Goal: Task Accomplishment & Management: Manage account settings

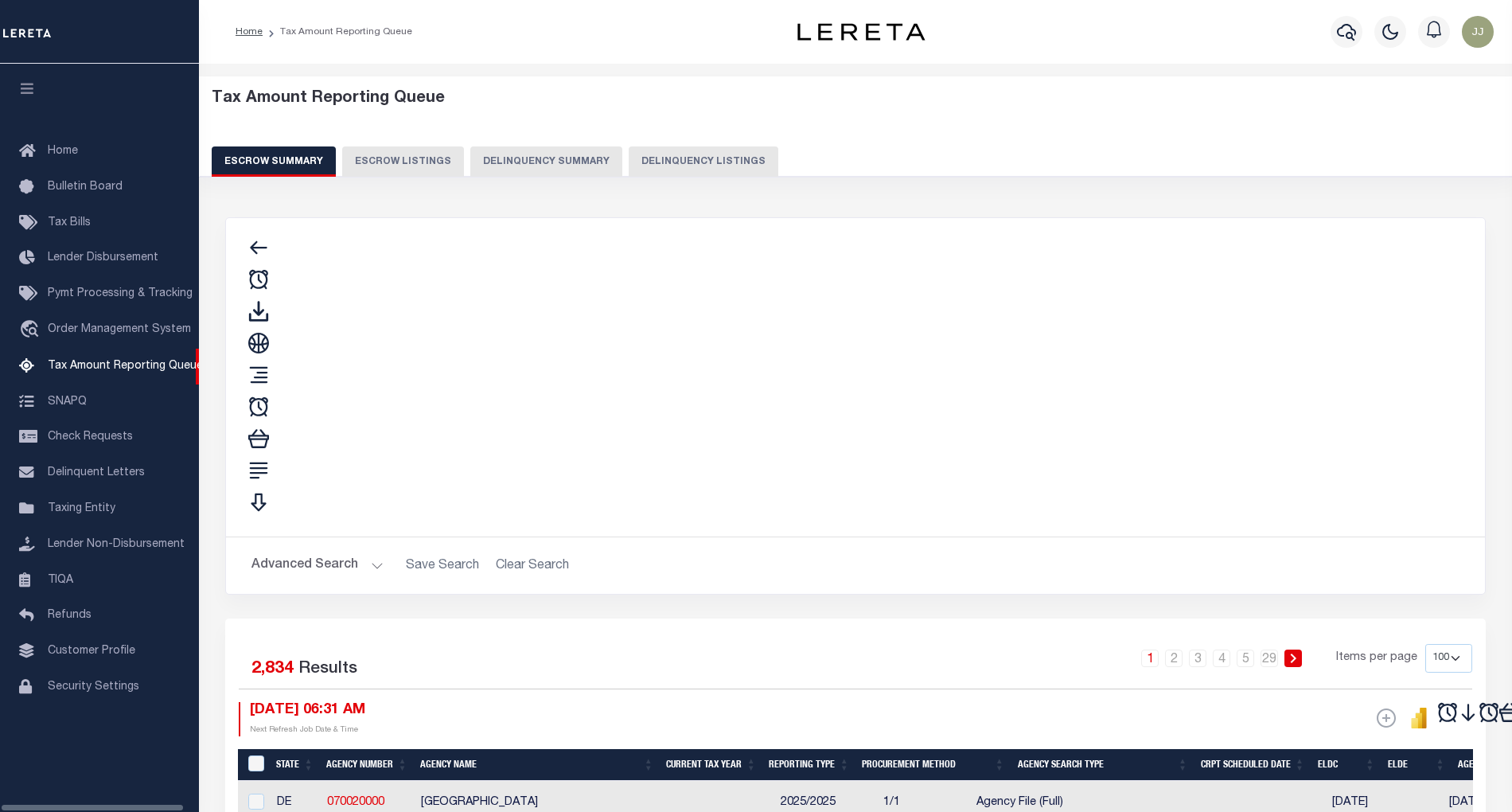
click at [679, 156] on button "Delinquency Listings" at bounding box center [704, 161] width 149 height 30
select select "MT"
select select "100"
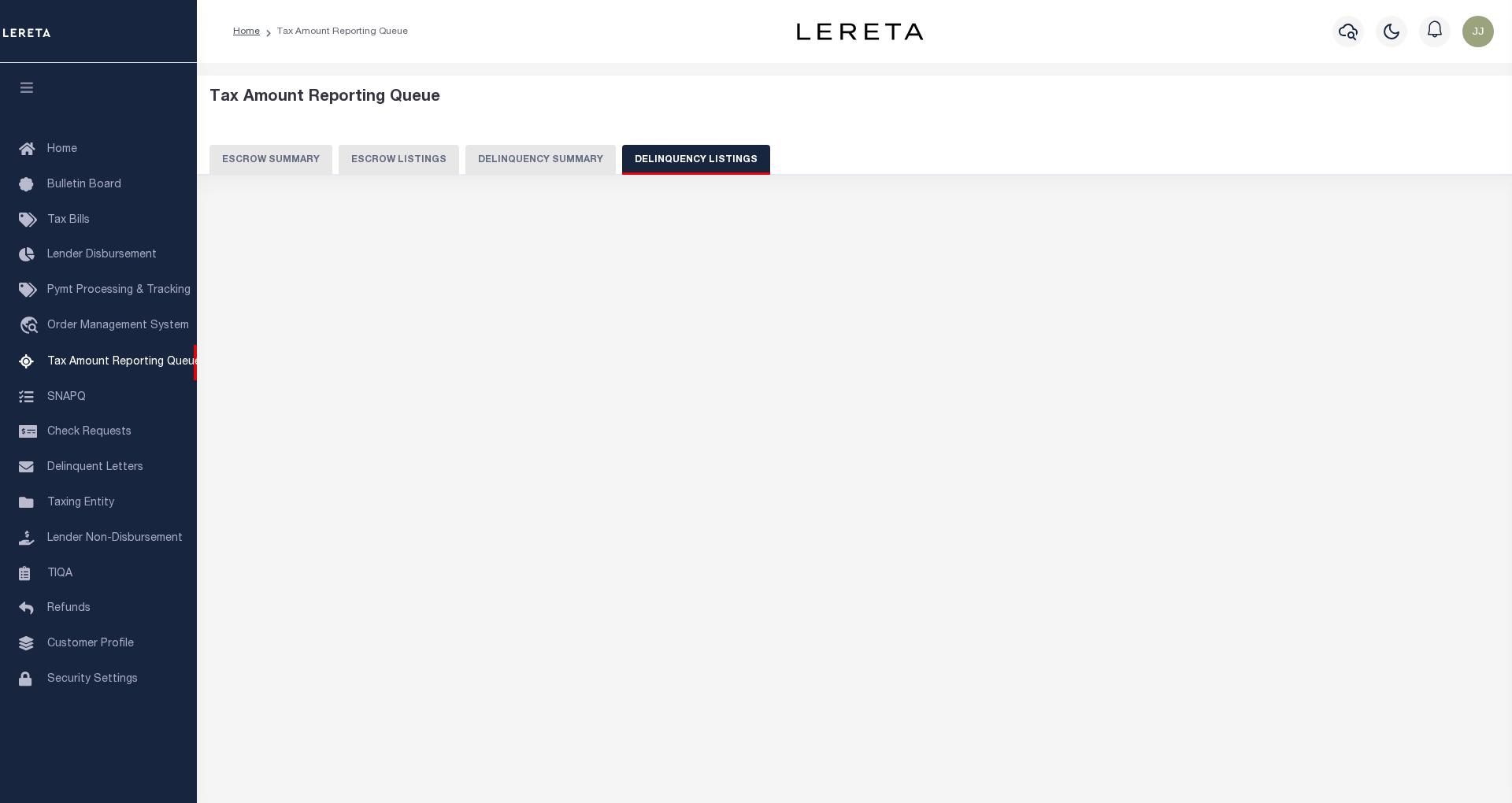
select select "100"
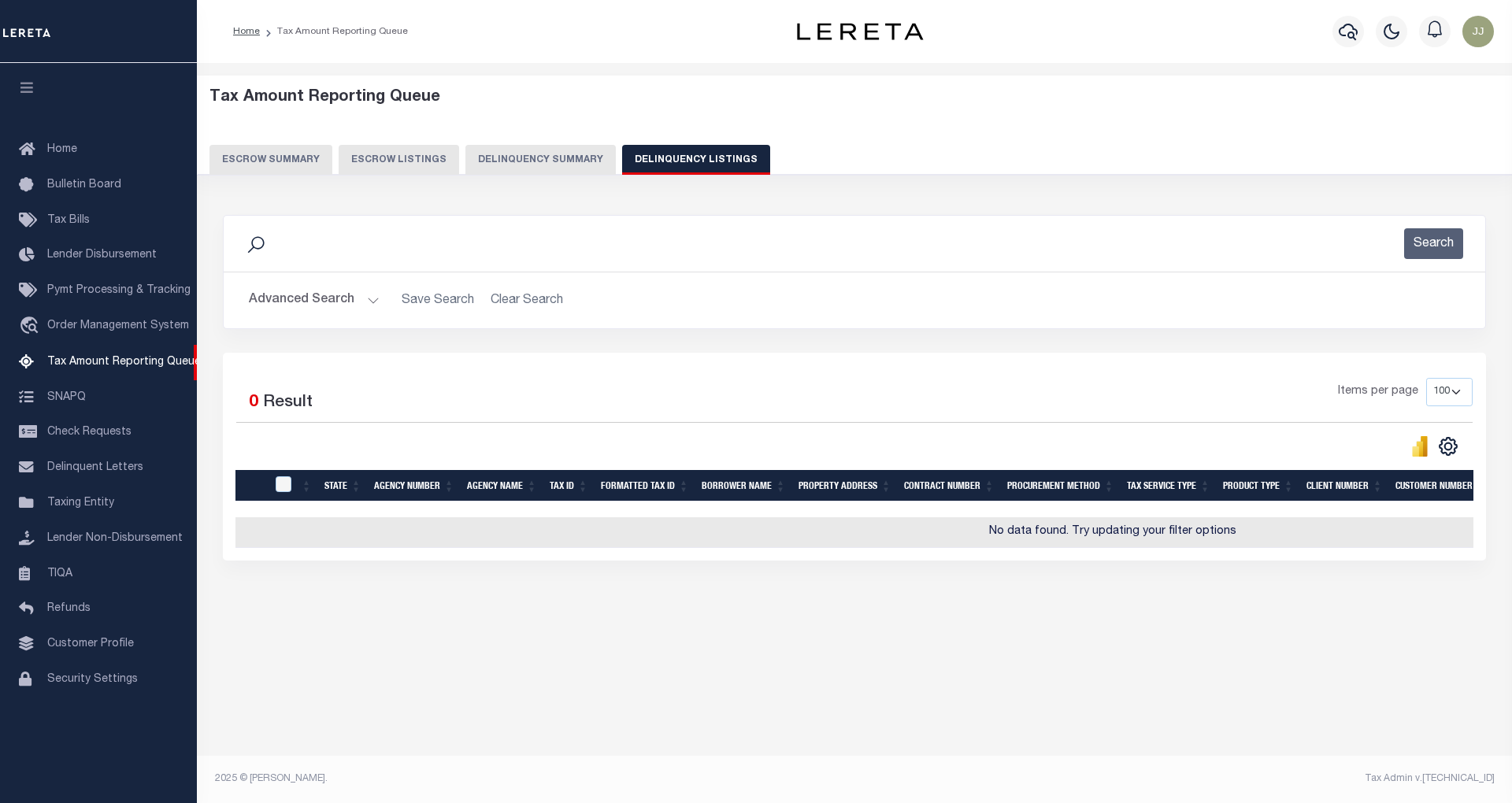
click at [340, 299] on button "Advanced Search" at bounding box center [314, 300] width 131 height 31
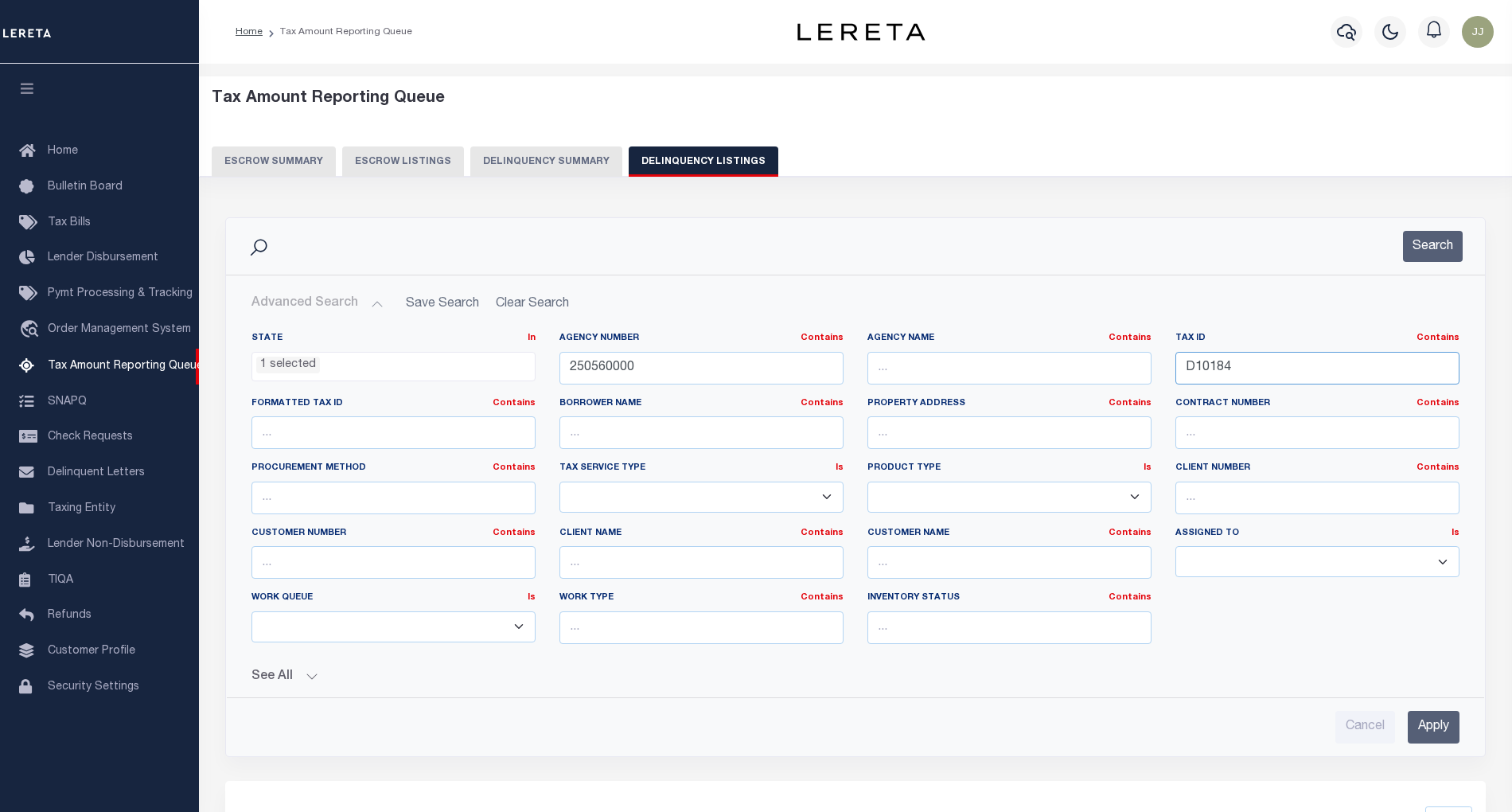
drag, startPoint x: 1239, startPoint y: 367, endPoint x: 1146, endPoint y: 360, distance: 93.3
click at [1146, 360] on div "State In In AK AL AR AZ CA CO CT DC DE FL GA GU HI IA ID IL IN KS KY LA MA MD M…" at bounding box center [856, 494] width 1232 height 324
paste input "88-20-26-326-025"
type input "88-20-26-326-025"
drag, startPoint x: 674, startPoint y: 361, endPoint x: 562, endPoint y: 371, distance: 112.4
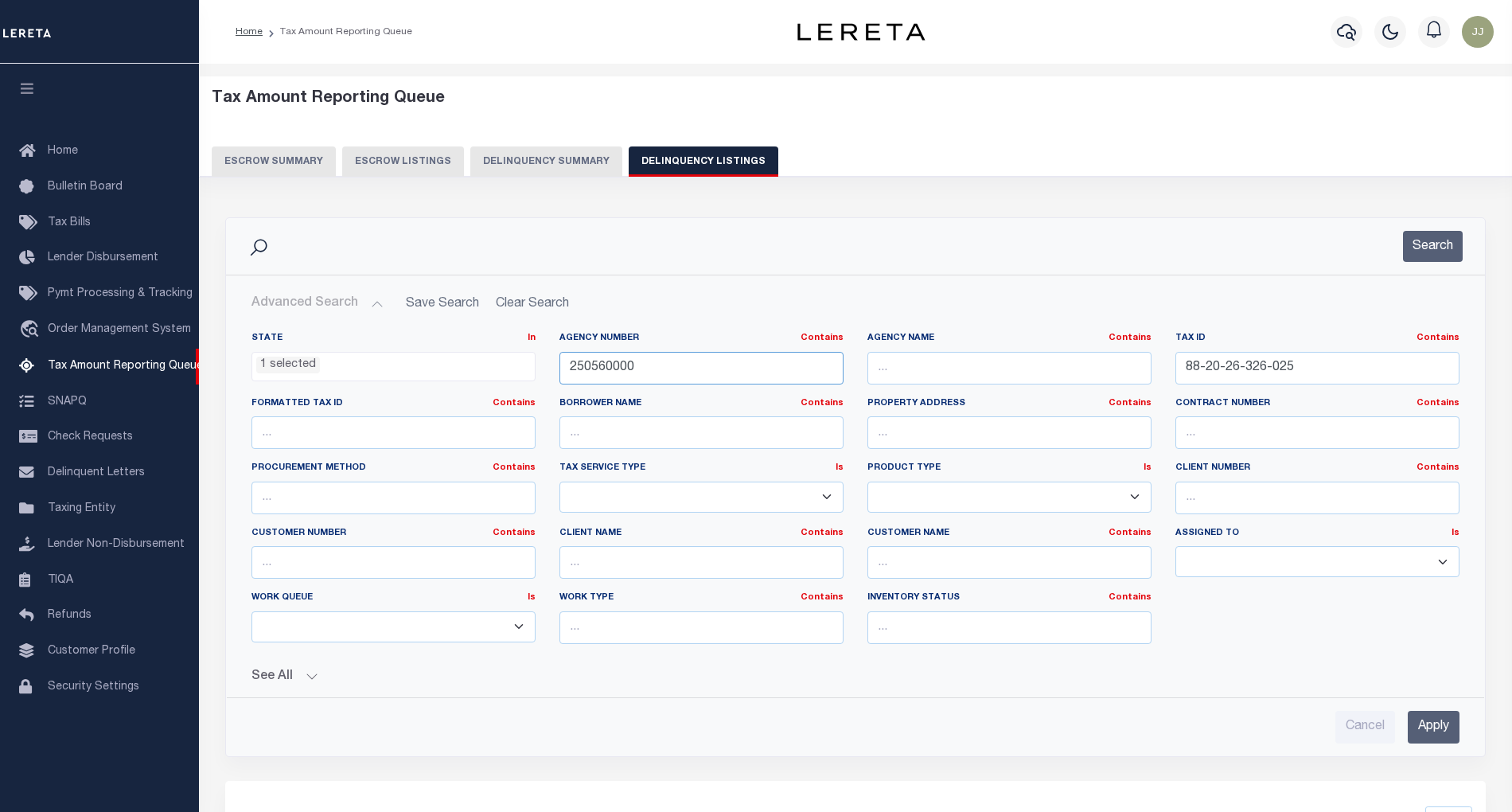
click at [562, 371] on input "250560000" at bounding box center [701, 368] width 284 height 33
paste input "10630118"
type input "210630118"
click at [284, 361] on li "1 selected" at bounding box center [288, 365] width 64 height 17
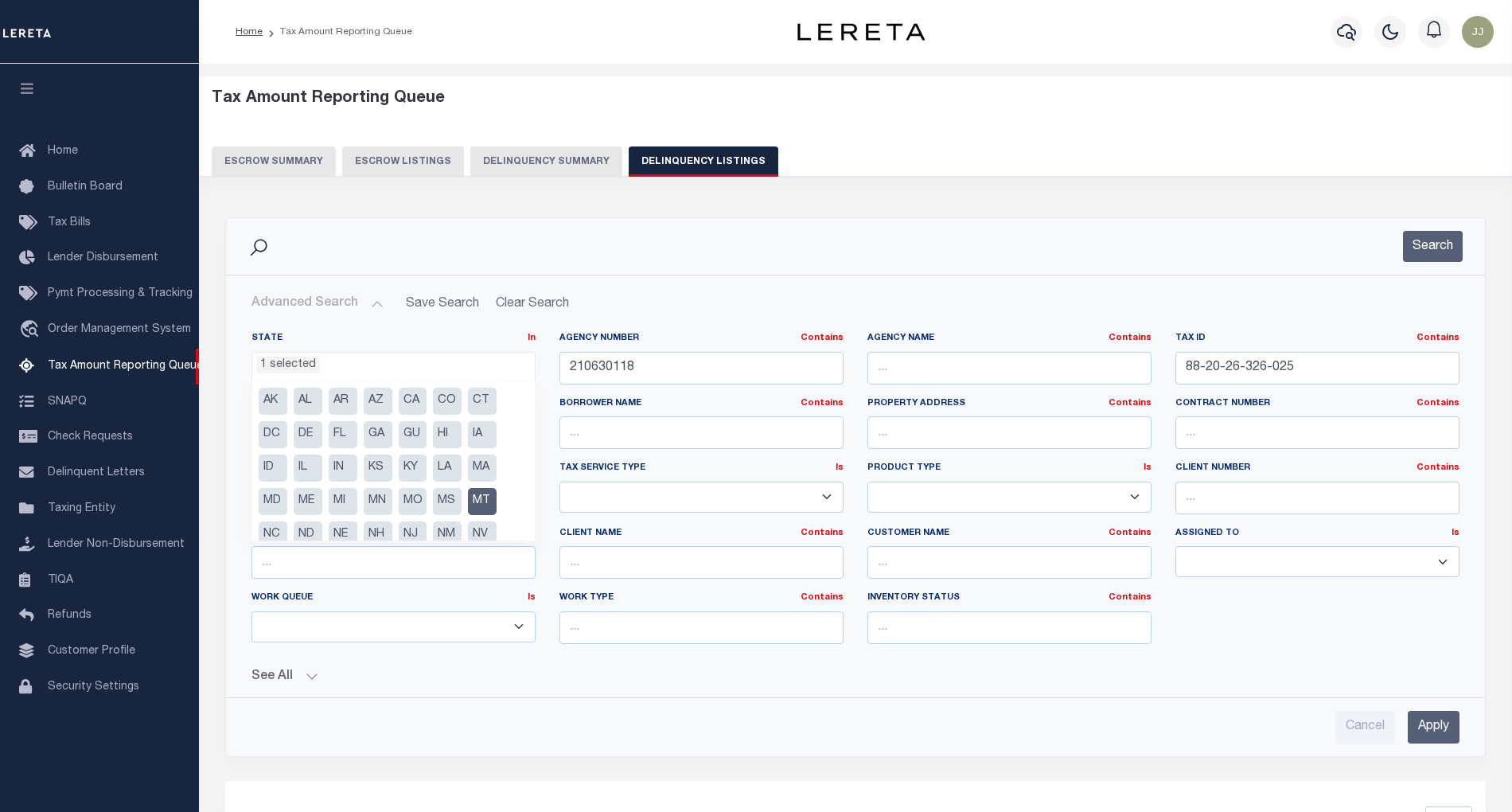
click at [471, 500] on li "MT" at bounding box center [481, 502] width 28 height 27
click at [337, 495] on li "MI" at bounding box center [342, 502] width 28 height 27
select select "MI"
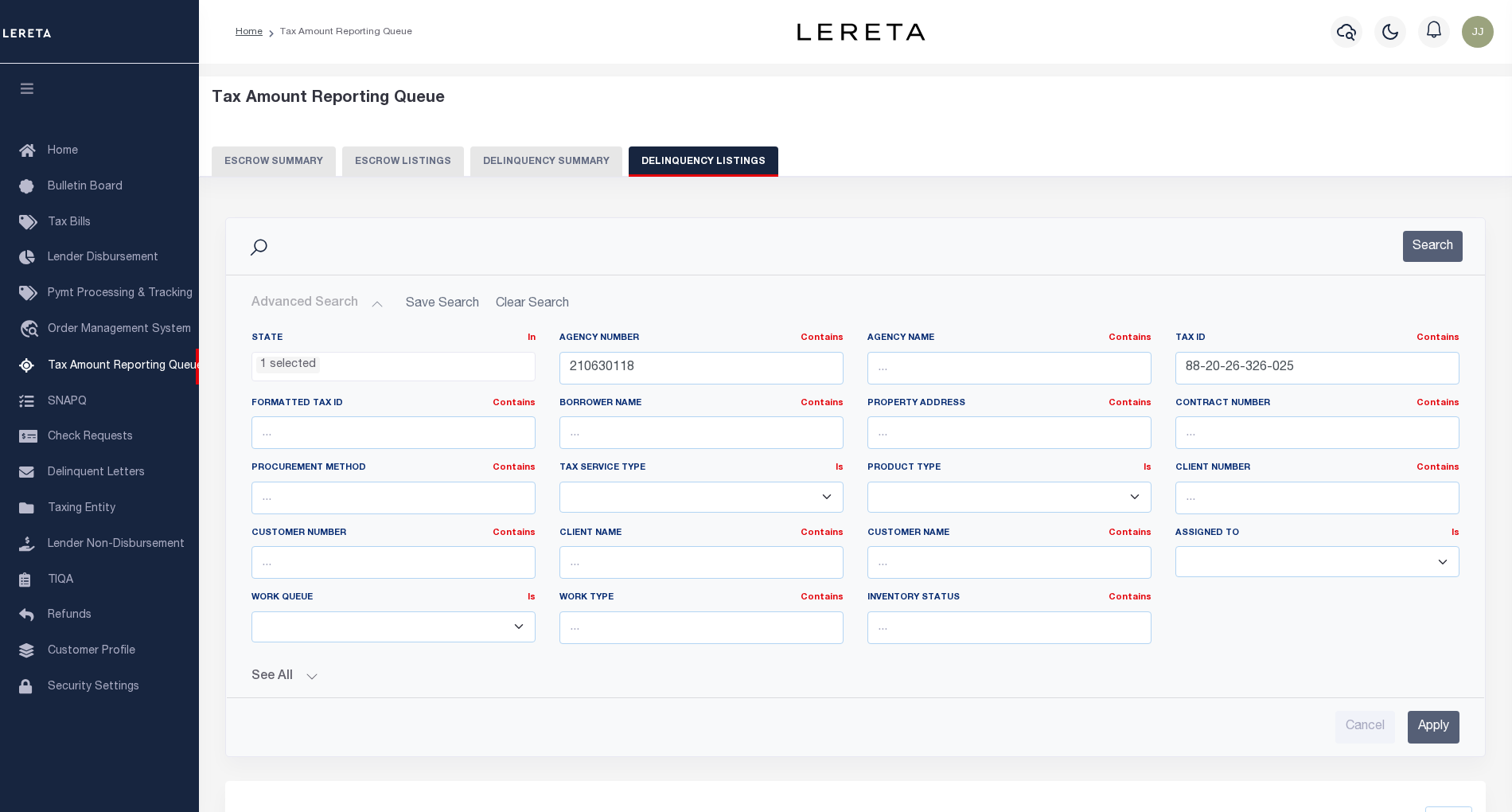
click at [1009, 221] on div "Search" at bounding box center [855, 246] width 1259 height 57
click at [1424, 255] on button "Search" at bounding box center [1433, 246] width 60 height 31
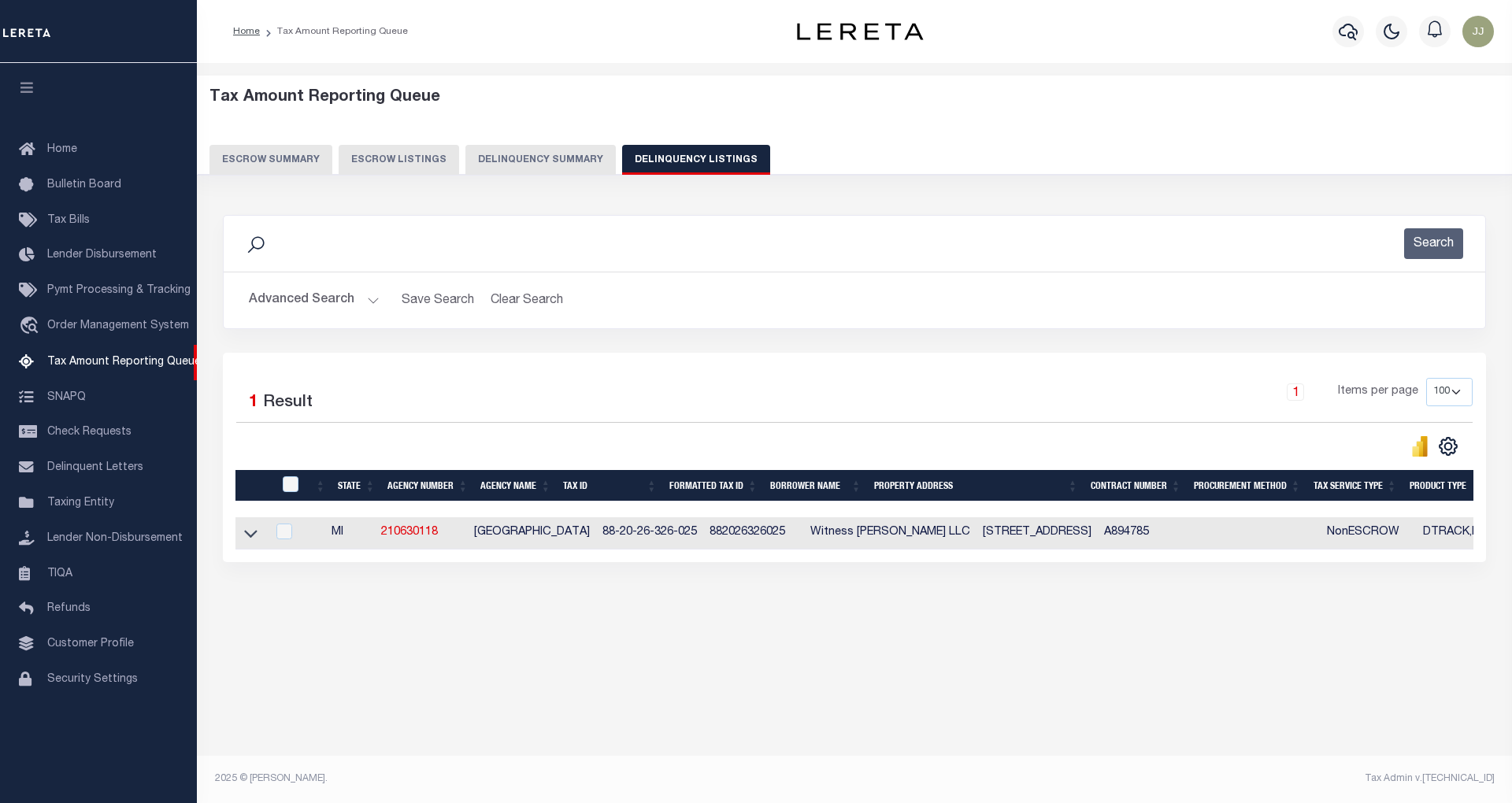
drag, startPoint x: 246, startPoint y: 538, endPoint x: 366, endPoint y: 526, distance: 120.6
click at [247, 538] on icon at bounding box center [250, 534] width 14 height 8
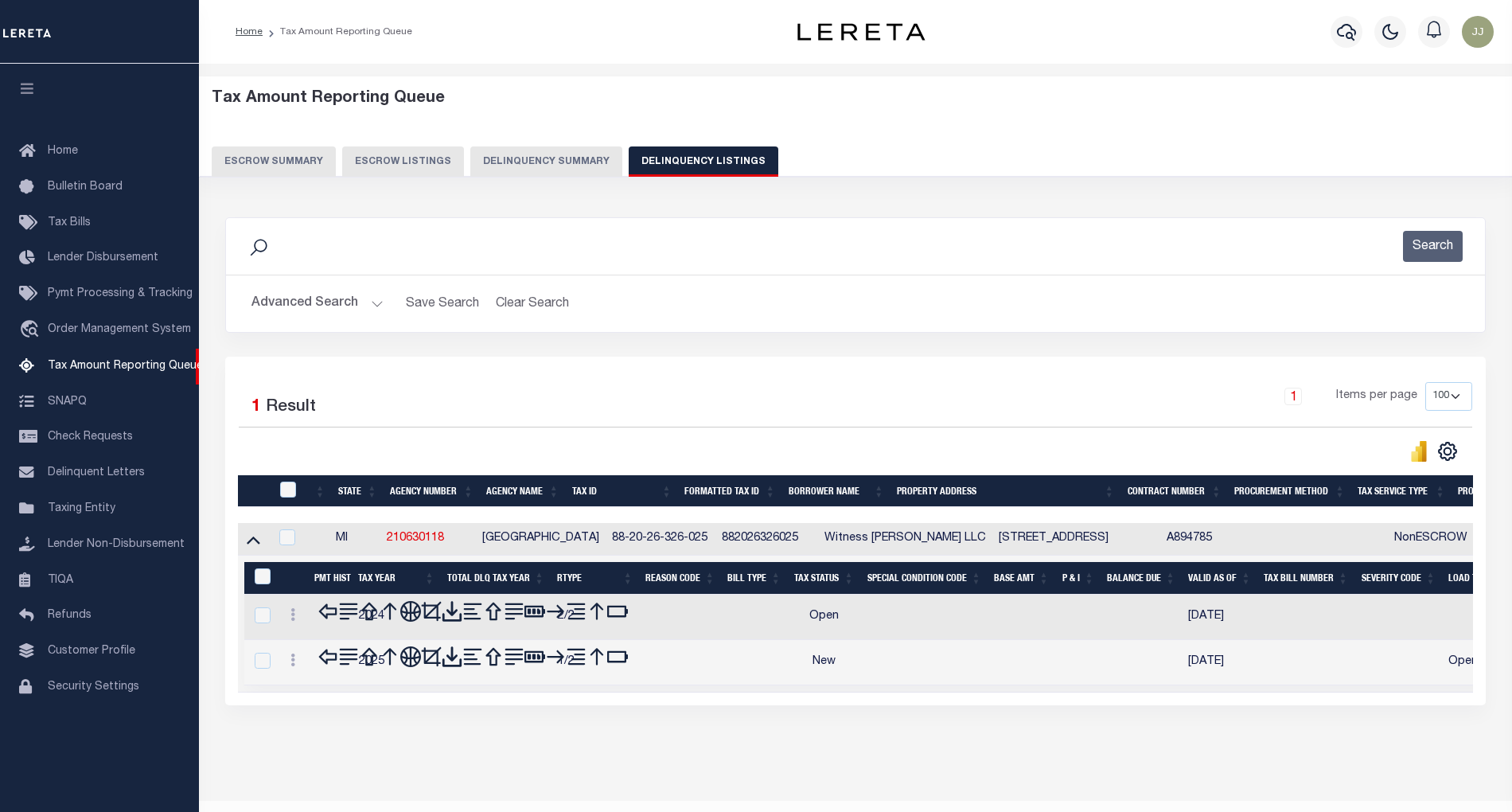
scroll to position [32, 0]
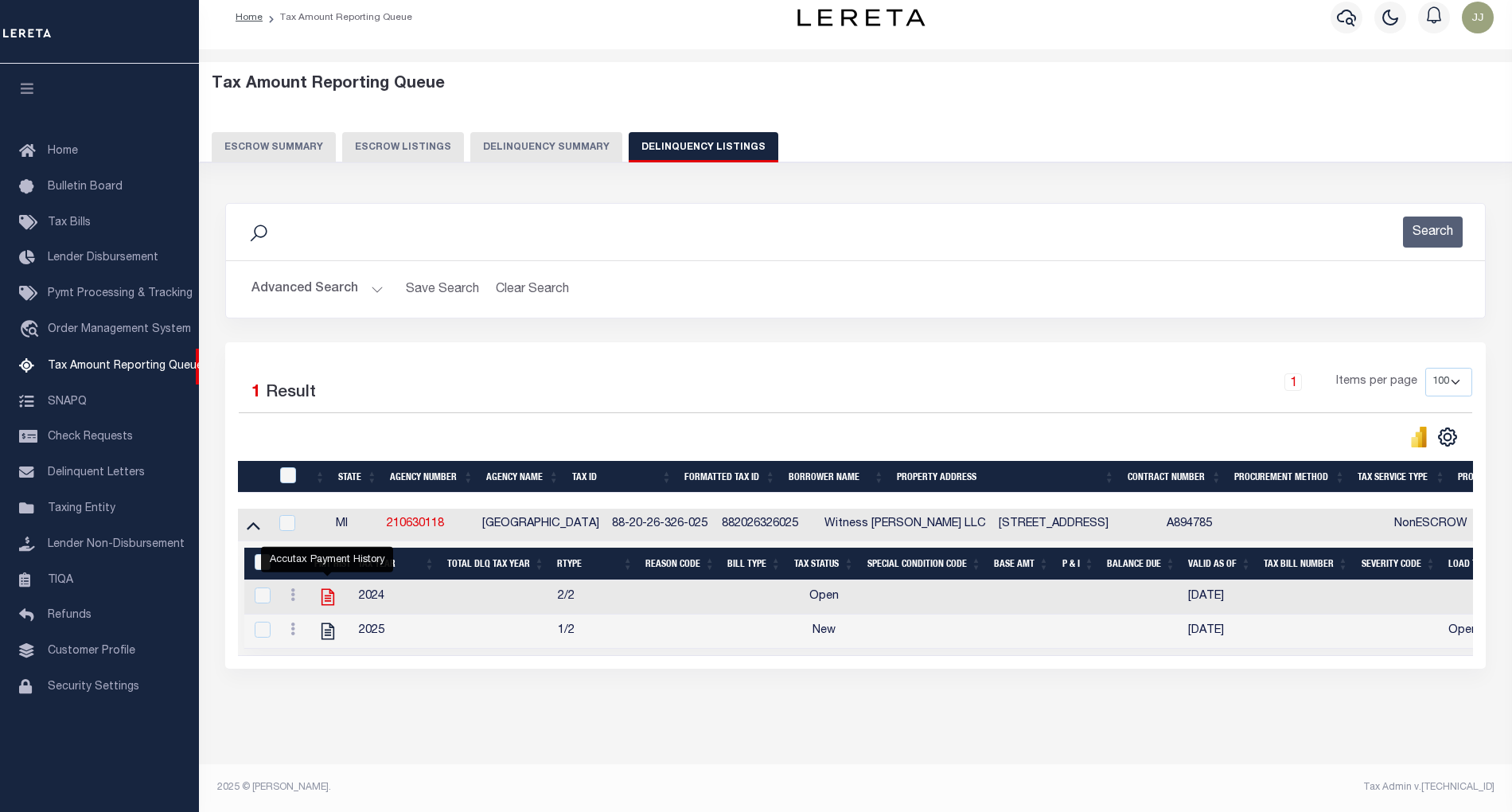
click at [326, 589] on icon "" at bounding box center [328, 597] width 13 height 16
checkbox input "true"
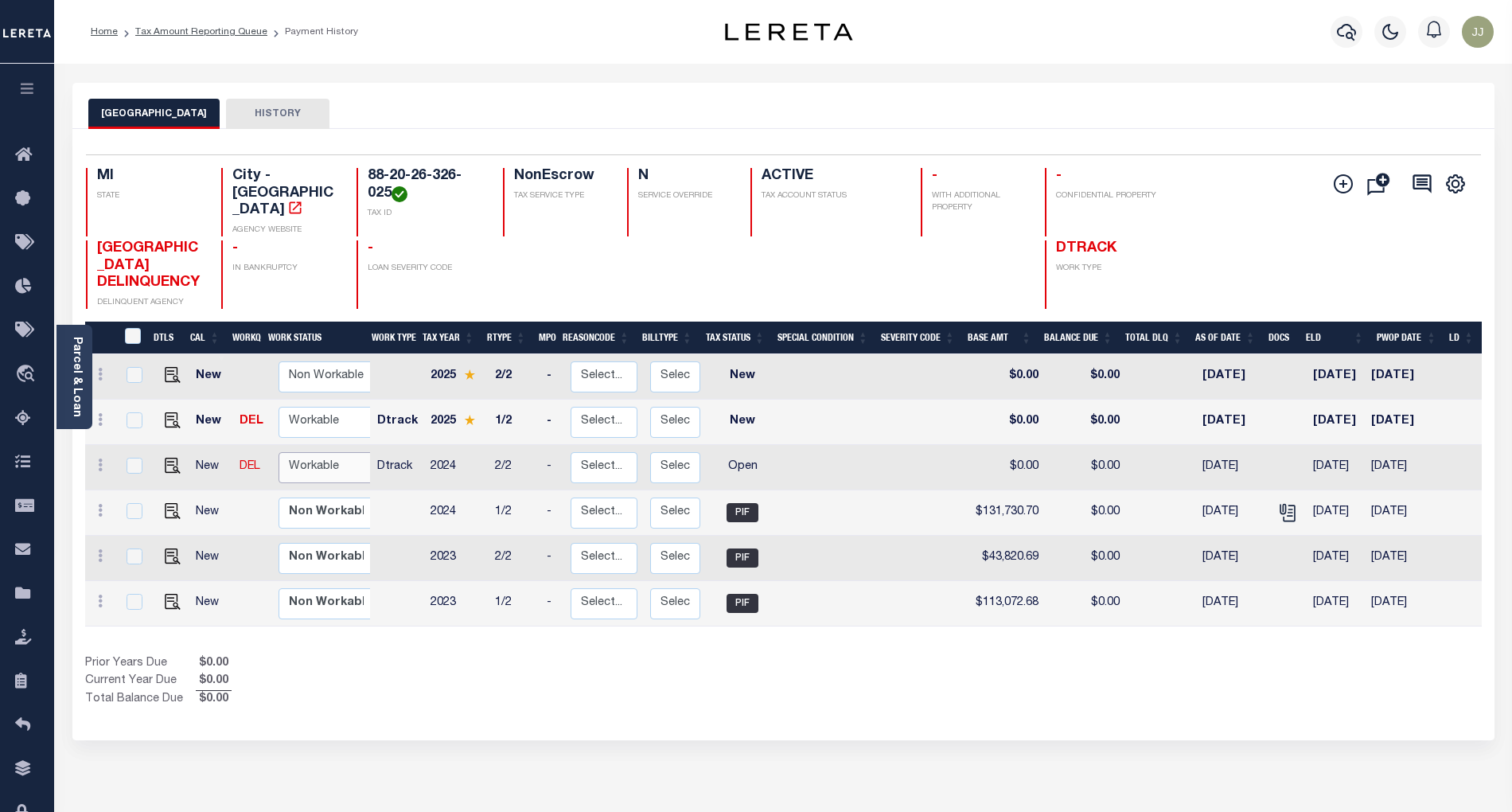
click at [310, 453] on select "Non Workable Workable" at bounding box center [326, 468] width 95 height 31
checkbox input "true"
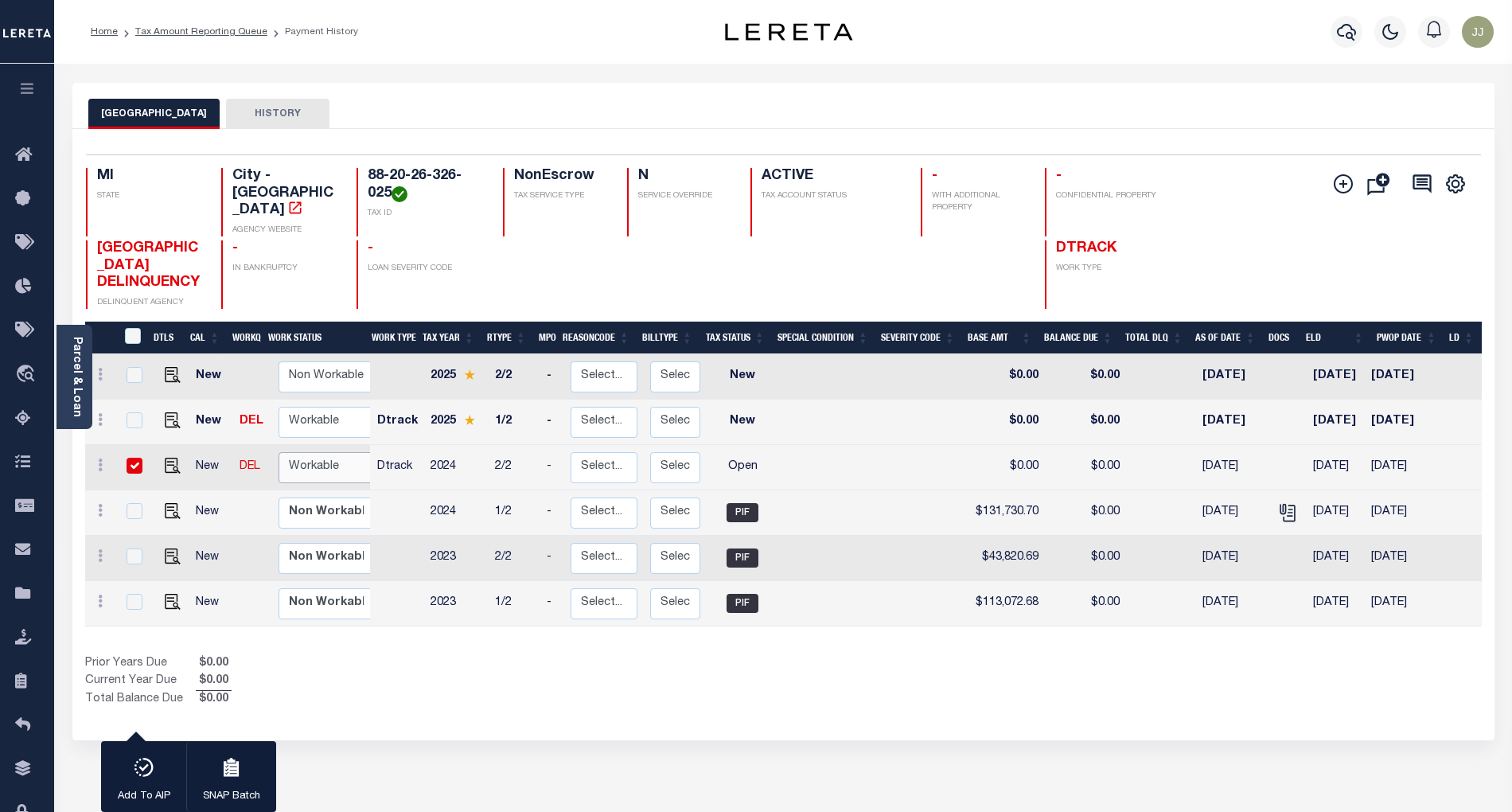
select select "true"
click at [279, 452] on select "Non Workable Workable" at bounding box center [326, 468] width 95 height 31
checkbox input "false"
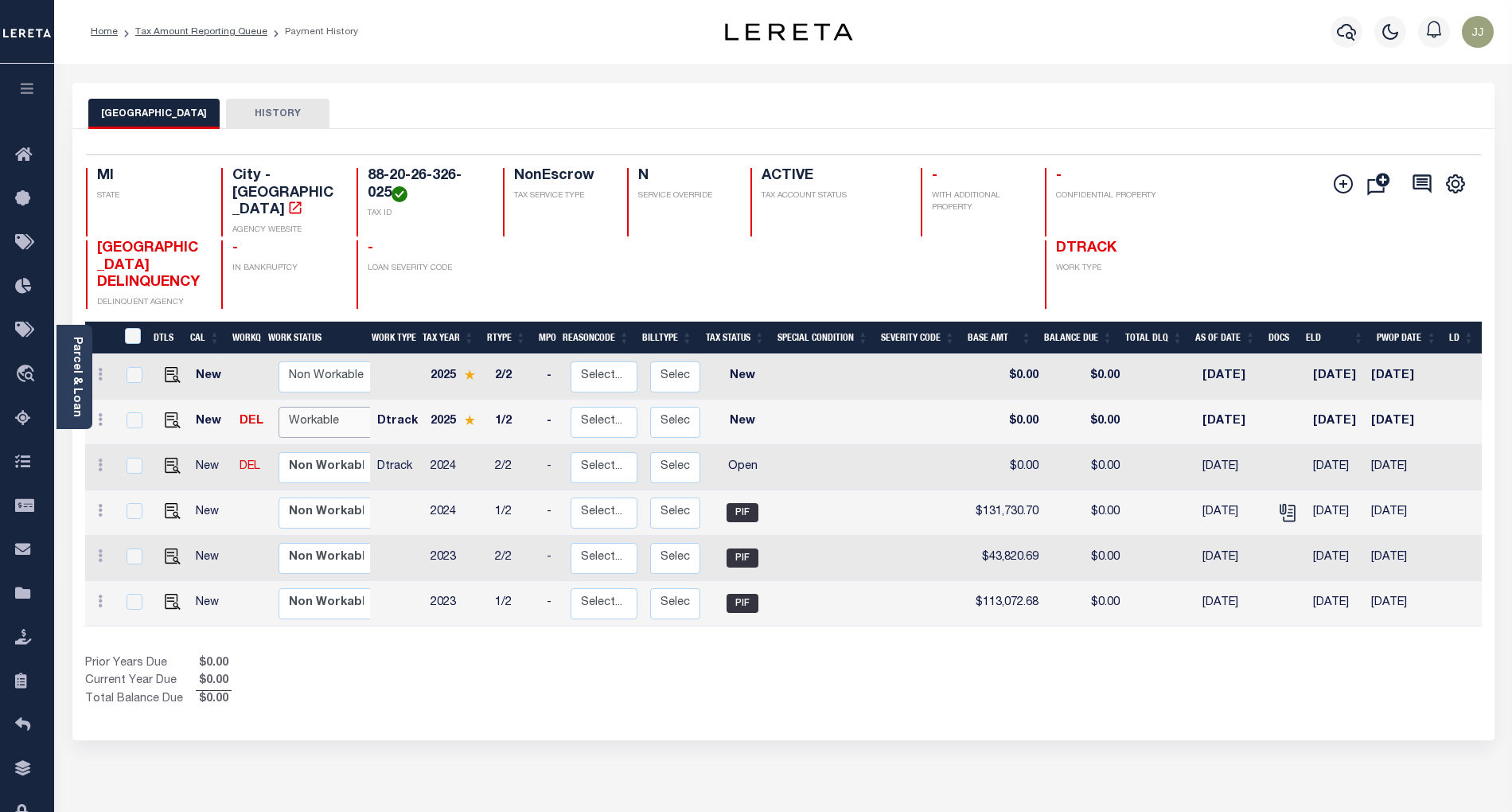
click at [305, 415] on select "Non Workable Workable" at bounding box center [326, 422] width 95 height 31
checkbox input "true"
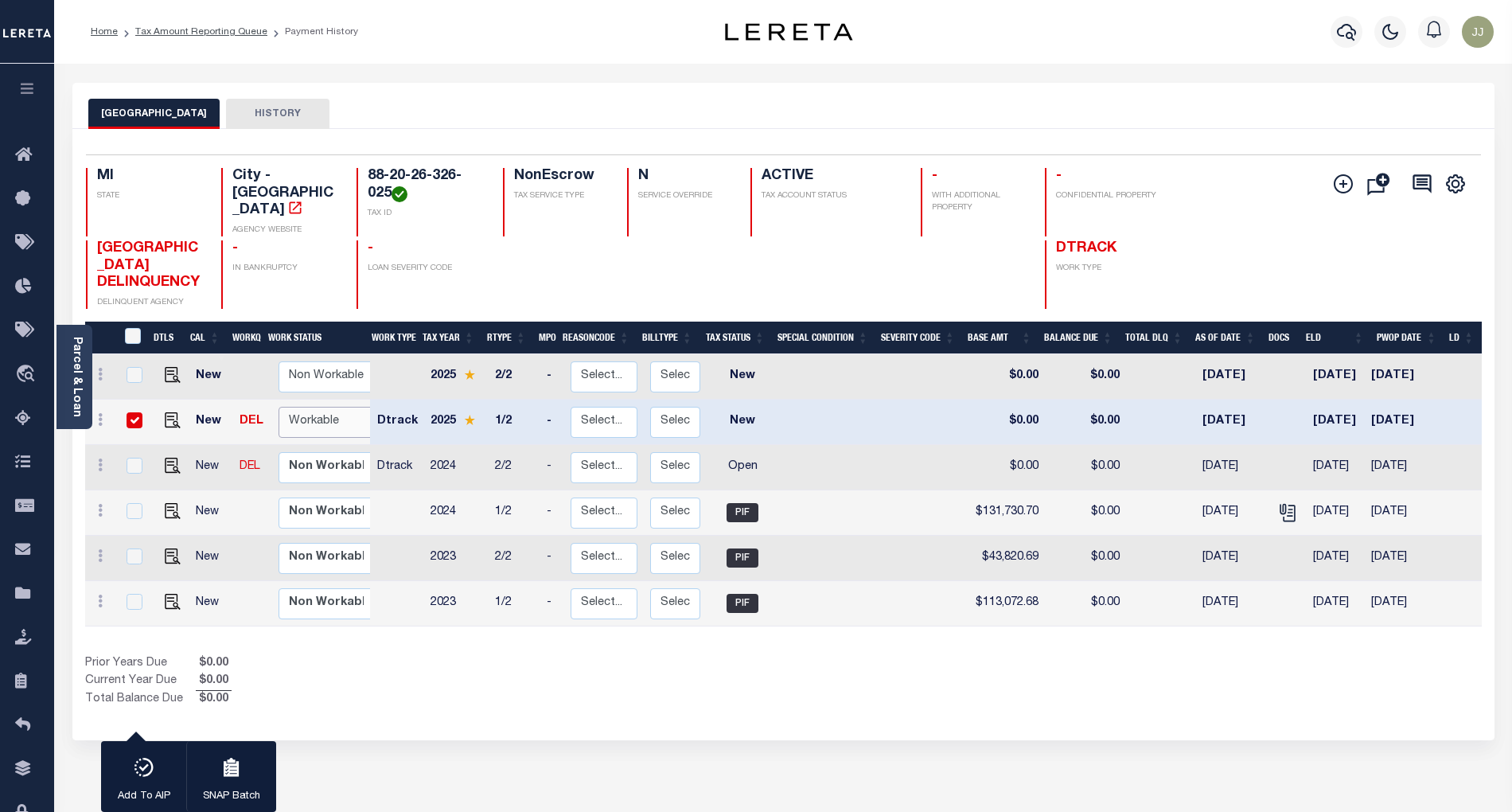
select select "true"
click at [279, 407] on select "Non Workable Workable" at bounding box center [326, 422] width 95 height 31
checkbox input "false"
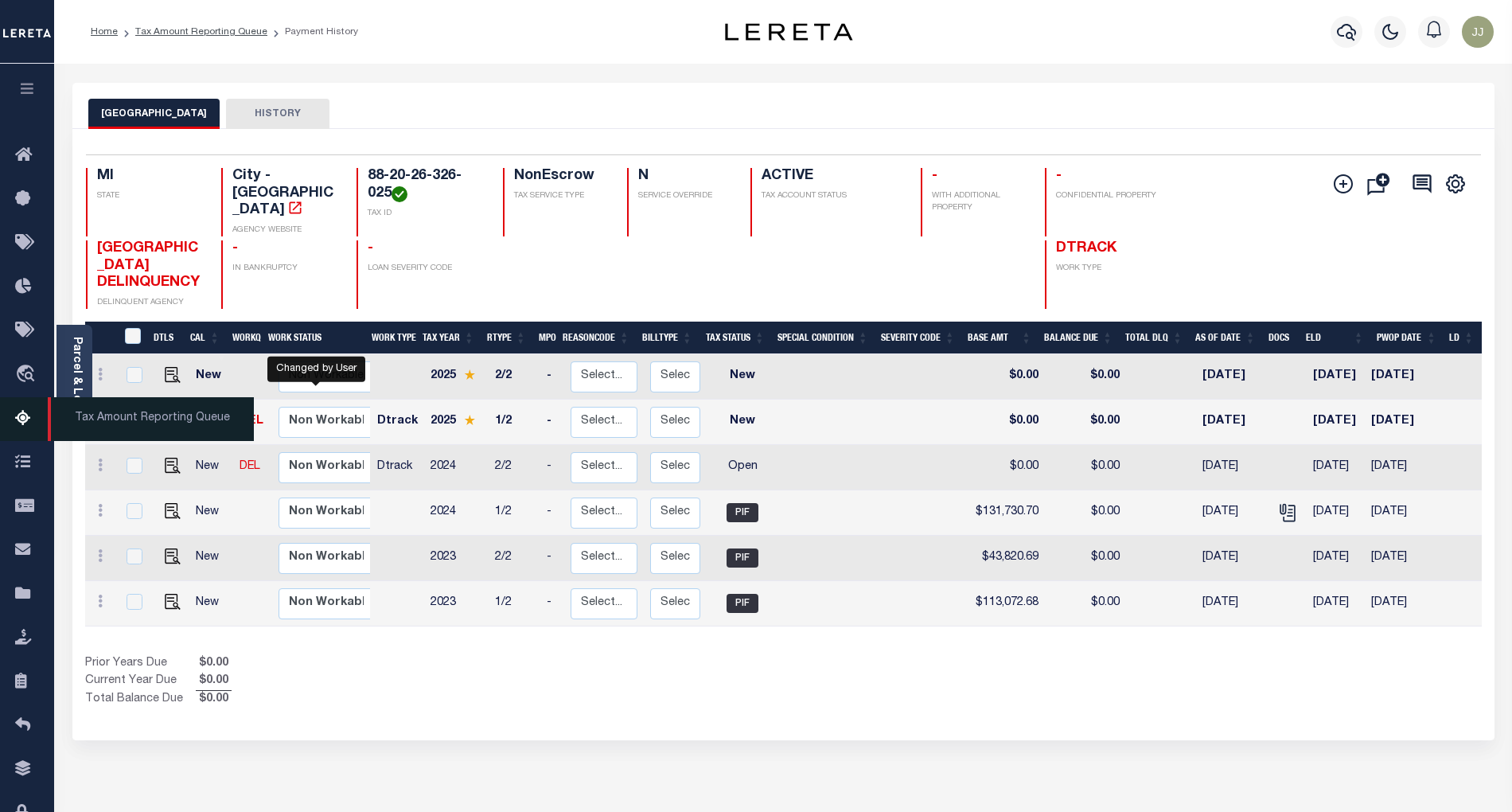
click at [17, 421] on icon at bounding box center [28, 419] width 26 height 20
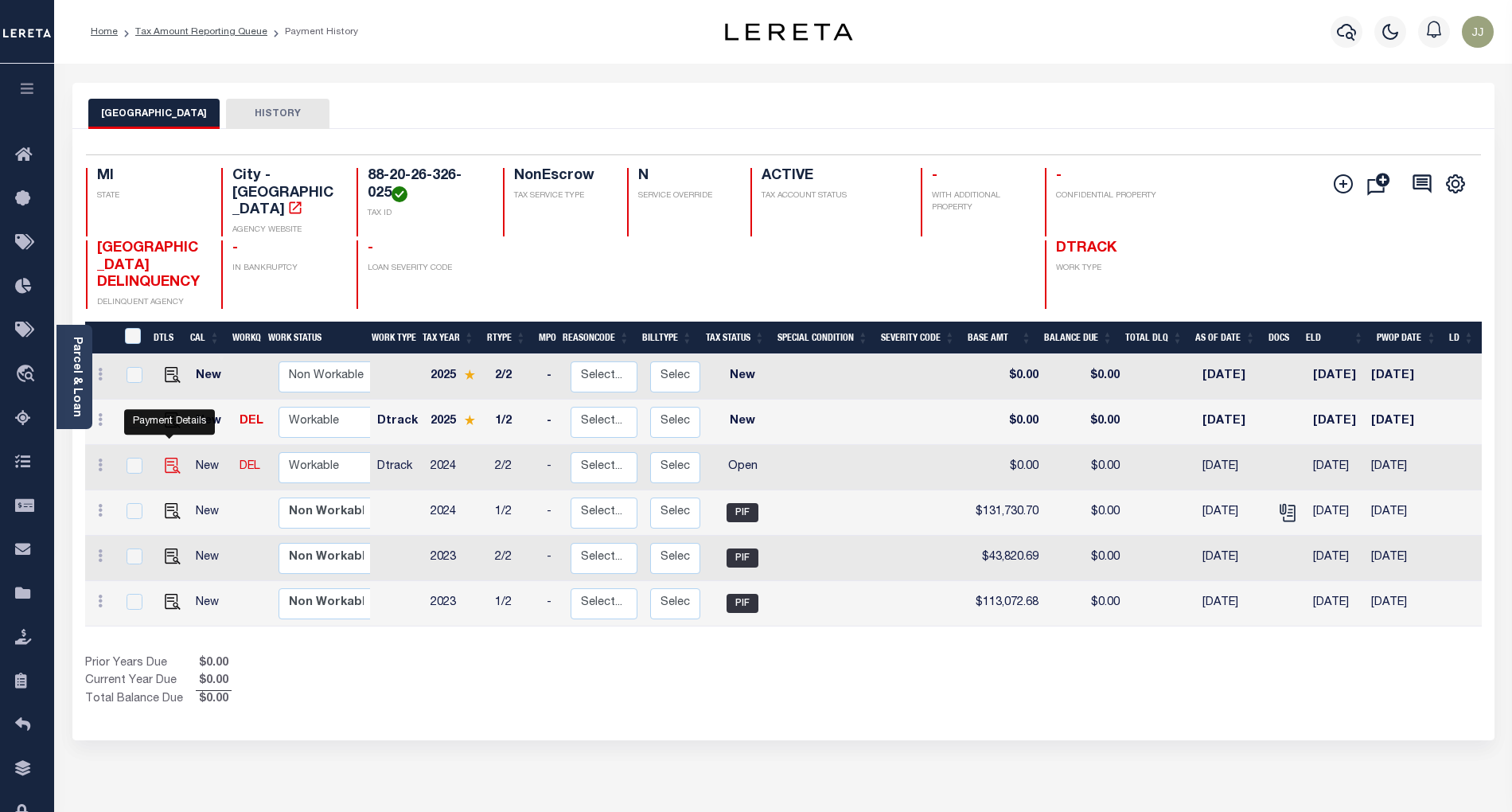
click at [165, 458] on img "" at bounding box center [172, 465] width 16 height 16
checkbox input "true"
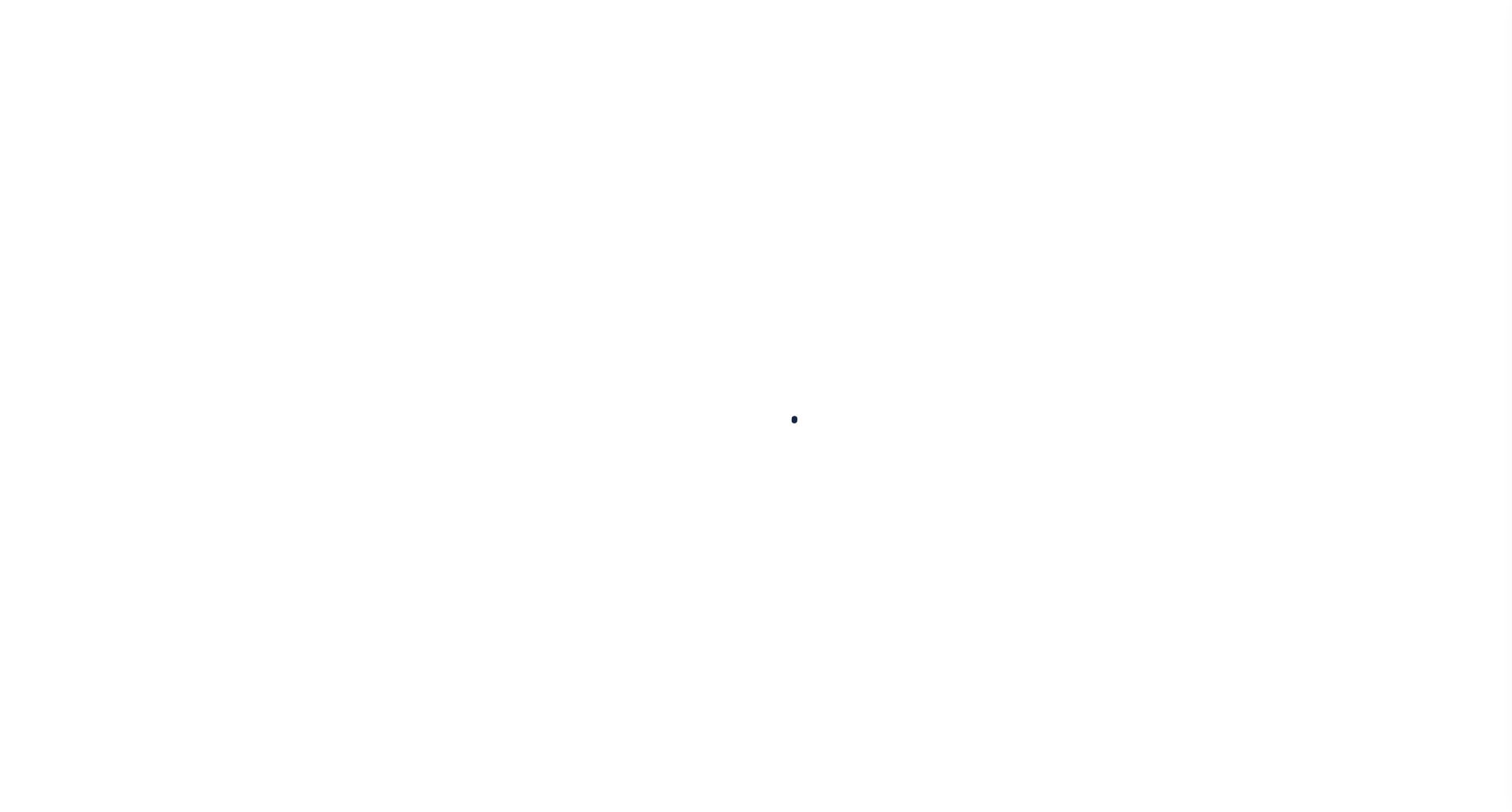
checkbox input "false"
type input "[DATE]"
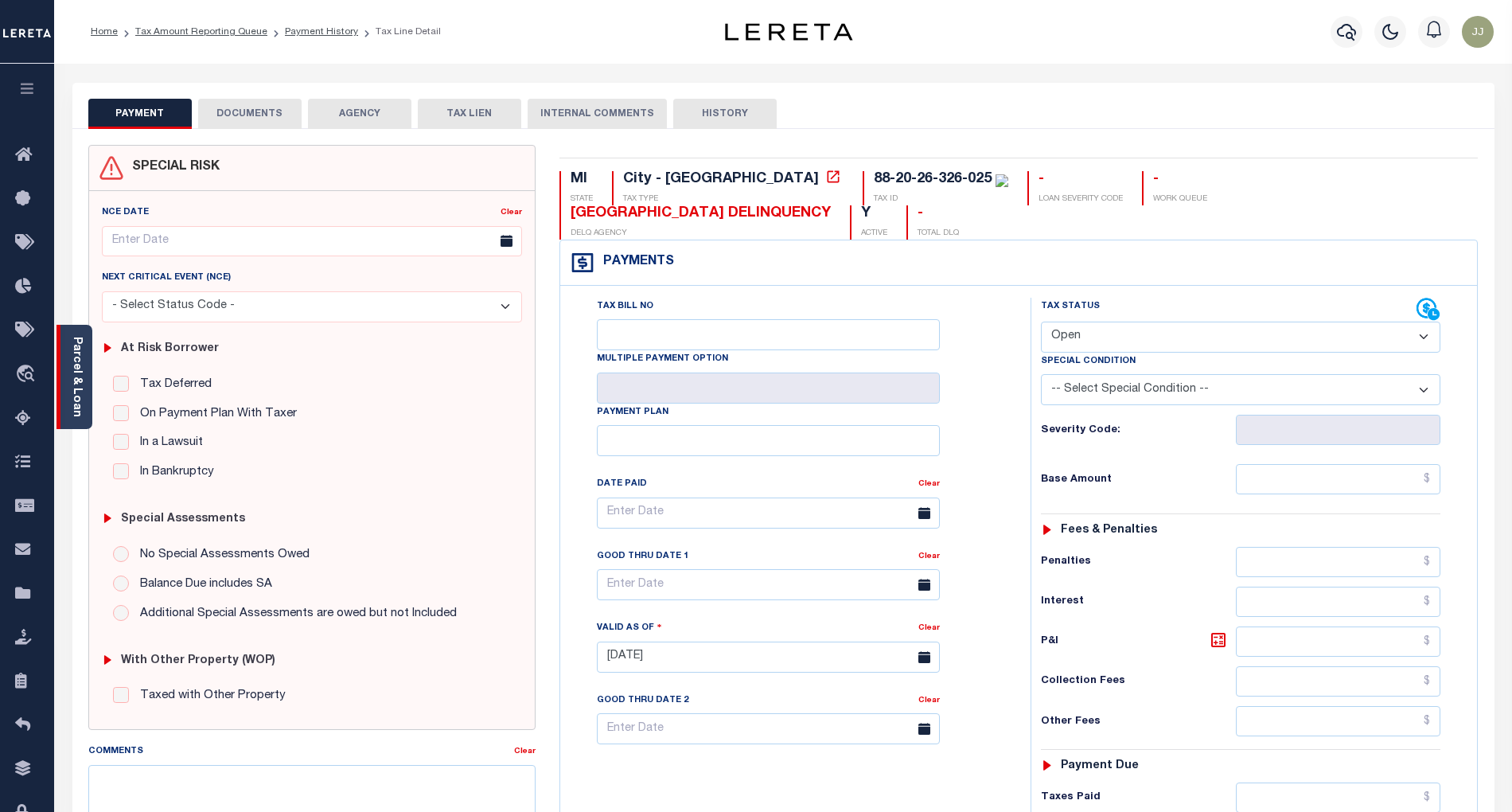
click at [65, 406] on div "Parcel & Loan" at bounding box center [75, 376] width 36 height 104
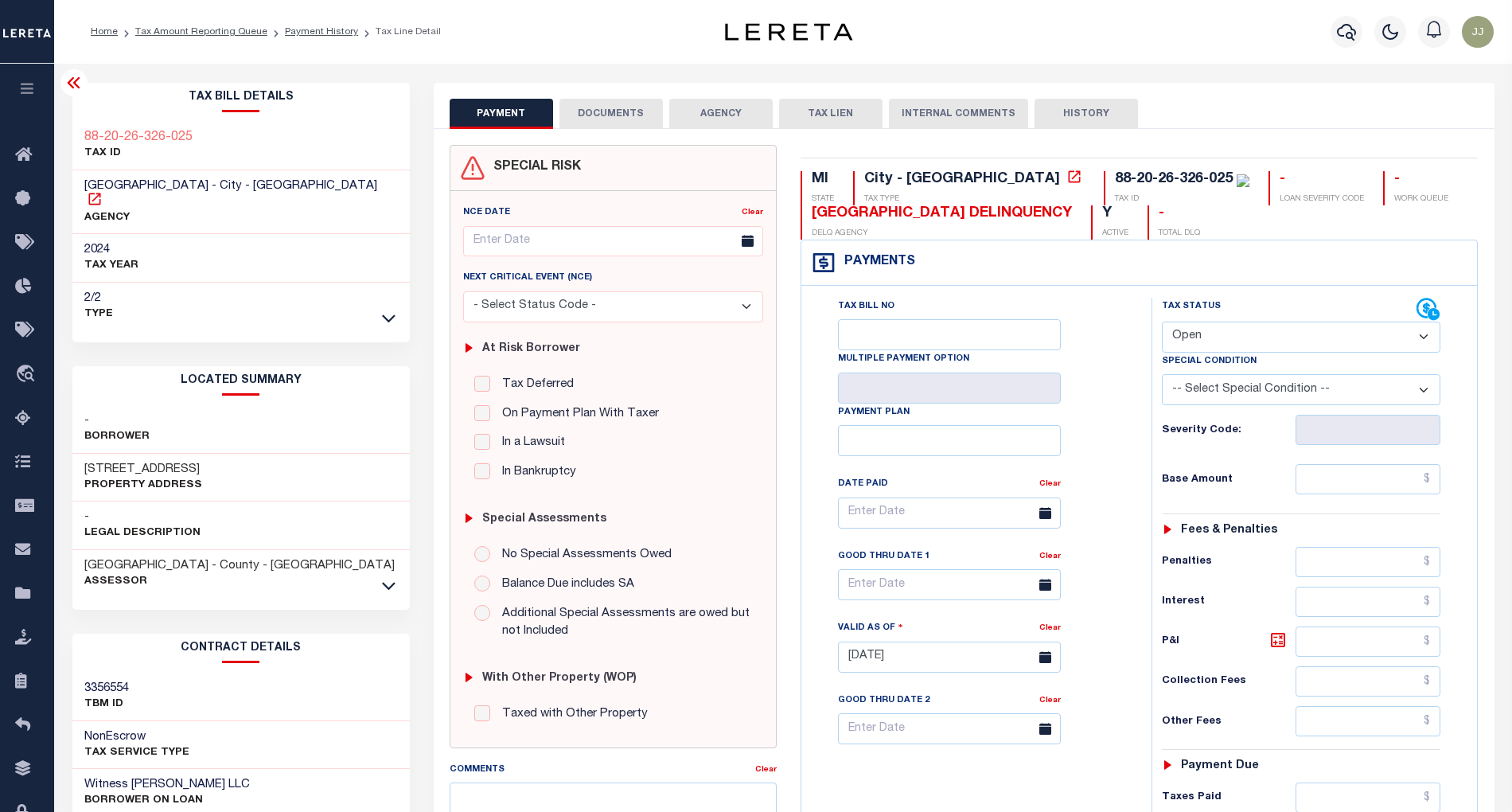
click at [103, 191] on icon at bounding box center [94, 199] width 16 height 16
click at [379, 576] on div at bounding box center [388, 585] width 18 height 17
click at [387, 577] on icon at bounding box center [389, 585] width 14 height 16
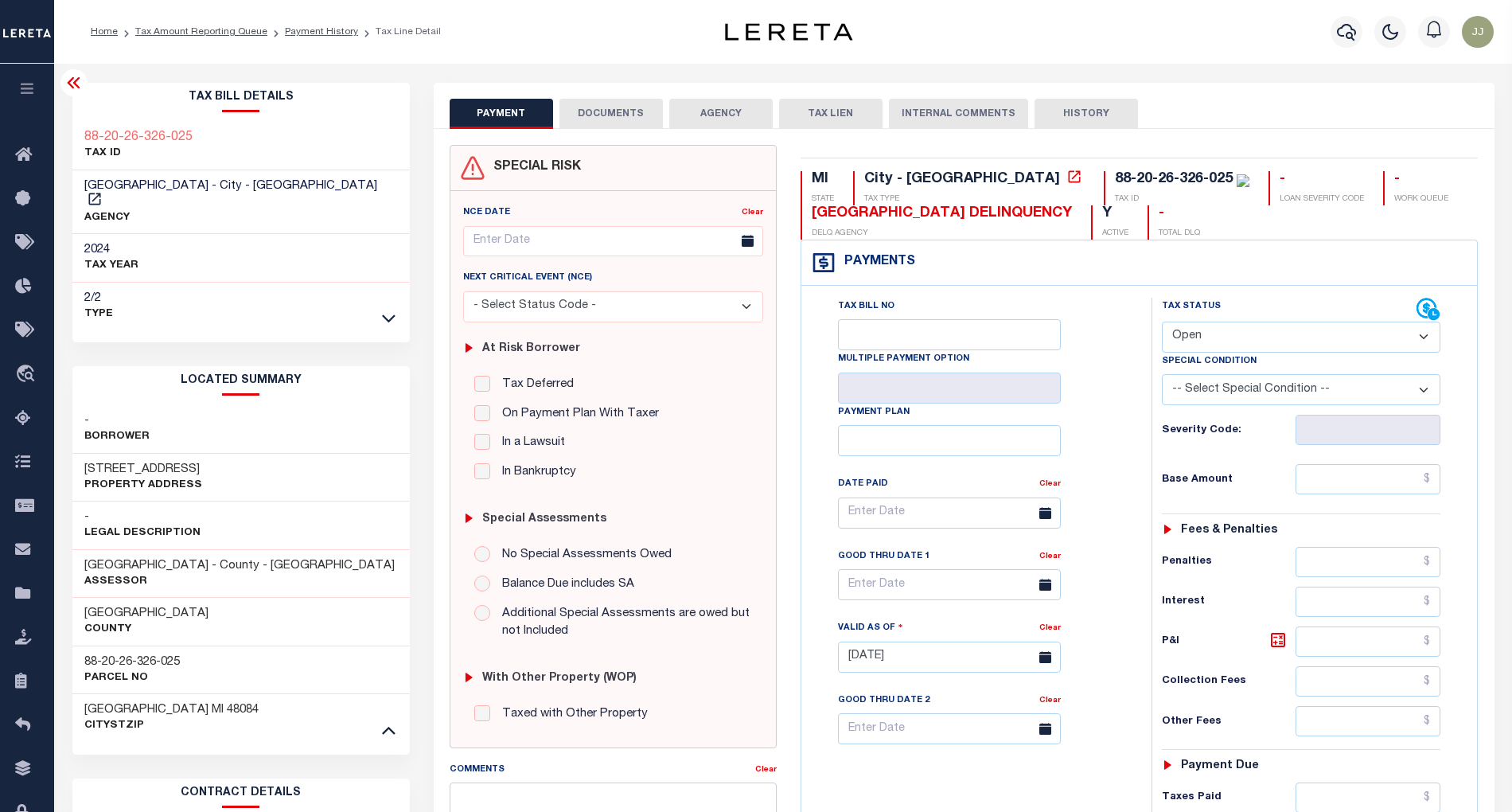
scroll to position [318, 0]
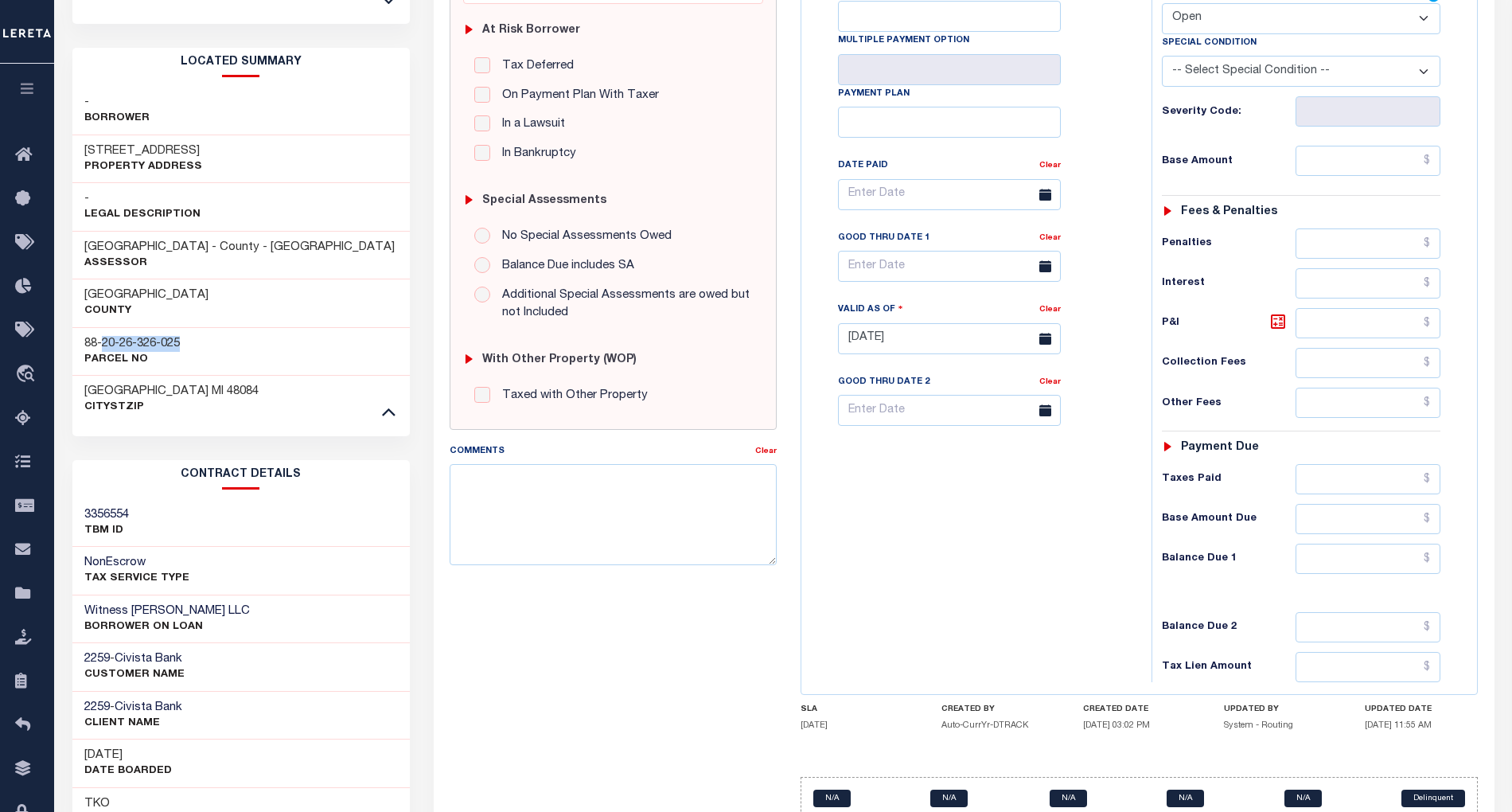
drag, startPoint x: 103, startPoint y: 330, endPoint x: 184, endPoint y: 333, distance: 81.1
click at [184, 333] on div "88-20-26-326-025 Parcel No" at bounding box center [240, 351] width 337 height 49
copy h3 "[PHONE_NUMBER]"
click at [192, 333] on div "88-20-26-326-025 Parcel No" at bounding box center [240, 351] width 337 height 49
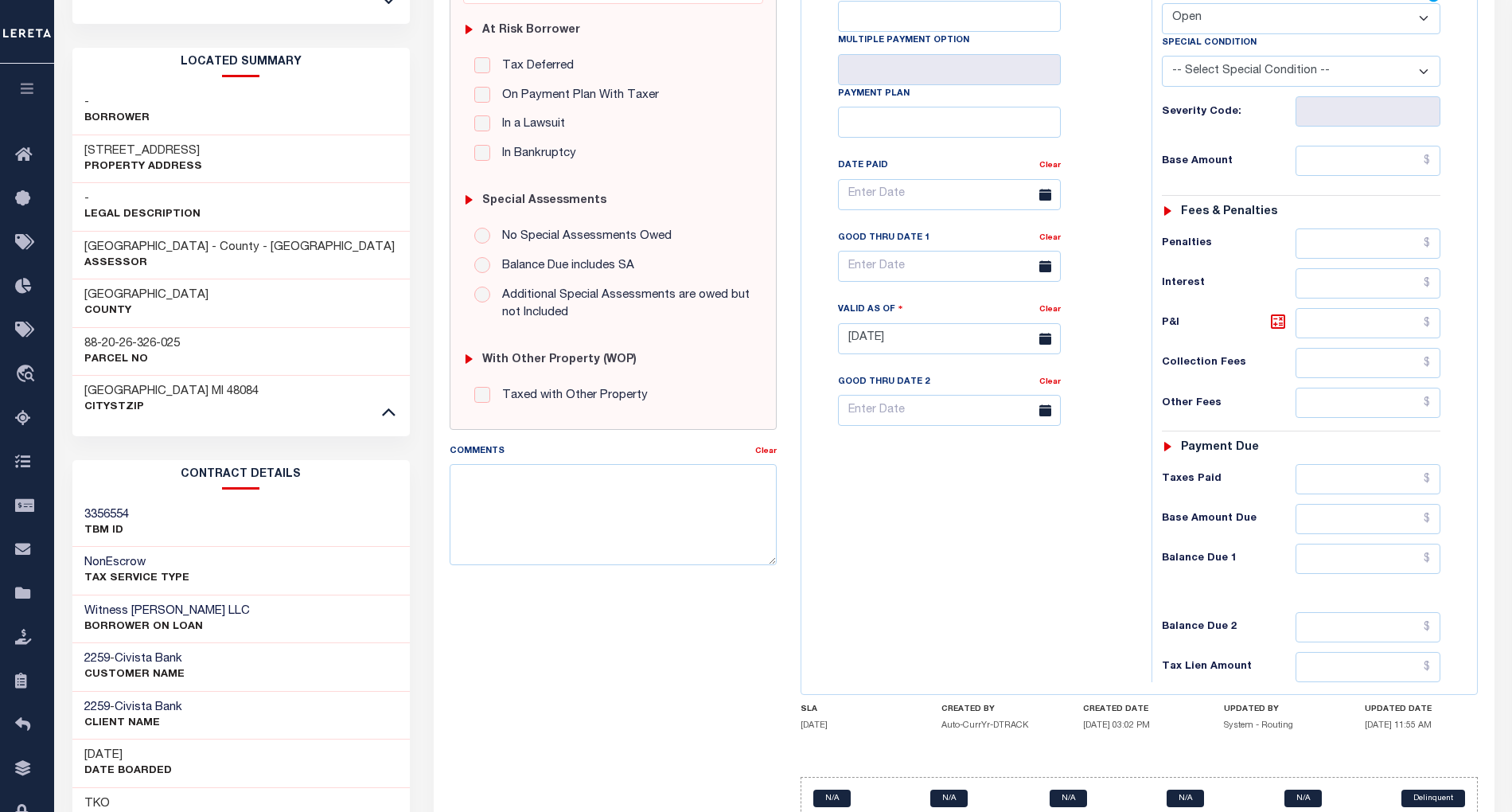
scroll to position [0, 0]
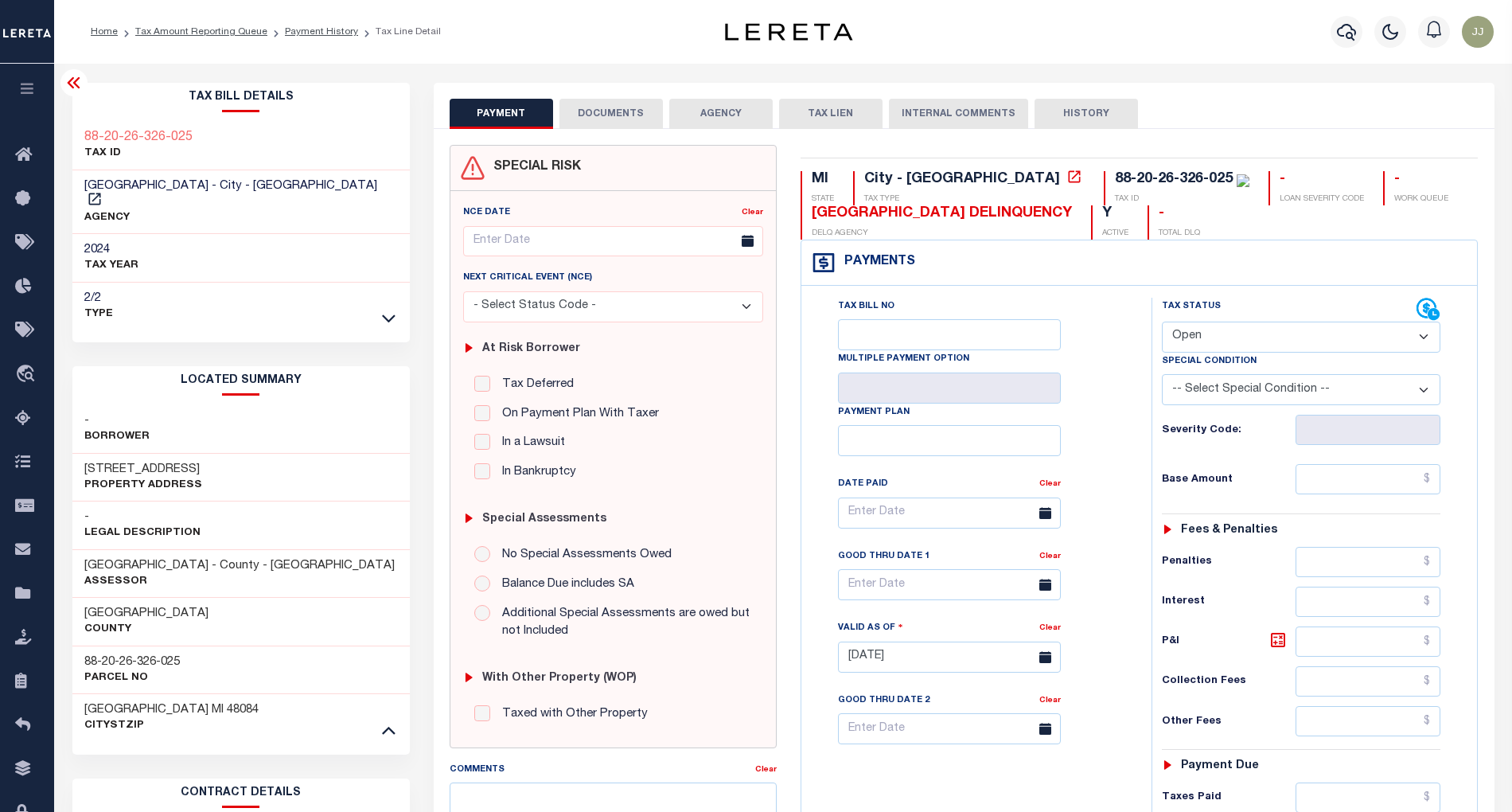
click at [1197, 341] on select "- Select Status Code - Open Due/Unpaid Paid Incomplete No Tax Due Internal Refu…" at bounding box center [1302, 337] width 280 height 31
select select "PYD"
click at [1162, 324] on select "- Select Status Code - Open Due/Unpaid Paid Incomplete No Tax Due Internal Refu…" at bounding box center [1302, 337] width 280 height 31
type input "[DATE]"
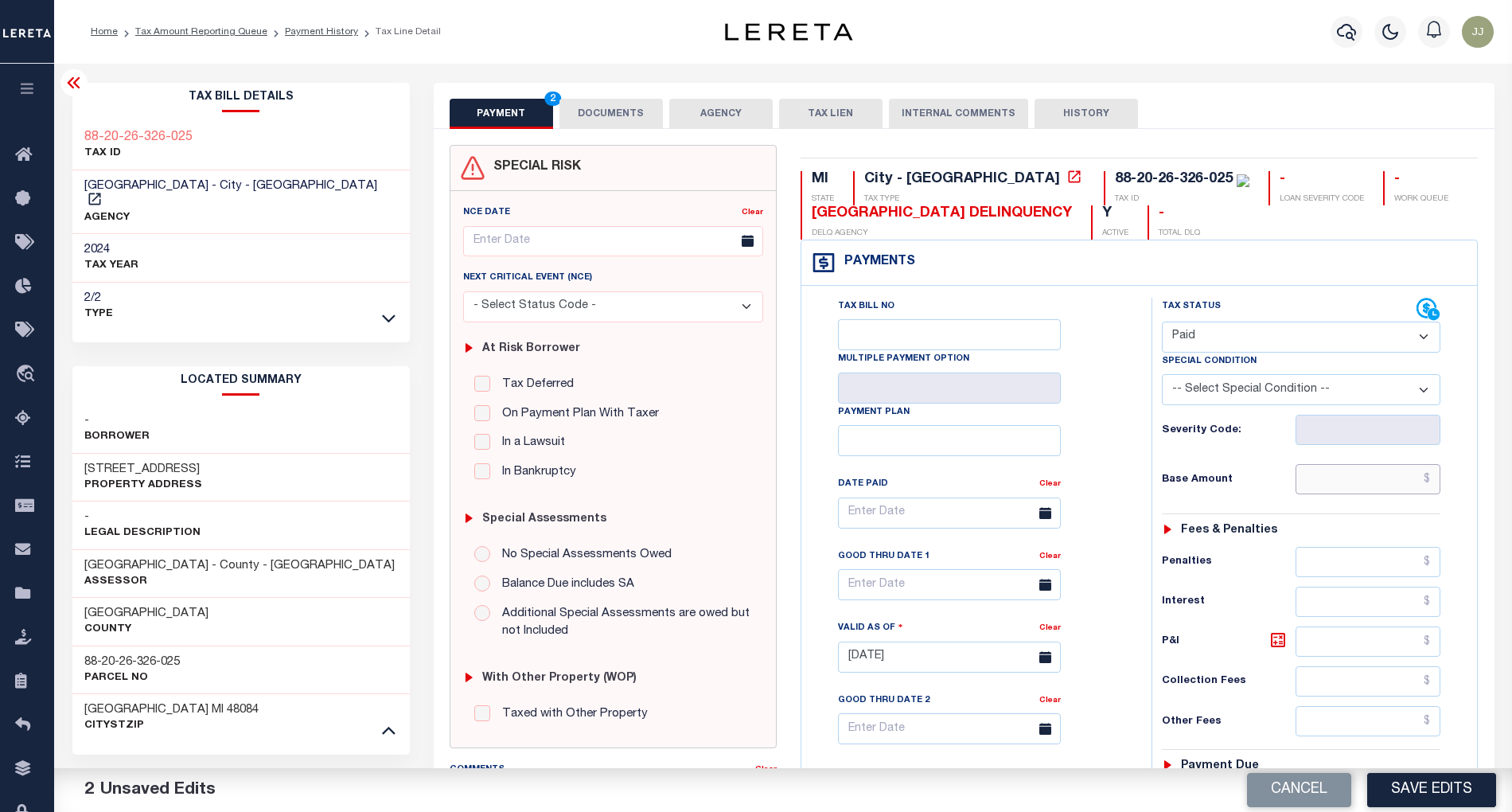
click at [1353, 484] on input "text" at bounding box center [1368, 479] width 145 height 30
paste input "52,211.60"
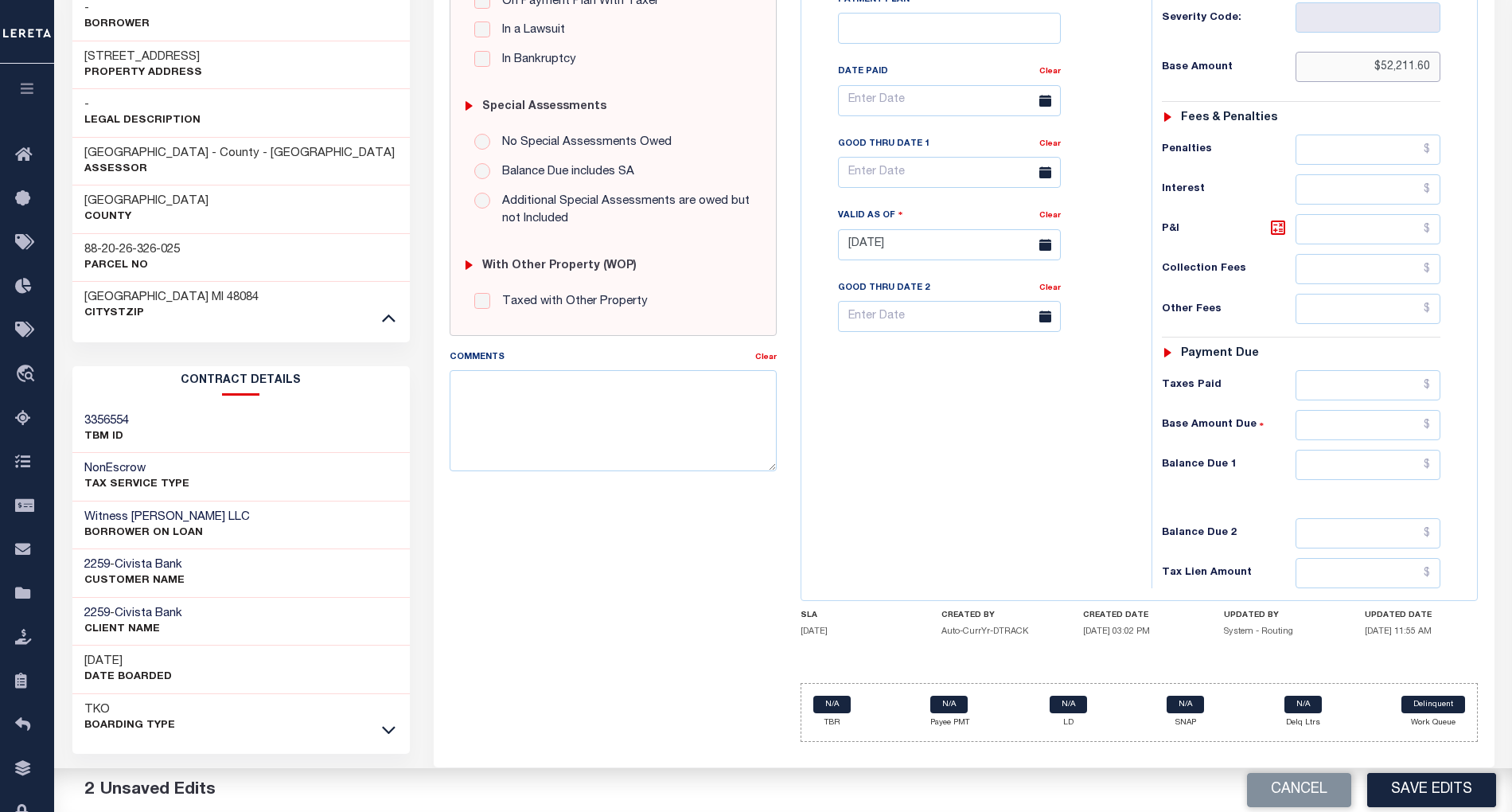
type input "$52,211.60"
click at [1370, 454] on div "Tax Status Status - Select Status Code -" at bounding box center [1307, 236] width 311 height 703
click at [1366, 478] on input "text" at bounding box center [1368, 464] width 145 height 30
type input "$0.00"
click at [1424, 784] on button "Save Edits" at bounding box center [1431, 791] width 129 height 34
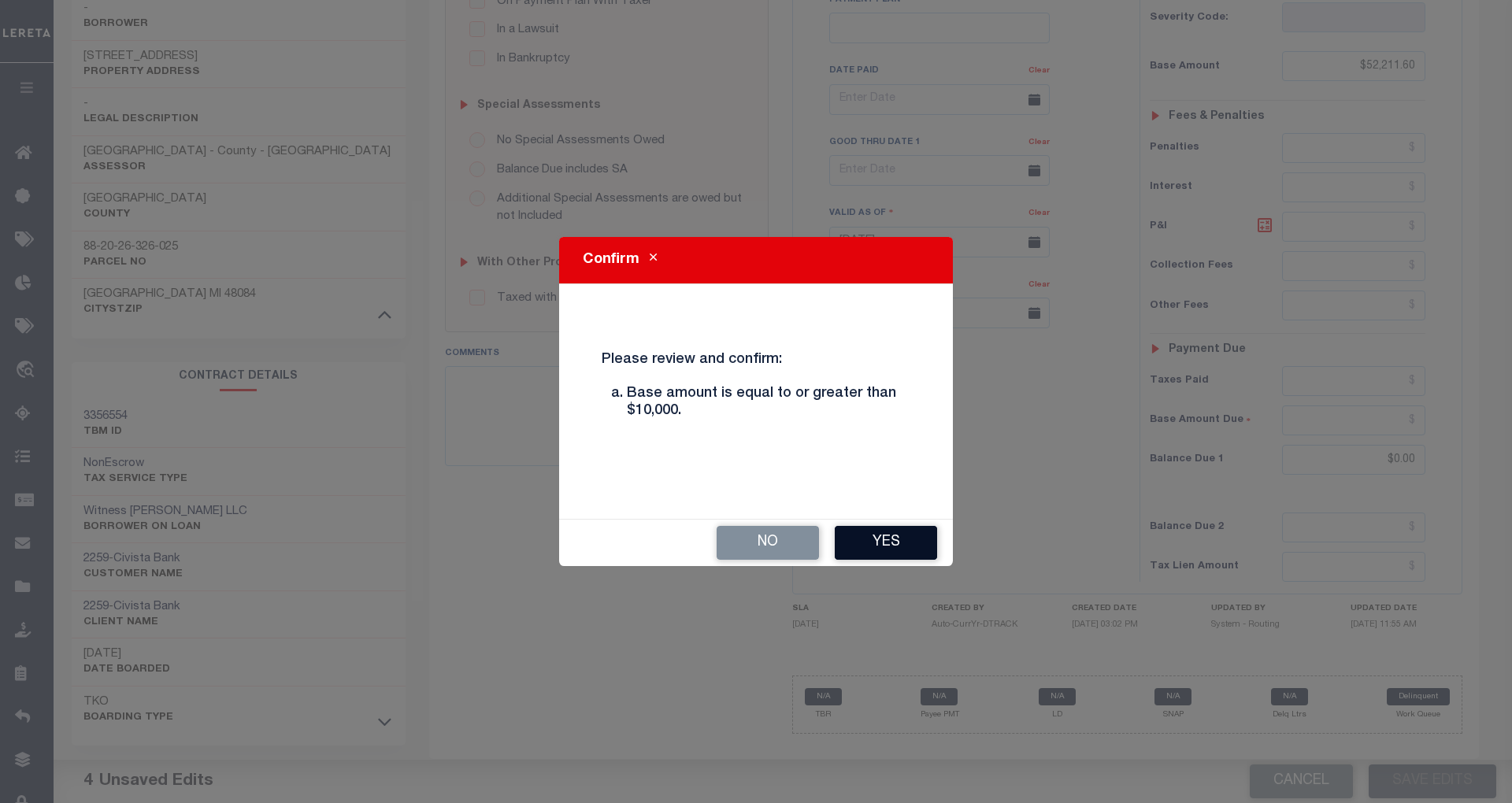
click at [902, 540] on button "Yes" at bounding box center [885, 543] width 103 height 34
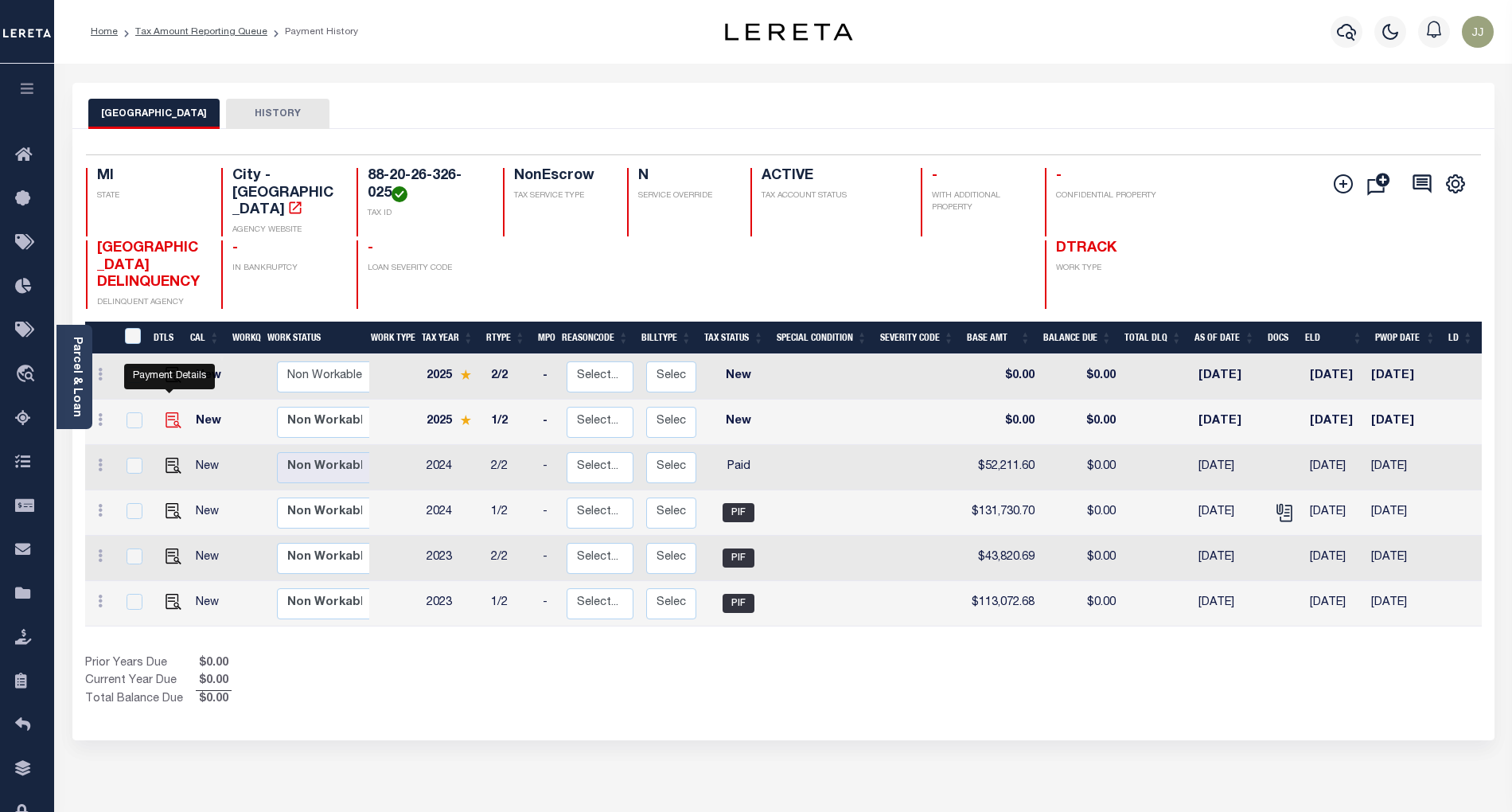
click at [166, 412] on img "" at bounding box center [173, 420] width 16 height 16
checkbox input "true"
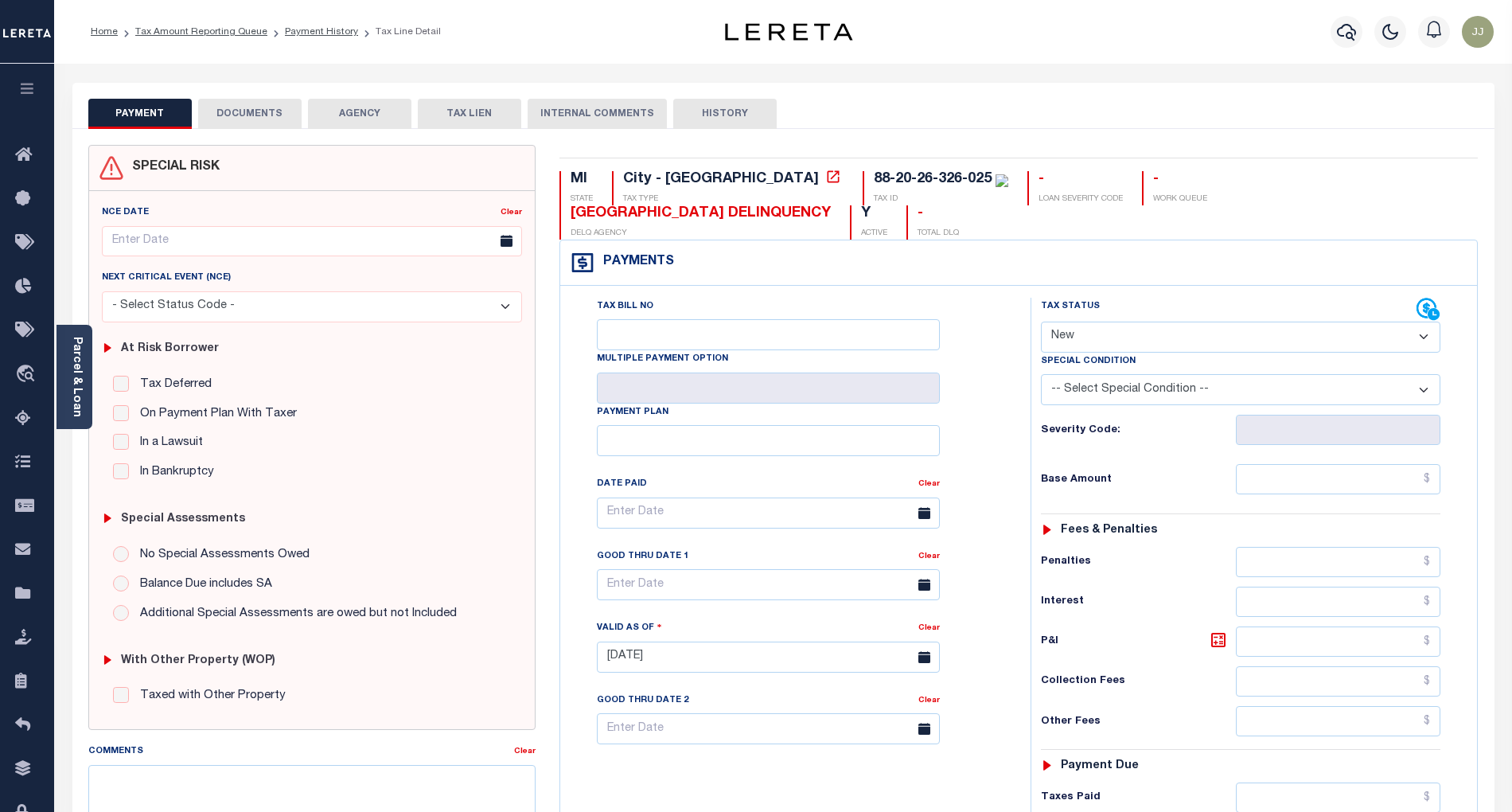
click at [1130, 345] on select "- Select Status Code - Open Due/Unpaid Paid Incomplete No Tax Due Internal Refu…" at bounding box center [1241, 337] width 400 height 31
select select "PYD"
click at [1041, 324] on select "- Select Status Code - Open Due/Unpaid Paid Incomplete No Tax Due Internal Refu…" at bounding box center [1241, 337] width 400 height 31
type input "[DATE]"
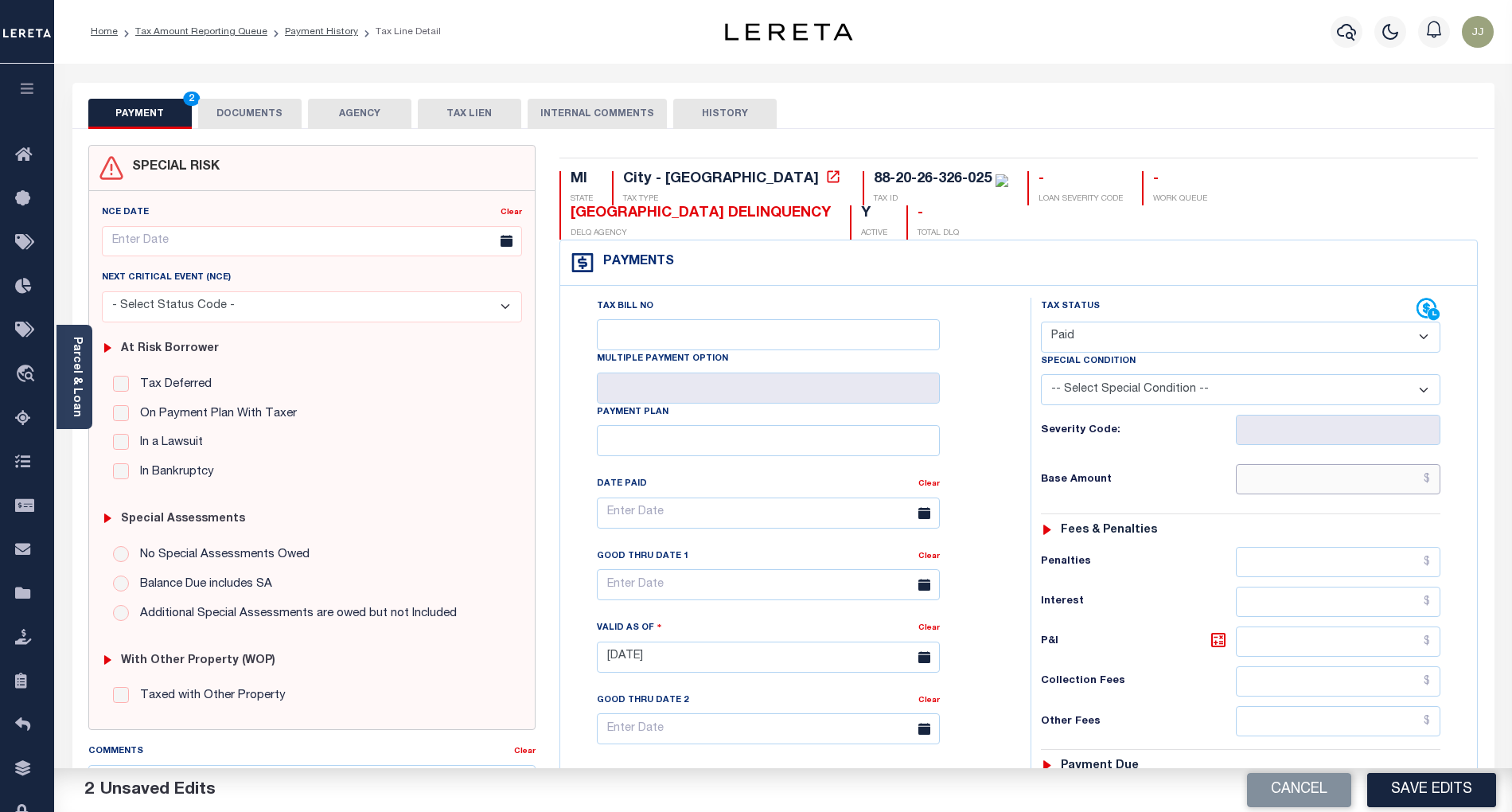
click at [1285, 477] on input "text" at bounding box center [1338, 479] width 205 height 30
paste input "135,348.00"
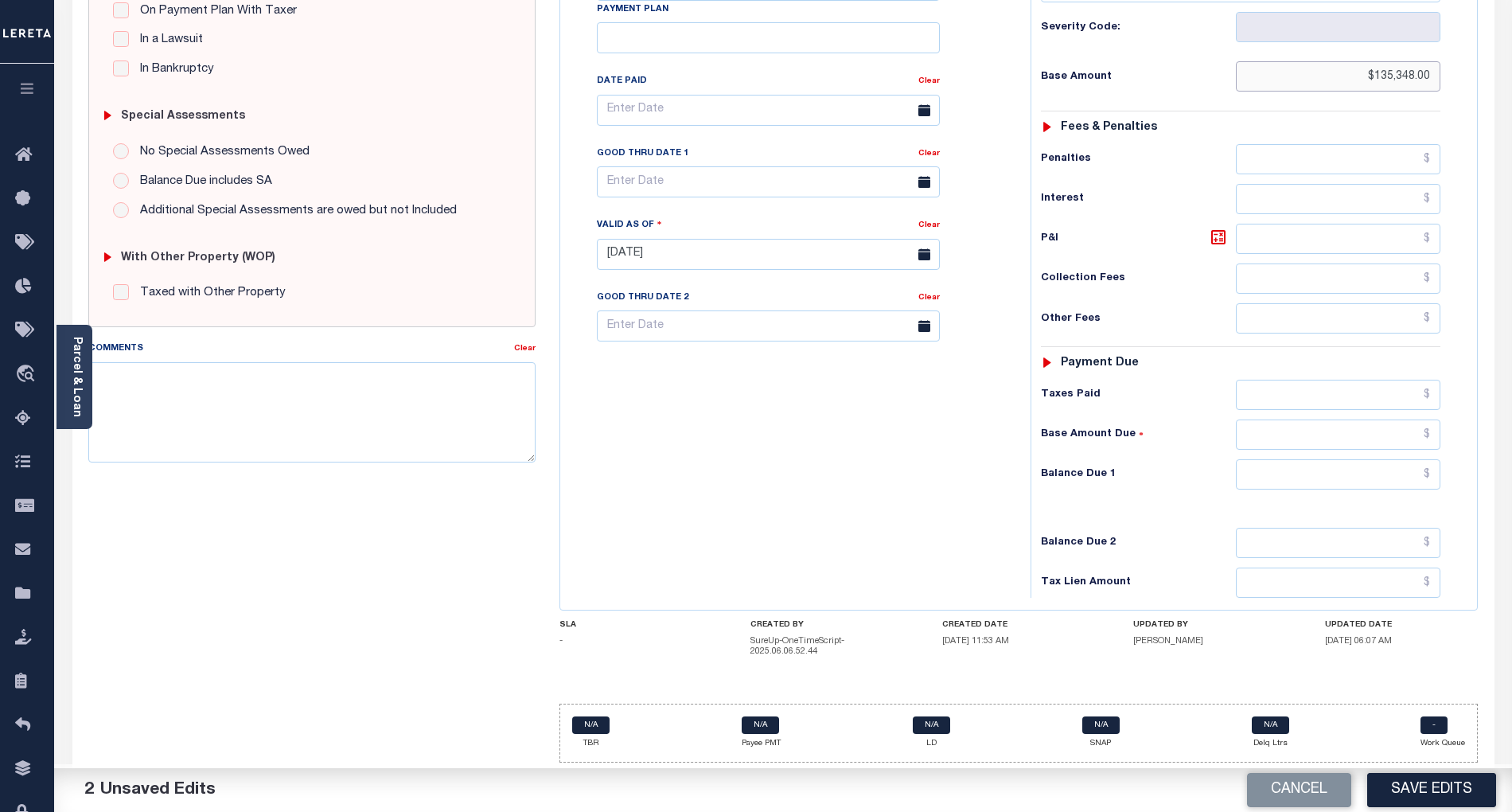
type input "$135,348.00"
click at [1356, 469] on input "text" at bounding box center [1338, 474] width 205 height 30
click at [1210, 494] on div "Tax Status Status - Select Status Code -" at bounding box center [1246, 246] width 431 height 703
click at [1334, 476] on input "text" at bounding box center [1338, 474] width 205 height 30
type input "$0.00"
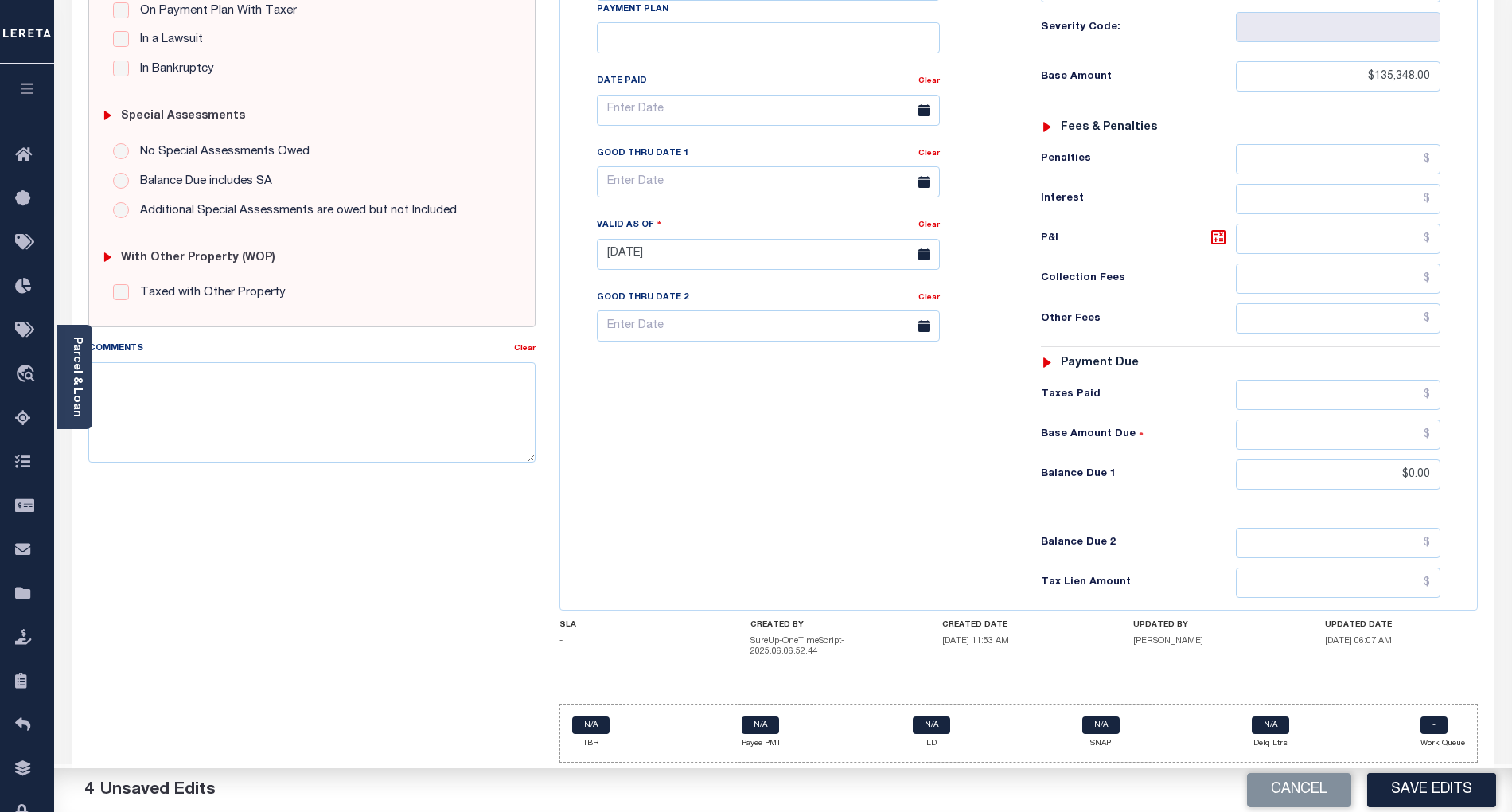
click at [813, 500] on div "Tax Bill No Multiple Payment Option Payment Plan Clear" at bounding box center [792, 246] width 455 height 703
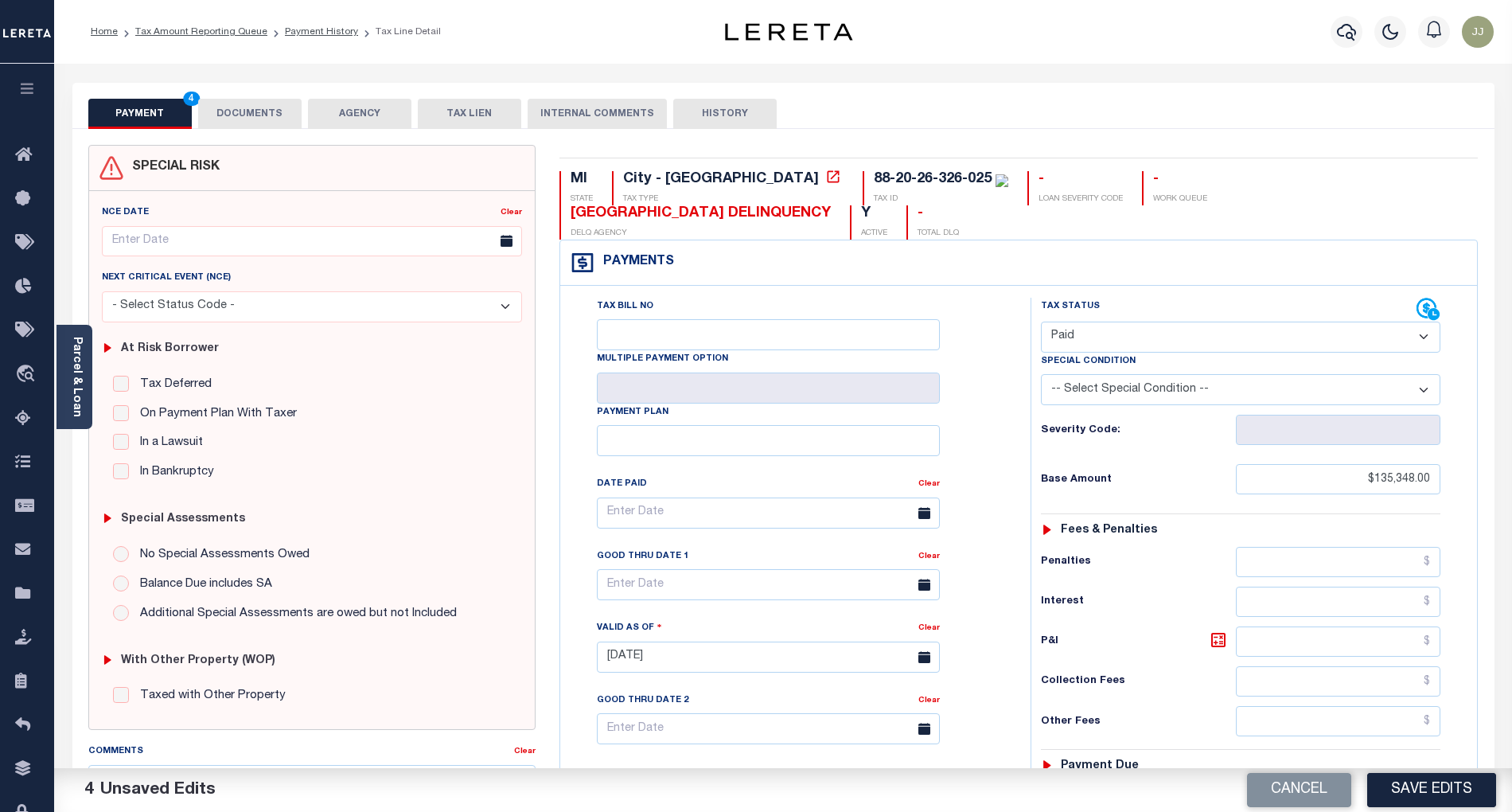
click at [250, 121] on button "DOCUMENTS" at bounding box center [250, 113] width 104 height 30
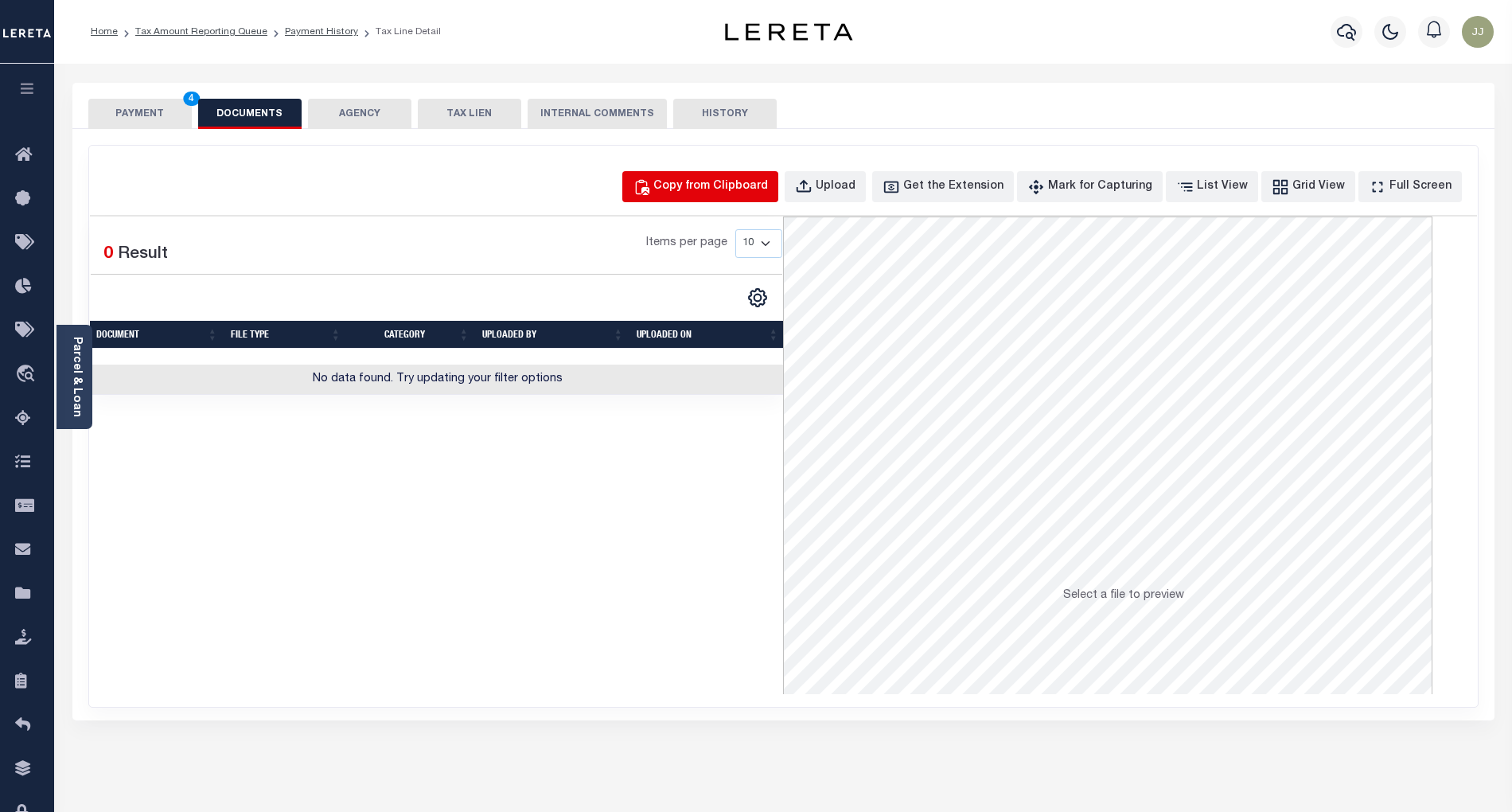
click at [740, 172] on button "Copy from Clipboard" at bounding box center [700, 186] width 156 height 31
select select "POP"
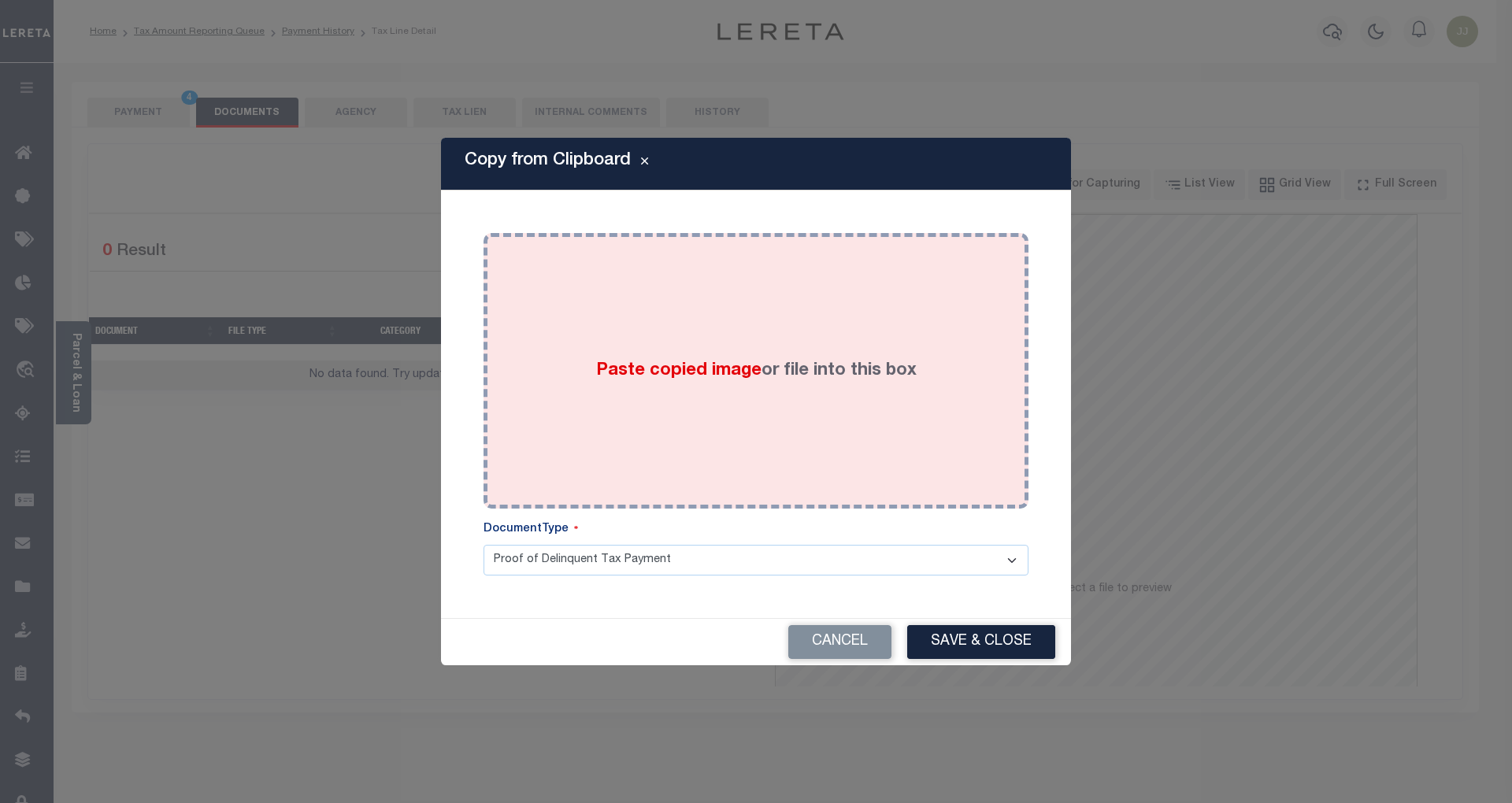
click at [738, 422] on div "Paste copied image or file into this box" at bounding box center [756, 370] width 521 height 252
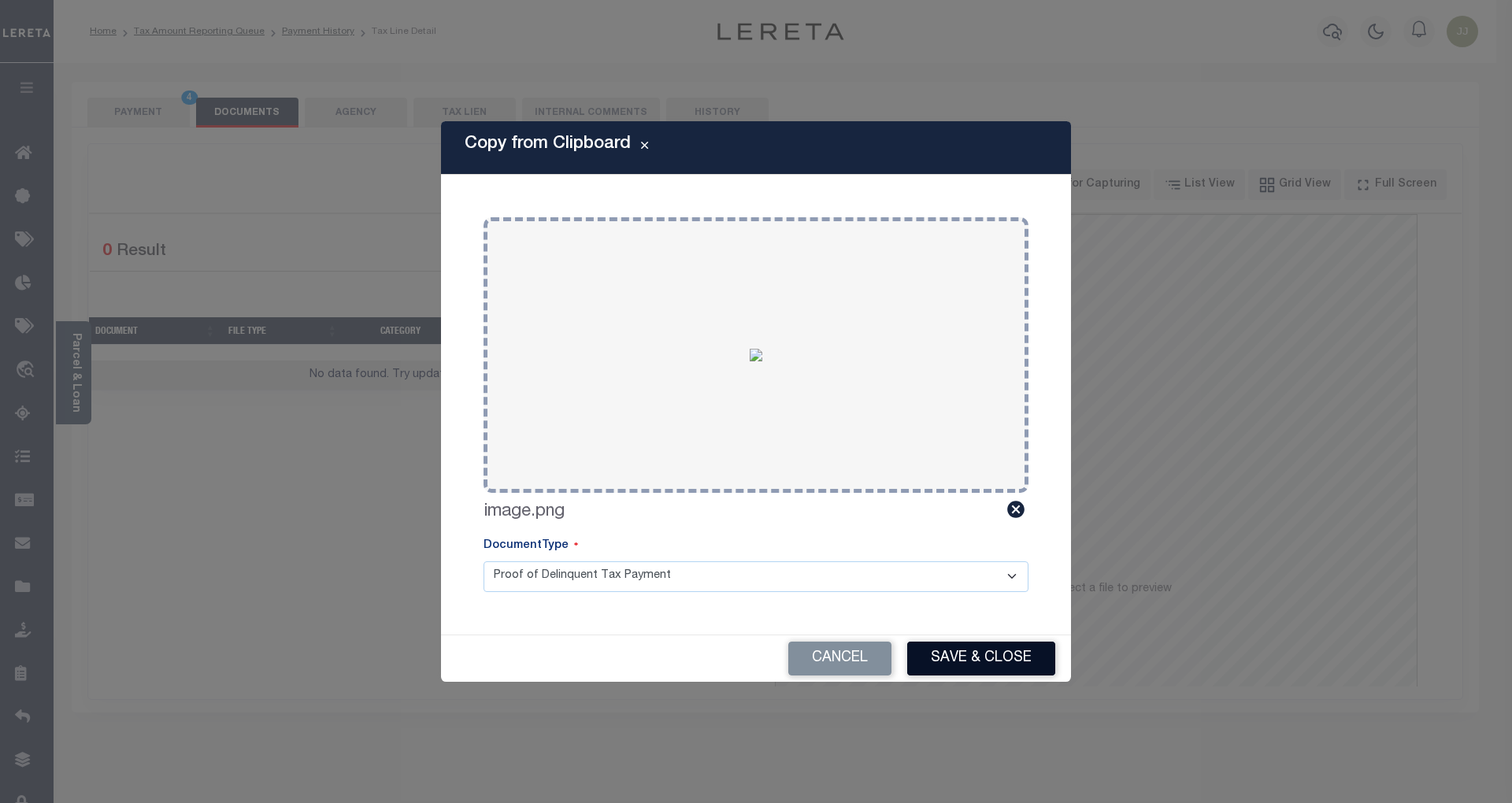
click at [995, 656] on button "Save & Close" at bounding box center [981, 659] width 148 height 34
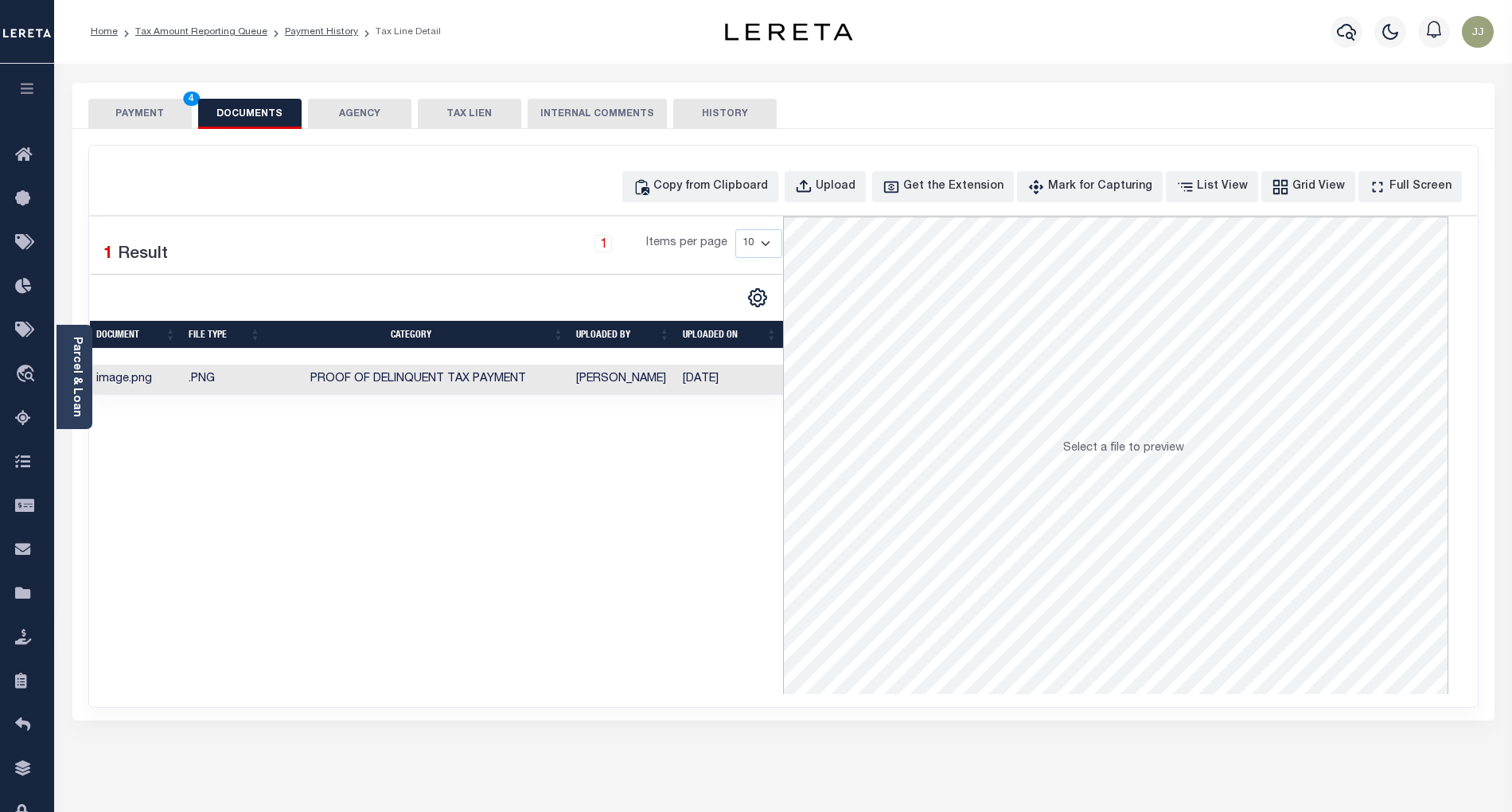
click at [160, 110] on button "PAYMENT 4" at bounding box center [140, 113] width 104 height 30
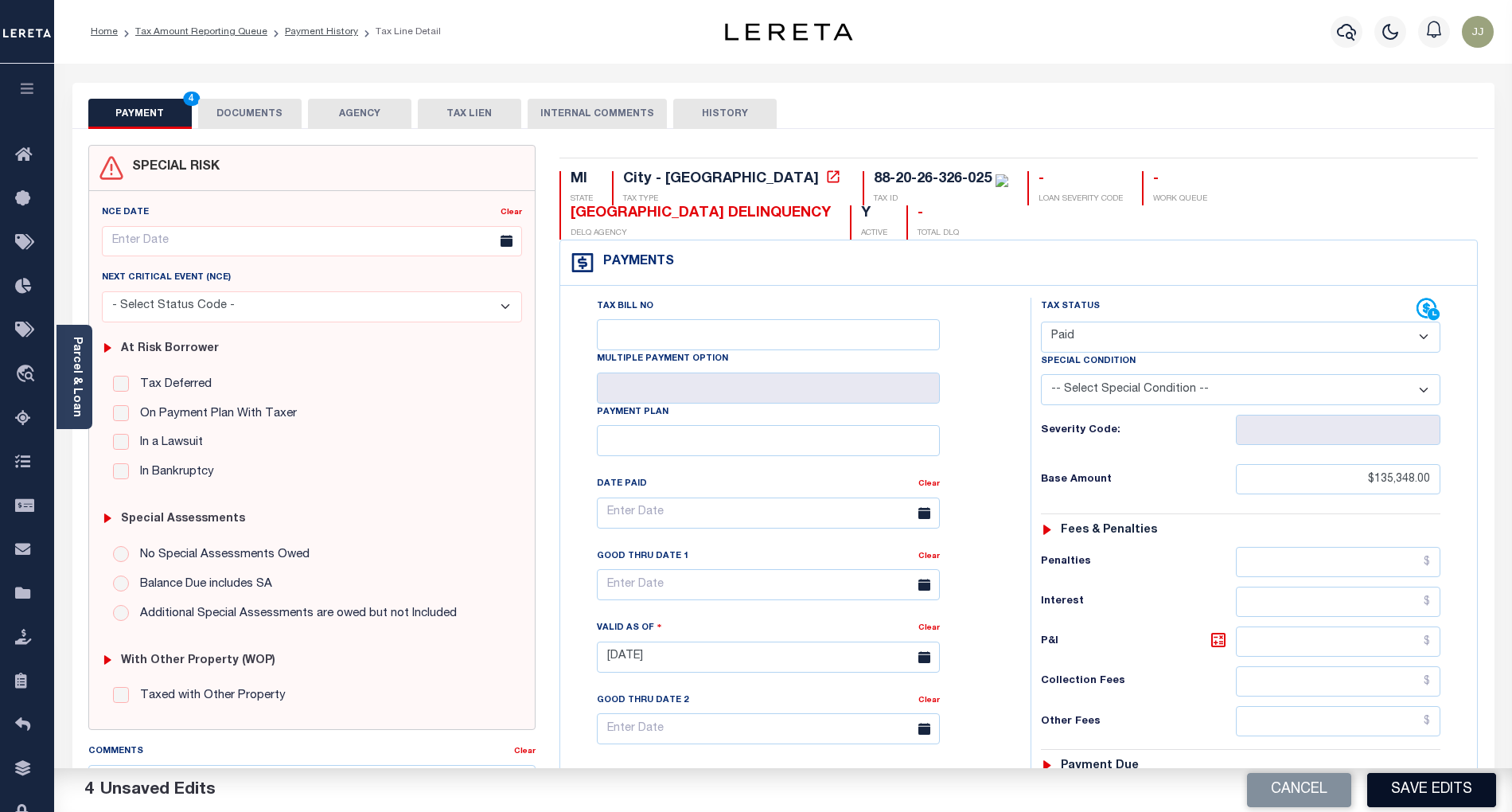
click at [1418, 791] on button "Save Edits" at bounding box center [1431, 791] width 129 height 34
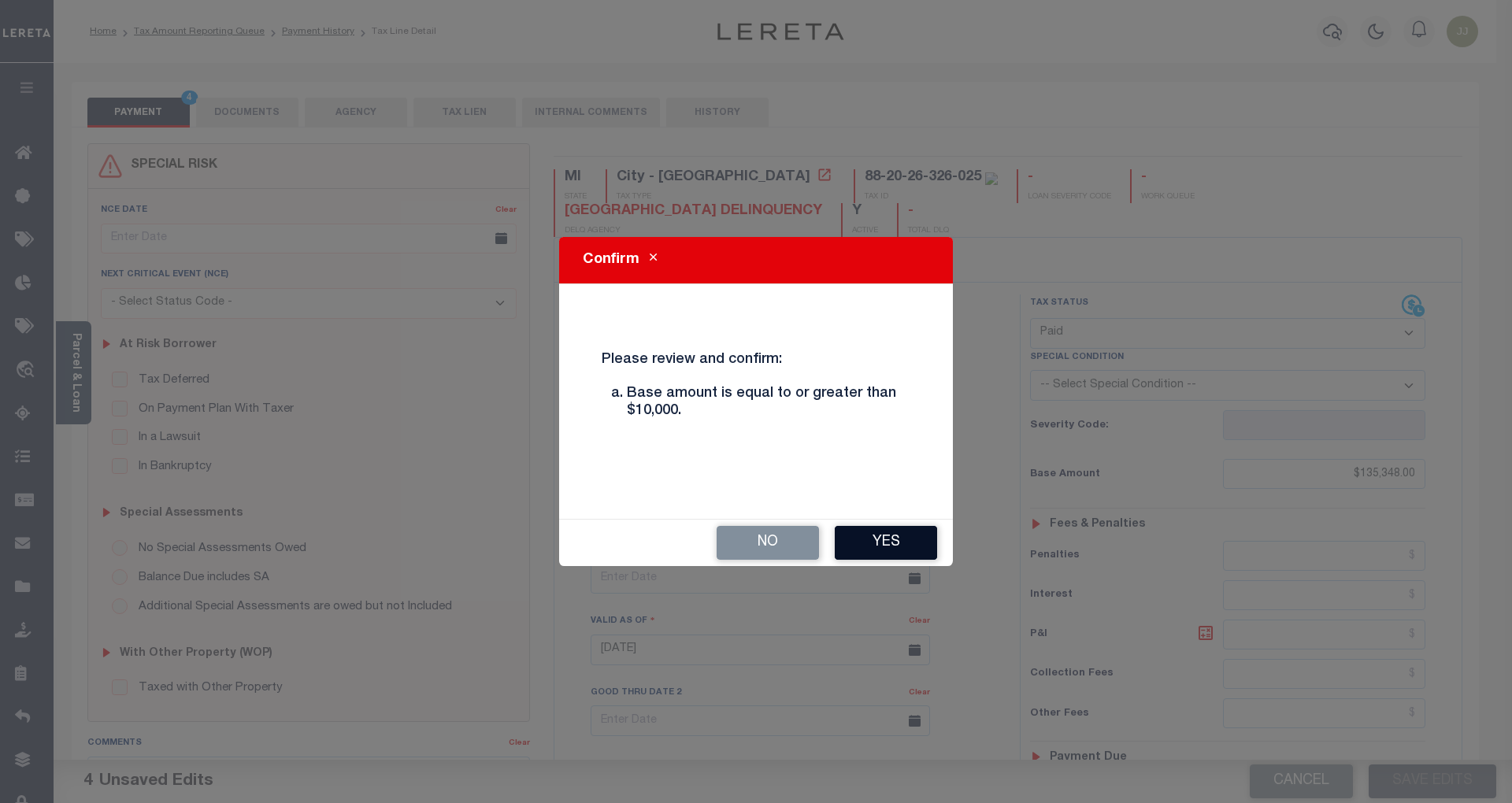
click at [897, 558] on button "Yes" at bounding box center [885, 543] width 103 height 34
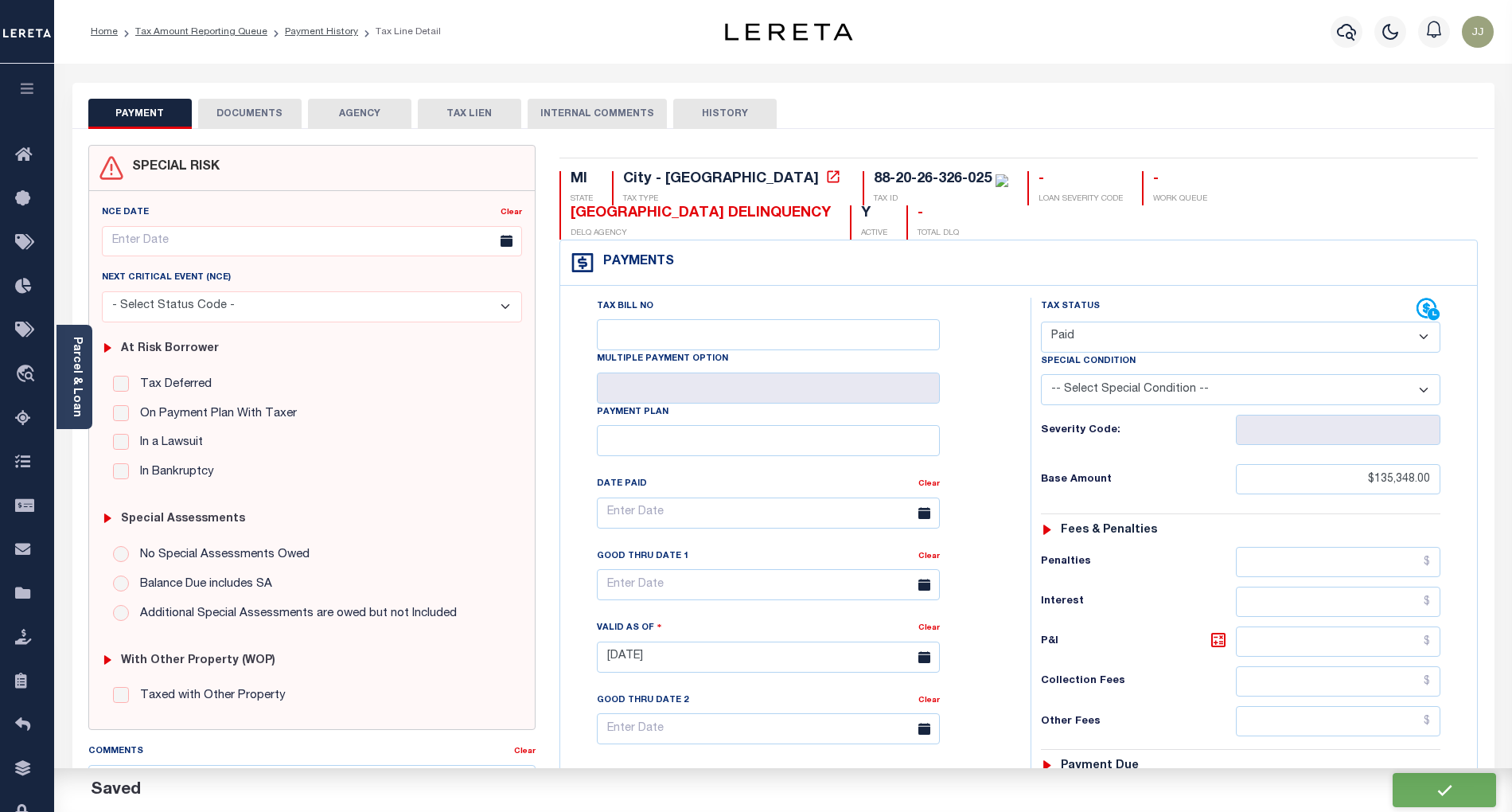
checkbox input "false"
type input "$135,348"
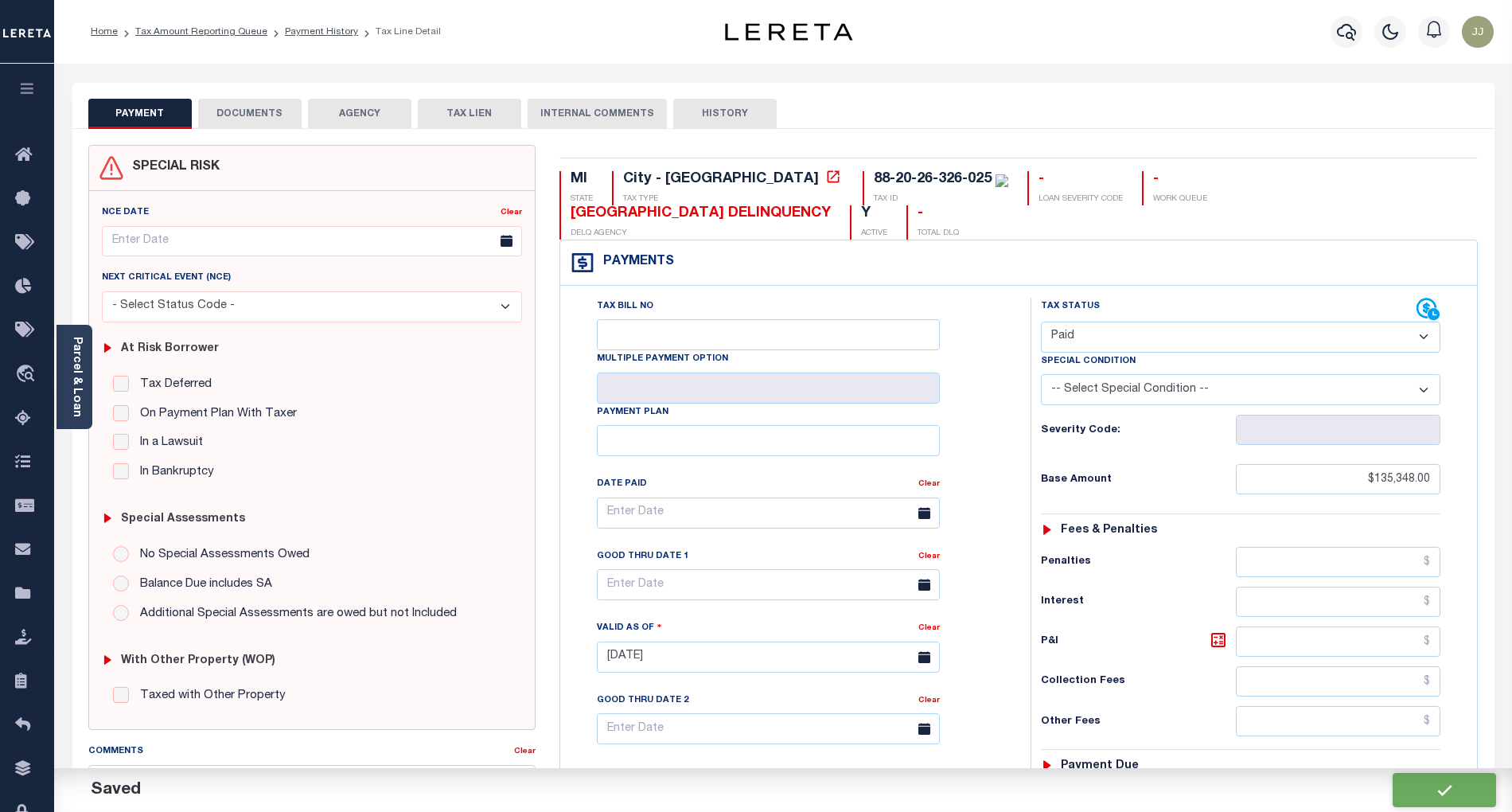
type input "$0"
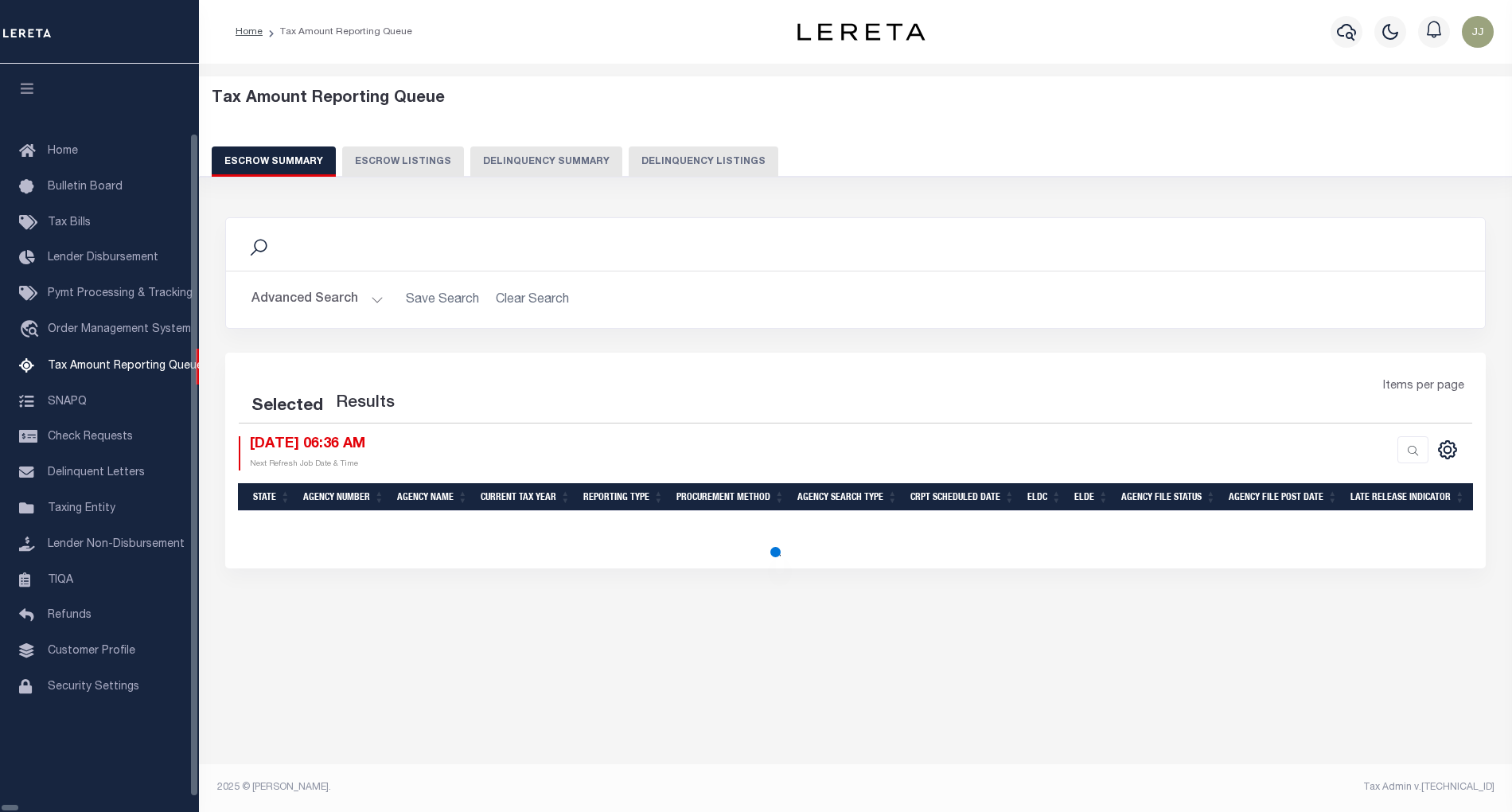
click at [577, 166] on button "Delinquency Summary" at bounding box center [546, 161] width 152 height 30
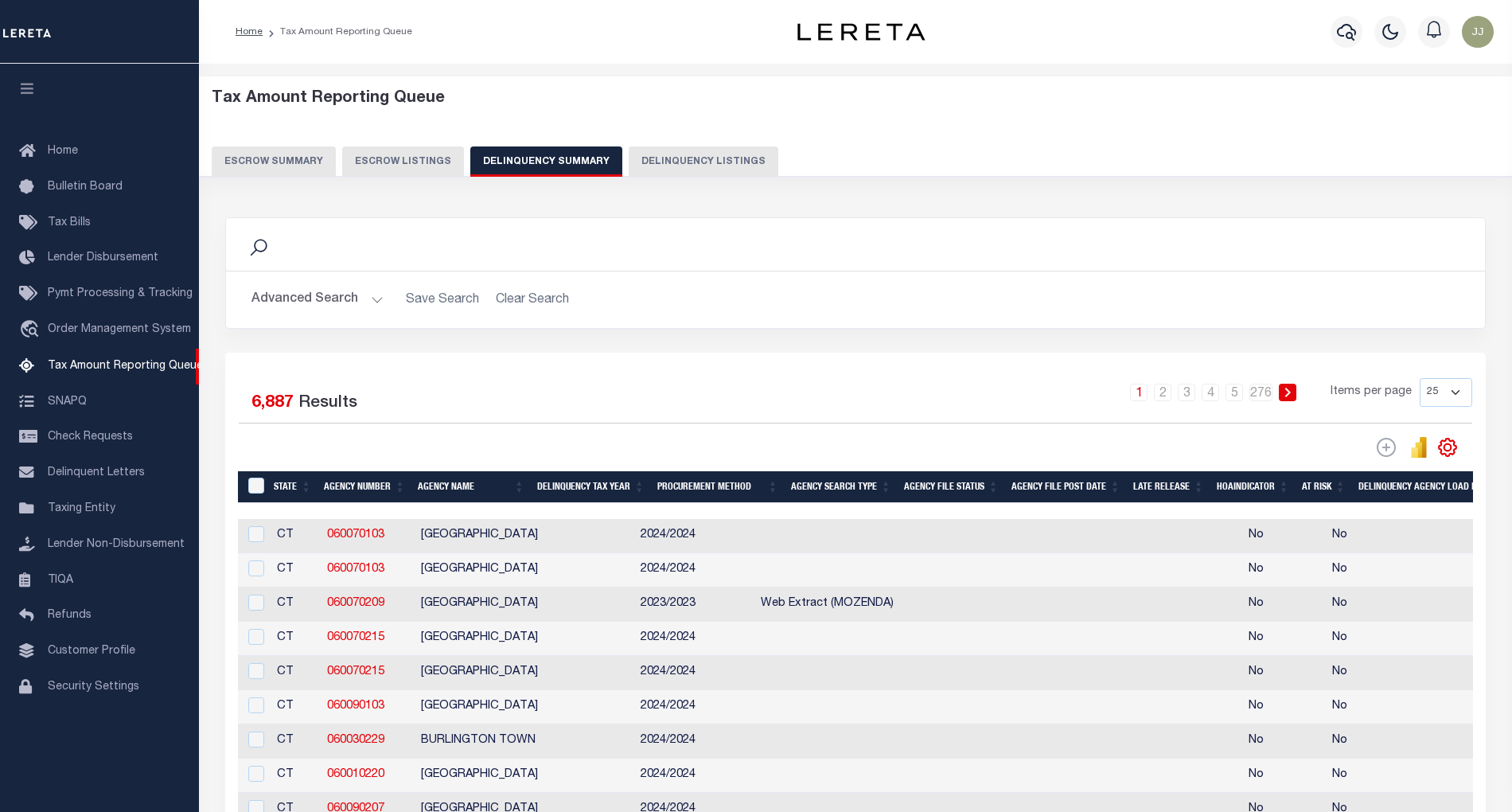
click at [352, 303] on button "Advanced Search" at bounding box center [318, 300] width 132 height 31
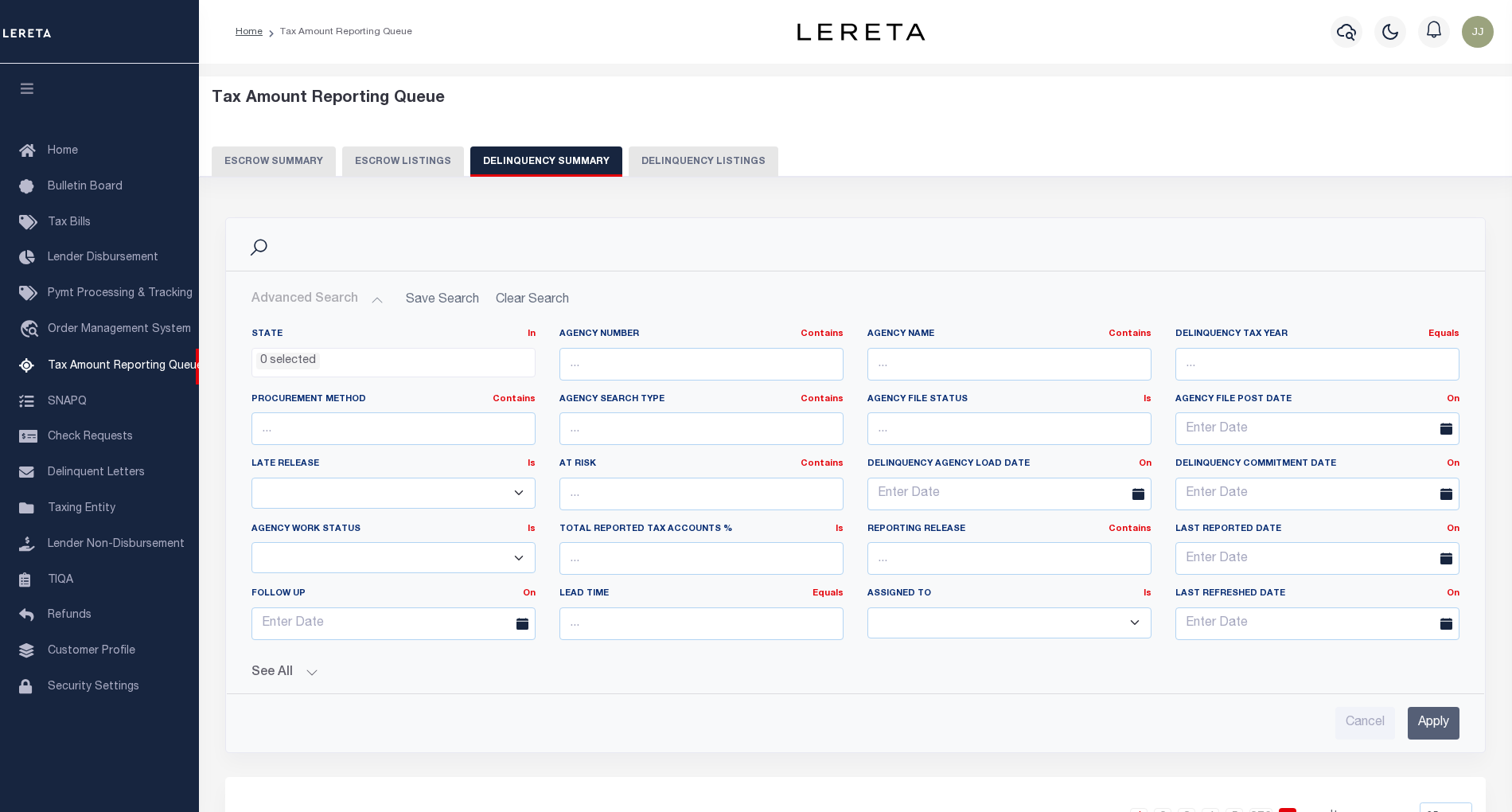
click at [705, 170] on button "Delinquency Listings" at bounding box center [704, 161] width 149 height 30
select select "MI"
select select "100"
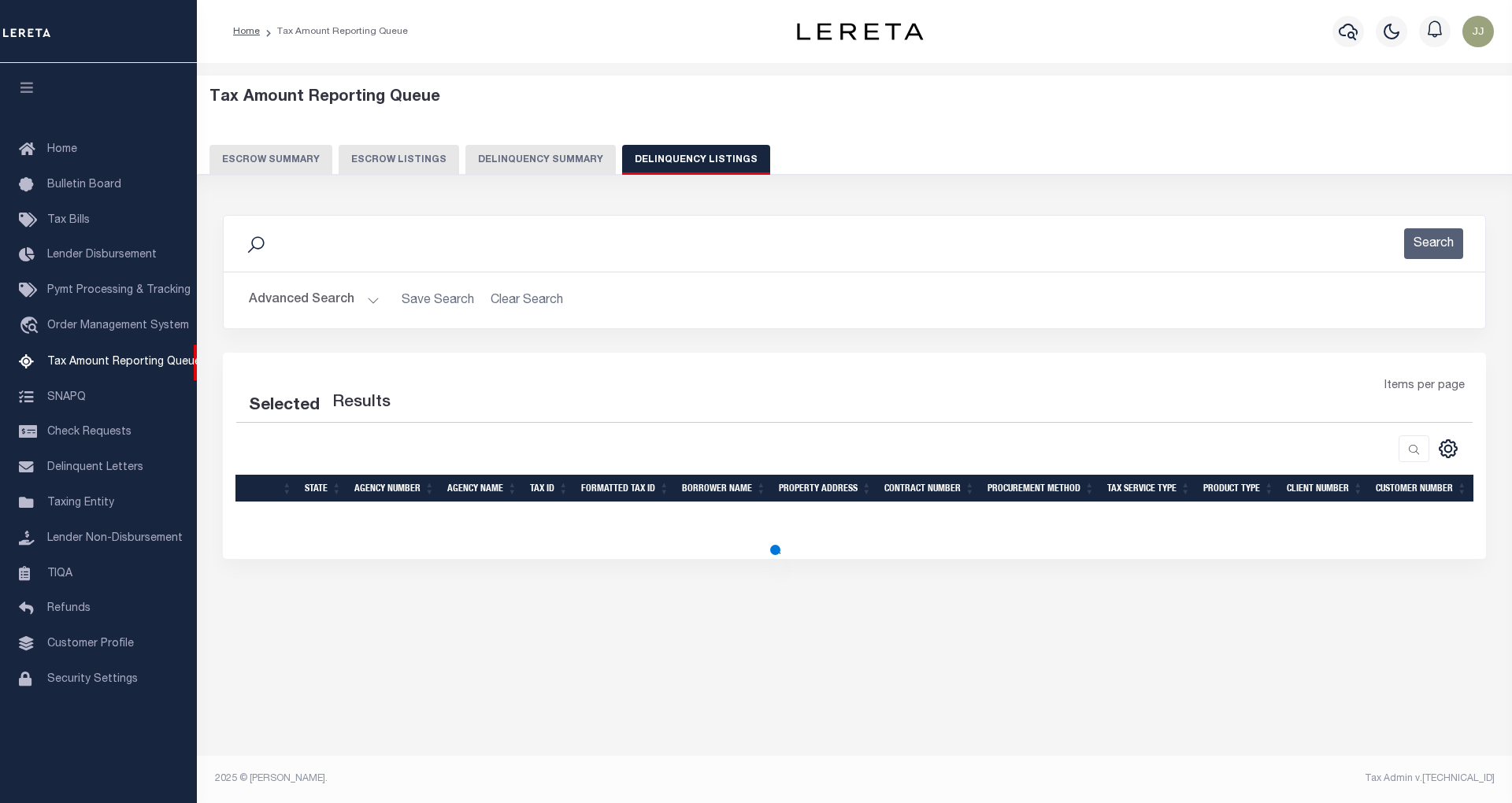
select select "100"
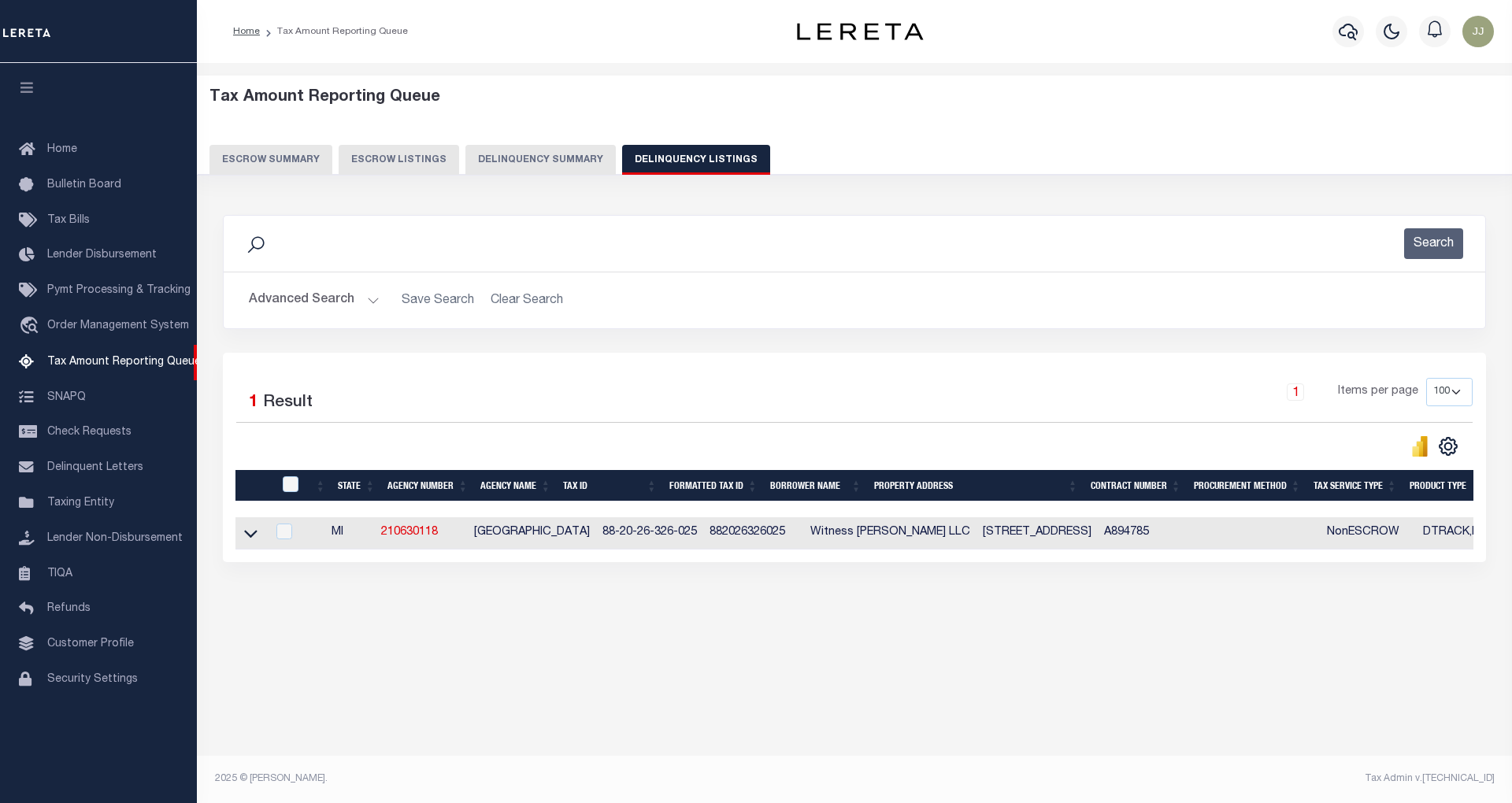
click at [326, 300] on button "Advanced Search" at bounding box center [314, 300] width 131 height 31
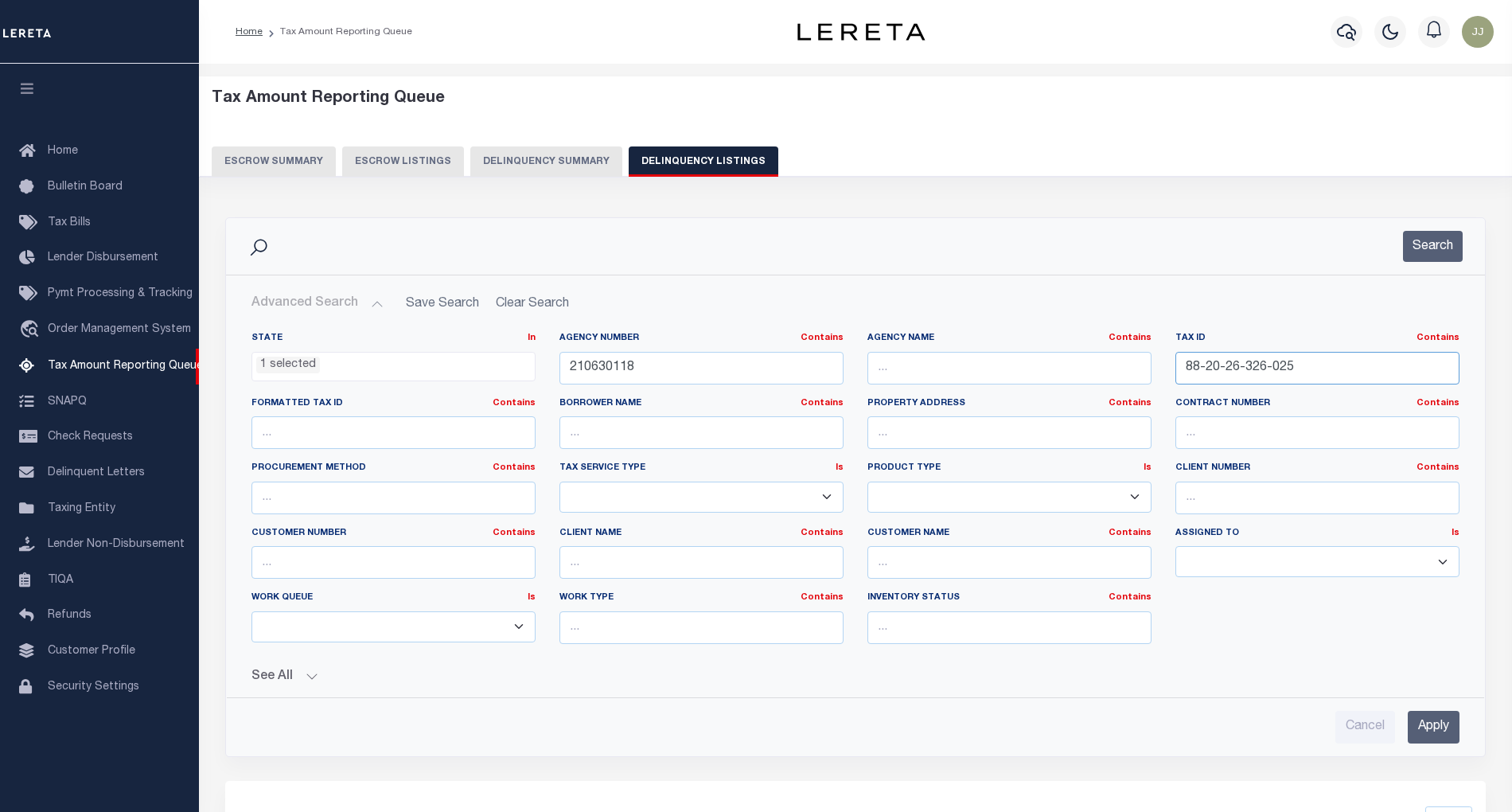
drag, startPoint x: 1307, startPoint y: 371, endPoint x: 1153, endPoint y: 379, distance: 154.2
click at [1153, 379] on div "State In In AK AL AR AZ CA CO CT DC DE FL GA GU HI IA ID IL IN KS KY LA MA MD M…" at bounding box center [856, 494] width 1232 height 324
paste input "[PHONE_NUMBER]"
type input "[PHONE_NUMBER]"
drag, startPoint x: 651, startPoint y: 371, endPoint x: 506, endPoint y: 374, distance: 145.0
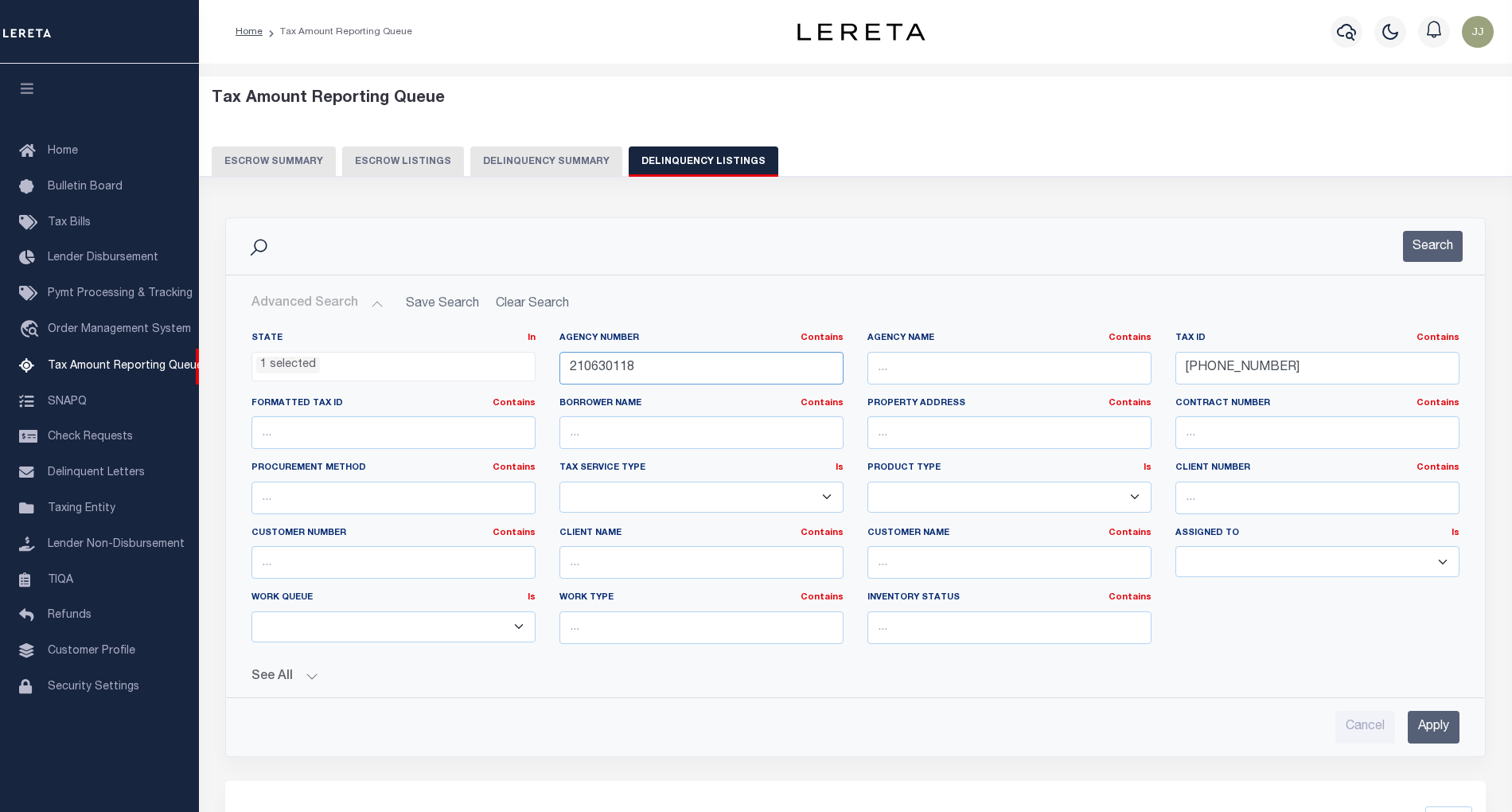
click at [506, 374] on div "State In In AK AL AR AZ CA CO CT DC DE FL GA GU HI IA ID IL IN KS KY LA MA MD M…" at bounding box center [856, 494] width 1232 height 324
paste input "2022"
type input "210620228"
click at [288, 364] on li "1 selected" at bounding box center [288, 365] width 64 height 17
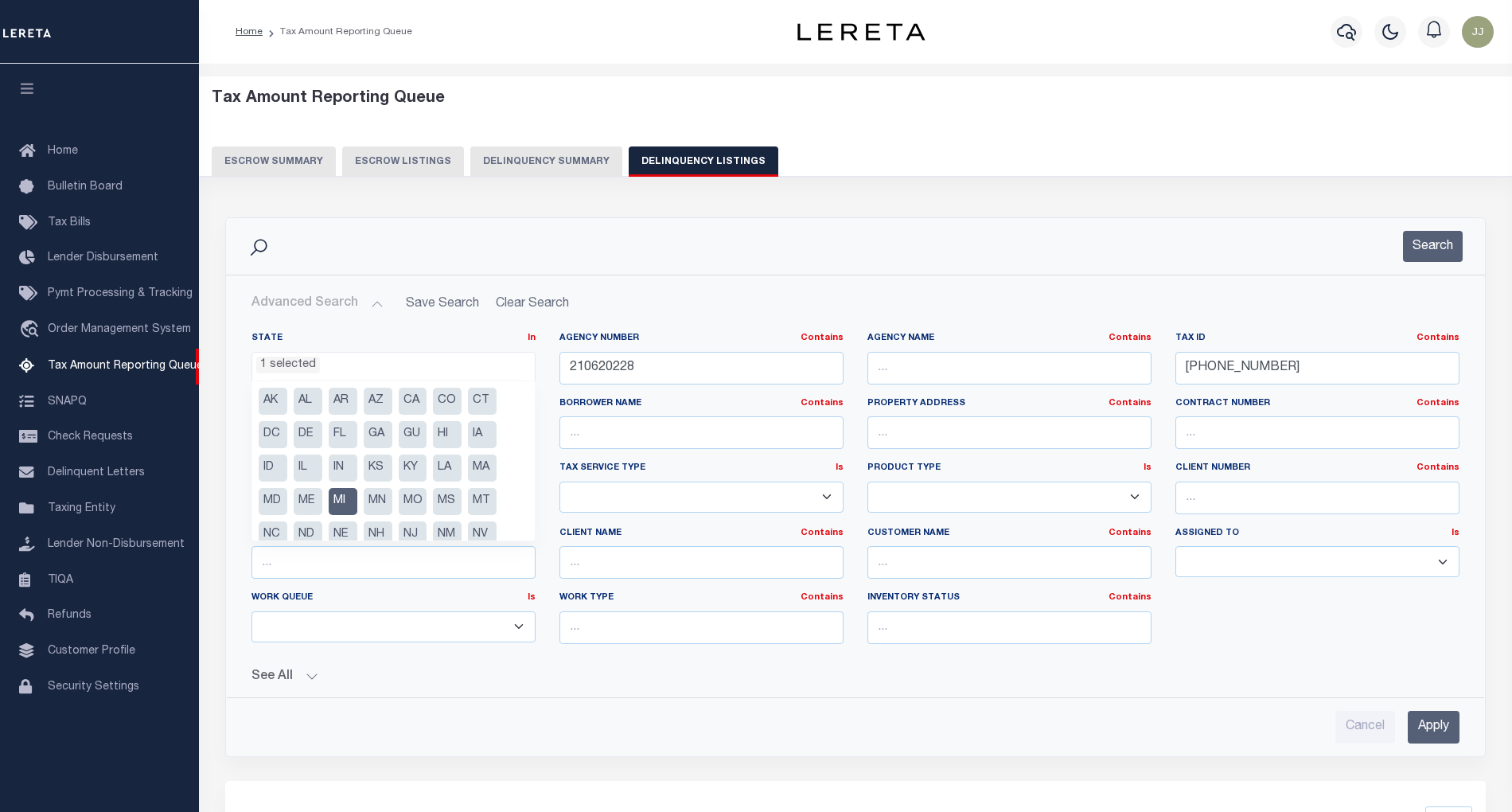
click at [1141, 185] on div "Tax Amount Reporting Queue Escrow Summary Escrow Listings Delinquency Summary" at bounding box center [856, 139] width 1344 height 125
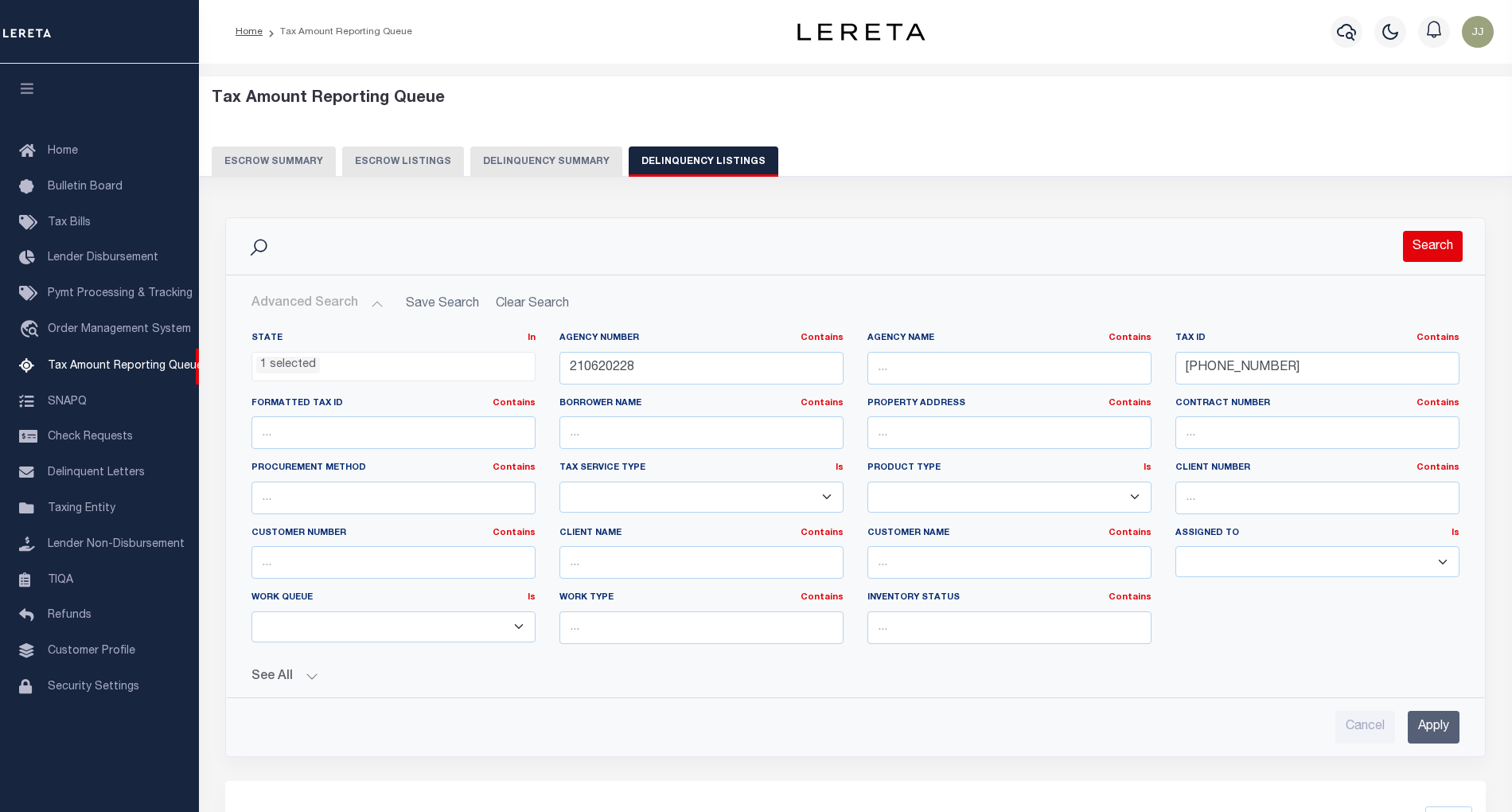
click at [1426, 244] on button "Search" at bounding box center [1433, 246] width 60 height 31
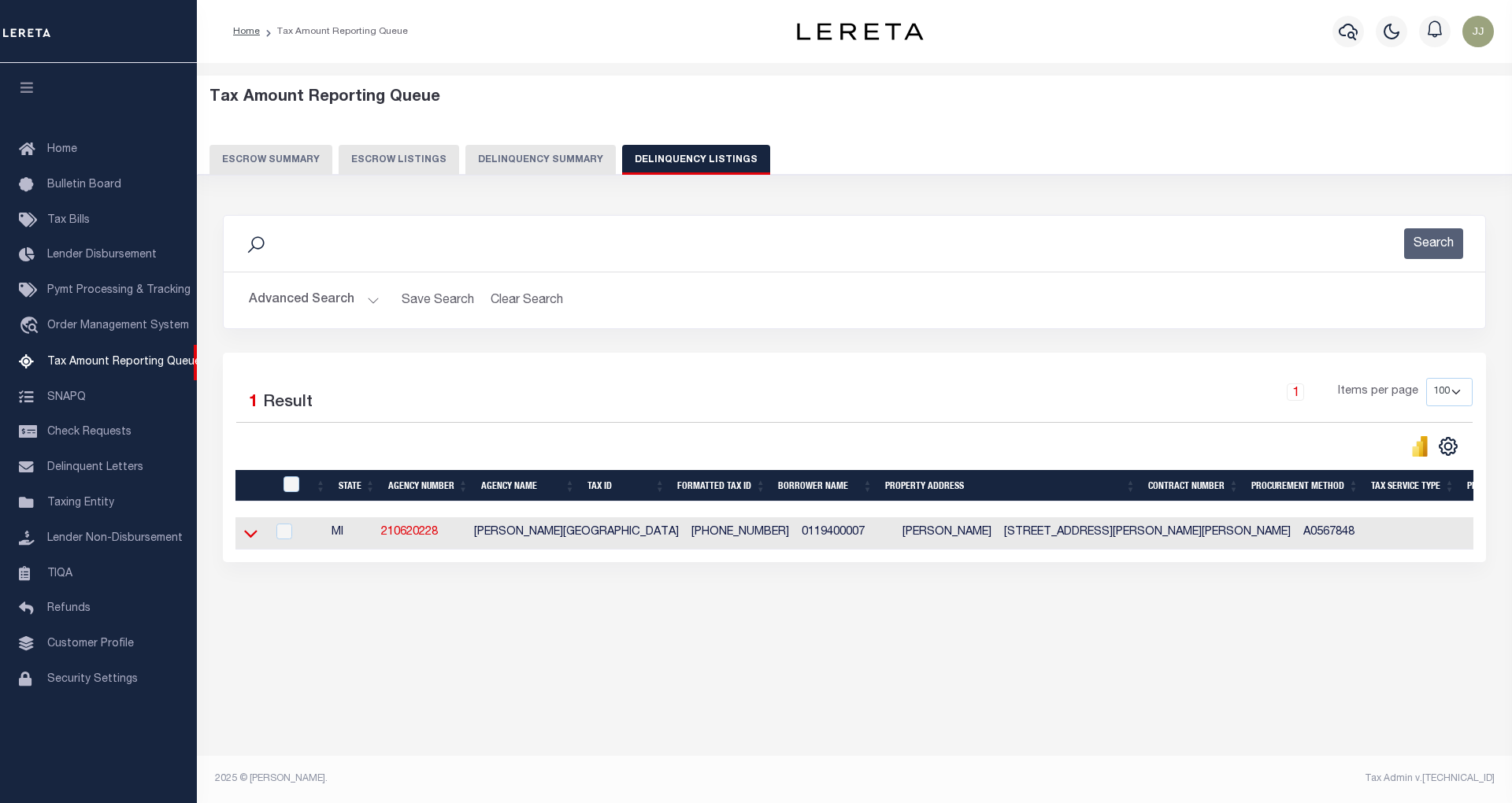
click at [253, 536] on icon at bounding box center [250, 533] width 14 height 16
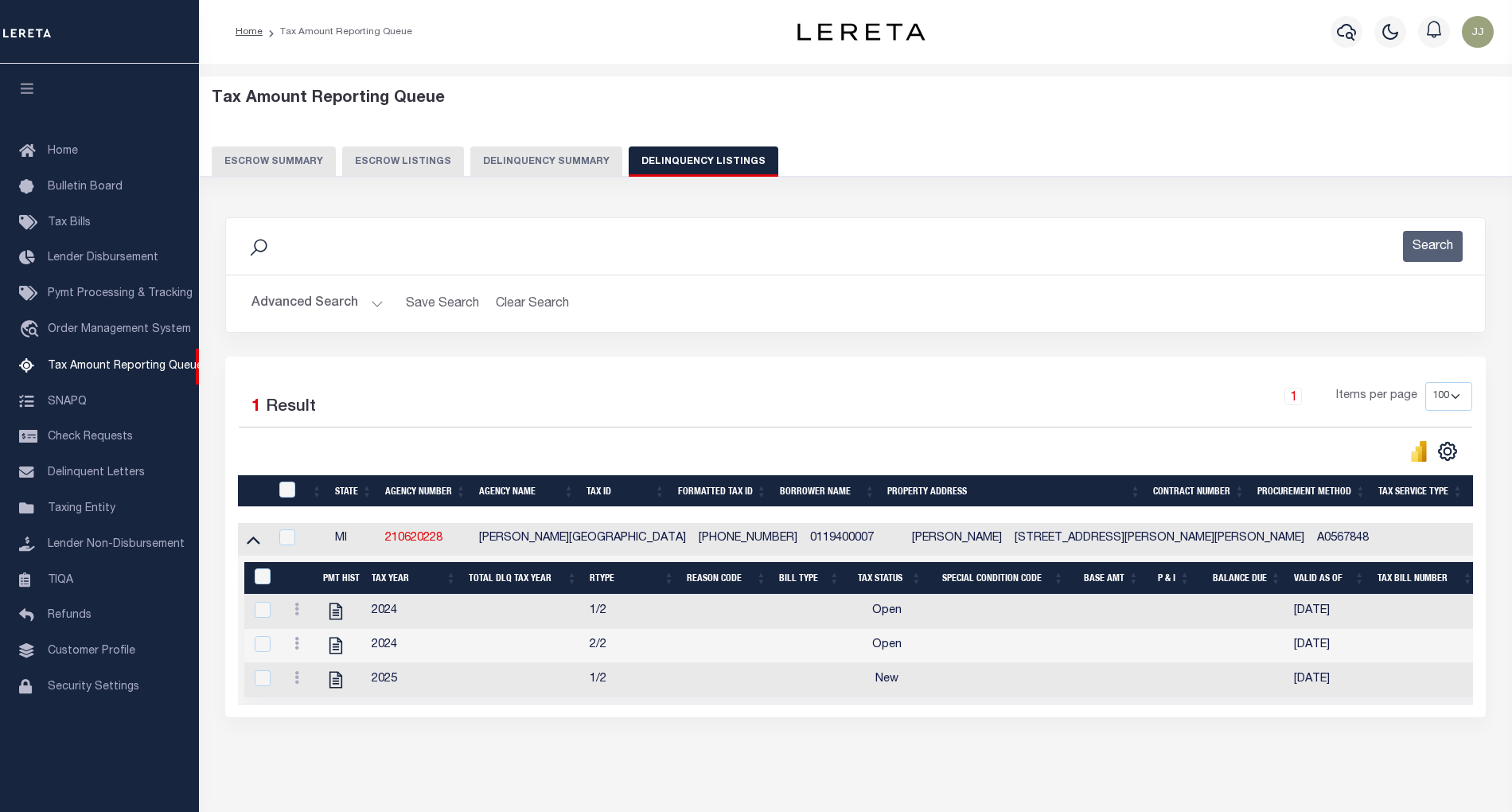
scroll to position [68, 0]
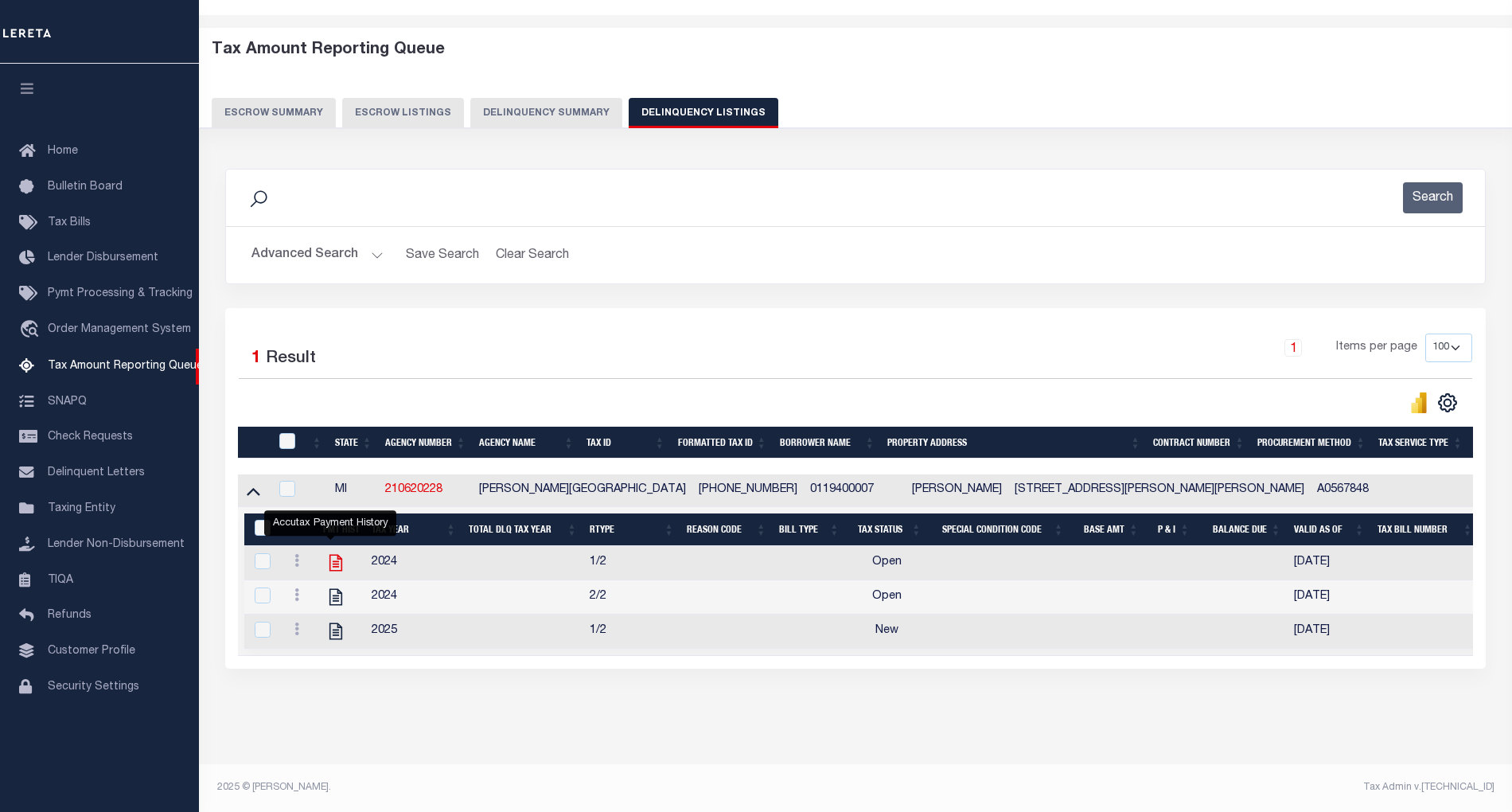
click at [331, 554] on icon "" at bounding box center [336, 562] width 13 height 16
checkbox input "true"
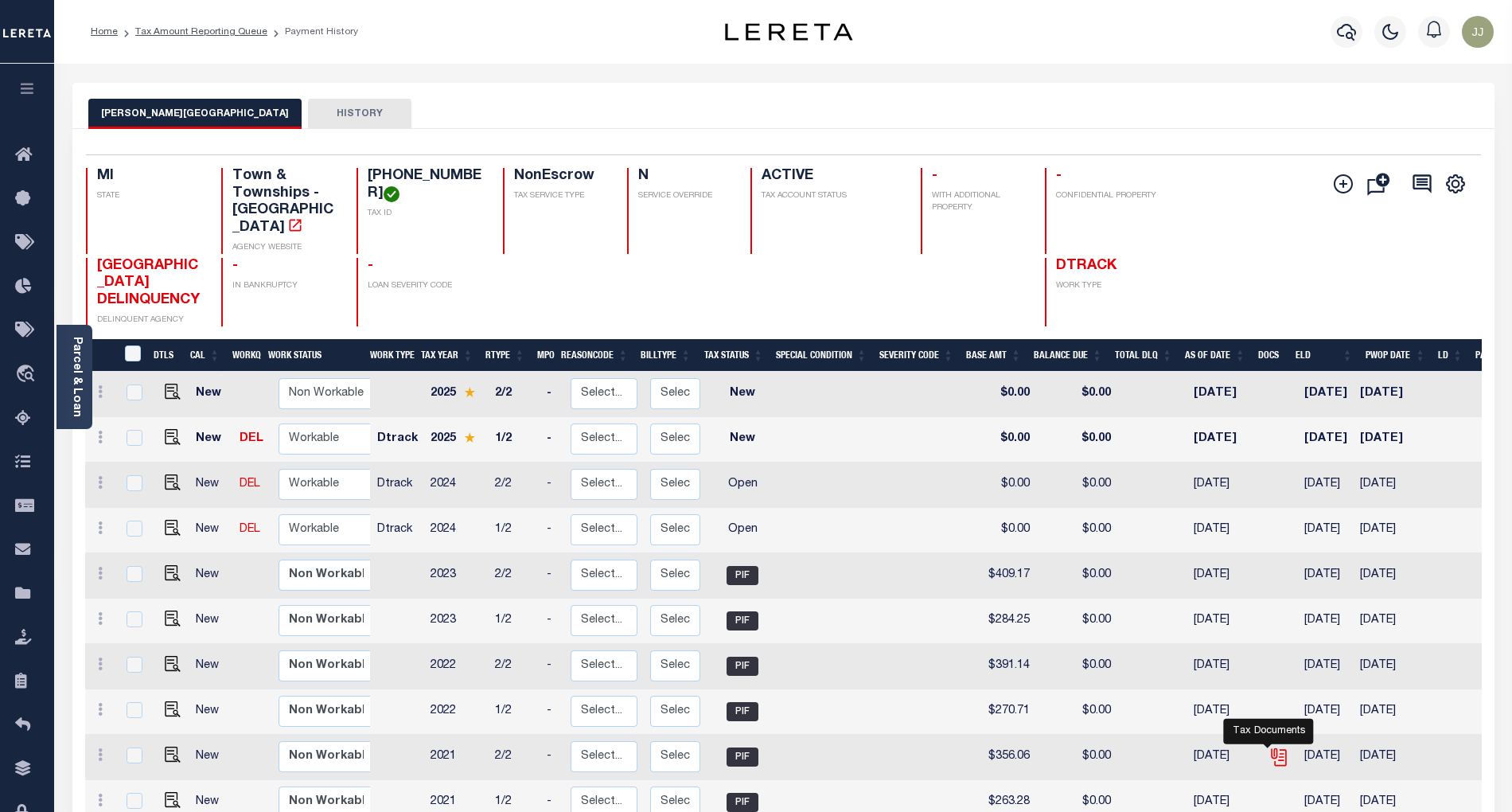
click at [1272, 748] on icon "" at bounding box center [1278, 754] width 13 height 13
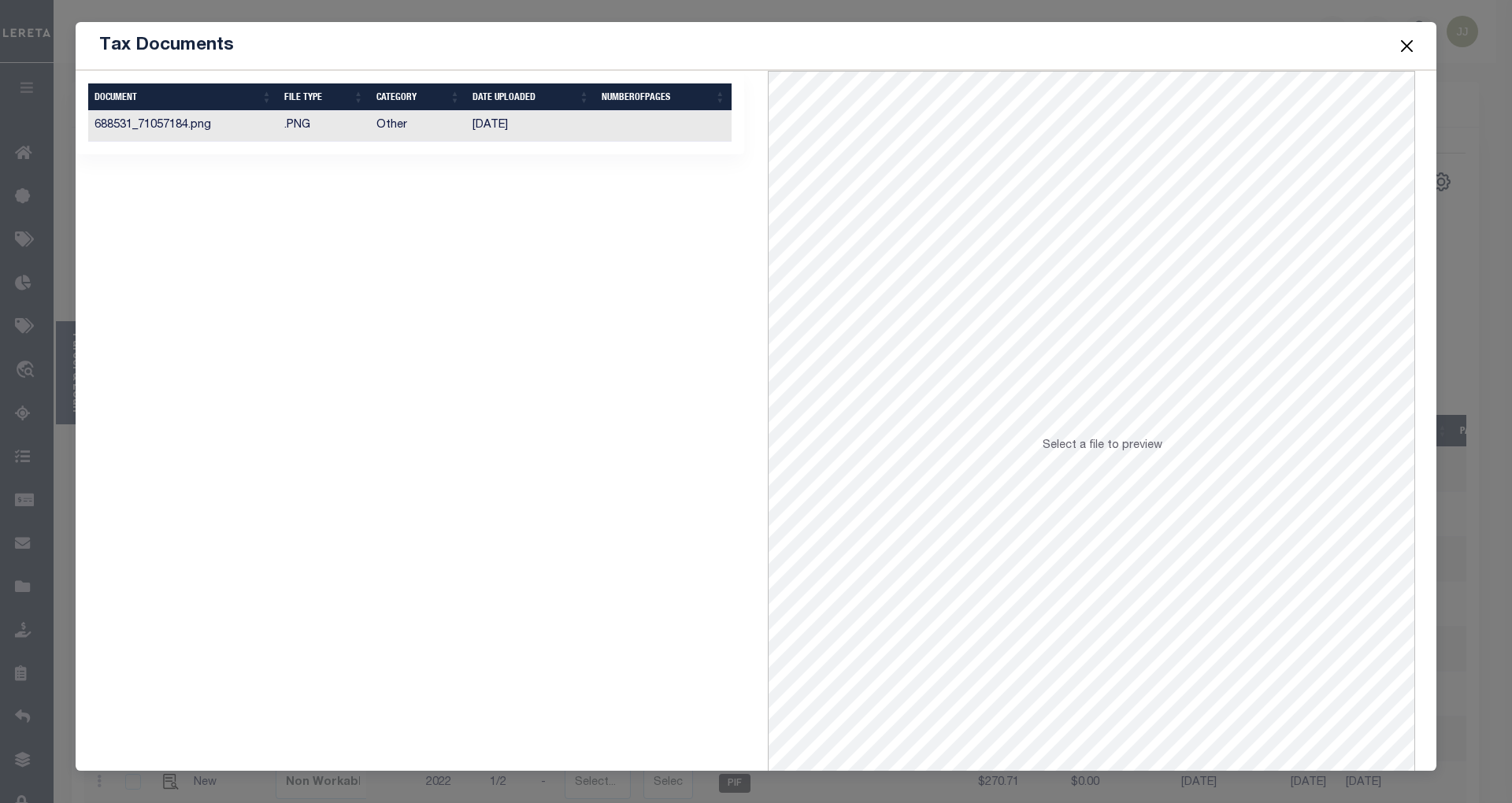
click at [278, 133] on td ".PNG" at bounding box center [323, 126] width 93 height 31
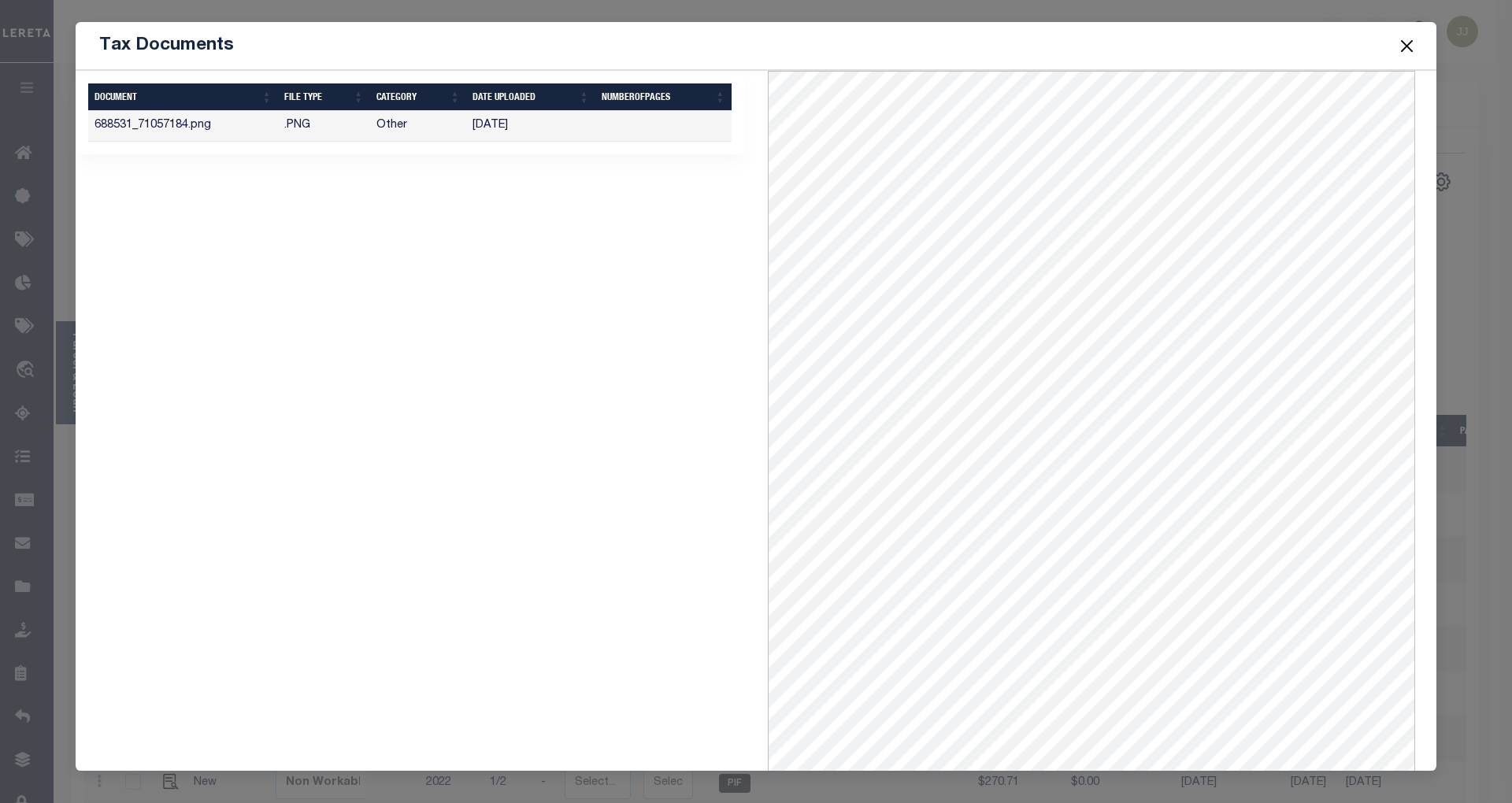
click at [1411, 42] on button "Close" at bounding box center [1407, 46] width 20 height 20
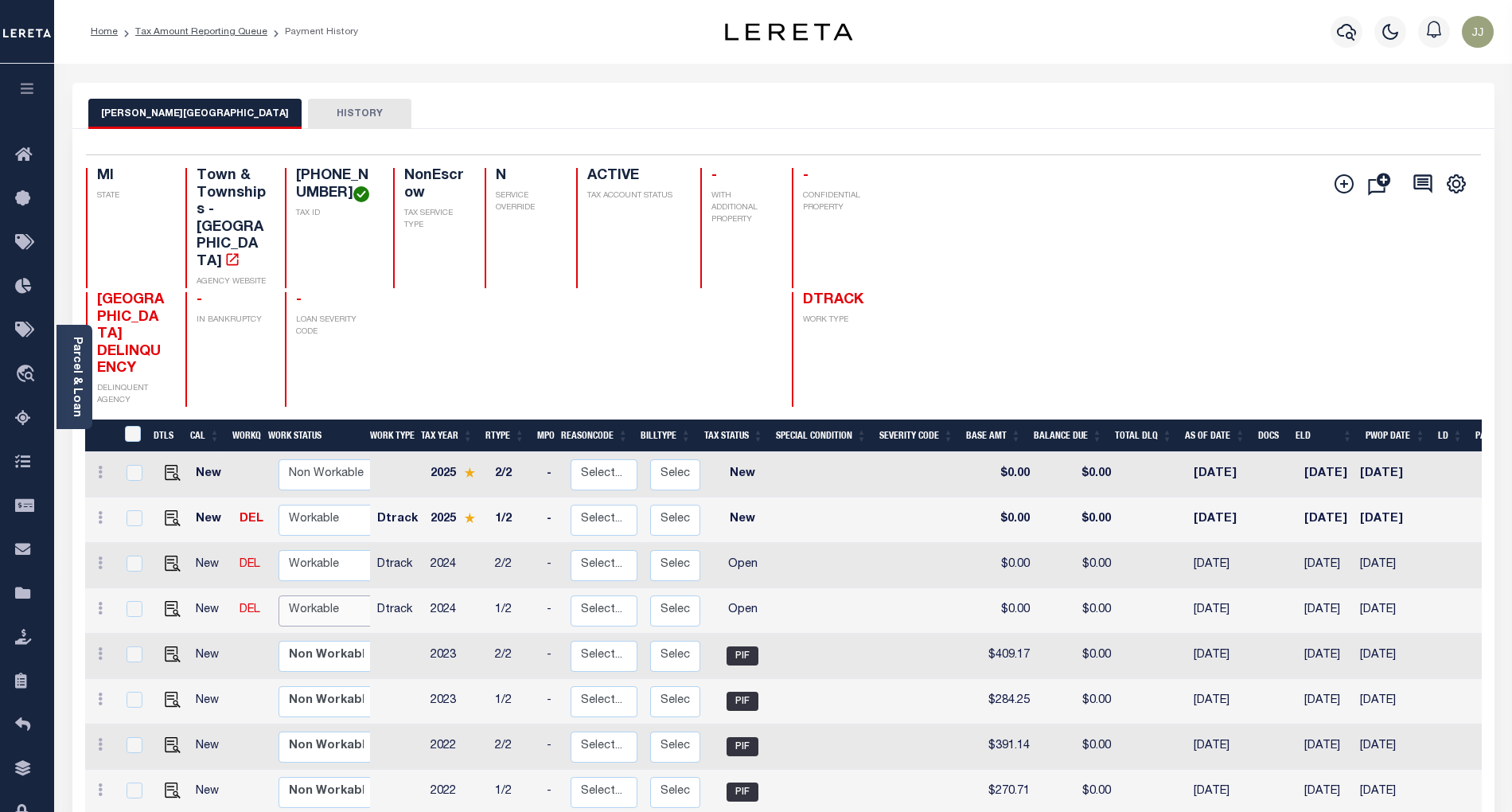
click at [328, 609] on select "Non Workable Workable" at bounding box center [326, 611] width 95 height 31
checkbox input "true"
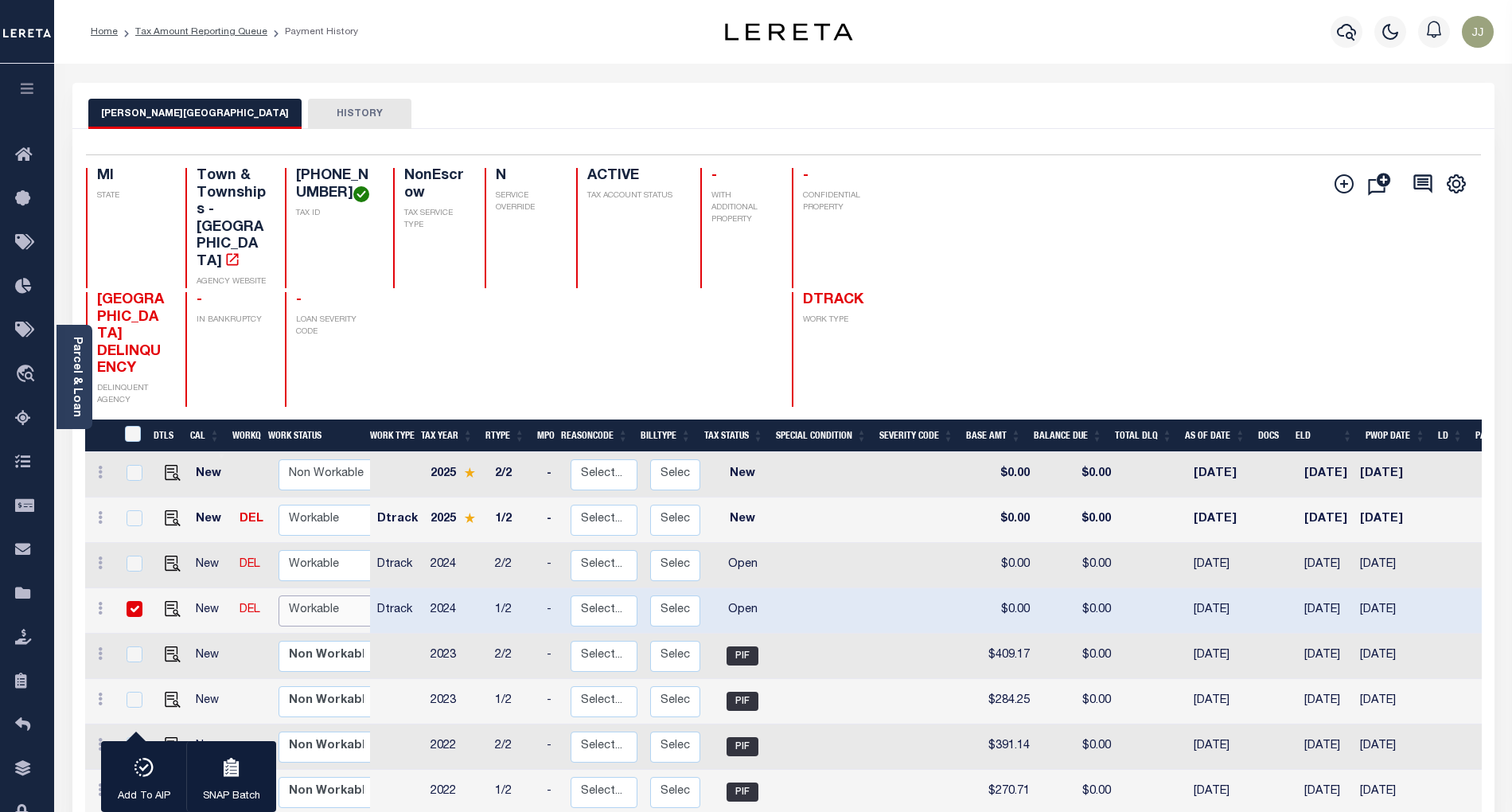
select select "true"
click at [279, 596] on select "Non Workable Workable" at bounding box center [326, 611] width 95 height 31
checkbox input "false"
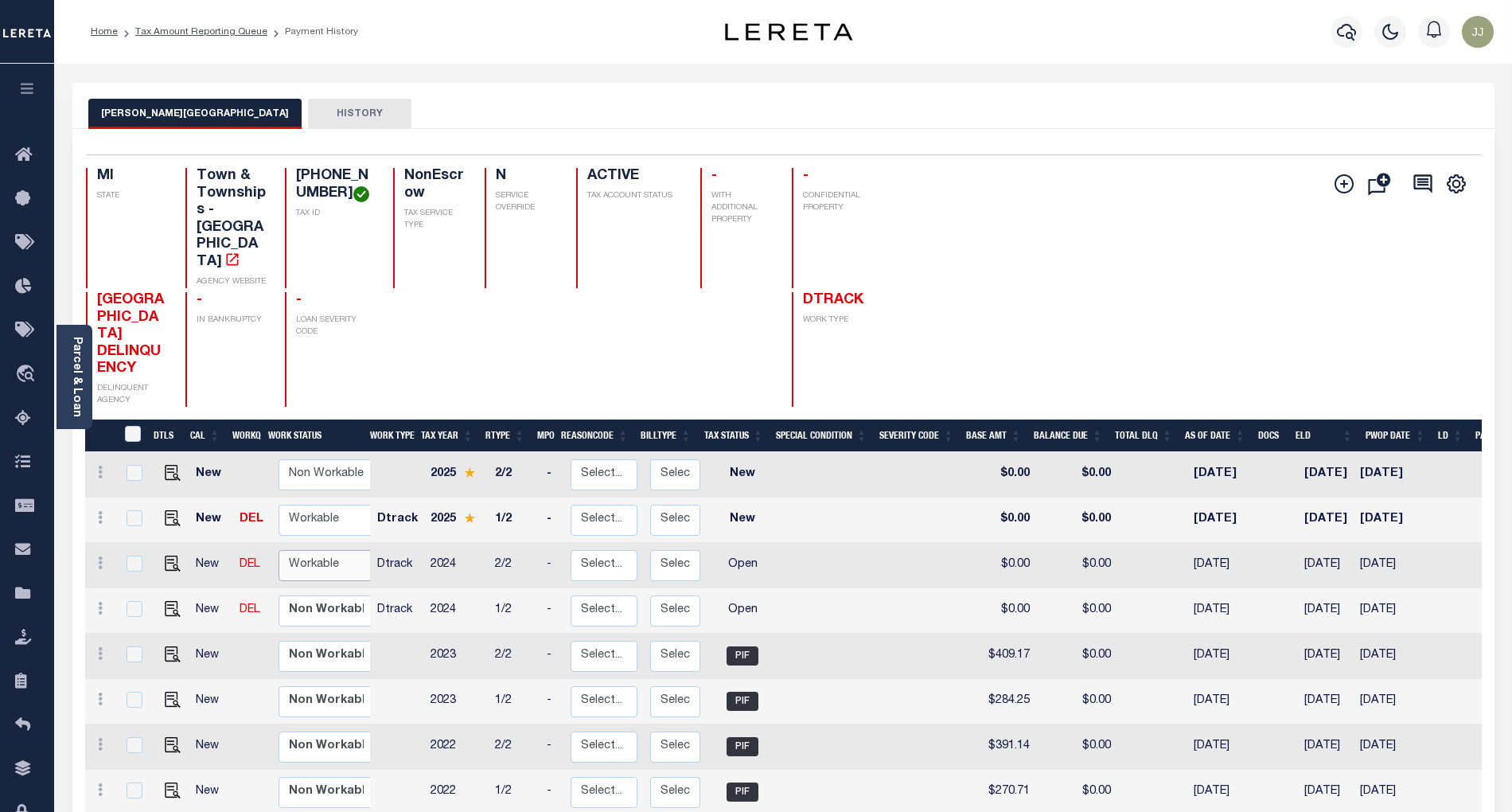
click at [312, 575] on select "Non Workable Workable" at bounding box center [326, 566] width 95 height 31
checkbox input "true"
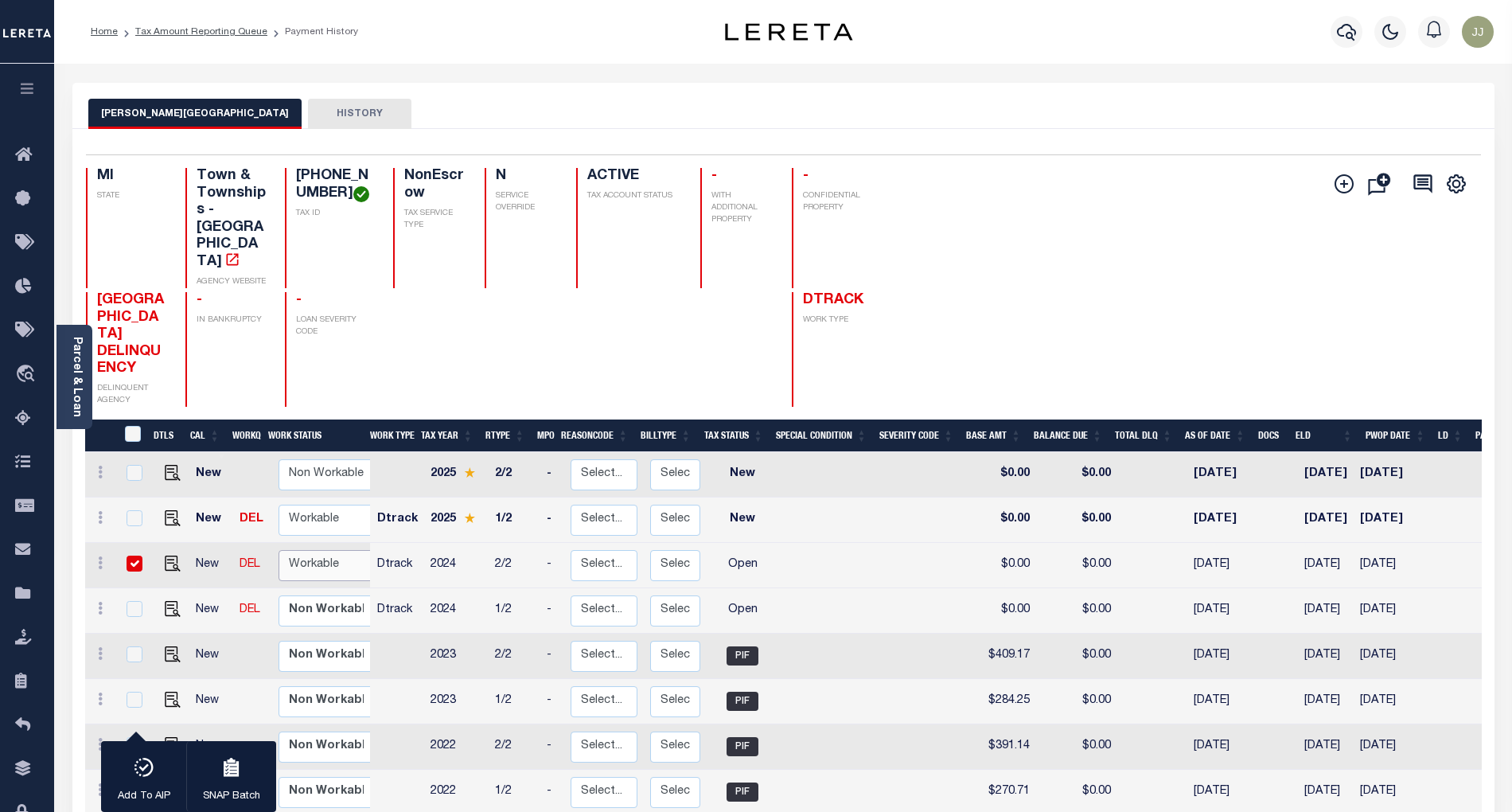
select select "true"
click at [279, 550] on select "Non Workable Workable" at bounding box center [326, 566] width 95 height 31
checkbox input "false"
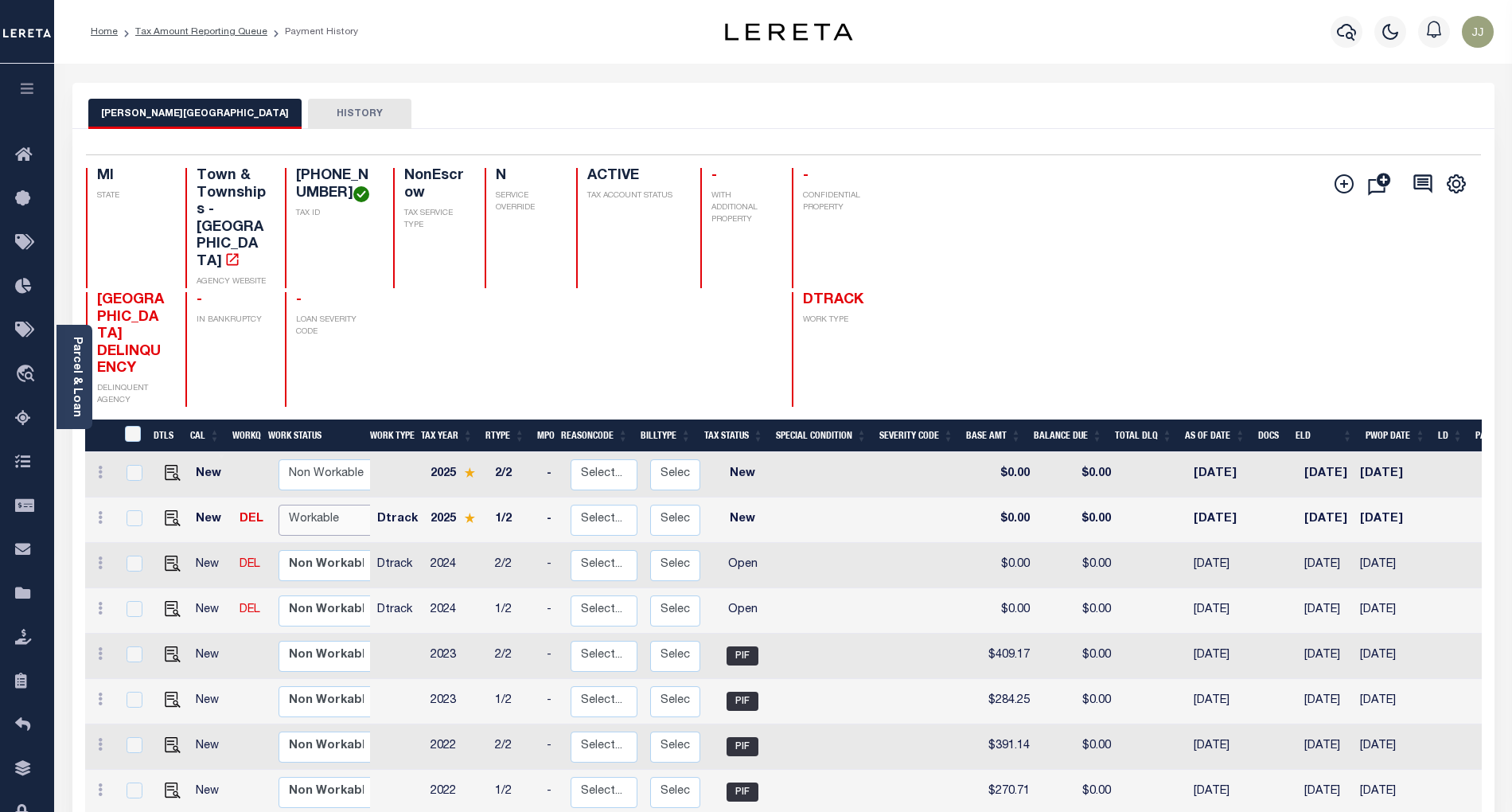
click at [303, 512] on select "Non Workable Workable" at bounding box center [326, 520] width 95 height 31
checkbox input "true"
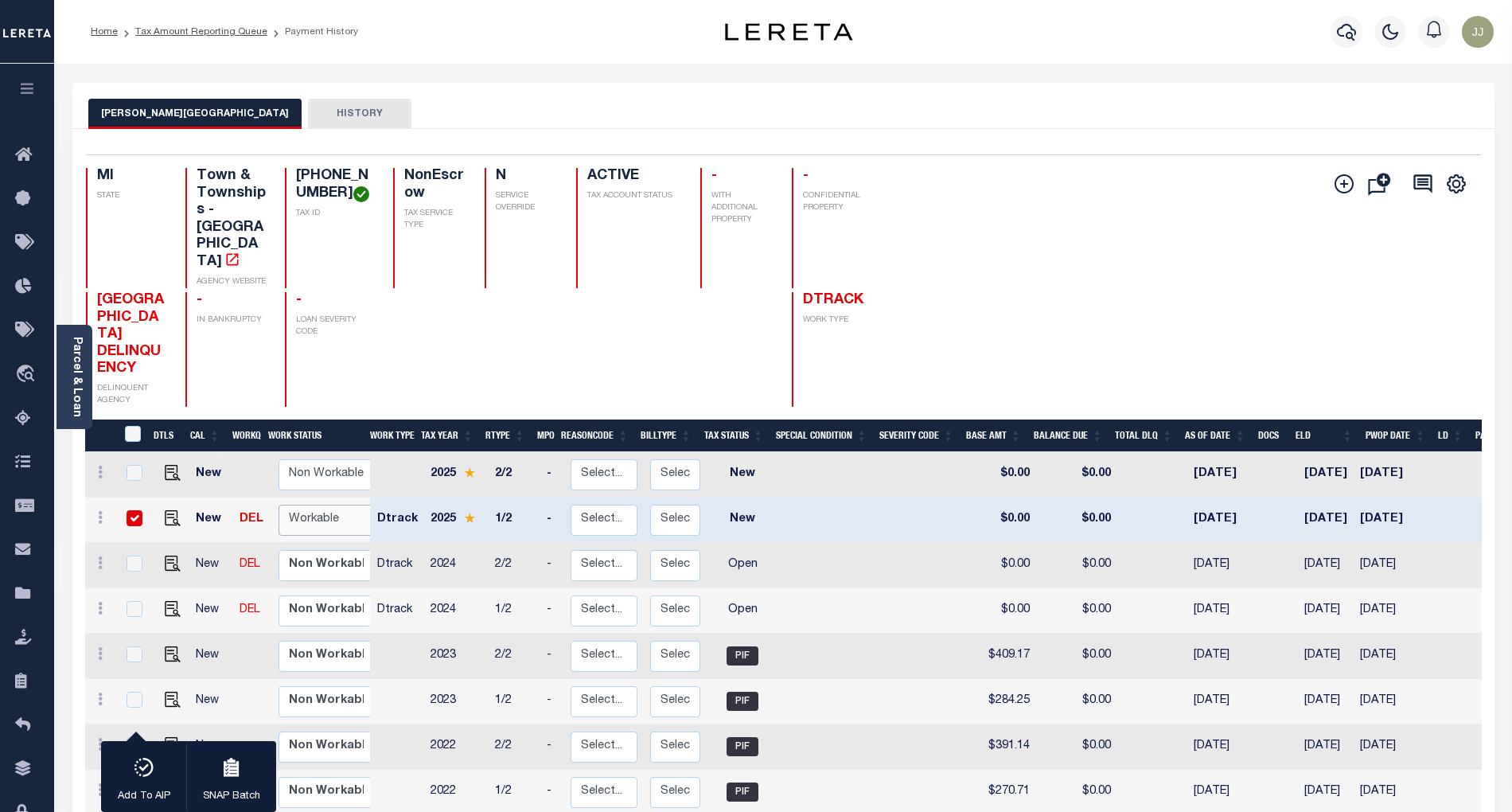
select select "true"
click at [279, 505] on select "Non Workable Workable" at bounding box center [326, 520] width 95 height 31
checkbox input "false"
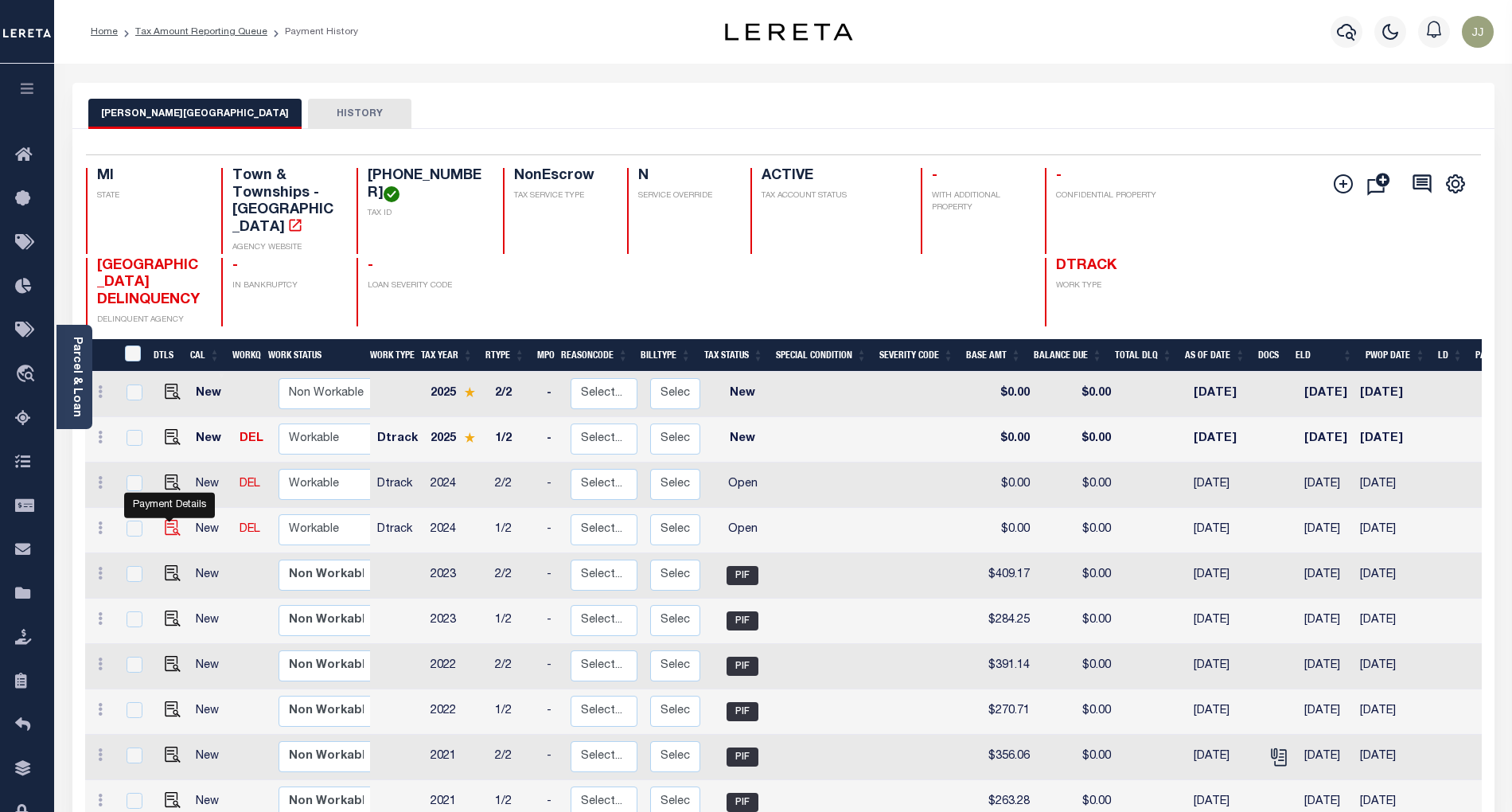
click at [166, 520] on img "" at bounding box center [172, 528] width 16 height 16
checkbox input "true"
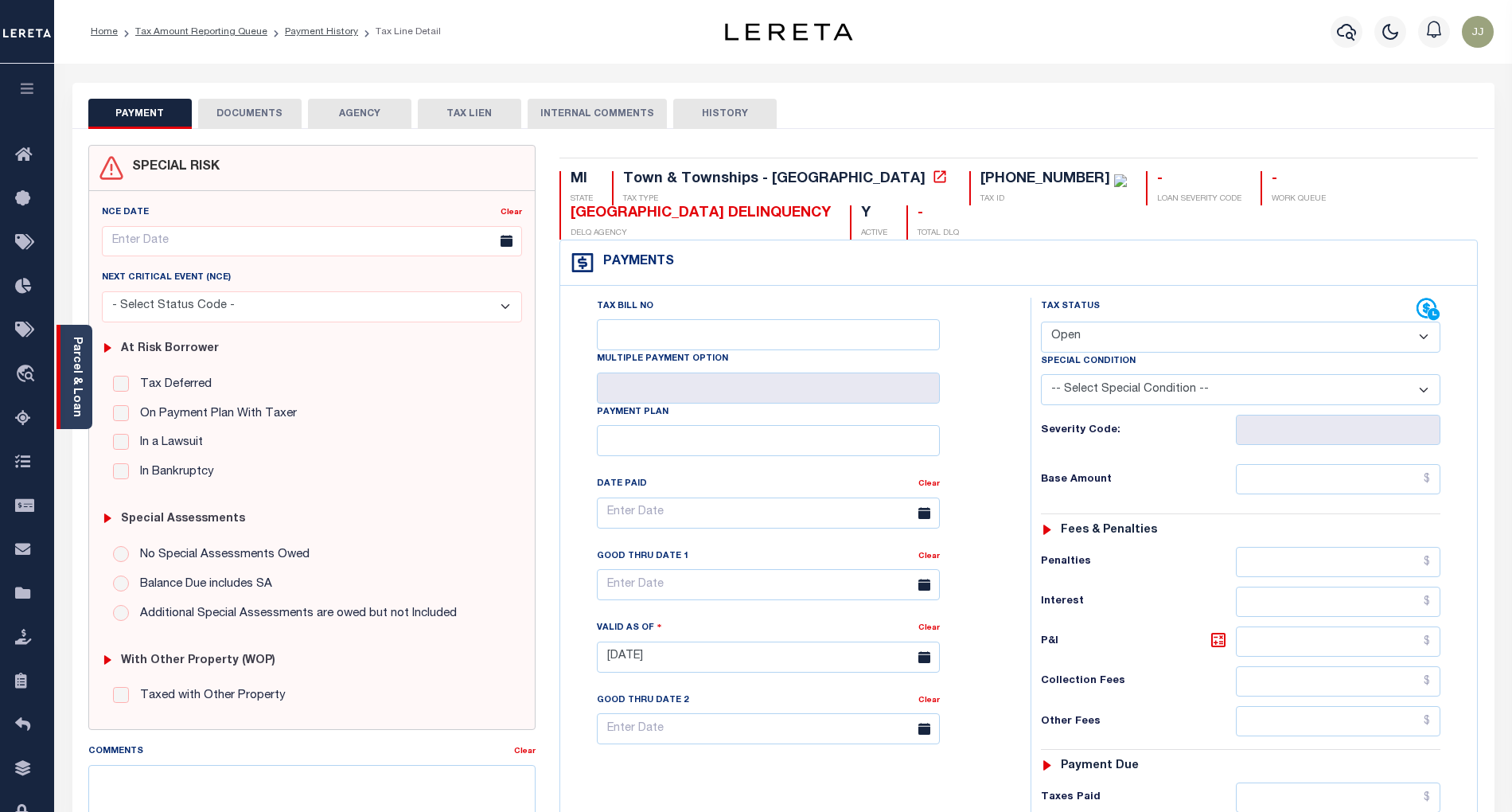
click at [77, 400] on link "Parcel & Loan" at bounding box center [76, 377] width 11 height 81
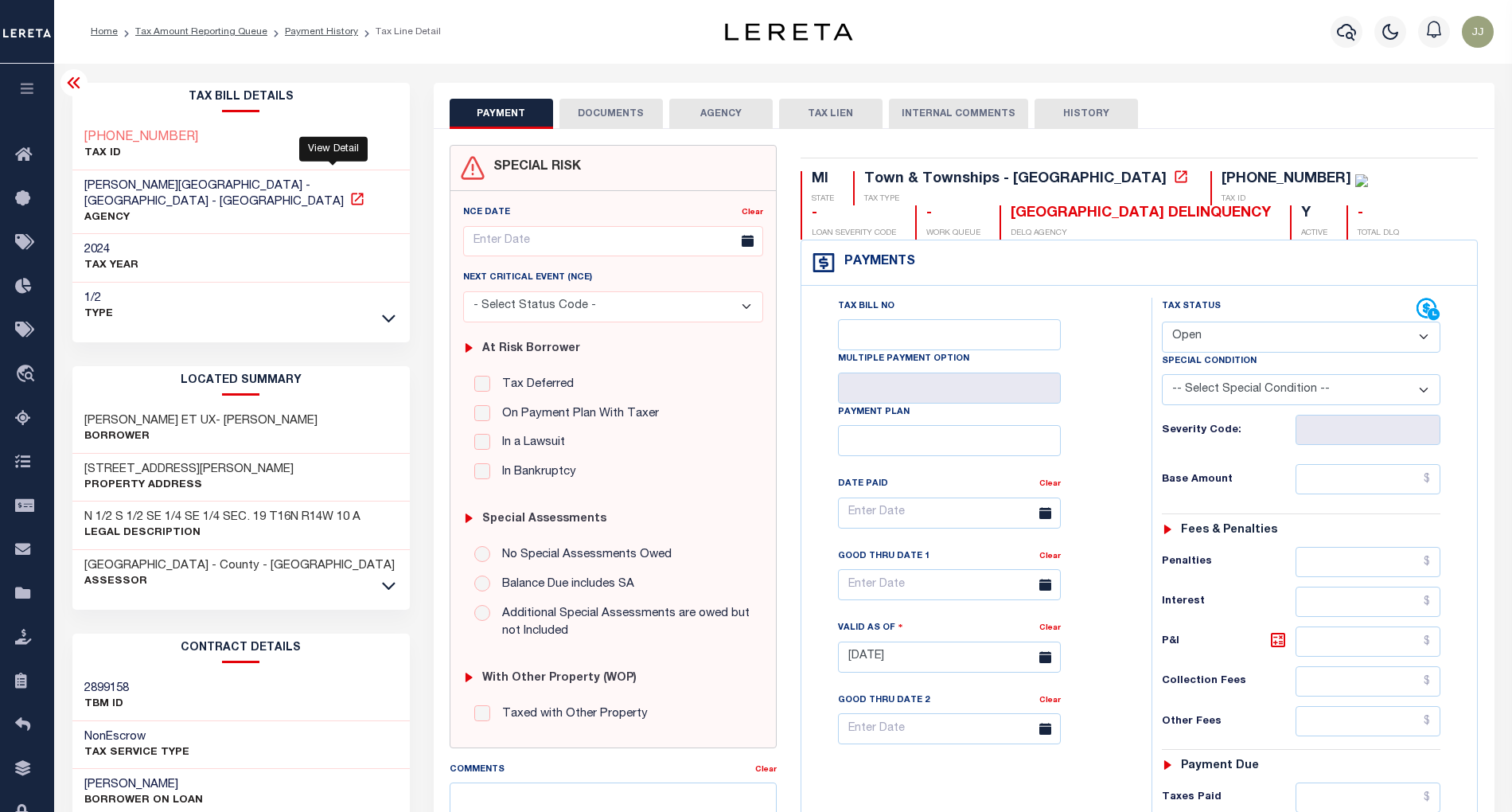
click at [349, 191] on icon at bounding box center [357, 199] width 16 height 16
drag, startPoint x: 181, startPoint y: 183, endPoint x: 81, endPoint y: 186, distance: 100.0
click at [81, 186] on div "[PERSON_NAME][GEOGRAPHIC_DATA] - [GEOGRAPHIC_DATA] - [GEOGRAPHIC_DATA] AGENCY" at bounding box center [240, 202] width 337 height 64
copy span "[PERSON_NAME][GEOGRAPHIC_DATA]"
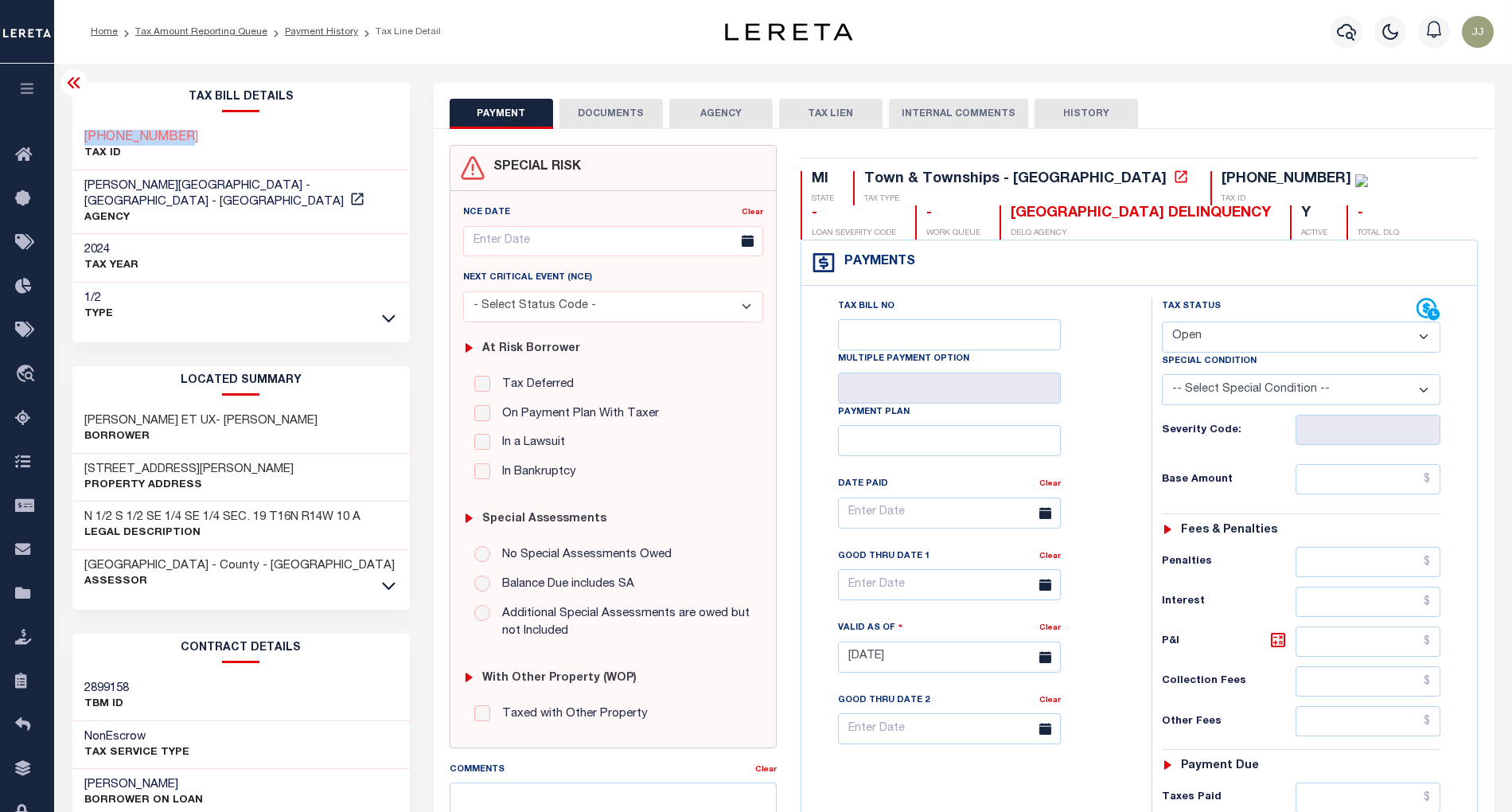
drag, startPoint x: 192, startPoint y: 130, endPoint x: 71, endPoint y: 138, distance: 121.3
click at [72, 138] on div "[PHONE_NUMBER] TAX ID" at bounding box center [240, 146] width 337 height 49
copy h3 "[PHONE_NUMBER]"
click at [1218, 342] on select "- Select Status Code - Open Due/Unpaid Paid Incomplete No Tax Due Internal Refu…" at bounding box center [1302, 337] width 280 height 31
select select "PYD"
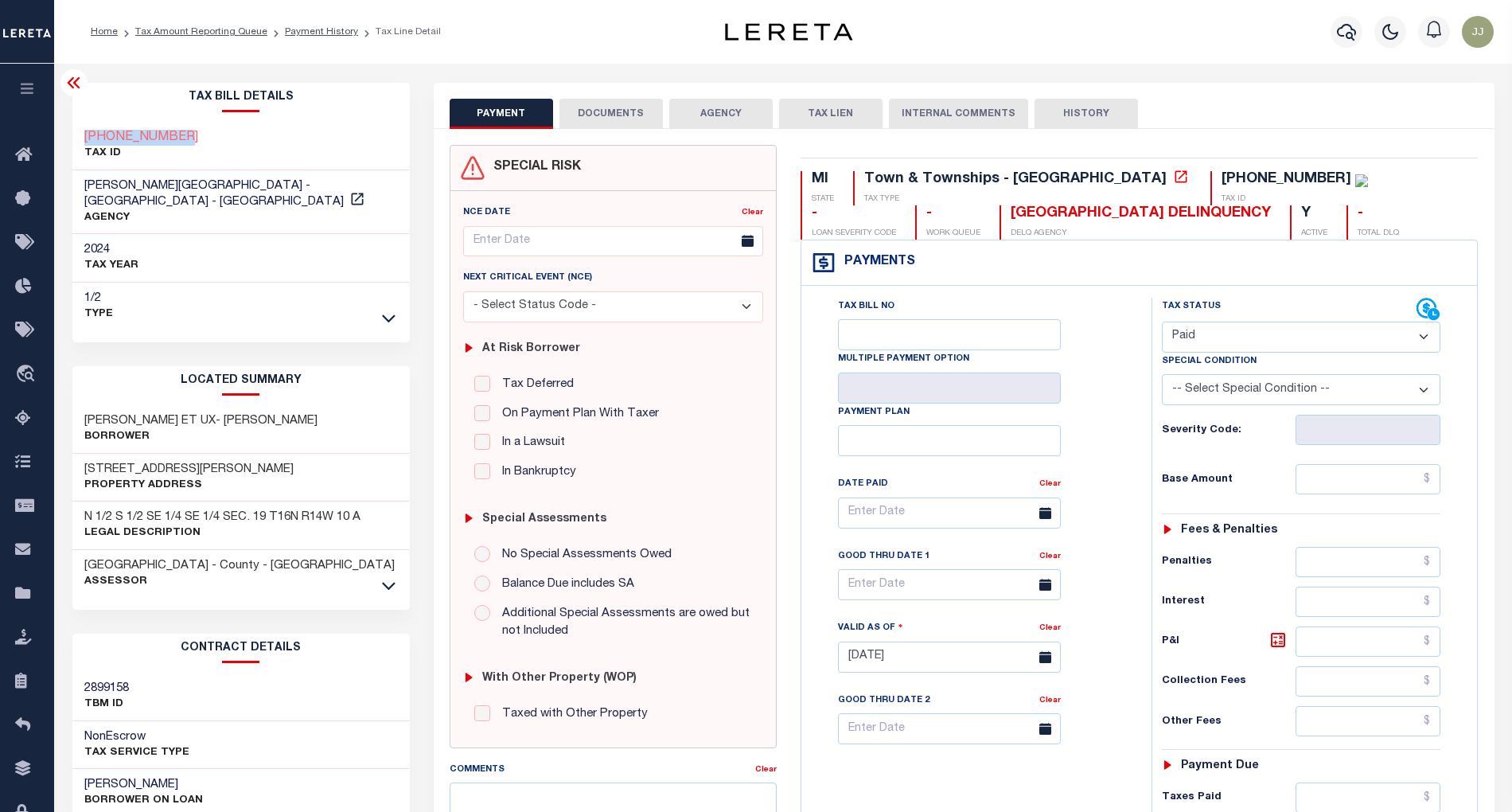
click at [1162, 324] on select "- Select Status Code - Open Due/Unpaid Paid Incomplete No Tax Due Internal Refu…" at bounding box center [1302, 337] width 280 height 31
type input "[DATE]"
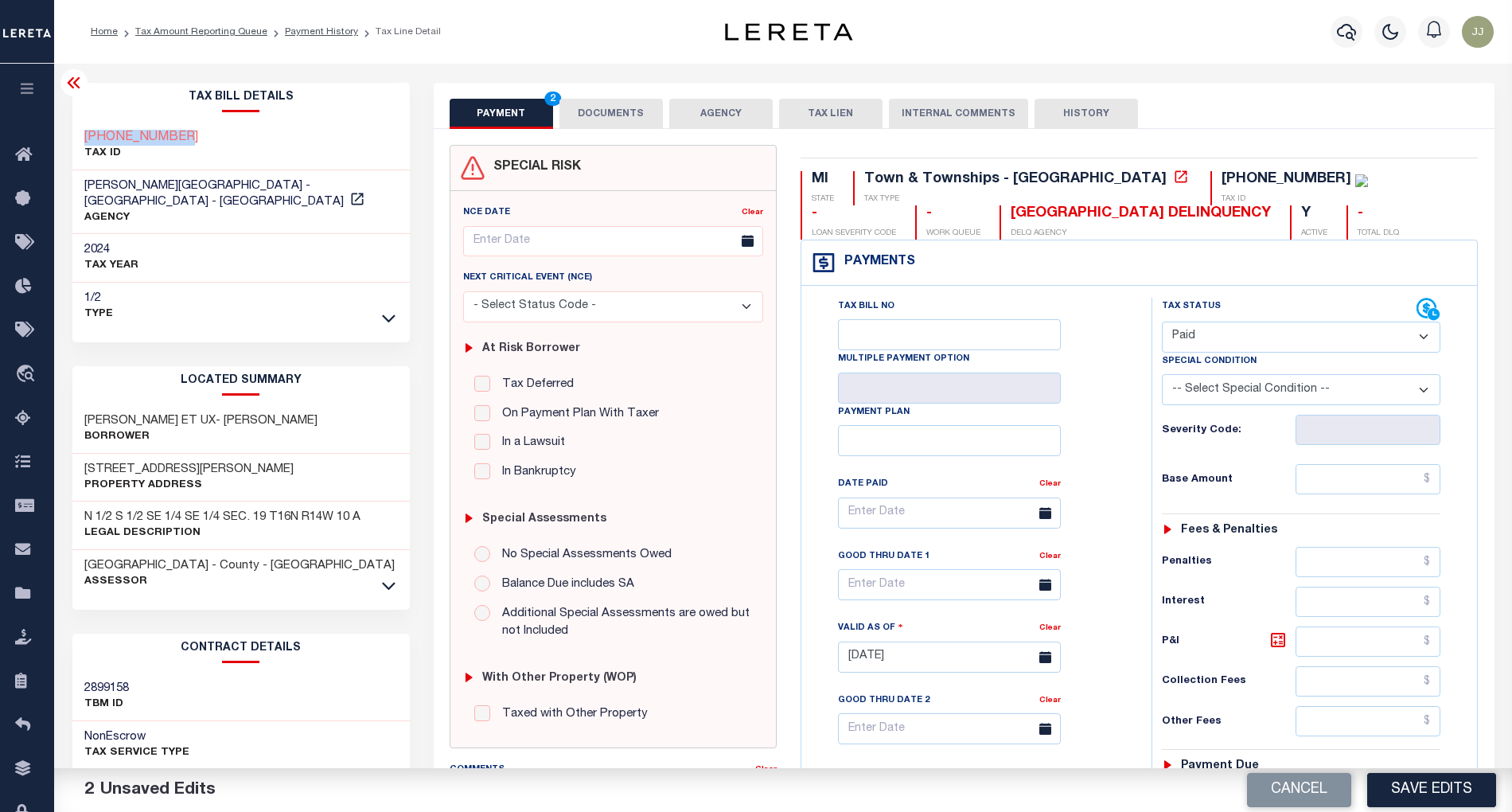
scroll to position [212, 0]
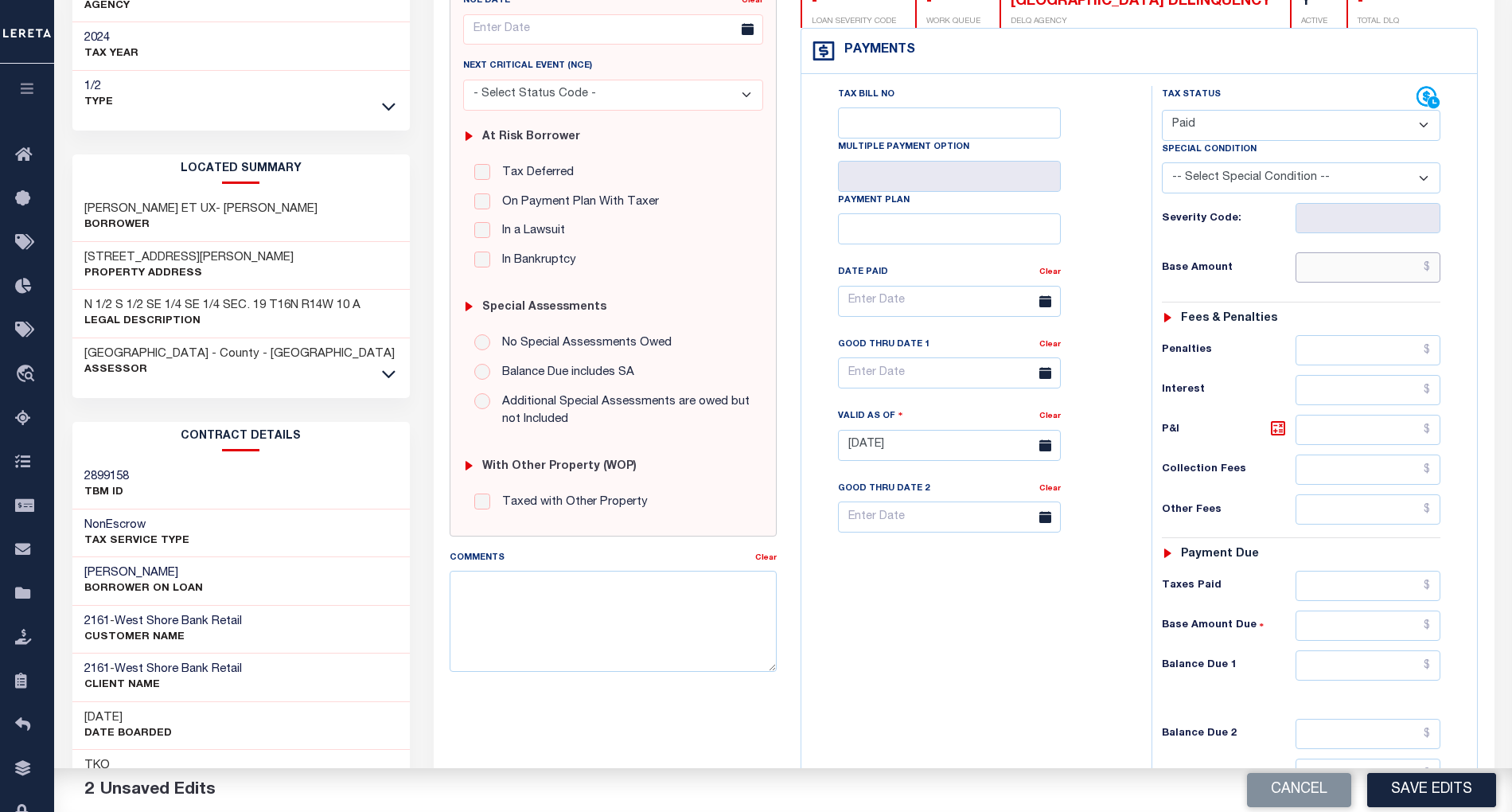
click at [1340, 269] on input "text" at bounding box center [1368, 267] width 145 height 30
type input "$0.00"
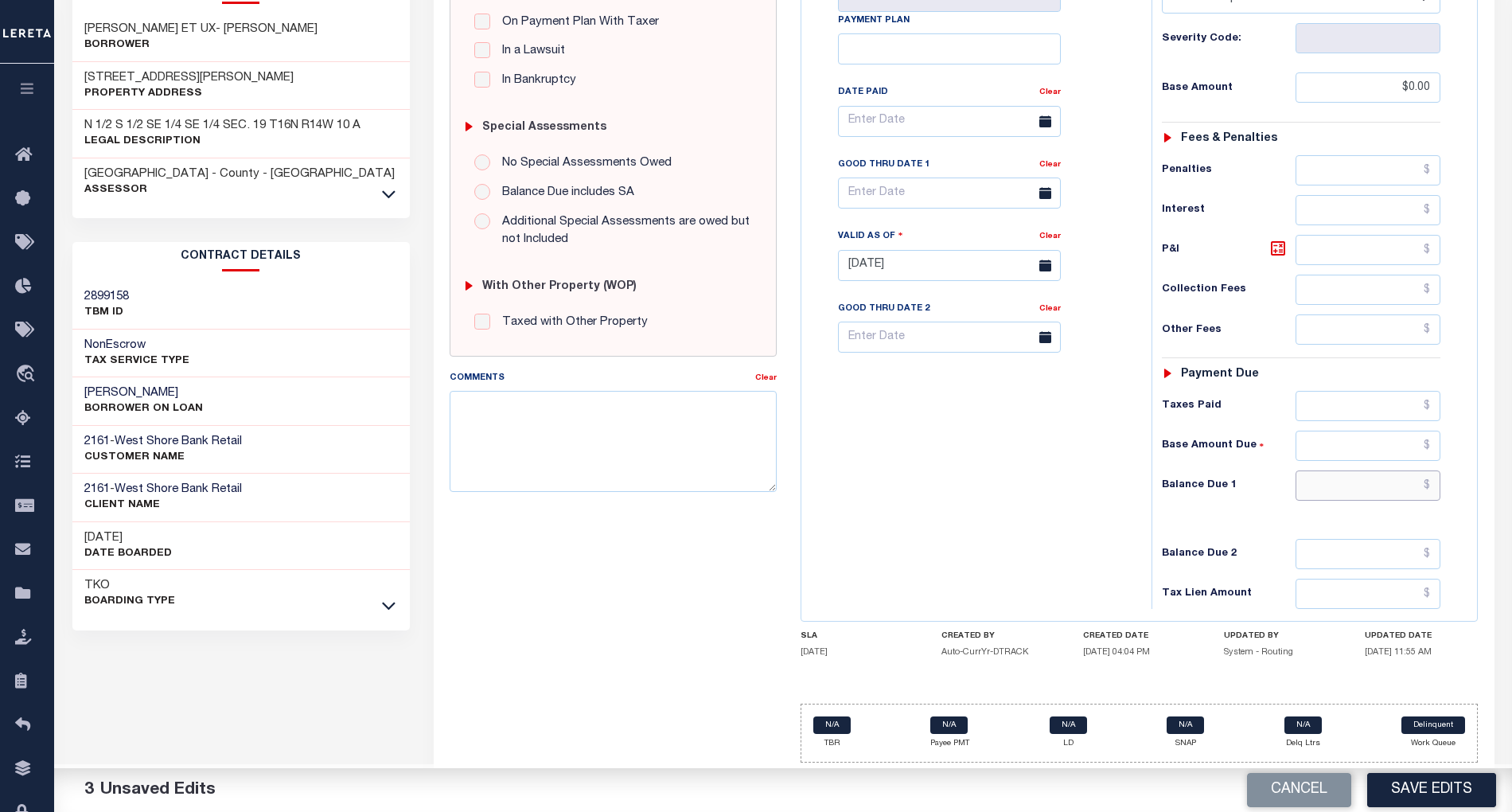
click at [1348, 488] on input "text" at bounding box center [1368, 485] width 145 height 30
type input "$0.00"
click at [1393, 804] on button "Save Edits" at bounding box center [1431, 791] width 129 height 34
checkbox input "false"
type input "$0"
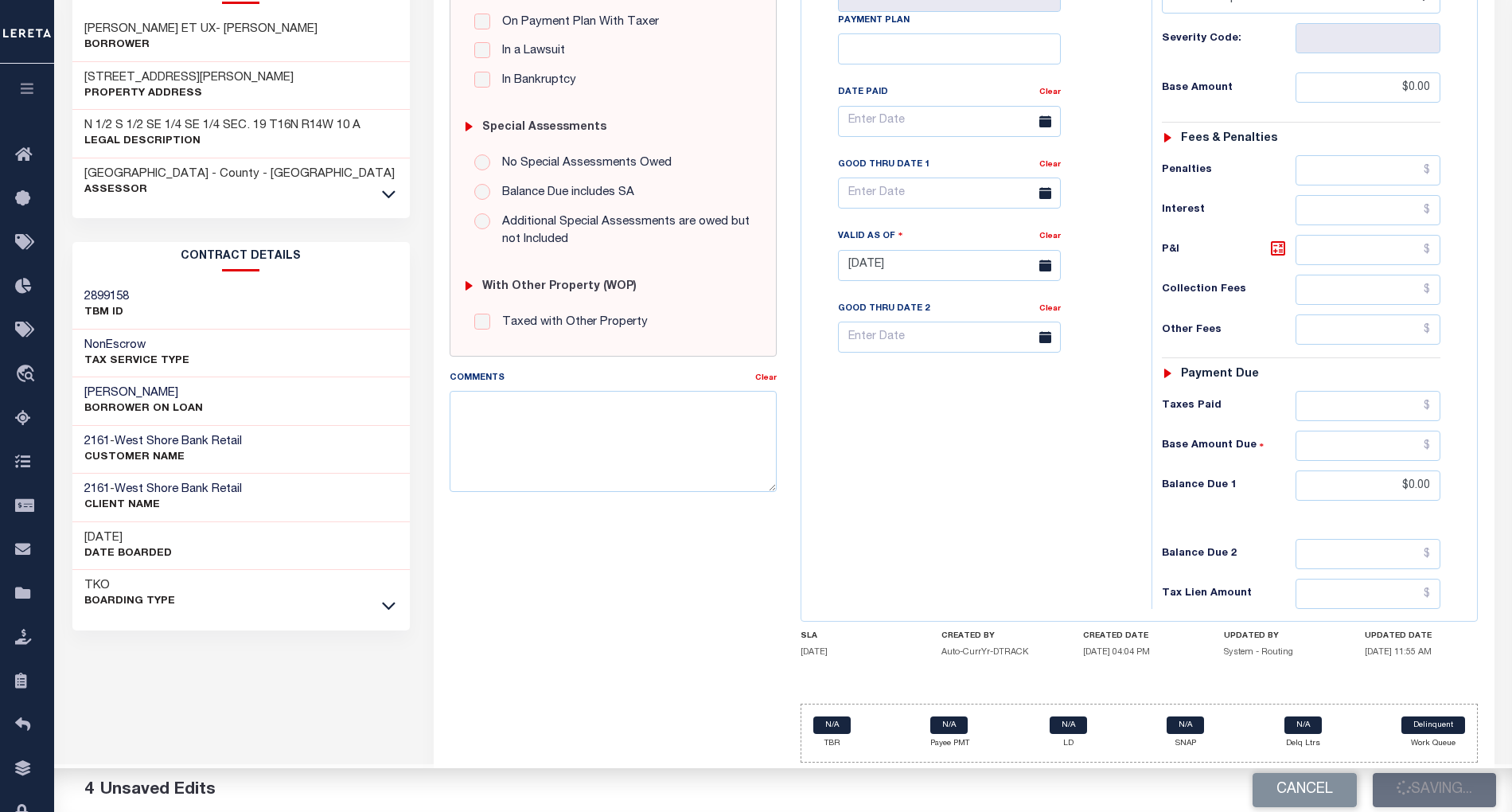
type input "$0"
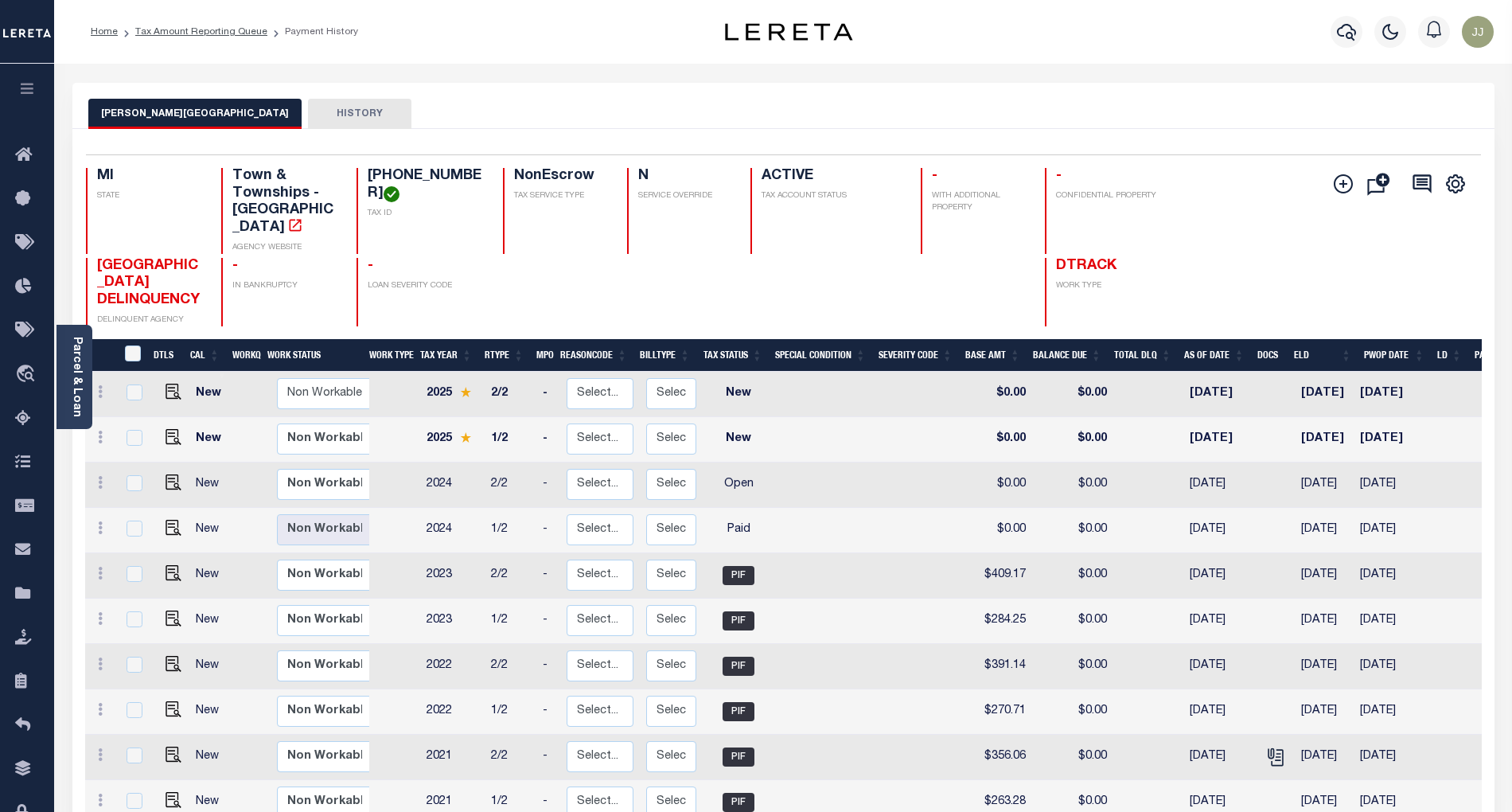
drag, startPoint x: 1290, startPoint y: 421, endPoint x: 1354, endPoint y: 433, distance: 65.1
click at [1354, 433] on td "[DATE]" at bounding box center [1325, 439] width 60 height 45
checkbox input "true"
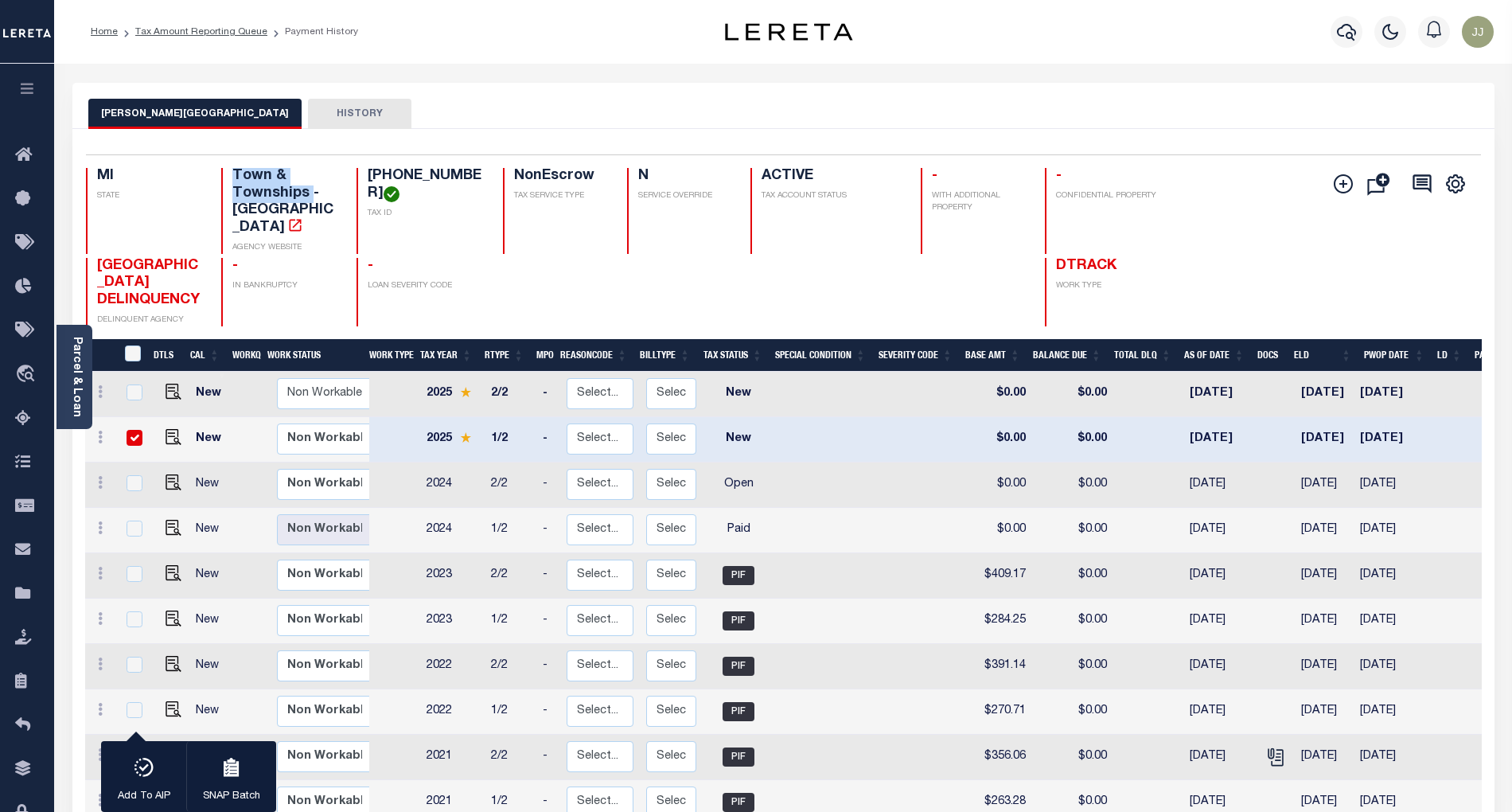
drag, startPoint x: 309, startPoint y: 199, endPoint x: 217, endPoint y: 177, distance: 94.6
click at [217, 177] on div "MI STATE Town & Townships - MI AGENCY WEBSITE [PHONE_NUMBER] TAX ID NonEscrow T…" at bounding box center [667, 211] width 1163 height 86
click at [315, 427] on select "Non Workable Workable" at bounding box center [324, 439] width 95 height 31
checkbox input "false"
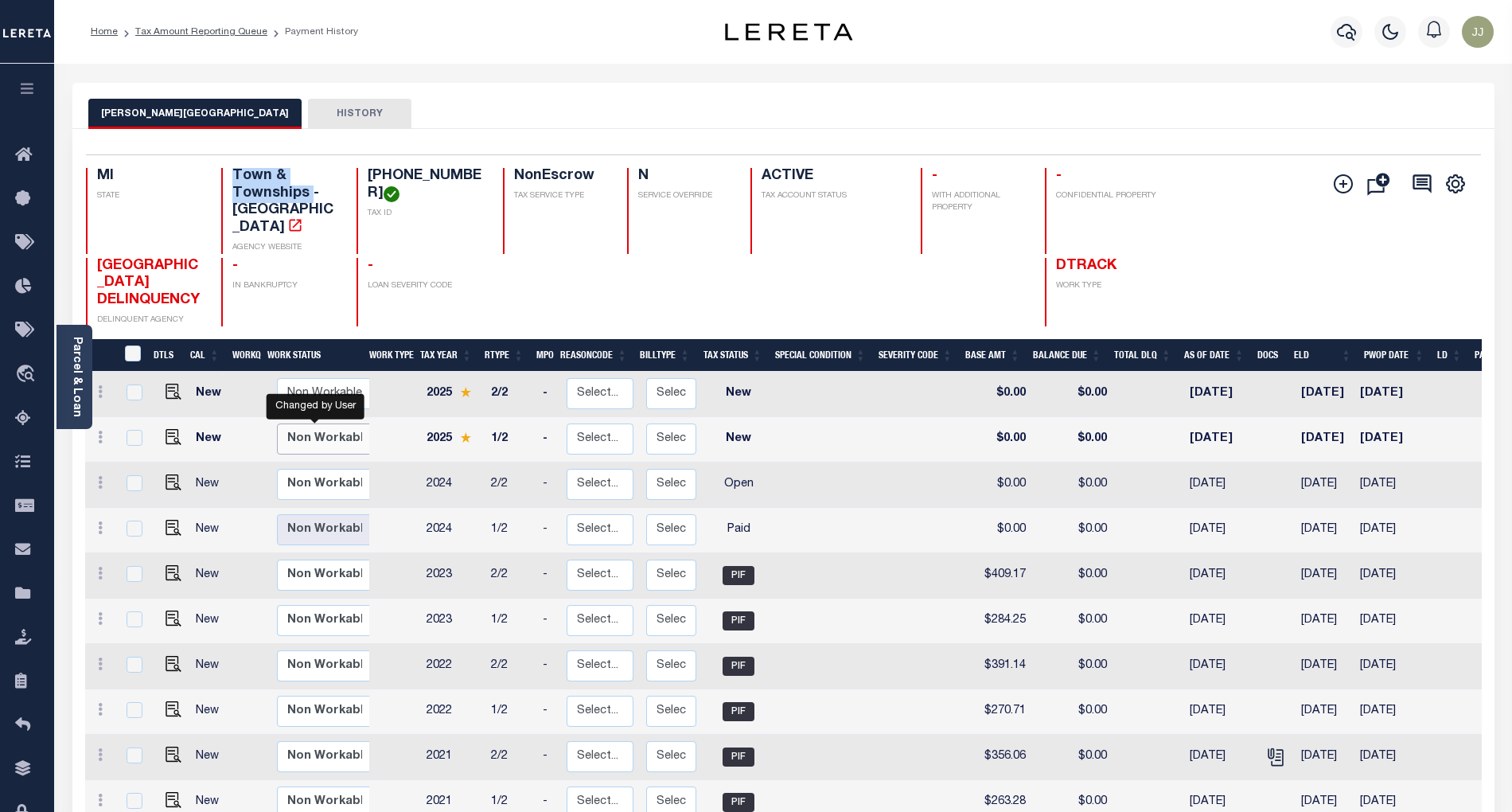
select select "false"
click at [277, 423] on select "Non Workable Workable" at bounding box center [324, 439] width 95 height 31
checkbox input "true"
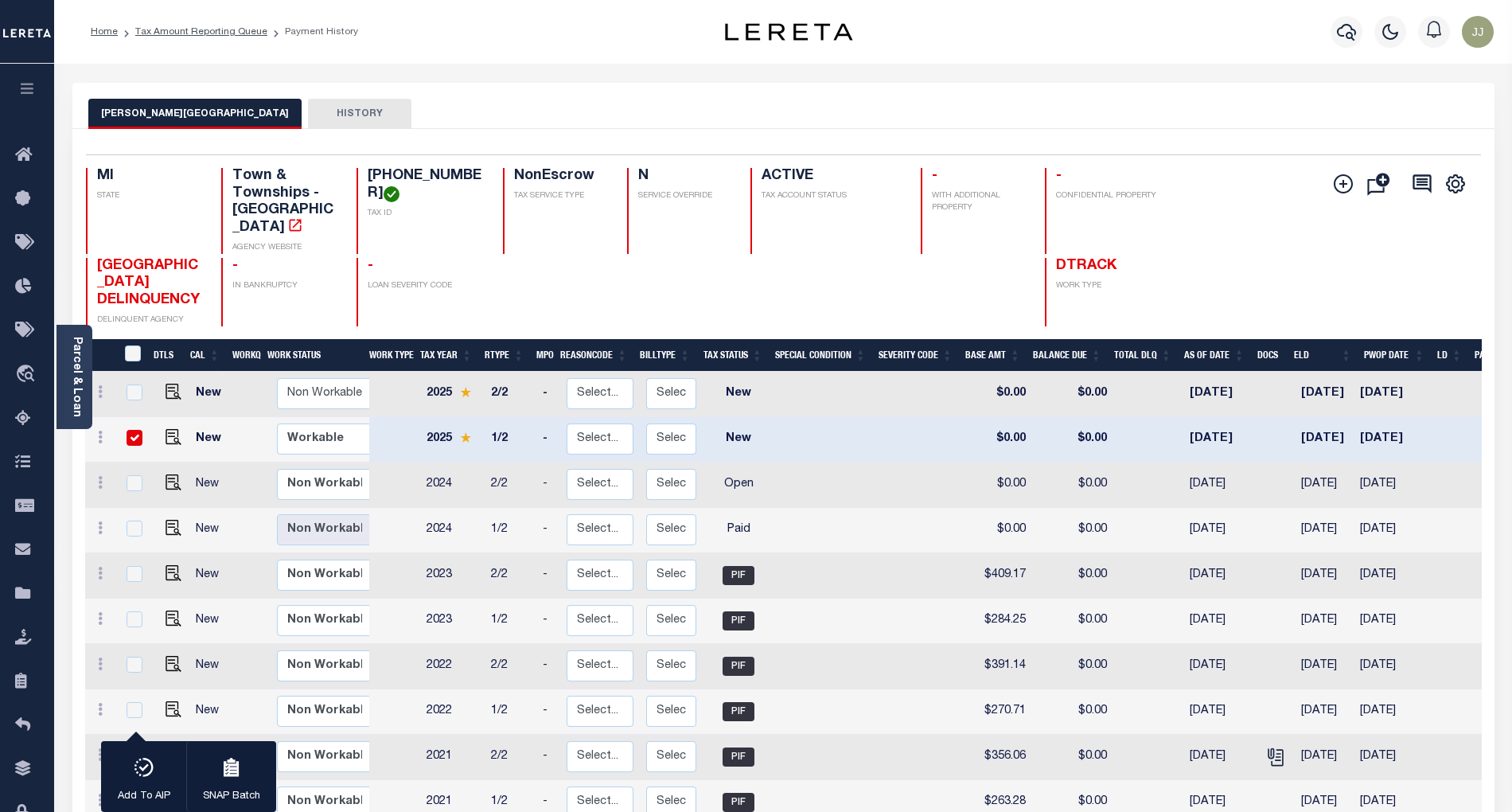
click at [696, 294] on div at bounding box center [679, 292] width 104 height 69
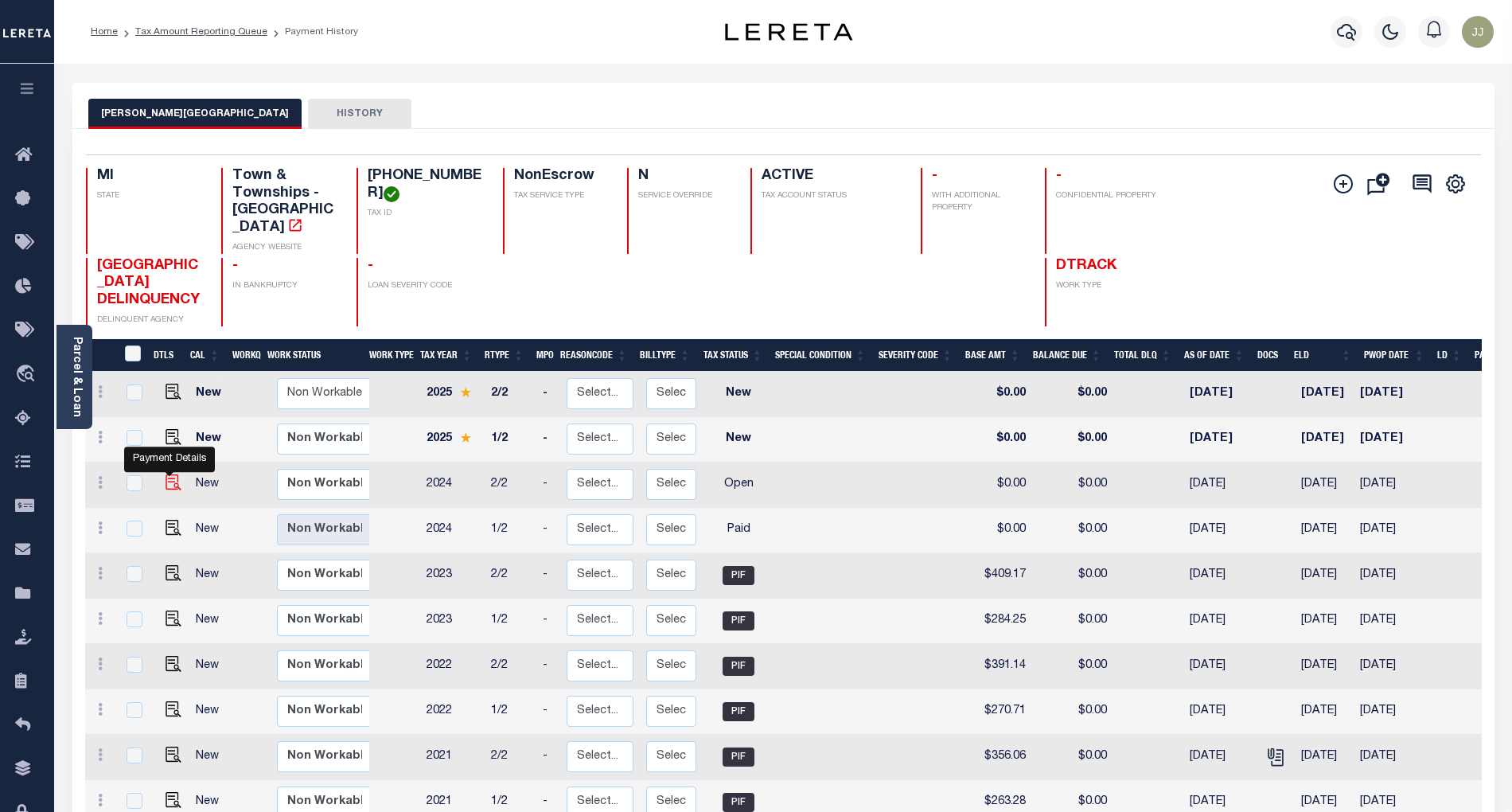
click at [166, 475] on img "" at bounding box center [173, 482] width 16 height 16
checkbox input "true"
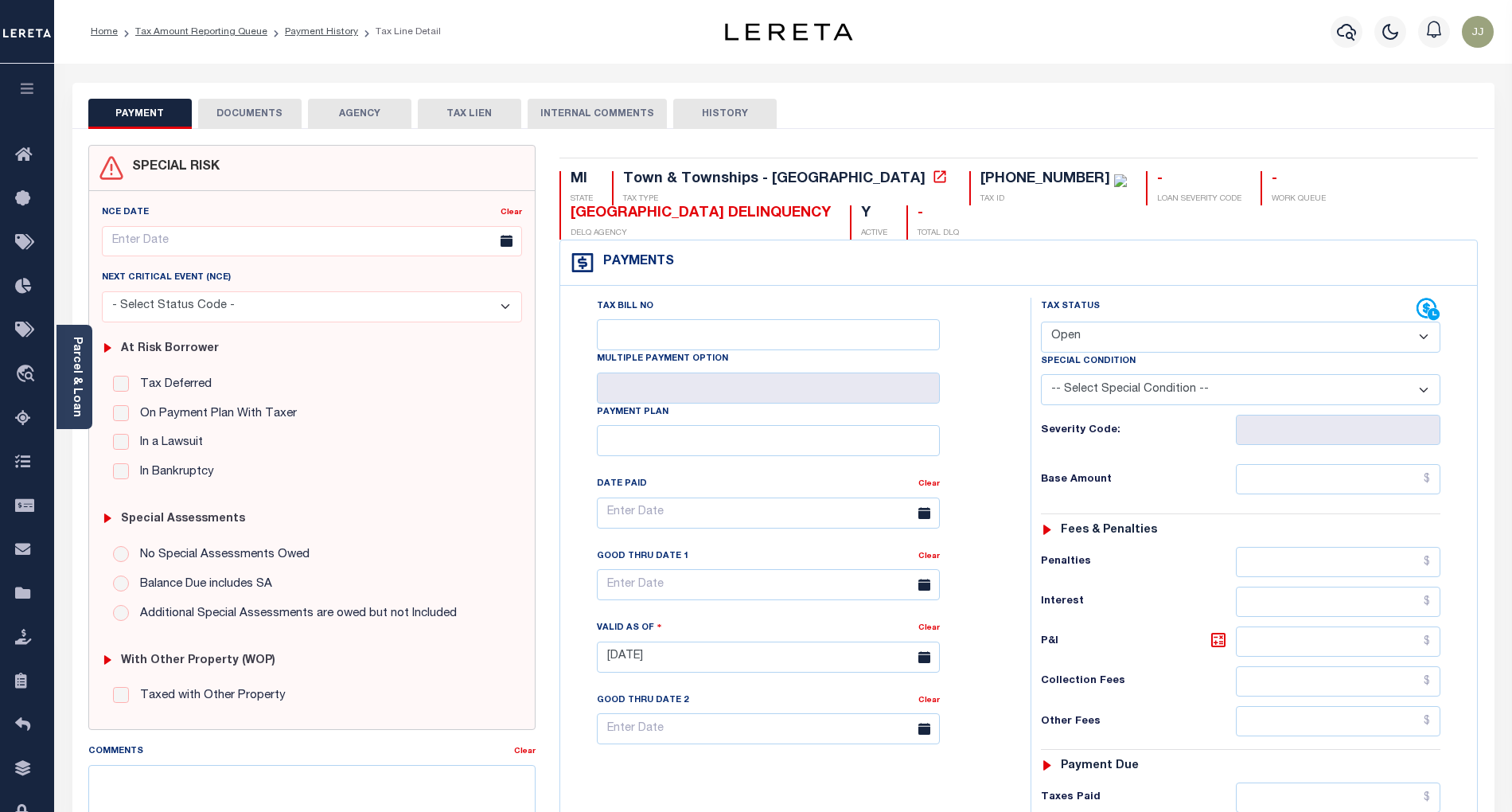
click at [1102, 342] on select "- Select Status Code - Open Due/Unpaid Paid Incomplete No Tax Due Internal Refu…" at bounding box center [1241, 337] width 400 height 31
select select "PYD"
click at [1041, 324] on select "- Select Status Code - Open Due/Unpaid Paid Incomplete No Tax Due Internal Refu…" at bounding box center [1241, 337] width 400 height 31
type input "[DATE]"
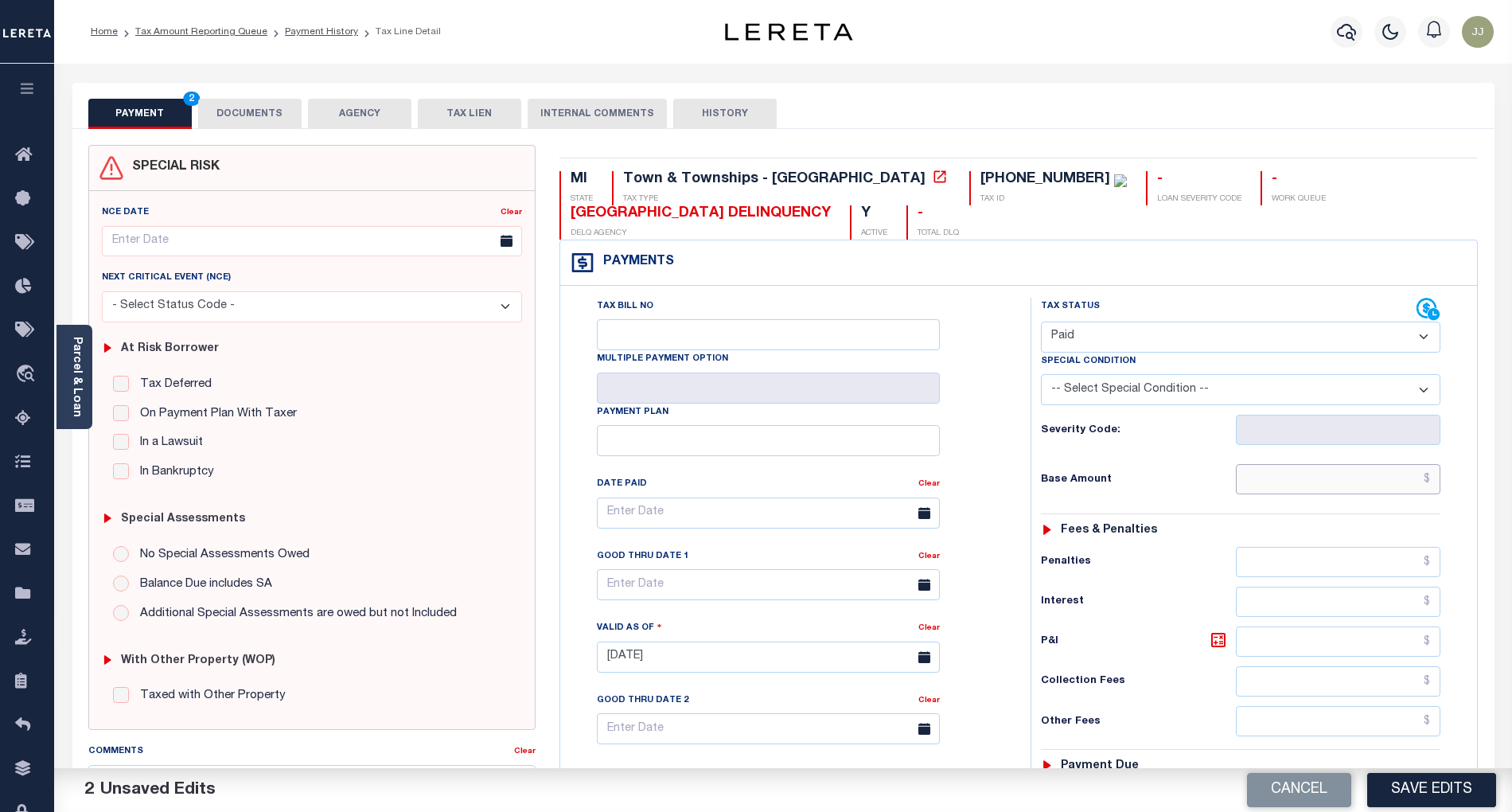
click at [1296, 491] on input "text" at bounding box center [1338, 479] width 205 height 30
type input "$0.00"
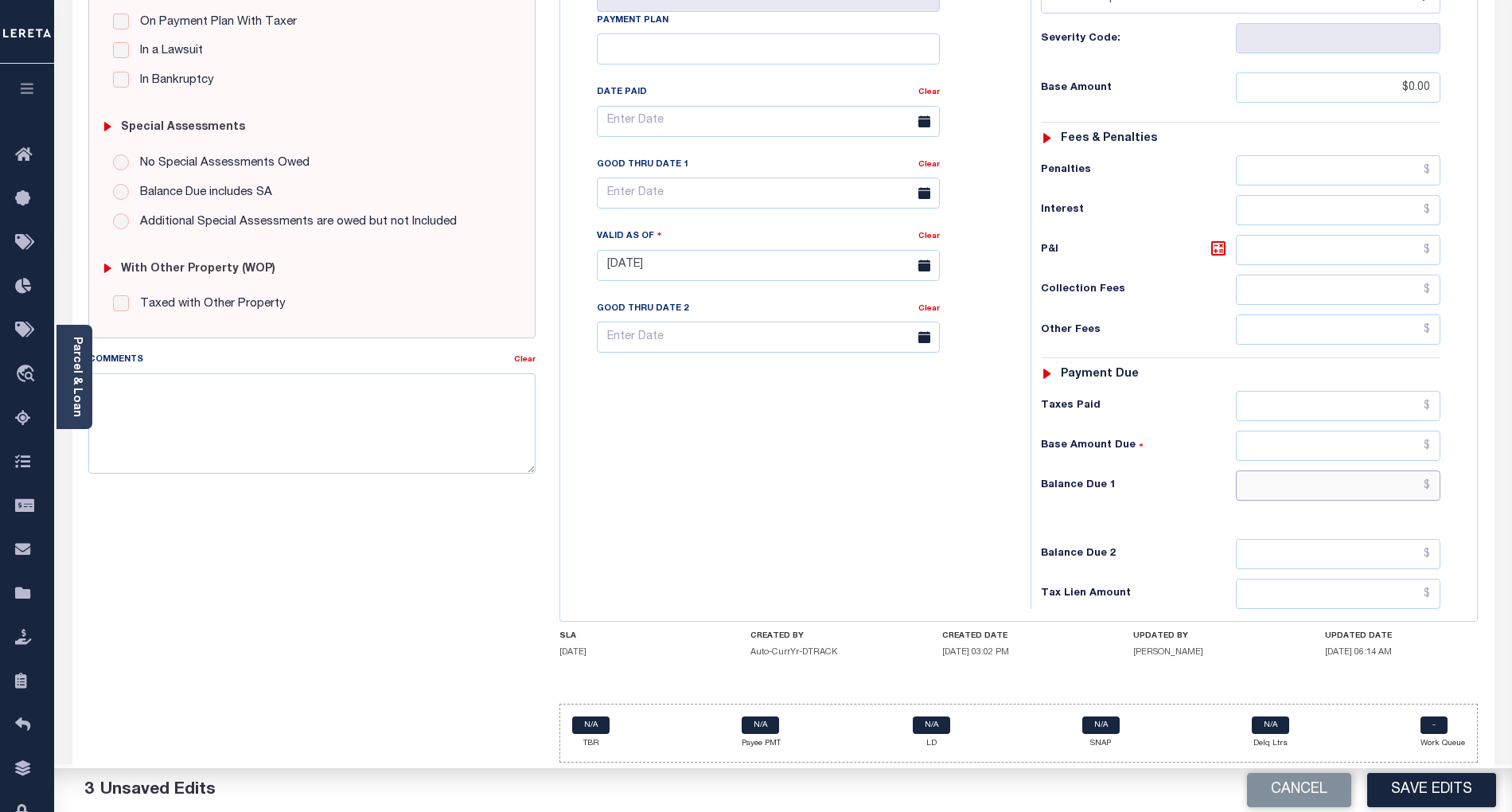
click at [1318, 482] on input "text" at bounding box center [1338, 485] width 205 height 30
type input "$0.00"
click at [1399, 778] on button "Save Edits" at bounding box center [1431, 791] width 129 height 34
checkbox input "false"
type input "$0"
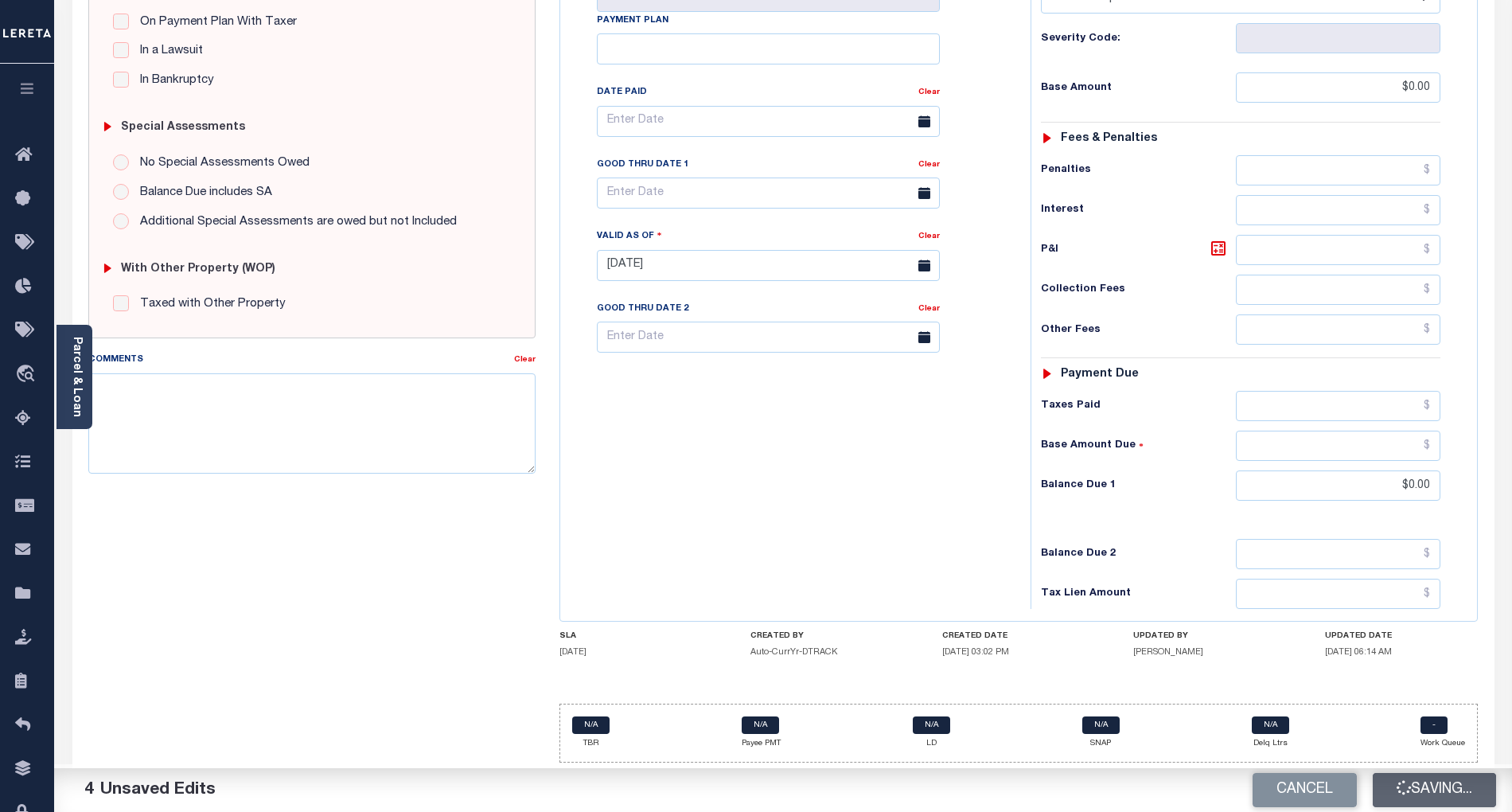
type input "$0"
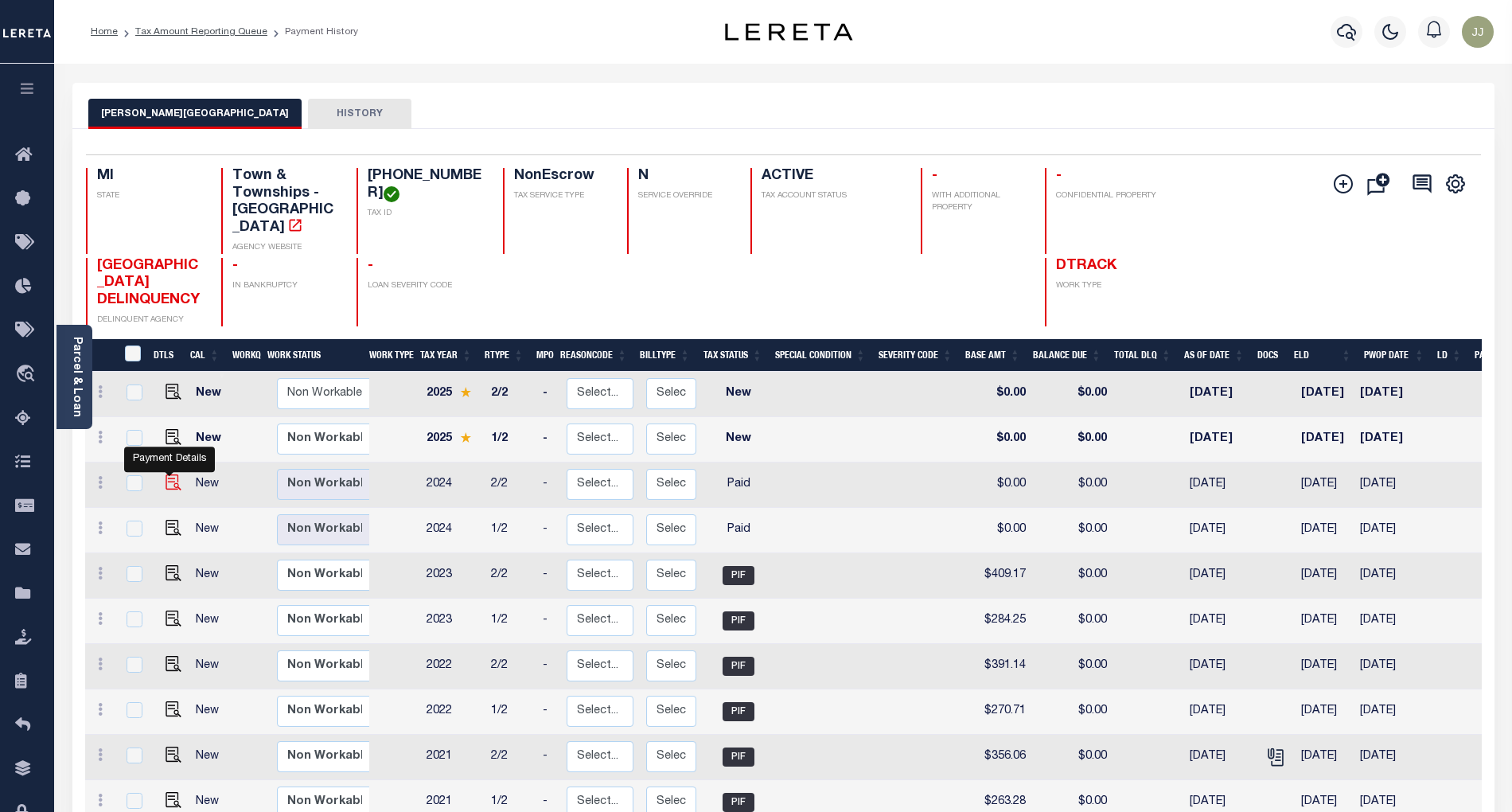
click at [166, 475] on img "" at bounding box center [173, 482] width 16 height 16
checkbox input "true"
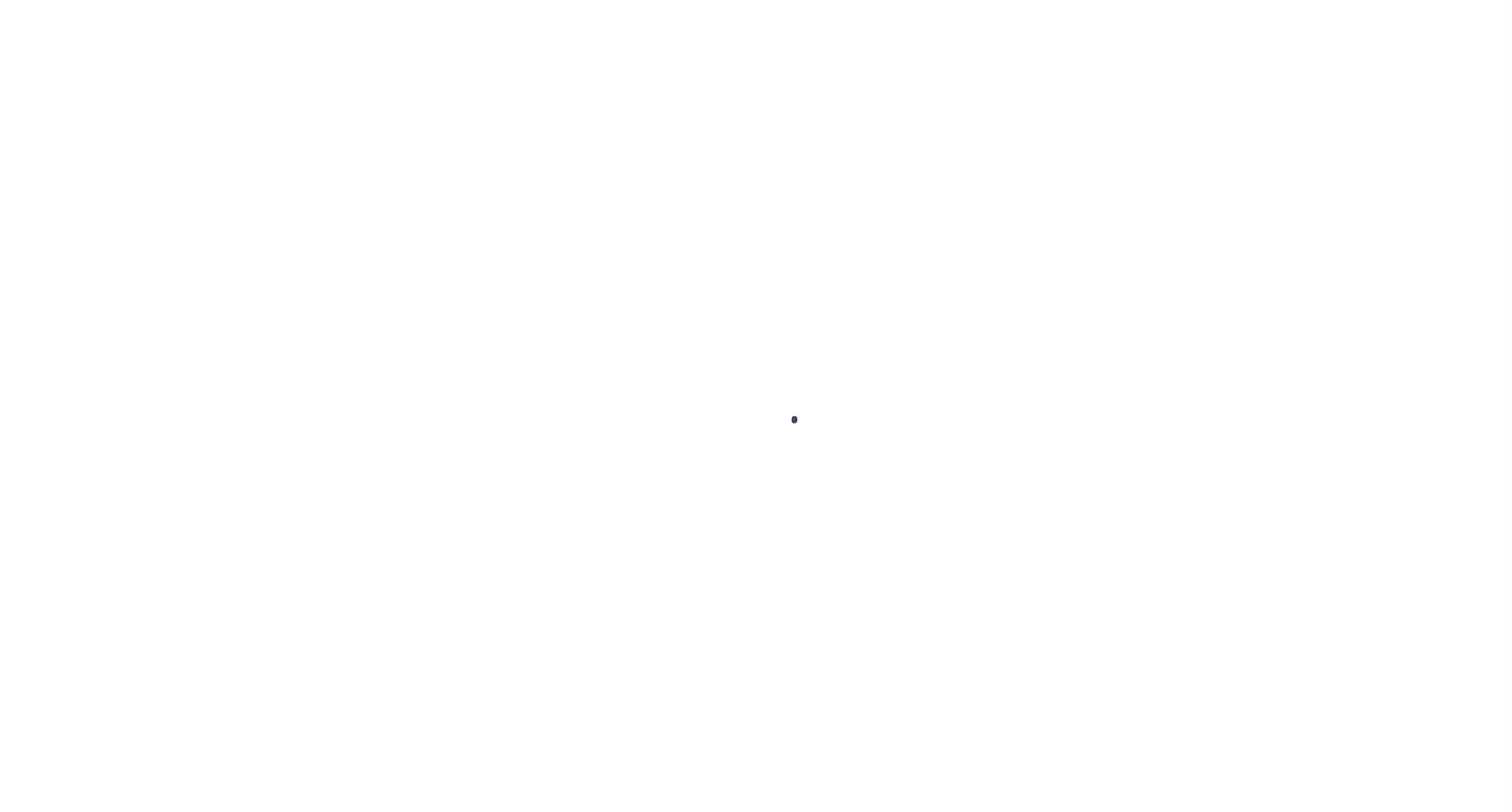
select select "PYD"
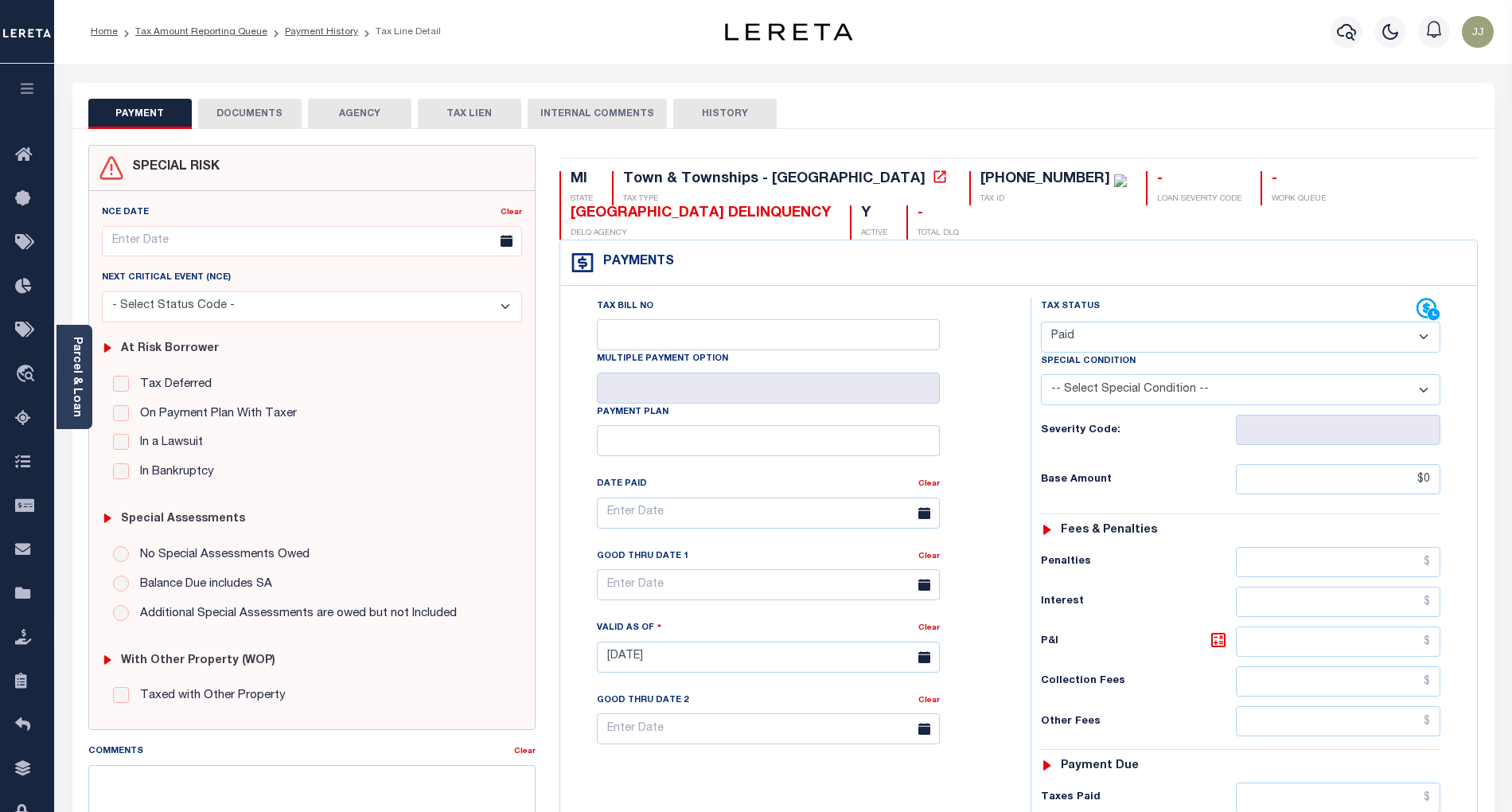
click at [230, 109] on button "DOCUMENTS" at bounding box center [250, 113] width 104 height 30
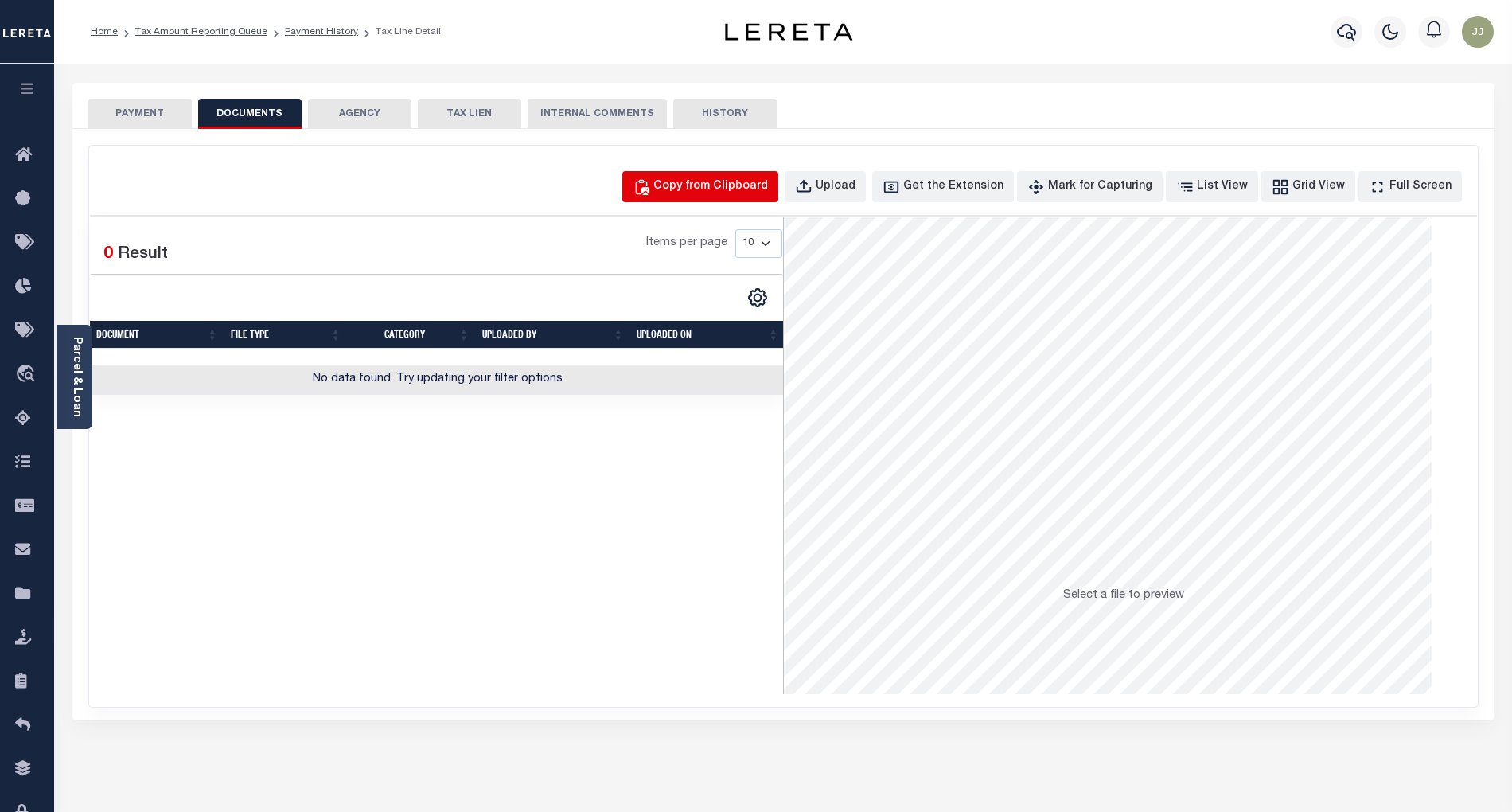
click at [717, 171] on button "Copy from Clipboard" at bounding box center [700, 186] width 156 height 31
select select "POP"
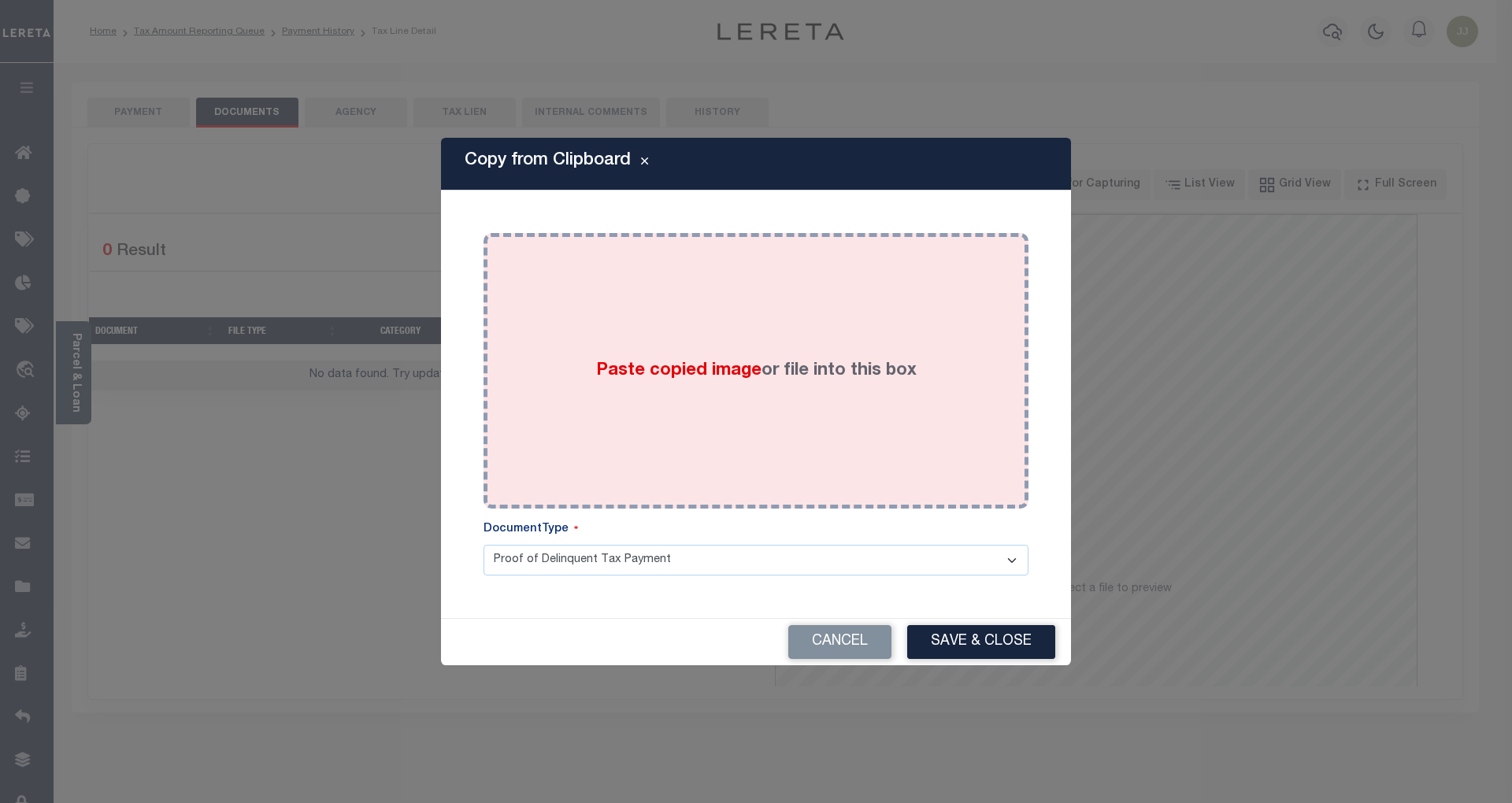
click at [655, 387] on div "Paste copied image or file into this box" at bounding box center [756, 370] width 521 height 252
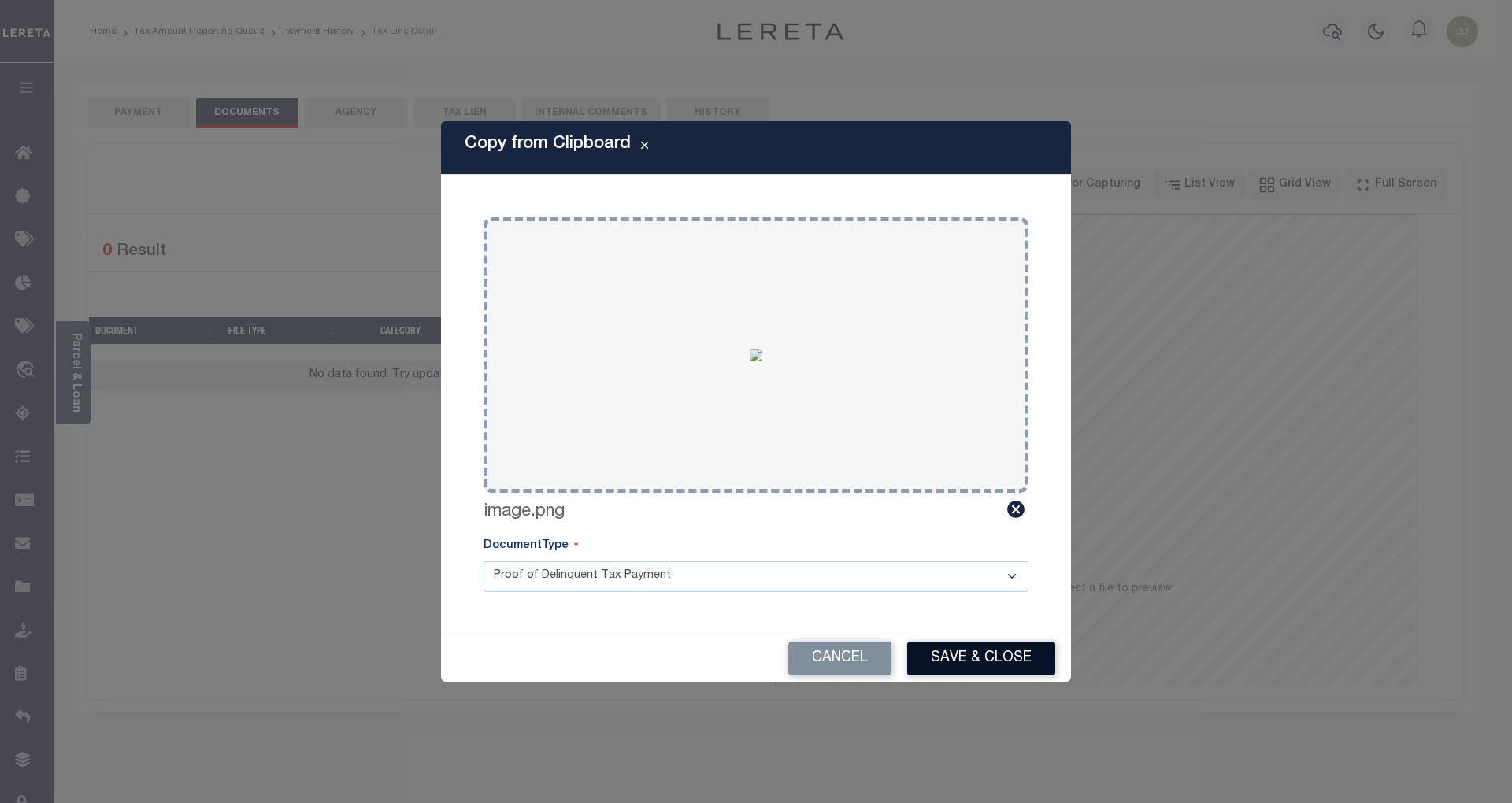
click at [960, 656] on button "Save & Close" at bounding box center [981, 659] width 148 height 34
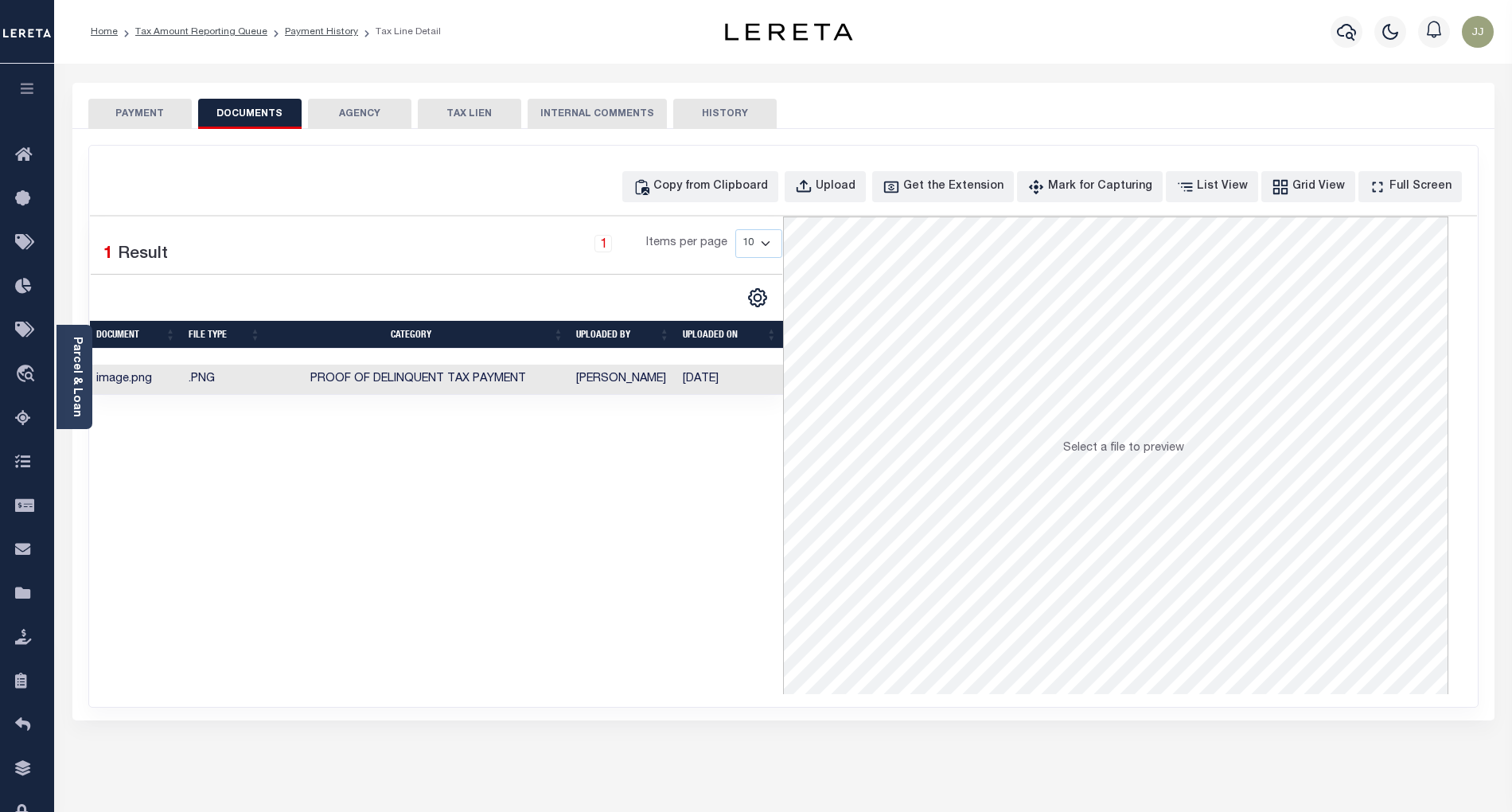
click at [150, 126] on button "PAYMENT" at bounding box center [140, 113] width 104 height 30
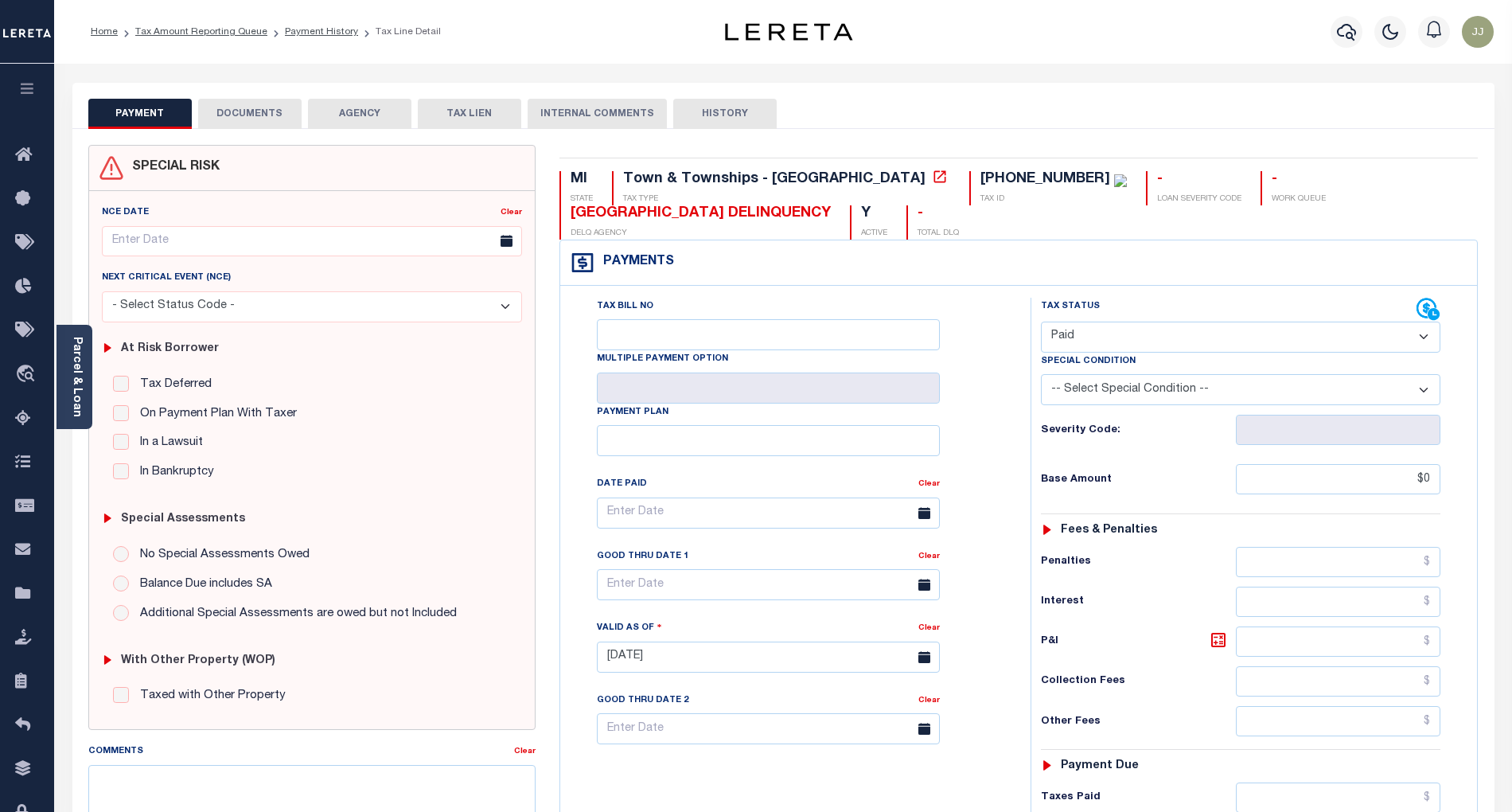
scroll to position [399, 0]
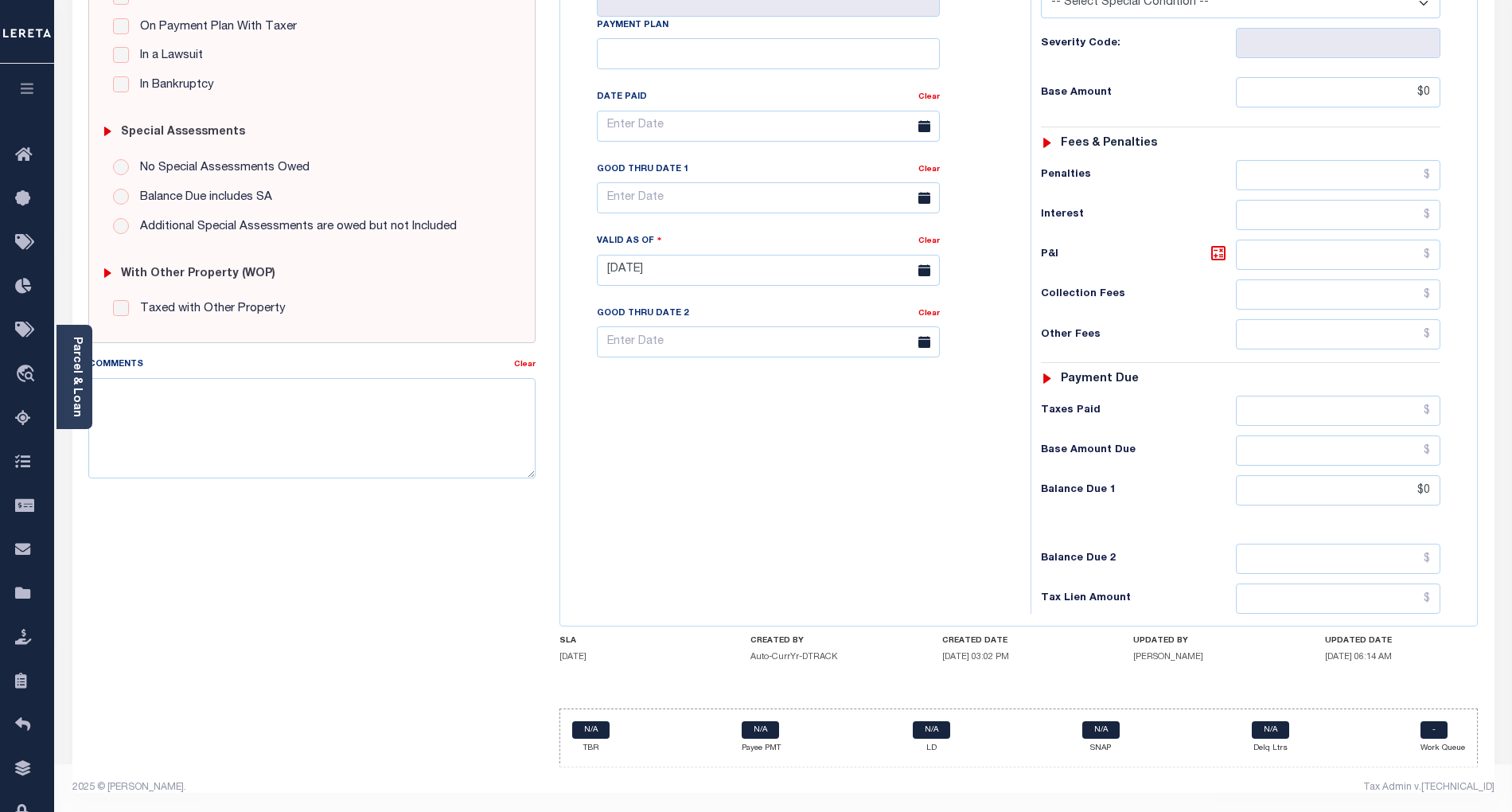
click at [809, 524] on div "Tax Bill No Multiple Payment Option Payment Plan Clear" at bounding box center [792, 262] width 455 height 703
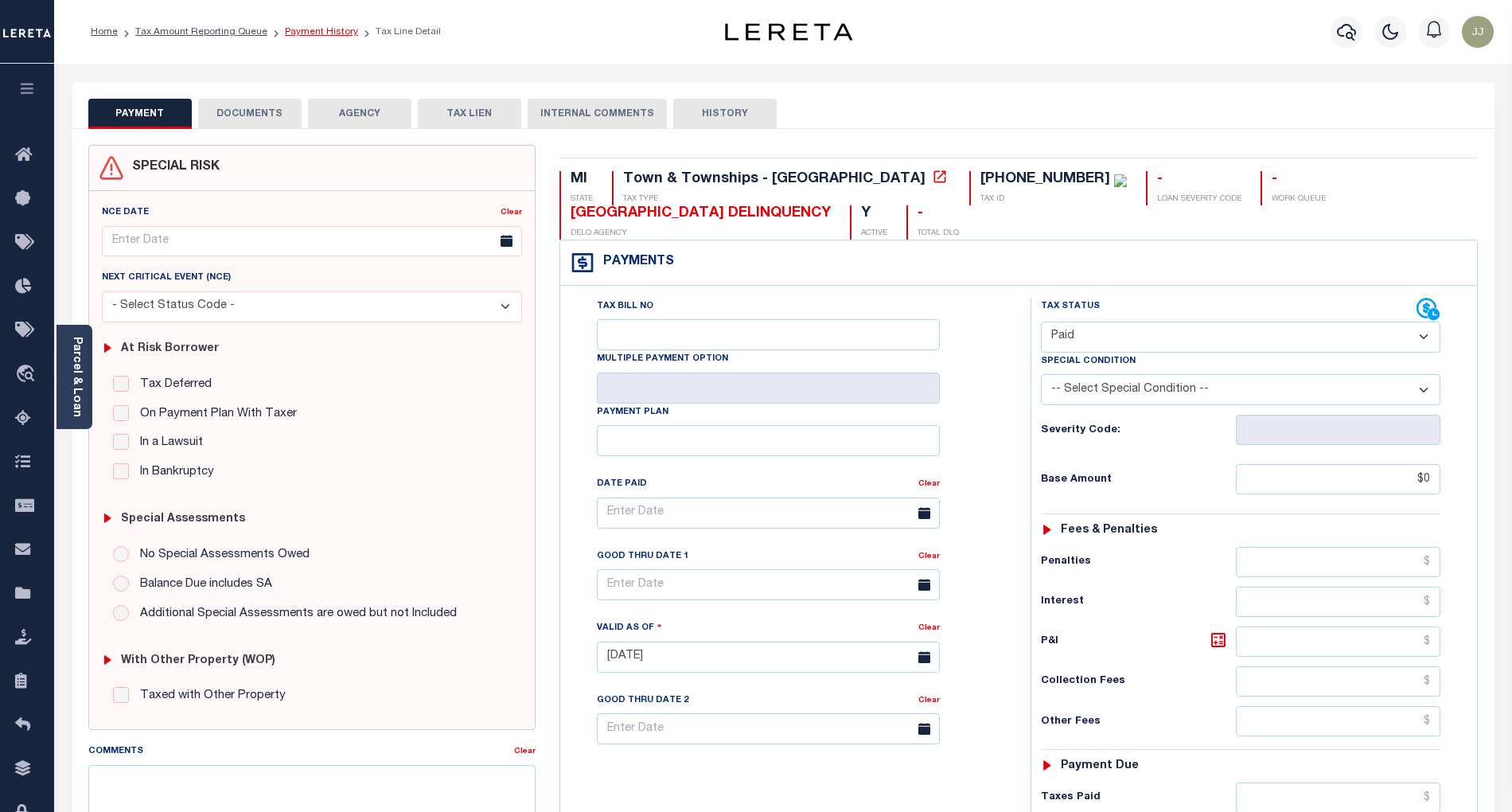
click at [316, 29] on link "Payment History" at bounding box center [321, 32] width 73 height 9
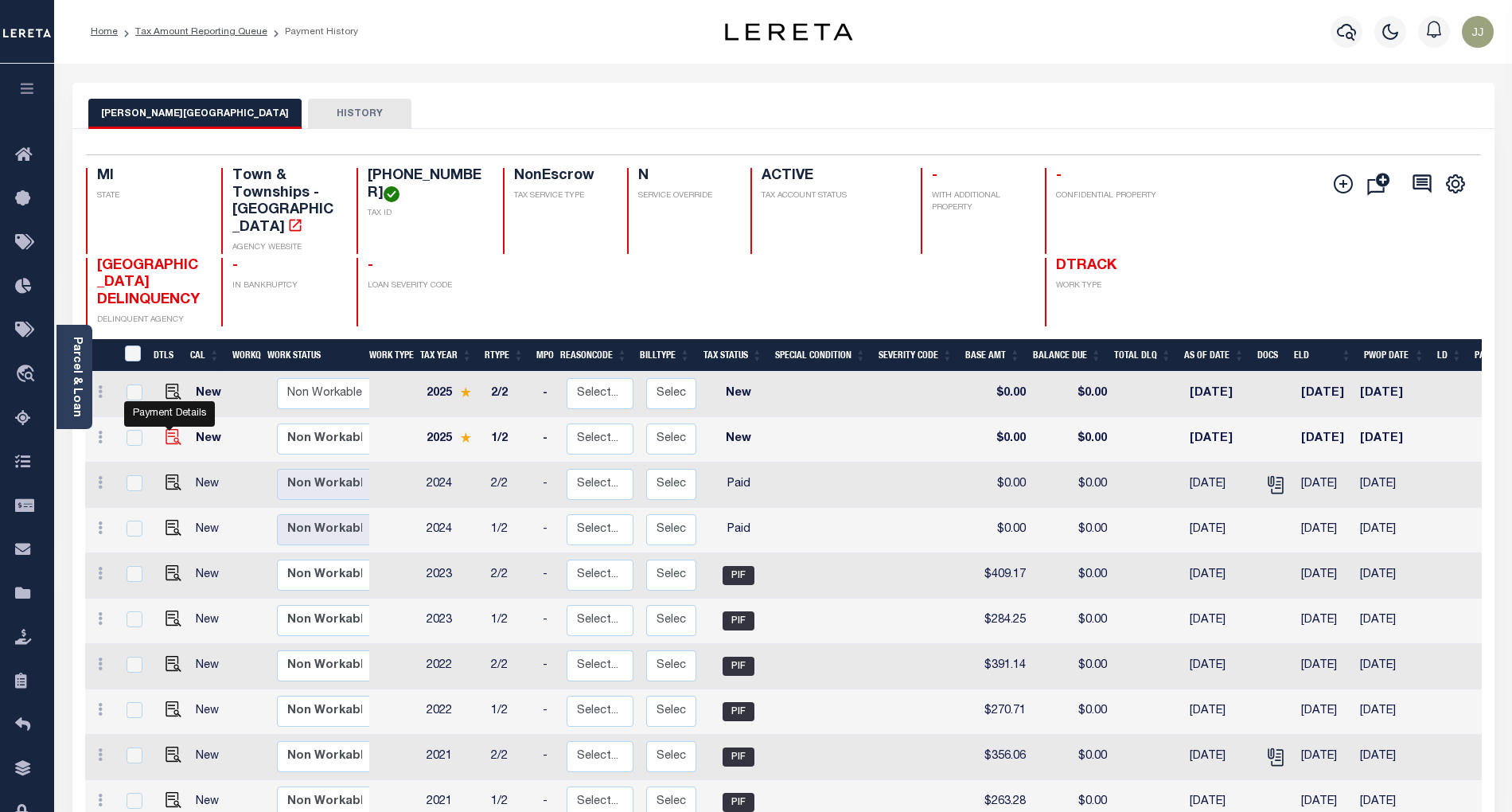
click at [166, 429] on img "" at bounding box center [173, 437] width 16 height 16
checkbox input "true"
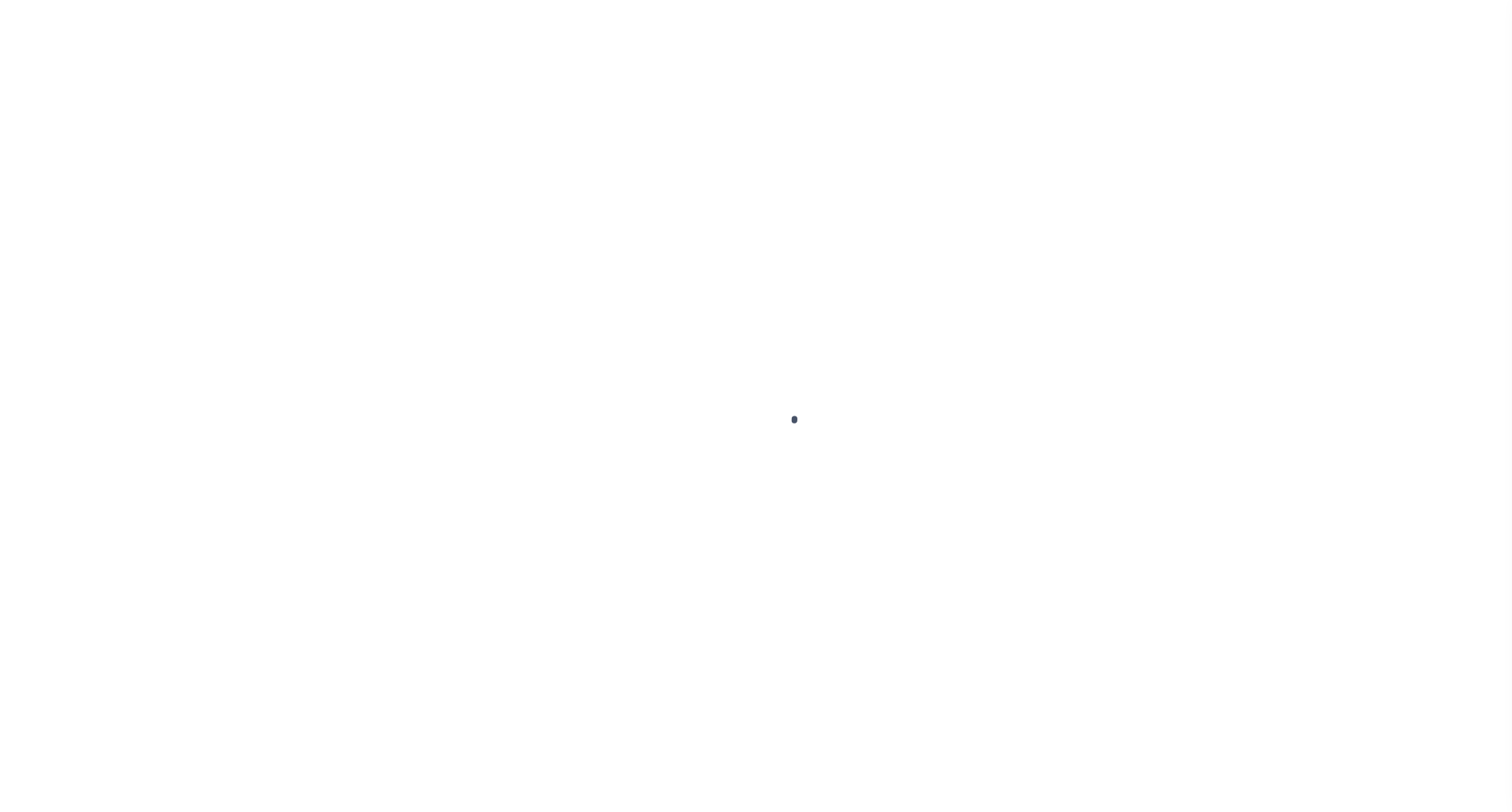
select select "NW2"
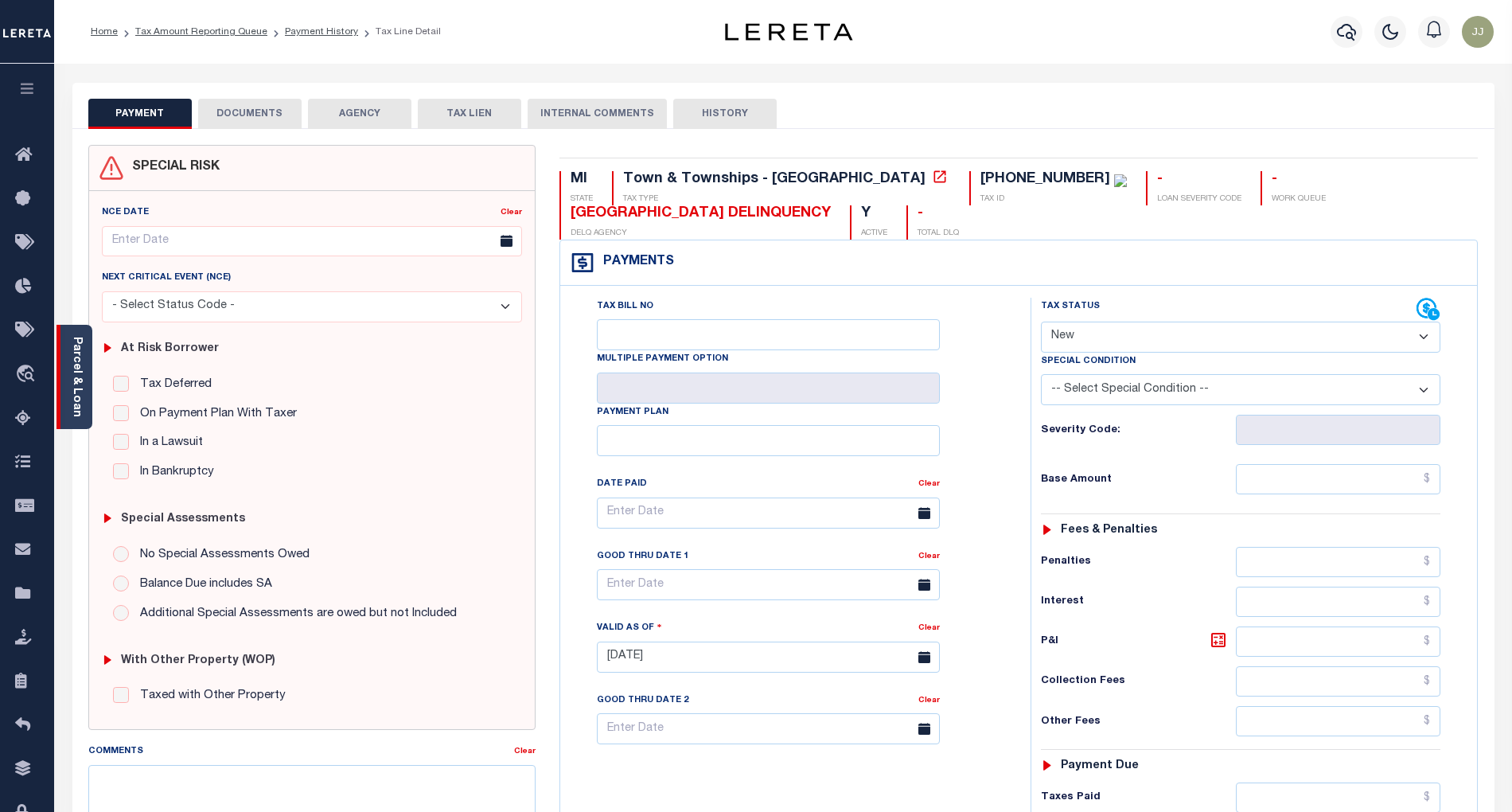
click at [67, 386] on div "Parcel & Loan" at bounding box center [75, 376] width 36 height 104
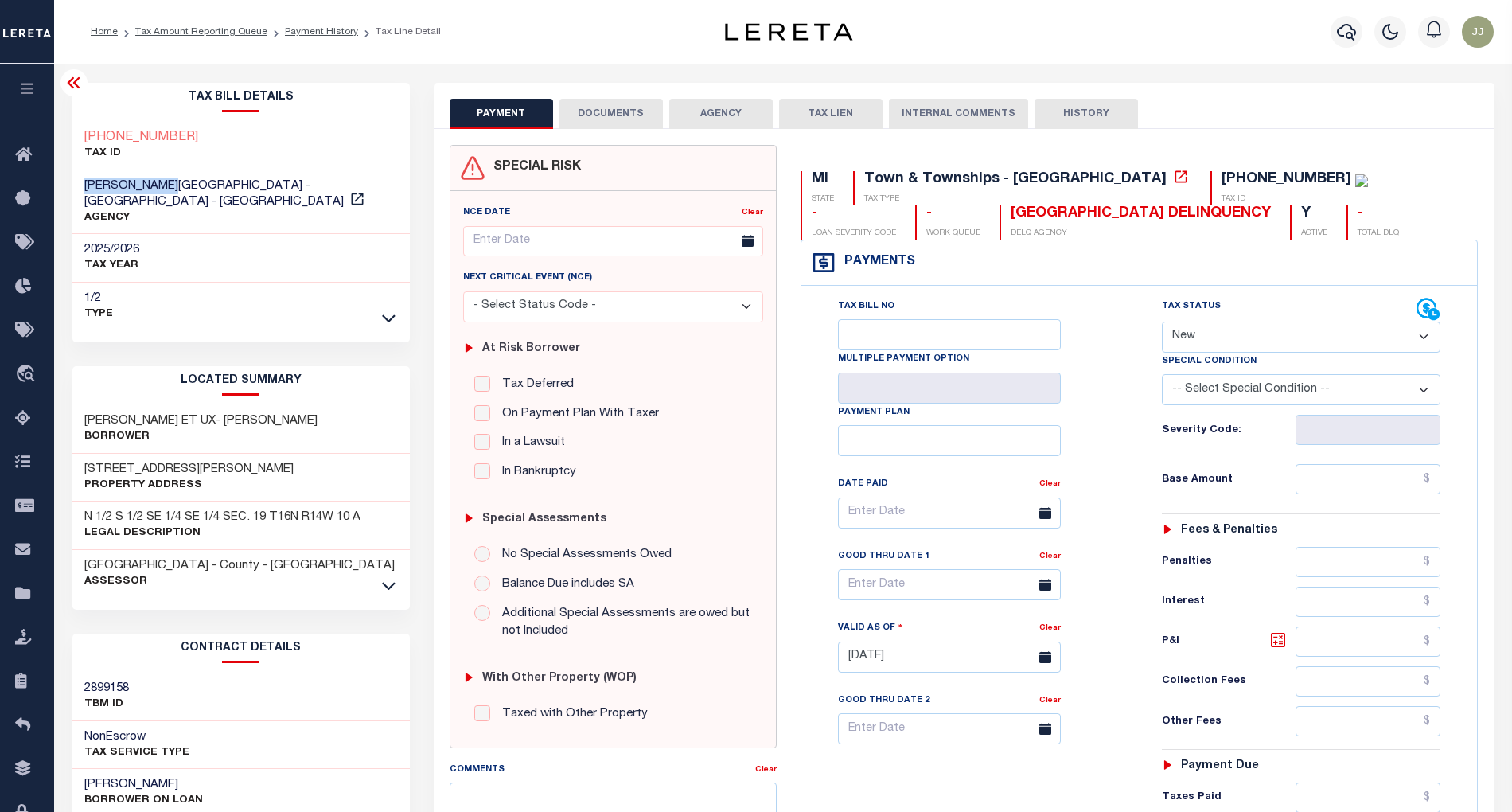
drag, startPoint x: 181, startPoint y: 183, endPoint x: 75, endPoint y: 191, distance: 106.3
click at [75, 191] on div "[PERSON_NAME][GEOGRAPHIC_DATA] - [GEOGRAPHIC_DATA] - [GEOGRAPHIC_DATA] AGENCY" at bounding box center [240, 202] width 337 height 64
copy span "[PERSON_NAME][GEOGRAPHIC_DATA]"
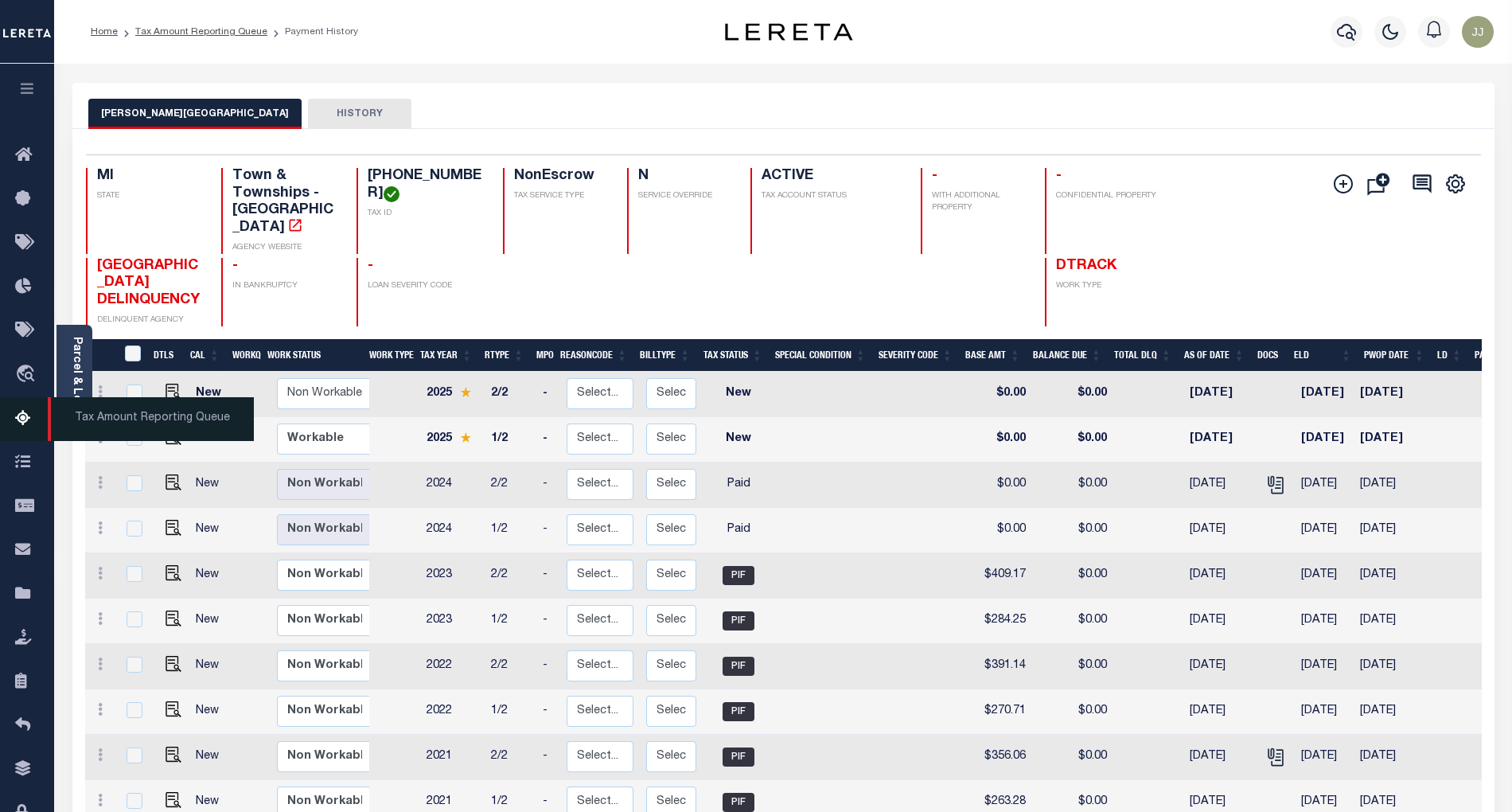
click at [27, 421] on icon at bounding box center [28, 419] width 26 height 20
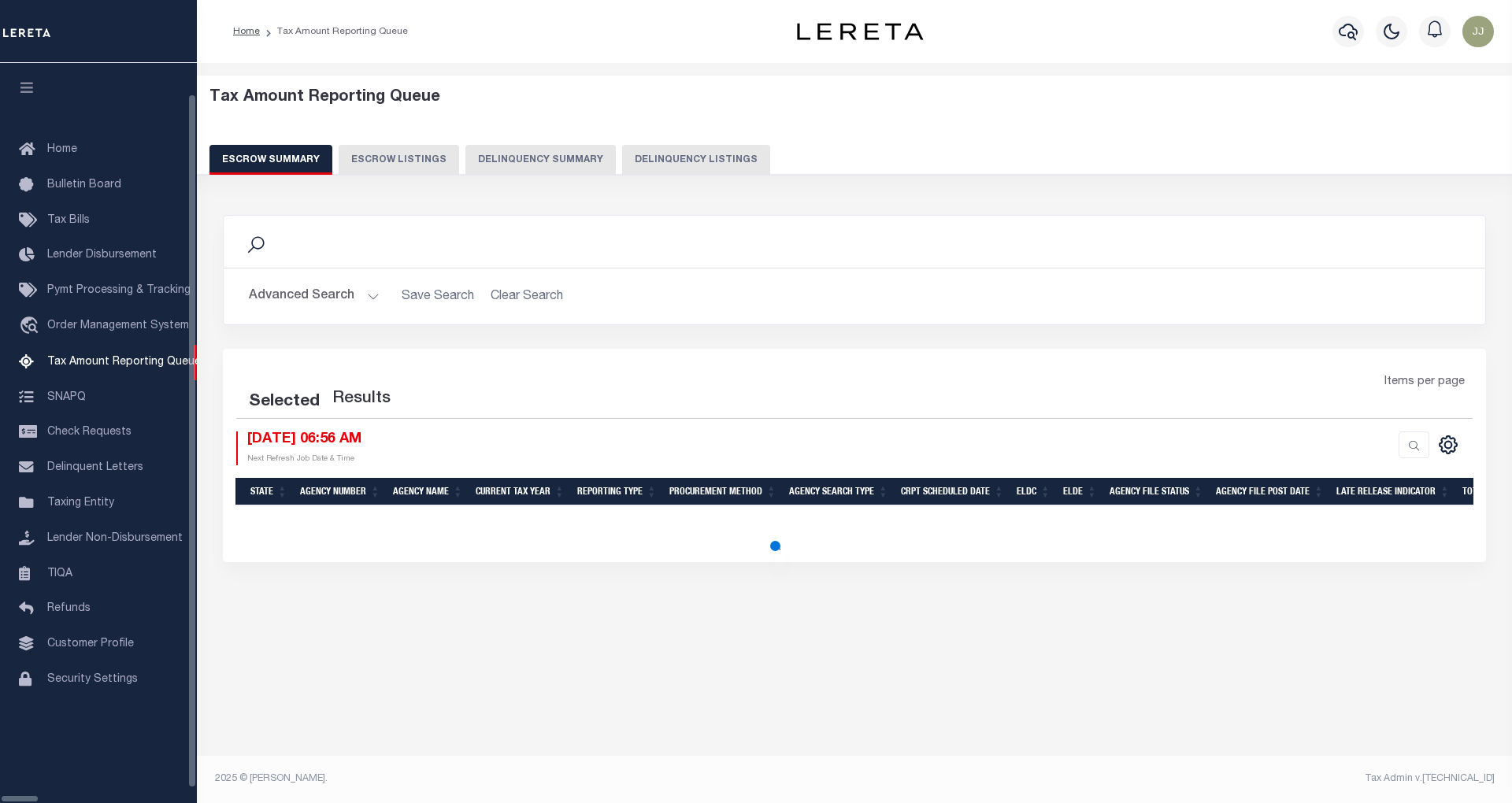
click at [578, 164] on button "Delinquency Summary" at bounding box center [540, 160] width 150 height 30
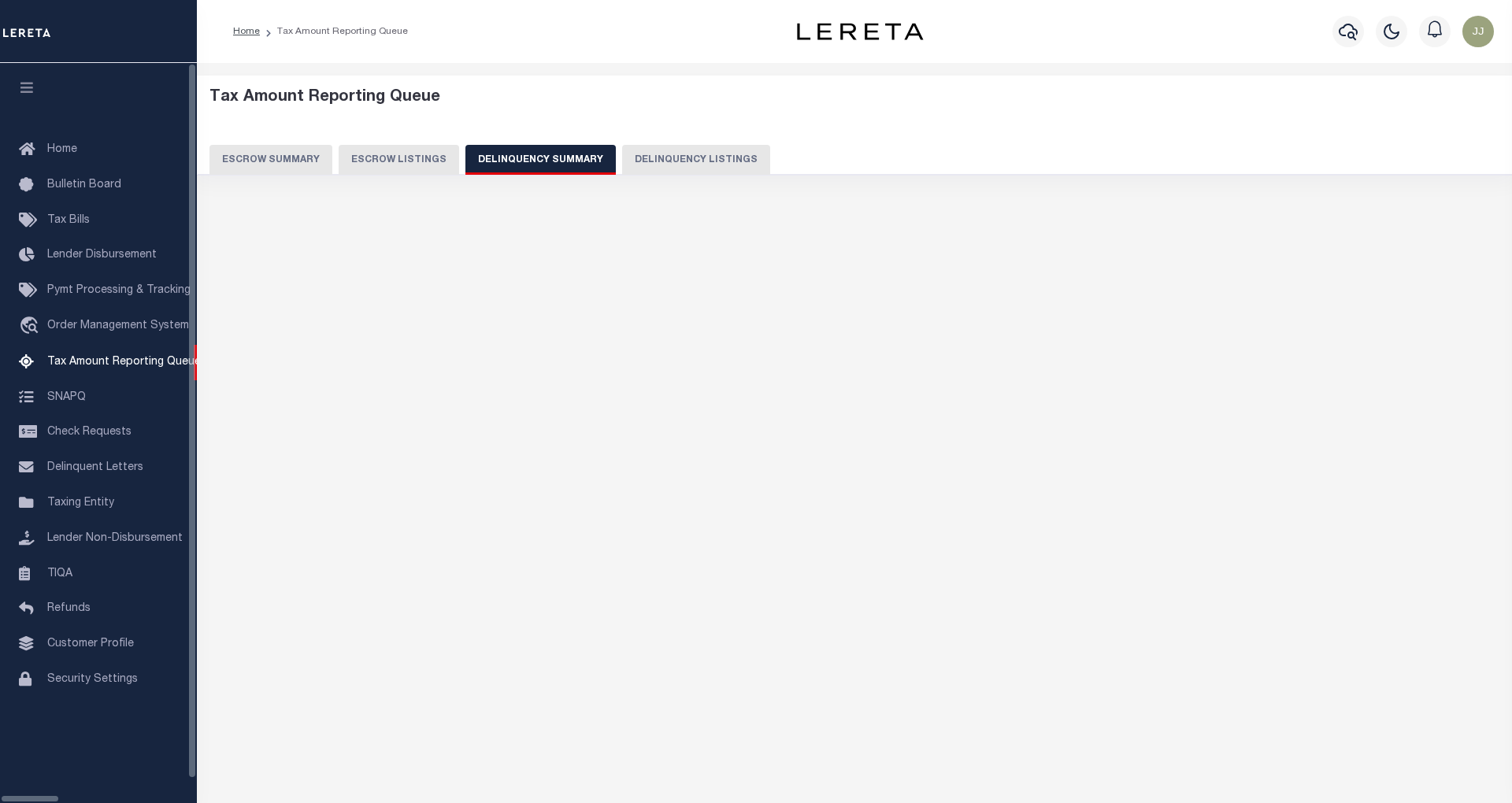
click at [663, 162] on button "Delinquency Listings" at bounding box center [696, 160] width 148 height 30
select select "MI"
select select "100"
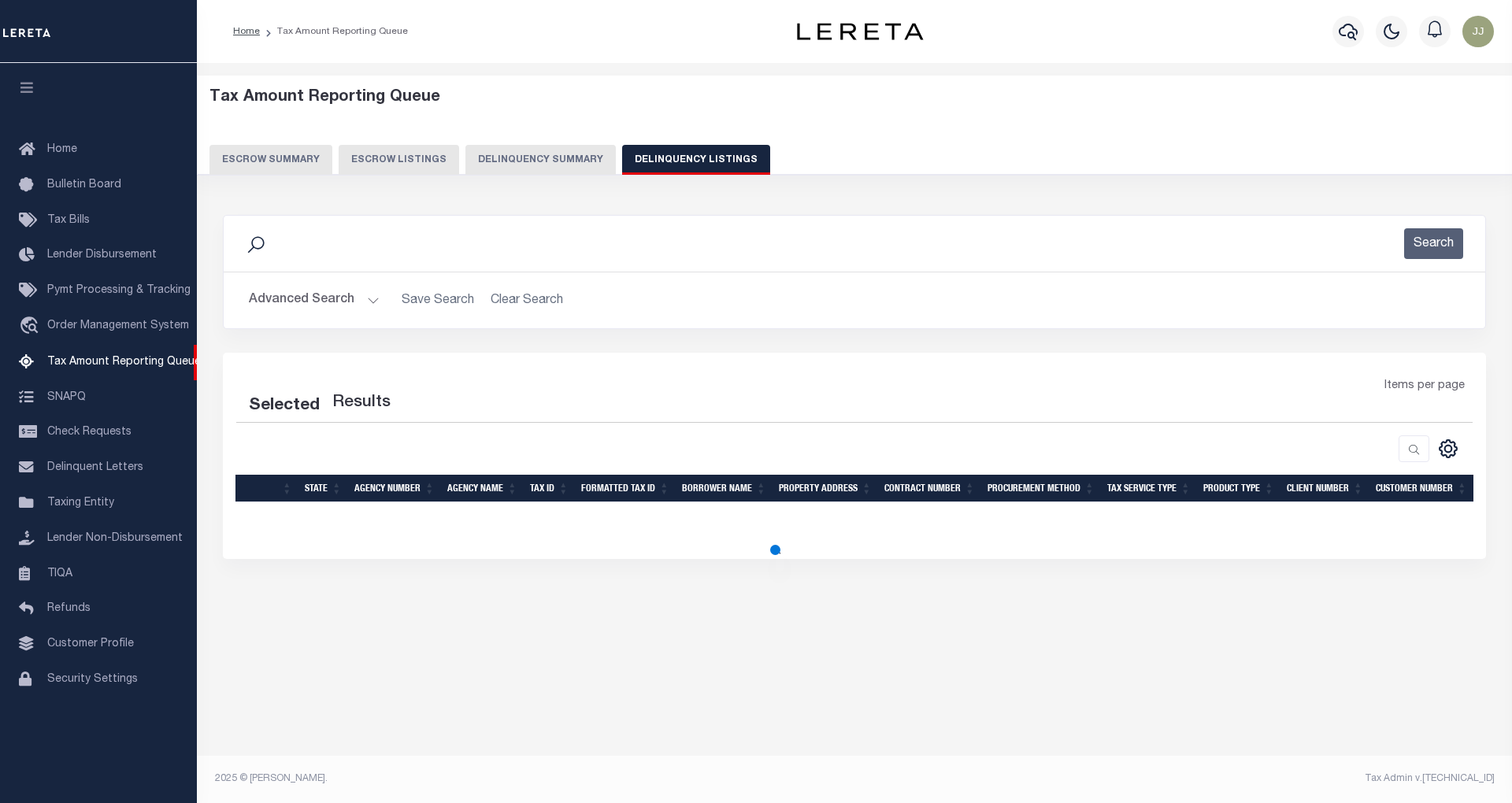
select select "100"
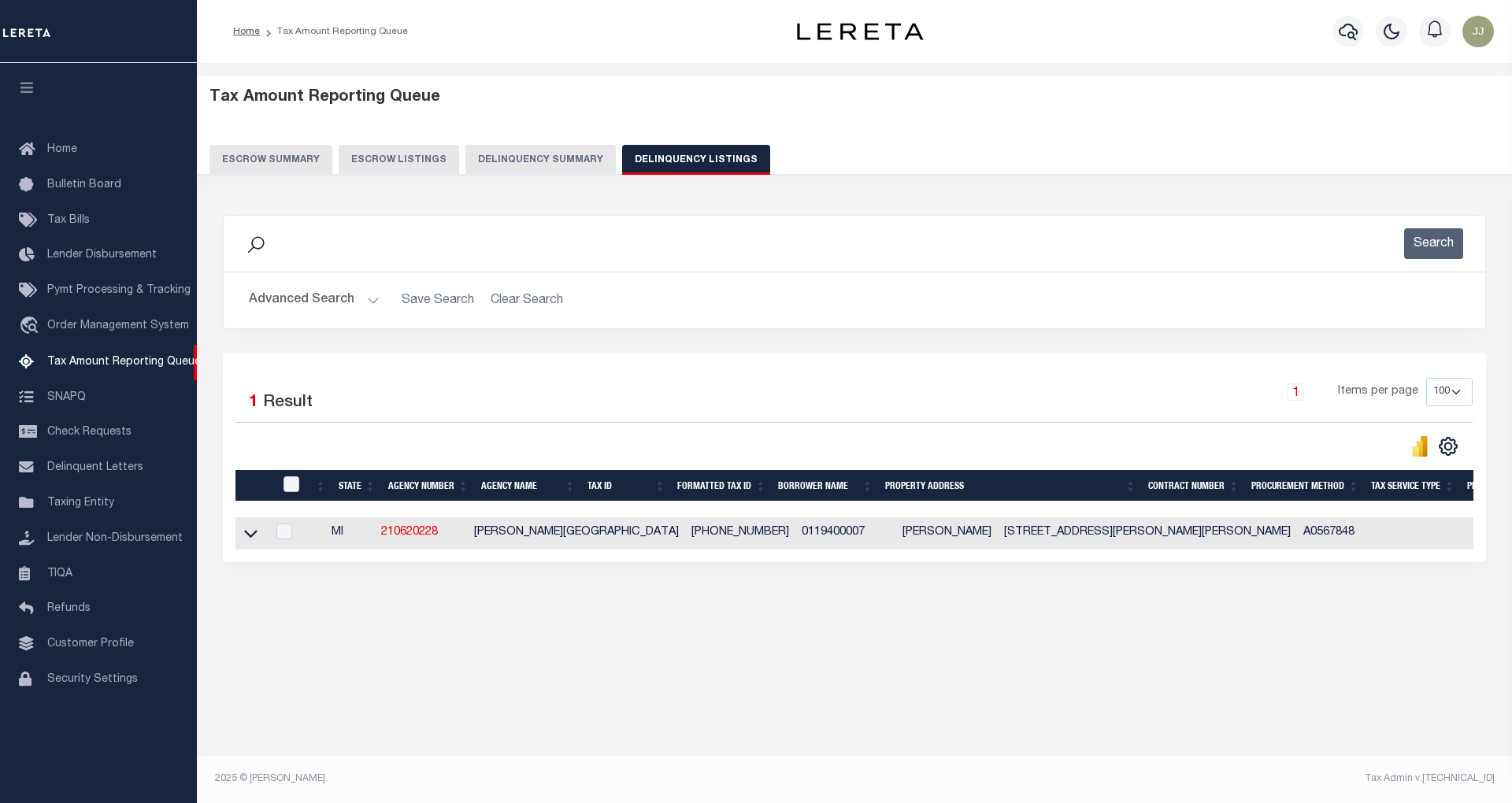
click at [357, 309] on button "Advanced Search" at bounding box center [314, 300] width 131 height 31
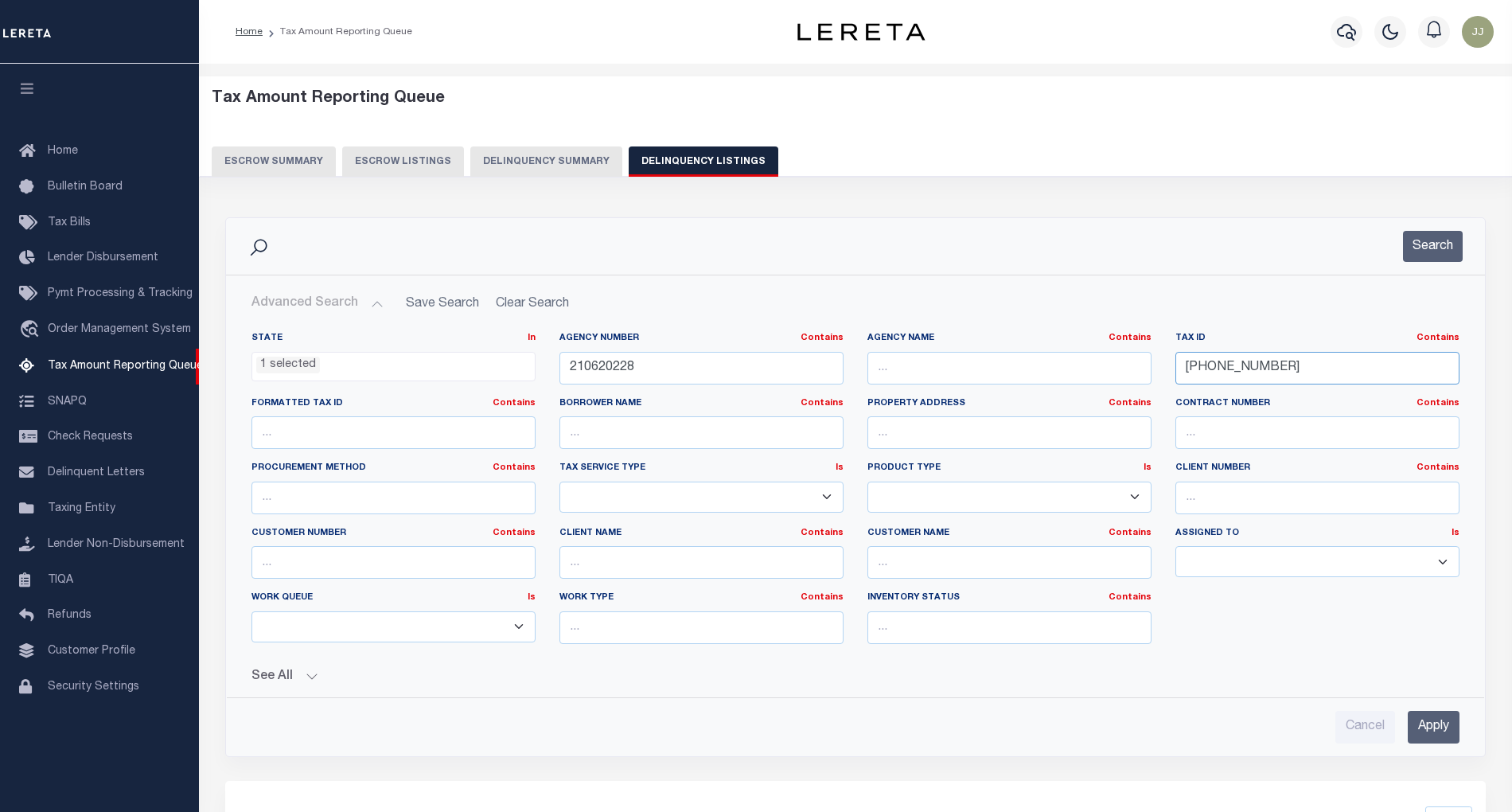
drag, startPoint x: 1299, startPoint y: 363, endPoint x: 1147, endPoint y: 373, distance: 152.3
click at [1147, 373] on div "State In In AK AL AR AZ CA CO CT DC DE FL GA GU HI IA ID IL IN KS KY LA MA MD M…" at bounding box center [856, 494] width 1232 height 324
paste input "14-028-10-004-00"
type input "14-028-10-004-00"
drag, startPoint x: 678, startPoint y: 378, endPoint x: 506, endPoint y: 376, distance: 172.0
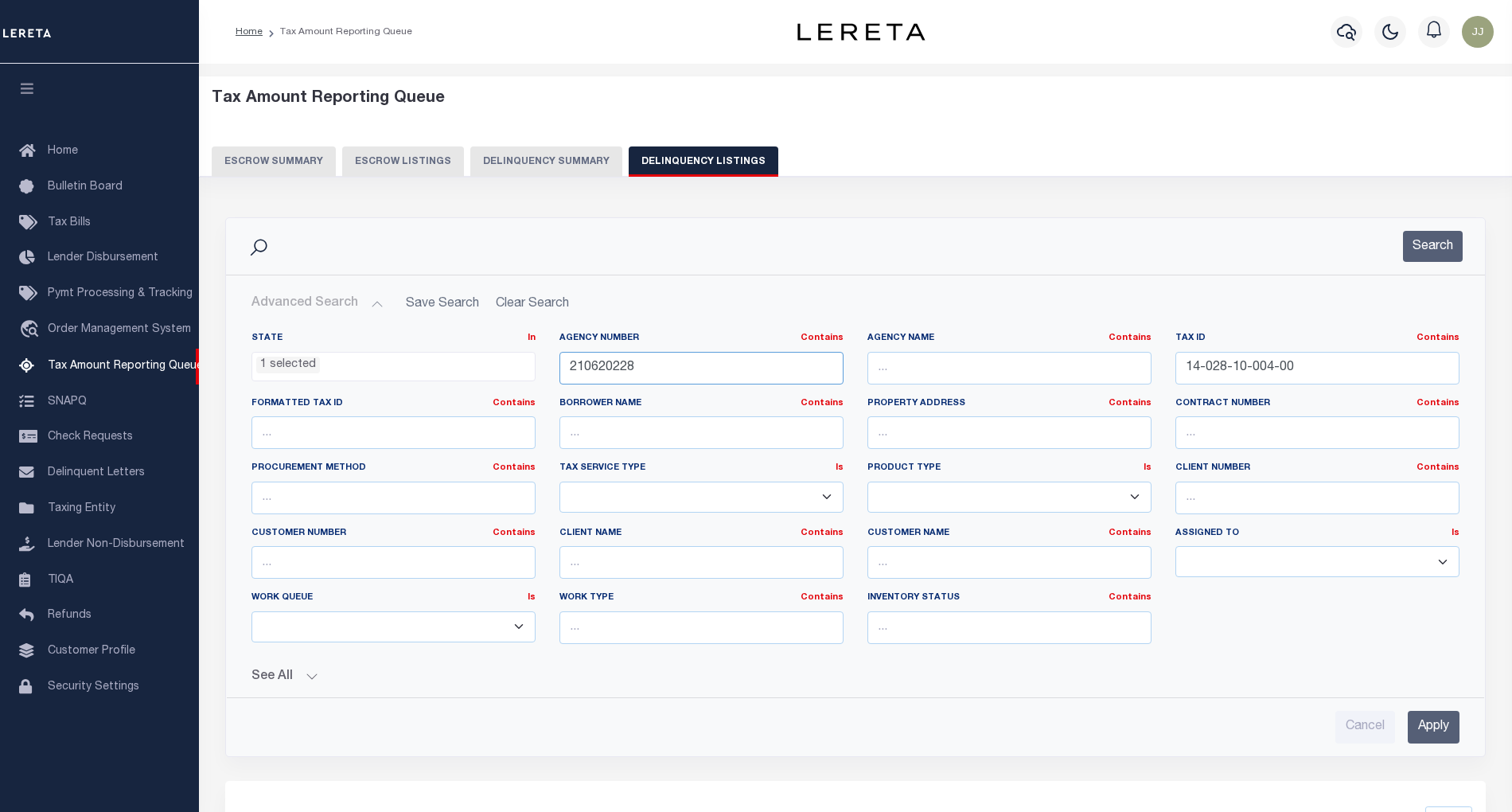
click at [506, 376] on div "State In In AK AL AR AZ CA CO CT DC DE FL GA GU HI IA ID IL IN KS KY LA MA MD M…" at bounding box center [856, 494] width 1232 height 324
paste input "370215"
type input "210370215"
click at [1410, 249] on button "Search" at bounding box center [1433, 246] width 60 height 31
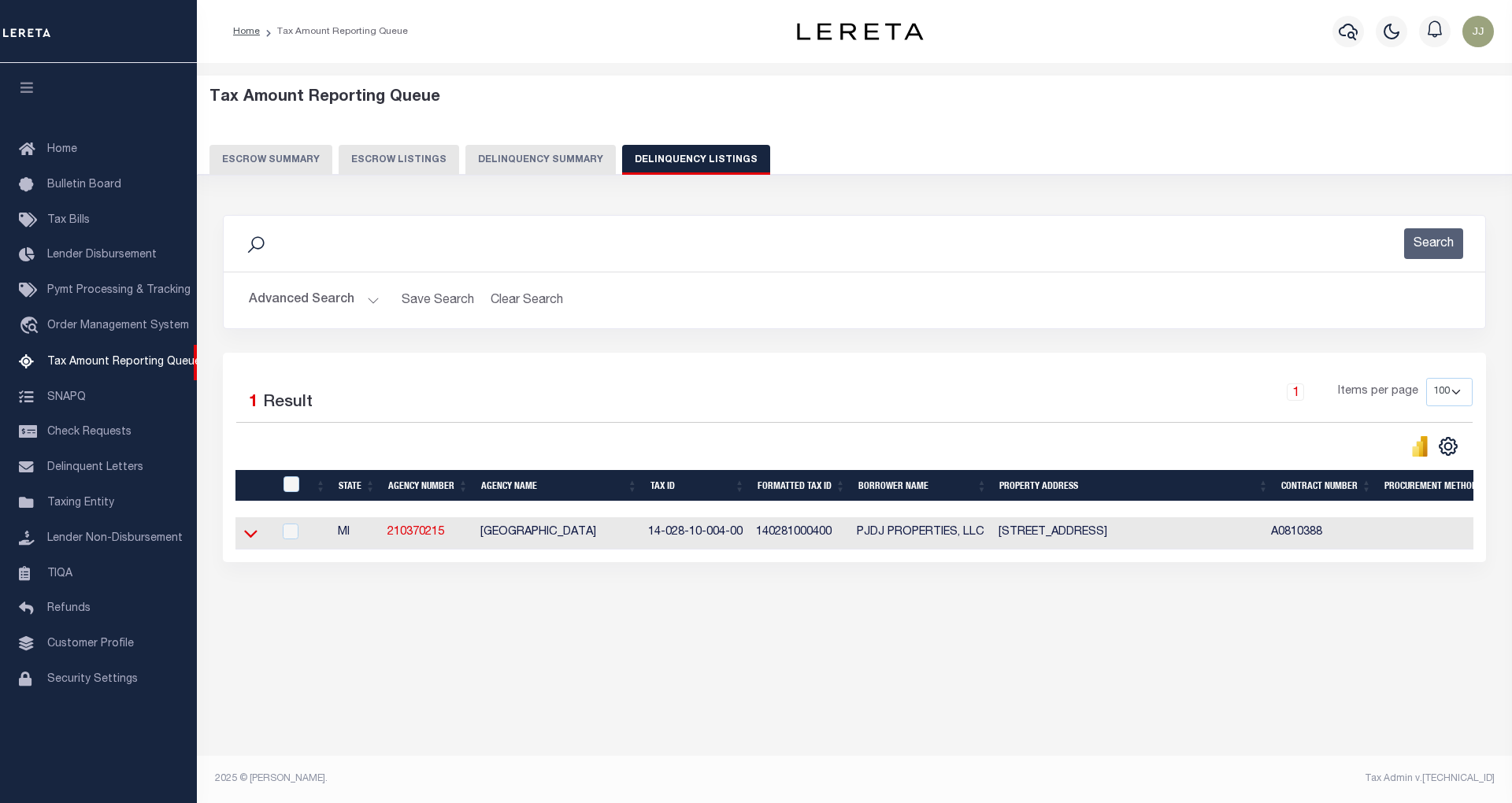
click at [253, 542] on icon at bounding box center [250, 533] width 14 height 16
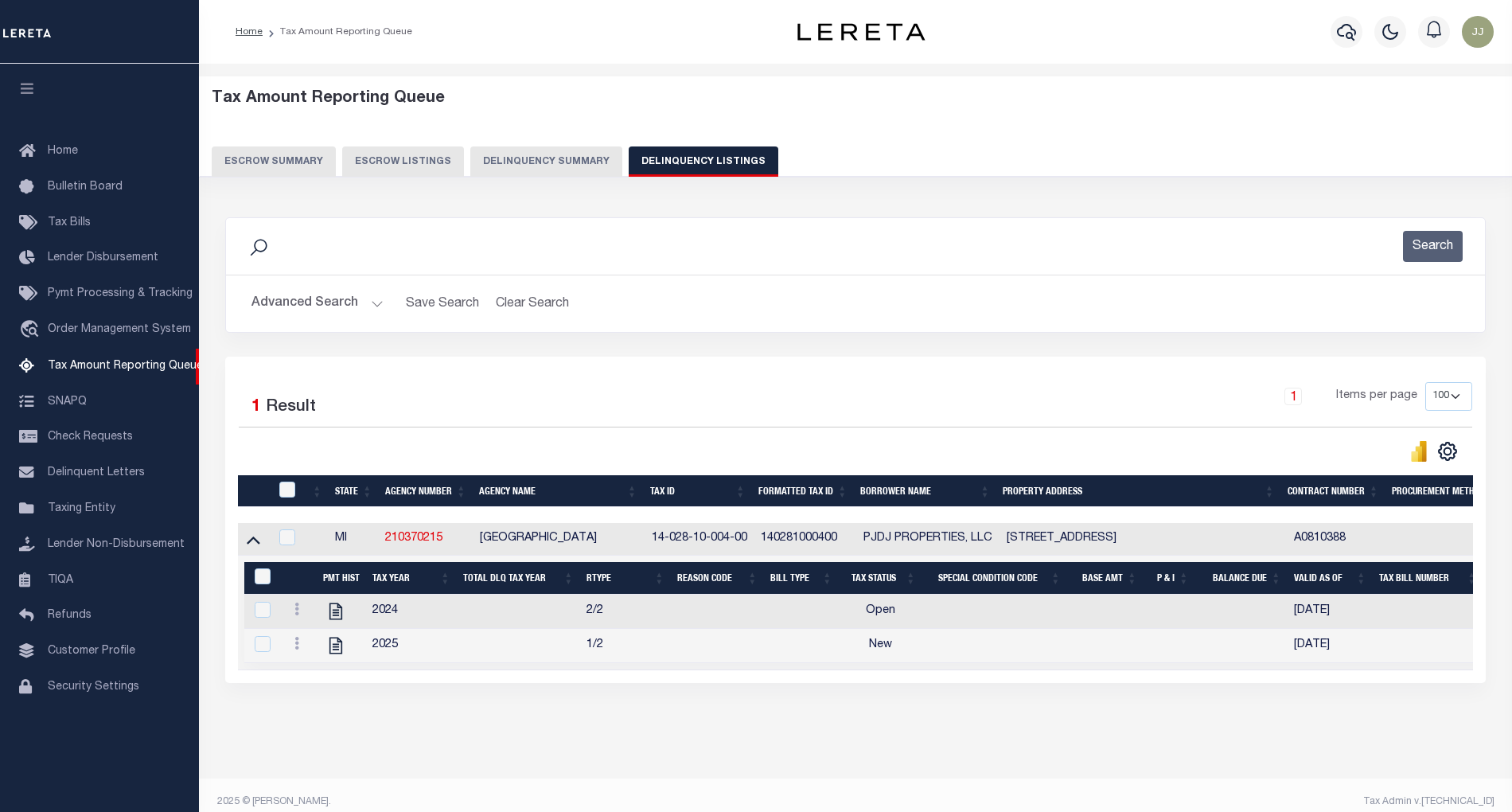
scroll to position [32, 0]
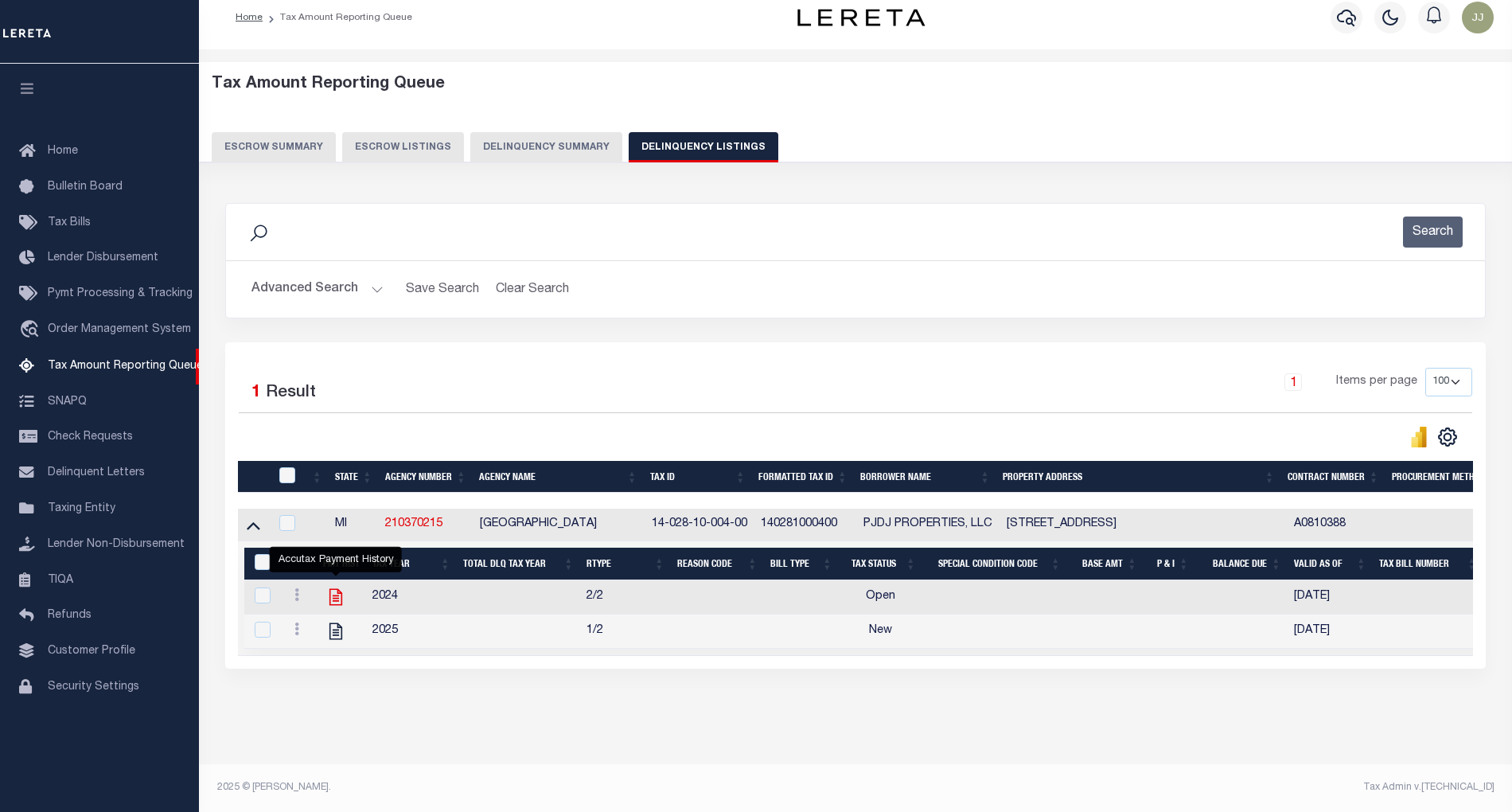
click at [333, 586] on icon "" at bounding box center [336, 597] width 21 height 21
checkbox input "true"
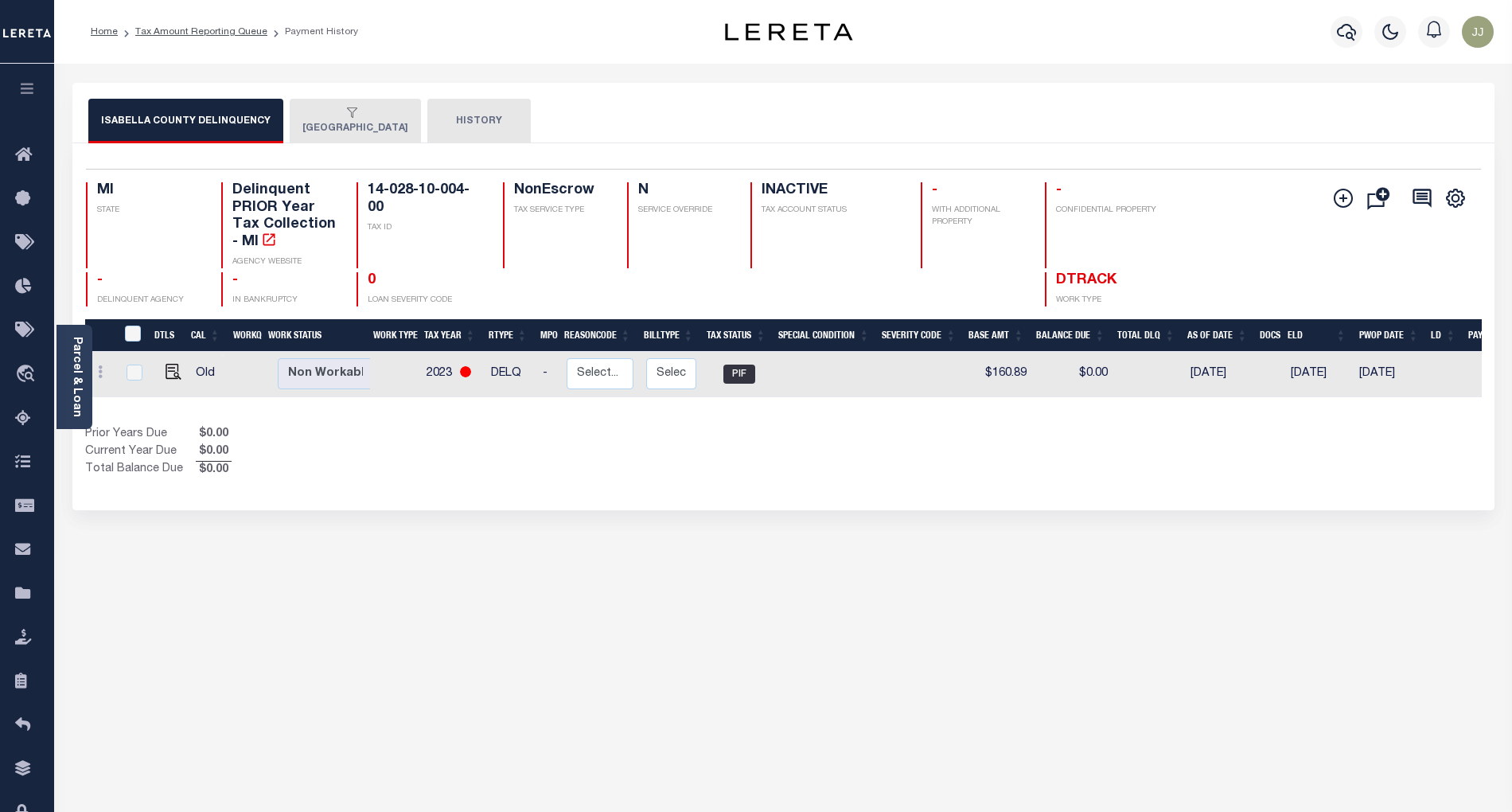
click at [365, 128] on button "[GEOGRAPHIC_DATA]" at bounding box center [355, 121] width 131 height 45
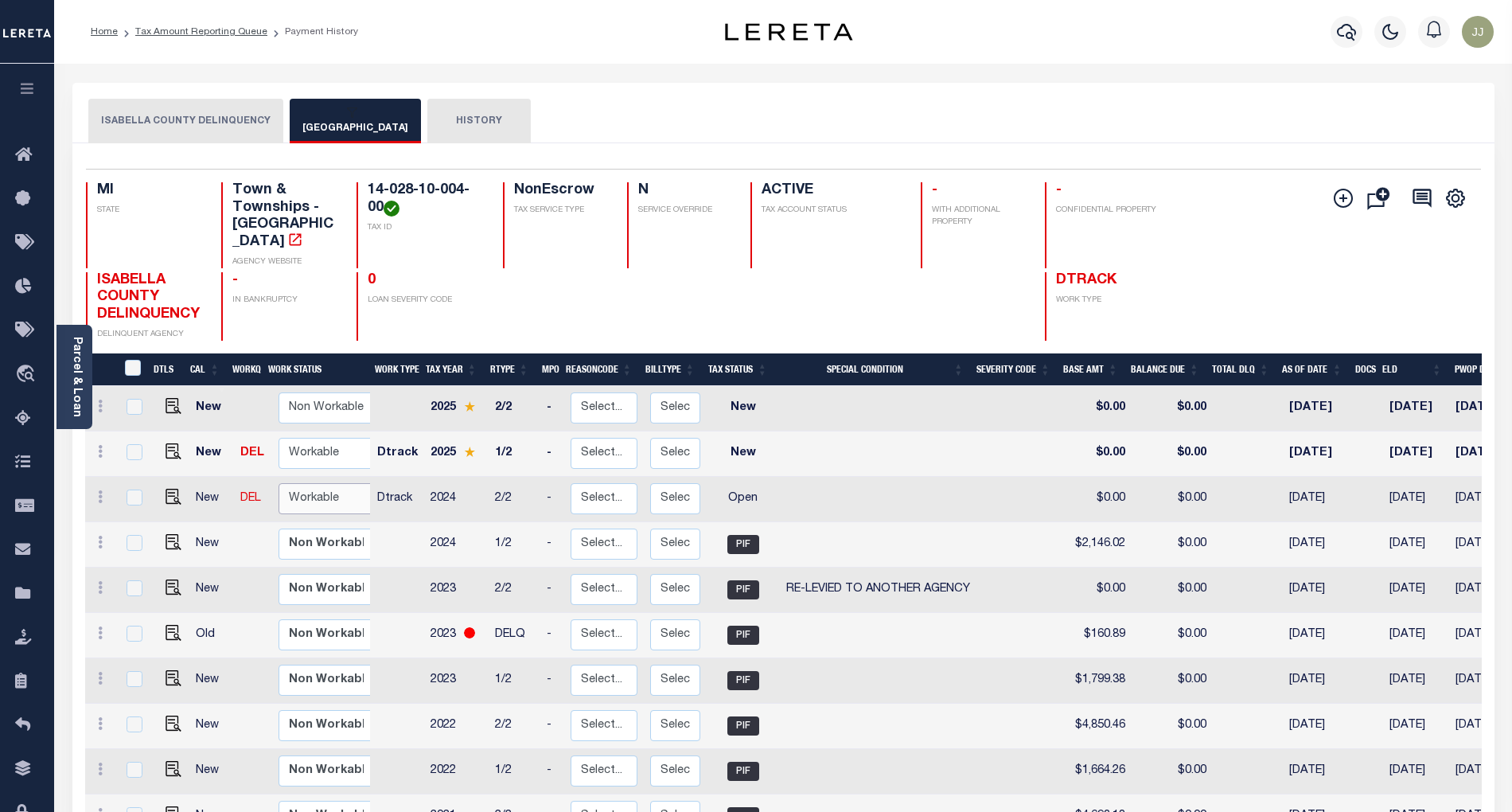
click at [315, 483] on select "Non Workable Workable" at bounding box center [326, 499] width 95 height 31
checkbox input "true"
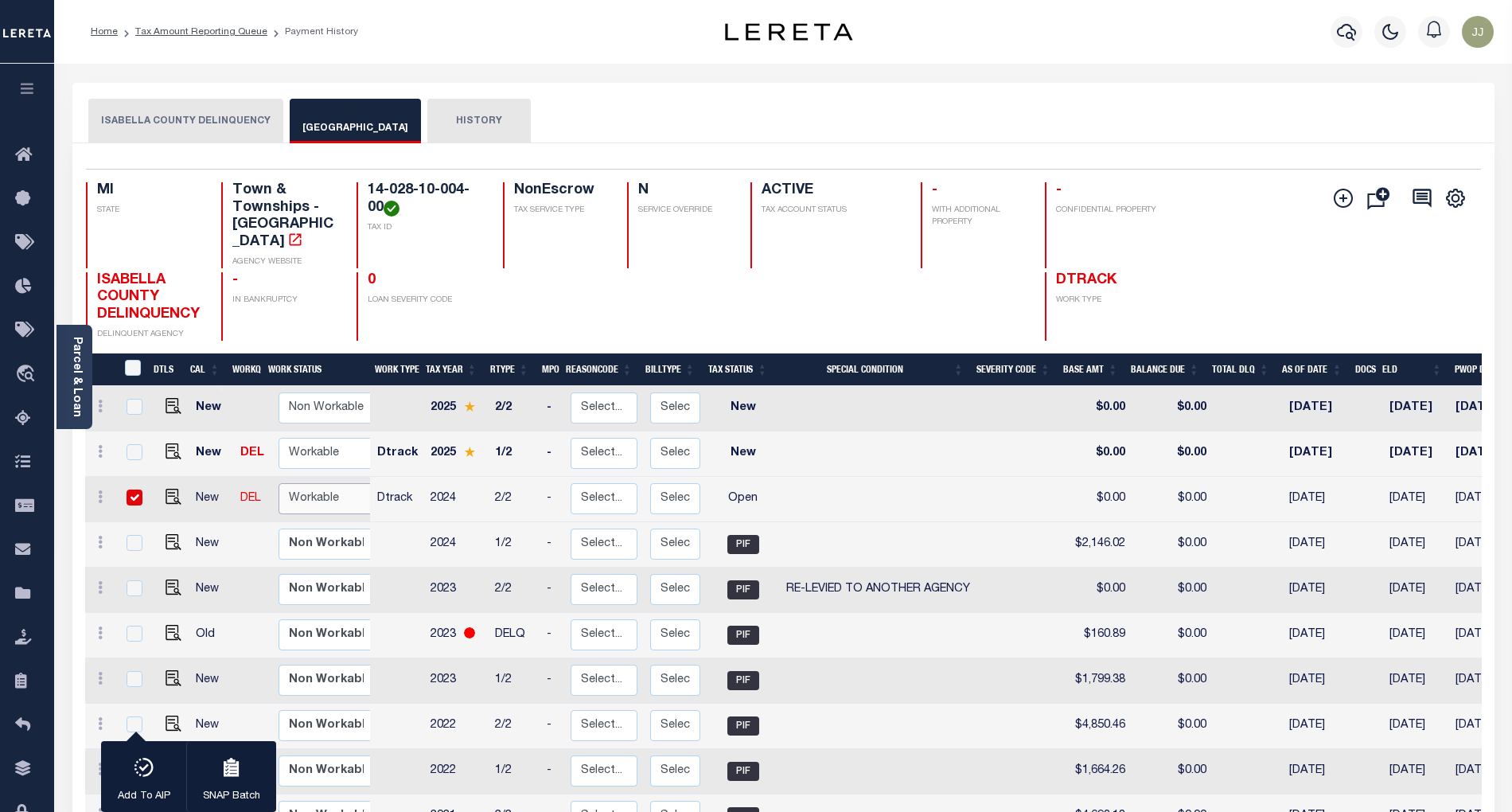
select select "true"
click at [279, 483] on select "Non Workable Workable" at bounding box center [326, 499] width 95 height 31
checkbox input "false"
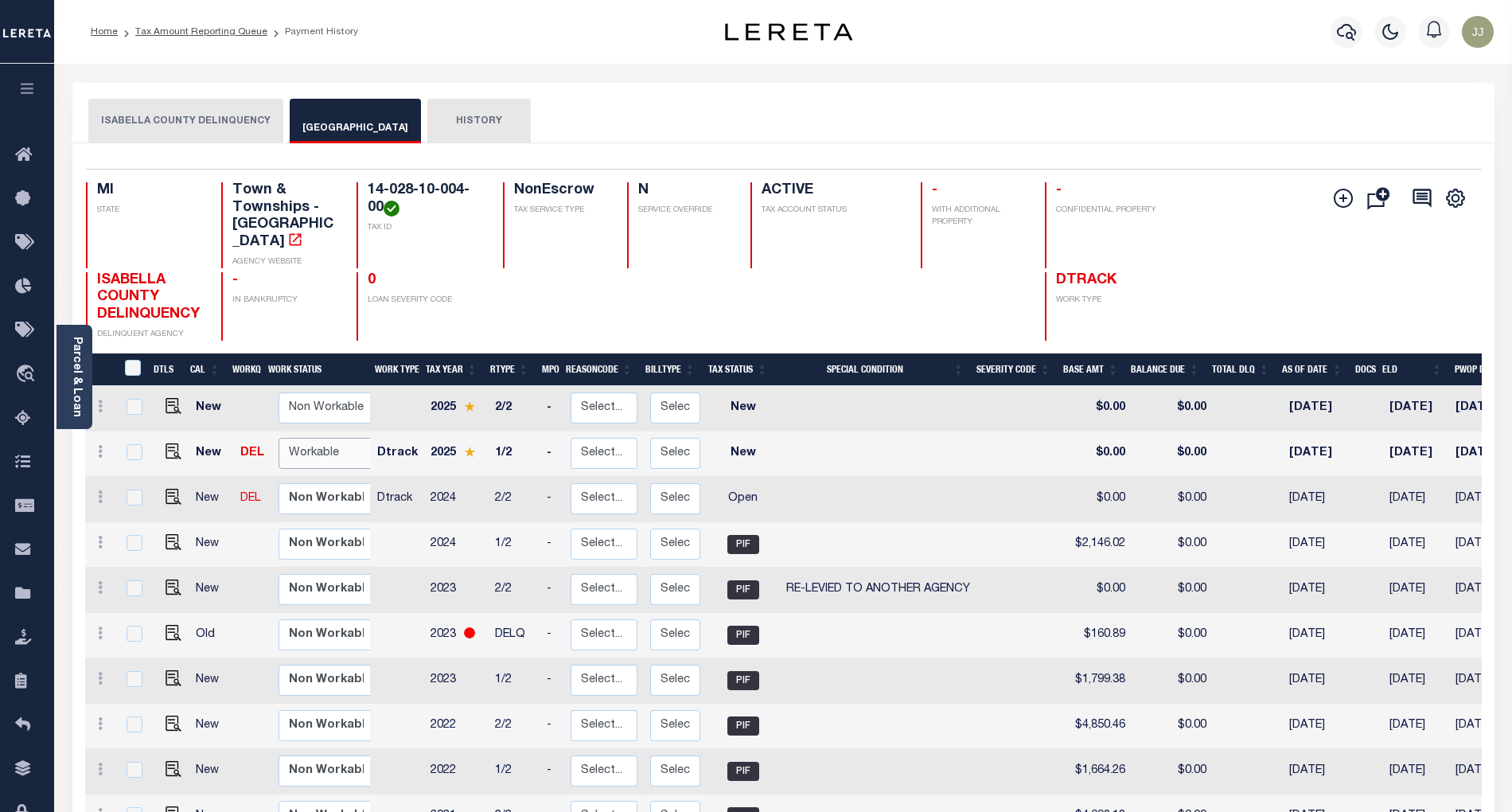
click at [300, 438] on select "Non Workable Workable" at bounding box center [326, 453] width 95 height 31
checkbox input "true"
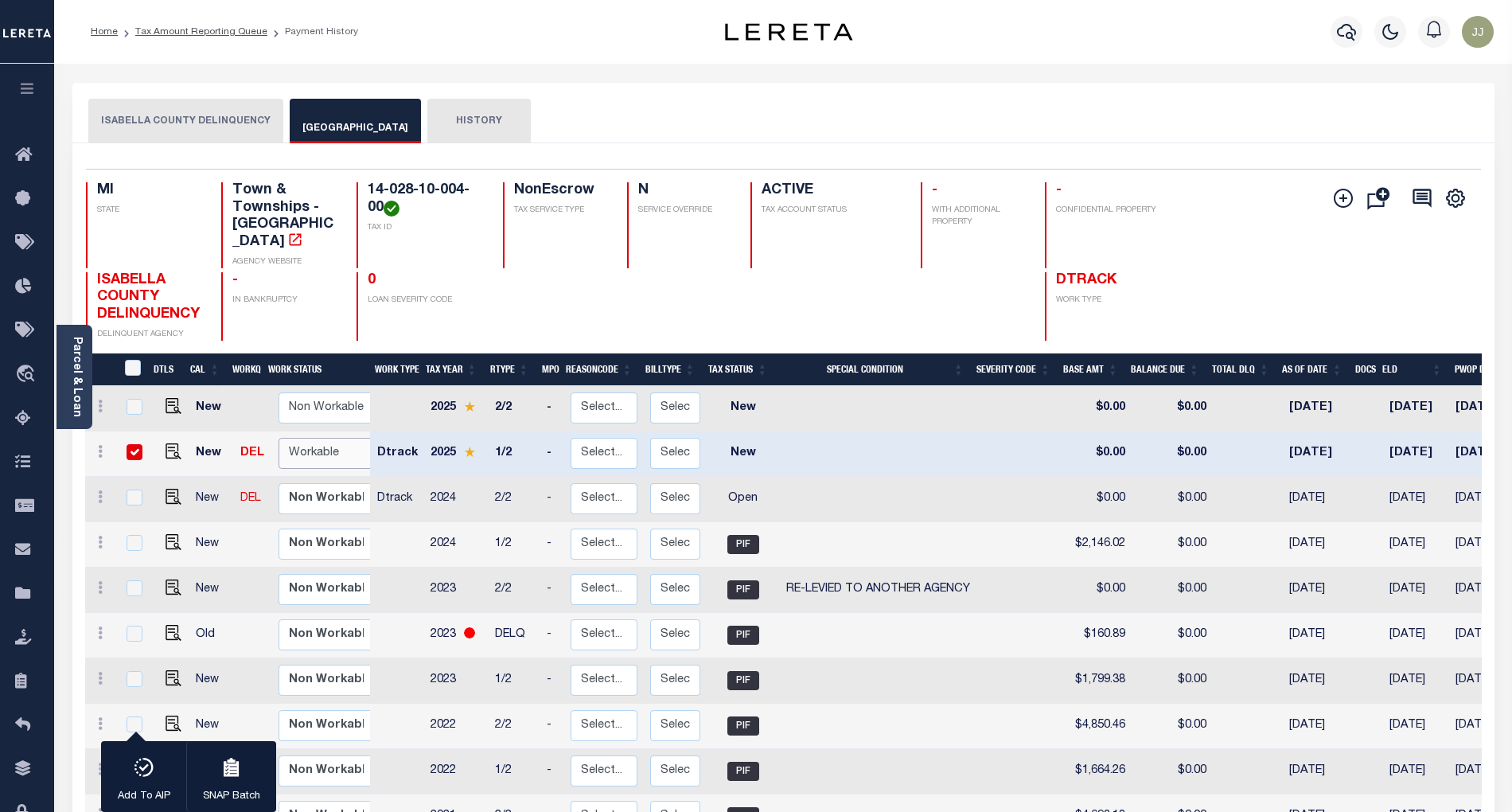
select select "true"
click at [279, 438] on select "Non Workable Workable" at bounding box center [326, 453] width 95 height 31
checkbox input "false"
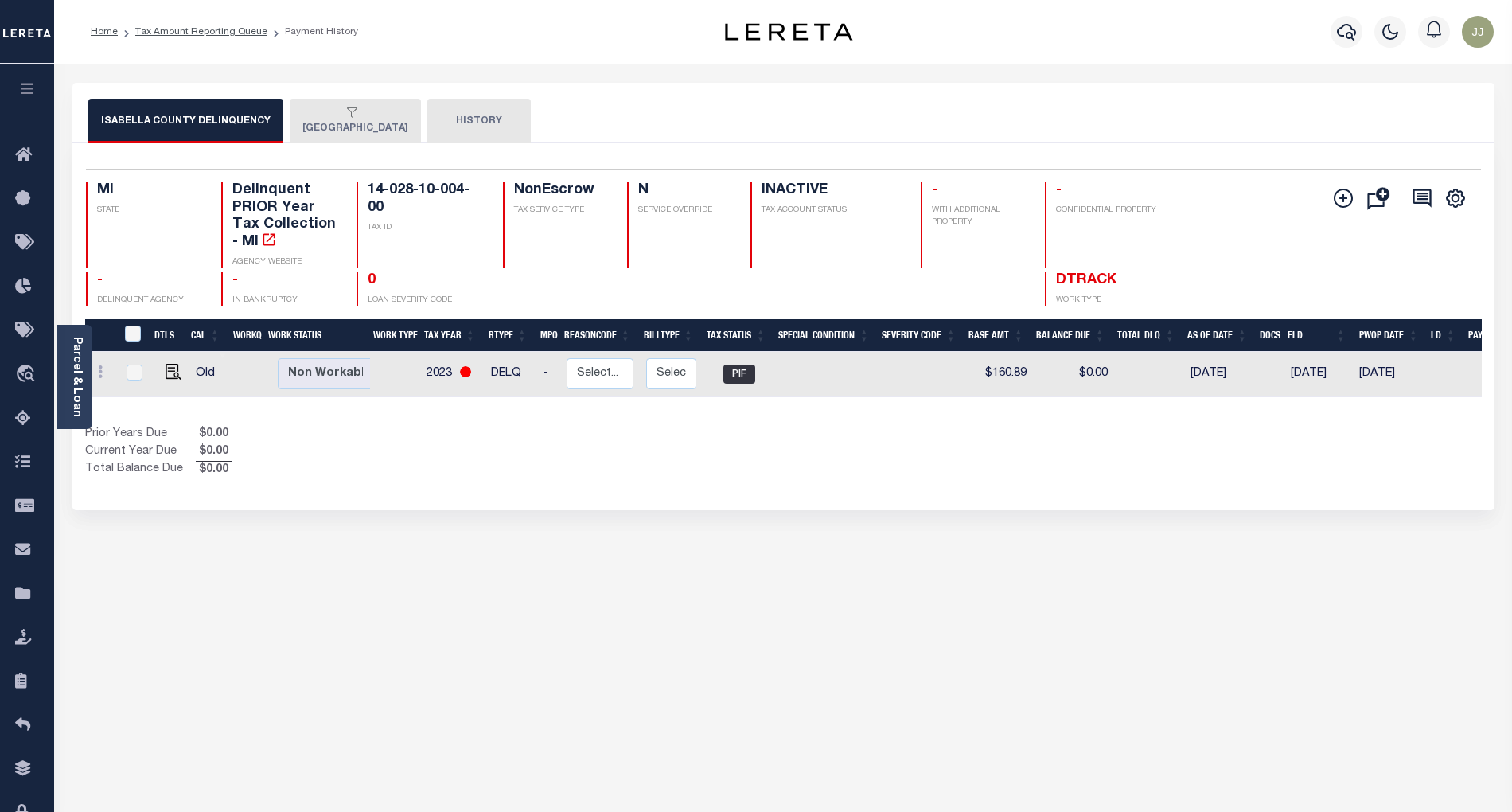
click at [392, 144] on div "Selected 1 Result 1 Items per page 25 50 100 MI STATE TAX ID N -" at bounding box center [783, 327] width 1422 height 367
click at [389, 134] on button "[GEOGRAPHIC_DATA]" at bounding box center [355, 121] width 131 height 45
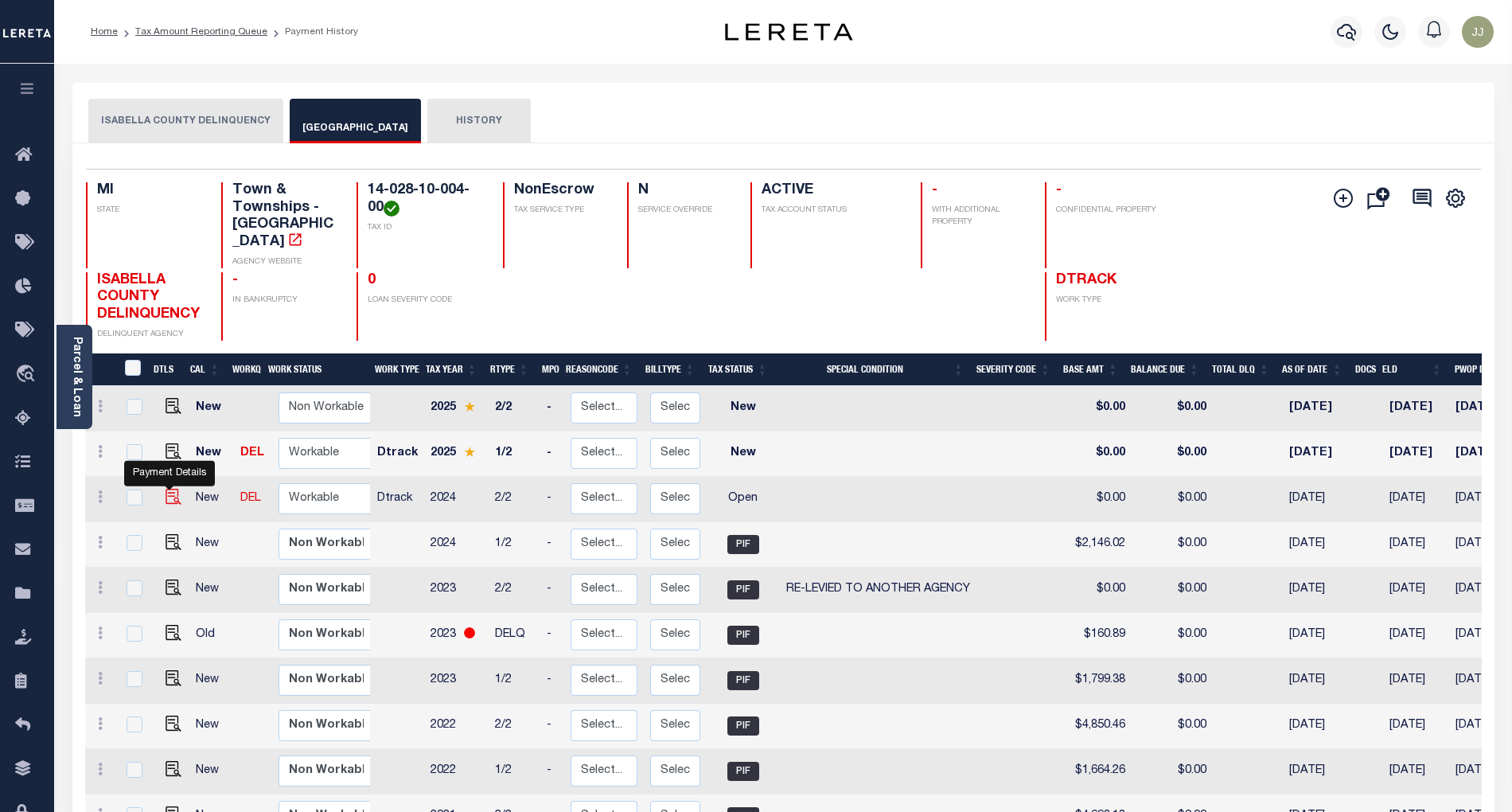
click at [169, 488] on img "" at bounding box center [173, 496] width 16 height 16
checkbox input "true"
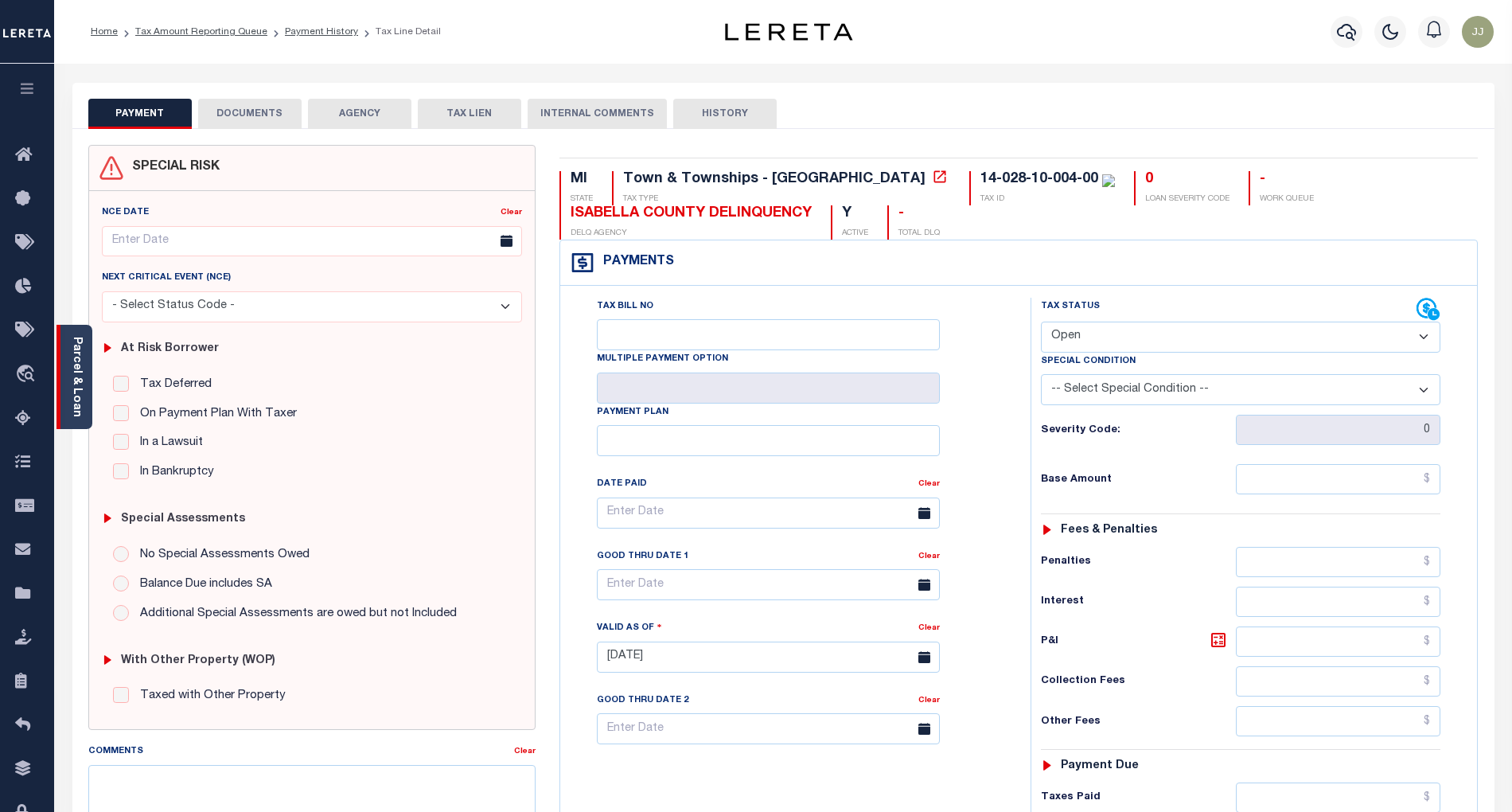
click at [71, 414] on div "Parcel & Loan" at bounding box center [75, 376] width 36 height 104
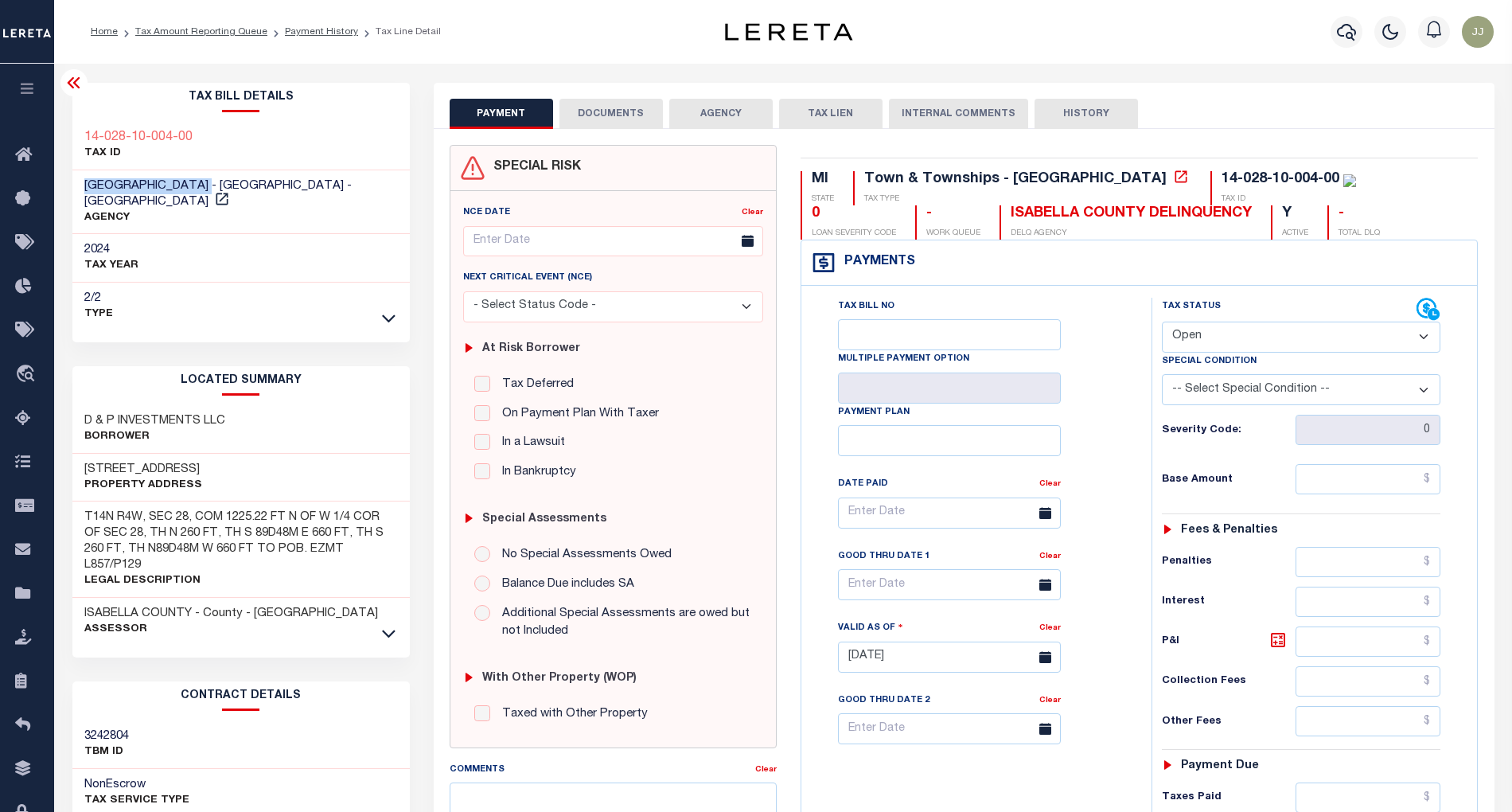
drag, startPoint x: 244, startPoint y: 186, endPoint x: 82, endPoint y: 186, distance: 162.0
click at [82, 186] on div "[GEOGRAPHIC_DATA] - [GEOGRAPHIC_DATA] - [GEOGRAPHIC_DATA] AGENCY" at bounding box center [240, 202] width 337 height 64
copy span "[GEOGRAPHIC_DATA]"
drag, startPoint x: 214, startPoint y: 131, endPoint x: 81, endPoint y: 137, distance: 133.1
click at [81, 137] on div "14-028-10-004-00 TAX ID" at bounding box center [240, 146] width 337 height 49
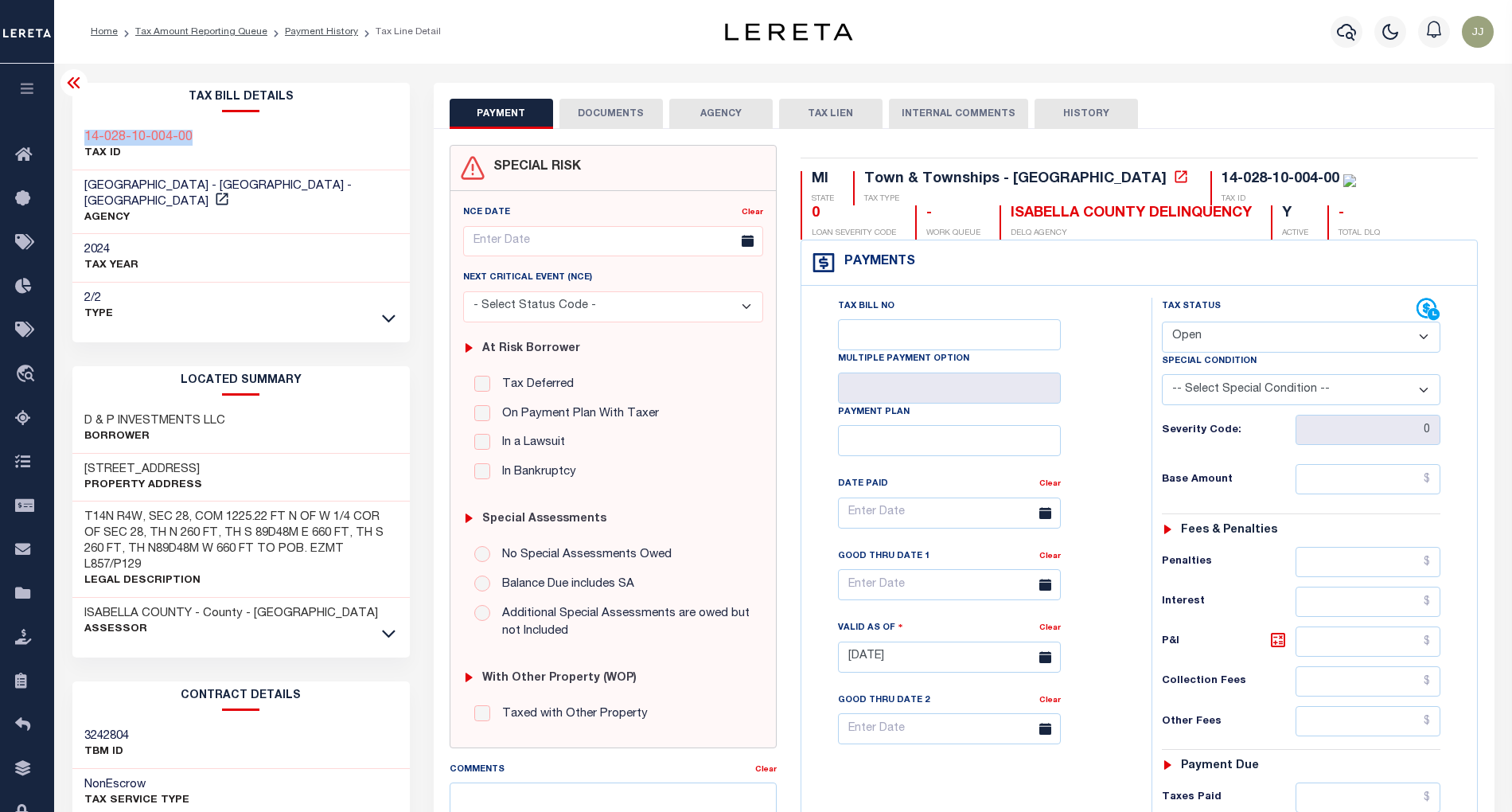
copy h3 "14-028-10-004-00"
drag, startPoint x: 947, startPoint y: 211, endPoint x: 800, endPoint y: 218, distance: 147.2
click at [1000, 218] on div "ISABELLA COUNTY DELINQUENCY DELQ AGENCY" at bounding box center [1126, 222] width 252 height 34
copy div "ISABELLA COUNTY"
drag, startPoint x: 220, startPoint y: 131, endPoint x: 80, endPoint y: 138, distance: 140.2
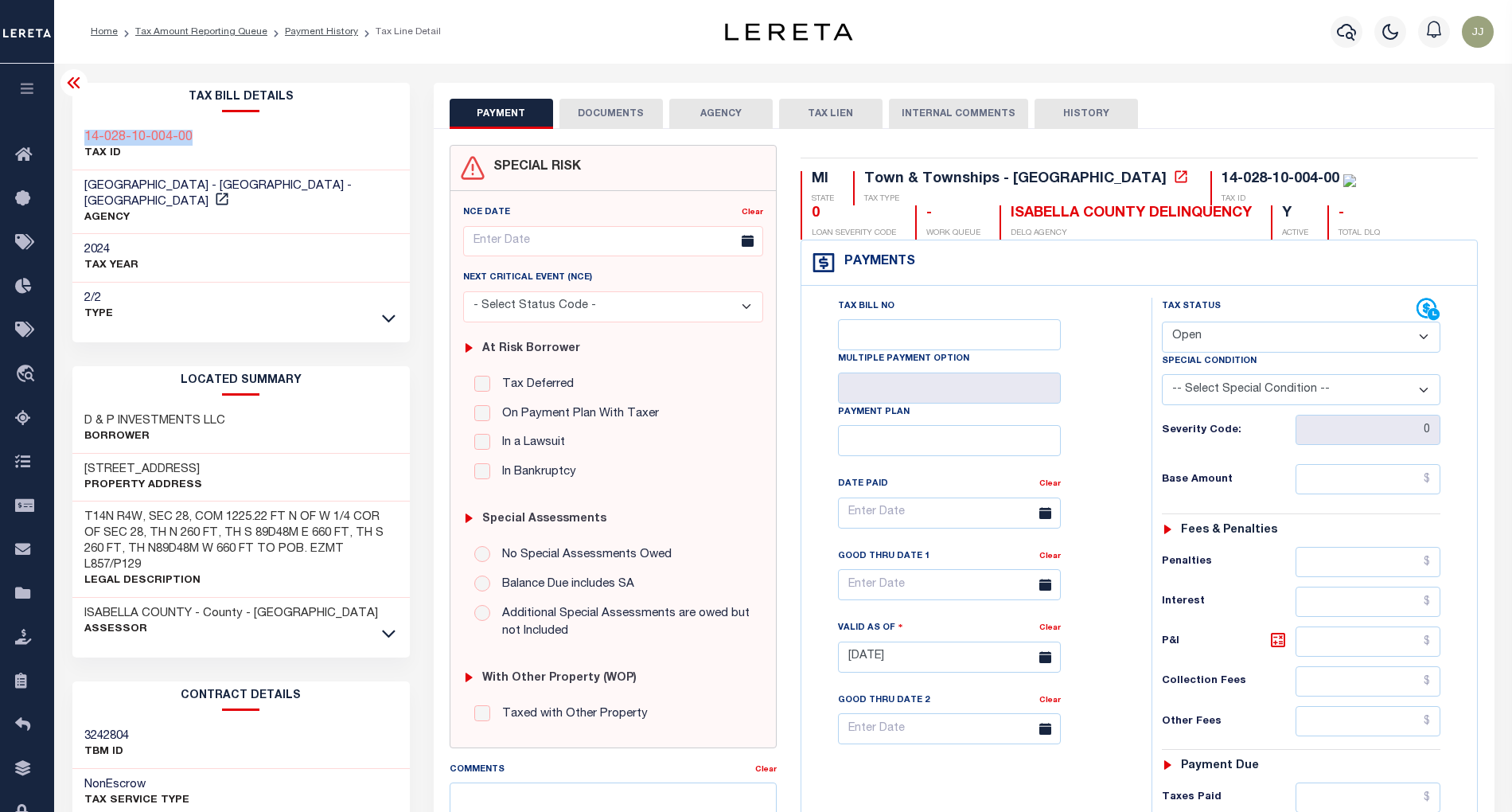
click at [80, 138] on div "14-028-10-004-00 TAX ID" at bounding box center [240, 146] width 337 height 49
drag, startPoint x: 207, startPoint y: 465, endPoint x: 83, endPoint y: 466, distance: 124.0
click at [83, 466] on div "4245 S LINCOLN RD Property Address" at bounding box center [240, 478] width 337 height 49
copy h3 "[STREET_ADDRESS]"
drag, startPoint x: 221, startPoint y: 136, endPoint x: 84, endPoint y: 135, distance: 137.0
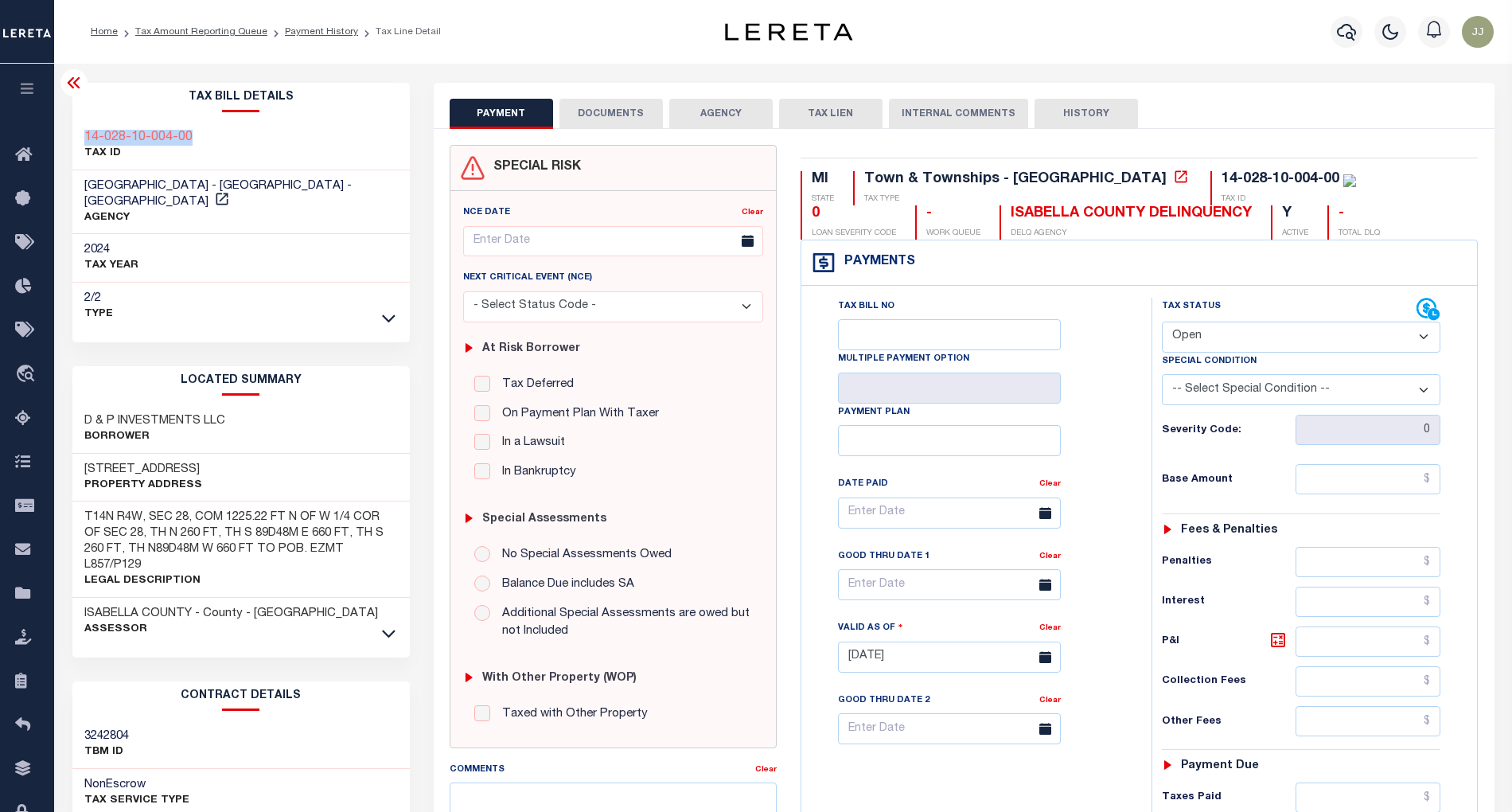
click at [84, 135] on div "14-028-10-004-00 TAX ID" at bounding box center [240, 146] width 337 height 49
copy h3 "14-028-10-004-00"
click at [1232, 345] on select "- Select Status Code - Open Due/Unpaid Paid Incomplete No Tax Due Internal Refu…" at bounding box center [1302, 337] width 280 height 31
select select "PYD"
click at [1162, 324] on select "- Select Status Code - Open Due/Unpaid Paid Incomplete No Tax Due Internal Refu…" at bounding box center [1302, 337] width 280 height 31
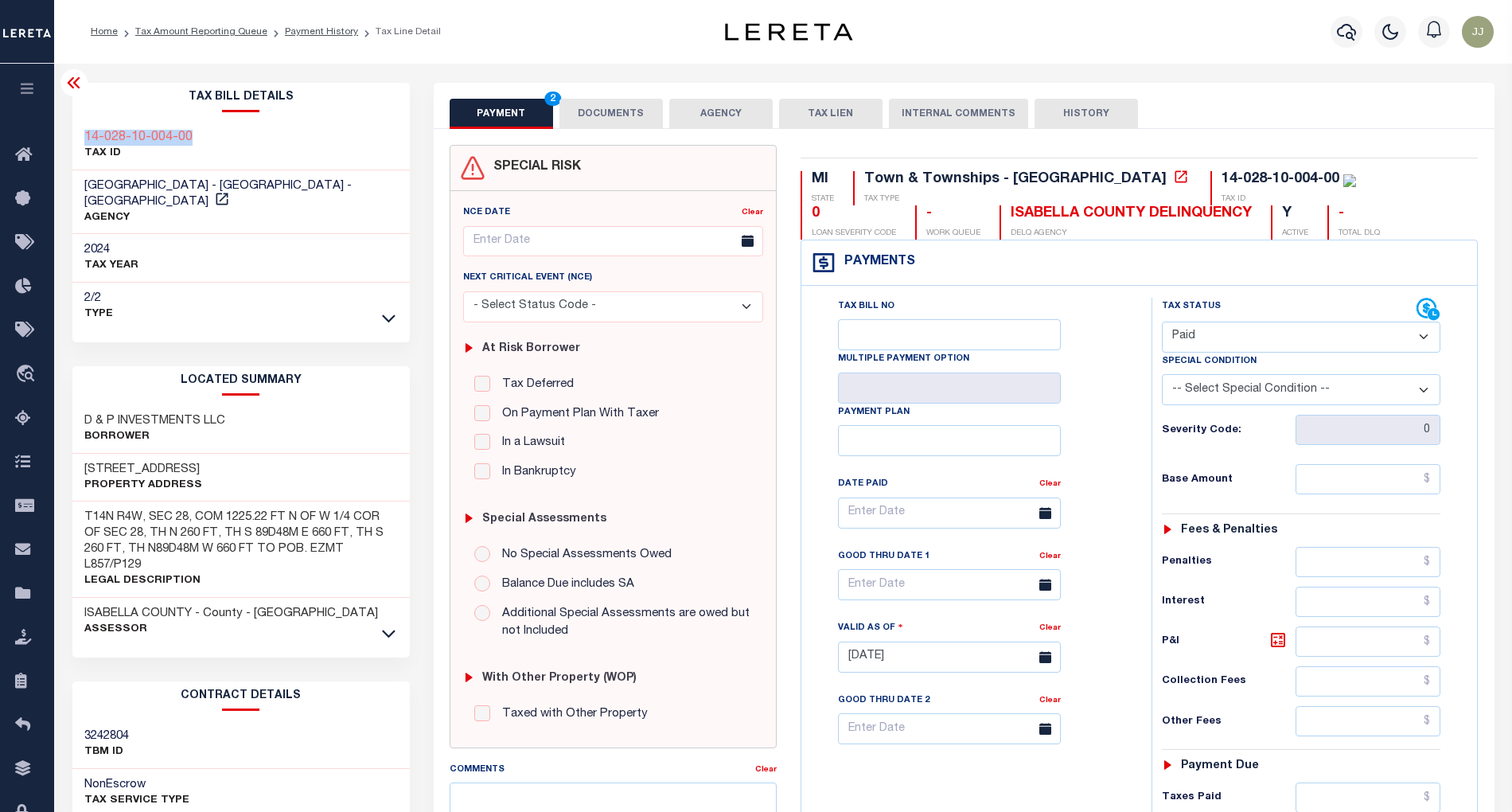
type input "[DATE]"
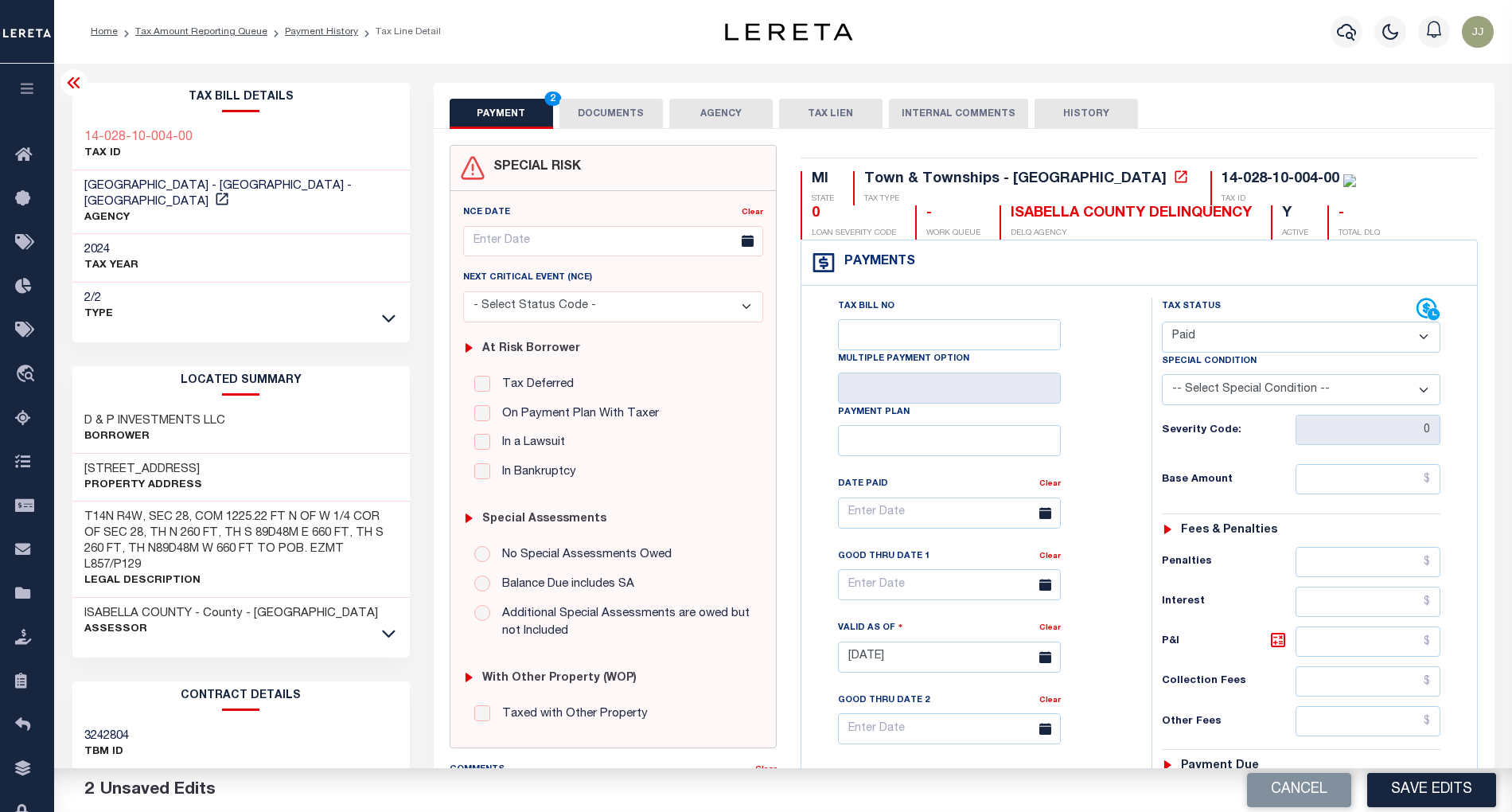
click at [1364, 465] on div "Tax Status Status - Select Status Code -" at bounding box center [1307, 649] width 311 height 703
click at [1348, 494] on input "text" at bounding box center [1368, 479] width 145 height 30
paste input "7,007.00"
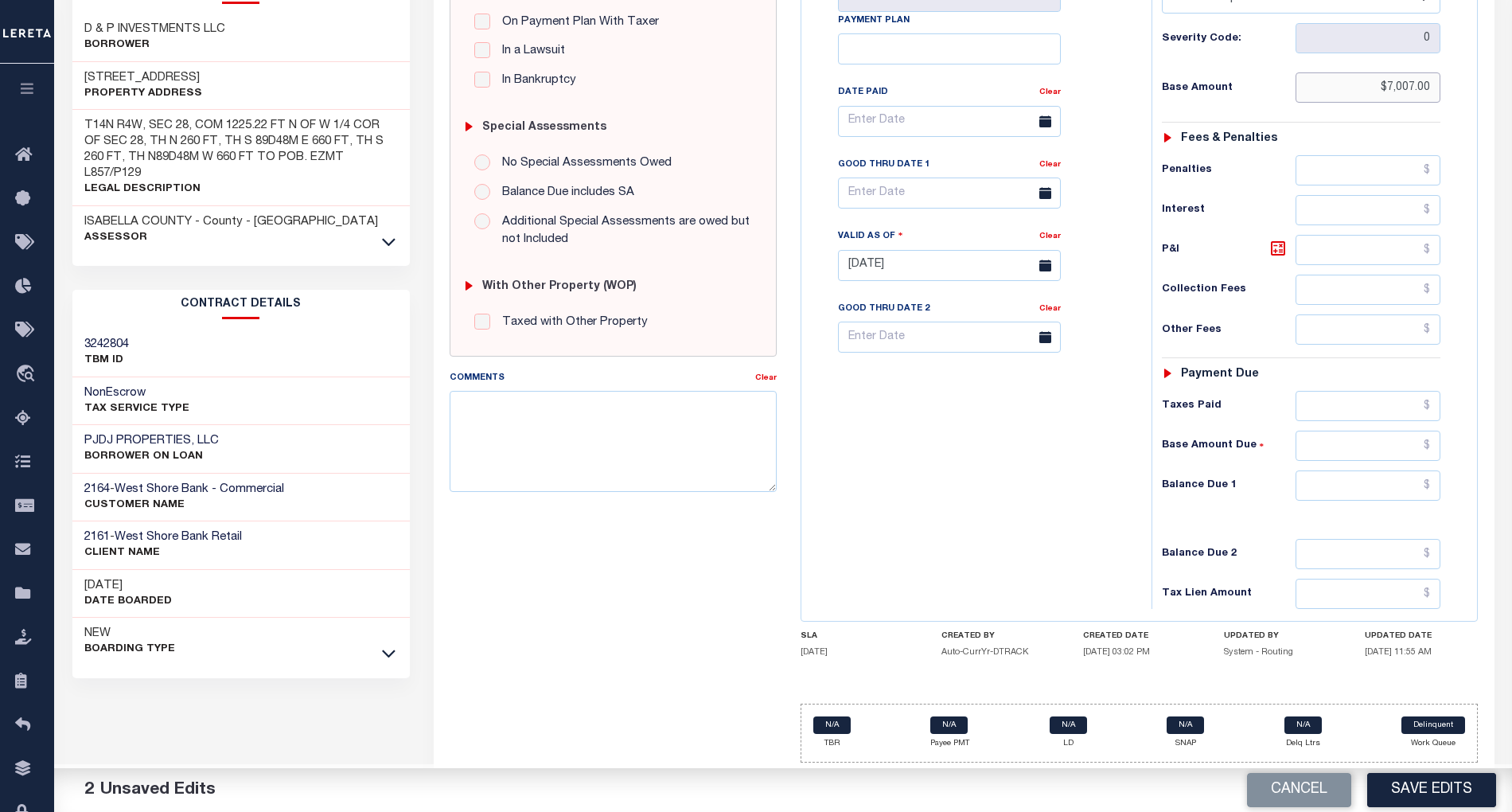
type input "$7,007.00"
click at [1383, 488] on input "text" at bounding box center [1368, 485] width 145 height 30
type input "$0.00"
click at [1009, 464] on div "Tax Bill No Multiple Payment Option Payment Plan Clear" at bounding box center [973, 258] width 335 height 703
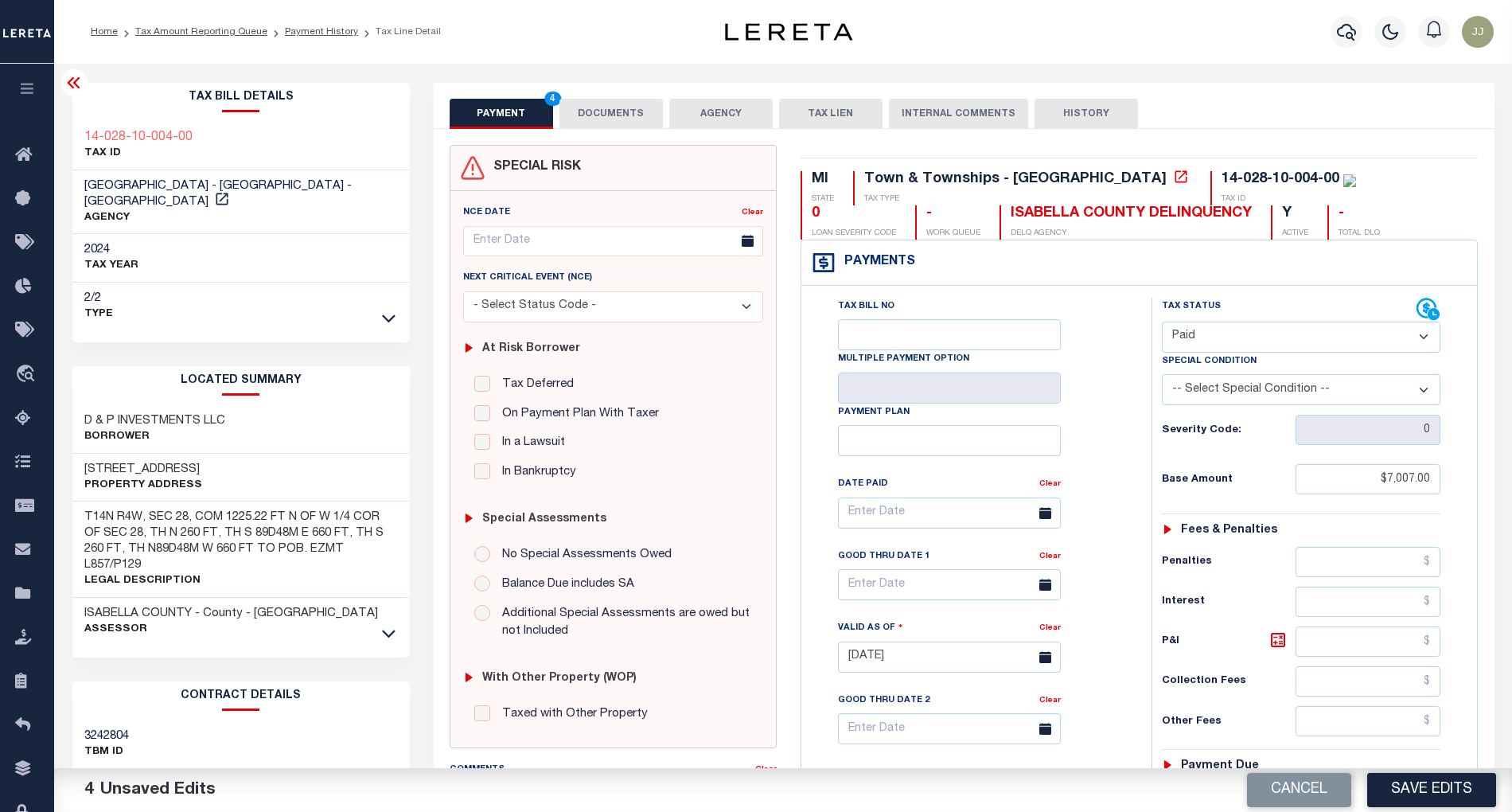
click at [590, 112] on button "DOCUMENTS" at bounding box center [611, 113] width 104 height 30
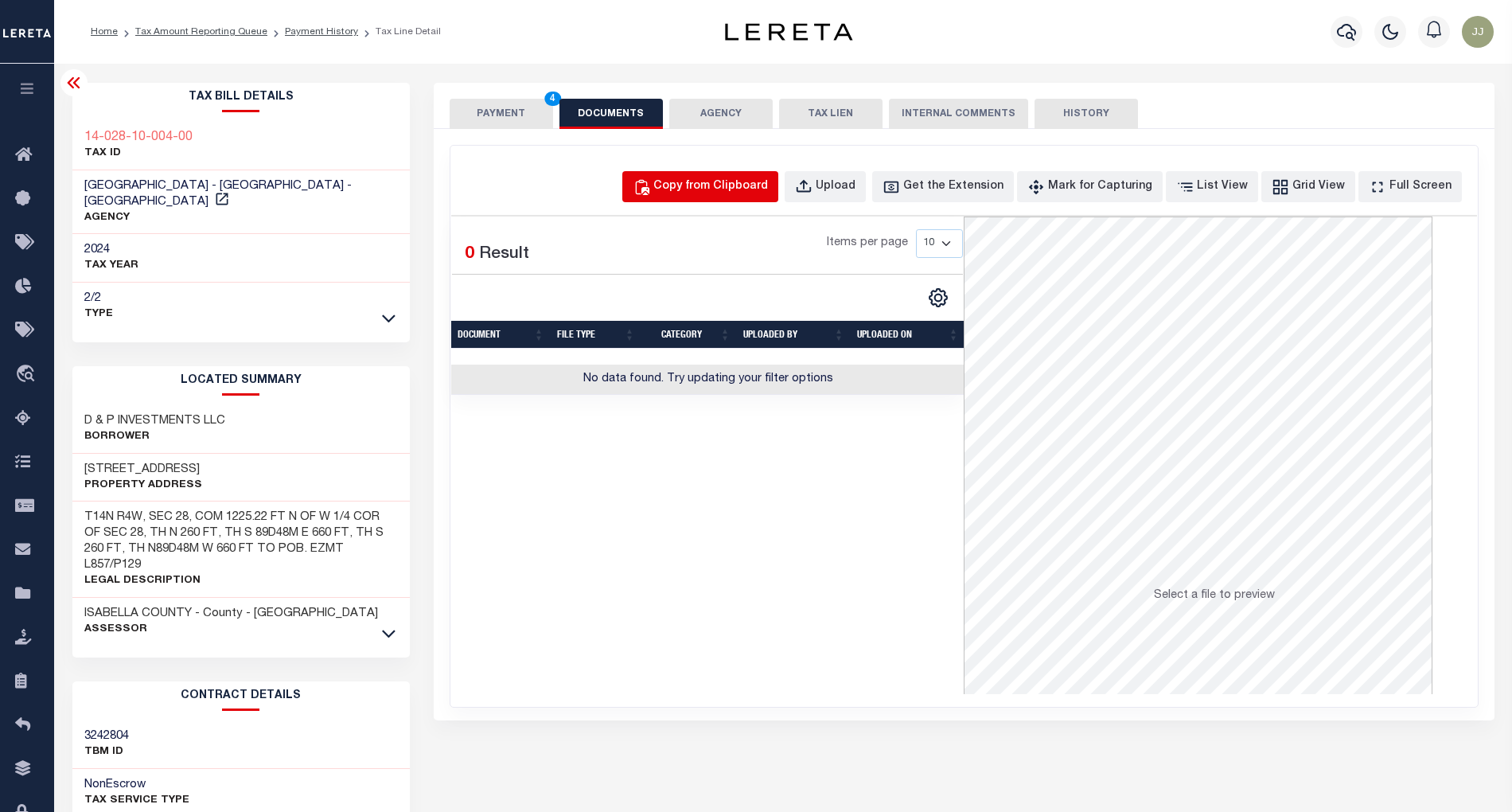
click at [753, 175] on button "Copy from Clipboard" at bounding box center [700, 186] width 156 height 31
select select "POP"
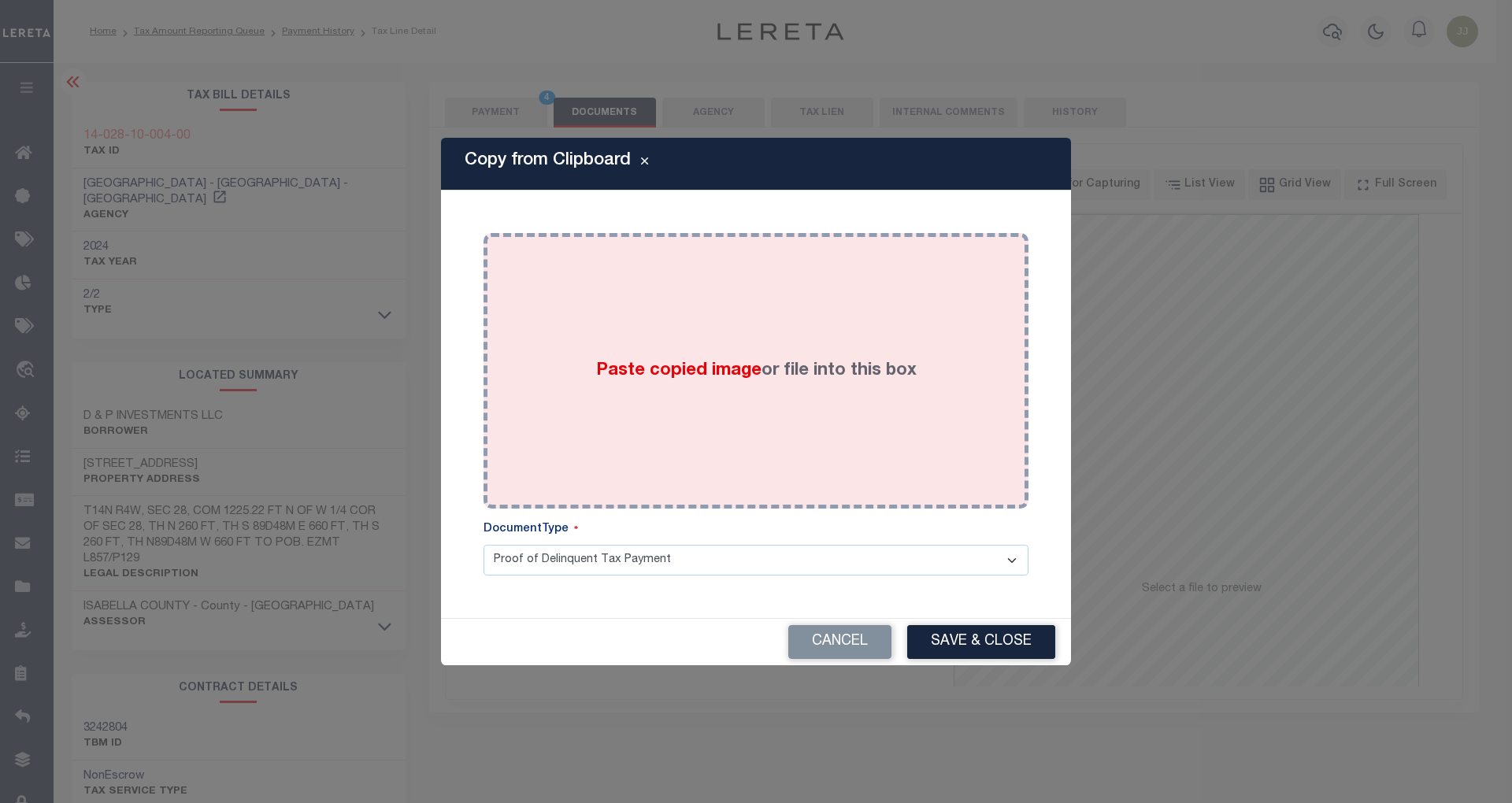
click at [766, 414] on div "Paste copied image or file into this box" at bounding box center [756, 370] width 521 height 252
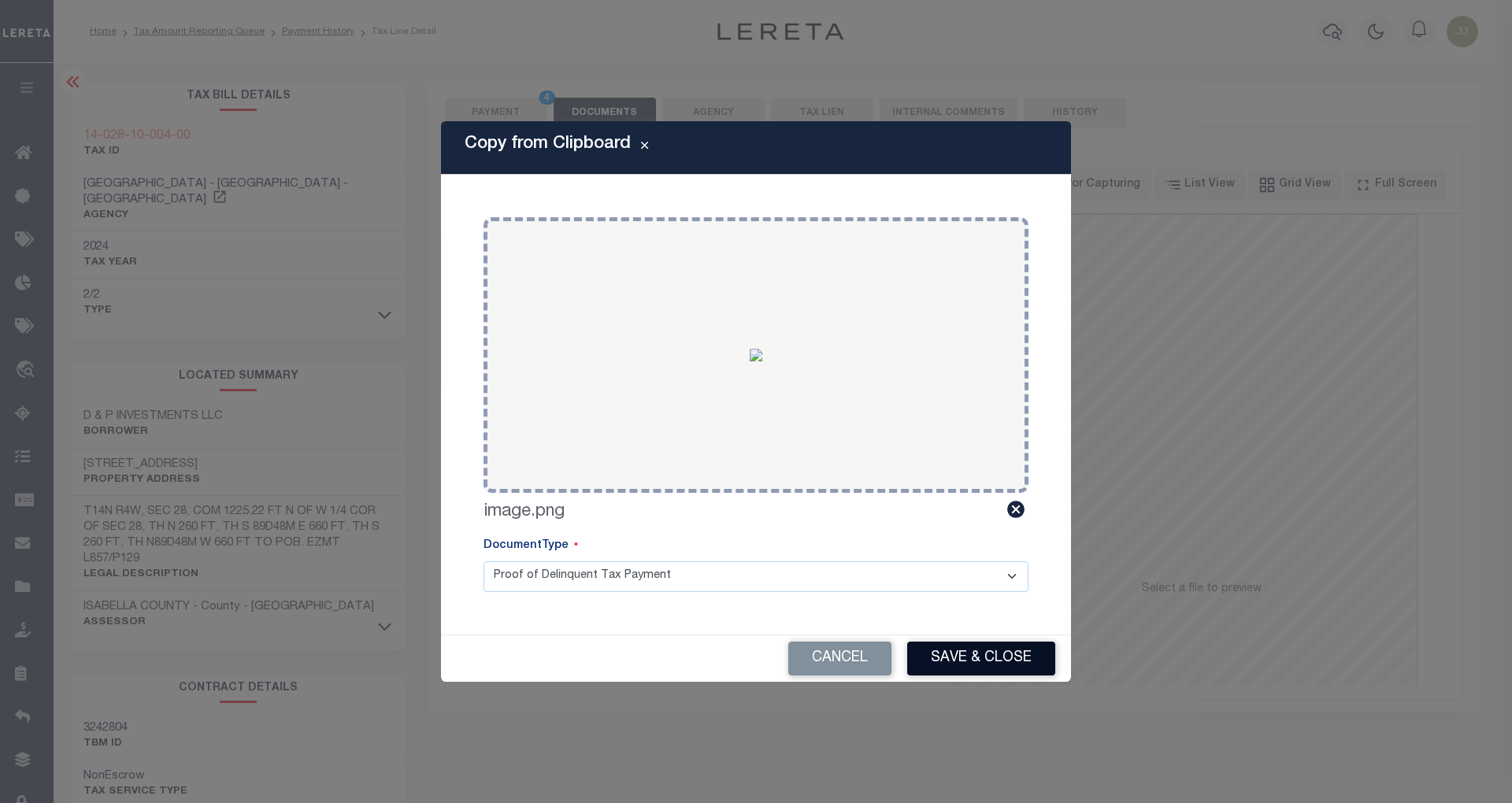
click at [978, 654] on button "Save & Close" at bounding box center [981, 659] width 148 height 34
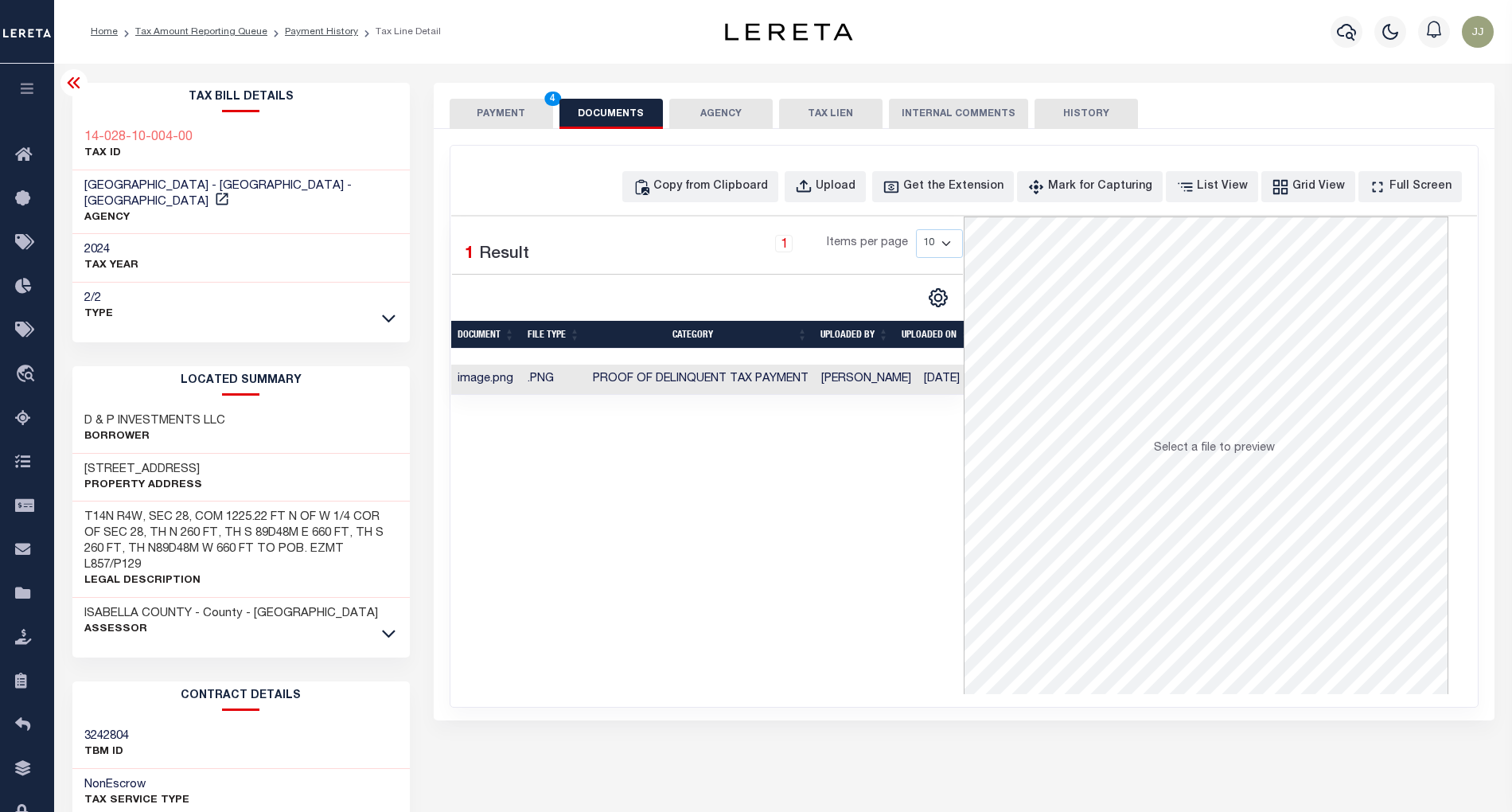
click at [495, 123] on button "PAYMENT 4" at bounding box center [501, 113] width 104 height 30
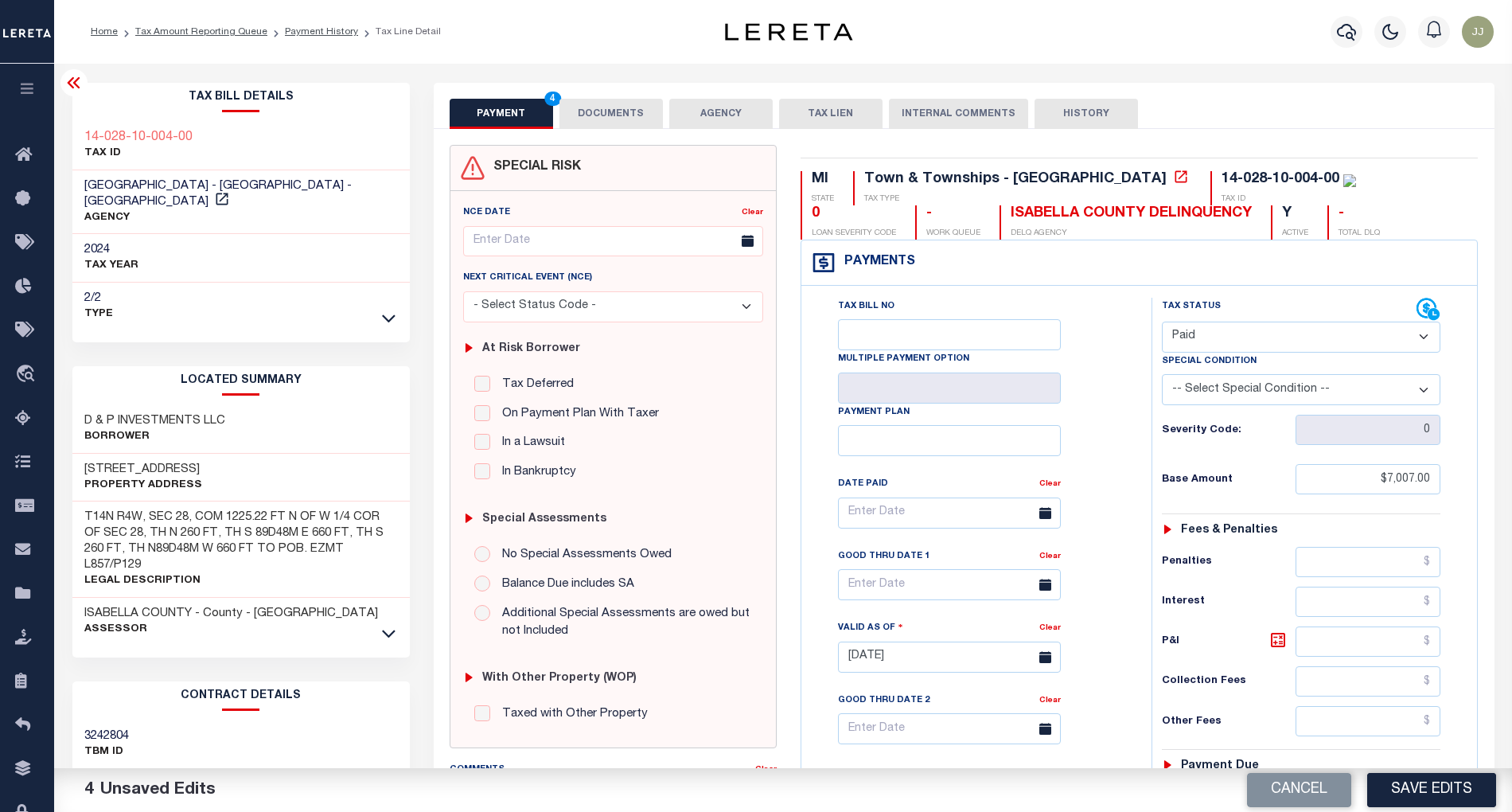
scroll to position [399, 0]
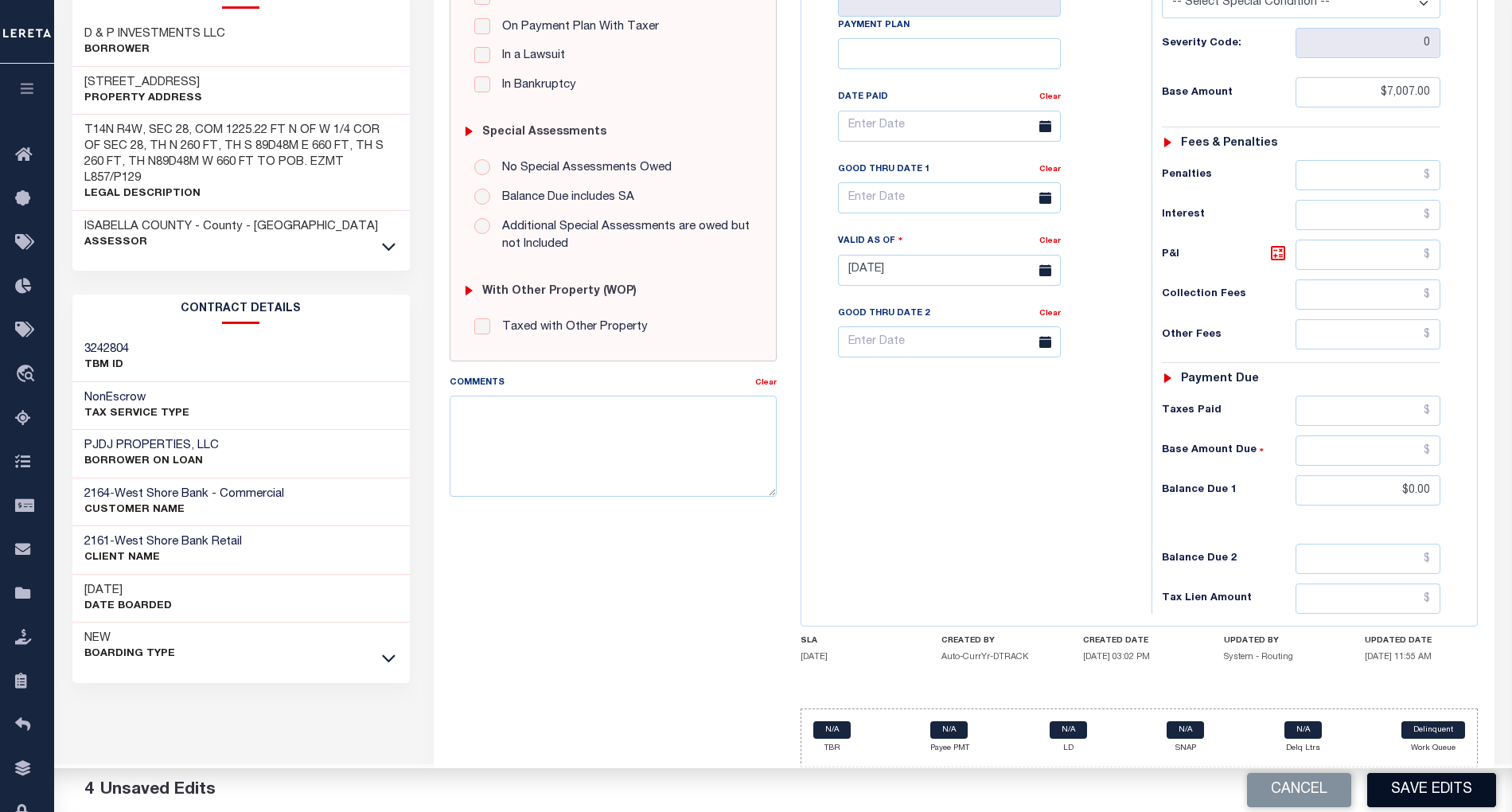
click at [1414, 796] on button "Save Edits" at bounding box center [1431, 791] width 129 height 34
checkbox input "false"
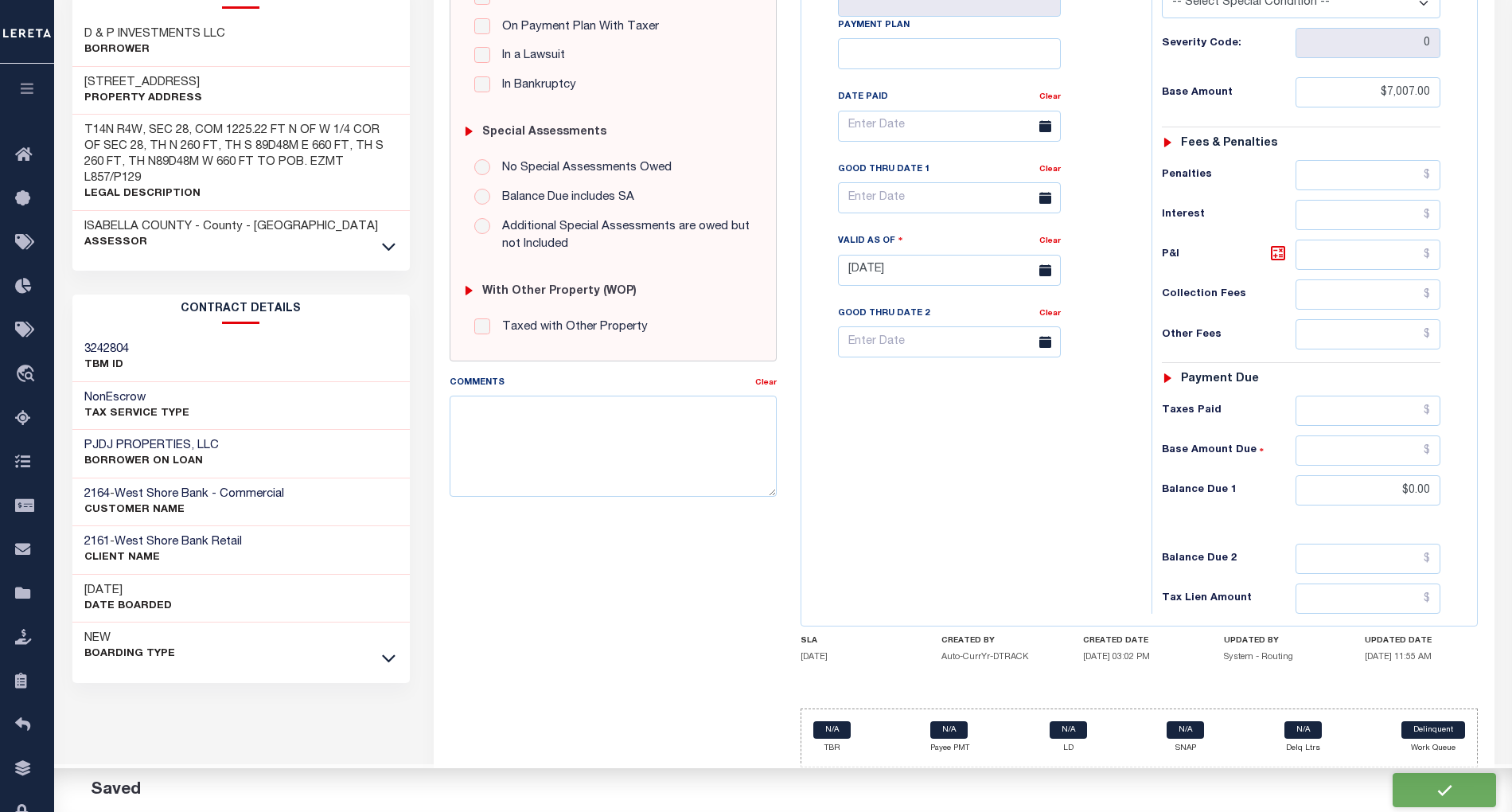
type input "$7,007"
type input "$0"
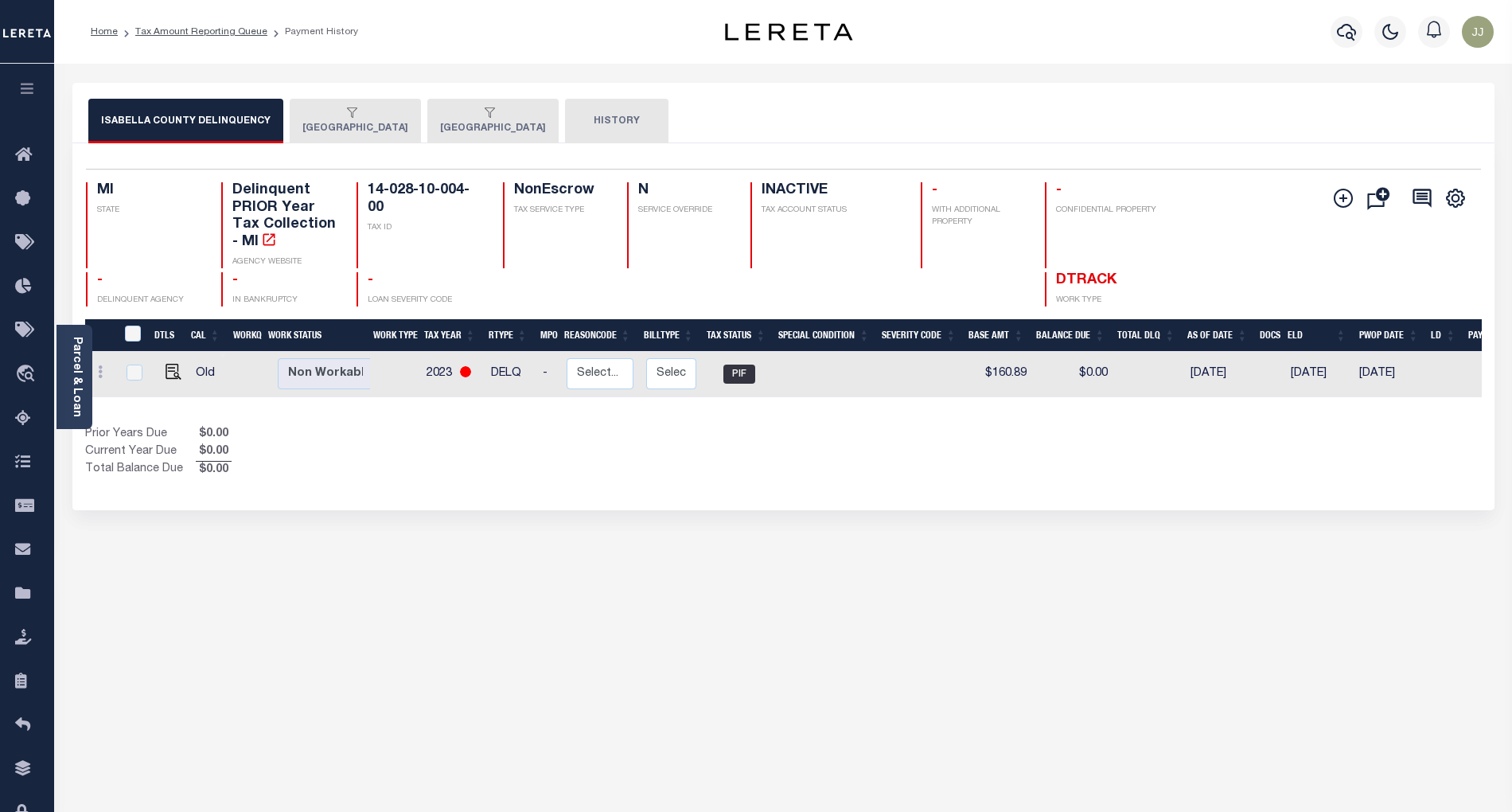
click at [366, 132] on button "[GEOGRAPHIC_DATA]" at bounding box center [355, 121] width 131 height 45
click at [29, 409] on link "Tax Amount Reporting Queue" at bounding box center [27, 419] width 54 height 44
click at [383, 121] on button "[GEOGRAPHIC_DATA]" at bounding box center [355, 121] width 131 height 45
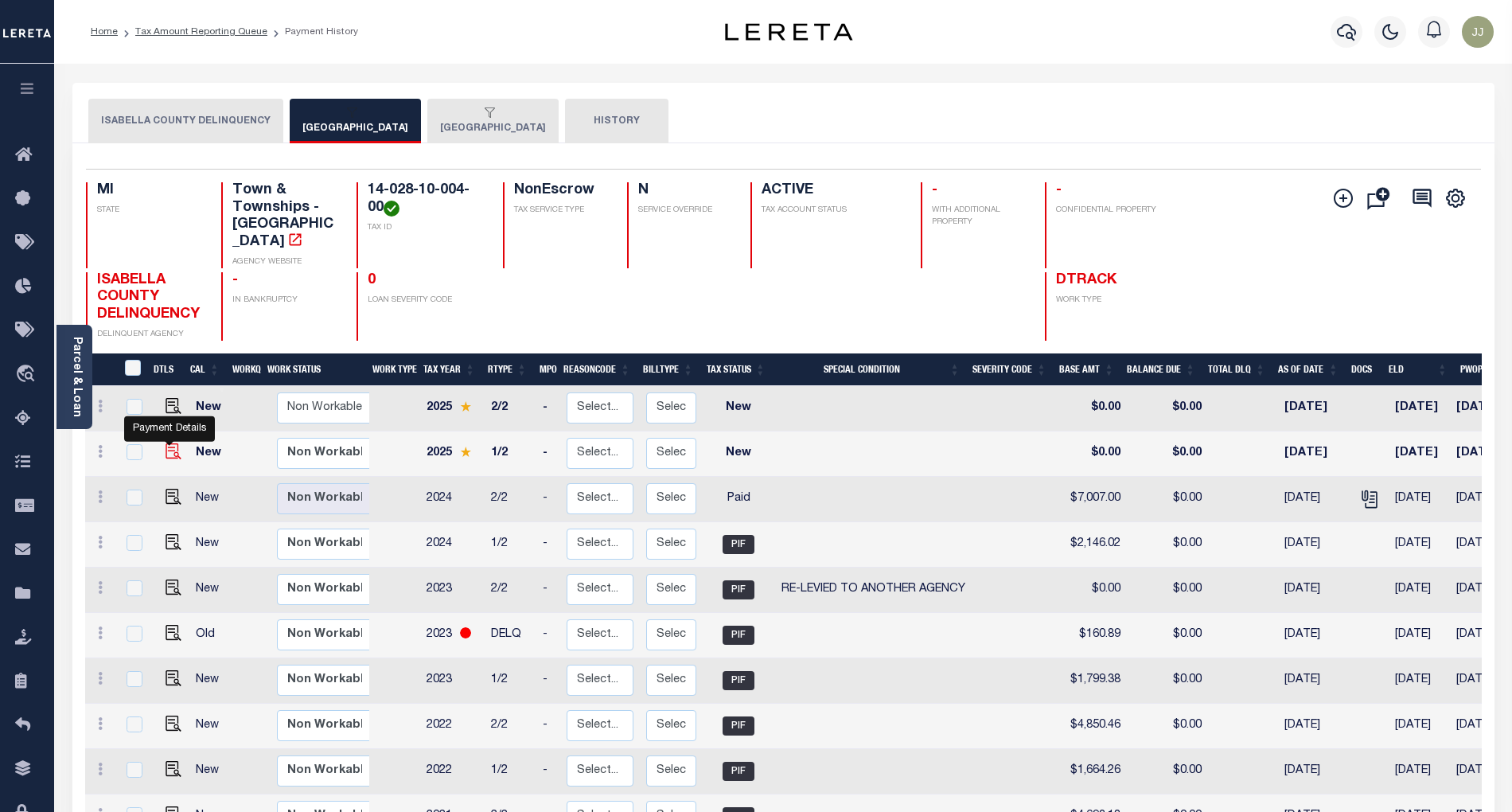
click at [169, 444] on img "" at bounding box center [173, 451] width 16 height 16
checkbox input "true"
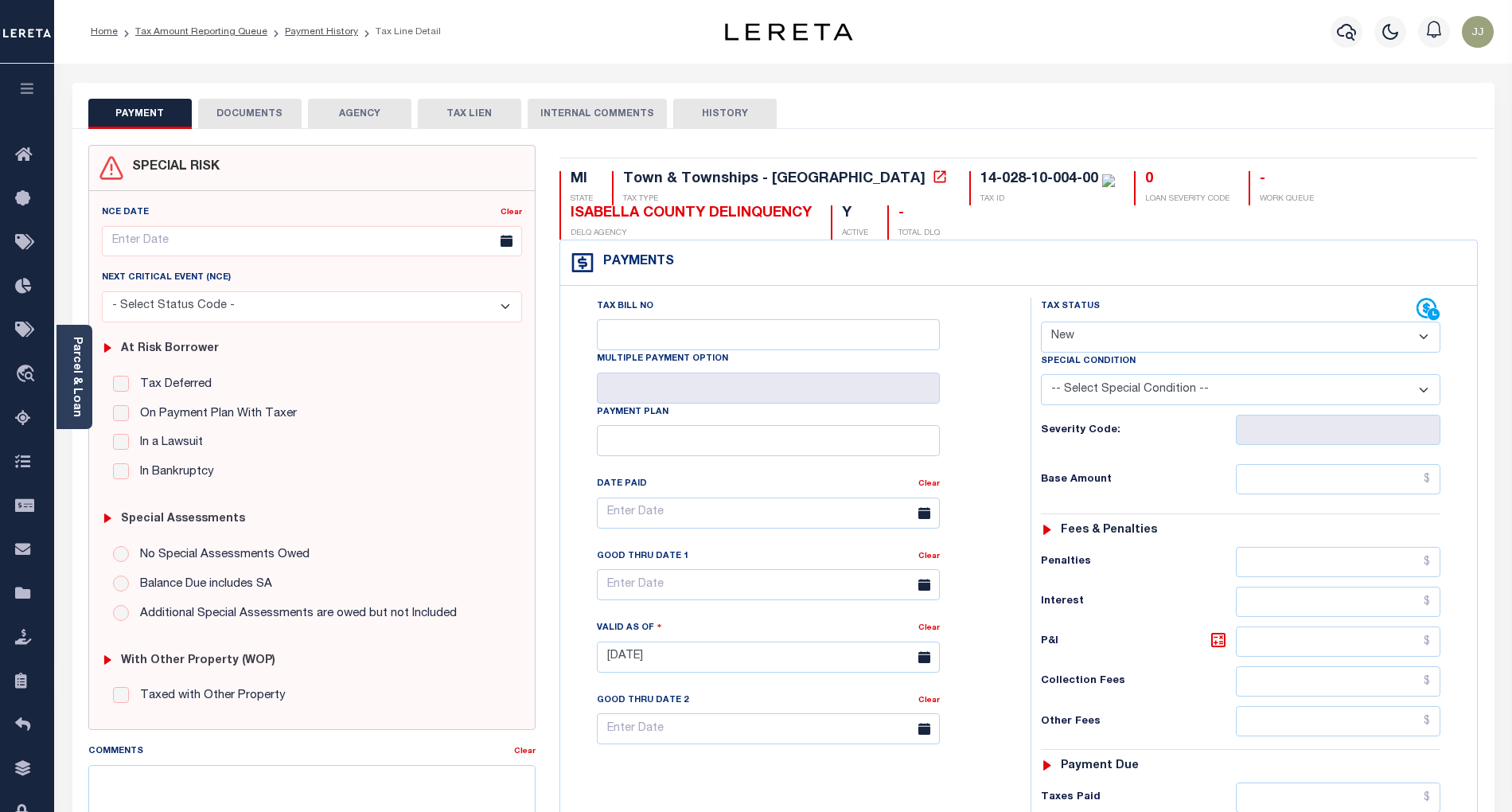
click at [1089, 338] on select "- Select Status Code - Open Due/Unpaid Paid Incomplete No Tax Due Internal Refu…" at bounding box center [1241, 337] width 400 height 31
select select "DUE"
click at [1041, 324] on select "- Select Status Code - Open Due/Unpaid Paid Incomplete No Tax Due Internal Refu…" at bounding box center [1241, 337] width 400 height 31
type input "[DATE]"
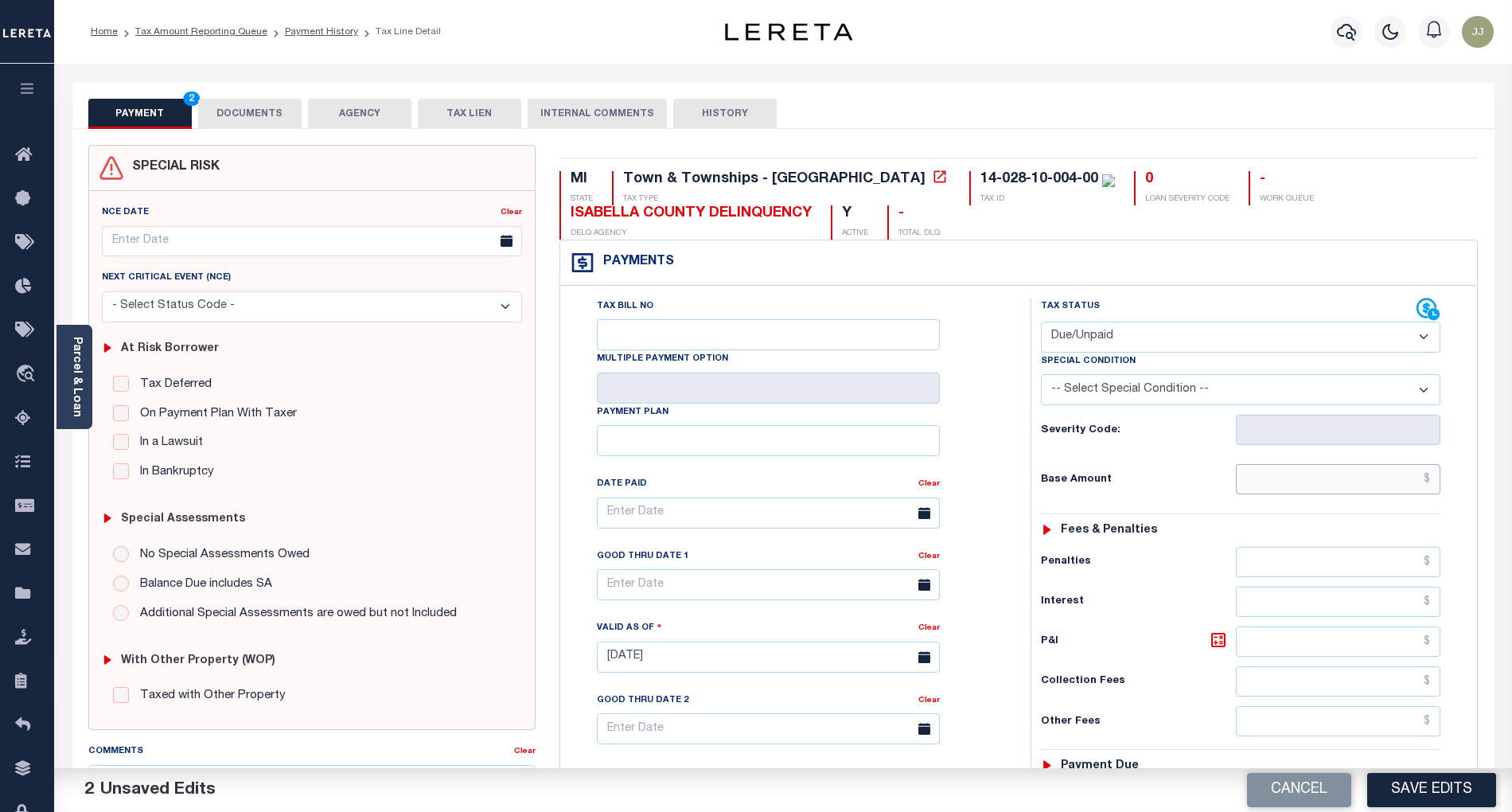
click at [1300, 477] on input "text" at bounding box center [1338, 479] width 205 height 30
paste input "2,212.53"
type input "$2,212.53"
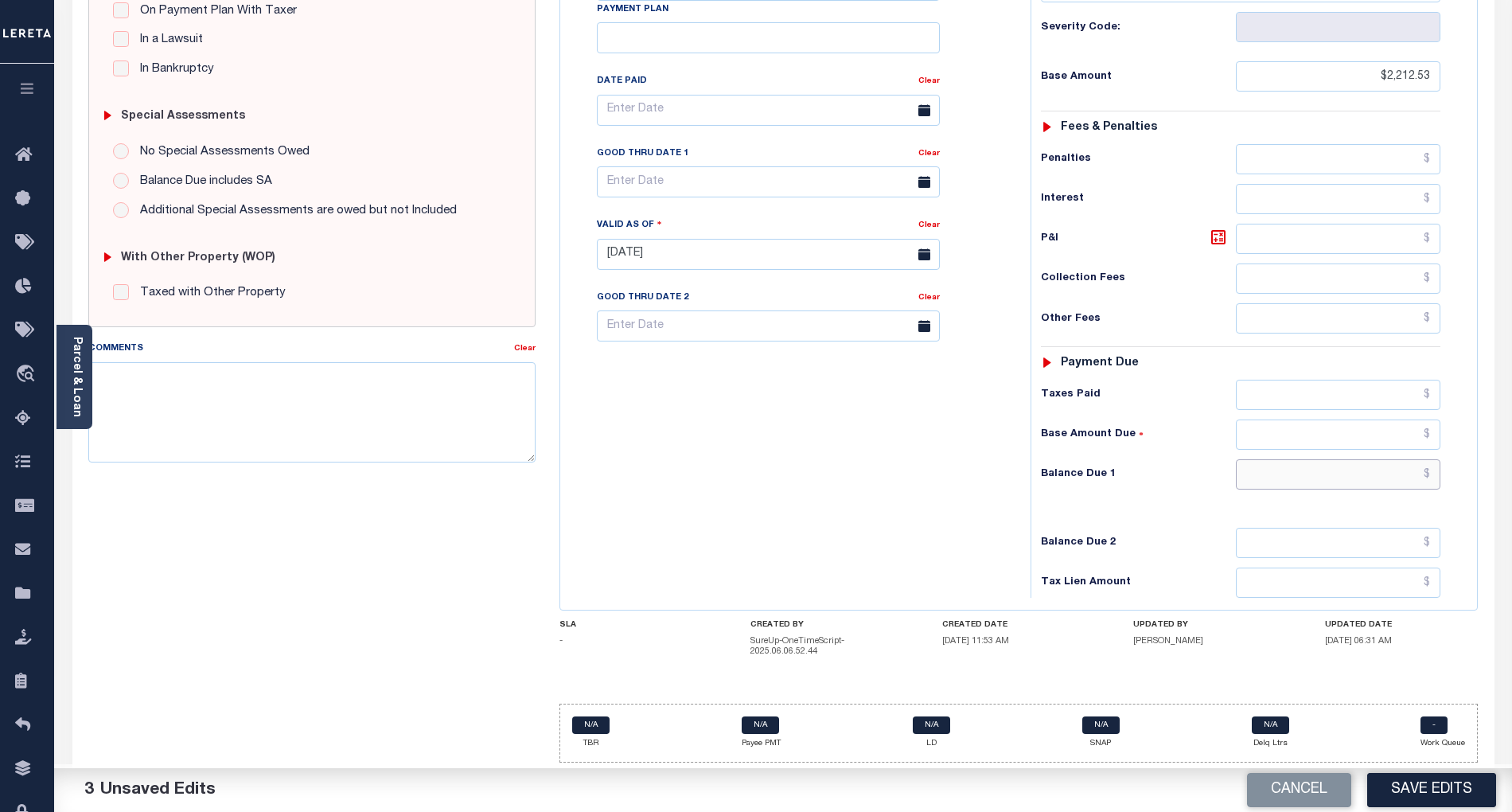
click at [1350, 466] on input "text" at bounding box center [1338, 474] width 205 height 30
paste input "2,256.34"
type input "$2,256.34"
click at [1213, 239] on icon at bounding box center [1219, 237] width 19 height 19
type input "$43.81"
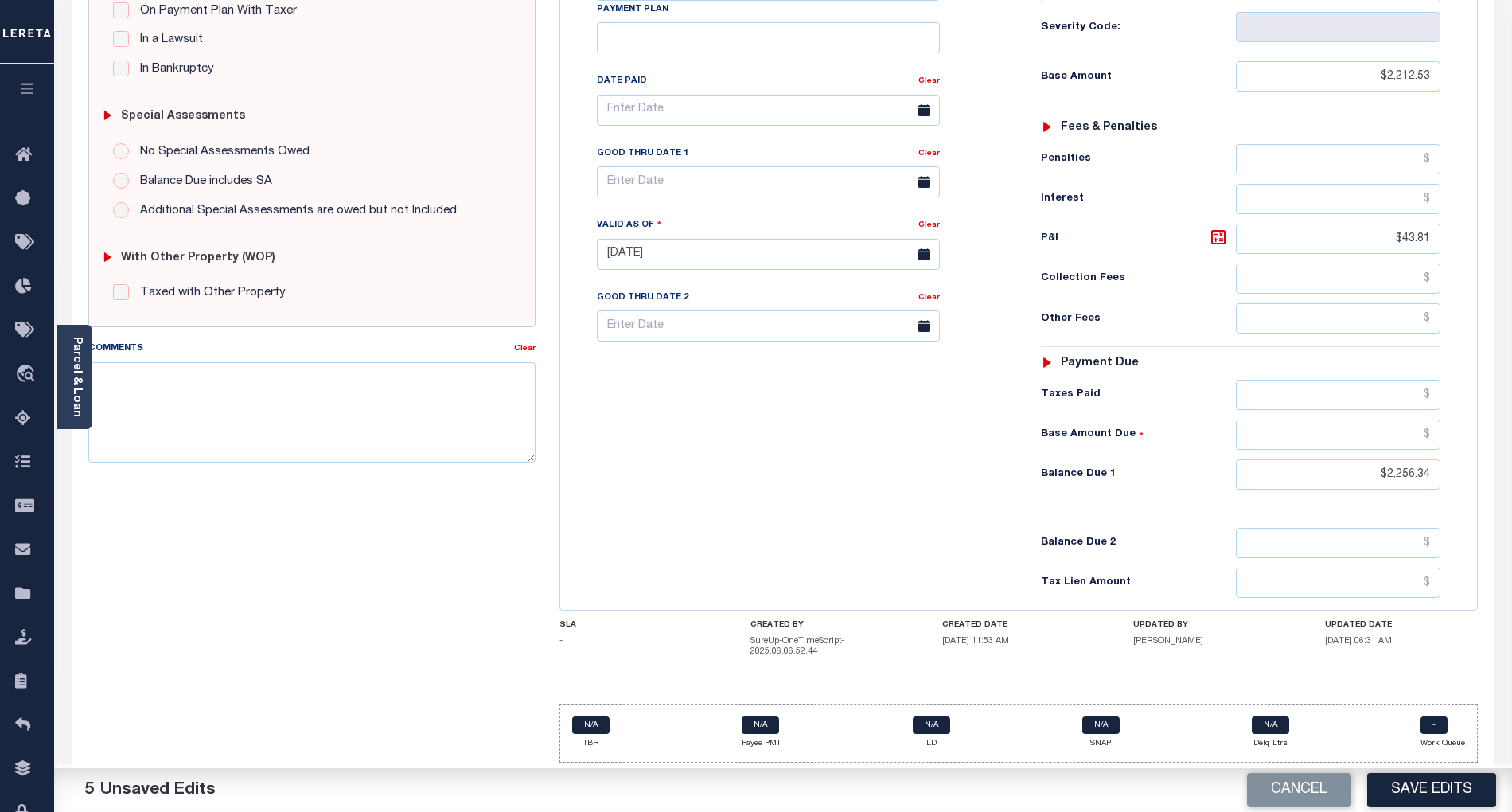
drag, startPoint x: 660, startPoint y: 564, endPoint x: 622, endPoint y: 333, distance: 234.1
click at [661, 554] on div "Tax Bill No Multiple Payment Option Payment Plan Clear" at bounding box center [792, 246] width 455 height 703
click at [650, 179] on input "text" at bounding box center [769, 182] width 343 height 31
click at [753, 264] on span "2" at bounding box center [755, 279] width 31 height 31
type input "[DATE]"
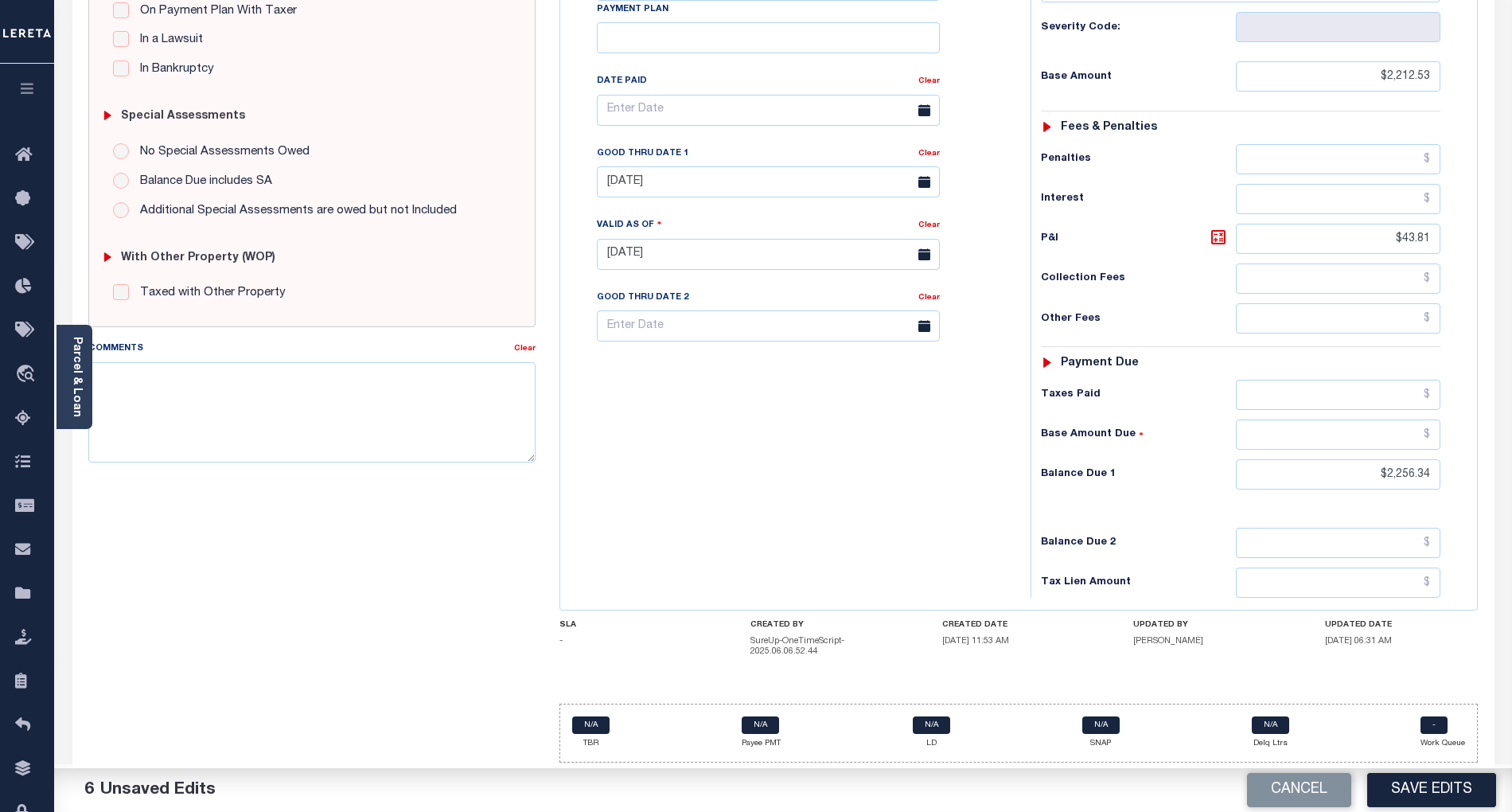
click at [782, 516] on div "Tax Bill No Multiple Payment Option Payment Plan Clear" at bounding box center [792, 246] width 455 height 703
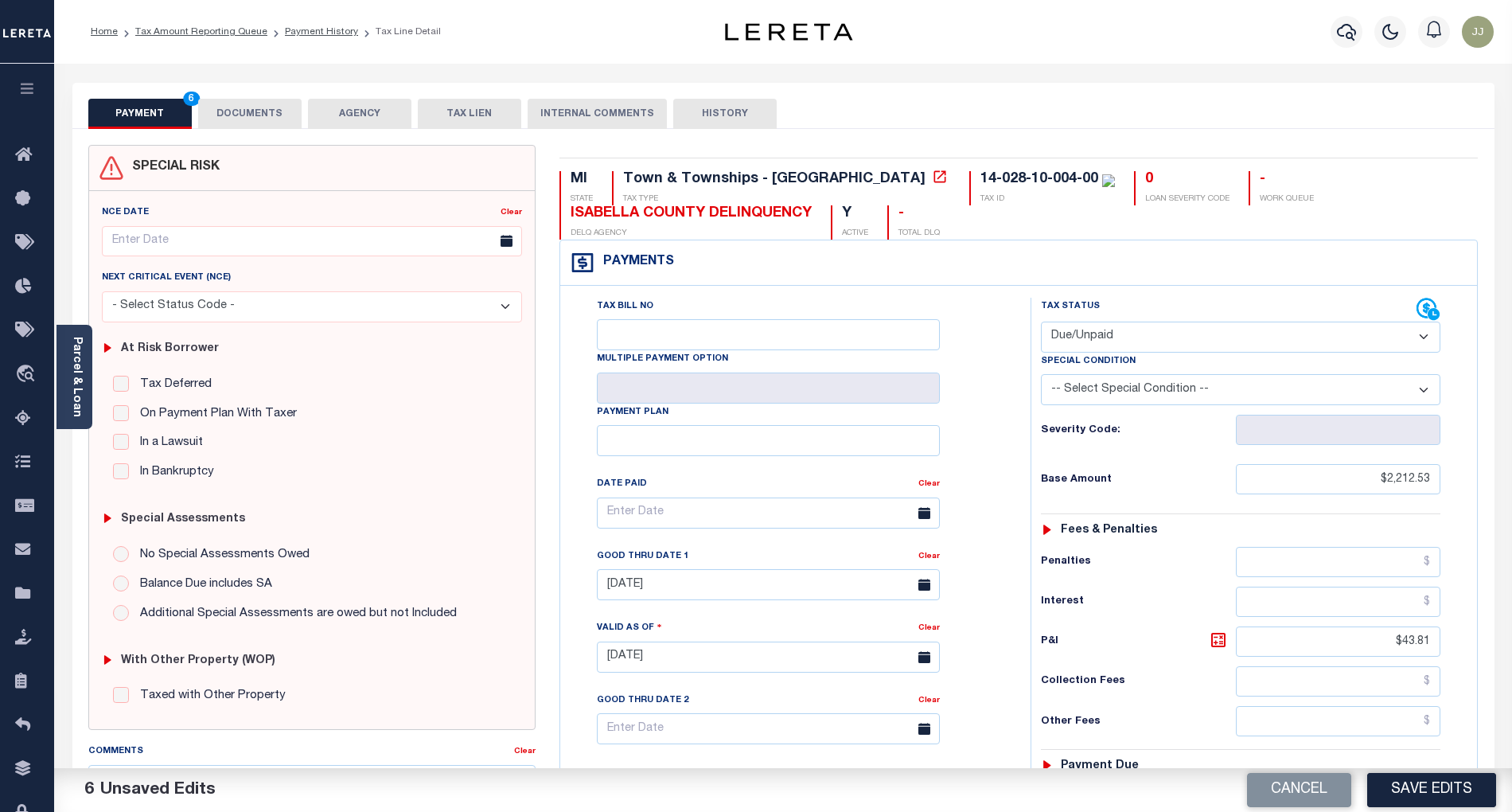
click at [231, 99] on button "DOCUMENTS" at bounding box center [250, 113] width 104 height 30
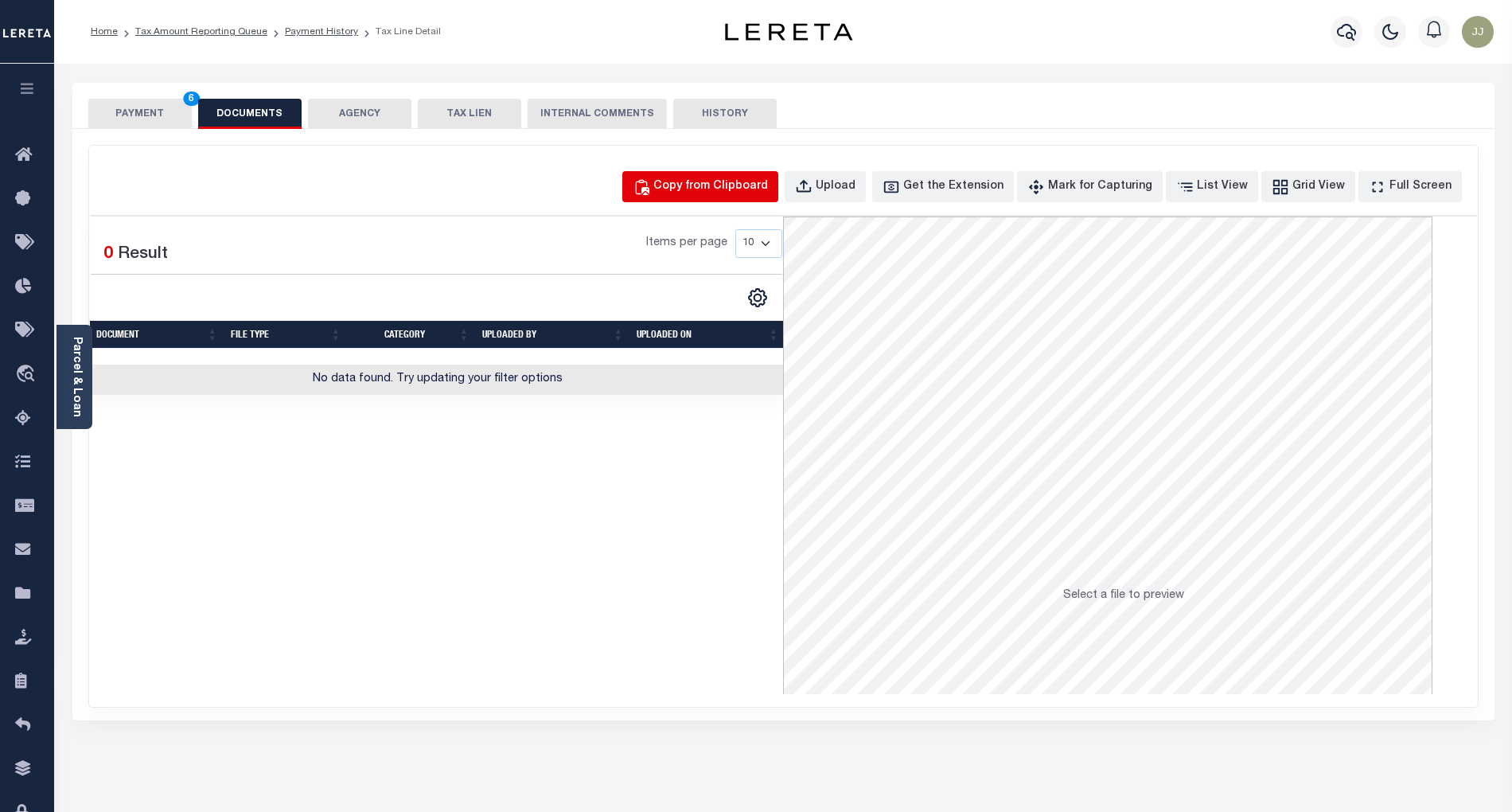
click at [713, 185] on div "Copy from Clipboard" at bounding box center [711, 187] width 115 height 17
select select "POP"
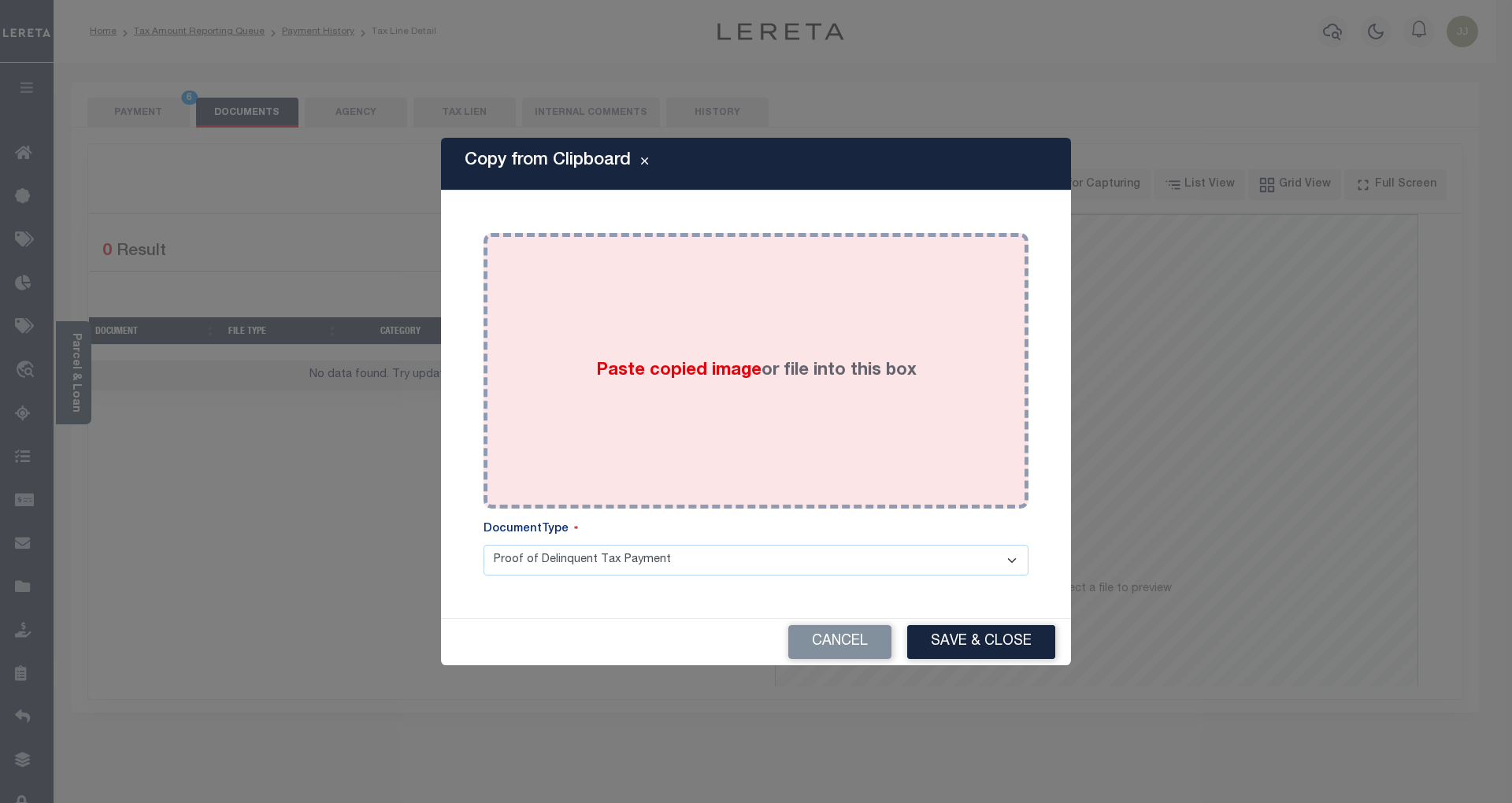
click at [688, 317] on div "Paste copied image or file into this box" at bounding box center [756, 370] width 521 height 252
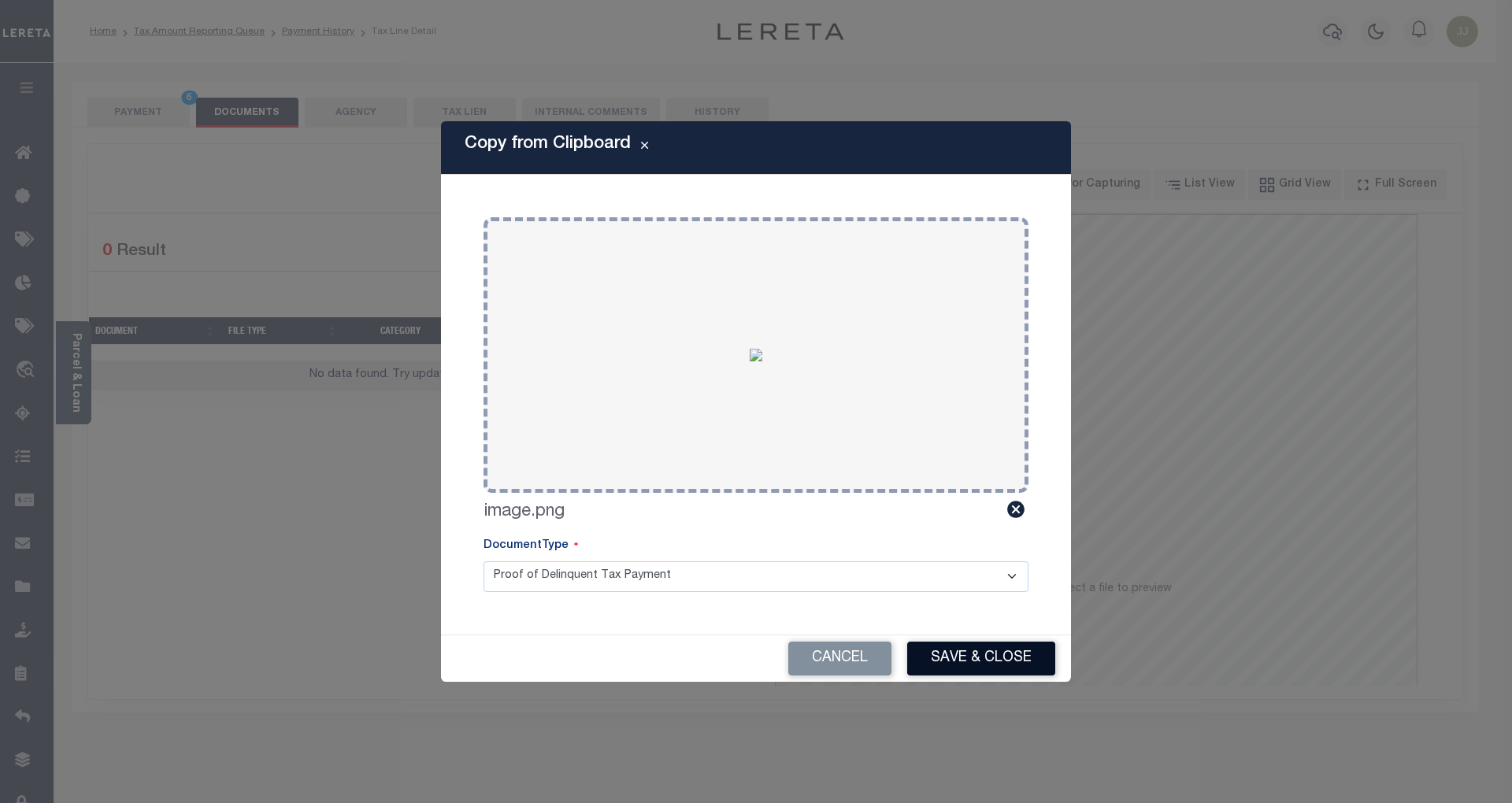
click at [951, 654] on button "Save & Close" at bounding box center [981, 659] width 148 height 34
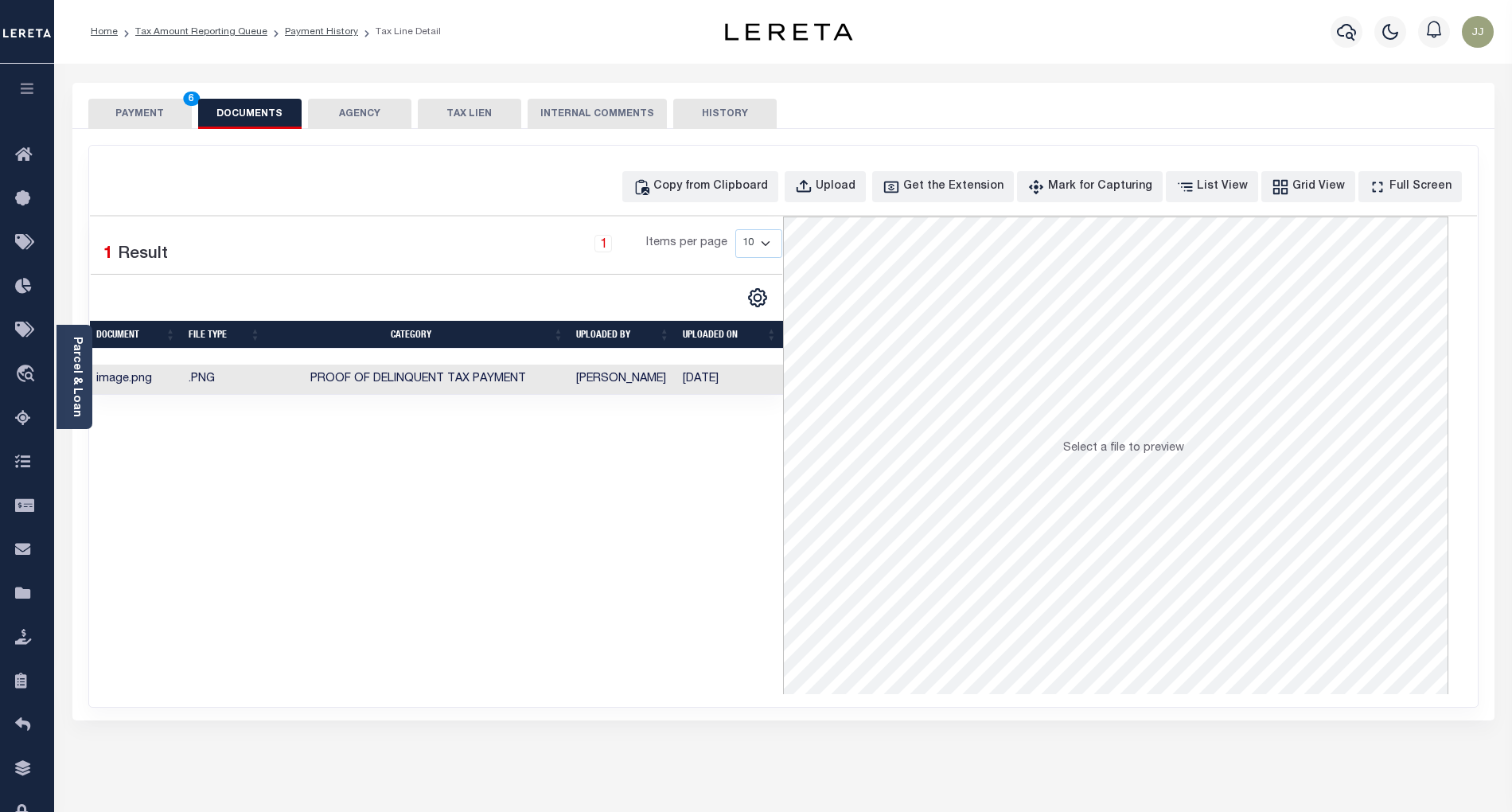
click at [129, 112] on button "PAYMENT 6" at bounding box center [140, 113] width 104 height 30
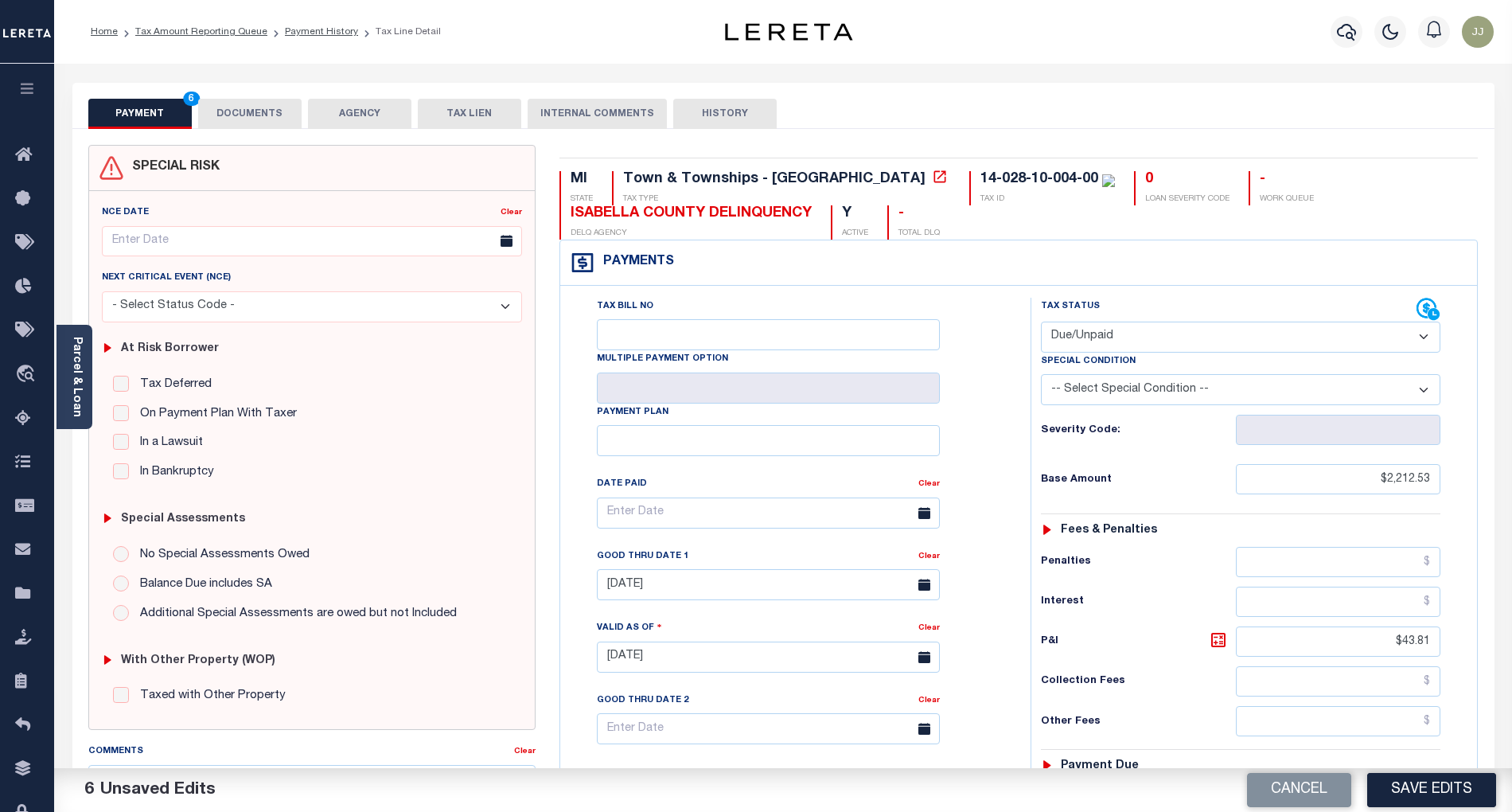
scroll to position [409, 0]
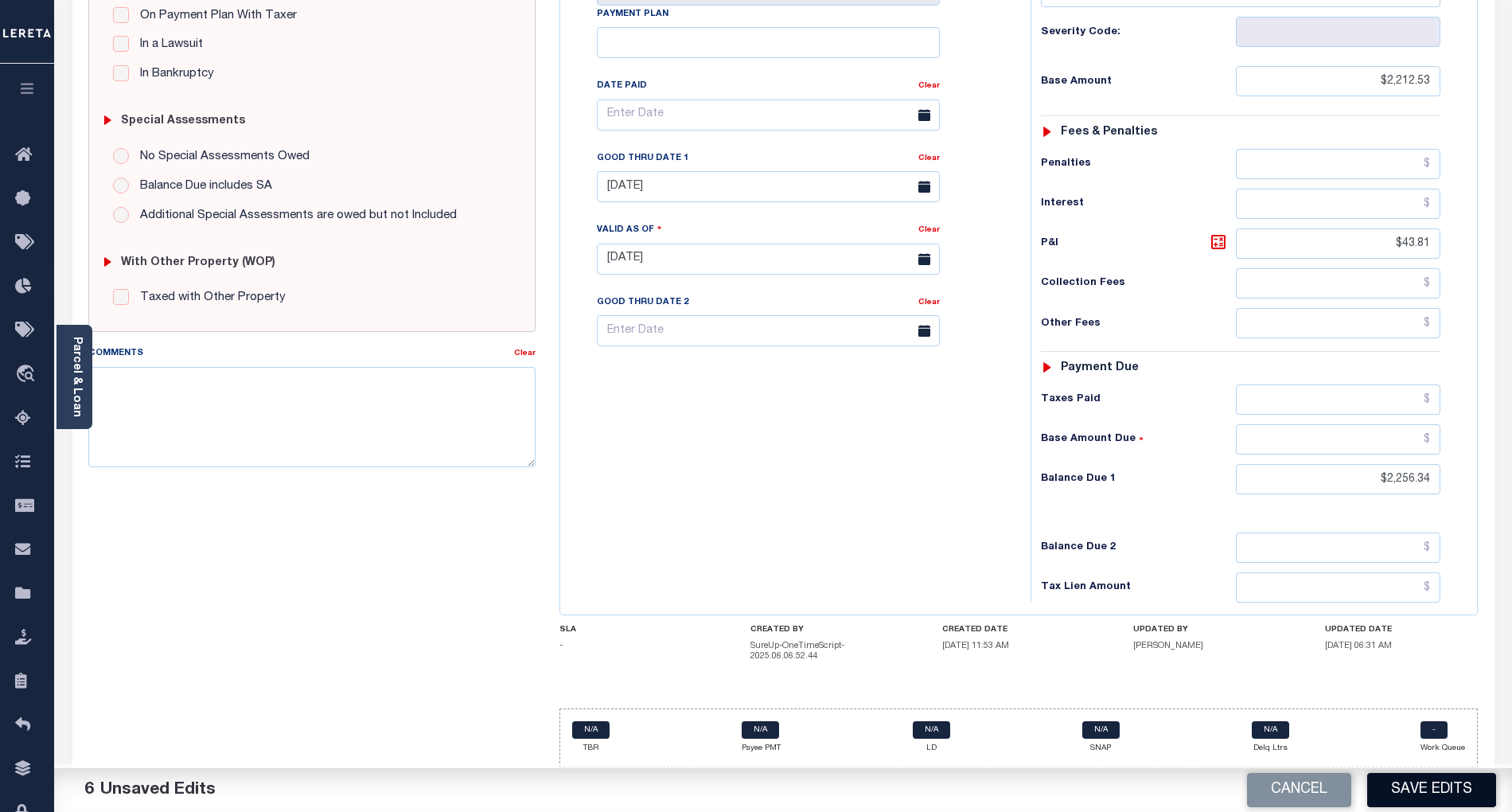
click at [1396, 784] on button "Save Edits" at bounding box center [1431, 791] width 129 height 34
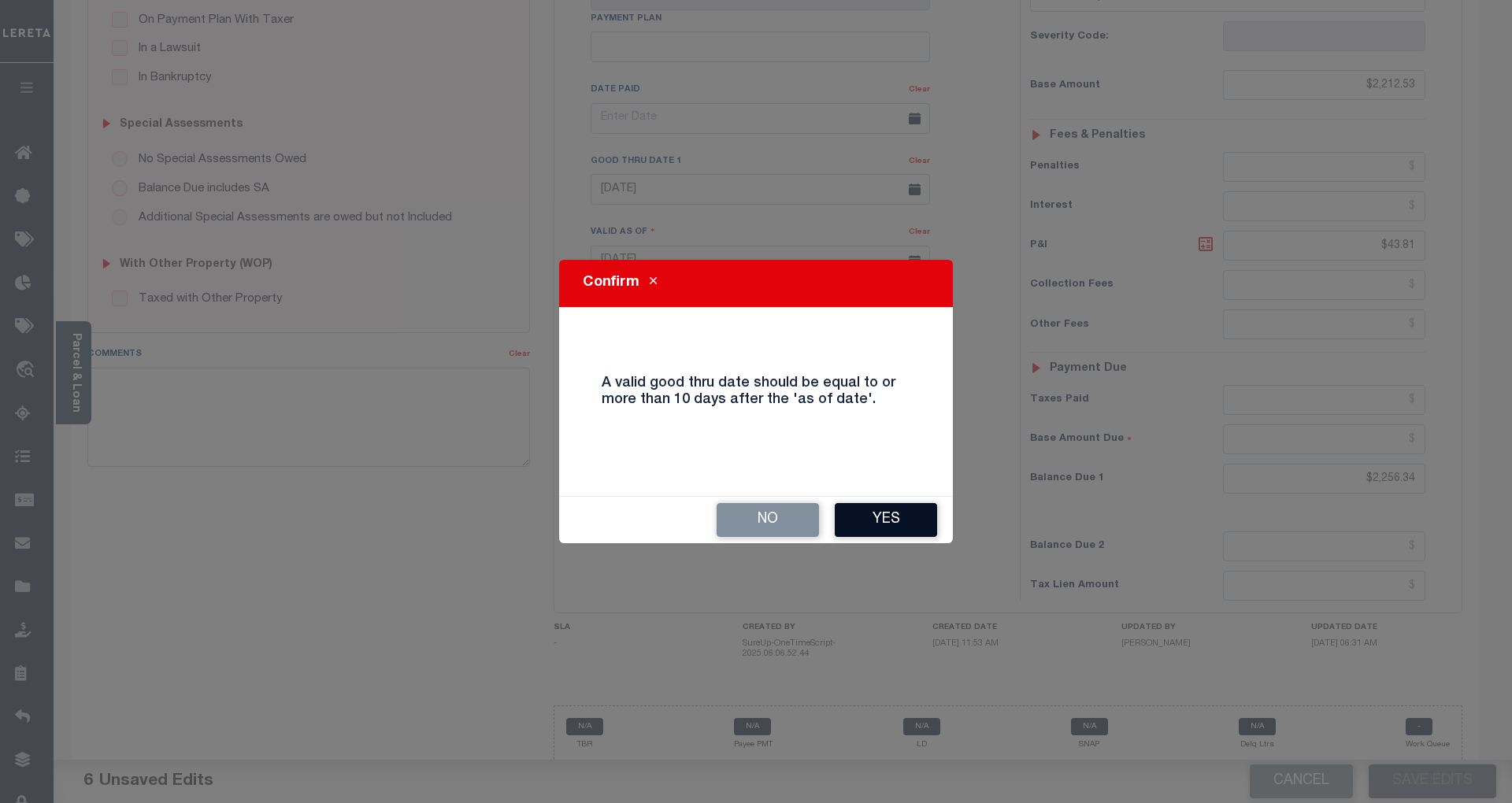
click at [885, 524] on button "Yes" at bounding box center [885, 520] width 103 height 34
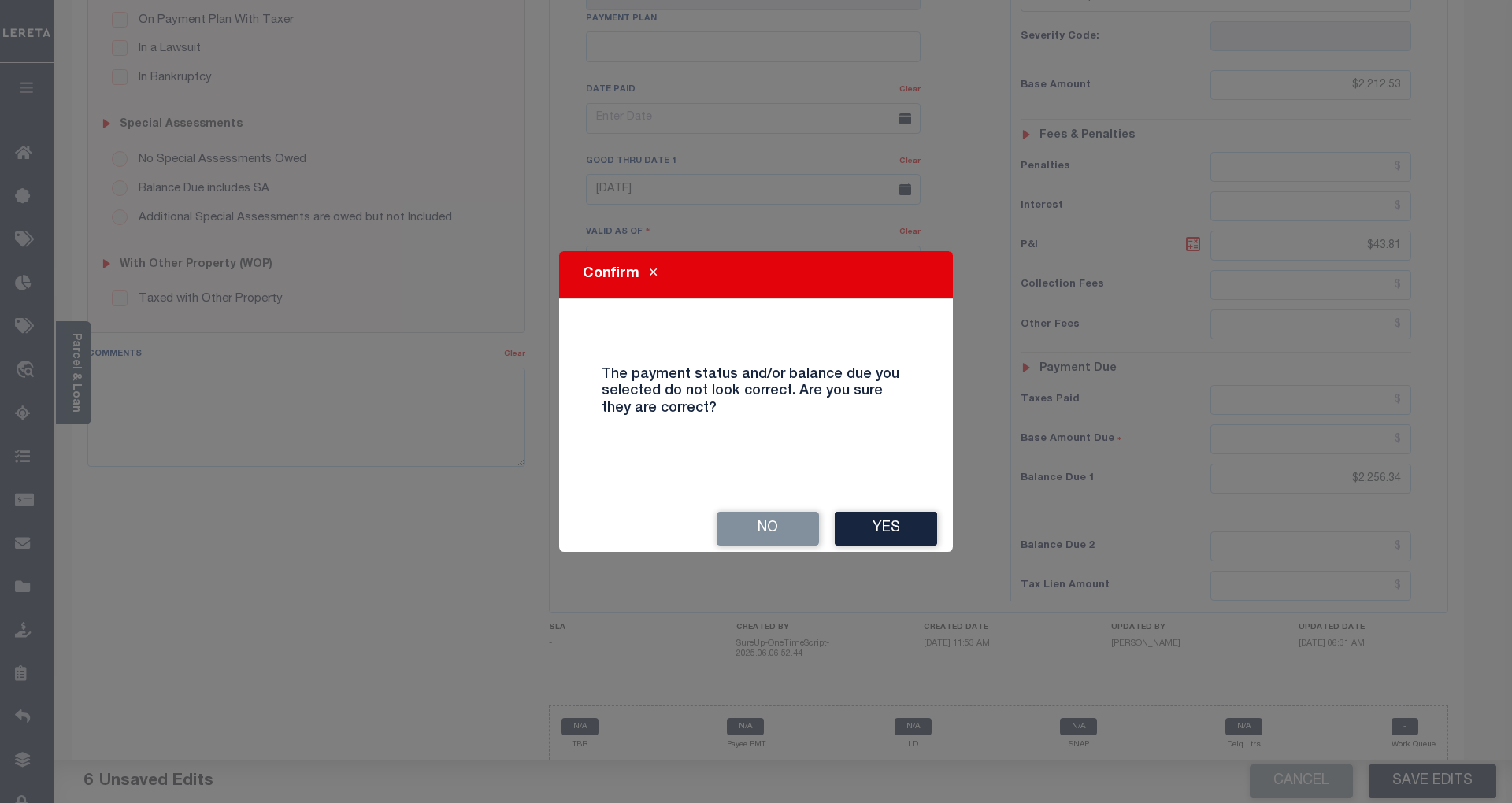
click at [885, 524] on button "Yes" at bounding box center [885, 529] width 103 height 34
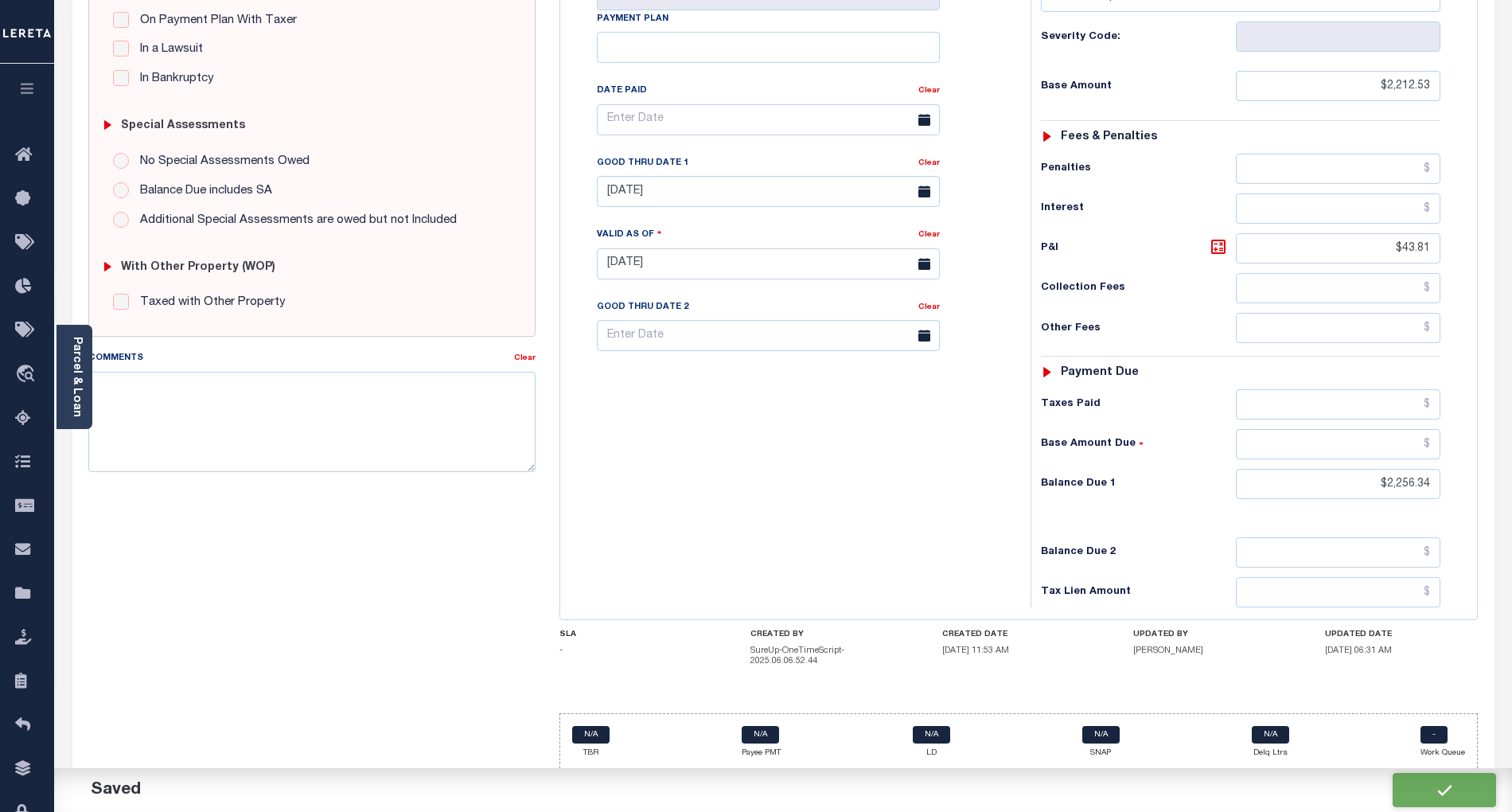
checkbox input "false"
type input "$2,212.53"
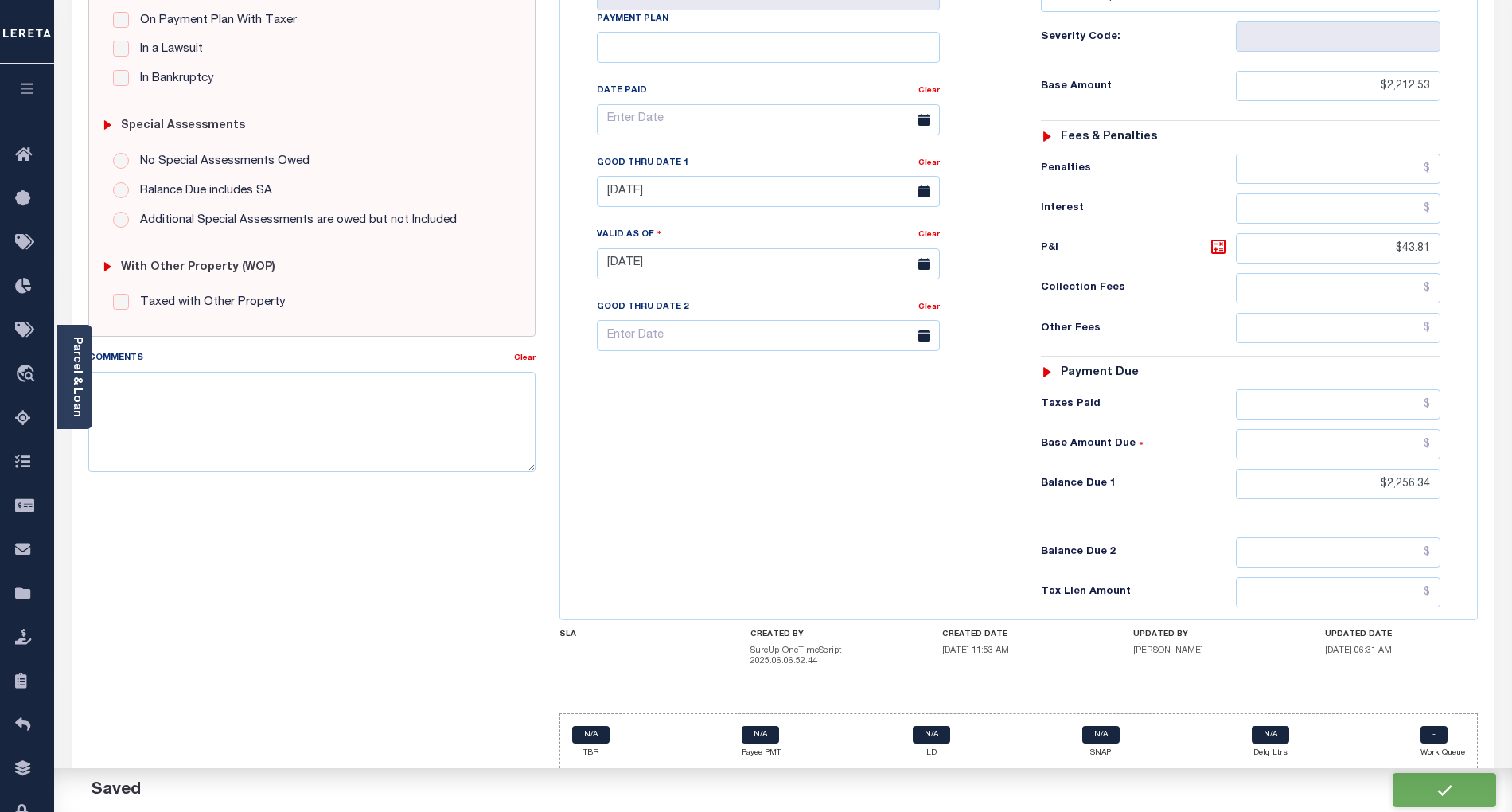
type input "$43.81"
type input "$2,256.34"
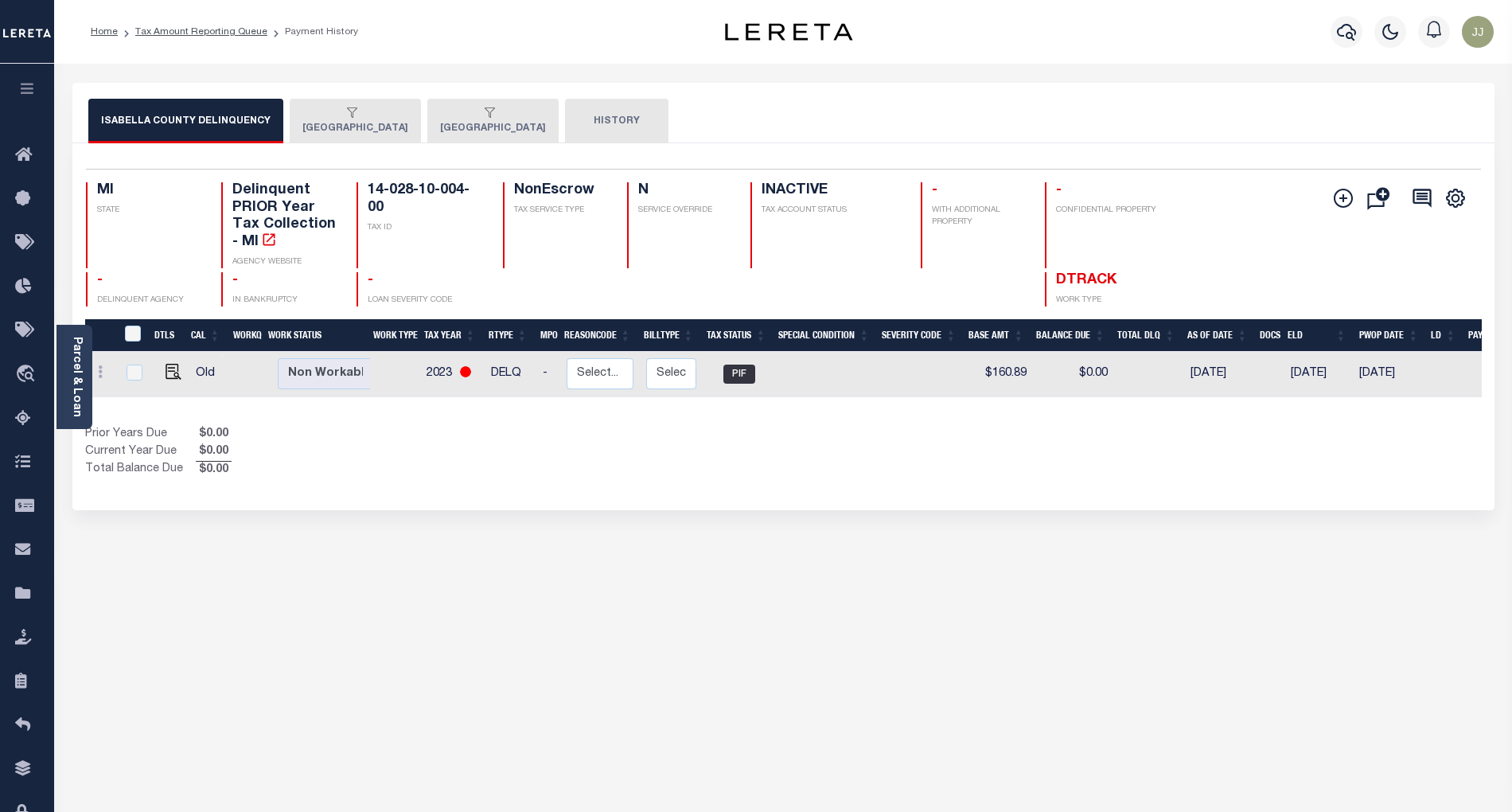
click at [391, 132] on button "[GEOGRAPHIC_DATA]" at bounding box center [355, 121] width 131 height 45
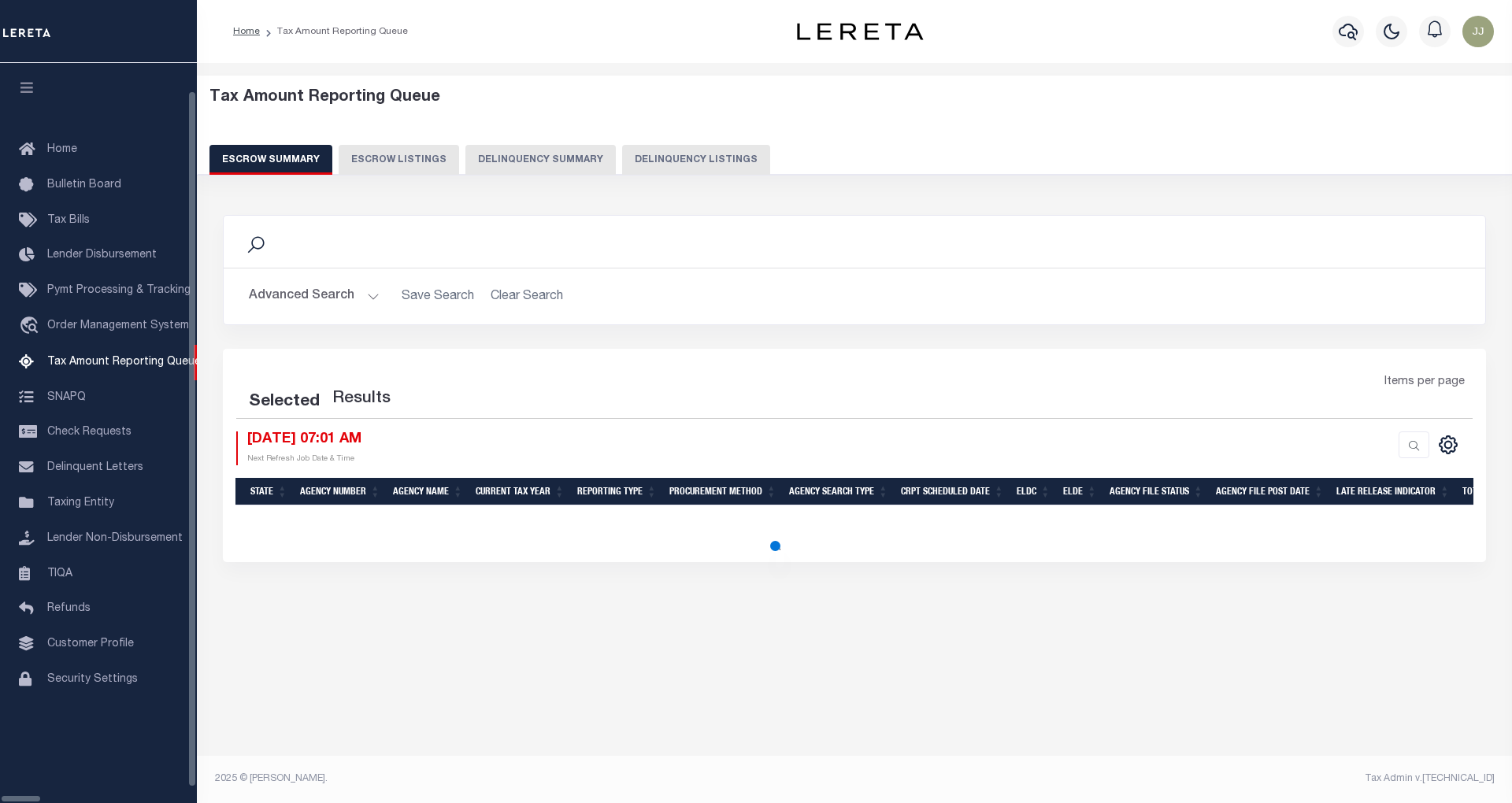
click at [647, 168] on button "Delinquency Listings" at bounding box center [696, 160] width 148 height 30
select select "MI"
select select "100"
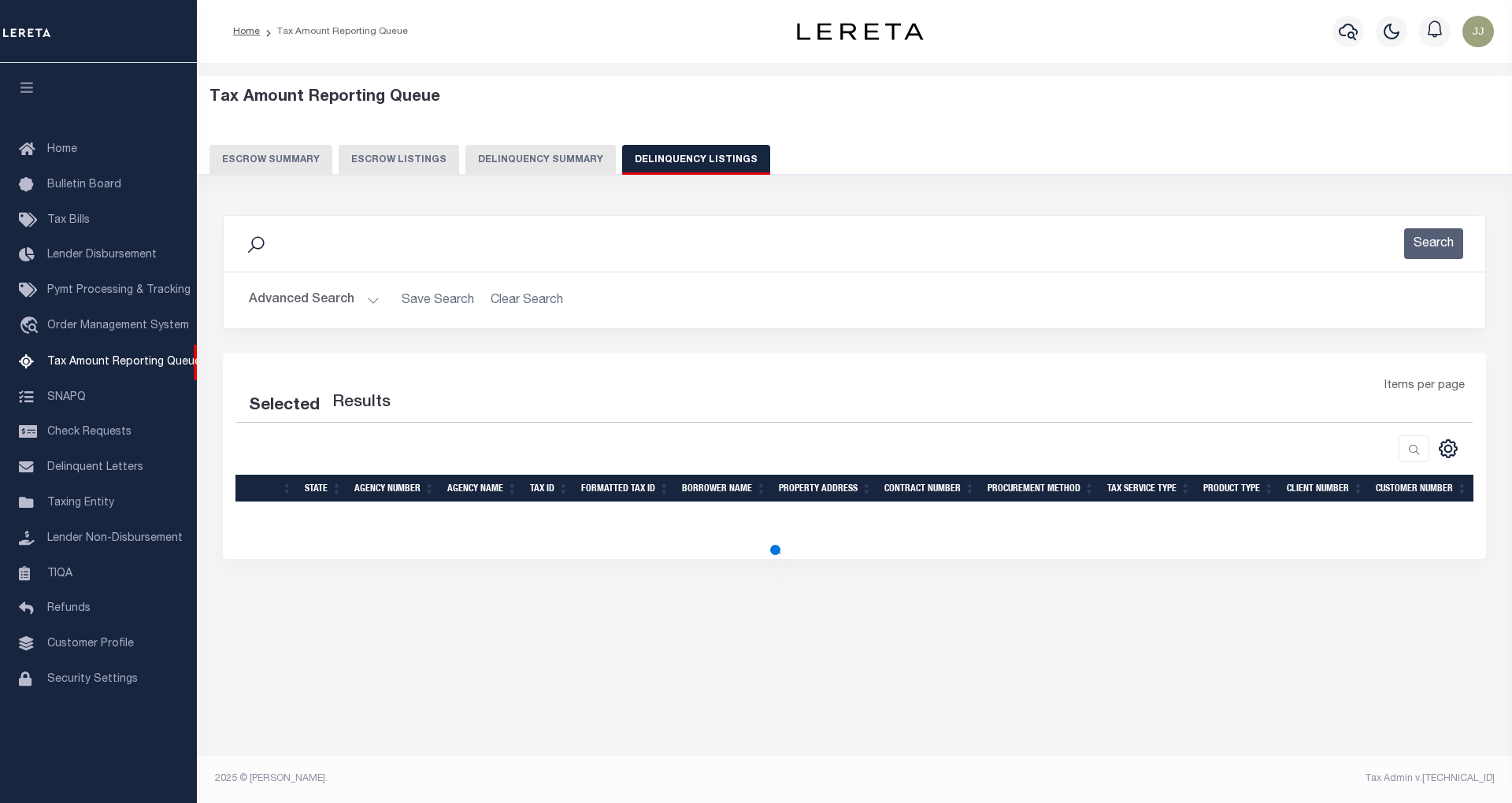
select select "100"
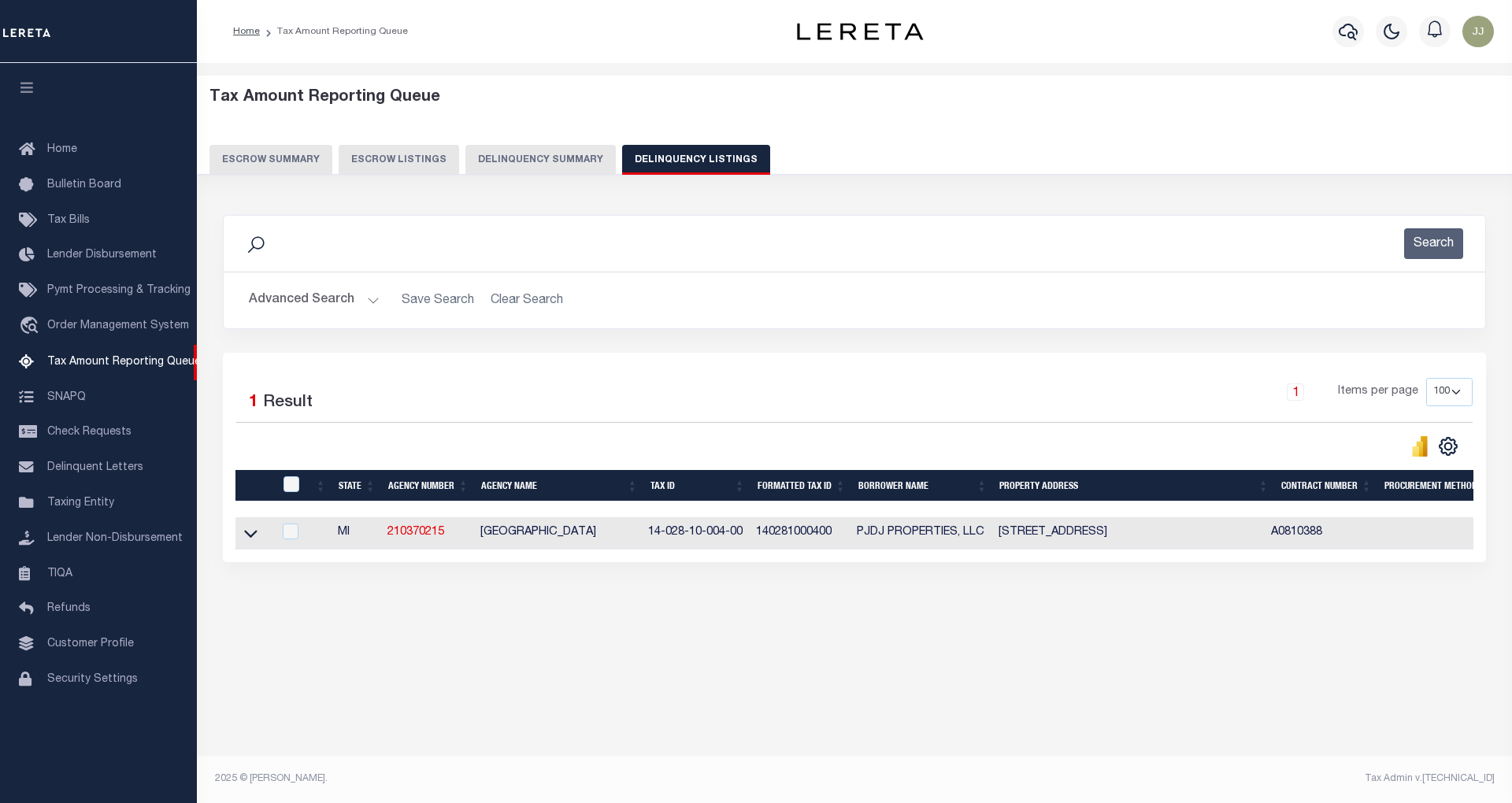
click at [341, 302] on button "Advanced Search" at bounding box center [314, 300] width 131 height 31
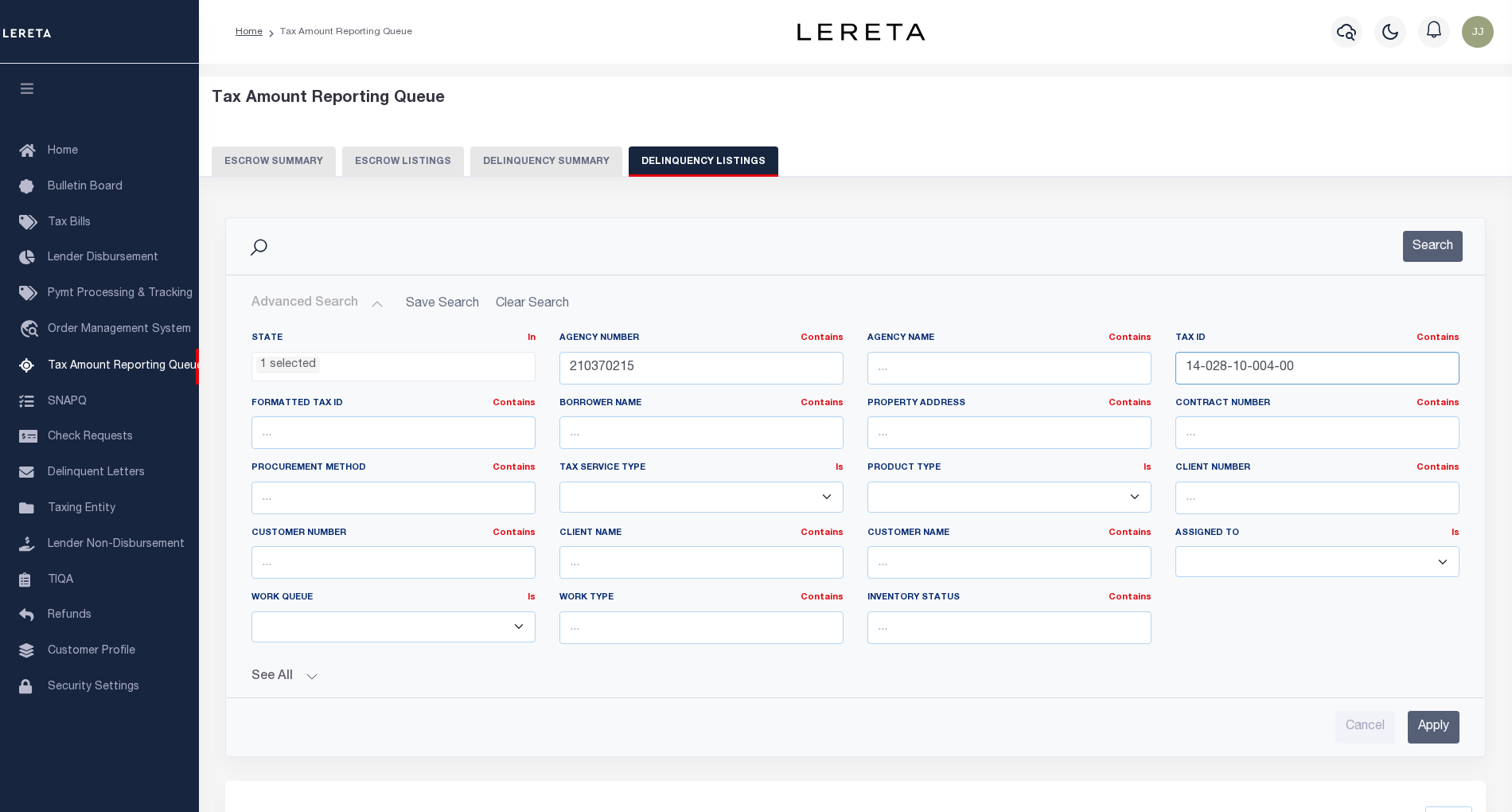
drag, startPoint x: 1339, startPoint y: 385, endPoint x: 1057, endPoint y: 385, distance: 282.0
click at [1057, 385] on div "State In In AK AL AR AZ CA CO CT DC DE FL GA GU HI IA ID IL IN KS KY LA MA MD M…" at bounding box center [856, 494] width 1232 height 324
paste input "53-015-002-012-1"
type input "53-015-002-012-10"
drag, startPoint x: 650, startPoint y: 361, endPoint x: 541, endPoint y: 367, distance: 109.2
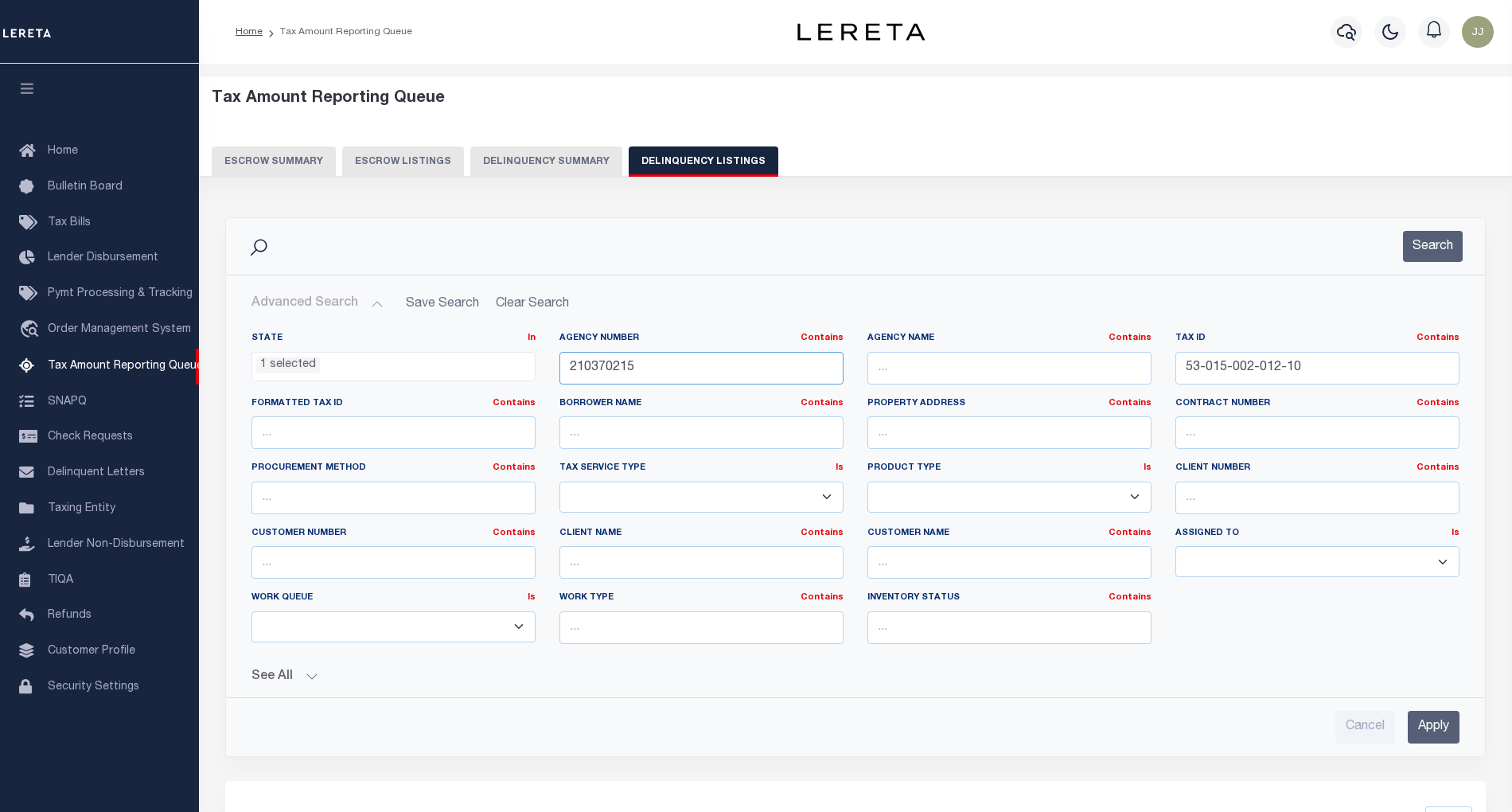
click at [541, 367] on div "State In In AK AL AR AZ CA CO CT DC DE FL GA GU HI IA ID IL IN KS KY LA MA MD M…" at bounding box center [856, 494] width 1232 height 324
paste input "53"
type input "210530215"
click at [1443, 240] on button "Search" at bounding box center [1433, 246] width 60 height 31
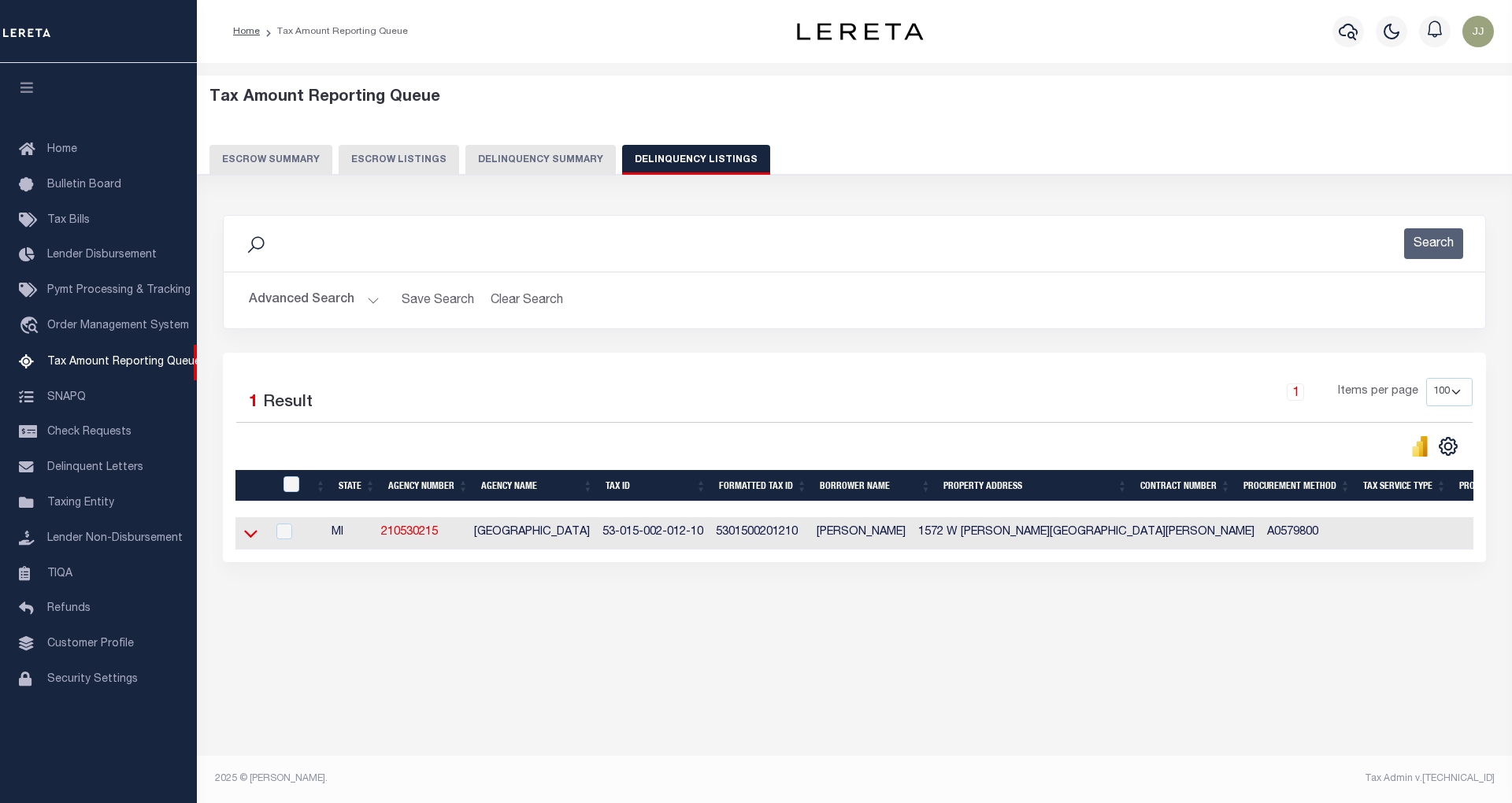
click at [254, 542] on icon at bounding box center [250, 533] width 14 height 16
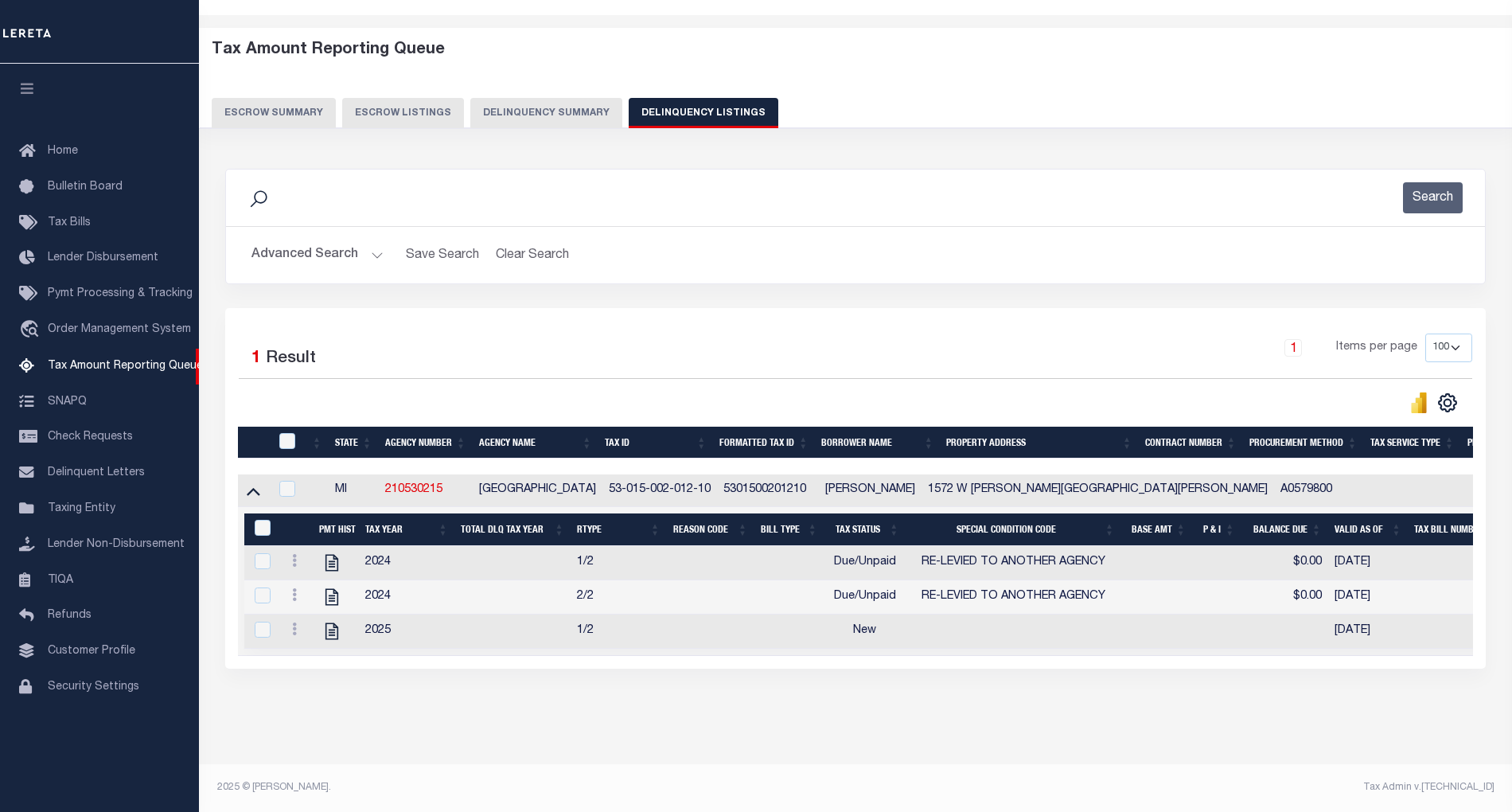
scroll to position [68, 0]
click at [325, 554] on icon "" at bounding box center [331, 562] width 13 height 16
checkbox input "true"
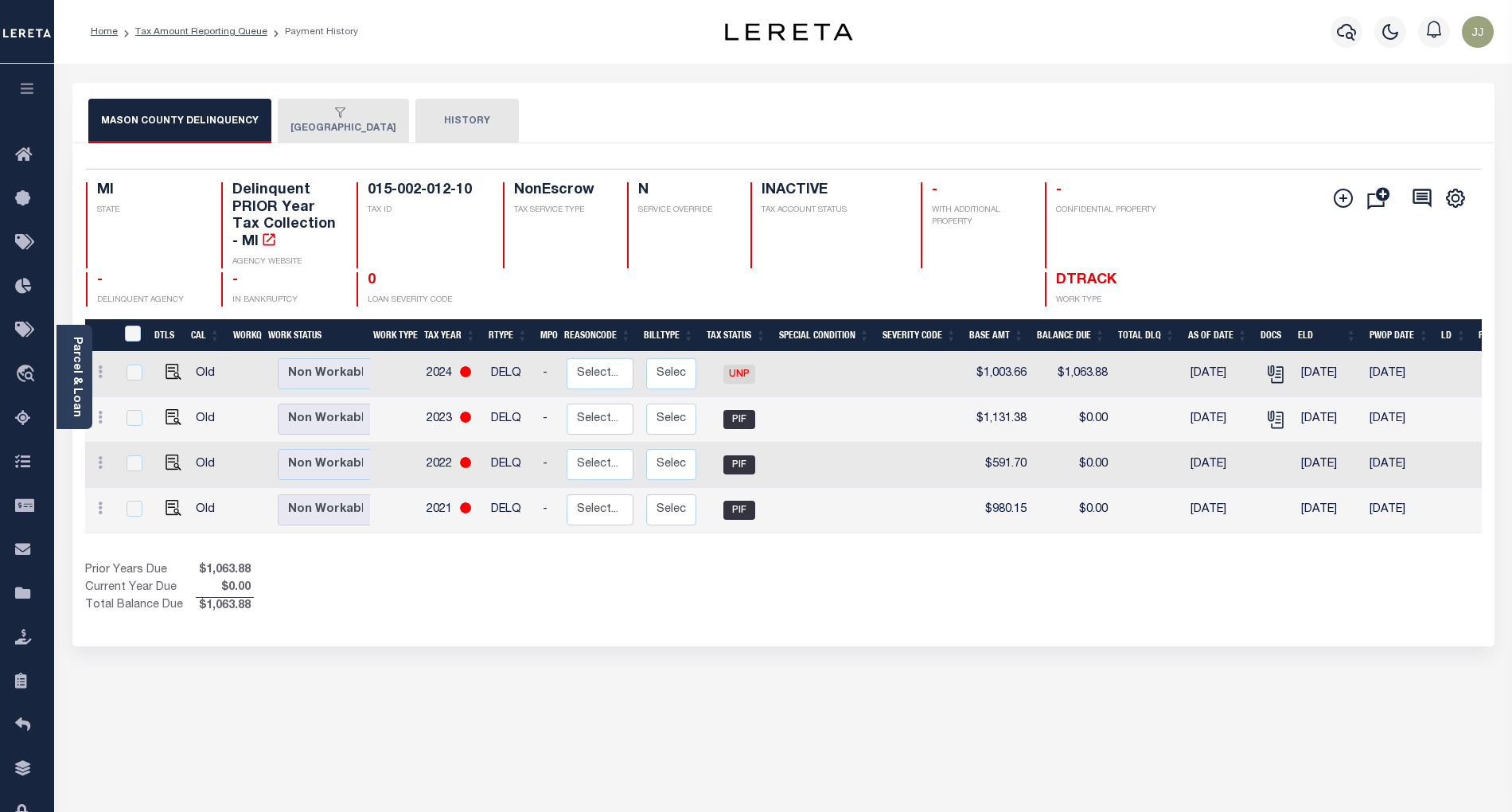
click at [330, 124] on button "[GEOGRAPHIC_DATA]" at bounding box center [343, 121] width 131 height 45
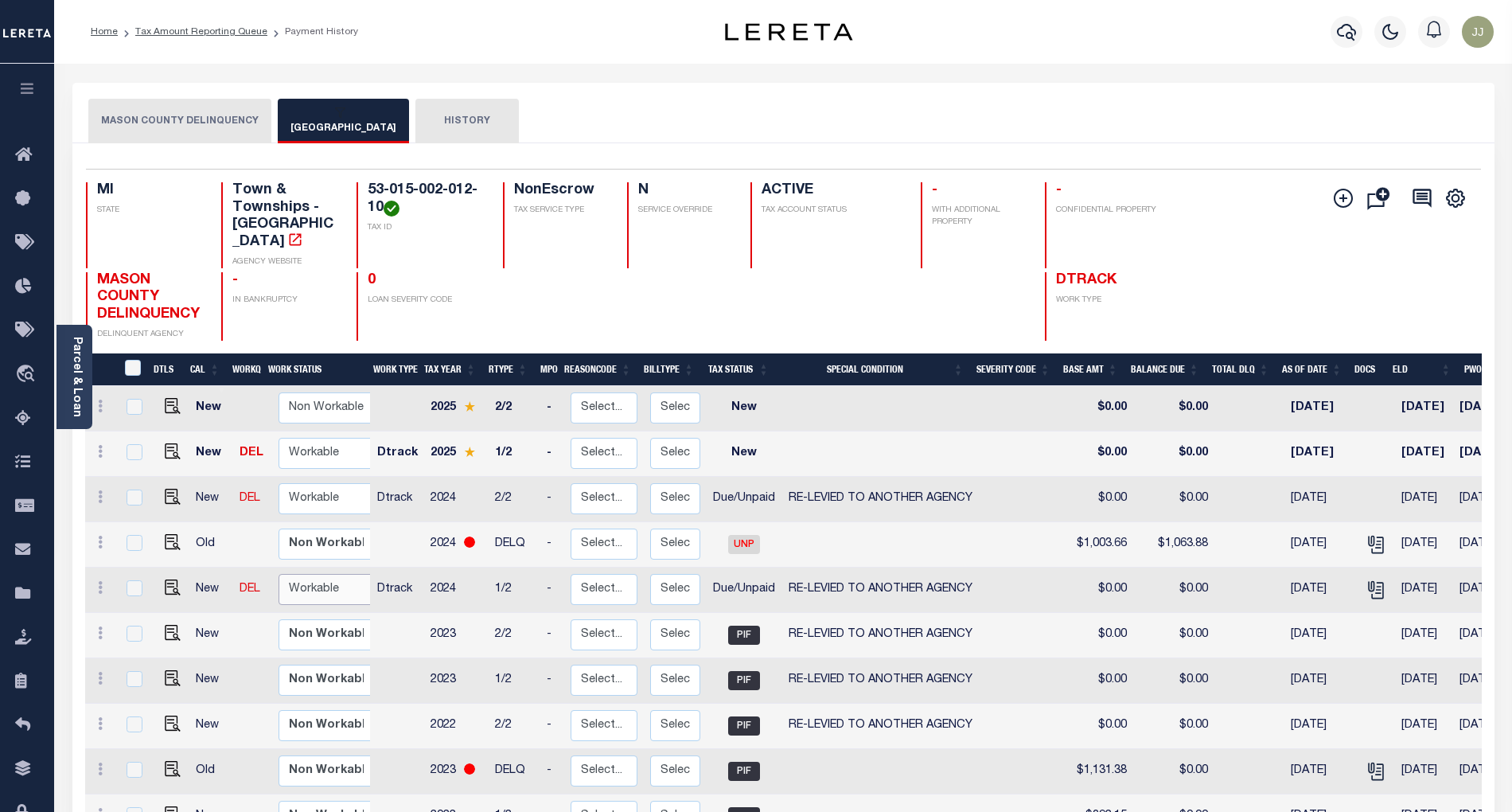
click at [318, 583] on select "Non Workable Workable" at bounding box center [326, 590] width 95 height 31
checkbox input "true"
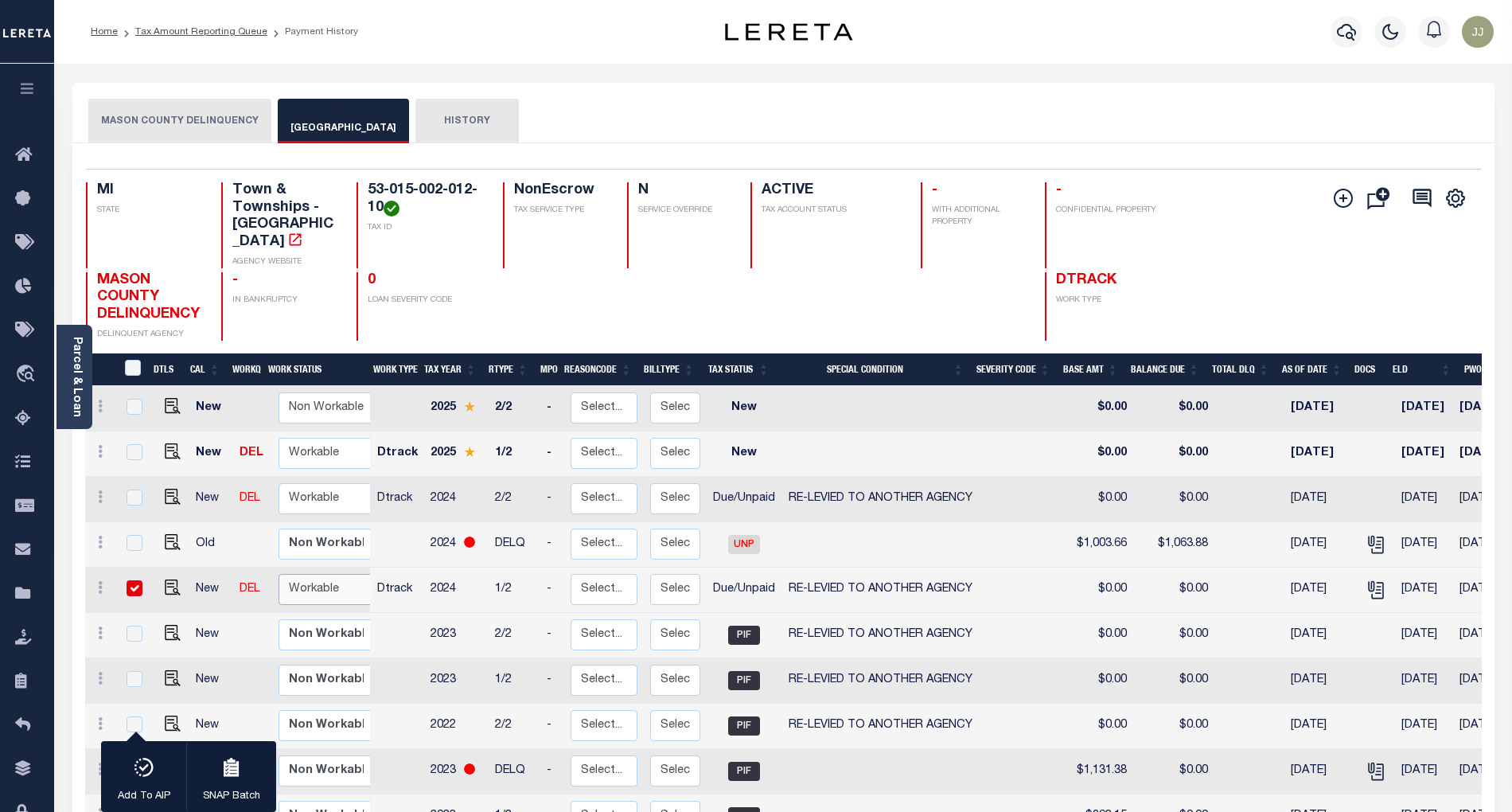
select select "true"
click at [279, 574] on select "Non Workable Workable" at bounding box center [326, 590] width 95 height 31
checkbox input "false"
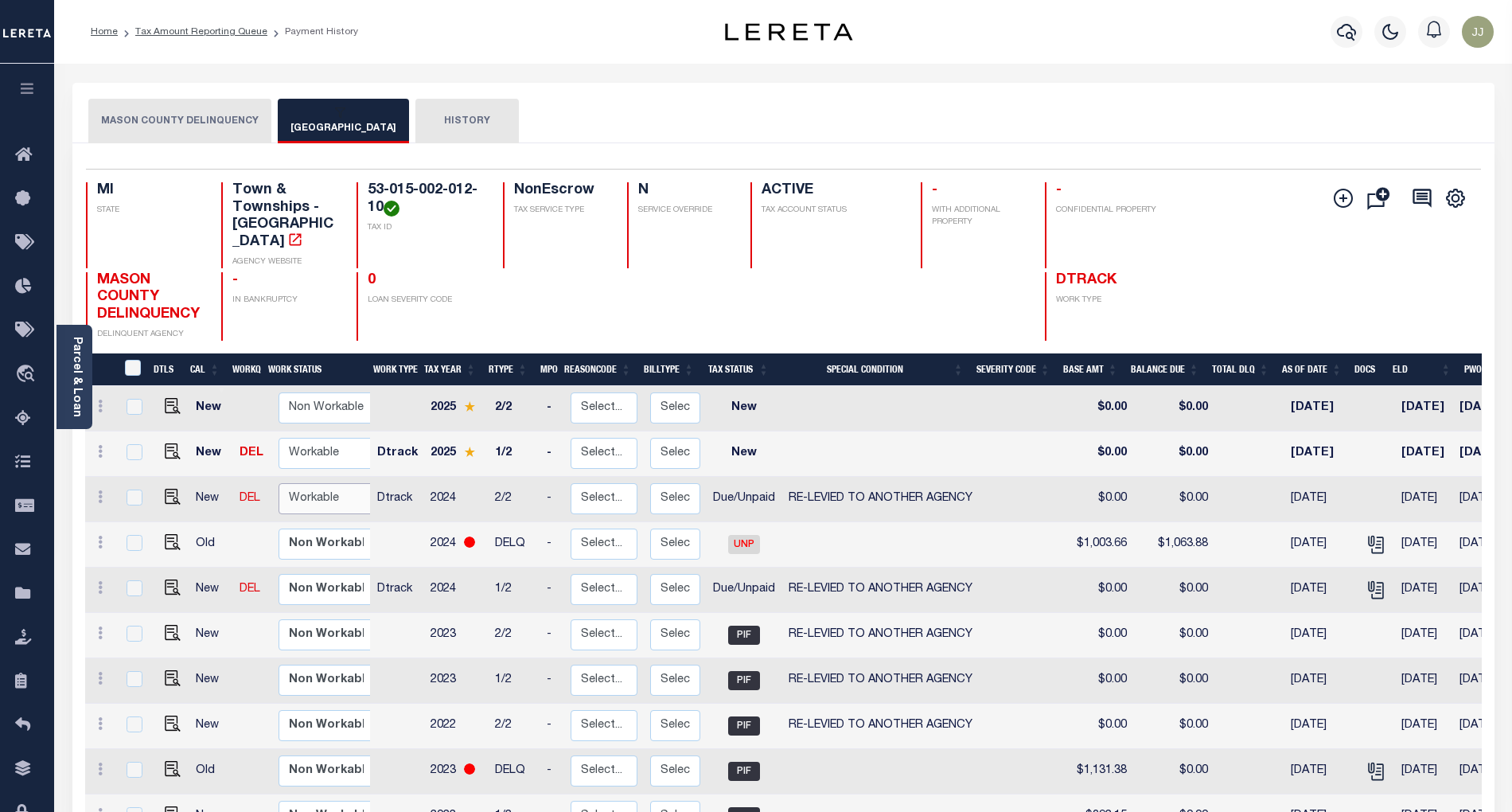
click at [307, 483] on select "Non Workable Workable" at bounding box center [326, 499] width 95 height 31
checkbox input "true"
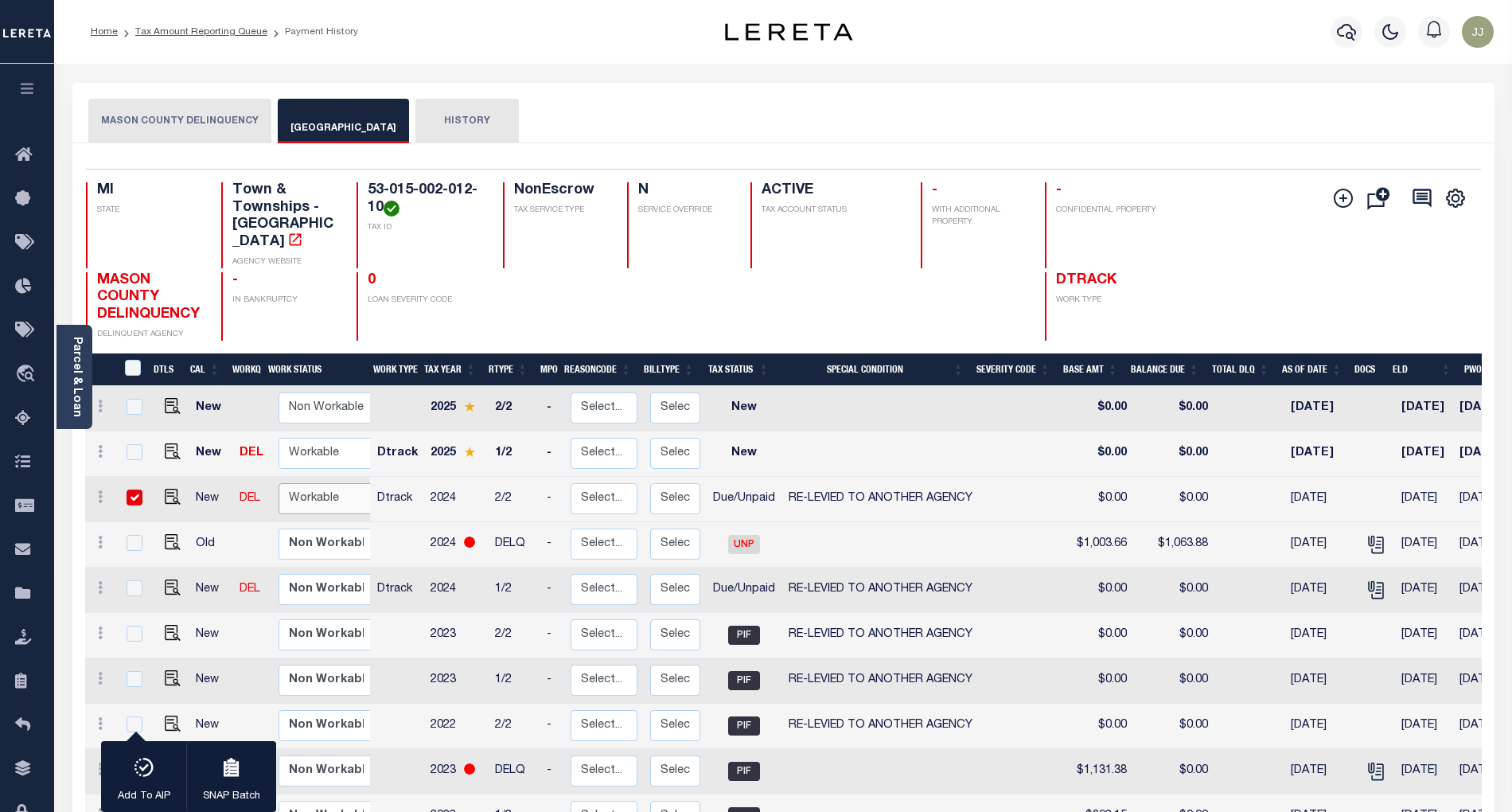
select select "true"
click at [279, 483] on select "Non Workable Workable" at bounding box center [326, 499] width 95 height 31
checkbox input "false"
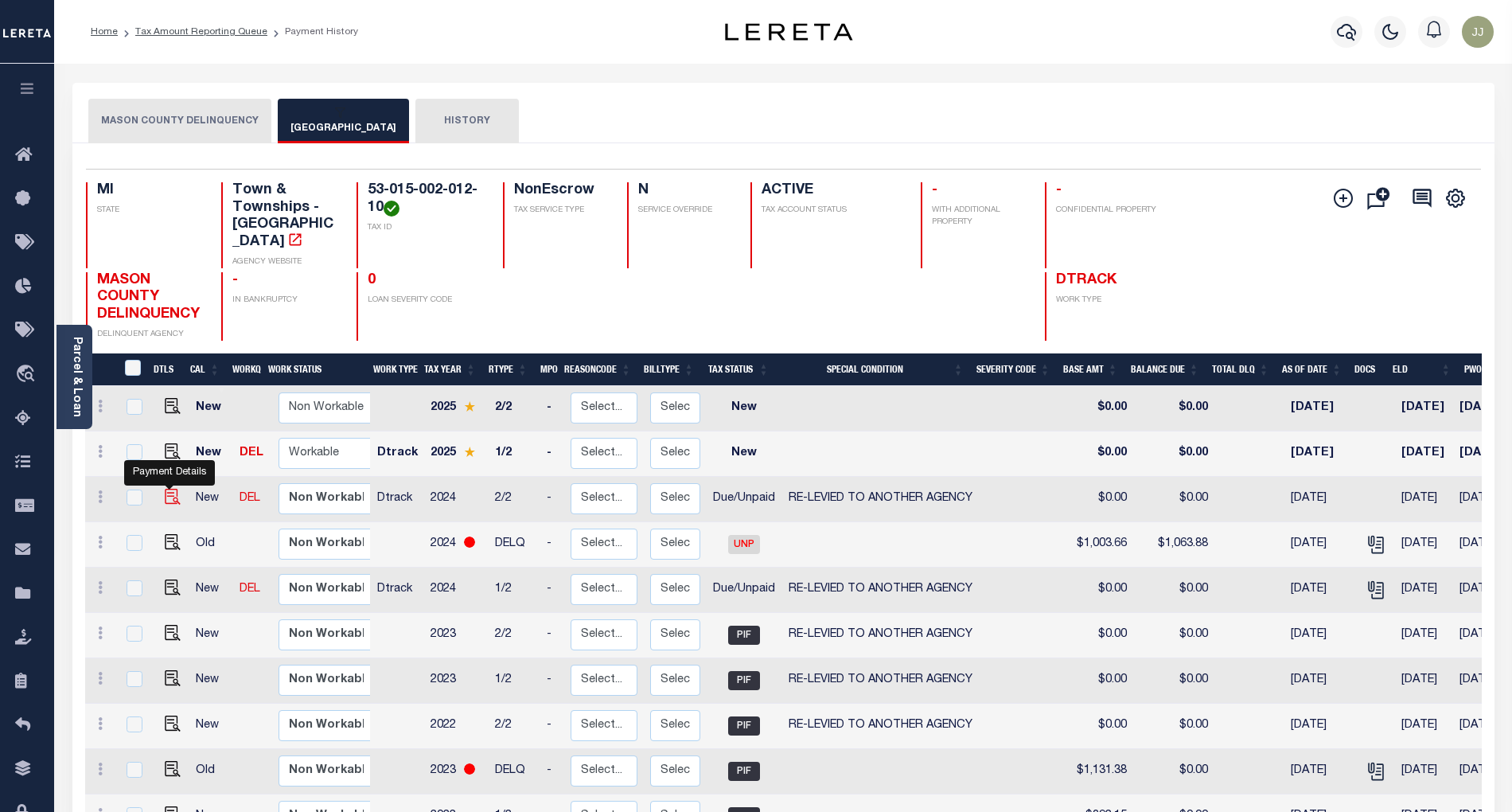
click at [167, 488] on img "" at bounding box center [172, 496] width 16 height 16
checkbox input "true"
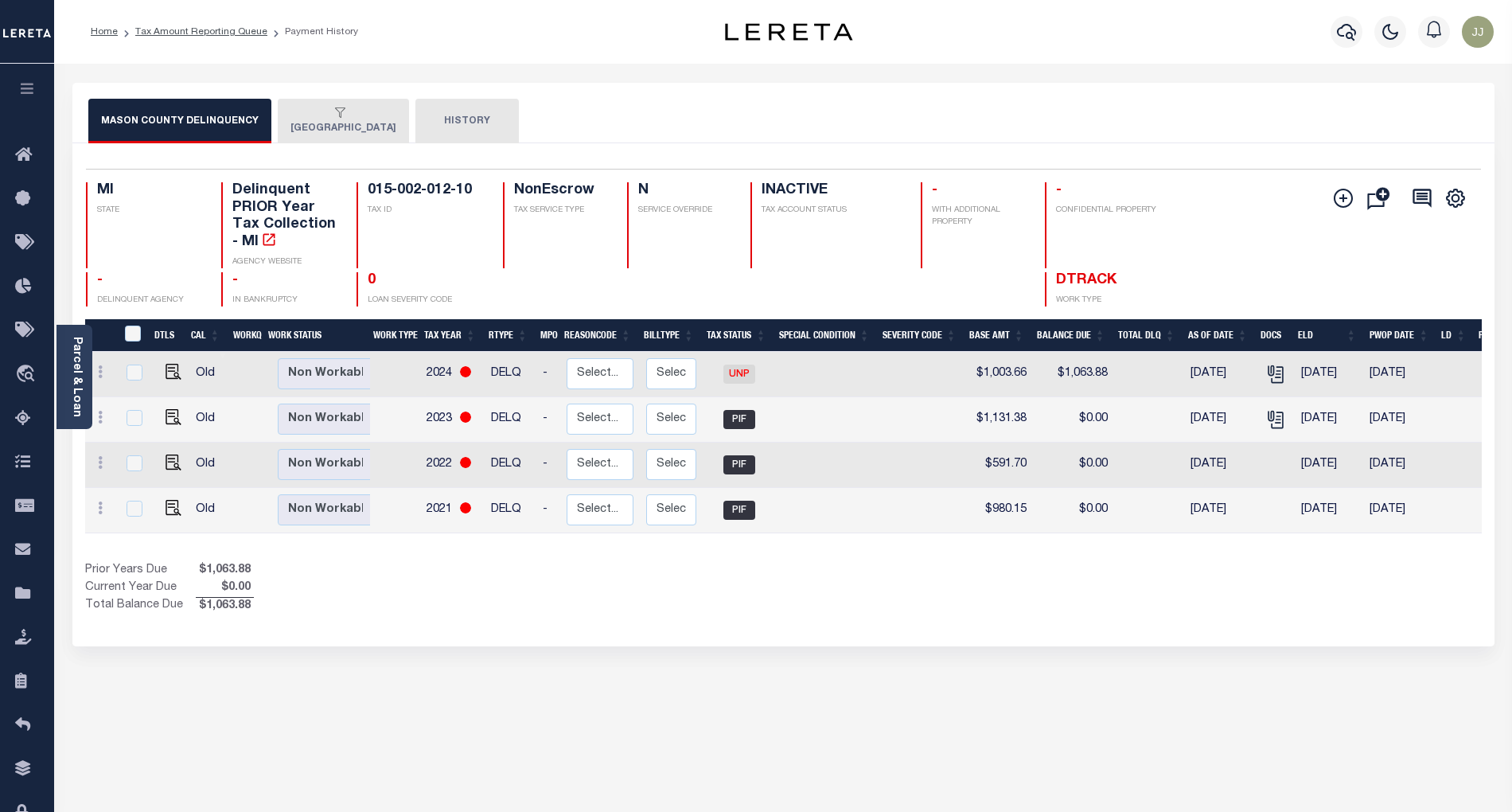
click at [348, 124] on button "[GEOGRAPHIC_DATA]" at bounding box center [343, 121] width 131 height 45
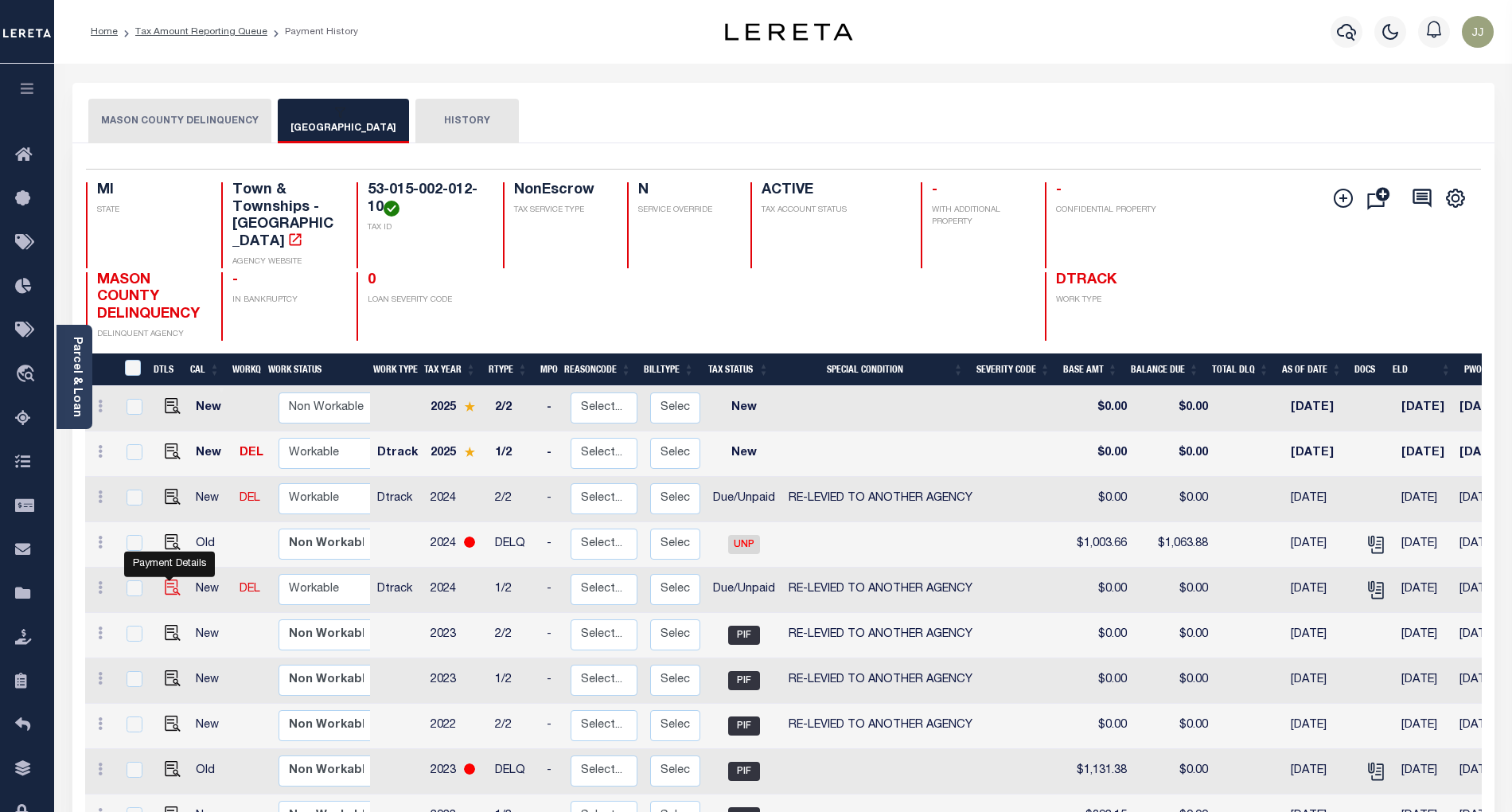
click at [170, 579] on img "" at bounding box center [172, 587] width 16 height 16
checkbox input "true"
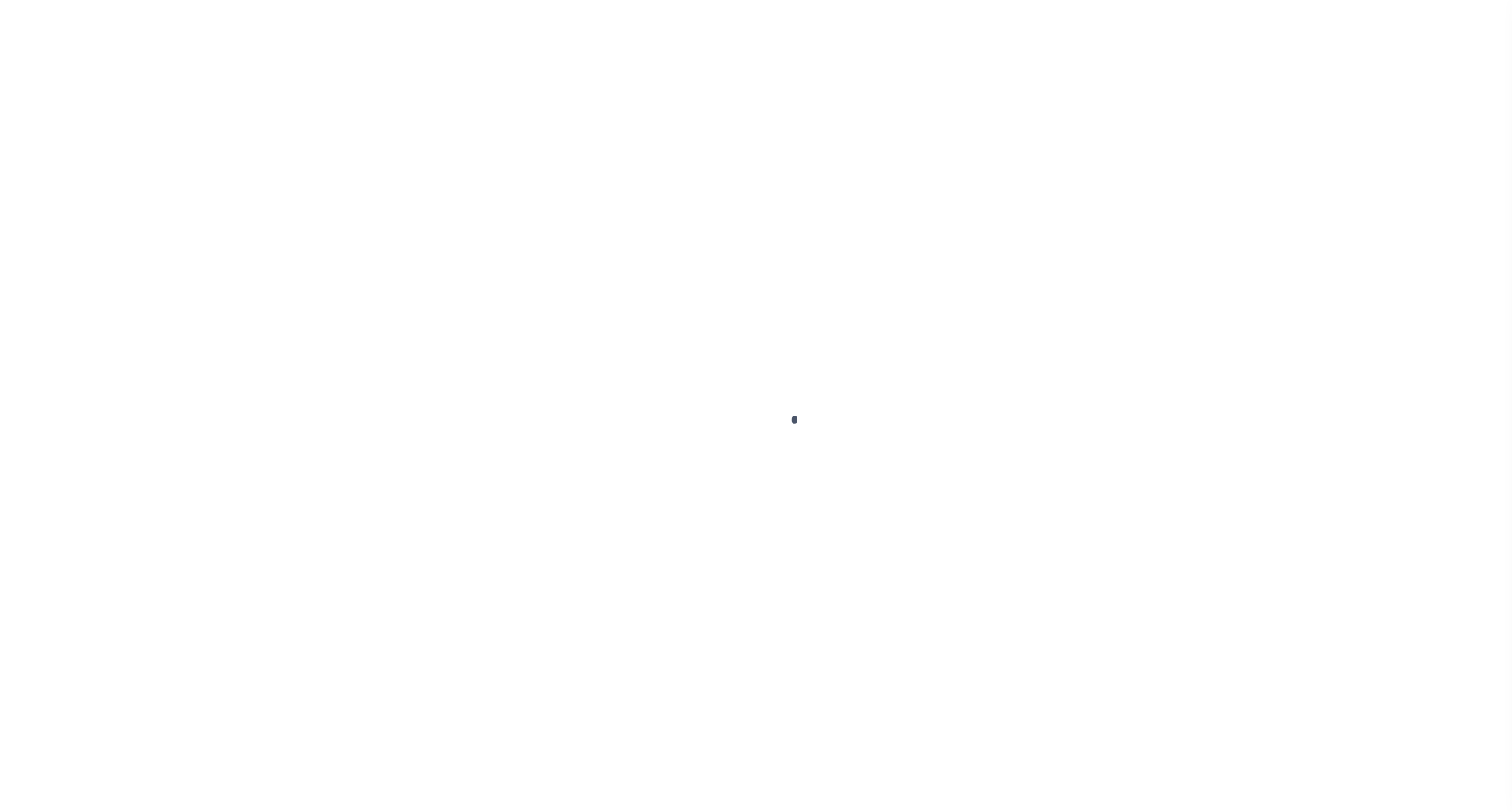
select select "DUE"
select select "31"
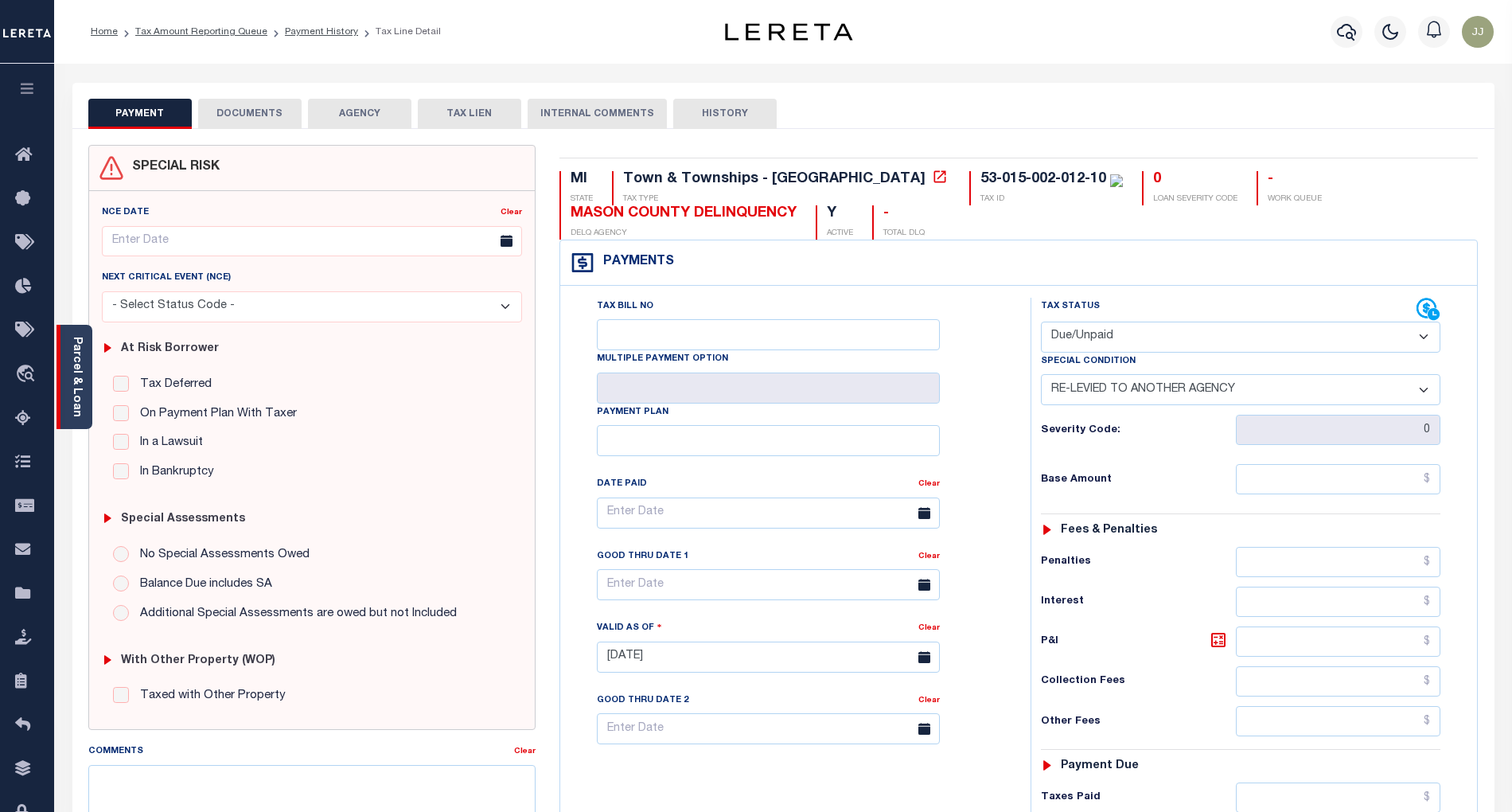
click at [76, 409] on link "Parcel & Loan" at bounding box center [76, 377] width 11 height 81
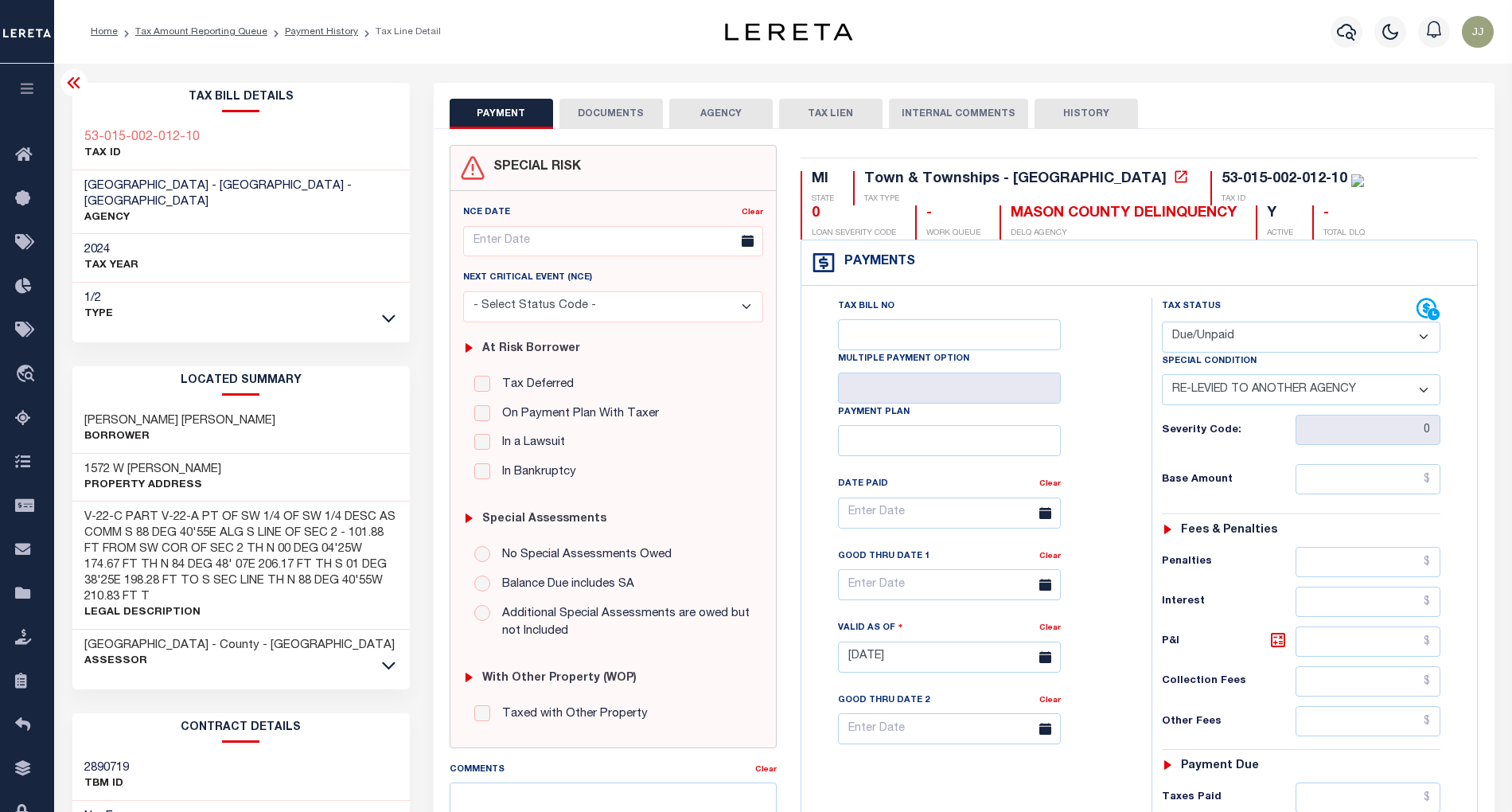
click at [201, 182] on span "VICTORY TOWNSHIP - Town & Townships - MI" at bounding box center [218, 194] width 268 height 27
drag, startPoint x: 933, startPoint y: 208, endPoint x: 806, endPoint y: 216, distance: 127.3
click at [1000, 216] on div "MASON COUNTY DELINQUENCY DELQ AGENCY" at bounding box center [1118, 222] width 237 height 34
copy div "MASON COUNTY"
drag, startPoint x: 115, startPoint y: 452, endPoint x: 82, endPoint y: 453, distance: 33.0
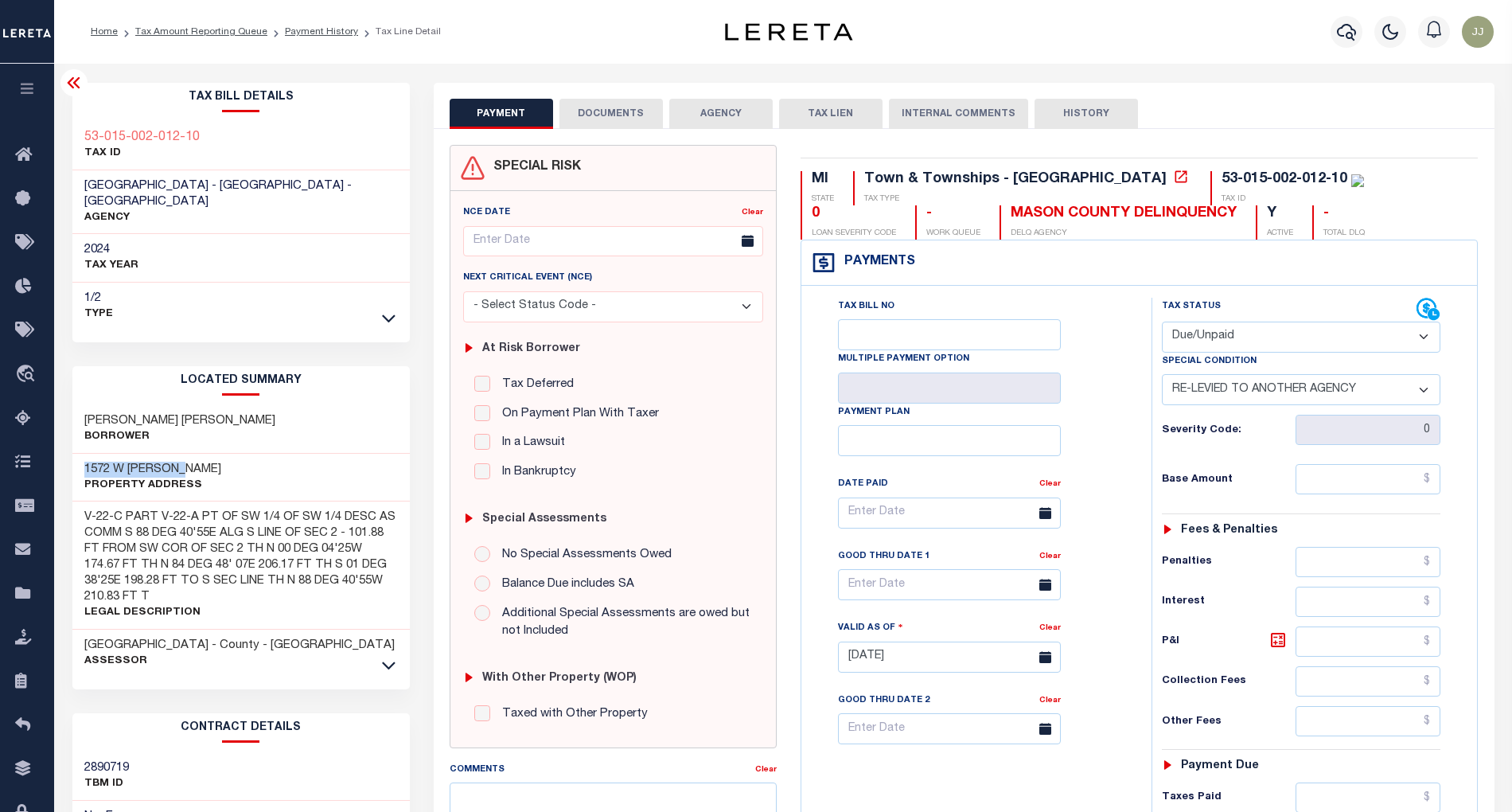
click at [82, 454] on div "1572 W BEYER RD Property Address" at bounding box center [240, 478] width 337 height 49
copy h3 "1572 W BEYER RD"
drag, startPoint x: 233, startPoint y: 142, endPoint x: 82, endPoint y: 140, distance: 151.0
click at [82, 140] on div "53-015-002-012-10 TAX ID" at bounding box center [240, 146] width 337 height 49
copy h3 "53-015-002-012-10"
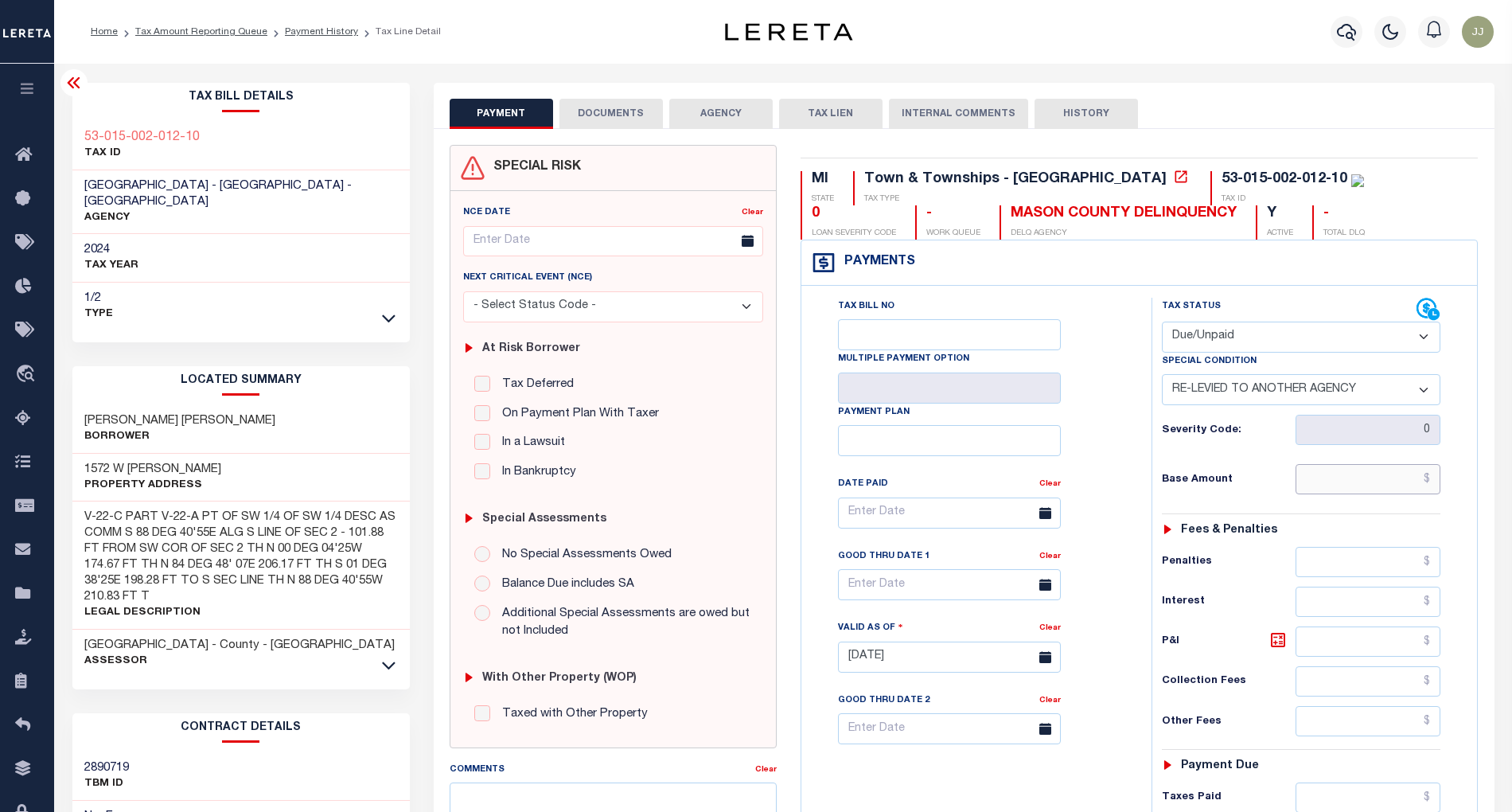
click at [1352, 491] on input "text" at bounding box center [1368, 479] width 145 height 30
type input "$0.00"
type input "10/02/2025"
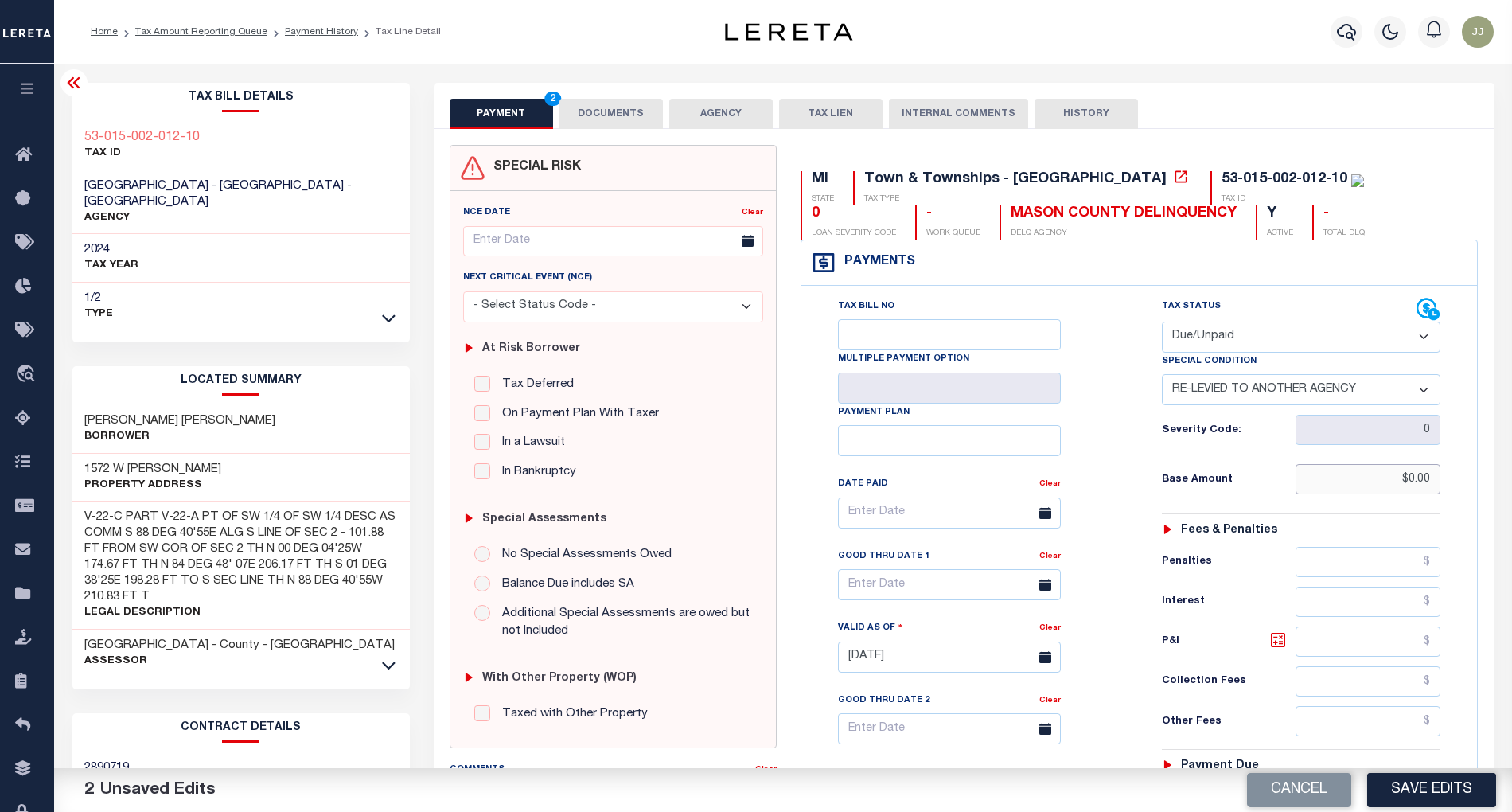
scroll to position [406, 0]
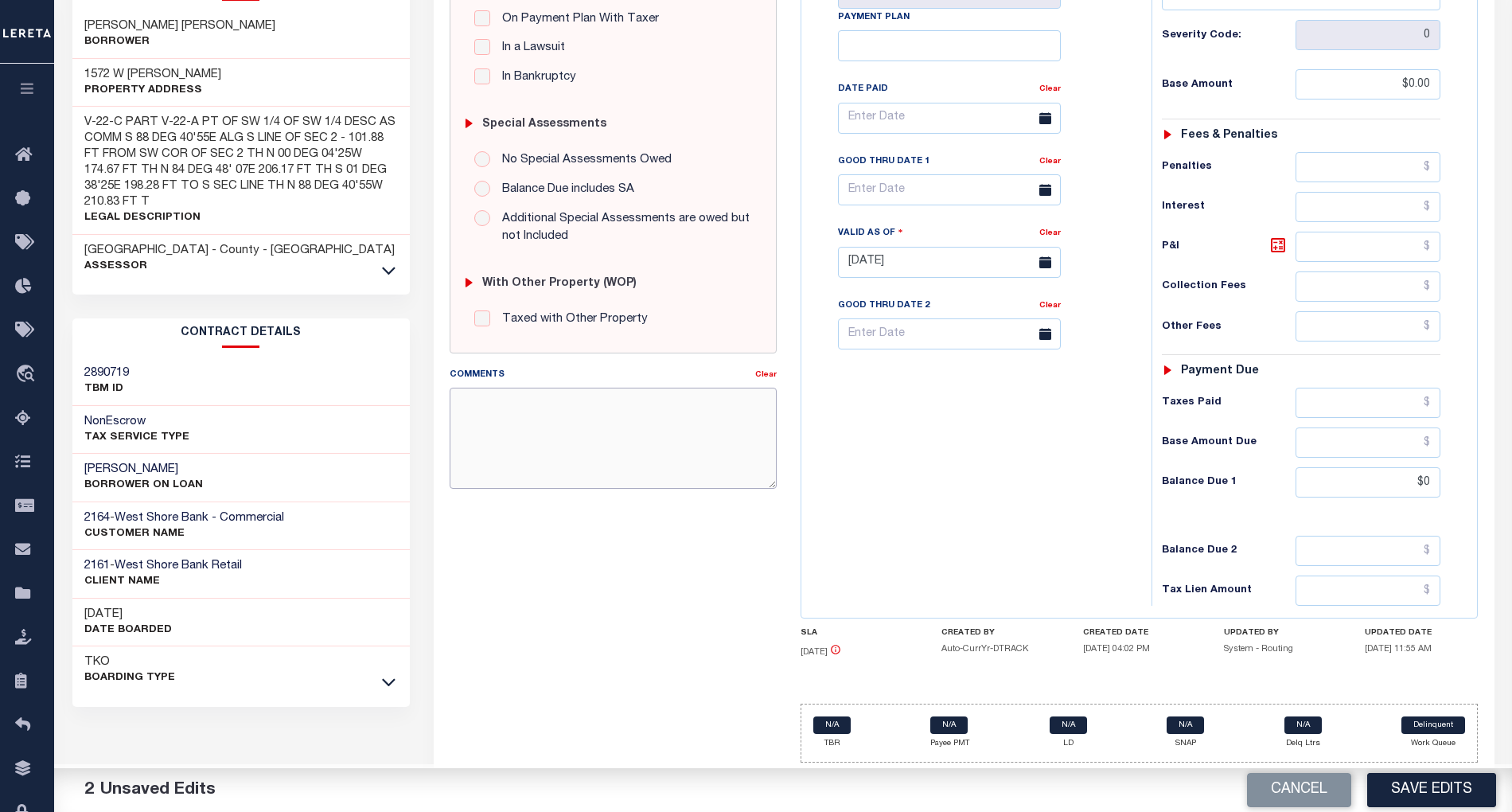
click at [468, 402] on textarea "Comments" at bounding box center [613, 438] width 327 height 100
type textarea "0"
click at [632, 392] on textarea "10/02/2025 - as the exact base" at bounding box center [613, 438] width 327 height 100
drag, startPoint x: 752, startPoint y: 405, endPoint x: 440, endPoint y: 386, distance: 312.6
click at [440, 386] on div "Comments Clear 10/02/2025 - as the exact base and p&i not available total delq …" at bounding box center [613, 434] width 351 height 136
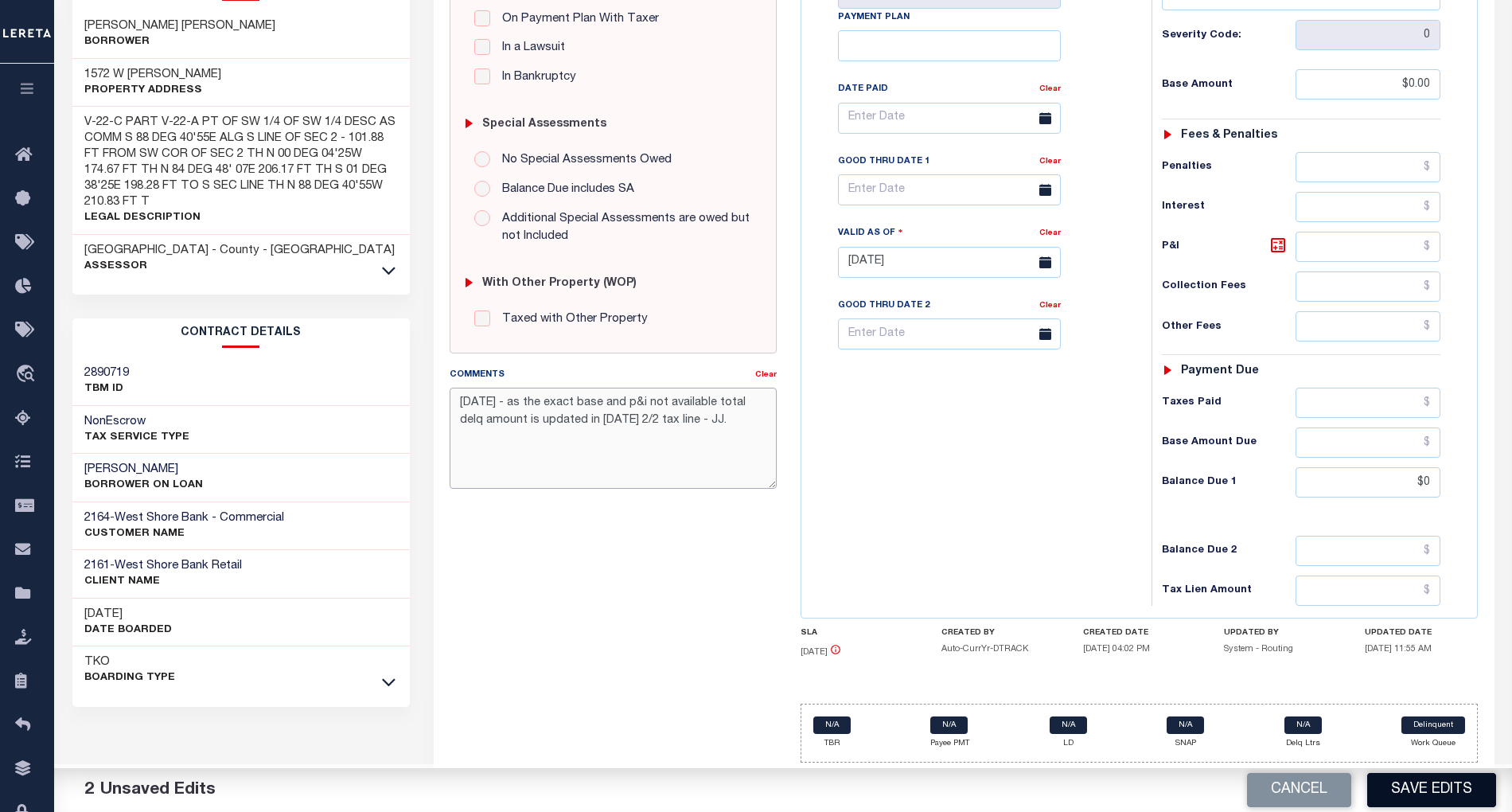
type textarea "10/02/2025 - as the exact base and p&i not available total delq amount is updat…"
click at [1428, 793] on button "Save Edits" at bounding box center [1431, 791] width 129 height 34
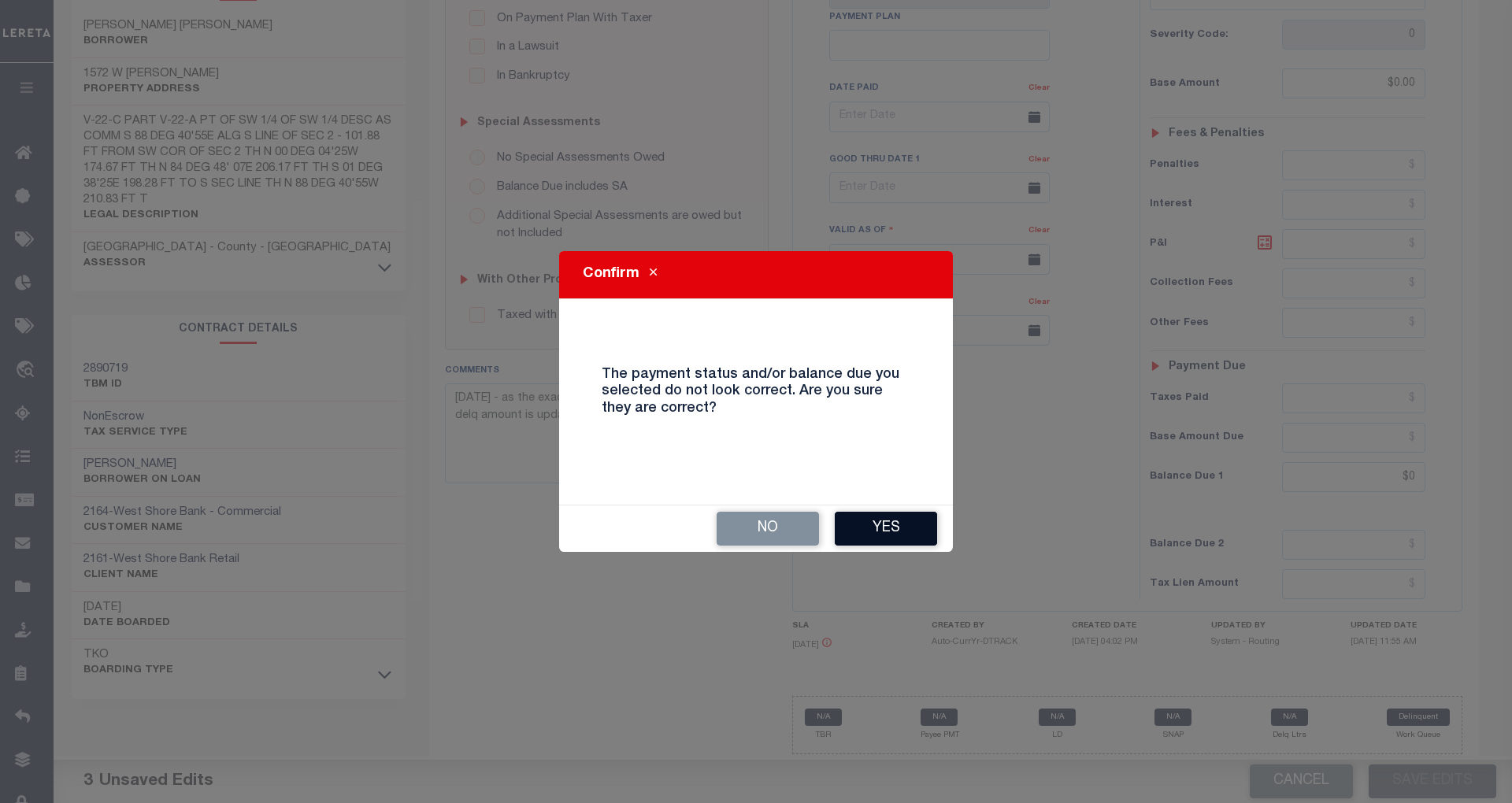
click at [880, 540] on button "Yes" at bounding box center [885, 529] width 103 height 34
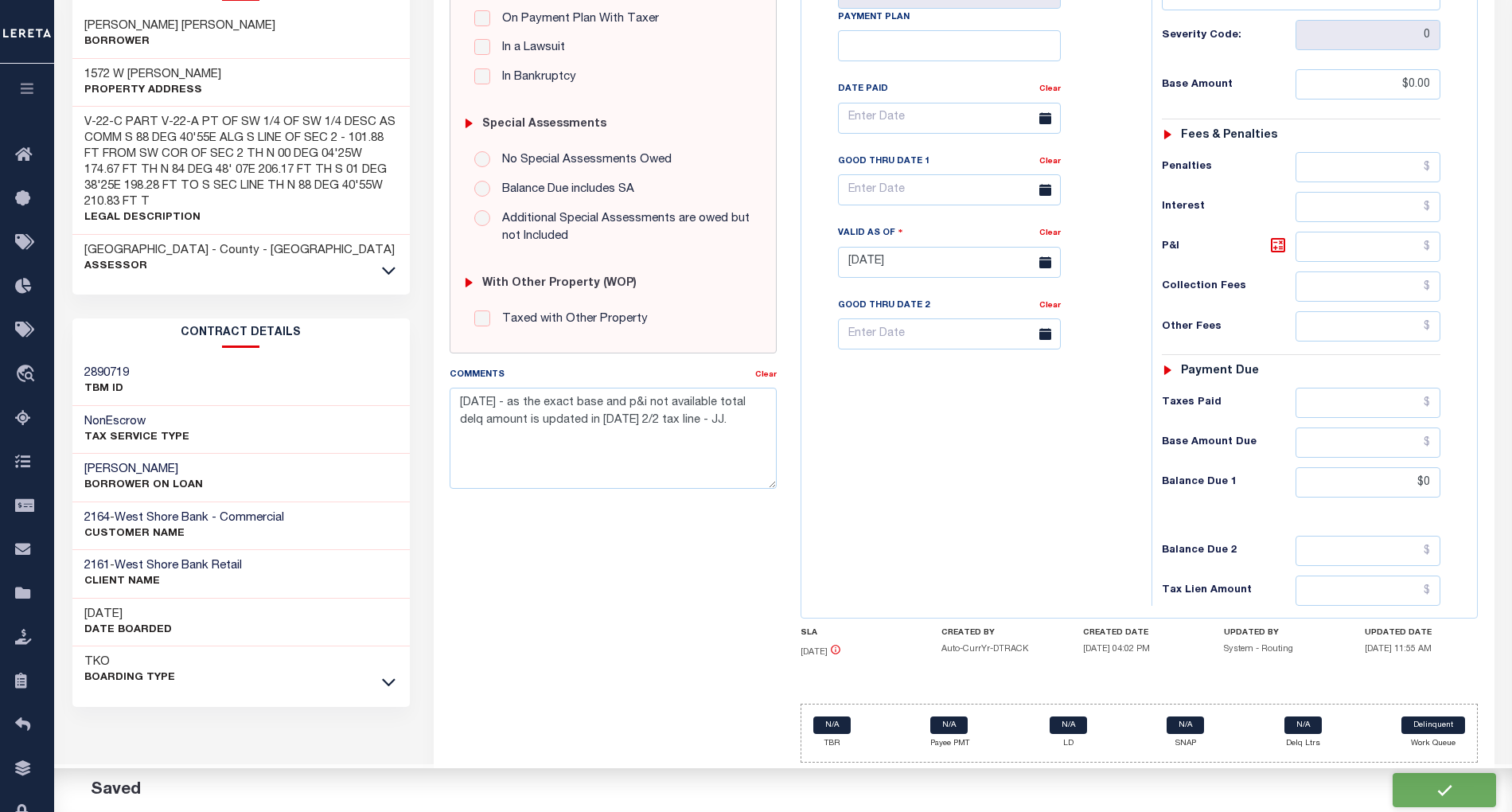
checkbox input "false"
type input "$0"
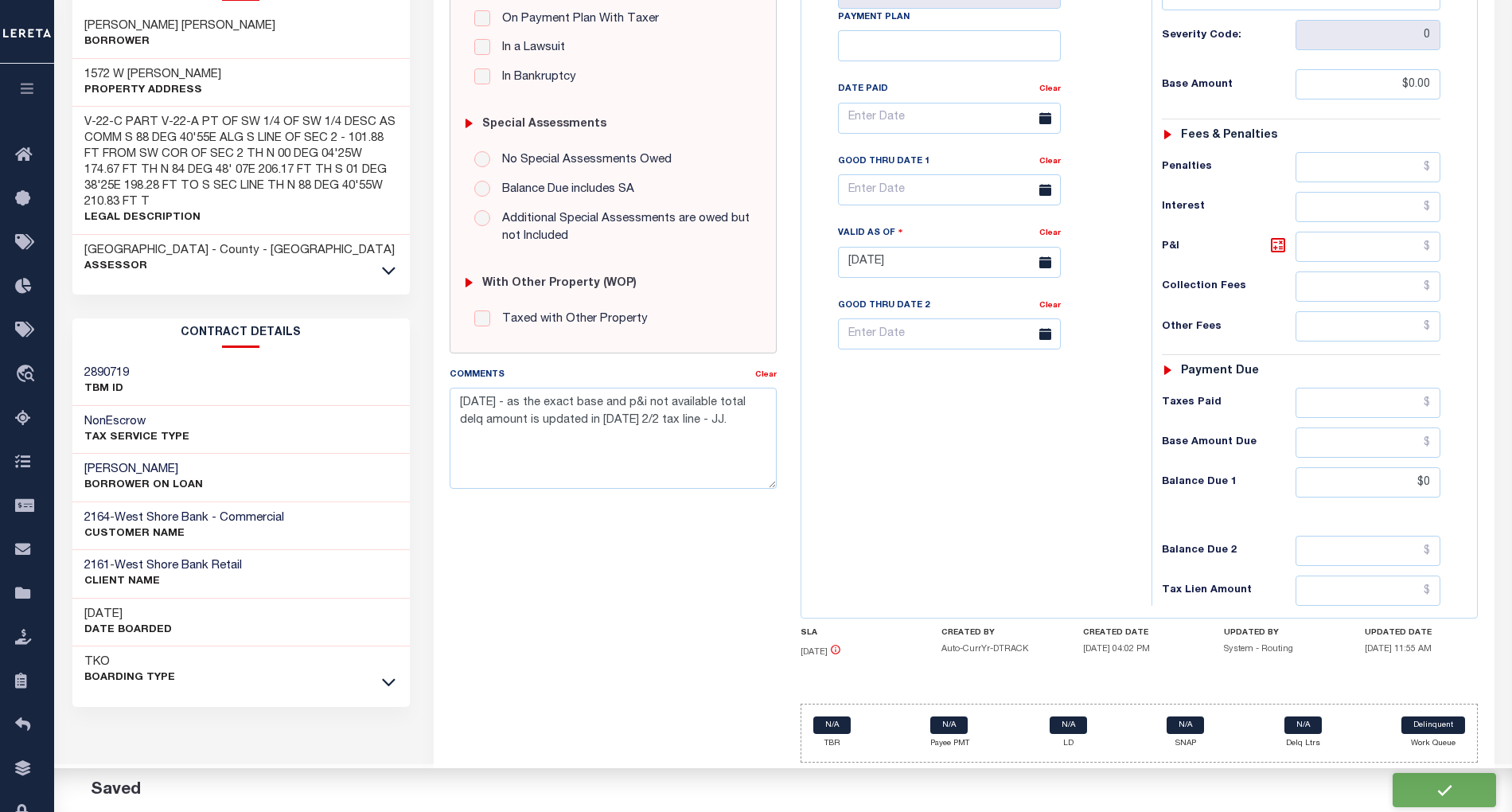
type input "$0"
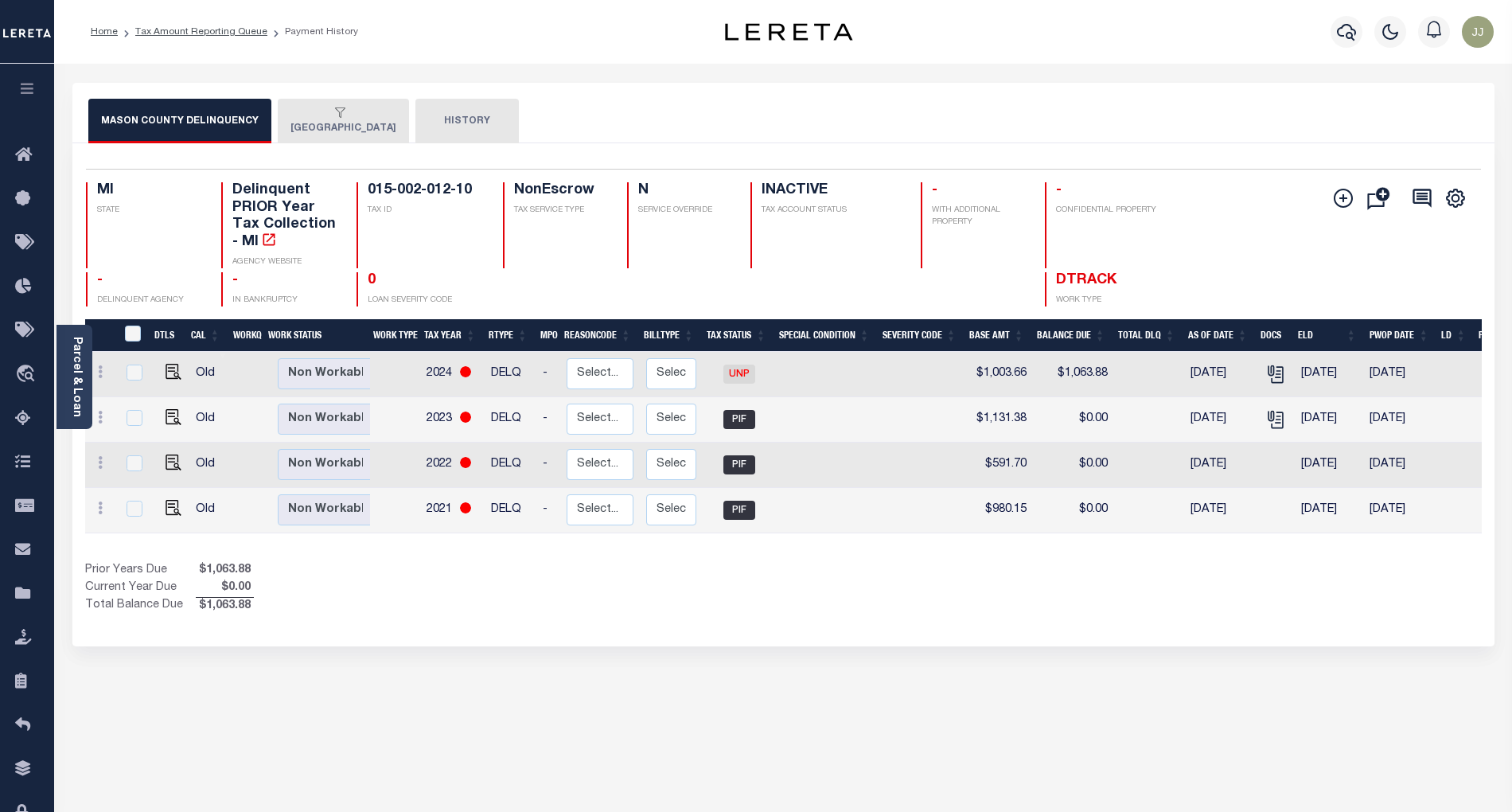
click at [325, 122] on button "[GEOGRAPHIC_DATA]" at bounding box center [343, 121] width 131 height 45
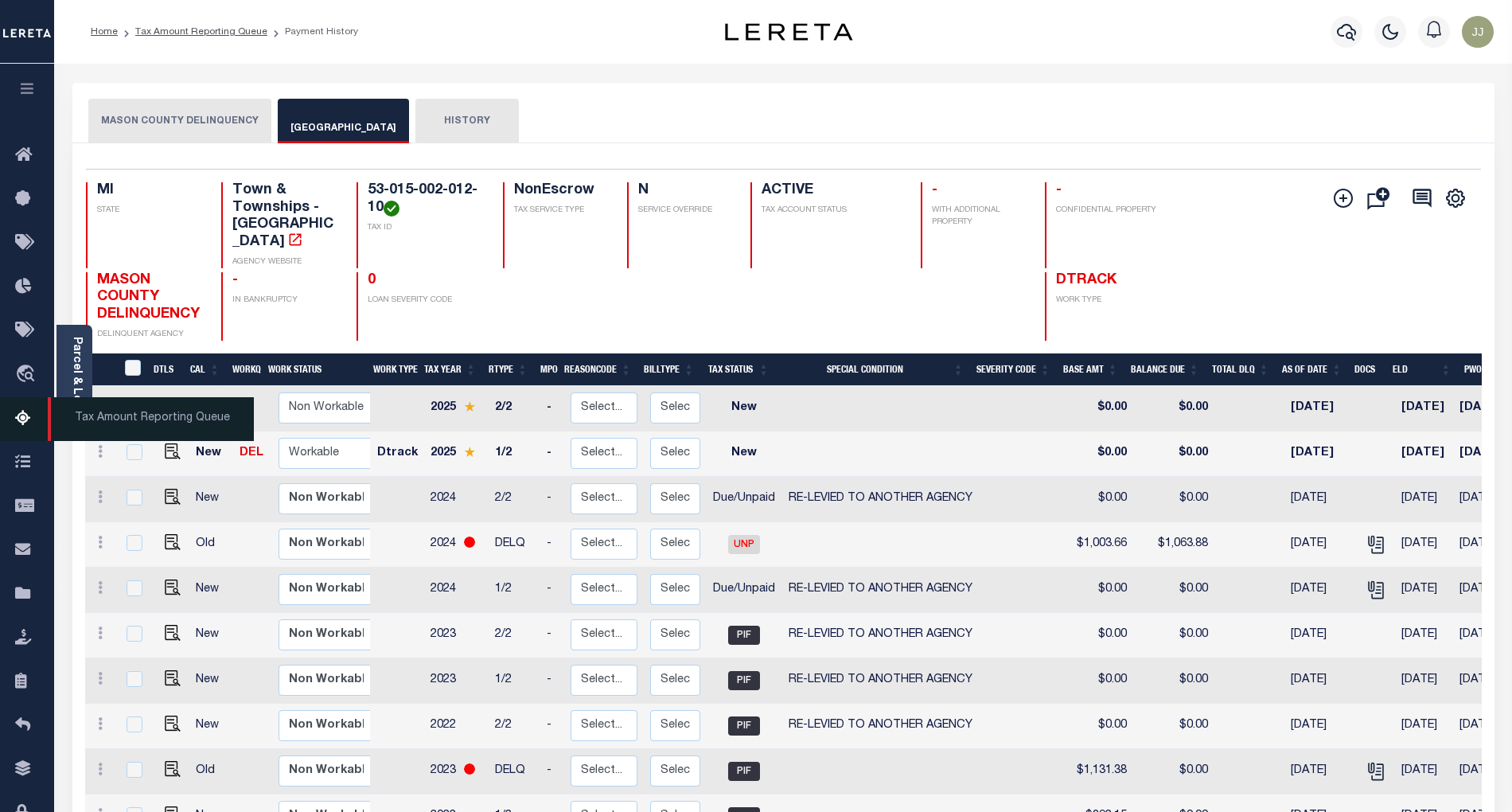
click at [27, 428] on icon at bounding box center [28, 419] width 26 height 20
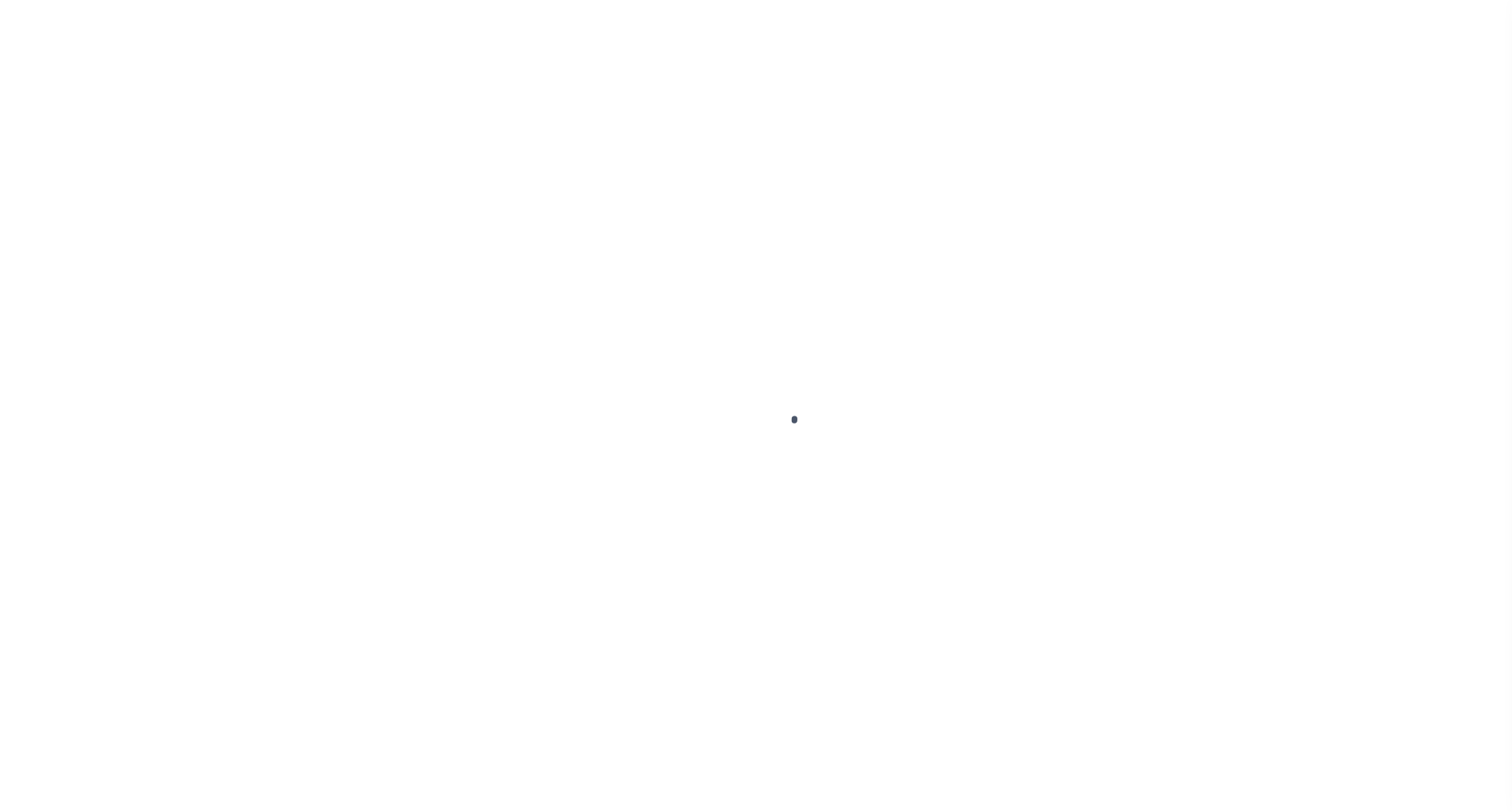
select select "DUE"
select select "31"
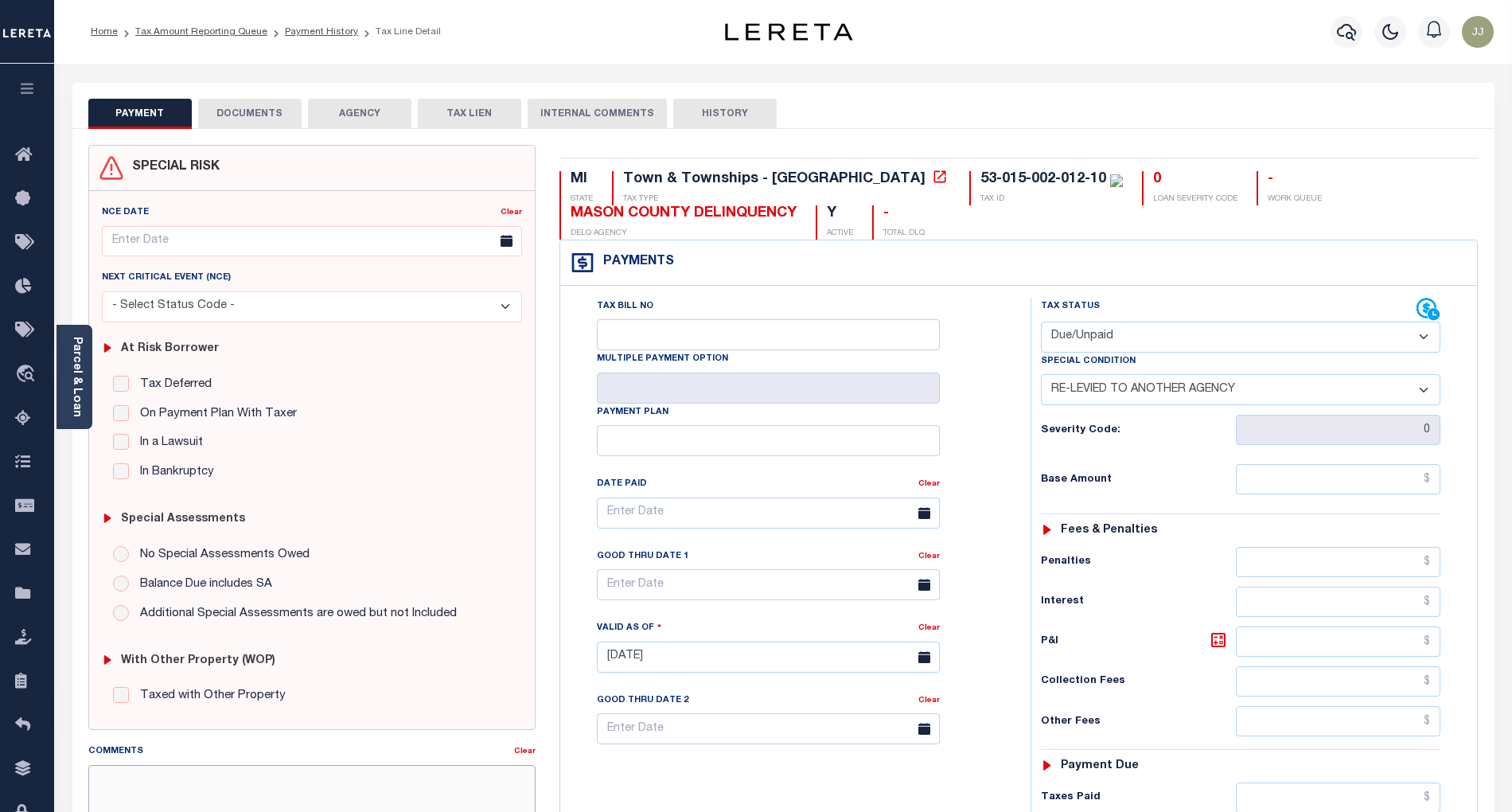
click at [281, 775] on textarea "Comments" at bounding box center [311, 815] width 447 height 100
paste textarea "[DATE] - as the exact base and p&i not available total delq amount is updated i…"
type textarea "[DATE] - as the exact base and p&i not available total delq amount is updated i…"
type input "[DATE]"
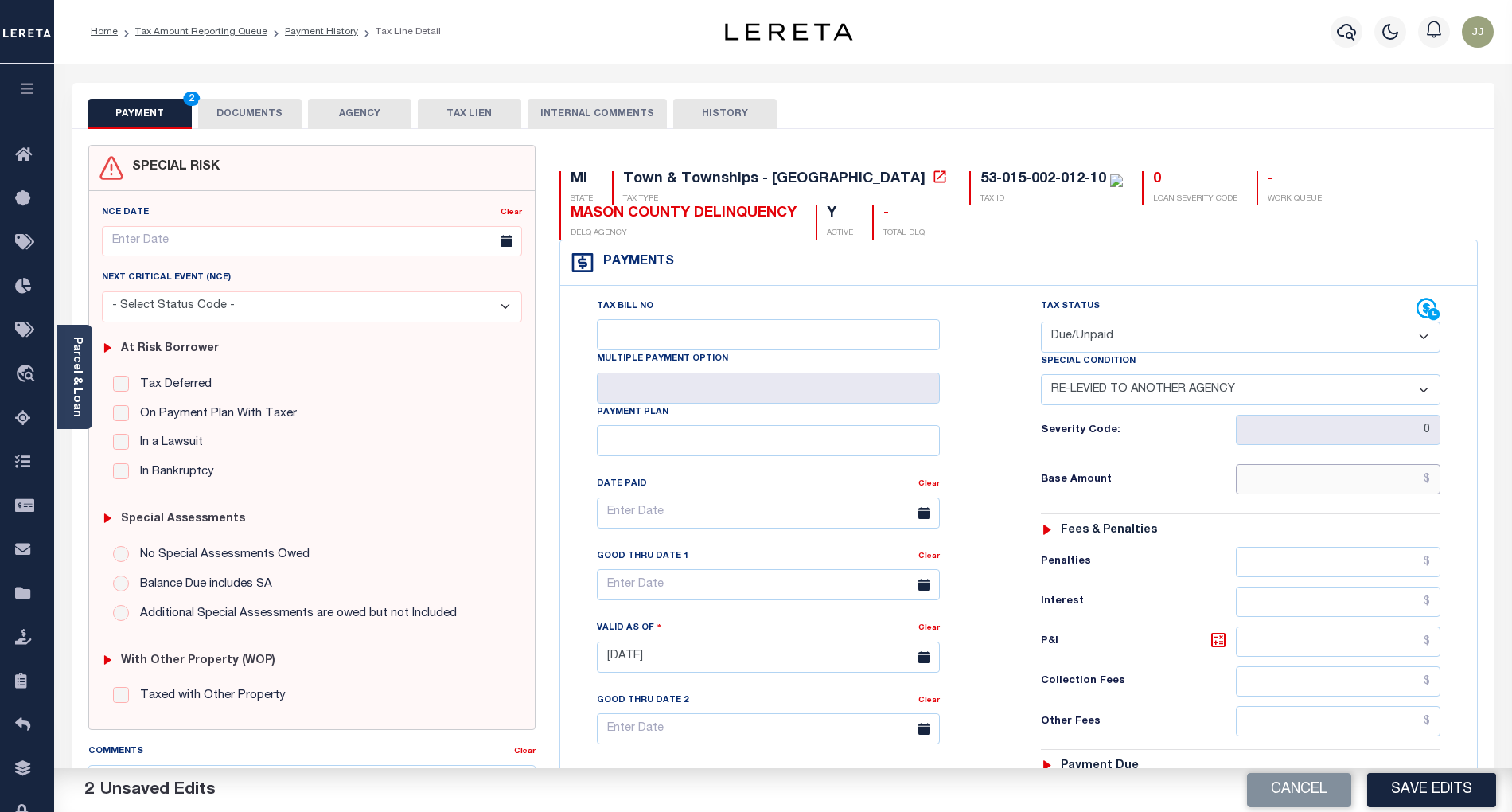
click at [1321, 492] on input "text" at bounding box center [1338, 479] width 205 height 30
paste input "1,013.33"
type input "$1,013.33"
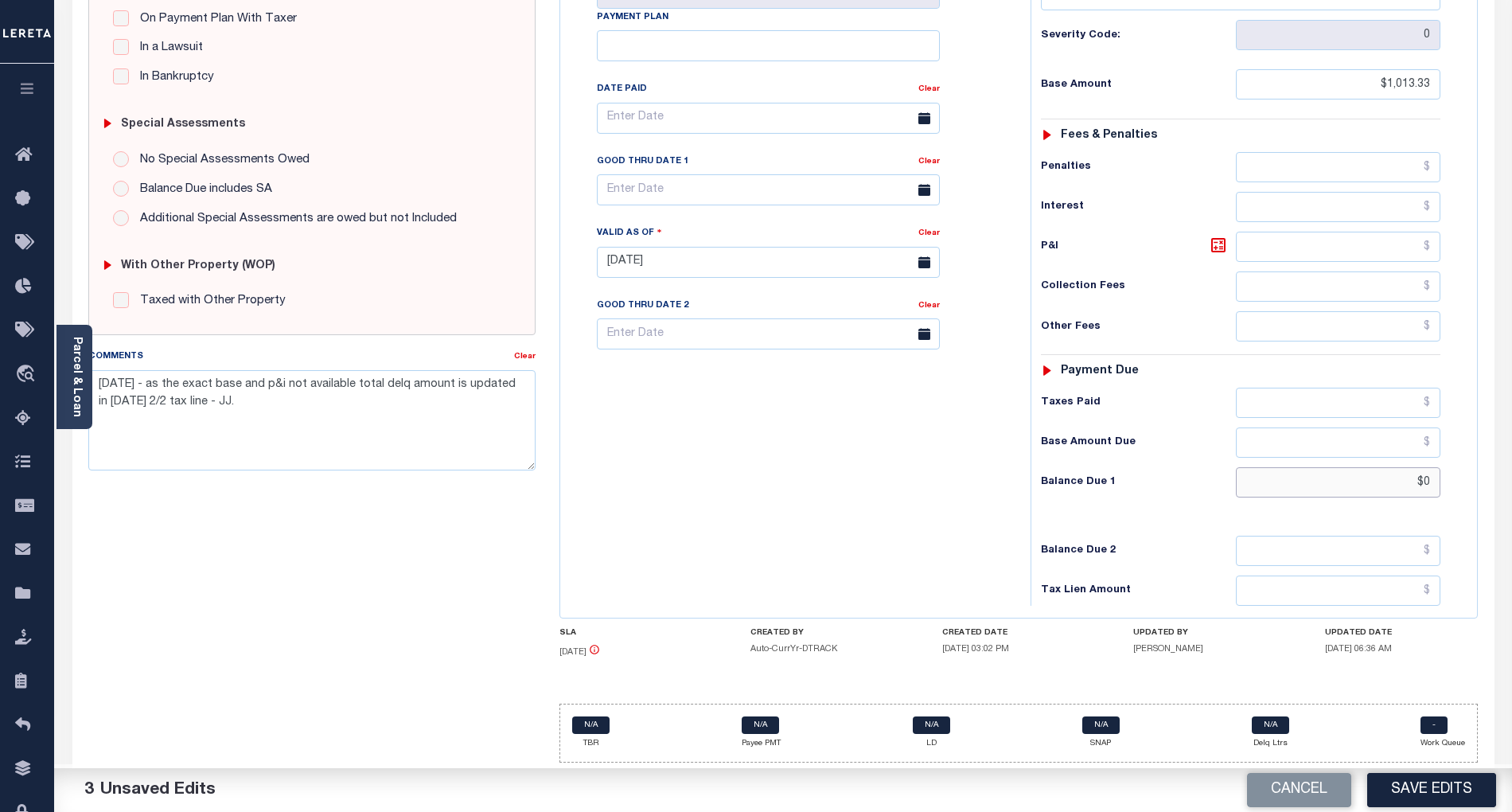
click at [1370, 481] on input "$0" at bounding box center [1338, 482] width 205 height 30
drag, startPoint x: 1430, startPoint y: 481, endPoint x: 1334, endPoint y: 488, distance: 96.3
click at [1334, 488] on input "$0" at bounding box center [1338, 482] width 205 height 30
paste input "1,139.1"
type input "$1,139.10"
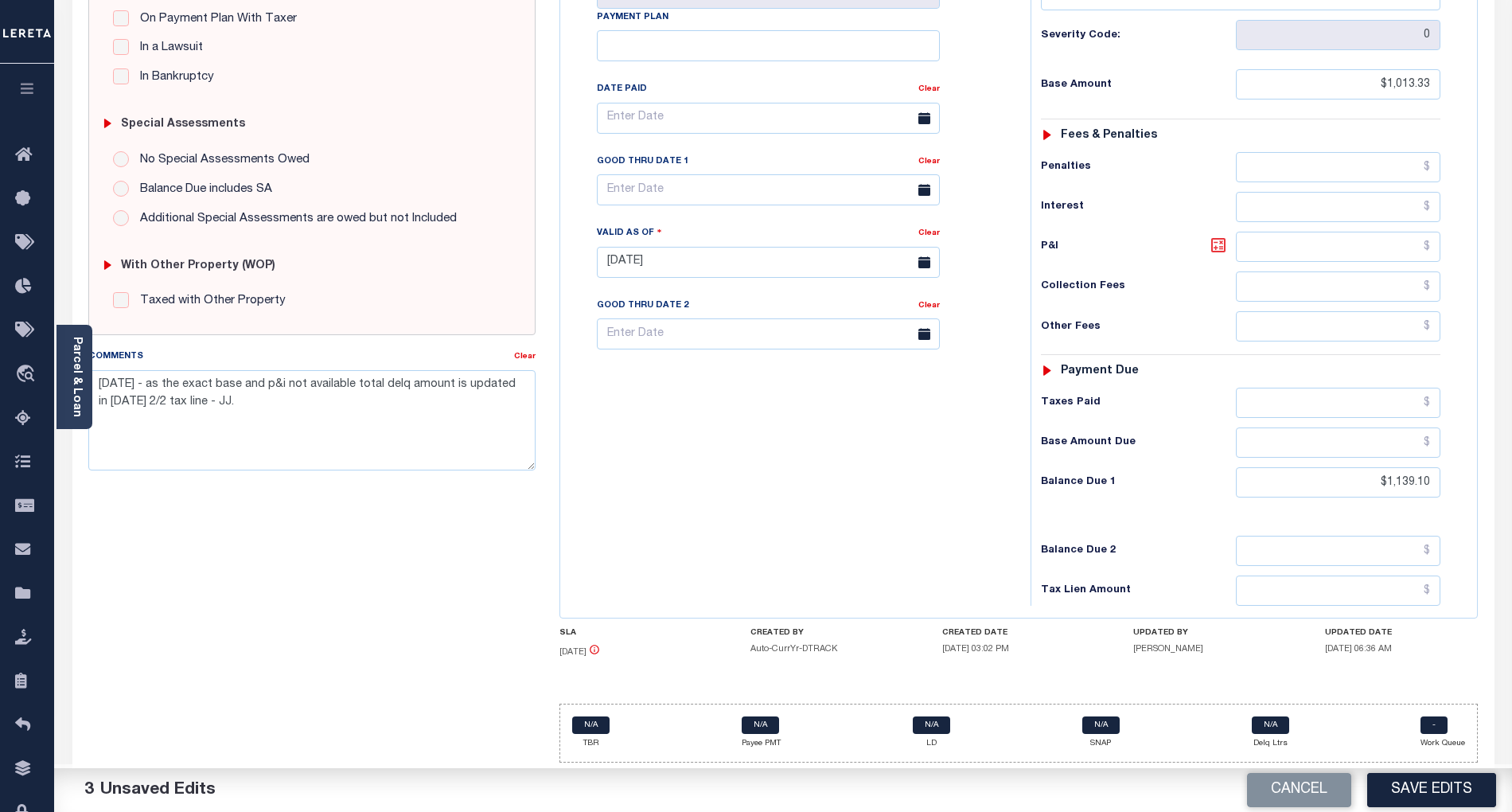
click at [1224, 245] on icon at bounding box center [1219, 245] width 15 height 15
type input "$125.77"
click at [729, 488] on div "Tax Bill No Multiple Payment Option Payment Plan Clear" at bounding box center [792, 254] width 455 height 703
click at [616, 177] on input "text" at bounding box center [769, 190] width 343 height 31
click at [755, 271] on span "2" at bounding box center [755, 287] width 31 height 31
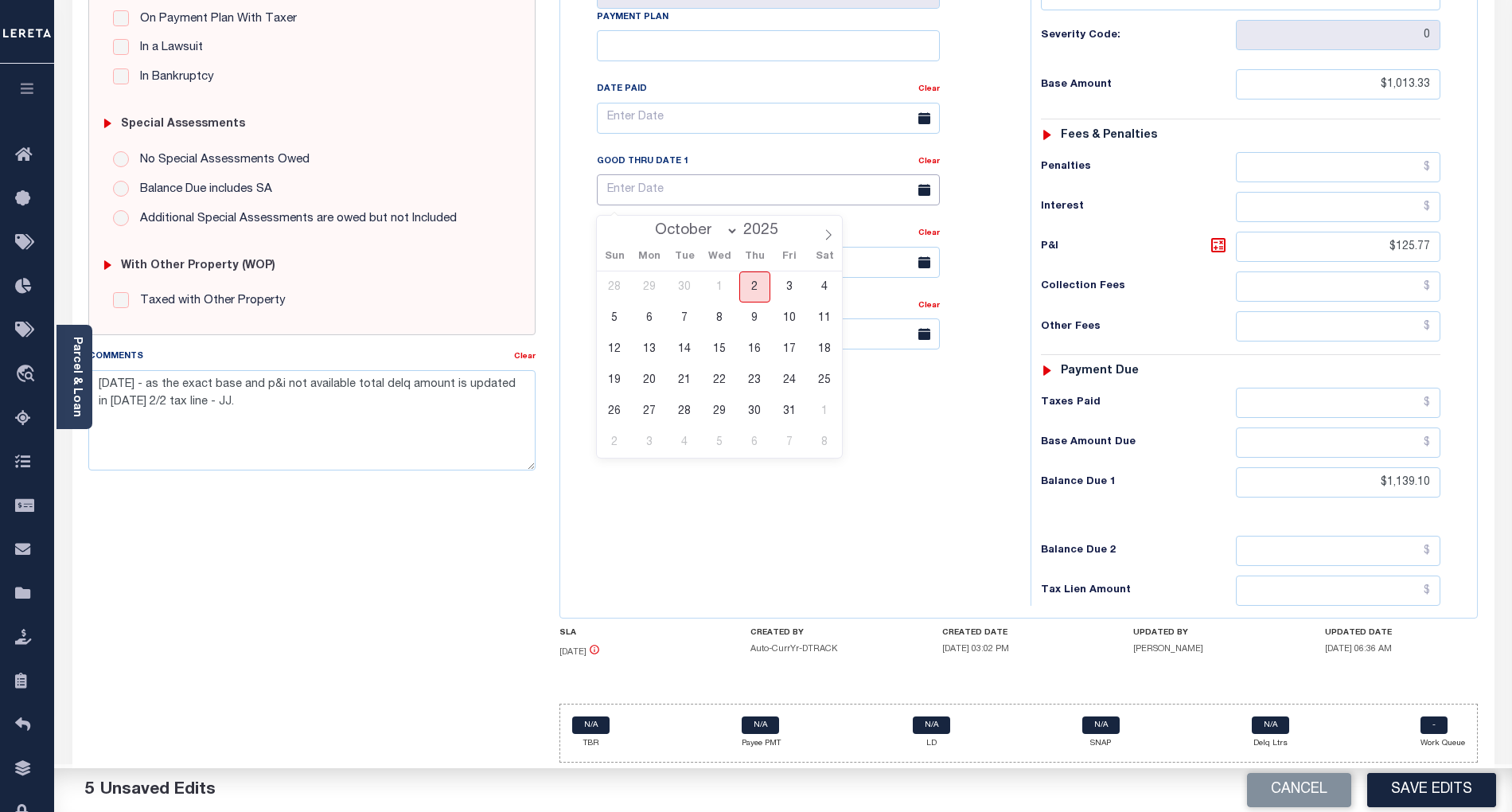
type input "[DATE]"
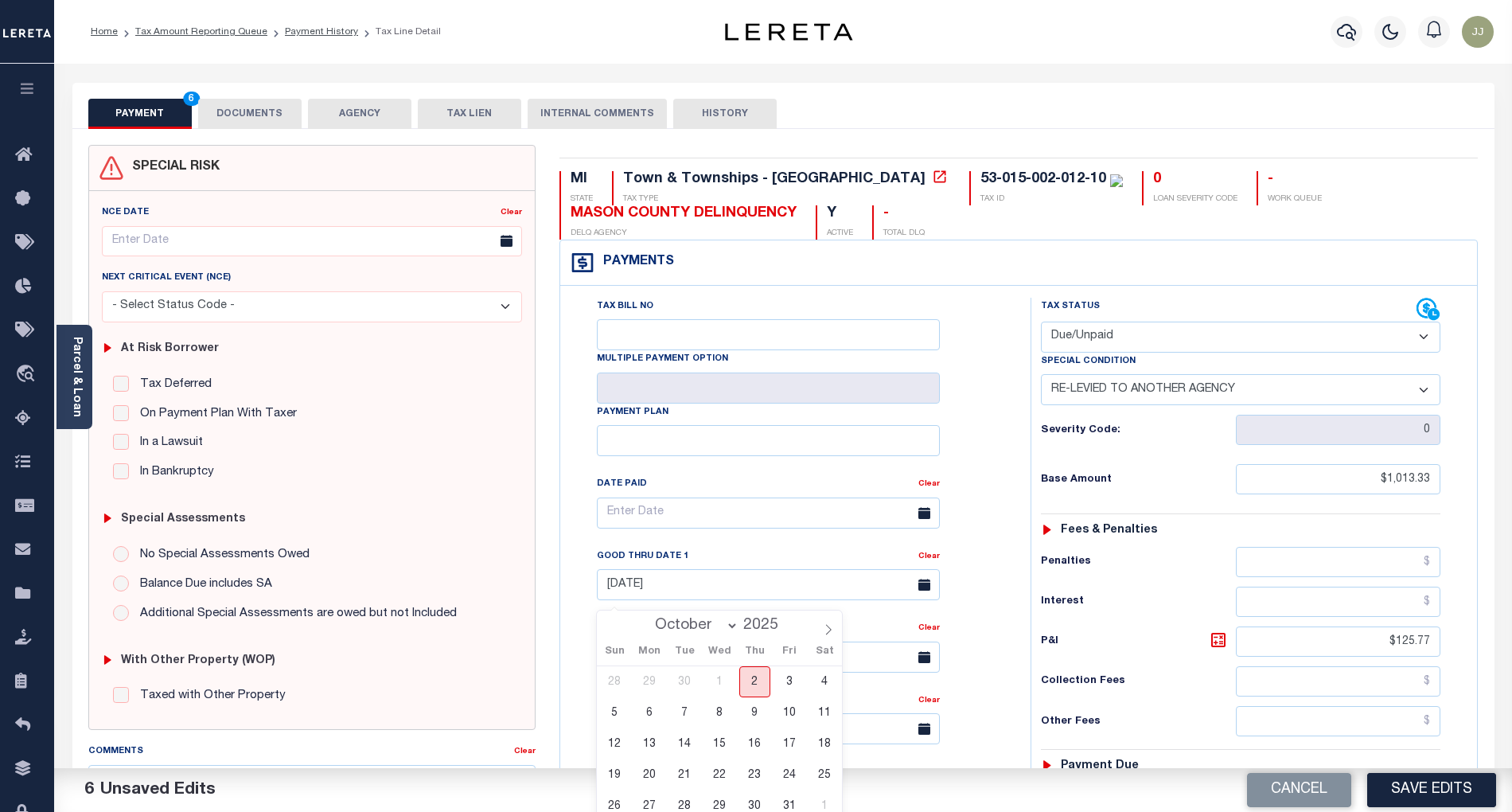
click at [762, 689] on span "2" at bounding box center [755, 682] width 31 height 31
click at [230, 113] on button "DOCUMENTS" at bounding box center [250, 113] width 104 height 30
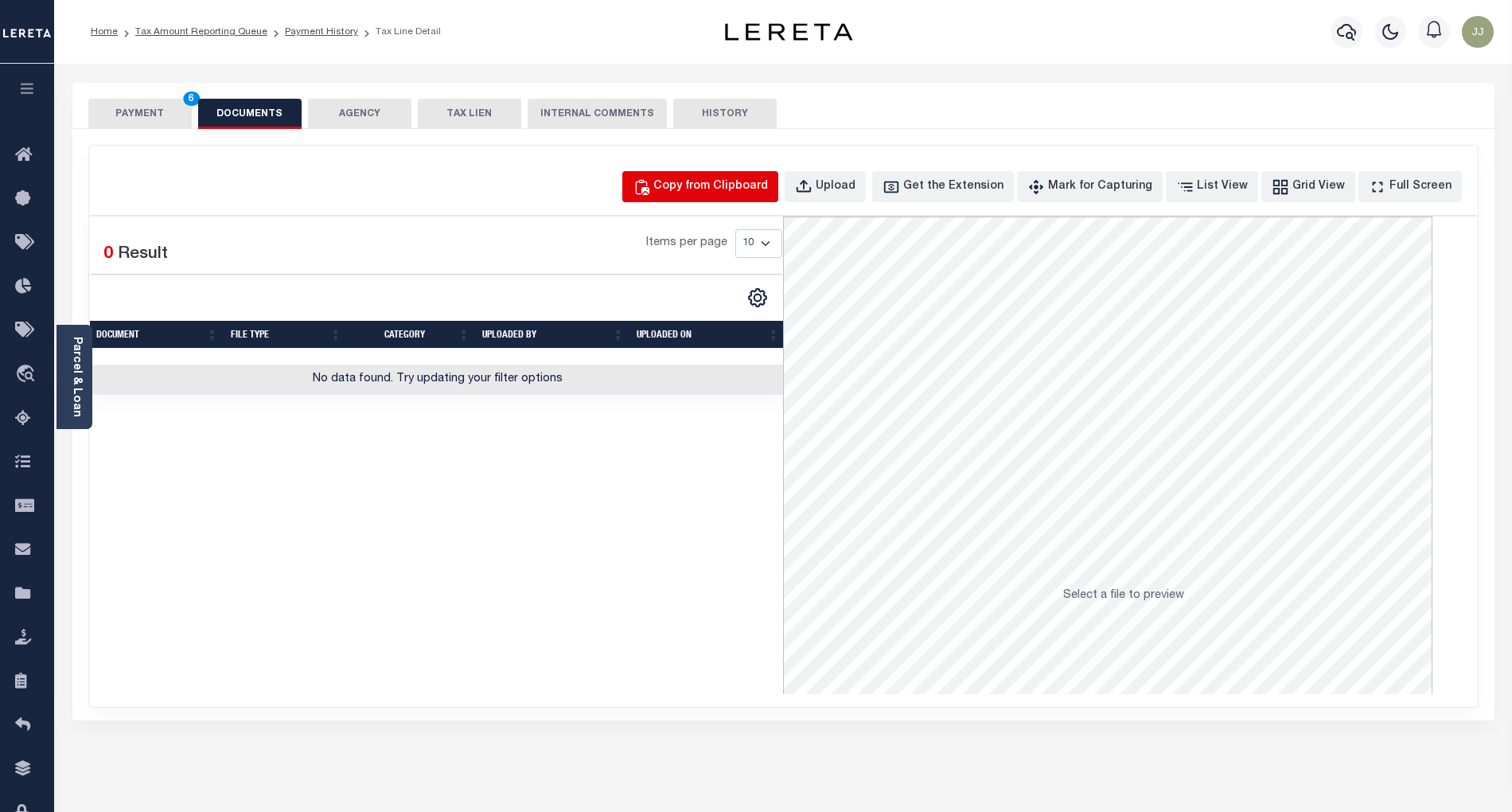
click at [694, 175] on button "Copy from Clipboard" at bounding box center [700, 186] width 156 height 31
select select "POP"
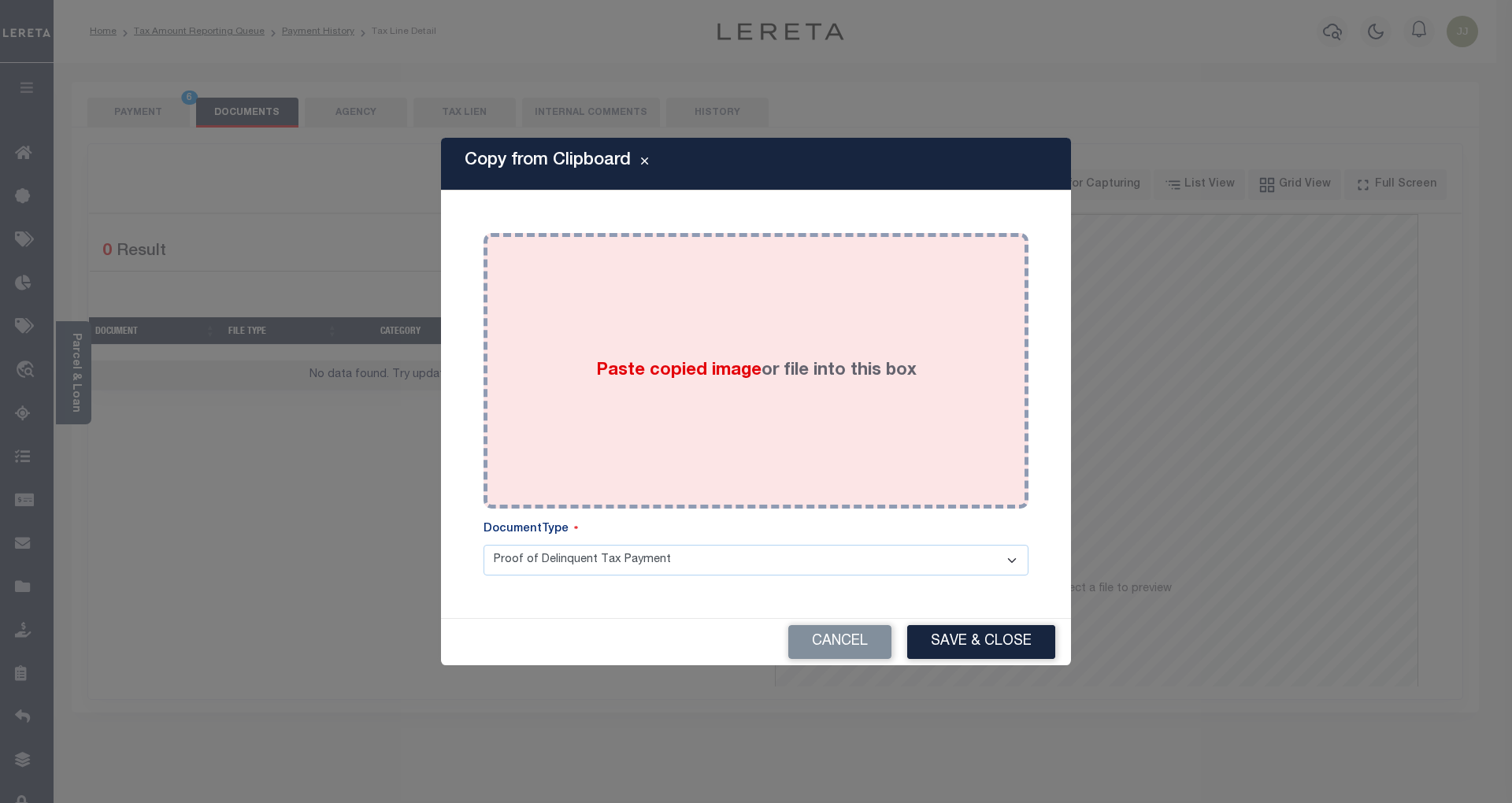
click at [715, 348] on div "Paste copied image or file into this box" at bounding box center [756, 370] width 521 height 252
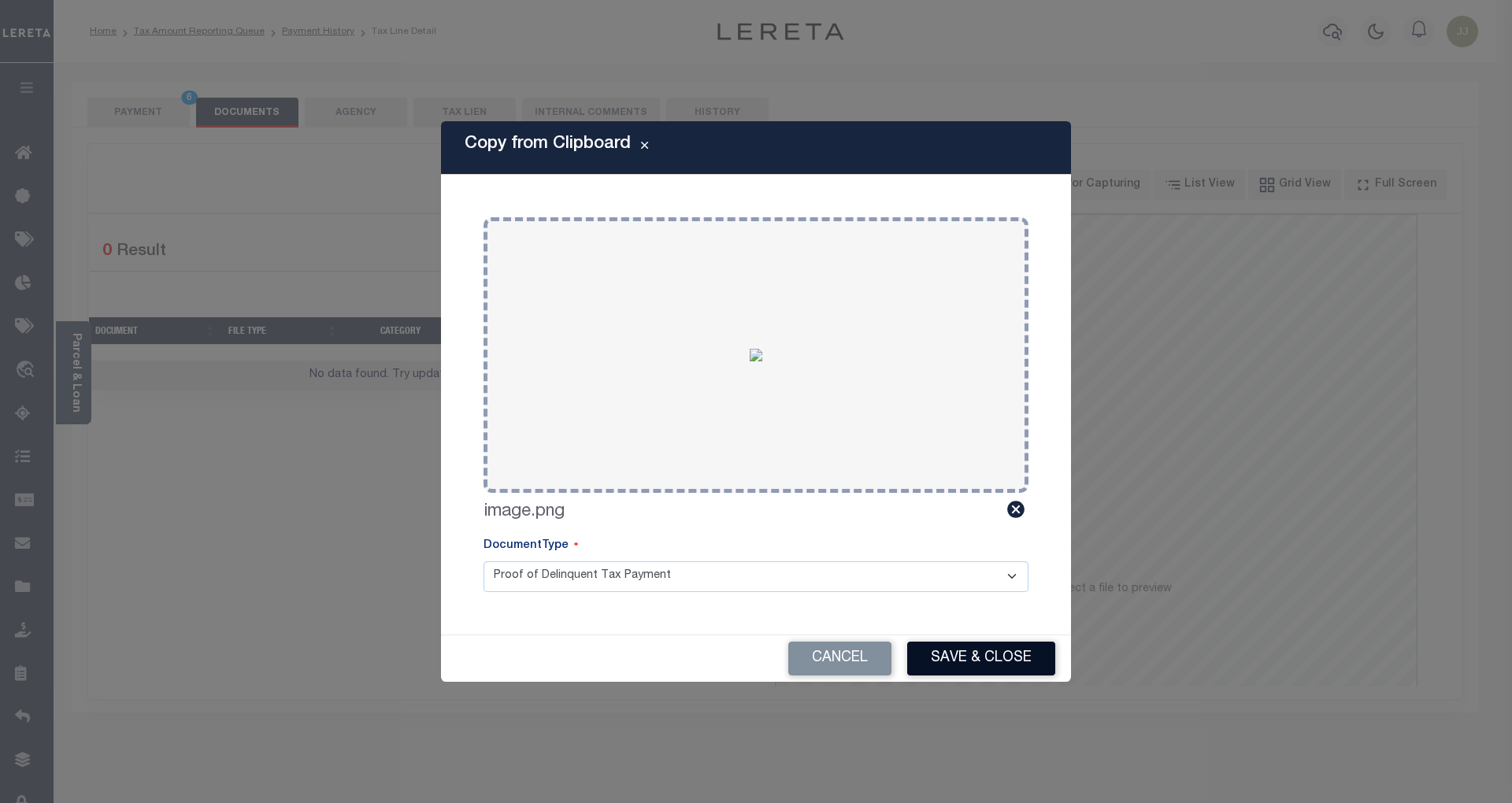
click at [976, 645] on button "Save & Close" at bounding box center [981, 659] width 148 height 34
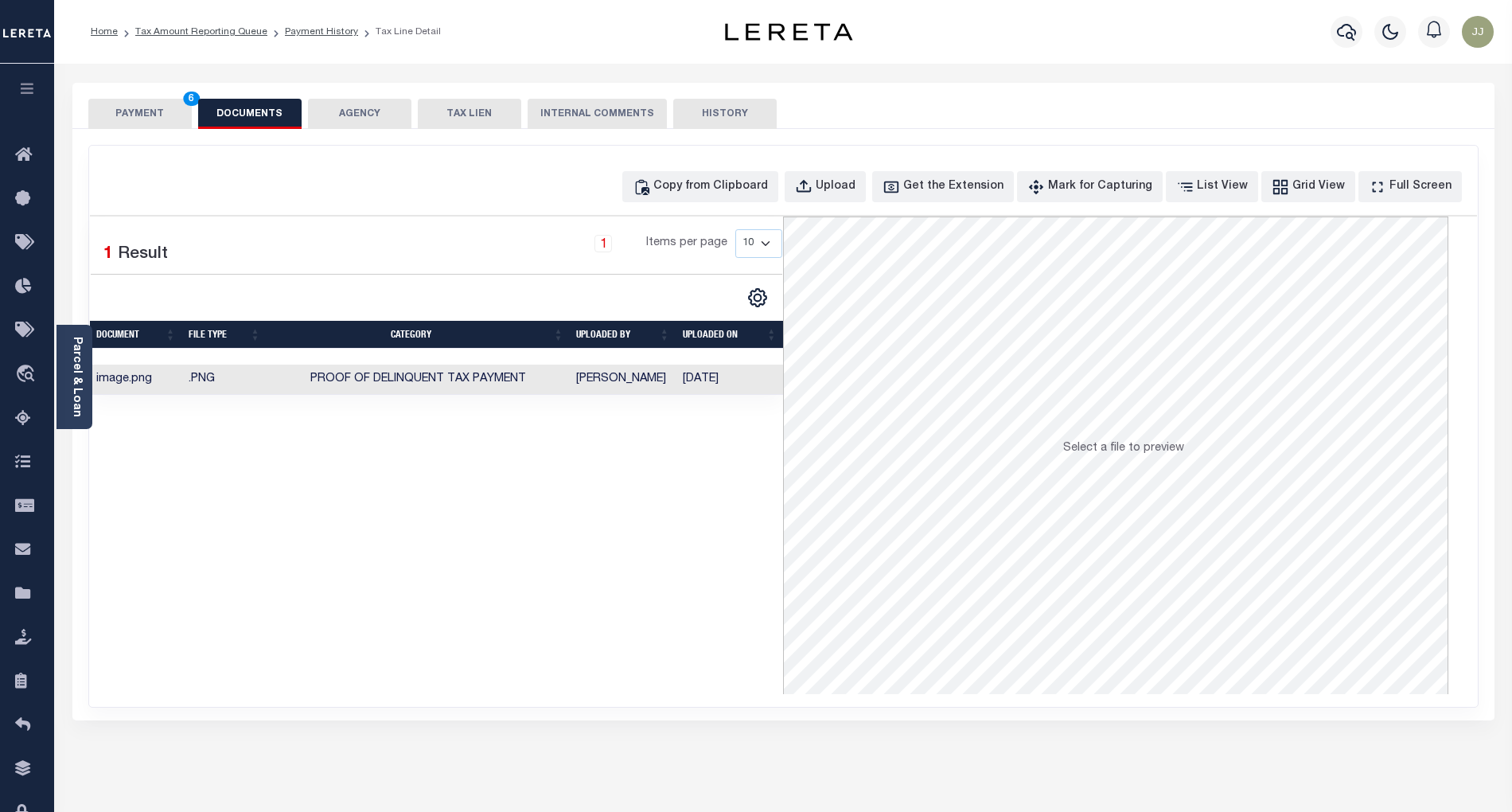
click at [136, 115] on button "PAYMENT 6" at bounding box center [140, 113] width 104 height 30
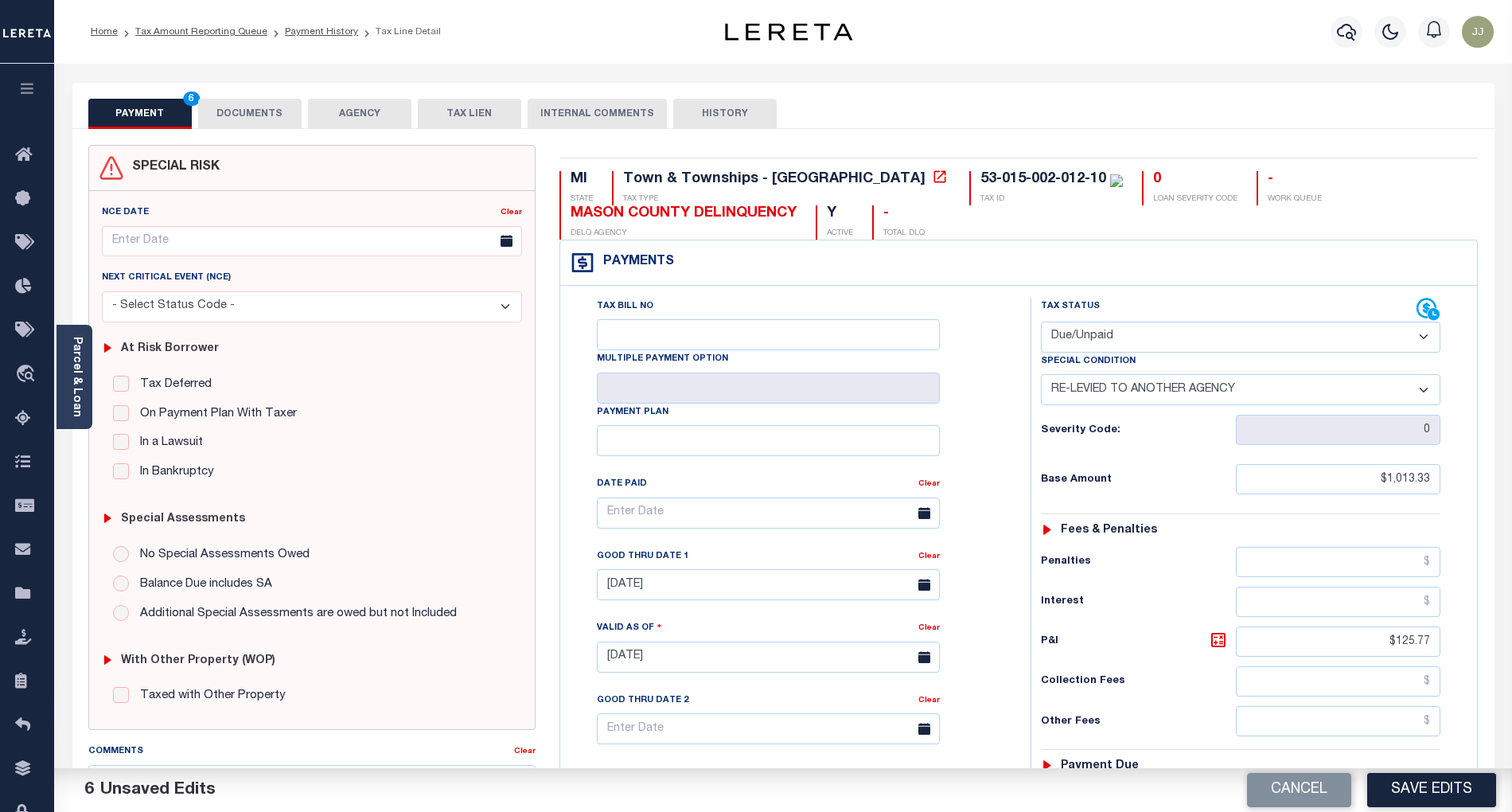
scroll to position [402, 0]
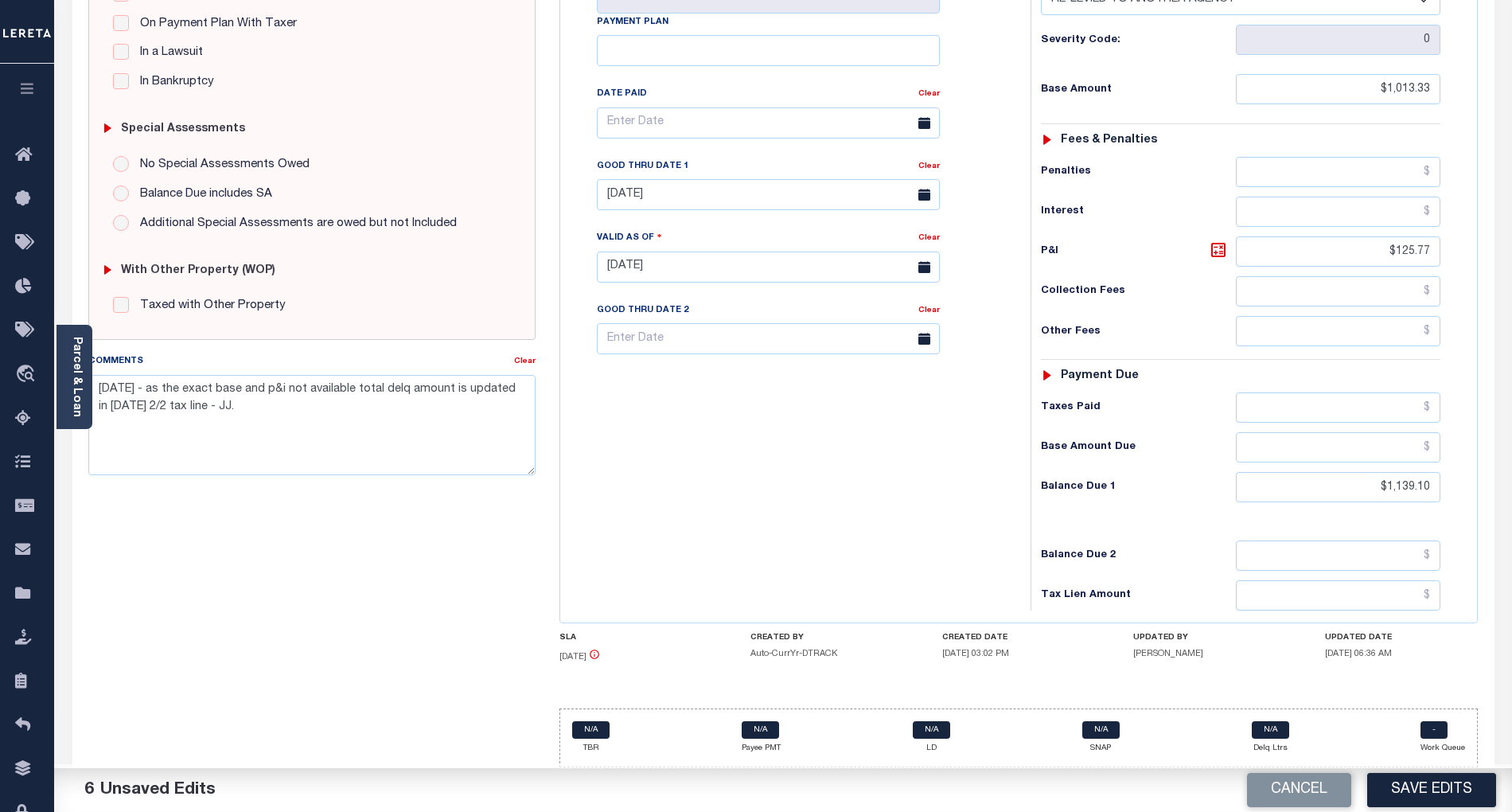
drag, startPoint x: 844, startPoint y: 561, endPoint x: 1124, endPoint y: 629, distance: 288.1
click at [909, 586] on div "Tax Bill No Multiple Payment Option Payment Plan Clear" at bounding box center [792, 258] width 455 height 703
click at [1426, 790] on button "Save Edits" at bounding box center [1431, 791] width 129 height 34
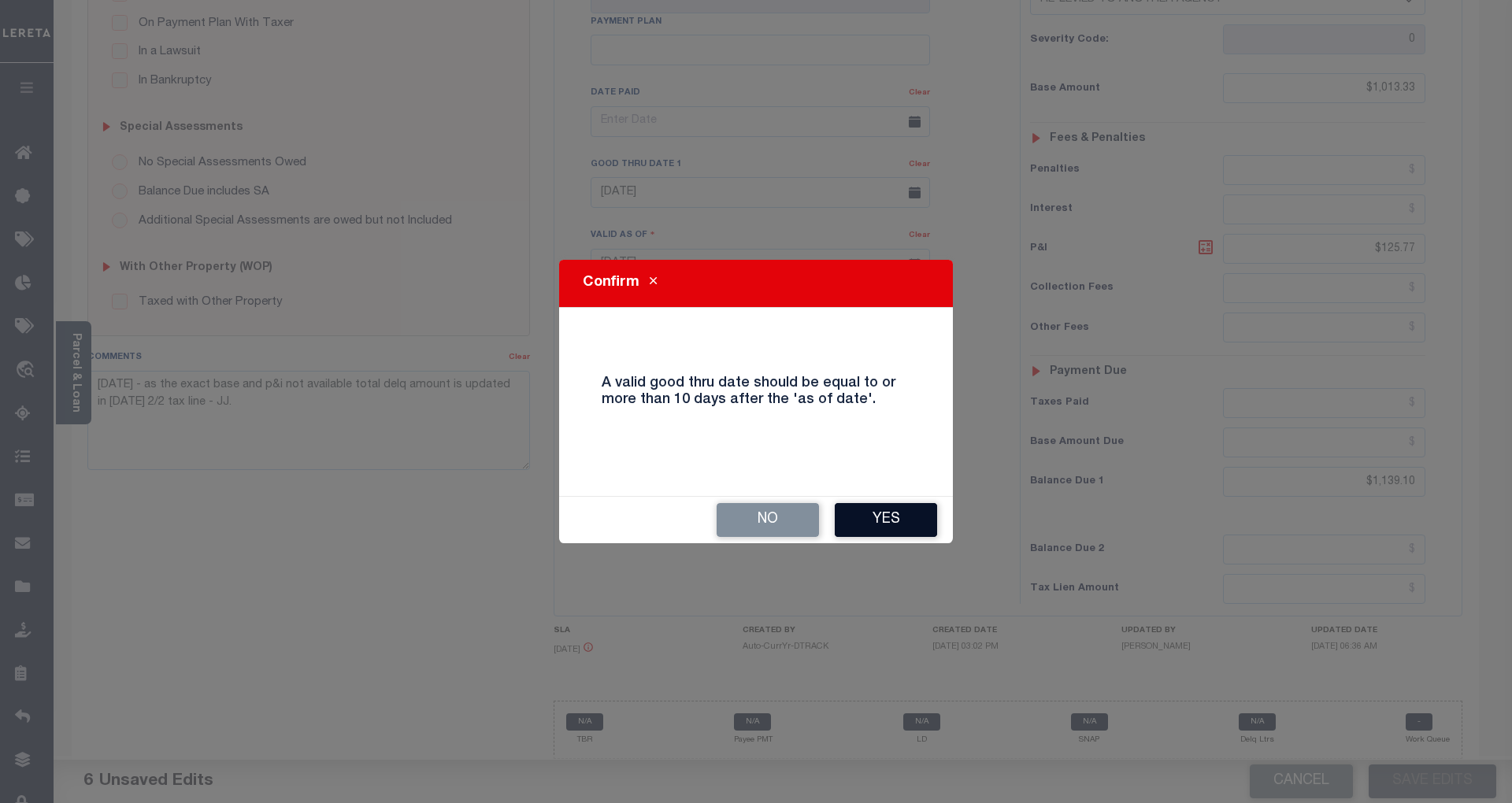
click at [857, 516] on button "Yes" at bounding box center [885, 520] width 103 height 34
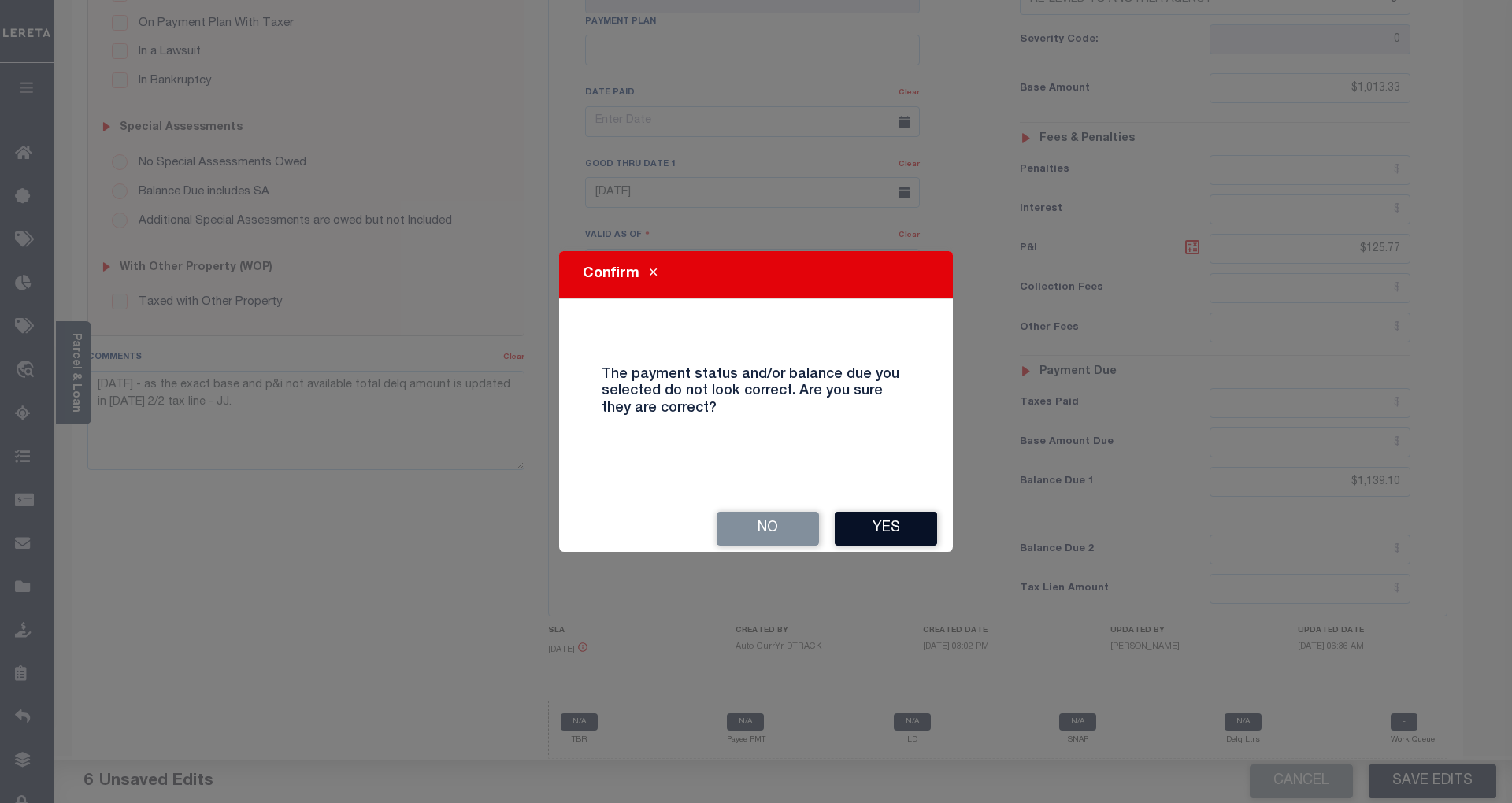
click at [882, 521] on button "Yes" at bounding box center [885, 529] width 103 height 34
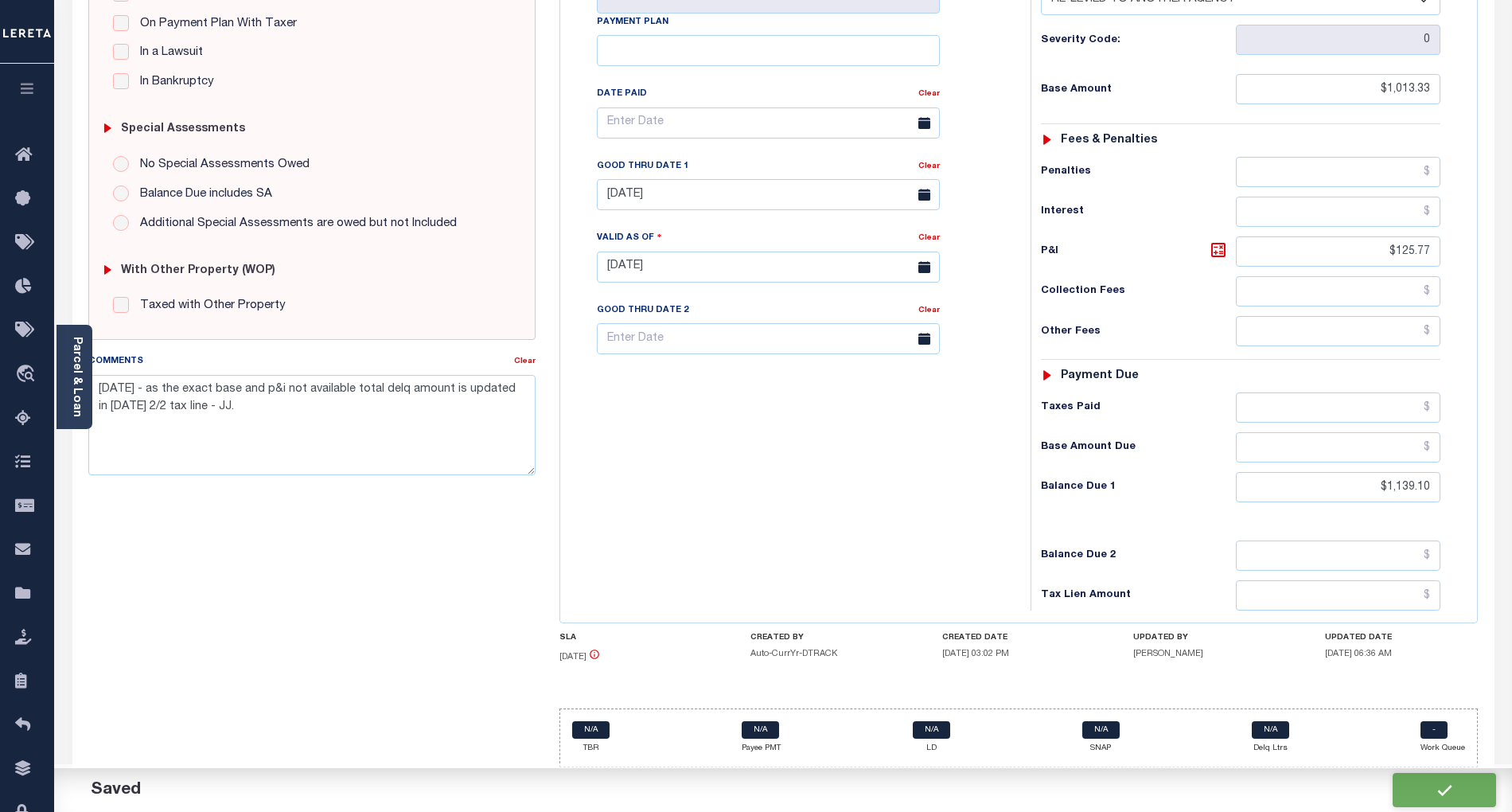
checkbox input "false"
type input "$1,013.33"
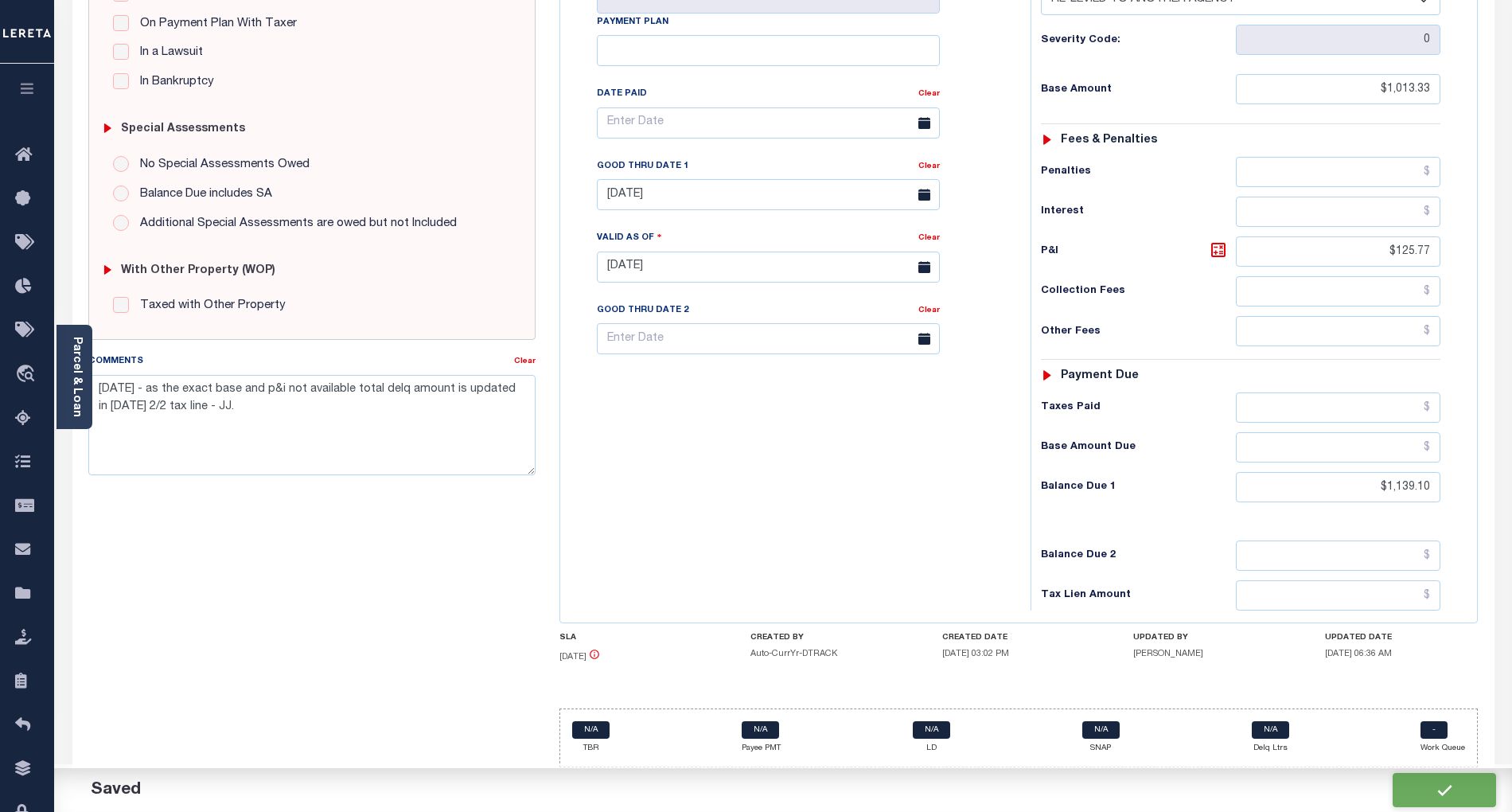
type input "$125.77"
type input "$1,139.1"
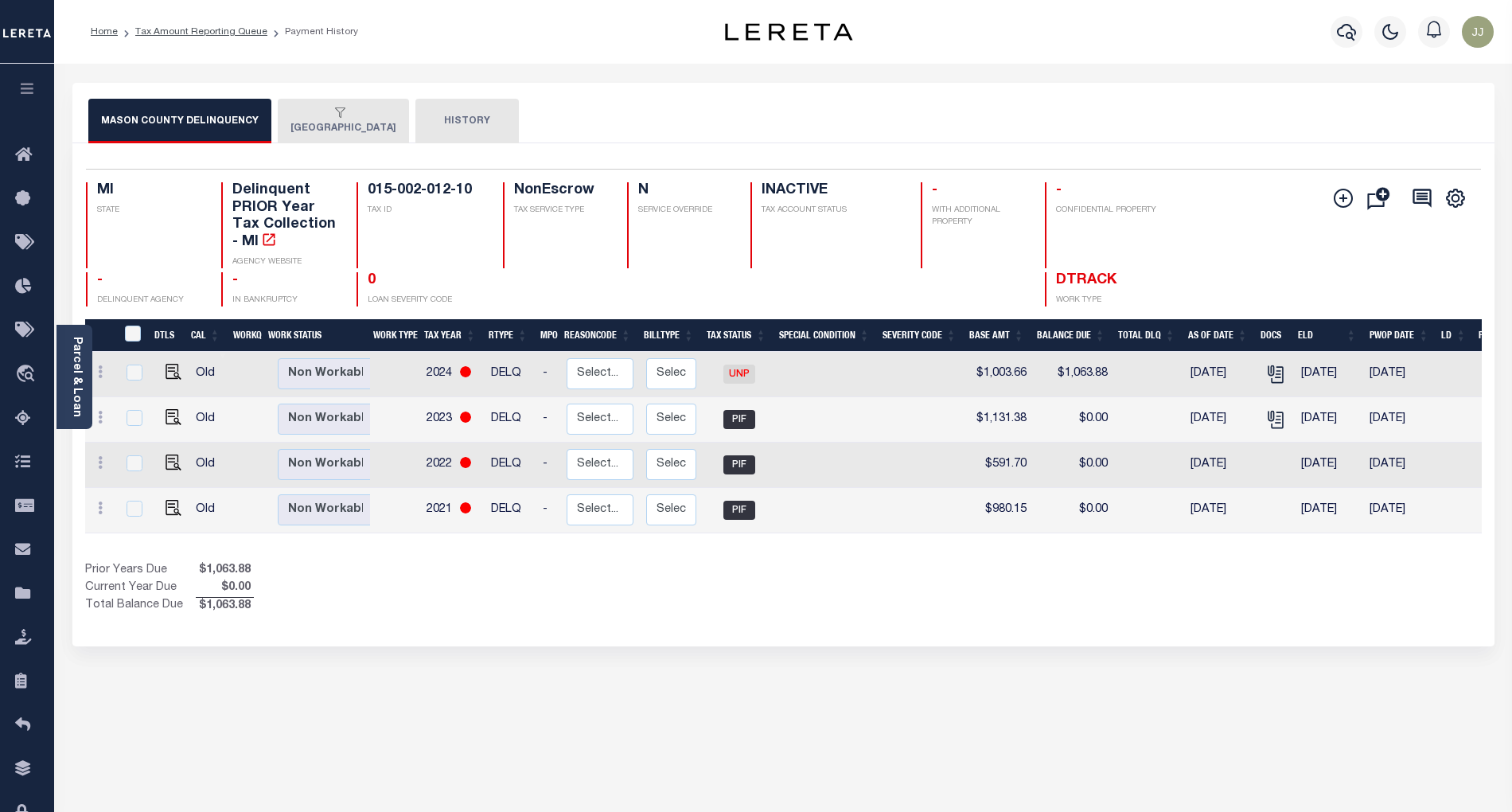
click at [339, 132] on button "[GEOGRAPHIC_DATA]" at bounding box center [343, 121] width 131 height 45
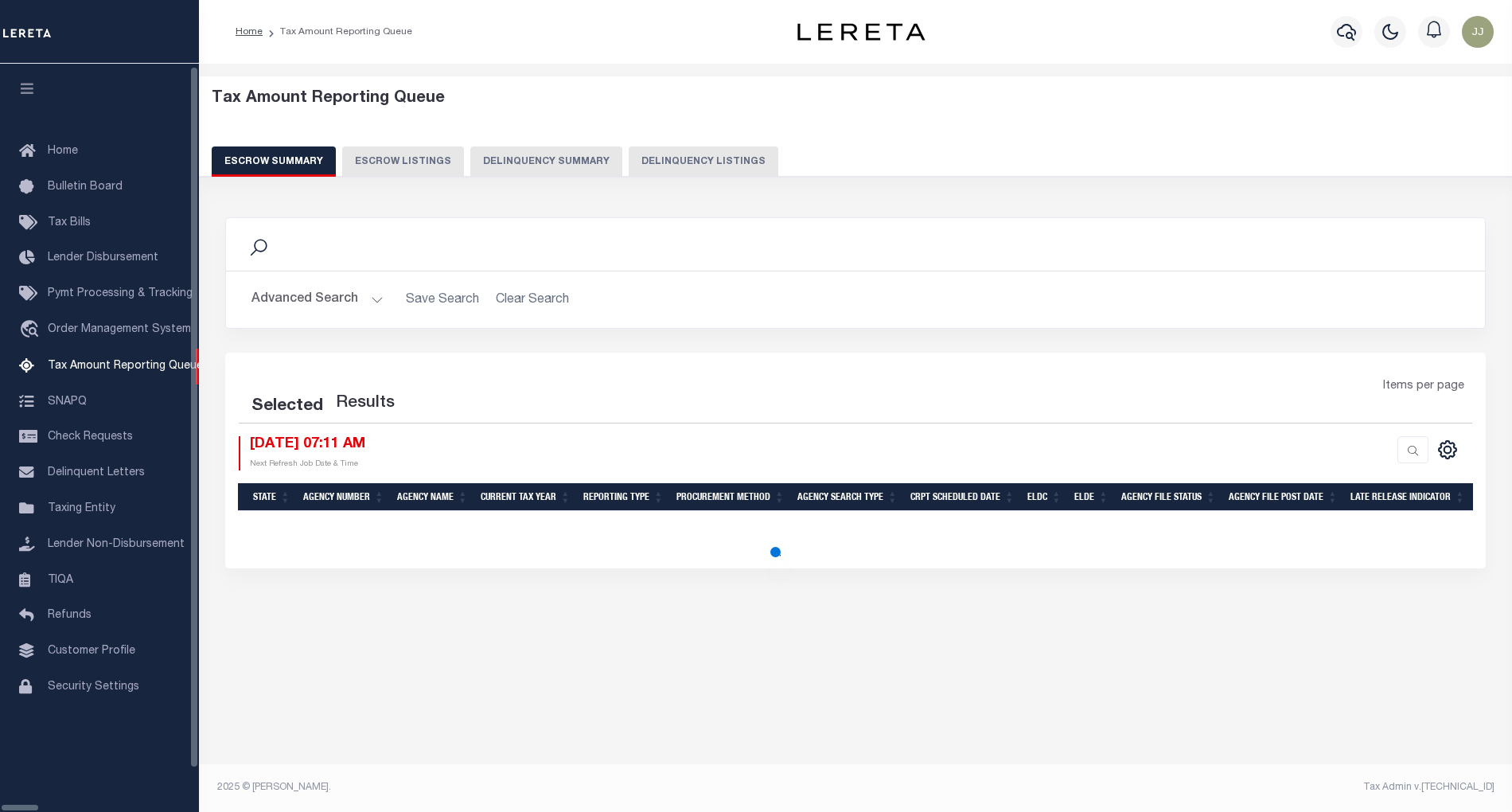
click at [602, 166] on button "Delinquency Summary" at bounding box center [546, 161] width 152 height 30
select select
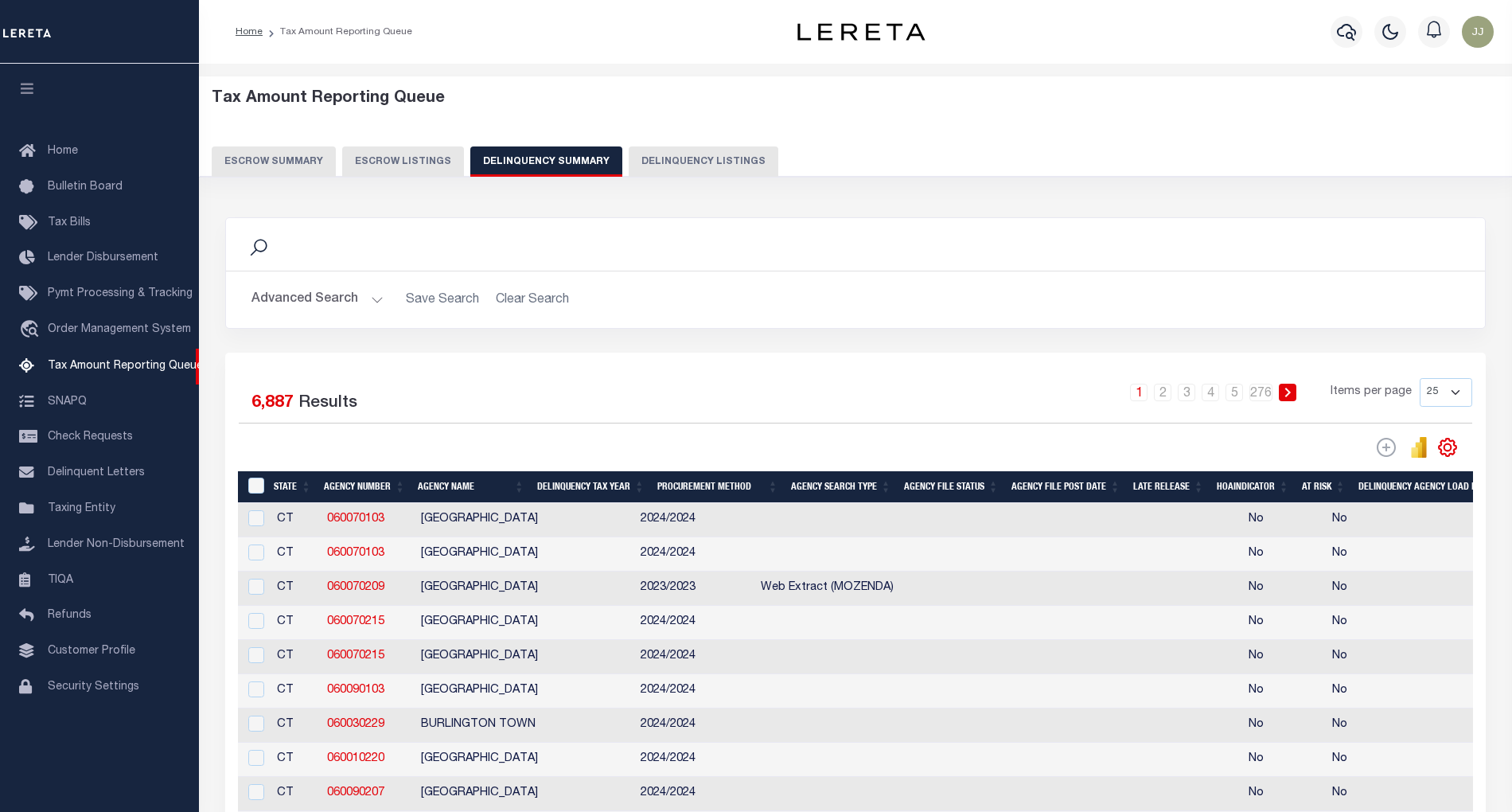
click at [365, 306] on button "Advanced Search" at bounding box center [318, 300] width 132 height 31
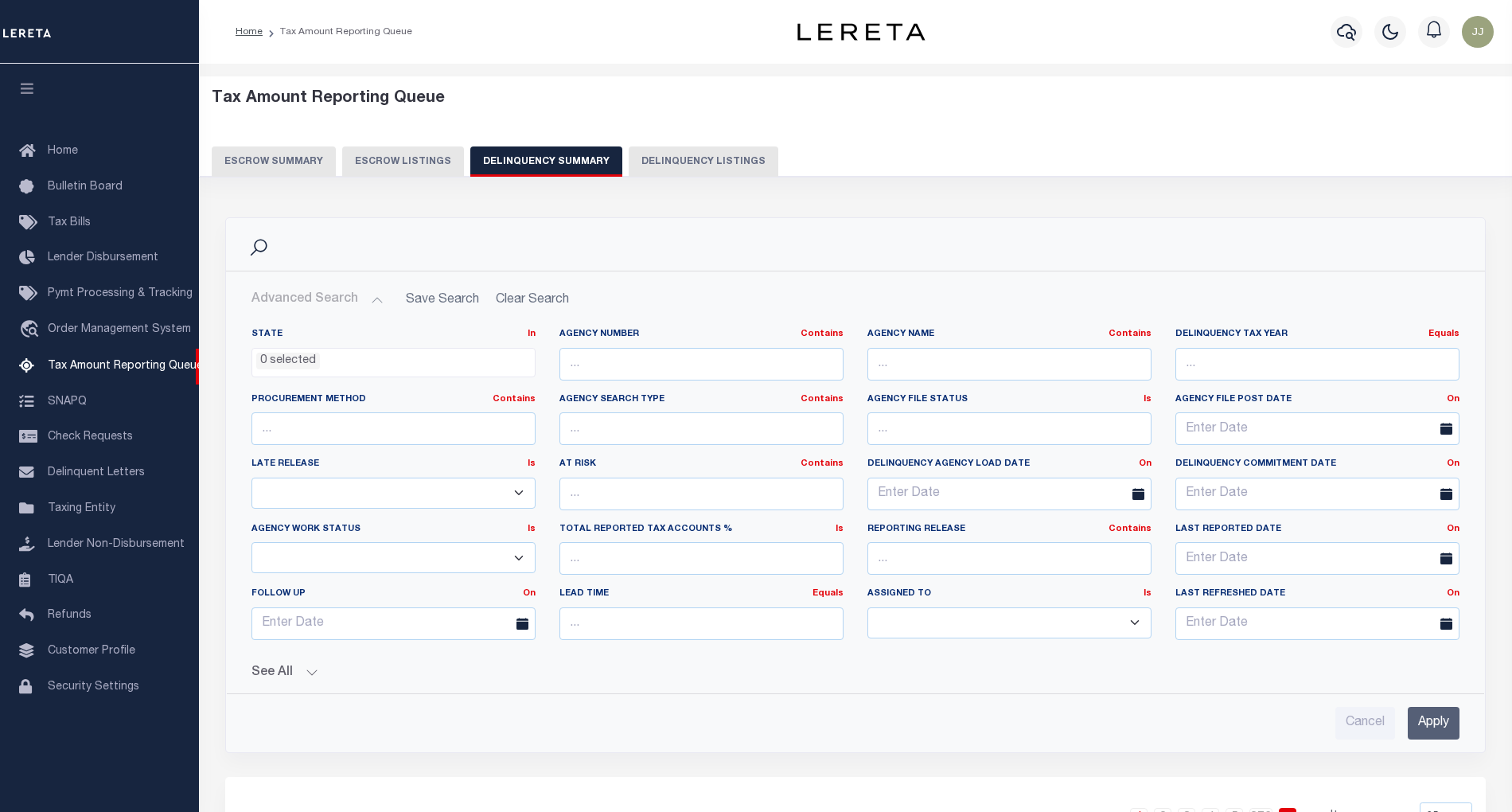
click at [682, 160] on button "Delinquency Listings" at bounding box center [704, 161] width 149 height 30
select select "100"
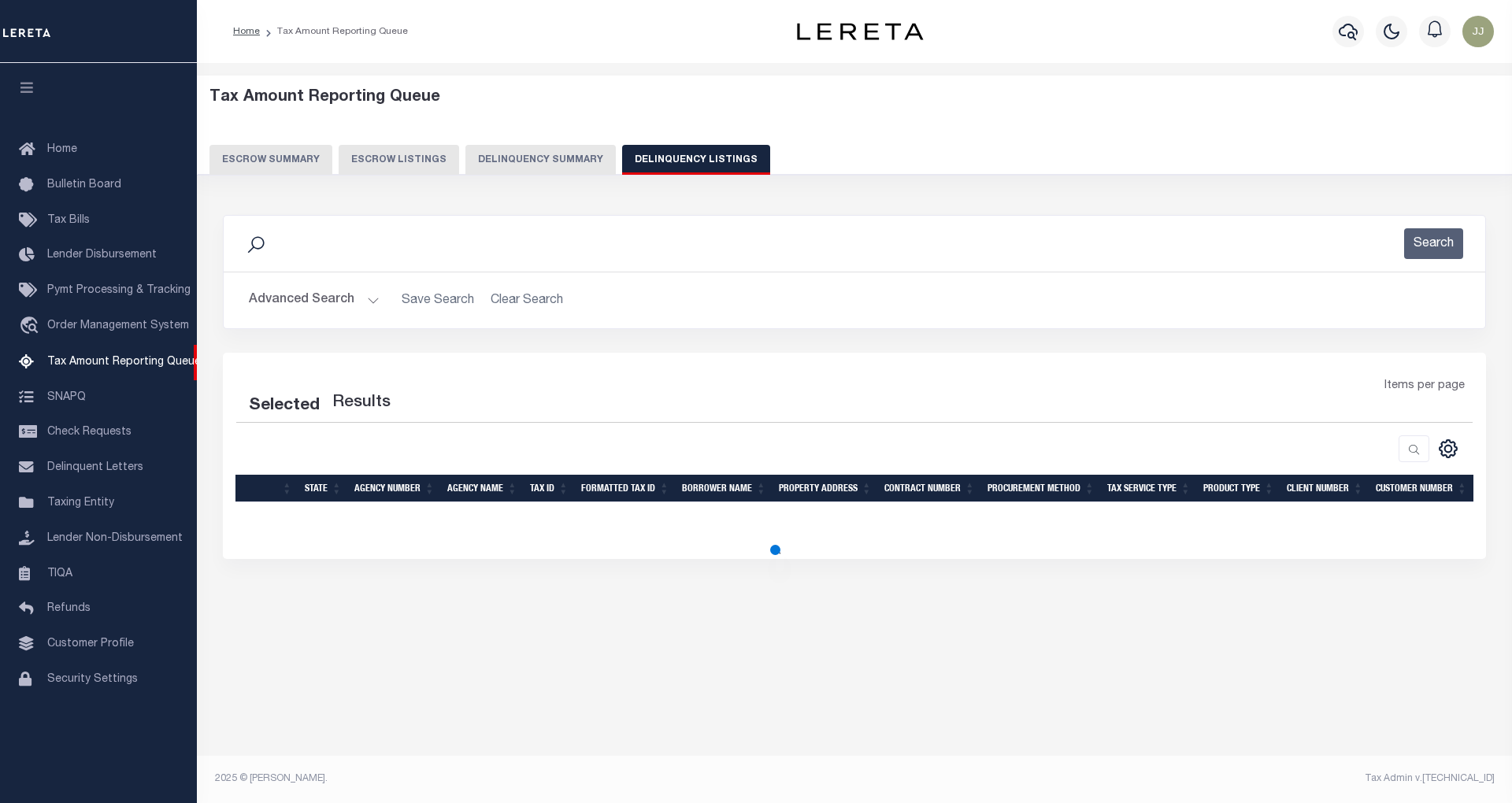
select select "100"
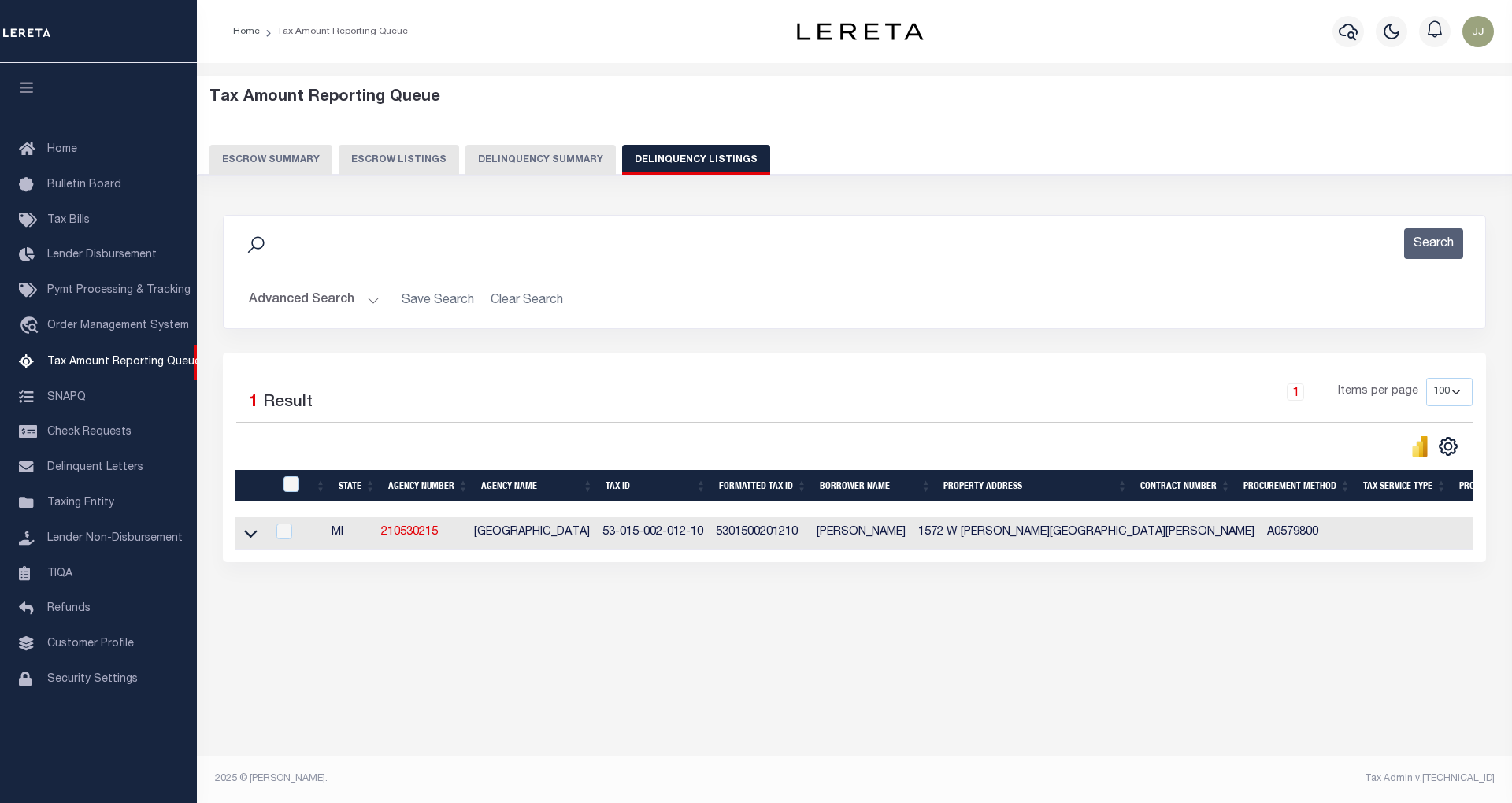
click at [334, 302] on button "Advanced Search" at bounding box center [314, 300] width 131 height 31
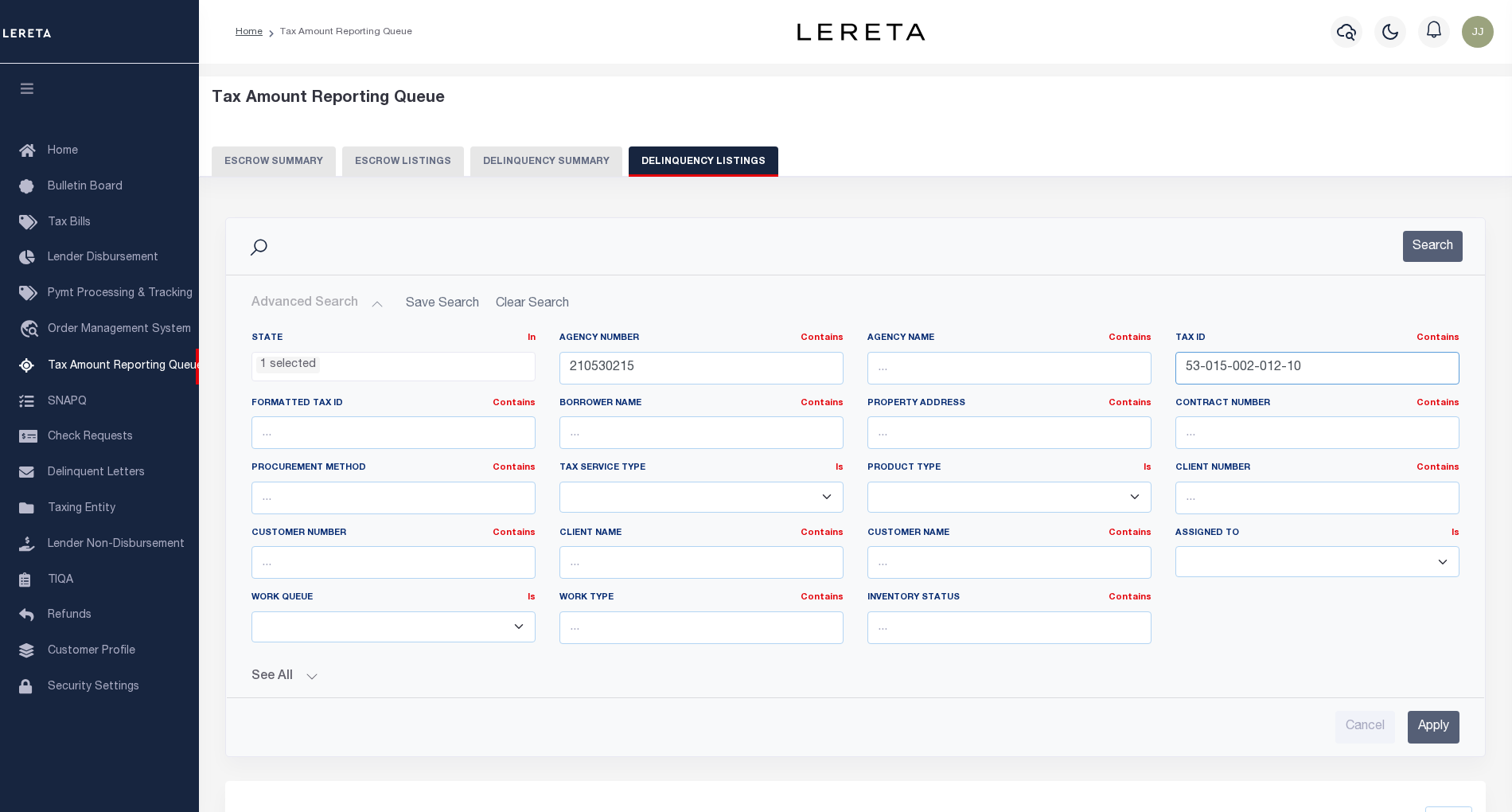
drag, startPoint x: 1325, startPoint y: 379, endPoint x: 1108, endPoint y: 367, distance: 217.3
click at [1108, 367] on div "State In In AK AL AR AZ CA CO CT DC DE FL GA GU HI IA ID IL IN KS KY LA MA MD M…" at bounding box center [856, 494] width 1232 height 324
paste input "7-00"
type input "53-015-007-002-10"
click at [1433, 239] on button "Search" at bounding box center [1433, 246] width 60 height 31
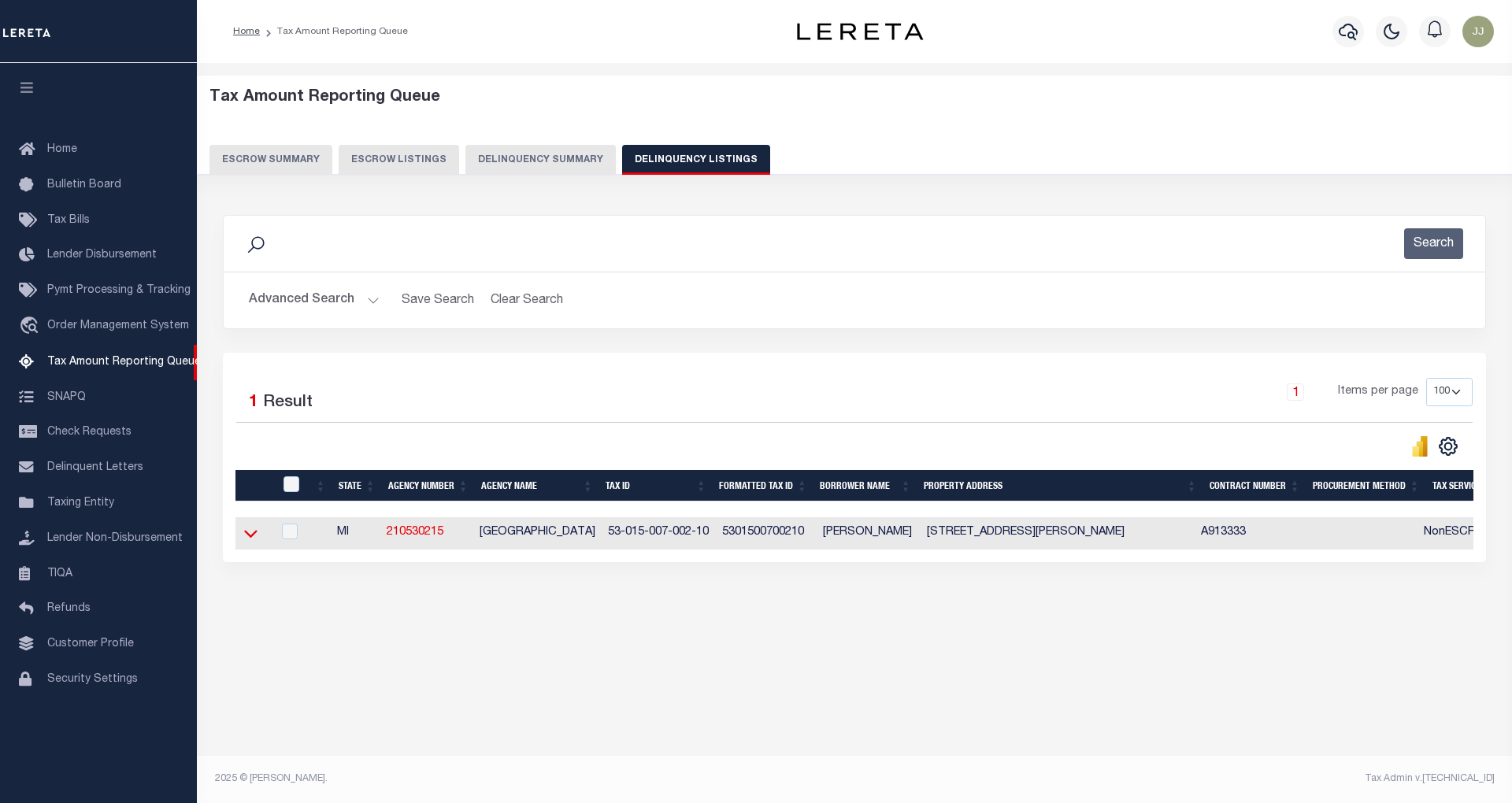
click at [245, 540] on icon at bounding box center [250, 533] width 14 height 16
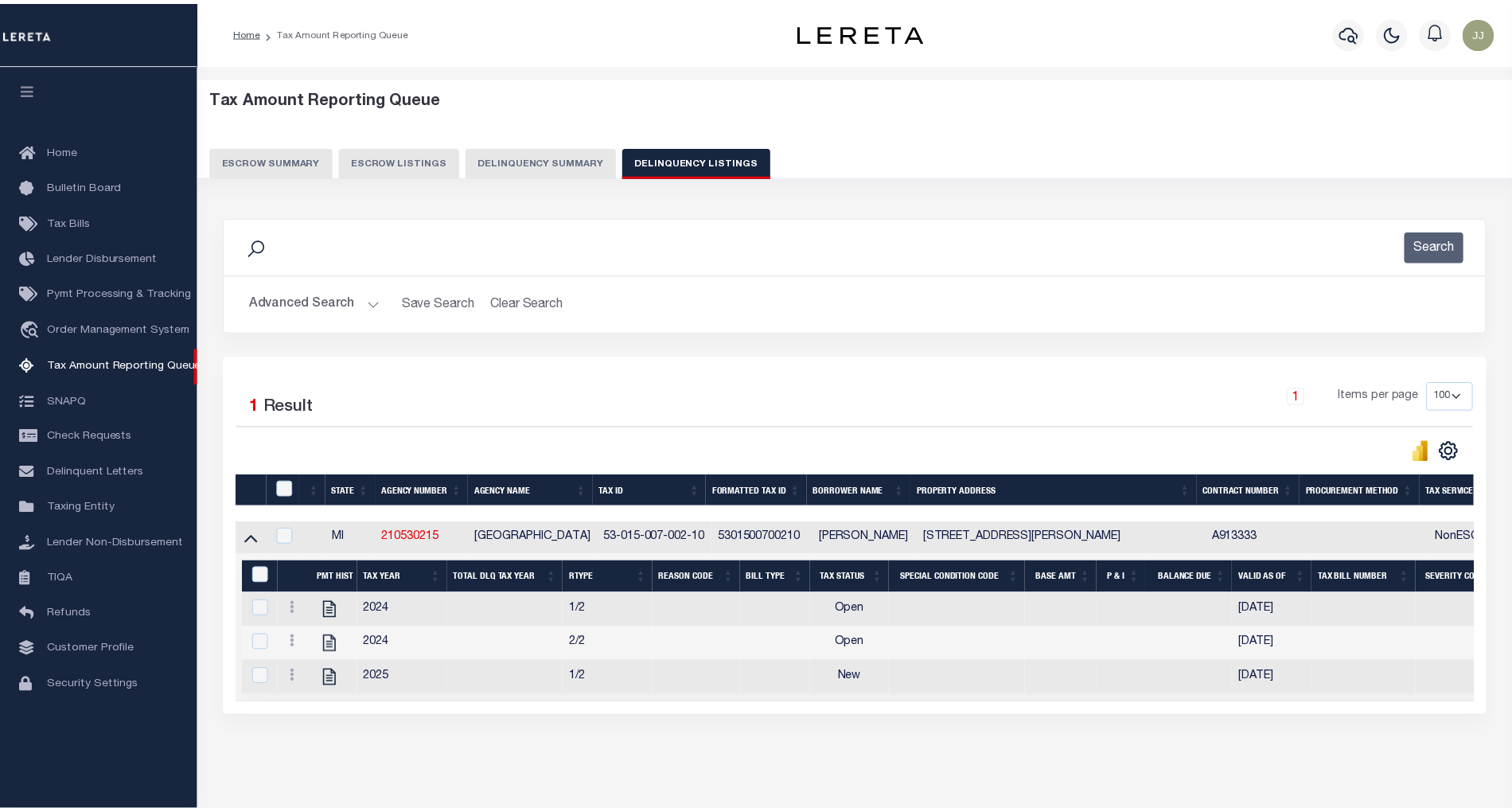
scroll to position [68, 0]
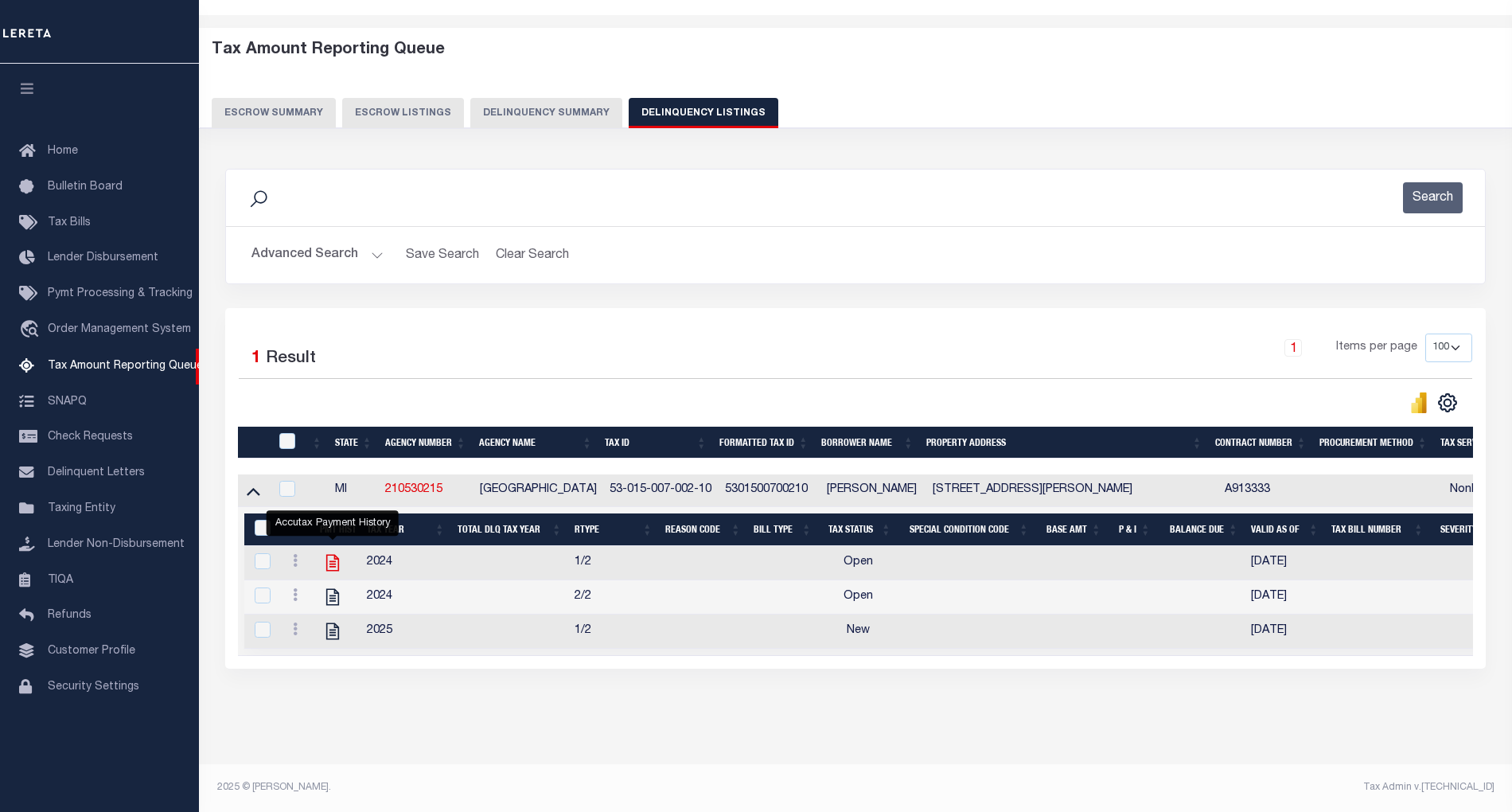
click at [339, 553] on icon "" at bounding box center [333, 563] width 21 height 21
checkbox input "true"
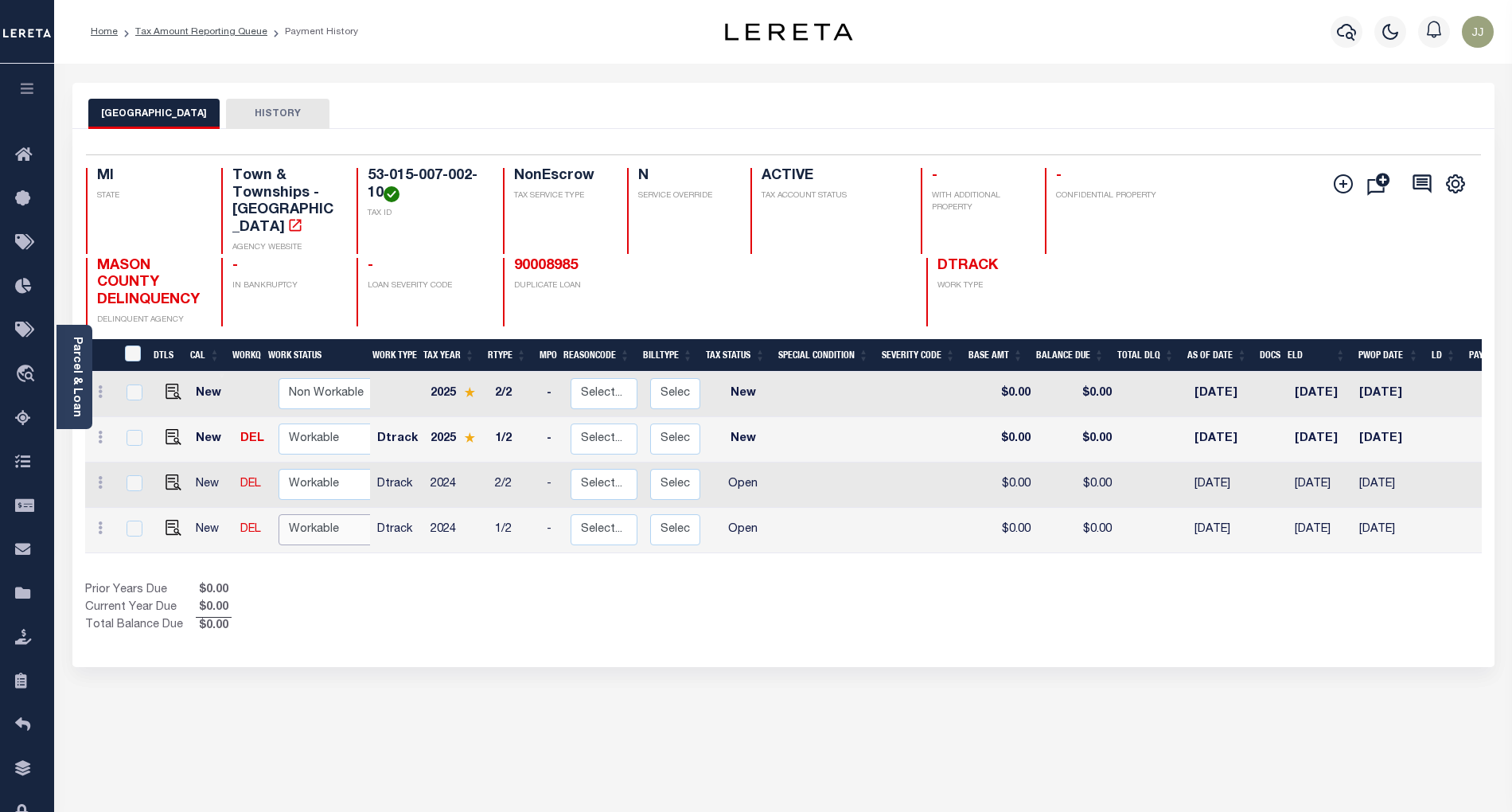
click at [335, 514] on select "Non Workable Workable" at bounding box center [326, 530] width 95 height 31
checkbox input "true"
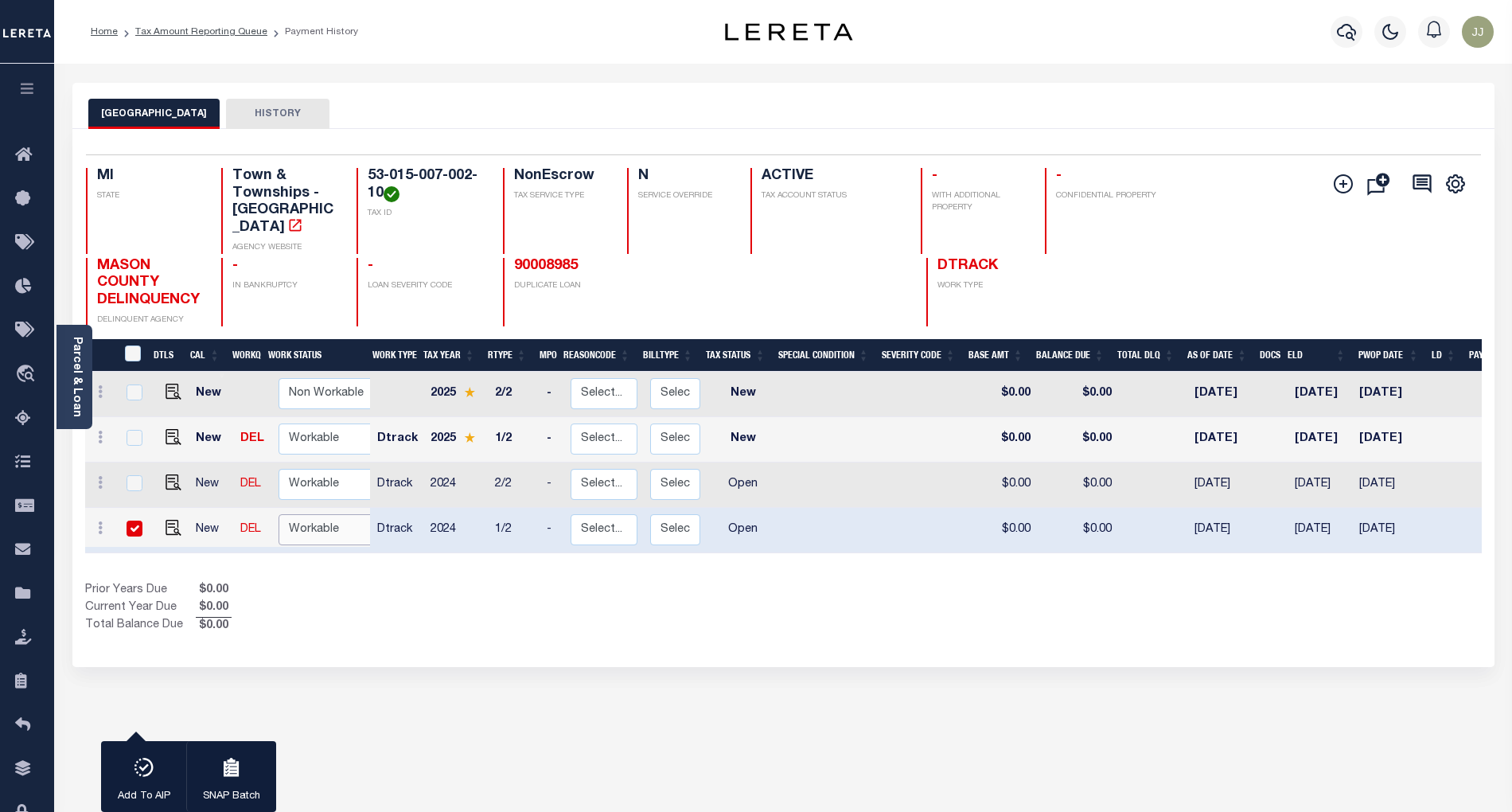
select select "true"
click at [279, 514] on select "Non Workable Workable" at bounding box center [326, 530] width 95 height 31
checkbox input "false"
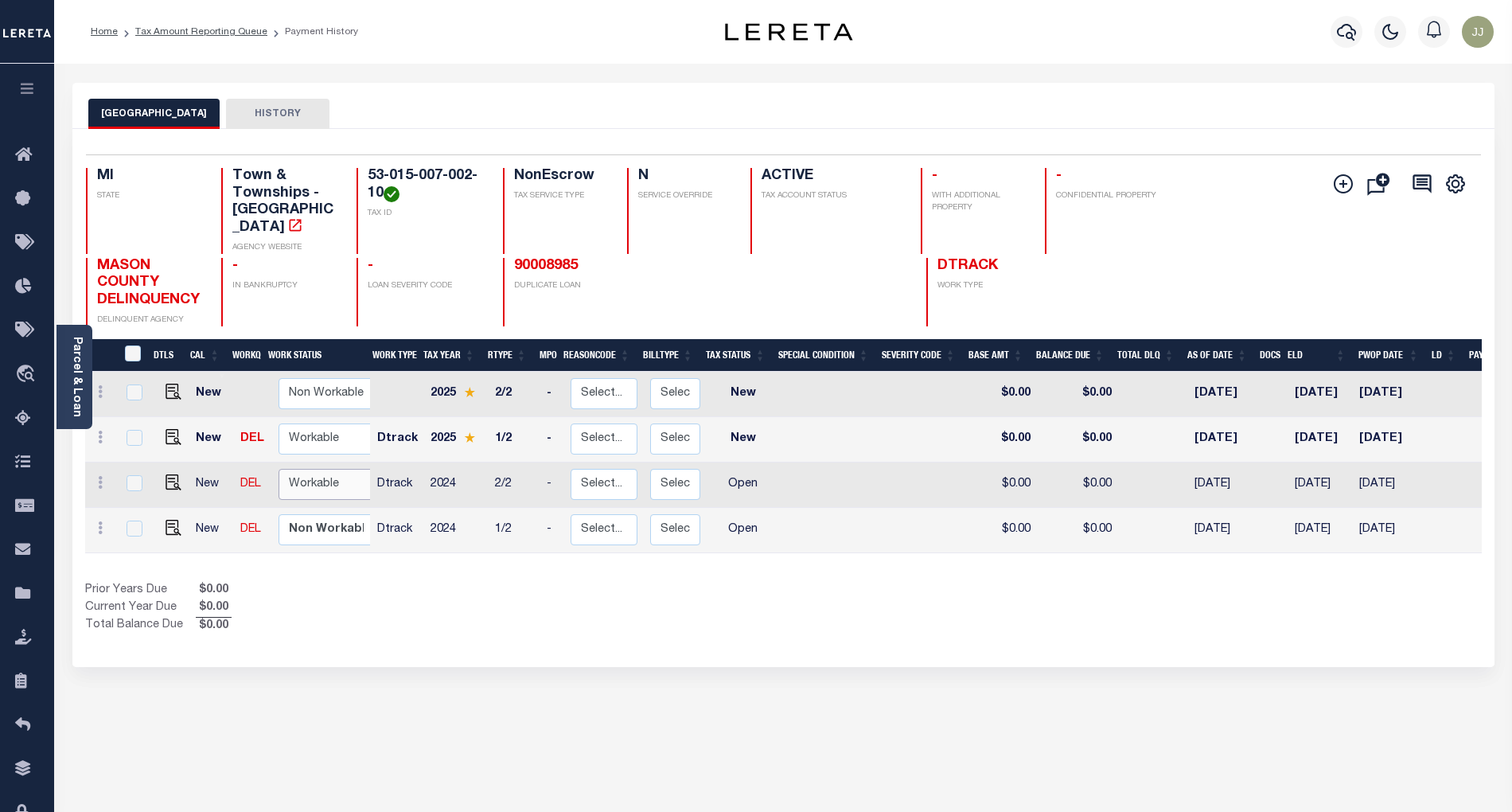
click at [317, 470] on select "Non Workable Workable" at bounding box center [326, 484] width 95 height 31
checkbox input "true"
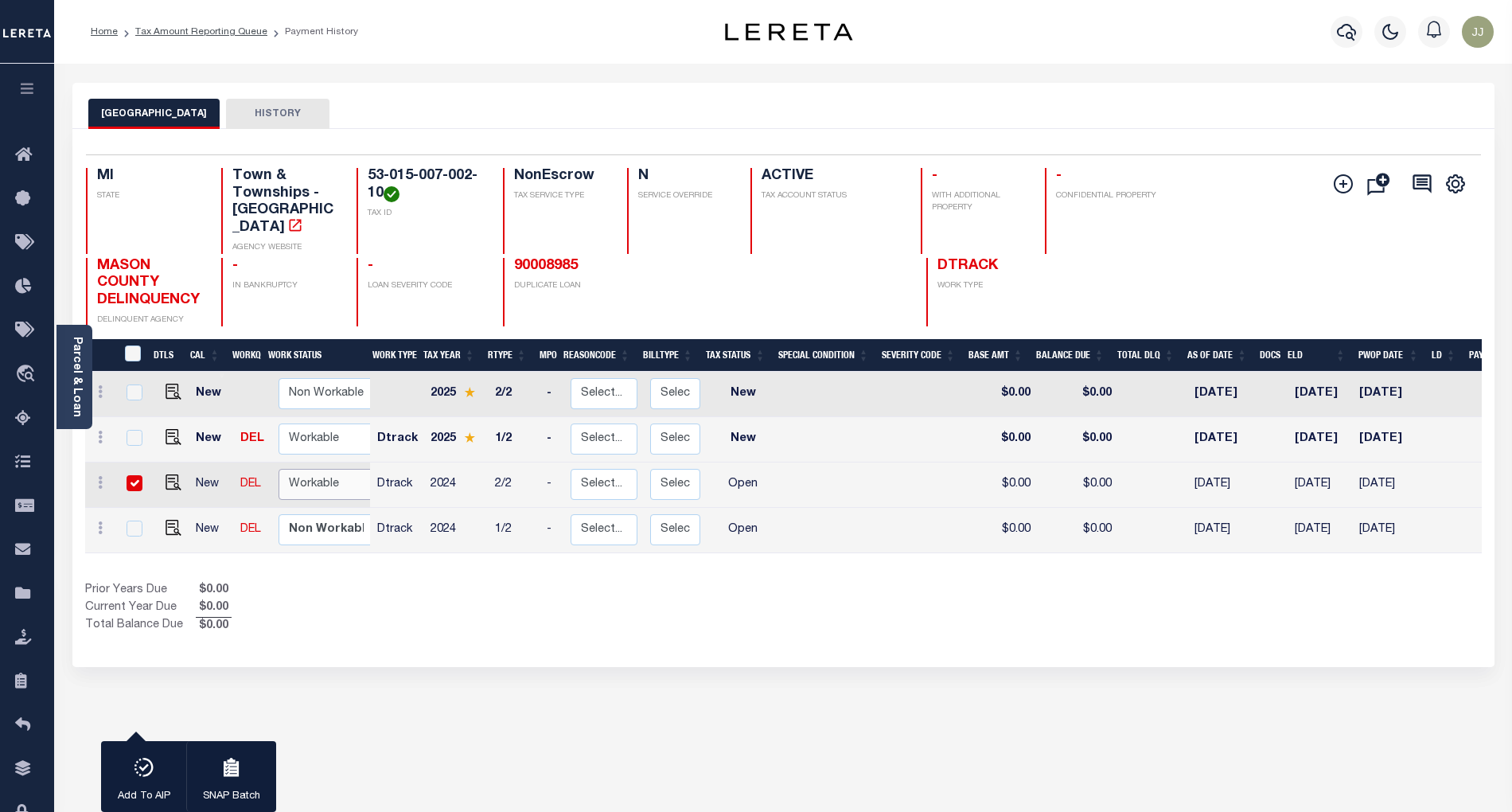
select select "true"
click at [279, 469] on select "Non Workable Workable" at bounding box center [326, 484] width 95 height 31
checkbox input "false"
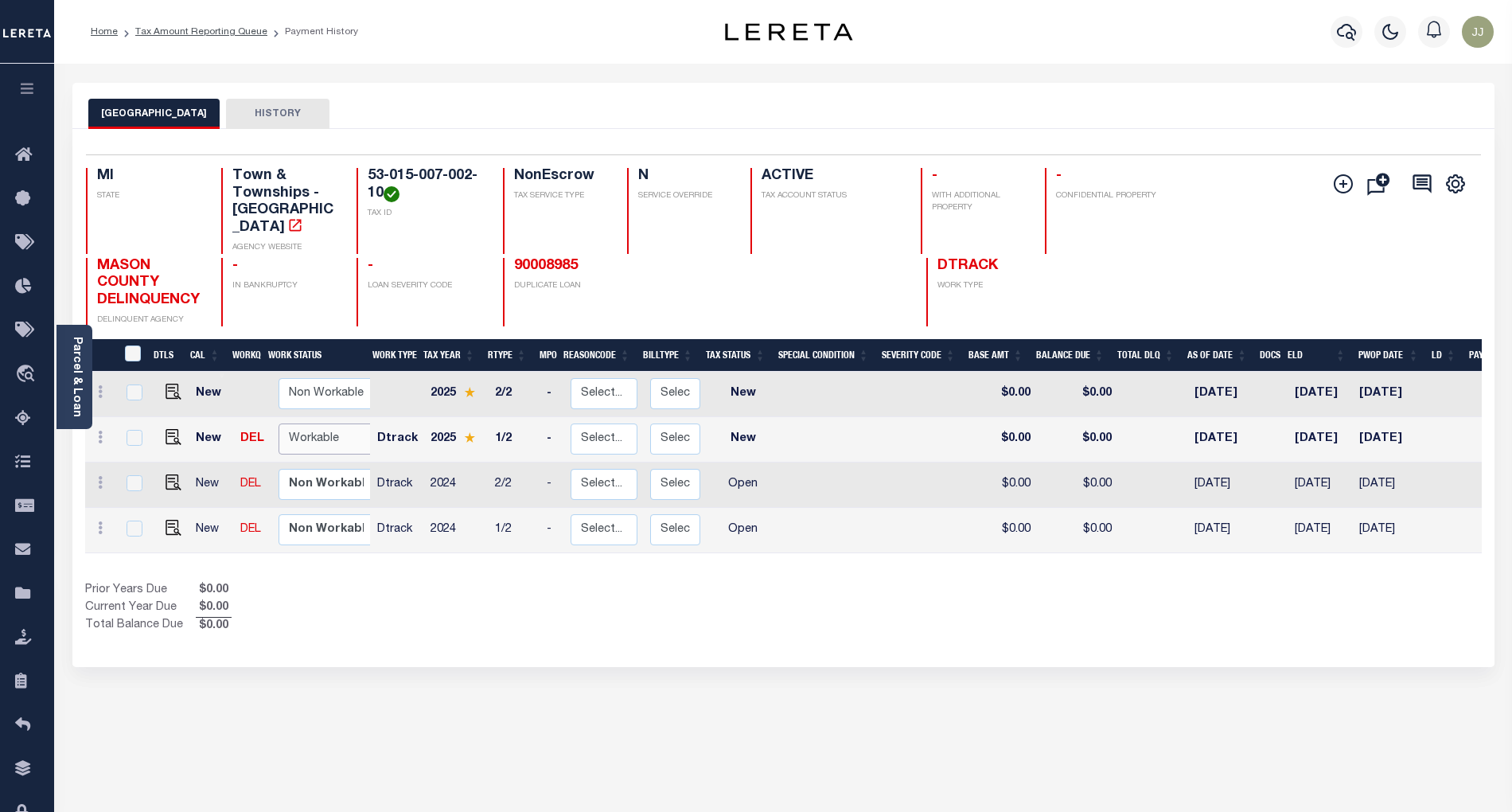
click at [300, 423] on select "Non Workable Workable" at bounding box center [326, 439] width 95 height 31
checkbox input "true"
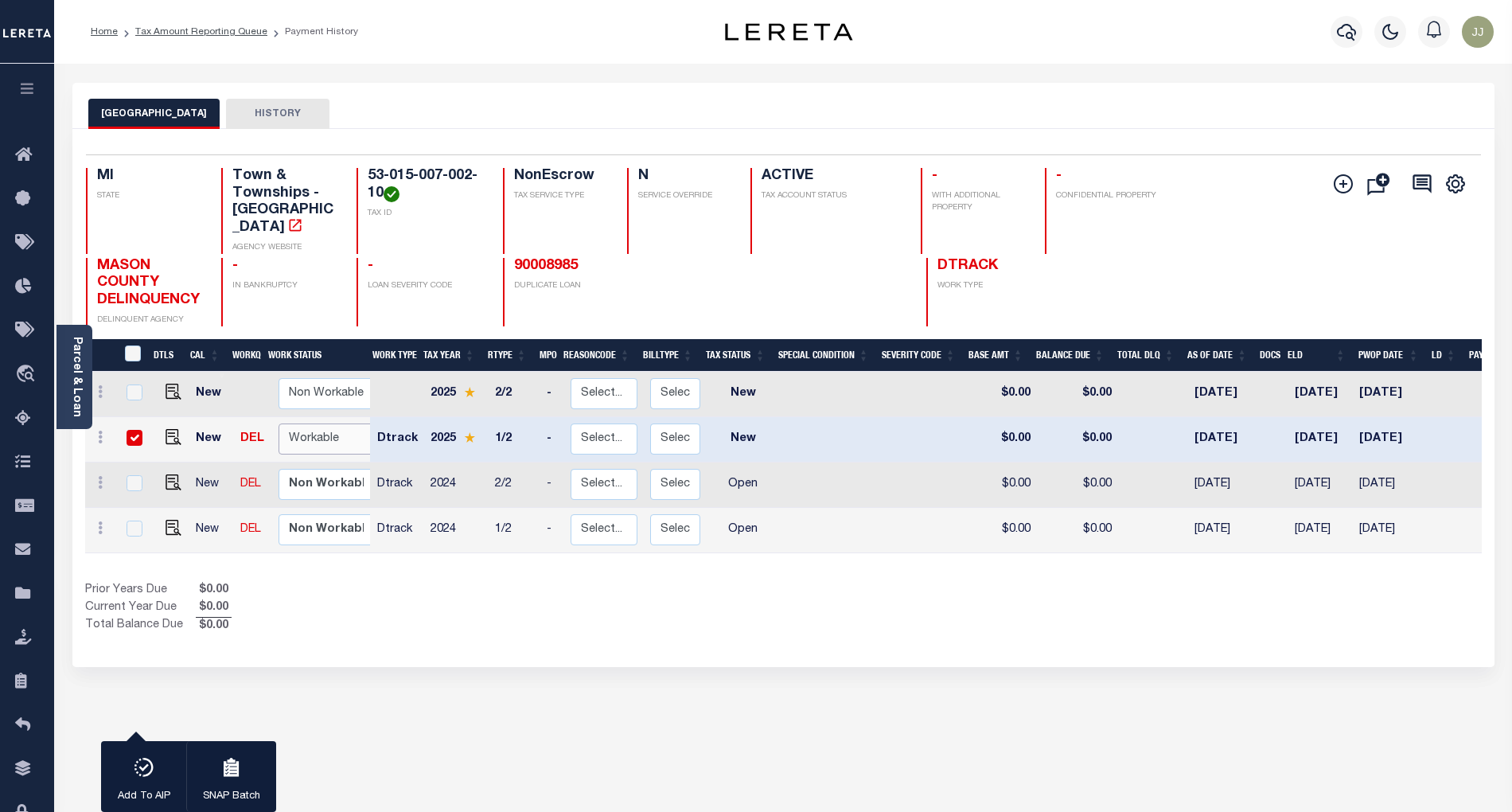
select select "true"
click at [279, 423] on select "Non Workable Workable" at bounding box center [326, 439] width 95 height 31
checkbox input "false"
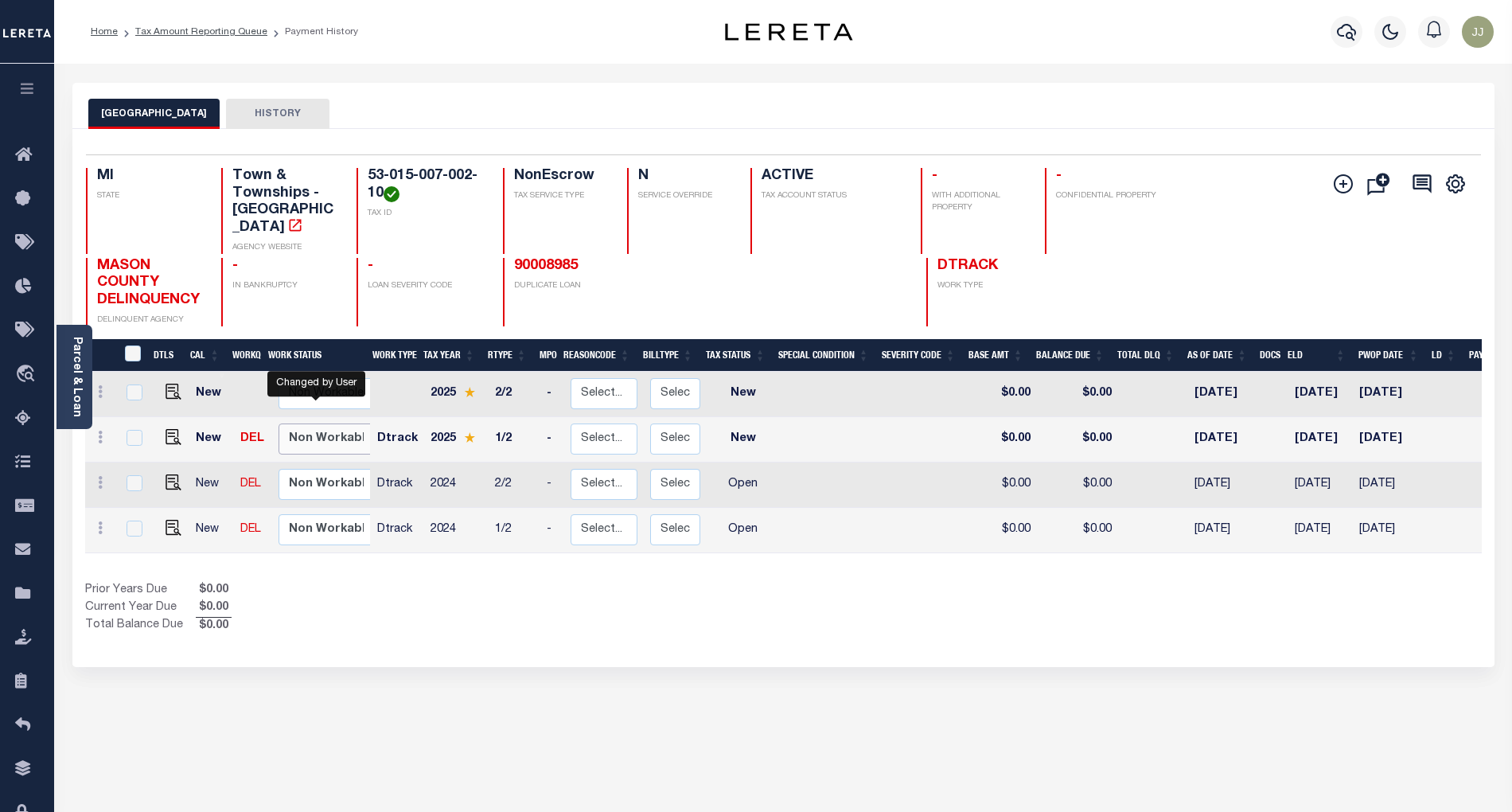
click at [315, 423] on select "Non Workable Workable" at bounding box center [326, 439] width 95 height 31
checkbox input "true"
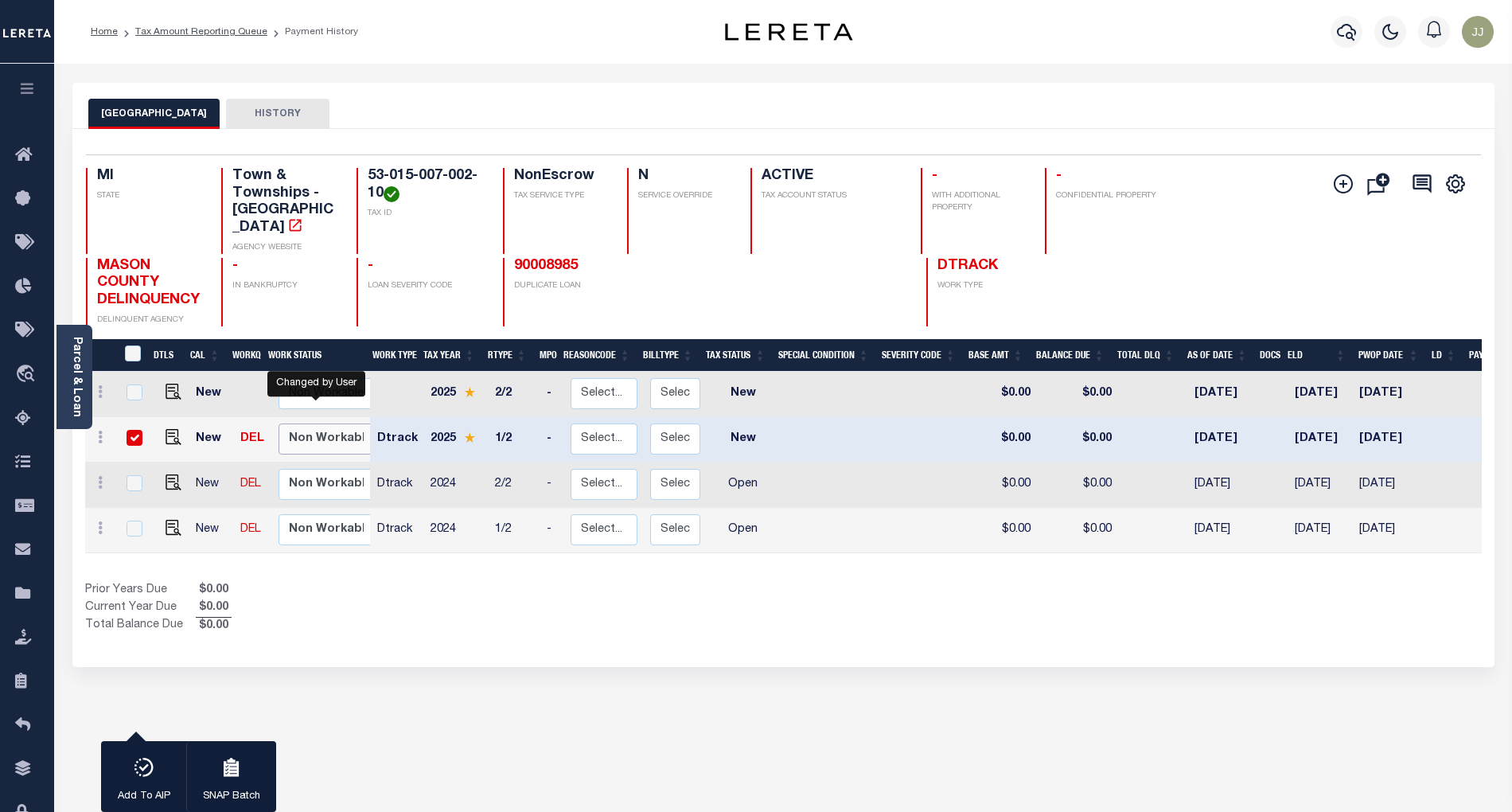
select select "false"
click at [279, 423] on select "Non Workable Workable" at bounding box center [326, 439] width 95 height 31
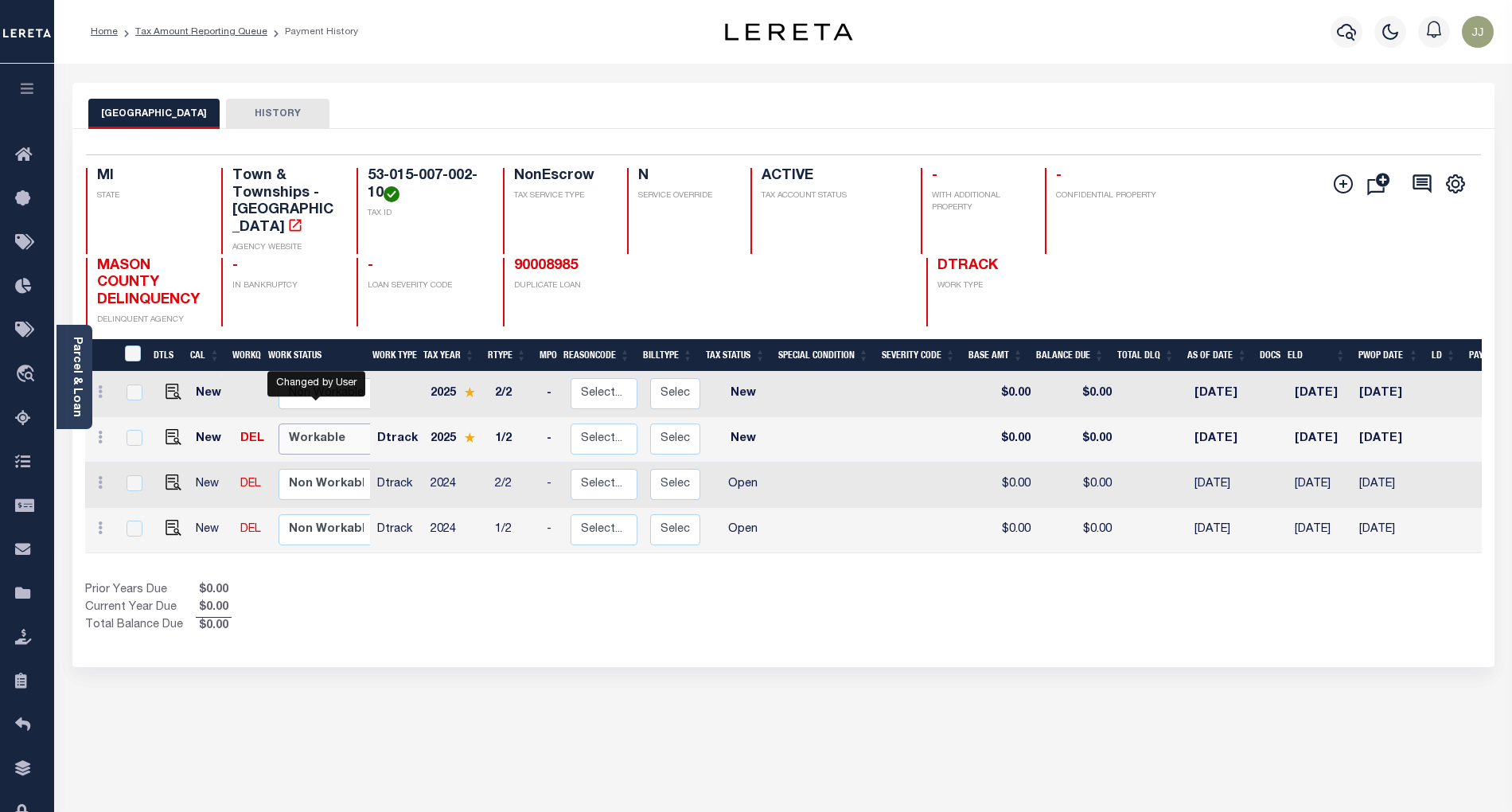
checkbox input "false"
click at [495, 618] on div "Prior Years Due $0.00 Current Year Due $0.00 Total Balance Due $0.00" at bounding box center [434, 609] width 699 height 53
click at [170, 520] on img "" at bounding box center [173, 528] width 16 height 16
checkbox input "true"
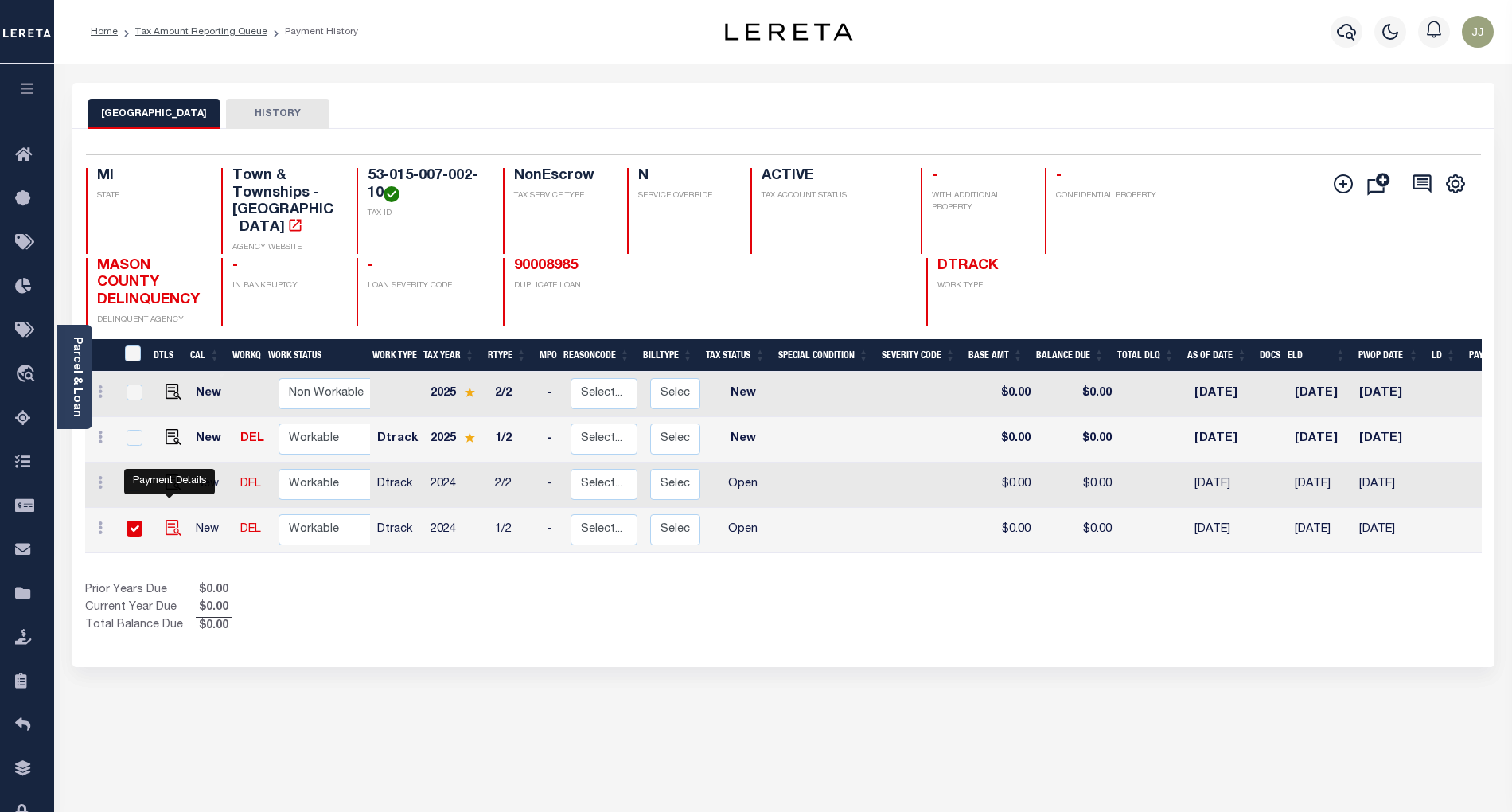
checkbox input "true"
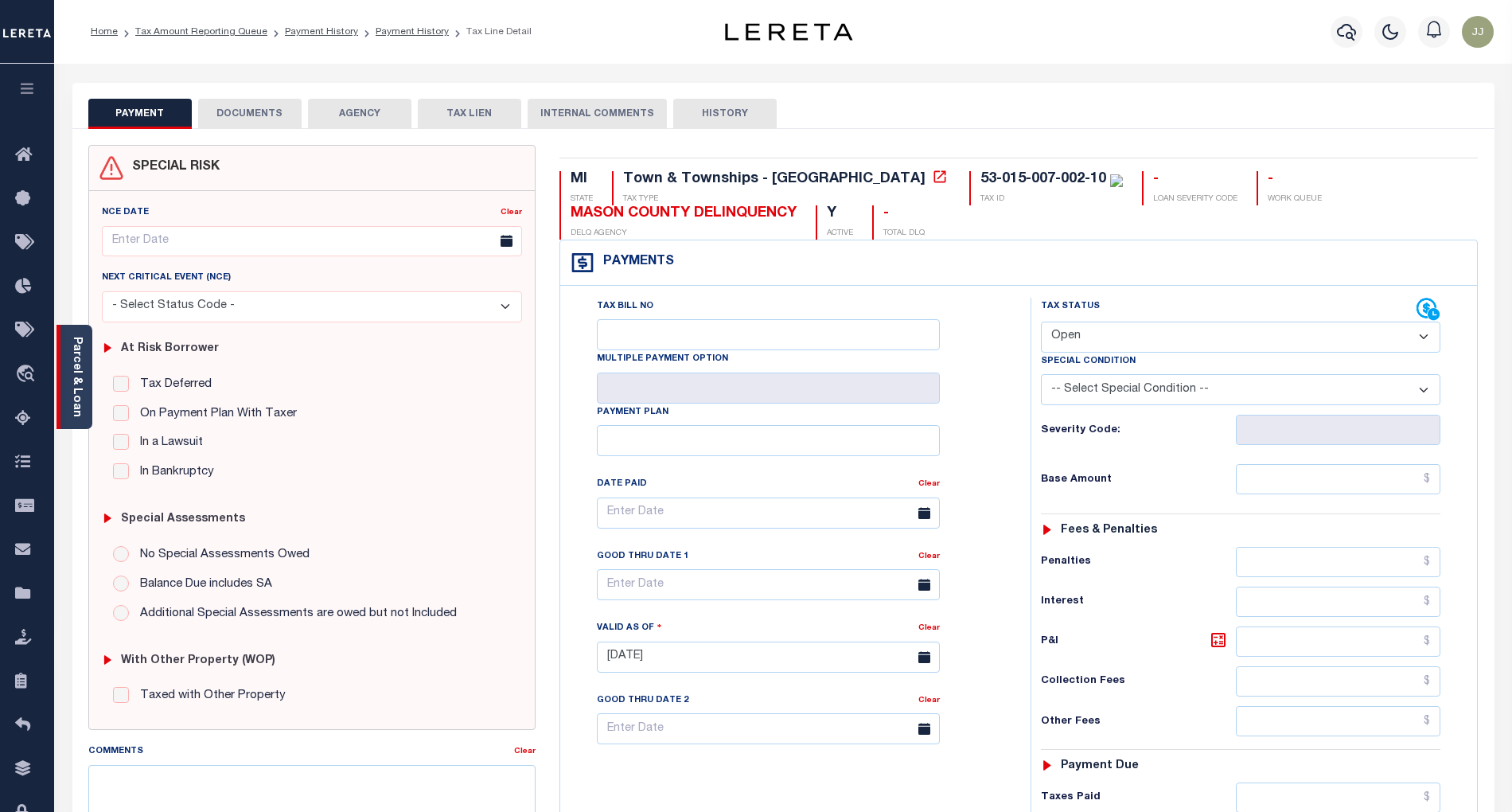
click at [84, 415] on div "Parcel & Loan" at bounding box center [75, 376] width 36 height 104
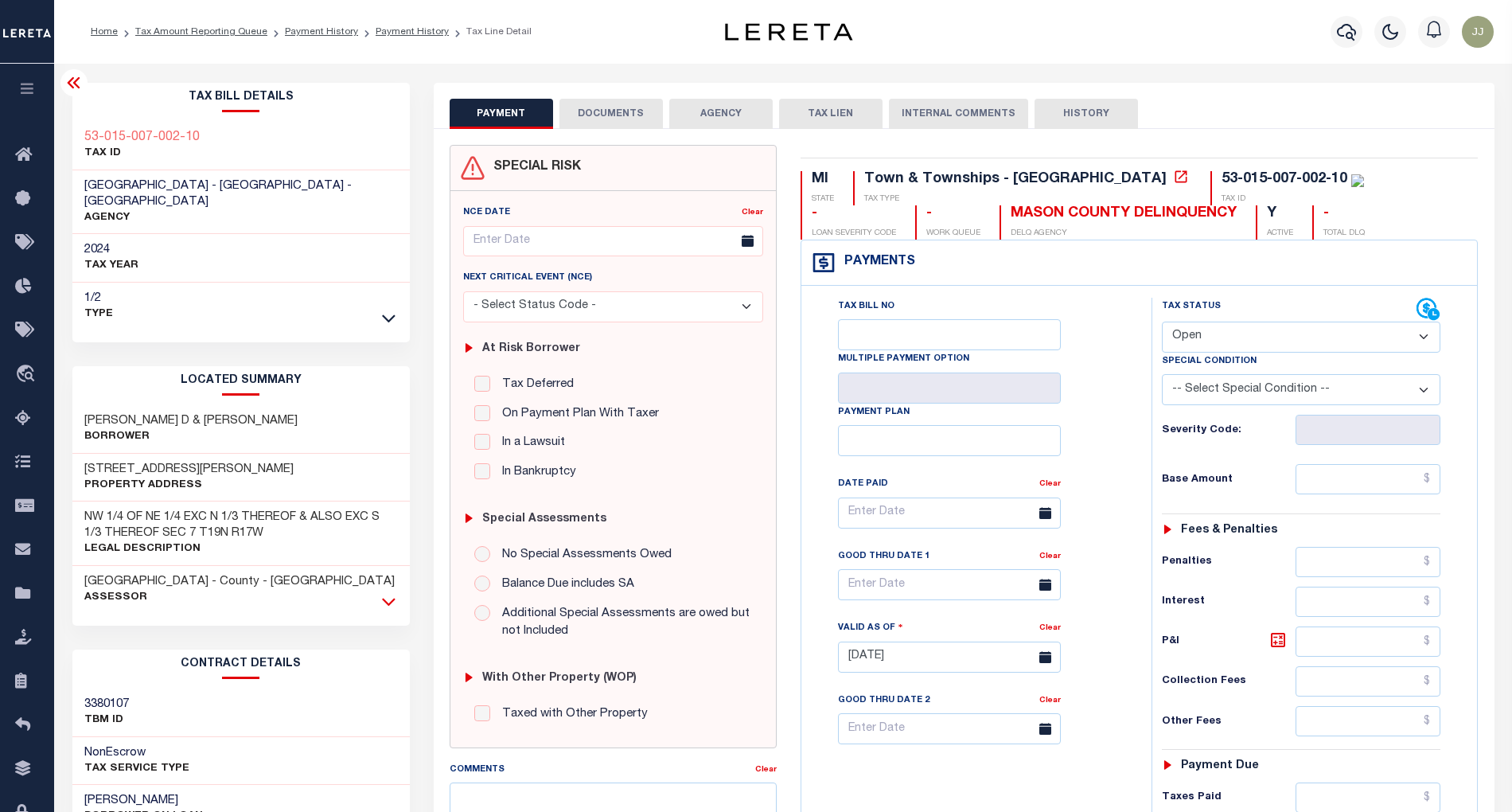
click at [391, 597] on icon at bounding box center [389, 601] width 14 height 8
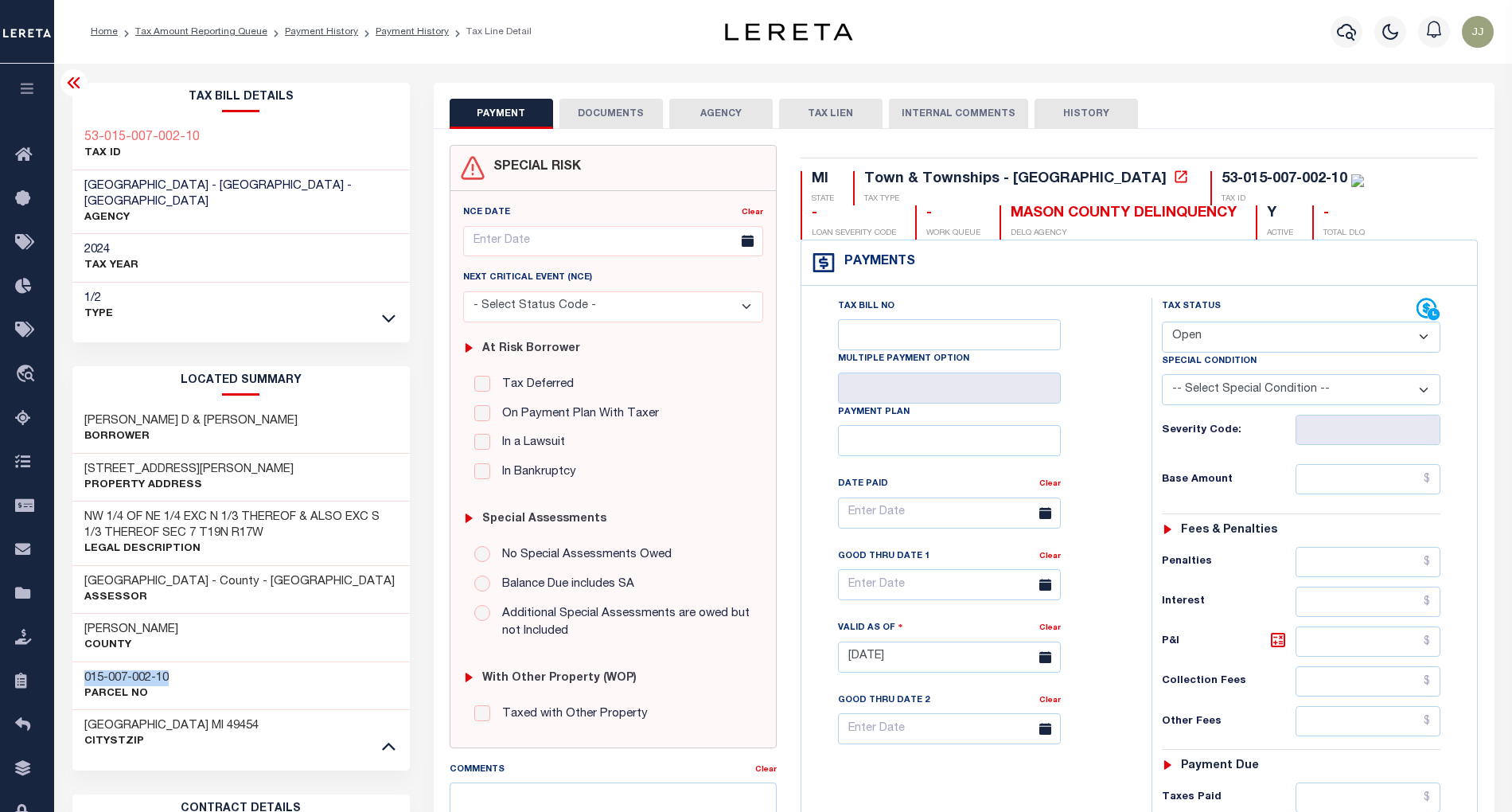
drag, startPoint x: 190, startPoint y: 667, endPoint x: 82, endPoint y: 670, distance: 108.0
click at [82, 670] on div "015-007-002-10 Parcel No" at bounding box center [240, 686] width 337 height 49
copy h3 "015-007-002-10"
click at [1238, 332] on select "- Select Status Code - Open Due/Unpaid Paid Incomplete No Tax Due Internal Refu…" at bounding box center [1302, 337] width 280 height 31
select select "PYD"
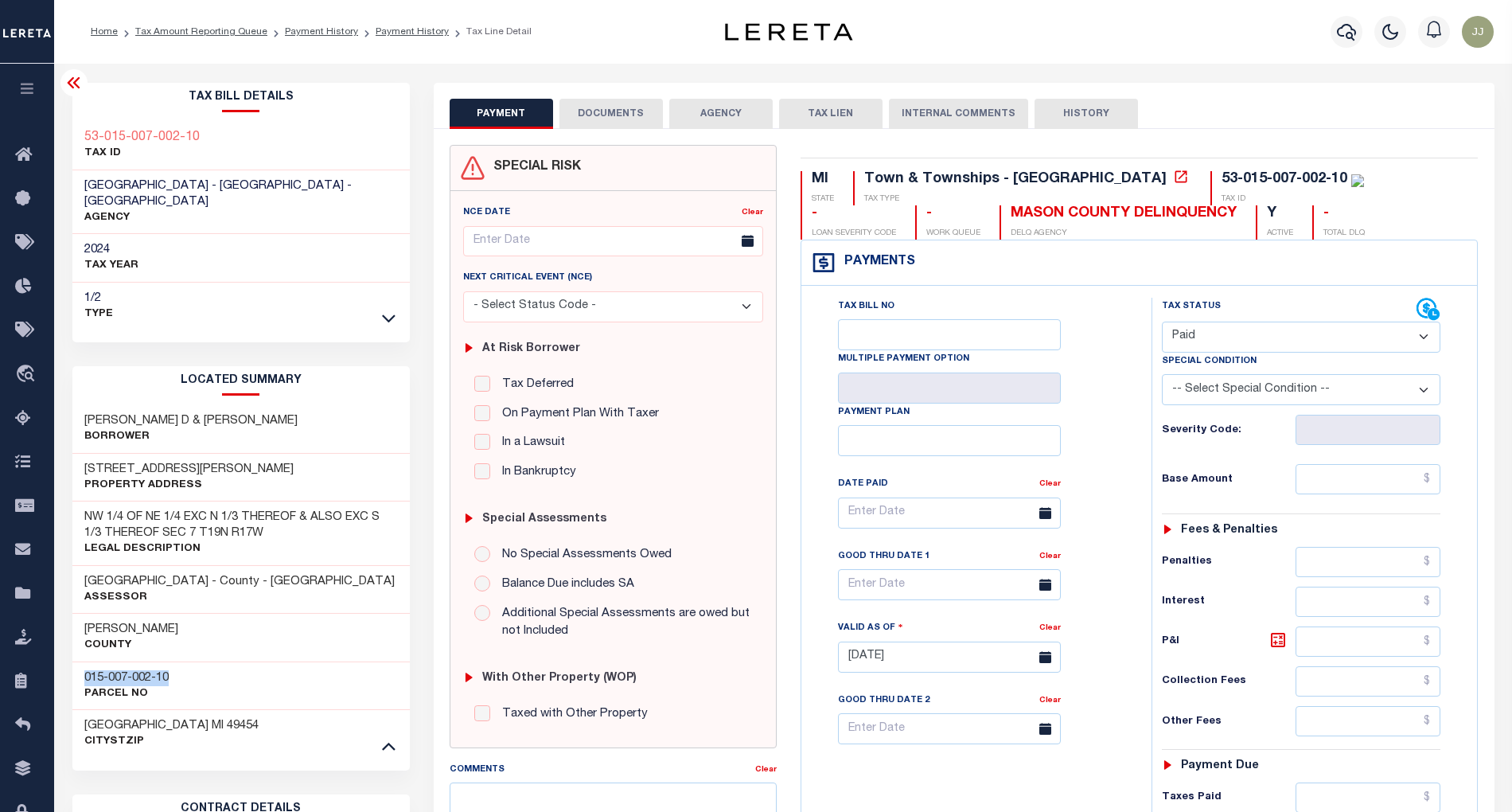
click at [1162, 324] on select "- Select Status Code - Open Due/Unpaid Paid Incomplete No Tax Due Internal Refu…" at bounding box center [1302, 337] width 280 height 31
type input "[DATE]"
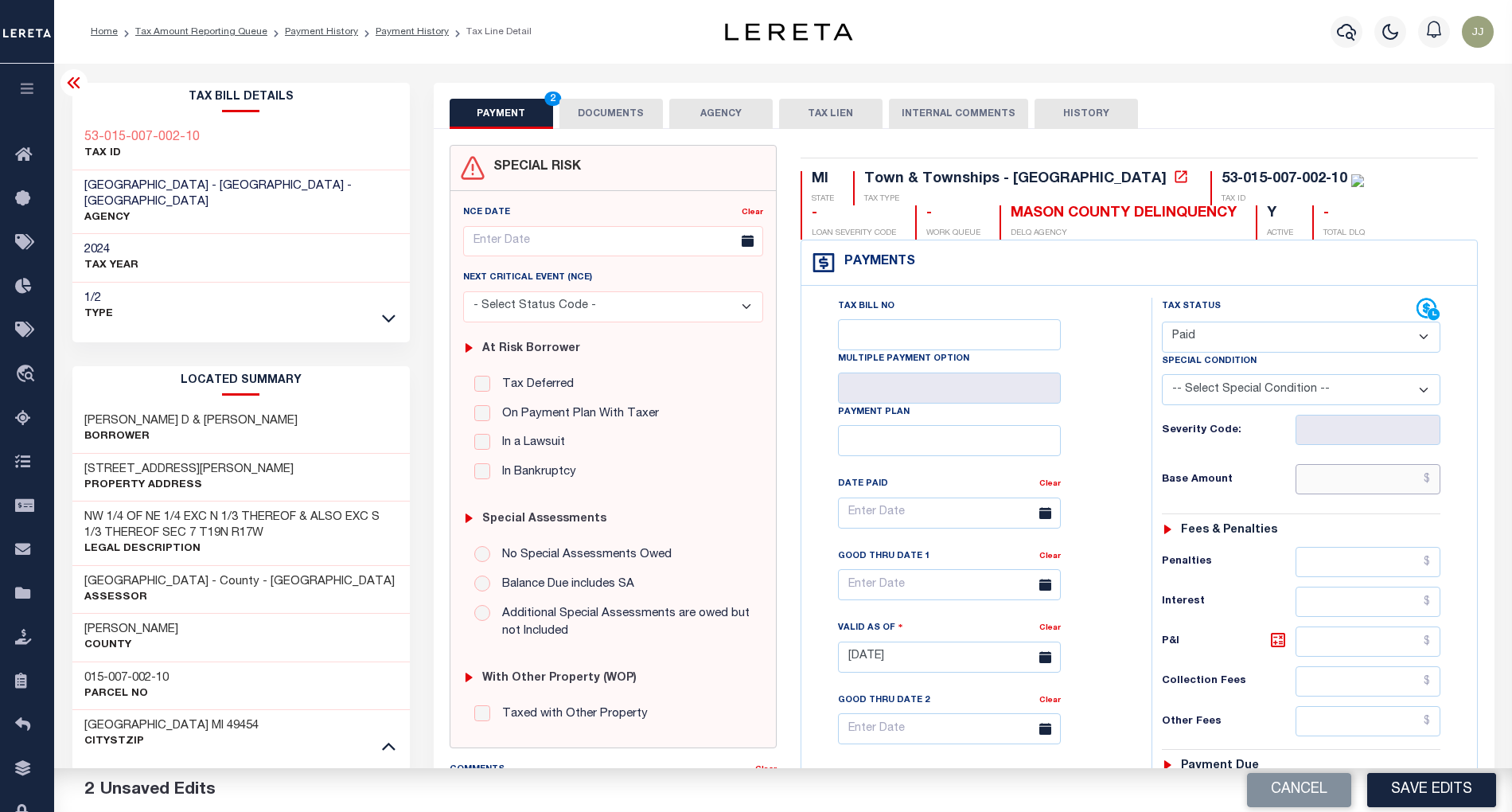
click at [1373, 475] on input "text" at bounding box center [1368, 479] width 145 height 30
type input "$0.00"
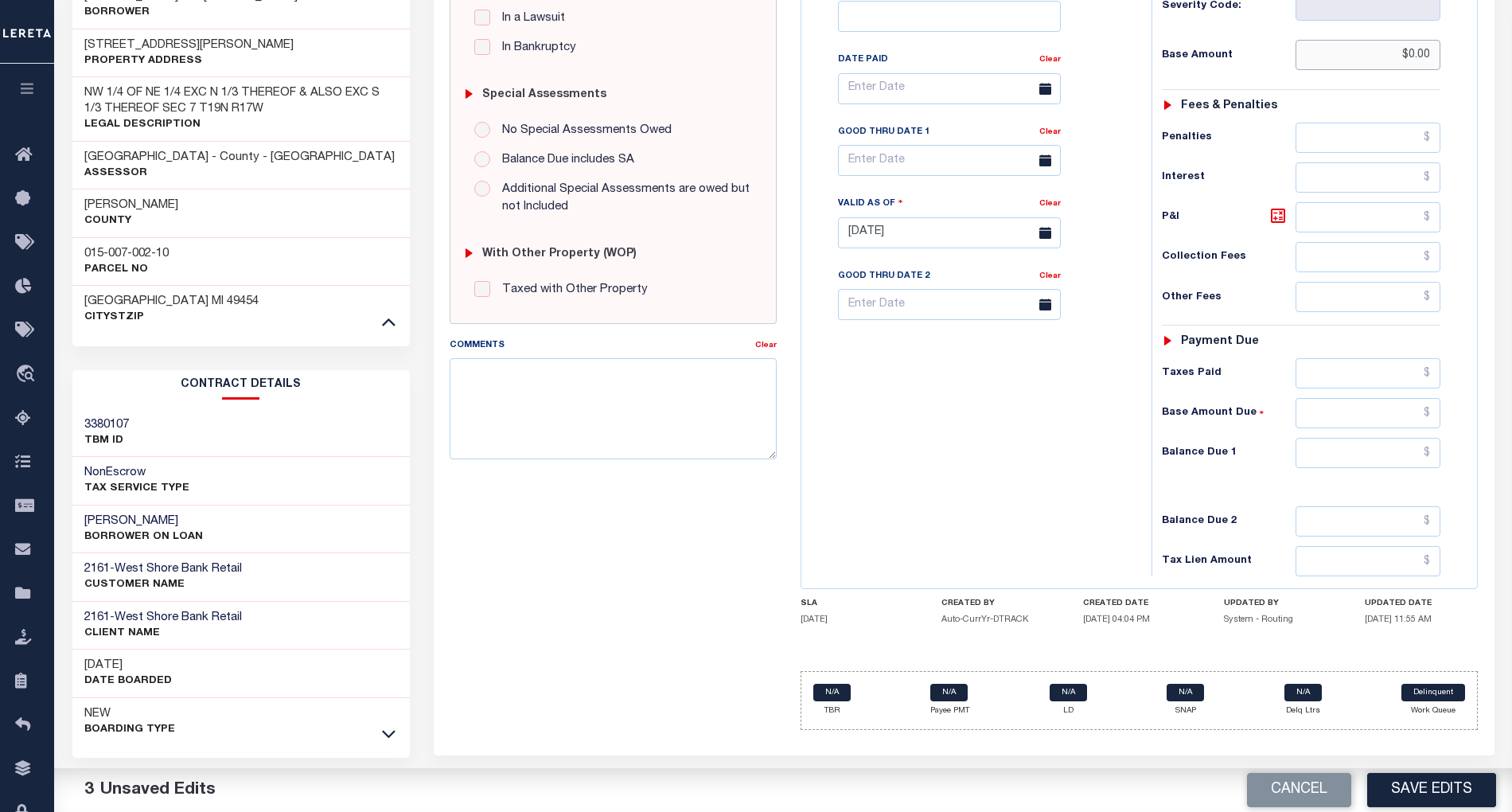
scroll to position [428, 0]
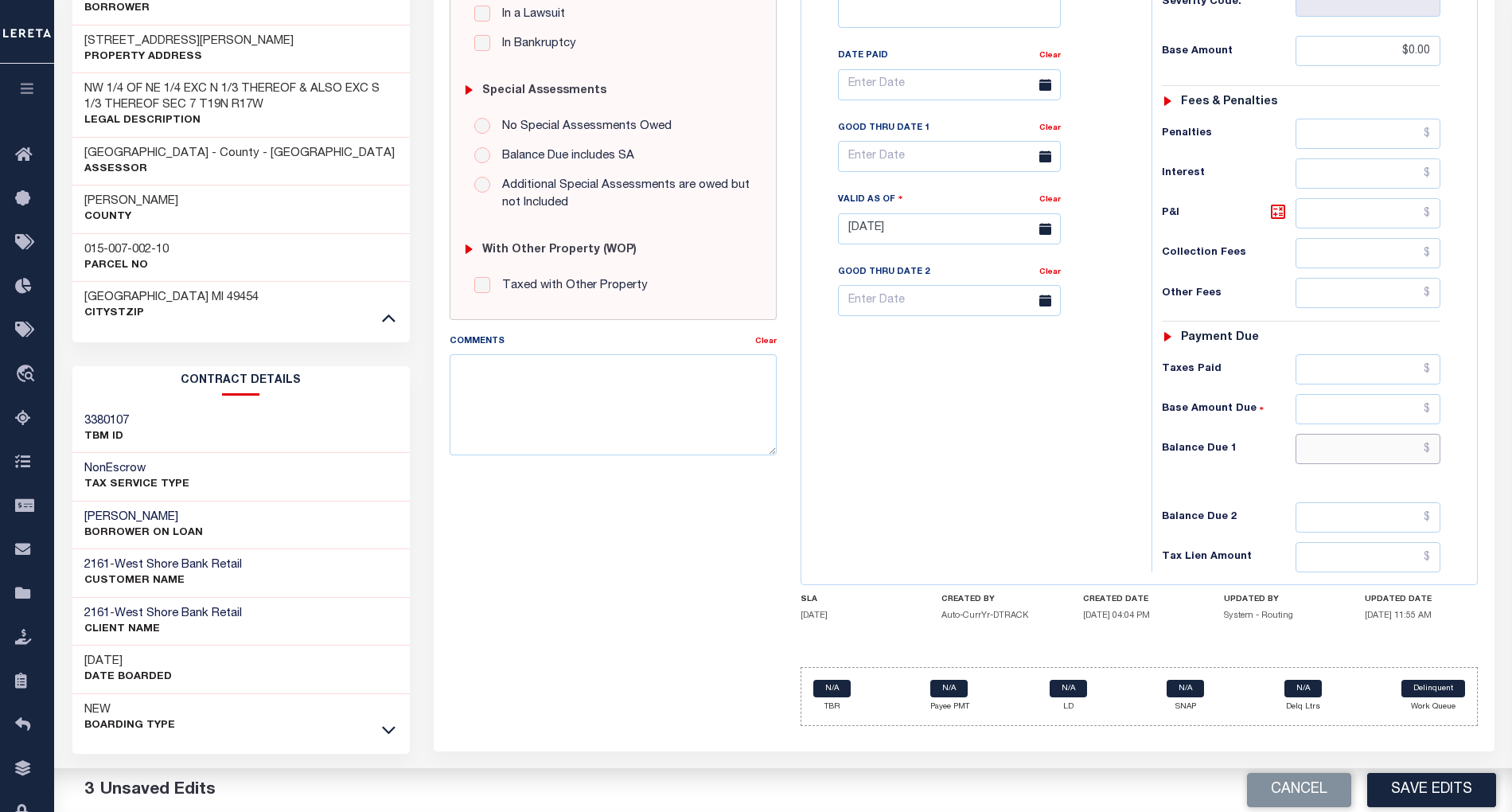
click at [1358, 463] on input "text" at bounding box center [1368, 448] width 145 height 30
type input "$0.00"
click at [1427, 773] on button "Save Edits" at bounding box center [1431, 791] width 129 height 34
checkbox input "false"
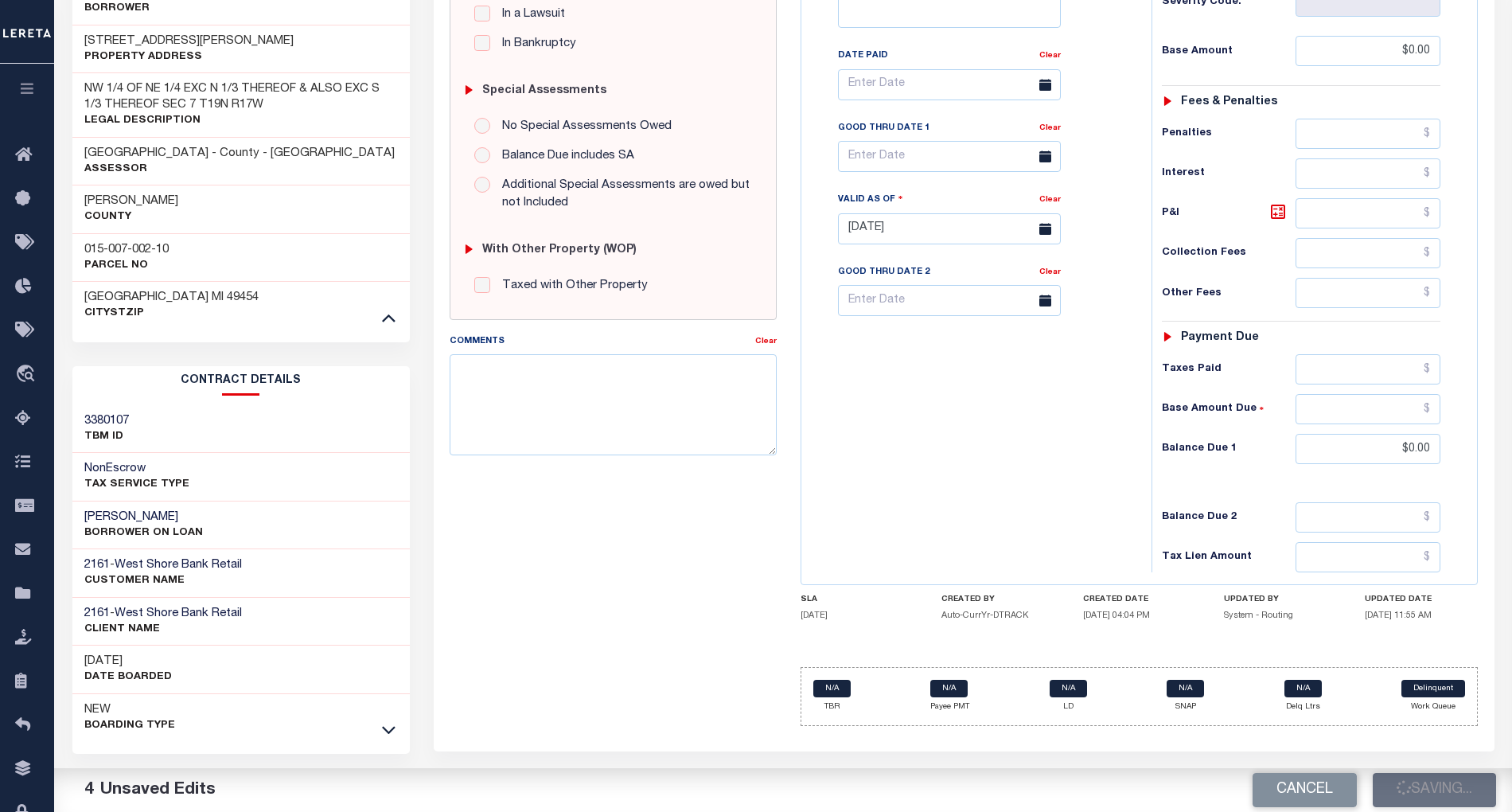
checkbox input "false"
type input "$0"
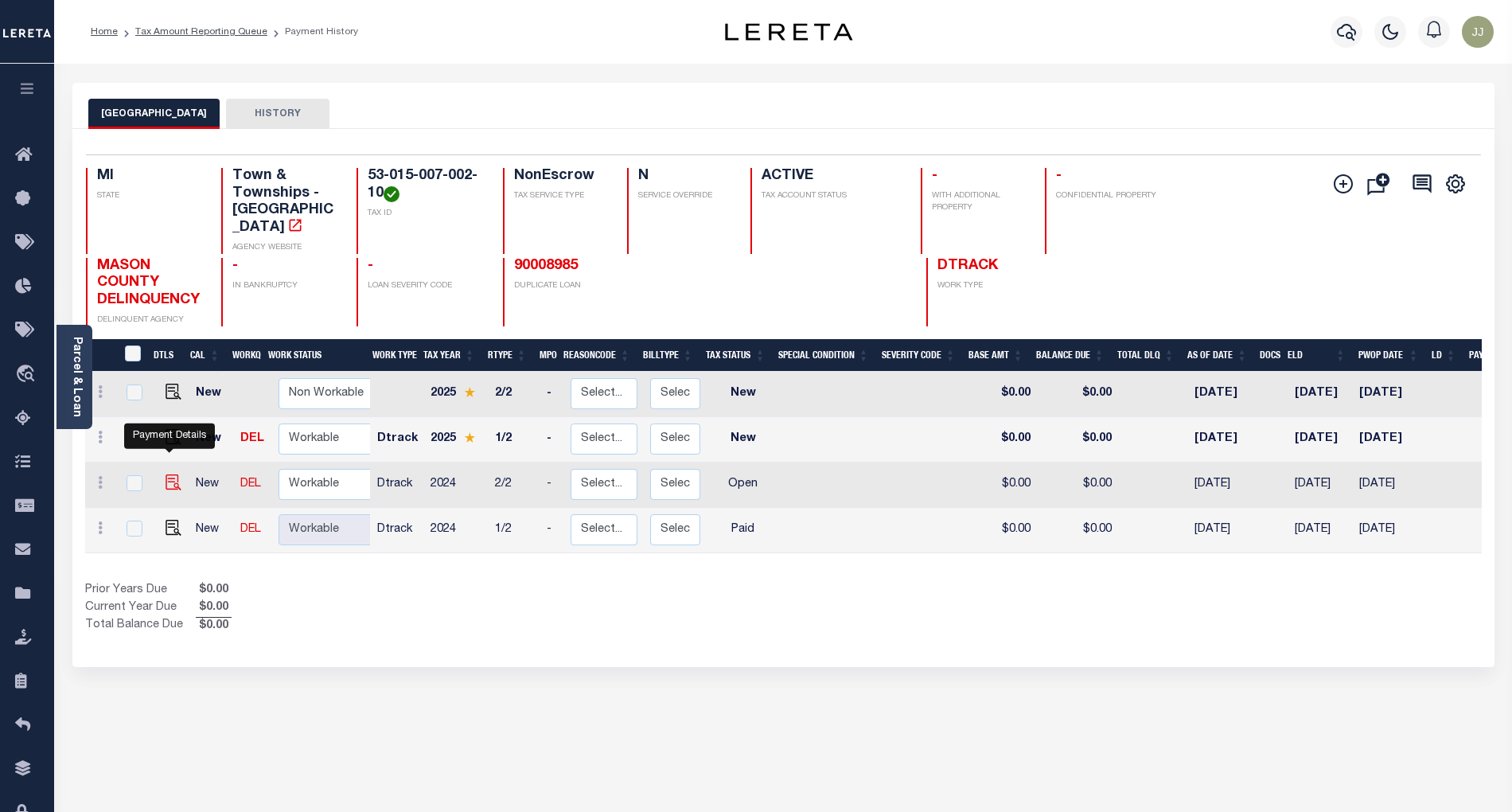
click at [169, 475] on img "" at bounding box center [173, 482] width 16 height 16
checkbox input "true"
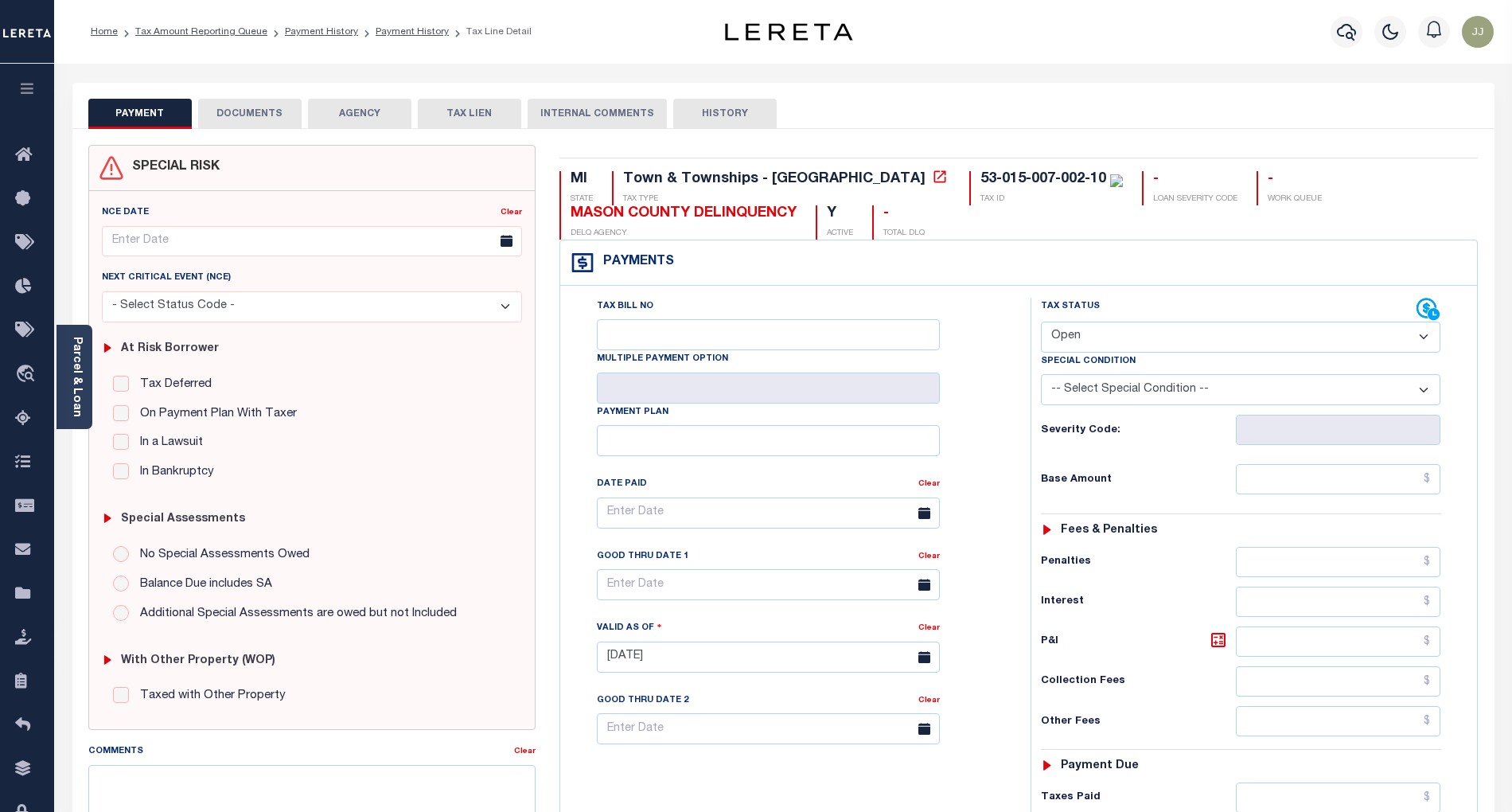
click at [1114, 344] on select "- Select Status Code - Open Due/Unpaid Paid Incomplete No Tax Due Internal Refu…" at bounding box center [1241, 337] width 400 height 31
select select "PYD"
click at [1041, 324] on select "- Select Status Code - Open Due/Unpaid Paid Incomplete No Tax Due Internal Refu…" at bounding box center [1241, 337] width 400 height 31
type input "[DATE]"
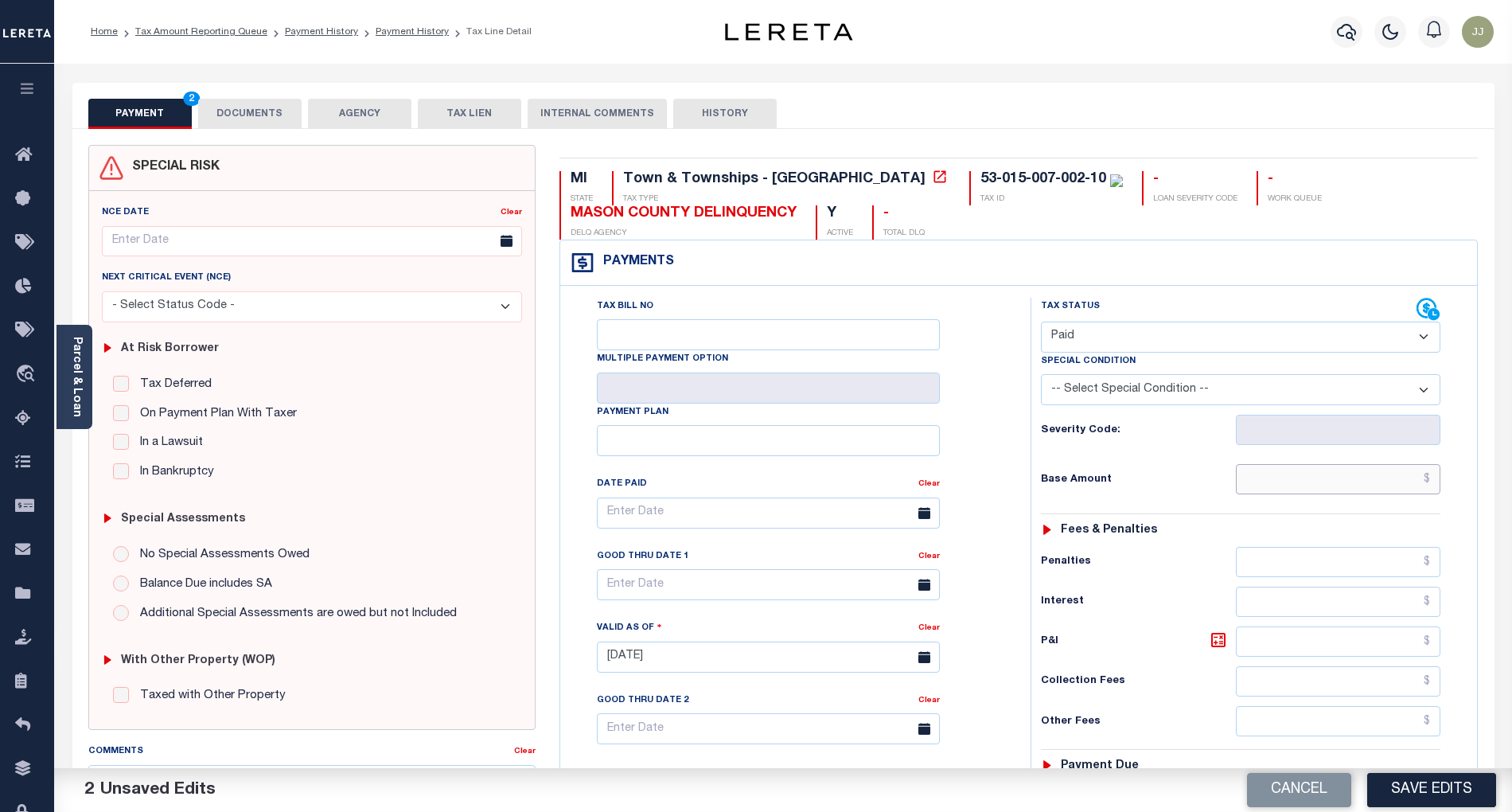
click at [1320, 485] on input "text" at bounding box center [1338, 479] width 205 height 30
type input "$0.00"
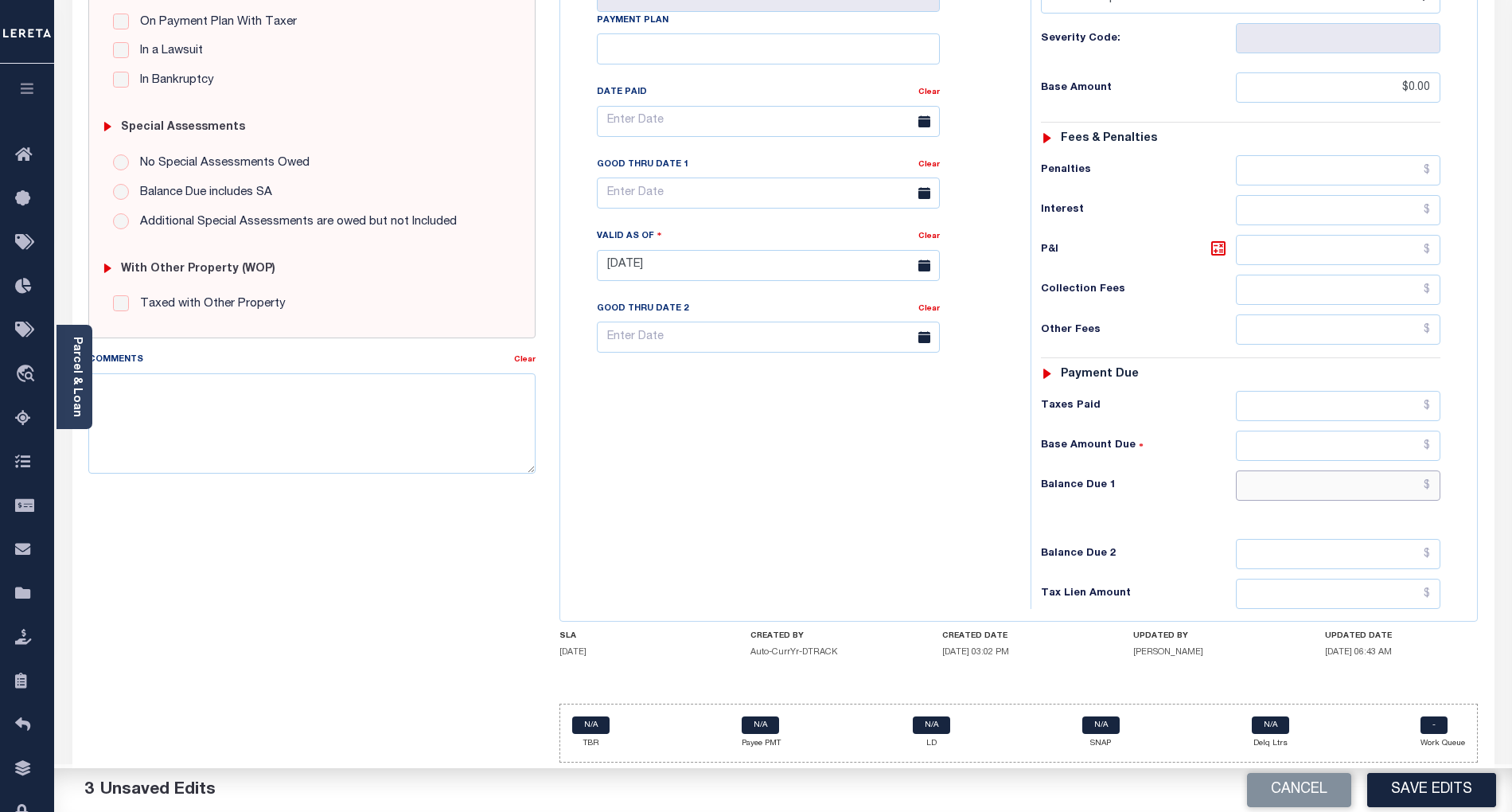
click at [1338, 481] on input "text" at bounding box center [1338, 485] width 205 height 30
type input "$0.00"
click at [795, 521] on div "Tax Bill No Multiple Payment Option Payment Plan Clear" at bounding box center [792, 258] width 455 height 703
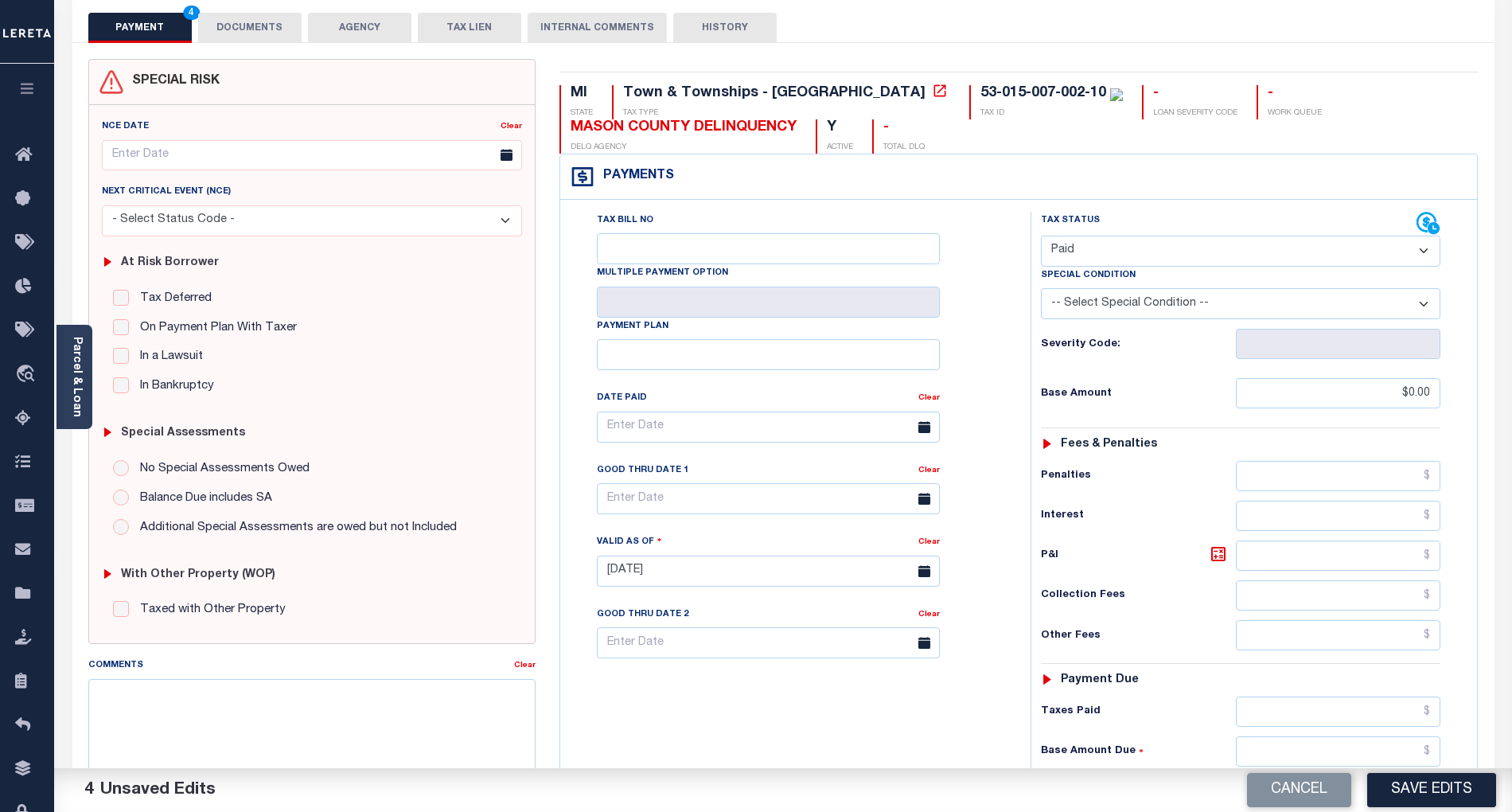
scroll to position [0, 0]
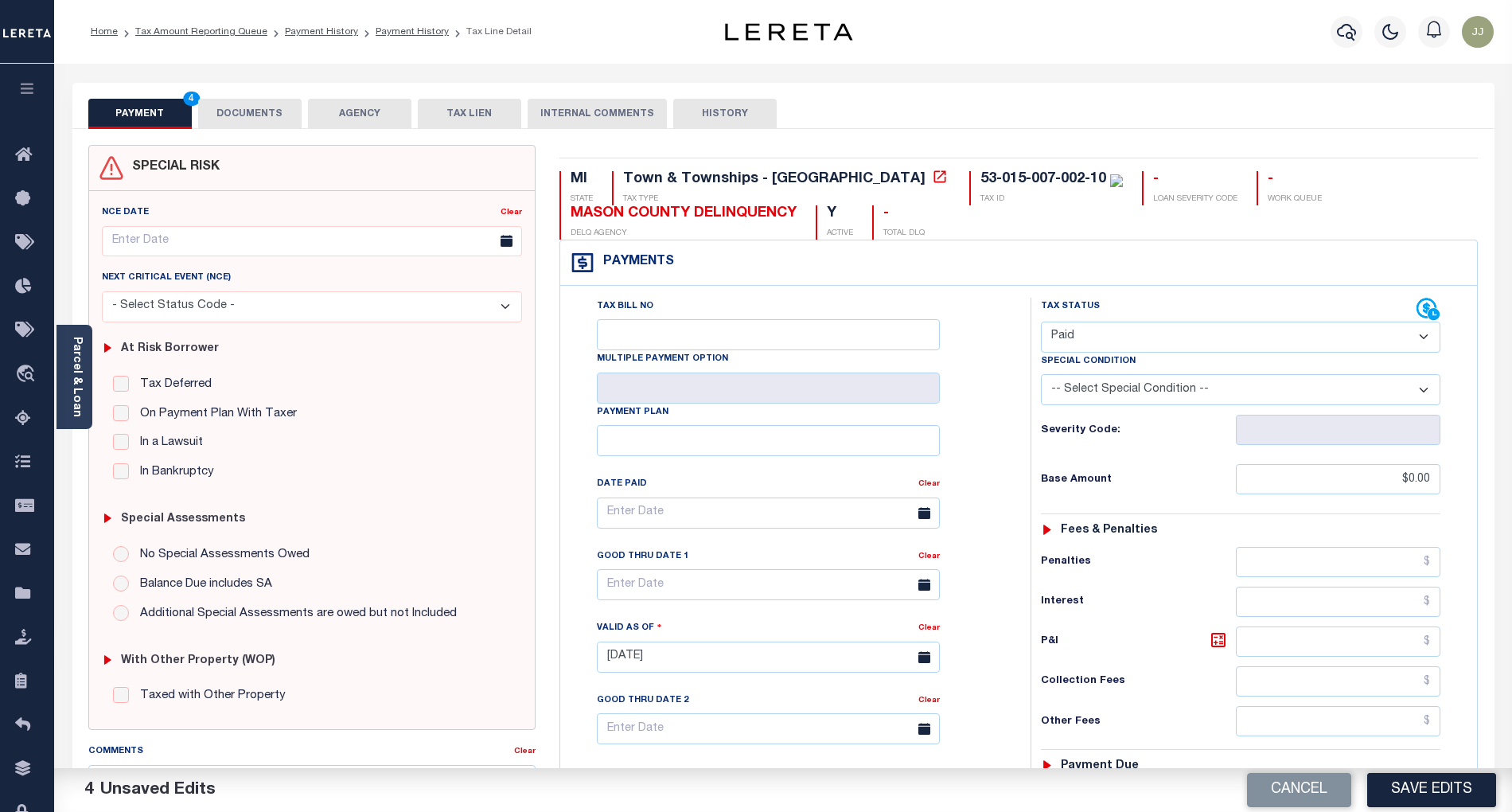
click at [236, 106] on button "DOCUMENTS" at bounding box center [250, 113] width 104 height 30
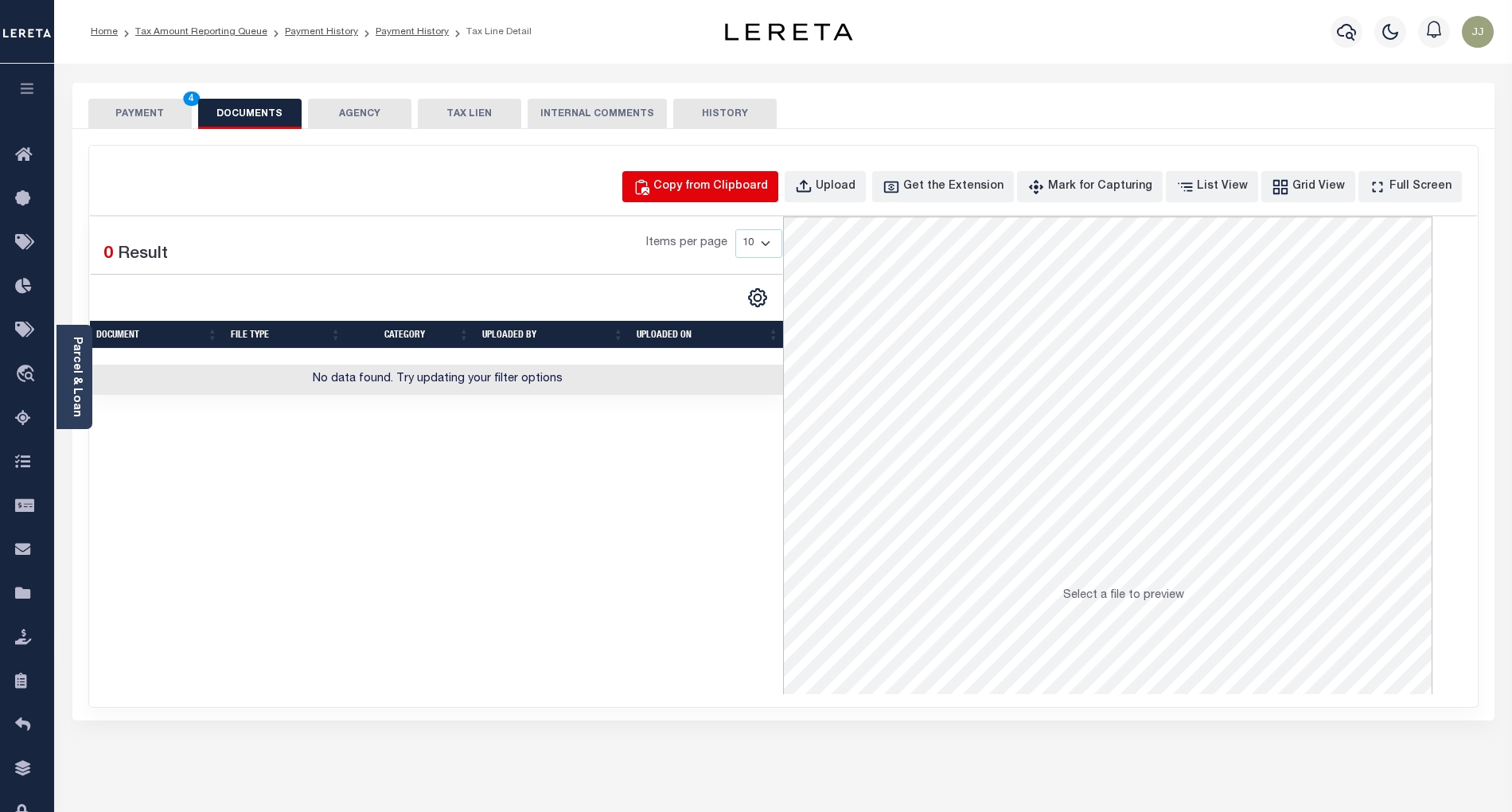
click at [749, 185] on div "Copy from Clipboard" at bounding box center [711, 187] width 115 height 17
select select "POP"
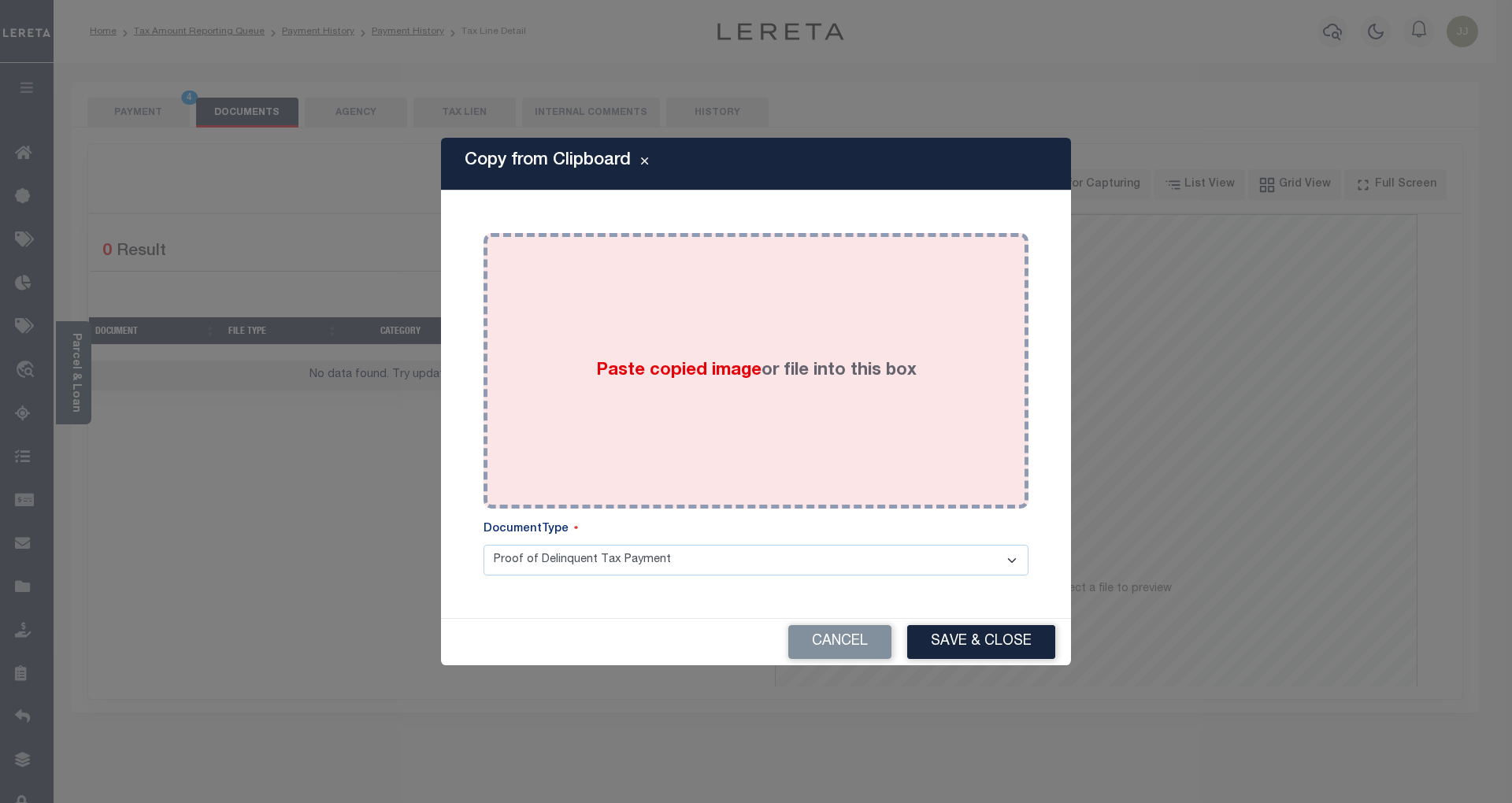
click at [669, 467] on div "Paste copied image or file into this box" at bounding box center [756, 370] width 521 height 252
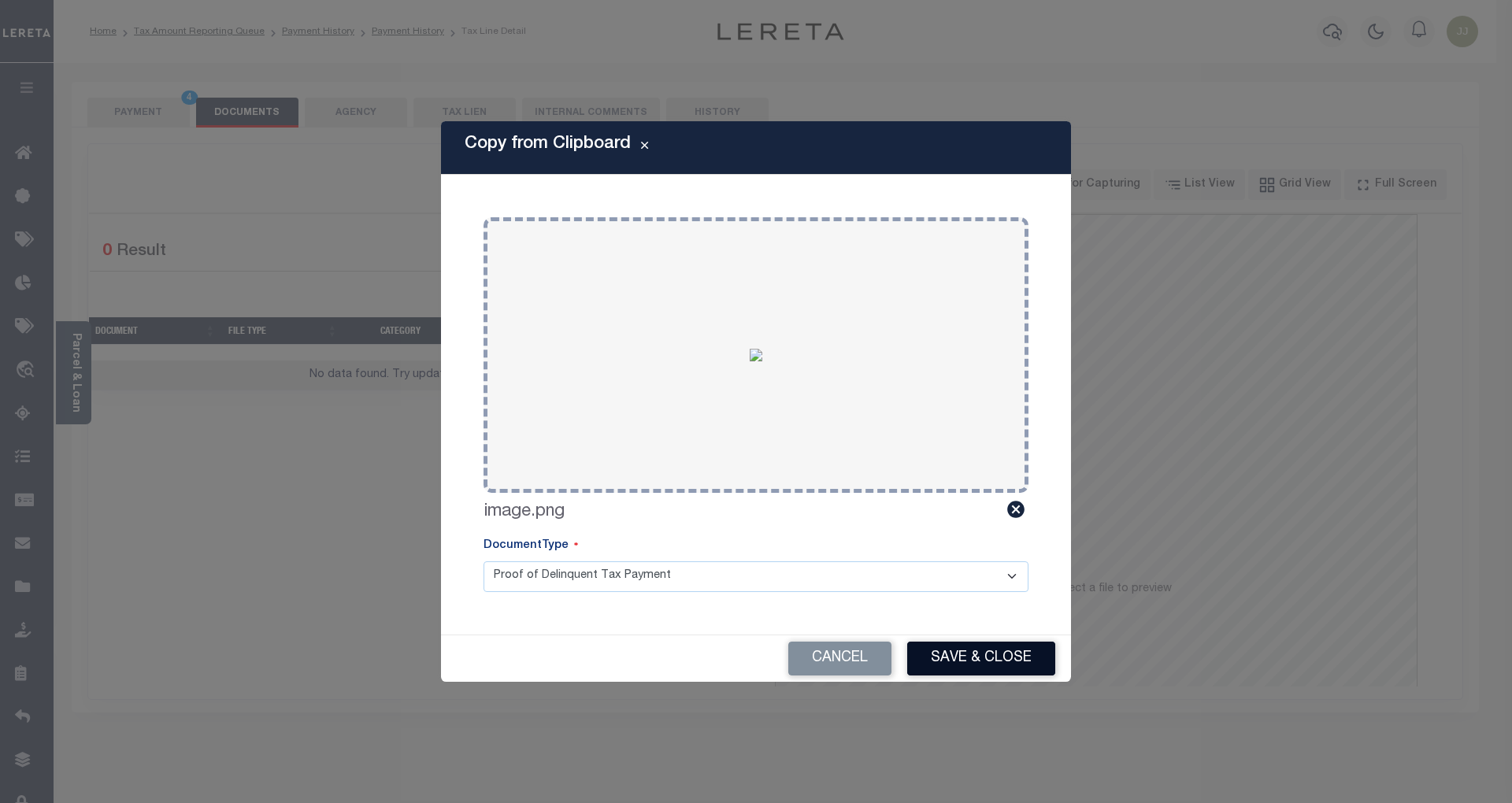
click at [976, 654] on button "Save & Close" at bounding box center [981, 659] width 148 height 34
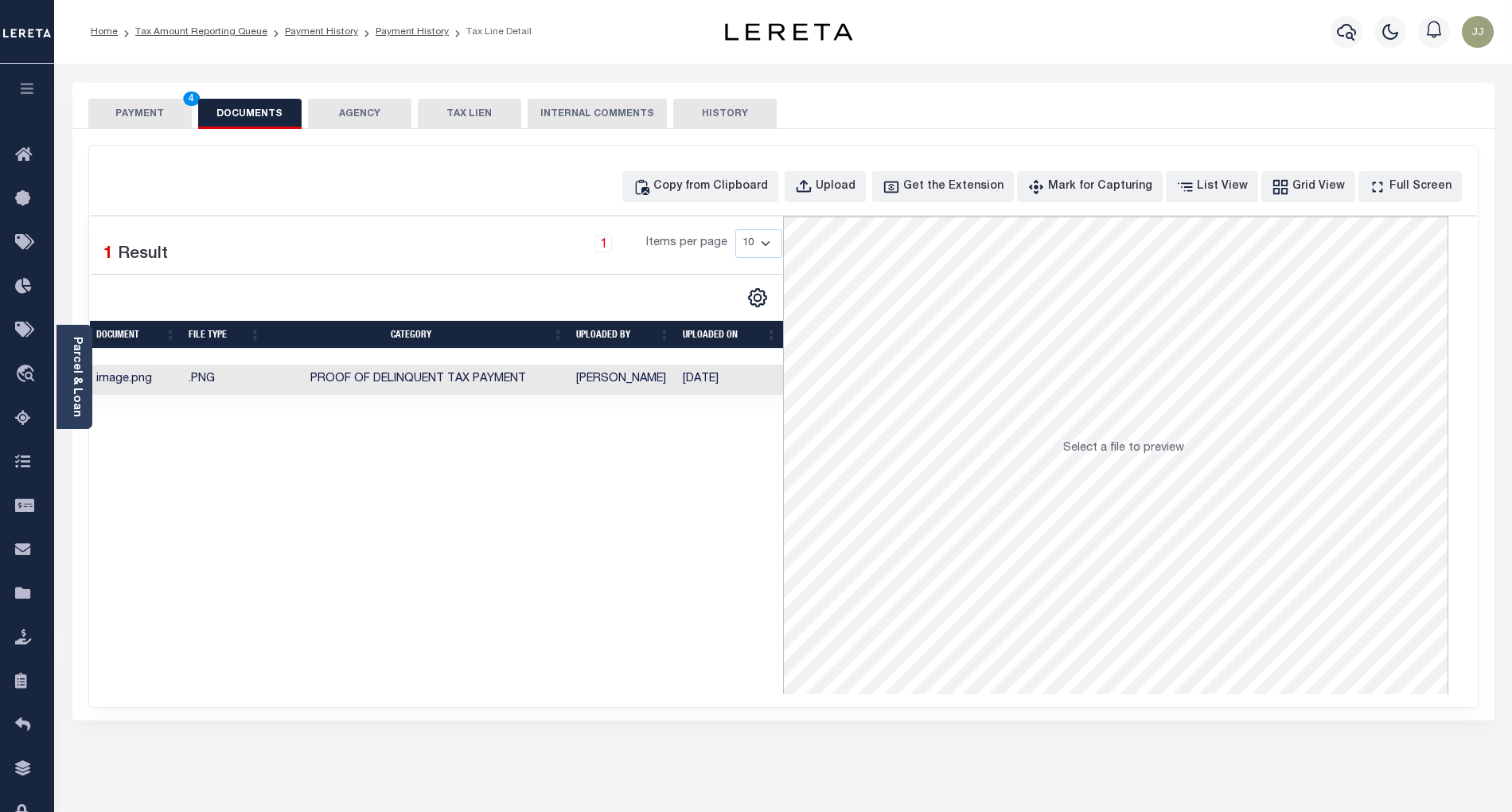
click at [135, 118] on button "PAYMENT 4" at bounding box center [140, 113] width 104 height 30
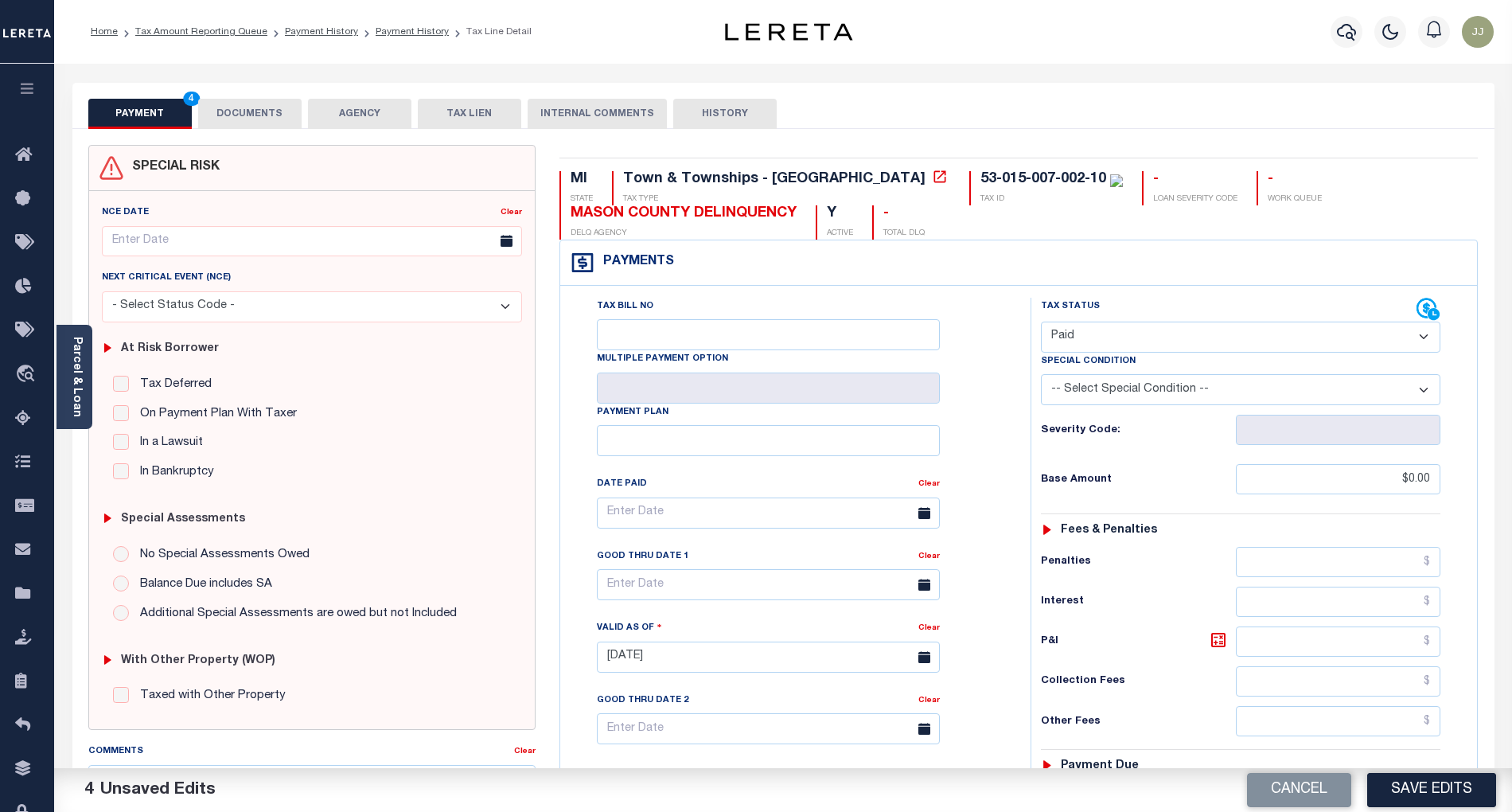
scroll to position [399, 0]
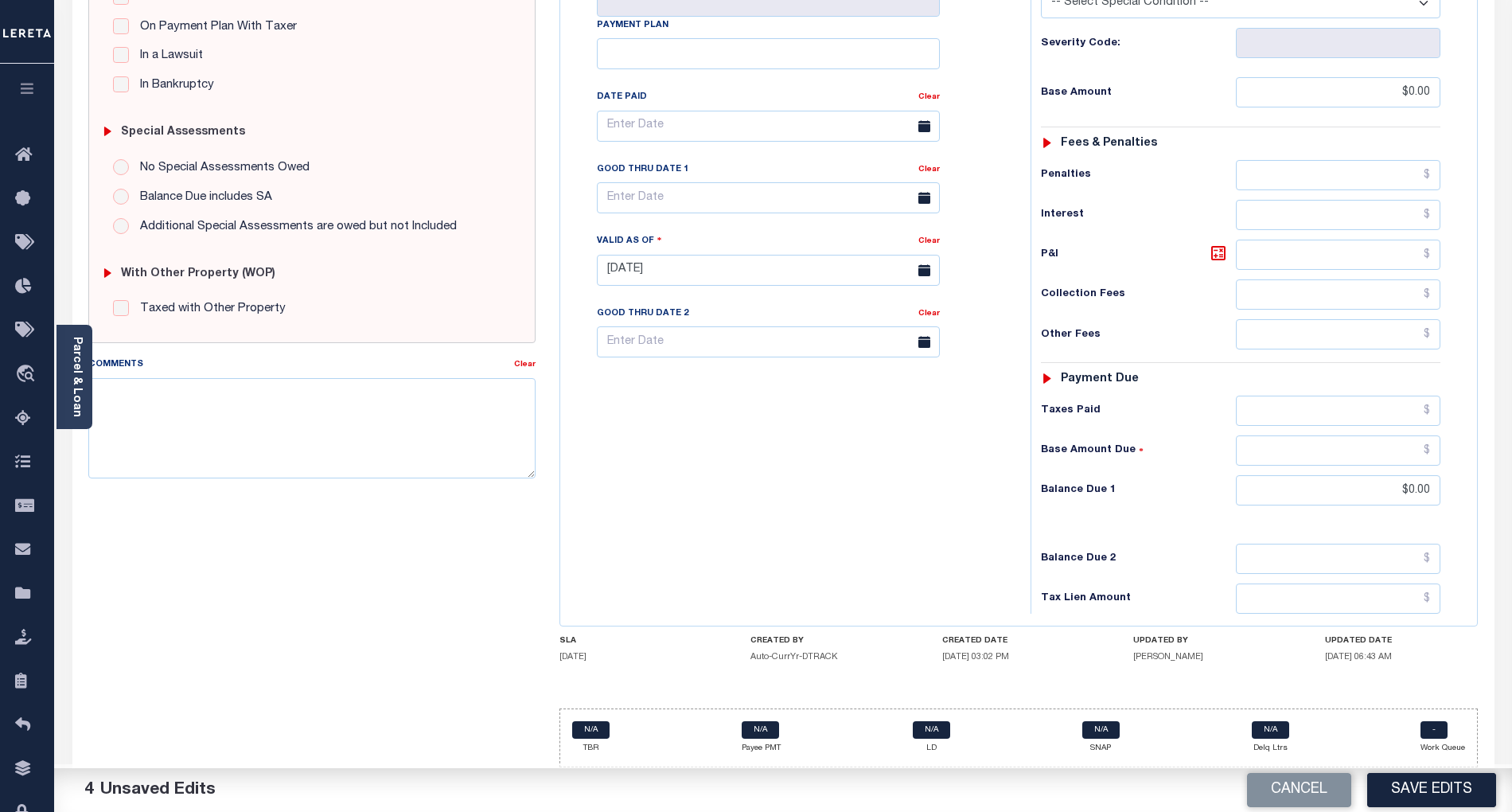
drag, startPoint x: 787, startPoint y: 545, endPoint x: 882, endPoint y: 524, distance: 97.3
click at [791, 542] on div "Tax Bill No Multiple Payment Option Payment Plan Clear" at bounding box center [792, 262] width 455 height 703
click at [1407, 791] on button "Save Edits" at bounding box center [1431, 791] width 129 height 34
checkbox input "false"
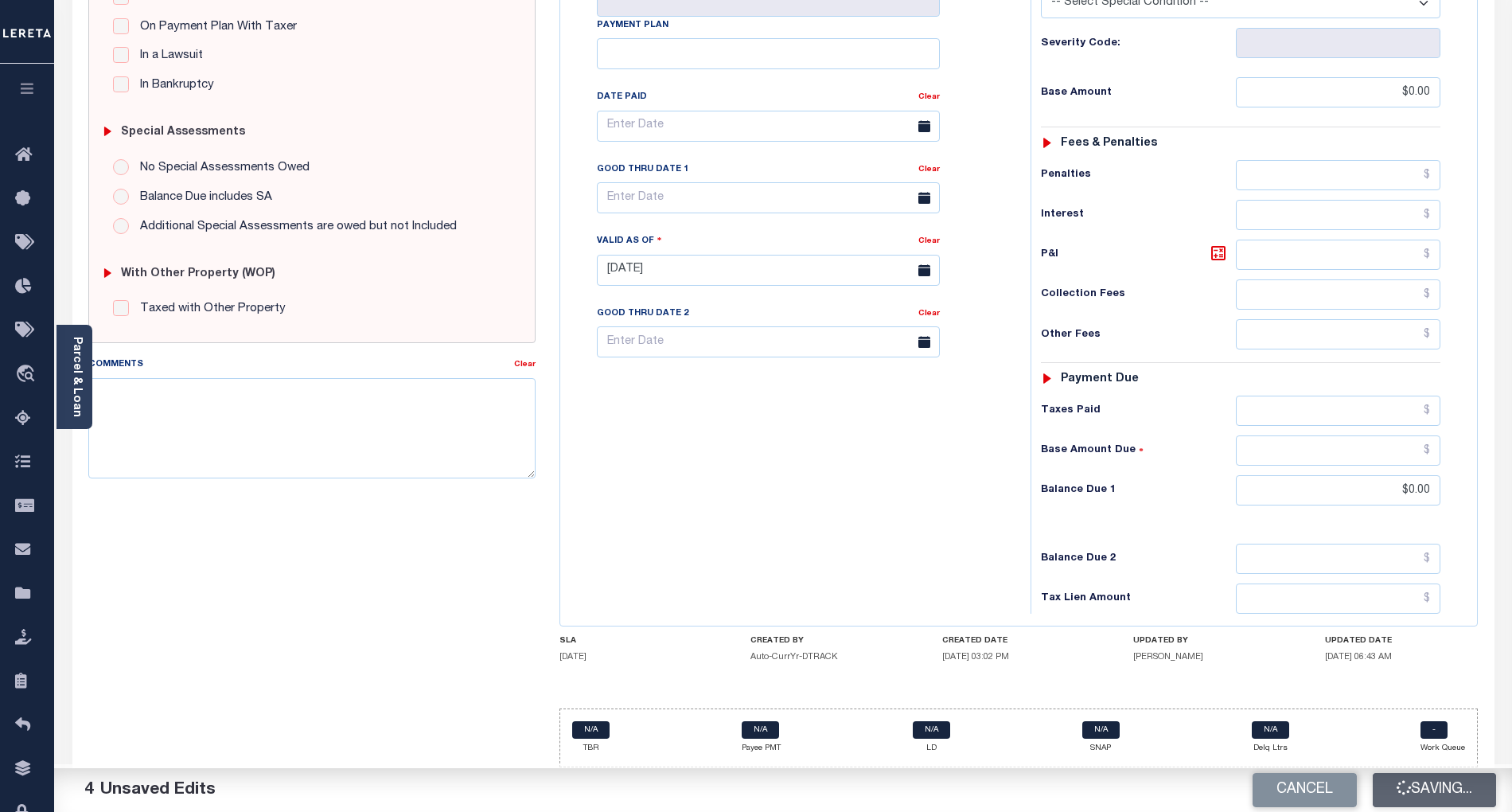
checkbox input "false"
type input "$0"
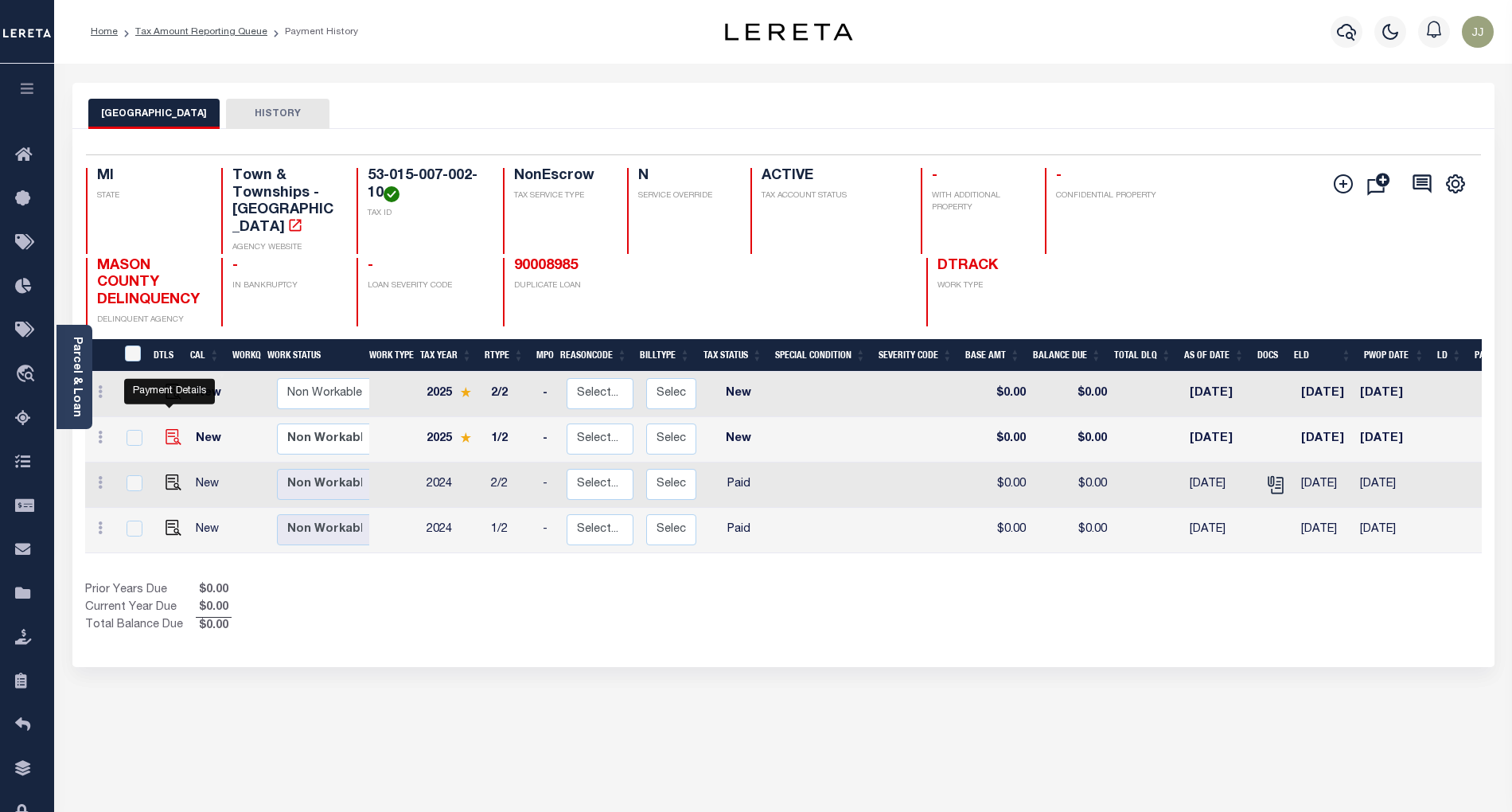
click at [166, 429] on img "" at bounding box center [173, 437] width 16 height 16
checkbox input "true"
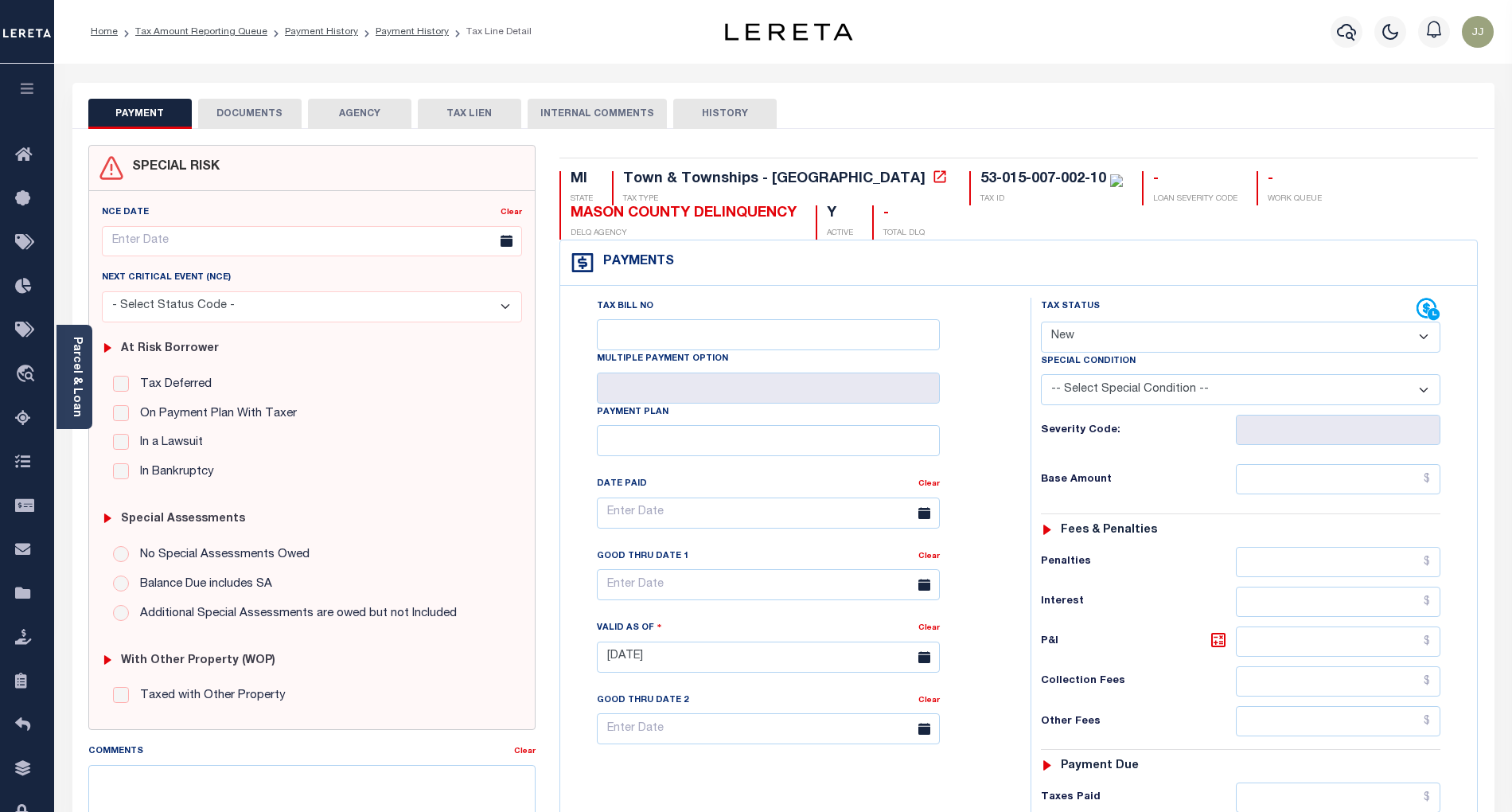
click at [1082, 347] on select "- Select Status Code - Open Due/Unpaid Paid Incomplete No Tax Due Internal Refu…" at bounding box center [1241, 337] width 400 height 31
select select "DUE"
click at [1041, 324] on select "- Select Status Code - Open Due/Unpaid Paid Incomplete No Tax Due Internal Refu…" at bounding box center [1241, 337] width 400 height 31
type input "[DATE]"
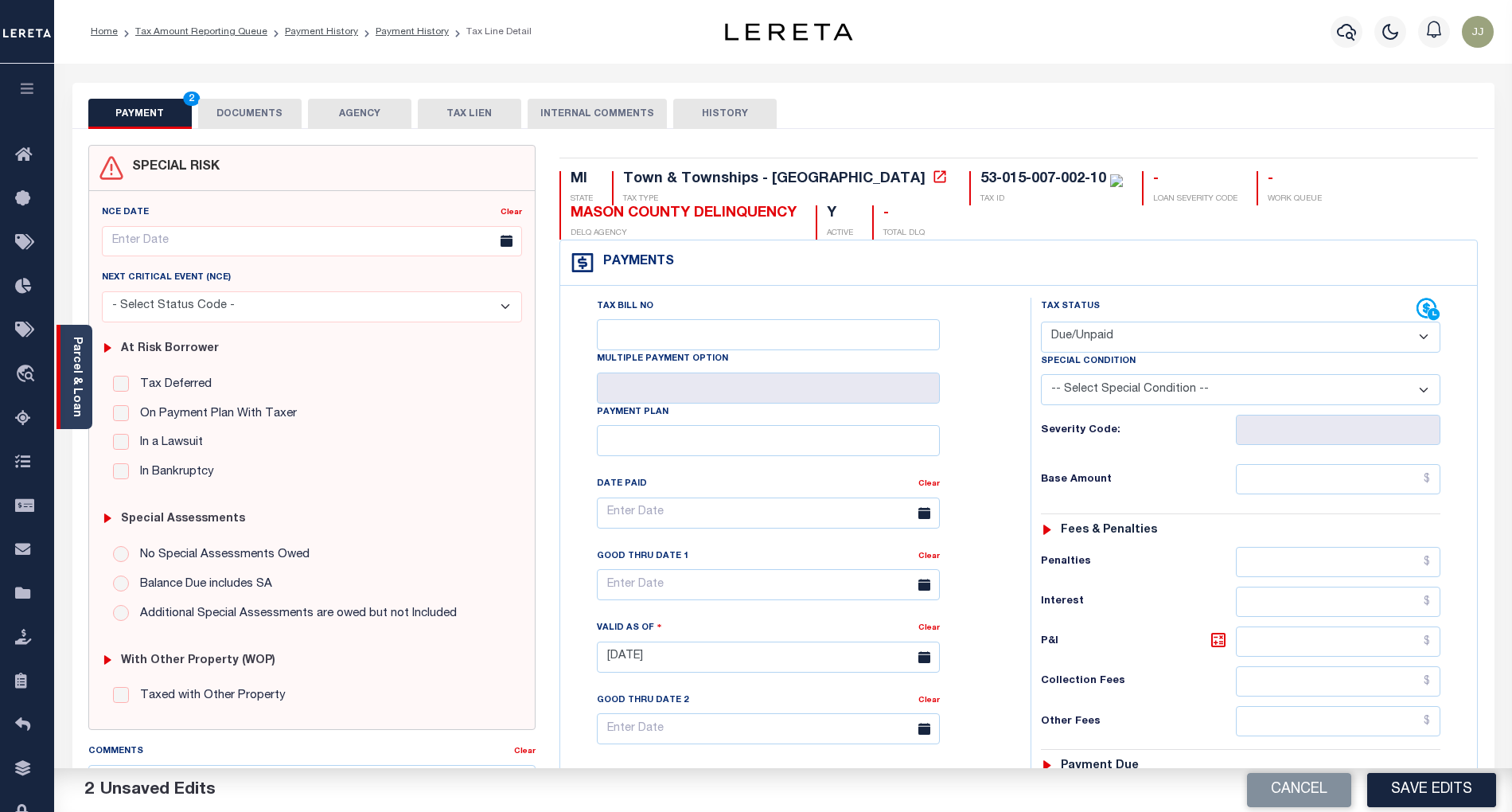
click at [87, 406] on div "Parcel & Loan" at bounding box center [75, 376] width 36 height 104
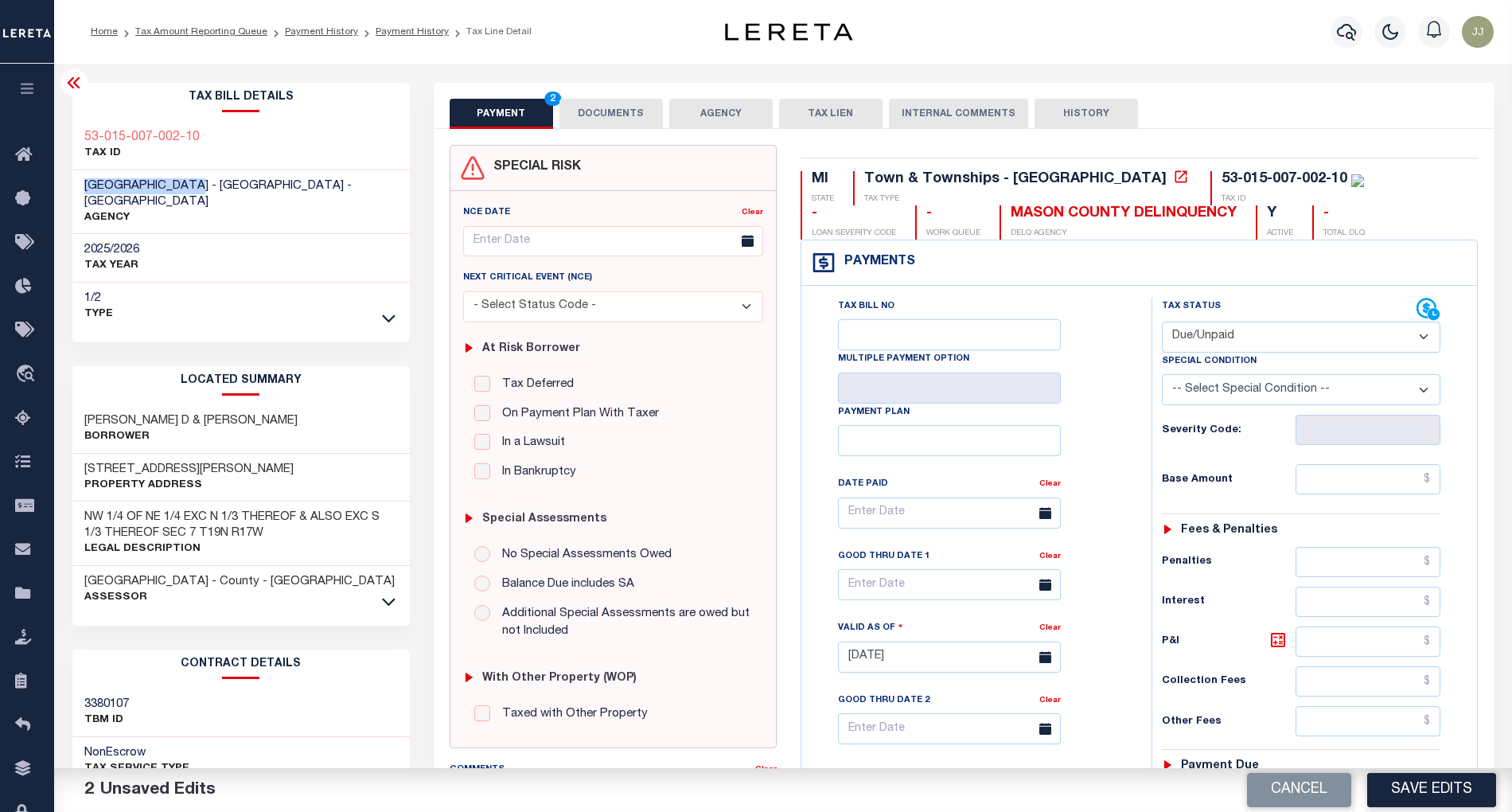
drag, startPoint x: 199, startPoint y: 185, endPoint x: 82, endPoint y: 191, distance: 117.2
click at [82, 191] on div "[GEOGRAPHIC_DATA] - [GEOGRAPHIC_DATA] - [GEOGRAPHIC_DATA] AGENCY" at bounding box center [240, 202] width 337 height 64
copy span "[GEOGRAPHIC_DATA]"
click at [373, 586] on div "MASON COUNTY - County - [GEOGRAPHIC_DATA] Assessor" at bounding box center [240, 590] width 337 height 48
click at [390, 593] on icon at bounding box center [389, 601] width 14 height 16
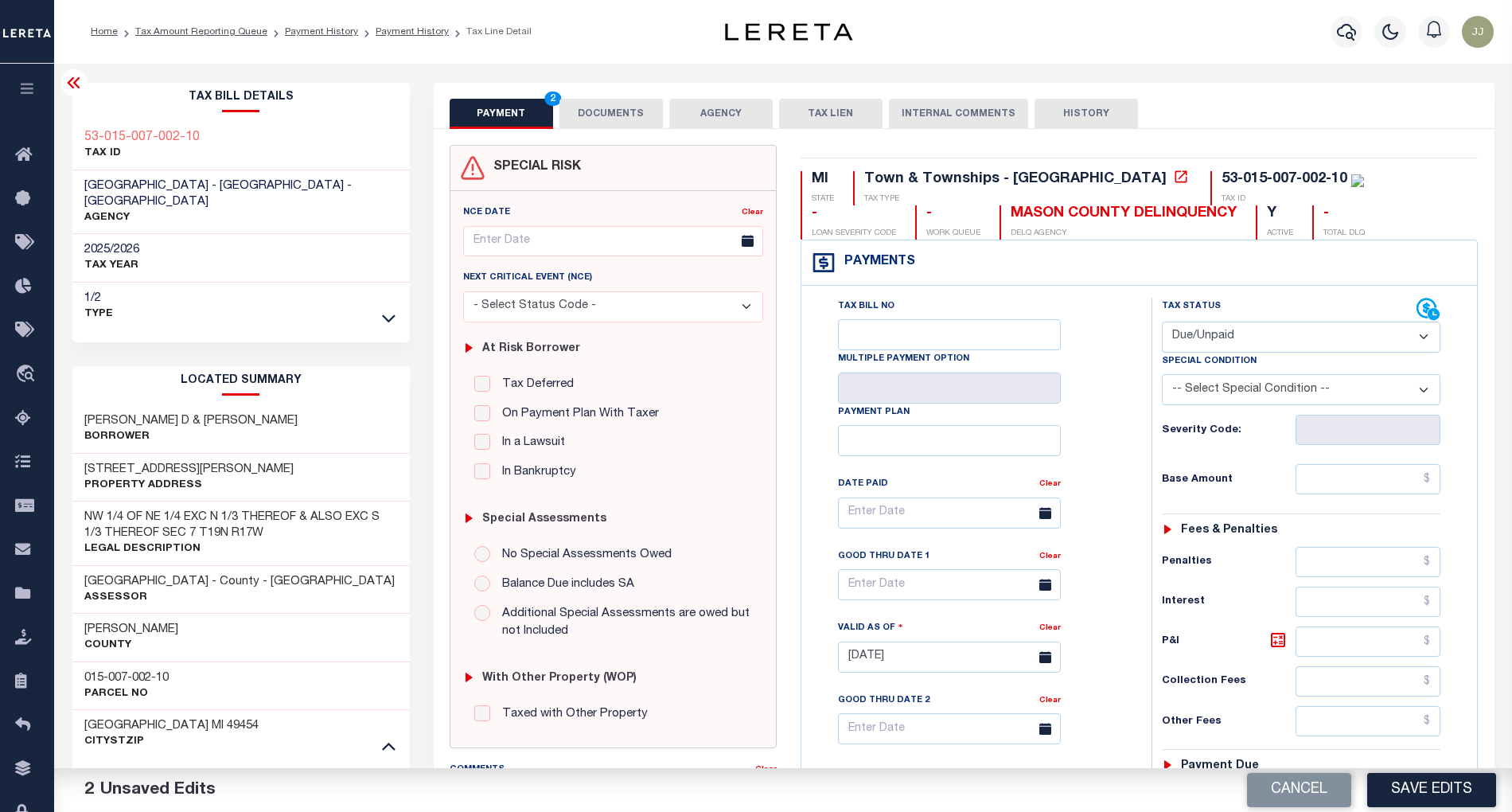
scroll to position [318, 0]
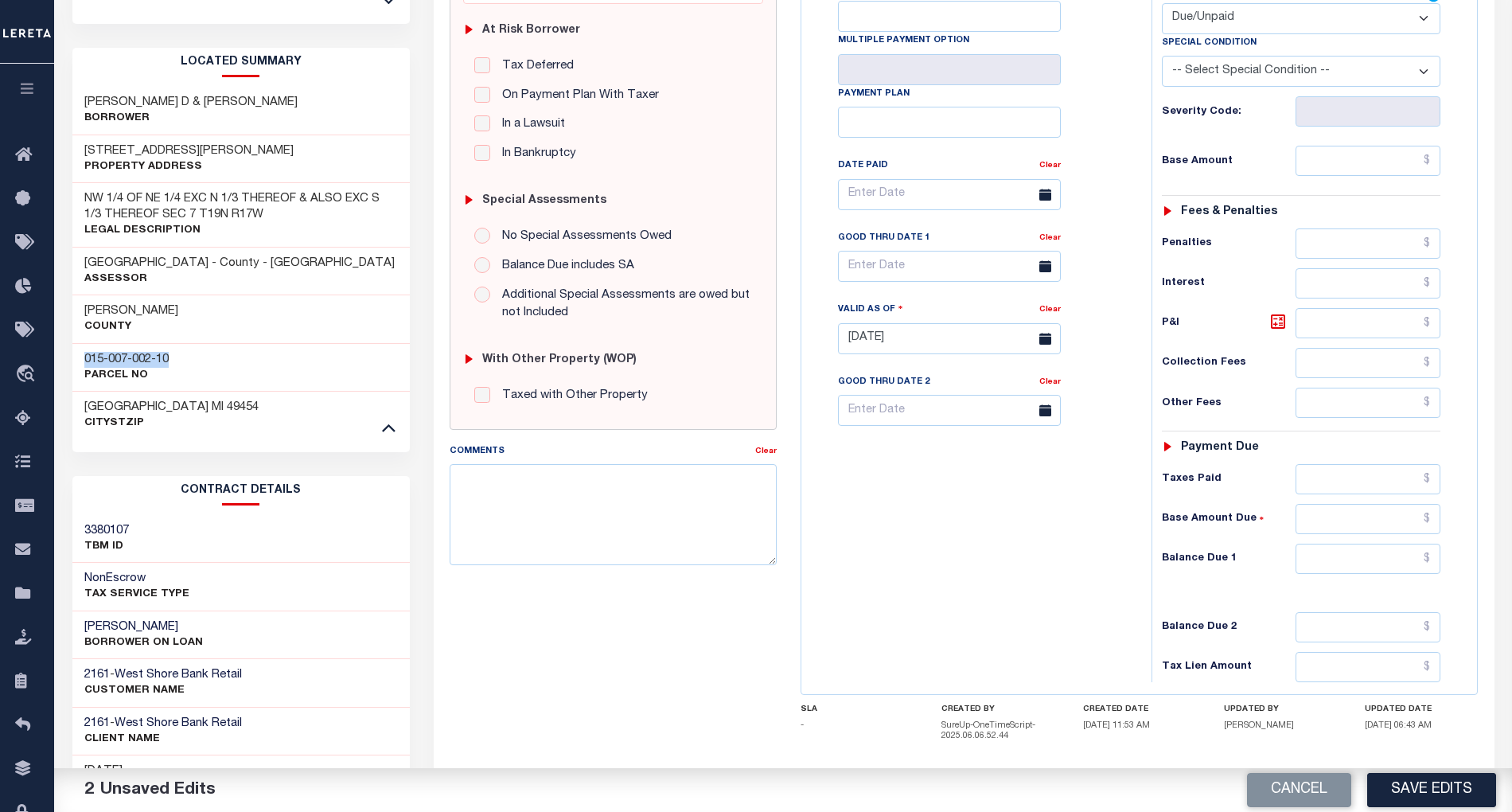
drag, startPoint x: 180, startPoint y: 345, endPoint x: 71, endPoint y: 348, distance: 109.0
click at [72, 348] on div "015-007-002-10 Parcel No" at bounding box center [240, 367] width 337 height 49
copy h3 "015-007-002-10"
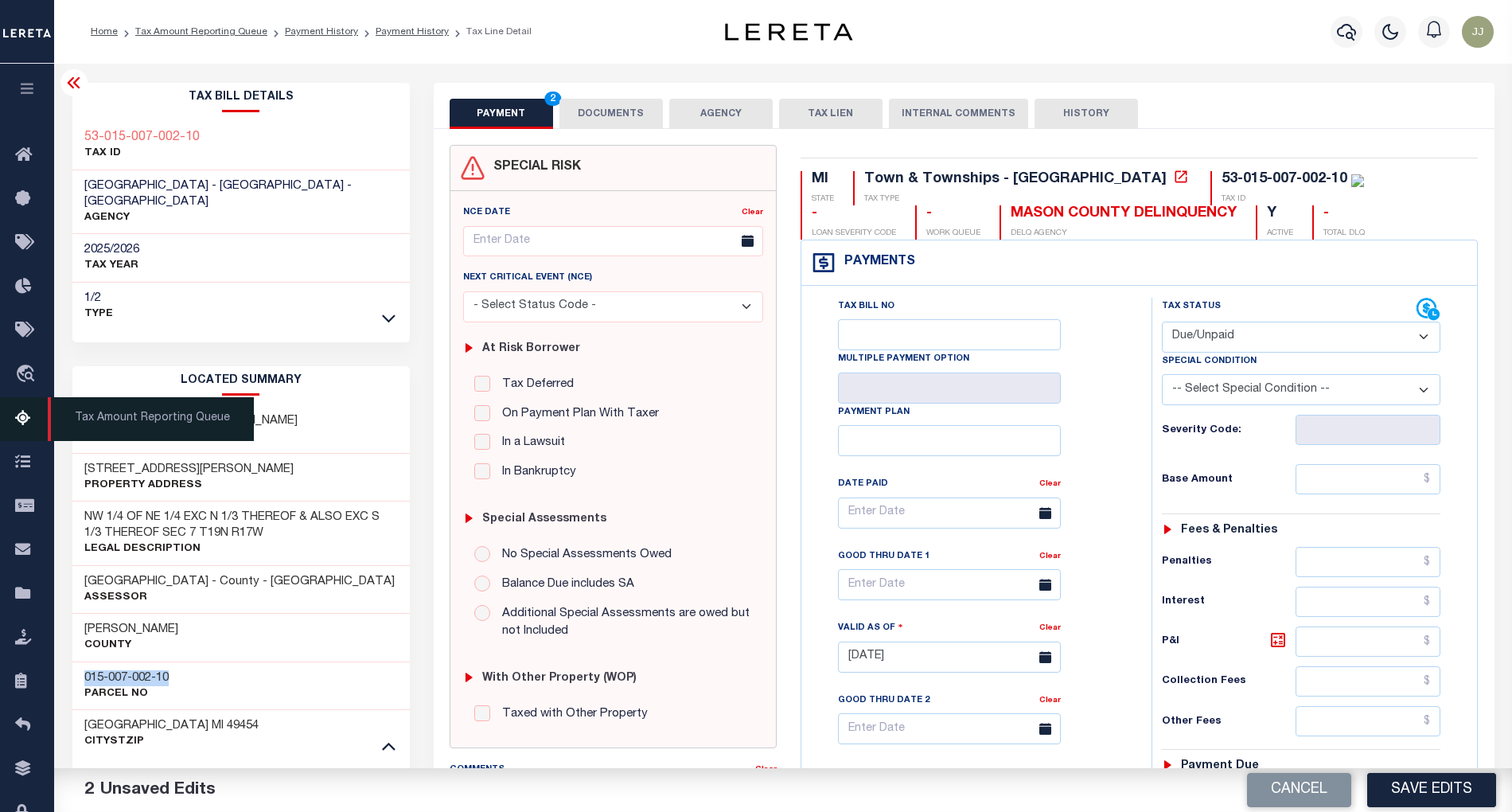
click at [28, 427] on icon at bounding box center [28, 419] width 26 height 20
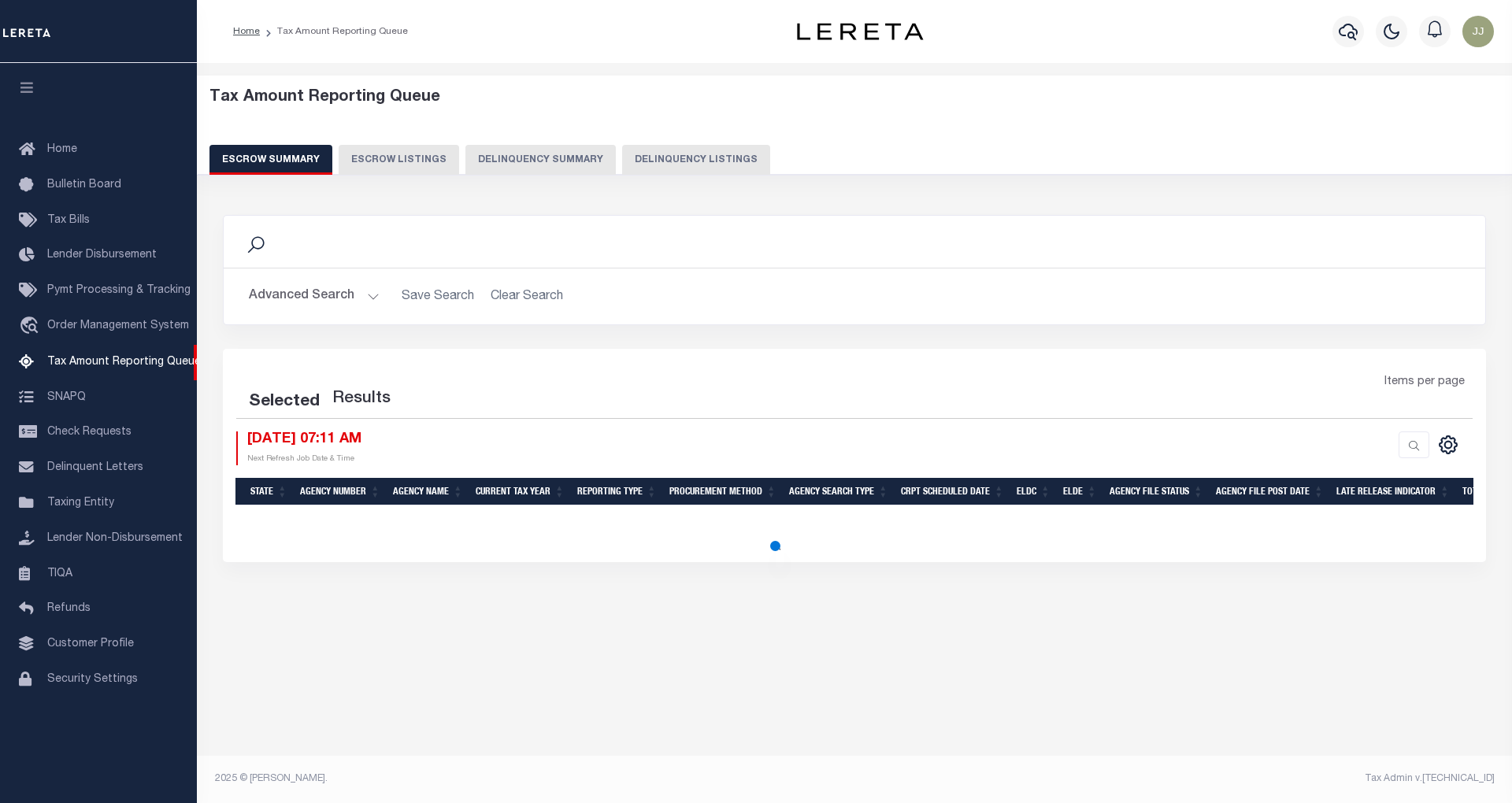
select select "100"
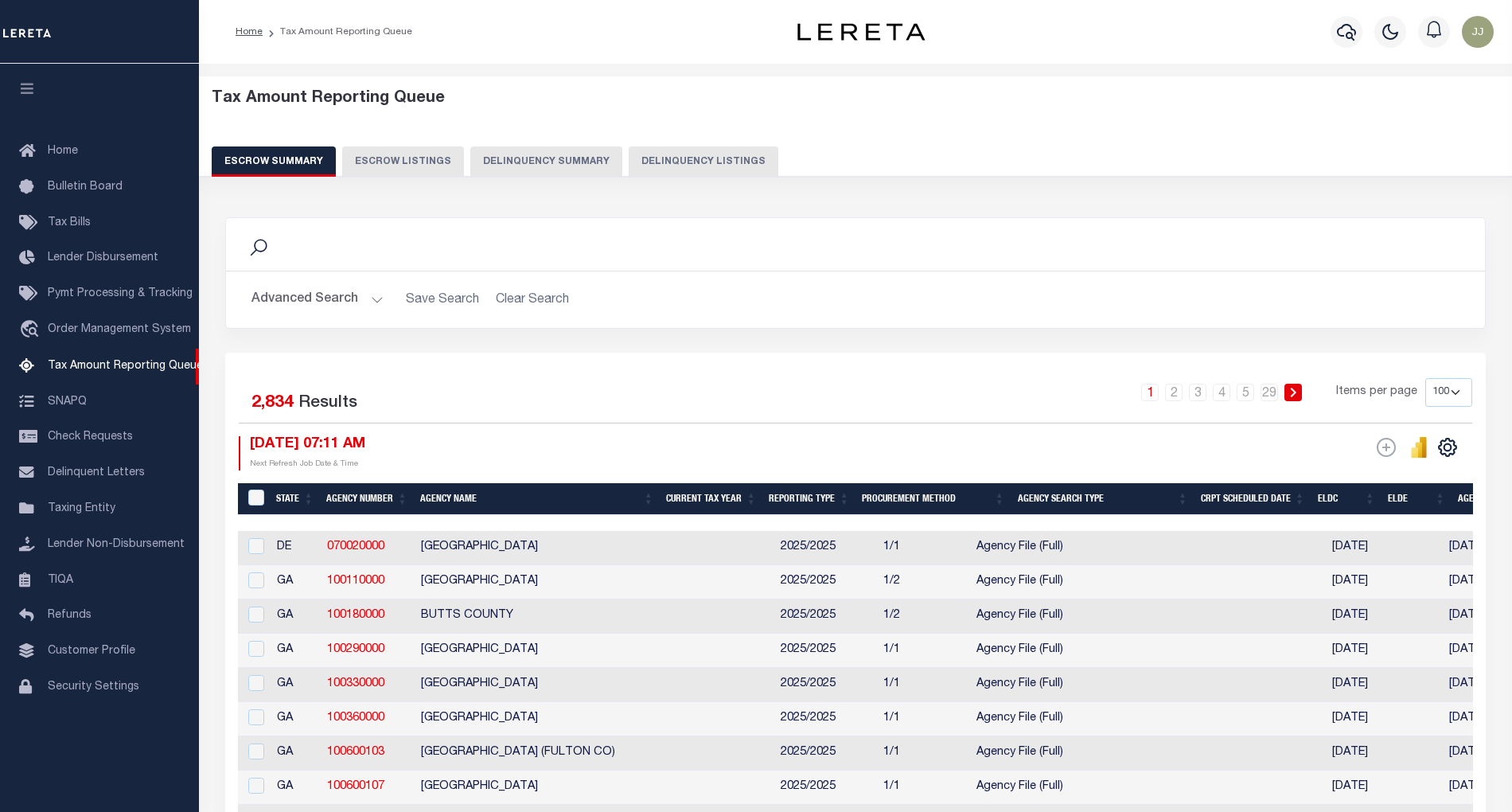
click at [688, 145] on div "Tax Amount Reporting Queue Escrow Summary Escrow Listings Delinquency Summary" at bounding box center [856, 133] width 1288 height 88
click at [711, 166] on button "Delinquency Listings" at bounding box center [704, 161] width 149 height 30
select select "MI"
select select "100"
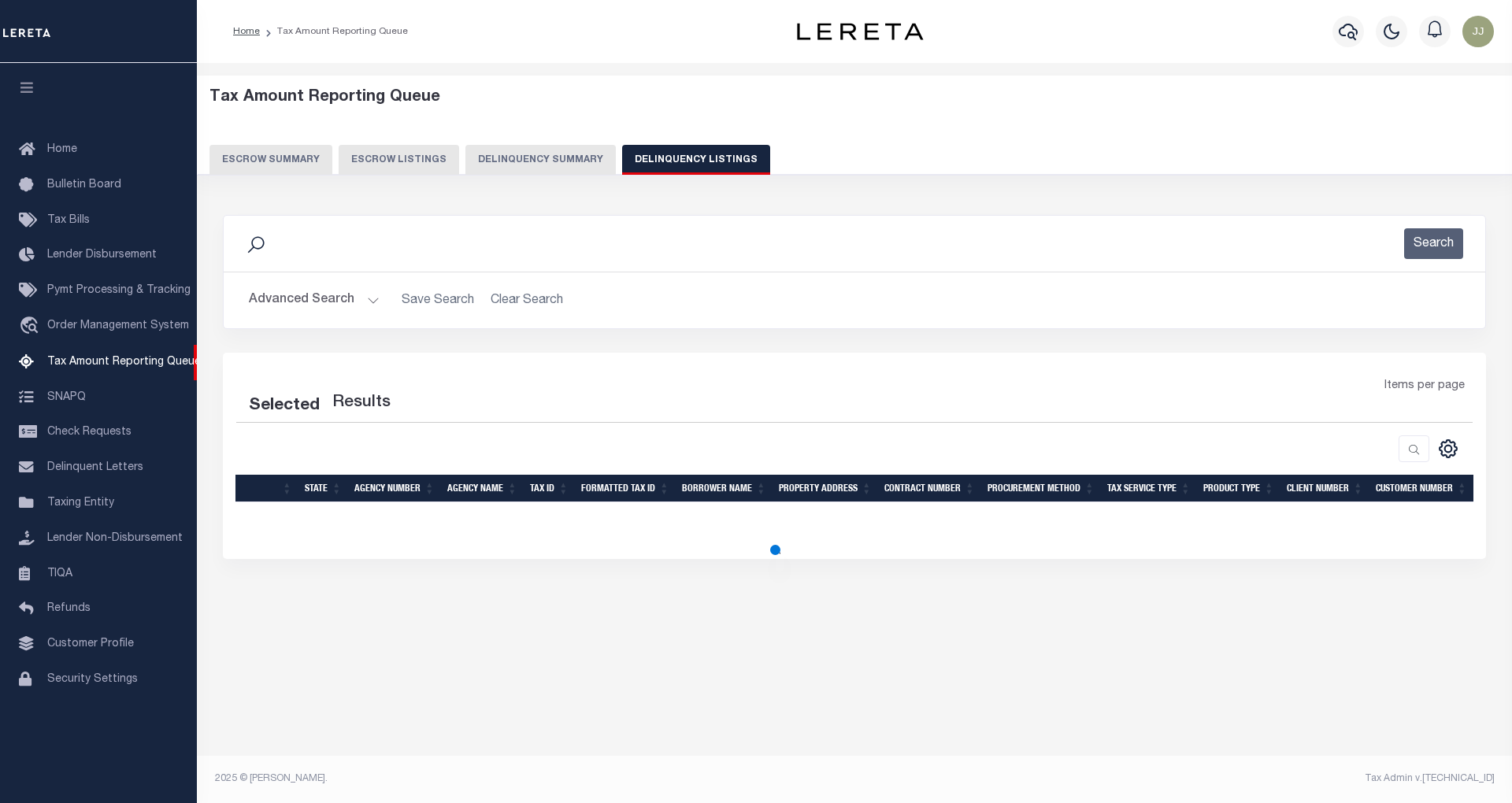
select select "100"
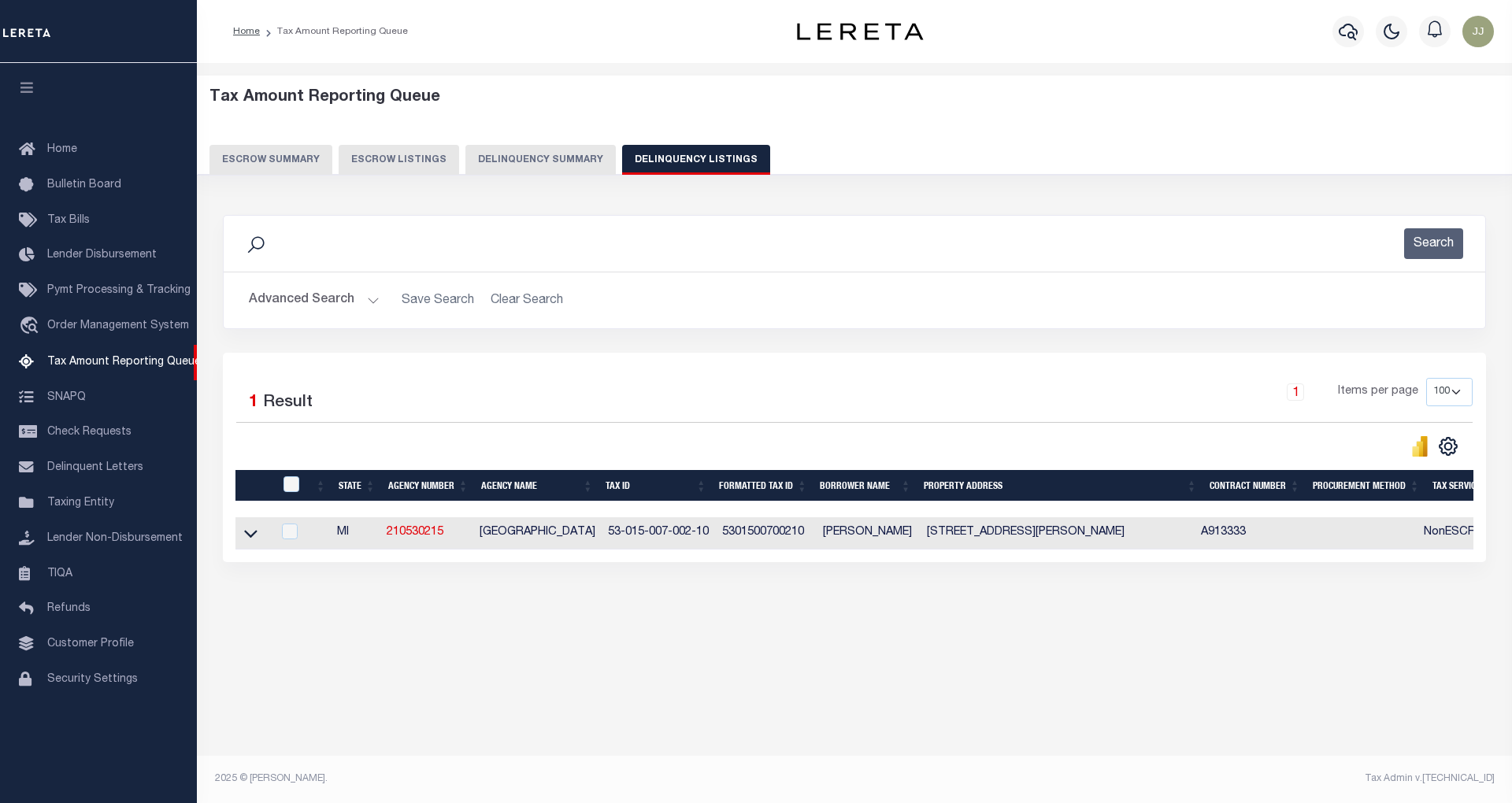
click at [322, 307] on button "Advanced Search" at bounding box center [314, 300] width 131 height 31
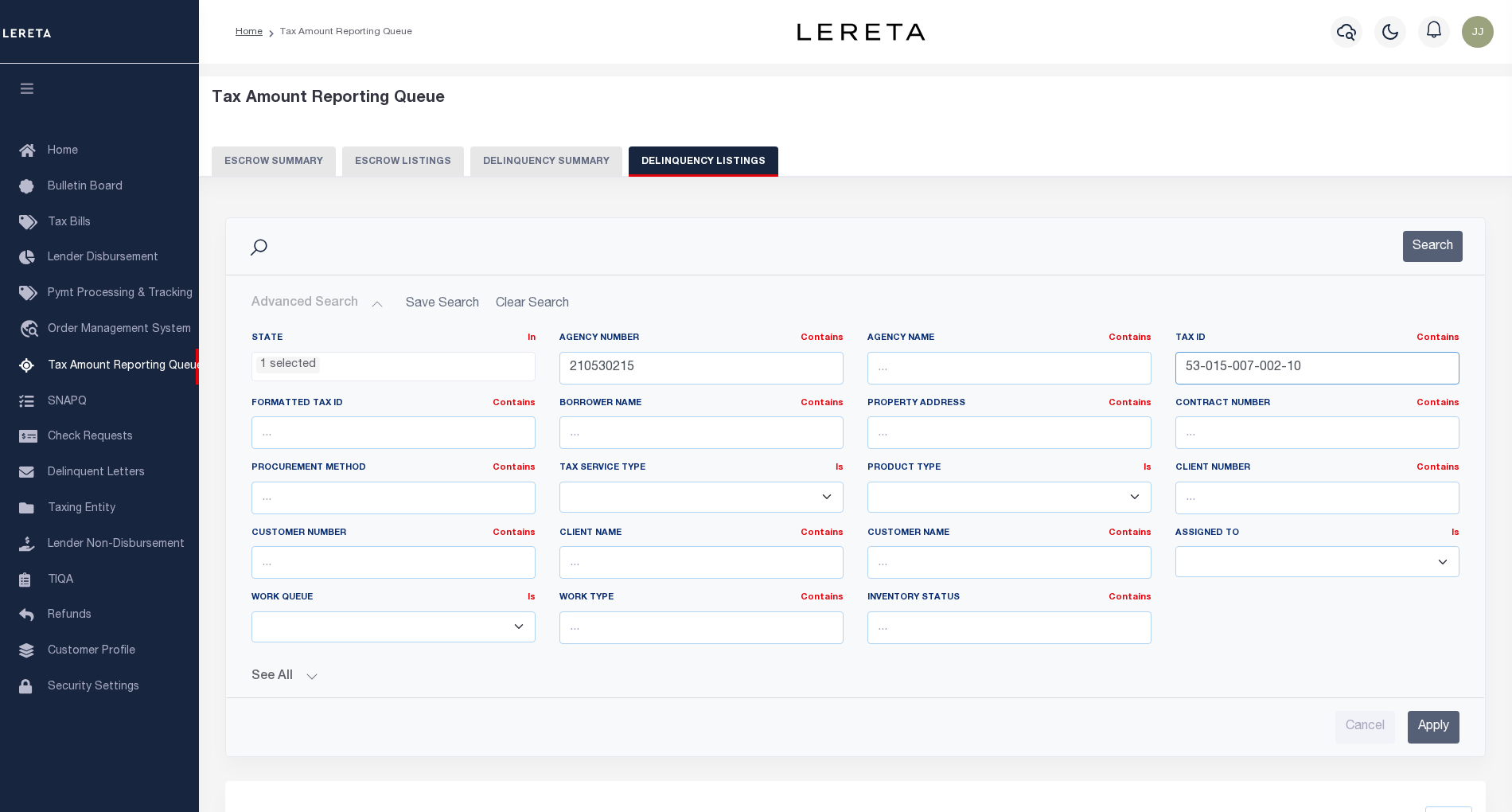
drag, startPoint x: 1320, startPoint y: 367, endPoint x: 1173, endPoint y: 373, distance: 147.1
click at [1173, 373] on div "Tax ID Contains Contains Is 53-015-007-002-10" at bounding box center [1317, 365] width 308 height 65
paste input "4-05"
type input "53-015-007-004-05"
click at [1430, 249] on button "Search" at bounding box center [1433, 246] width 60 height 31
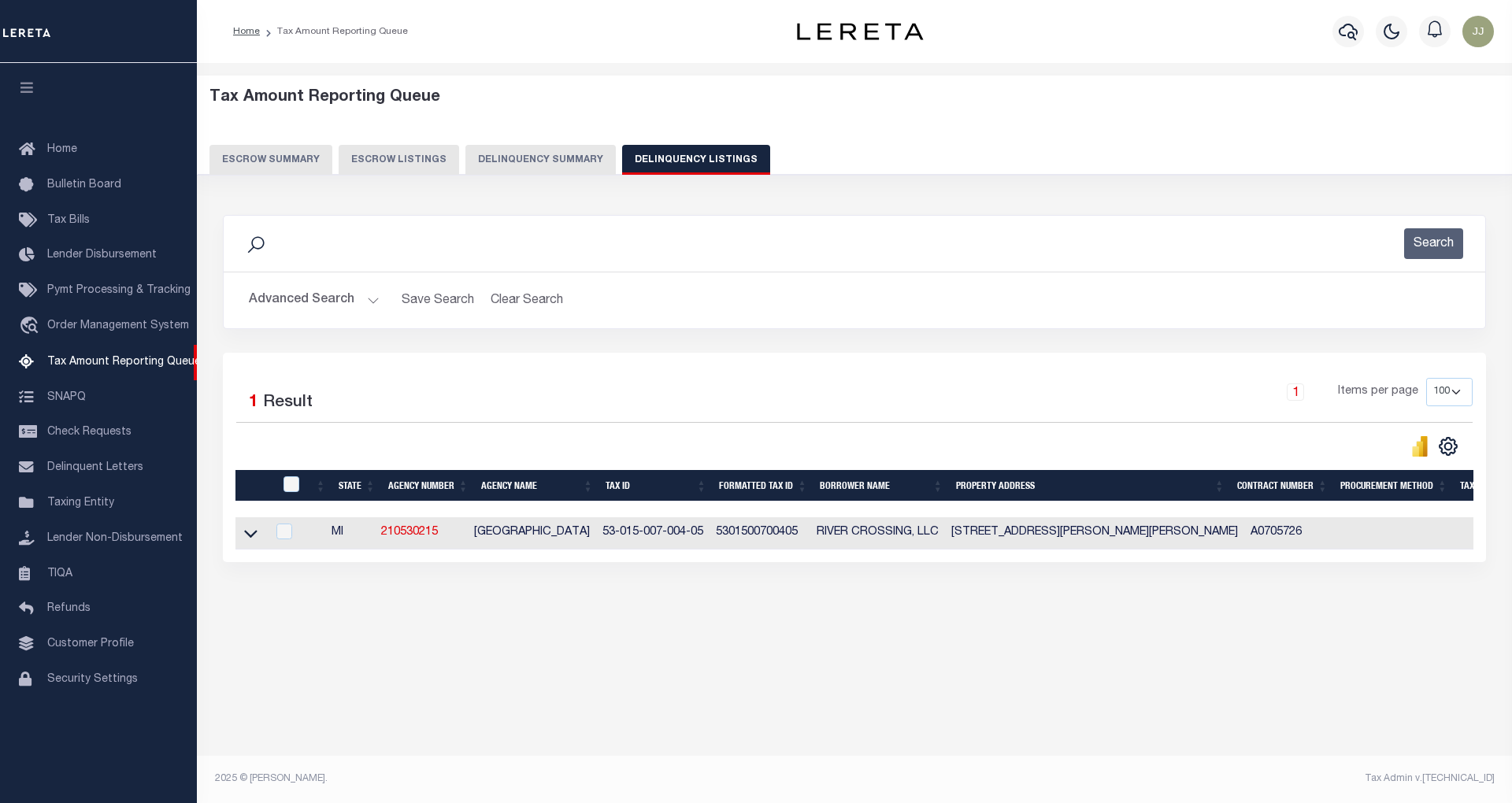
click at [255, 540] on icon at bounding box center [250, 533] width 14 height 16
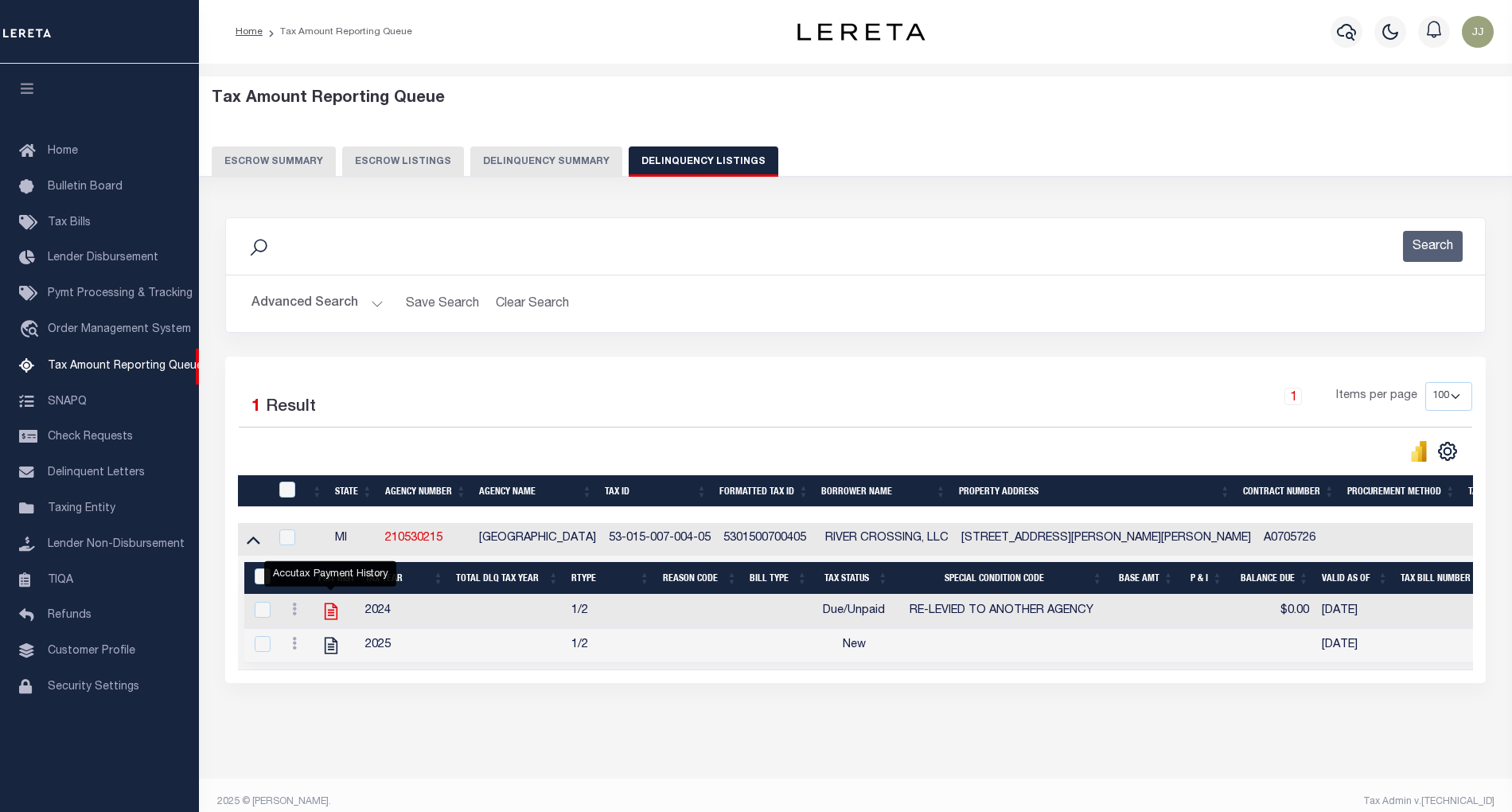
click at [329, 619] on icon "" at bounding box center [330, 611] width 13 height 16
checkbox input "true"
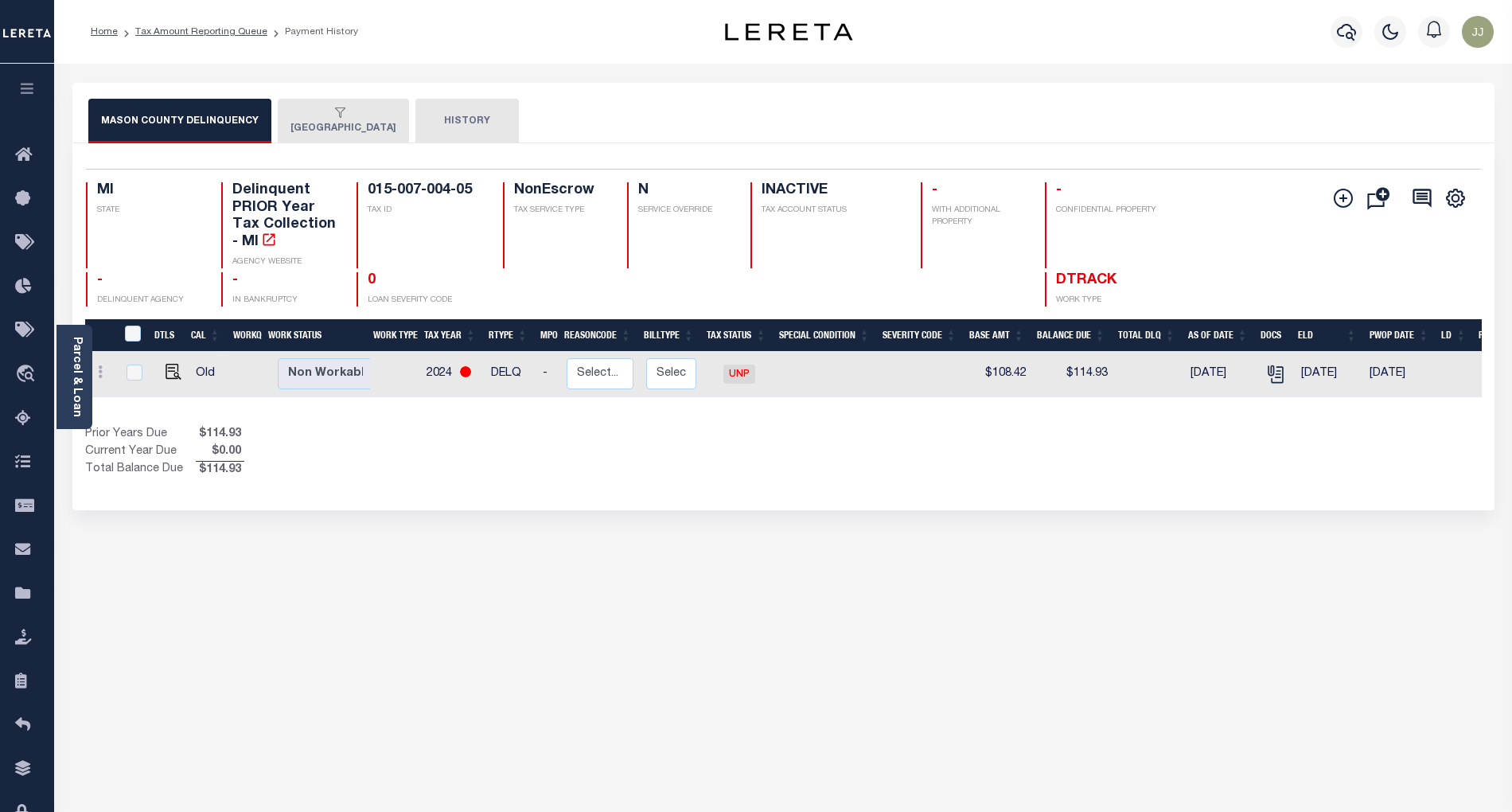
click at [319, 140] on button "[GEOGRAPHIC_DATA]" at bounding box center [343, 121] width 131 height 45
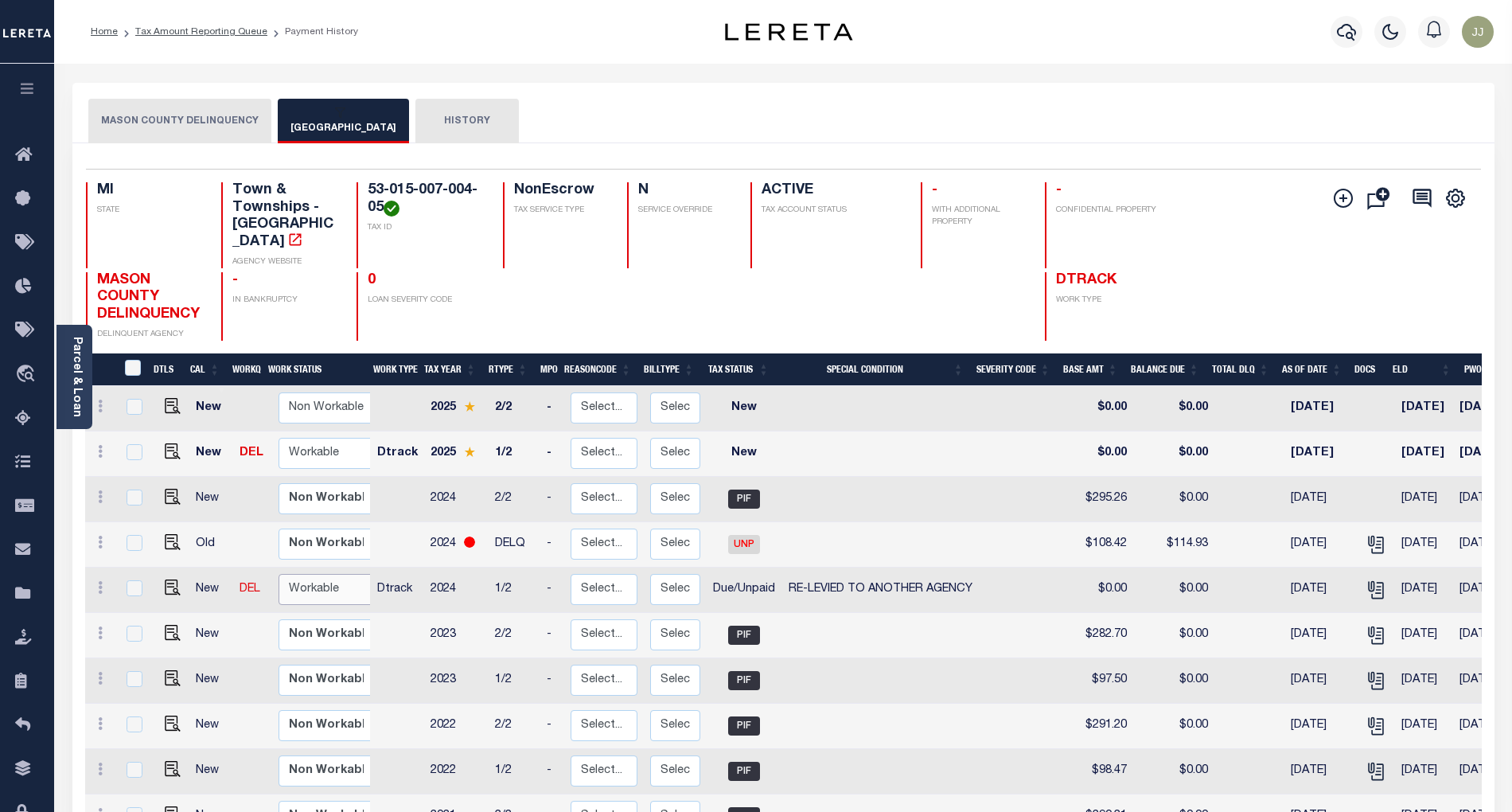
click at [306, 574] on select "Non Workable Workable" at bounding box center [326, 590] width 95 height 31
checkbox input "true"
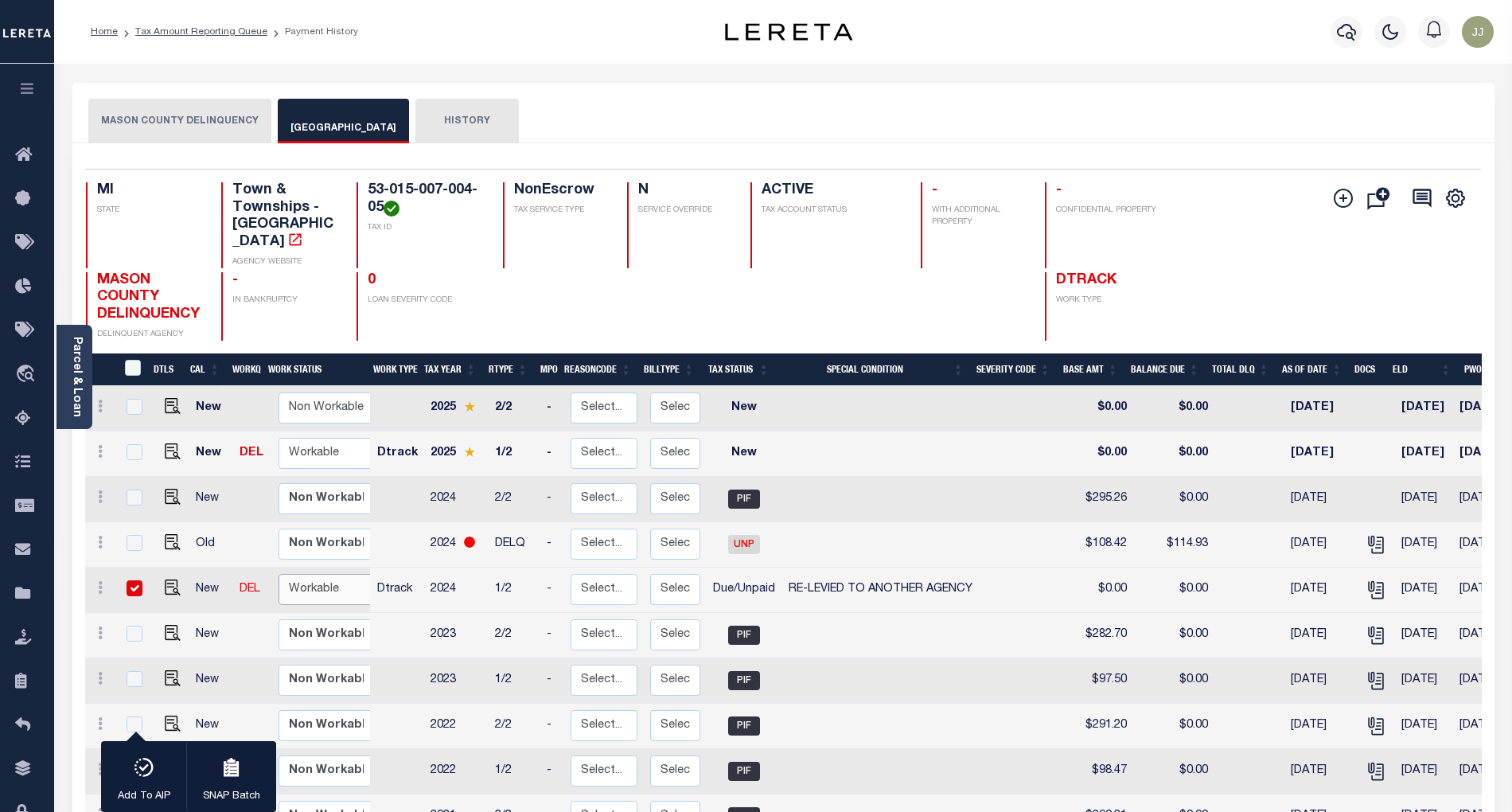
select select "true"
click at [279, 574] on select "Non Workable Workable" at bounding box center [326, 590] width 95 height 31
checkbox input "false"
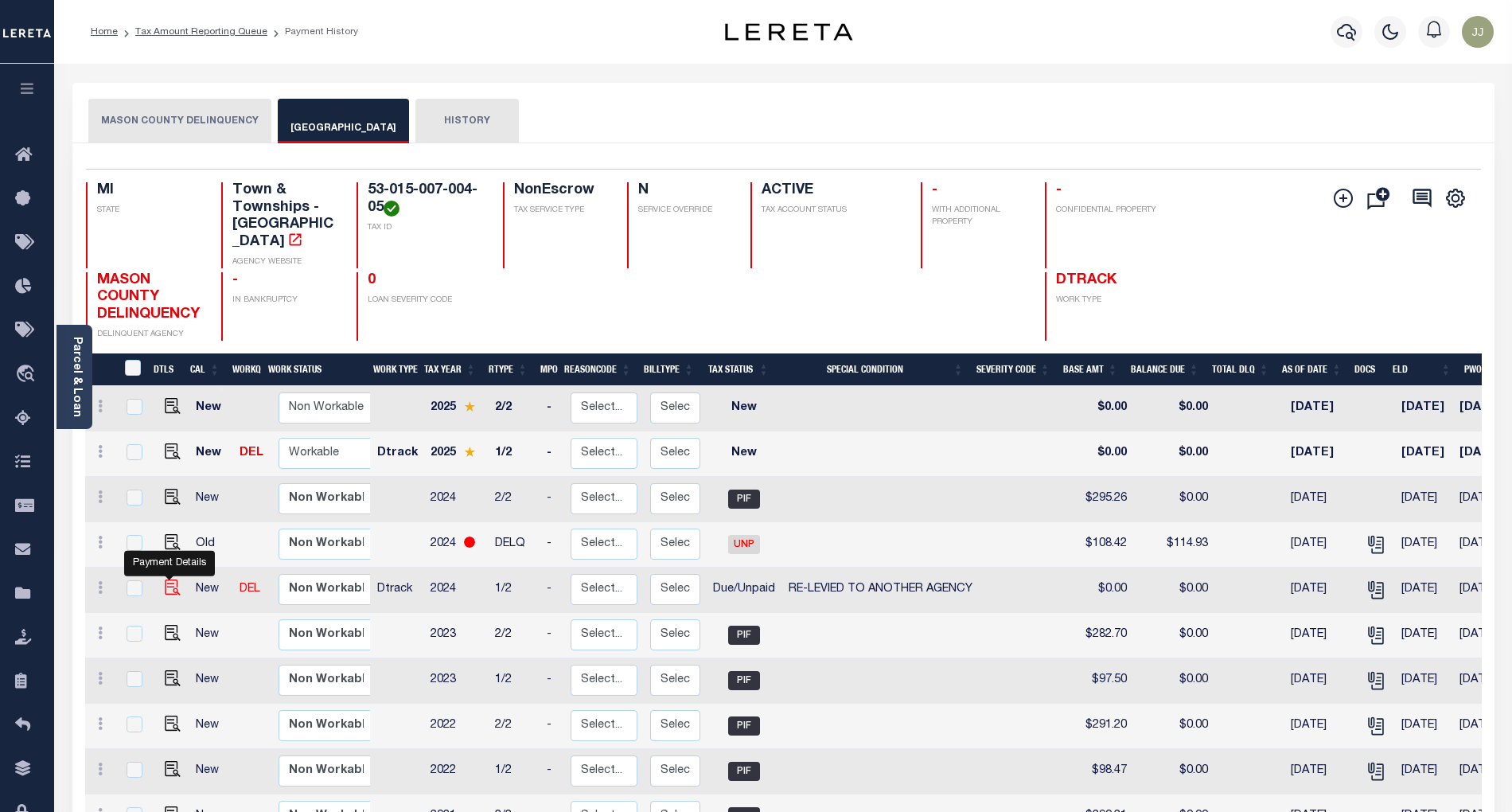
click at [165, 579] on img "" at bounding box center [172, 587] width 16 height 16
checkbox input "true"
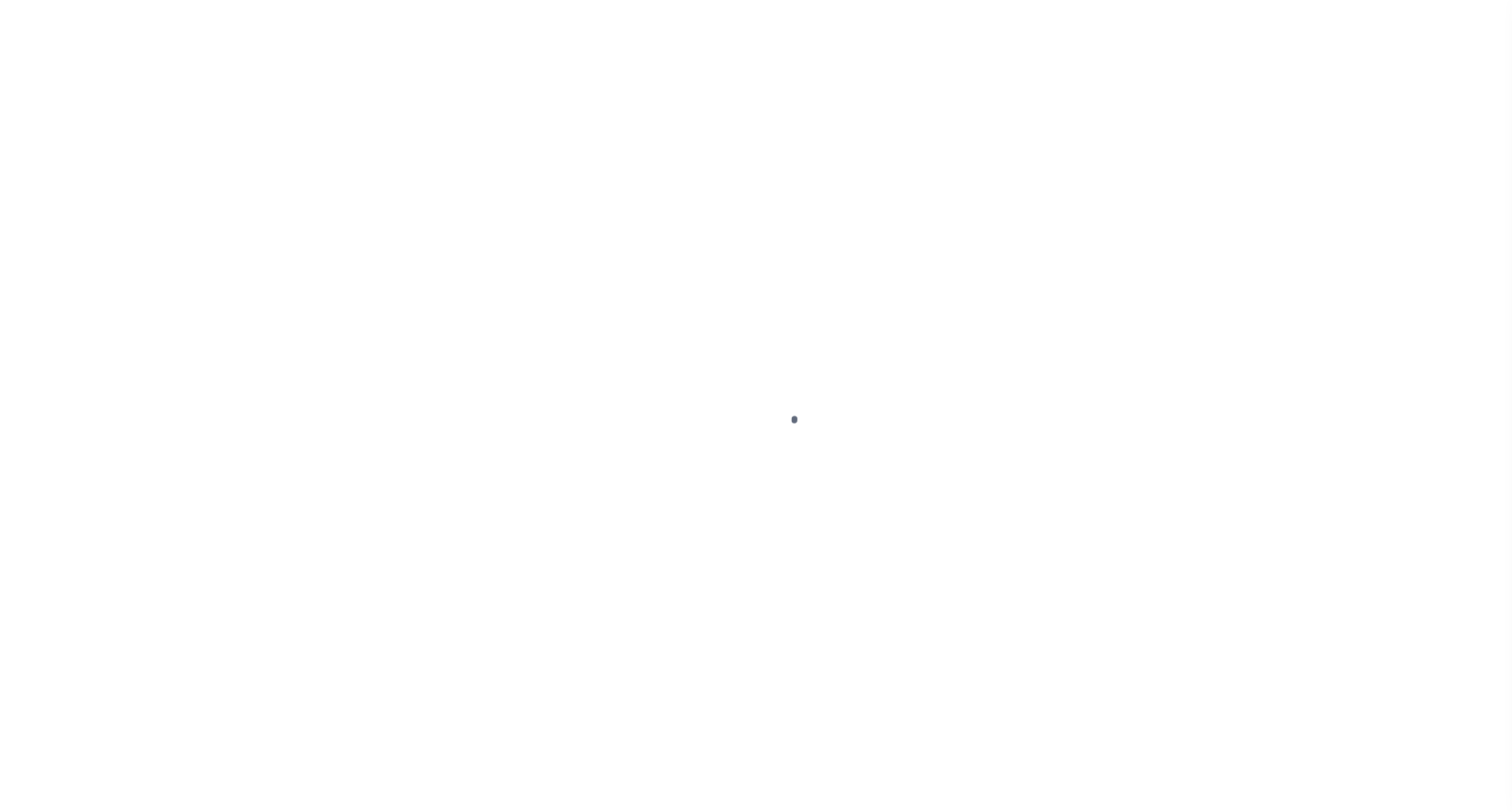
select select "DUE"
select select "31"
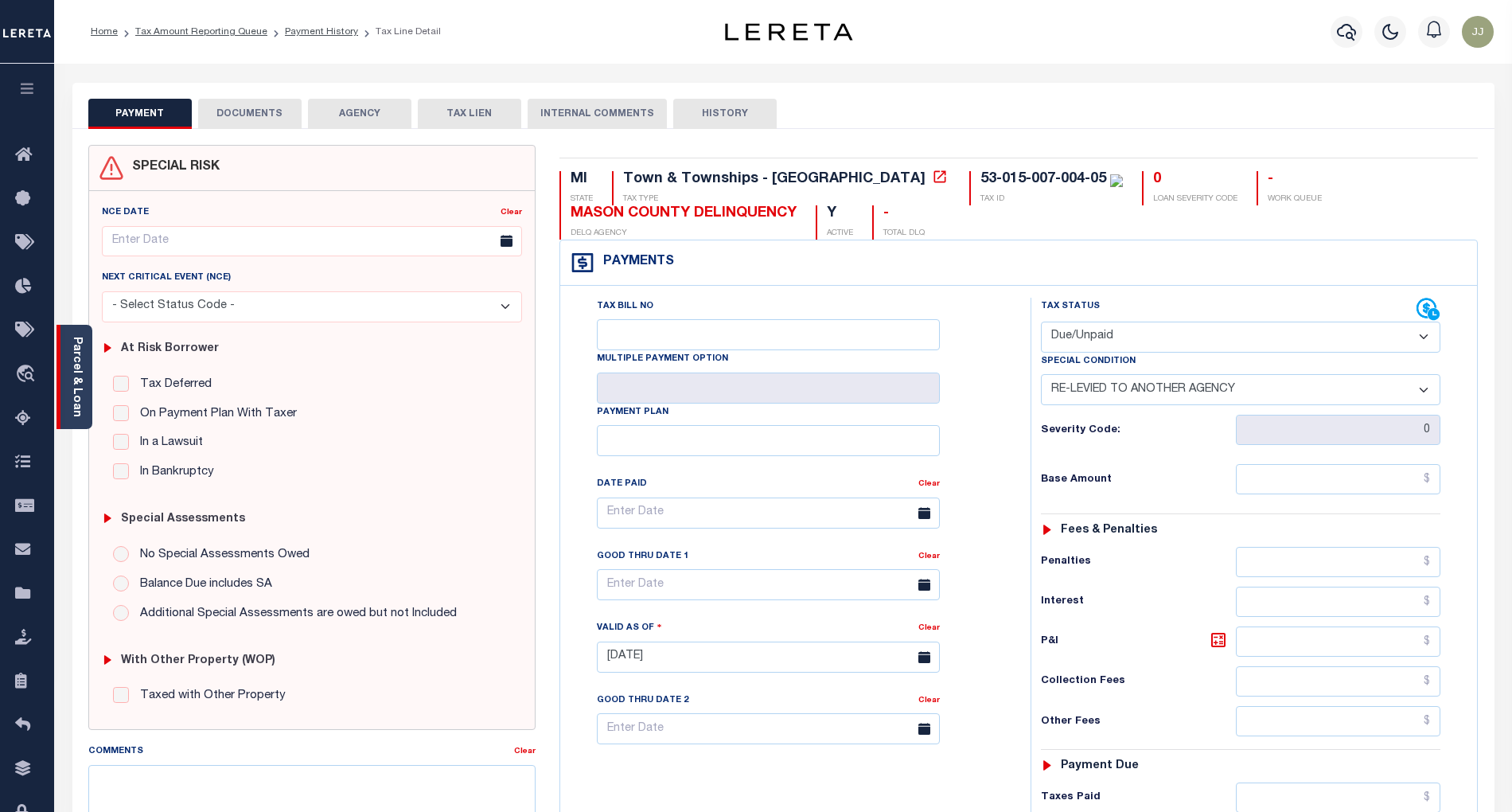
click at [80, 409] on link "Parcel & Loan" at bounding box center [76, 377] width 11 height 81
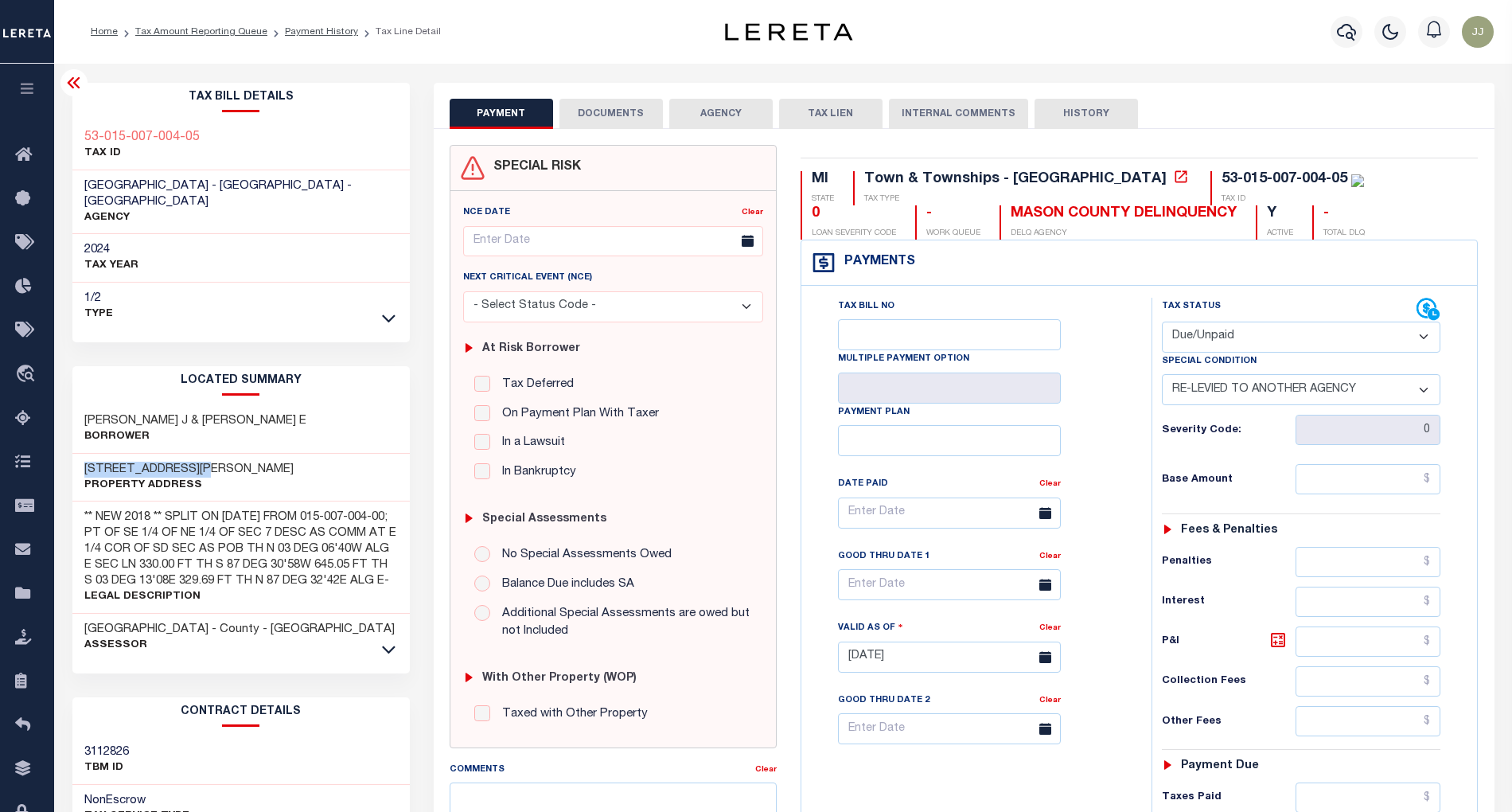
drag, startPoint x: 221, startPoint y: 454, endPoint x: 68, endPoint y: 453, distance: 153.0
click at [68, 453] on div "Tax Bill Details 53-015-007-004-05 TAX ID AGENCY 2024 TAX YEAR [DATE] 1/2 Type" at bounding box center [240, 644] width 361 height 1124
copy h3 "[STREET_ADDRESS][PERSON_NAME]"
click at [1350, 475] on input "text" at bounding box center [1368, 479] width 145 height 30
paste input "111.46"
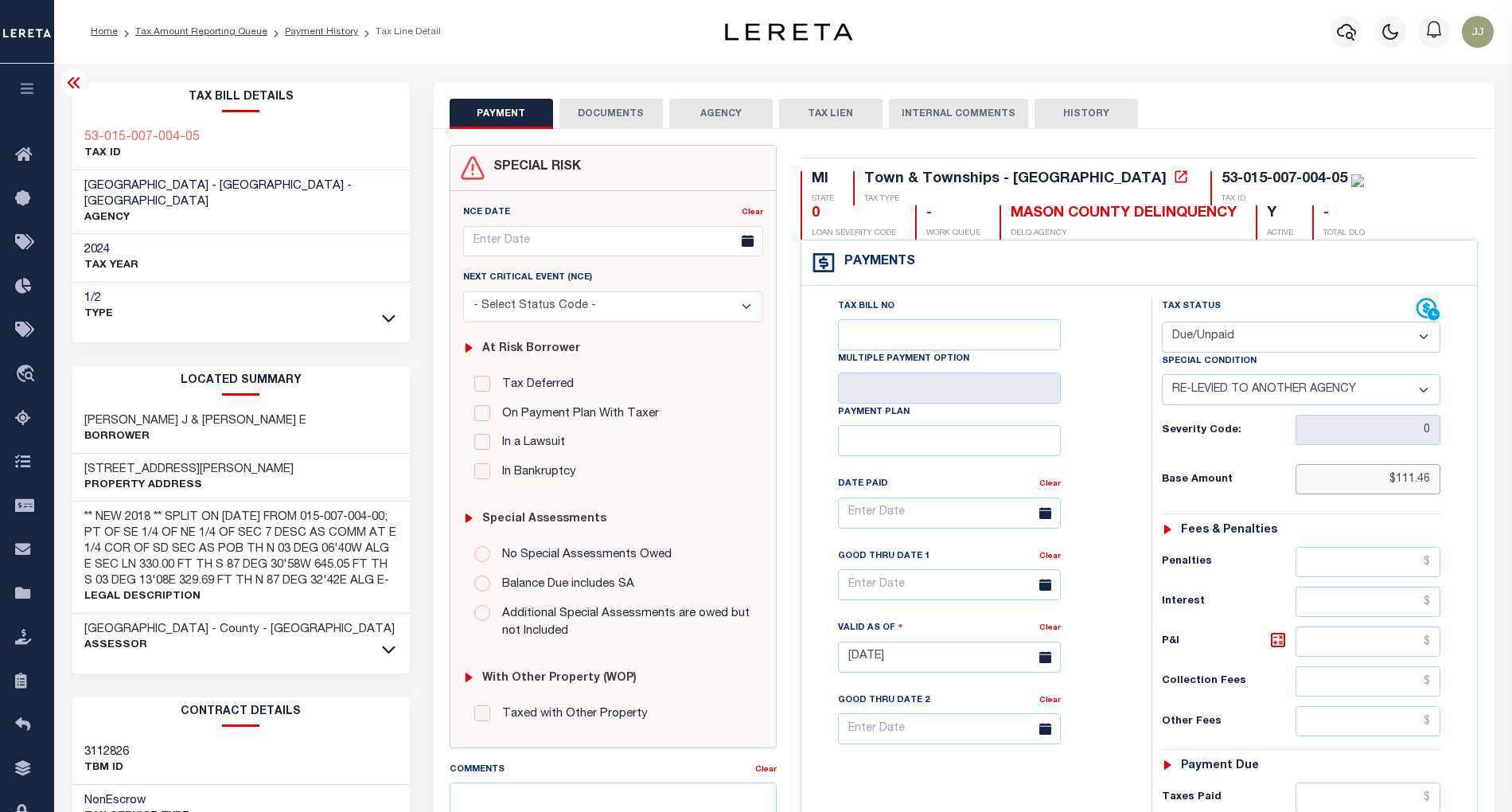
type input "$111.46"
type input "[DATE]"
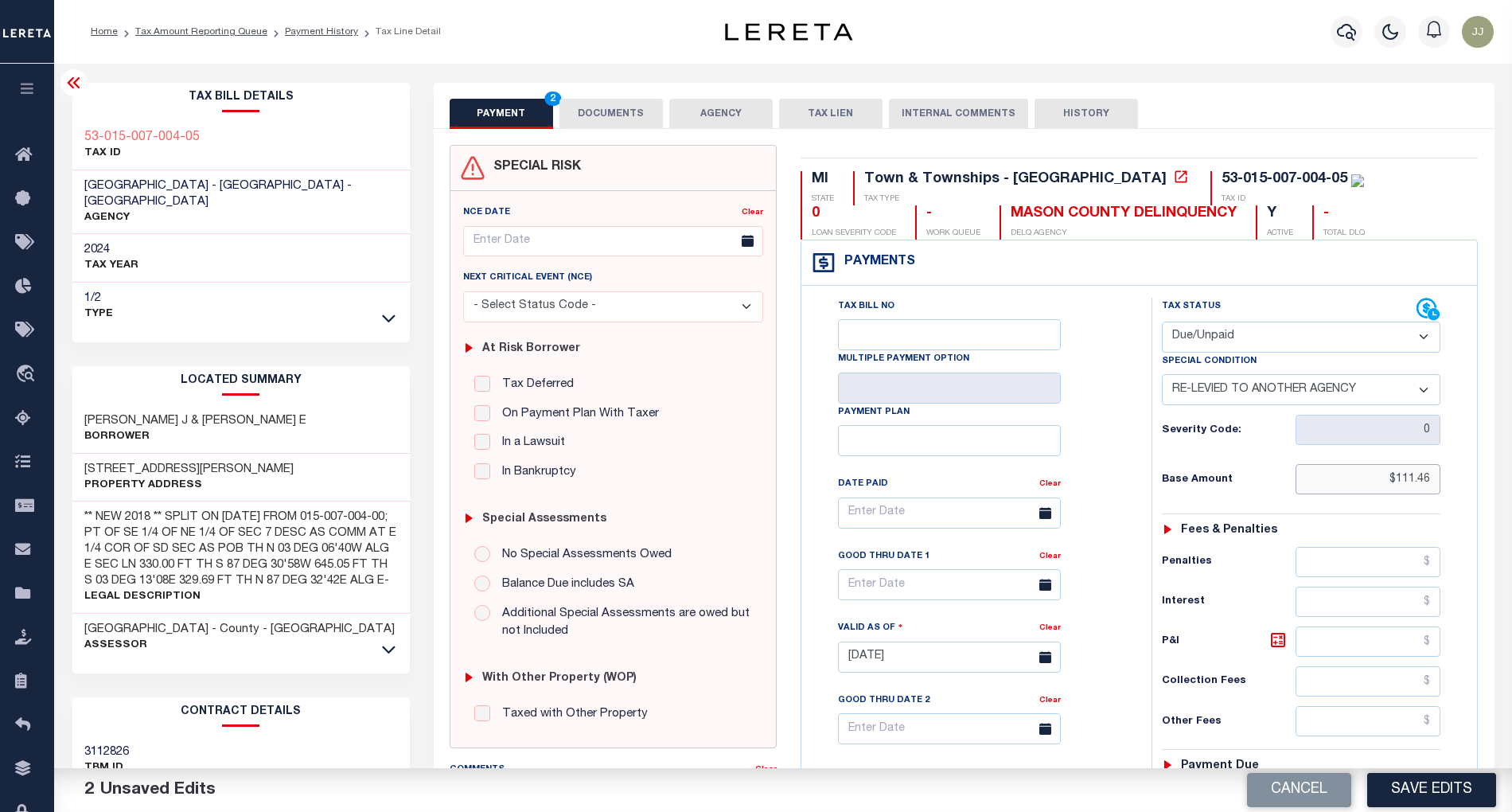
scroll to position [406, 0]
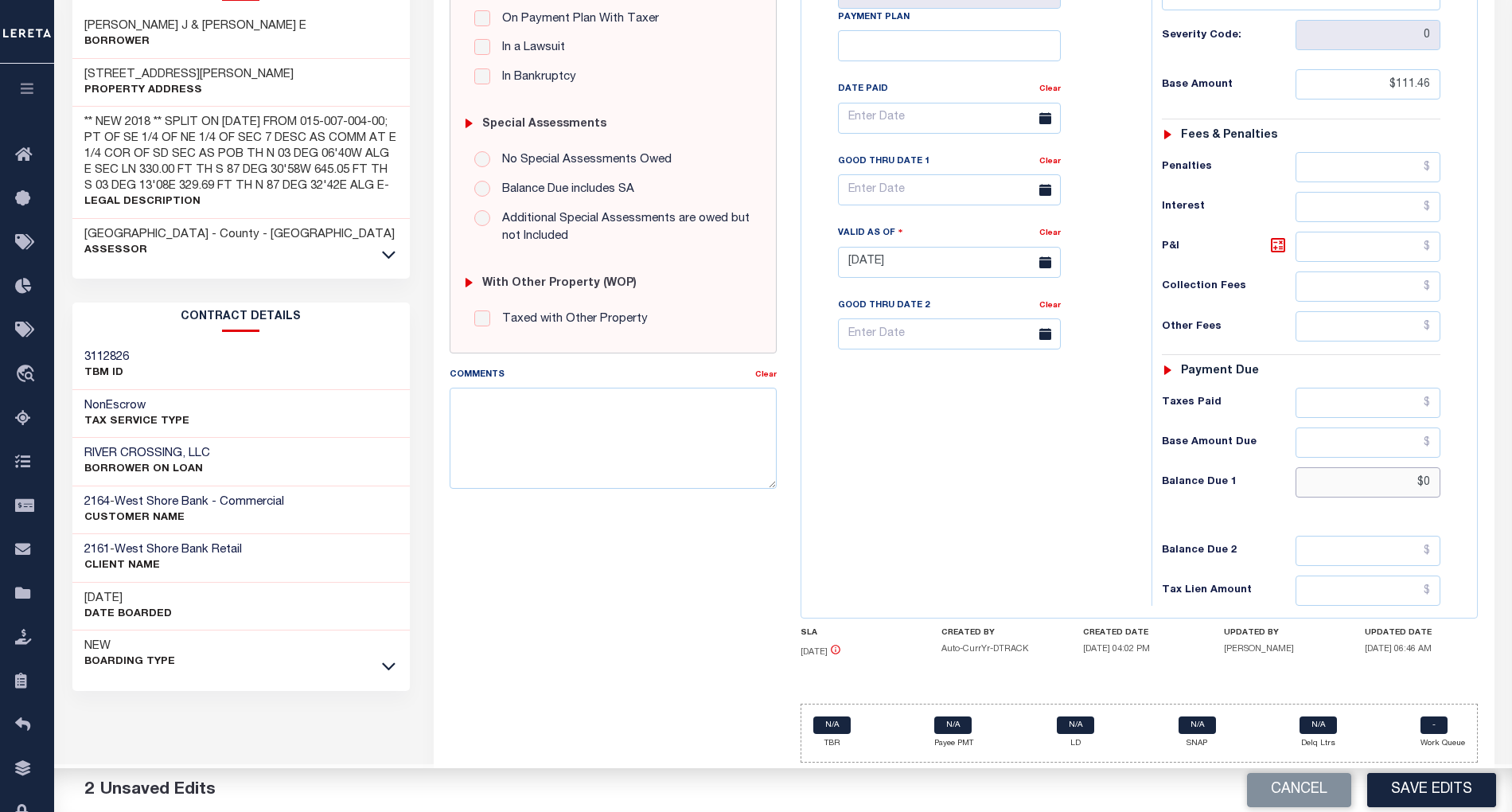
drag, startPoint x: 1437, startPoint y: 482, endPoint x: 1396, endPoint y: 485, distance: 41.1
click at [1396, 485] on input "$0" at bounding box center [1368, 482] width 145 height 30
paste input "136.43"
type input "$136.43"
click at [1268, 236] on icon at bounding box center [1278, 245] width 19 height 19
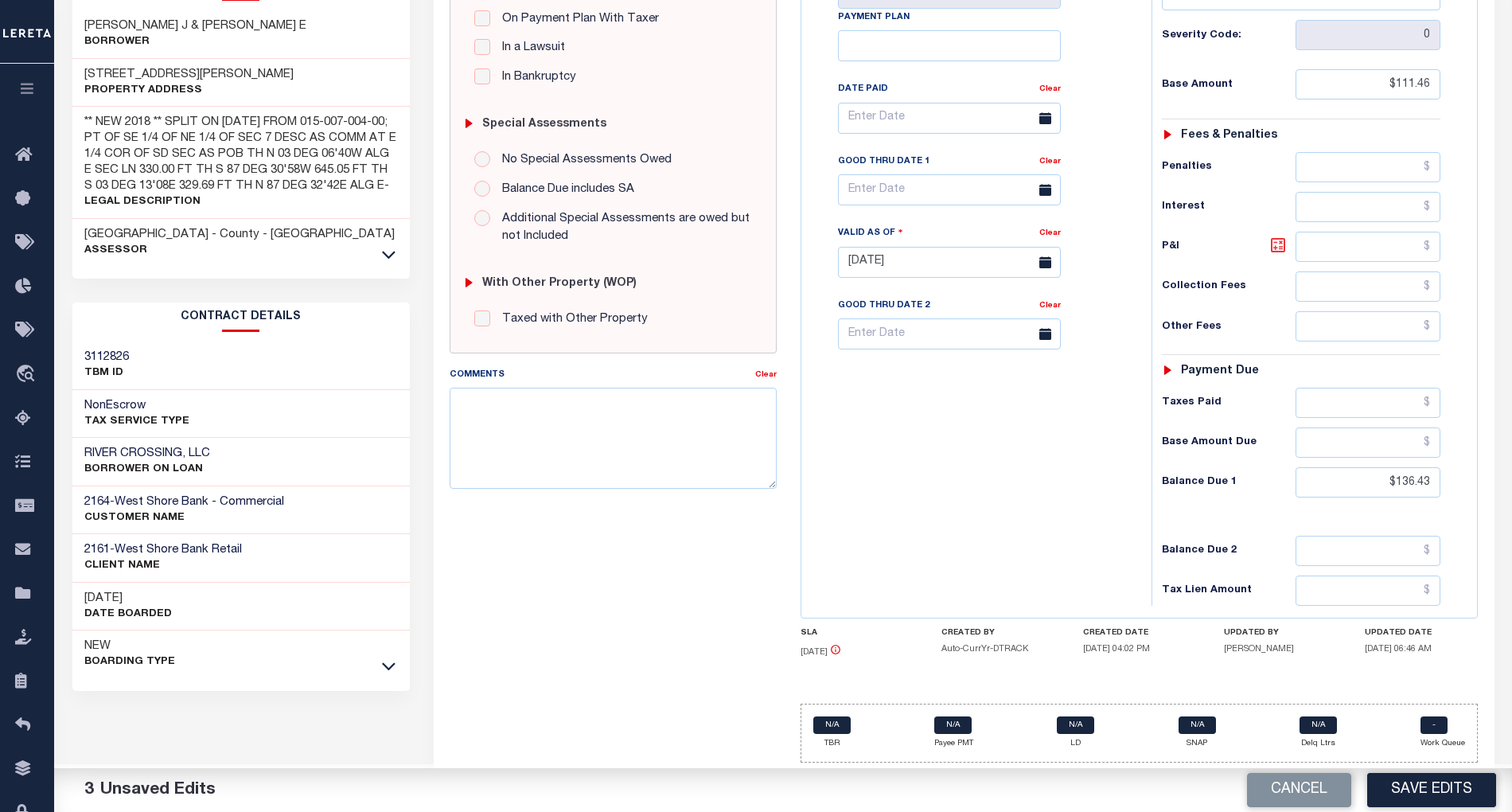
type input "$24.97"
click at [861, 181] on input "text" at bounding box center [950, 190] width 223 height 31
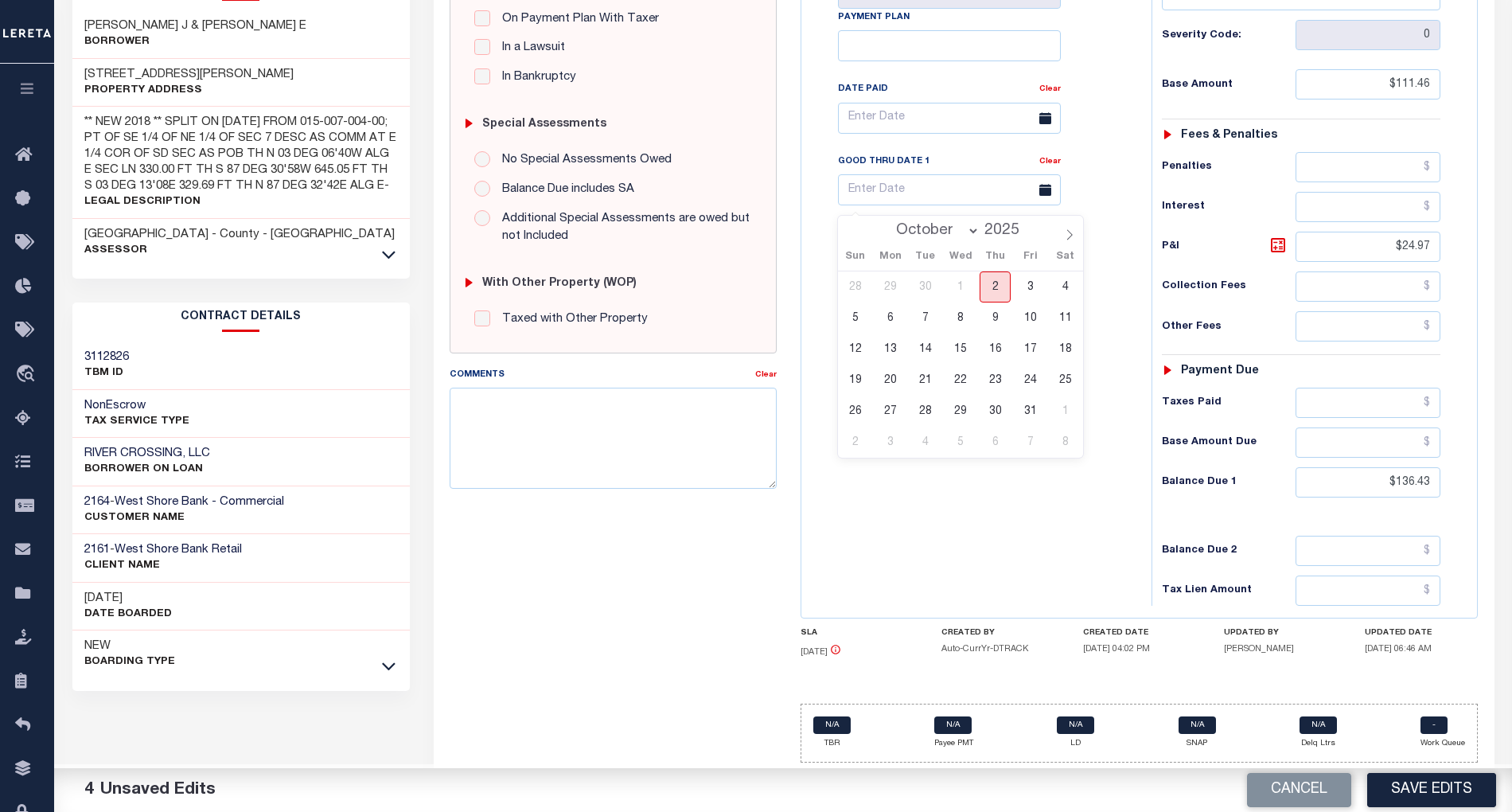
click at [1000, 276] on span "2" at bounding box center [995, 287] width 31 height 31
type input "10/02/2025"
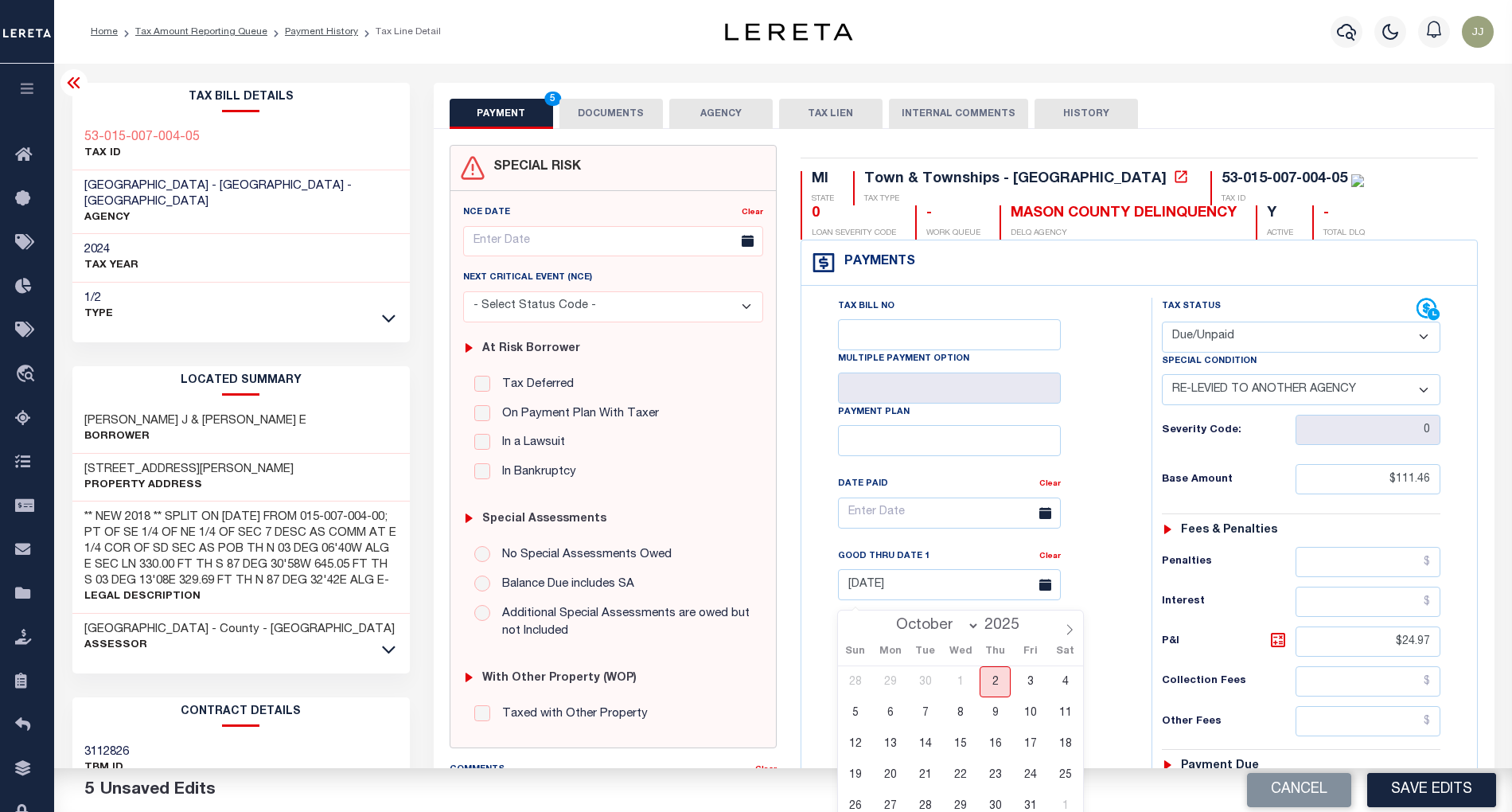
click at [997, 682] on span "2" at bounding box center [995, 682] width 31 height 31
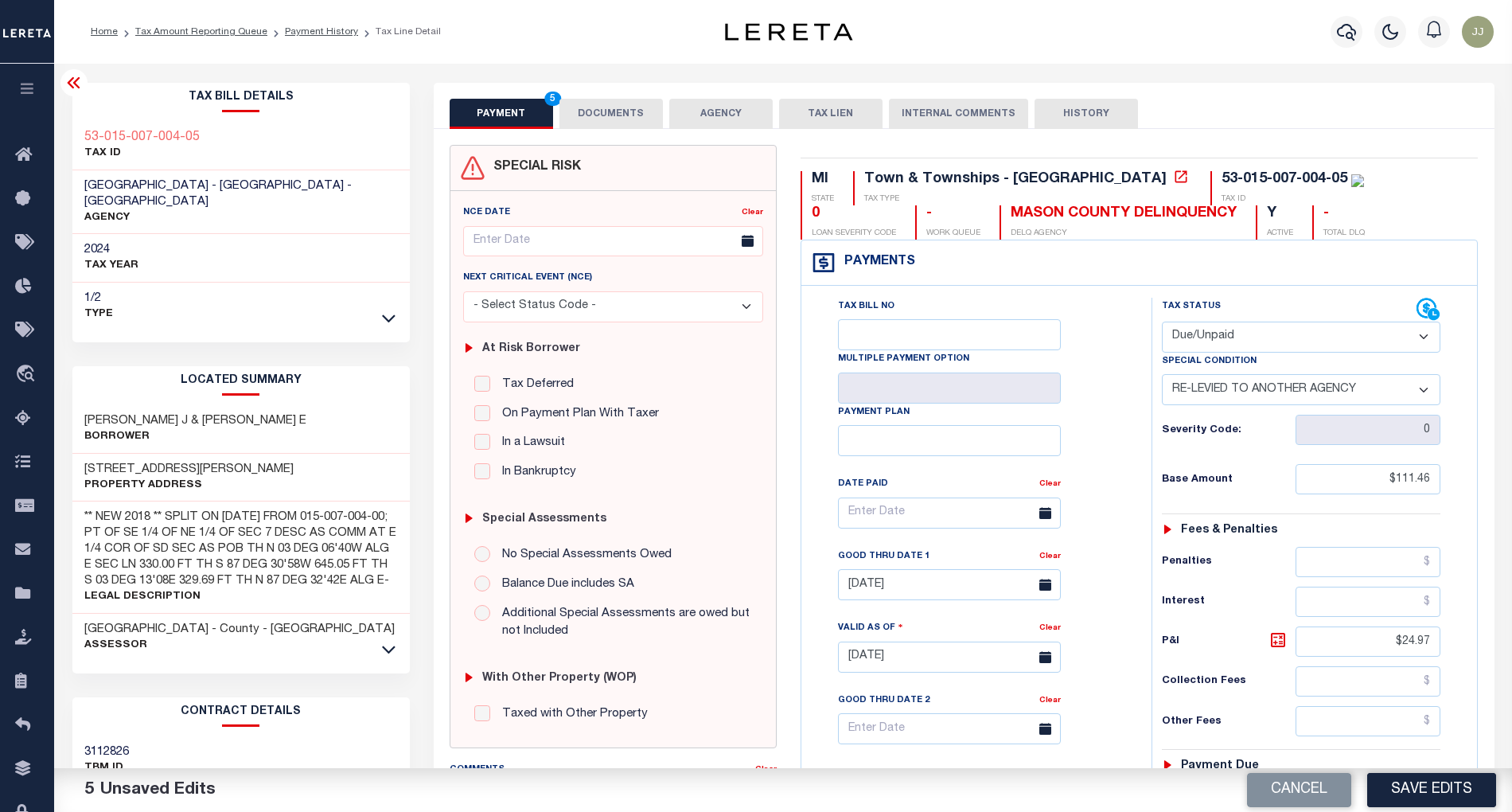
click at [611, 125] on button "DOCUMENTS" at bounding box center [611, 113] width 104 height 30
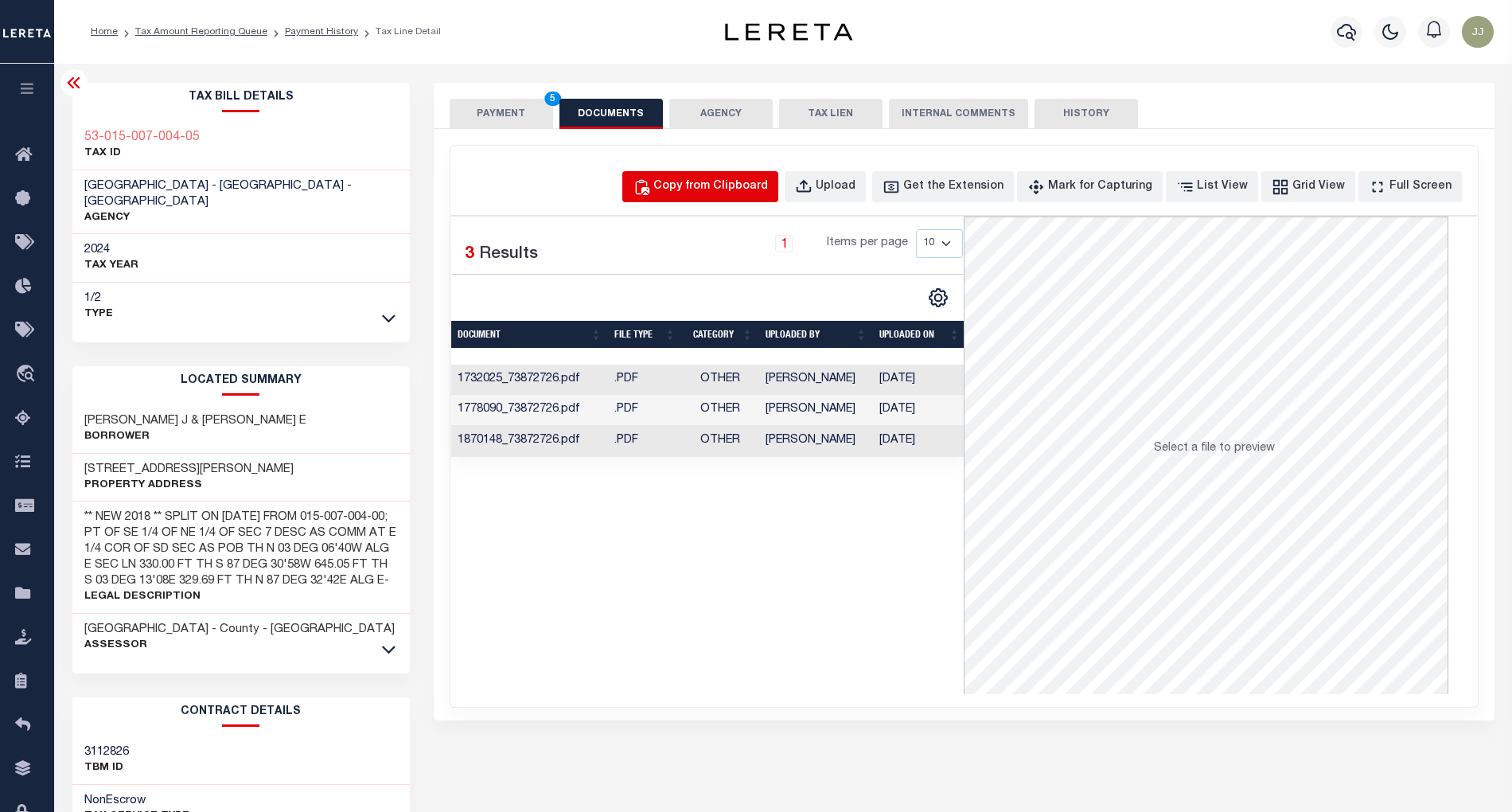
click at [729, 180] on div "Copy from Clipboard" at bounding box center [711, 187] width 115 height 17
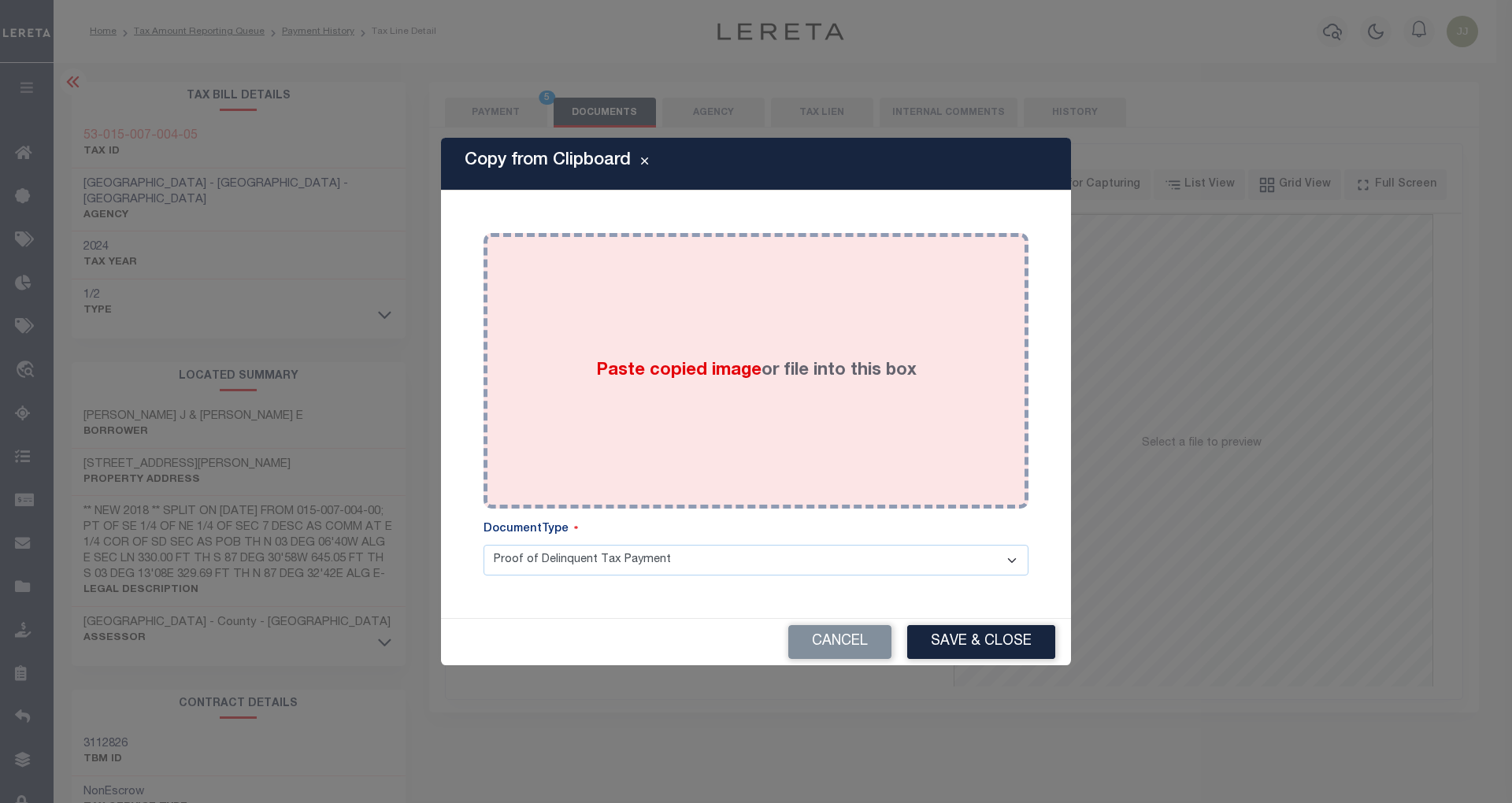
click at [729, 290] on div "Paste copied image or file into this box" at bounding box center [756, 370] width 521 height 252
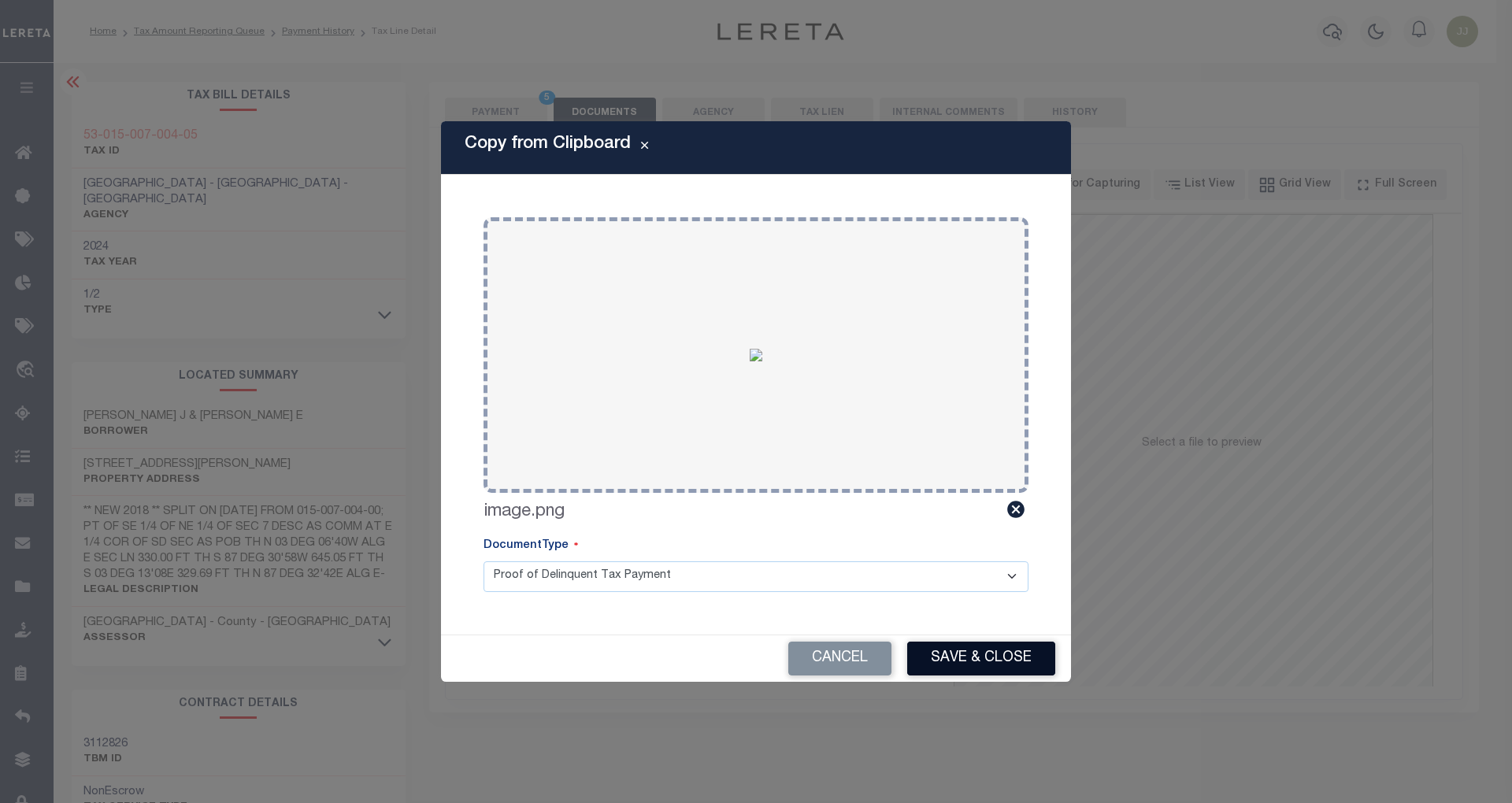
click at [978, 661] on button "Save & Close" at bounding box center [981, 659] width 148 height 34
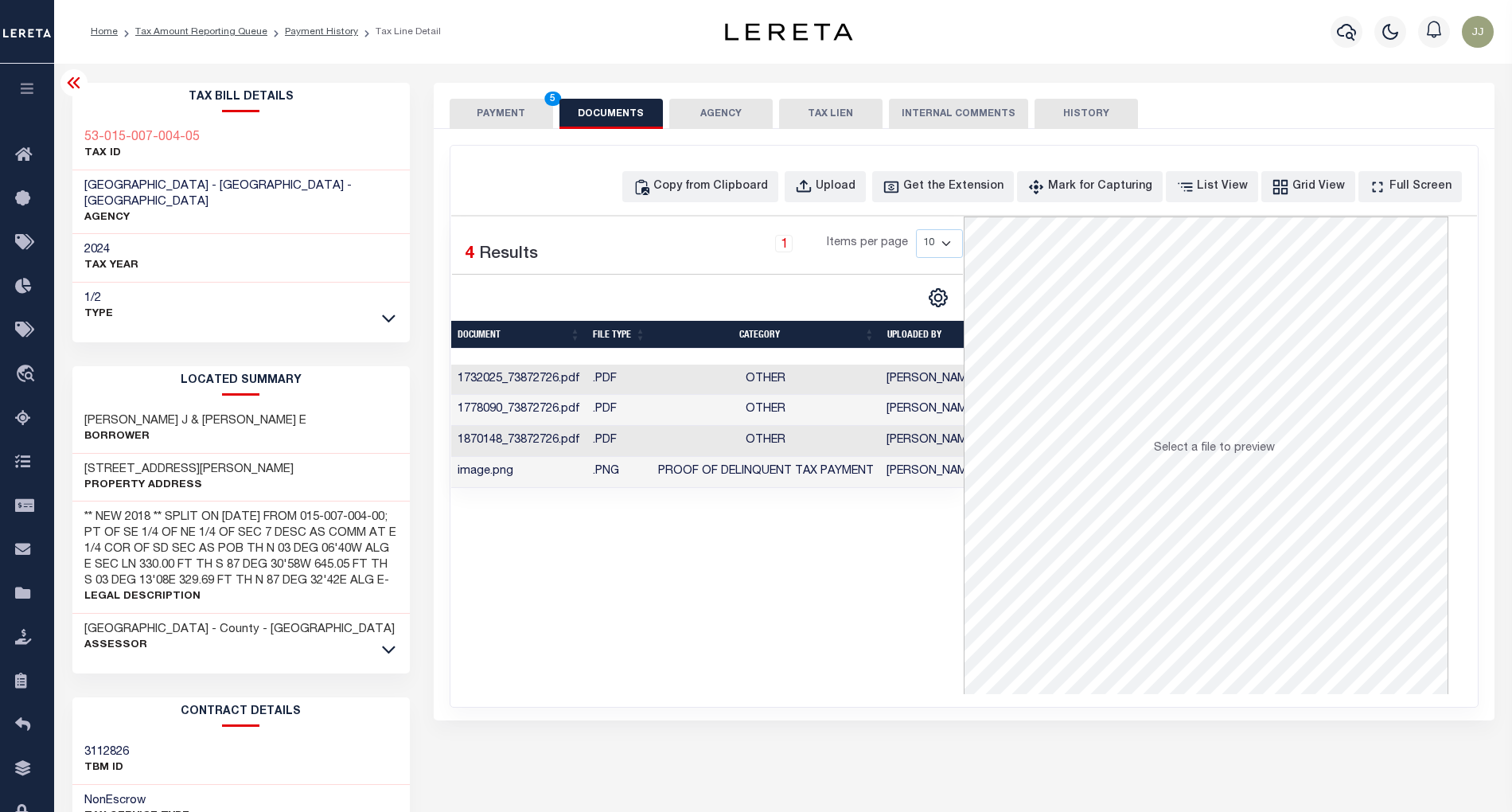
click at [503, 118] on button "PAYMENT 5" at bounding box center [501, 113] width 104 height 30
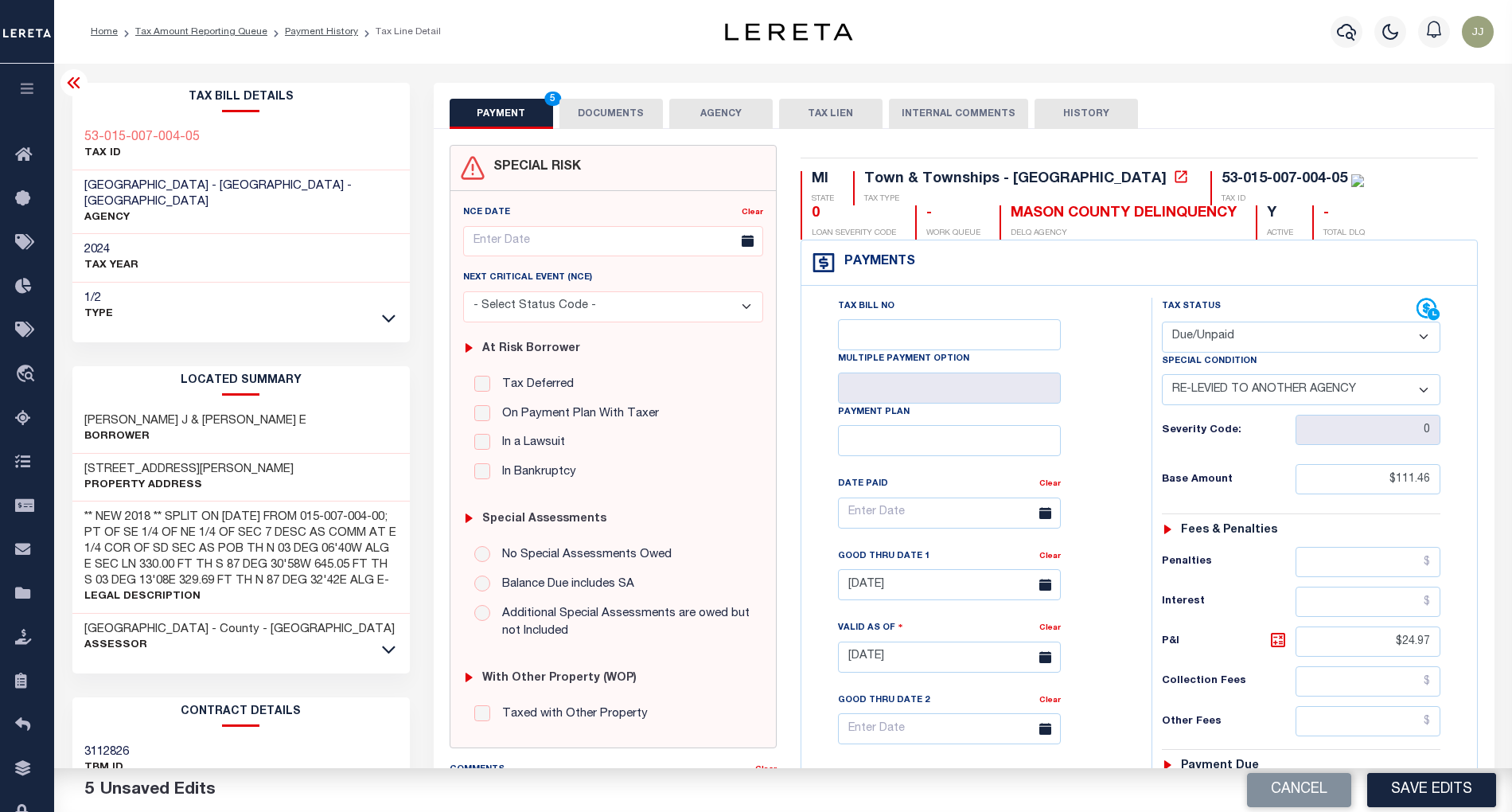
scroll to position [212, 0]
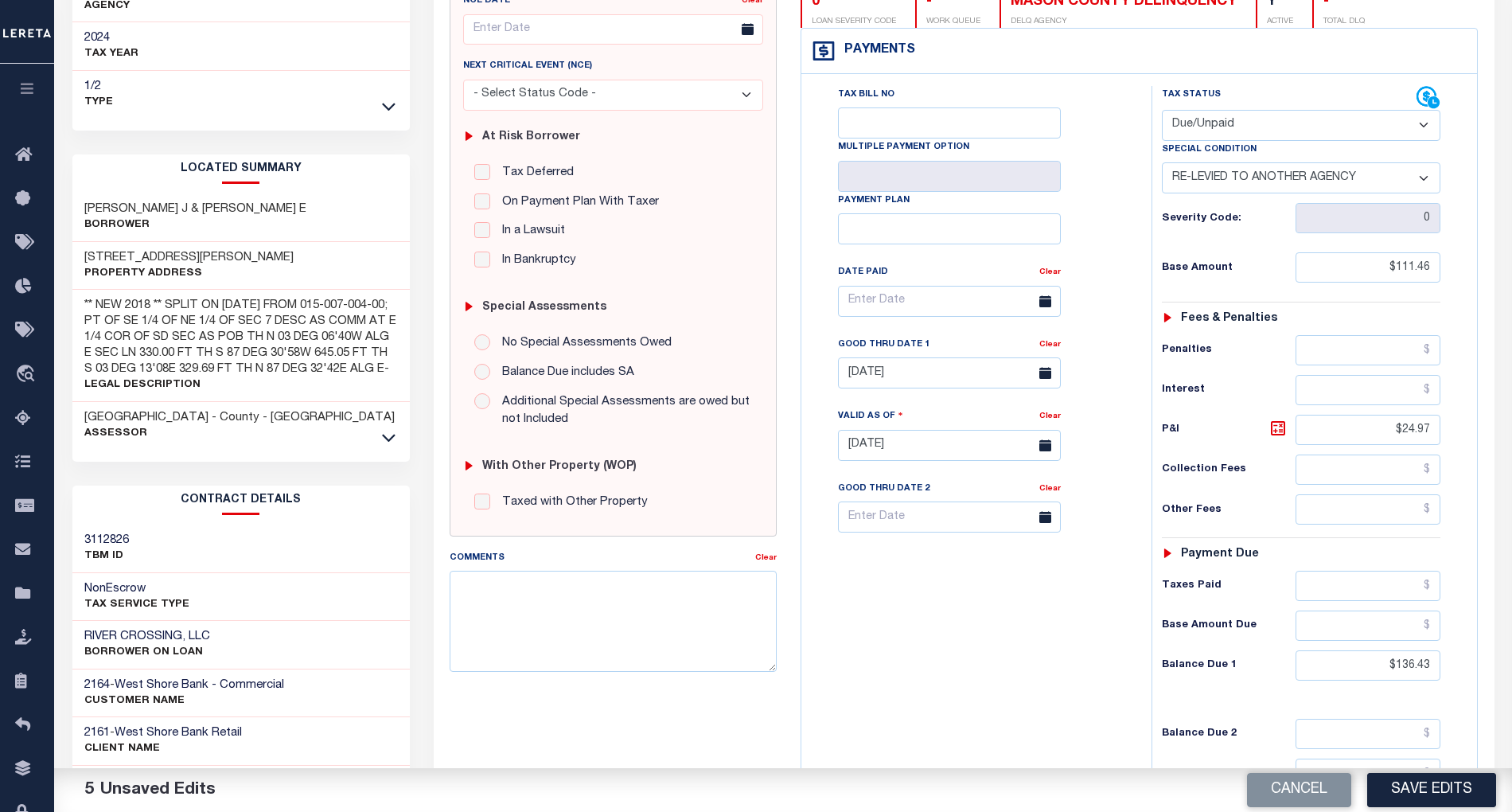
click at [966, 631] on div "Tax Bill No Multiple Payment Option Payment Plan Clear" at bounding box center [973, 437] width 335 height 703
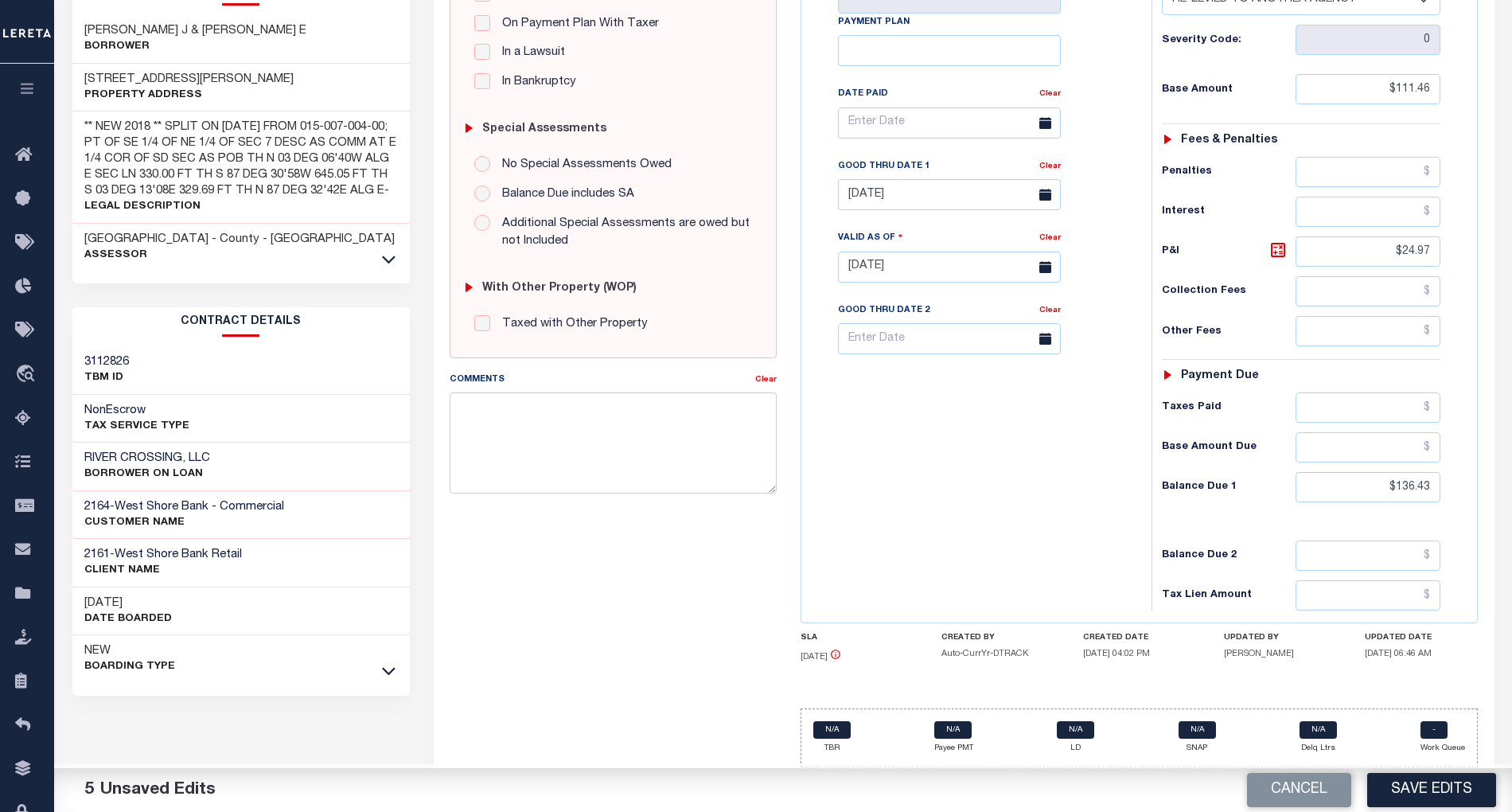
scroll to position [83, 0]
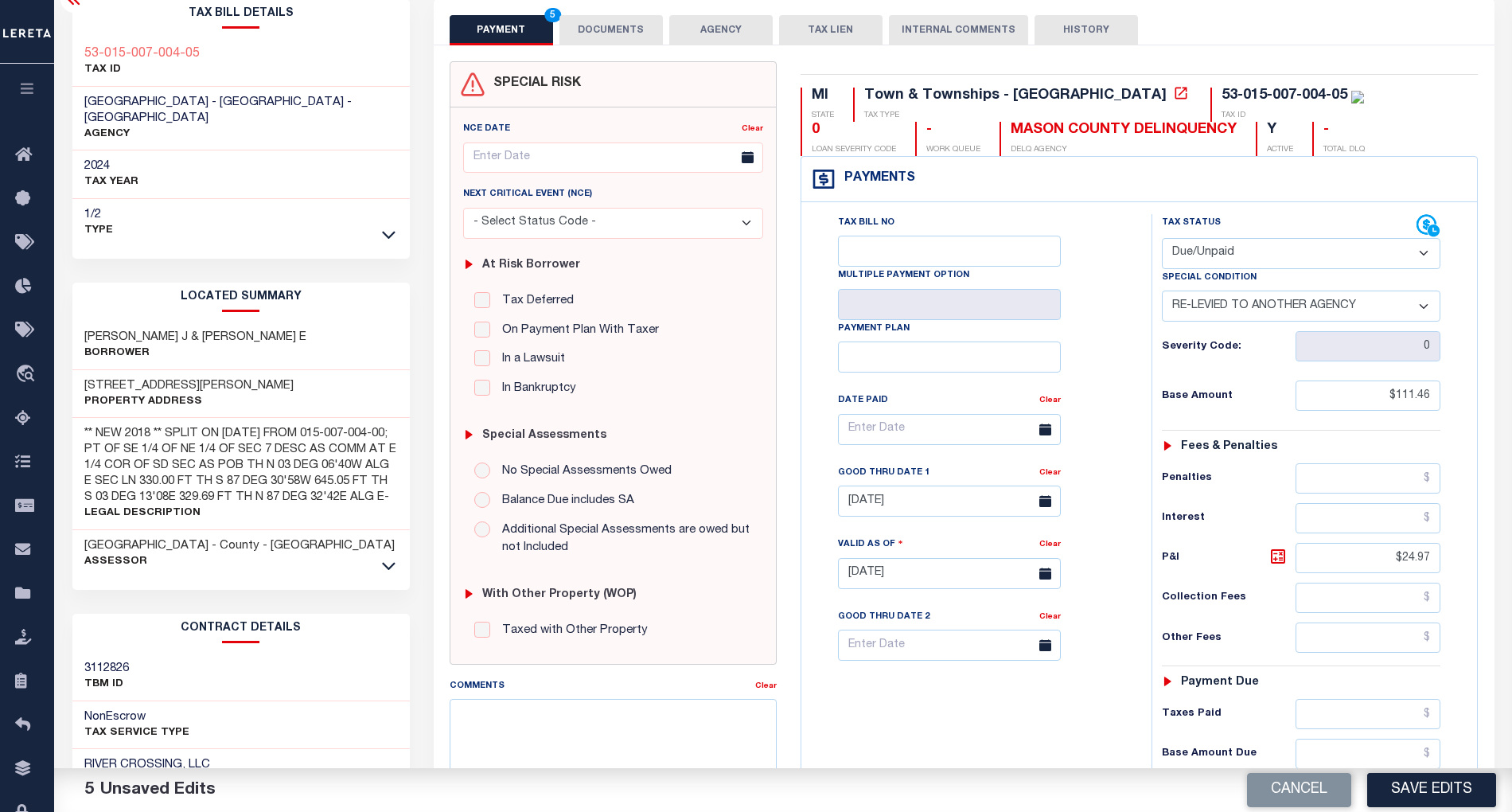
click at [1436, 794] on button "Save Edits" at bounding box center [1431, 791] width 129 height 34
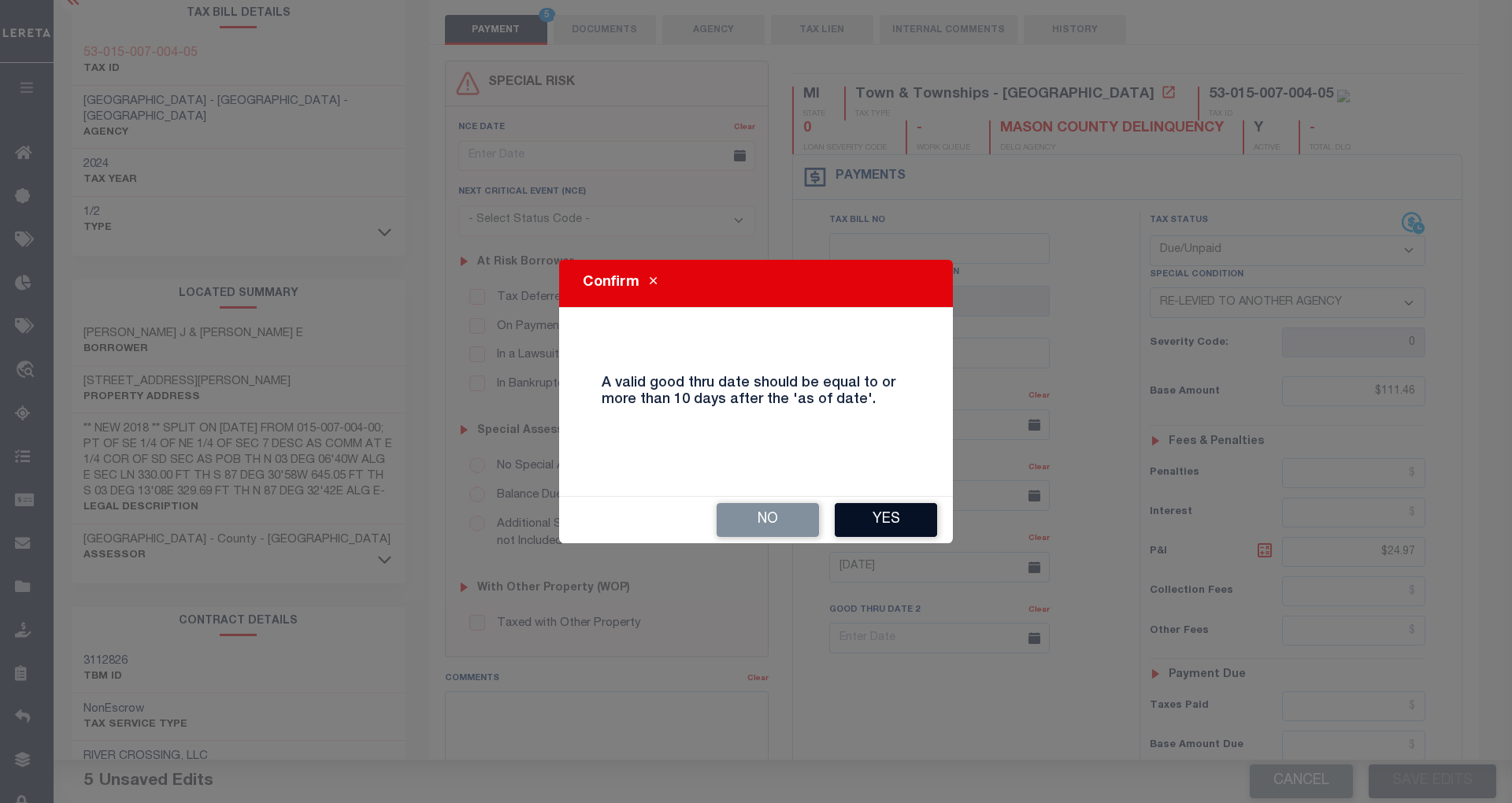
click at [898, 520] on button "Yes" at bounding box center [885, 520] width 103 height 34
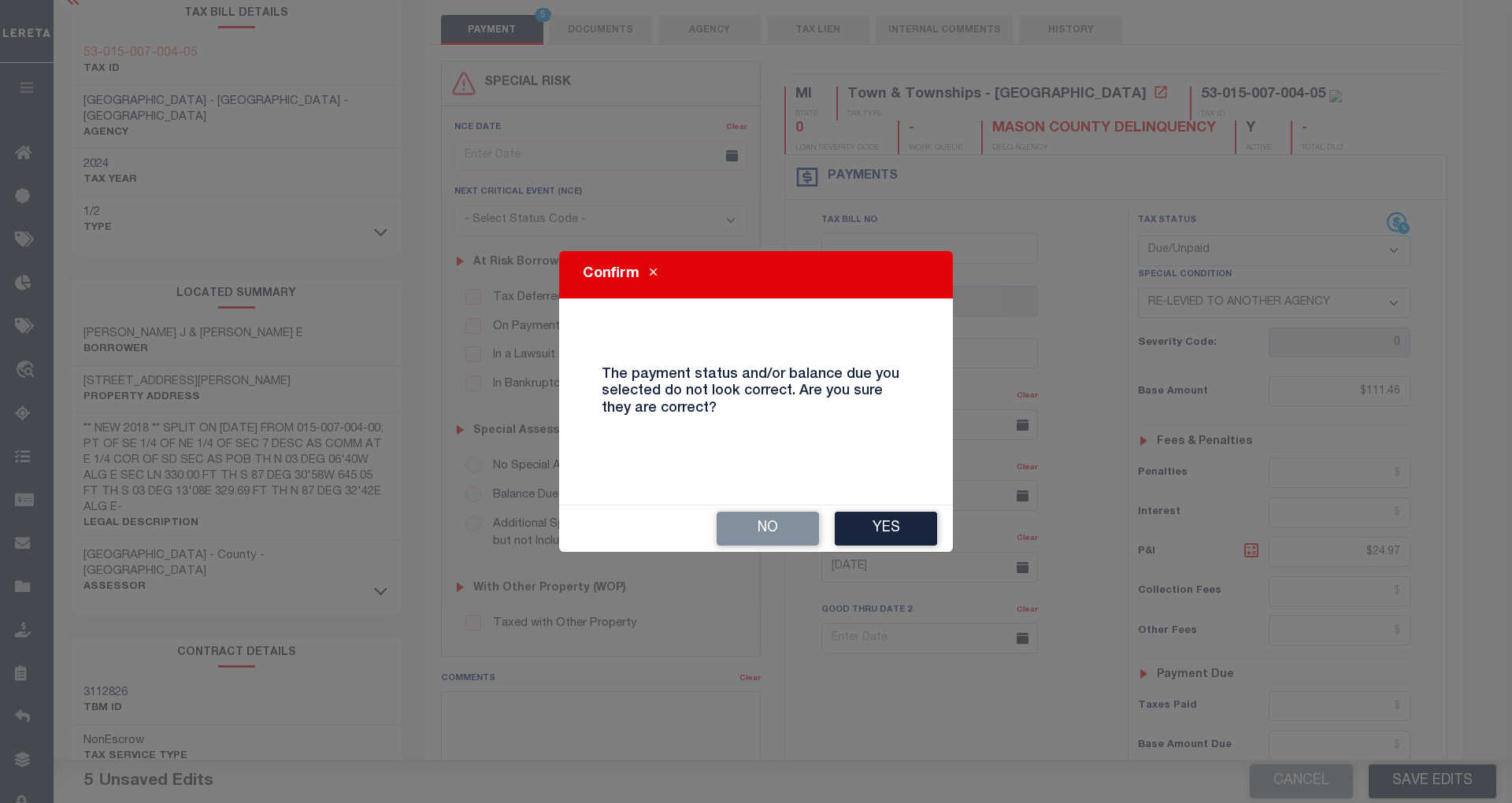
click at [898, 520] on button "Yes" at bounding box center [885, 529] width 103 height 34
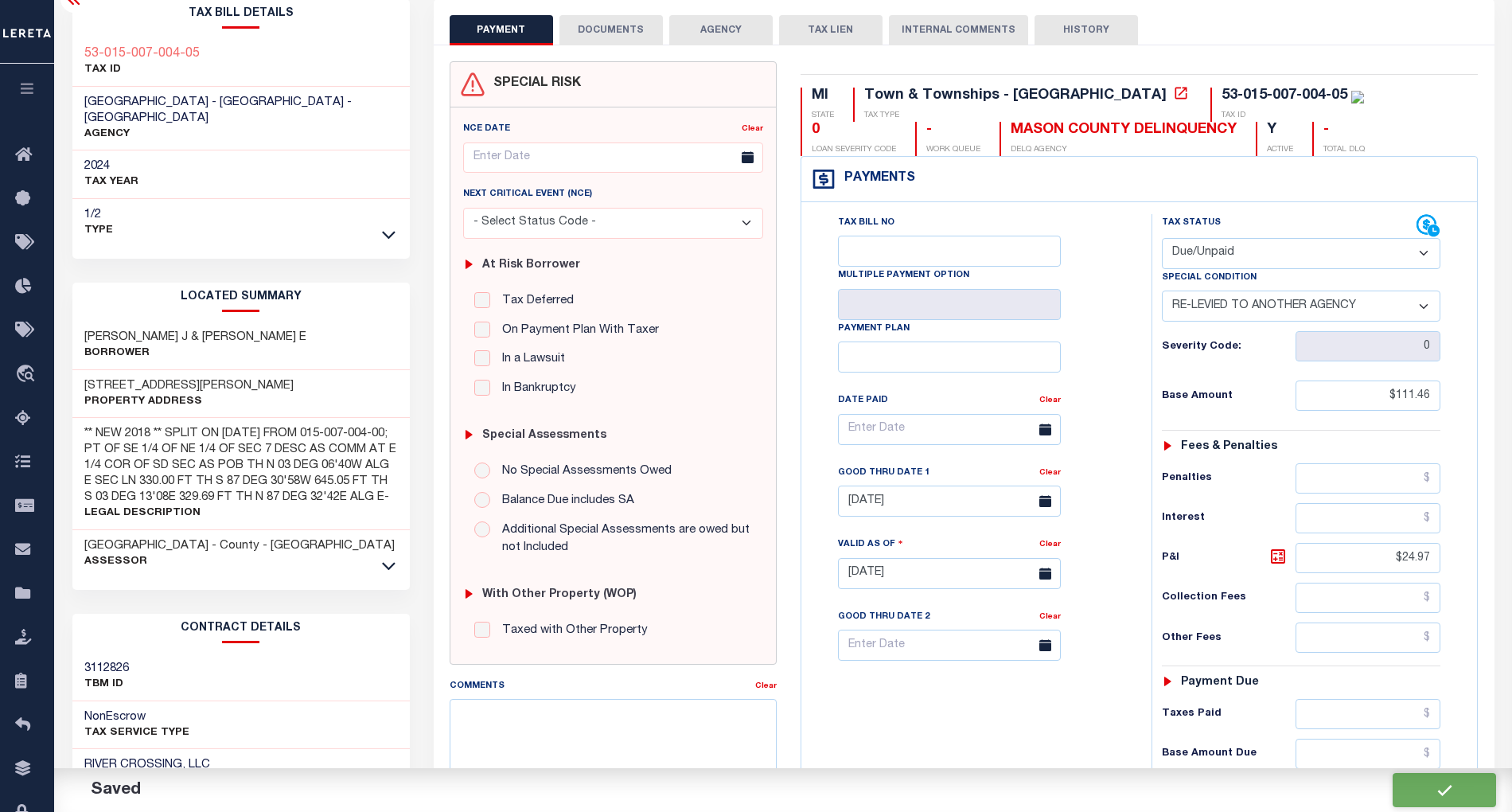
checkbox input "false"
type input "$111.46"
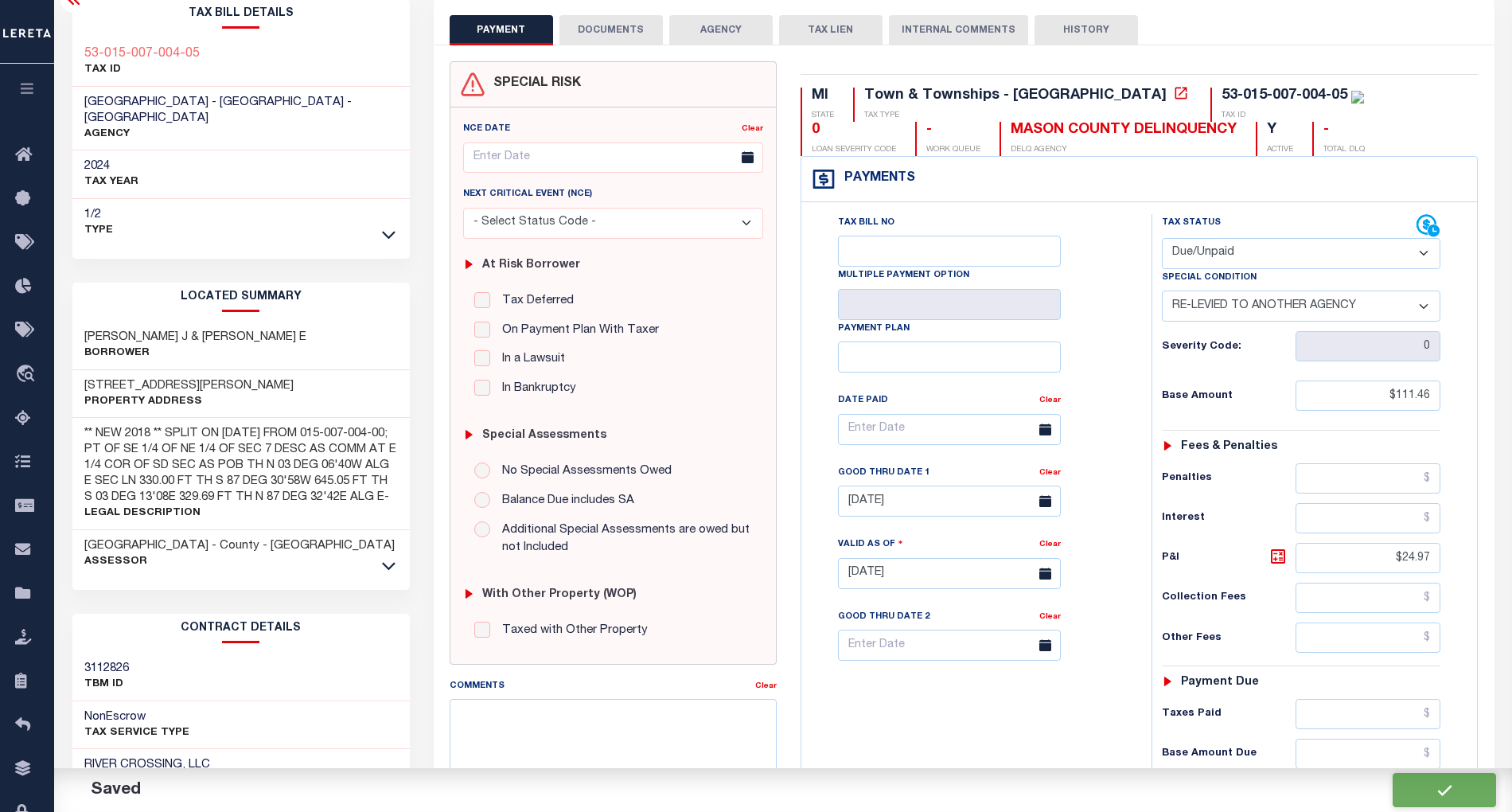
type input "$24.97"
type input "$136.43"
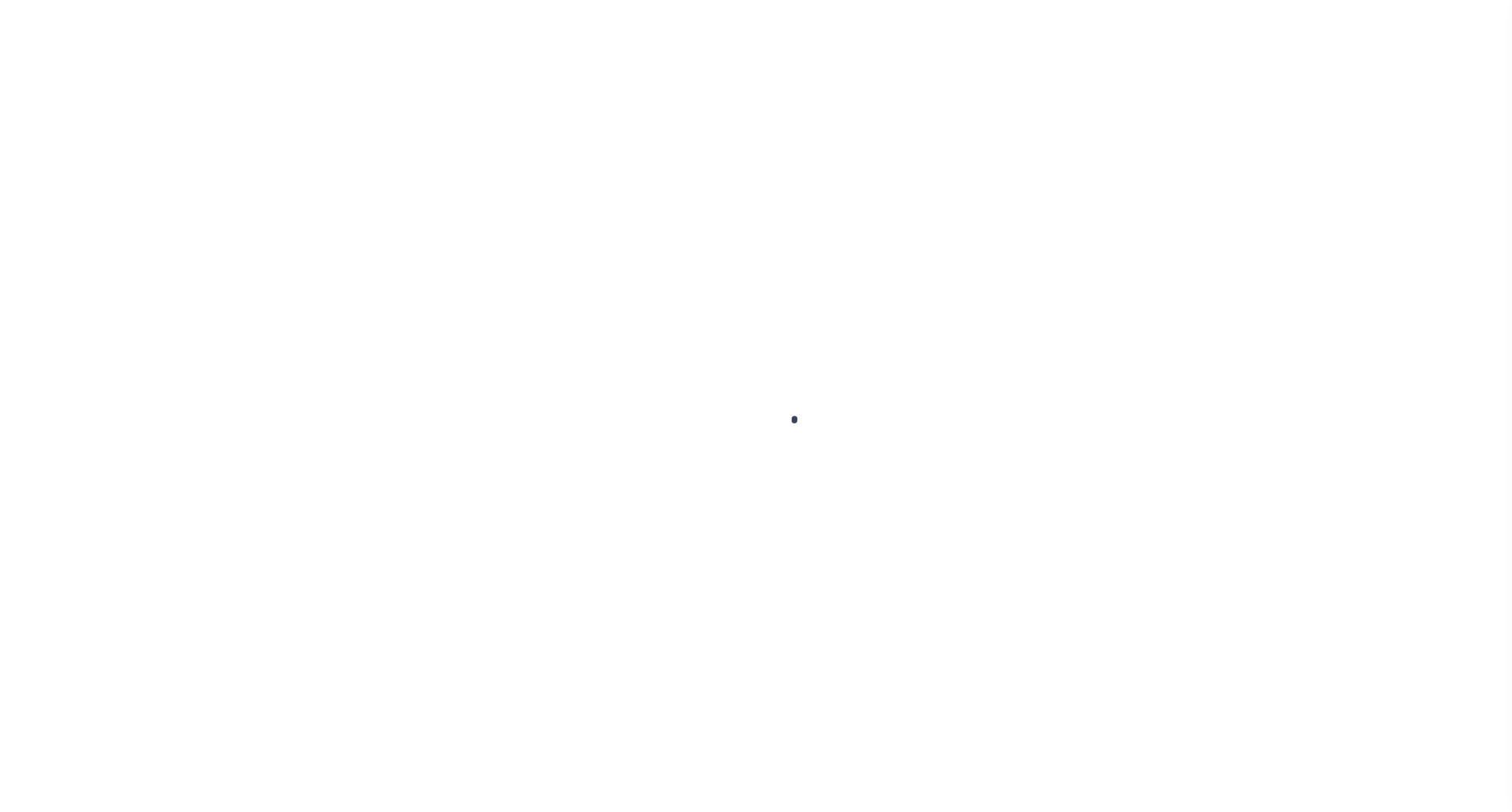
select select "DUE"
select select "31"
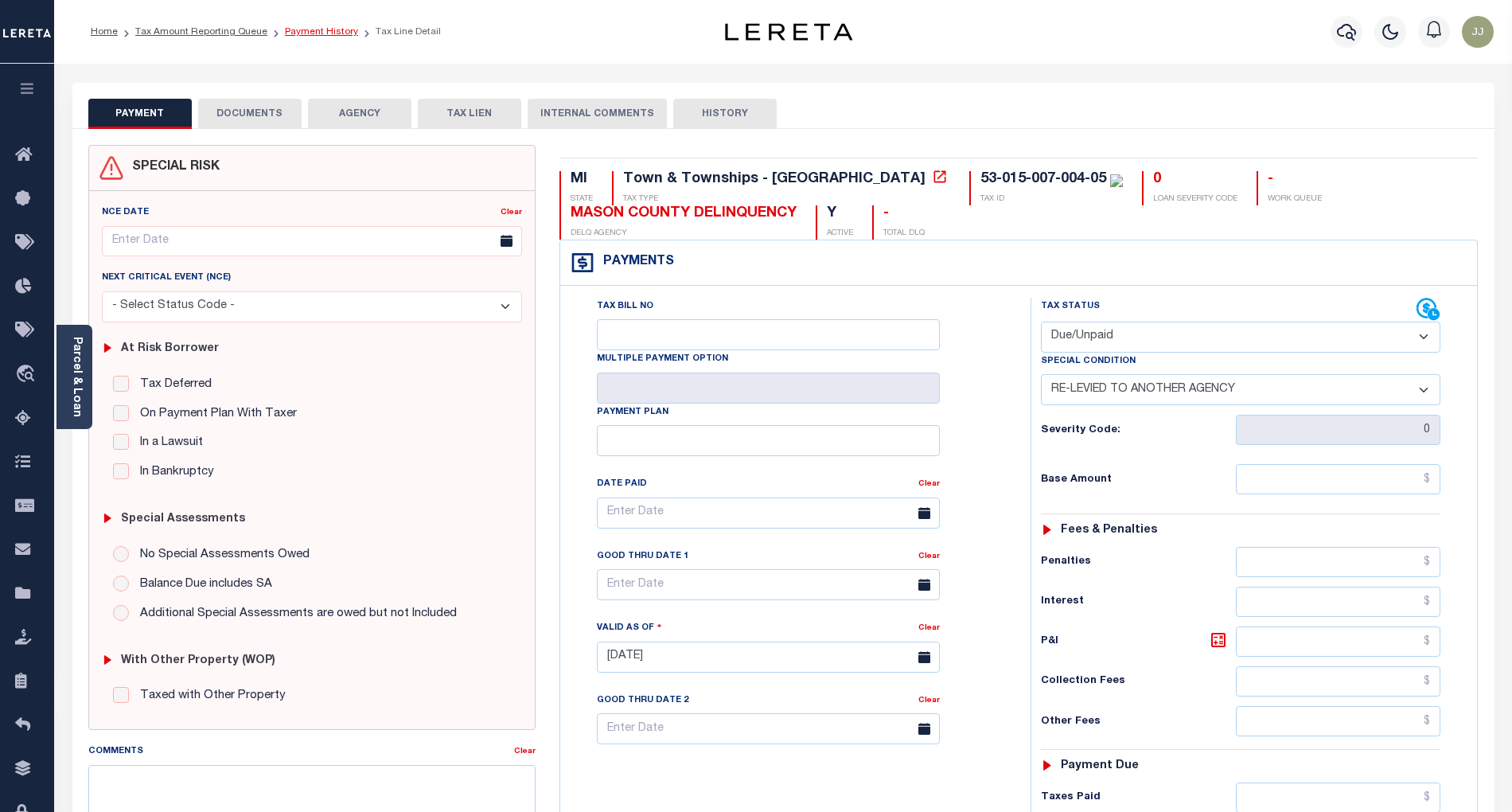
click at [316, 35] on link "Payment History" at bounding box center [321, 32] width 73 height 9
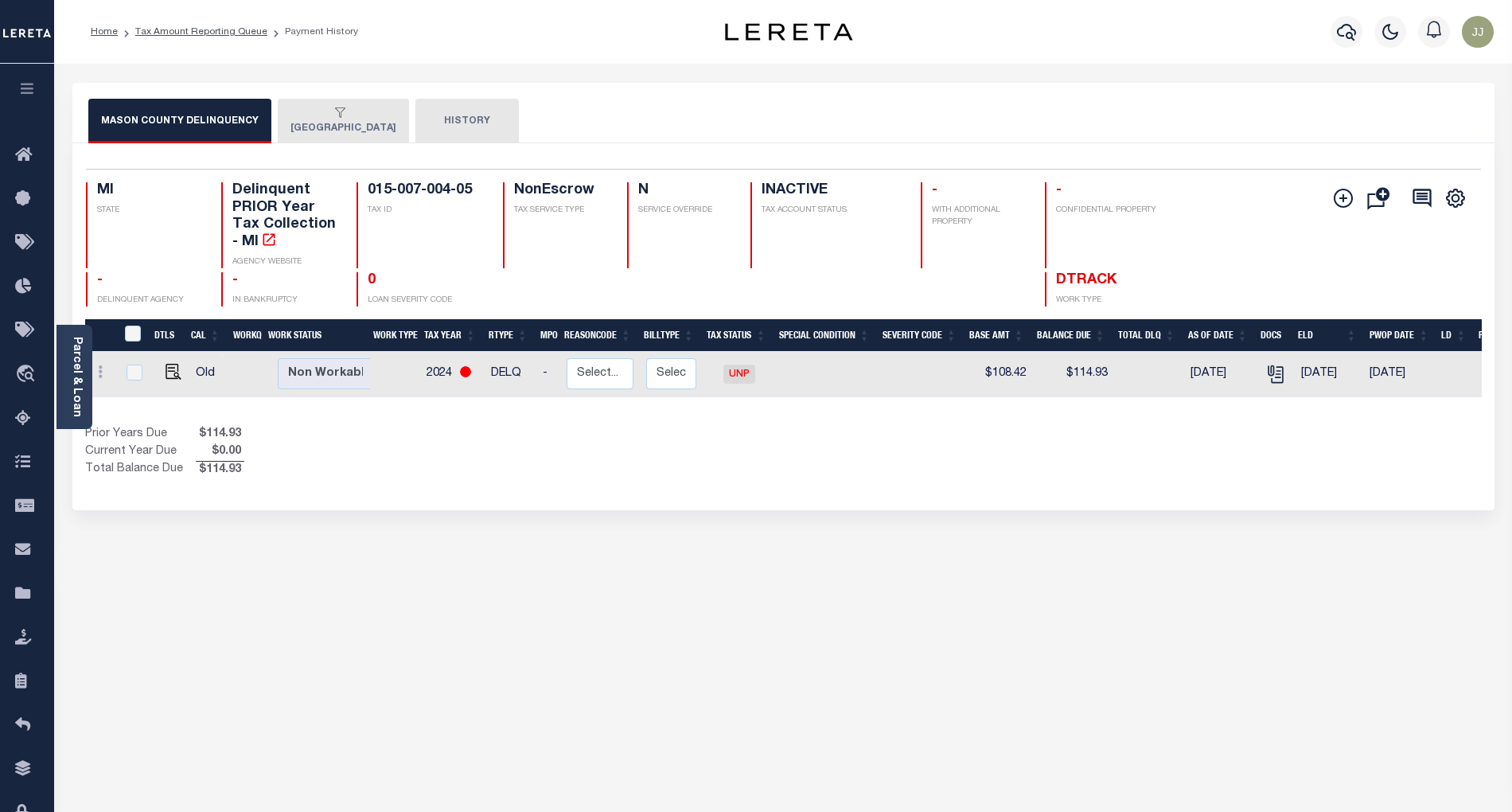
click at [344, 138] on button "[GEOGRAPHIC_DATA]" at bounding box center [343, 121] width 131 height 45
click at [330, 129] on button "[GEOGRAPHIC_DATA]" at bounding box center [343, 121] width 131 height 45
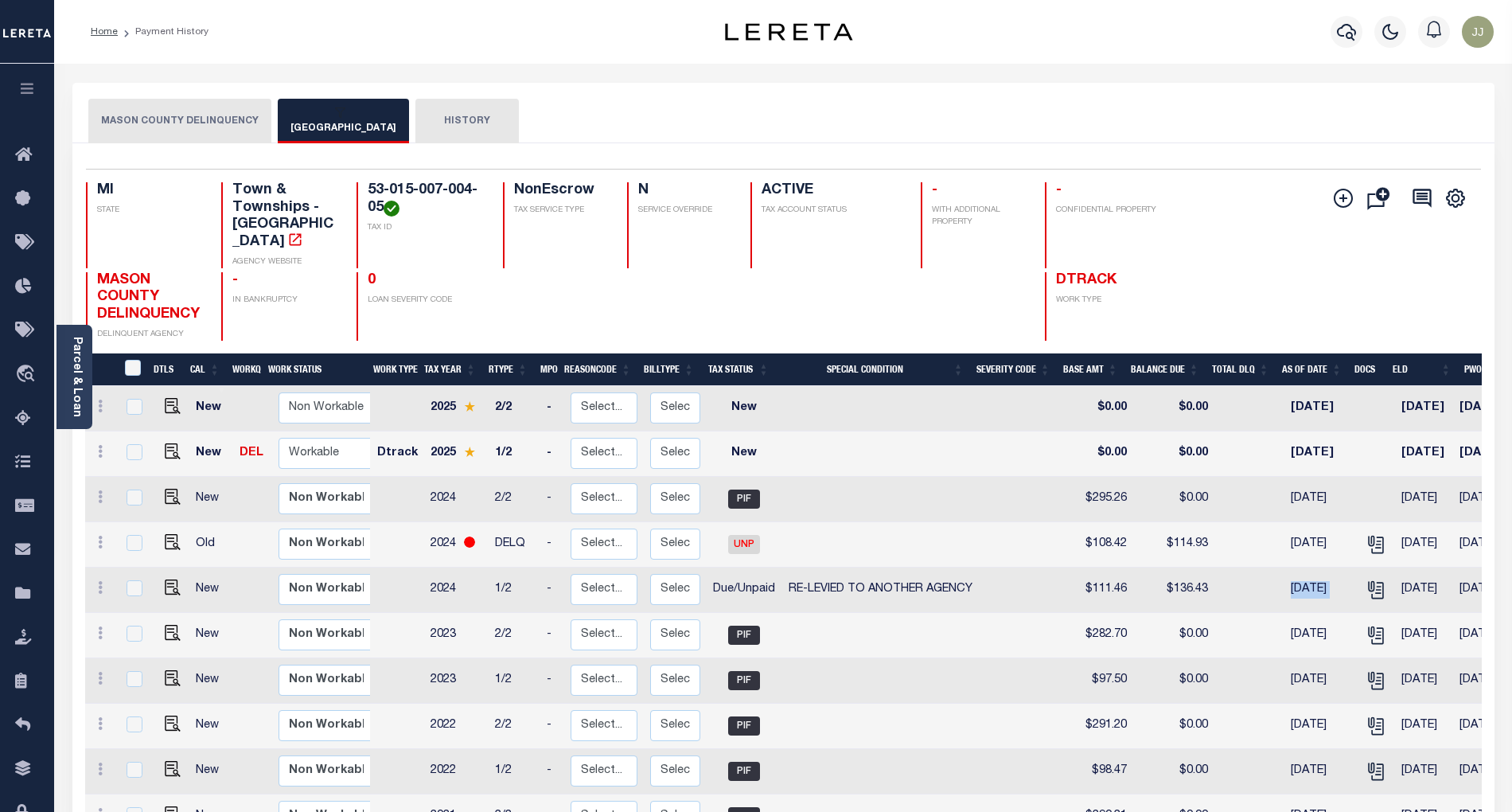
drag, startPoint x: 1255, startPoint y: 577, endPoint x: 1350, endPoint y: 575, distance: 95.0
click at [1350, 575] on tr "New Non Workable Workable 2024 1/2 - Select... Payment Reversal Taxable Value C…" at bounding box center [909, 590] width 1648 height 45
click at [29, 427] on icon at bounding box center [28, 419] width 26 height 20
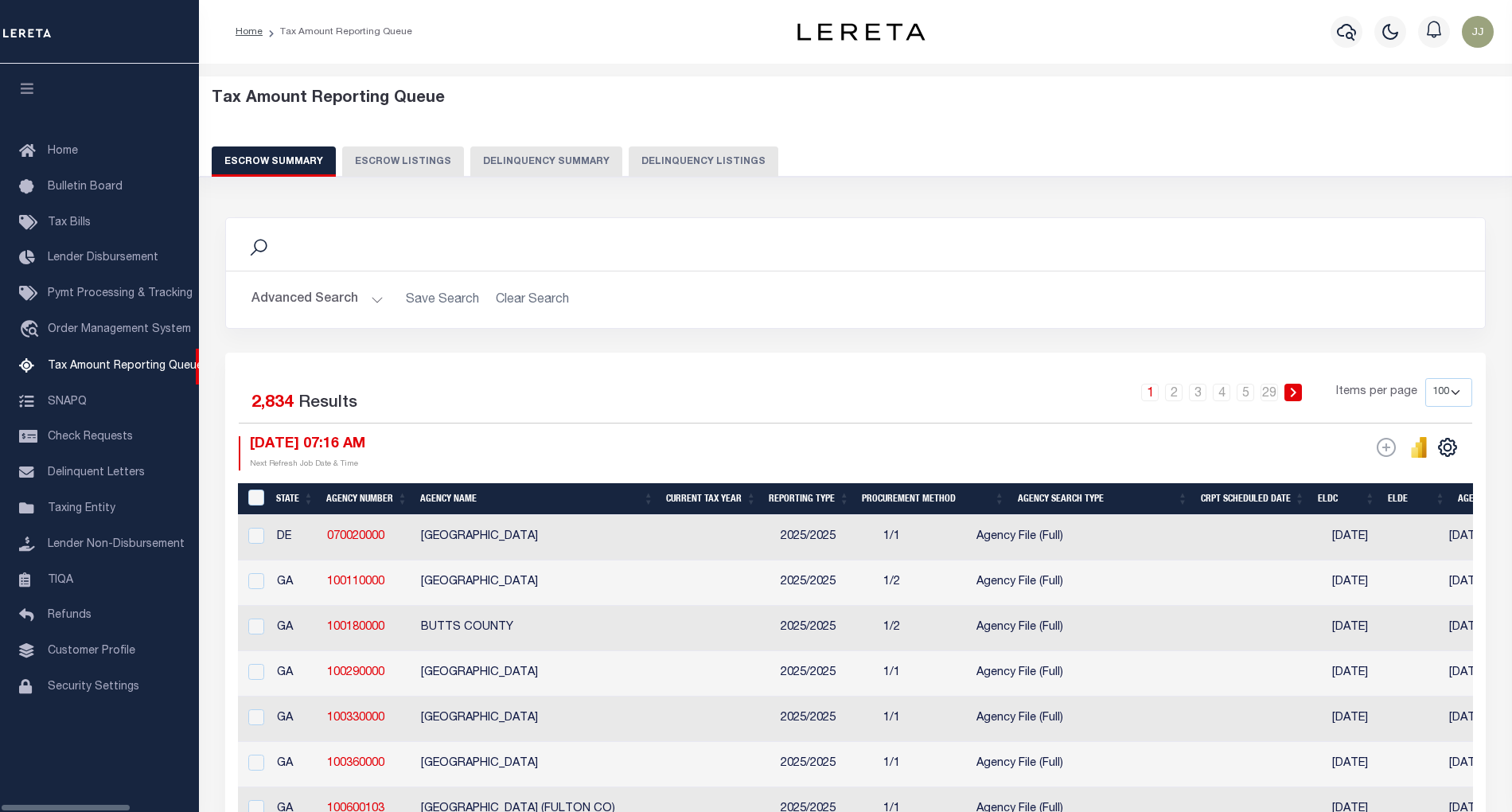
click at [681, 150] on button "Delinquency Listings" at bounding box center [704, 161] width 149 height 30
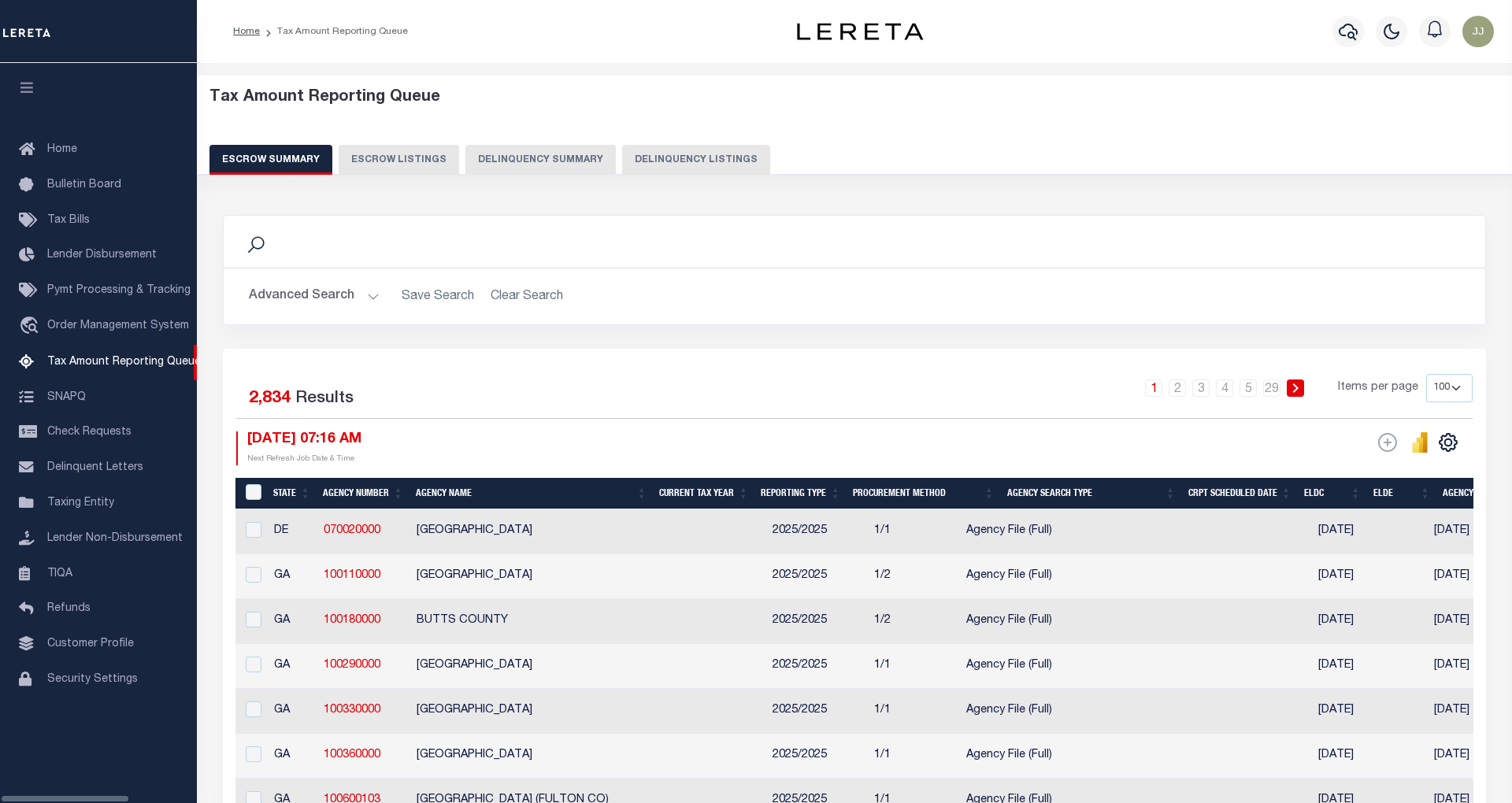
select select "100"
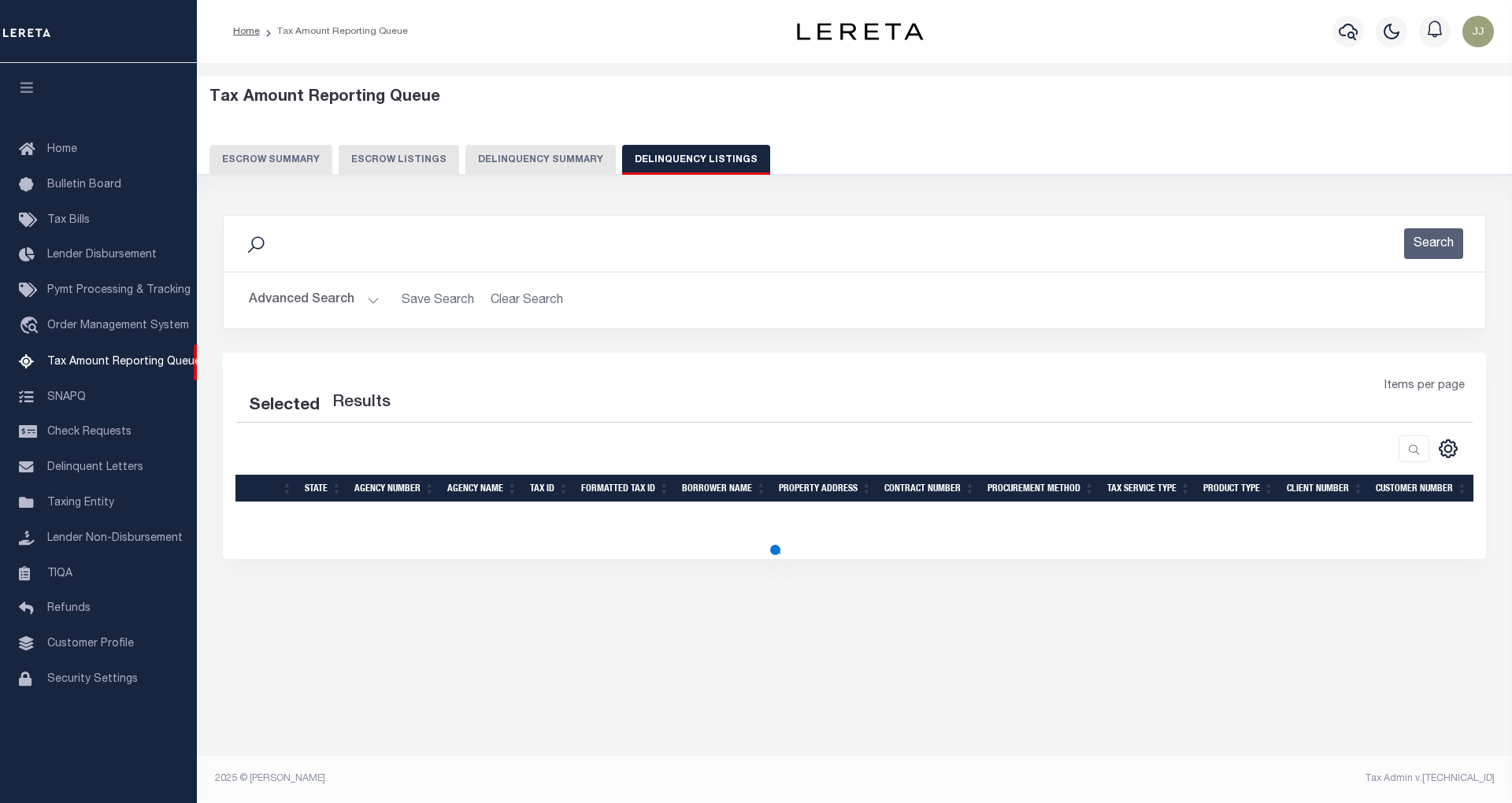
select select "100"
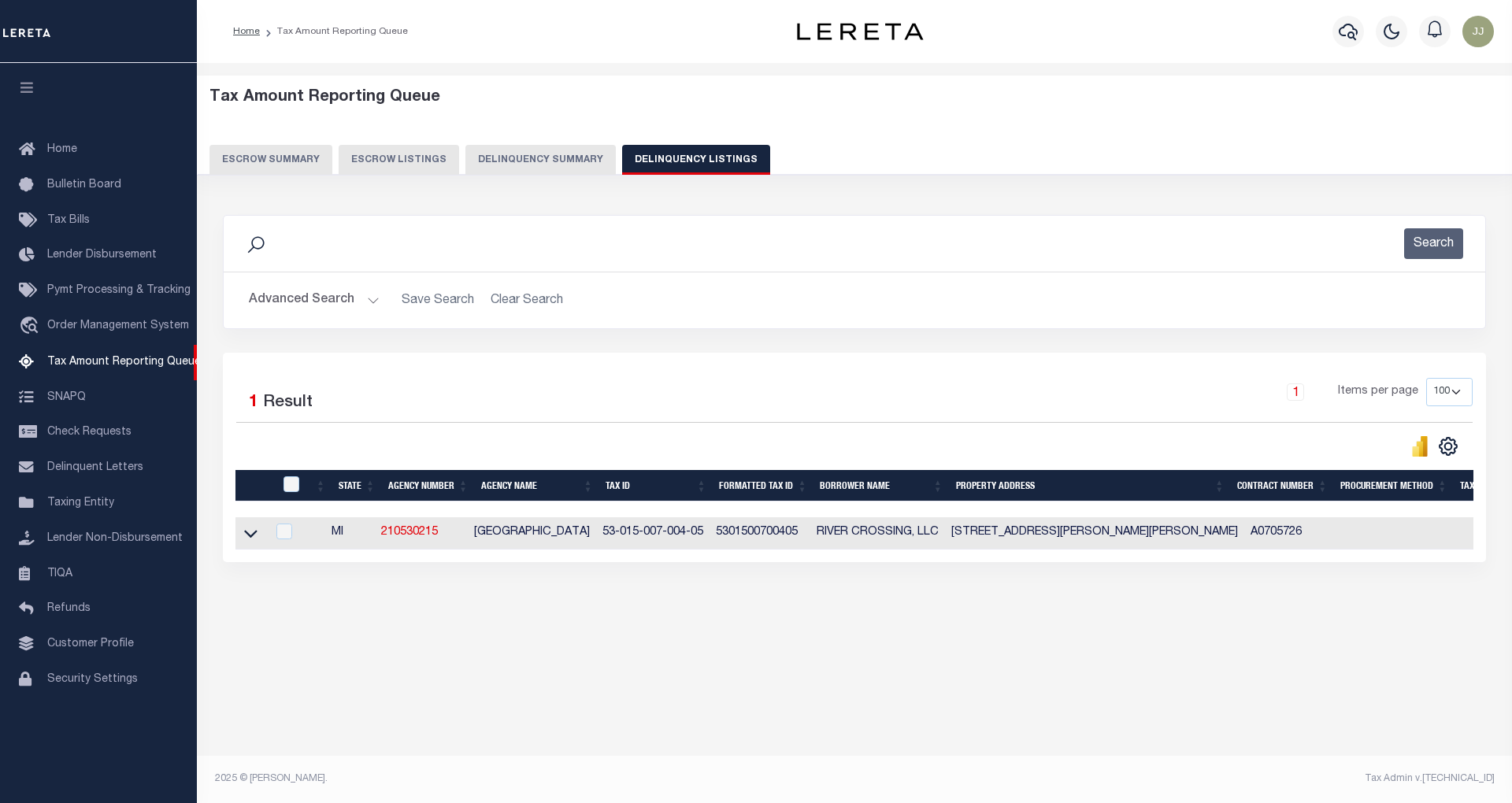
click at [338, 281] on div "Advanced Search Save Search Clear Search tblassign_wrapper_dynamictable_____Def…" at bounding box center [854, 300] width 1262 height 56
click at [341, 307] on button "Advanced Search" at bounding box center [314, 300] width 131 height 31
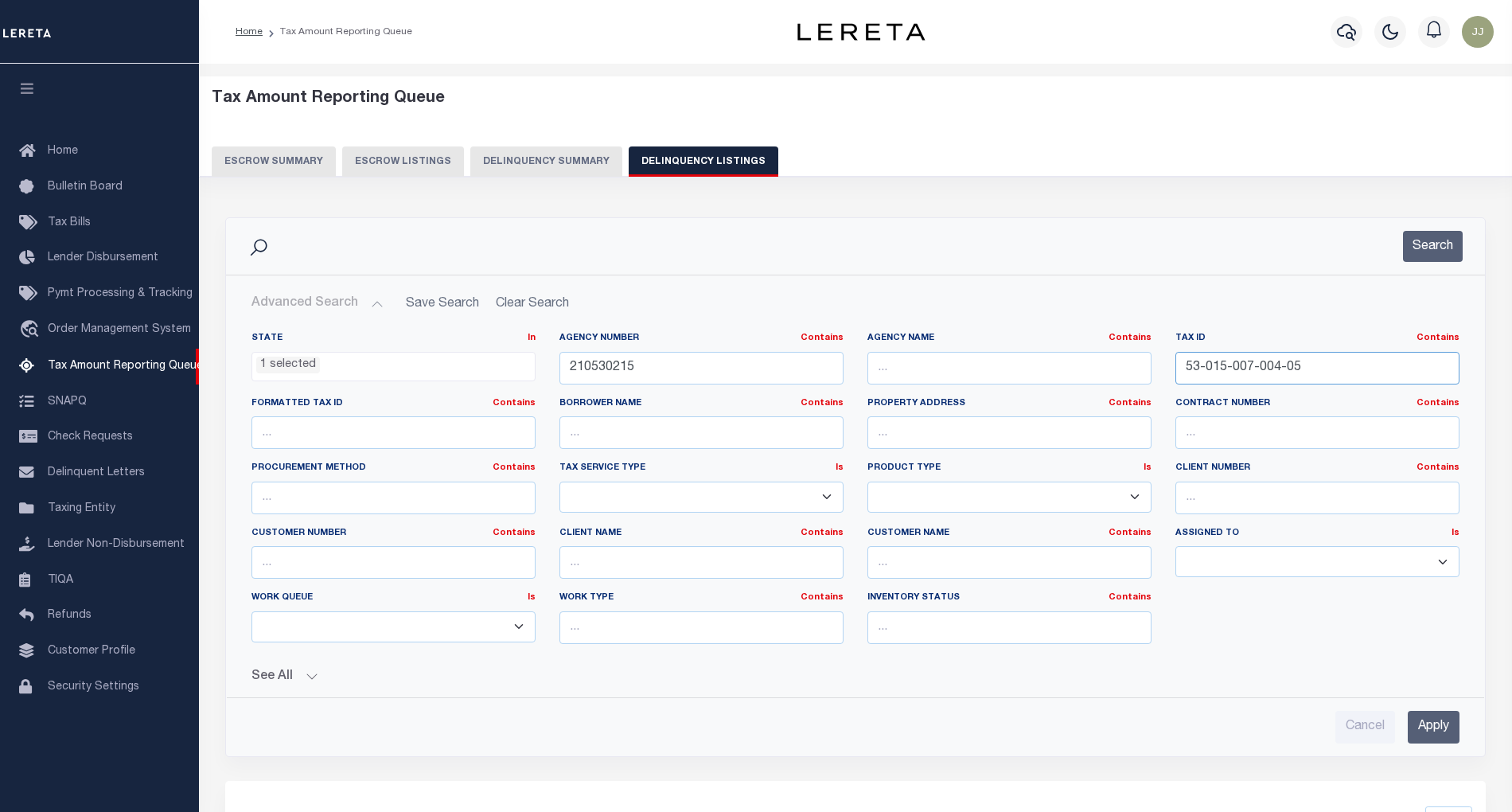
drag, startPoint x: 1344, startPoint y: 370, endPoint x: 1122, endPoint y: 371, distance: 222.0
click at [1122, 371] on div "State In In AK AL AR AZ CA CO CT DC DE FL GA GU HI IA ID IL IN KS KY LA MA MD M…" at bounding box center [856, 494] width 1232 height 324
paste input "21-021-00"
type input "53-015-021-021-00"
click at [1424, 246] on button "Search" at bounding box center [1433, 246] width 60 height 31
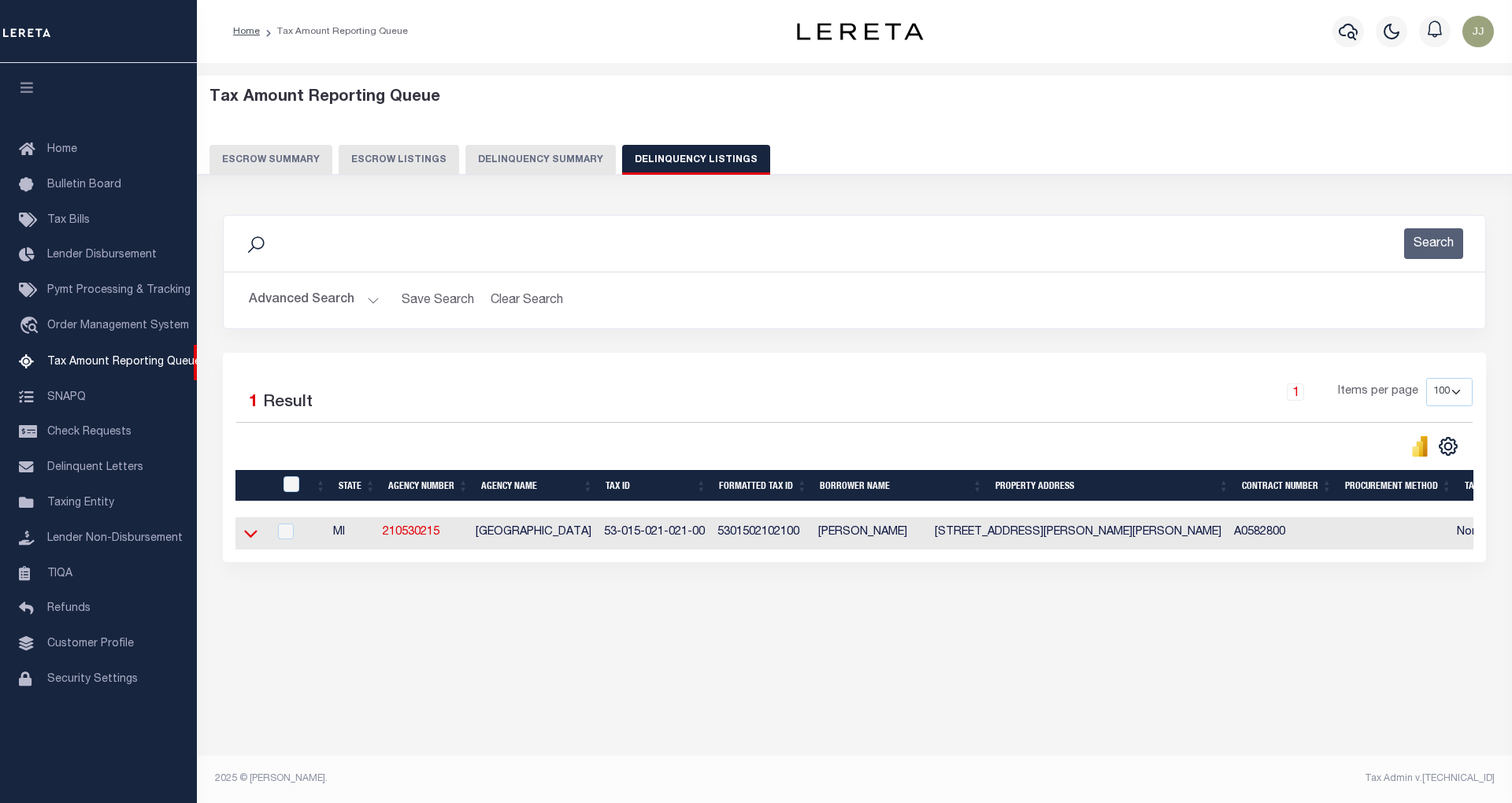
click at [256, 542] on icon at bounding box center [250, 533] width 14 height 16
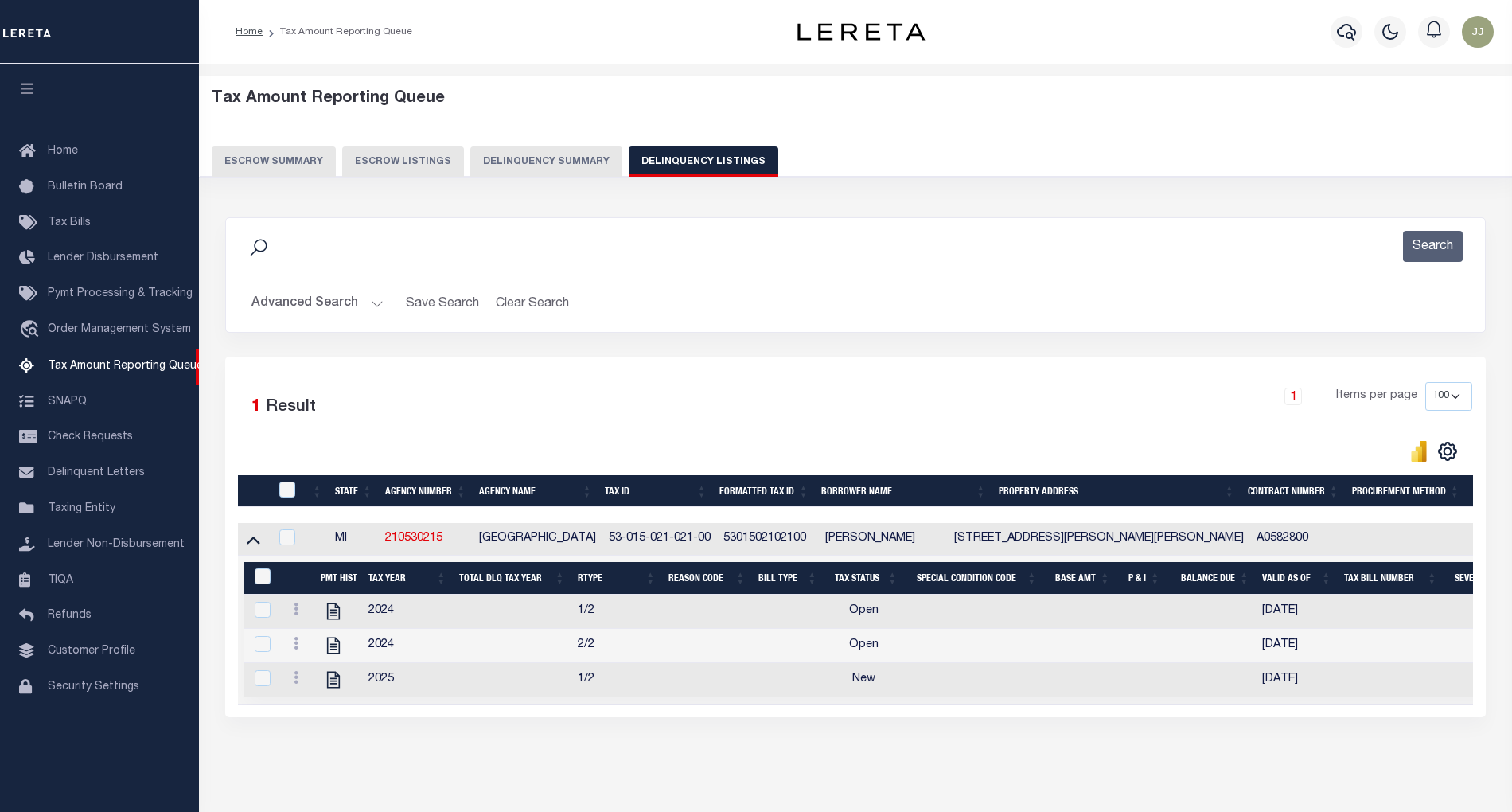
scroll to position [68, 0]
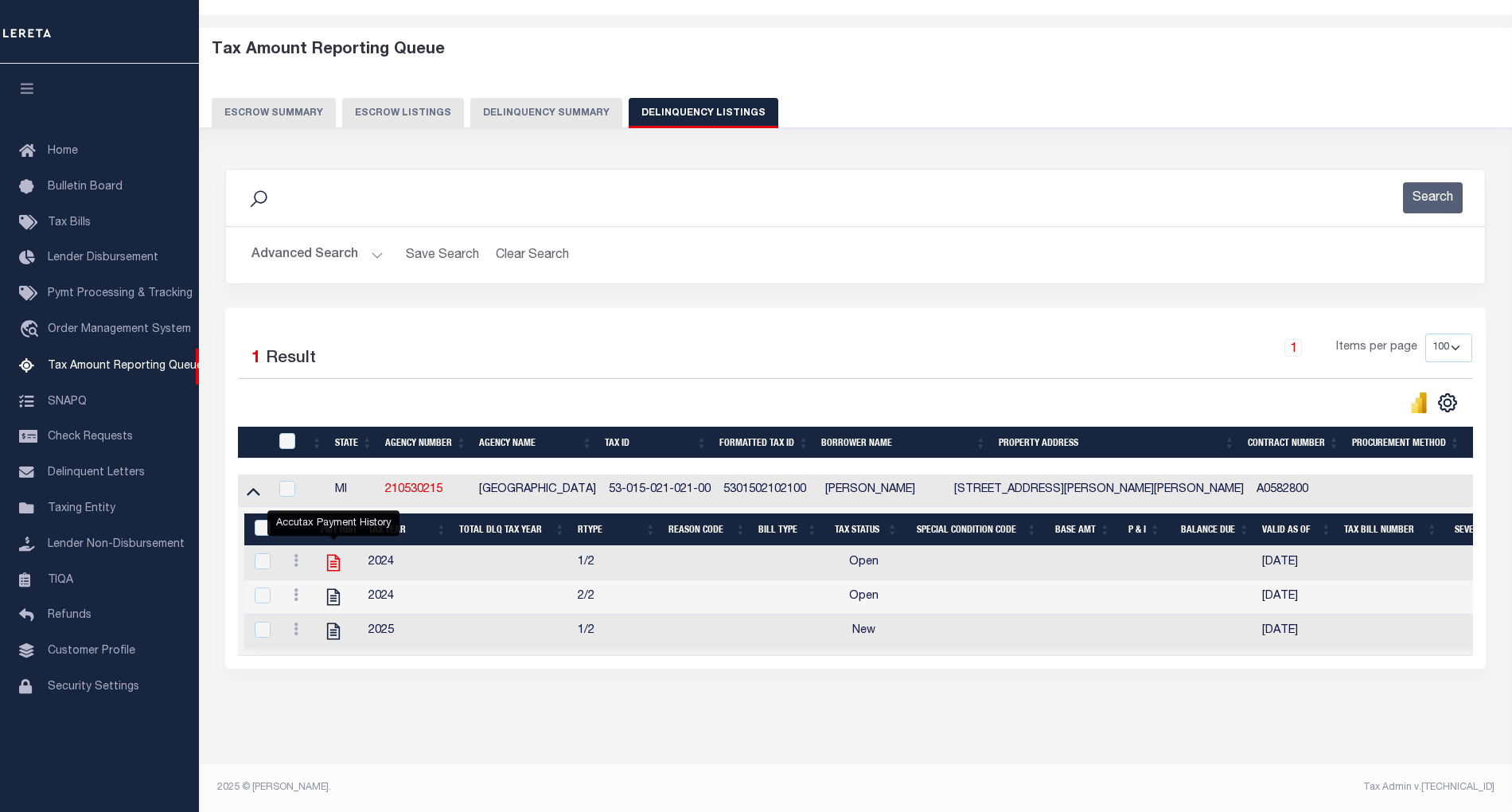
click at [330, 553] on icon "" at bounding box center [334, 563] width 21 height 21
checkbox input "true"
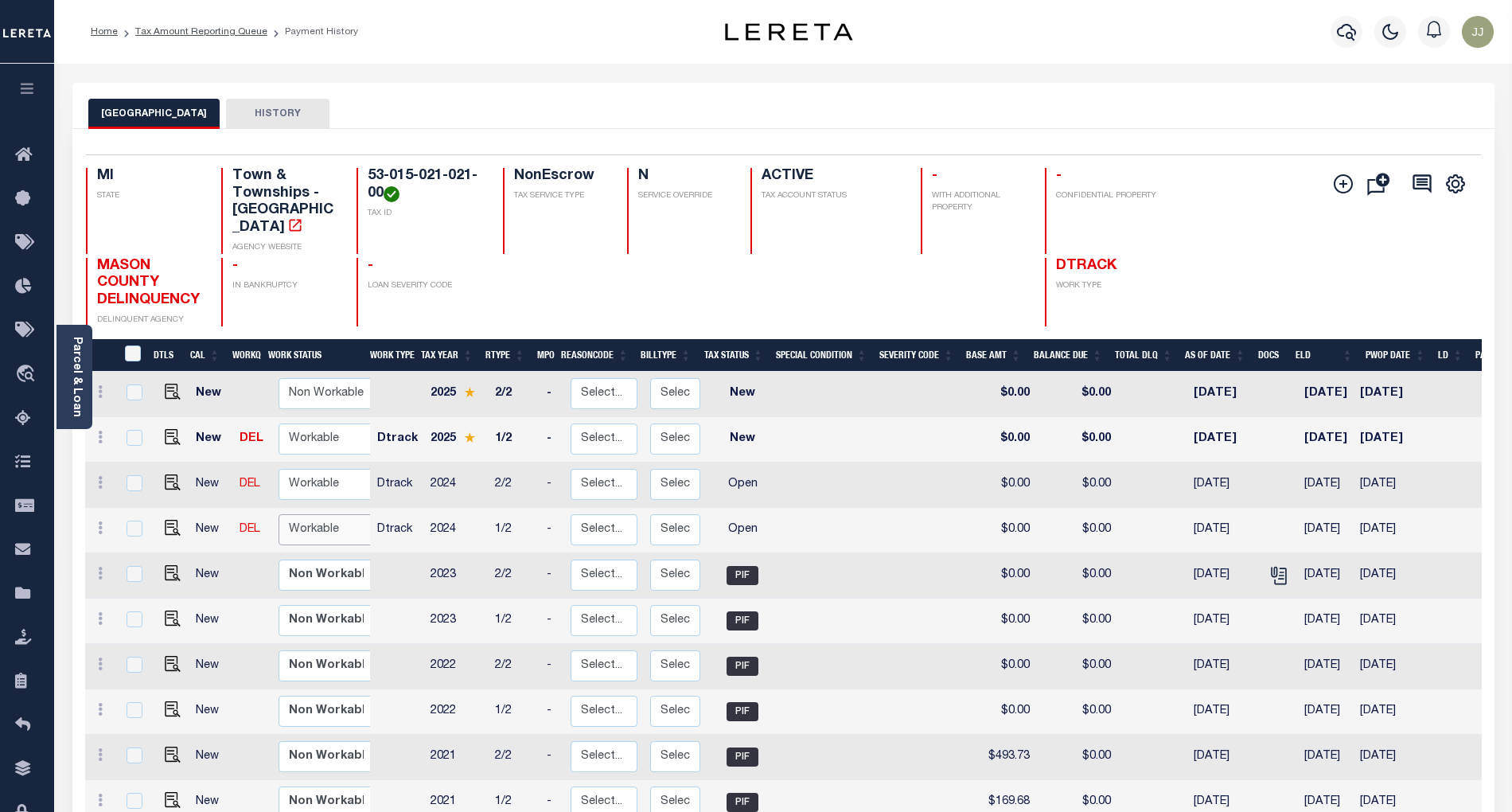
click at [312, 514] on select "Non Workable Workable" at bounding box center [326, 530] width 95 height 31
checkbox input "true"
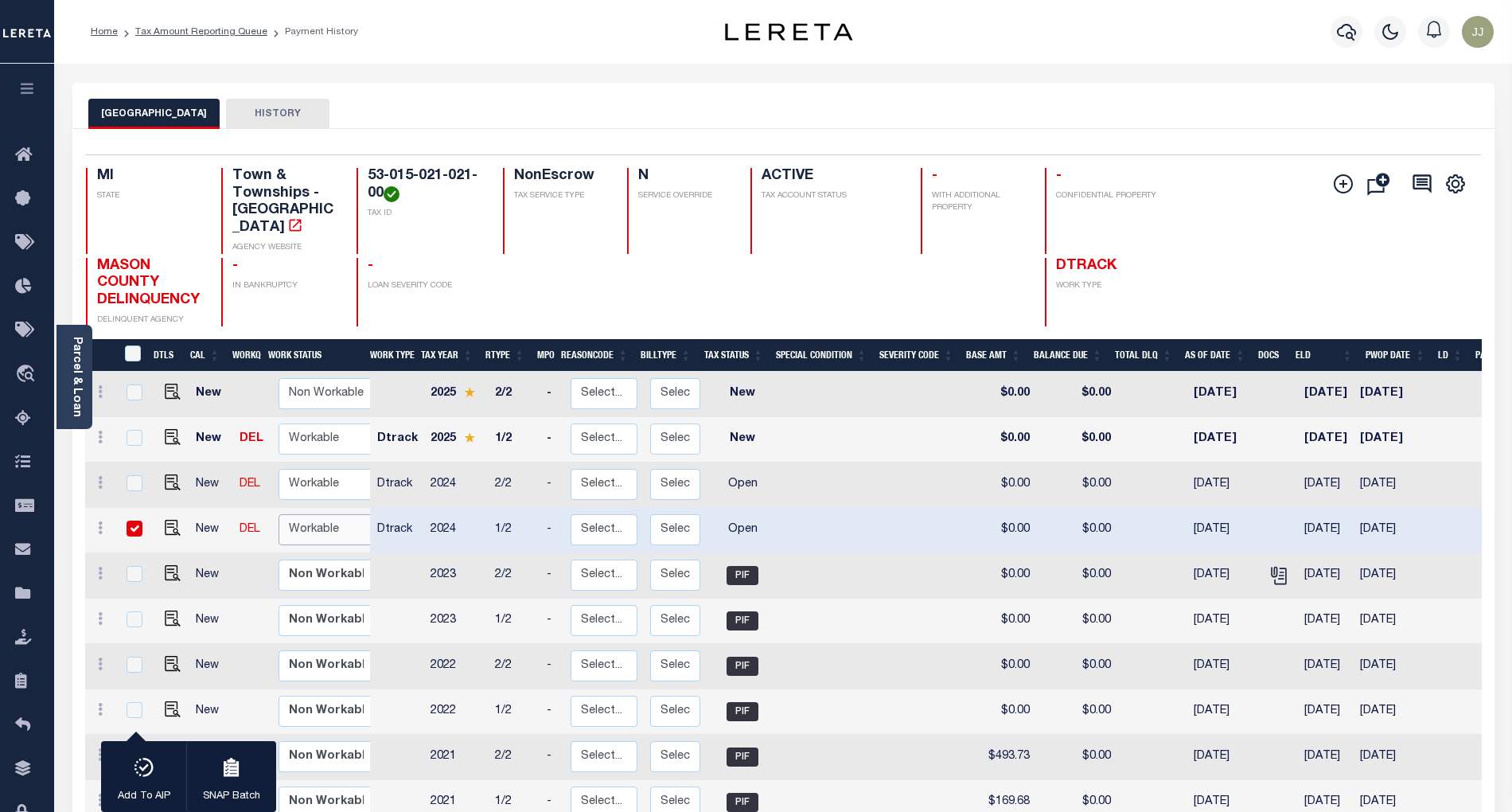
select select "true"
click at [279, 514] on select "Non Workable Workable" at bounding box center [326, 530] width 95 height 31
checkbox input "false"
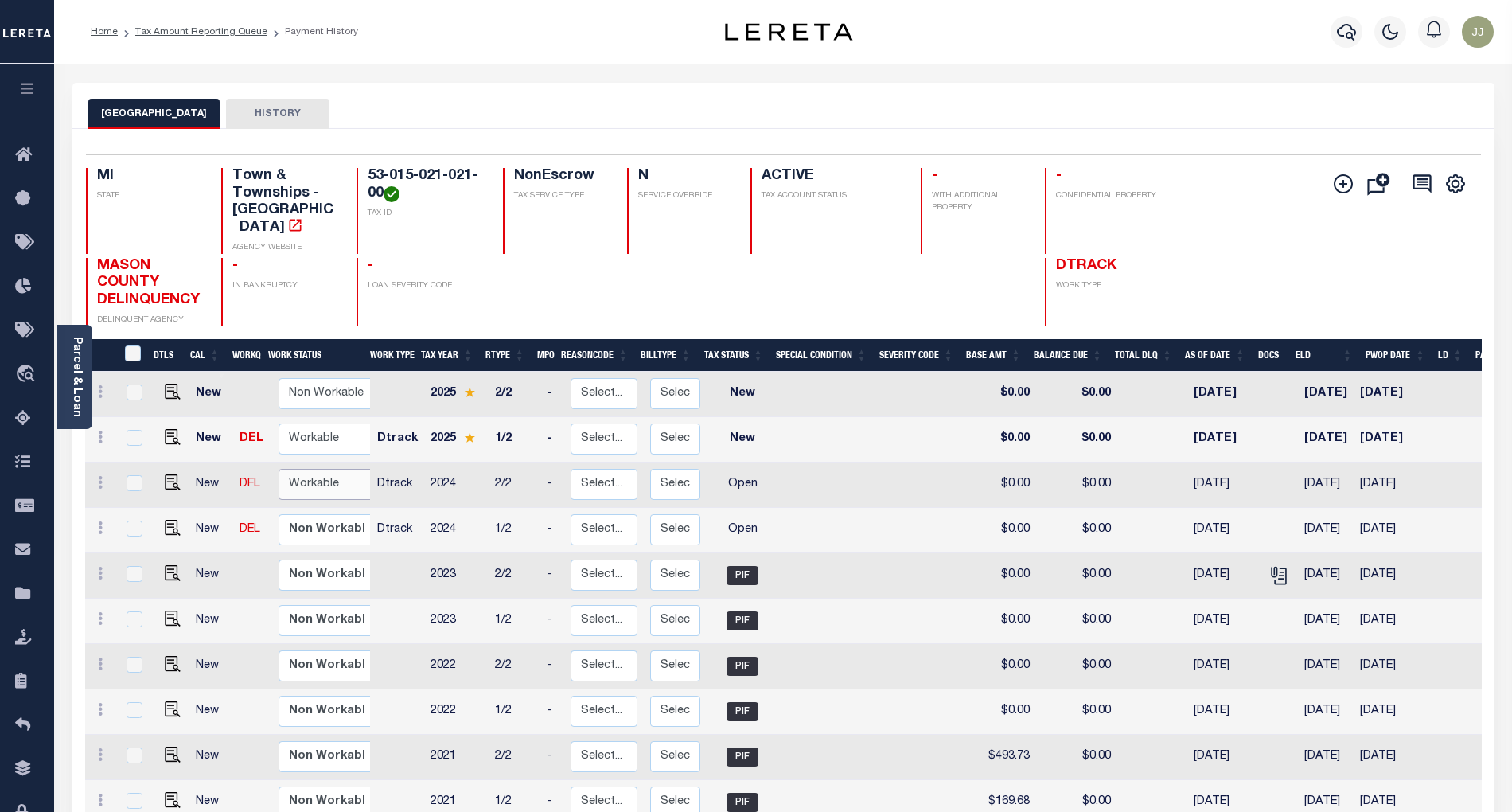
click at [310, 469] on select "Non Workable Workable" at bounding box center [326, 484] width 95 height 31
checkbox input "true"
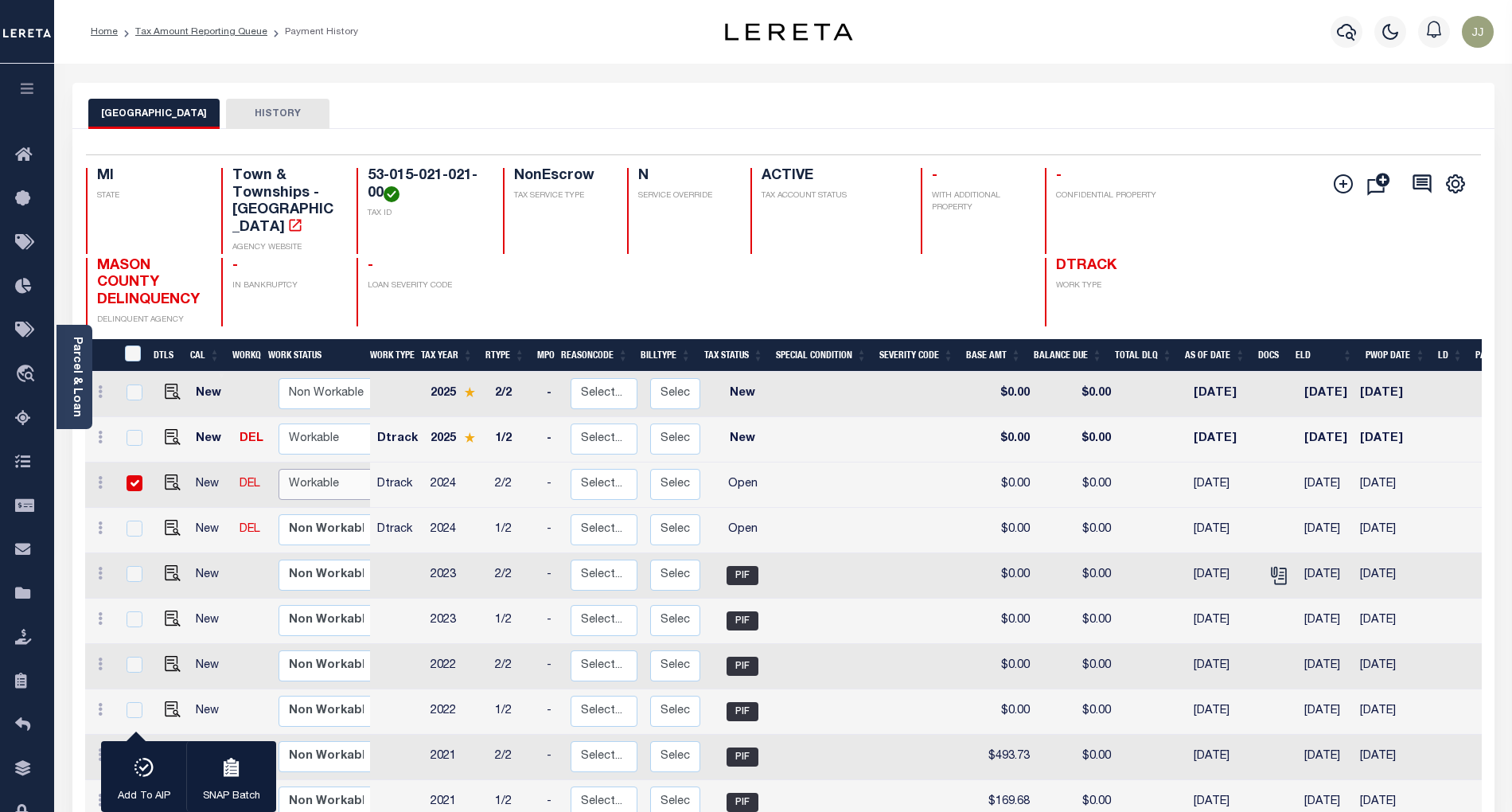
select select "true"
click at [279, 469] on select "Non Workable Workable" at bounding box center [326, 484] width 95 height 31
checkbox input "false"
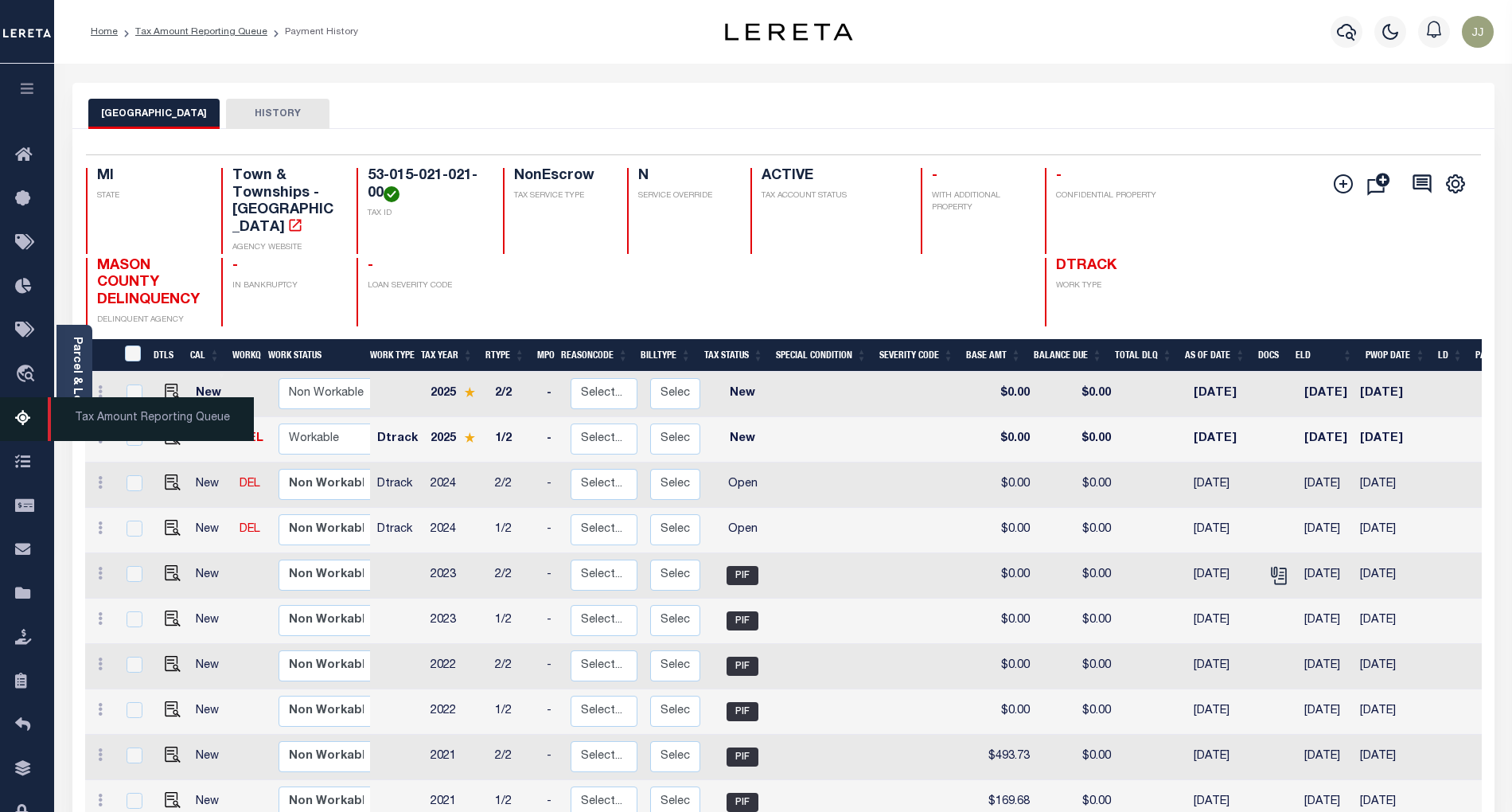
click at [33, 434] on link "Tax Amount Reporting Queue" at bounding box center [27, 419] width 54 height 44
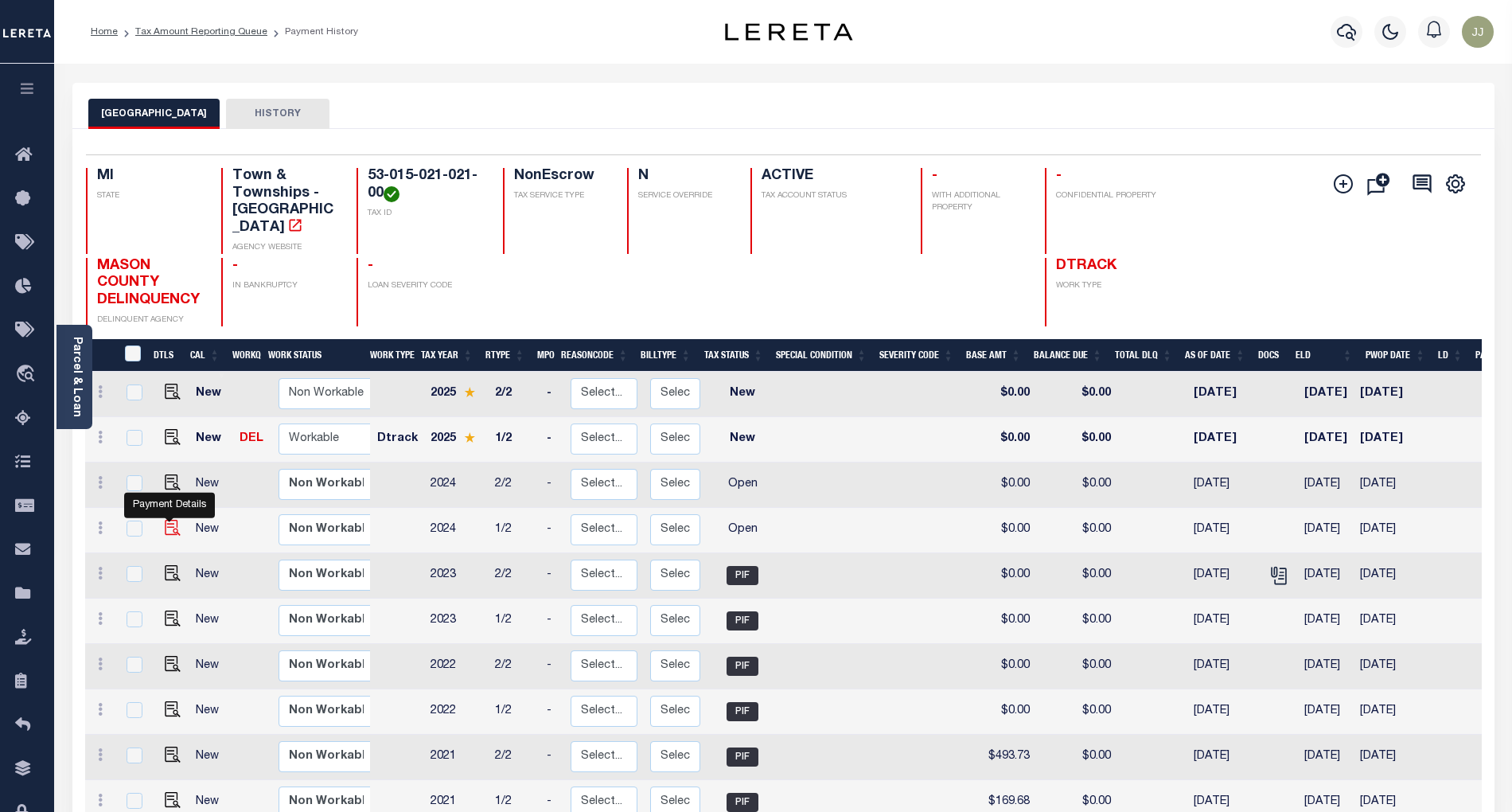
click at [167, 520] on img "" at bounding box center [172, 528] width 16 height 16
checkbox input "true"
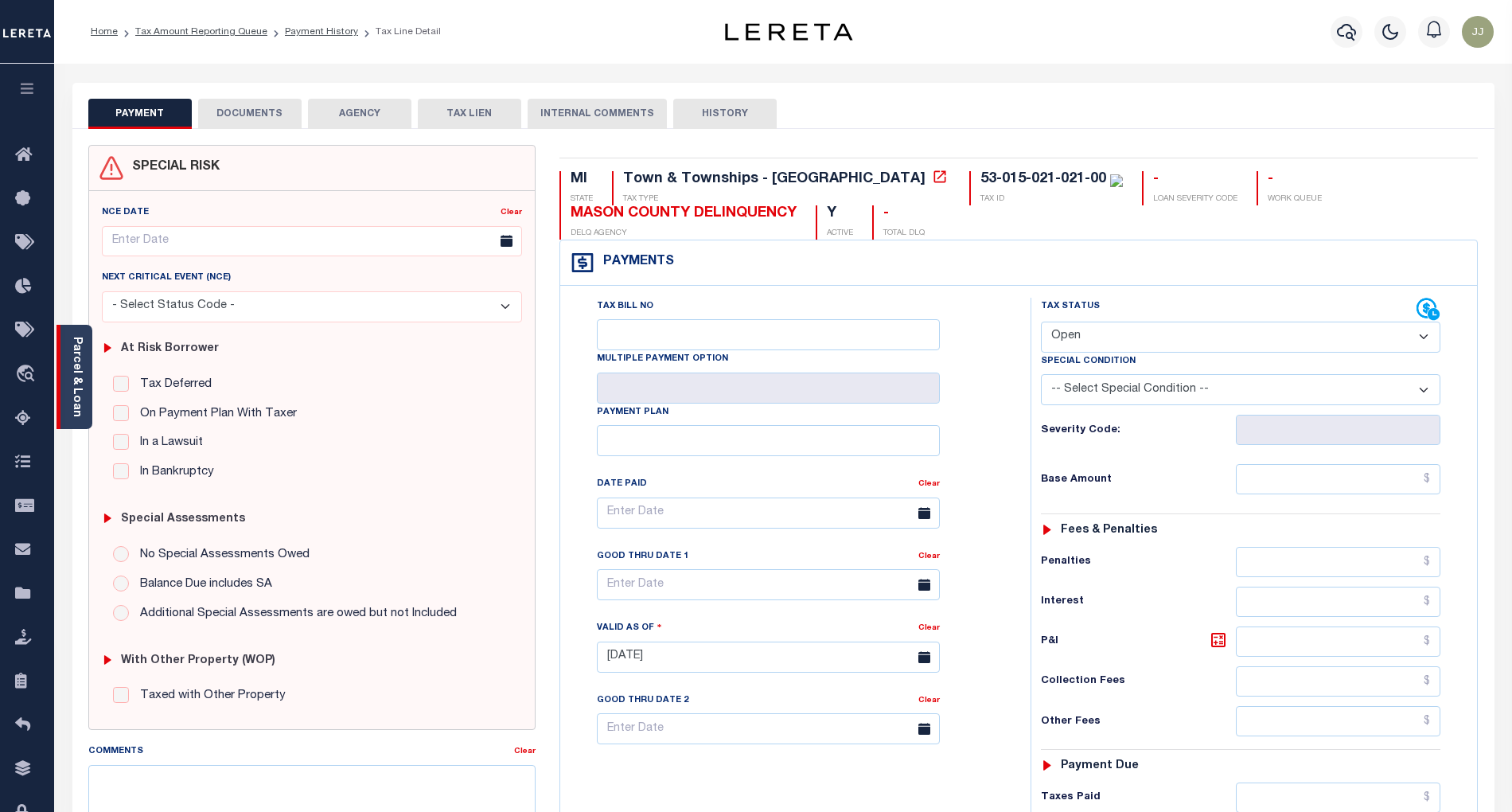
click at [58, 404] on div "Parcel & Loan" at bounding box center [75, 376] width 36 height 104
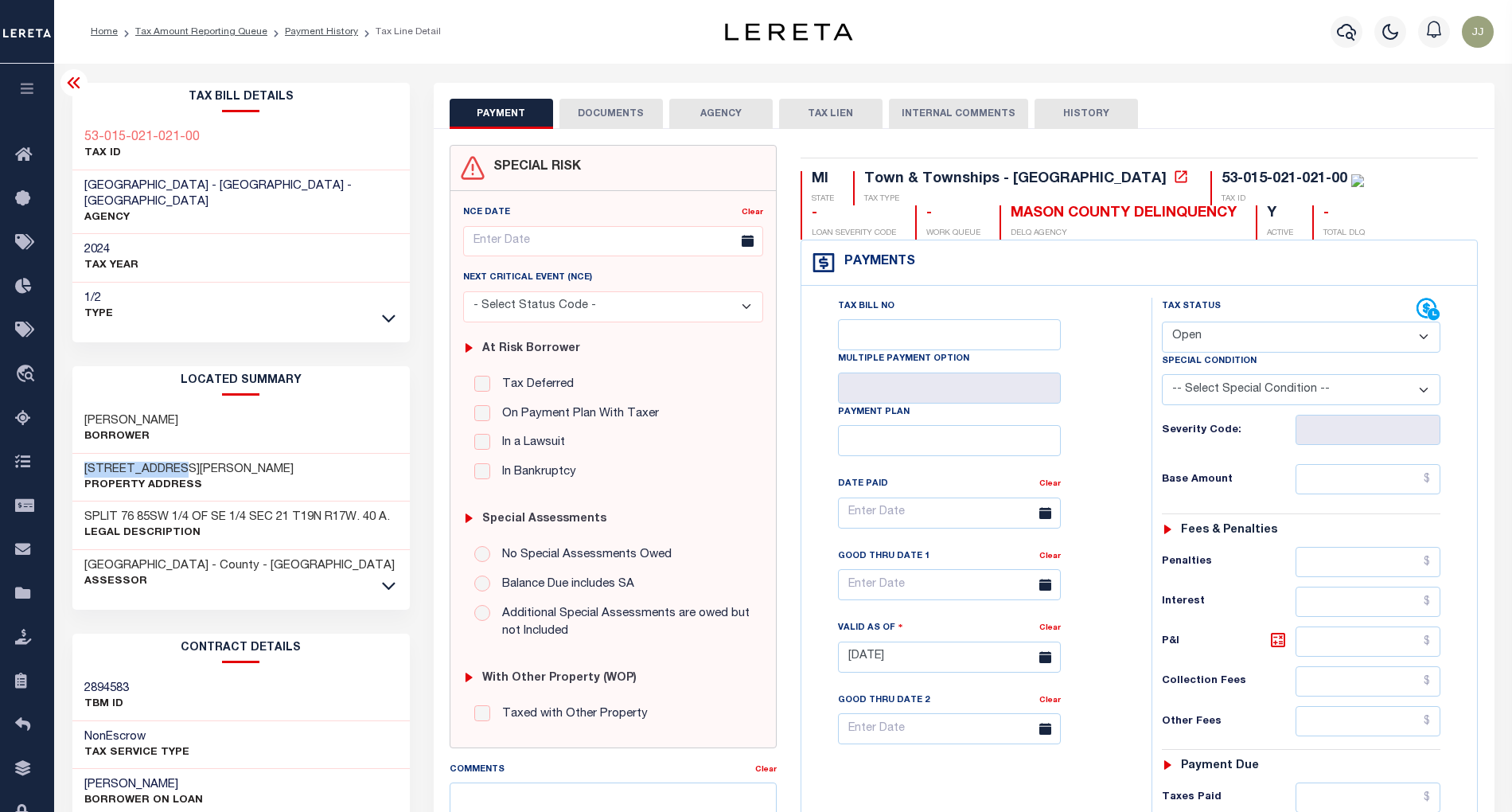
drag, startPoint x: 182, startPoint y: 450, endPoint x: 75, endPoint y: 446, distance: 107.1
click at [75, 454] on div "808 N JAMES ST Property Address" at bounding box center [240, 478] width 337 height 49
copy h3 "[STREET_ADDRESS][PERSON_NAME]"
drag, startPoint x: 227, startPoint y: 132, endPoint x: 104, endPoint y: 137, distance: 123.1
click at [104, 137] on div "53-015-021-021-00 TAX ID" at bounding box center [240, 146] width 337 height 49
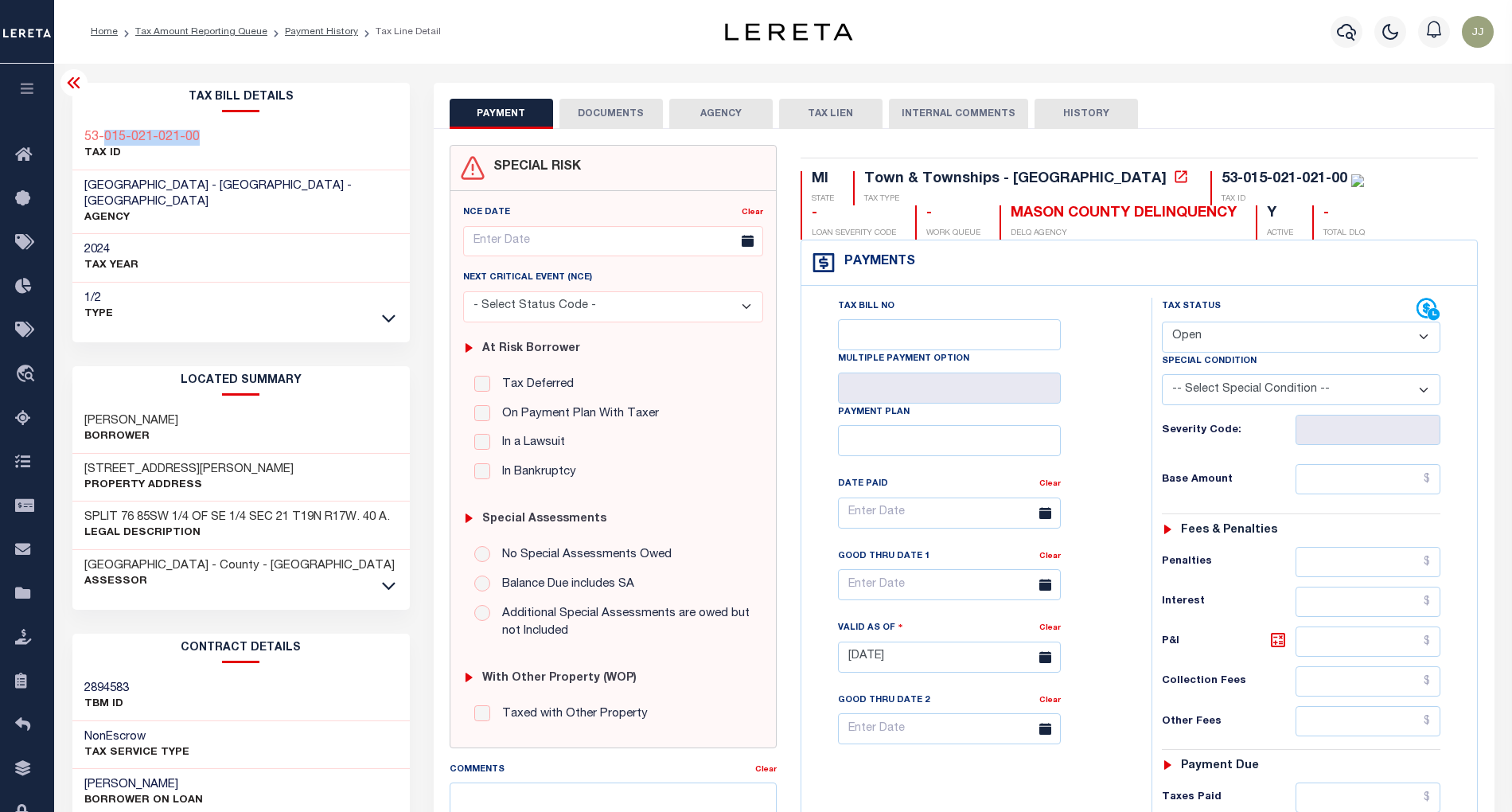
copy h3 "015-021-021-00"
click at [1244, 342] on select "- Select Status Code - Open Due/Unpaid Paid Incomplete No Tax Due Internal Refu…" at bounding box center [1302, 337] width 280 height 31
select select "PYD"
click at [1162, 324] on select "- Select Status Code - Open Due/Unpaid Paid Incomplete No Tax Due Internal Refu…" at bounding box center [1302, 337] width 280 height 31
type input "[DATE]"
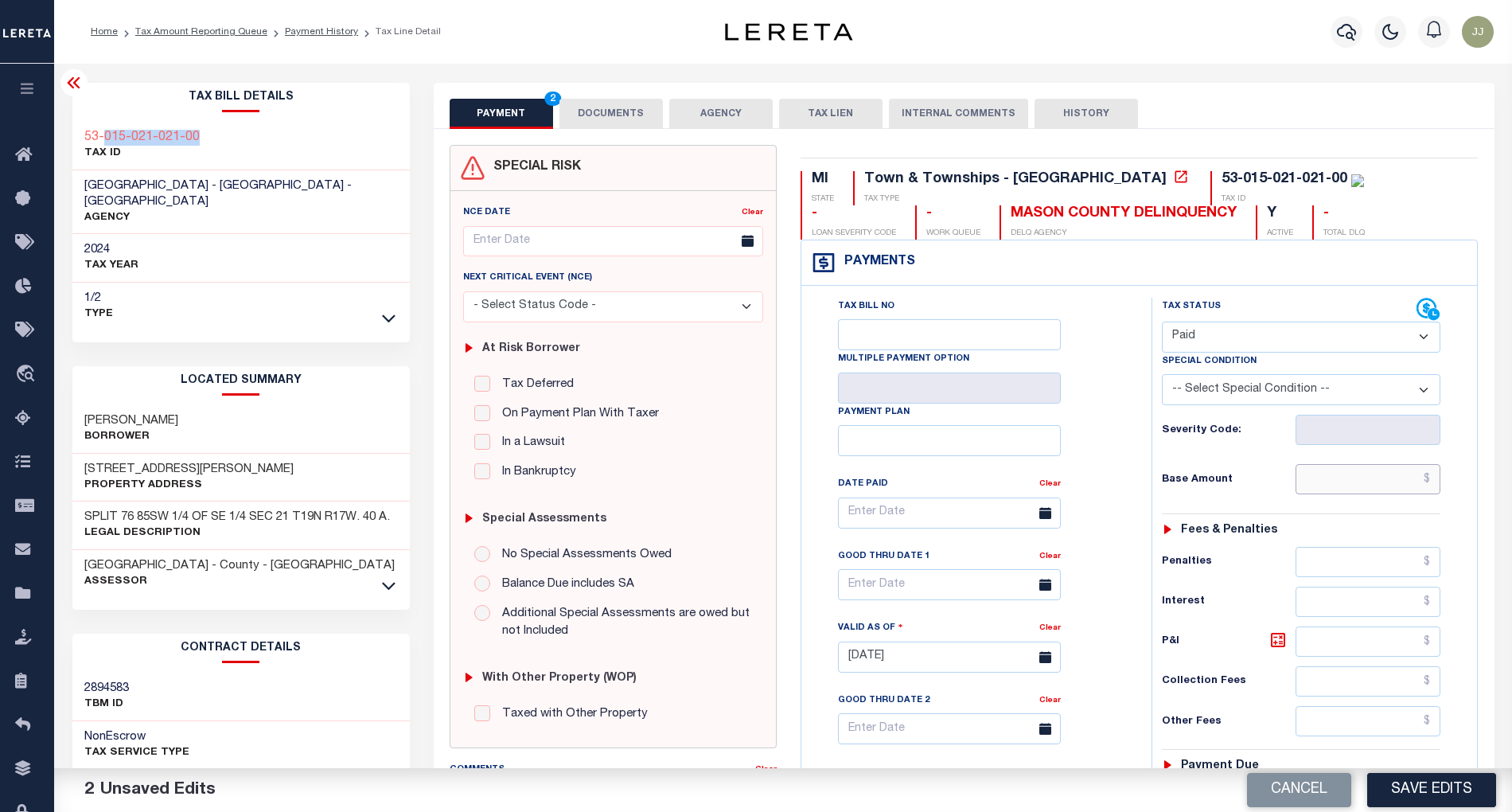
click at [1350, 477] on input "text" at bounding box center [1368, 479] width 145 height 30
type input "$0.00"
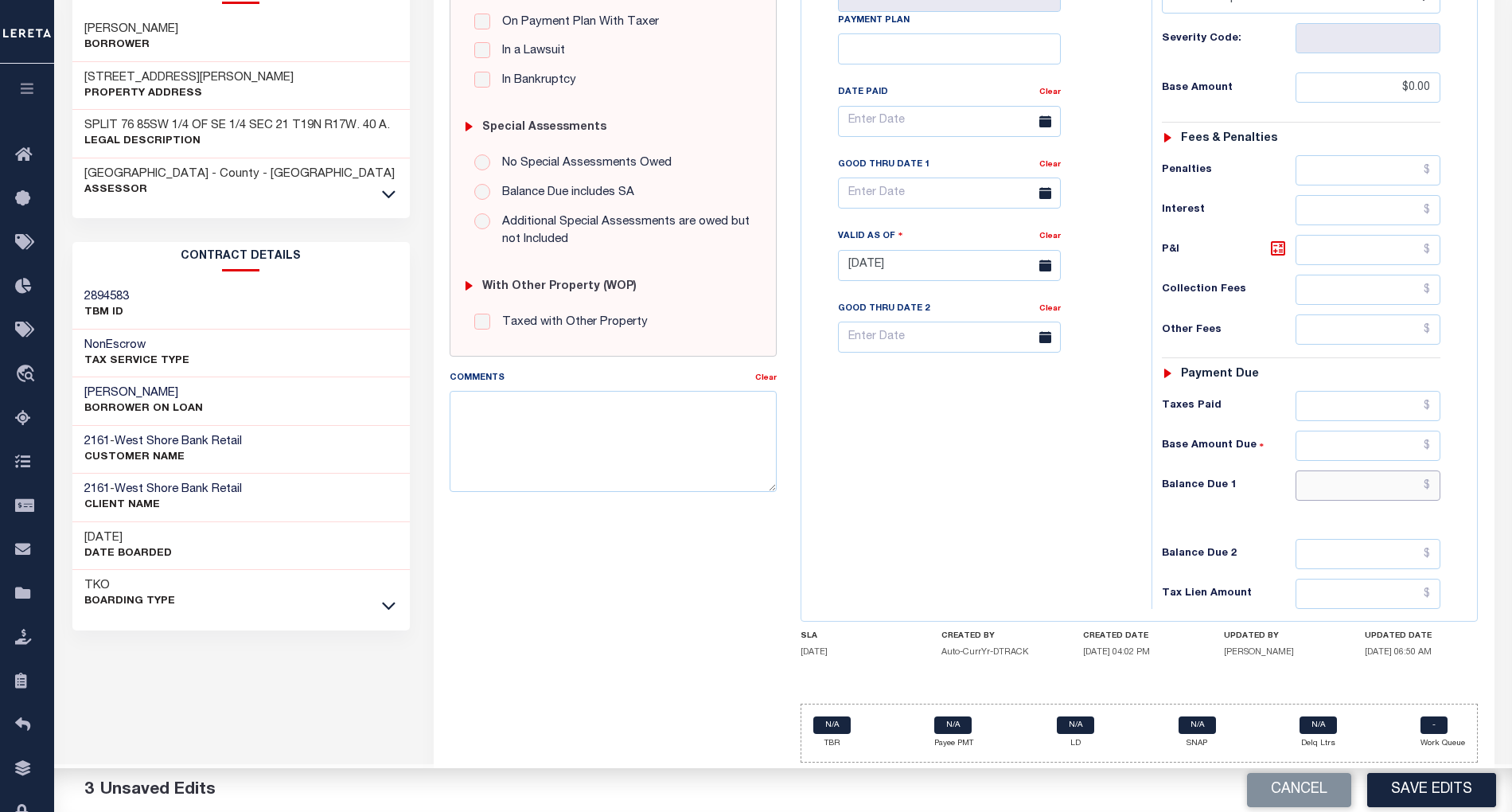
click at [1348, 488] on input "text" at bounding box center [1368, 485] width 145 height 30
type input "$0.00"
click at [1436, 784] on button "Save Edits" at bounding box center [1431, 791] width 129 height 34
checkbox input "false"
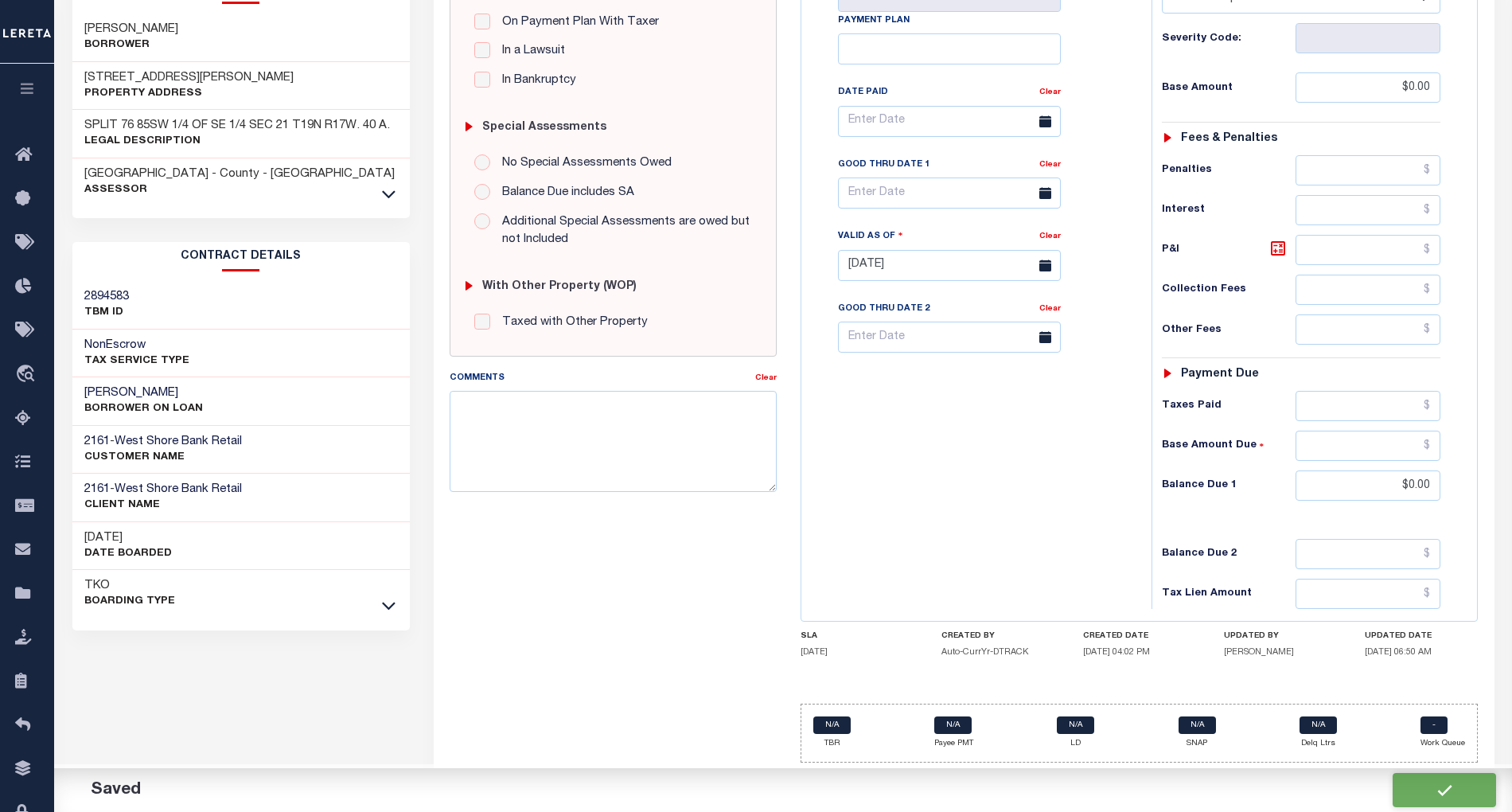
checkbox input "false"
type input "$0"
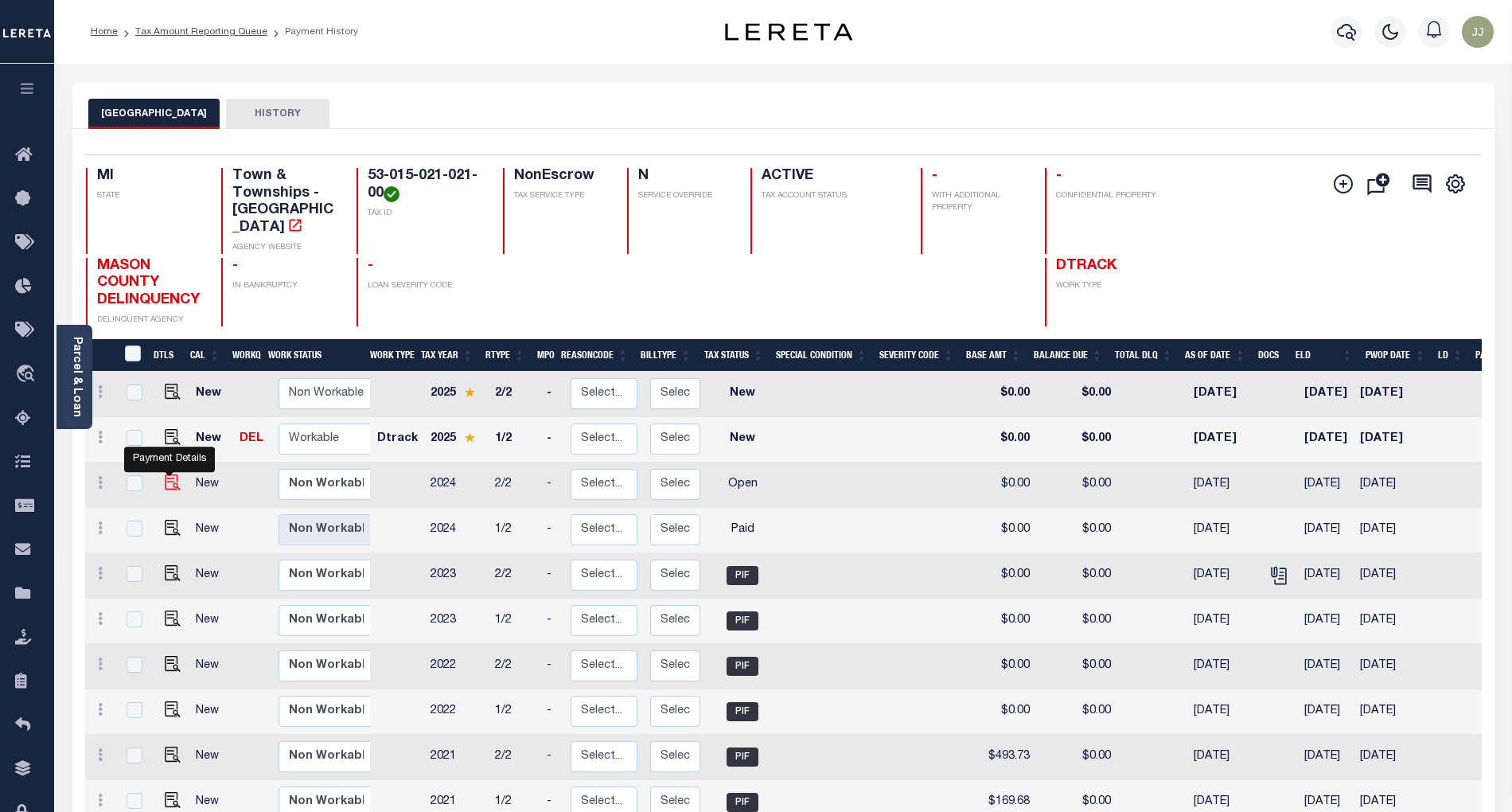
click at [170, 475] on img "" at bounding box center [172, 482] width 16 height 16
checkbox input "true"
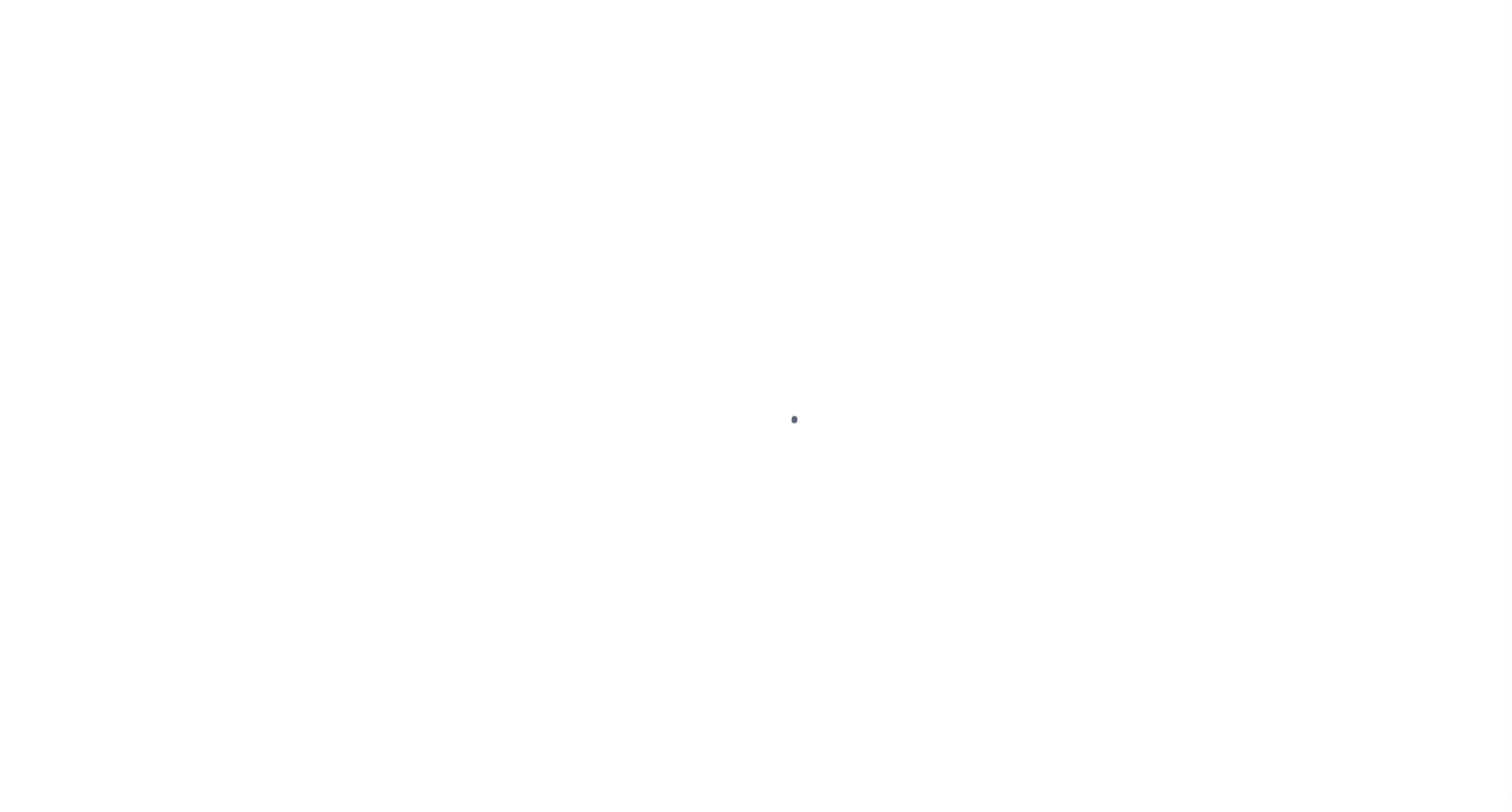
select select "OP2"
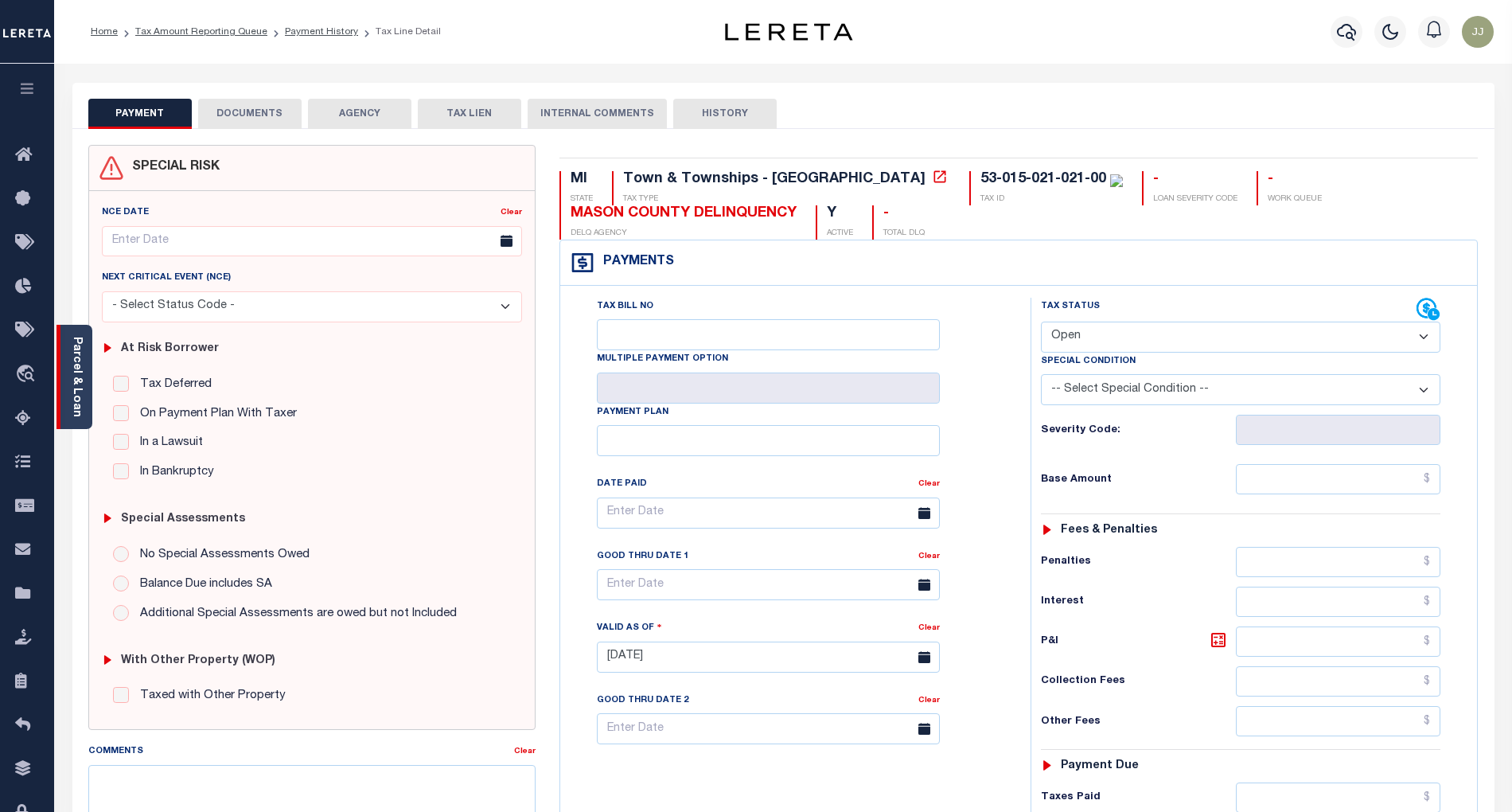
click at [81, 412] on div "Parcel & Loan" at bounding box center [75, 376] width 36 height 104
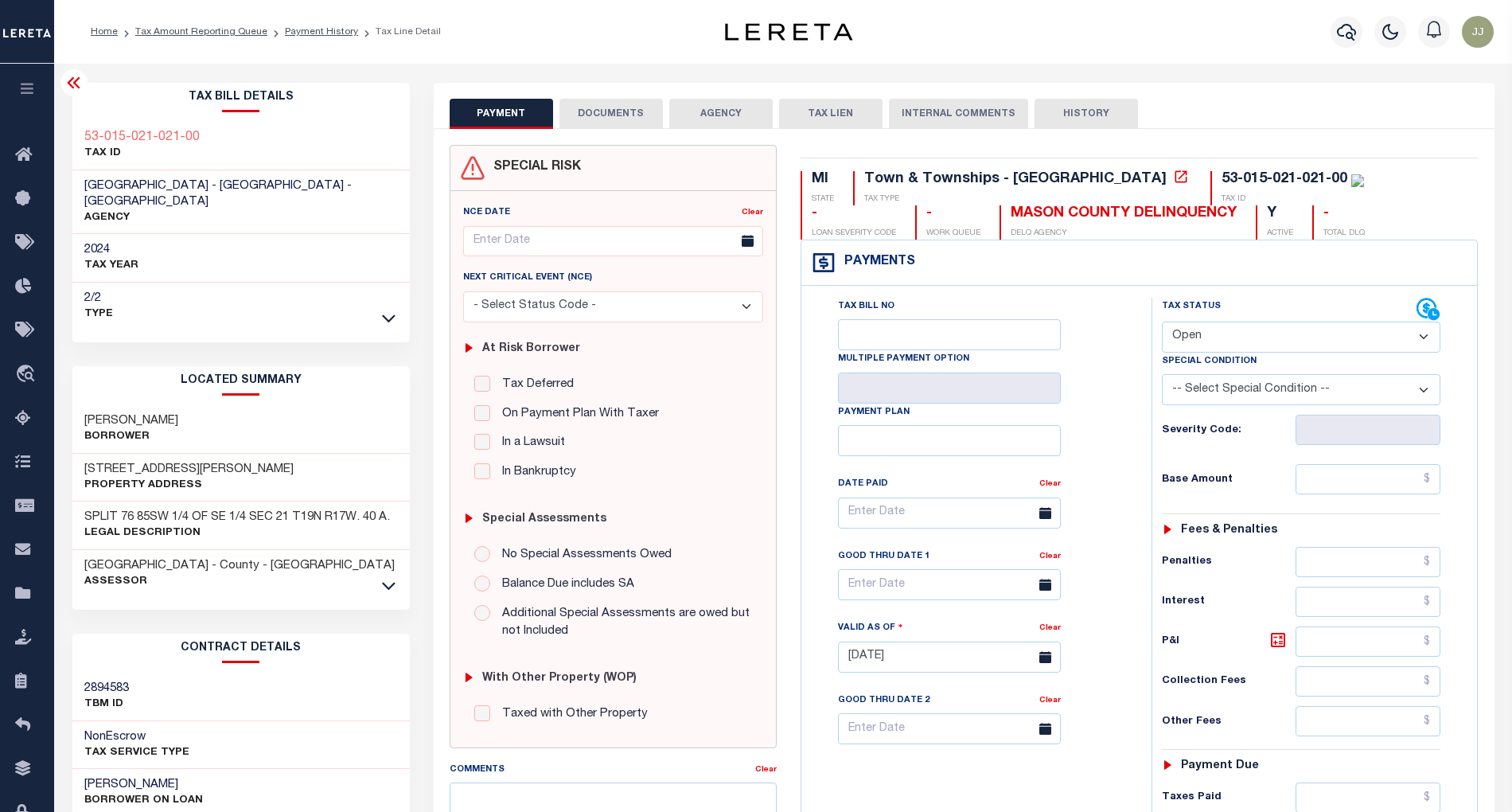
click at [574, 116] on button "DOCUMENTS" at bounding box center [611, 113] width 104 height 30
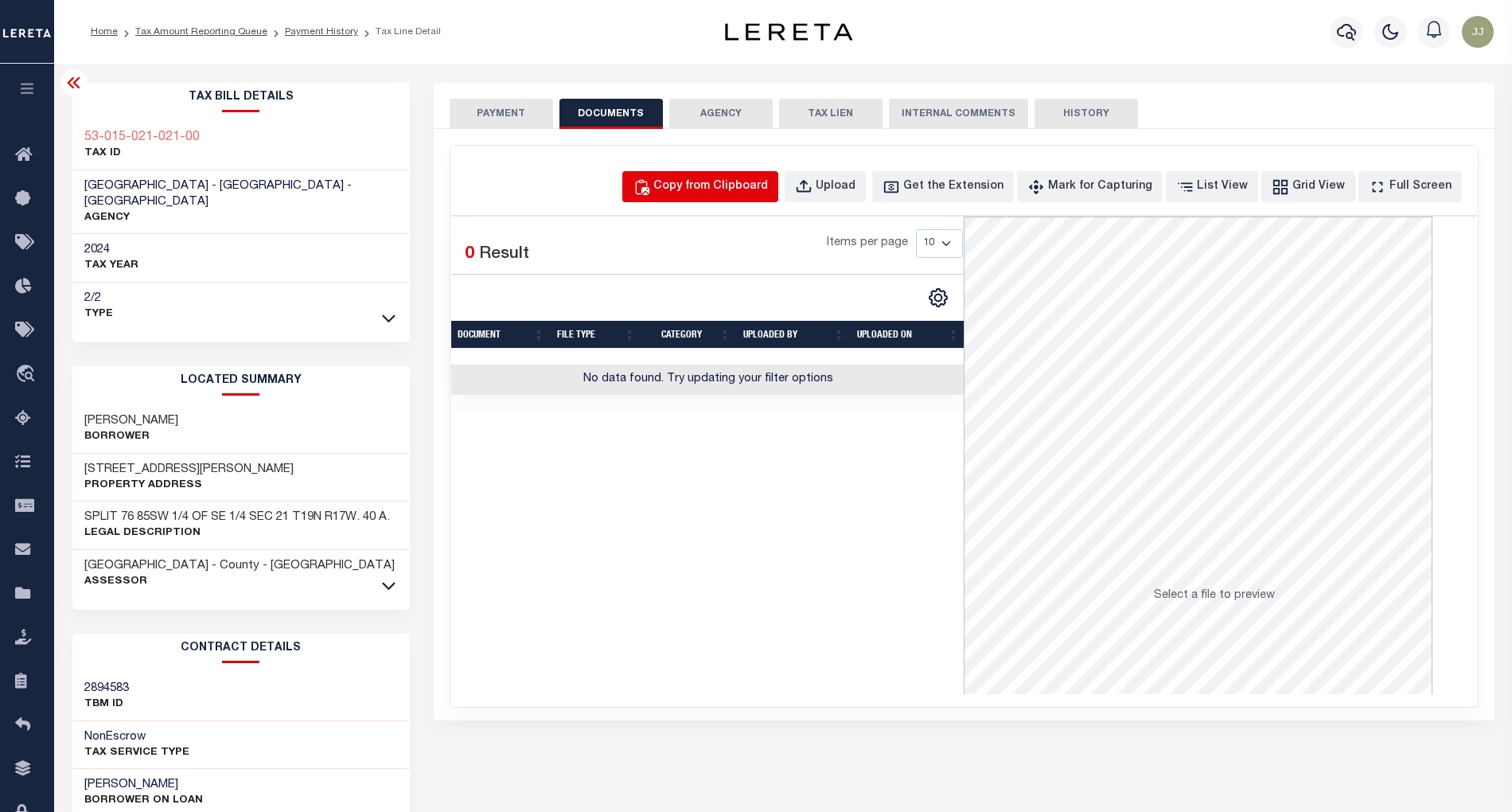
click at [727, 185] on div "Copy from Clipboard" at bounding box center [711, 187] width 115 height 17
select select "POP"
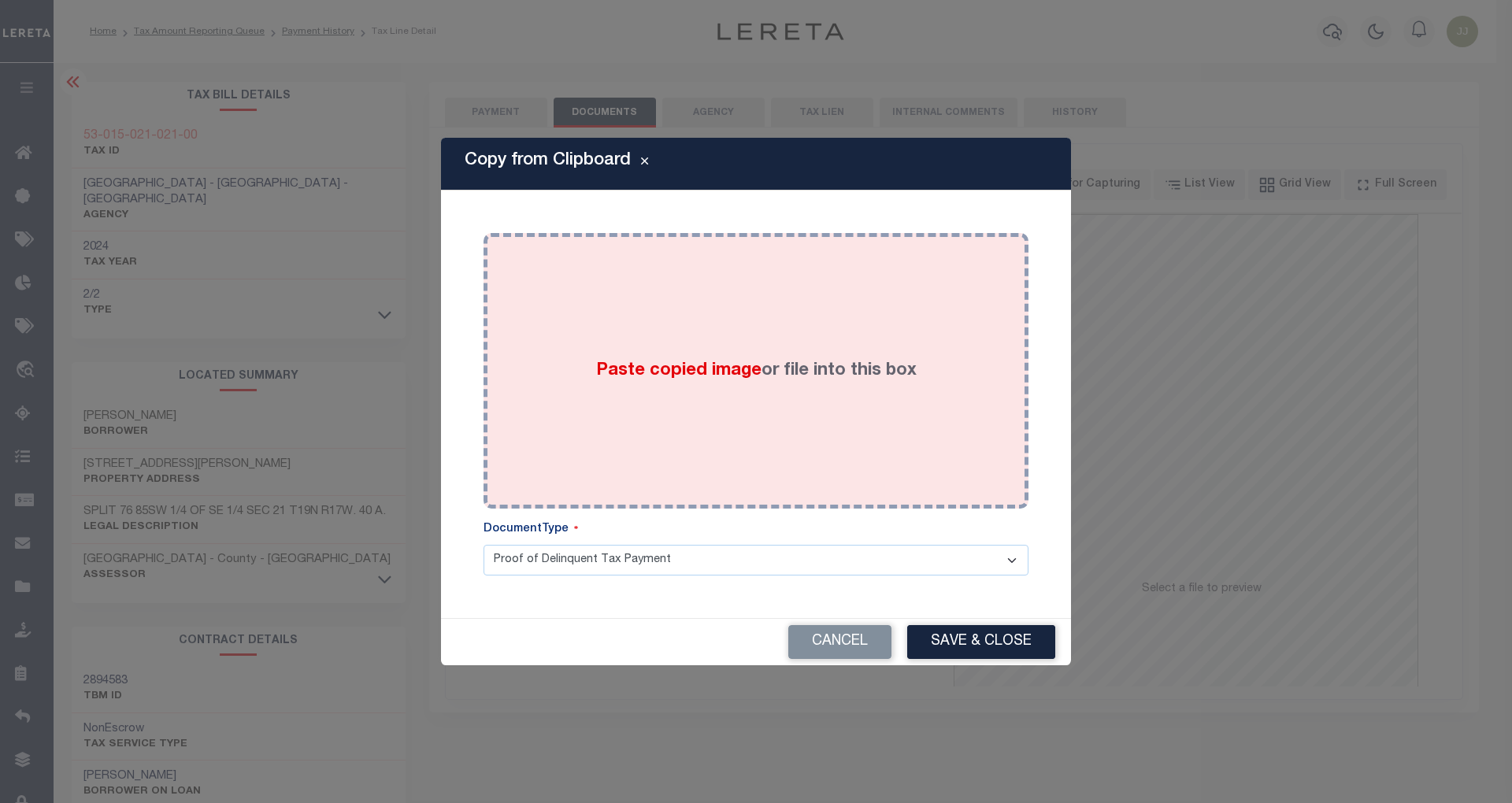
click at [704, 373] on span "Paste copied image" at bounding box center [678, 371] width 166 height 17
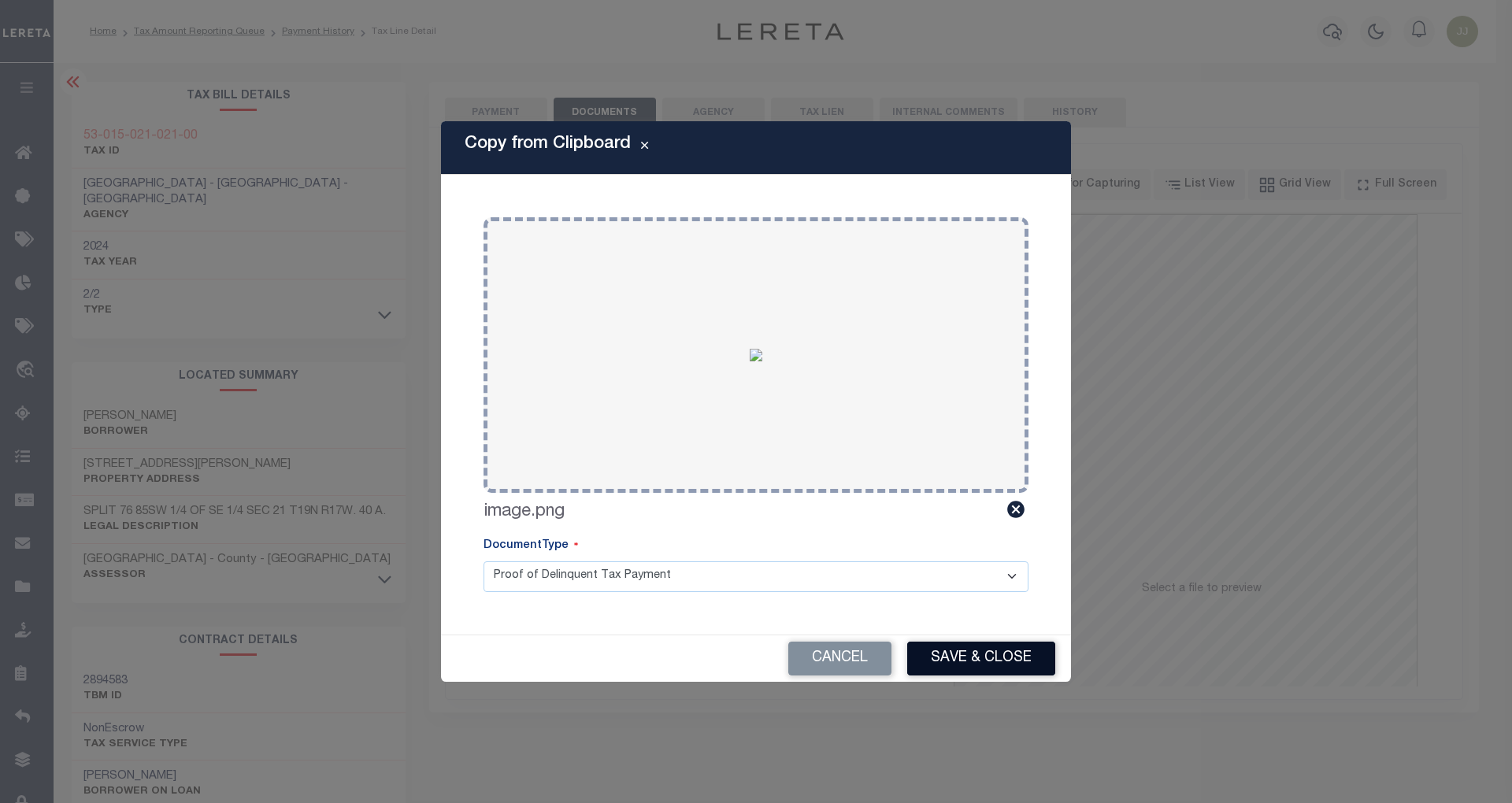
click at [986, 659] on button "Save & Close" at bounding box center [981, 659] width 148 height 34
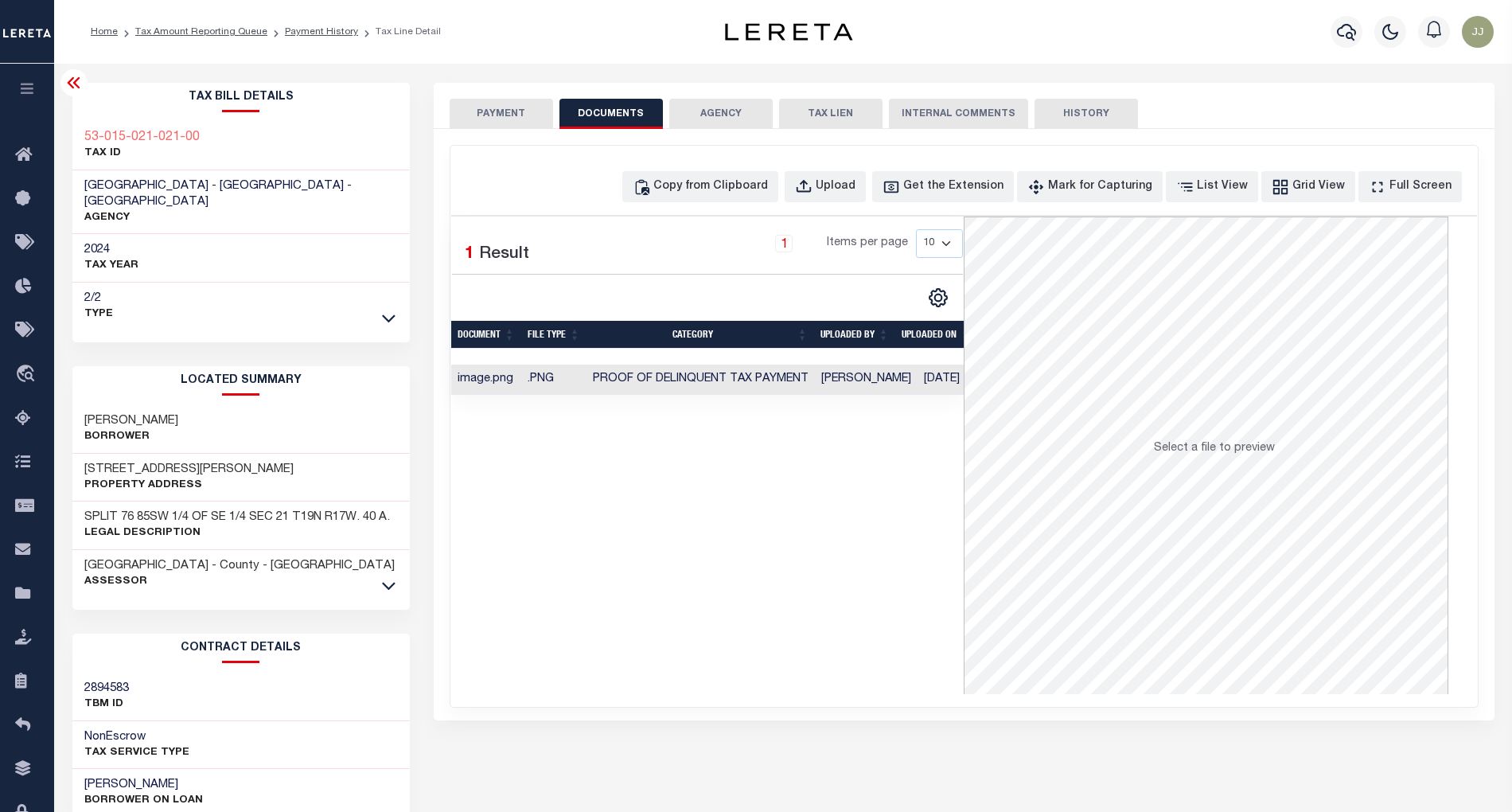
click at [498, 119] on button "PAYMENT" at bounding box center [501, 113] width 104 height 30
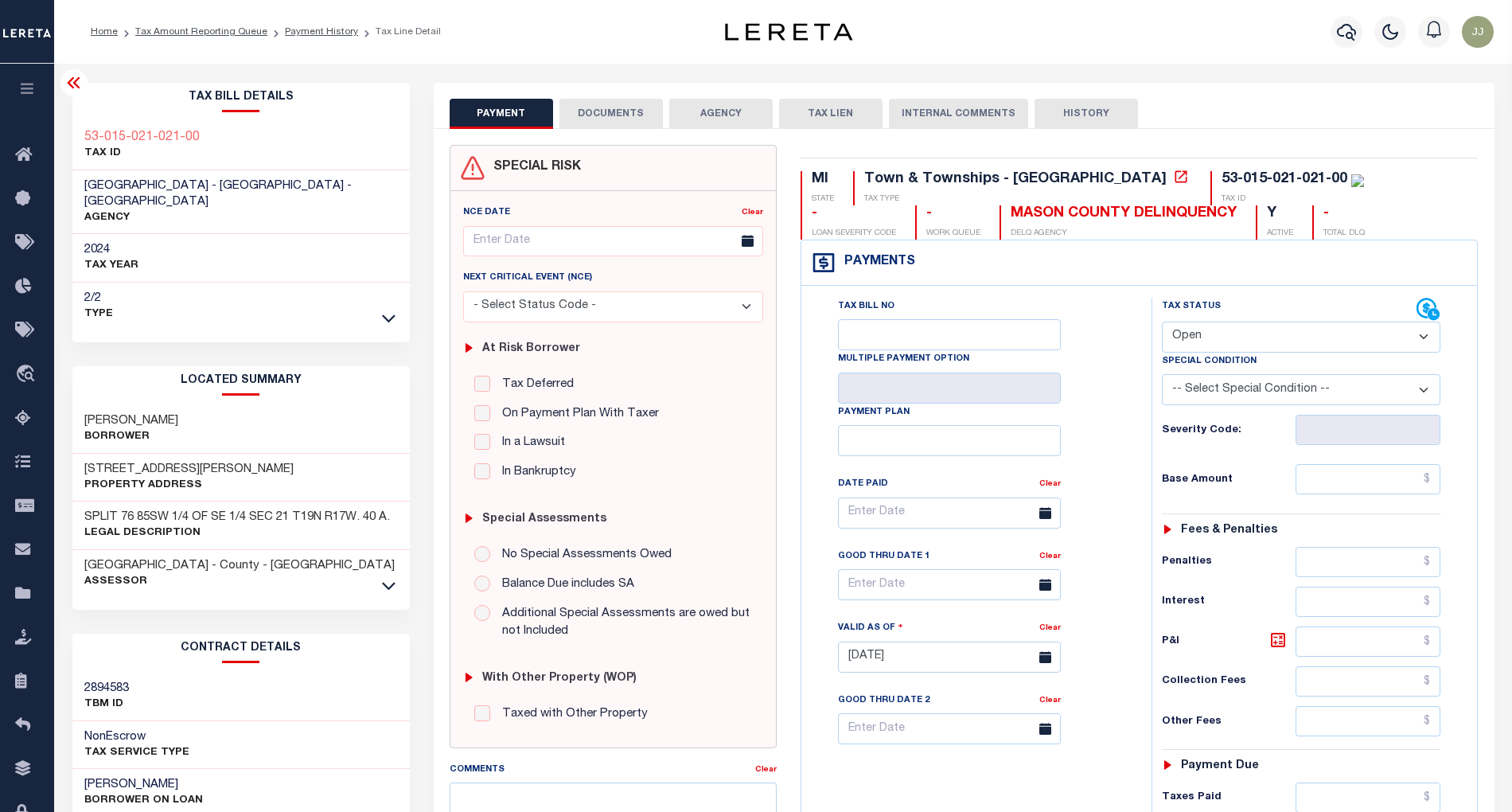
click at [1213, 337] on select "- Select Status Code - Open Due/Unpaid Paid Incomplete No Tax Due Internal Refu…" at bounding box center [1302, 337] width 280 height 31
select select "PYD"
click at [1162, 324] on select "- Select Status Code - Open Due/Unpaid Paid Incomplete No Tax Due Internal Refu…" at bounding box center [1302, 337] width 280 height 31
type input "[DATE]"
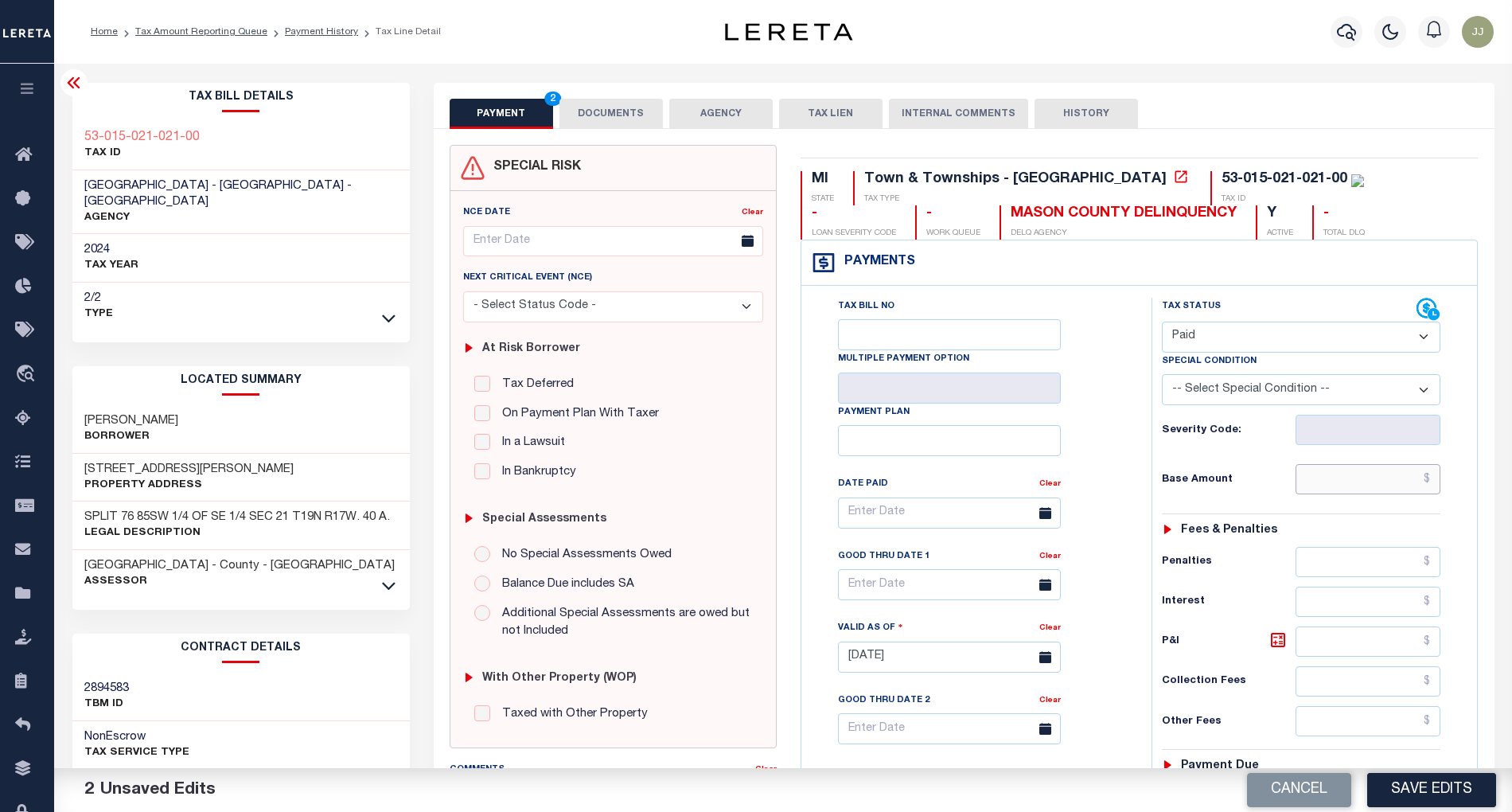
click at [1367, 494] on input "text" at bounding box center [1368, 479] width 145 height 30
type input "$0.00"
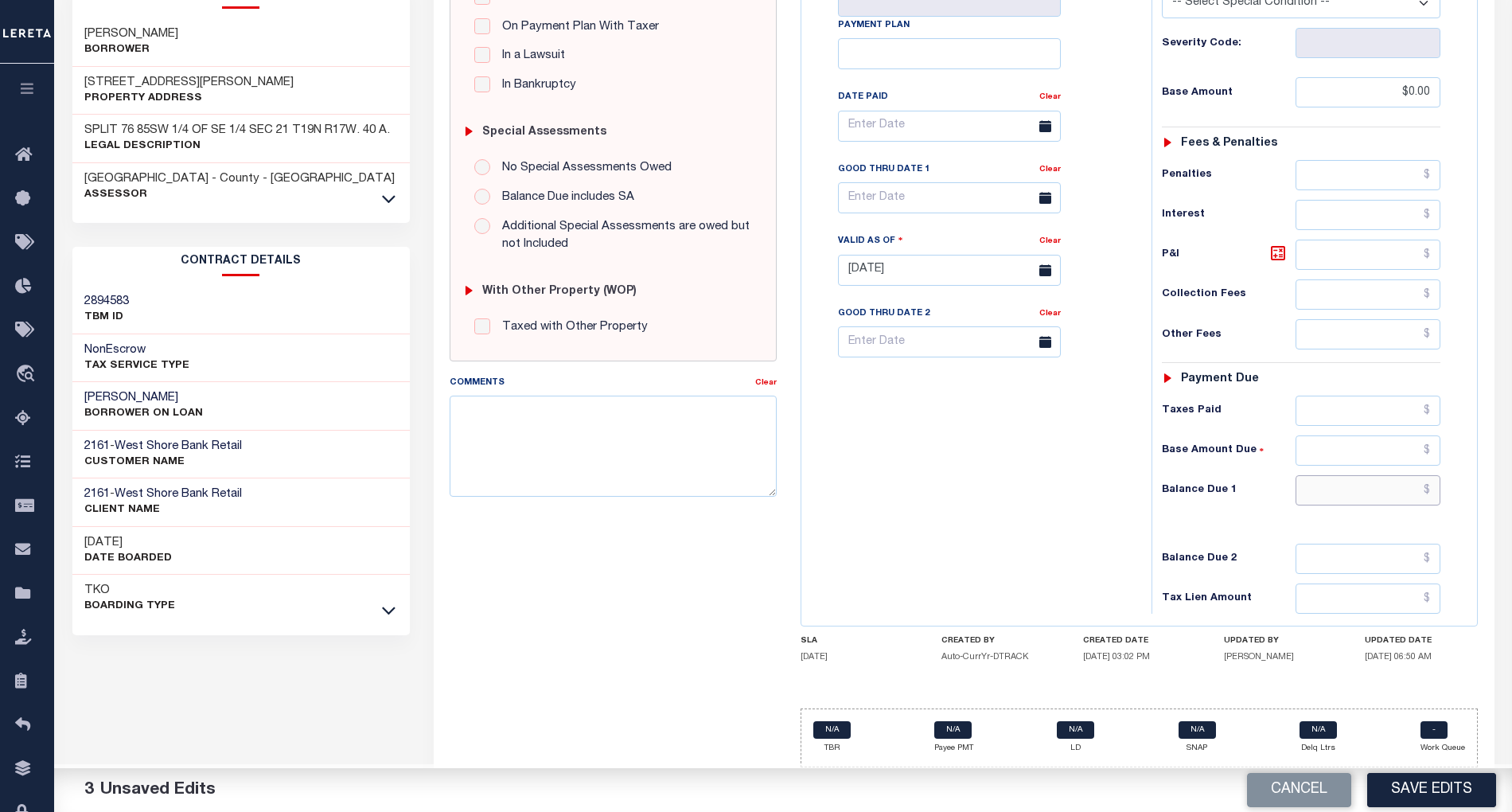
click at [1341, 499] on input "text" at bounding box center [1368, 490] width 145 height 30
type input "$0.00"
click at [1051, 516] on div "Tax Bill No Multiple Payment Option Payment Plan Clear" at bounding box center [973, 262] width 335 height 703
click at [1455, 771] on div "Cancel Save Edits" at bounding box center [1148, 791] width 729 height 45
click at [1443, 786] on button "Save Edits" at bounding box center [1431, 791] width 129 height 34
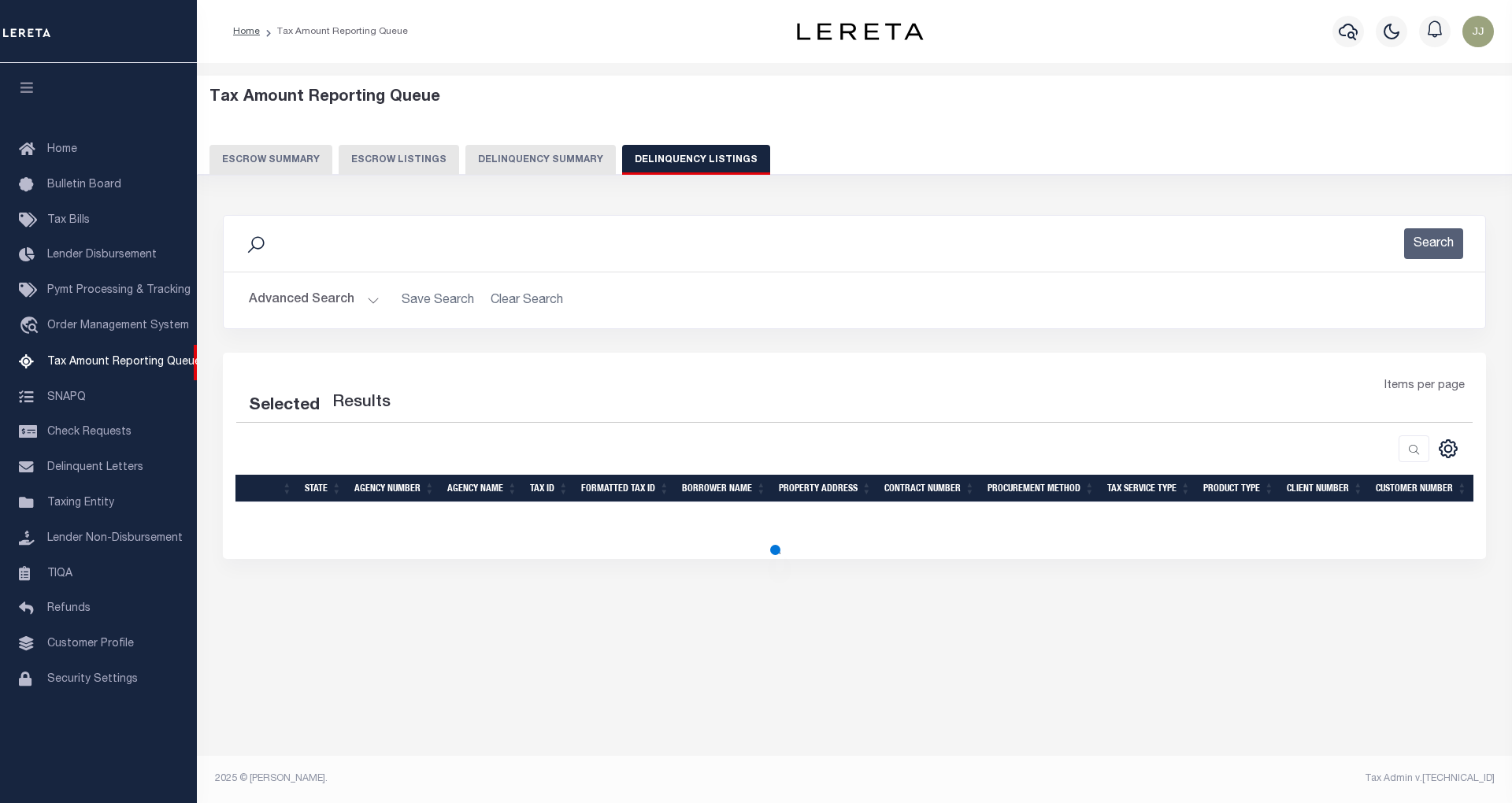
select select "MI"
select select "100"
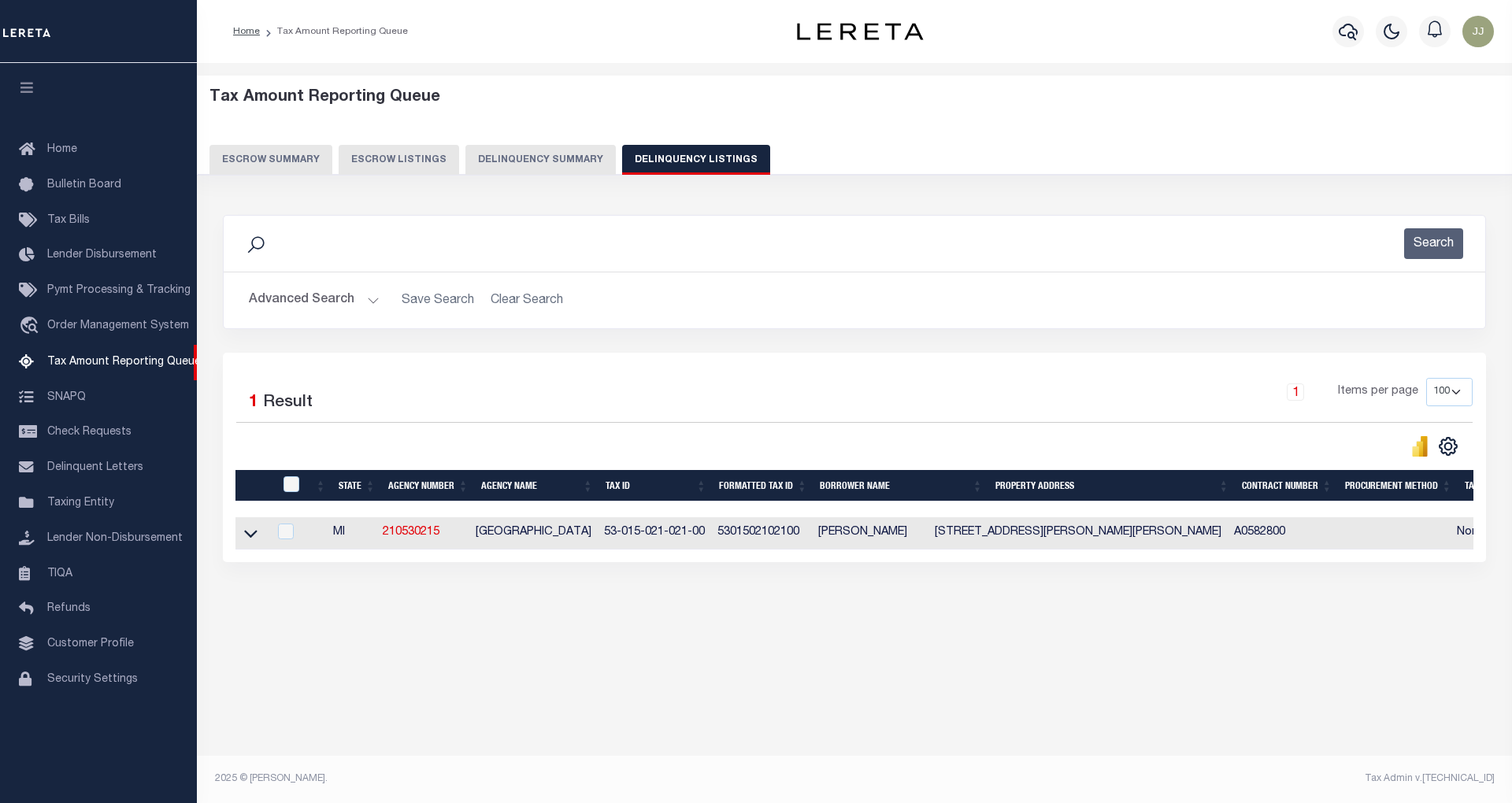
click at [309, 325] on div "Advanced Search Save Search Clear Search tblassign_wrapper_dynamictable_____Def…" at bounding box center [854, 300] width 1262 height 56
click at [310, 306] on button "Advanced Search" at bounding box center [314, 300] width 131 height 31
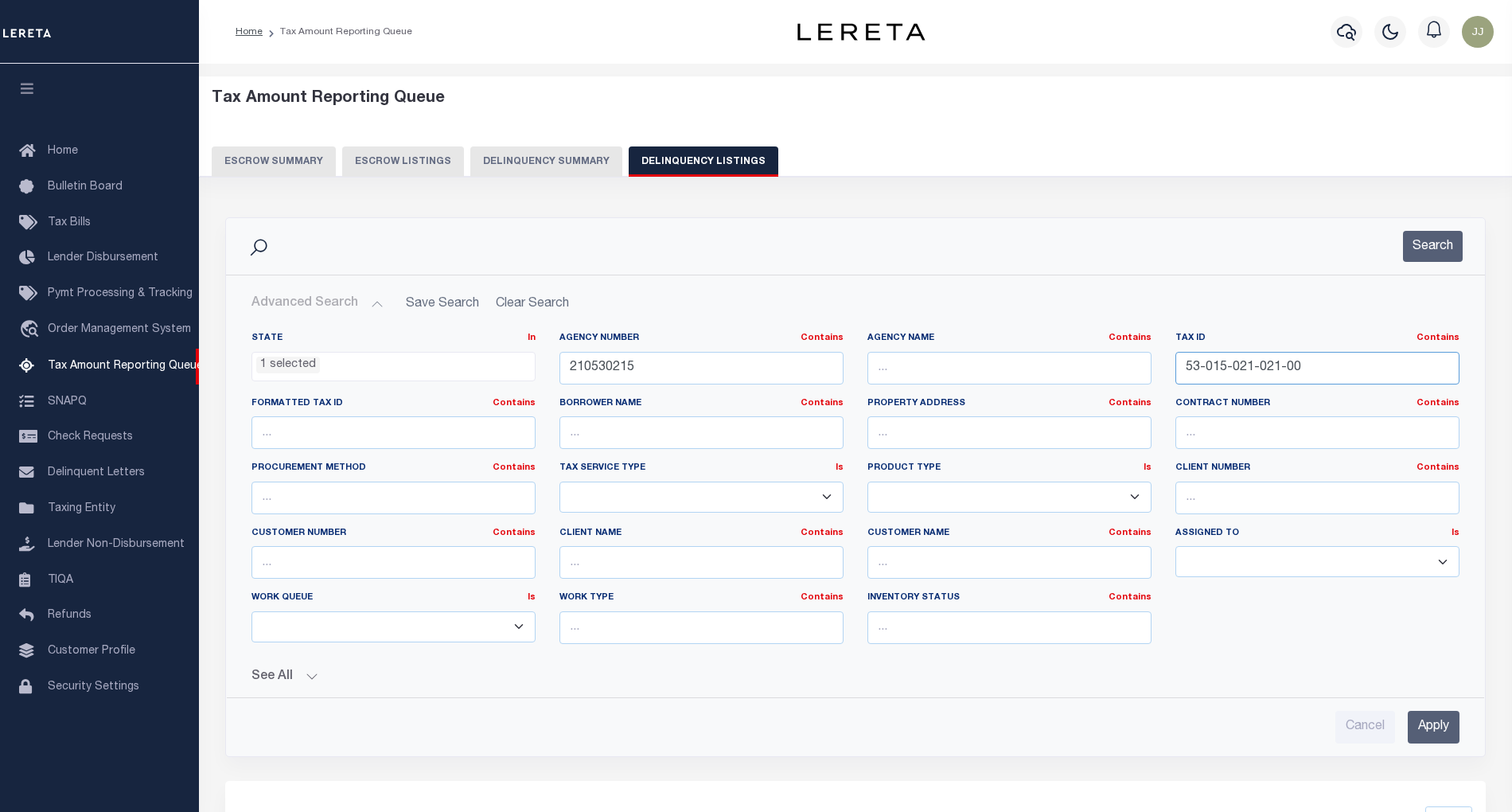
drag, startPoint x: 1309, startPoint y: 370, endPoint x: 1162, endPoint y: 367, distance: 147.0
click at [1162, 367] on div "State In In AK AL AR AZ CA CO CT DC DE FL GA GU HI IA ID IL IN KS KY LA MA MD M…" at bounding box center [856, 494] width 1232 height 324
paste input "2-001-15"
type input "53-015-022-001-15"
click at [1424, 239] on button "Search" at bounding box center [1433, 246] width 60 height 31
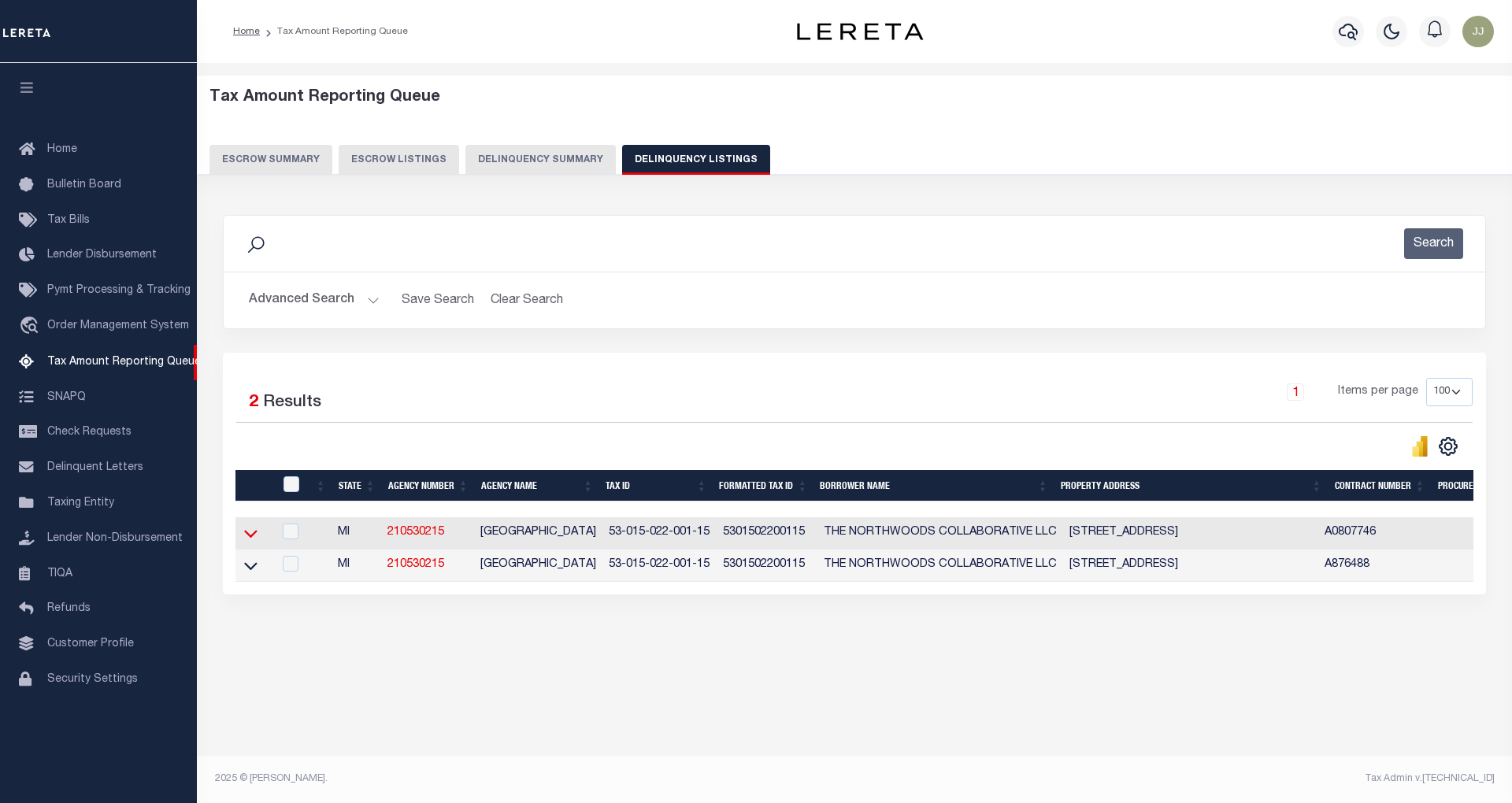
click at [250, 536] on icon at bounding box center [250, 533] width 14 height 16
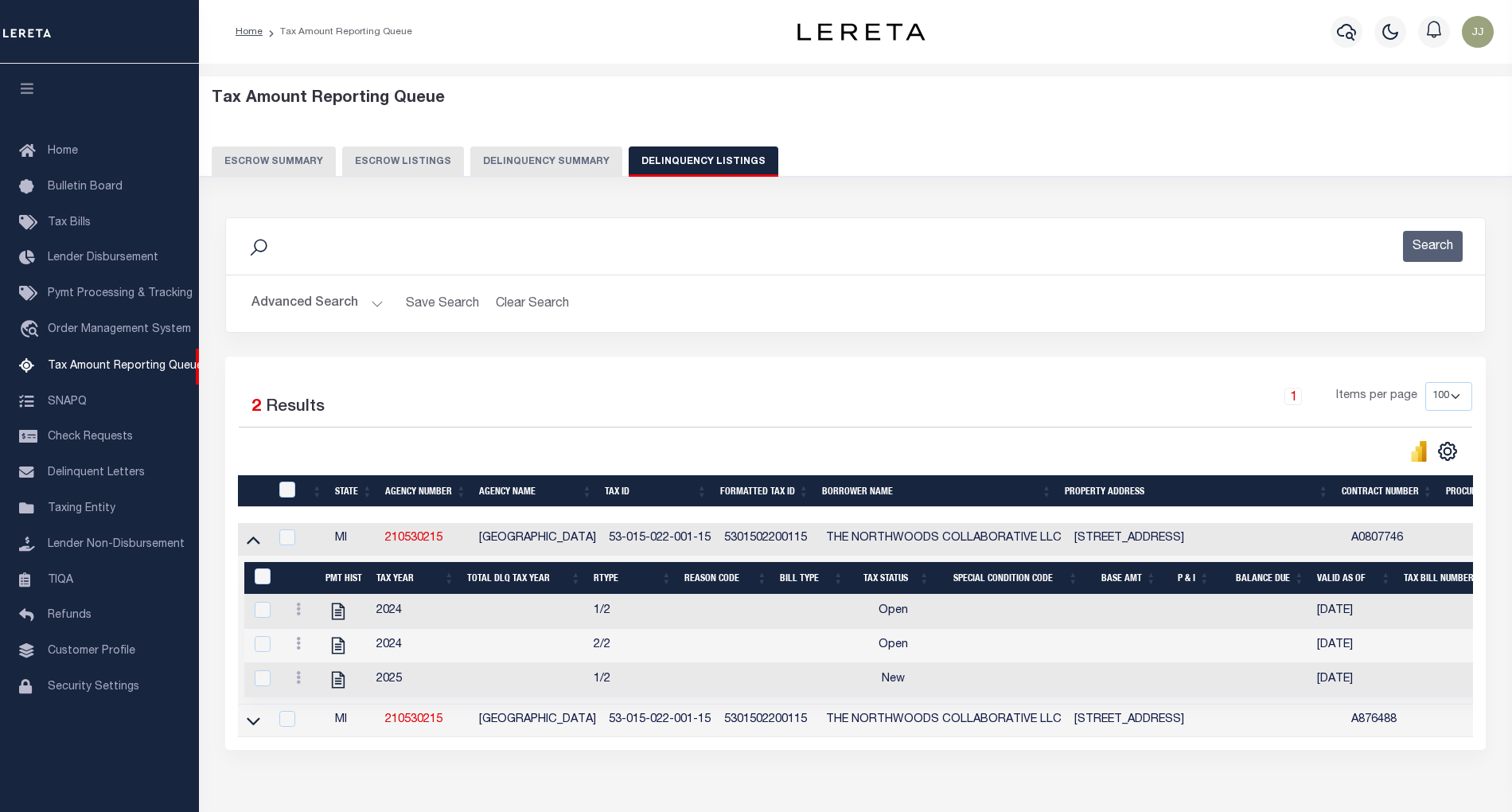
scroll to position [100, 0]
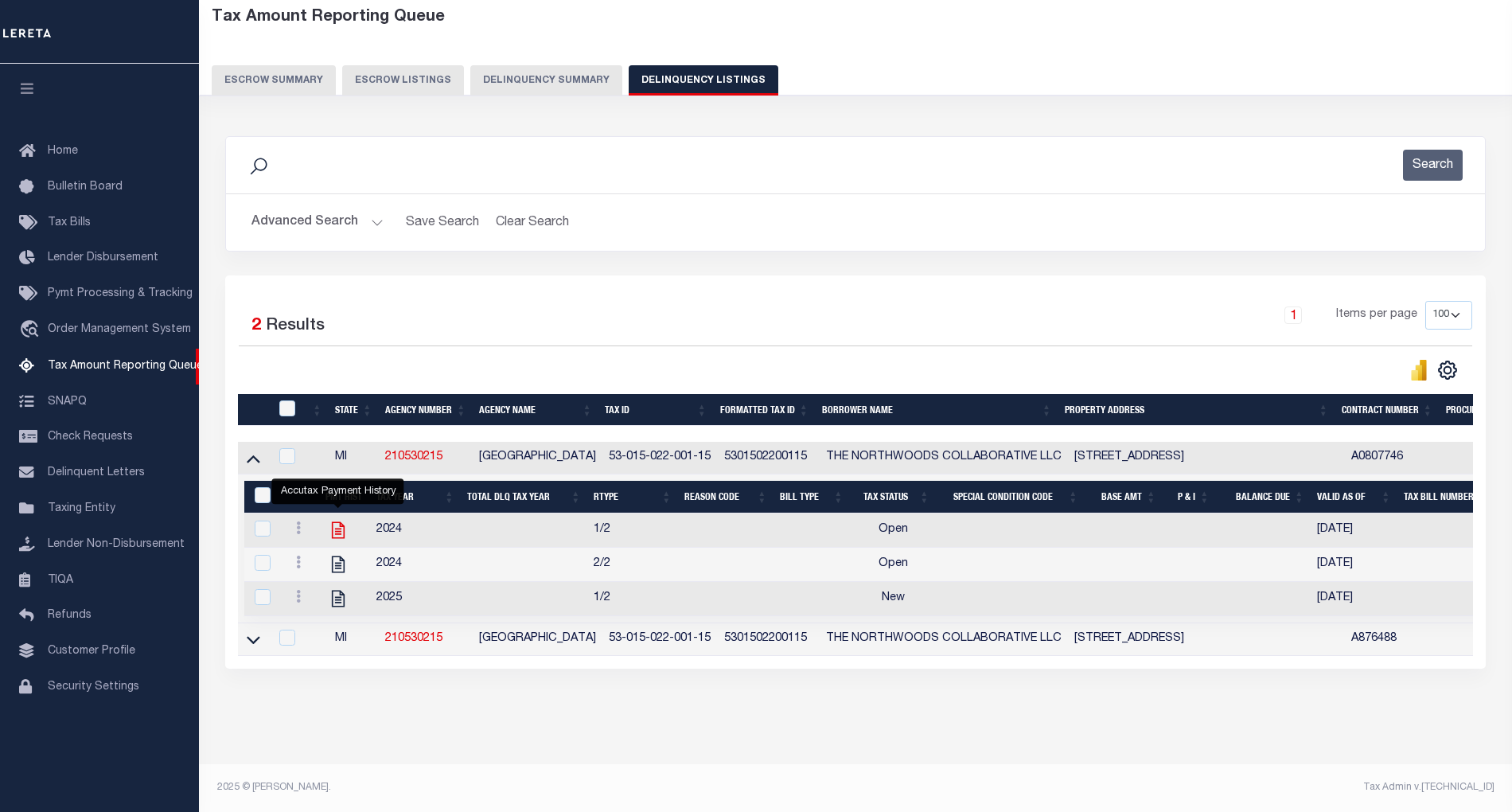
click at [335, 520] on icon "" at bounding box center [338, 530] width 21 height 21
checkbox input "true"
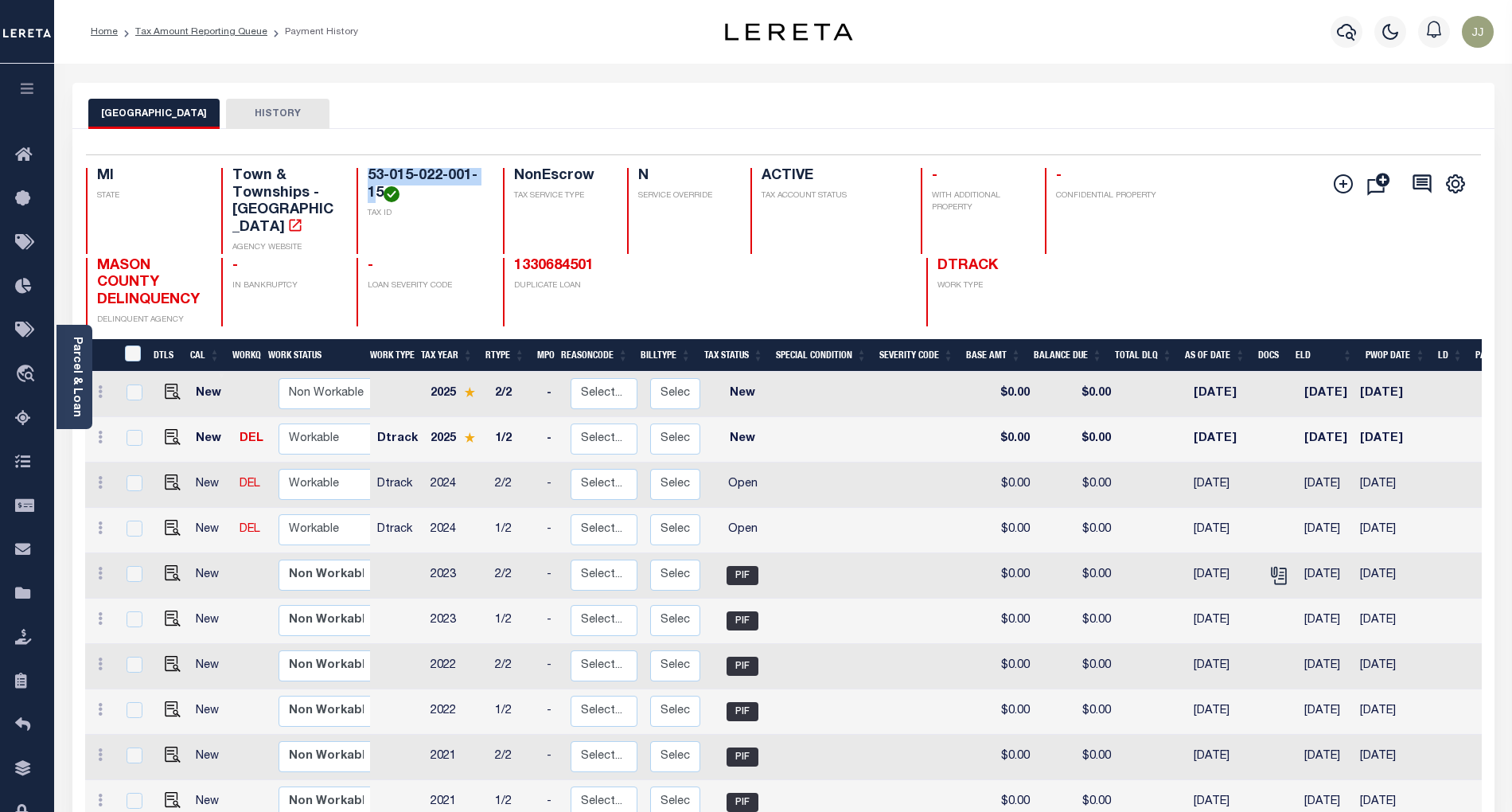
drag, startPoint x: 378, startPoint y: 196, endPoint x: 372, endPoint y: 177, distance: 19.9
click at [371, 173] on h4 "53-015-022-001-15" at bounding box center [426, 185] width 117 height 34
click at [465, 258] on h4 "-" at bounding box center [426, 266] width 117 height 17
drag, startPoint x: 380, startPoint y: 192, endPoint x: 361, endPoint y: 176, distance: 24.8
click at [361, 176] on div "53-015-022-001-15 TAX ID" at bounding box center [420, 211] width 128 height 86
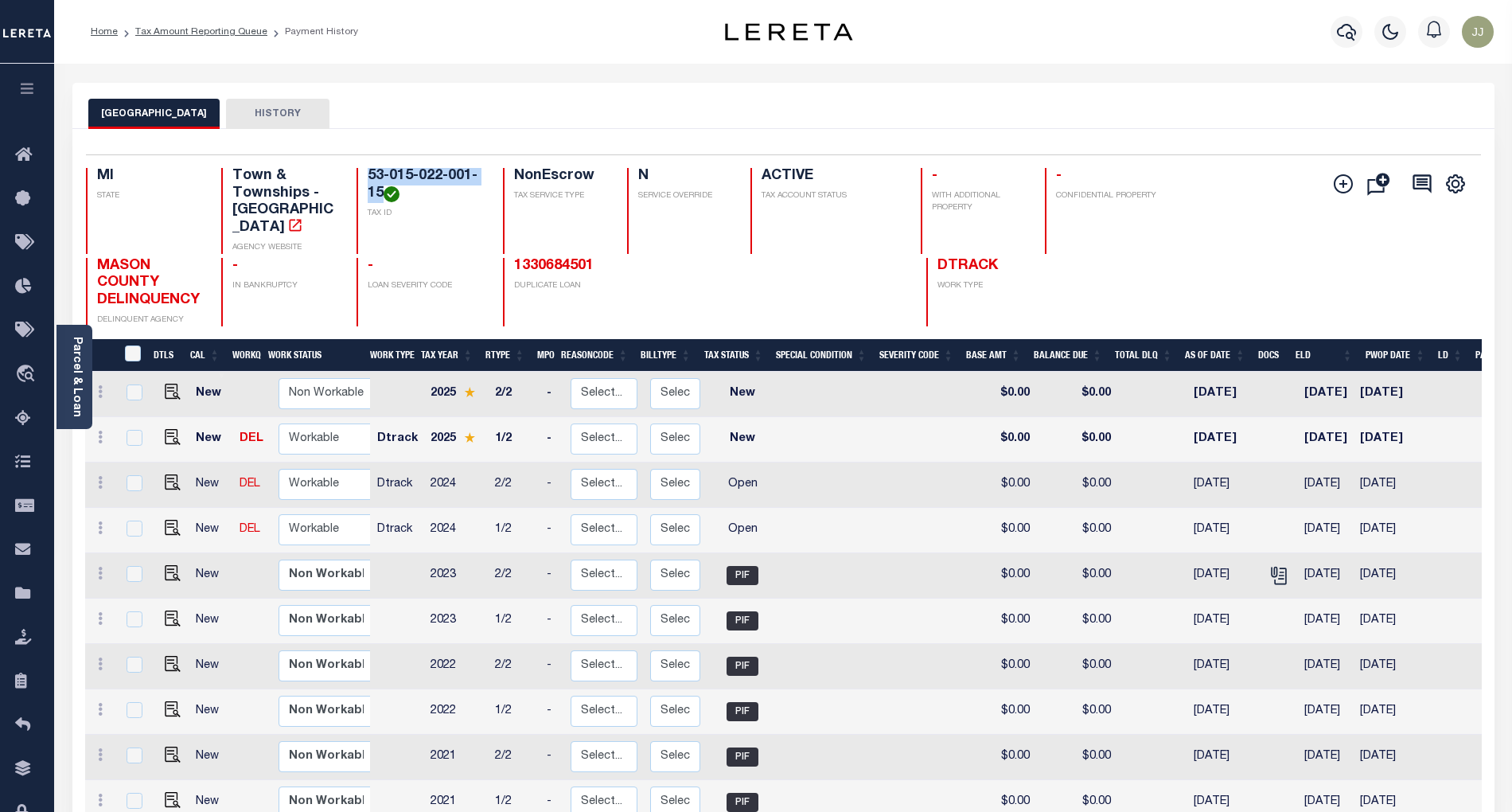
copy h4 "53-015-022-001-15"
drag, startPoint x: 762, startPoint y: 5, endPoint x: 309, endPoint y: 512, distance: 679.9
click at [309, 514] on select "Non Workable Workable" at bounding box center [326, 530] width 95 height 31
checkbox input "true"
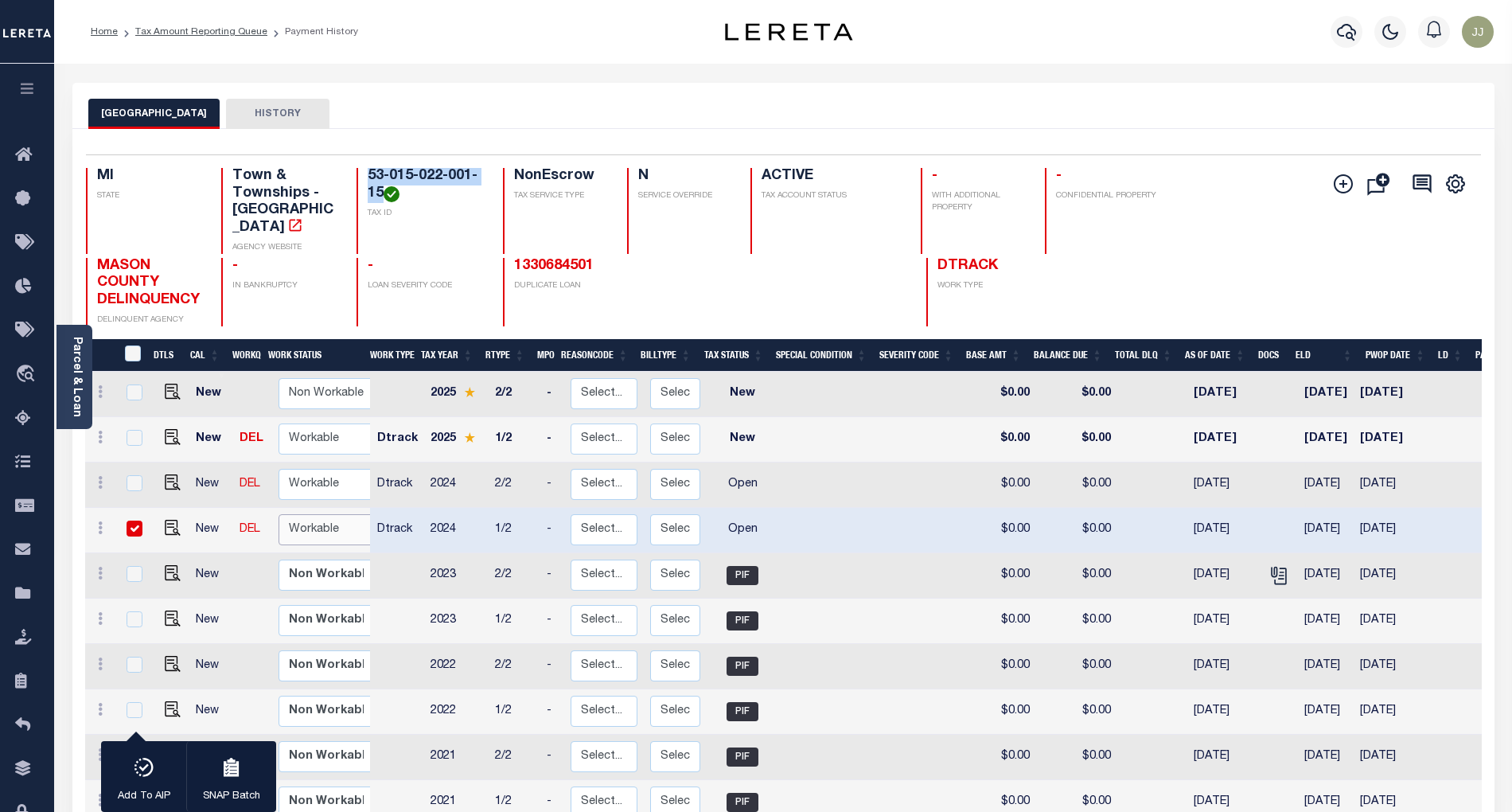
select select "true"
click at [279, 514] on select "Non Workable Workable" at bounding box center [326, 530] width 95 height 31
checkbox input "false"
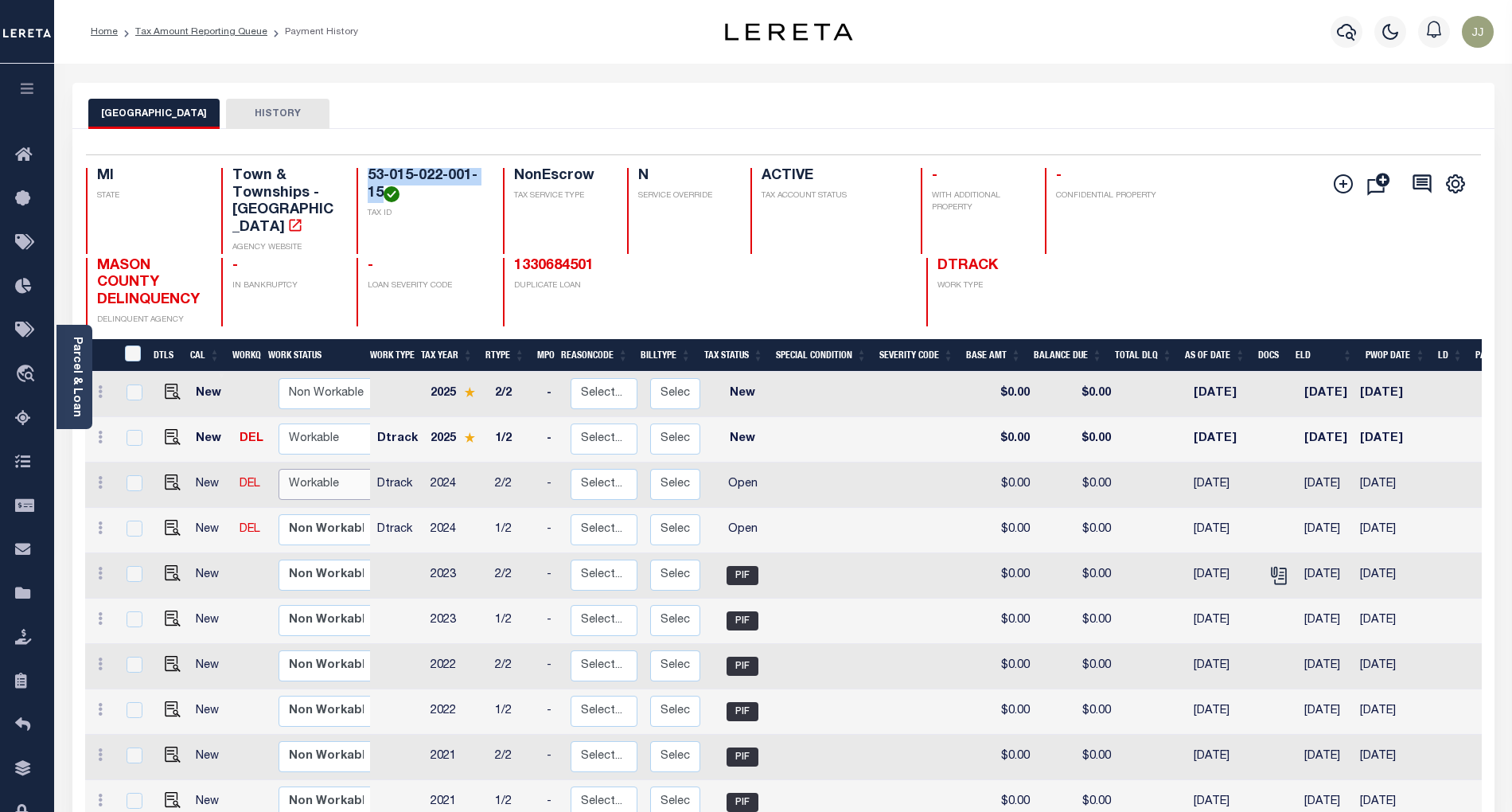
click at [313, 469] on select "Non Workable Workable" at bounding box center [326, 484] width 95 height 31
checkbox input "true"
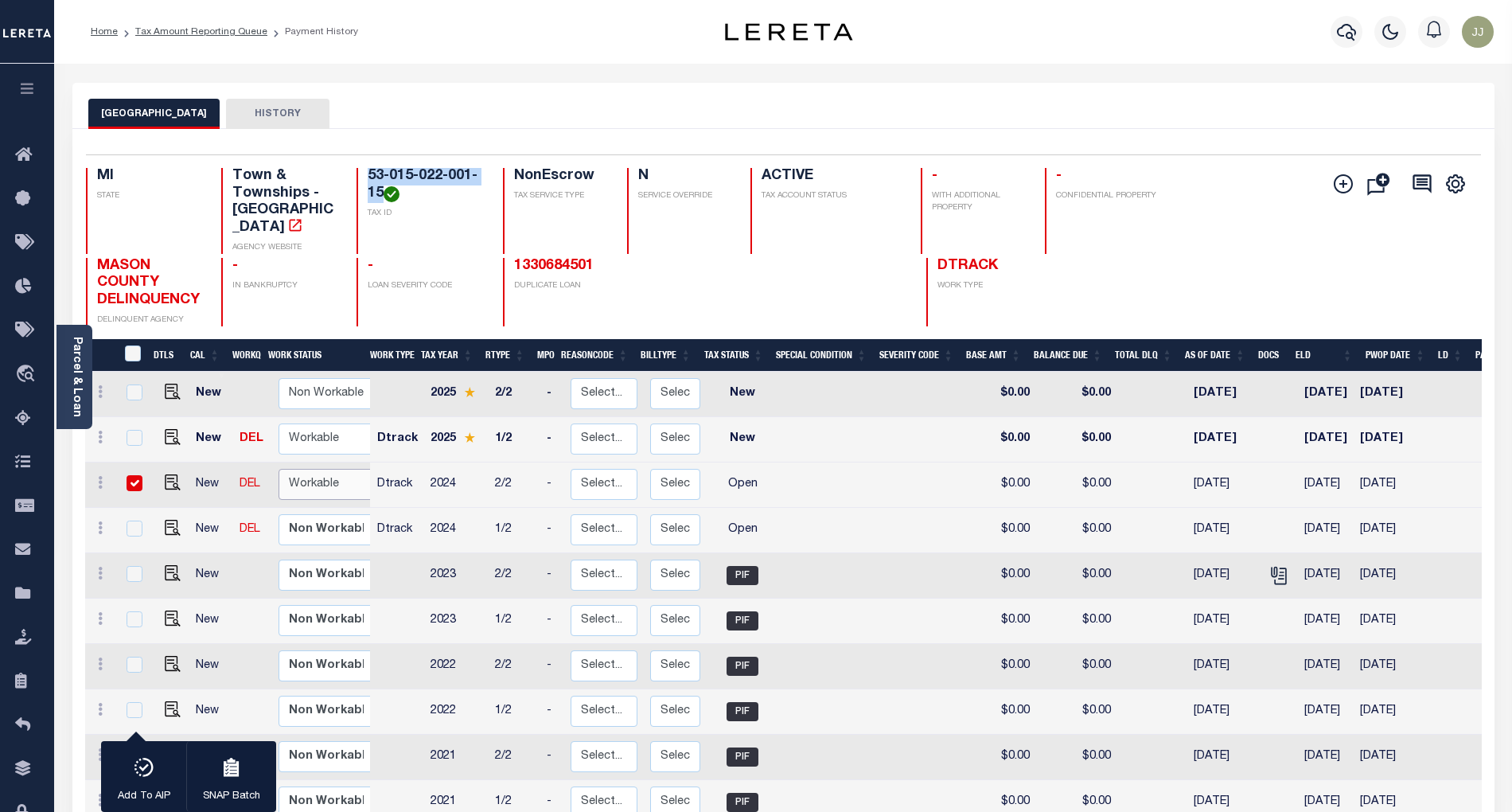
select select "true"
click at [279, 469] on select "Non Workable Workable" at bounding box center [326, 484] width 95 height 31
checkbox input "false"
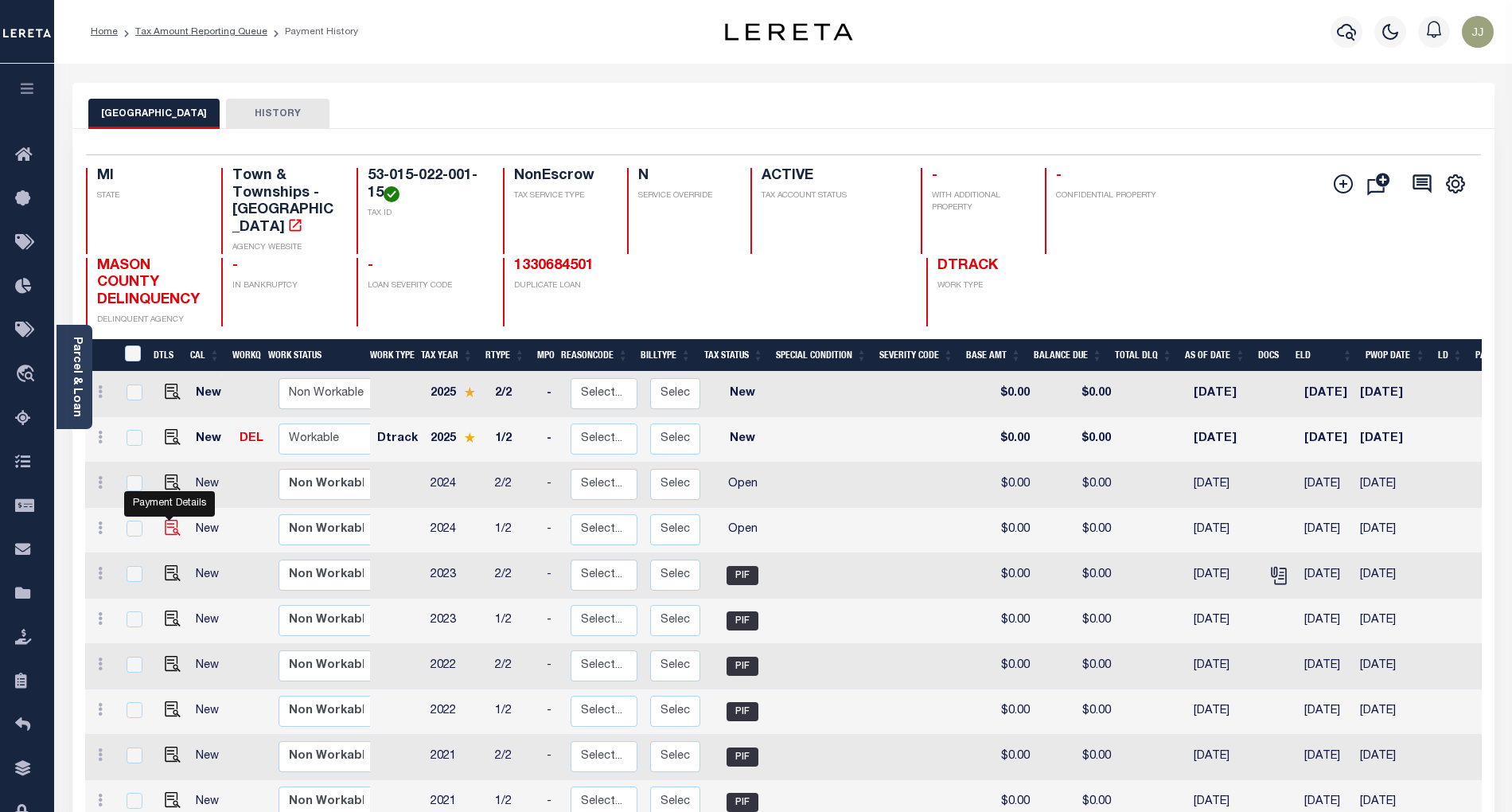
click at [166, 520] on img "" at bounding box center [172, 528] width 16 height 16
checkbox input "true"
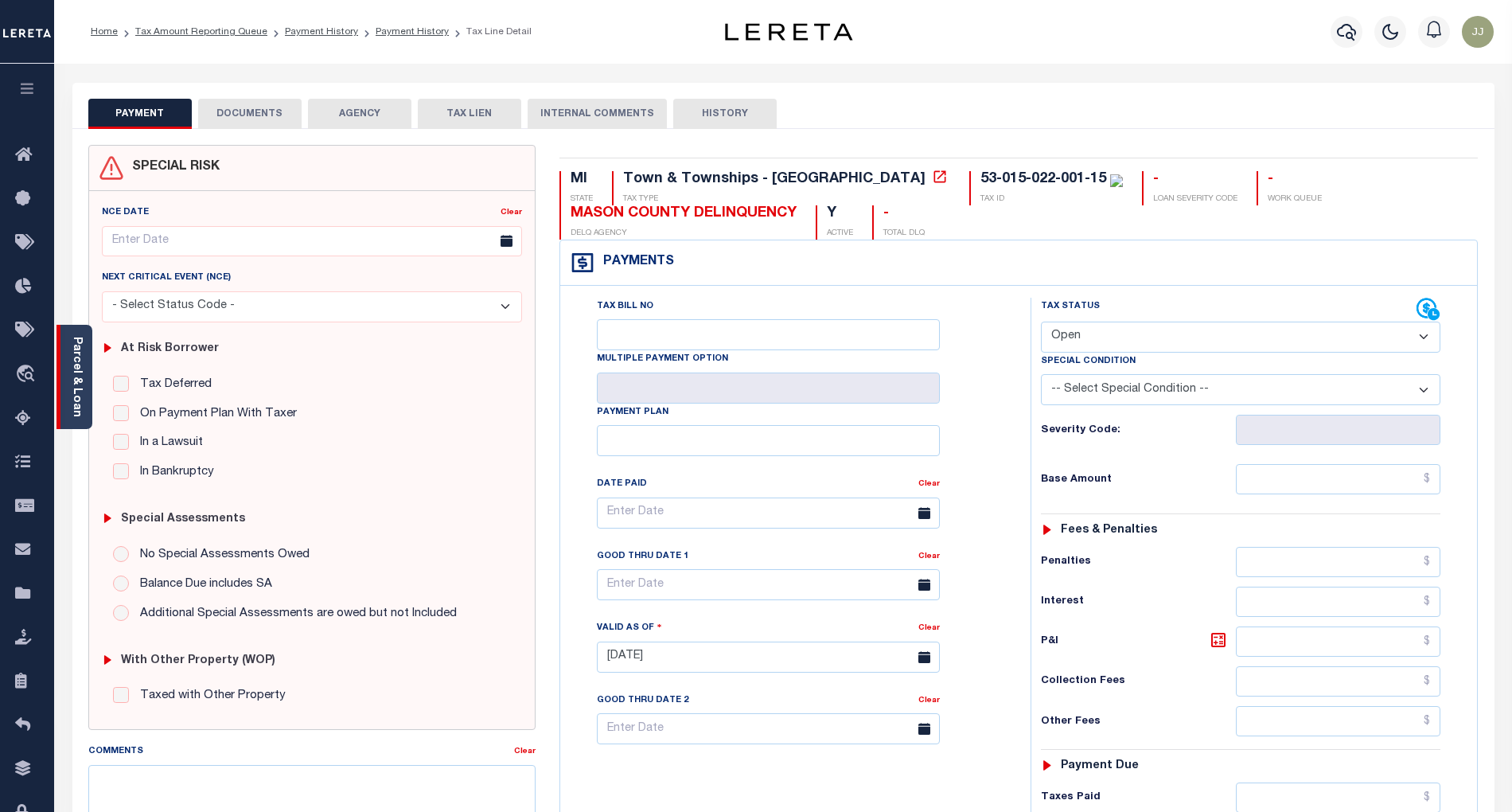
click at [84, 403] on div "Parcel & Loan" at bounding box center [75, 376] width 36 height 104
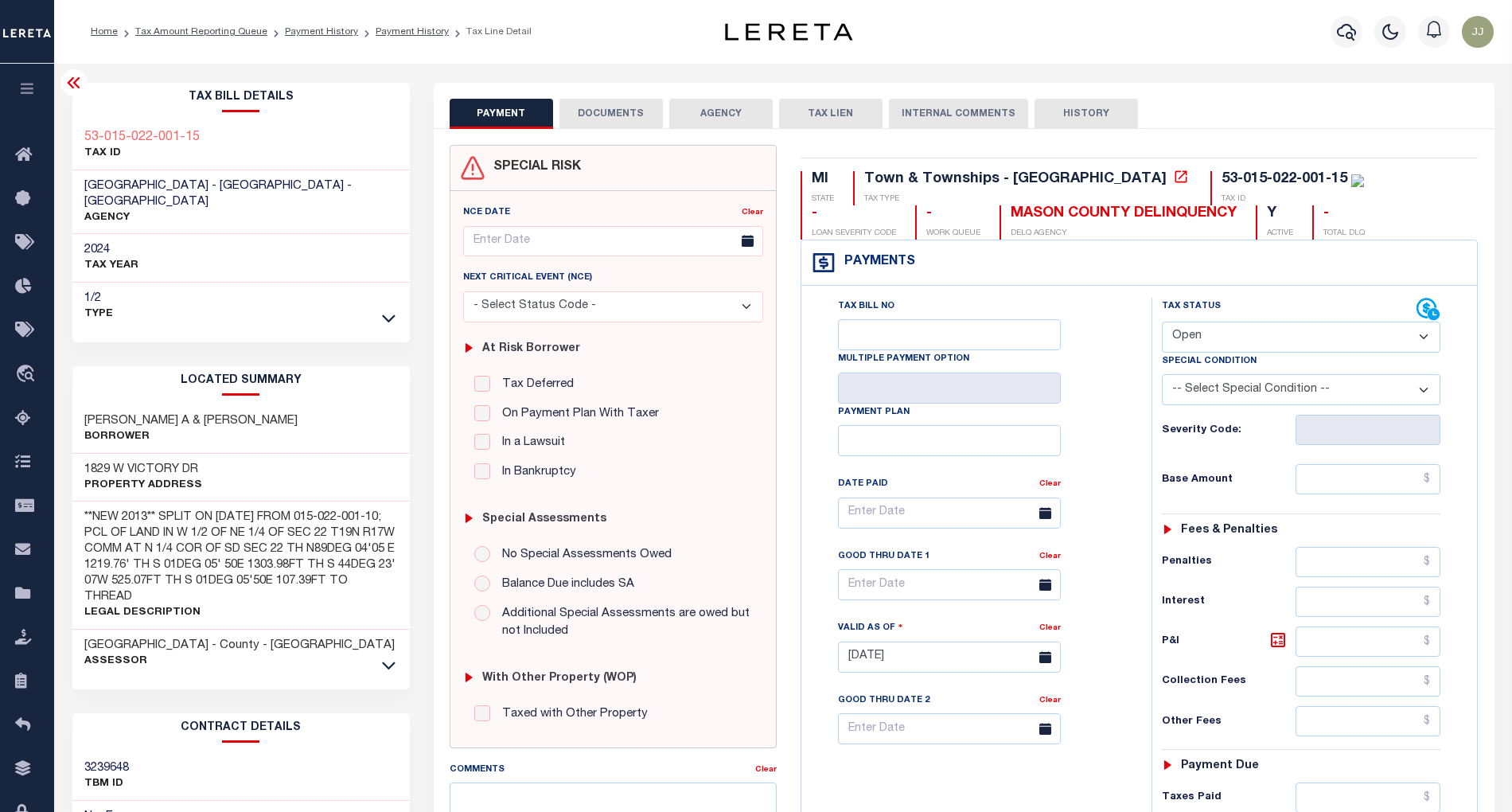
click at [1146, 337] on div "Tax Status Status" at bounding box center [1307, 649] width 335 height 703
click at [1204, 347] on select "- Select Status Code - Open Due/Unpaid Paid Incomplete No Tax Due Internal Refu…" at bounding box center [1302, 337] width 280 height 31
select select "PYD"
click at [1162, 324] on select "- Select Status Code - Open Due/Unpaid Paid Incomplete No Tax Due Internal Refu…" at bounding box center [1302, 337] width 280 height 31
type input "[DATE]"
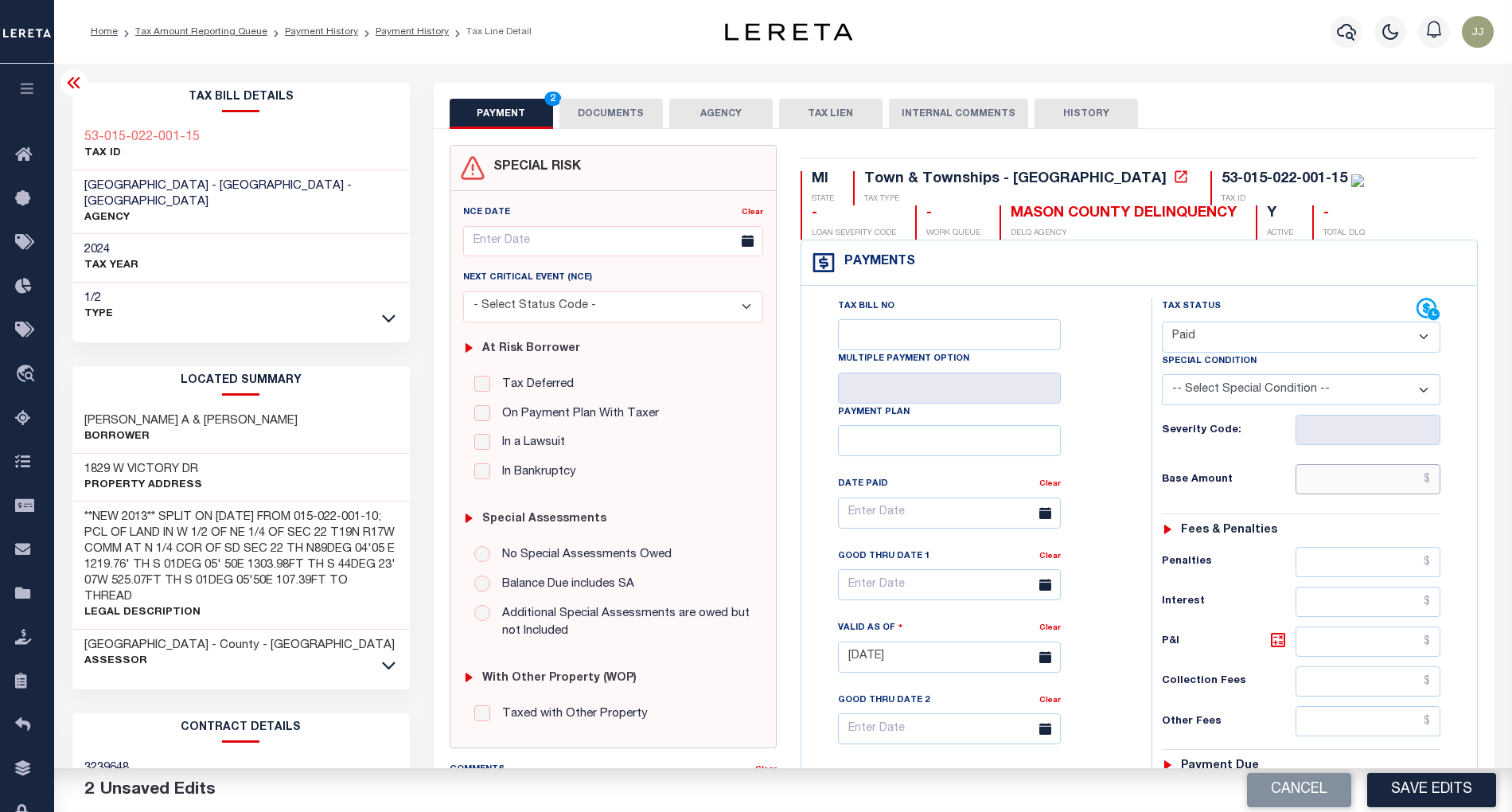
click at [1328, 476] on input "text" at bounding box center [1368, 479] width 145 height 30
type input "$0.00"
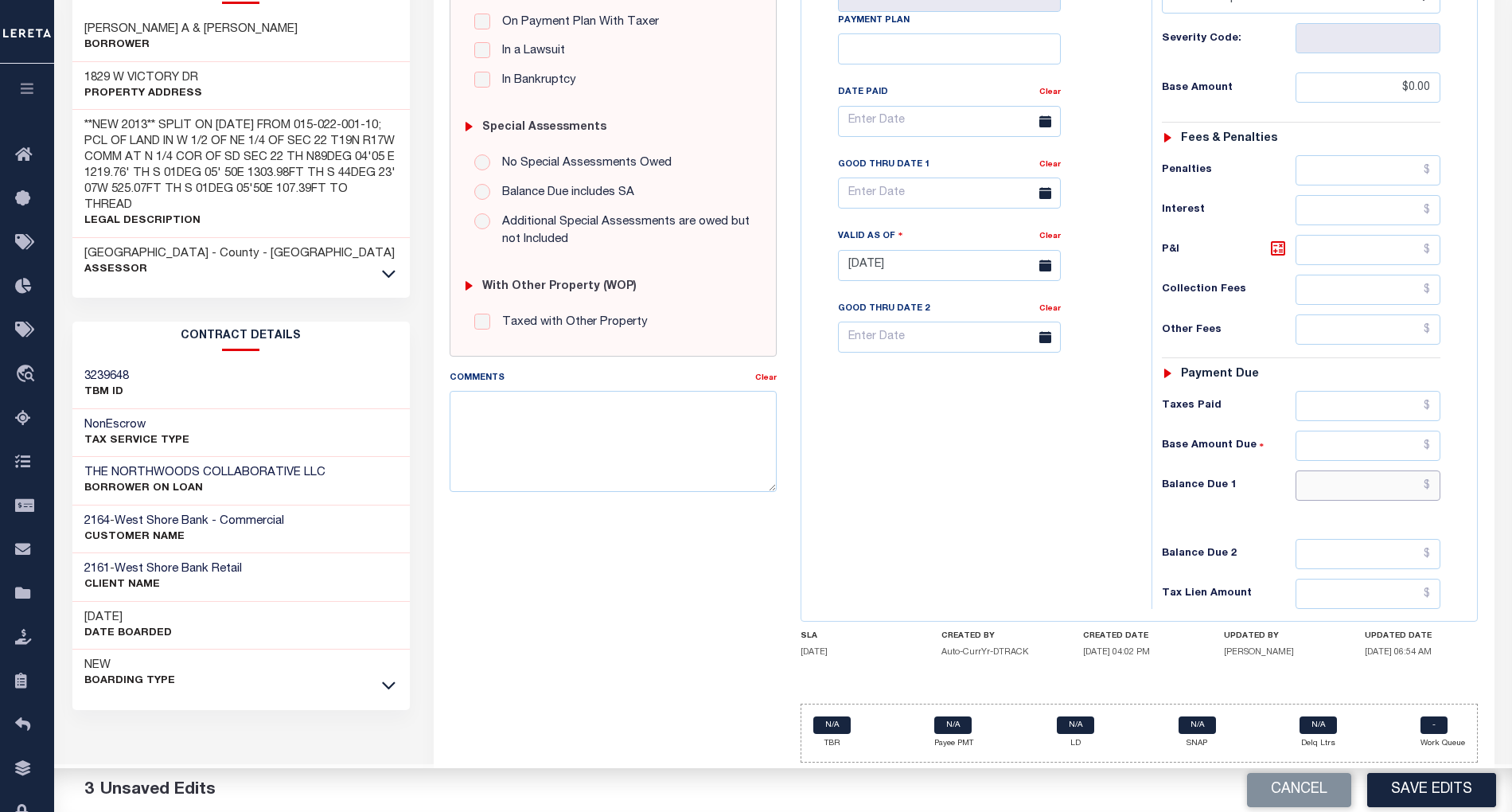
click at [1382, 485] on input "text" at bounding box center [1368, 485] width 145 height 30
type input "$0.00"
click at [1456, 791] on button "Save Edits" at bounding box center [1431, 791] width 129 height 34
checkbox input "false"
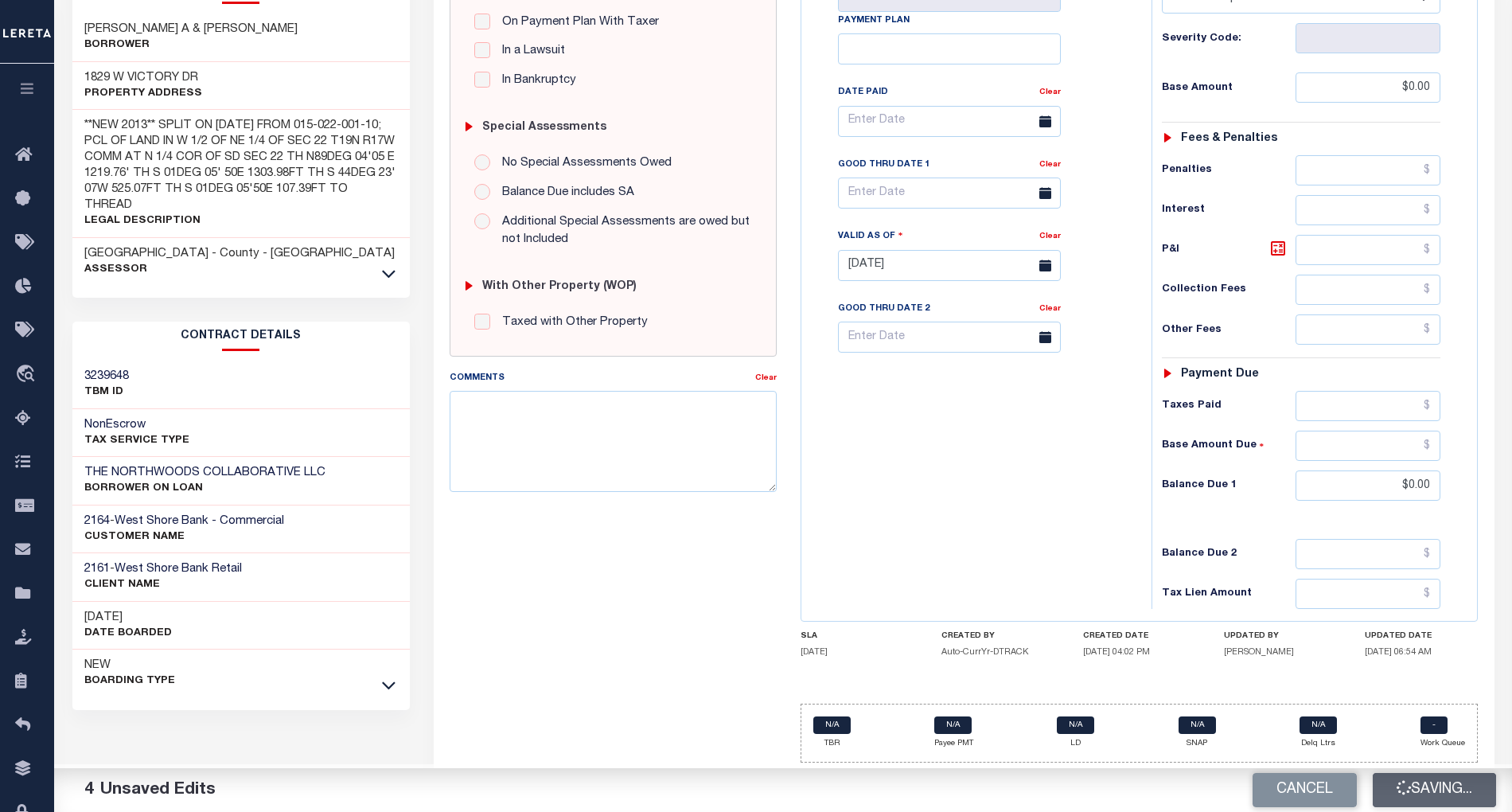
checkbox input "false"
type input "$0"
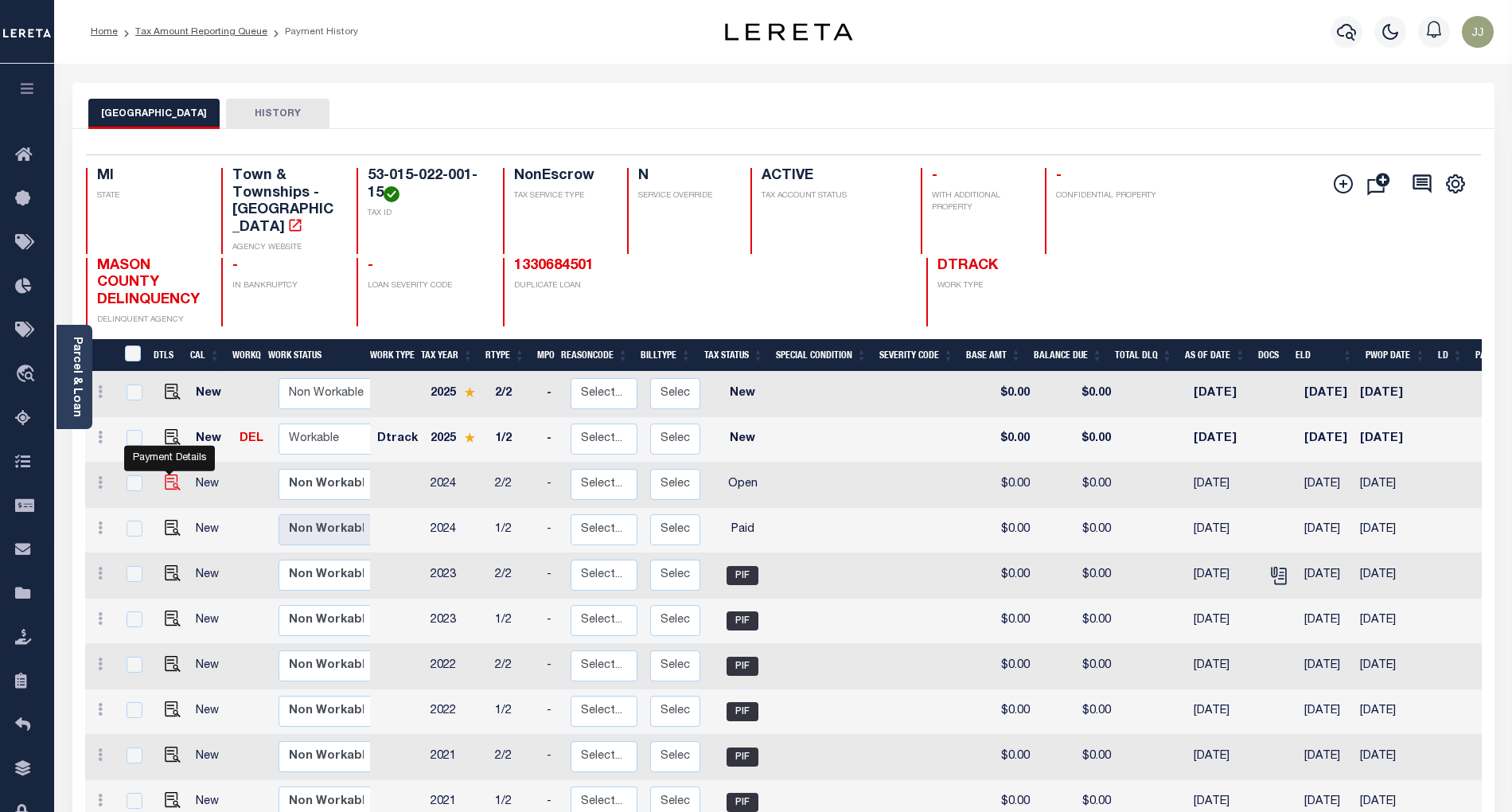
click at [165, 475] on img "" at bounding box center [172, 482] width 16 height 16
checkbox input "true"
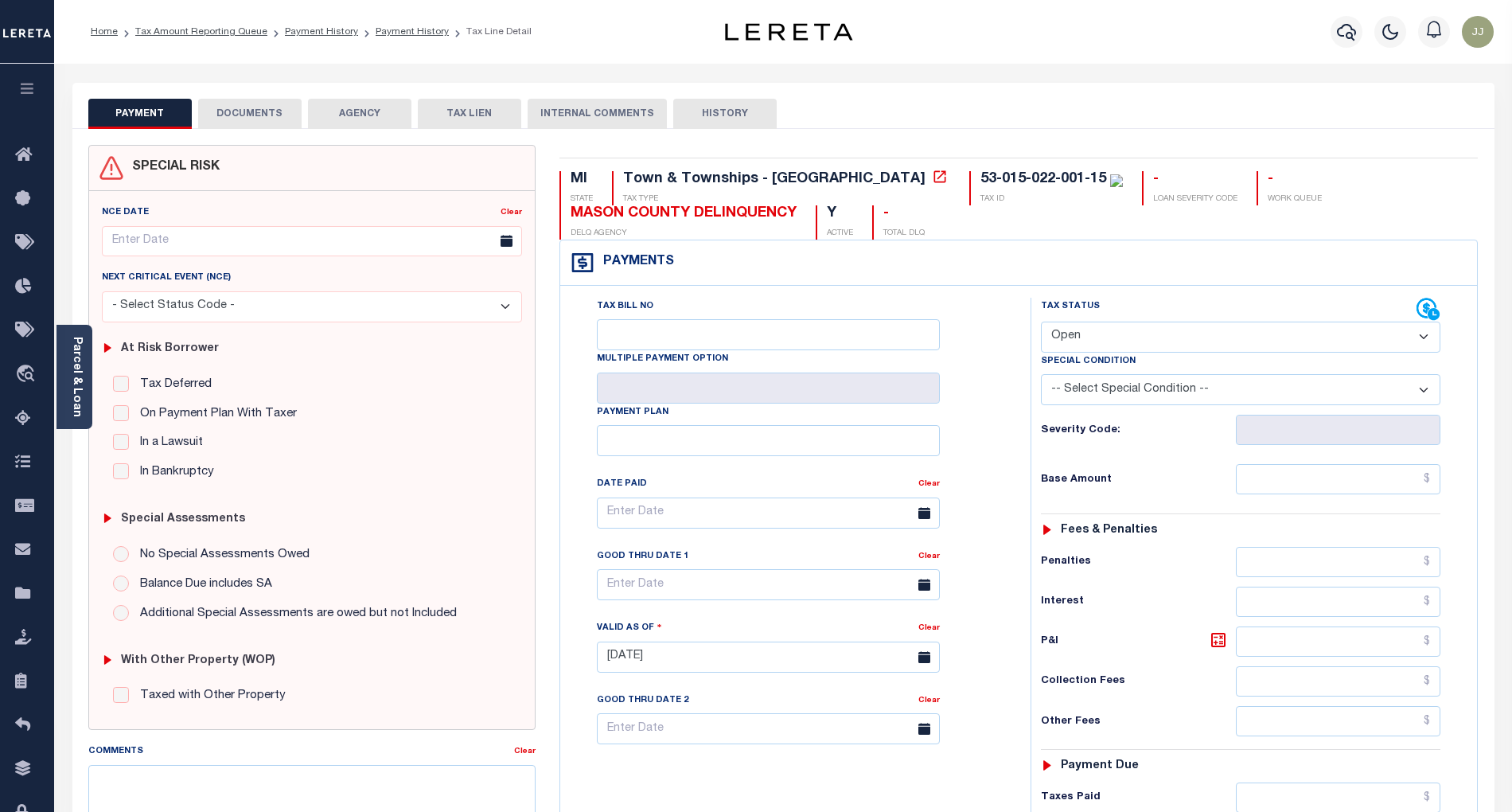
click at [1095, 342] on select "- Select Status Code - Open Due/Unpaid Paid Incomplete No Tax Due Internal Refu…" at bounding box center [1241, 337] width 400 height 31
select select "PYD"
click at [1041, 324] on select "- Select Status Code - Open Due/Unpaid Paid Incomplete No Tax Due Internal Refu…" at bounding box center [1241, 337] width 400 height 31
type input "[DATE]"
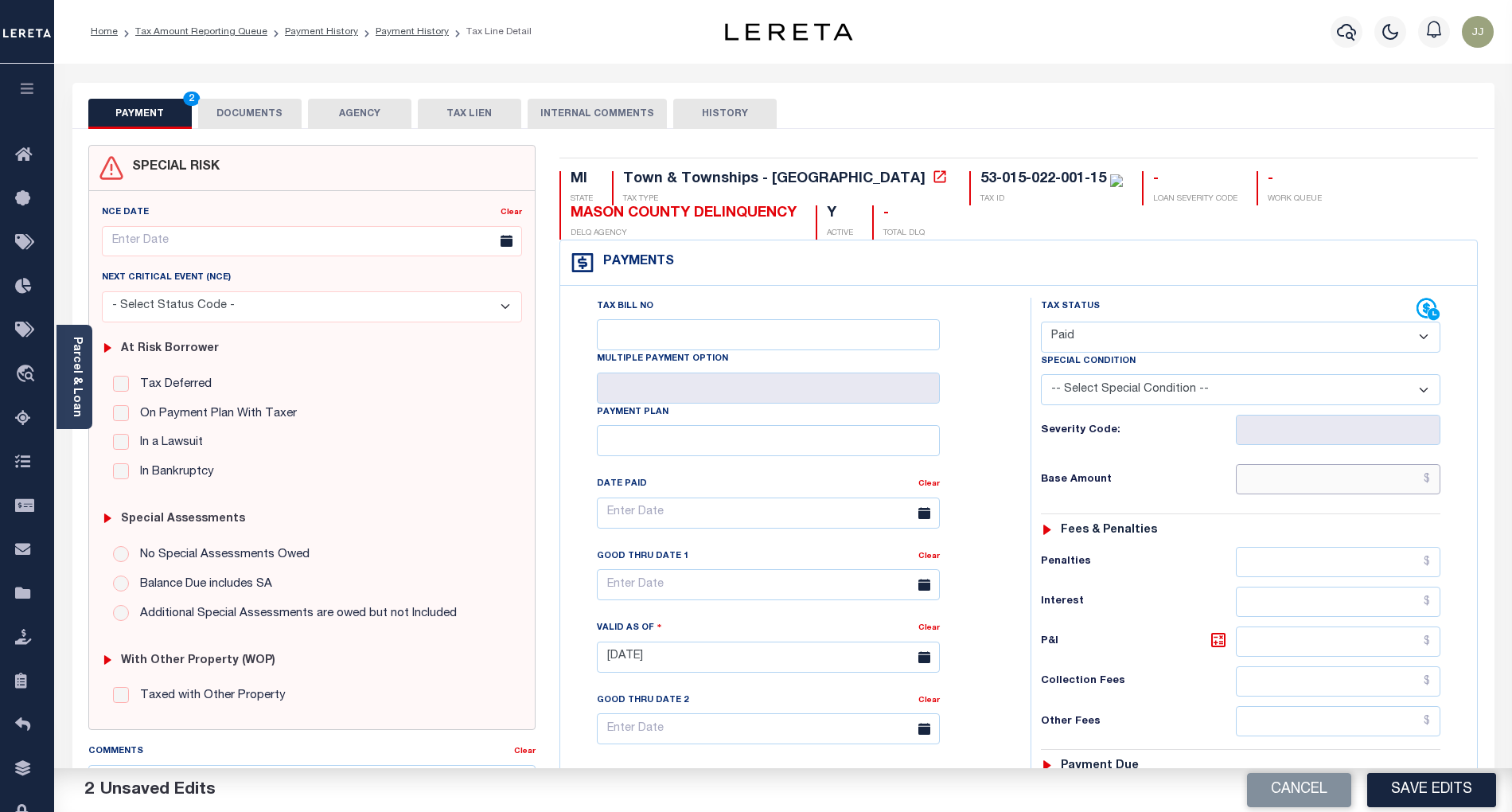
click at [1305, 478] on input "text" at bounding box center [1338, 479] width 205 height 30
type input "$0.00"
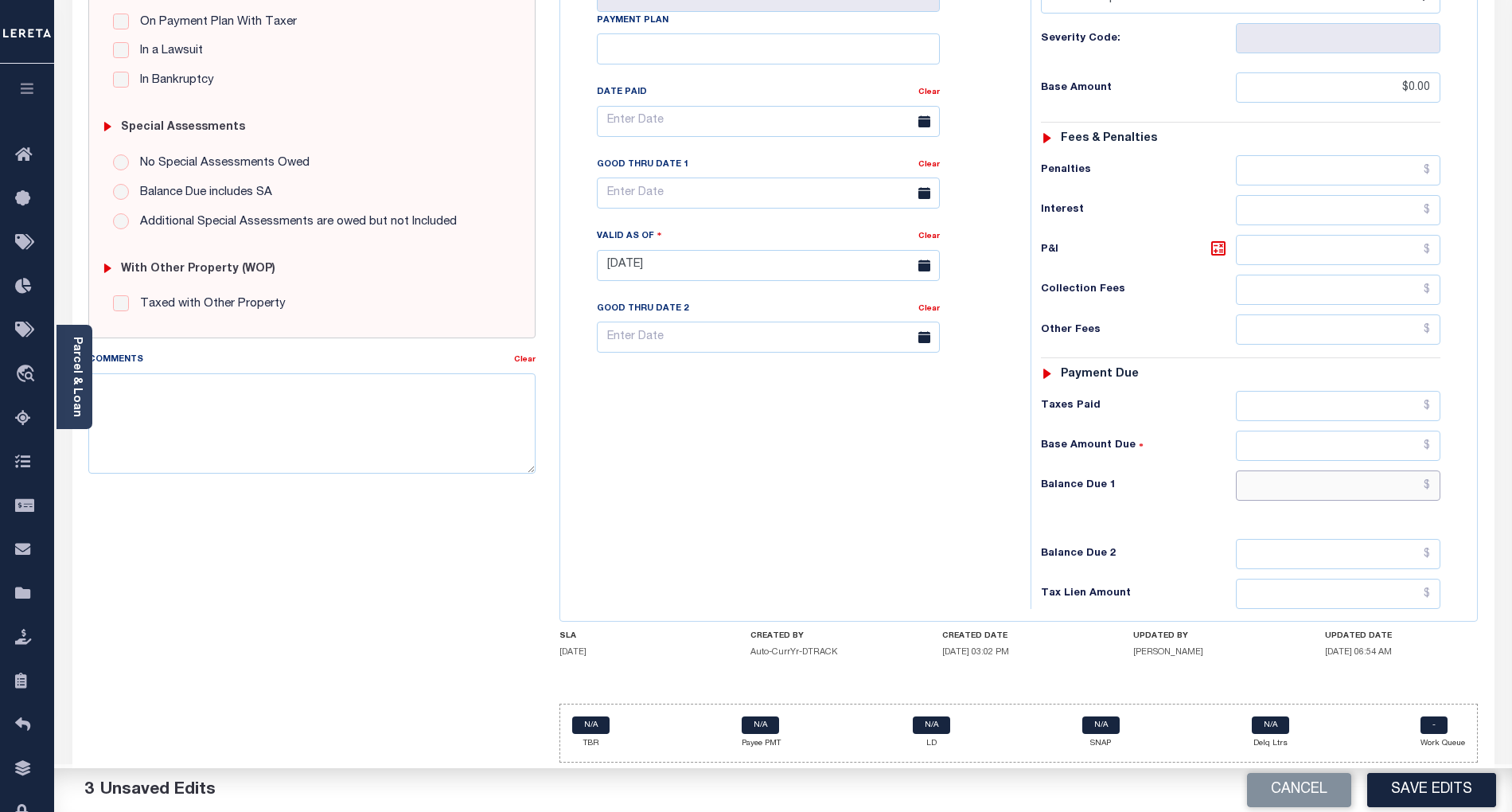
click at [1354, 478] on input "text" at bounding box center [1338, 485] width 205 height 30
type input "$0.00"
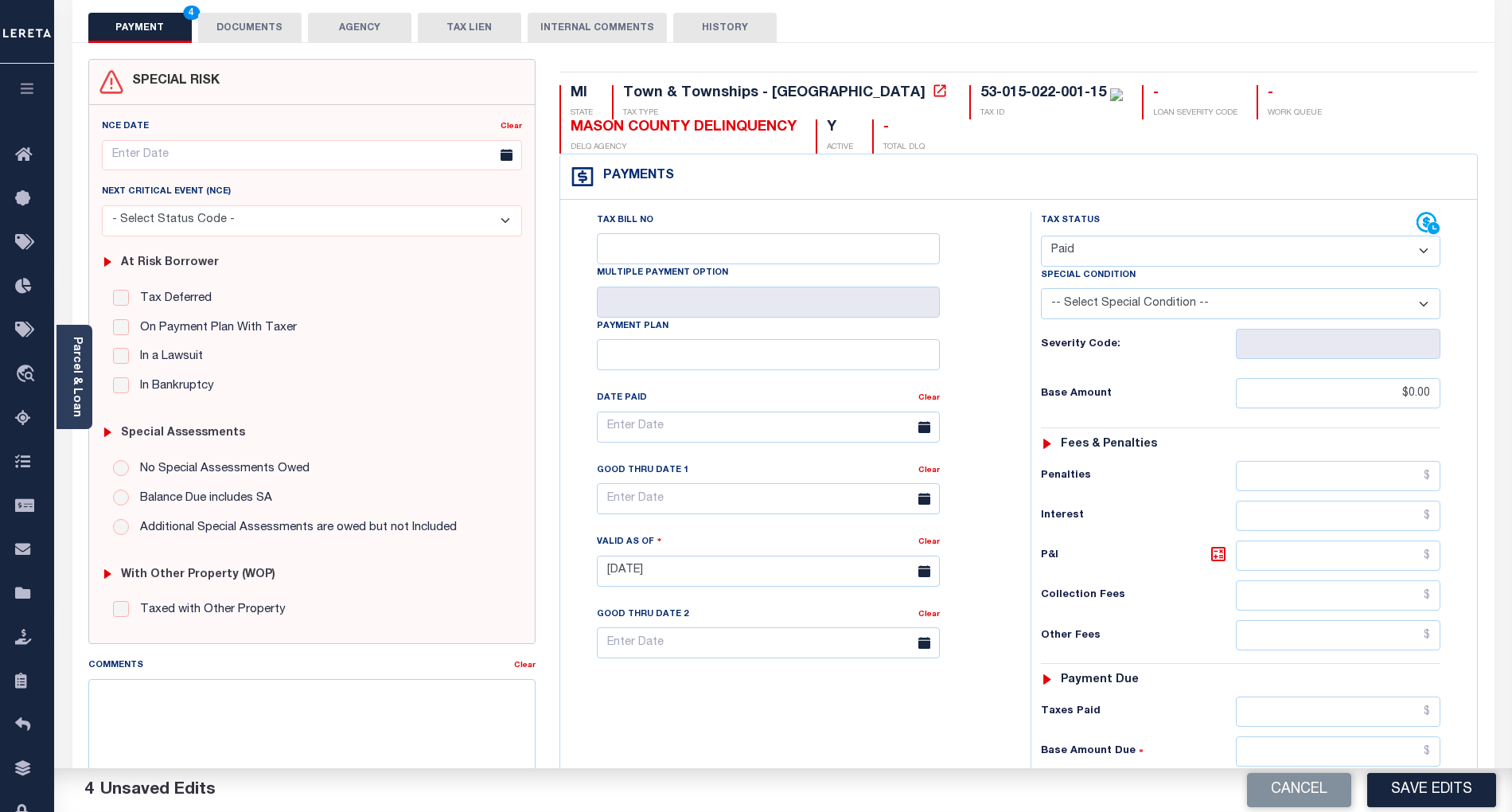
scroll to position [0, 0]
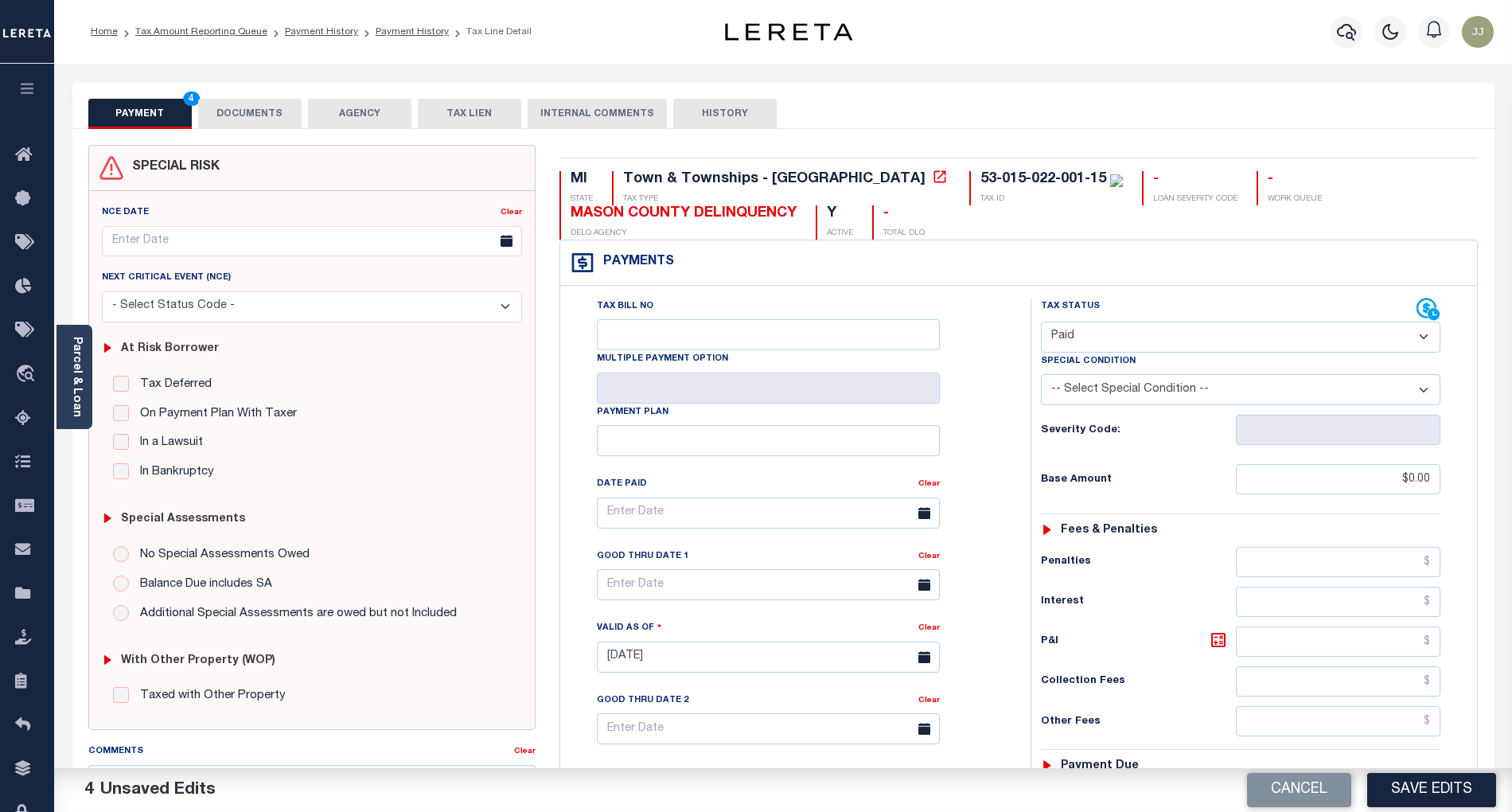
click at [237, 112] on button "DOCUMENTS" at bounding box center [250, 113] width 104 height 30
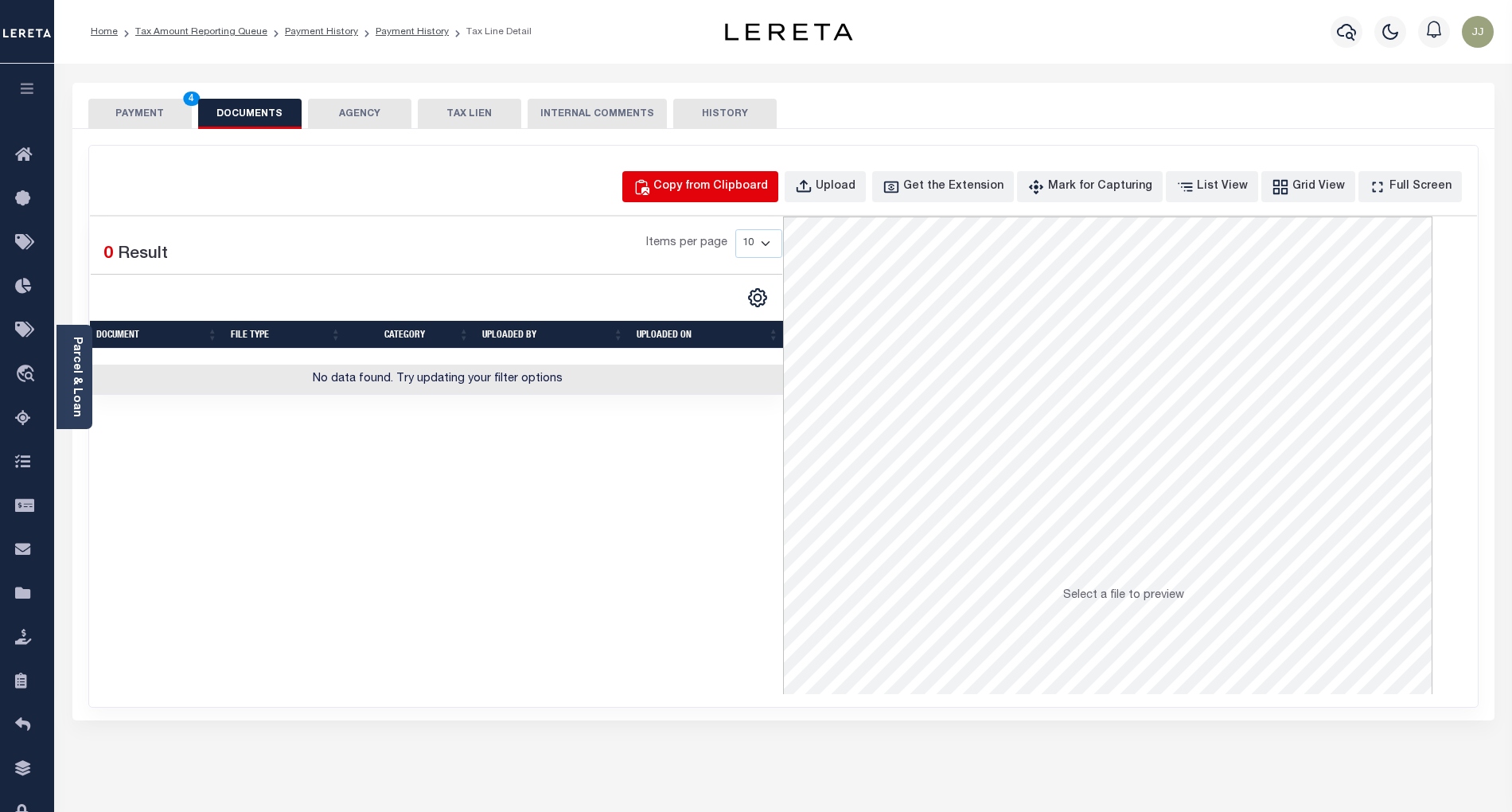
click at [724, 183] on div "Copy from Clipboard" at bounding box center [711, 187] width 115 height 17
select select "POP"
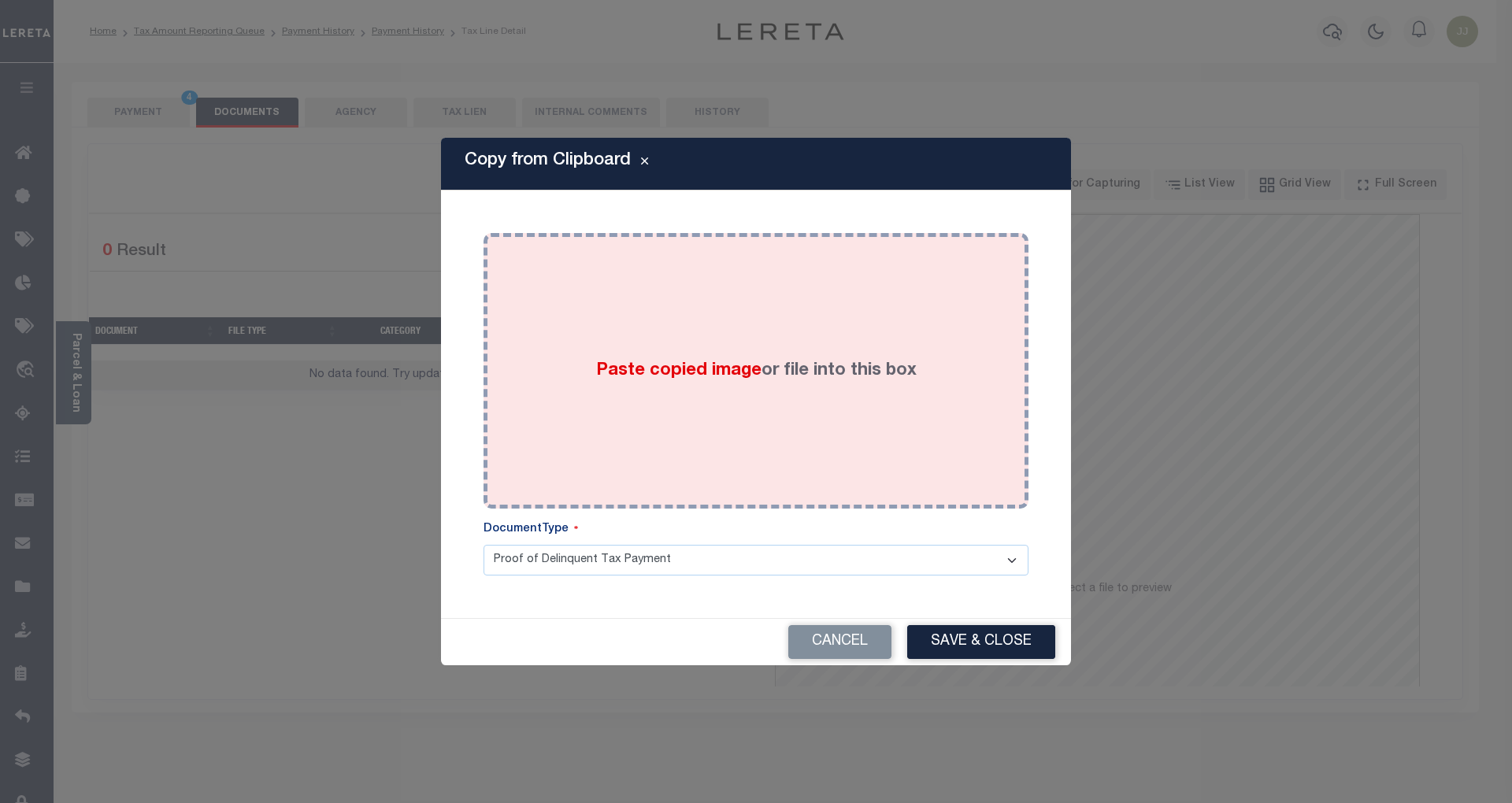
click at [689, 381] on label "Paste copied image or file into this box" at bounding box center [756, 371] width 320 height 26
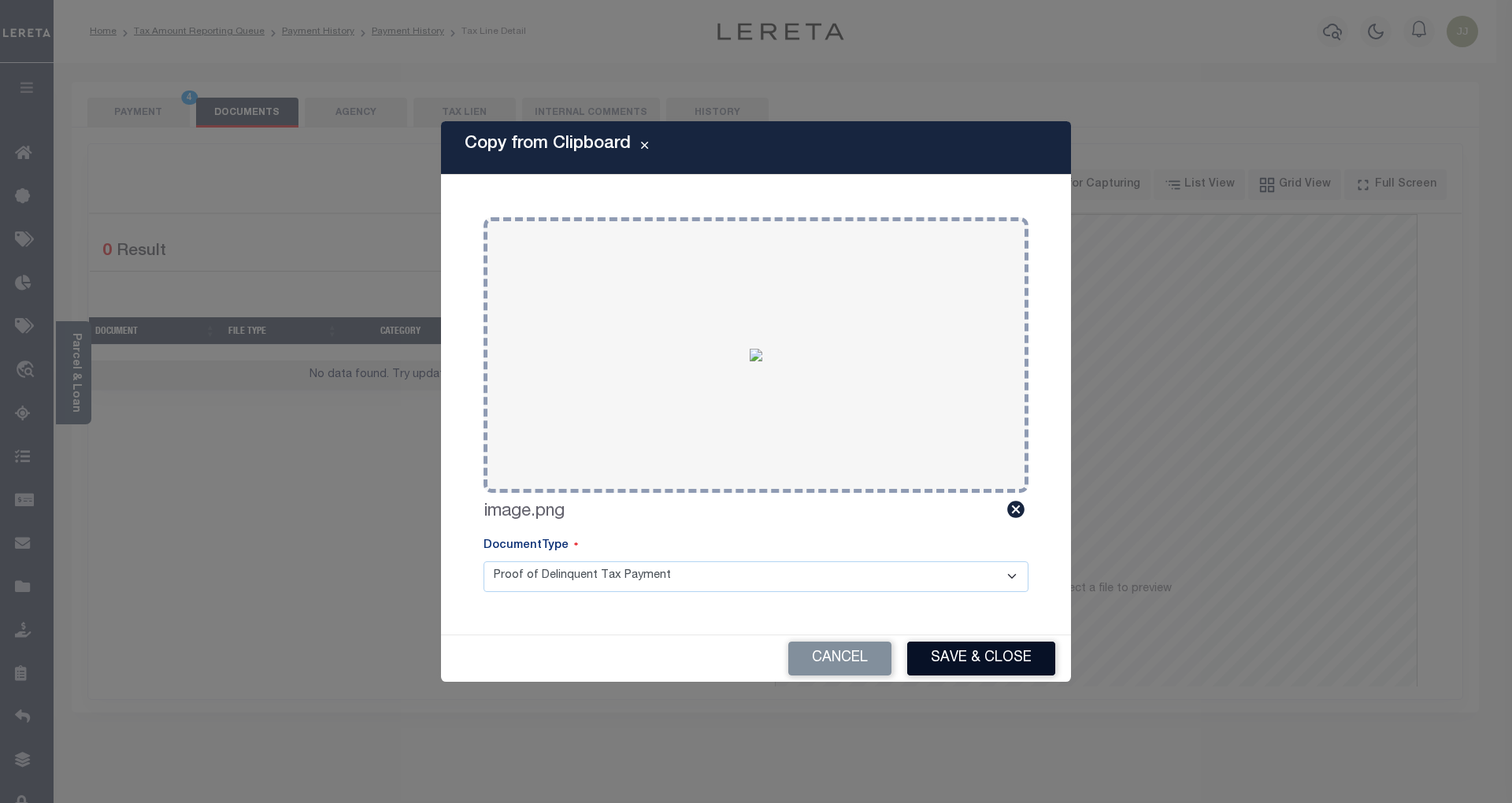
click at [1004, 650] on button "Save & Close" at bounding box center [981, 659] width 148 height 34
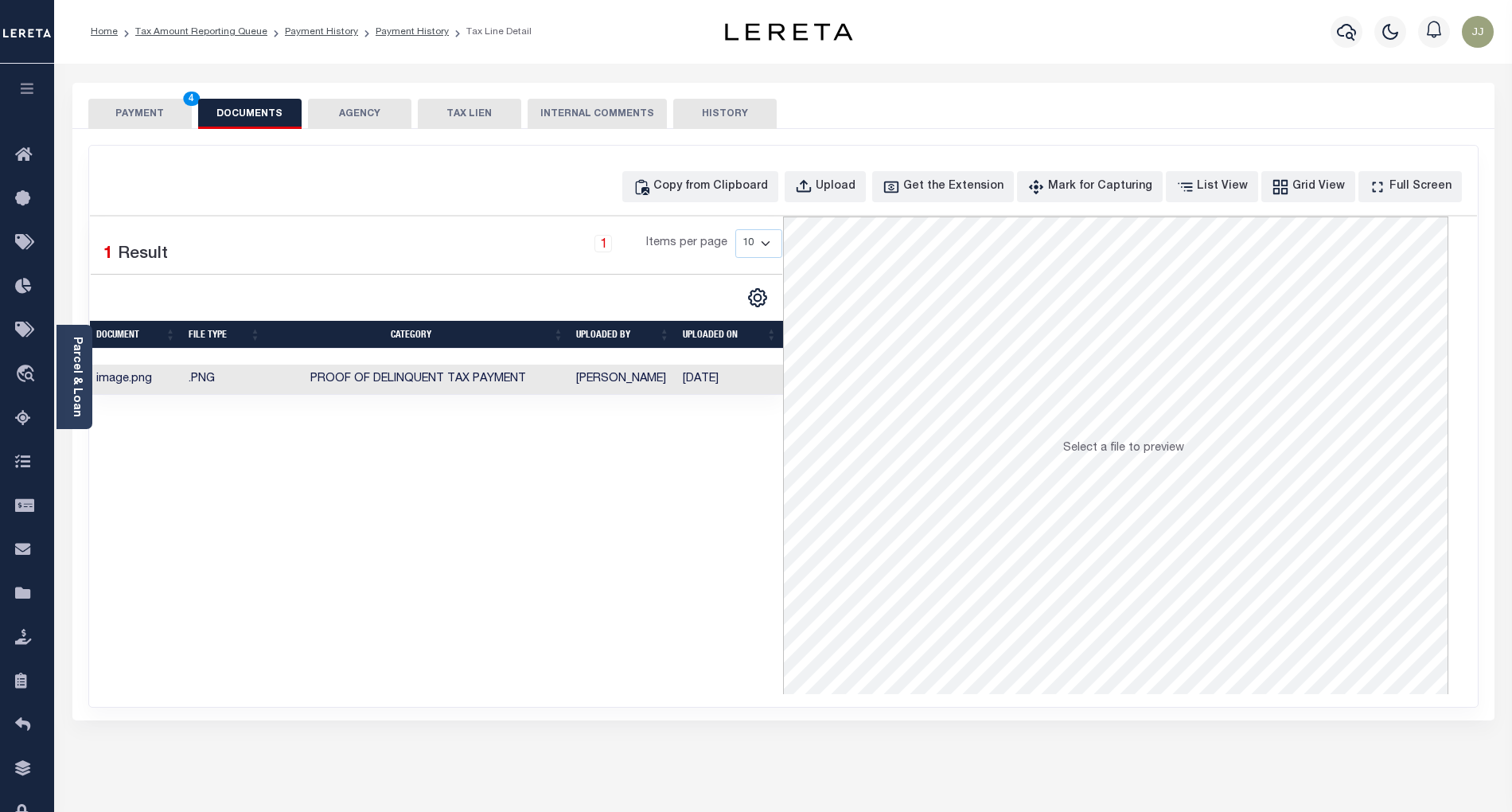
click at [143, 112] on button "PAYMENT 4" at bounding box center [140, 113] width 104 height 30
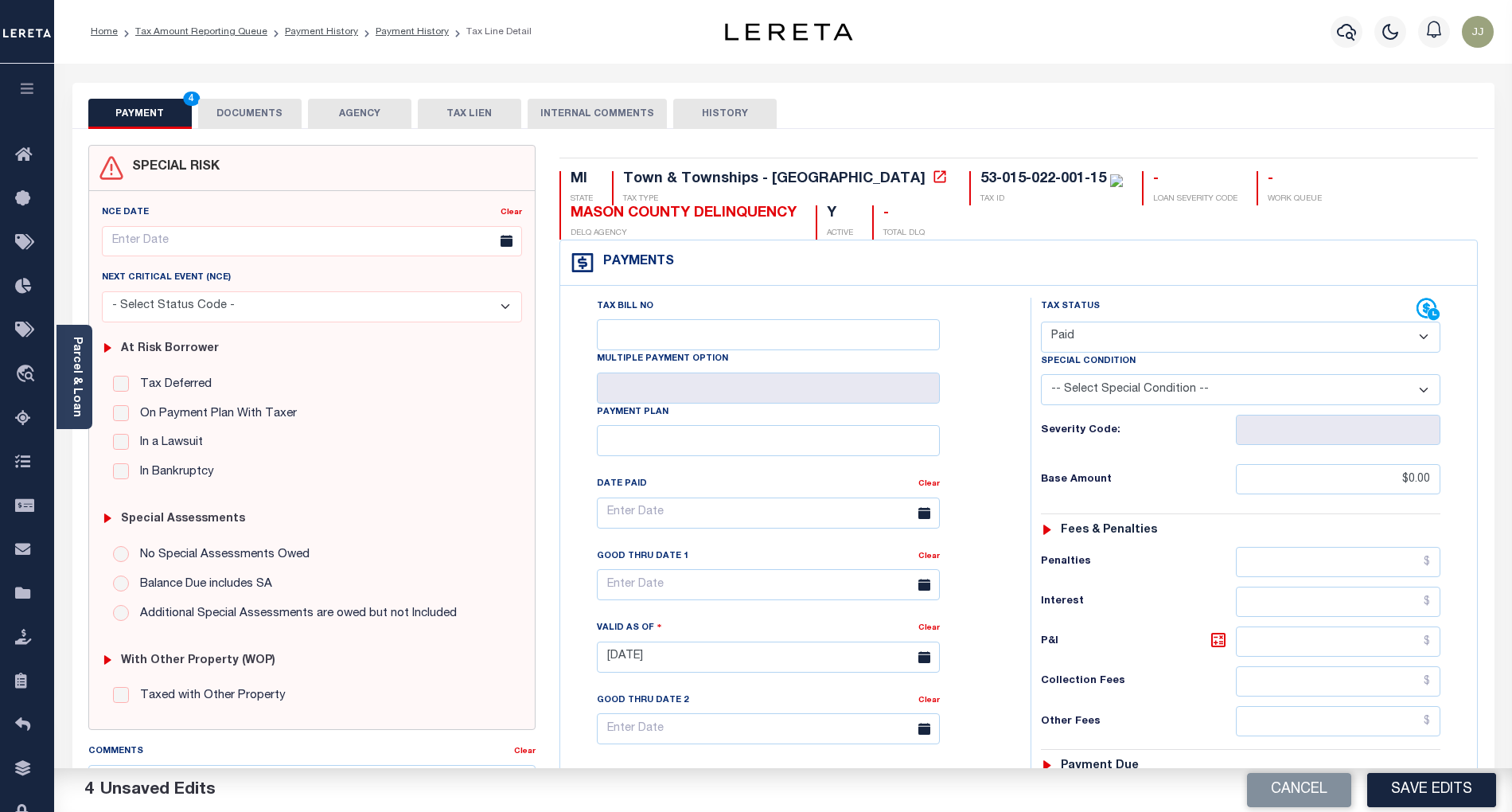
scroll to position [399, 0]
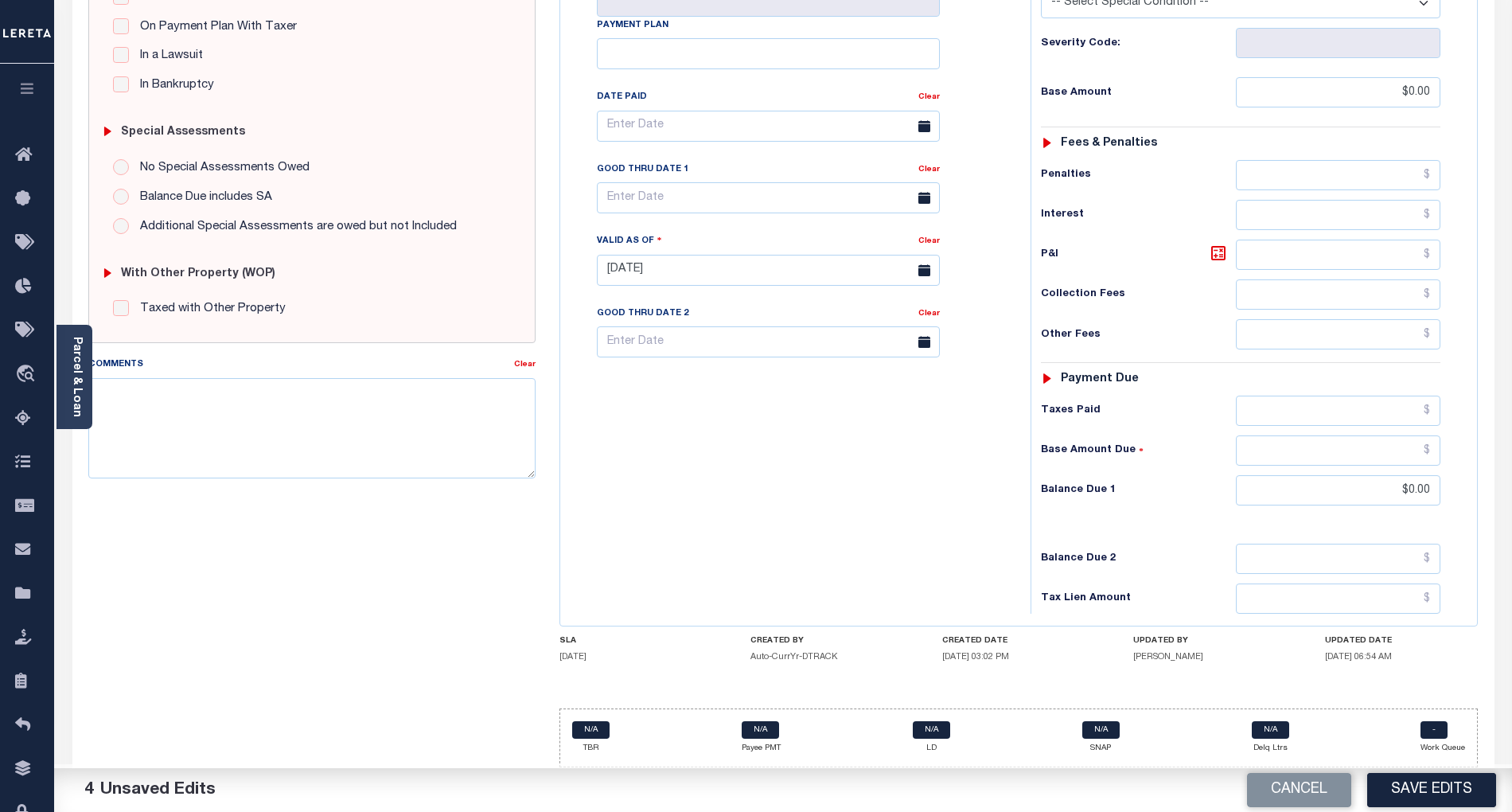
drag, startPoint x: 730, startPoint y: 536, endPoint x: 1058, endPoint y: 540, distance: 328.0
click at [732, 536] on div "Tax Bill No Multiple Payment Option Payment Plan Clear" at bounding box center [792, 262] width 455 height 703
click at [1412, 791] on button "Save Edits" at bounding box center [1431, 791] width 129 height 34
checkbox input "false"
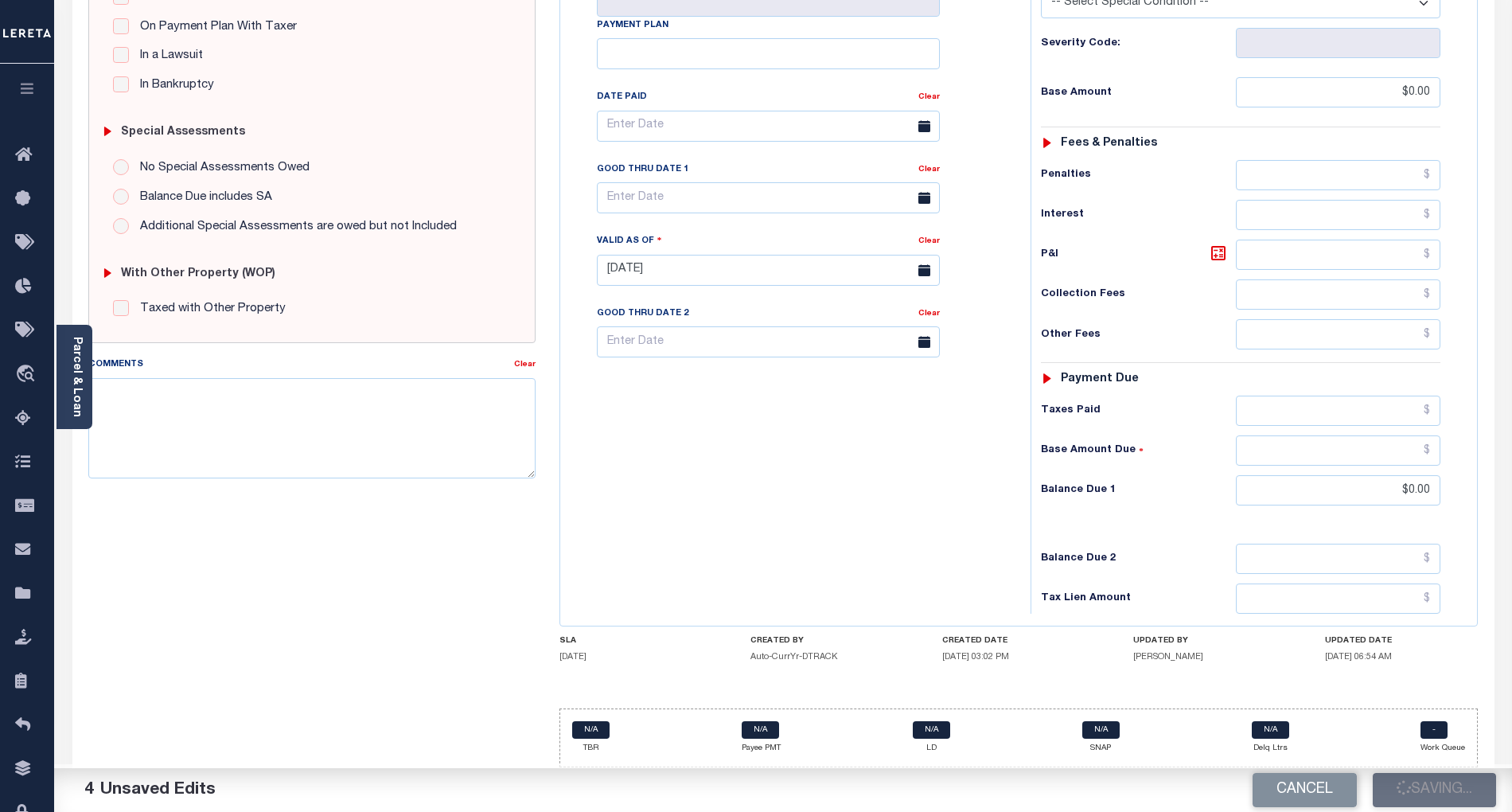
checkbox input "false"
type input "$0"
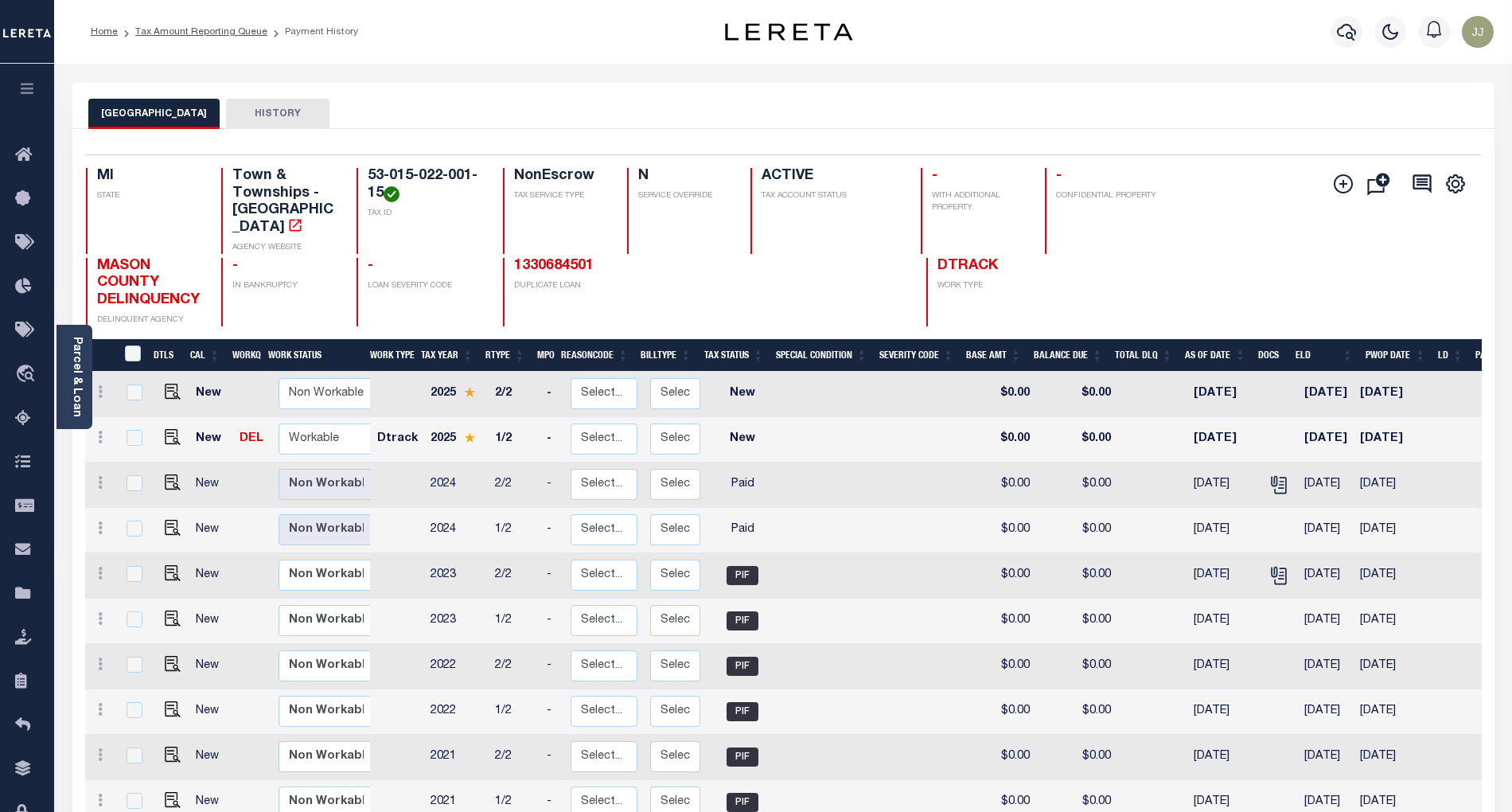
click at [217, 25] on li "Tax Amount Reporting Queue" at bounding box center [192, 32] width 149 height 15
click at [226, 33] on link "Tax Amount Reporting Queue" at bounding box center [202, 32] width 132 height 9
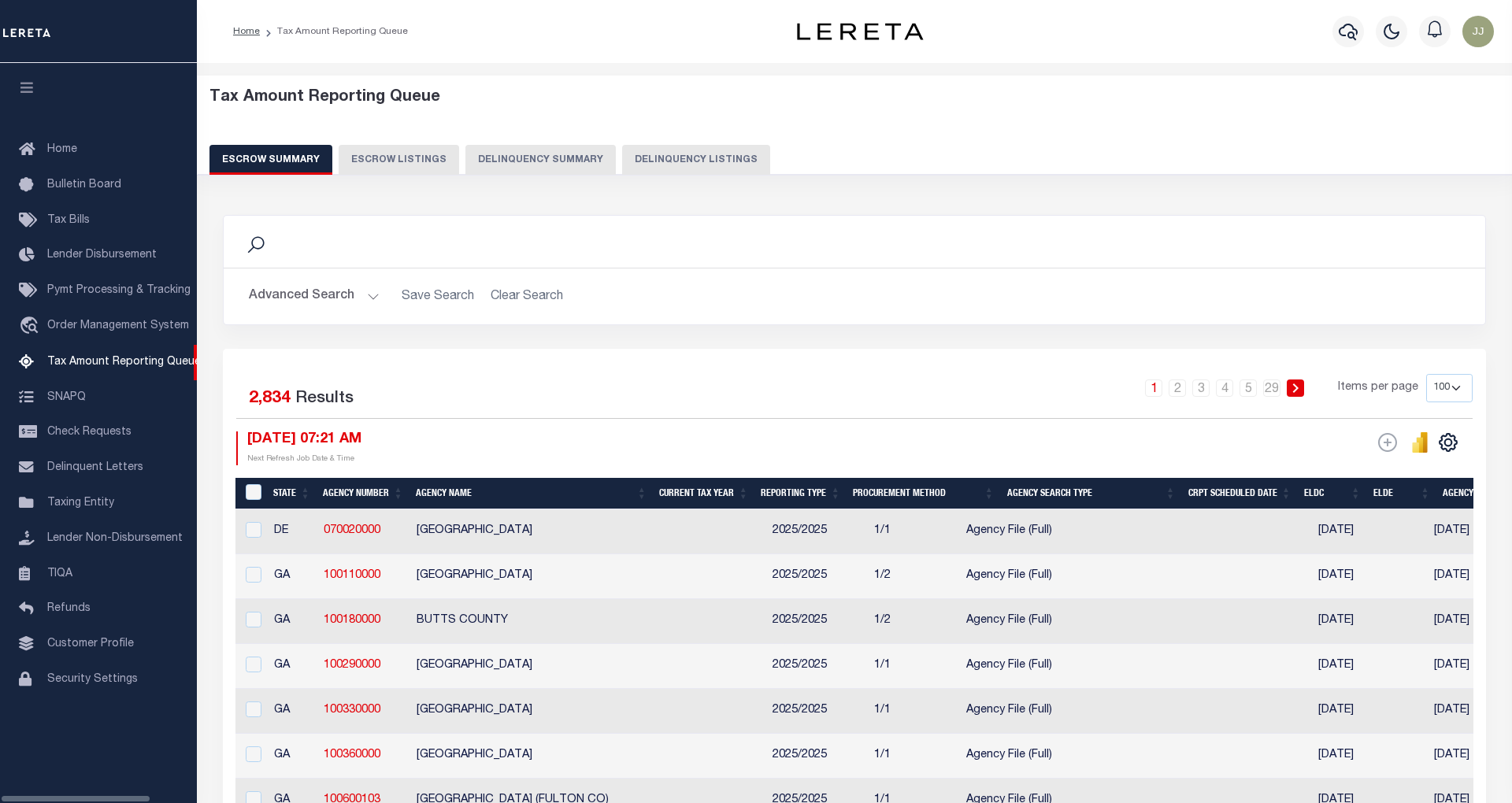
select select "100"
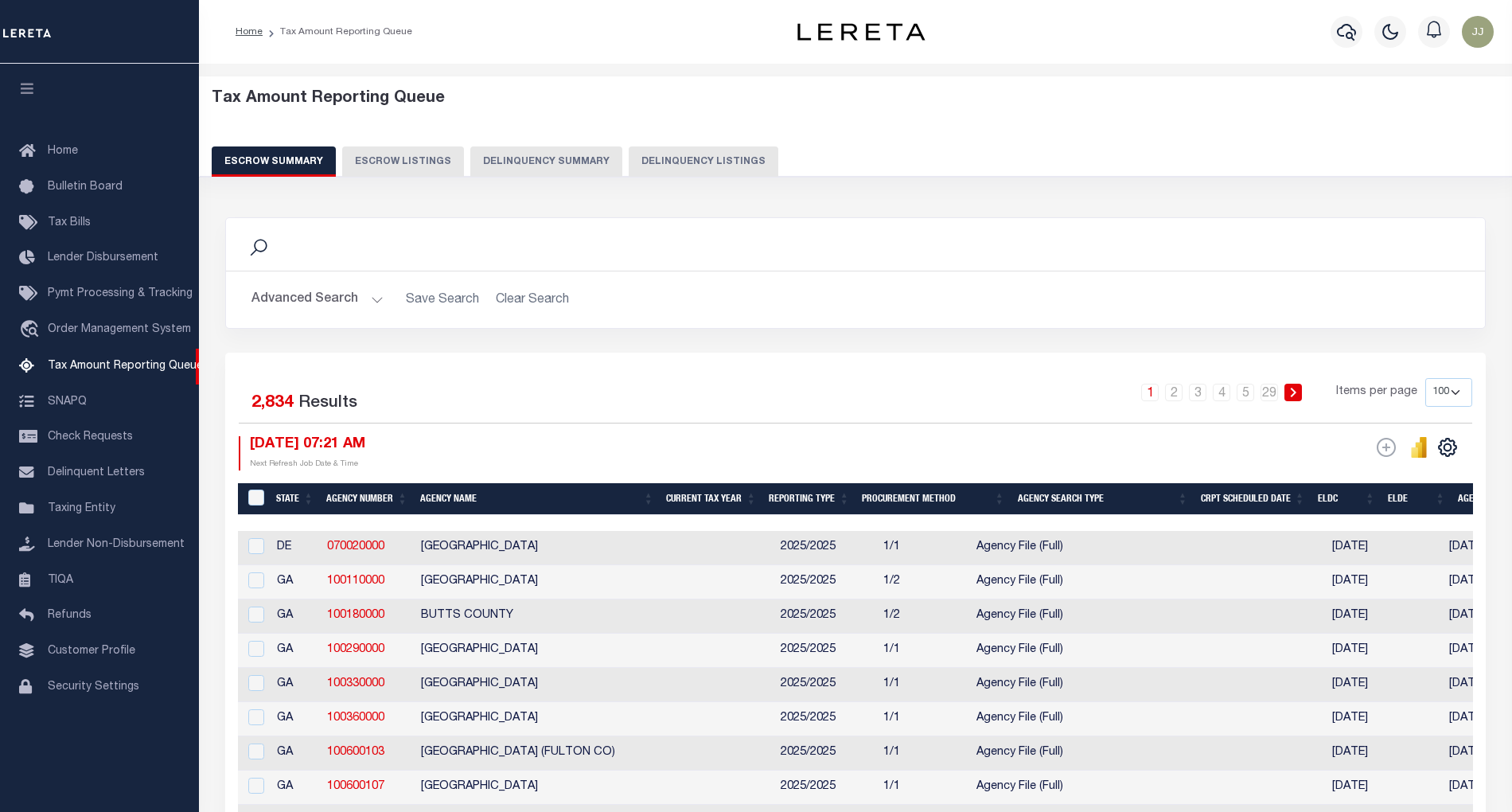
click at [662, 172] on button "Delinquency Listings" at bounding box center [704, 161] width 149 height 30
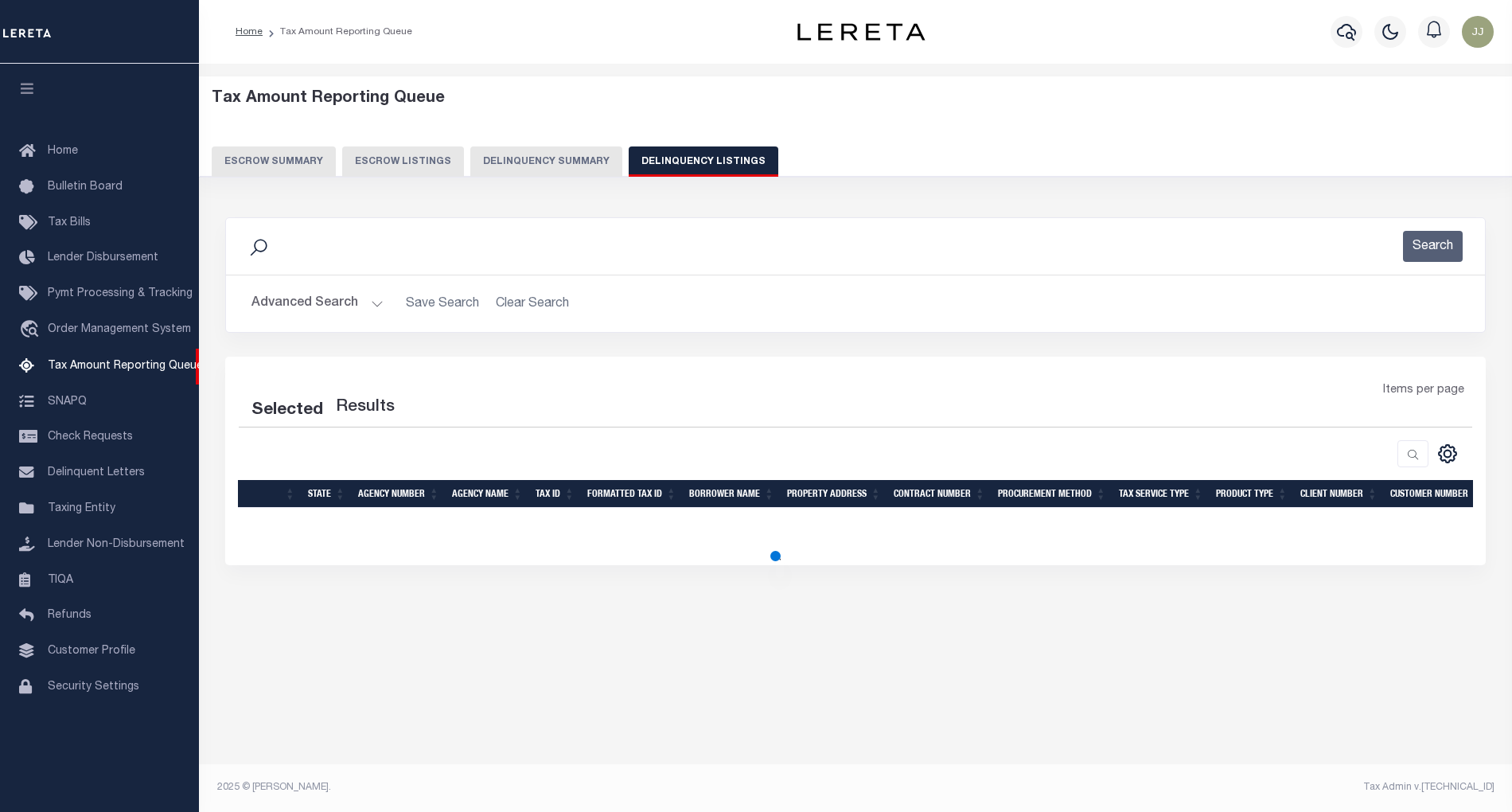
select select "100"
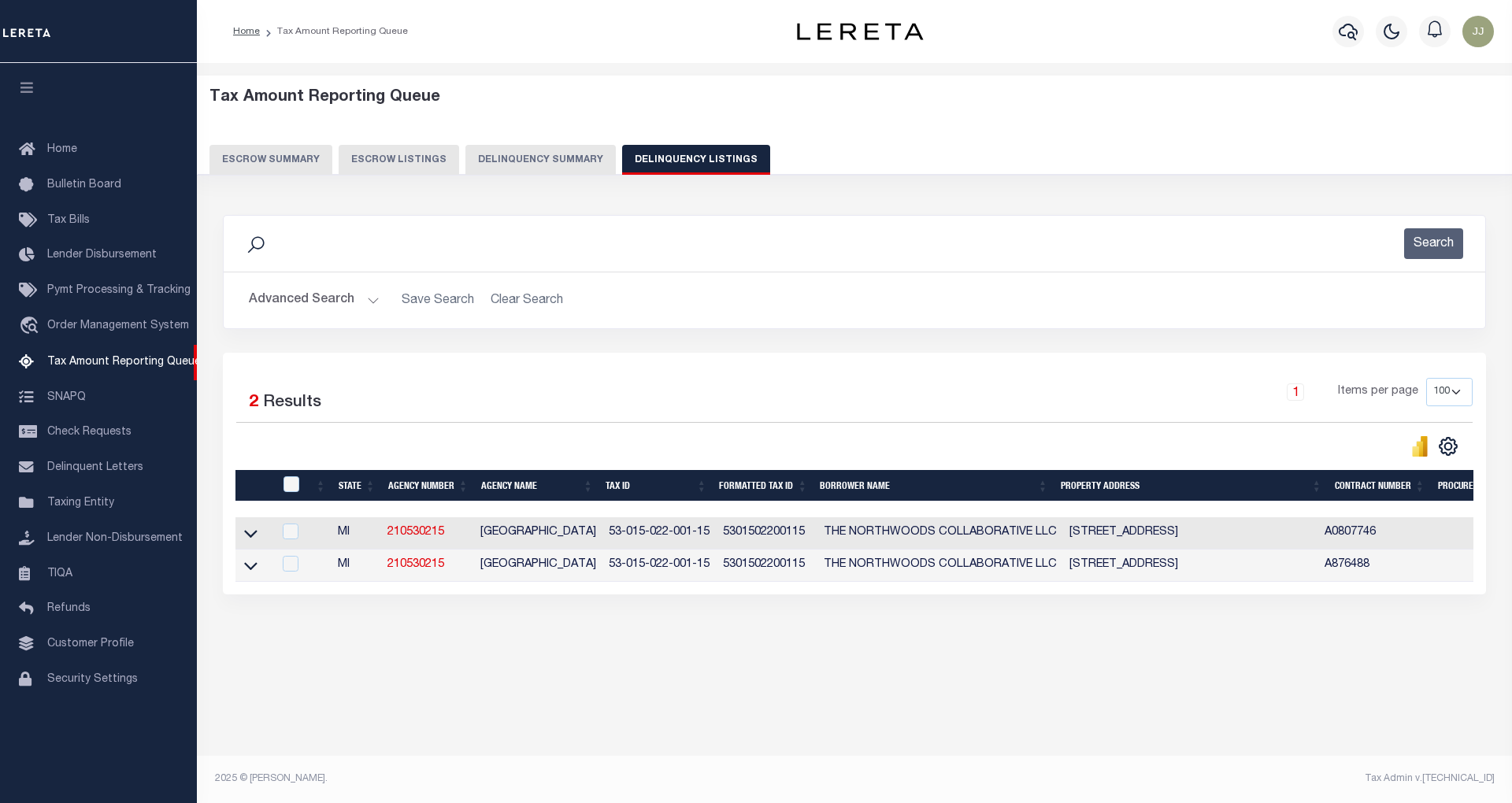
click at [341, 306] on button "Advanced Search" at bounding box center [314, 300] width 131 height 31
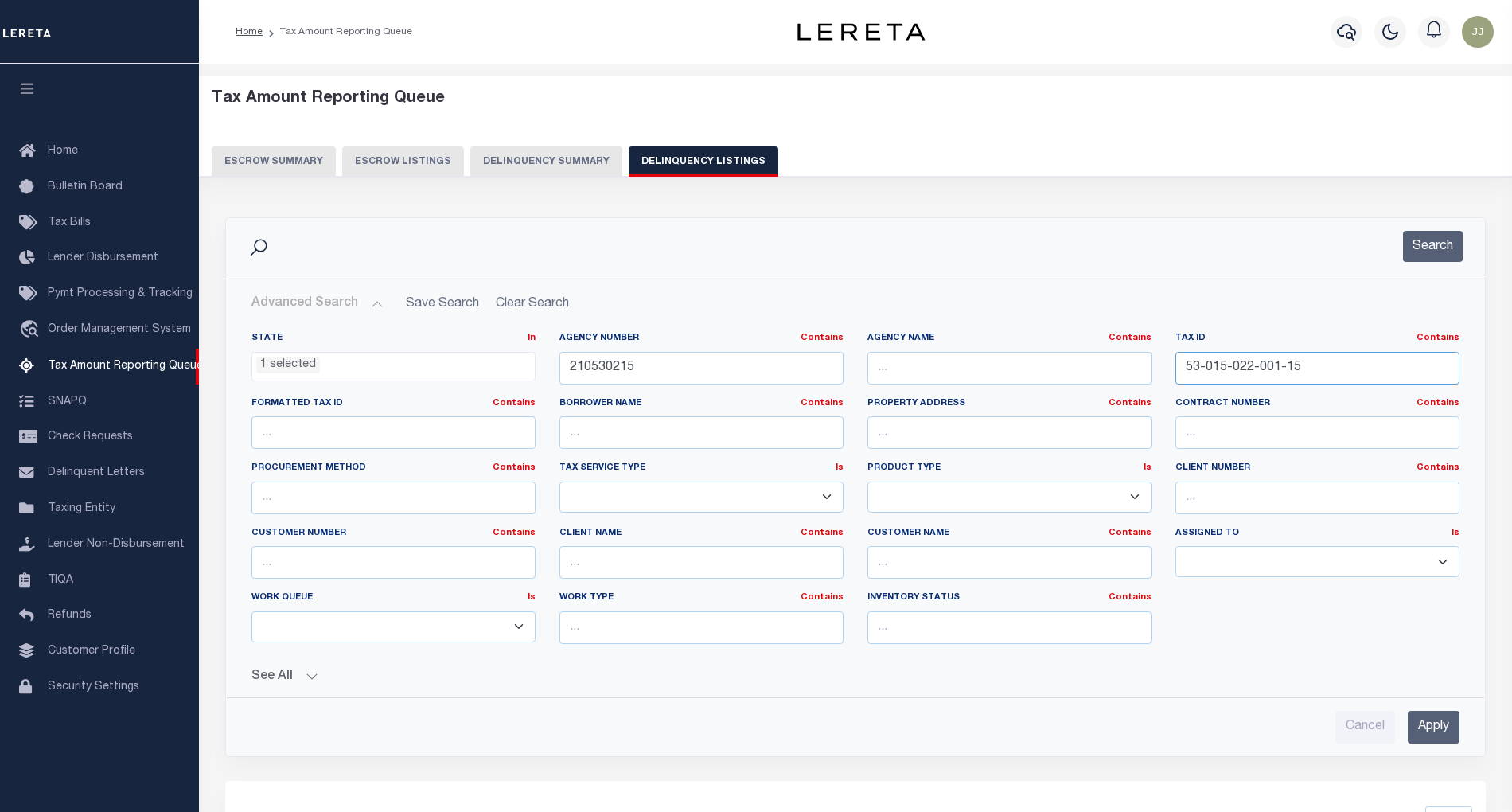
drag, startPoint x: 1320, startPoint y: 355, endPoint x: 1170, endPoint y: 358, distance: 150.0
click at [1170, 358] on div "Tax ID Contains Contains Is 53-015-022-001-15" at bounding box center [1317, 365] width 308 height 65
click at [1434, 246] on button "Search" at bounding box center [1433, 246] width 60 height 31
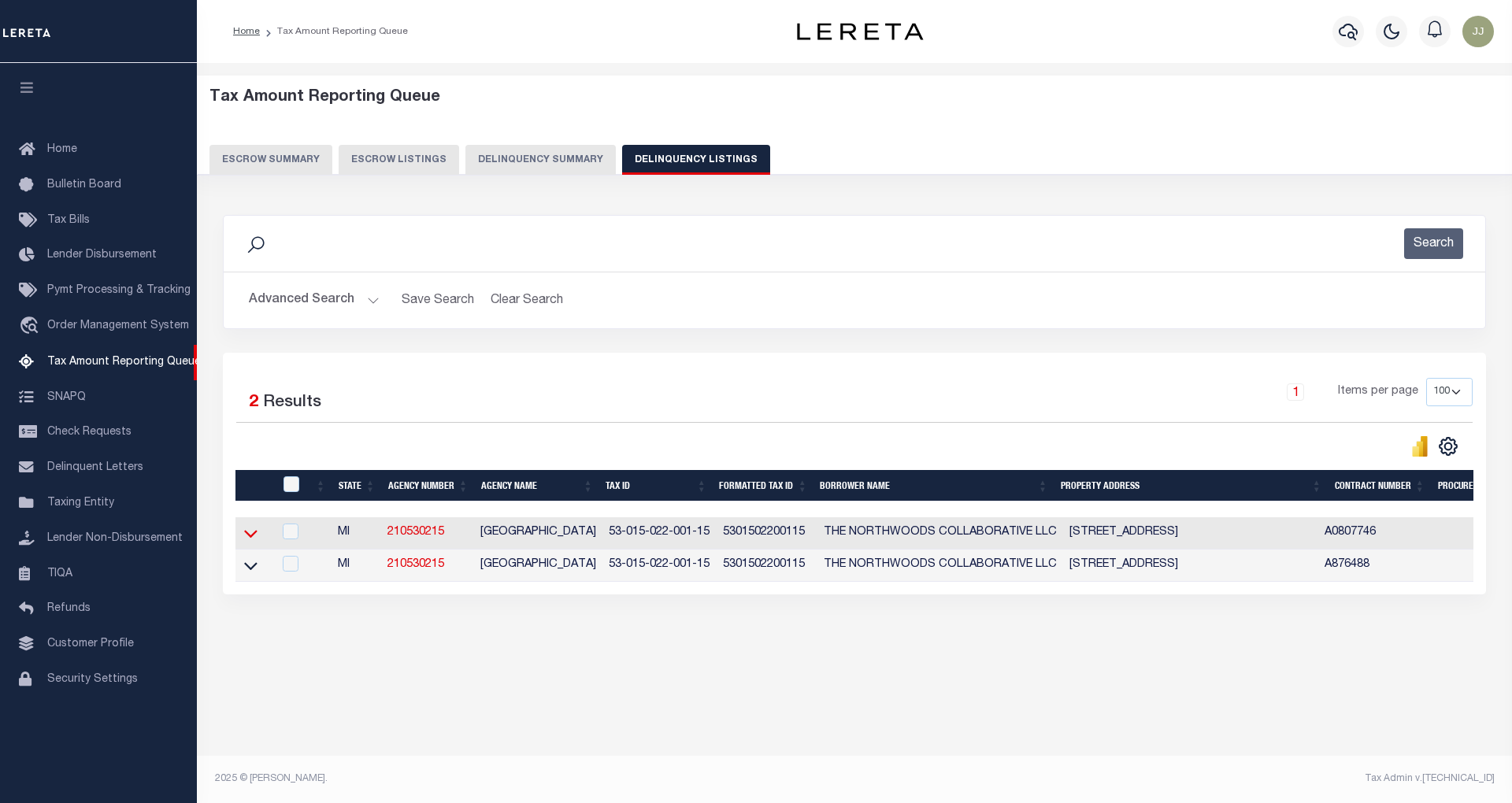
click at [246, 536] on icon at bounding box center [250, 533] width 14 height 16
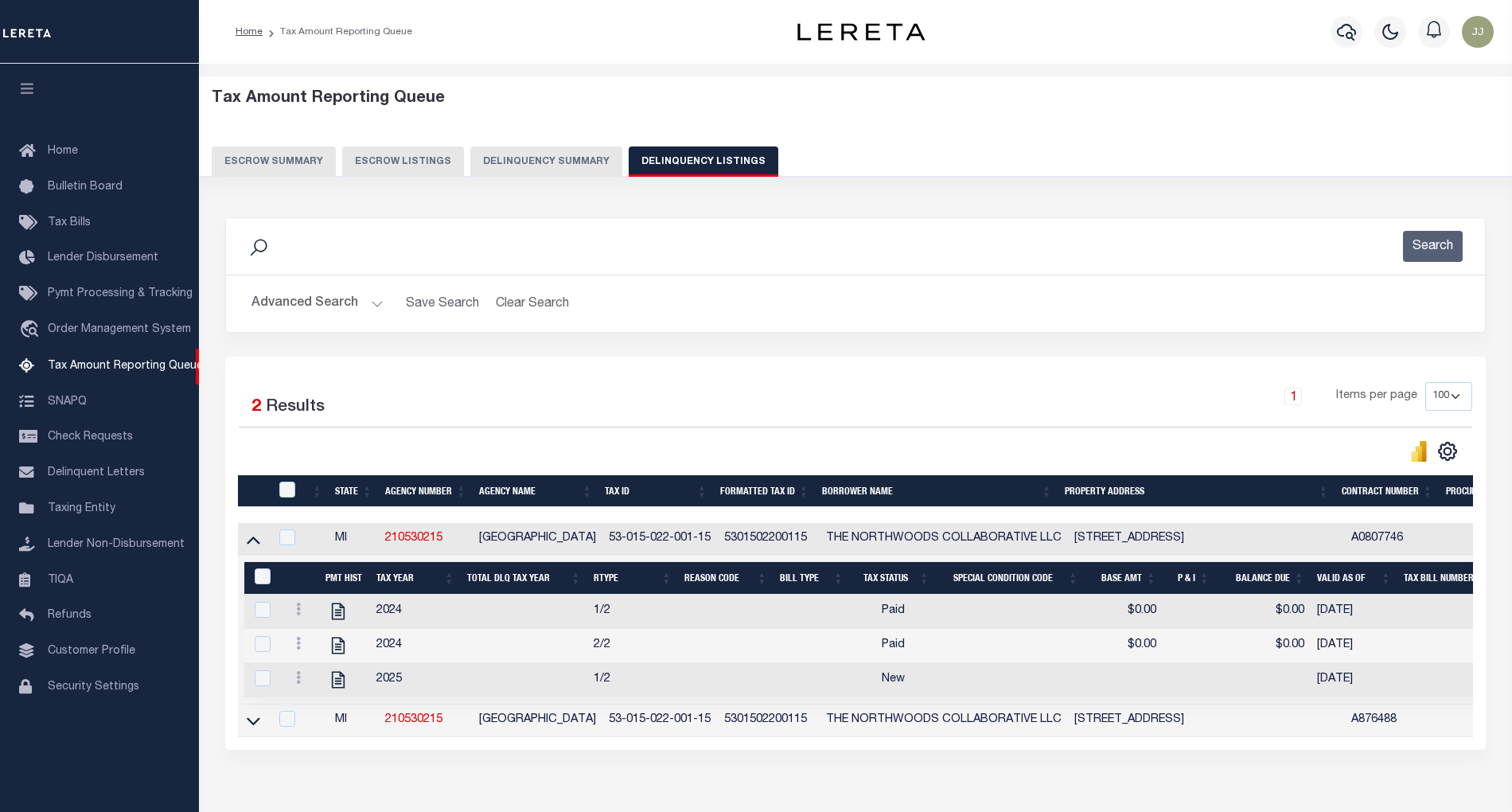
scroll to position [100, 0]
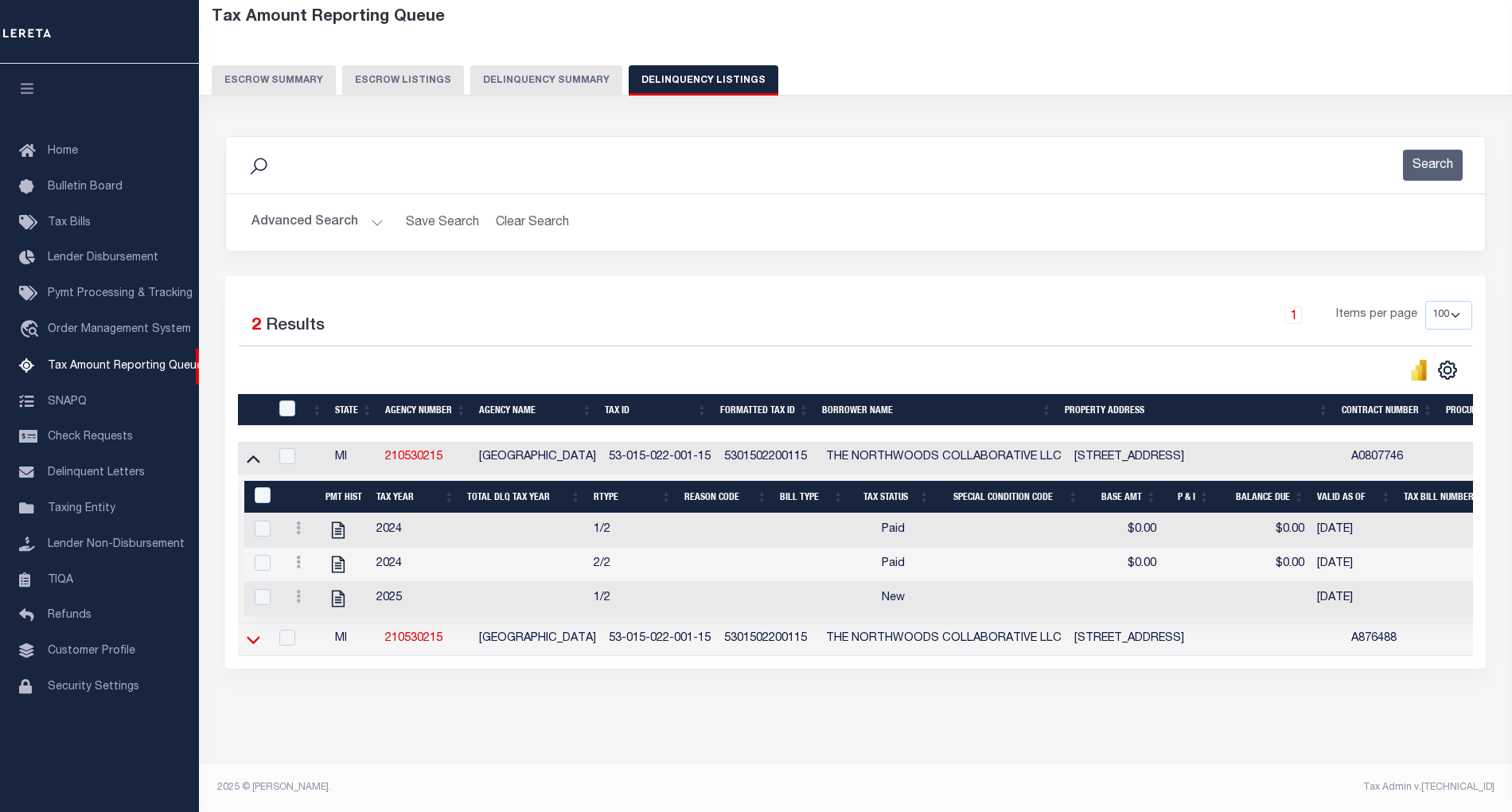
click at [251, 637] on icon at bounding box center [253, 639] width 14 height 16
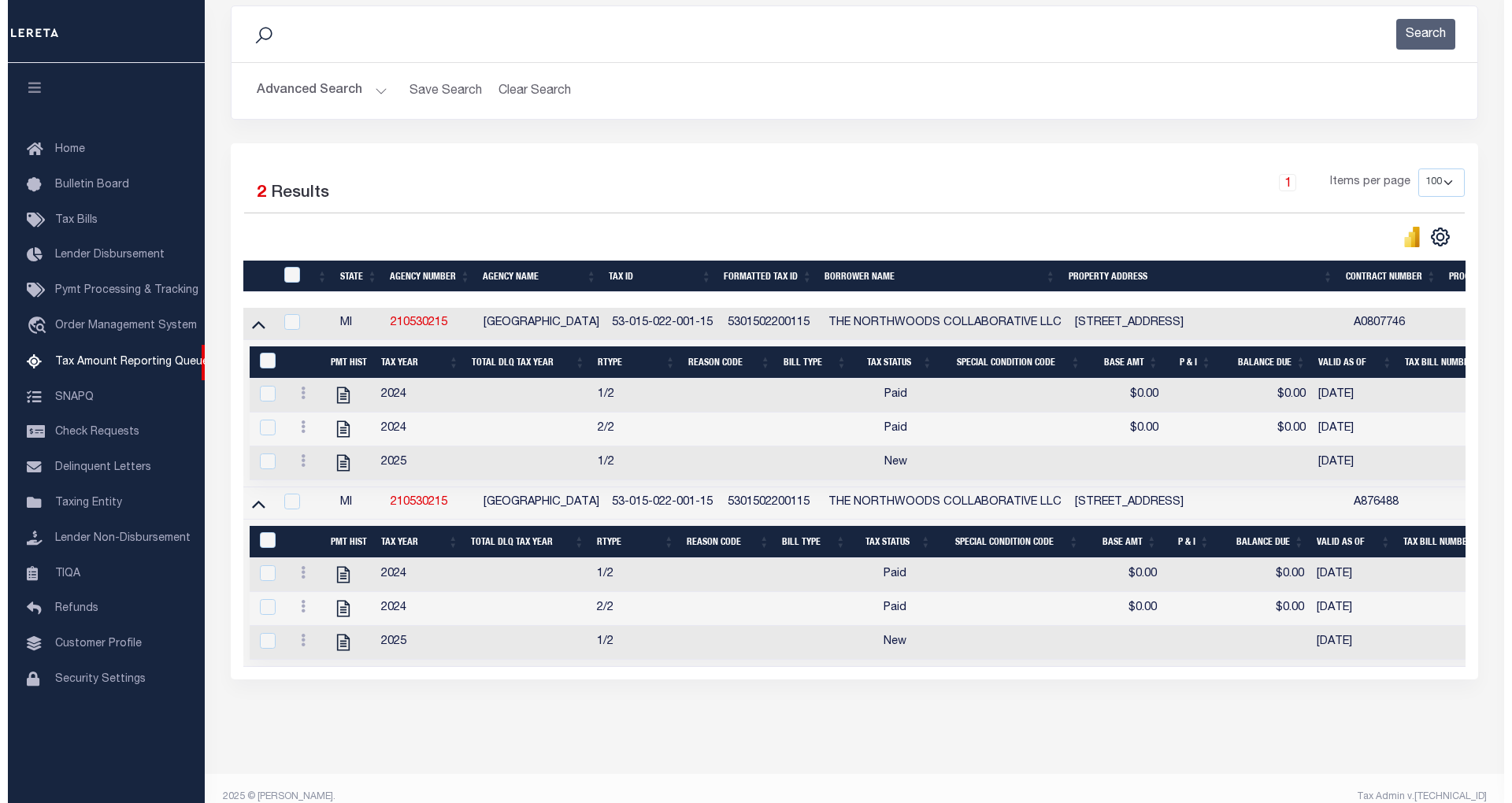
scroll to position [0, 0]
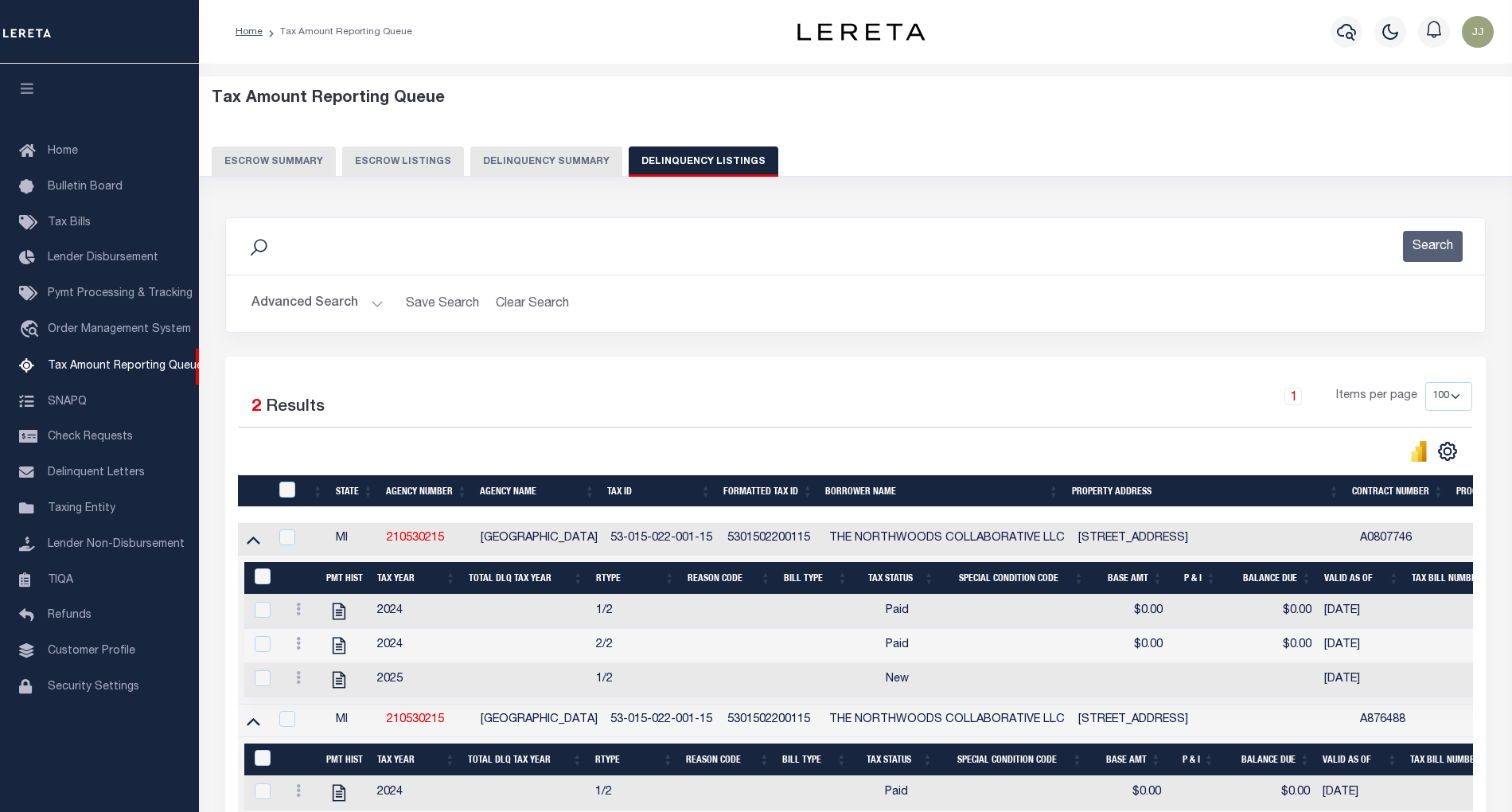
click at [357, 298] on button "Advanced Search" at bounding box center [318, 304] width 132 height 31
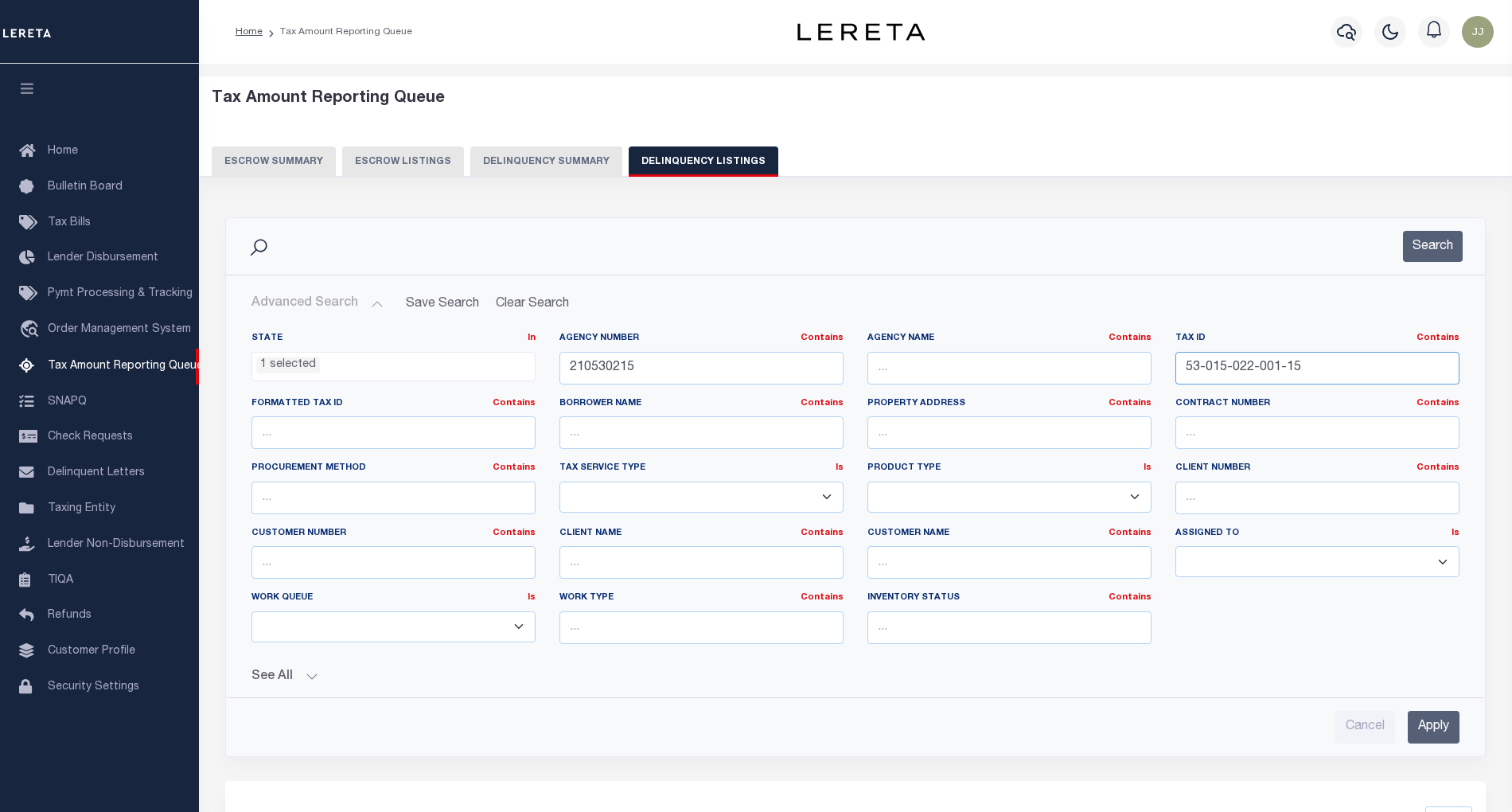
drag, startPoint x: 1332, startPoint y: 369, endPoint x: 1164, endPoint y: 371, distance: 168.0
click at [1164, 371] on div "Tax ID Contains Contains Is 53-015-022-001-15" at bounding box center [1317, 365] width 308 height 65
paste input "5-003-00"
type input "53-015-025-003-00"
click at [1419, 243] on button "Search" at bounding box center [1433, 246] width 60 height 31
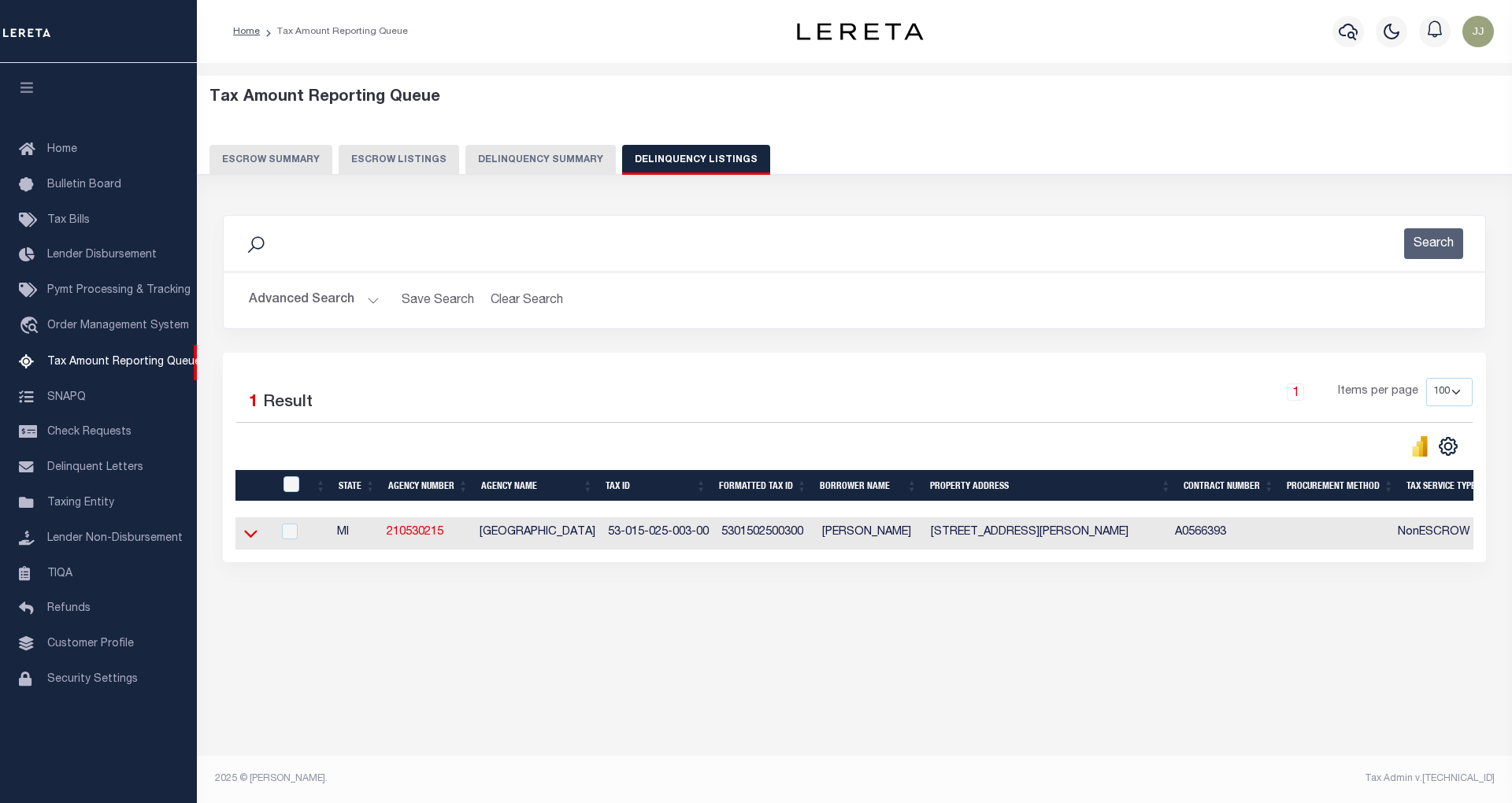
click at [247, 542] on icon at bounding box center [250, 533] width 14 height 16
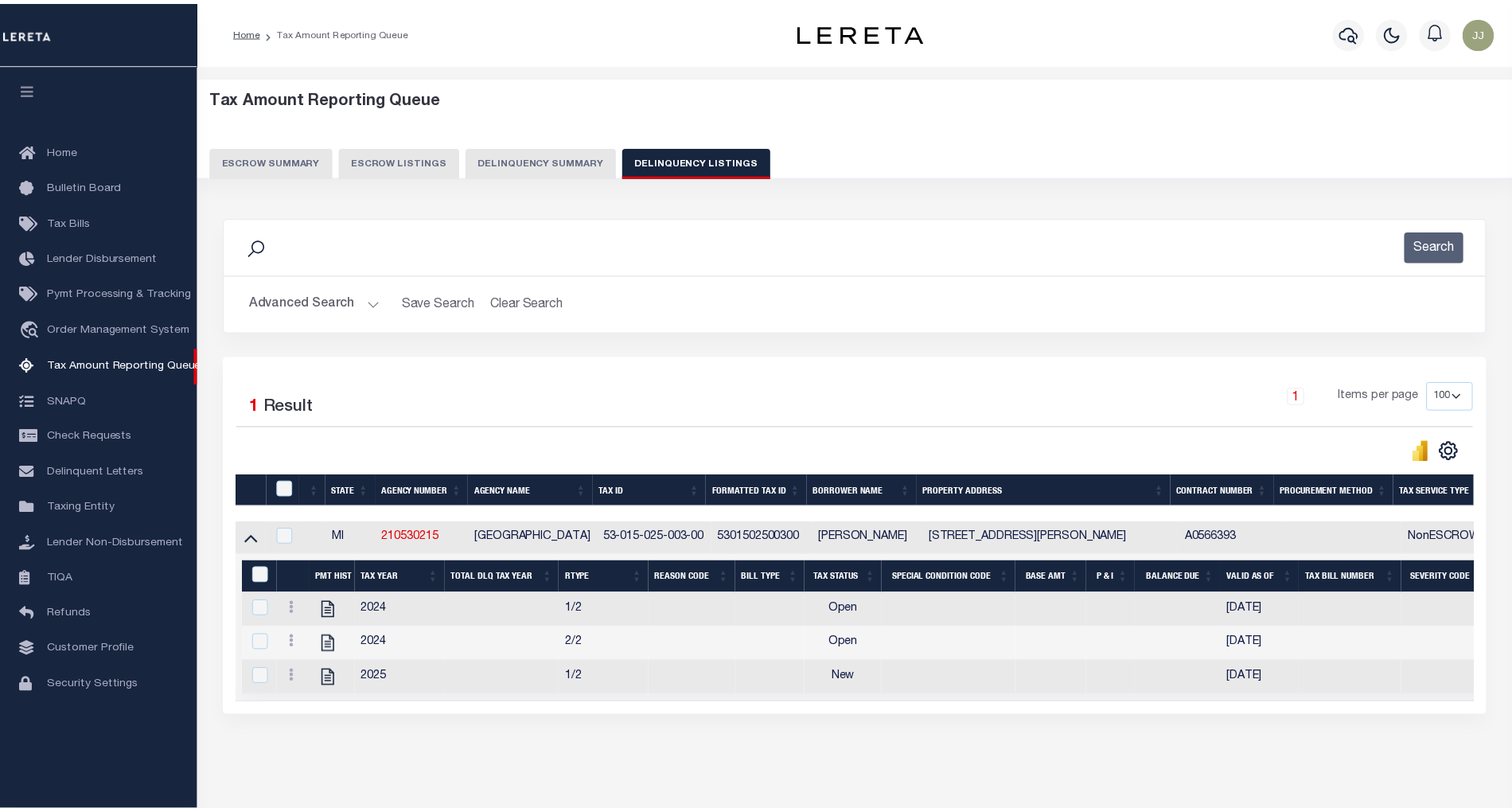
scroll to position [68, 0]
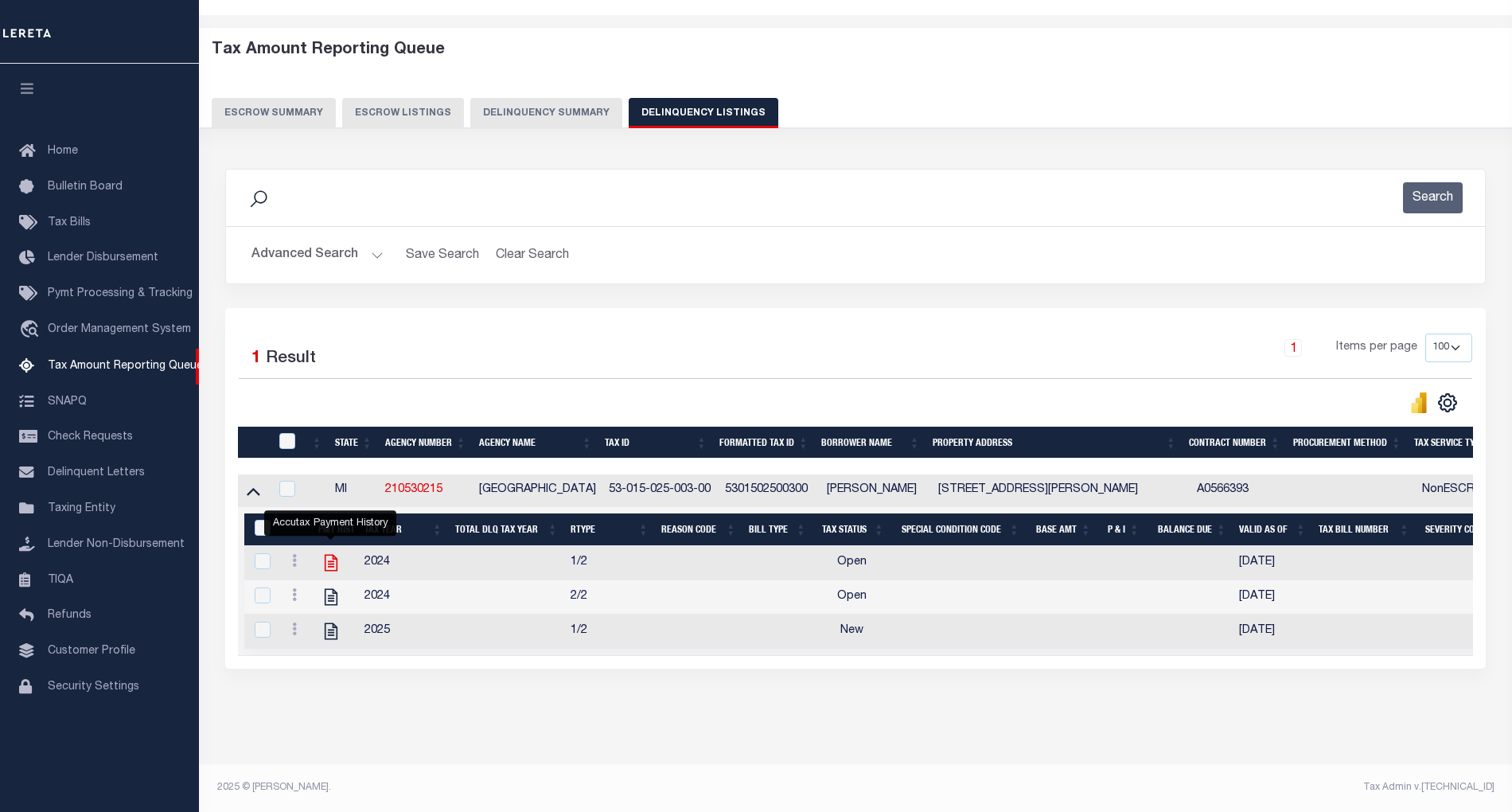
click at [335, 554] on icon "" at bounding box center [330, 562] width 13 height 16
checkbox input "true"
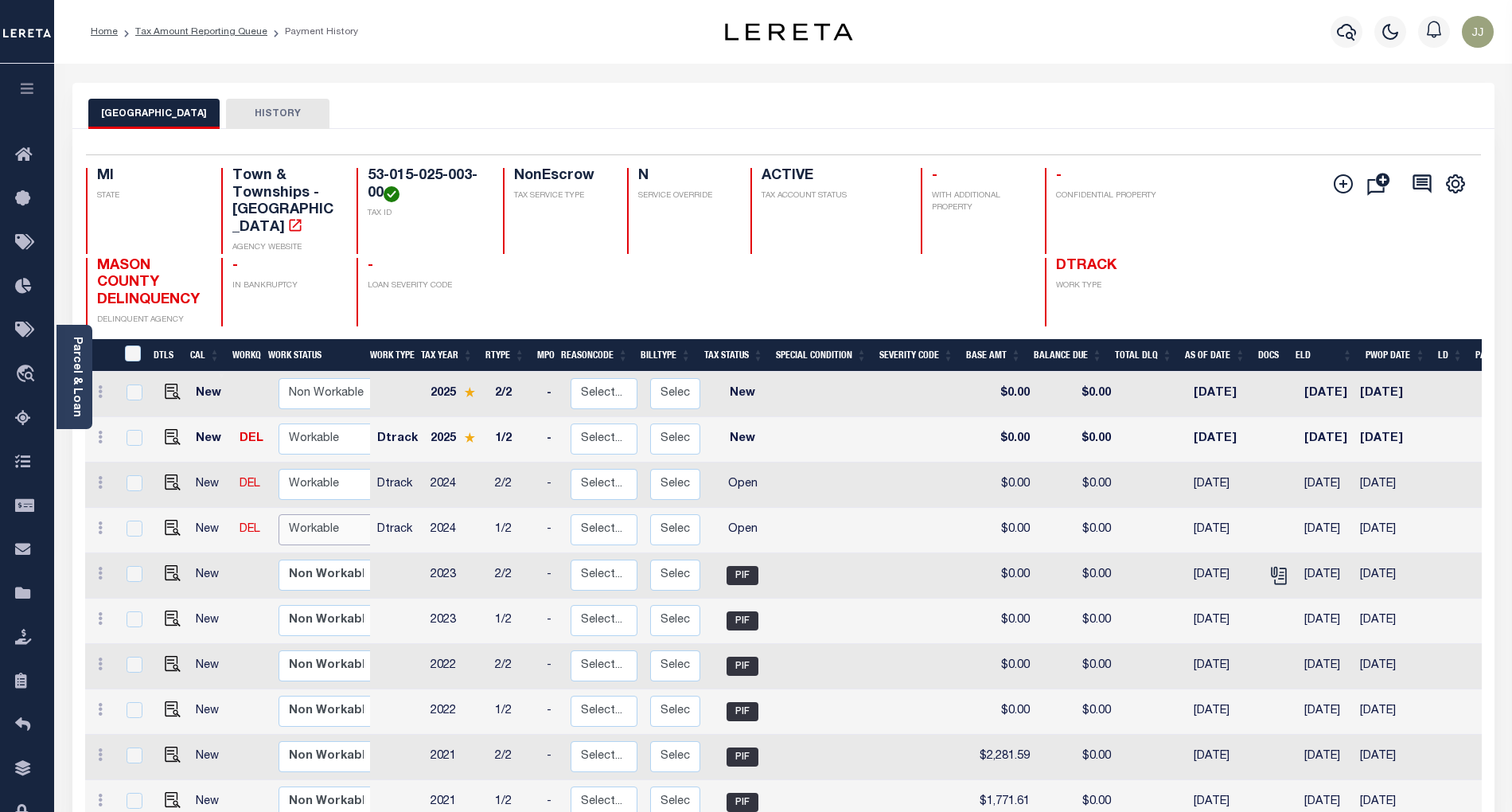
drag, startPoint x: 532, startPoint y: 3, endPoint x: 315, endPoint y: 516, distance: 557.0
click at [315, 516] on select "Non Workable Workable" at bounding box center [326, 530] width 95 height 31
checkbox input "true"
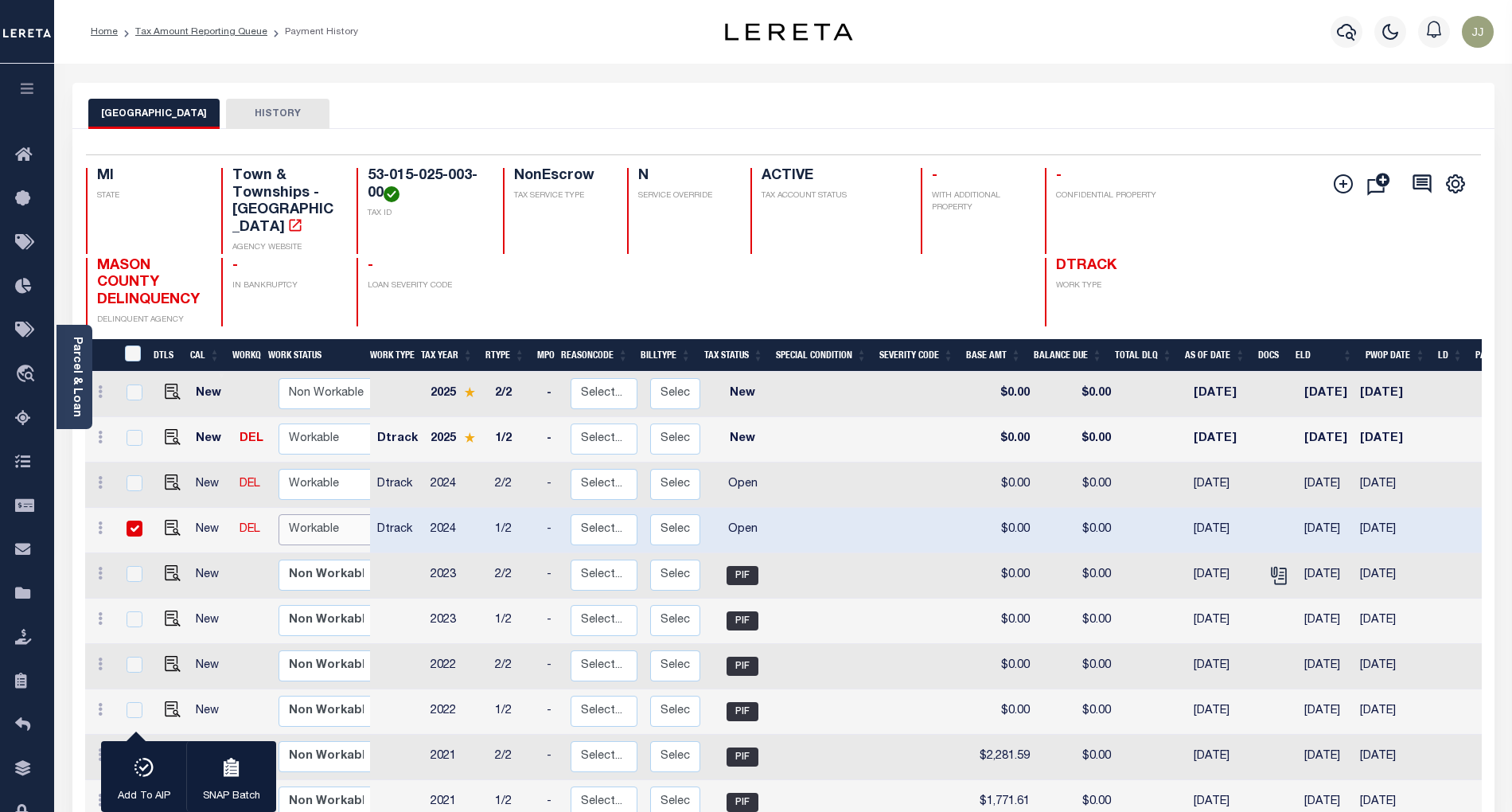
select select "true"
click at [279, 514] on select "Non Workable Workable" at bounding box center [326, 530] width 95 height 31
checkbox input "false"
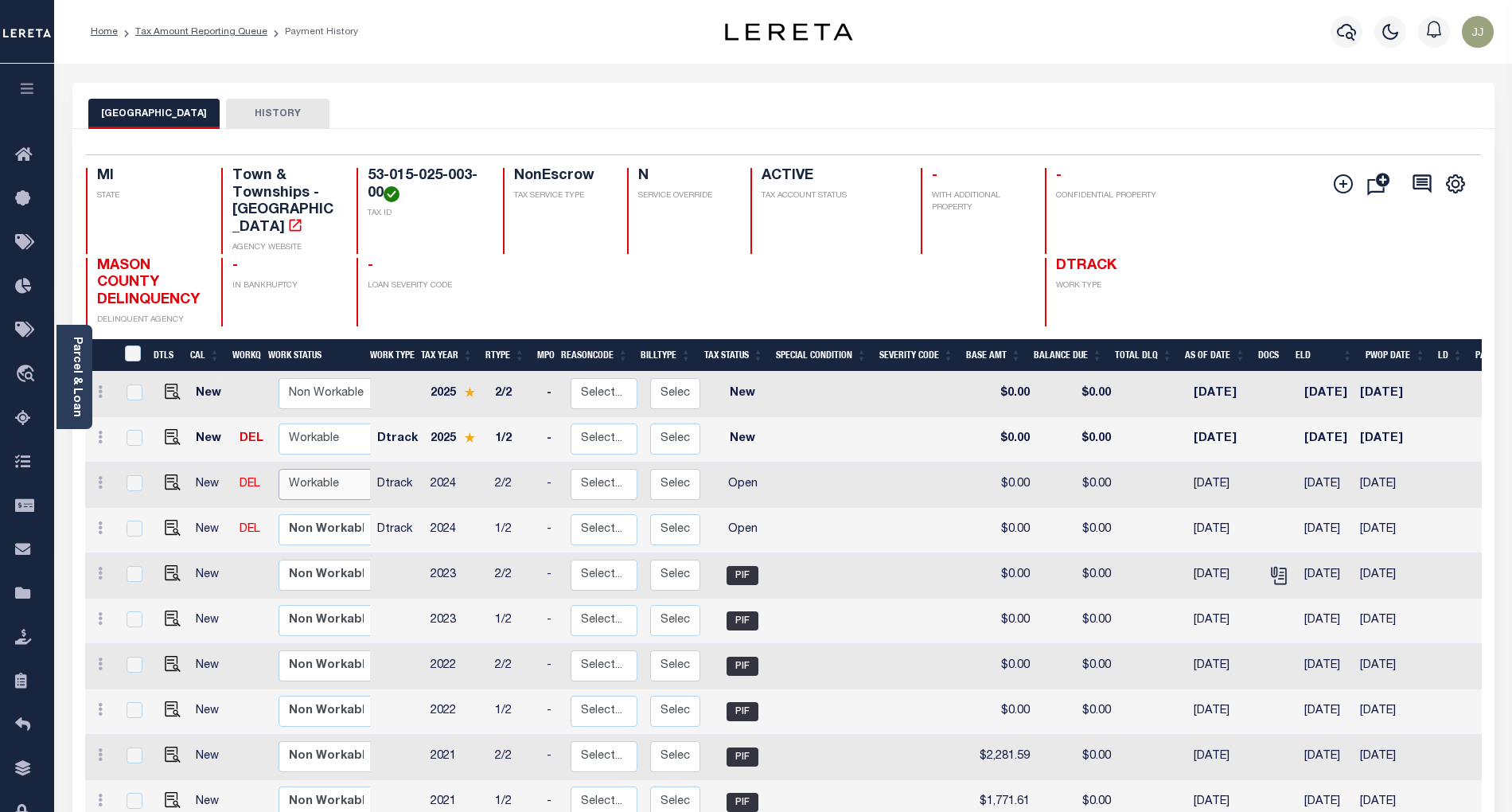
click at [316, 473] on select "Non Workable Workable" at bounding box center [326, 484] width 95 height 31
checkbox input "true"
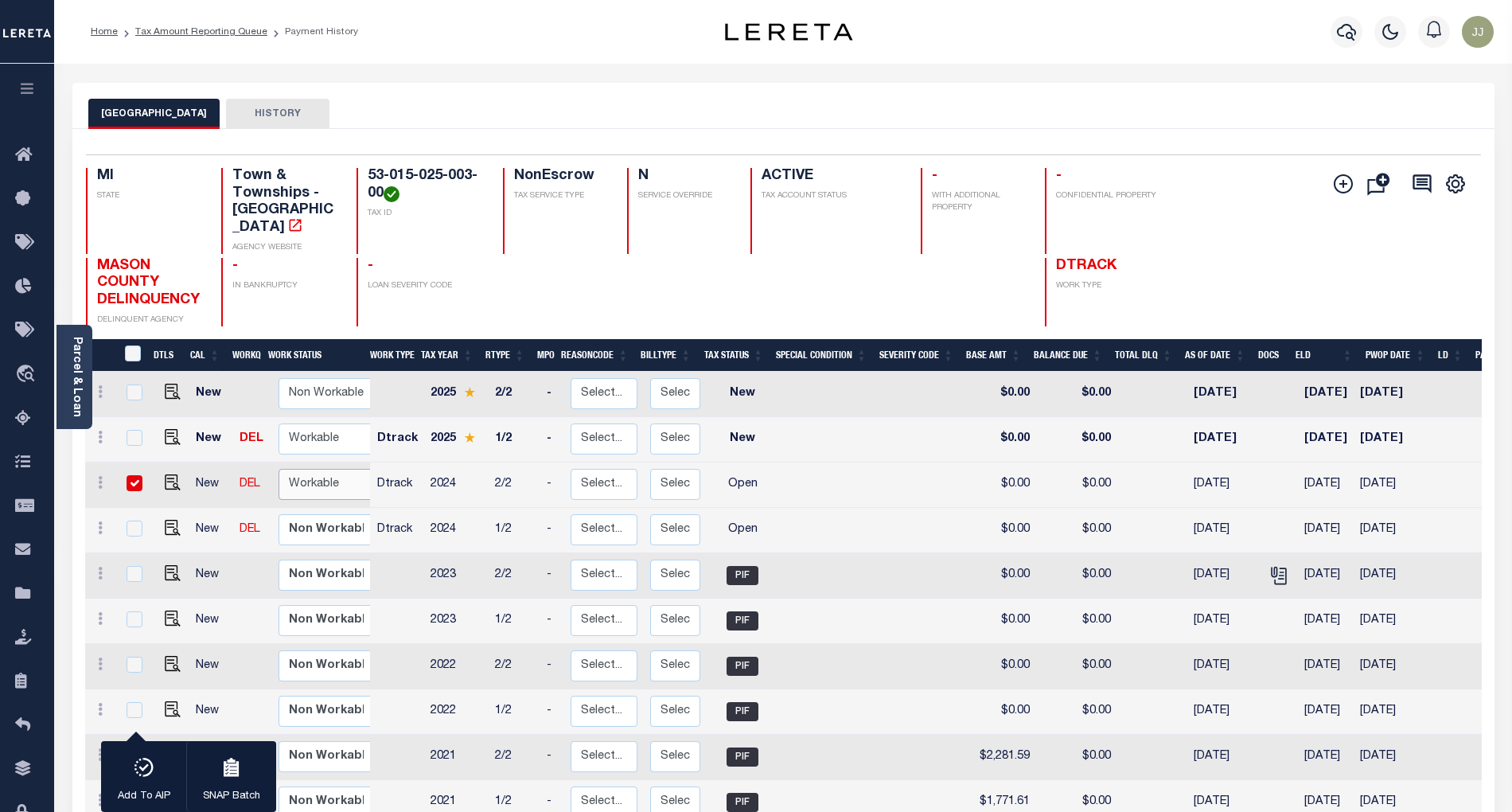
select select "true"
click at [279, 469] on select "Non Workable Workable" at bounding box center [326, 484] width 95 height 31
checkbox input "false"
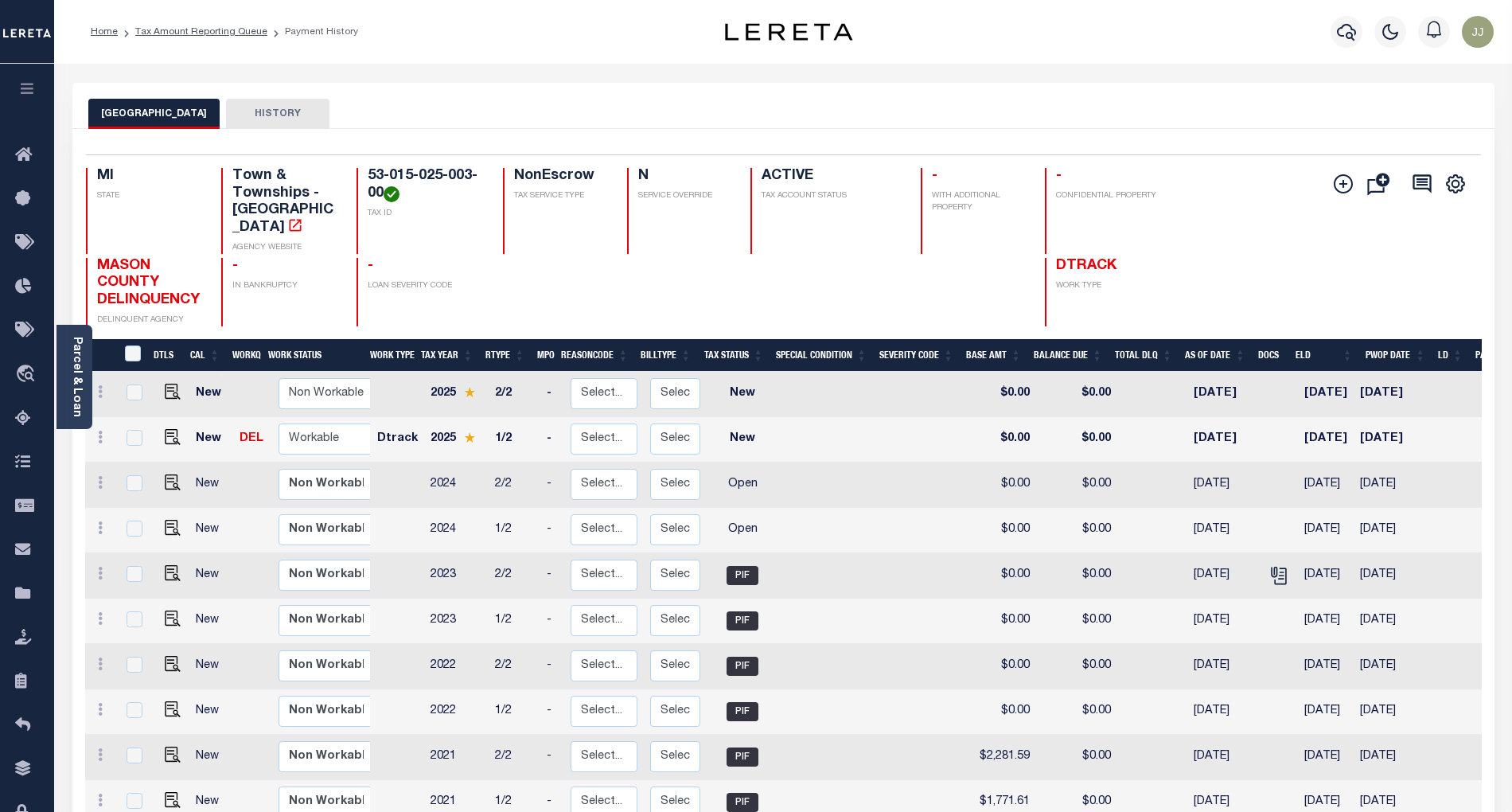
click at [150, 510] on td at bounding box center [169, 530] width 39 height 45
checkbox input "true"
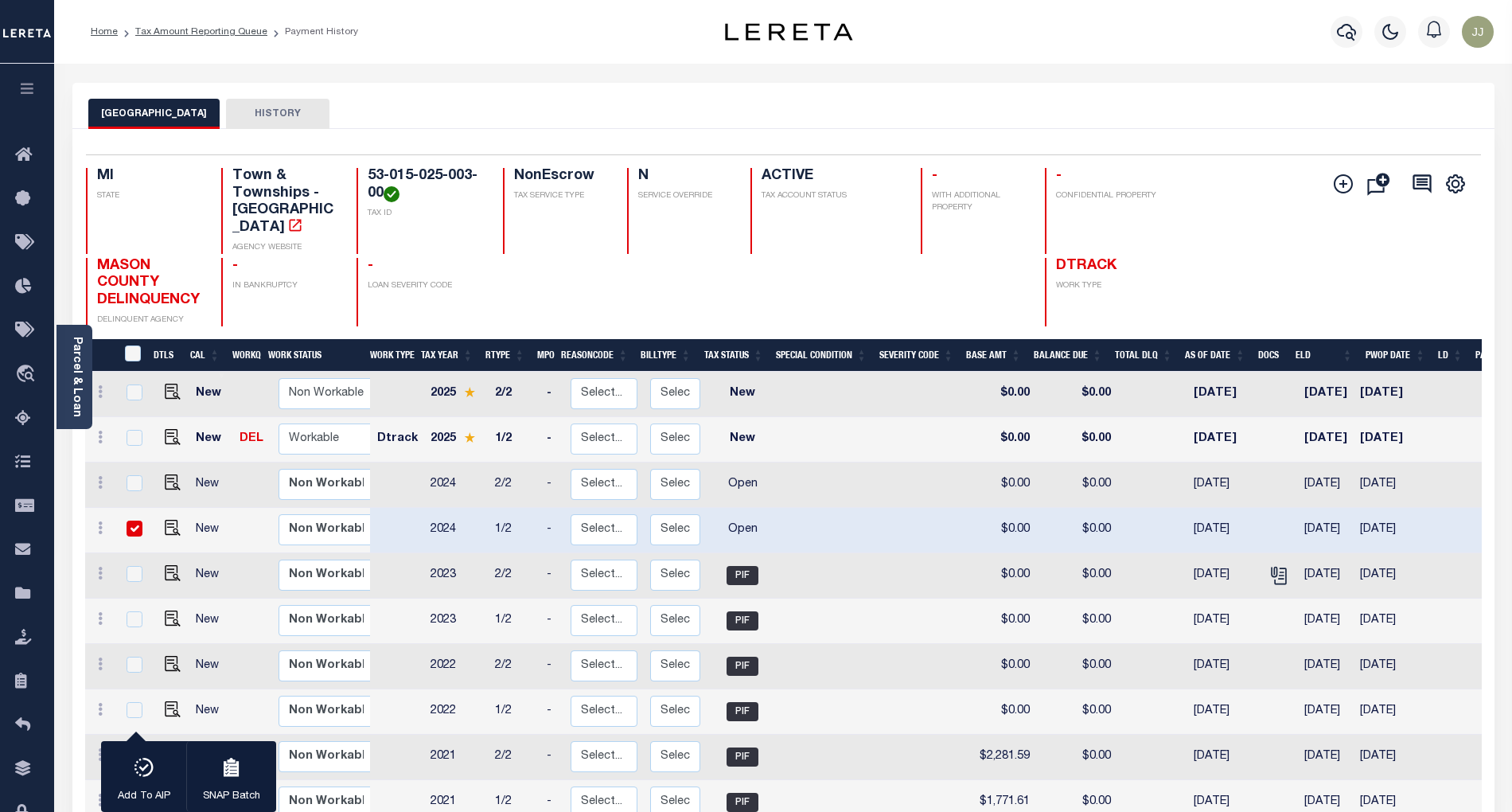
click at [132, 521] on input "checkbox" at bounding box center [134, 529] width 16 height 16
checkbox input "false"
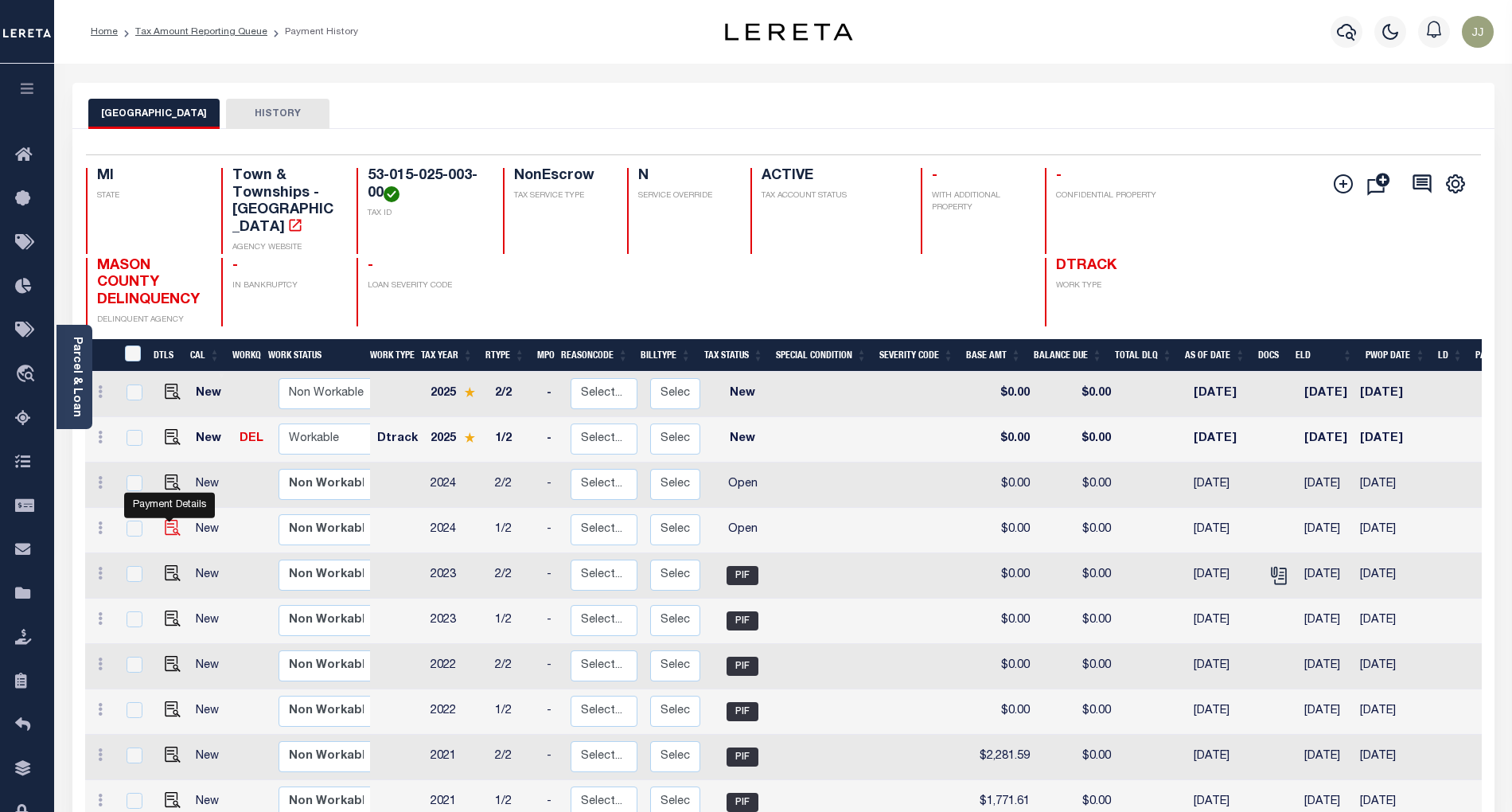
click at [166, 520] on img "" at bounding box center [172, 528] width 16 height 16
checkbox input "true"
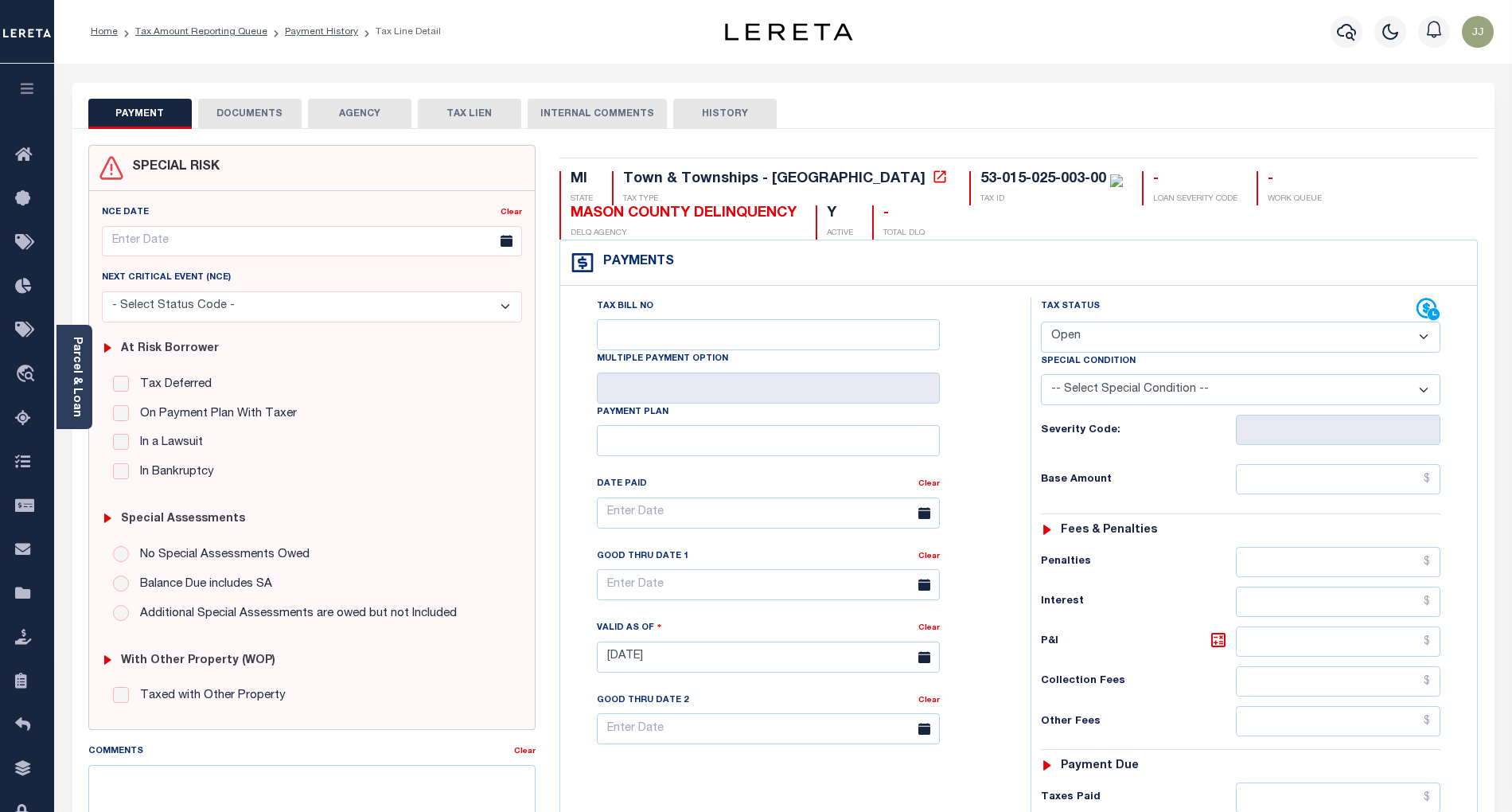
click at [87, 417] on div "Parcel & Loan" at bounding box center [75, 376] width 36 height 104
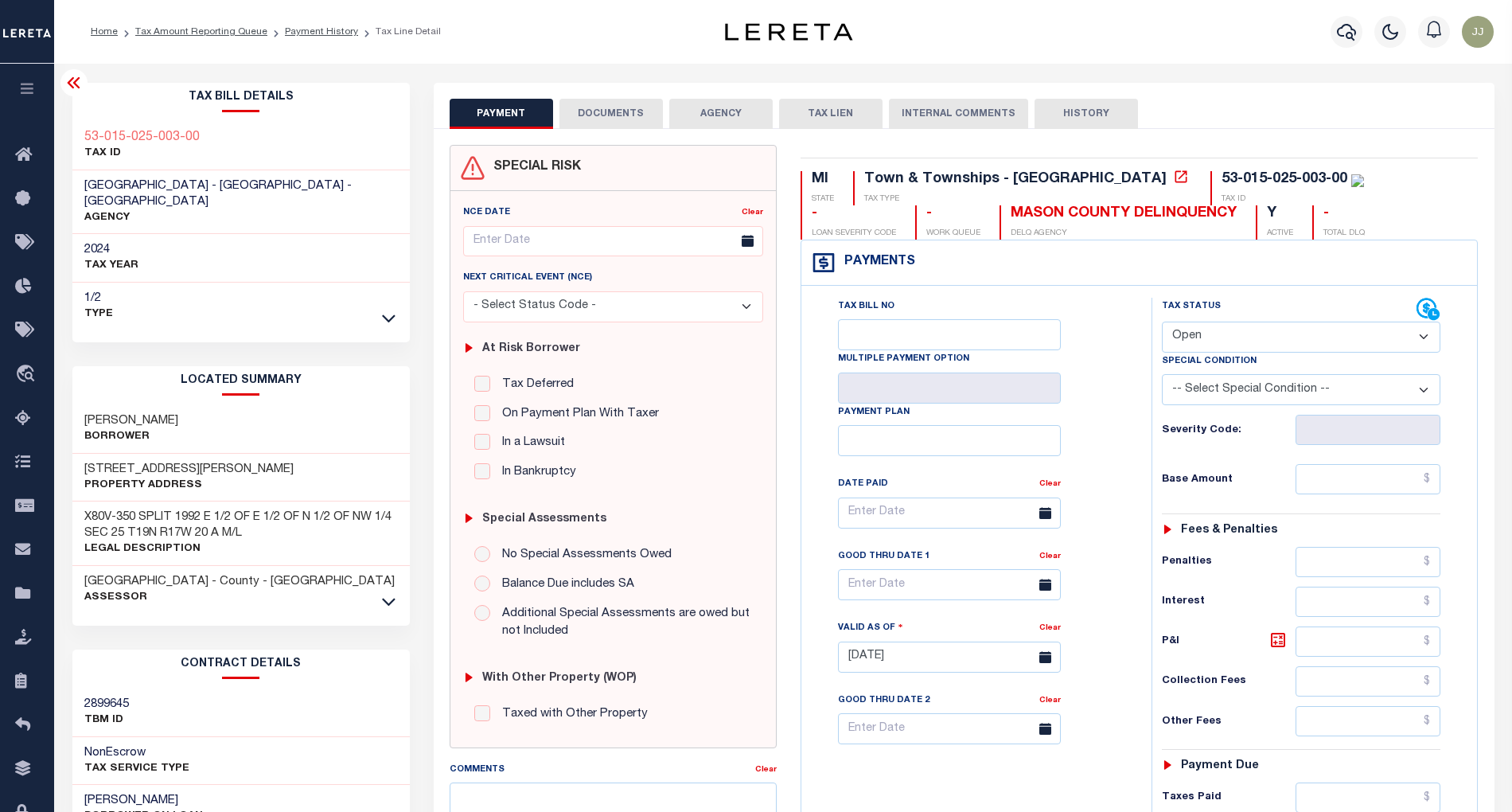
click at [1195, 342] on select "- Select Status Code - Open Due/Unpaid Paid Incomplete No Tax Due Internal Refu…" at bounding box center [1302, 337] width 280 height 31
select select "PYD"
click at [1162, 324] on select "- Select Status Code - Open Due/Unpaid Paid Incomplete No Tax Due Internal Refu…" at bounding box center [1302, 337] width 280 height 31
type input "[DATE]"
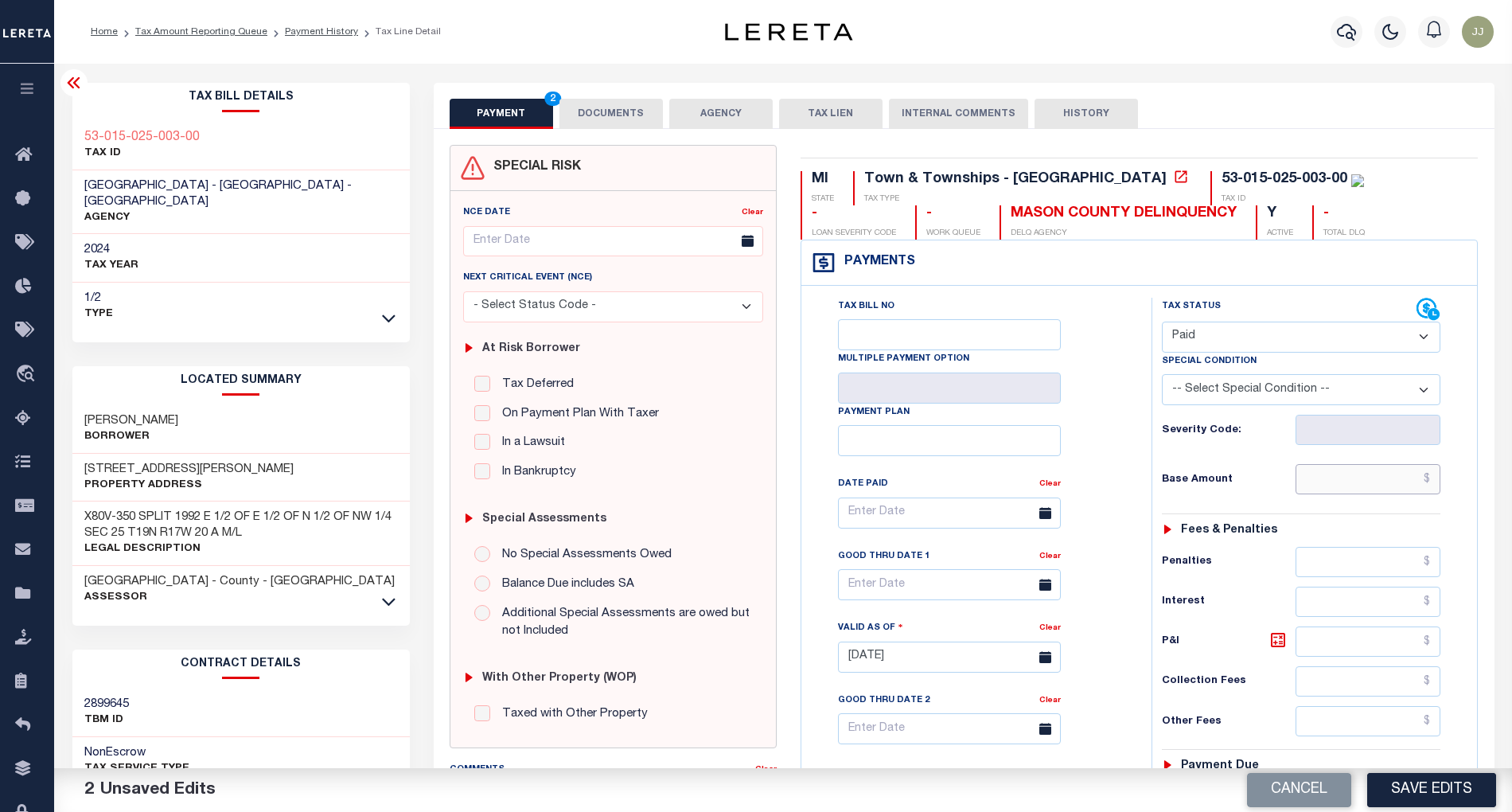
click at [1357, 494] on input "text" at bounding box center [1368, 479] width 145 height 30
type input "$0.00"
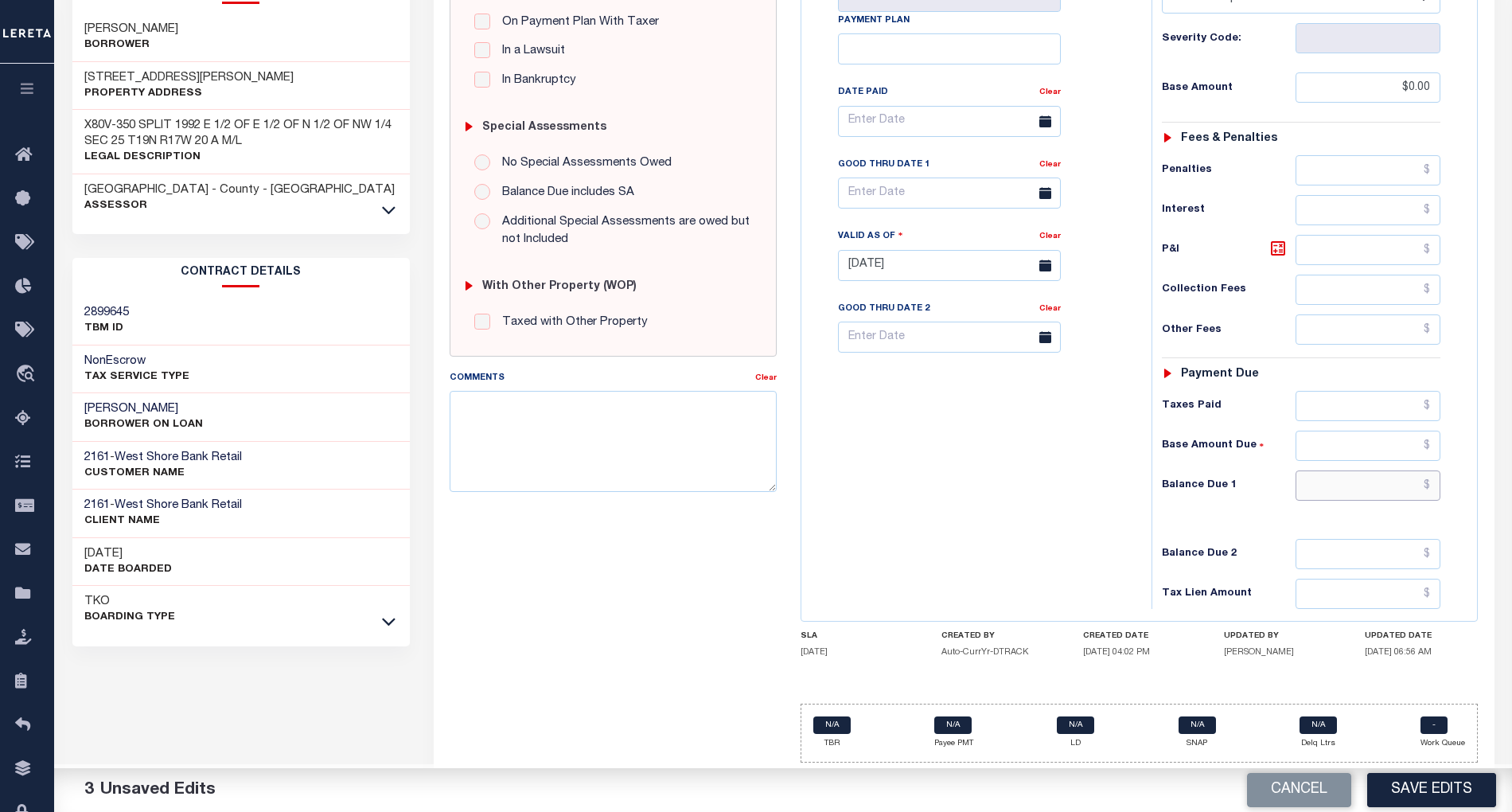
click at [1345, 477] on input "text" at bounding box center [1368, 485] width 145 height 30
click at [1364, 486] on input "$0" at bounding box center [1368, 485] width 145 height 30
type input "$0.00"
click at [1424, 788] on button "Save Edits" at bounding box center [1431, 791] width 129 height 34
checkbox input "false"
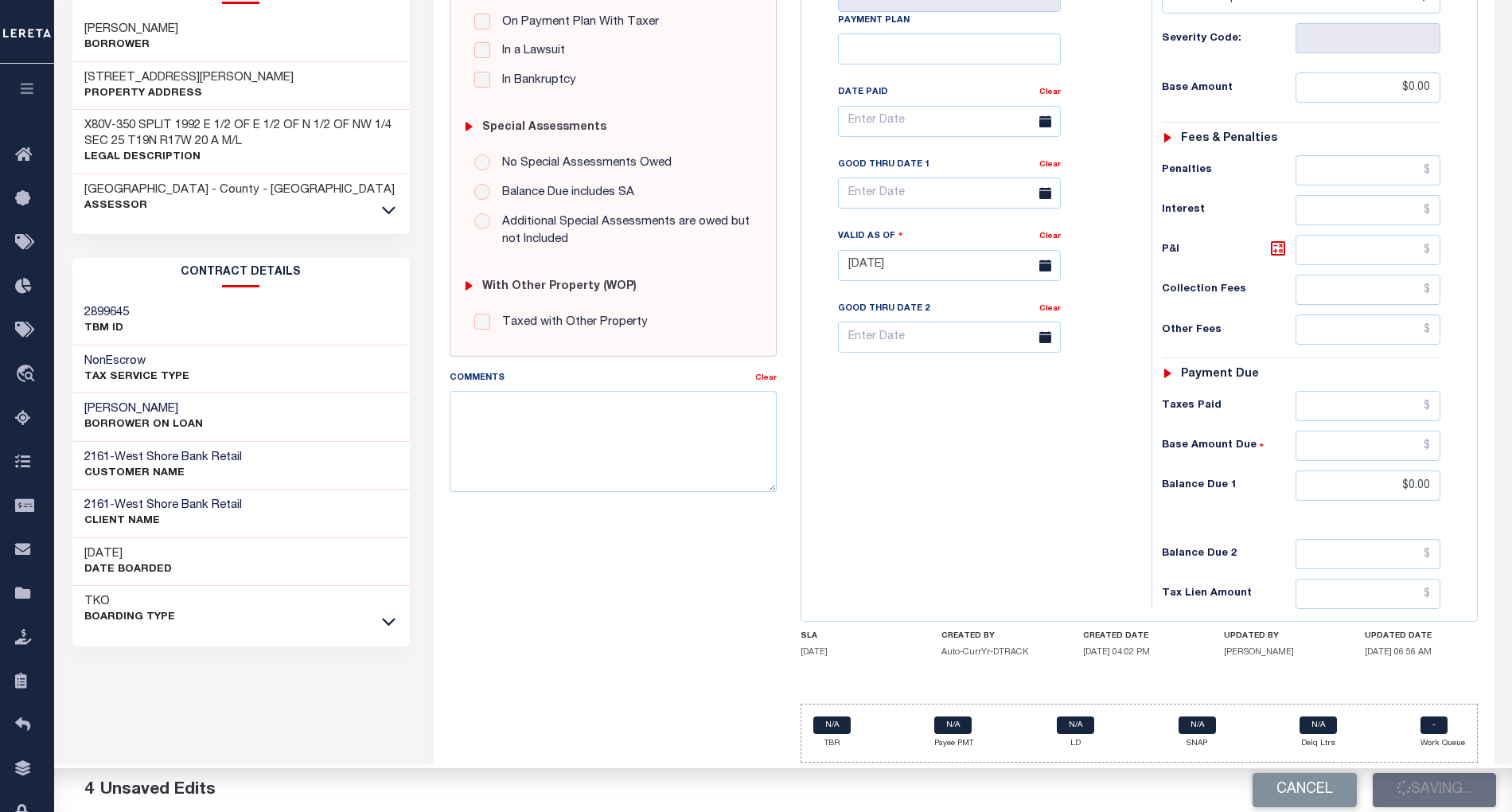
checkbox input "false"
type input "$0"
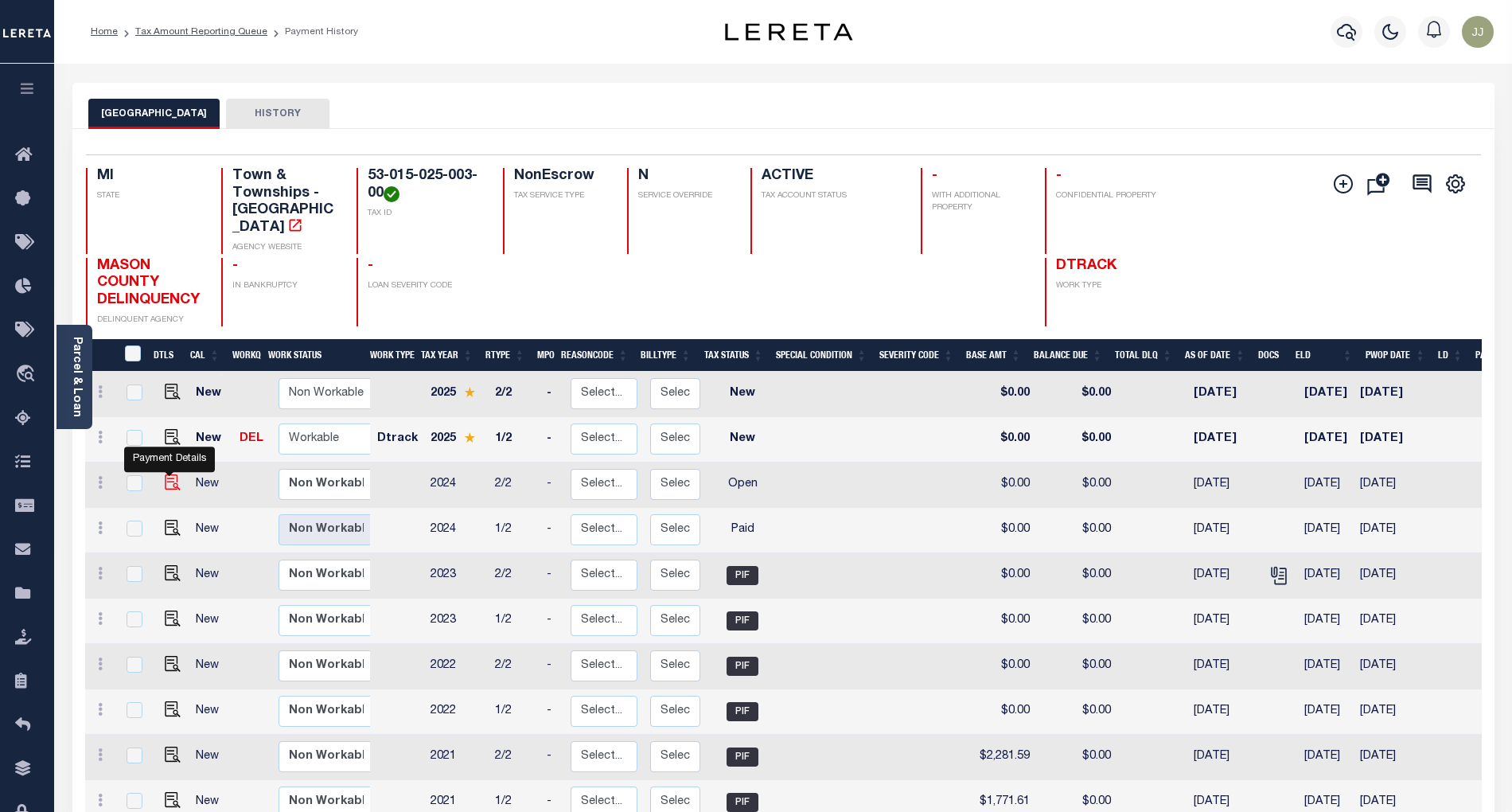
click at [165, 475] on img "" at bounding box center [172, 482] width 16 height 16
checkbox input "true"
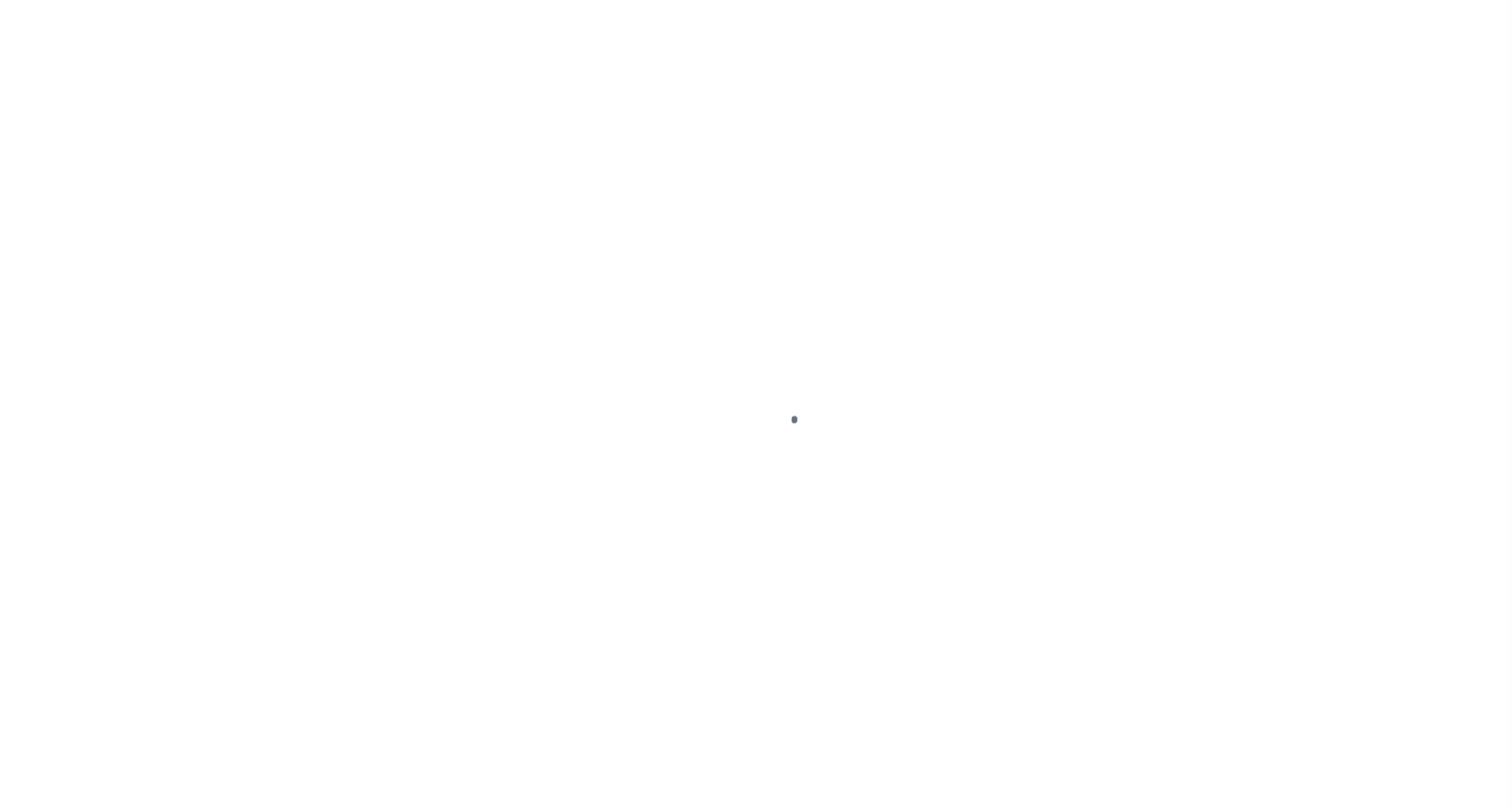
select select "OP2"
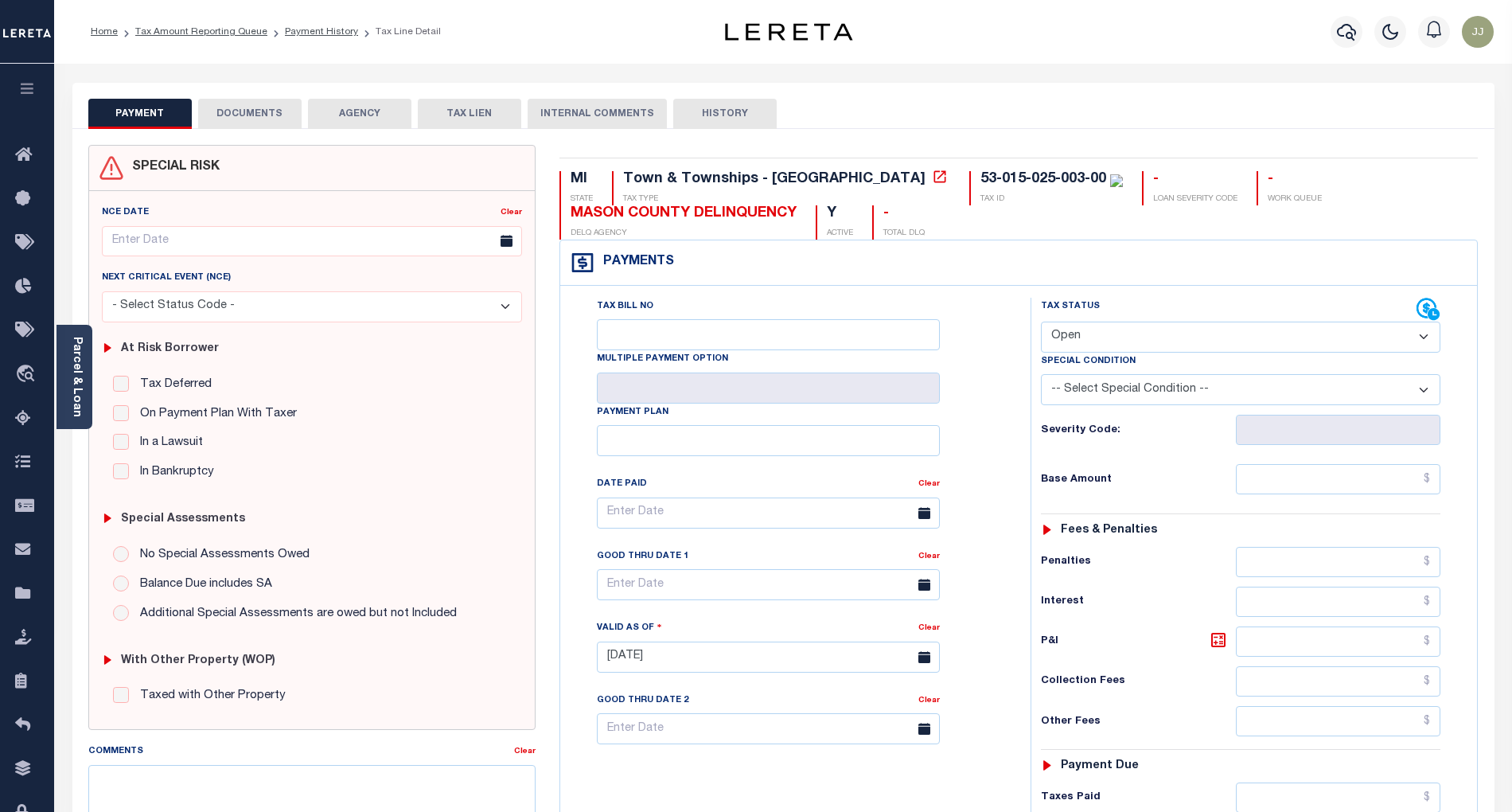
click at [252, 113] on button "DOCUMENTS" at bounding box center [250, 113] width 104 height 30
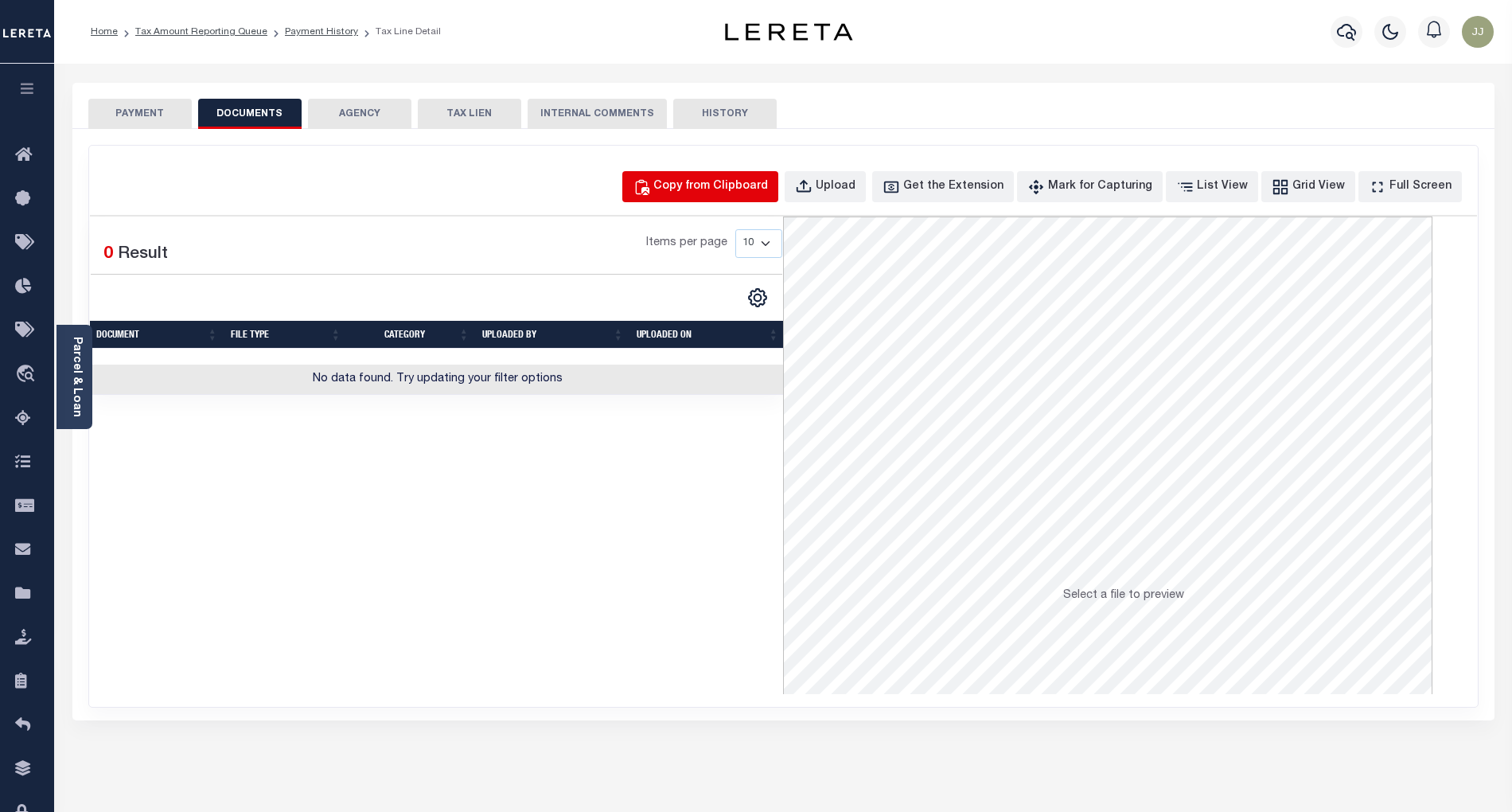
click at [733, 197] on button "Copy from Clipboard" at bounding box center [700, 186] width 156 height 31
select select "POP"
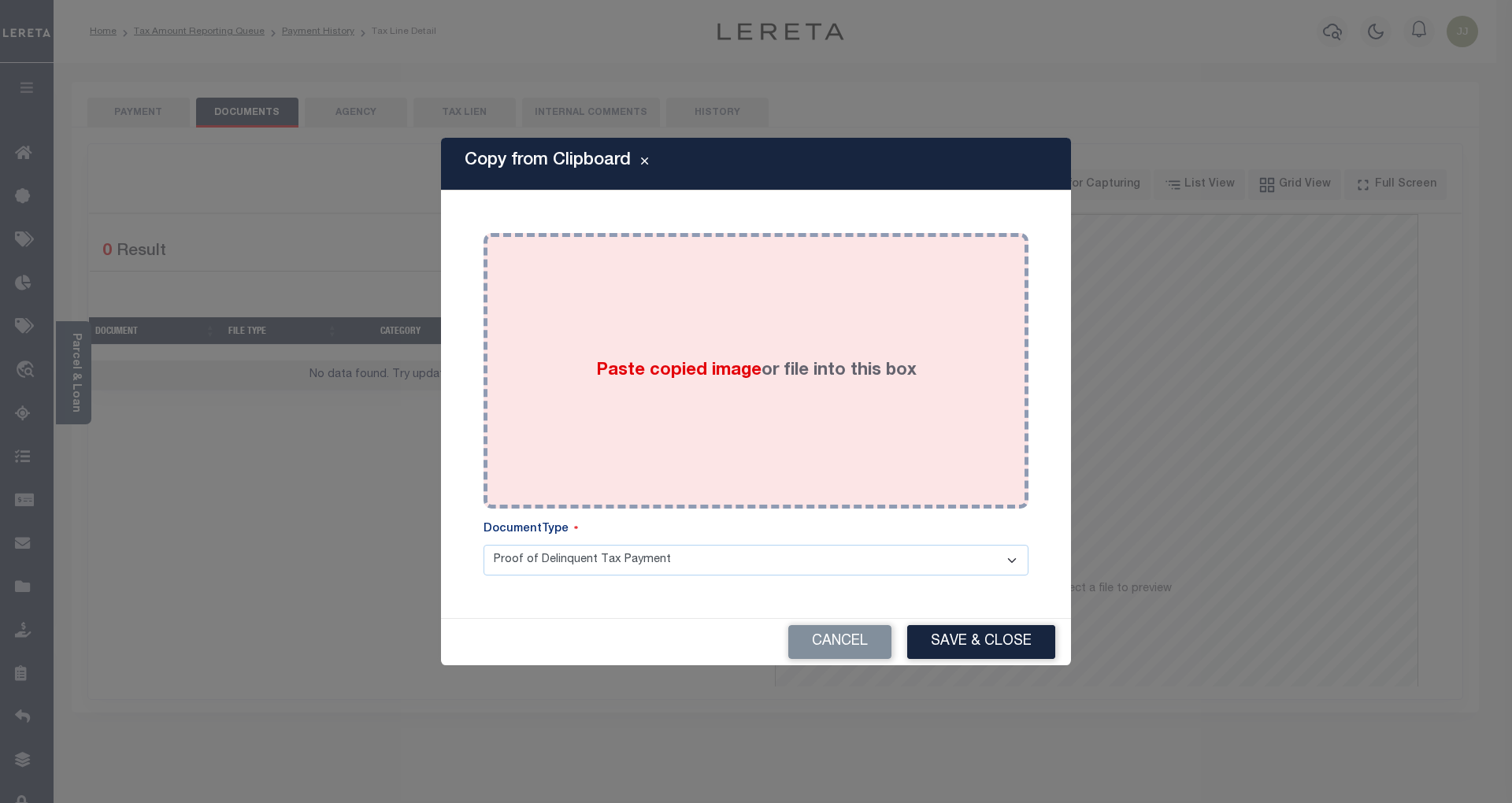
click at [705, 329] on div "Paste copied image or file into this box" at bounding box center [756, 370] width 521 height 252
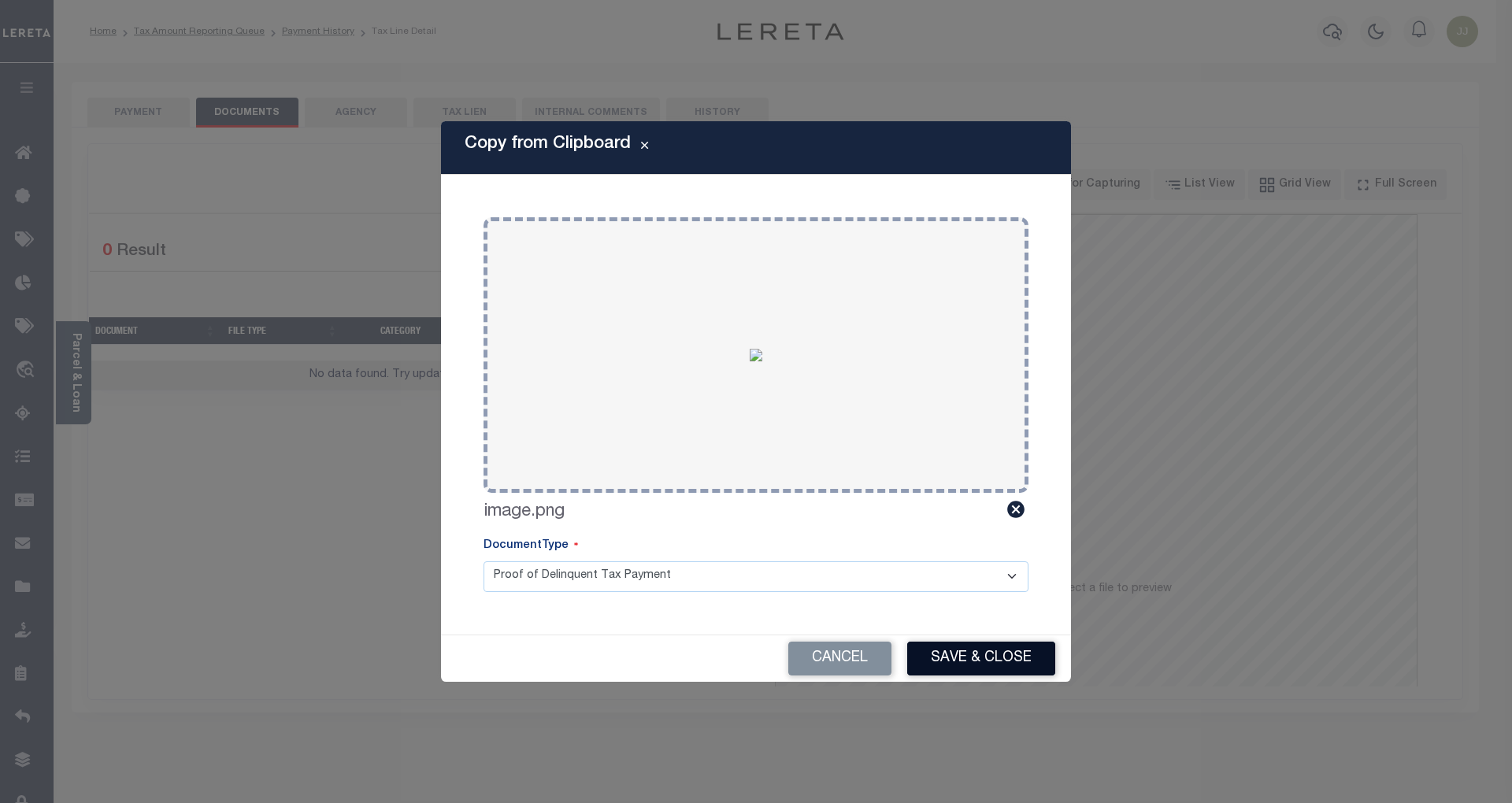
click at [959, 643] on button "Save & Close" at bounding box center [981, 659] width 148 height 34
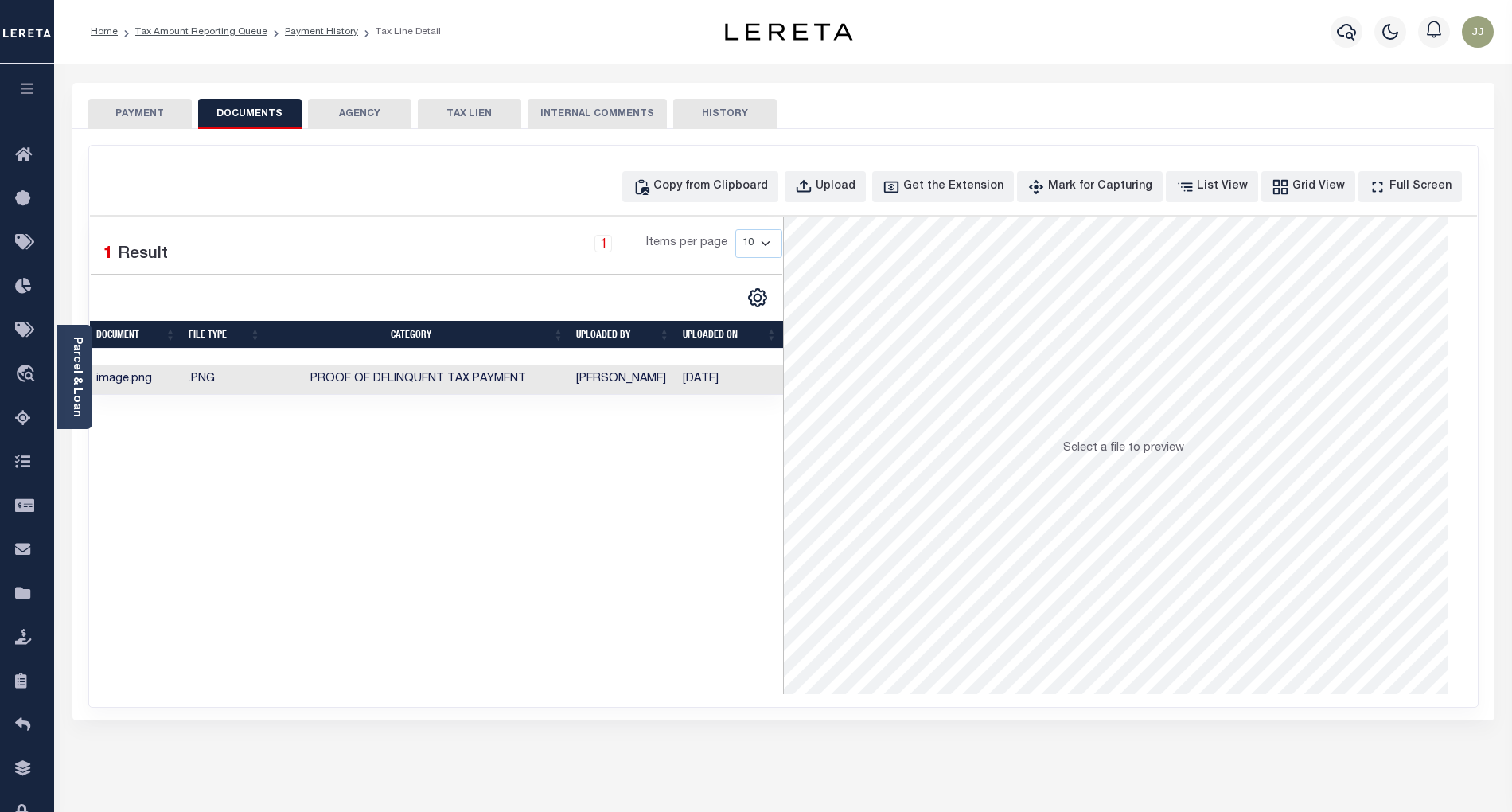
click at [99, 115] on button "PAYMENT" at bounding box center [140, 113] width 104 height 30
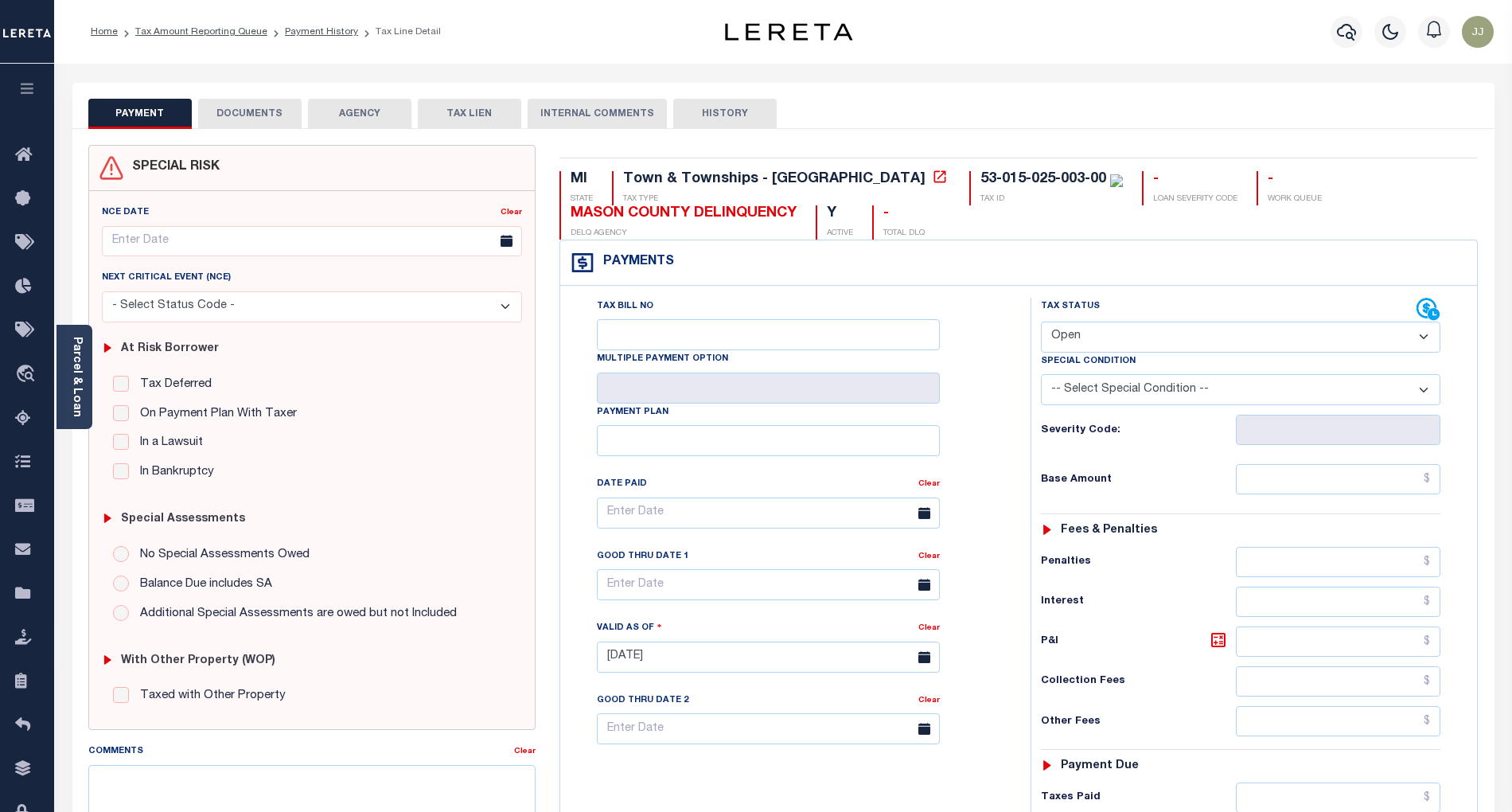
click at [1114, 342] on select "- Select Status Code - Open Due/Unpaid Paid Incomplete No Tax Due Internal Refu…" at bounding box center [1241, 337] width 400 height 31
select select "PYD"
click at [1041, 324] on select "- Select Status Code - Open Due/Unpaid Paid Incomplete No Tax Due Internal Refu…" at bounding box center [1241, 337] width 400 height 31
type input "[DATE]"
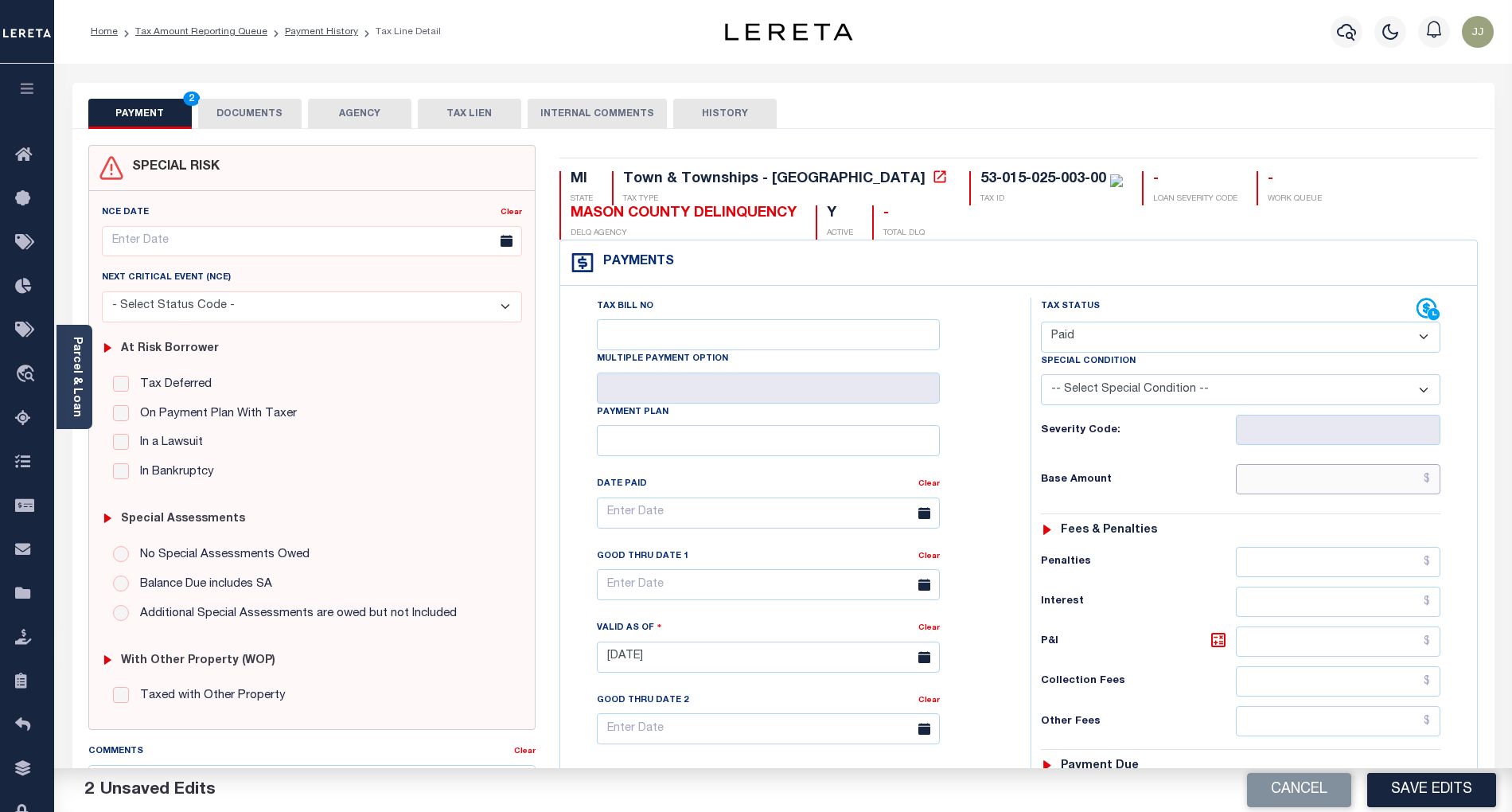
click at [1294, 494] on input "text" at bounding box center [1338, 479] width 205 height 30
type input "$0.00"
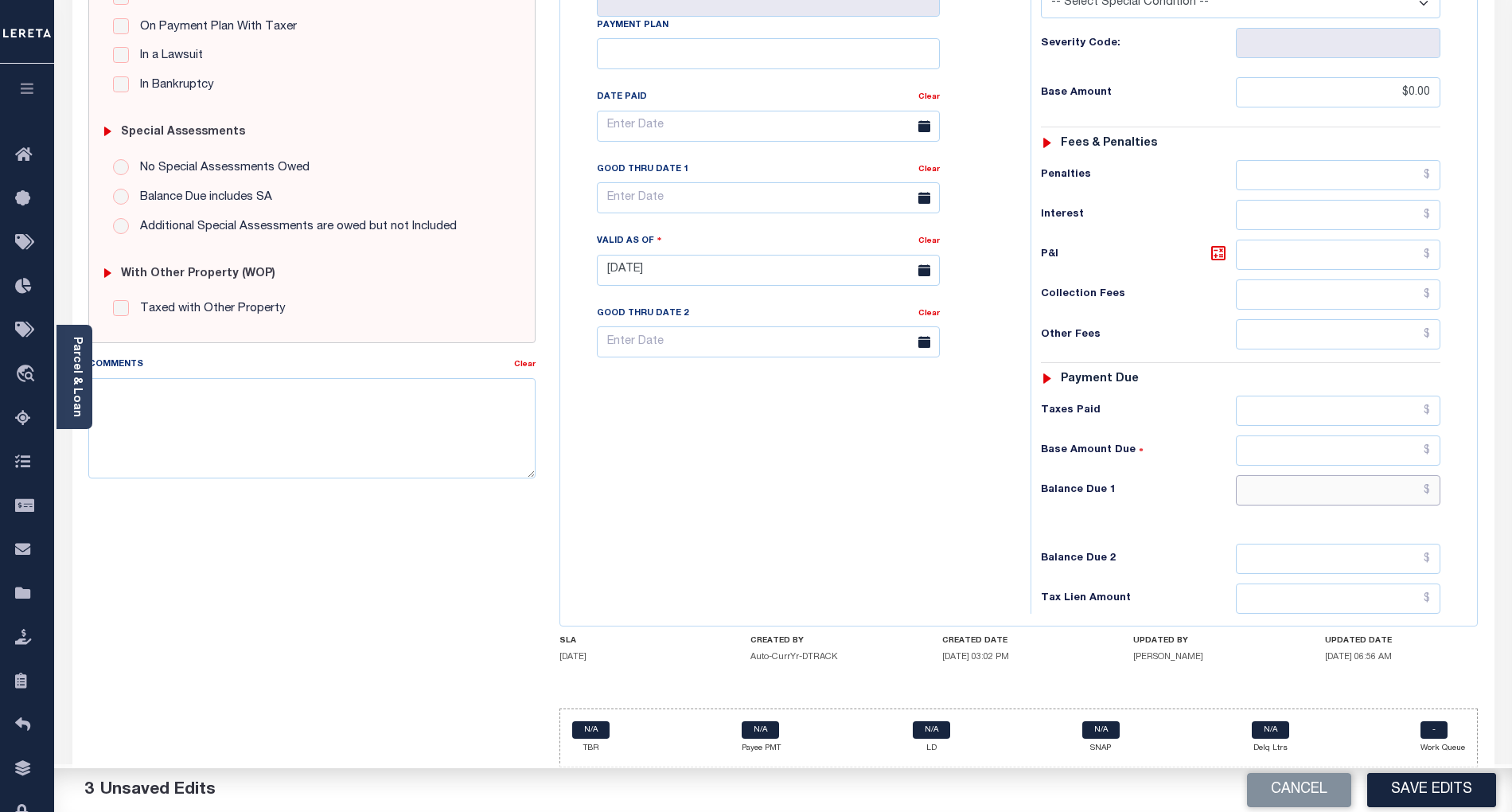
click at [1321, 494] on input "text" at bounding box center [1338, 490] width 205 height 30
type input "$0.00"
click at [1427, 791] on button "Save Edits" at bounding box center [1431, 791] width 129 height 34
checkbox input "false"
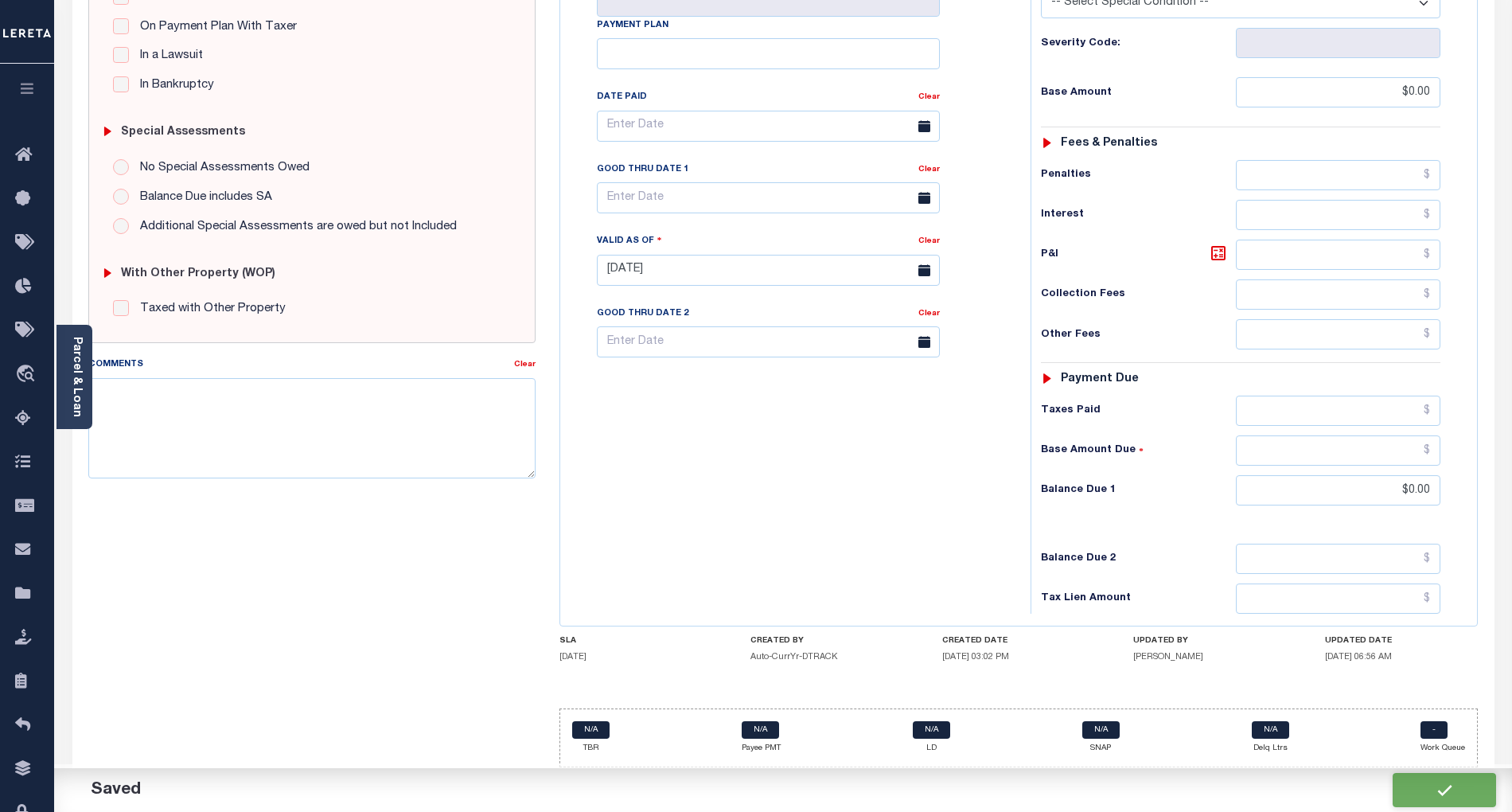
checkbox input "false"
type input "$0"
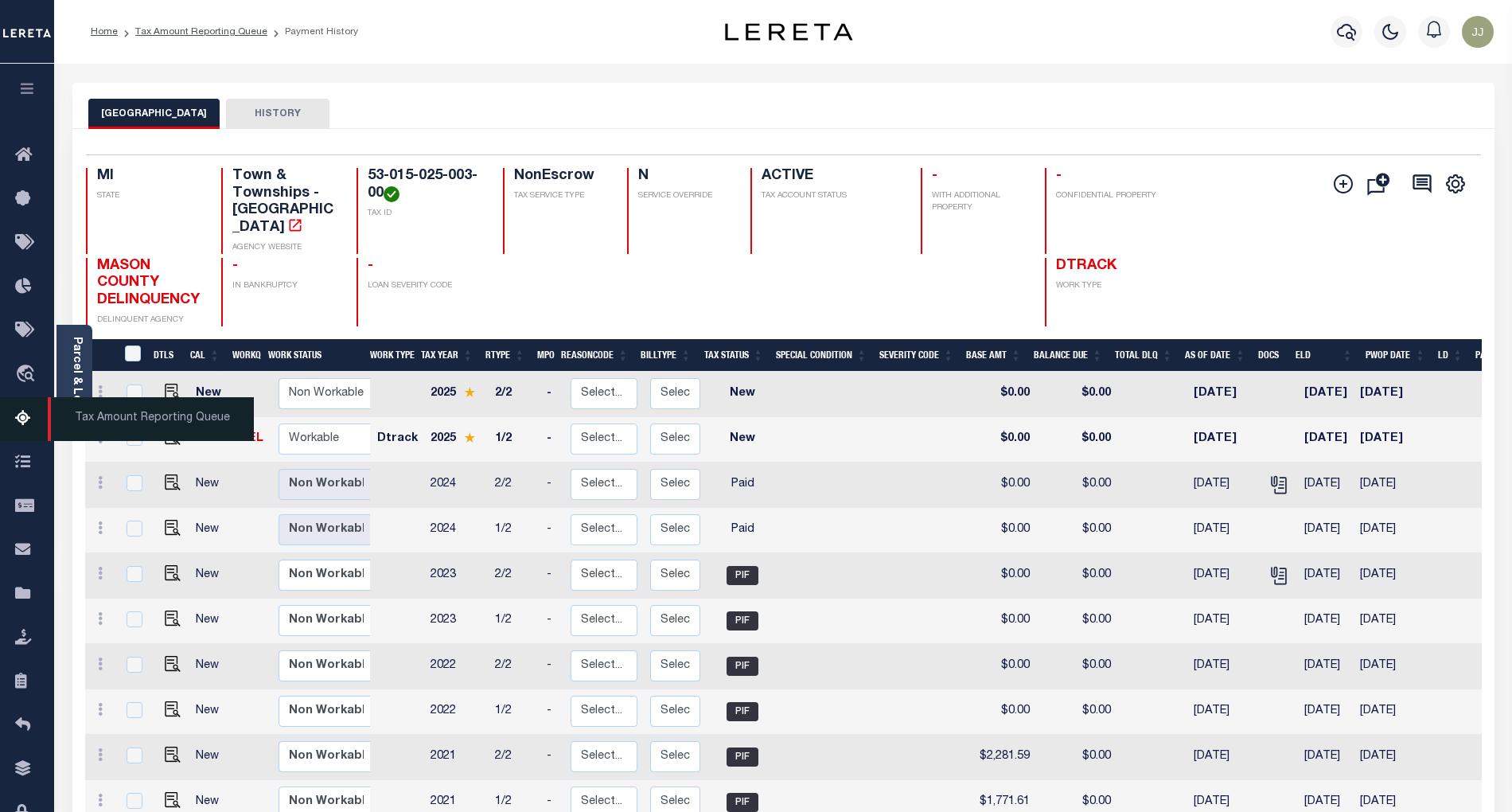
click at [23, 427] on icon at bounding box center [28, 419] width 26 height 20
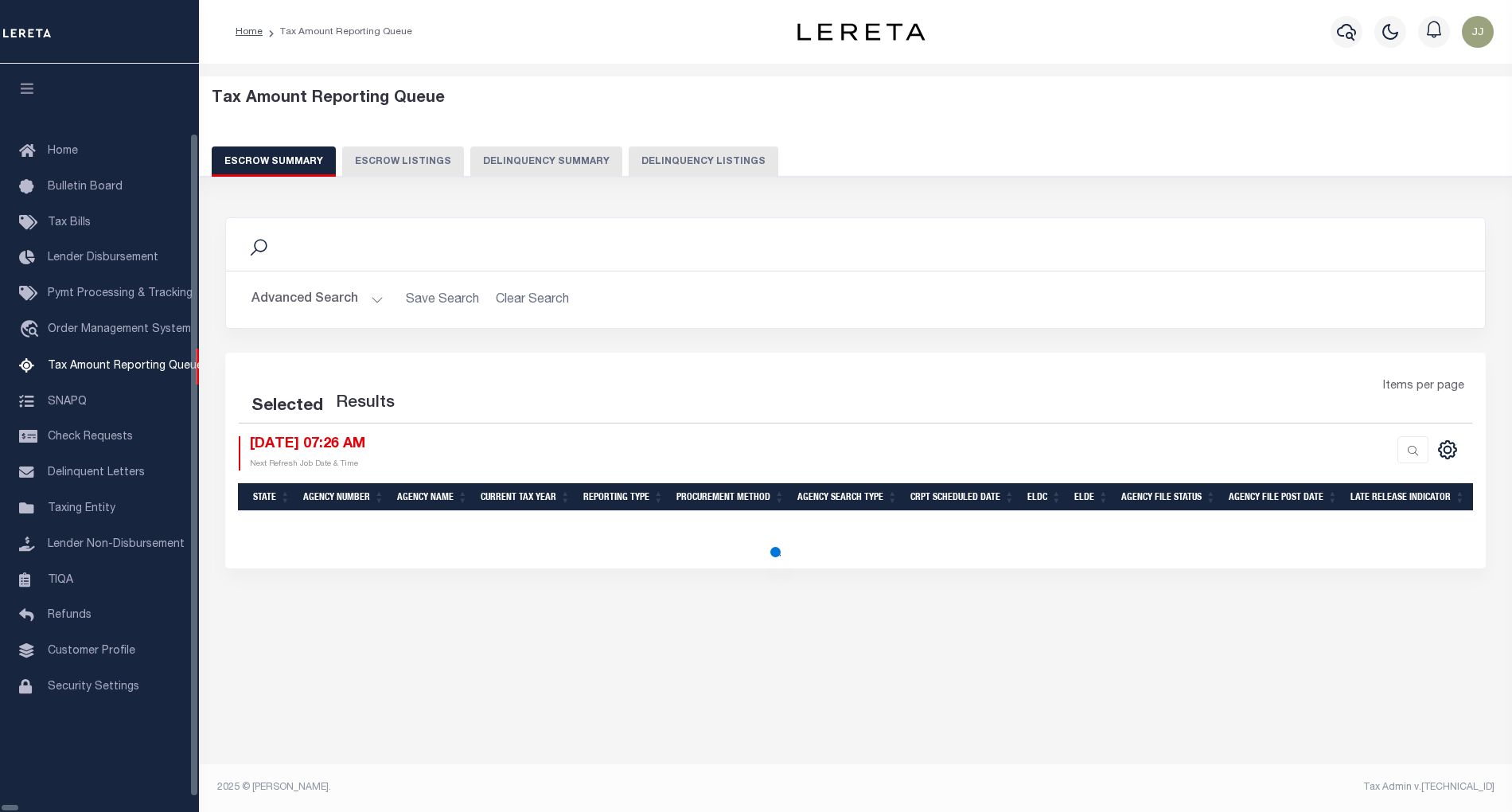
select select "100"
click at [670, 167] on div "Escrow Summary Escrow Listings Delinquency Summary Delinquency Listings" at bounding box center [856, 161] width 1288 height 29
select select "100"
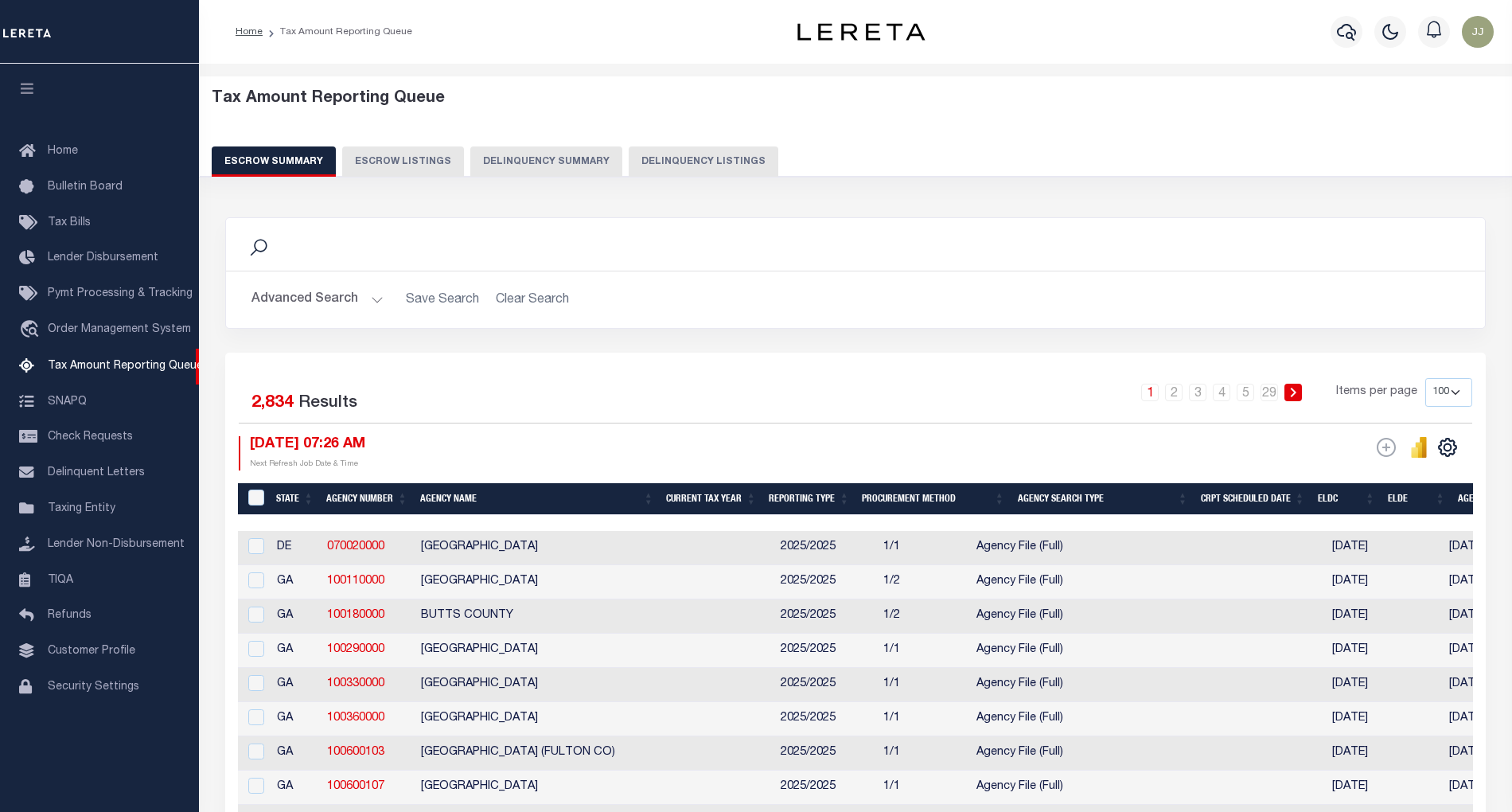
click at [697, 166] on button "Delinquency Listings" at bounding box center [704, 161] width 149 height 30
select select "100"
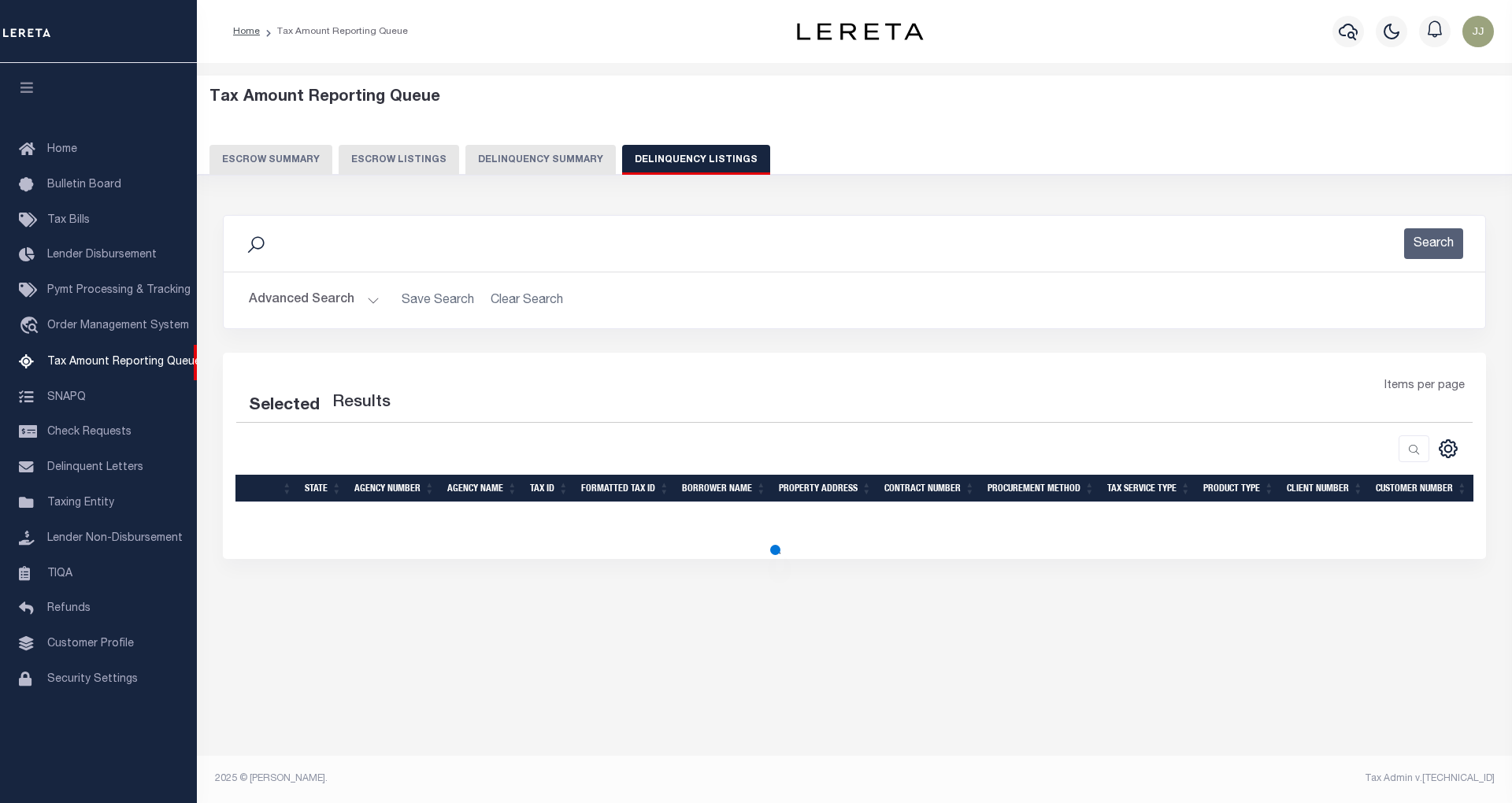
select select "100"
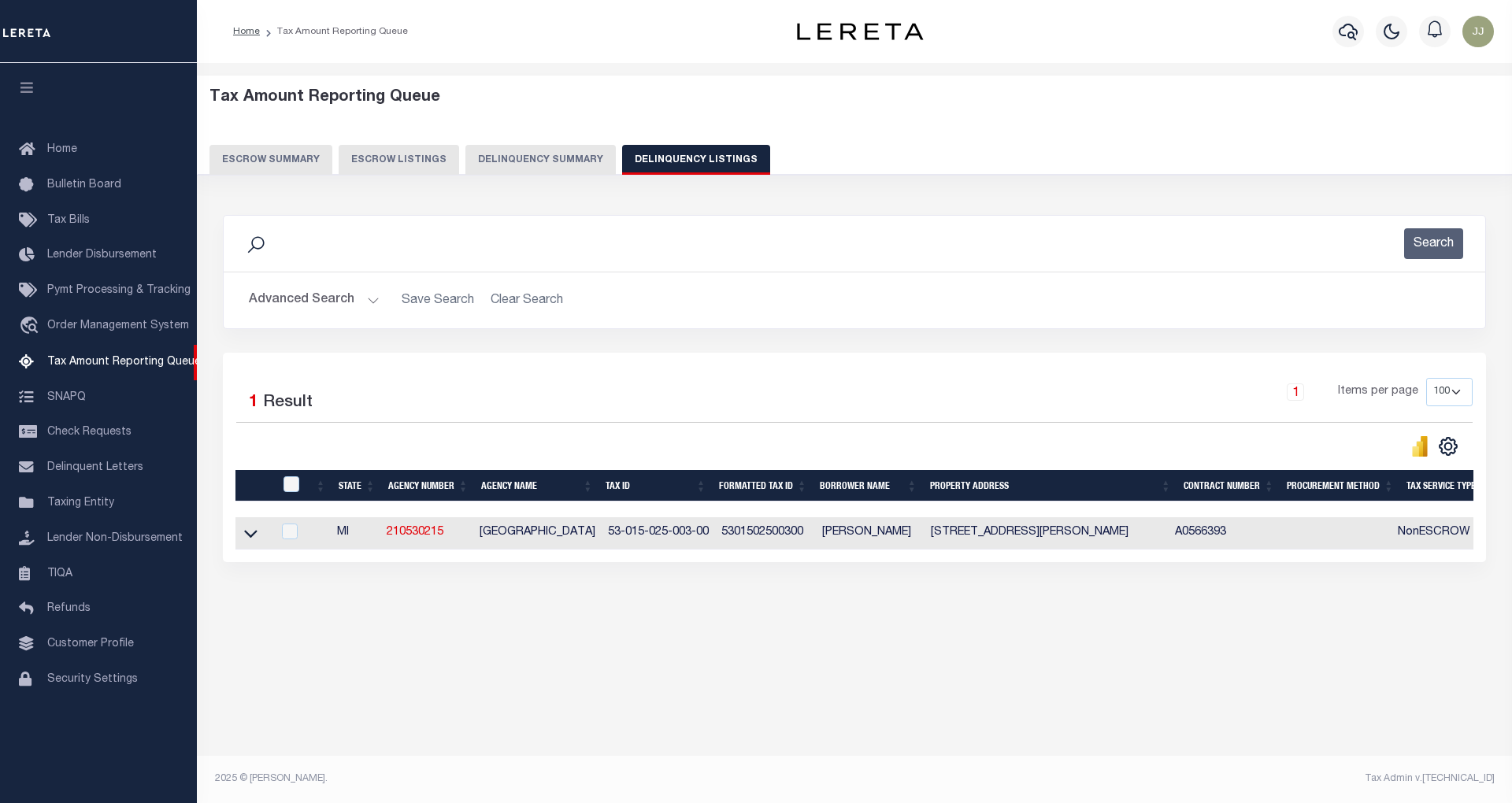
click at [345, 309] on button "Advanced Search" at bounding box center [314, 300] width 131 height 31
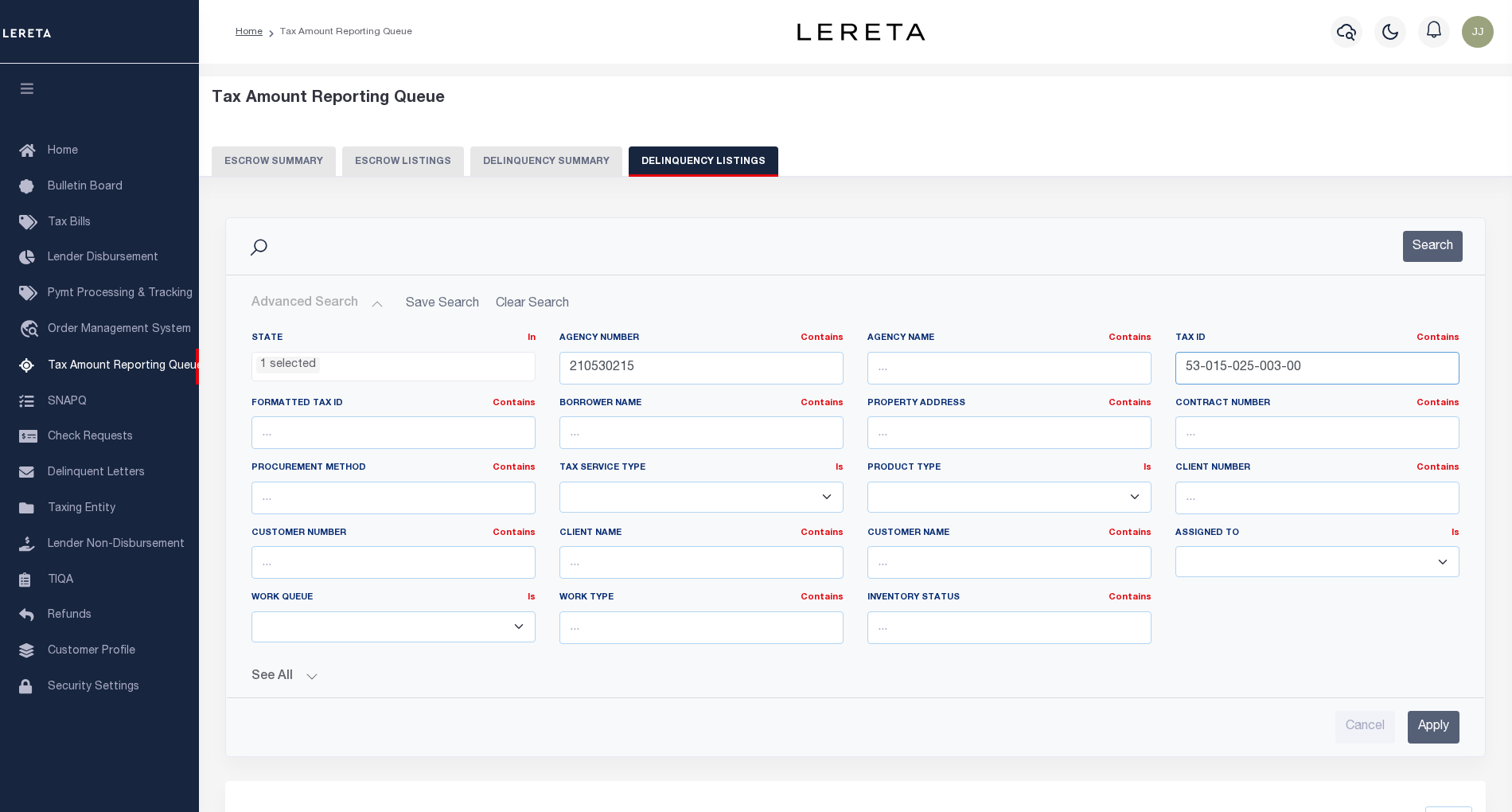
drag, startPoint x: 1313, startPoint y: 367, endPoint x: 1154, endPoint y: 367, distance: 159.0
click at [1154, 367] on div "State In In AK AL AR AZ CA CO CT DC DE FL GA GU HI IA ID IL IN KS KY LA MA MD M…" at bounding box center [856, 494] width 1232 height 324
paste input "9"
type input "53-015-025-009-00"
click at [1436, 236] on button "Search" at bounding box center [1433, 246] width 60 height 31
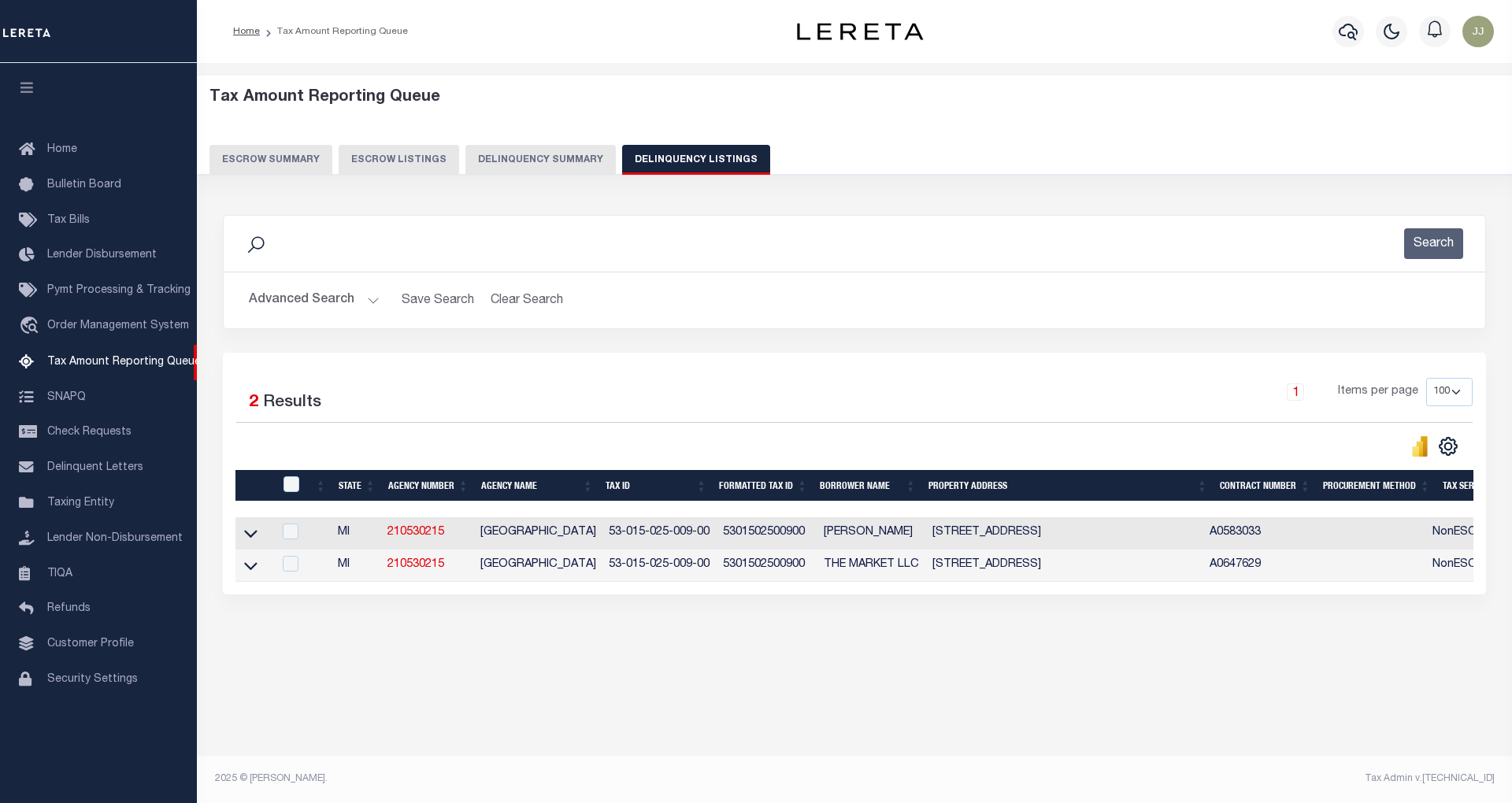
drag, startPoint x: 250, startPoint y: 539, endPoint x: 486, endPoint y: 430, distance: 260.0
click at [252, 539] on icon at bounding box center [250, 533] width 14 height 16
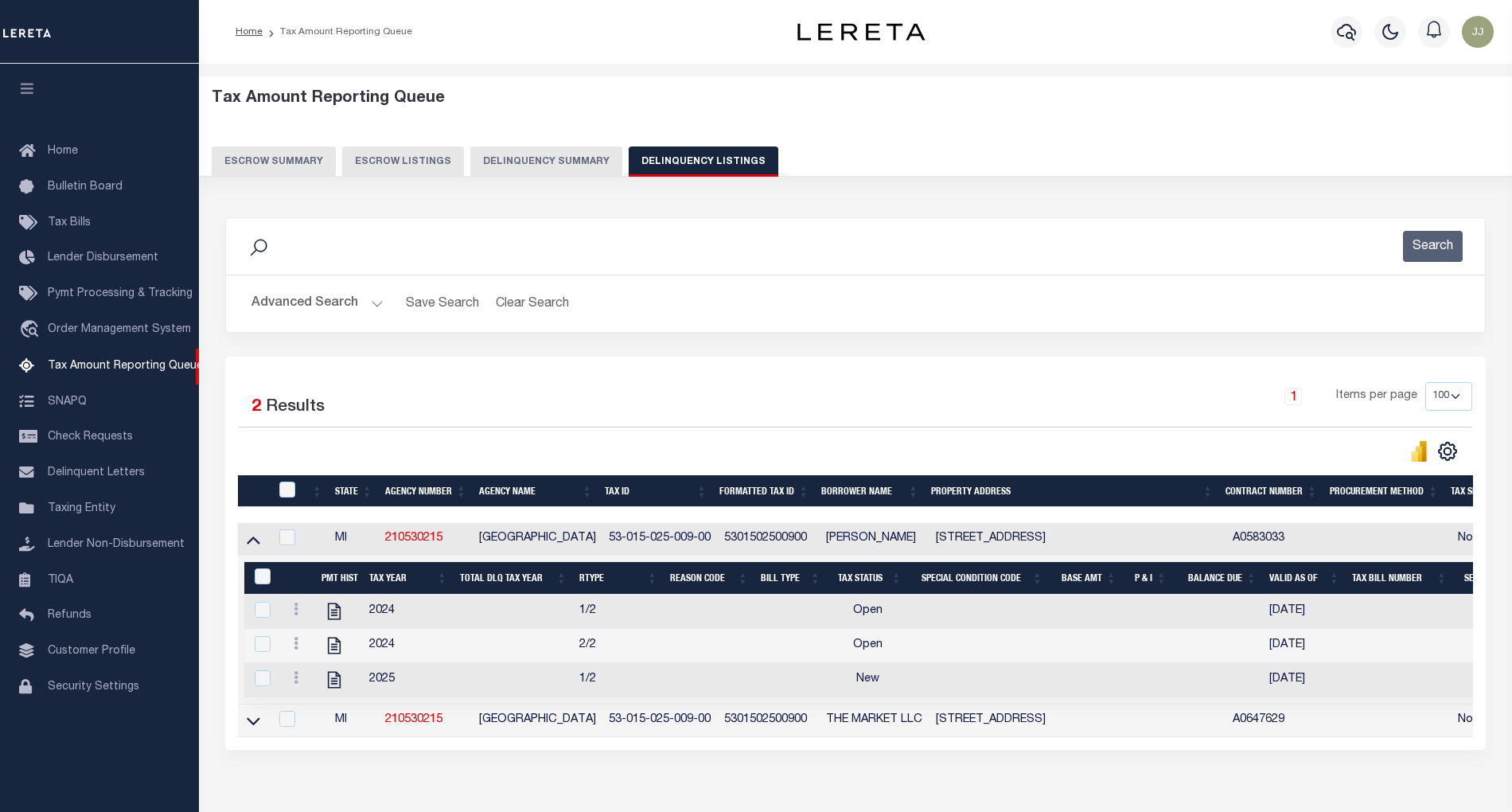
scroll to position [100, 0]
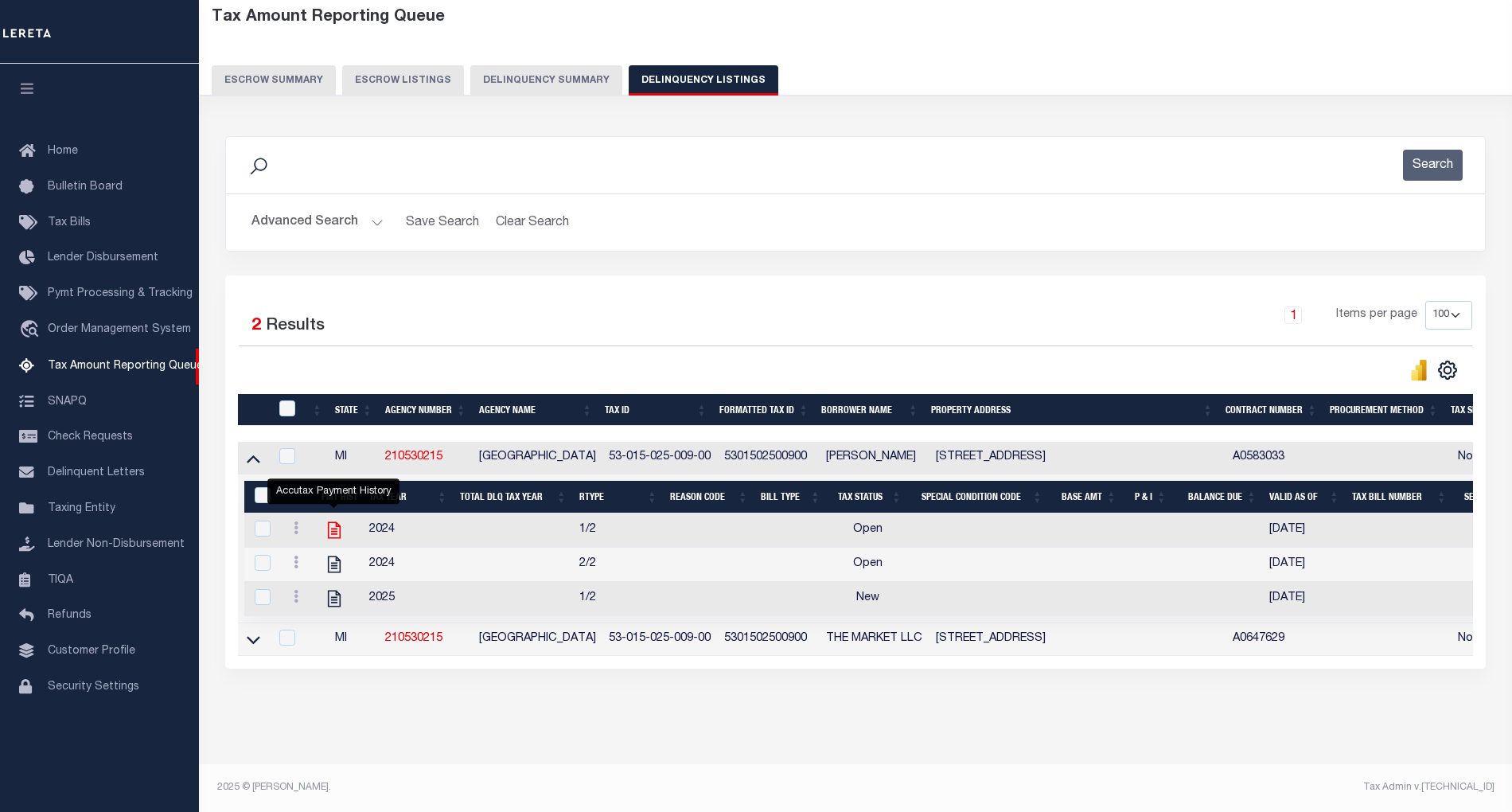
click at [336, 522] on icon "" at bounding box center [334, 530] width 13 height 16
checkbox input "true"
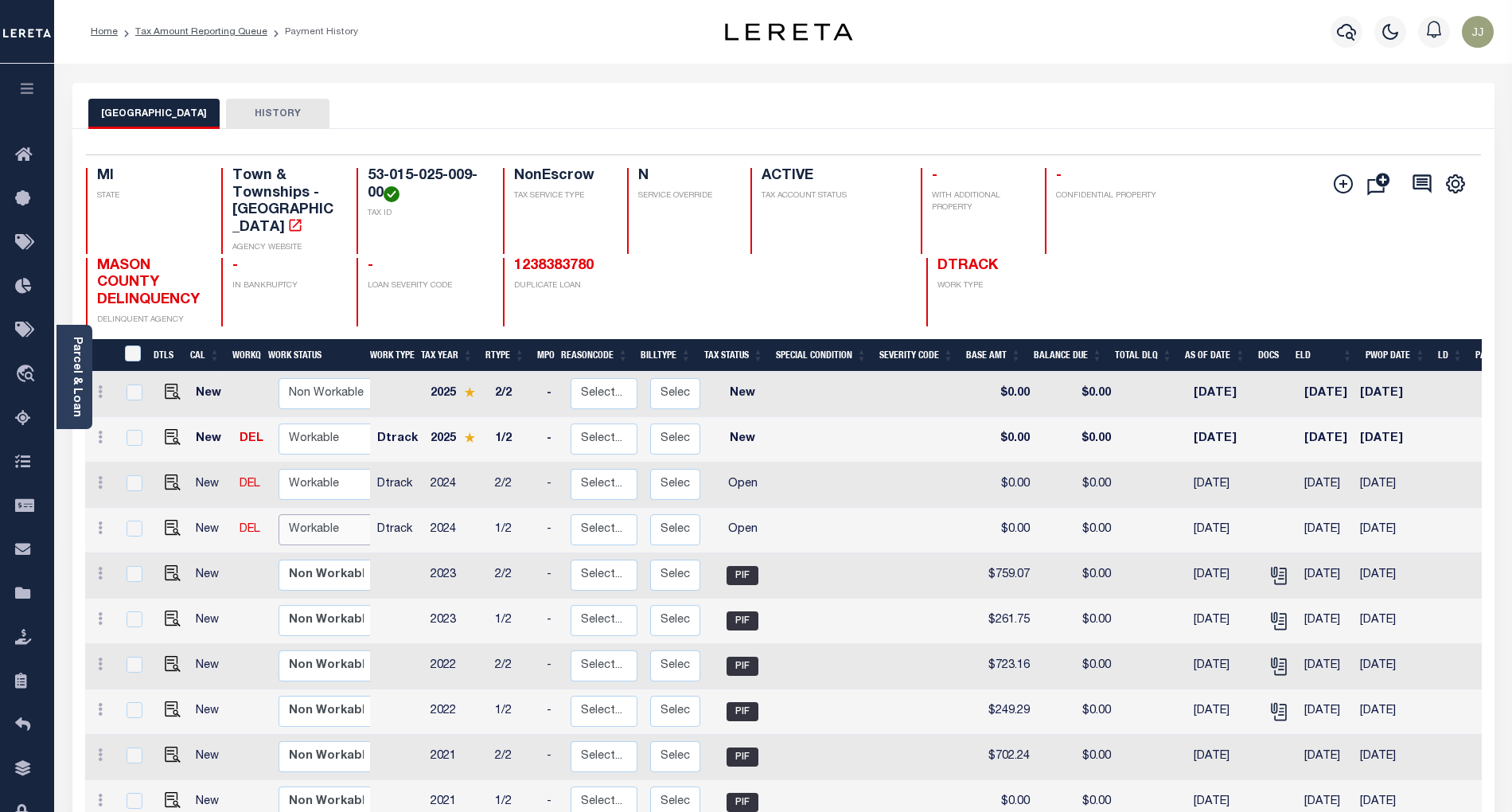
click at [318, 514] on select "Non Workable Workable" at bounding box center [326, 530] width 95 height 31
checkbox input "true"
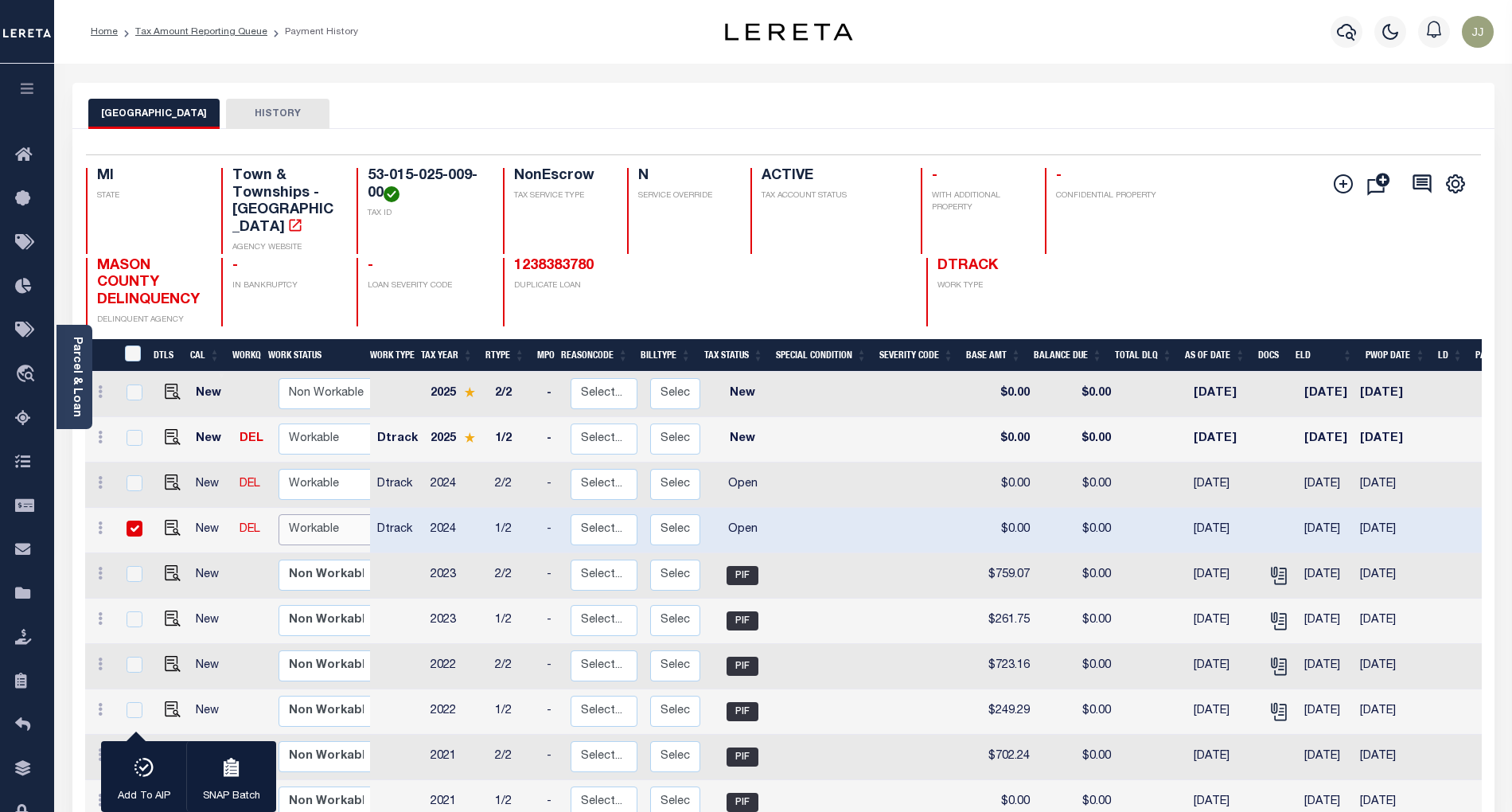
select select "true"
click at [279, 514] on select "Non Workable Workable" at bounding box center [326, 530] width 95 height 31
checkbox input "false"
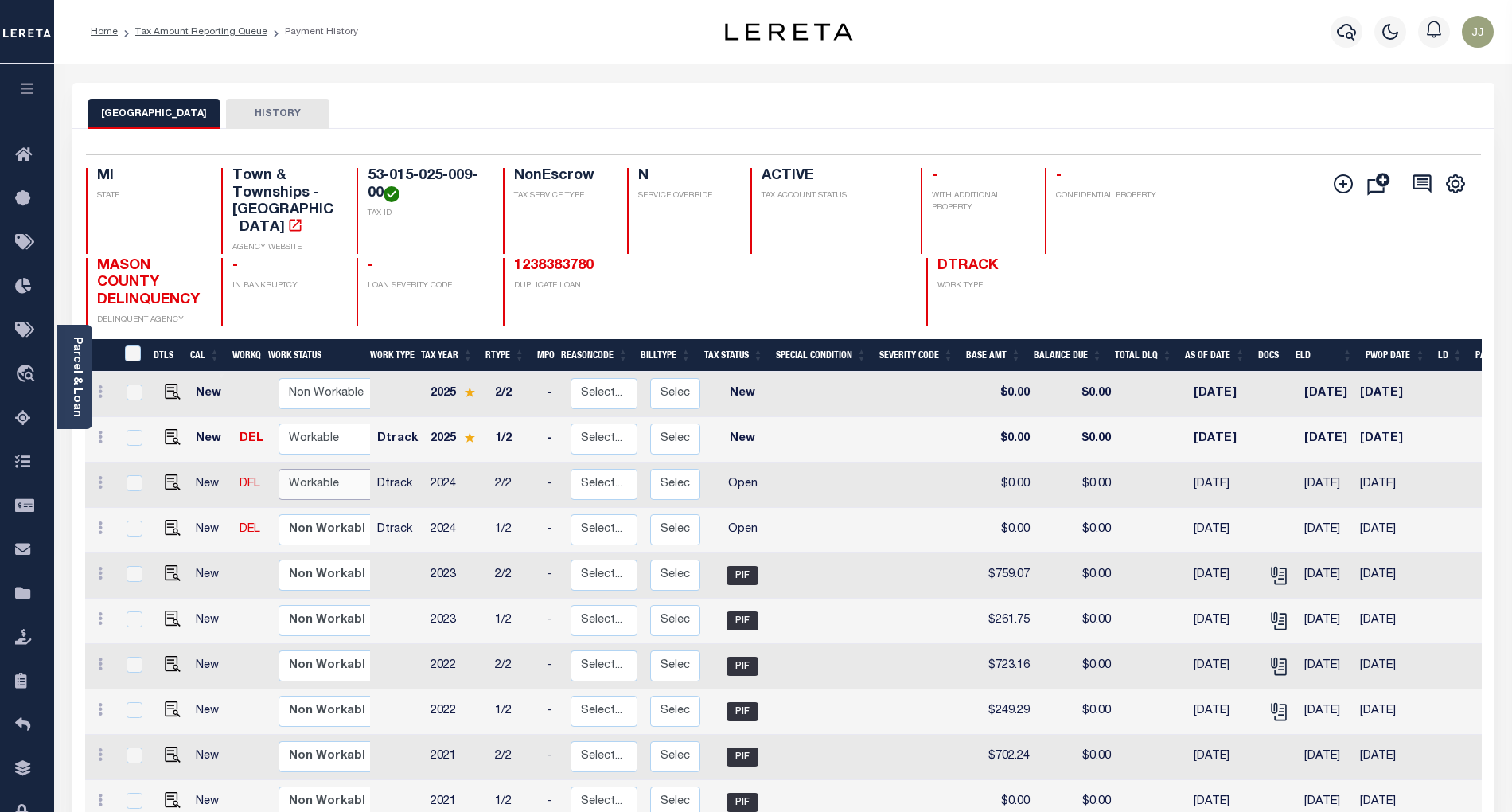
click at [324, 469] on select "Non Workable Workable" at bounding box center [326, 484] width 95 height 31
checkbox input "true"
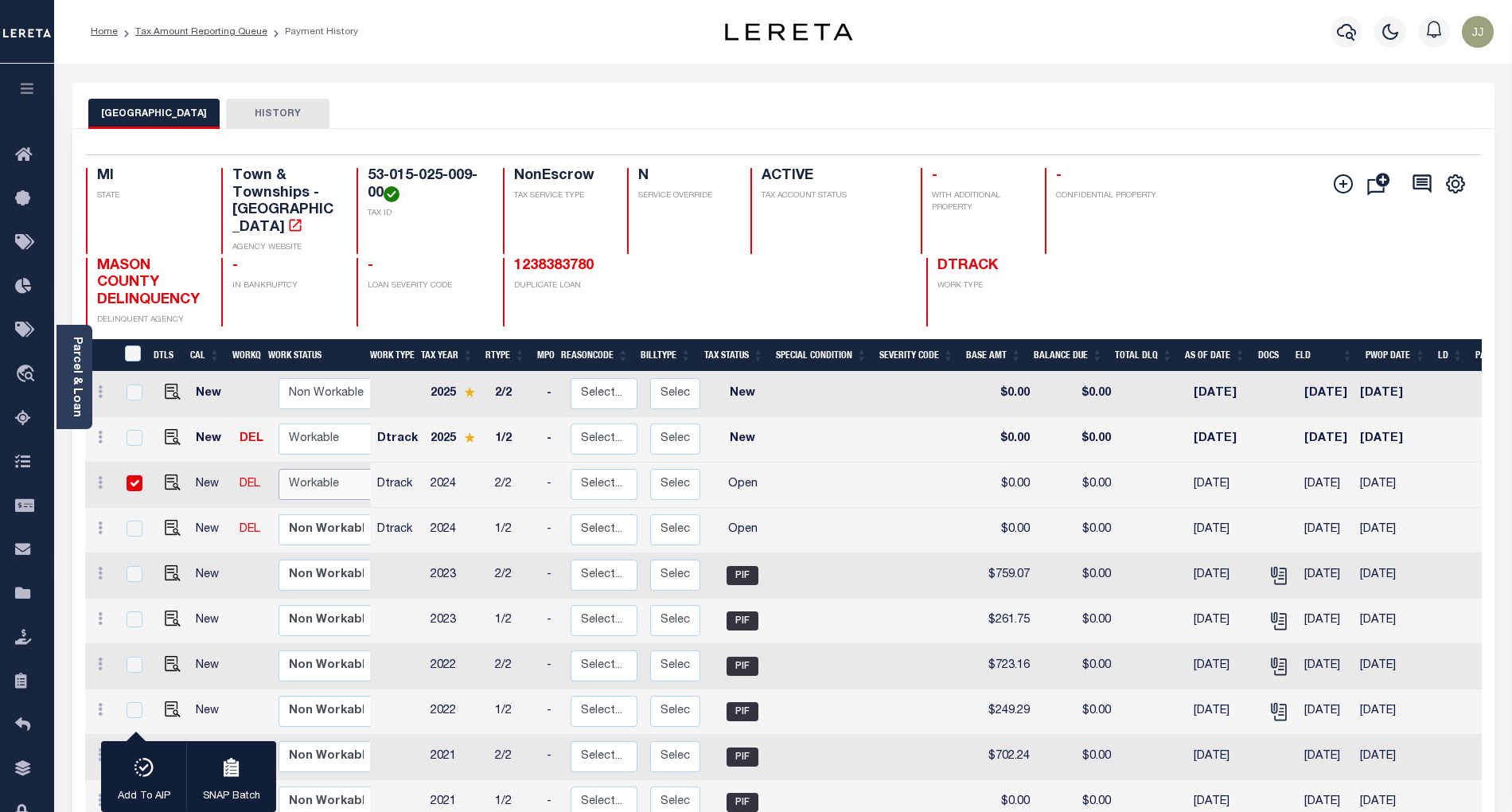
select select "true"
click at [279, 469] on select "Non Workable Workable" at bounding box center [326, 484] width 95 height 31
checkbox input "false"
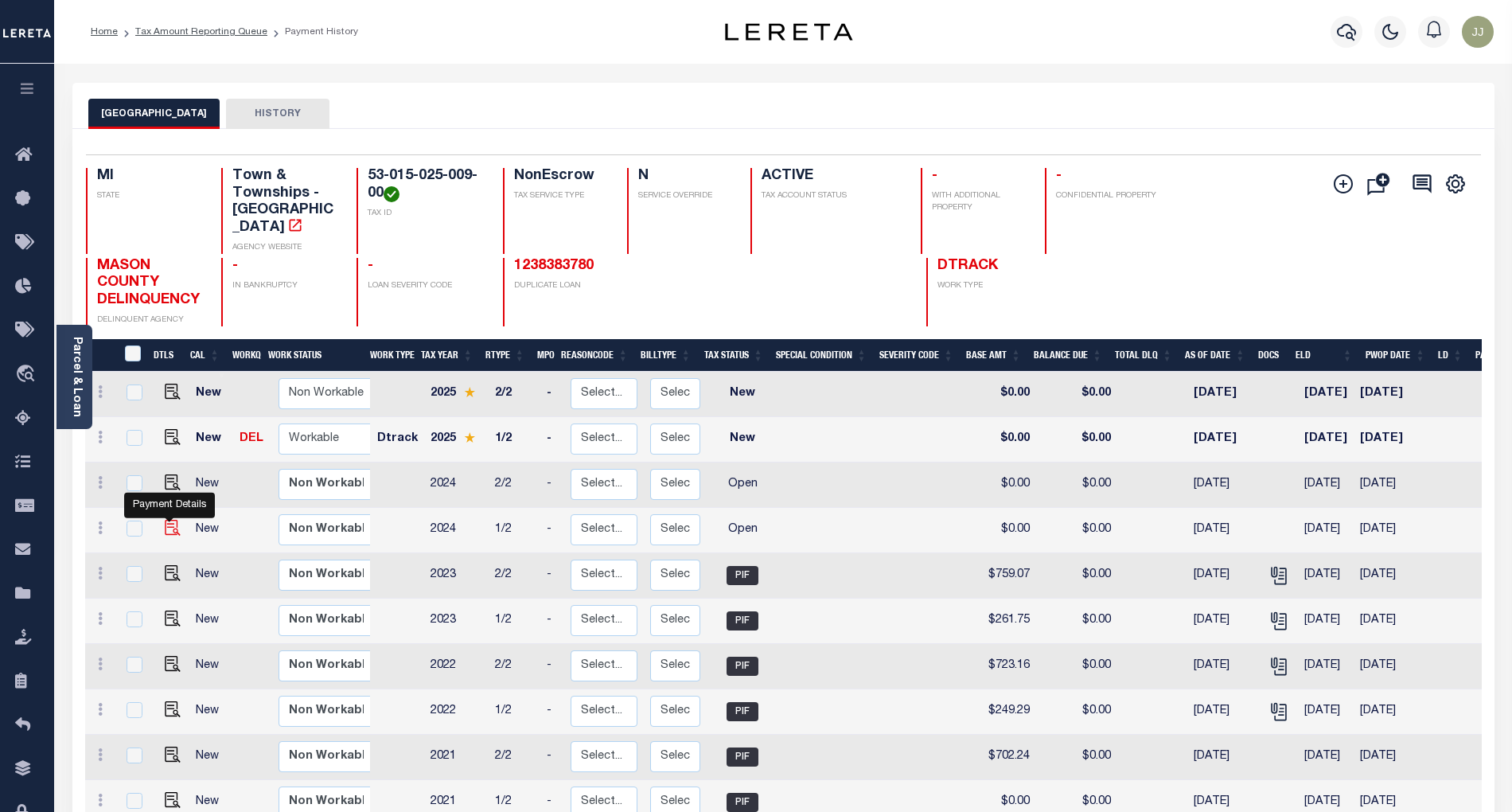
click at [170, 520] on img "" at bounding box center [172, 528] width 16 height 16
checkbox input "true"
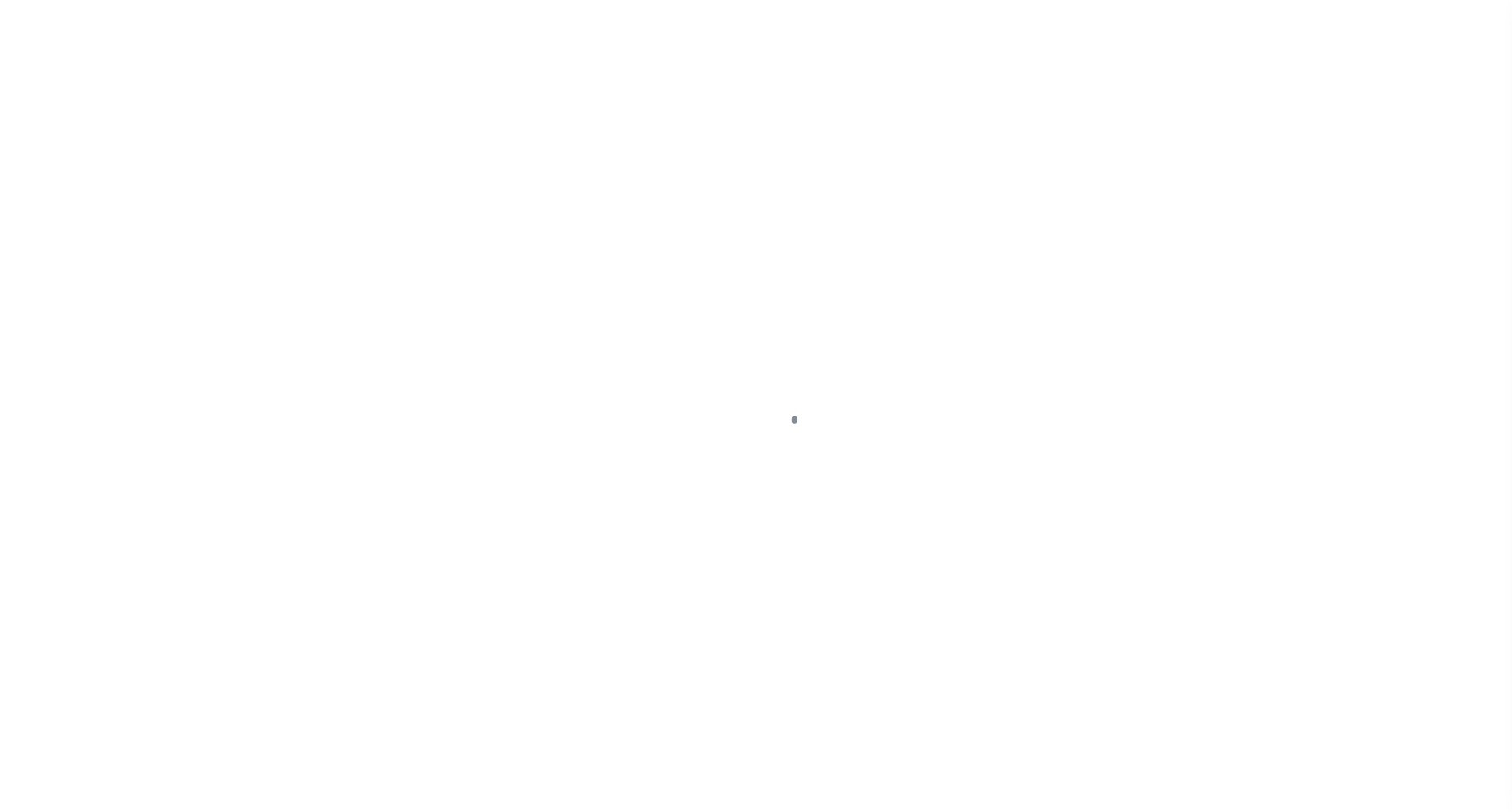
select select "OP2"
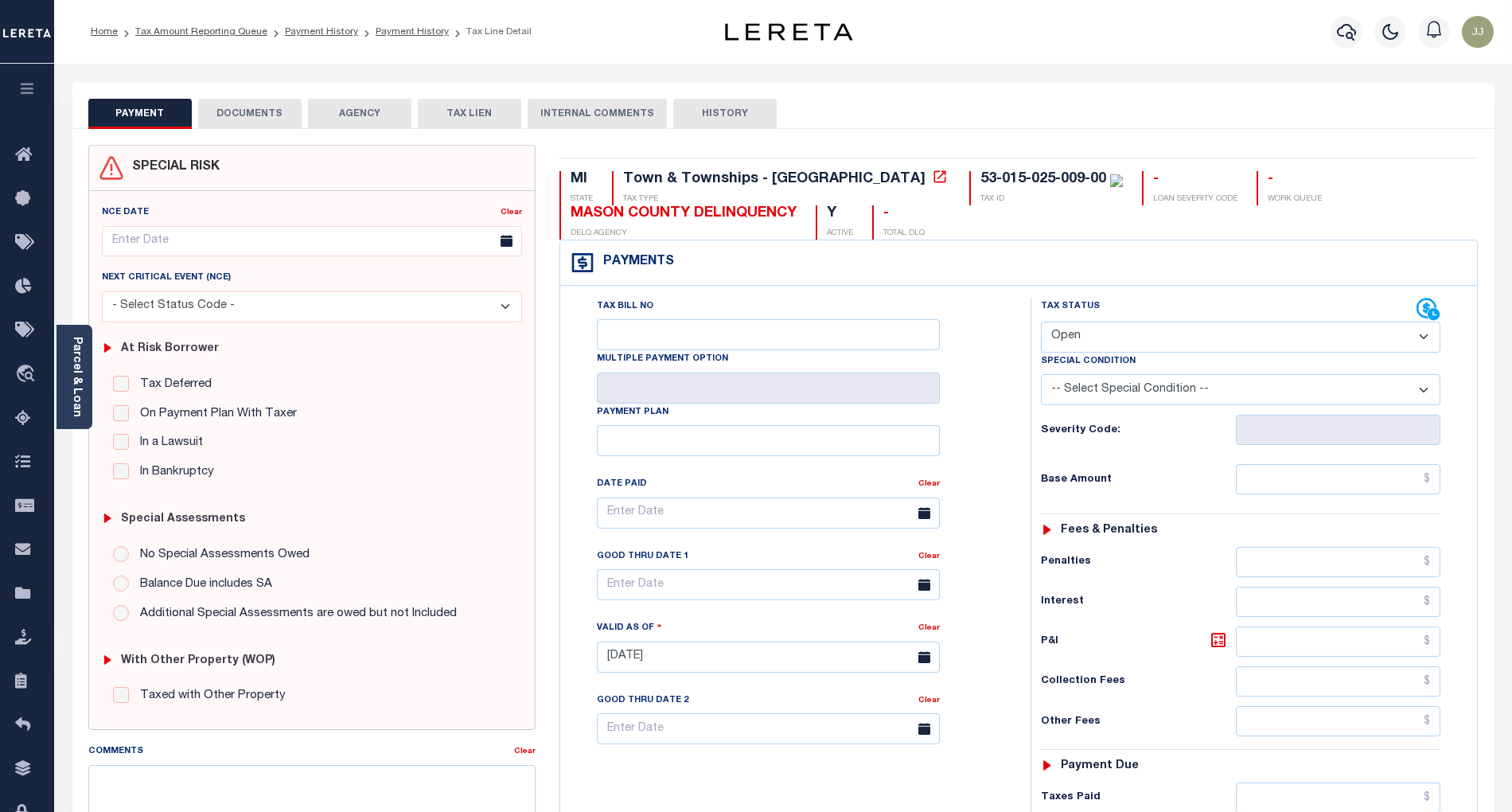
click at [280, 119] on button "DOCUMENTS" at bounding box center [250, 113] width 104 height 30
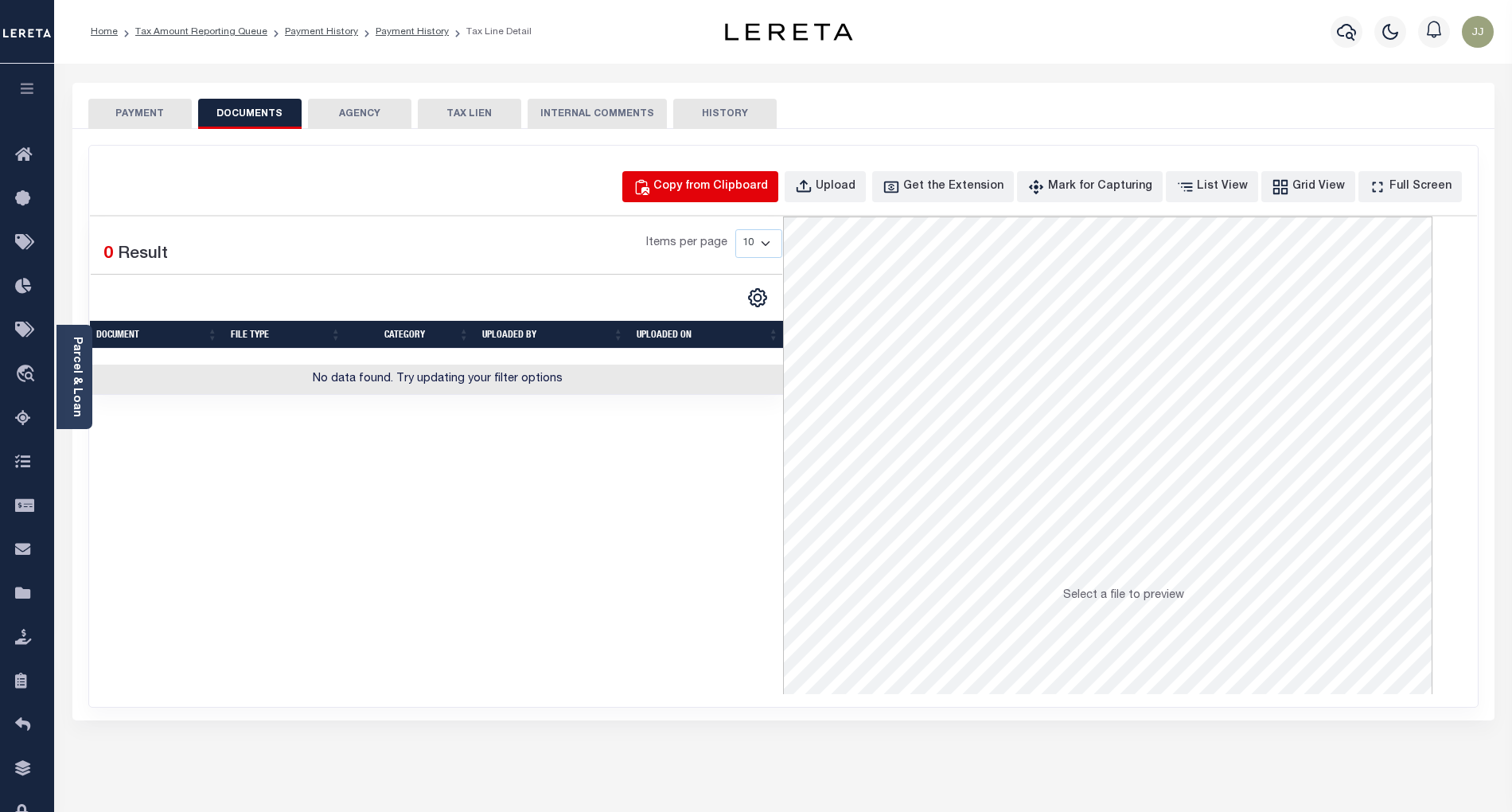
click at [748, 194] on div "Copy from Clipboard" at bounding box center [711, 187] width 115 height 17
select select "POP"
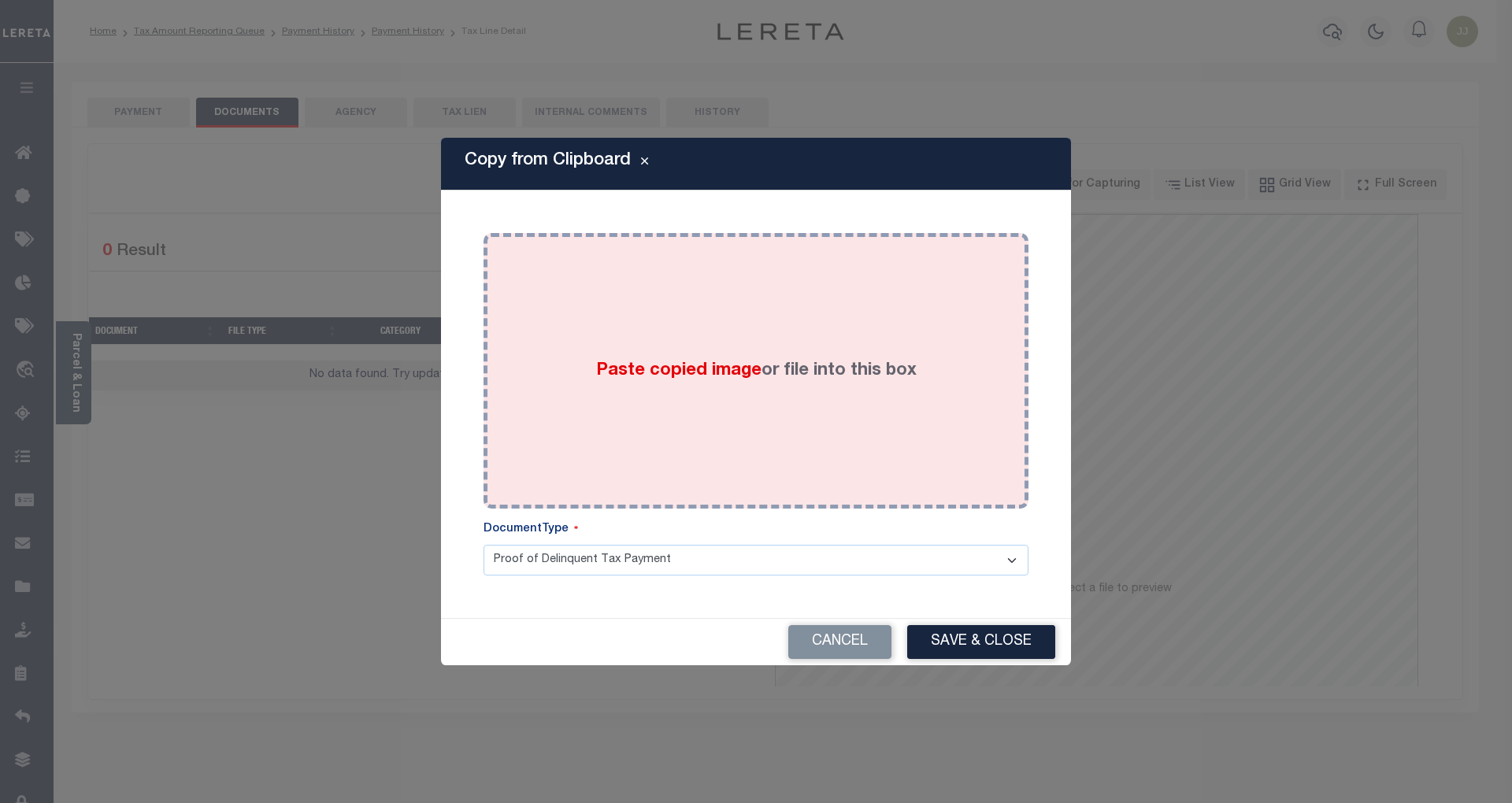
click at [681, 396] on div "Paste copied image or file into this box" at bounding box center [756, 370] width 521 height 252
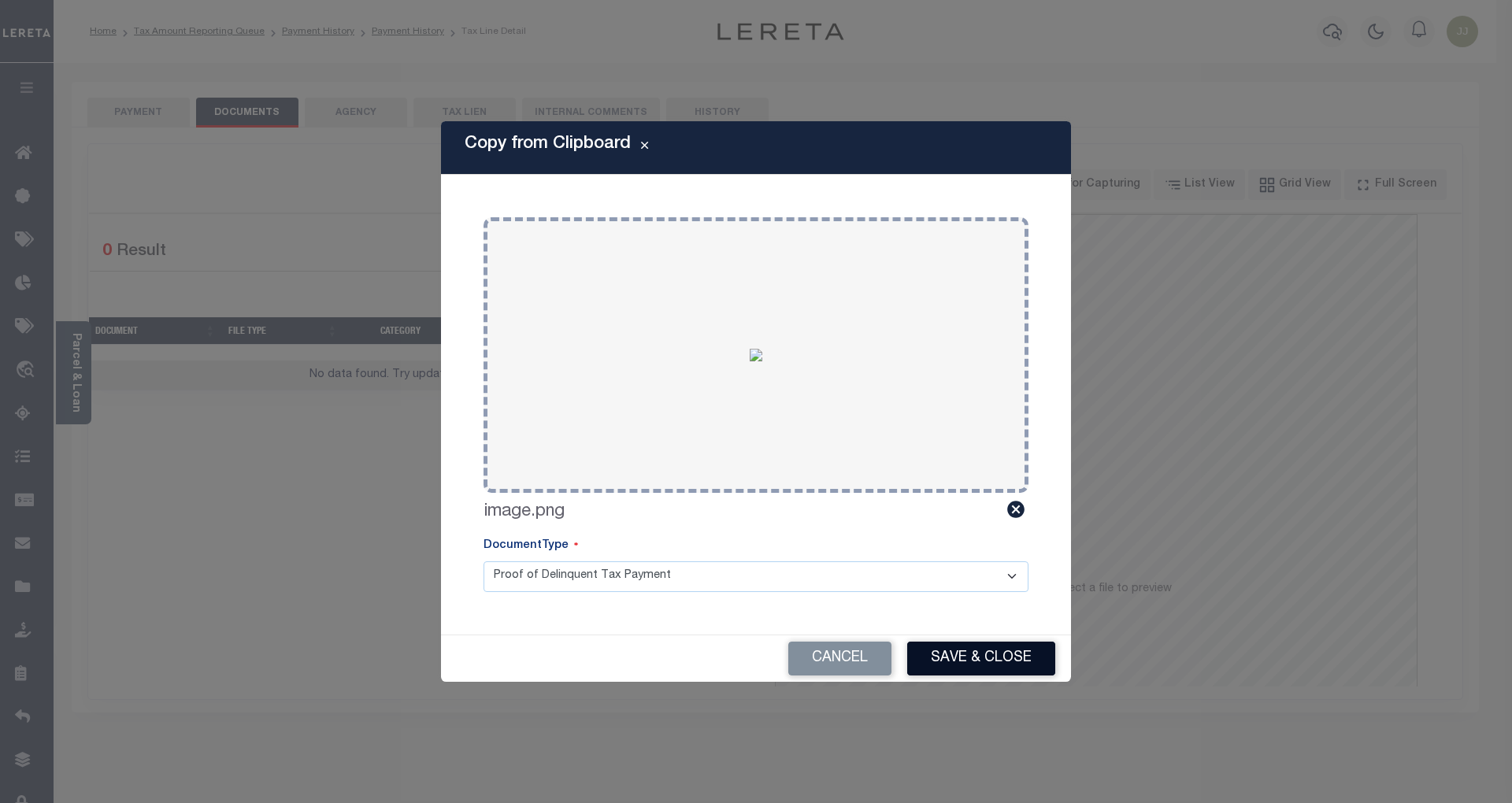
click at [971, 662] on button "Save & Close" at bounding box center [981, 659] width 148 height 34
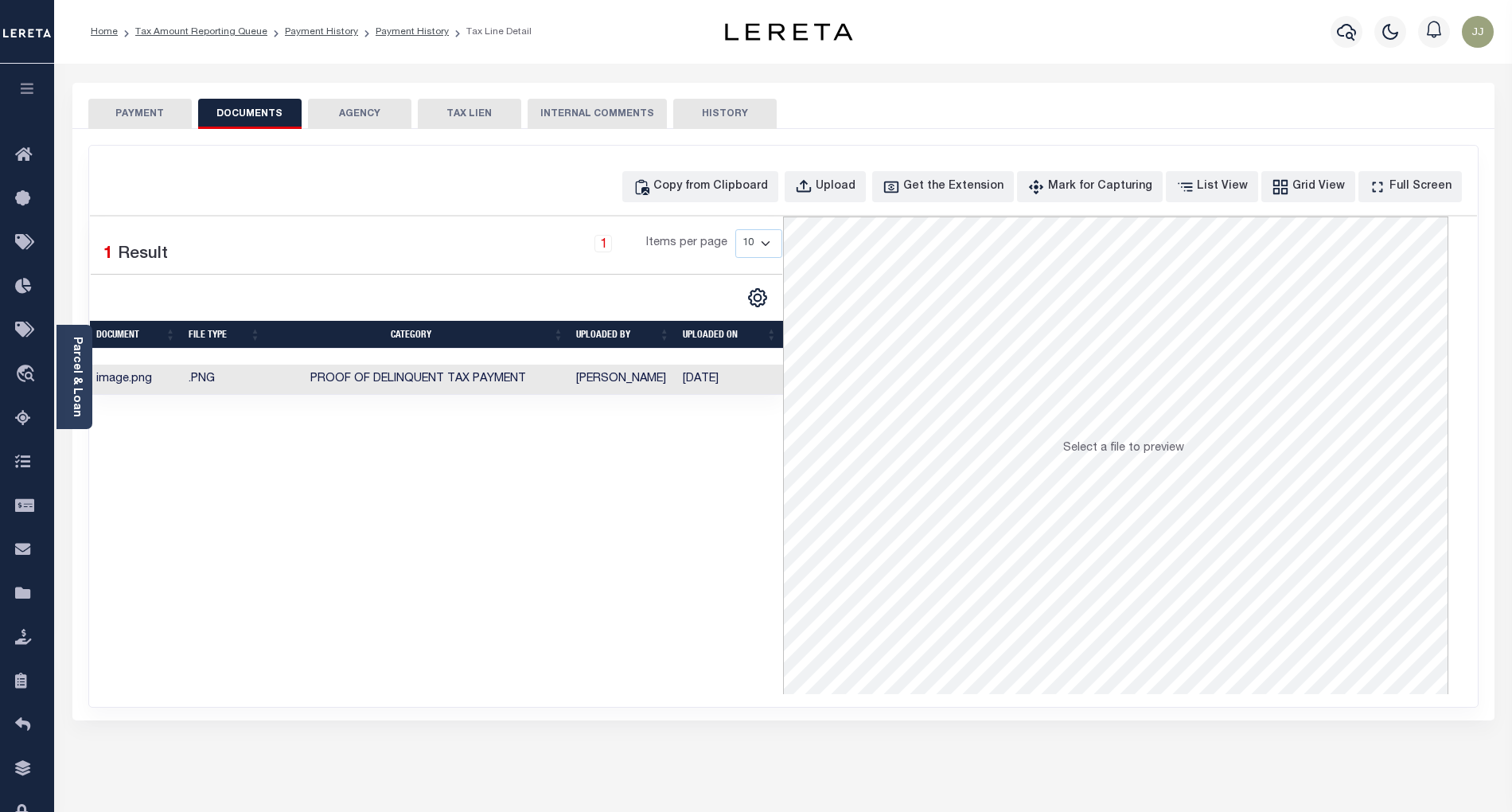
click at [105, 100] on button "PAYMENT" at bounding box center [140, 113] width 104 height 30
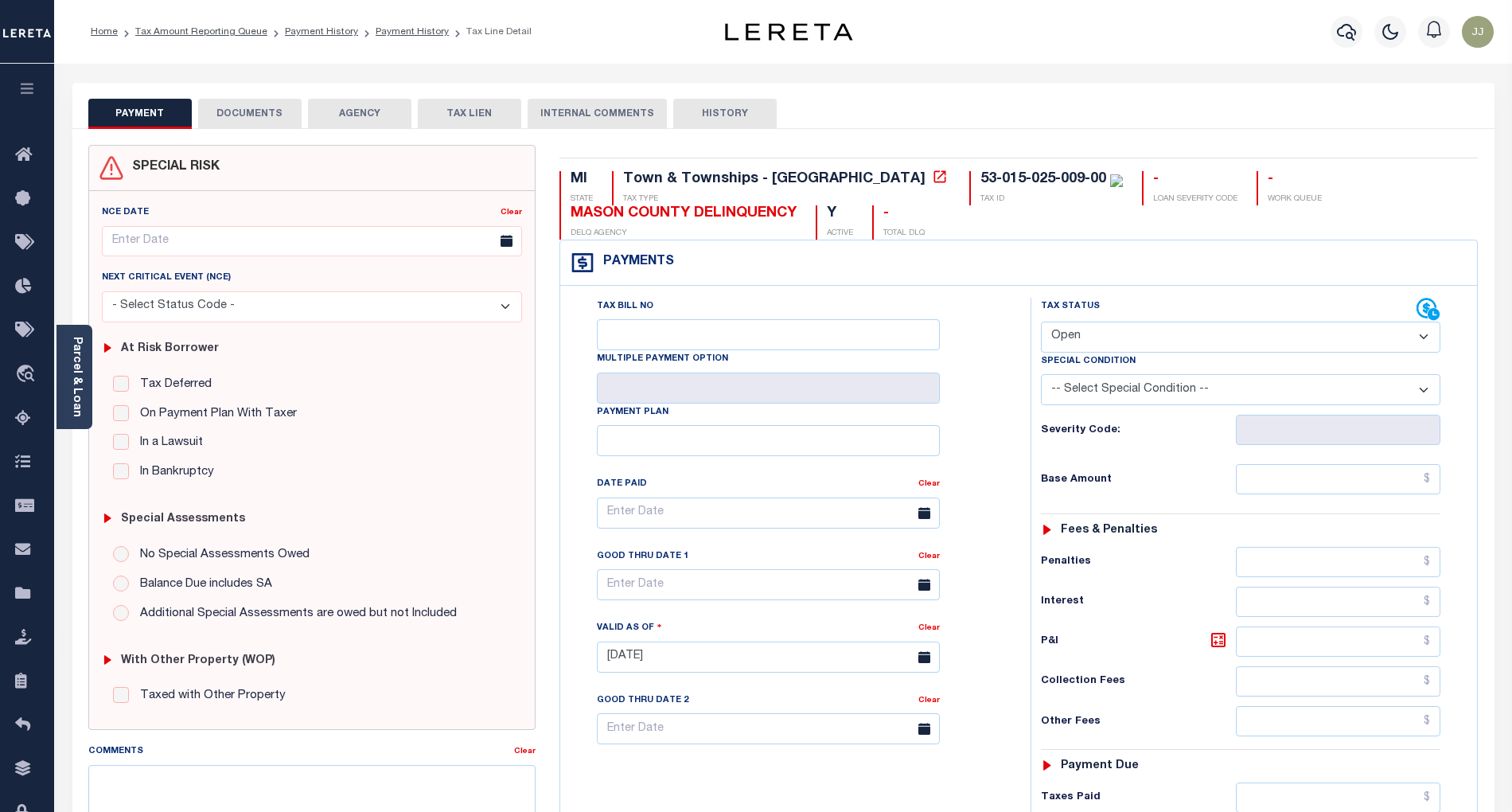
click at [1122, 342] on select "- Select Status Code - Open Due/Unpaid Paid Incomplete No Tax Due Internal Refu…" at bounding box center [1241, 337] width 400 height 31
select select "PYD"
click at [1041, 324] on select "- Select Status Code - Open Due/Unpaid Paid Incomplete No Tax Due Internal Refu…" at bounding box center [1241, 337] width 400 height 31
type input "[DATE]"
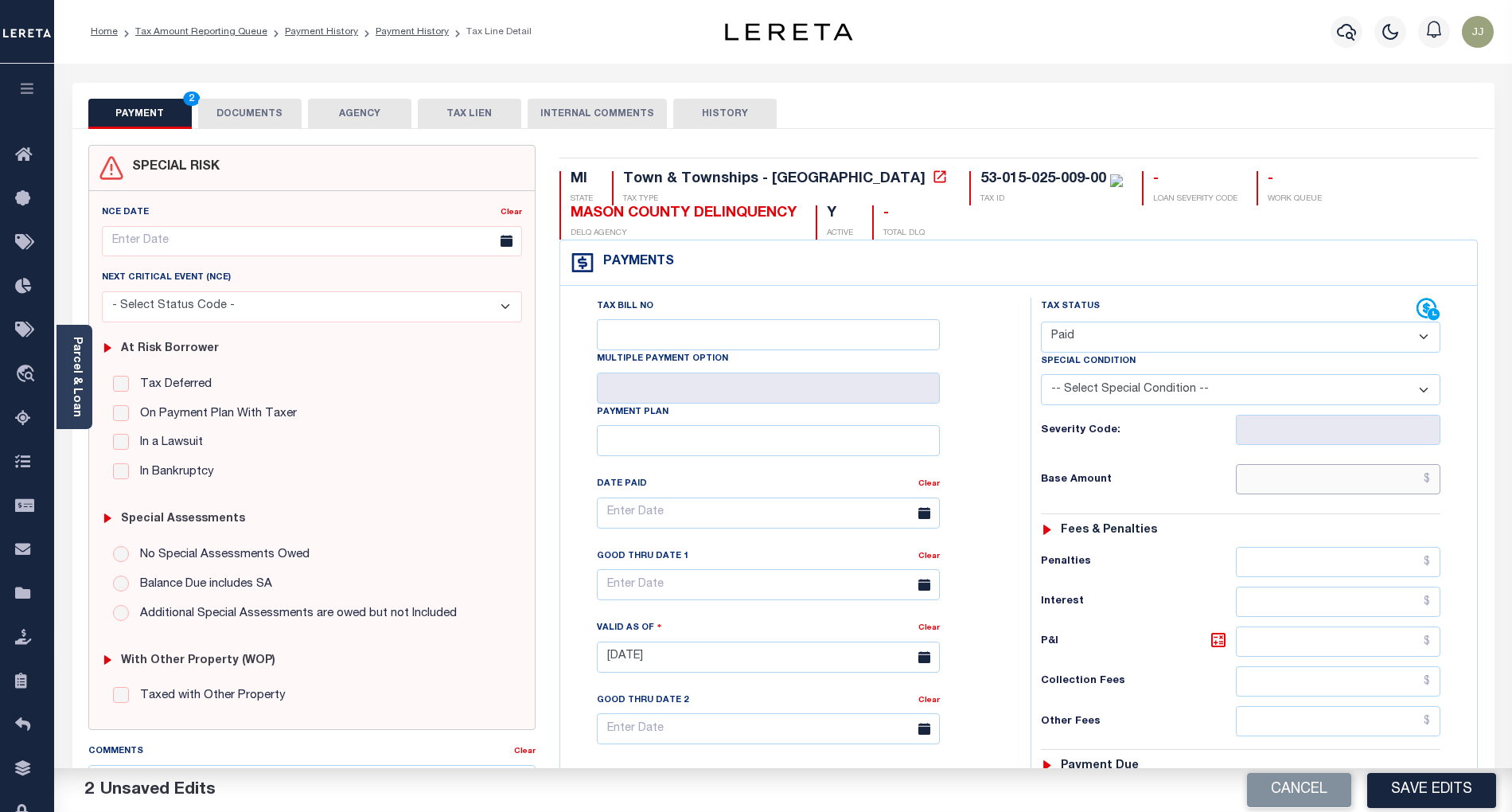
click at [1279, 485] on input "text" at bounding box center [1338, 479] width 205 height 30
type input "$0.00"
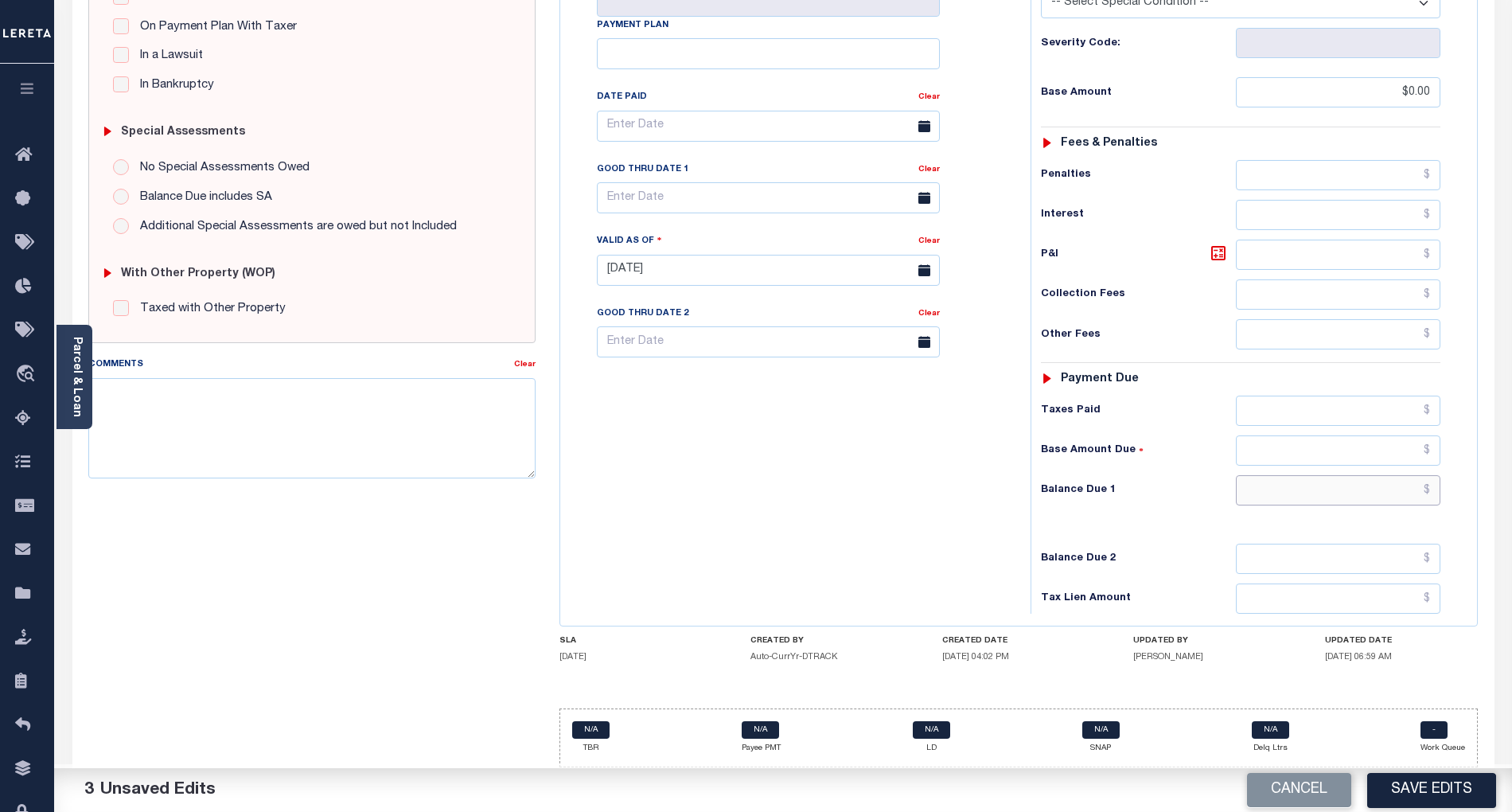
click at [1339, 488] on input "text" at bounding box center [1338, 490] width 205 height 30
type input "$0.00"
click at [1436, 803] on button "Save Edits" at bounding box center [1431, 791] width 129 height 34
checkbox input "false"
type input "$0"
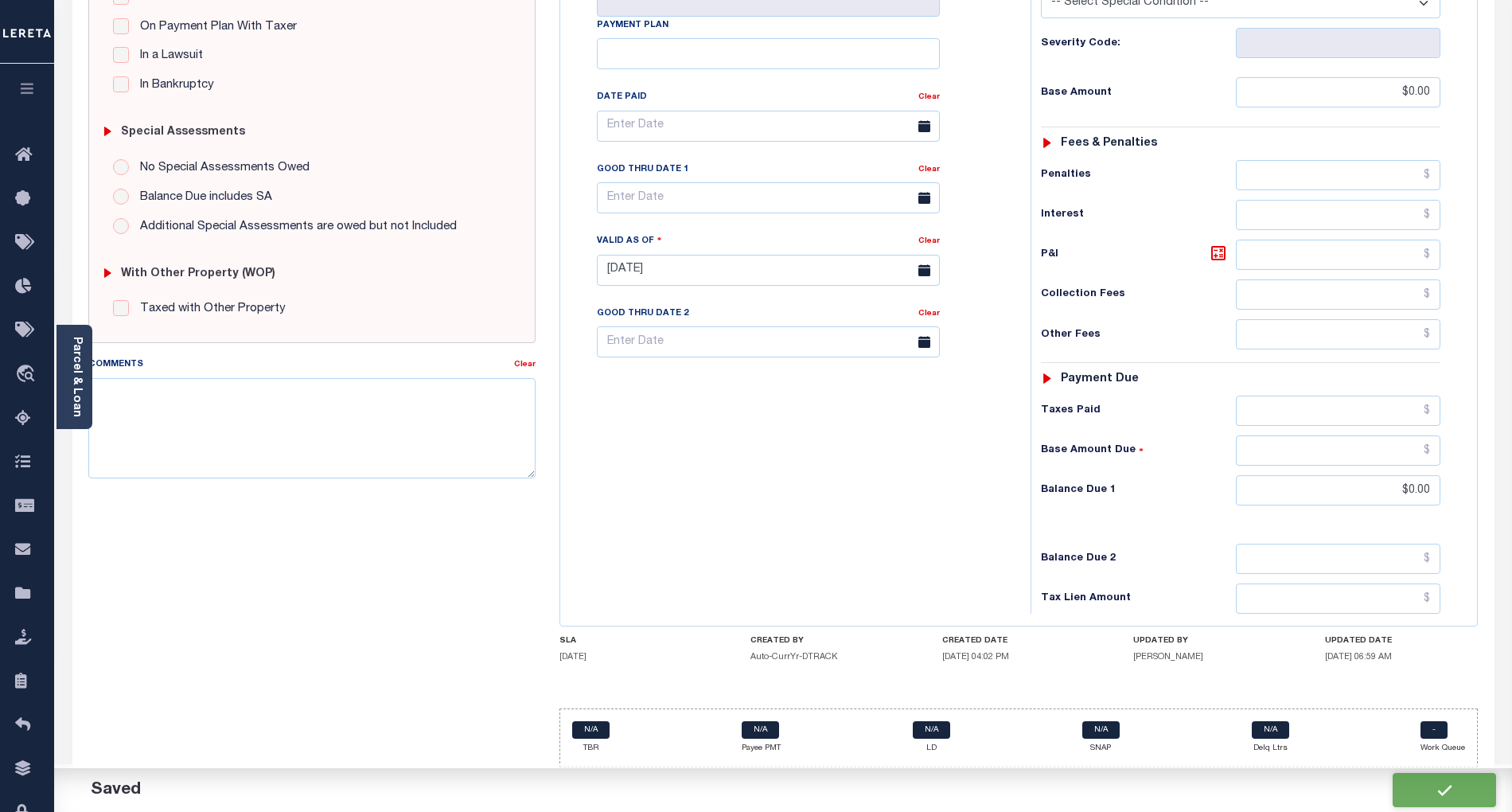
type input "$0"
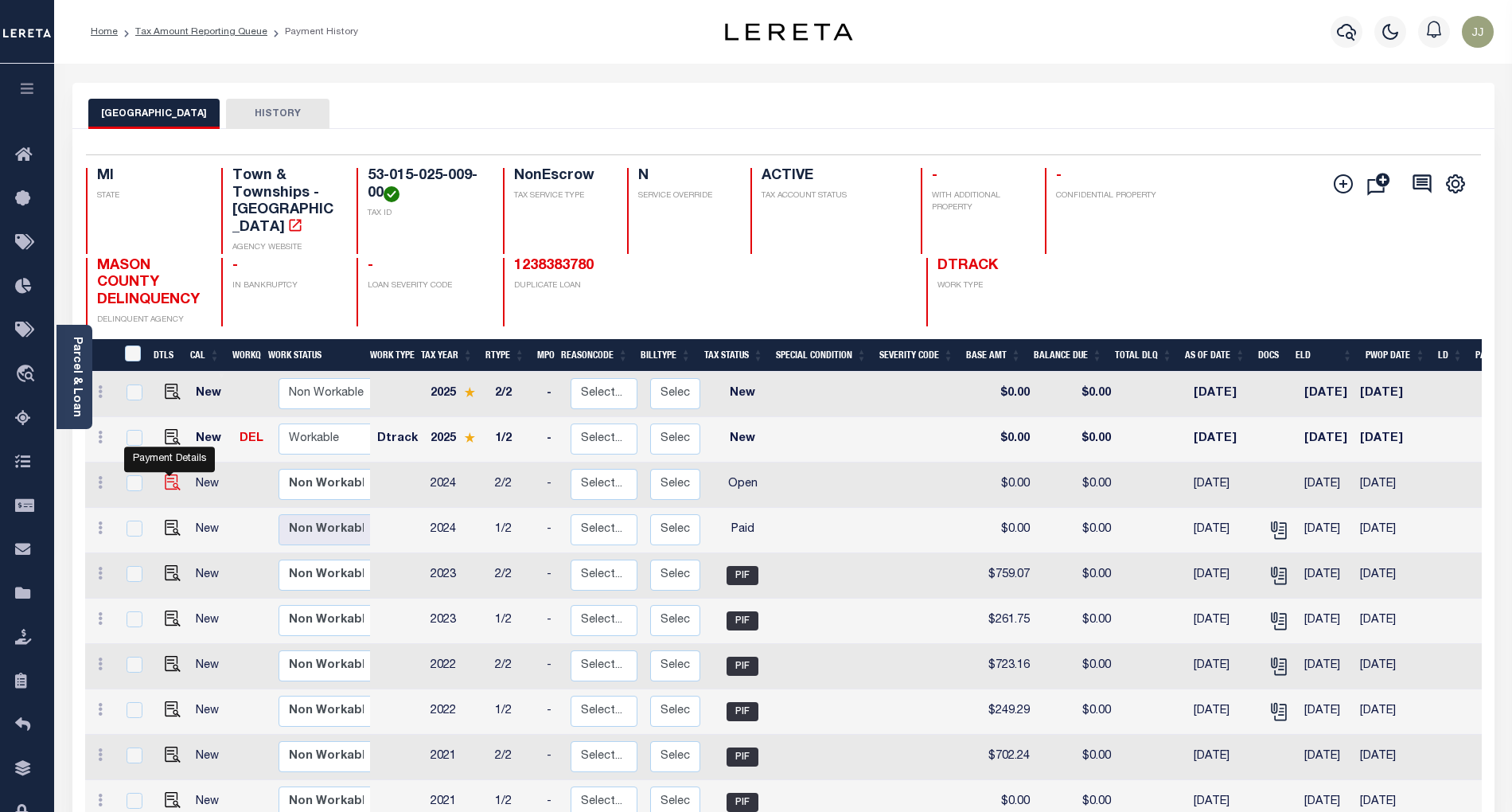
click at [166, 475] on img "" at bounding box center [172, 482] width 16 height 16
checkbox input "true"
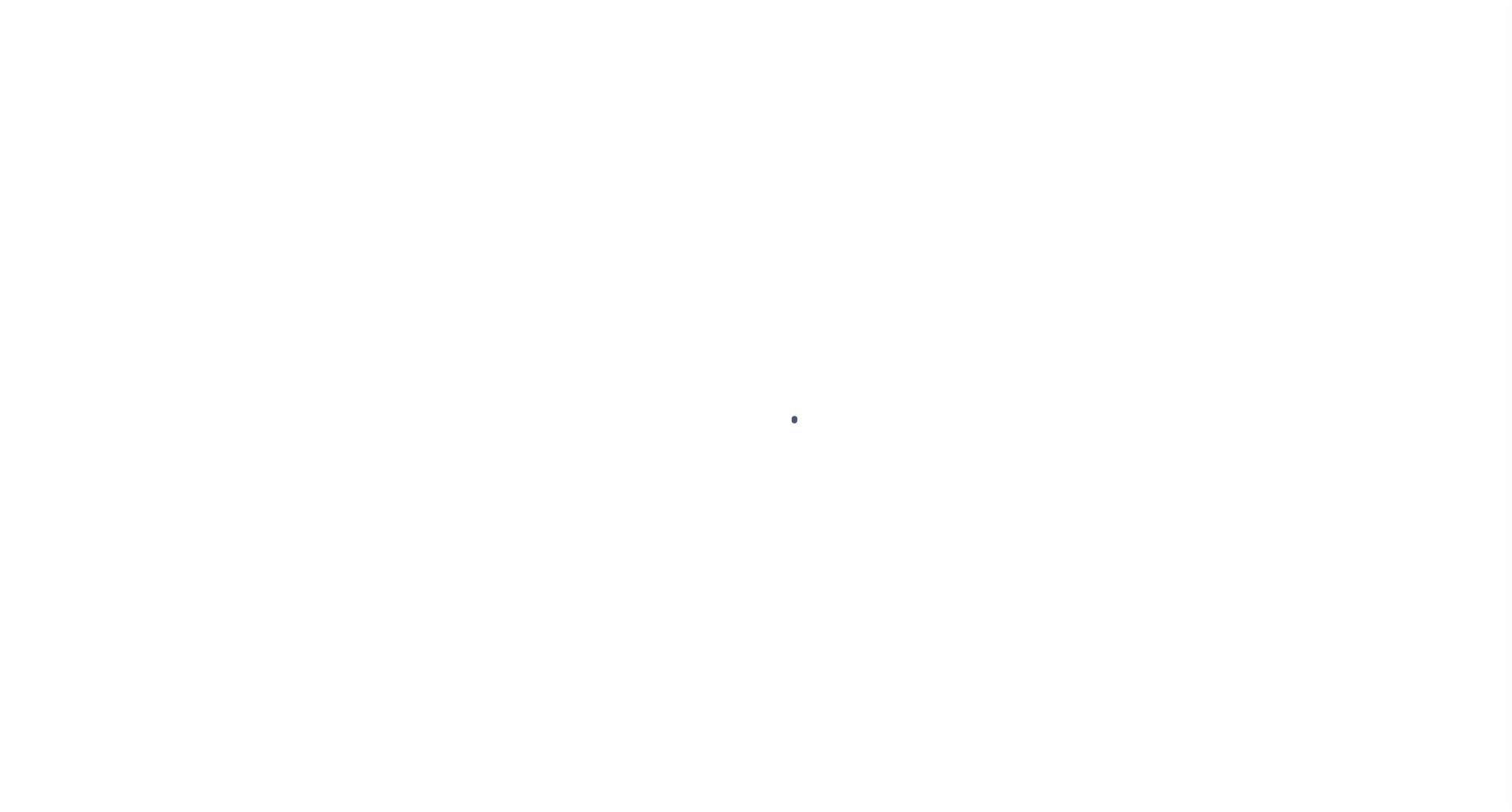
select select "OP2"
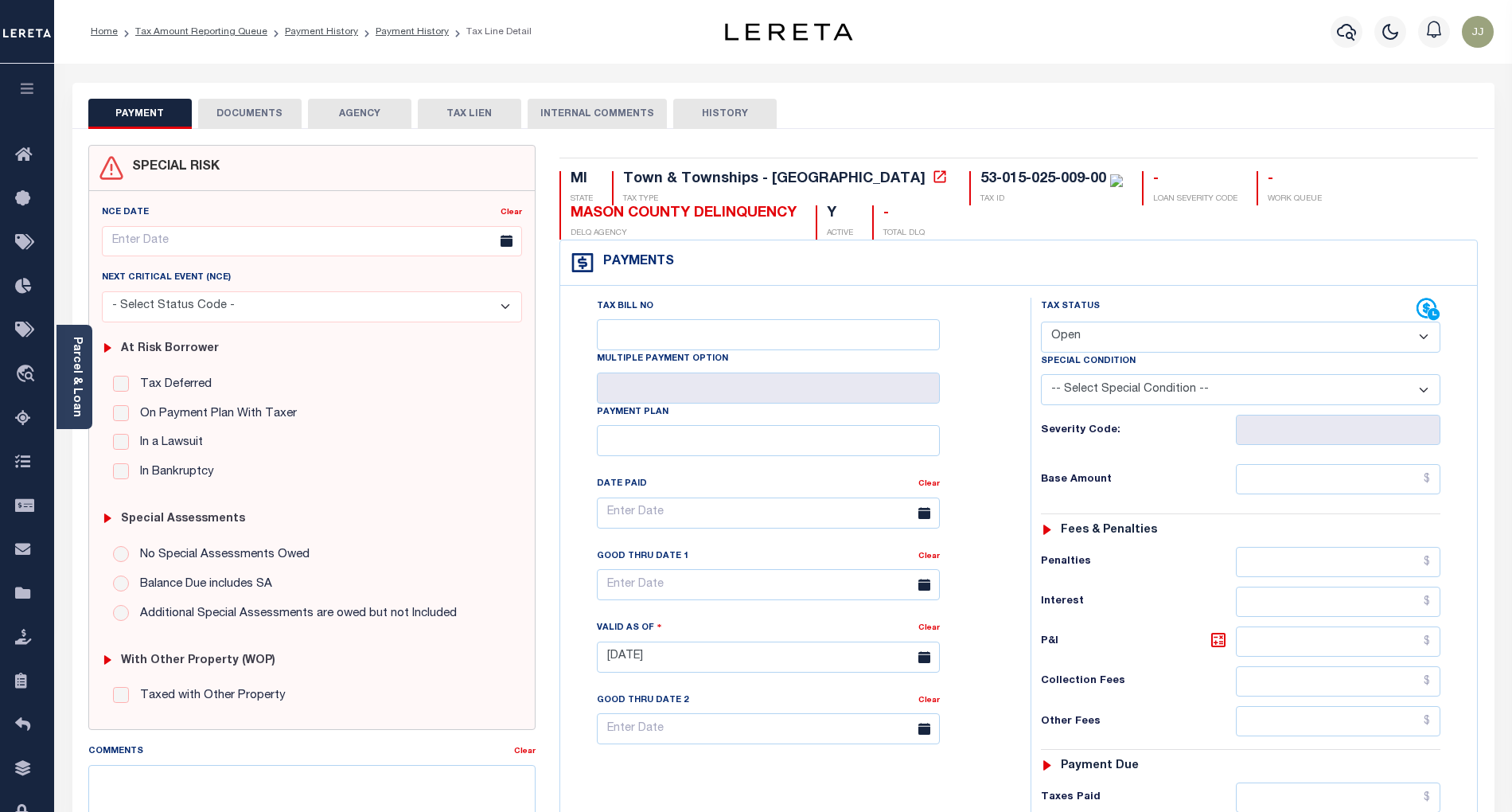
click at [269, 121] on button "DOCUMENTS" at bounding box center [250, 113] width 104 height 30
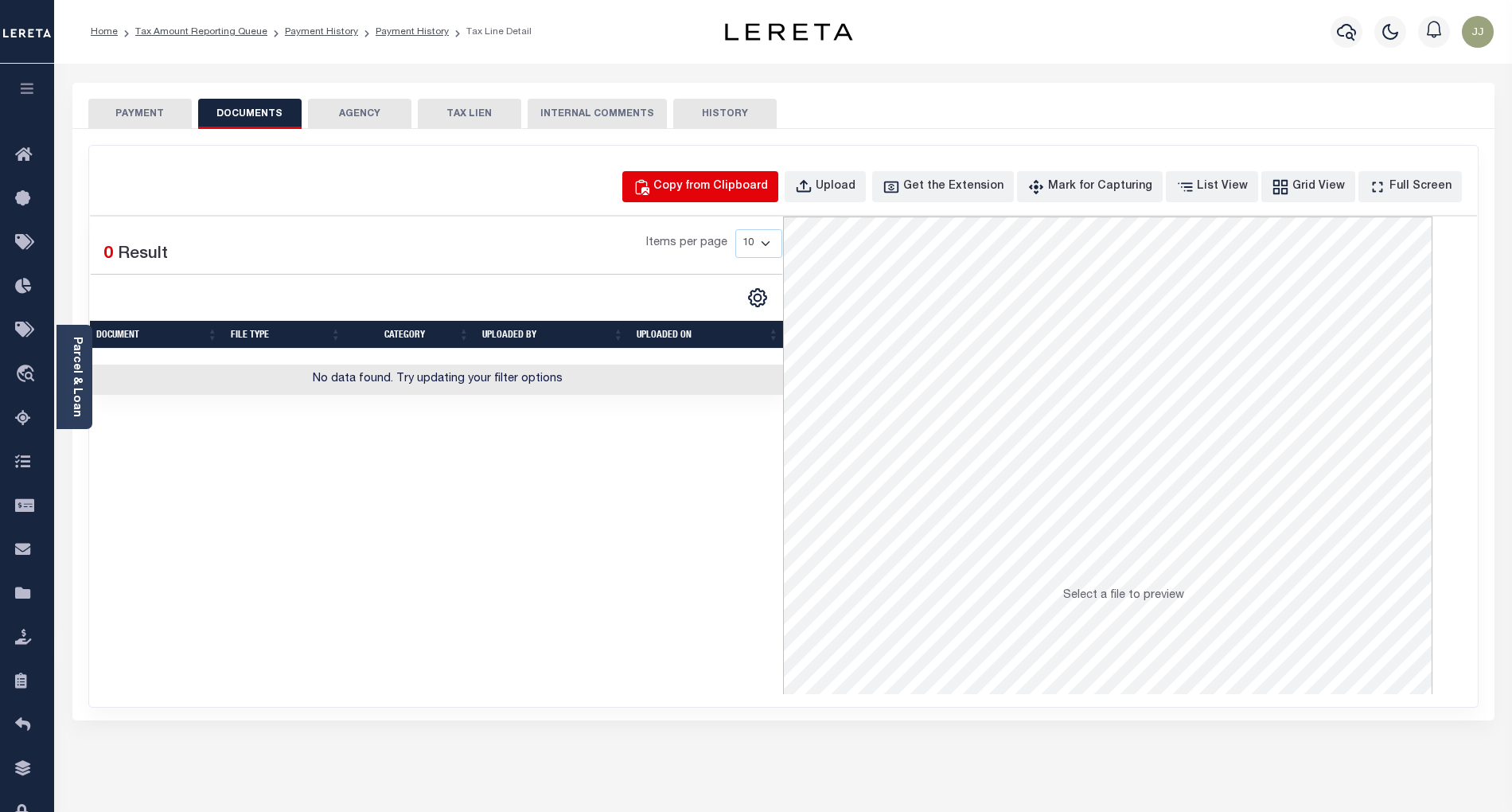
click at [765, 194] on div "Copy from Clipboard" at bounding box center [711, 187] width 115 height 17
select select "POP"
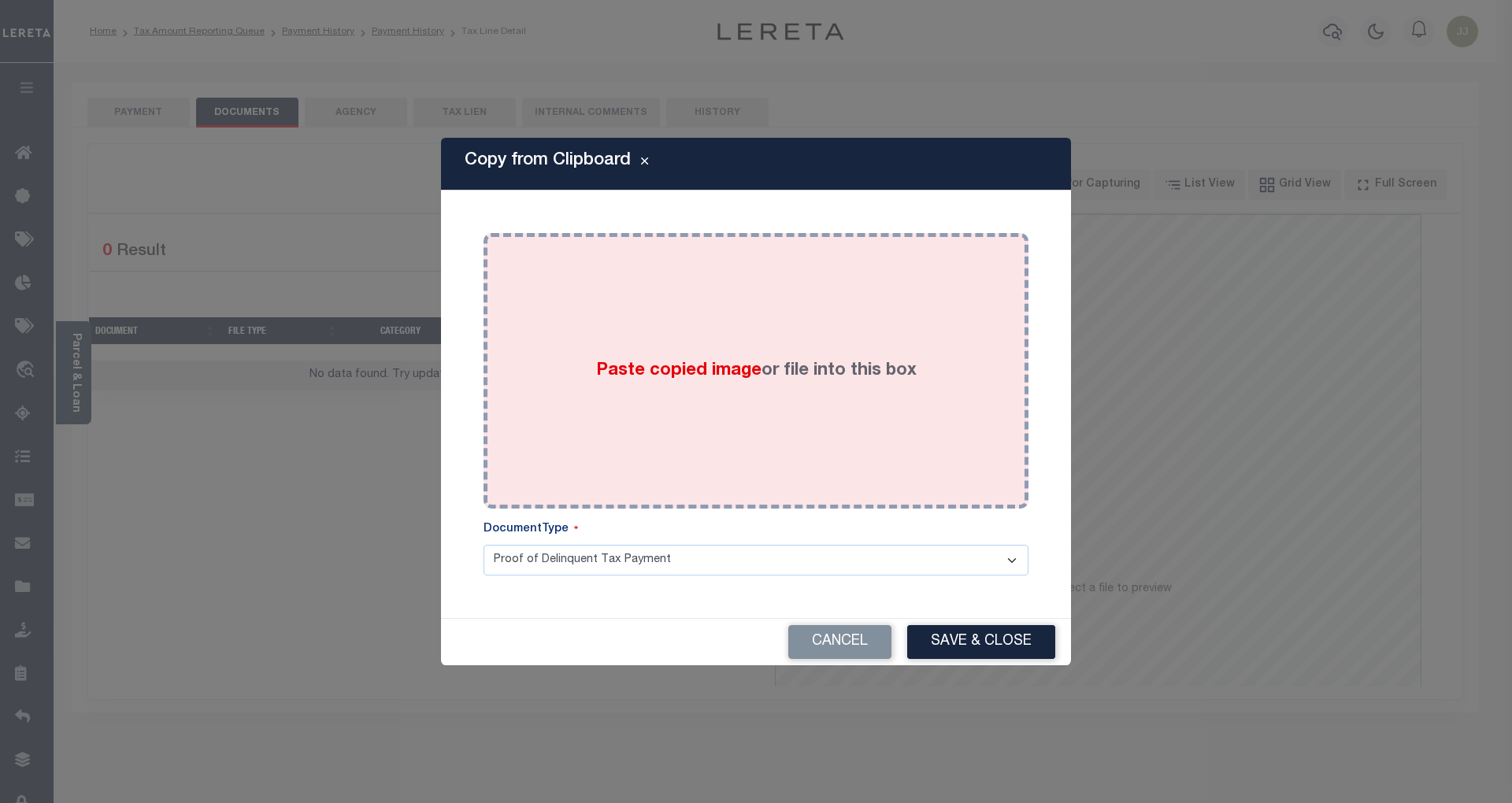
click at [709, 363] on span "Paste copied image" at bounding box center [678, 371] width 166 height 17
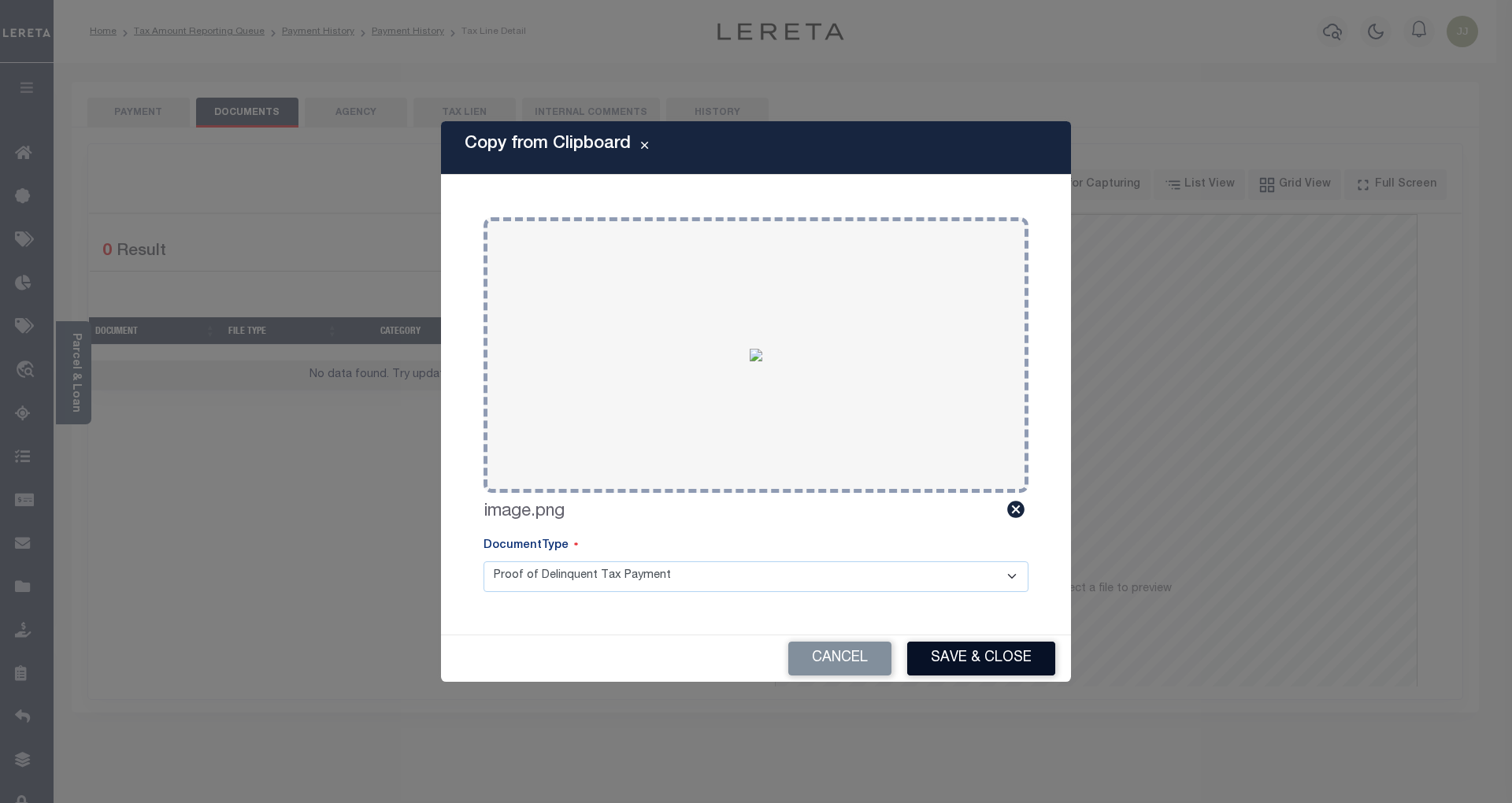
click at [965, 665] on button "Save & Close" at bounding box center [981, 659] width 148 height 34
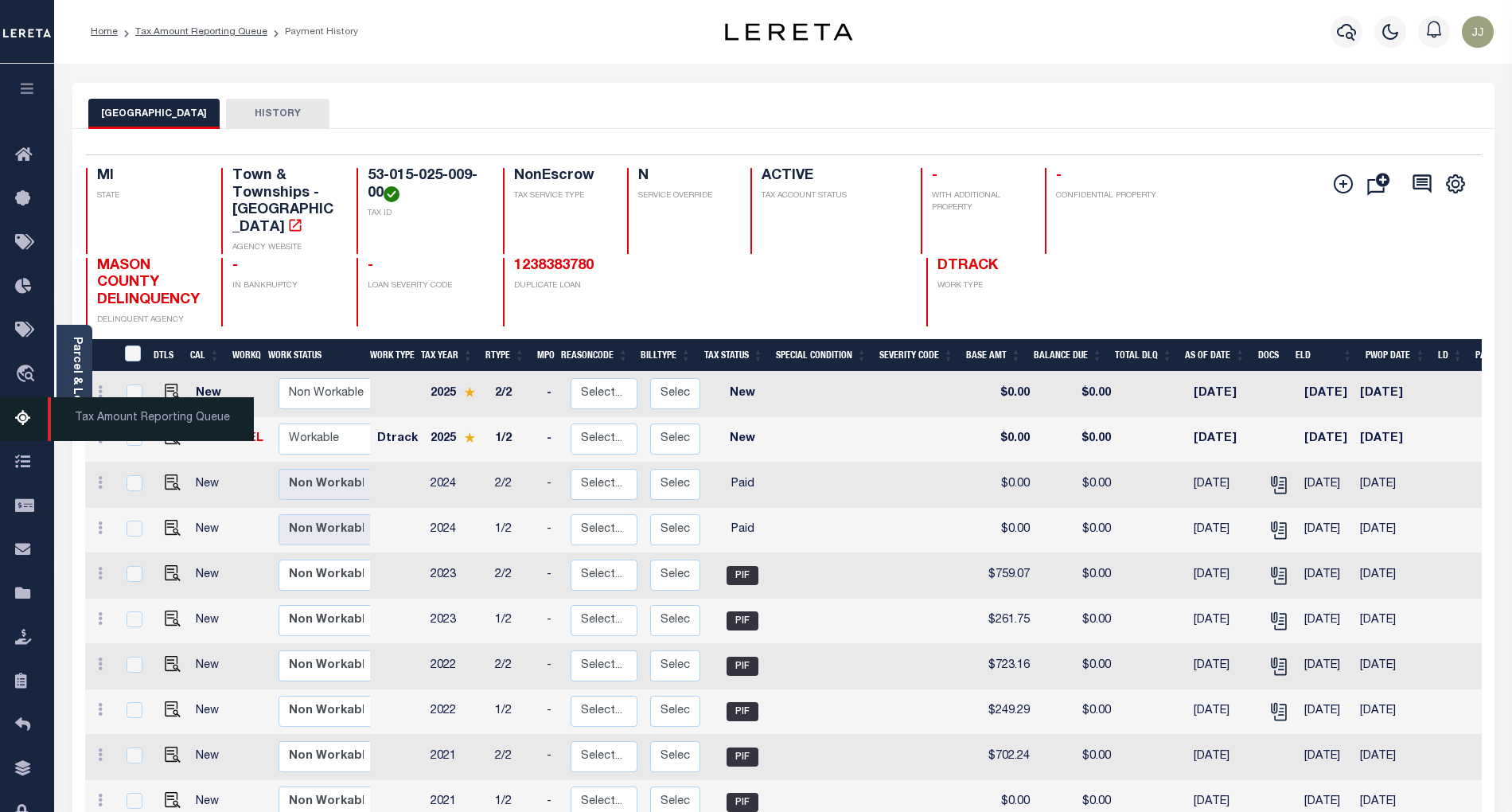
click at [15, 422] on icon at bounding box center [28, 419] width 26 height 20
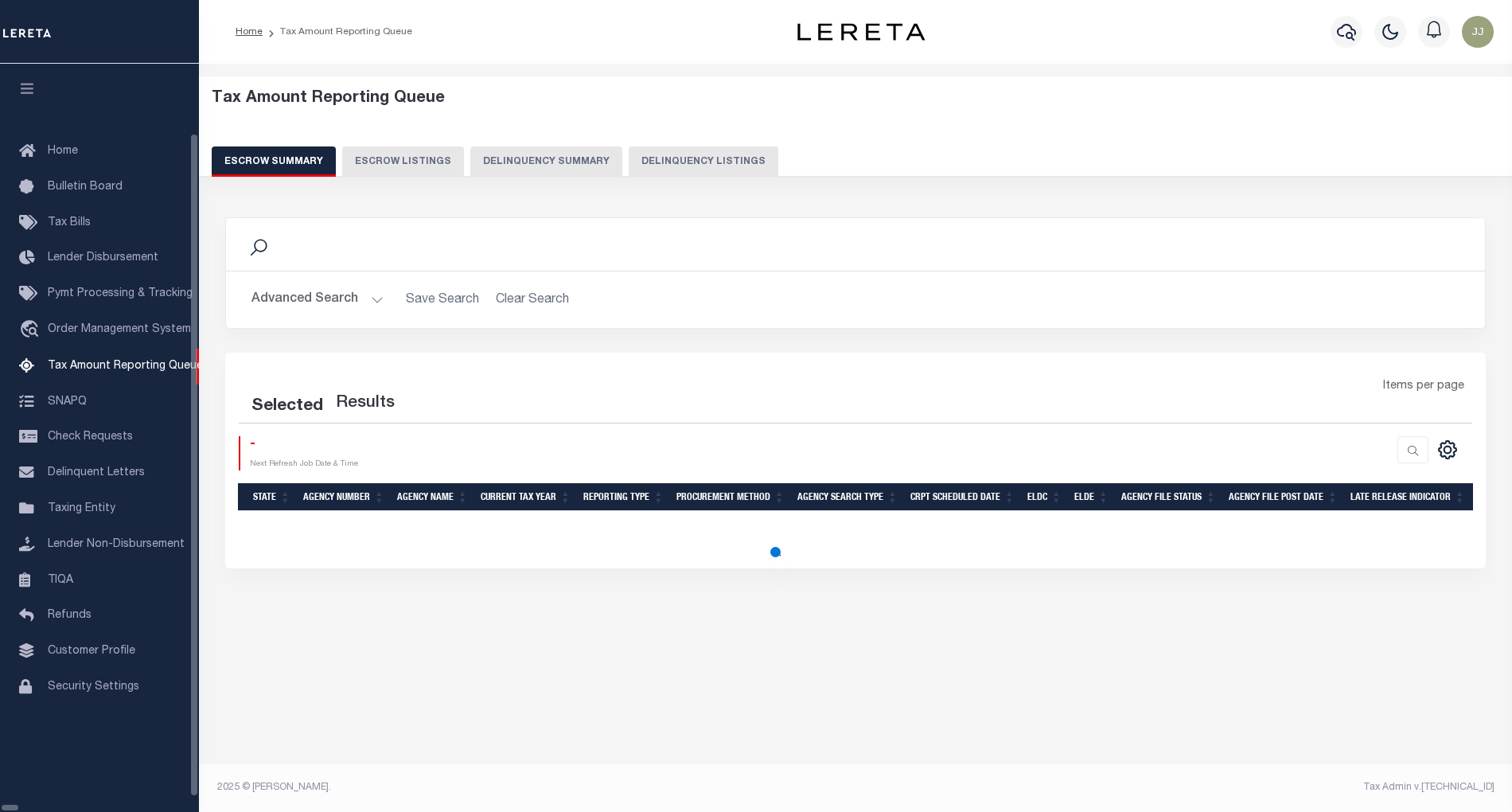
select select "100"
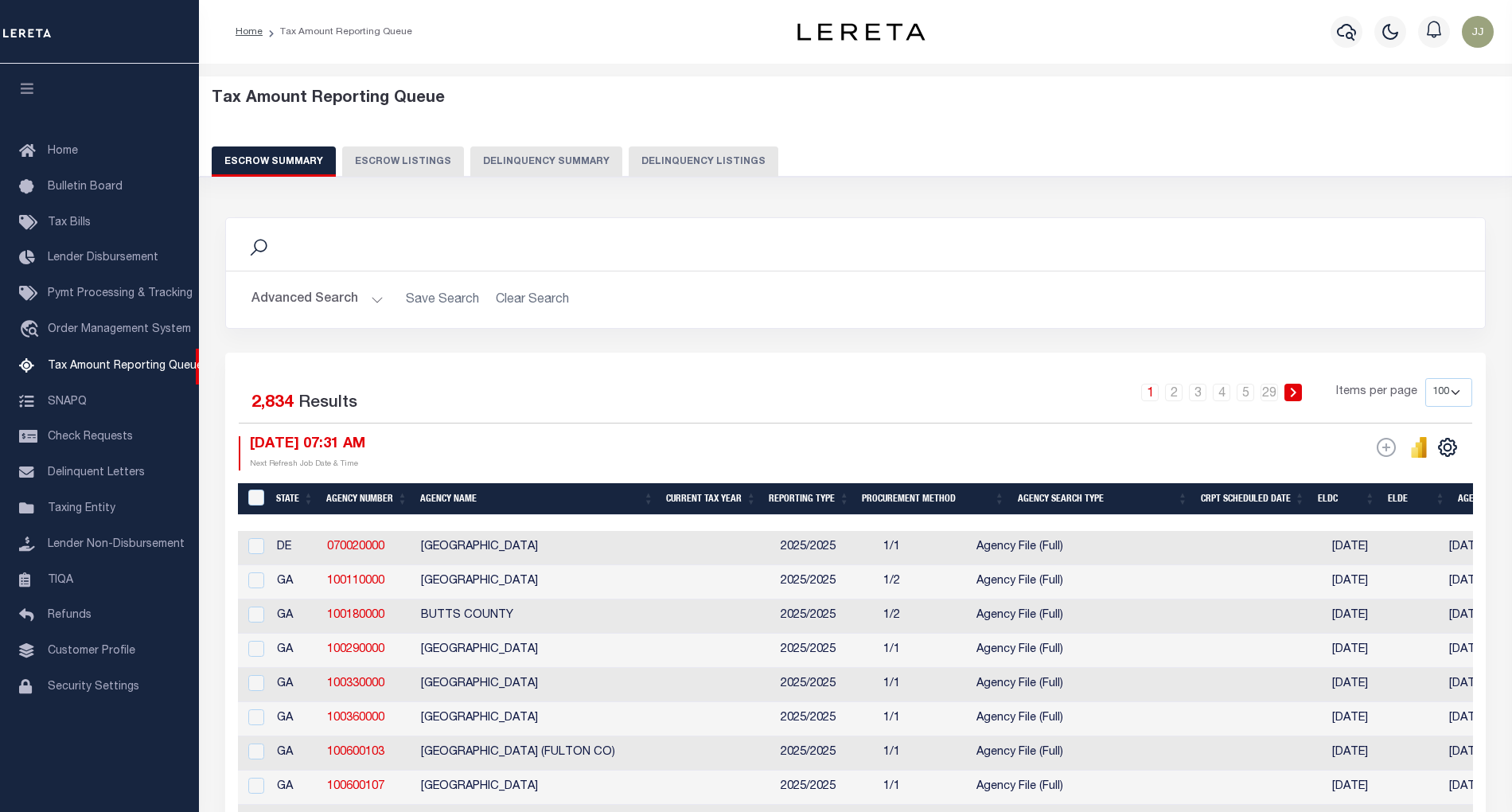
click at [700, 170] on button "Delinquency Listings" at bounding box center [704, 161] width 149 height 30
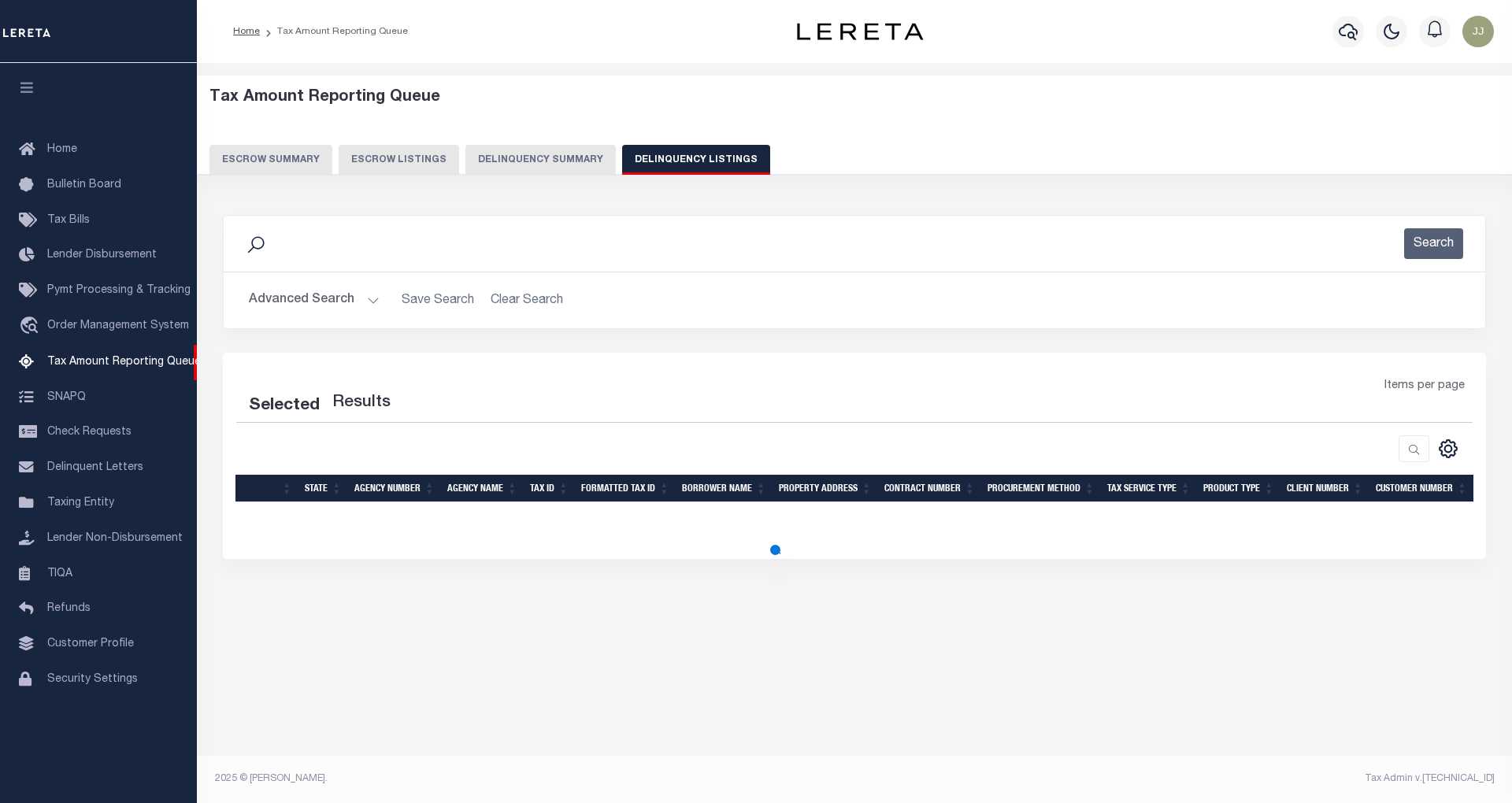
select select "100"
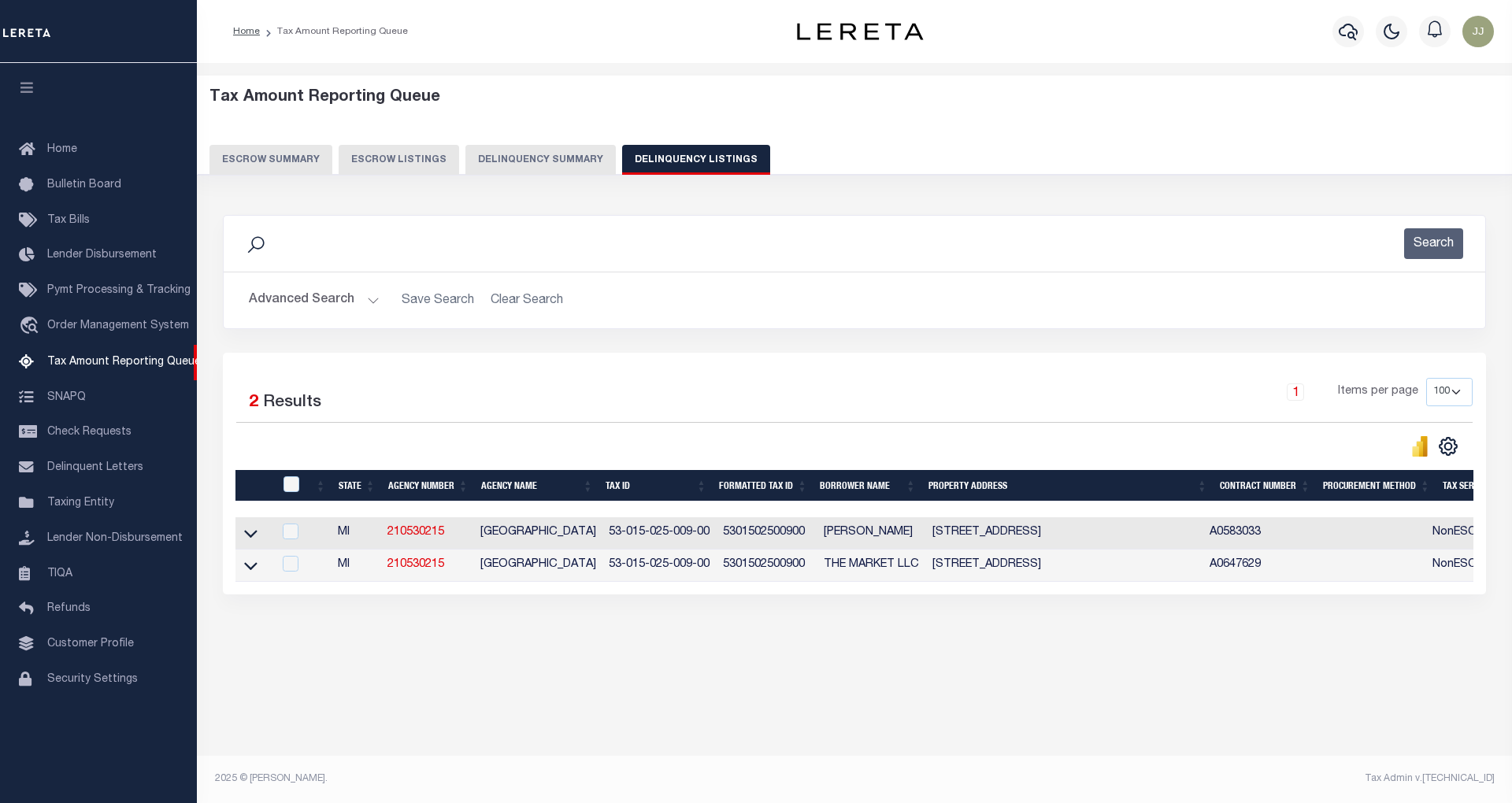
click at [363, 306] on button "Advanced Search" at bounding box center [314, 300] width 131 height 31
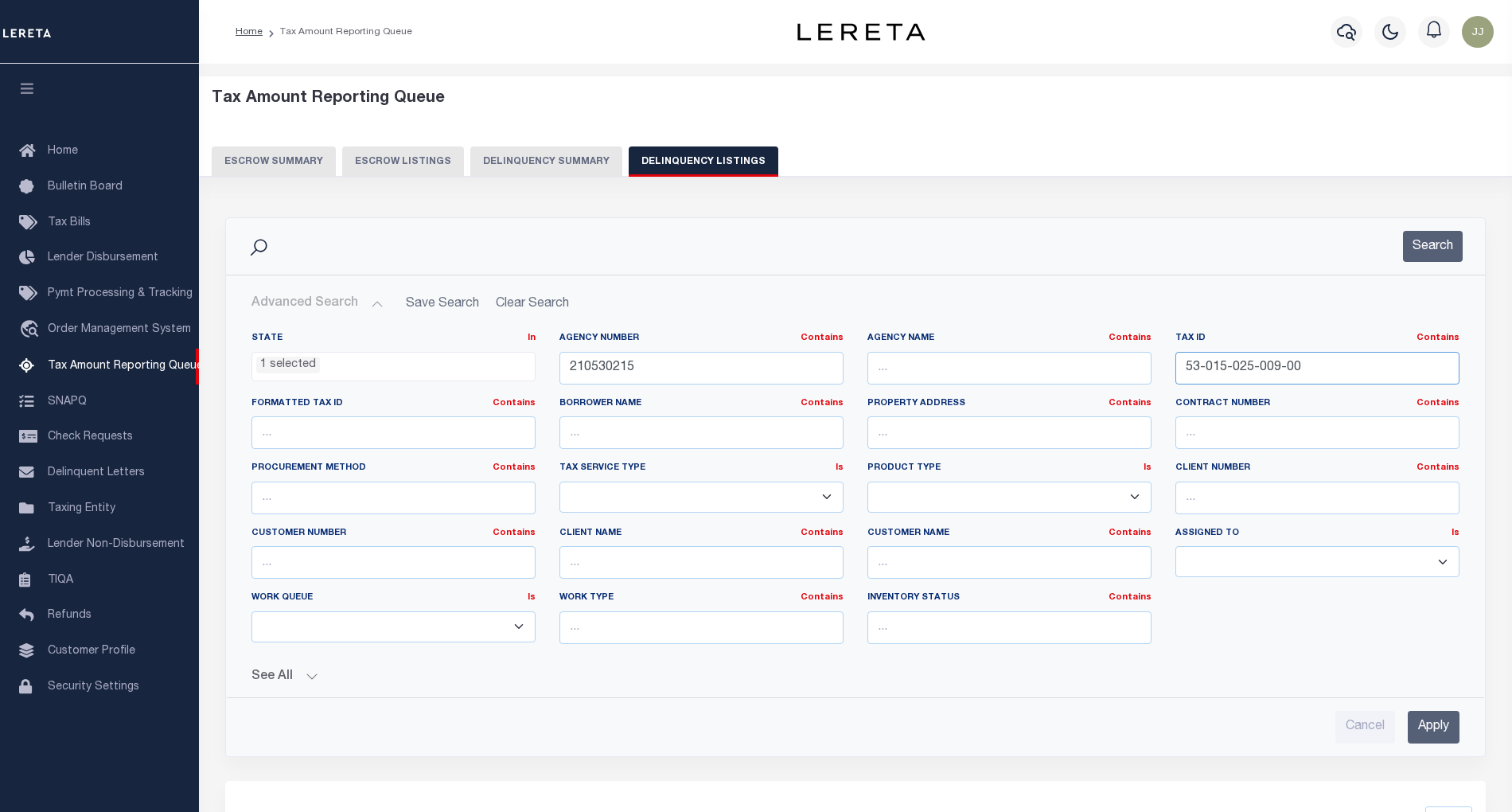
drag, startPoint x: 1315, startPoint y: 376, endPoint x: 1176, endPoint y: 379, distance: 139.0
click at [1176, 379] on input "53-015-025-009-00" at bounding box center [1317, 368] width 284 height 33
paste input "13"
type input "53-015-025-013-00"
click at [1411, 252] on button "Search" at bounding box center [1433, 246] width 60 height 31
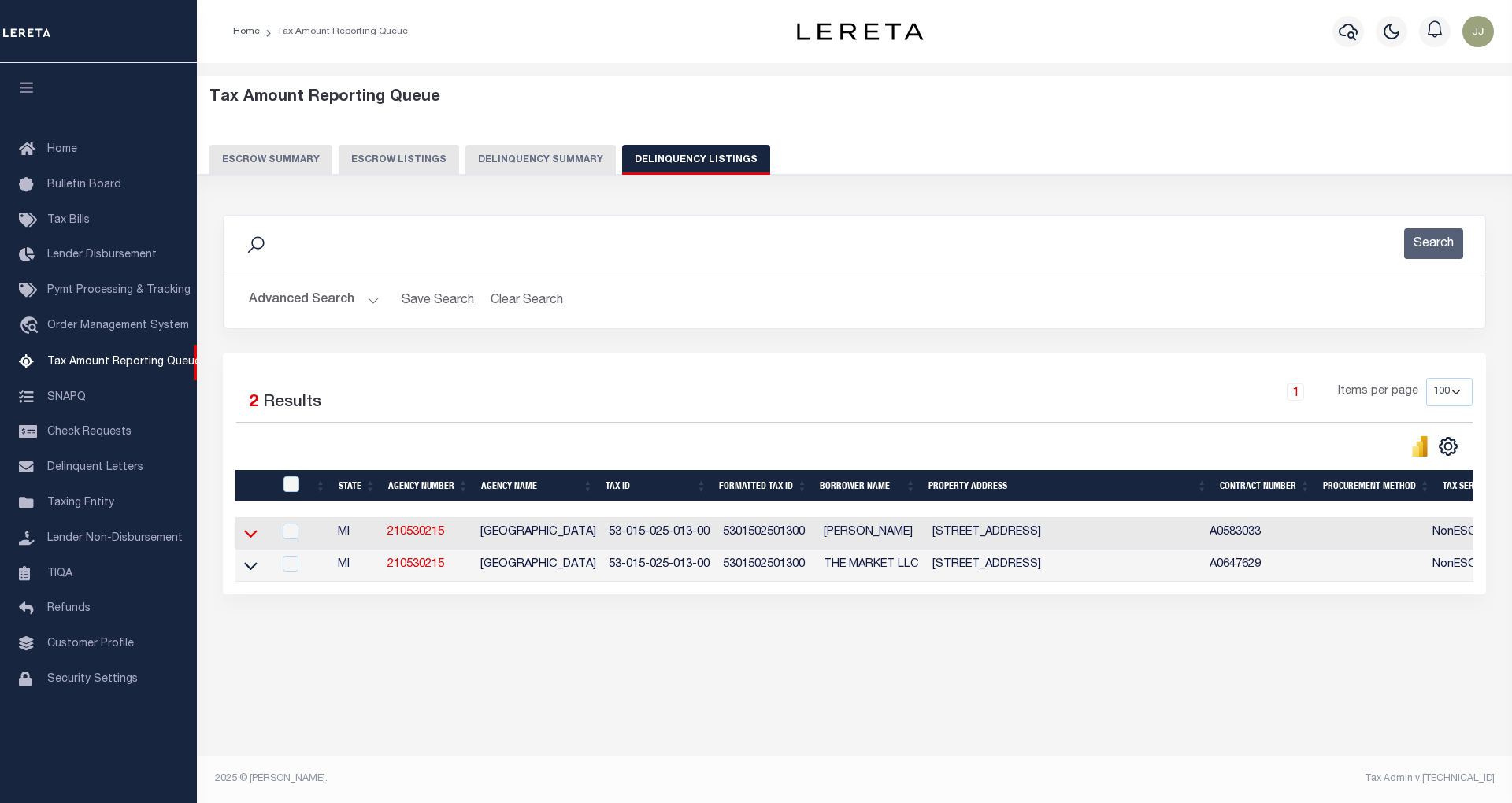
click at [247, 538] on icon at bounding box center [250, 534] width 14 height 8
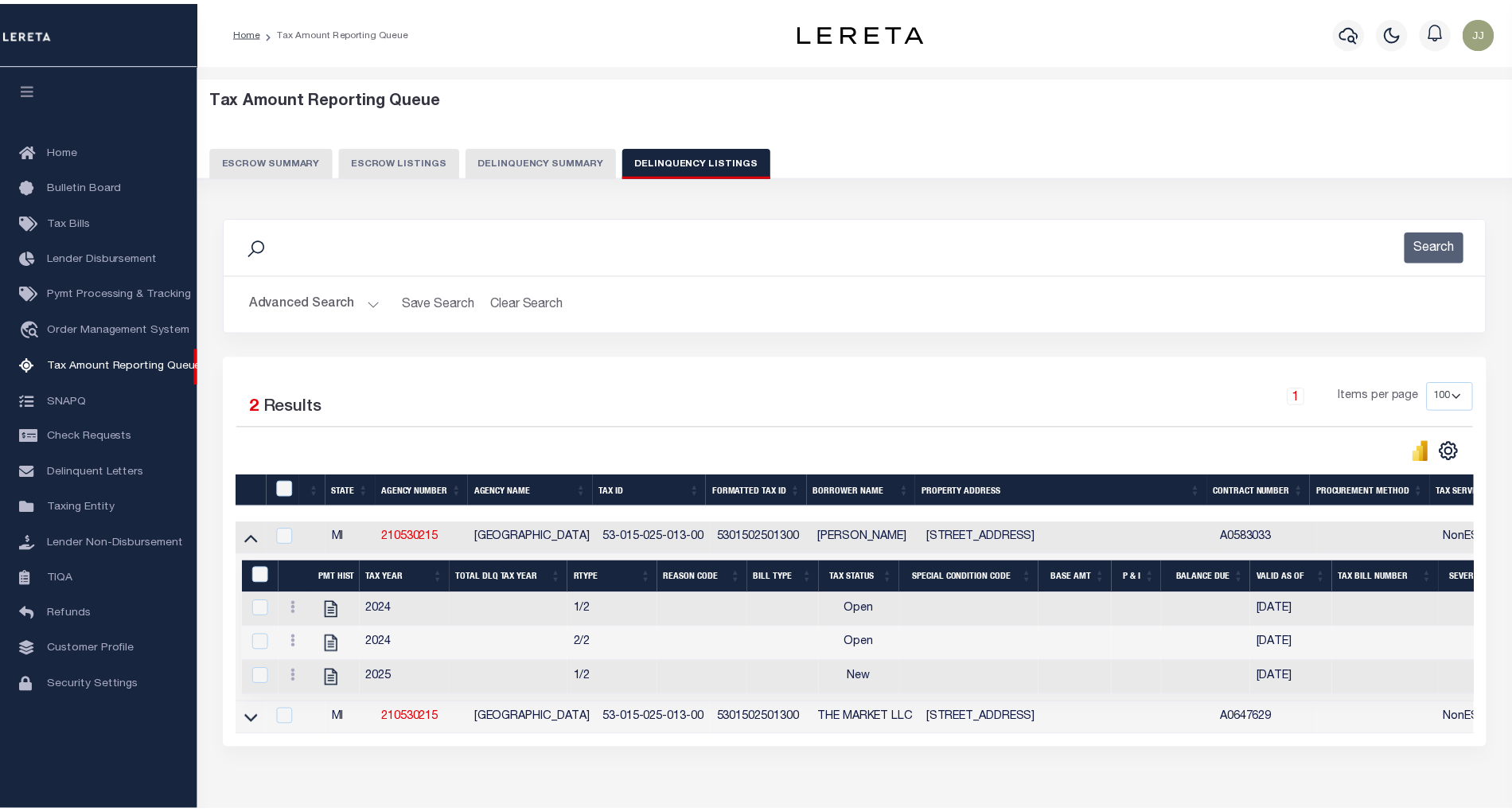
scroll to position [100, 0]
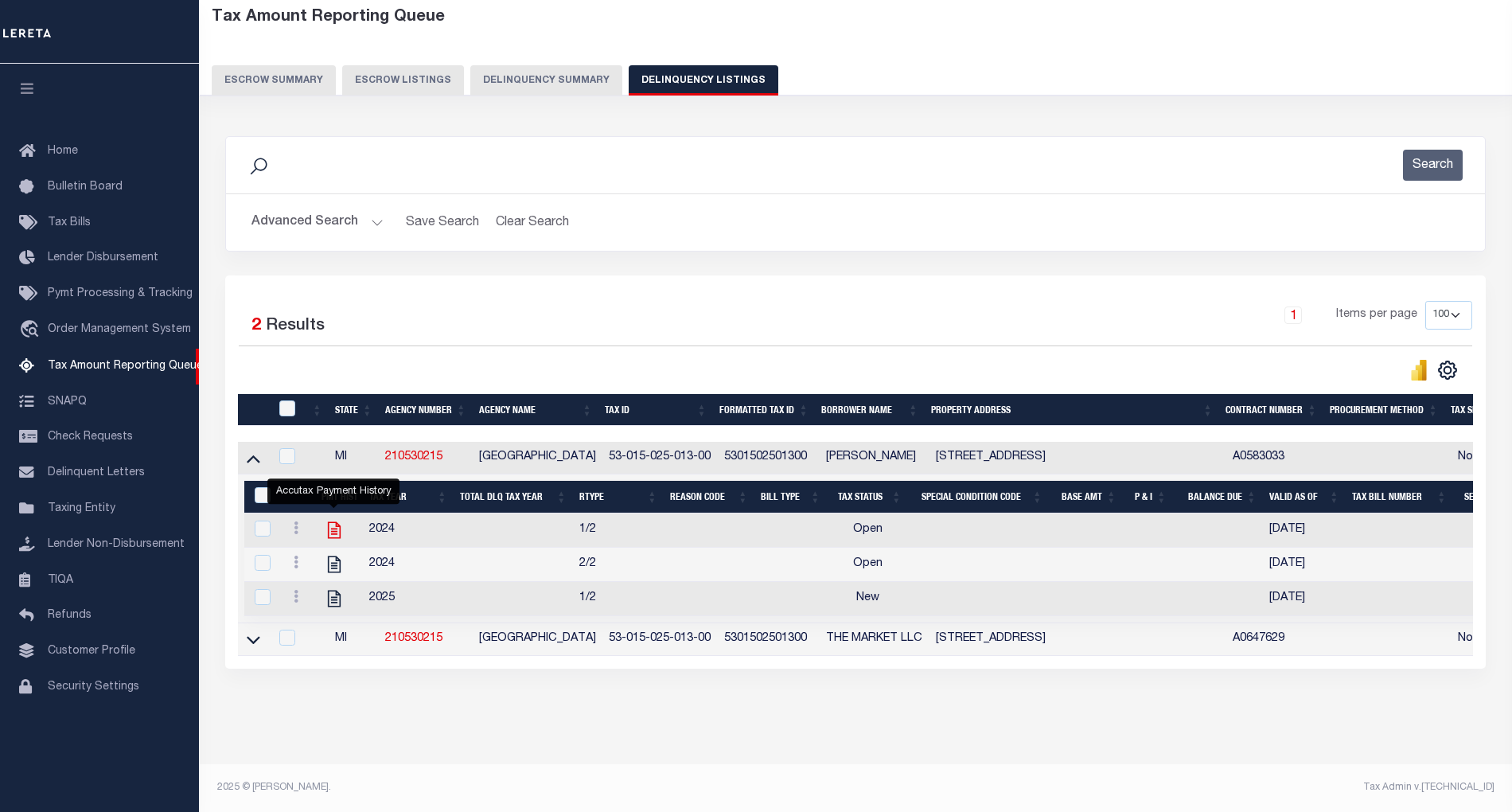
click at [333, 520] on icon "" at bounding box center [334, 530] width 21 height 21
checkbox input "true"
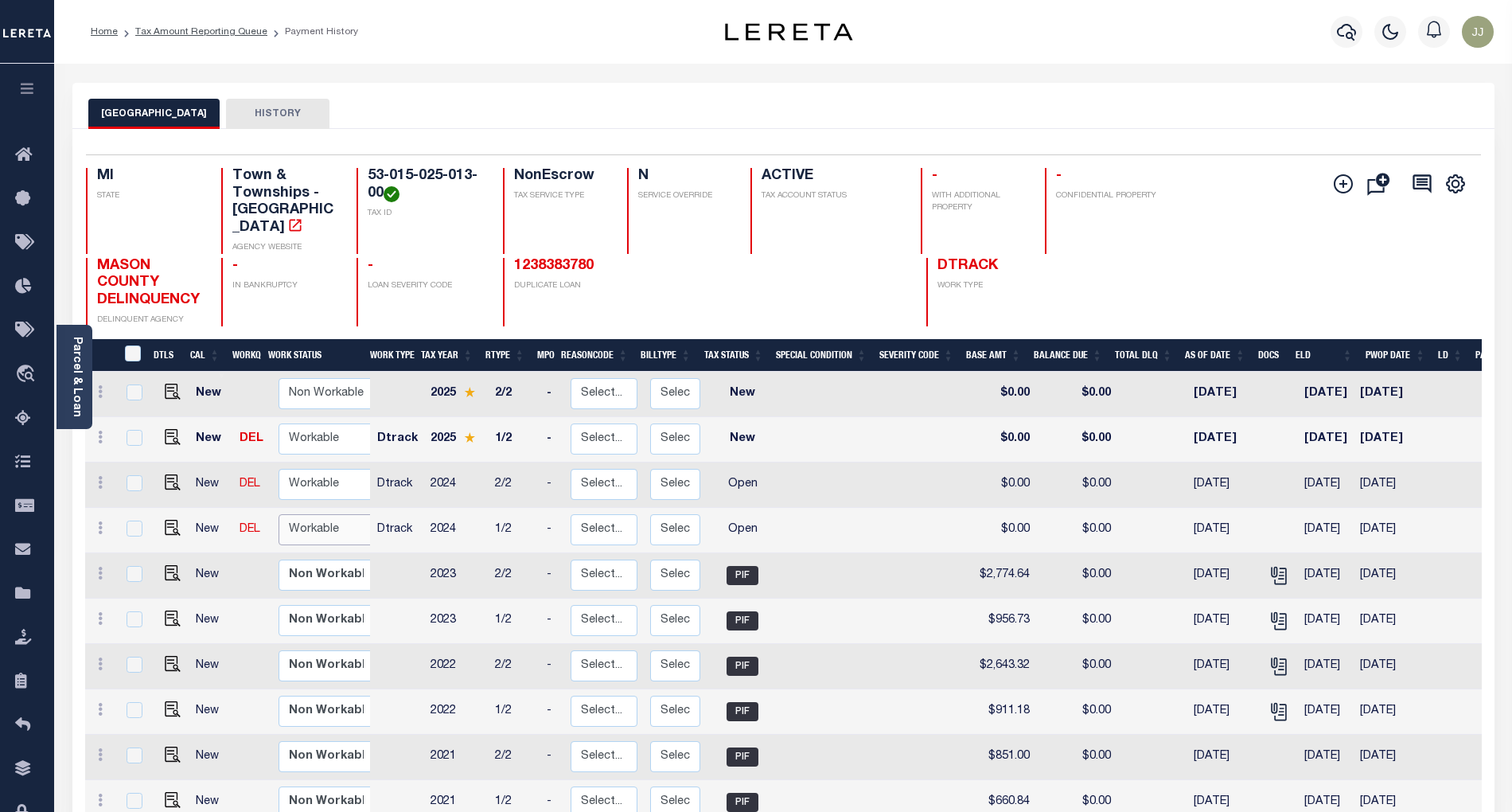
drag, startPoint x: 626, startPoint y: 1, endPoint x: 309, endPoint y: 516, distance: 604.7
click at [309, 516] on select "Non Workable Workable" at bounding box center [326, 530] width 95 height 31
checkbox input "true"
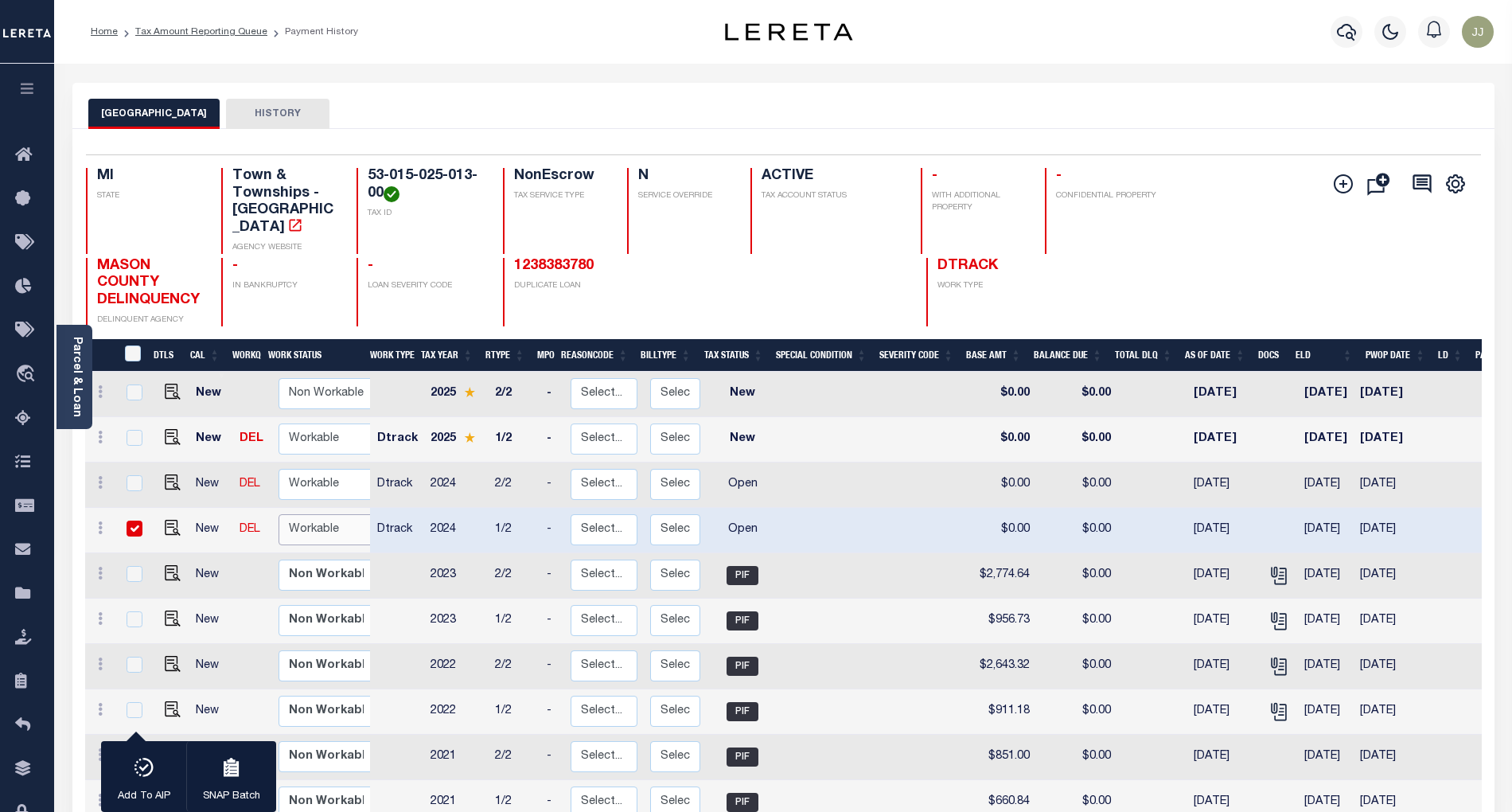
click at [318, 527] on select "Non Workable Workable" at bounding box center [326, 530] width 95 height 31
checkbox input "false"
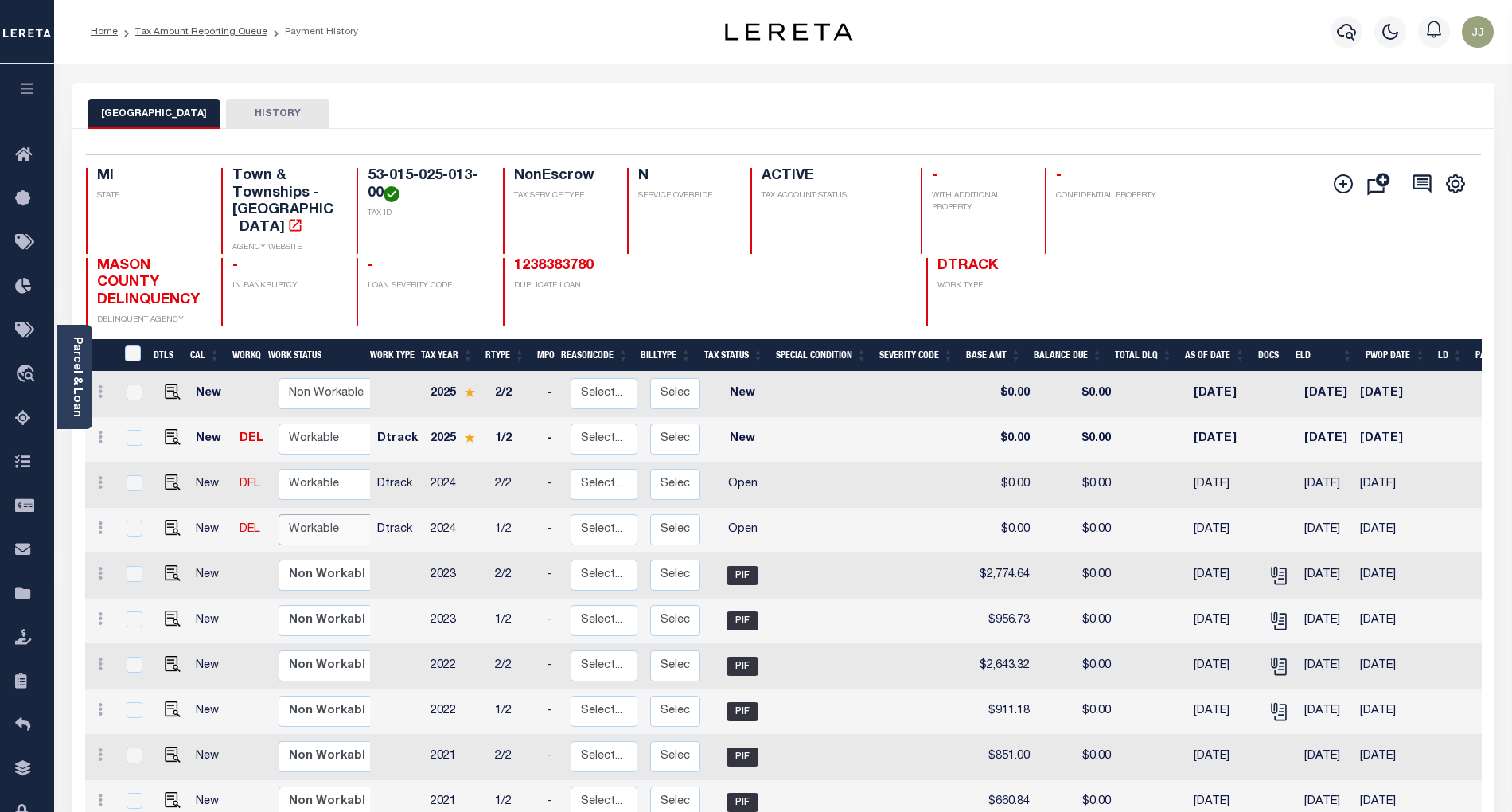
click at [313, 514] on select "Non Workable Workable" at bounding box center [326, 530] width 95 height 31
checkbox input "true"
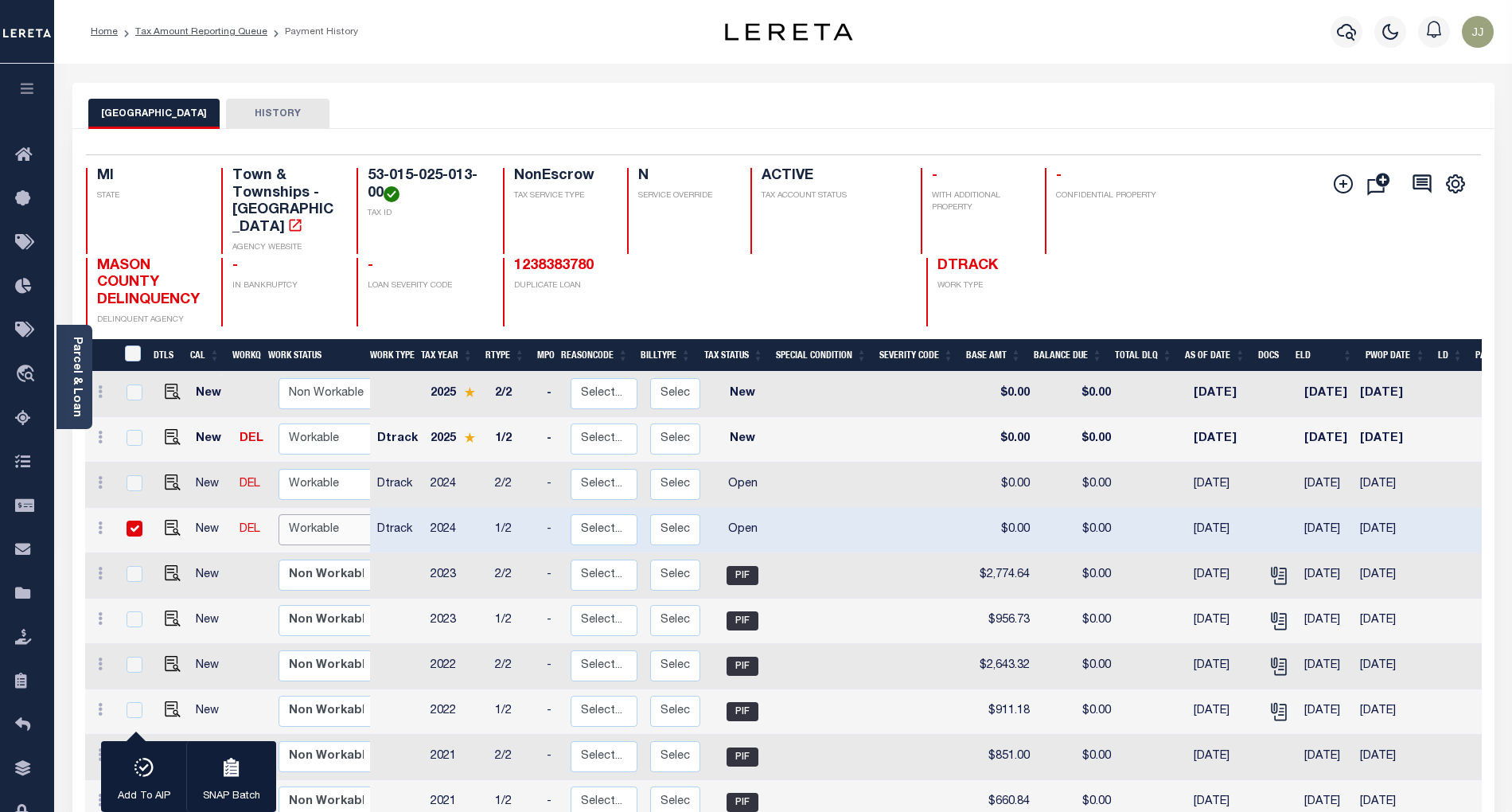
select select "true"
click at [279, 514] on select "Non Workable Workable" at bounding box center [326, 530] width 95 height 31
checkbox input "false"
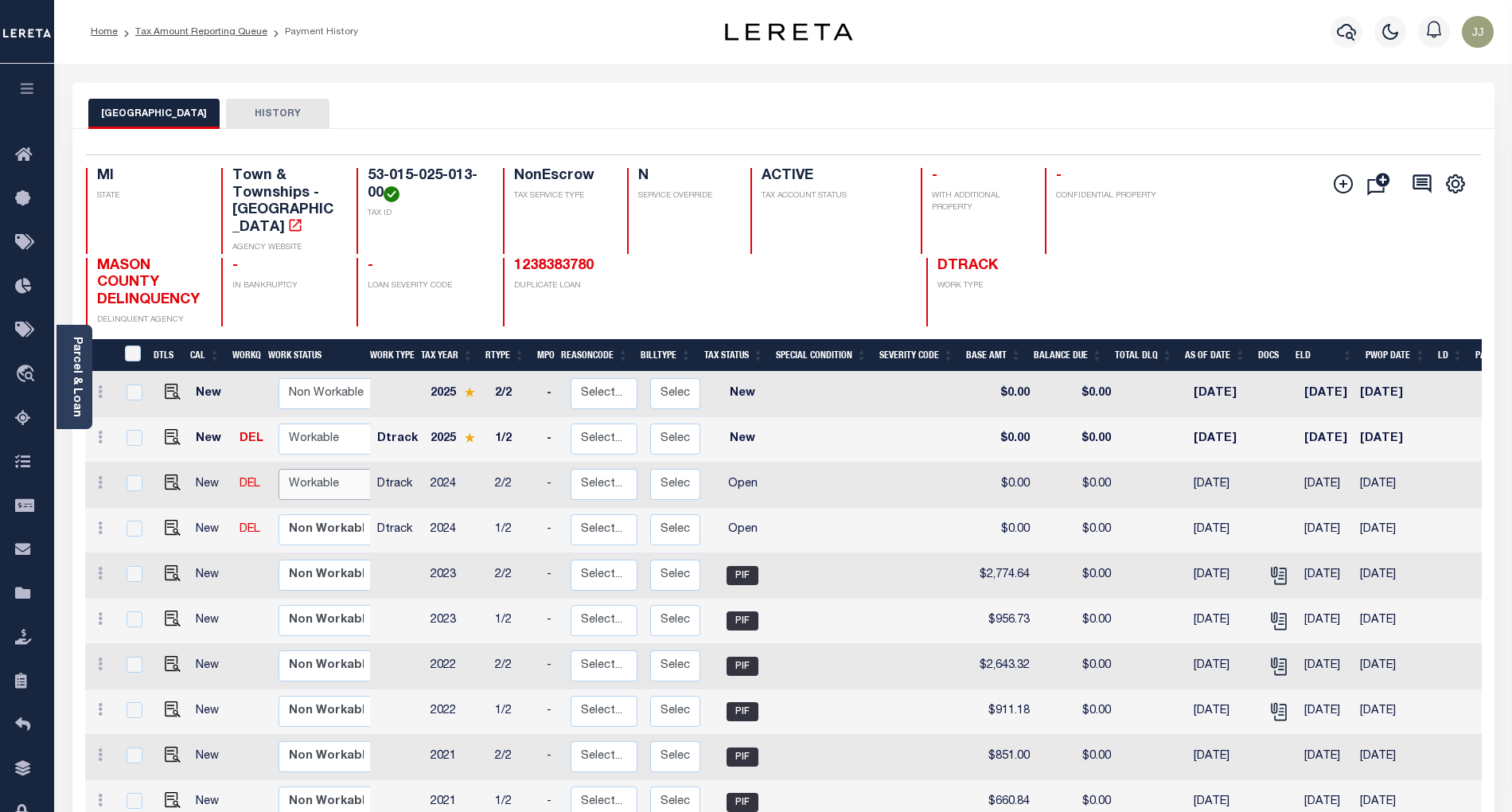
click at [311, 469] on select "Non Workable Workable" at bounding box center [326, 484] width 95 height 31
checkbox input "true"
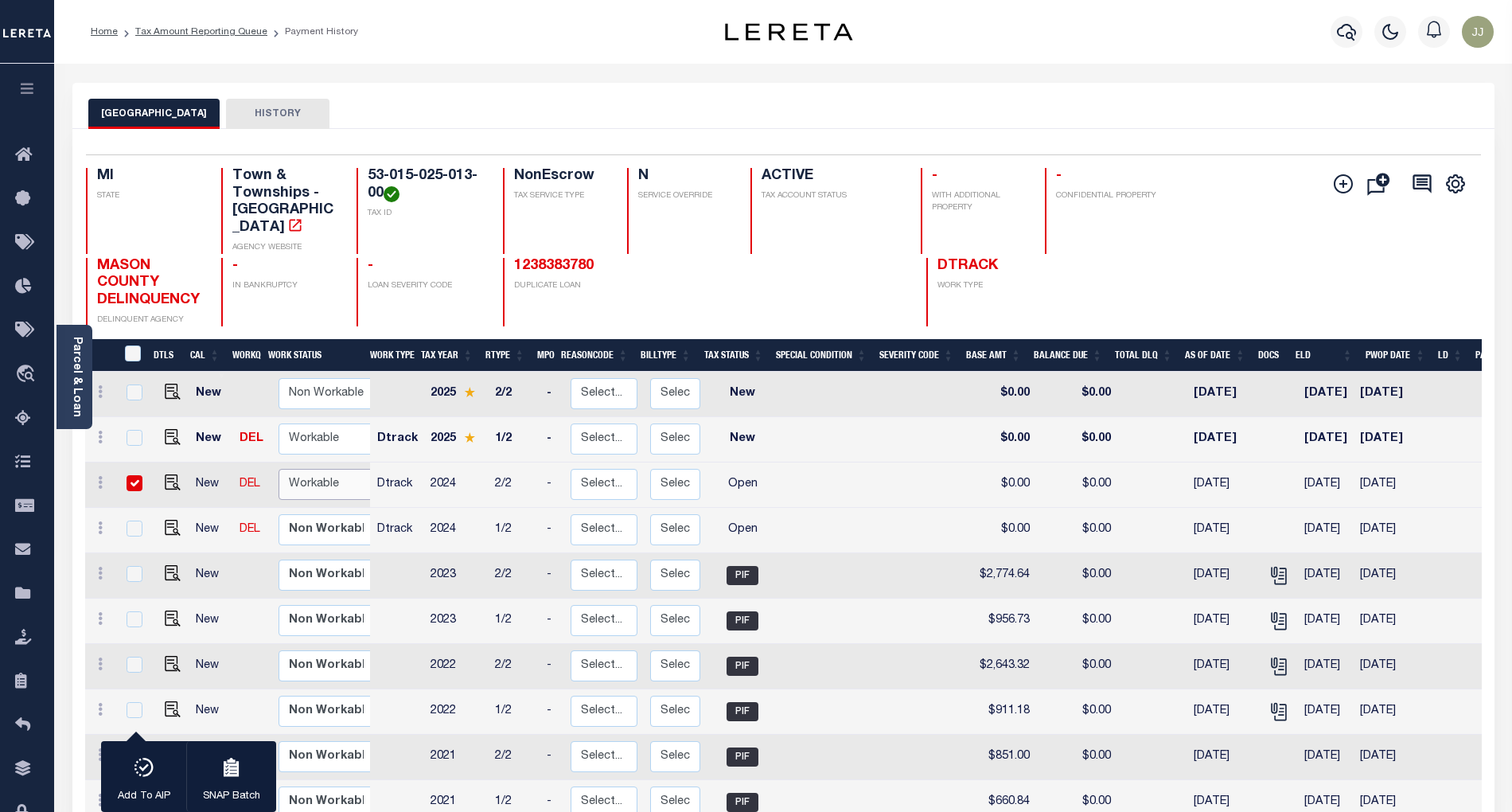
select select "true"
click at [279, 469] on select "Non Workable Workable" at bounding box center [326, 484] width 95 height 31
checkbox input "false"
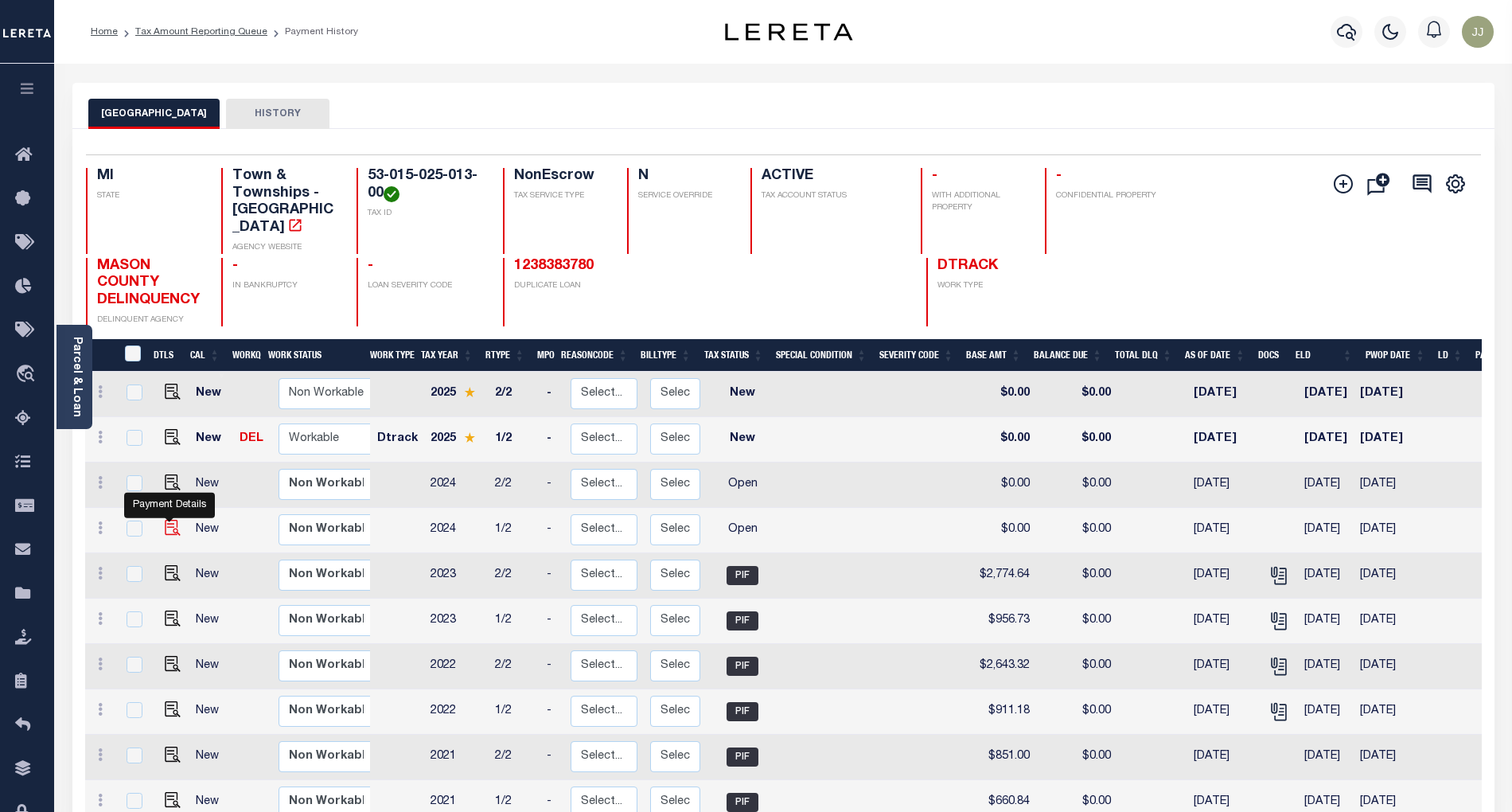
click at [170, 520] on img "" at bounding box center [172, 528] width 16 height 16
checkbox input "true"
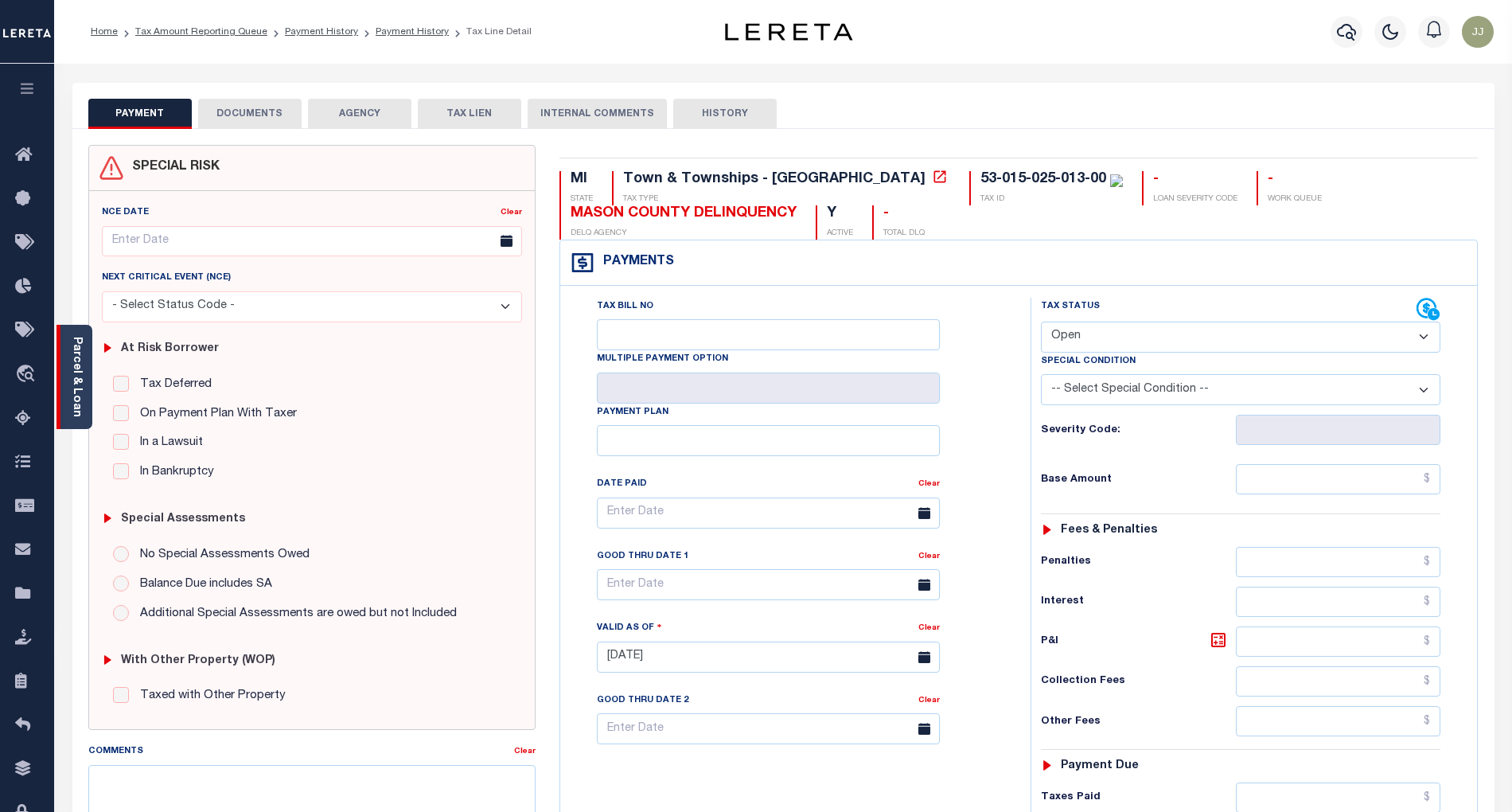
click at [83, 409] on div "Parcel & Loan" at bounding box center [75, 376] width 36 height 104
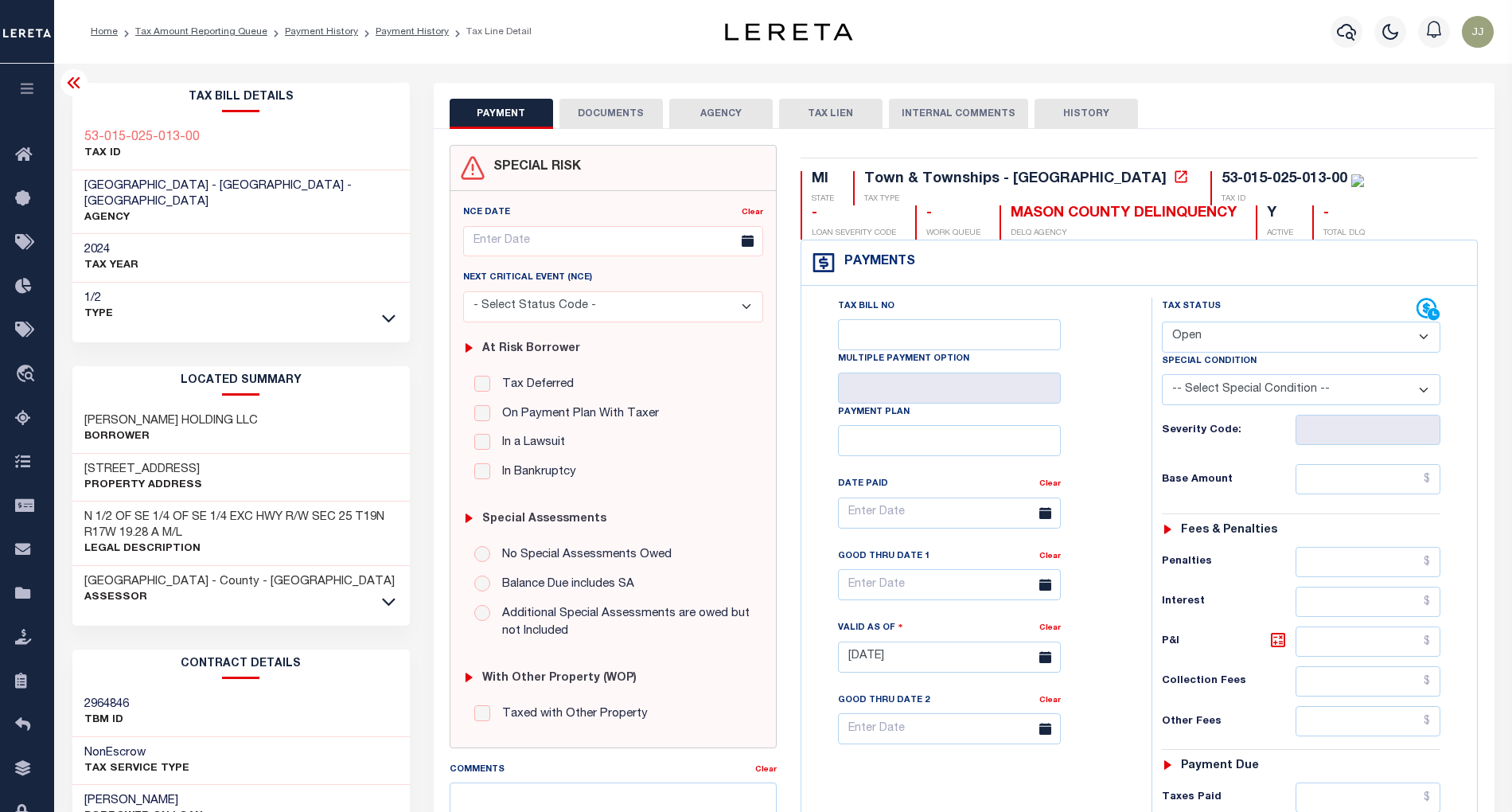
click at [1227, 341] on select "- Select Status Code - Open Due/Unpaid Paid Incomplete No Tax Due Internal Refu…" at bounding box center [1302, 337] width 280 height 31
select select "PYD"
click at [1162, 324] on select "- Select Status Code - Open Due/Unpaid Paid Incomplete No Tax Due Internal Refu…" at bounding box center [1302, 337] width 280 height 31
type input "[DATE]"
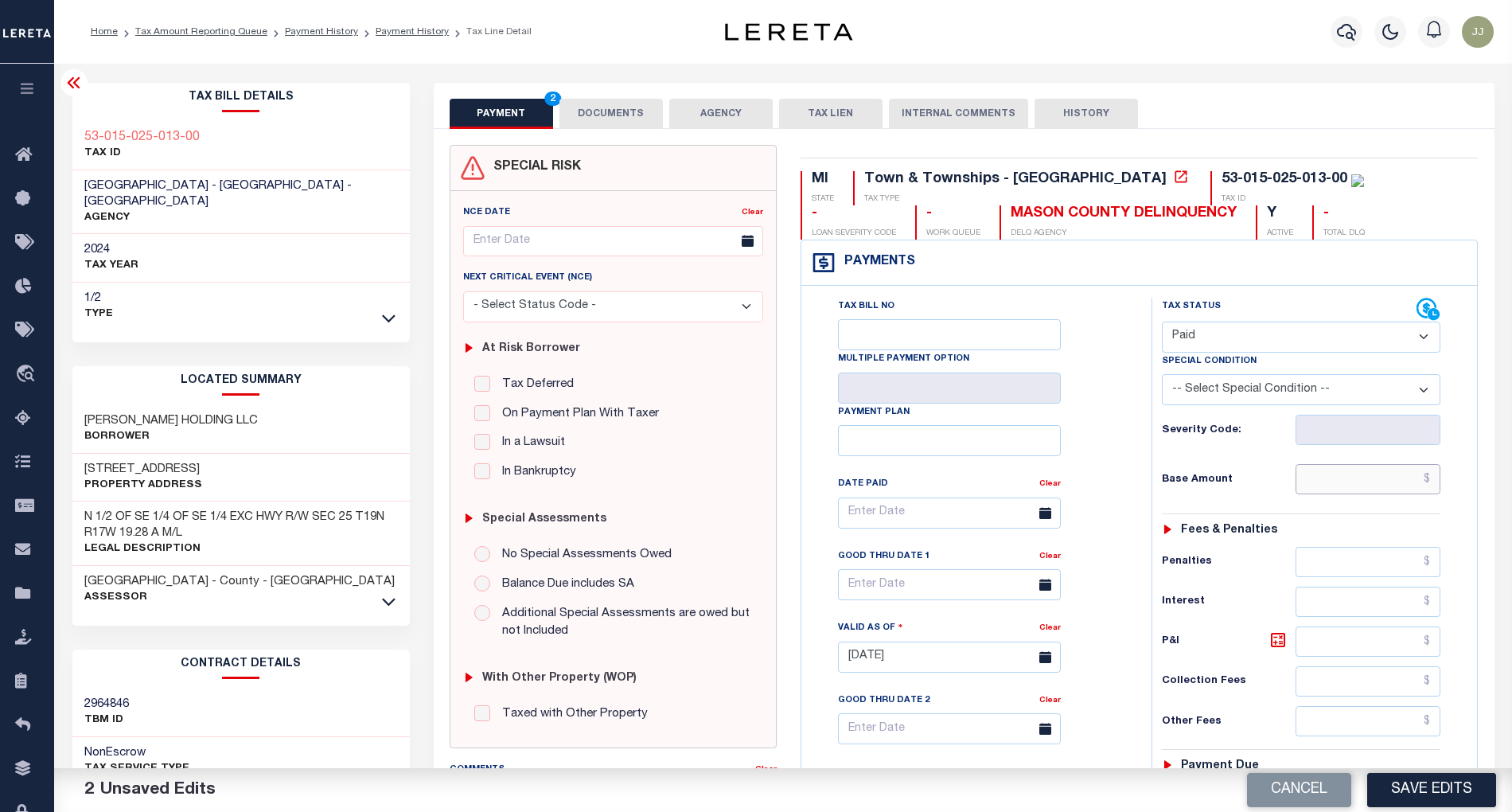
click at [1356, 484] on input "text" at bounding box center [1368, 479] width 145 height 30
type input "$0.00"
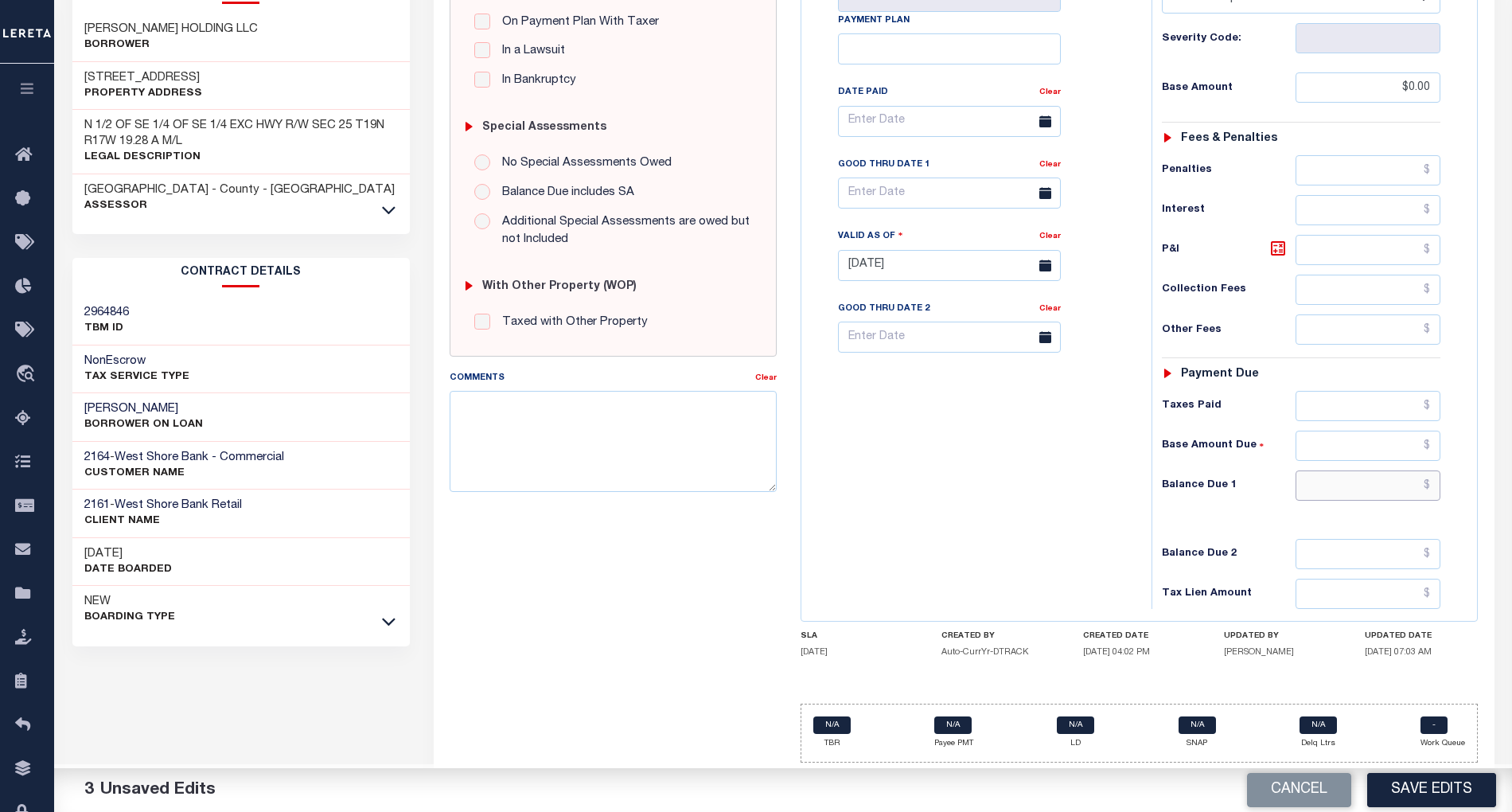
click at [1347, 479] on input "text" at bounding box center [1368, 485] width 145 height 30
type input "$0.00"
click at [1424, 796] on button "Save Edits" at bounding box center [1431, 791] width 129 height 34
checkbox input "false"
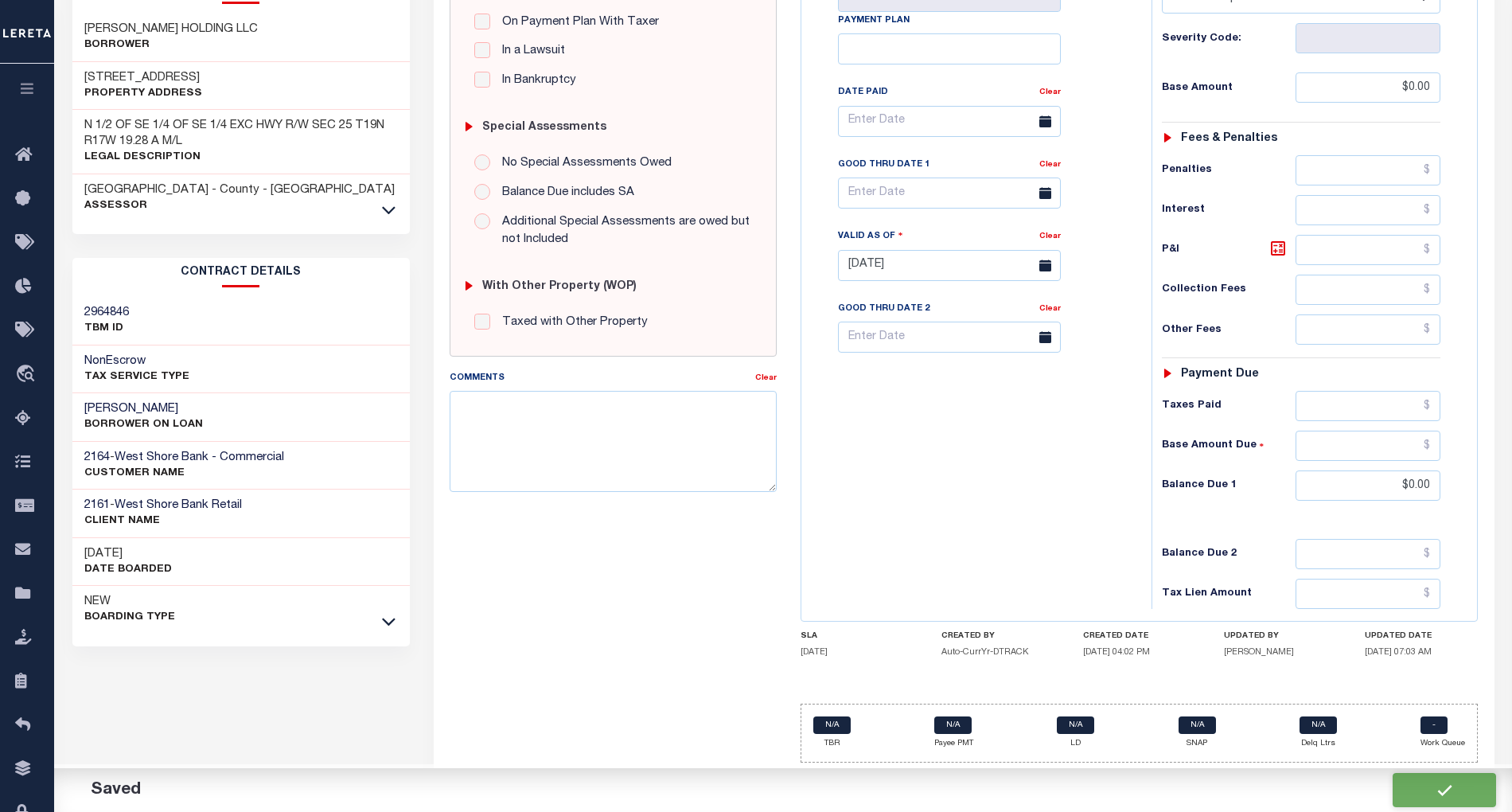
checkbox input "false"
type input "$0"
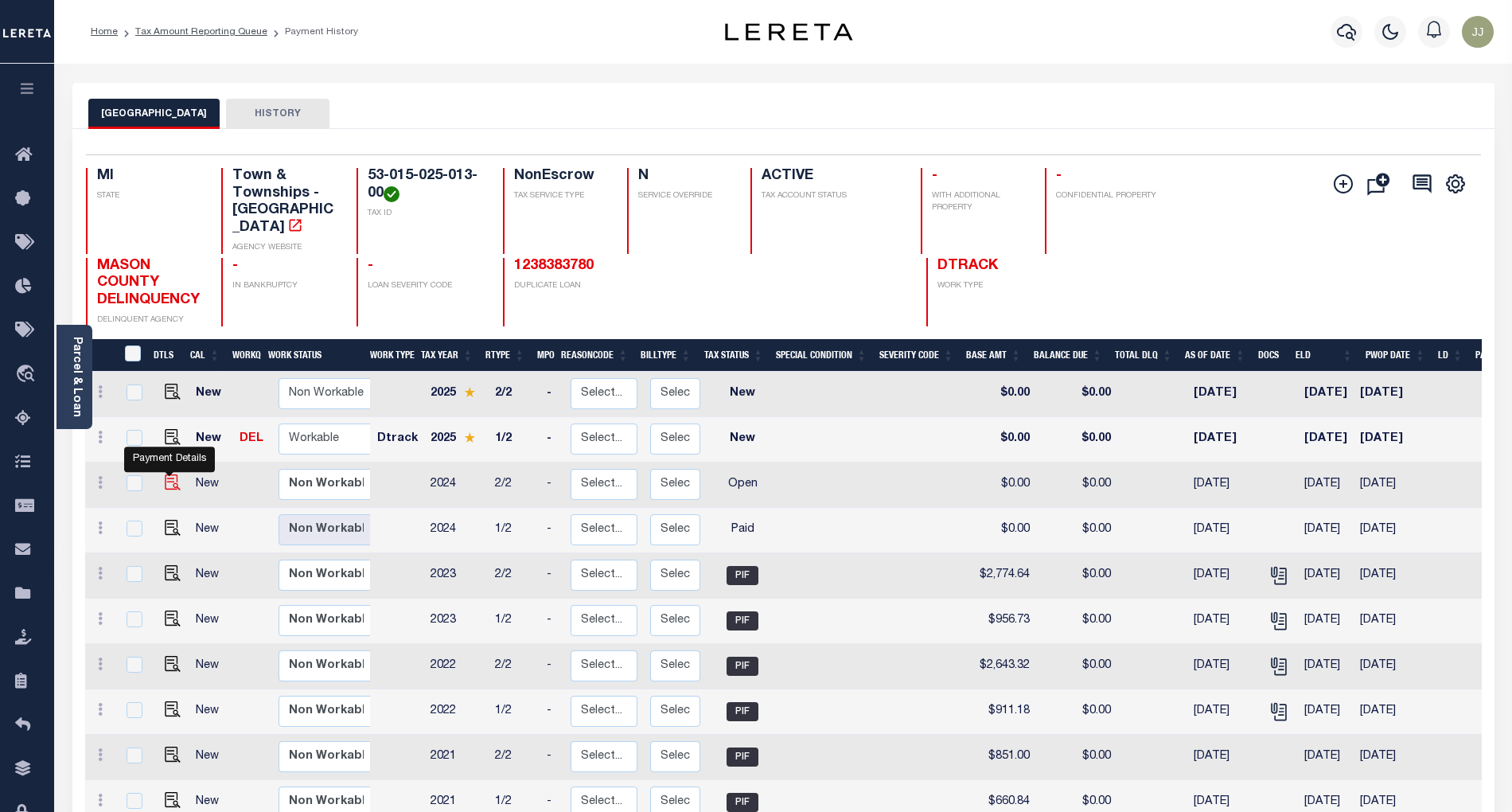
click at [169, 475] on img "" at bounding box center [172, 482] width 16 height 16
checkbox input "true"
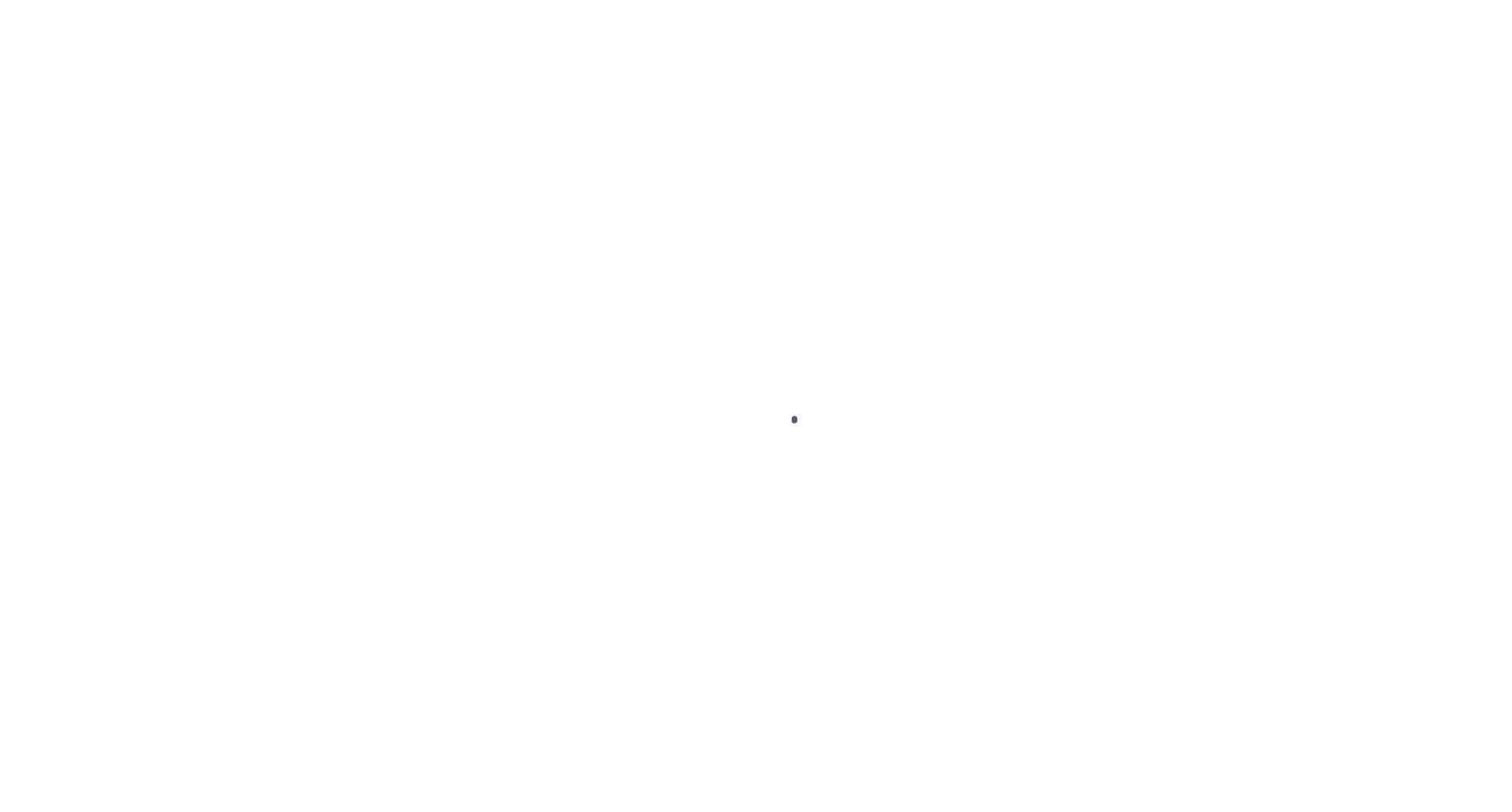
select select "OP2"
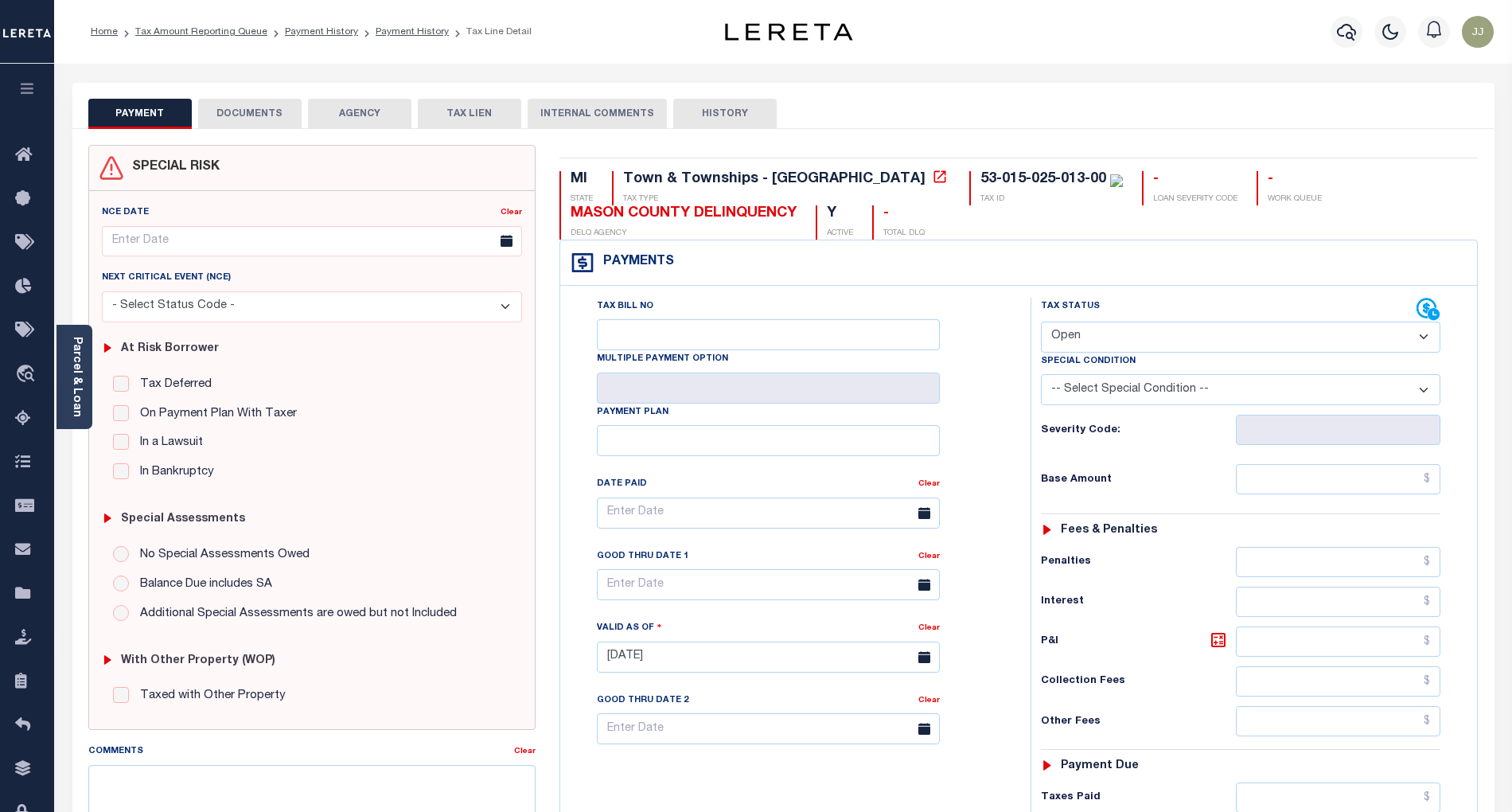
click at [237, 123] on button "DOCUMENTS" at bounding box center [250, 113] width 104 height 30
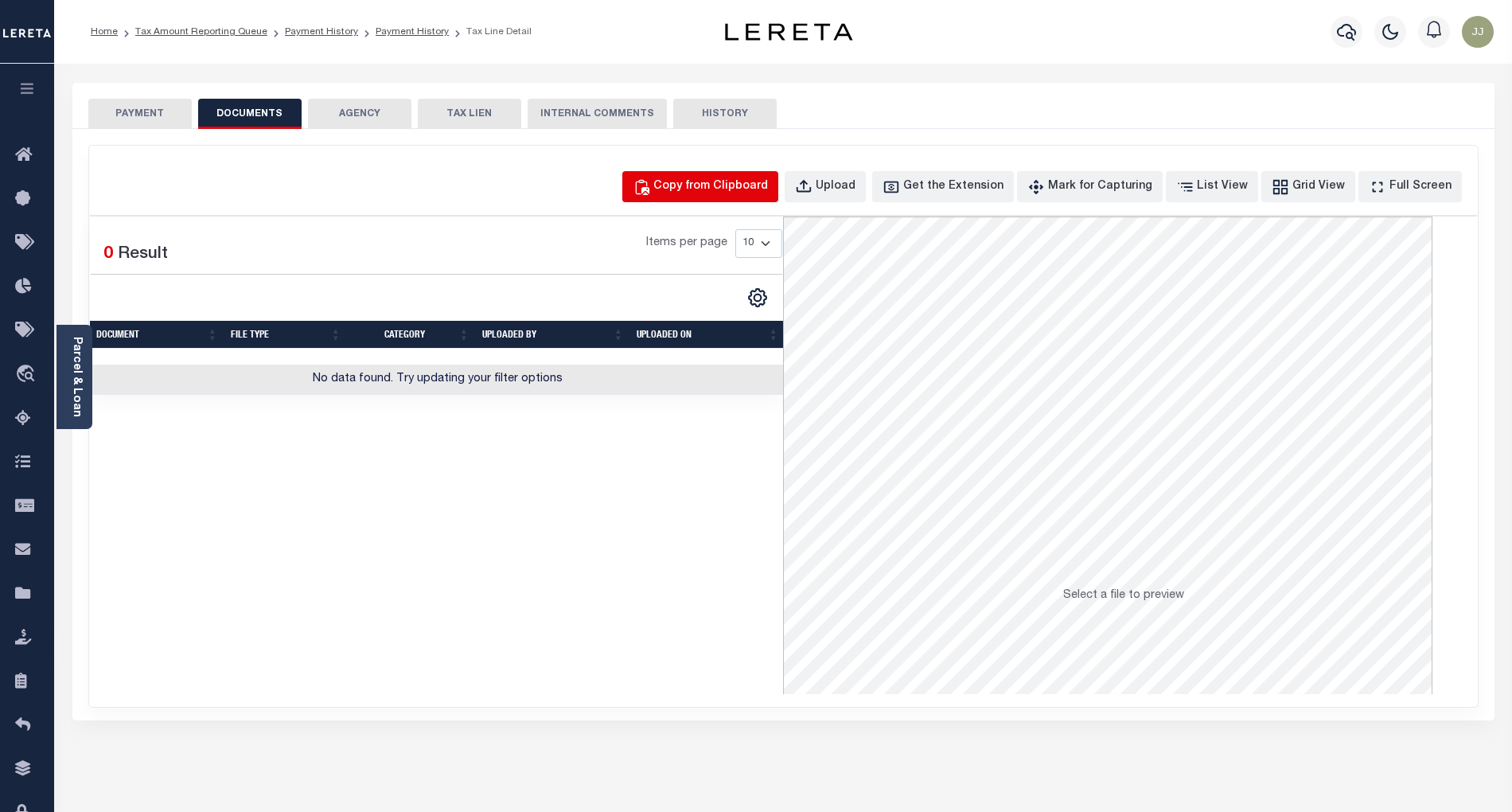
click at [728, 201] on button "Copy from Clipboard" at bounding box center [700, 186] width 156 height 31
select select "POP"
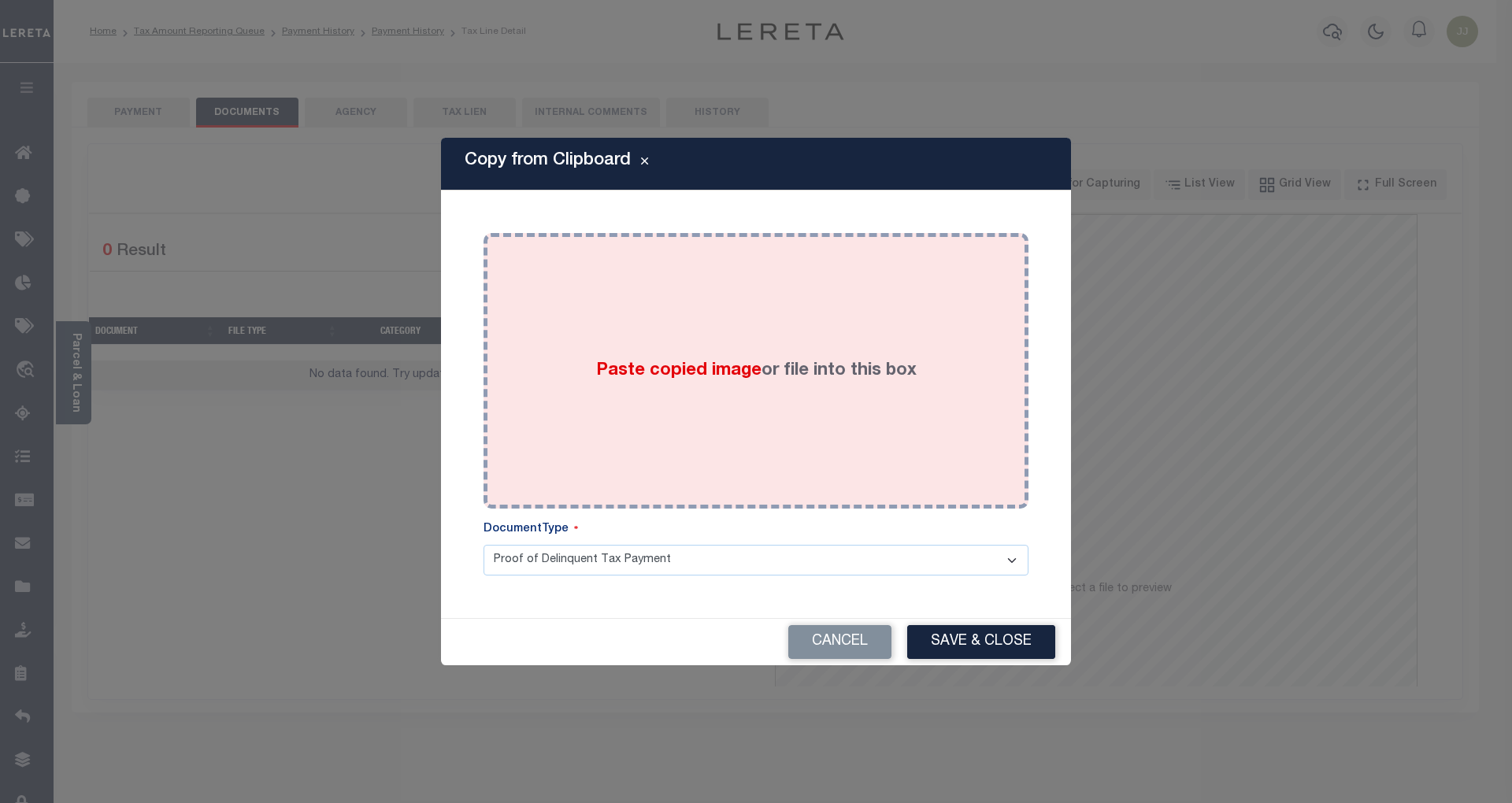
click at [827, 352] on div "Paste copied image or file into this box" at bounding box center [756, 370] width 521 height 252
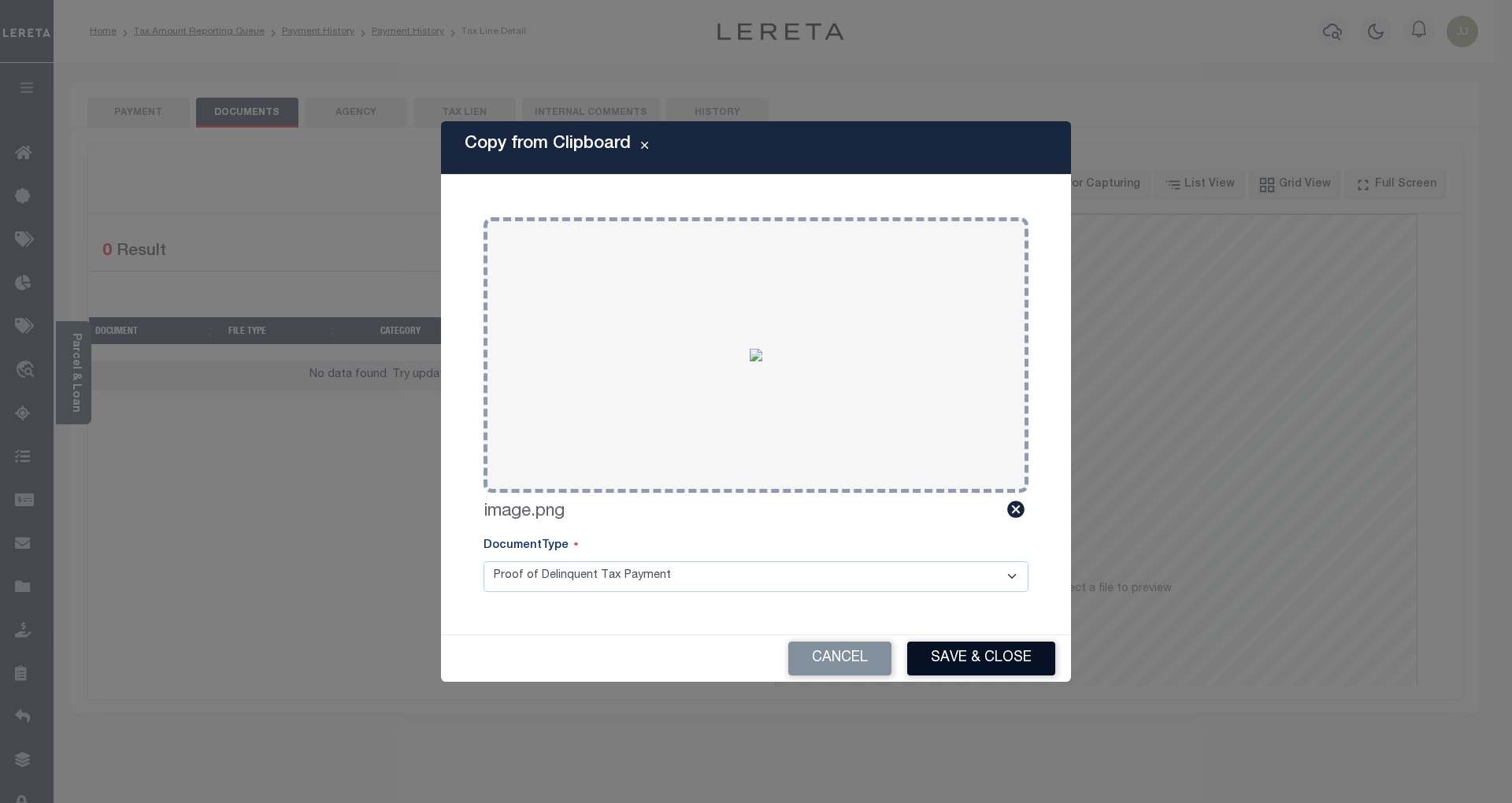
click at [949, 656] on button "Save & Close" at bounding box center [981, 659] width 148 height 34
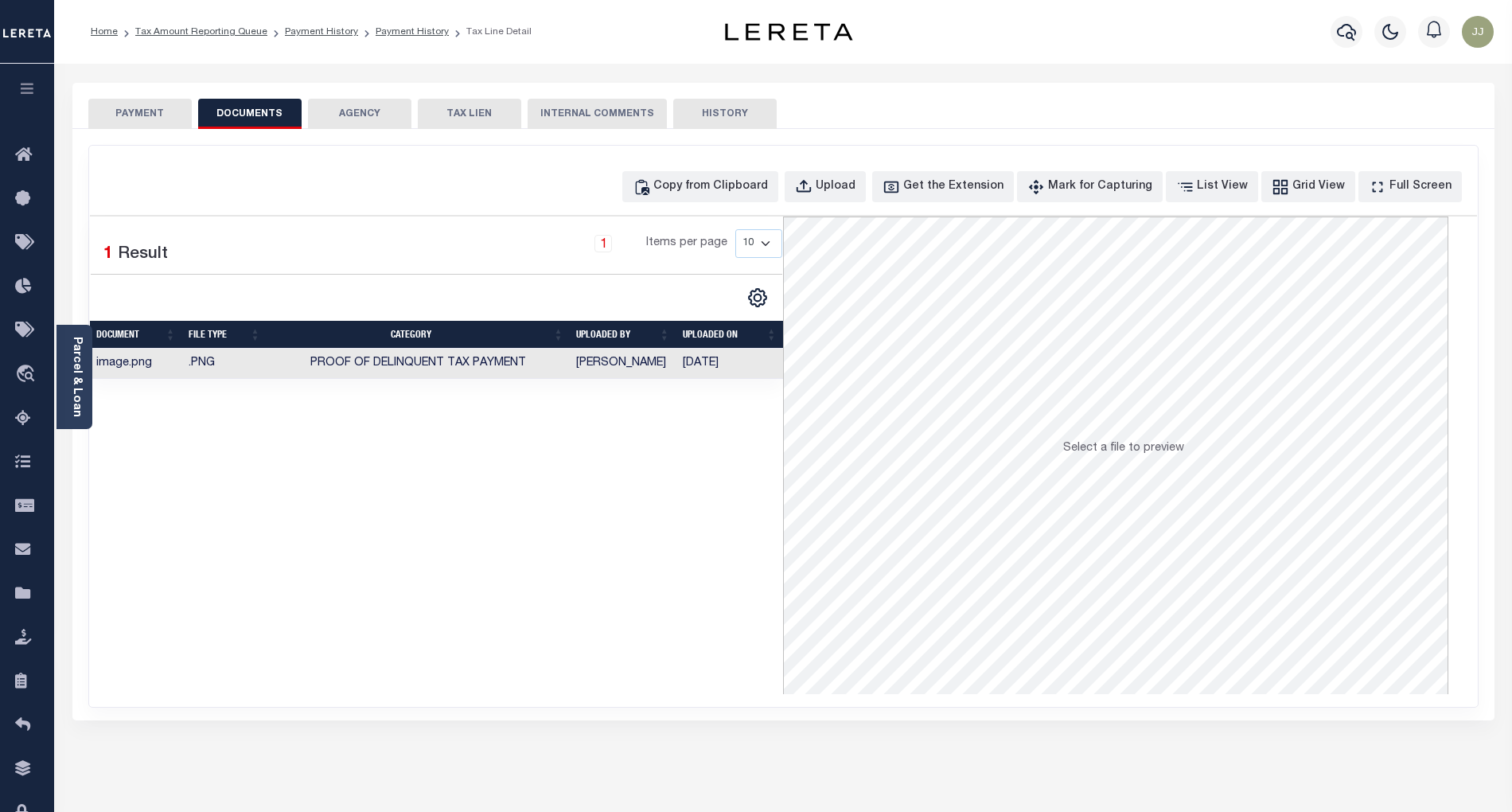
click at [144, 122] on button "PAYMENT" at bounding box center [140, 113] width 104 height 30
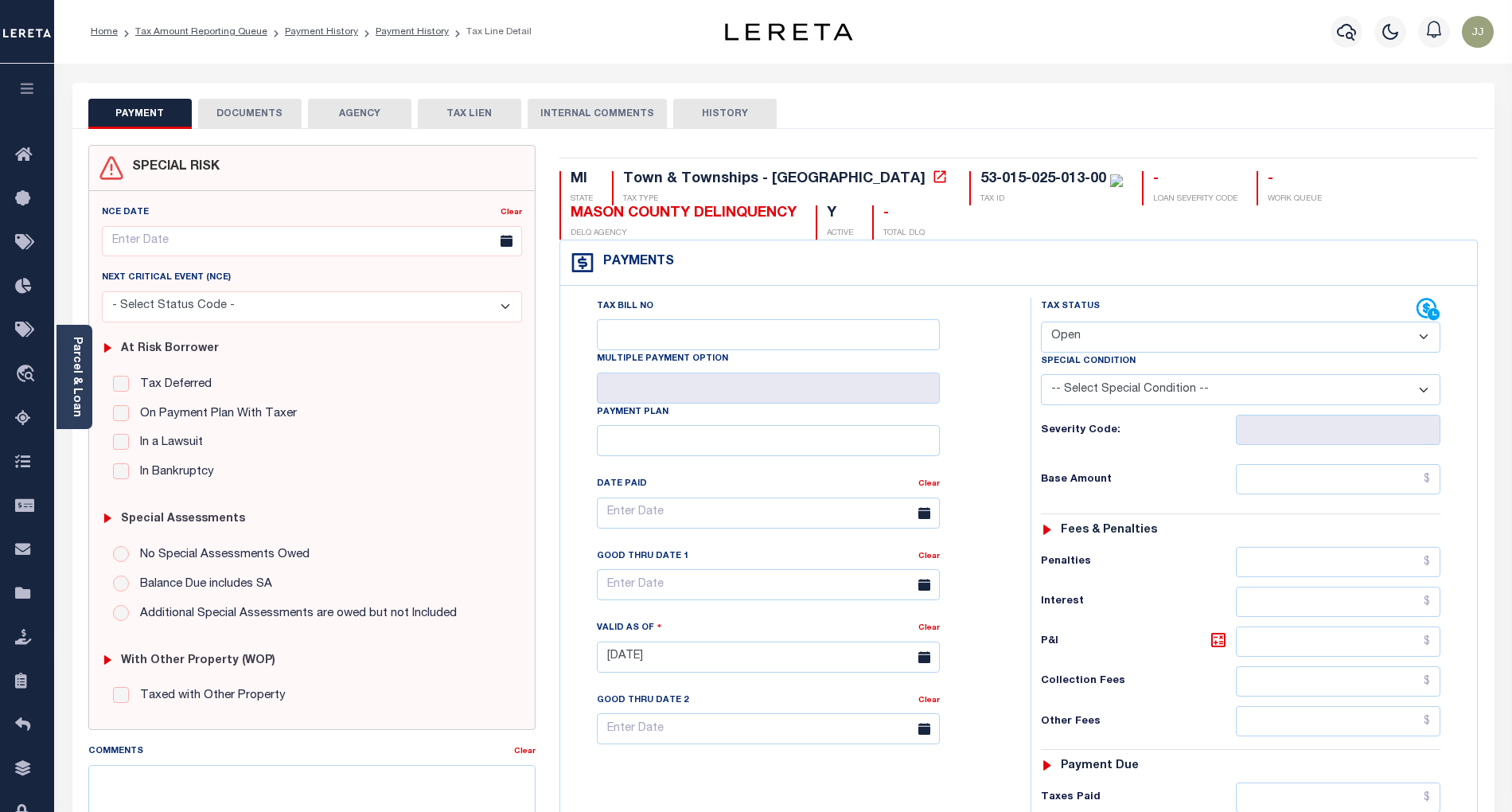
click at [1091, 342] on select "- Select Status Code - Open Due/Unpaid Paid Incomplete No Tax Due Internal Refu…" at bounding box center [1241, 337] width 400 height 31
select select "PYD"
click at [1041, 324] on select "- Select Status Code - Open Due/Unpaid Paid Incomplete No Tax Due Internal Refu…" at bounding box center [1241, 337] width 400 height 31
type input "[DATE]"
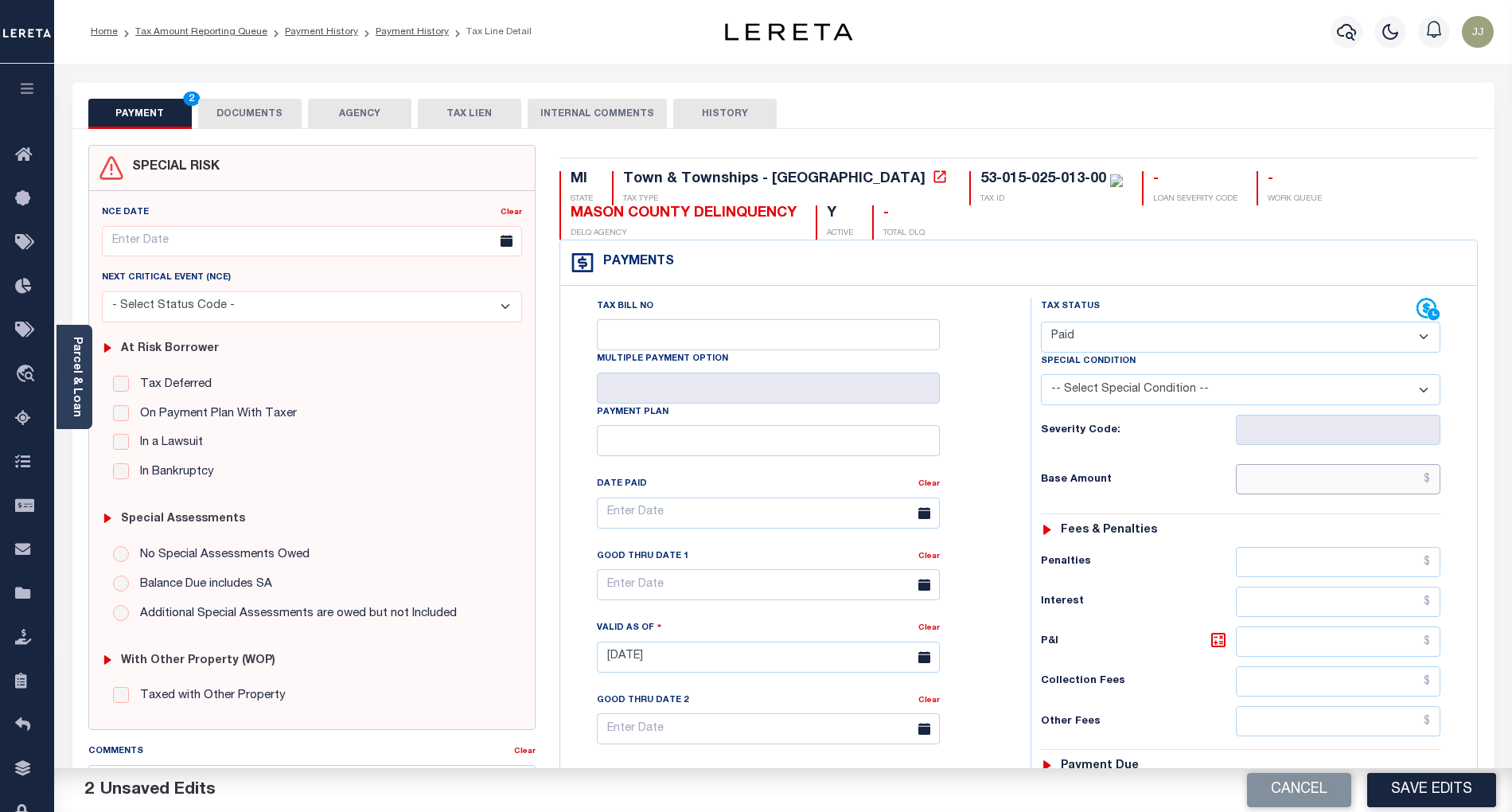
click at [1331, 472] on input "text" at bounding box center [1338, 479] width 205 height 30
type input "$0.00"
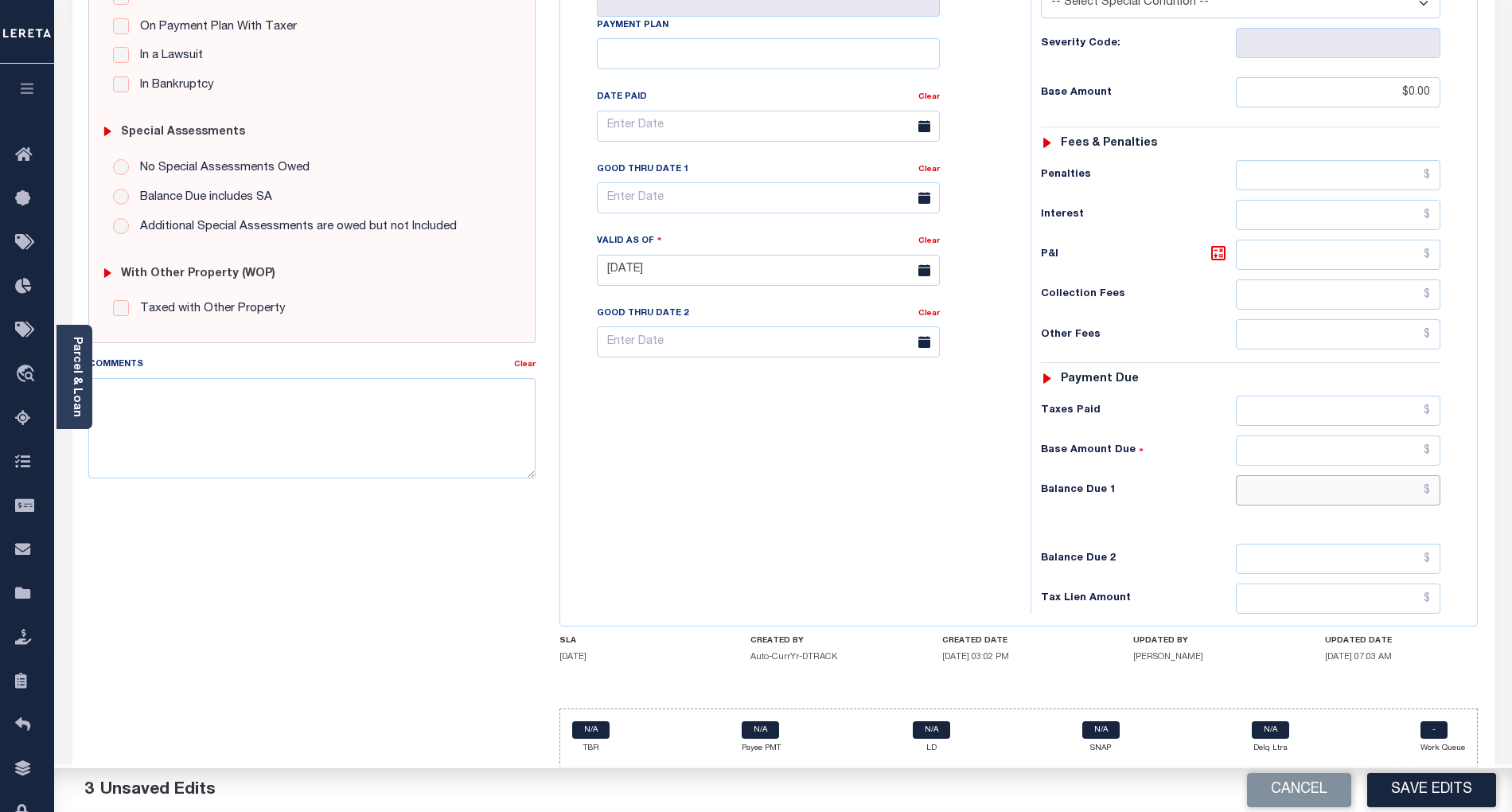
click at [1344, 491] on input "text" at bounding box center [1338, 490] width 205 height 30
type input "$0.00"
click at [1405, 795] on button "Save Edits" at bounding box center [1431, 791] width 129 height 34
checkbox input "false"
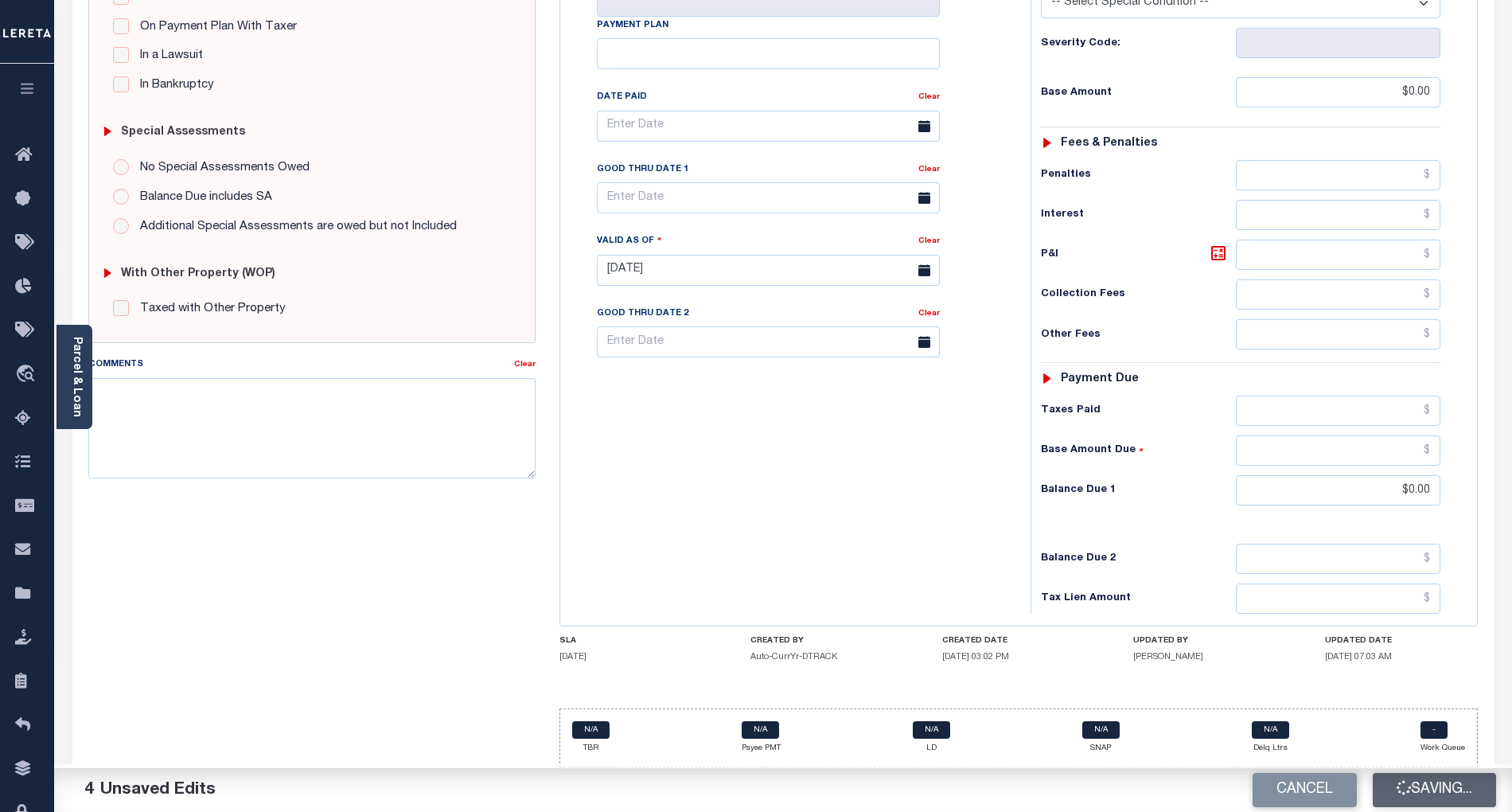
checkbox input "false"
type input "$0"
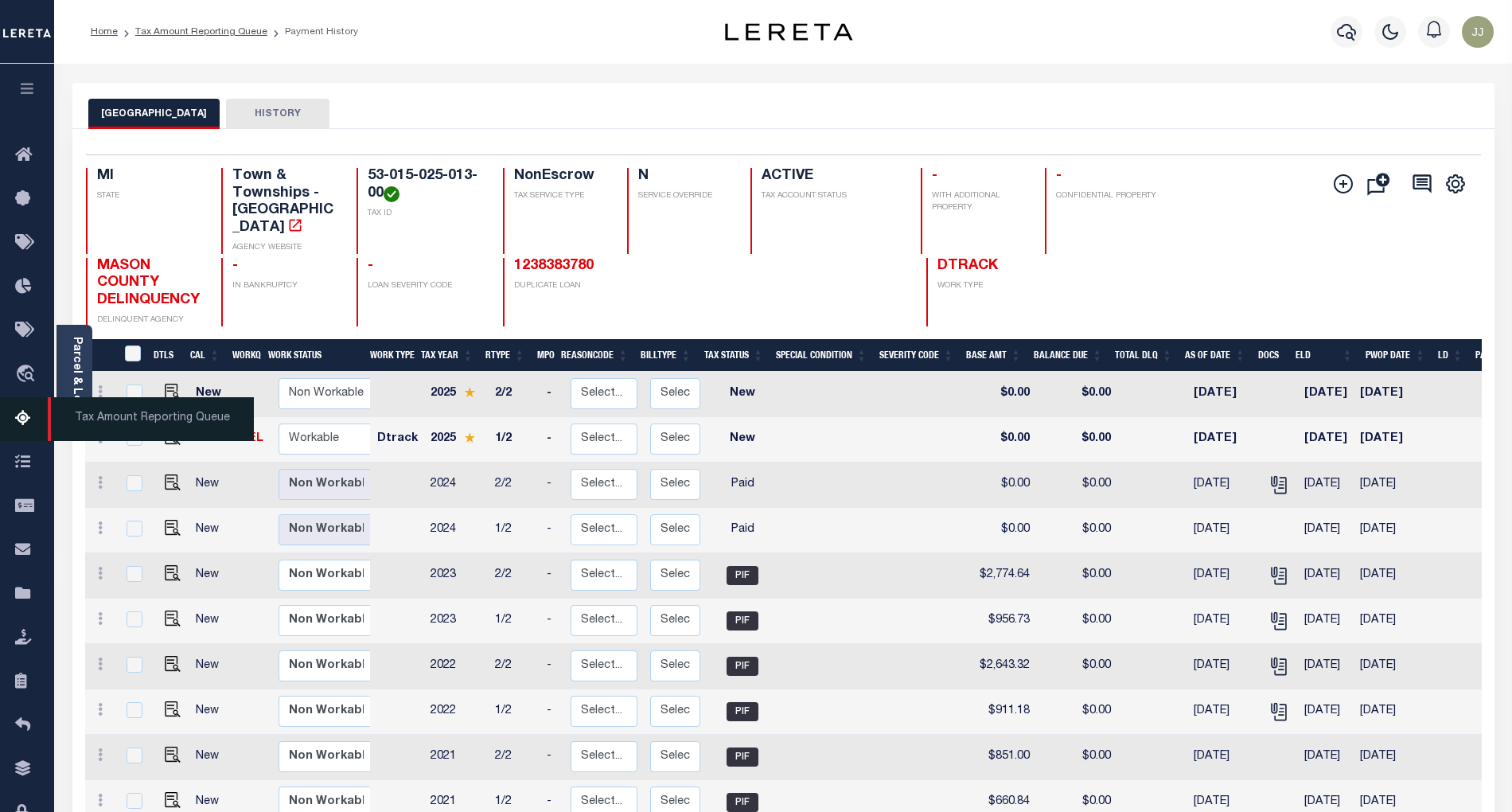
click at [26, 421] on icon at bounding box center [28, 419] width 26 height 20
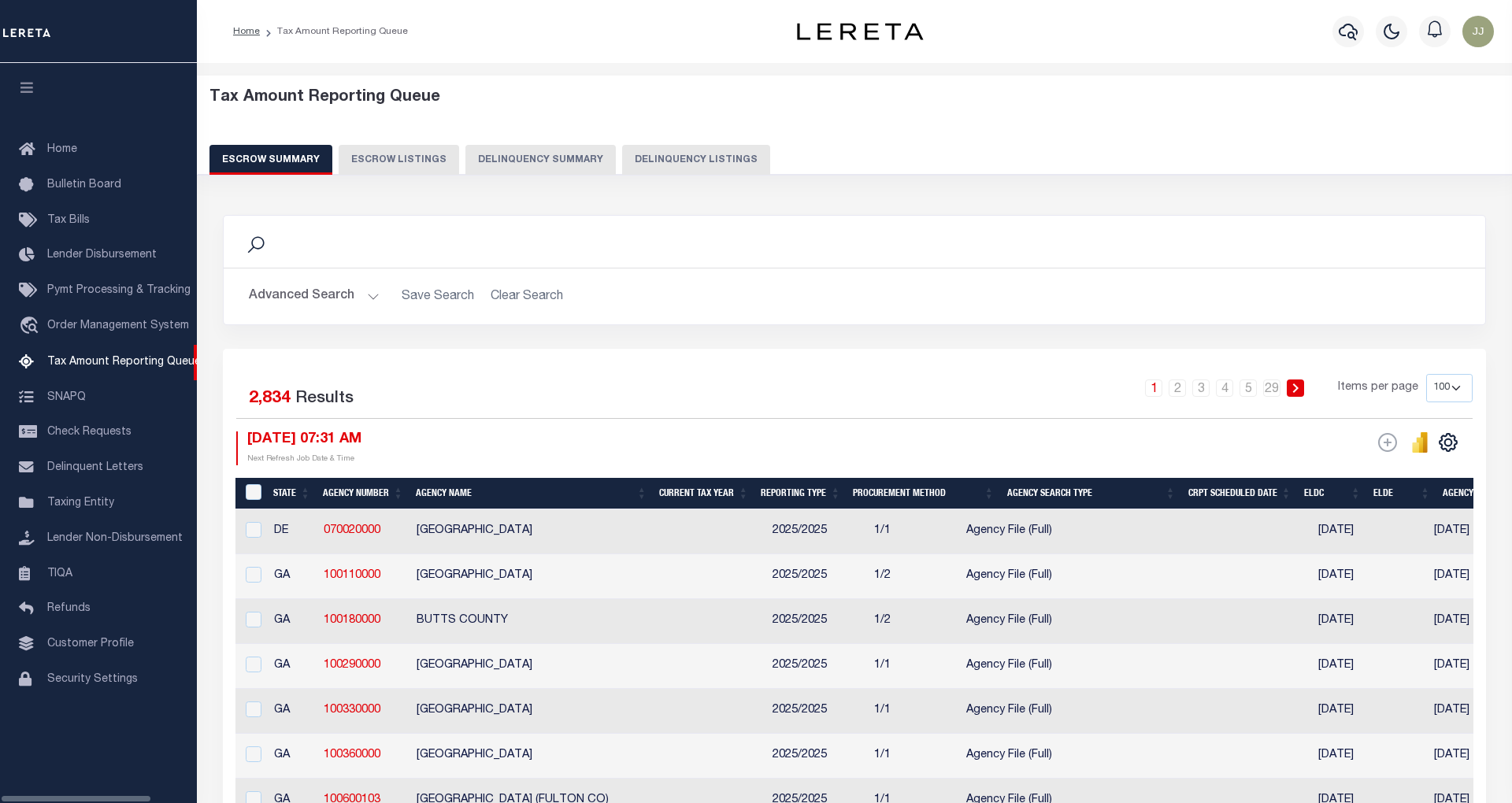
click at [677, 158] on button "Delinquency Listings" at bounding box center [696, 160] width 148 height 30
select select "100"
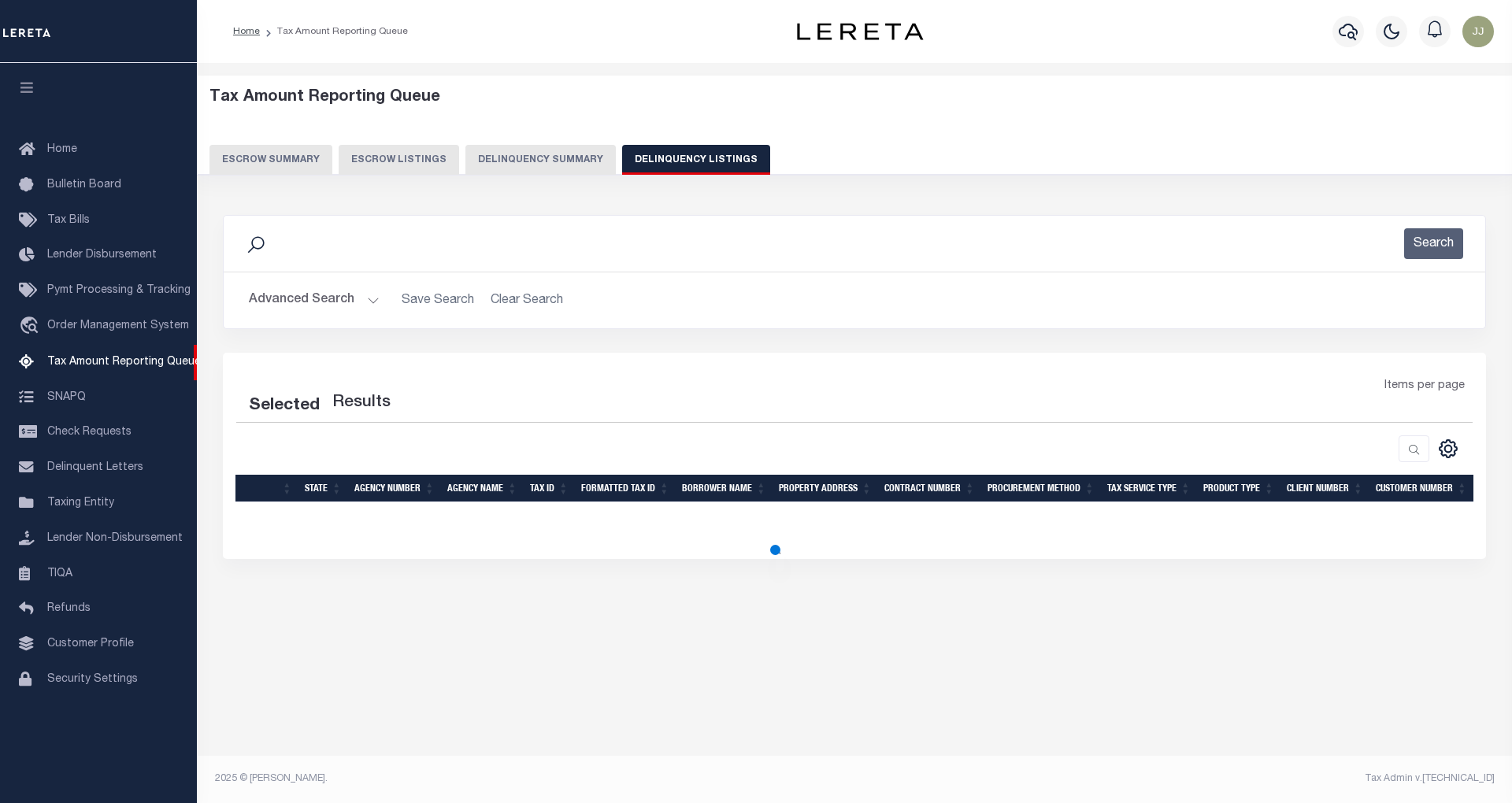
select select "100"
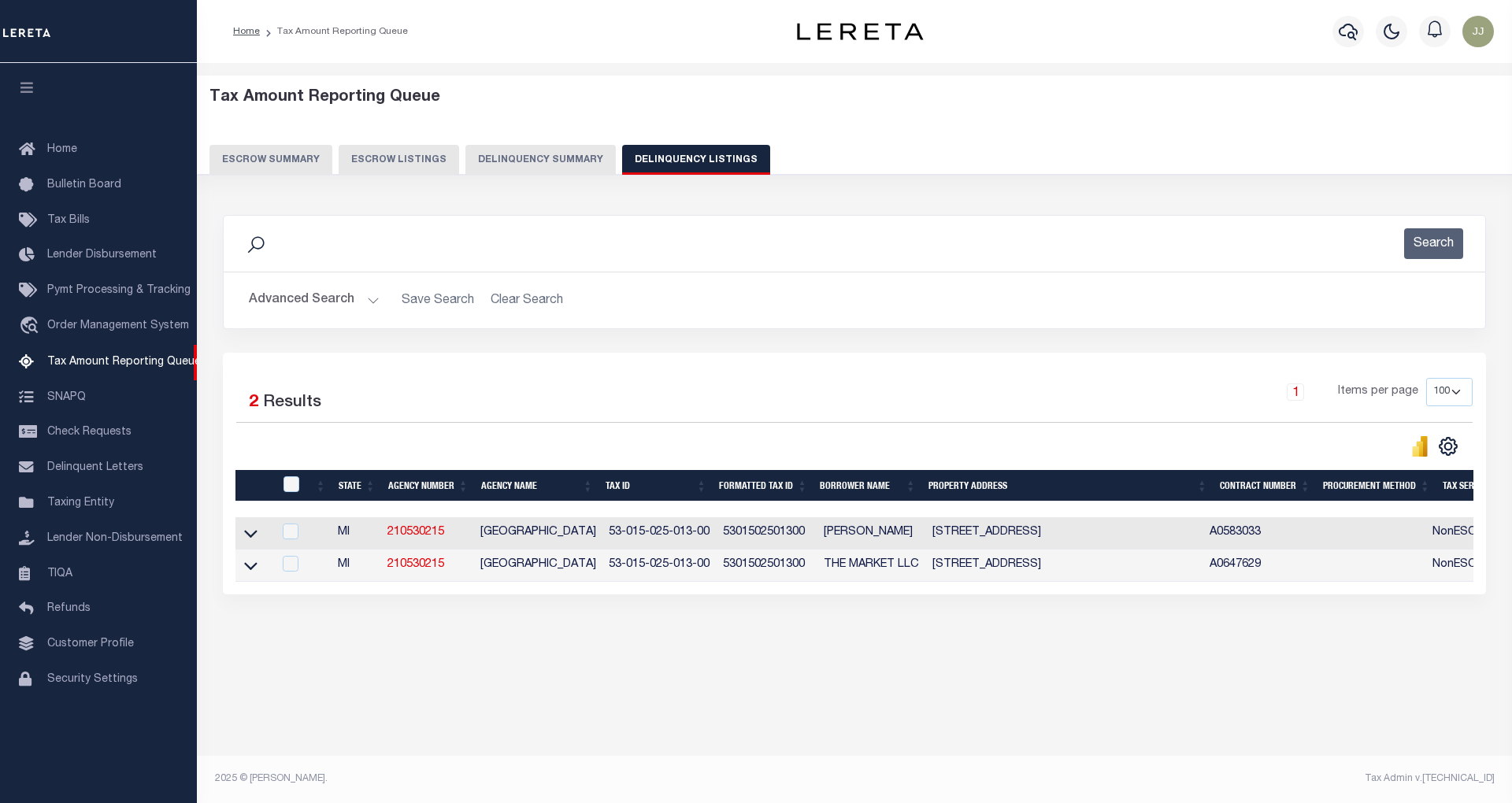
click at [346, 297] on button "Advanced Search" at bounding box center [314, 300] width 131 height 31
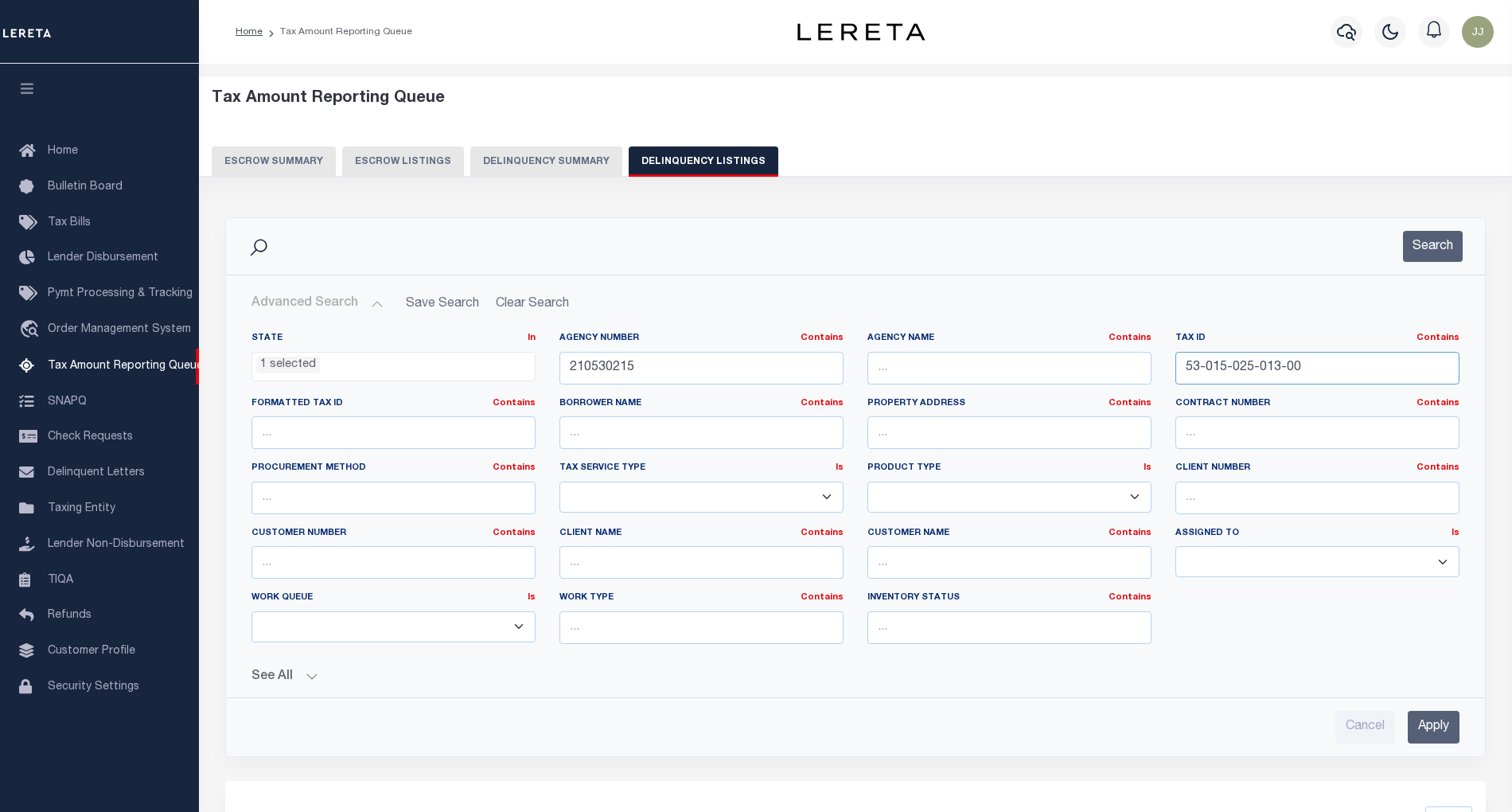
drag, startPoint x: 1319, startPoint y: 367, endPoint x: 1188, endPoint y: 376, distance: 131.3
click at [1188, 376] on input "53-015-025-013-00" at bounding box center [1317, 368] width 284 height 33
paste input "6-004"
type input "53-015-026-004-00"
click at [1436, 234] on button "Search" at bounding box center [1433, 246] width 60 height 31
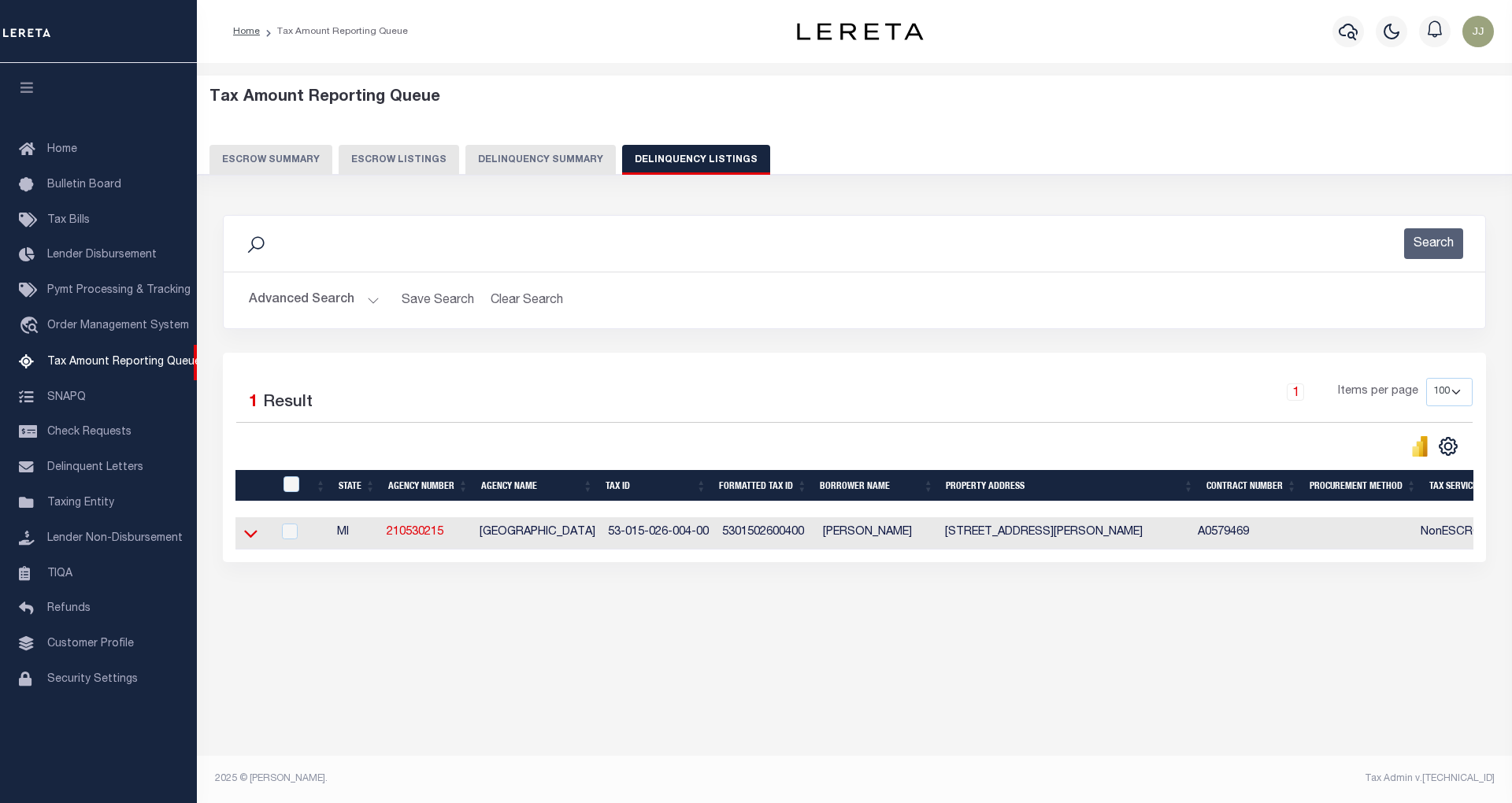
click at [252, 542] on icon at bounding box center [250, 533] width 14 height 16
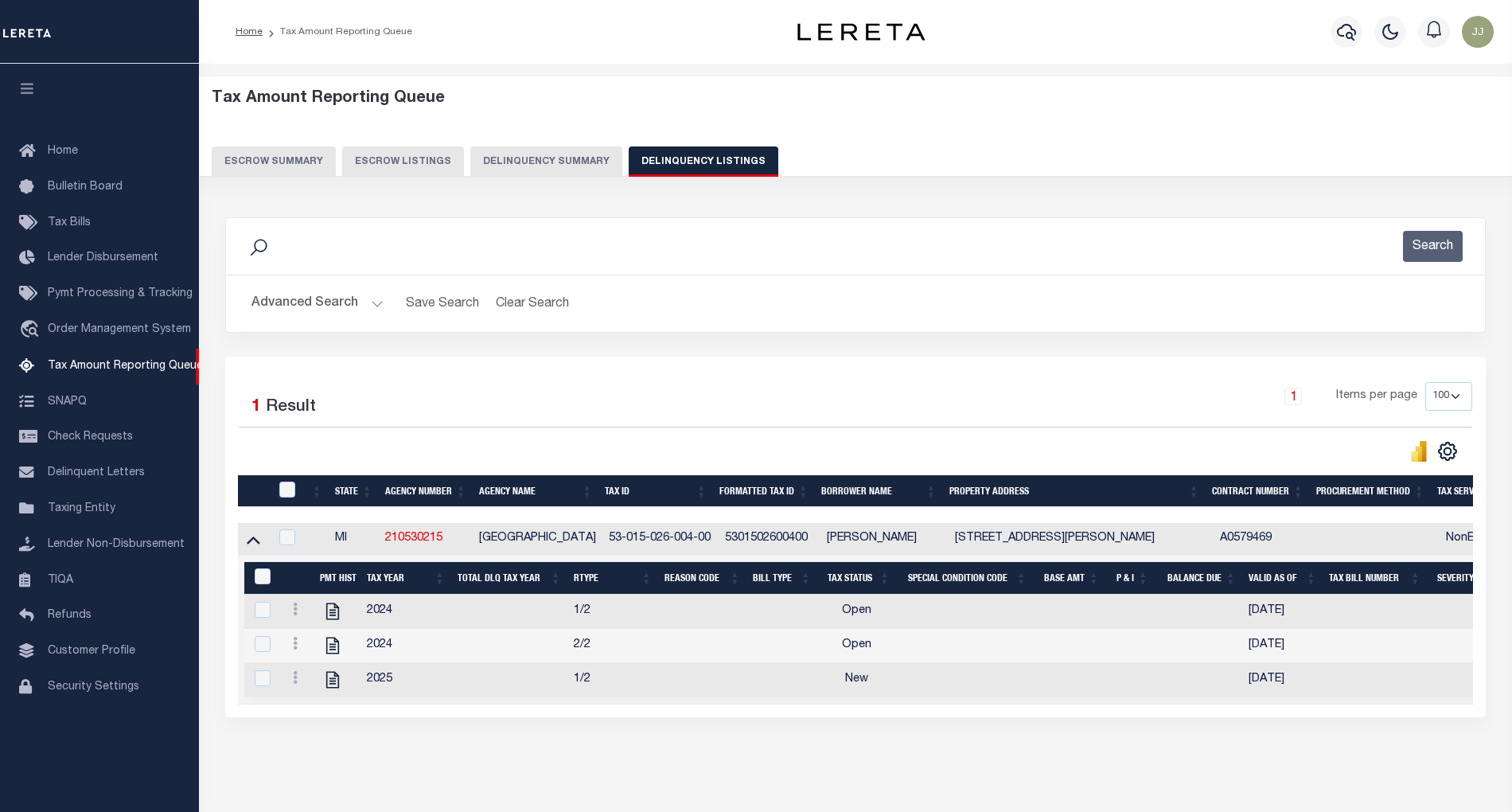
scroll to position [68, 0]
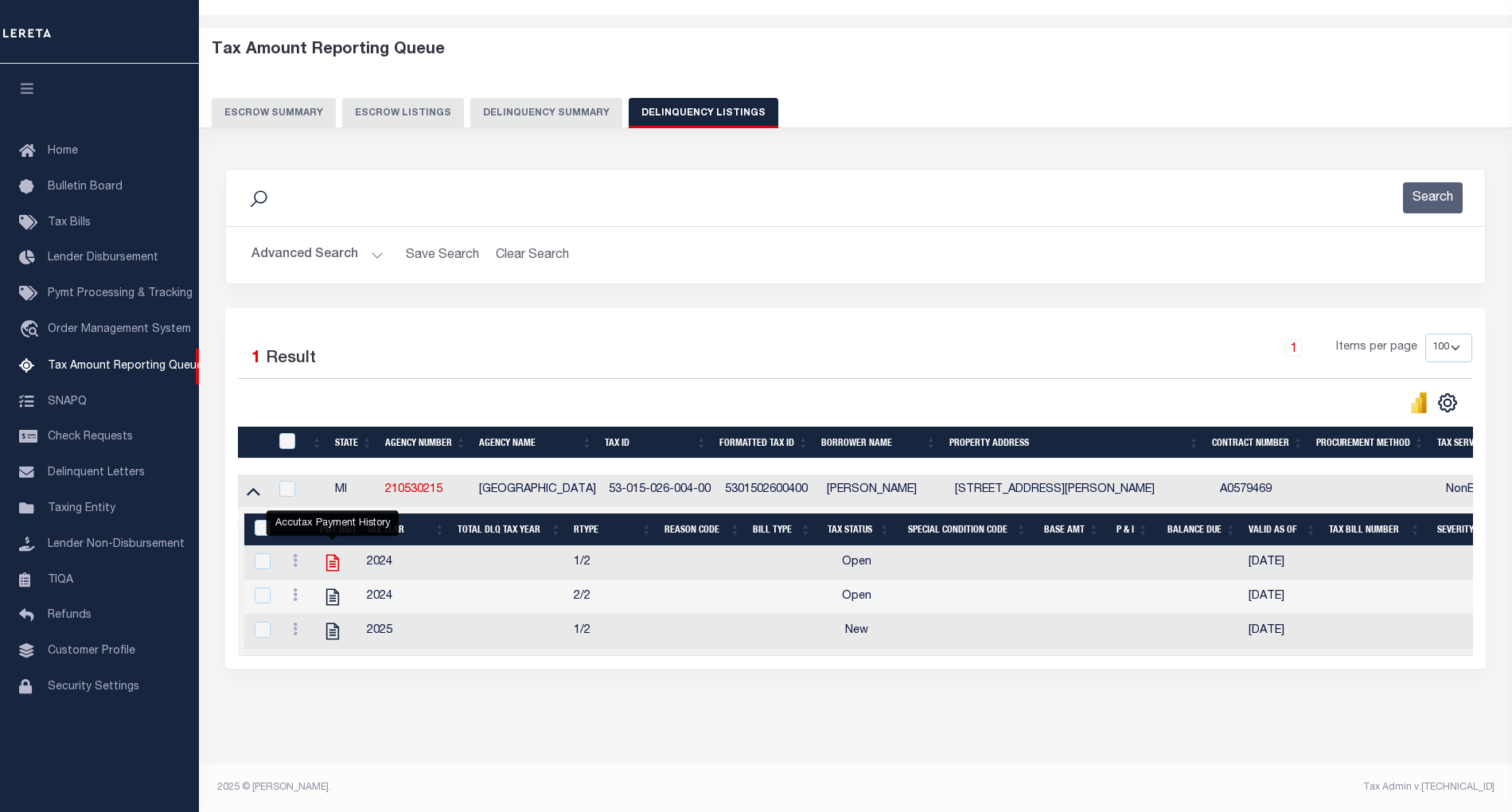
click at [329, 554] on icon "" at bounding box center [332, 562] width 13 height 16
checkbox input "true"
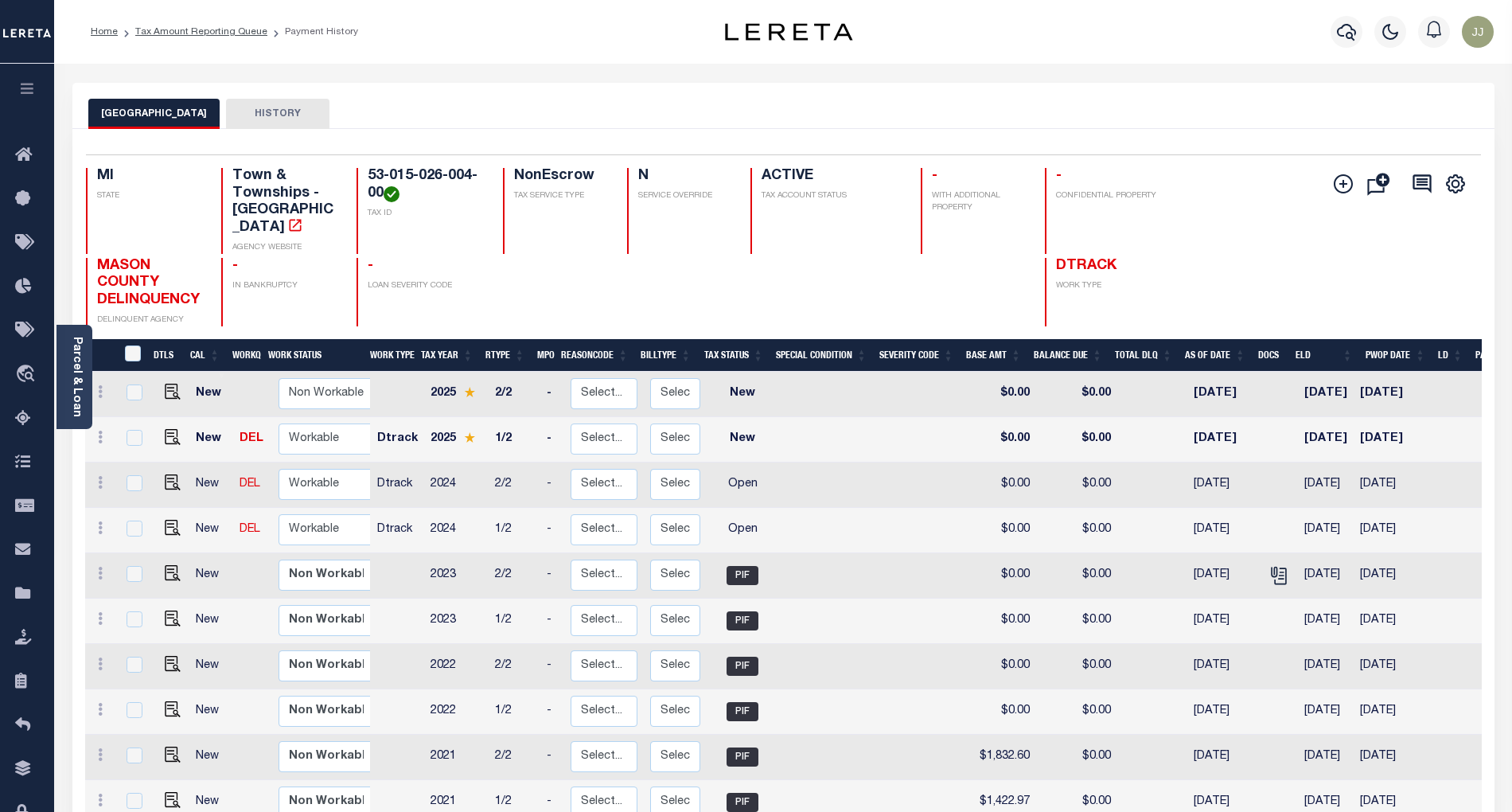
drag, startPoint x: 662, startPoint y: 4, endPoint x: 1080, endPoint y: 105, distance: 430.0
click at [1080, 105] on div "VICTORY TOWNSHIP HISTORY" at bounding box center [783, 113] width 1390 height 29
click at [326, 519] on select "Non Workable Workable" at bounding box center [326, 530] width 95 height 31
checkbox input "true"
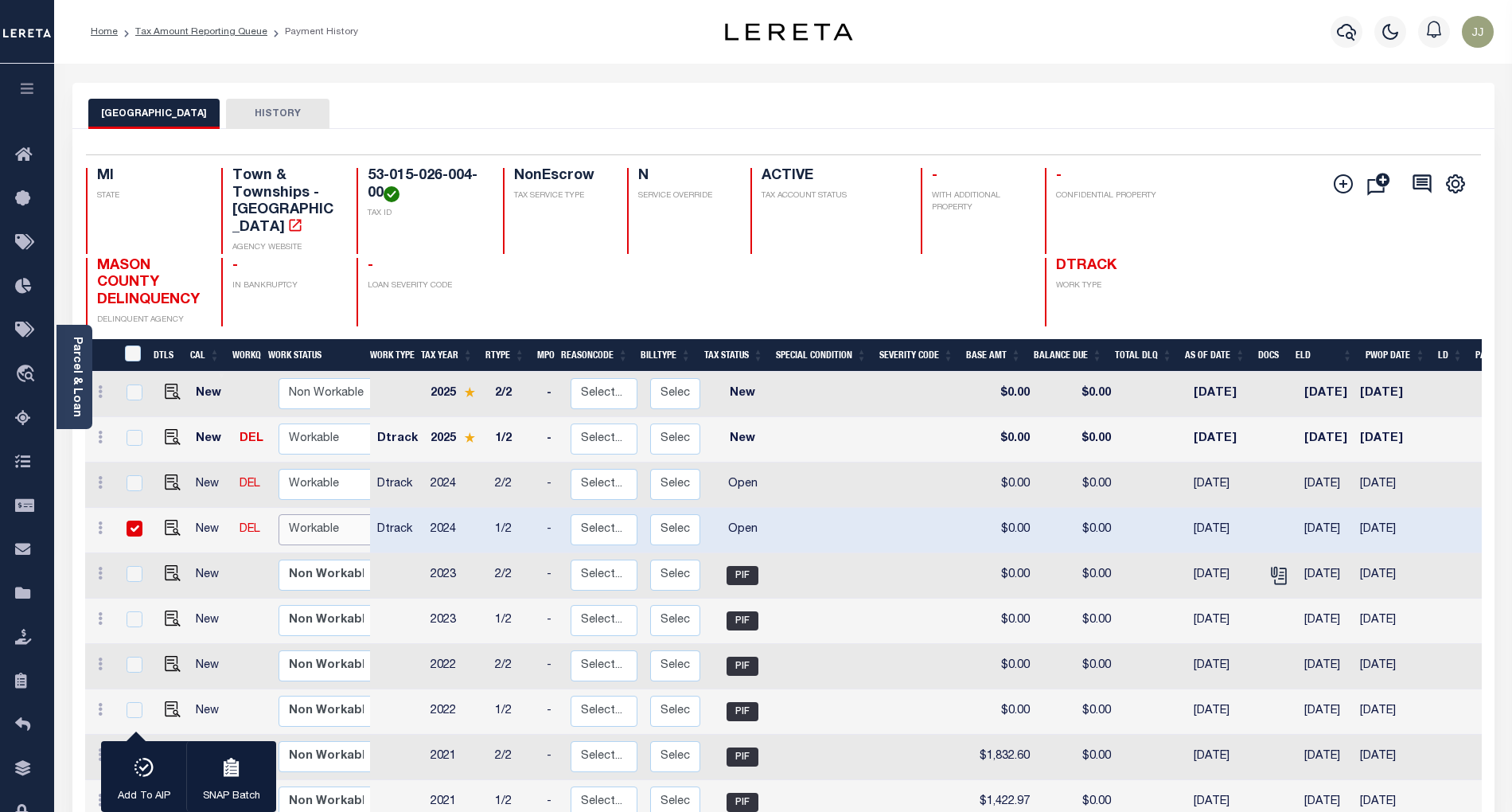
select select "true"
click at [279, 514] on select "Non Workable Workable" at bounding box center [326, 530] width 95 height 31
checkbox input "false"
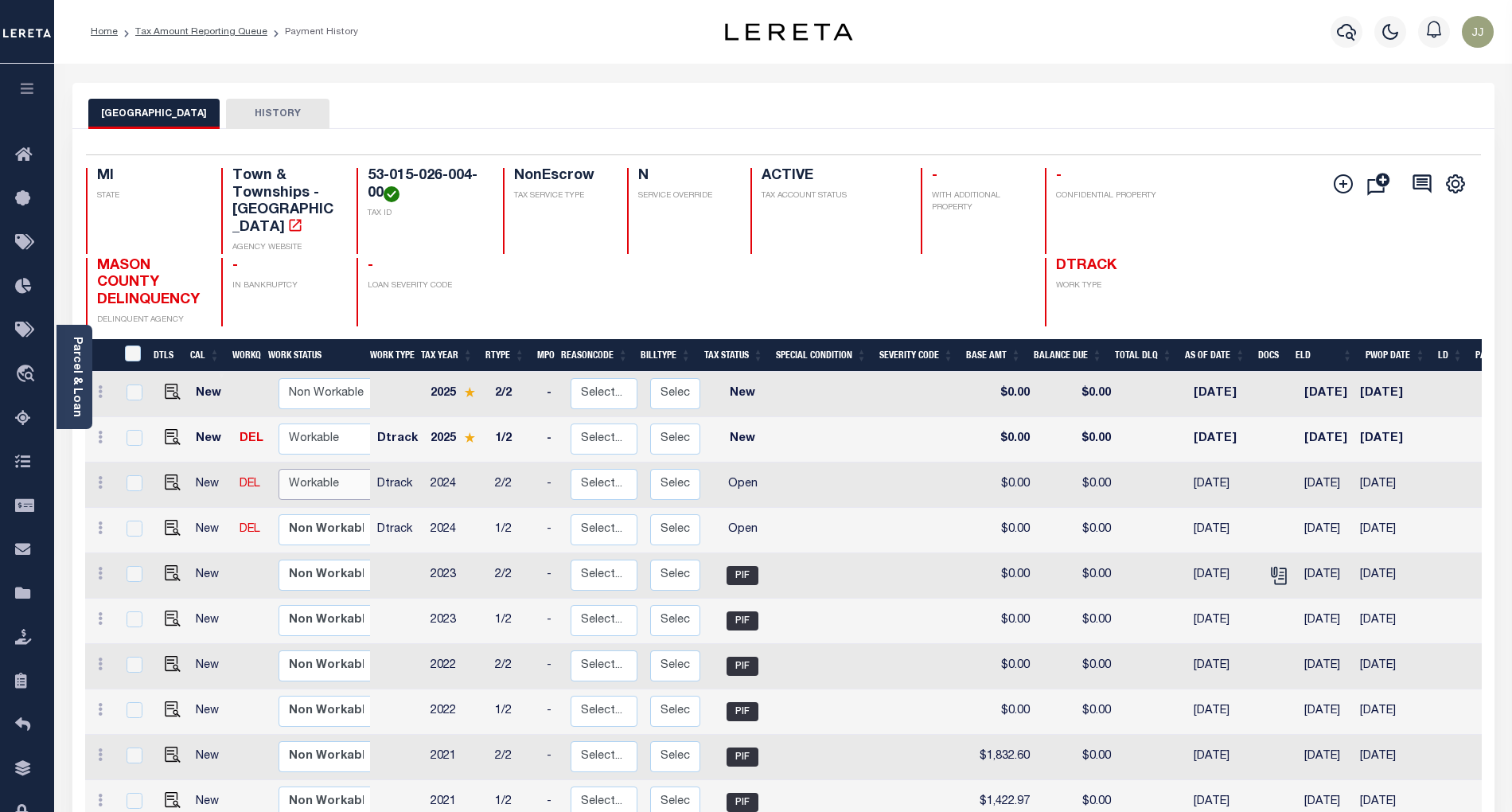
drag, startPoint x: 325, startPoint y: 469, endPoint x: 324, endPoint y: 482, distance: 13.0
click at [325, 469] on select "Non Workable Workable" at bounding box center [326, 484] width 95 height 31
checkbox input "true"
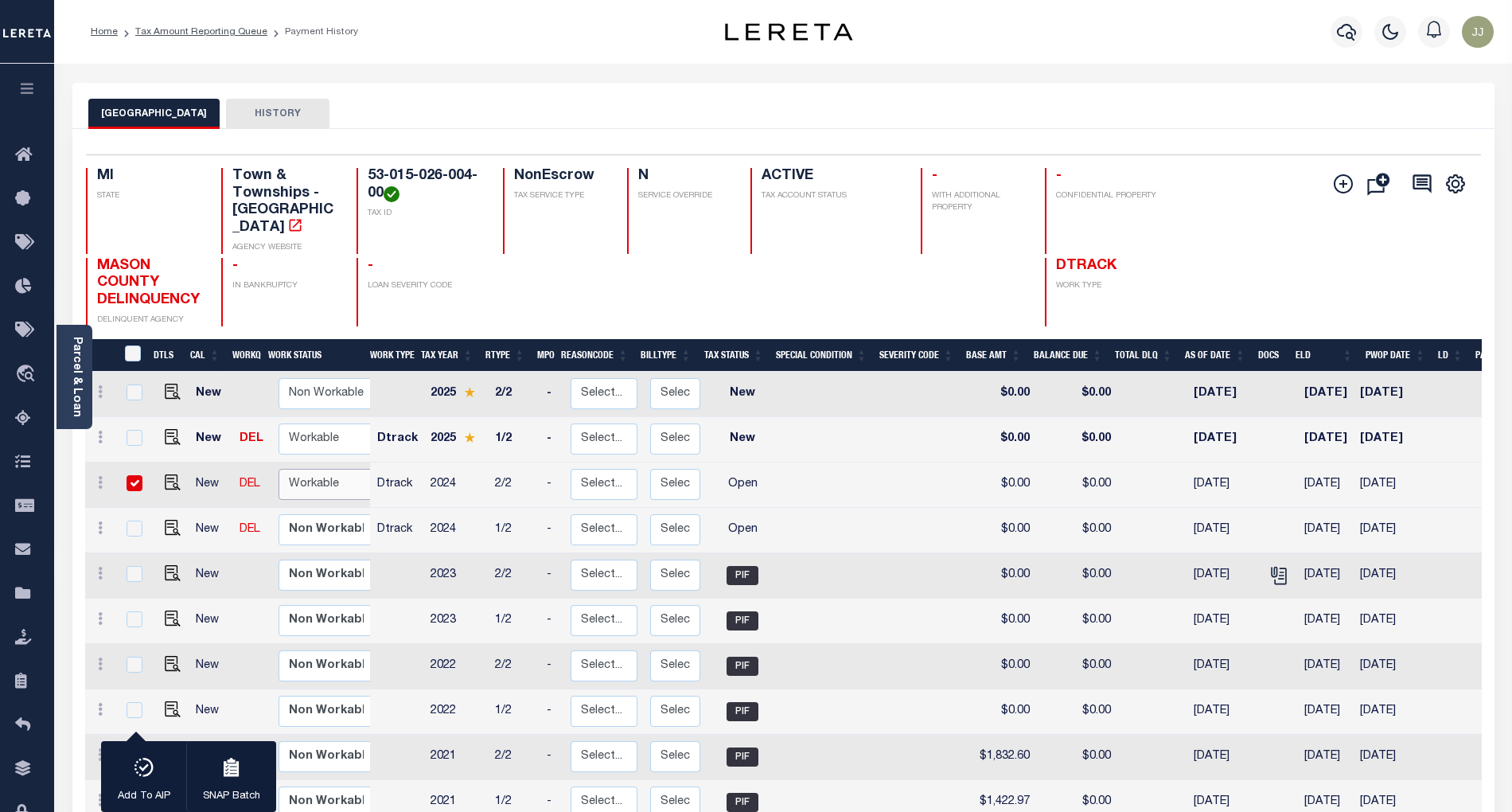
select select "true"
click at [279, 469] on select "Non Workable Workable" at bounding box center [326, 484] width 95 height 31
checkbox input "false"
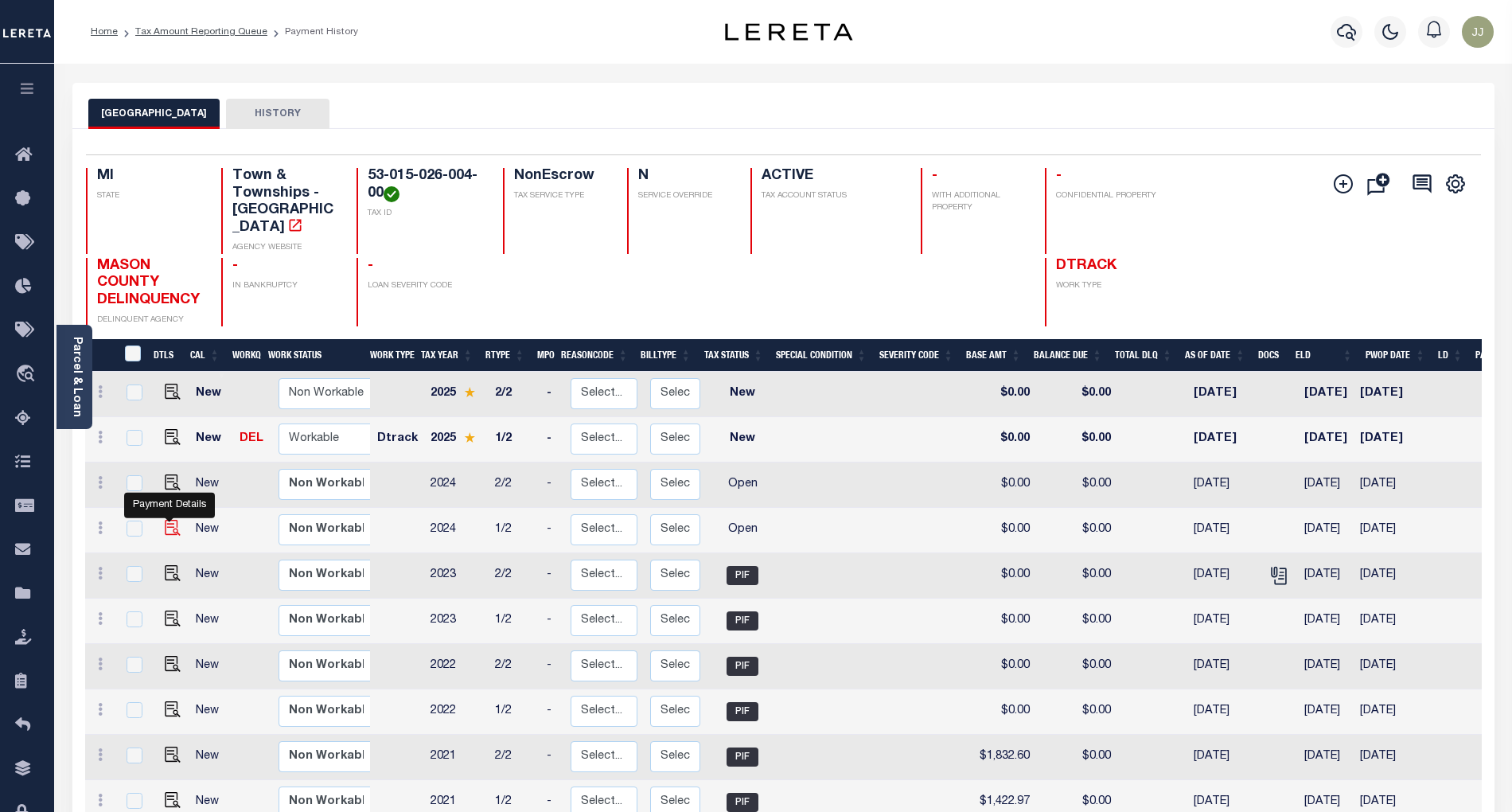
click at [166, 520] on img "" at bounding box center [172, 528] width 16 height 16
checkbox input "true"
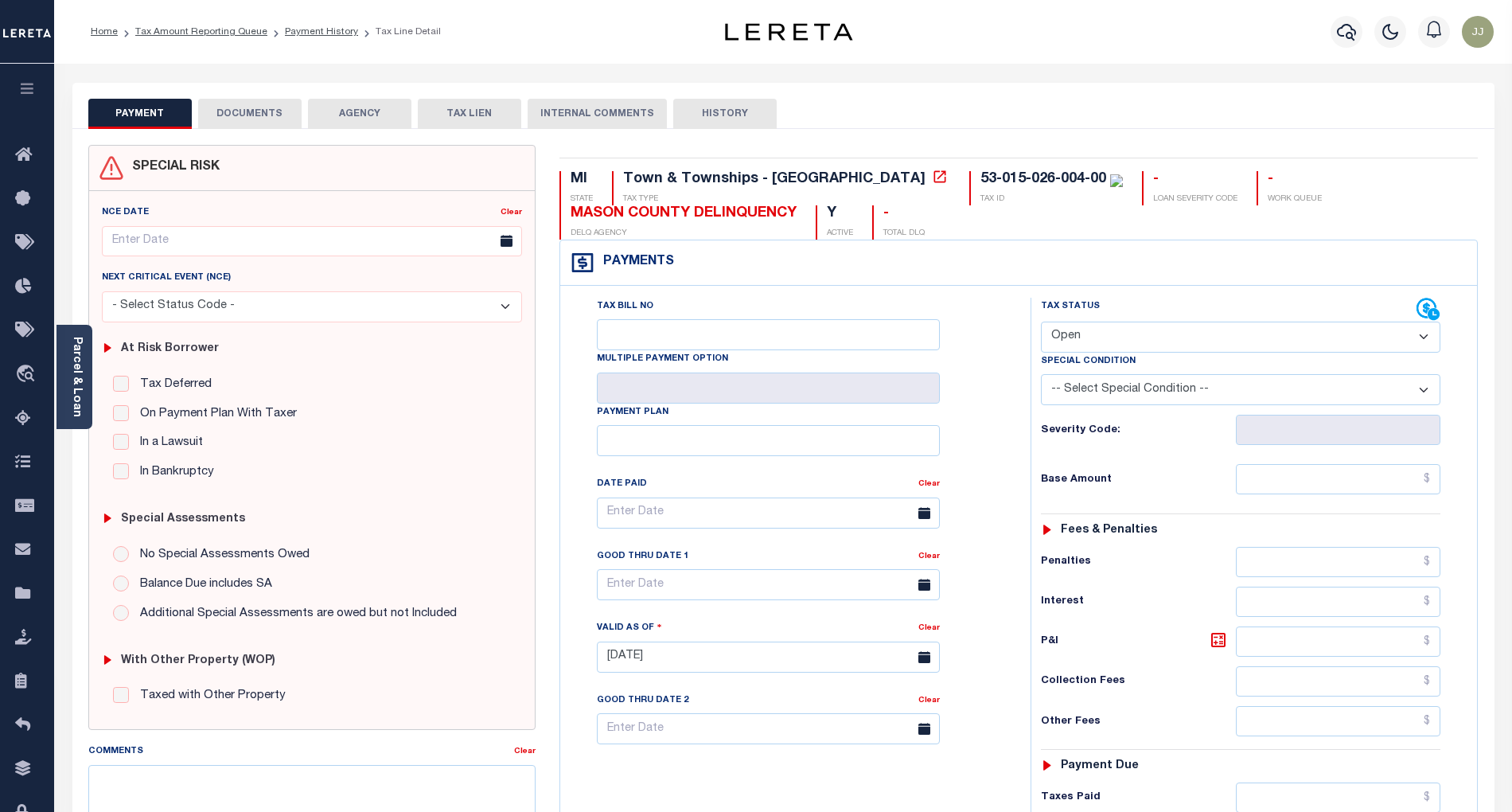
click at [1157, 355] on div "Special Condition" at bounding box center [1241, 364] width 400 height 22
click at [1069, 333] on select "- Select Status Code - Open Due/Unpaid Paid Incomplete No Tax Due Internal Refu…" at bounding box center [1241, 337] width 400 height 31
select select "PYD"
click at [1041, 324] on select "- Select Status Code - Open Due/Unpaid Paid Incomplete No Tax Due Internal Refu…" at bounding box center [1241, 337] width 400 height 31
type input "[DATE]"
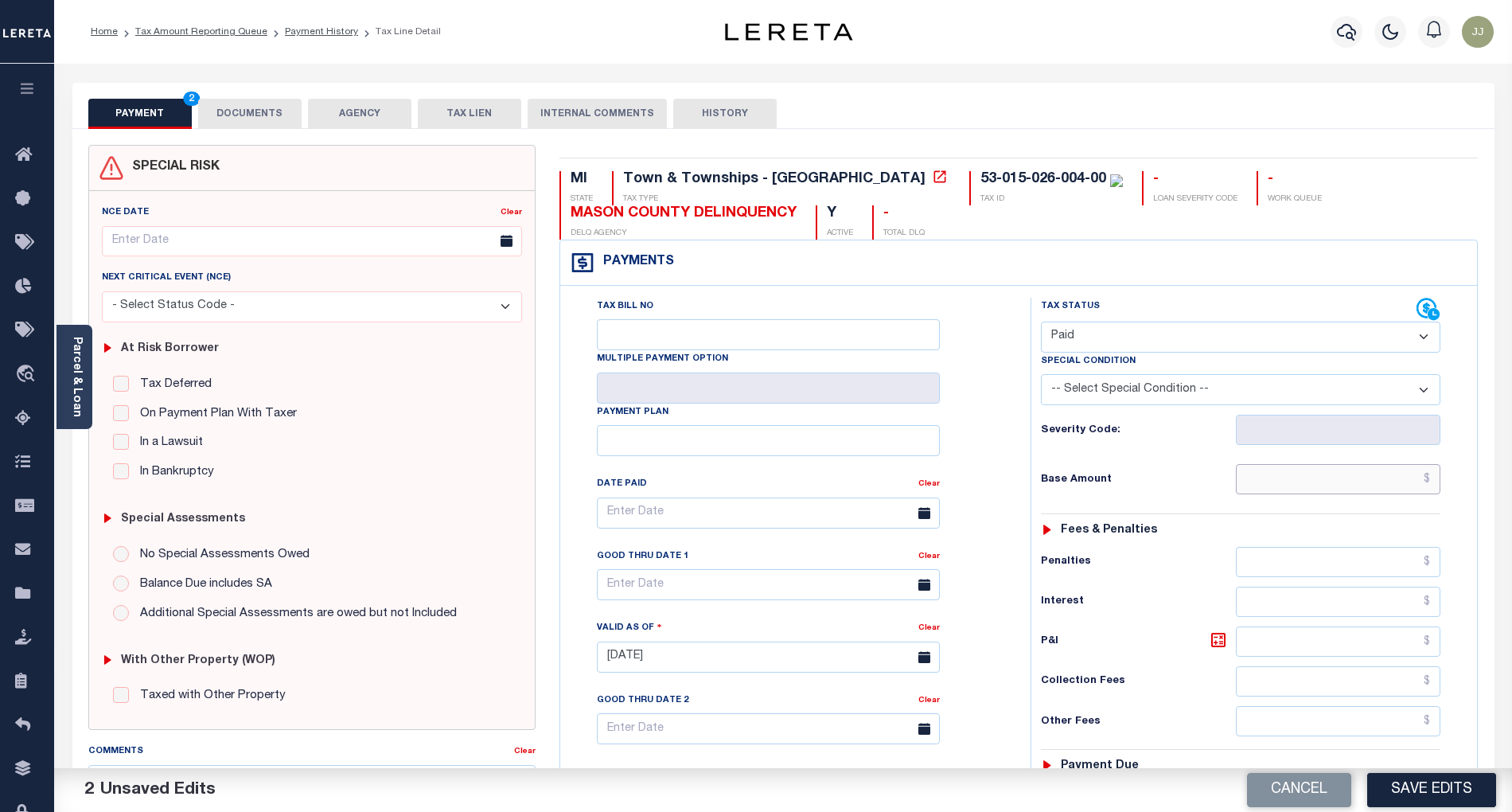
click at [1315, 477] on input "text" at bounding box center [1338, 479] width 205 height 30
type input "$0.00"
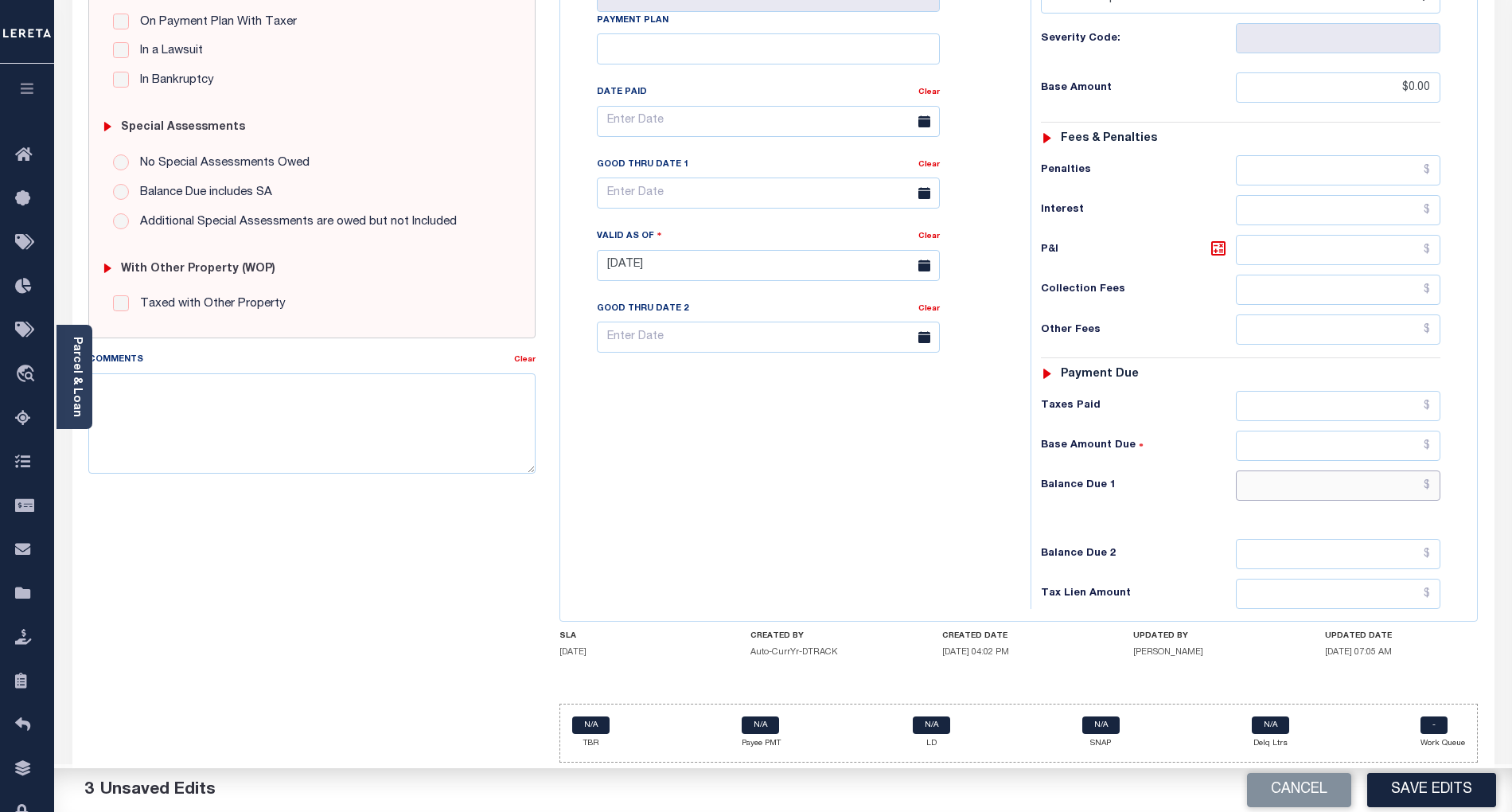
click at [1303, 473] on input "text" at bounding box center [1338, 485] width 205 height 30
type input "$0.00"
click at [1432, 797] on button "Save Edits" at bounding box center [1431, 791] width 129 height 34
checkbox input "false"
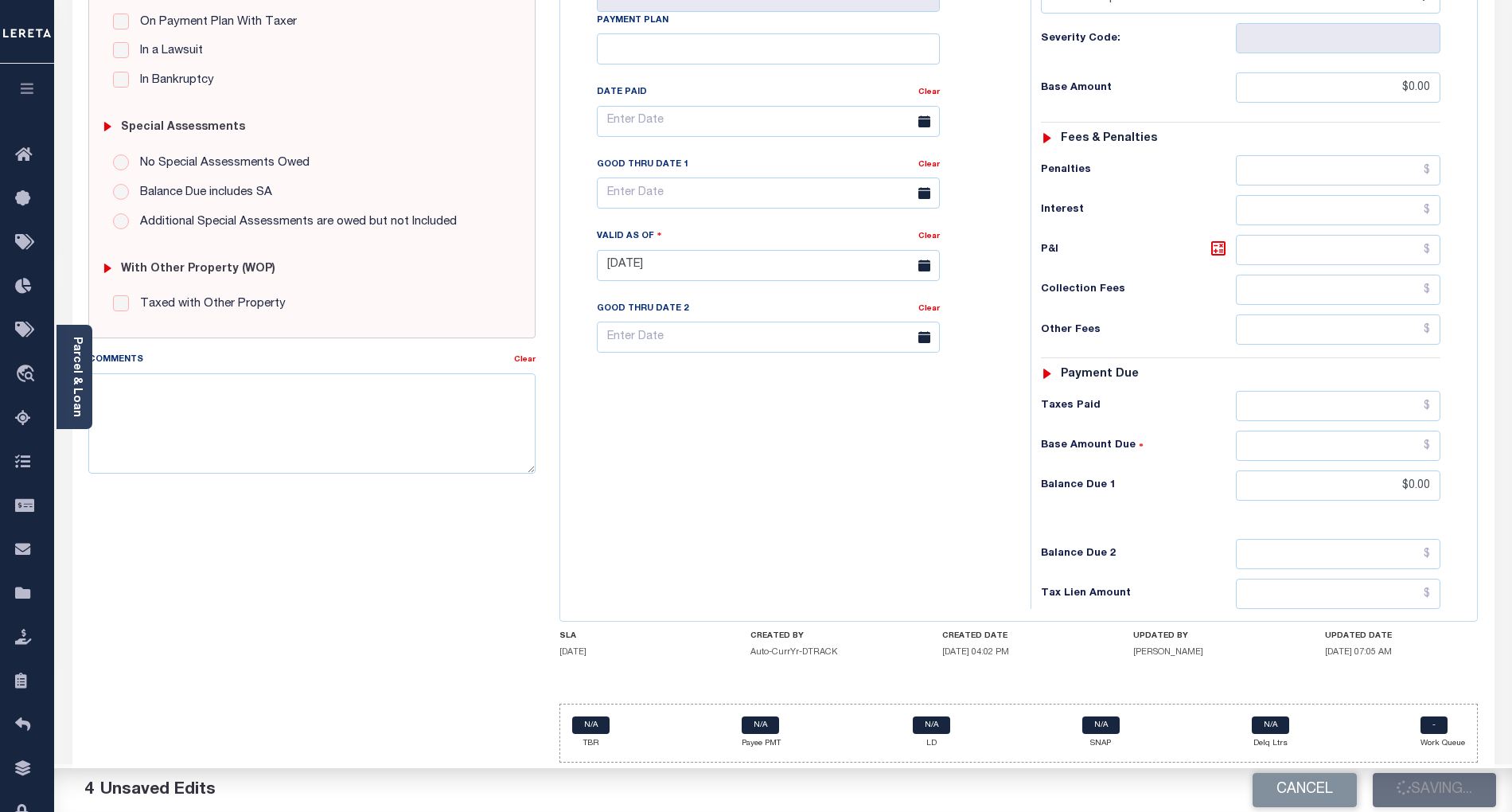
checkbox input "false"
type input "$0"
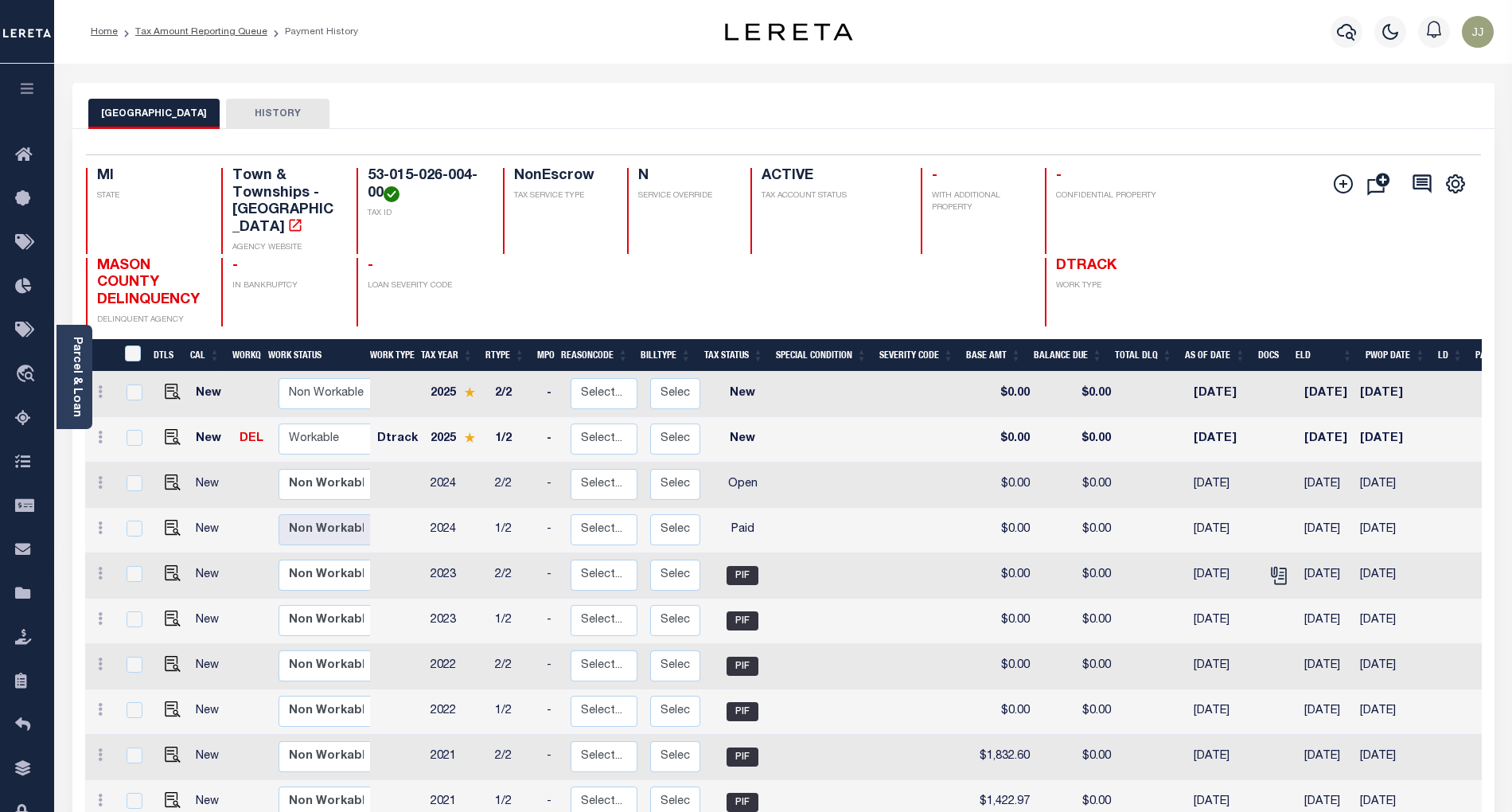
click at [160, 478] on link at bounding box center [169, 483] width 24 height 11
checkbox input "true"
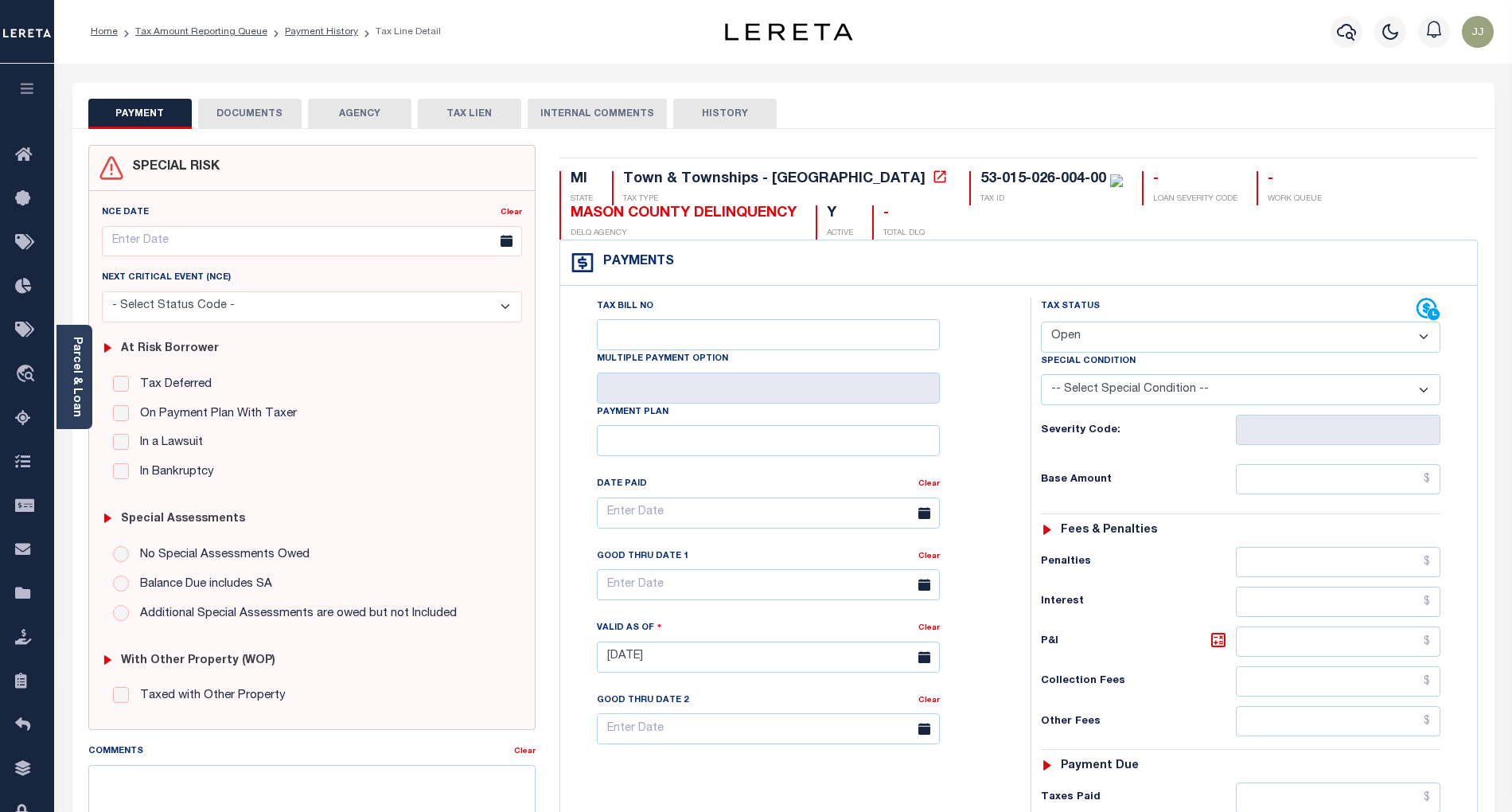
click at [1070, 342] on select "- Select Status Code - Open Due/Unpaid Paid Incomplete No Tax Due Internal Refu…" at bounding box center [1241, 337] width 400 height 31
select select "PYD"
click at [1041, 324] on select "- Select Status Code - Open Due/Unpaid Paid Incomplete No Tax Due Internal Refu…" at bounding box center [1241, 337] width 400 height 31
type input "[DATE]"
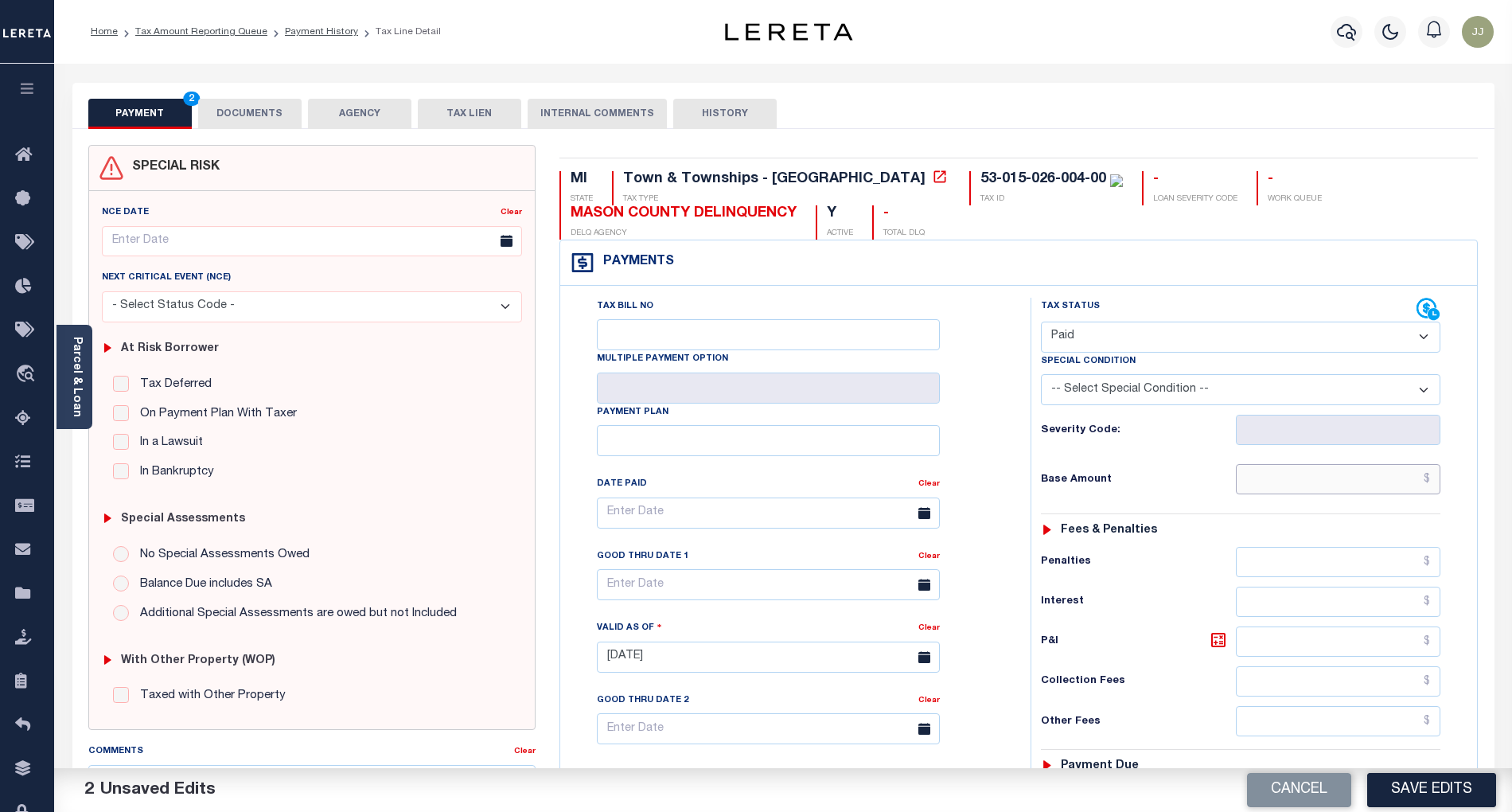
click at [1299, 485] on input "text" at bounding box center [1338, 479] width 205 height 30
type input "$0.00"
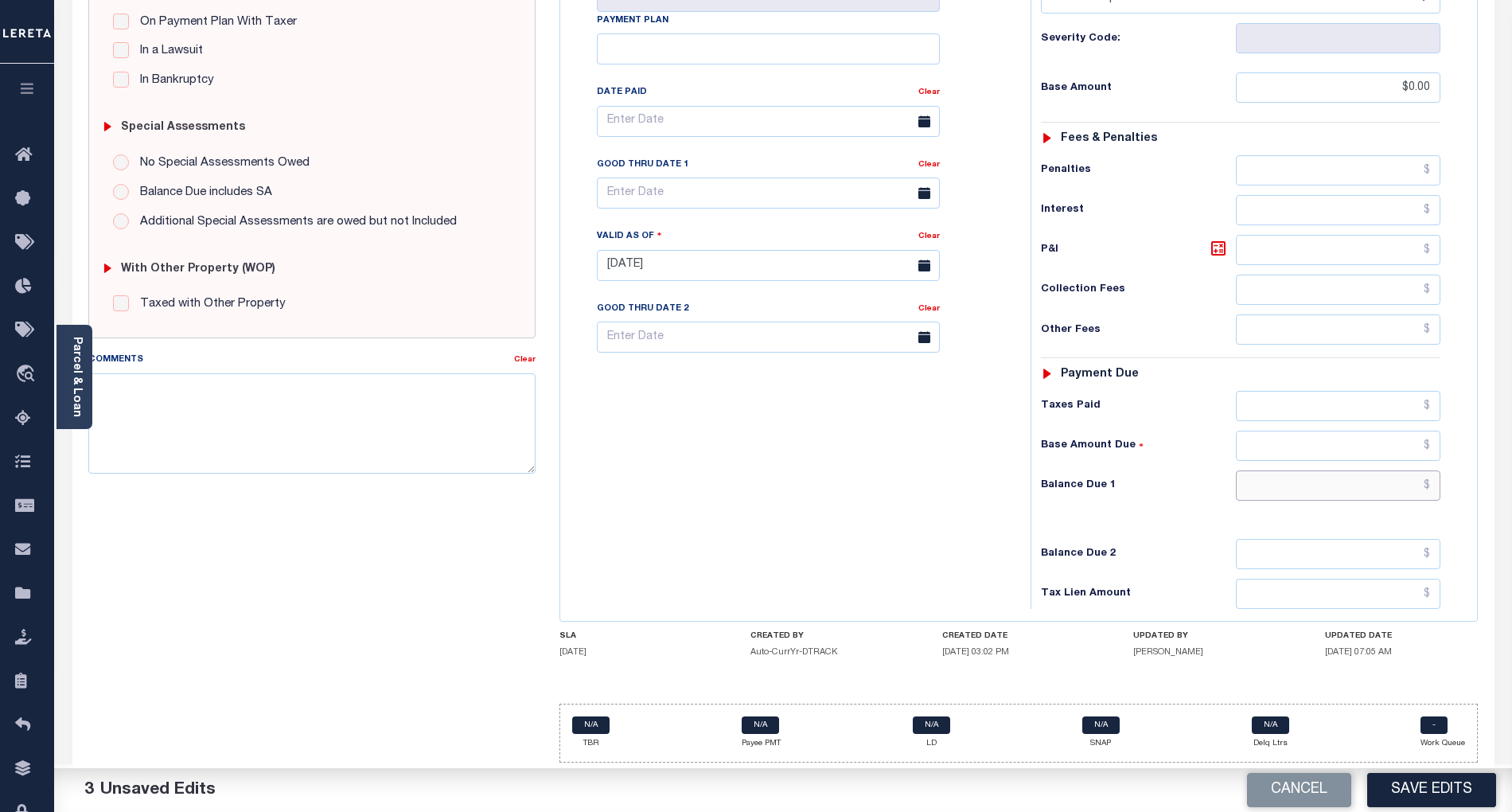
click at [1345, 482] on input "text" at bounding box center [1338, 485] width 205 height 30
type input "$0.00"
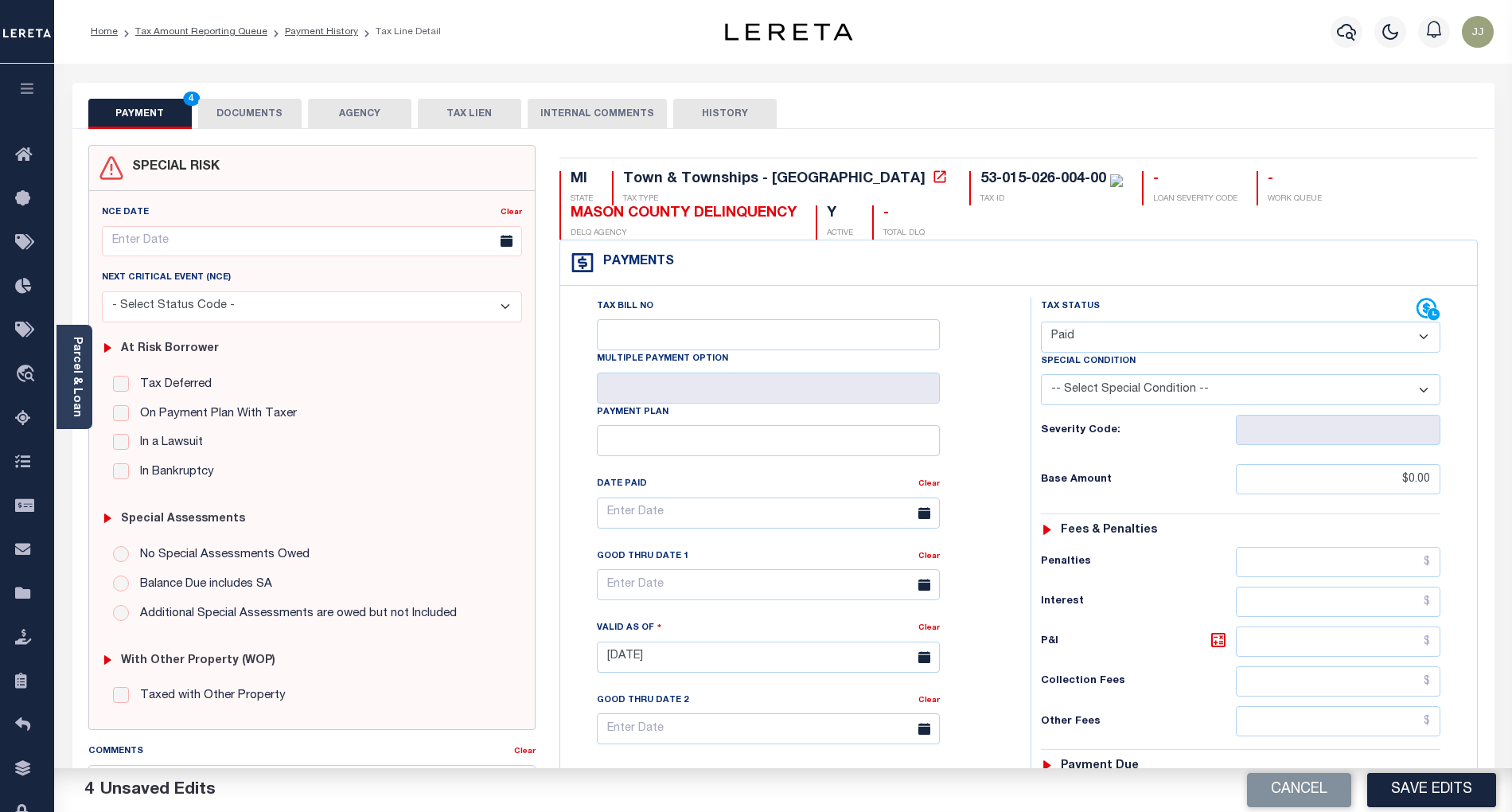
click at [261, 121] on button "DOCUMENTS" at bounding box center [250, 113] width 104 height 30
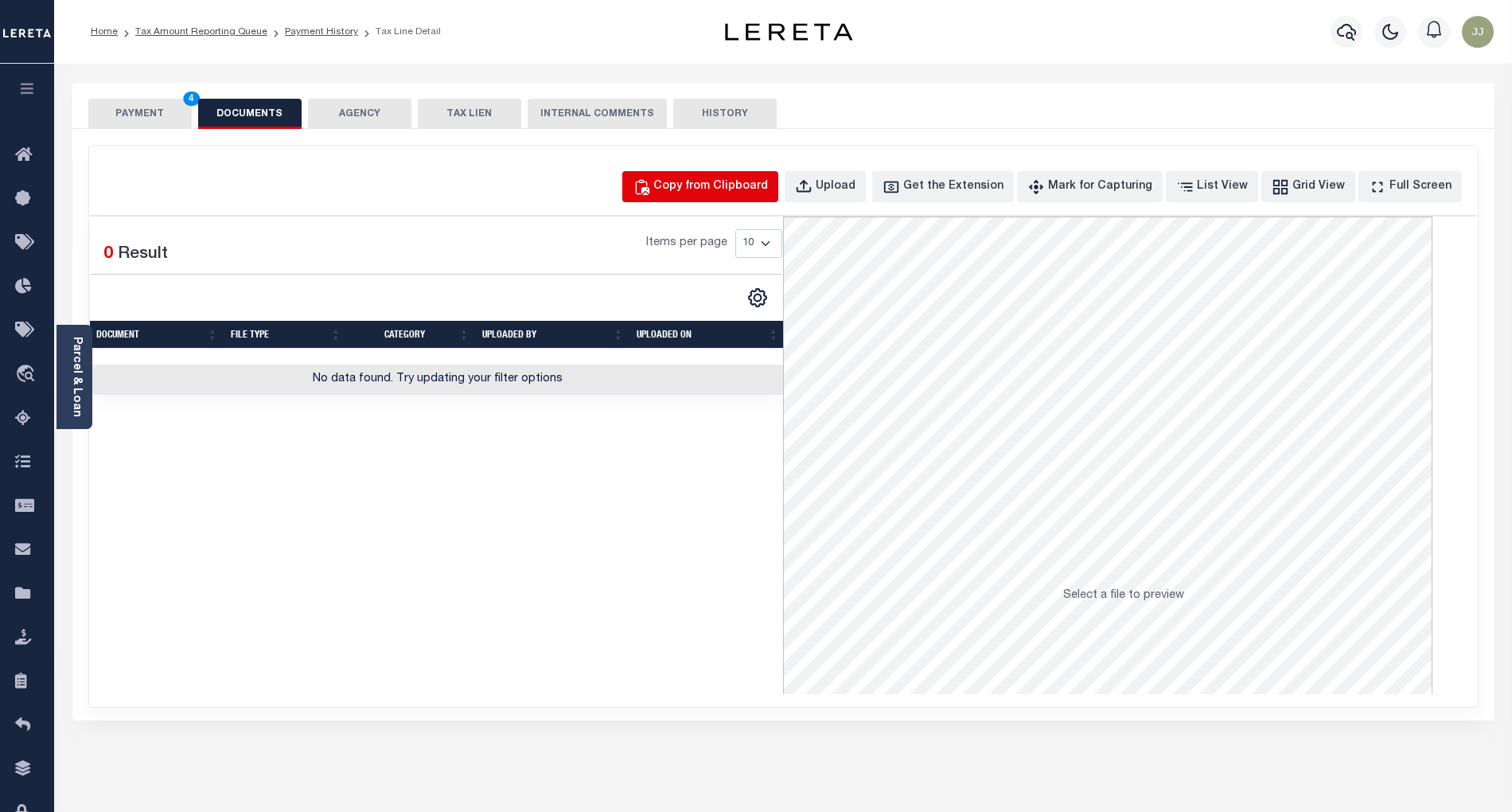
click at [775, 202] on button "Copy from Clipboard" at bounding box center [700, 186] width 156 height 31
select select "POP"
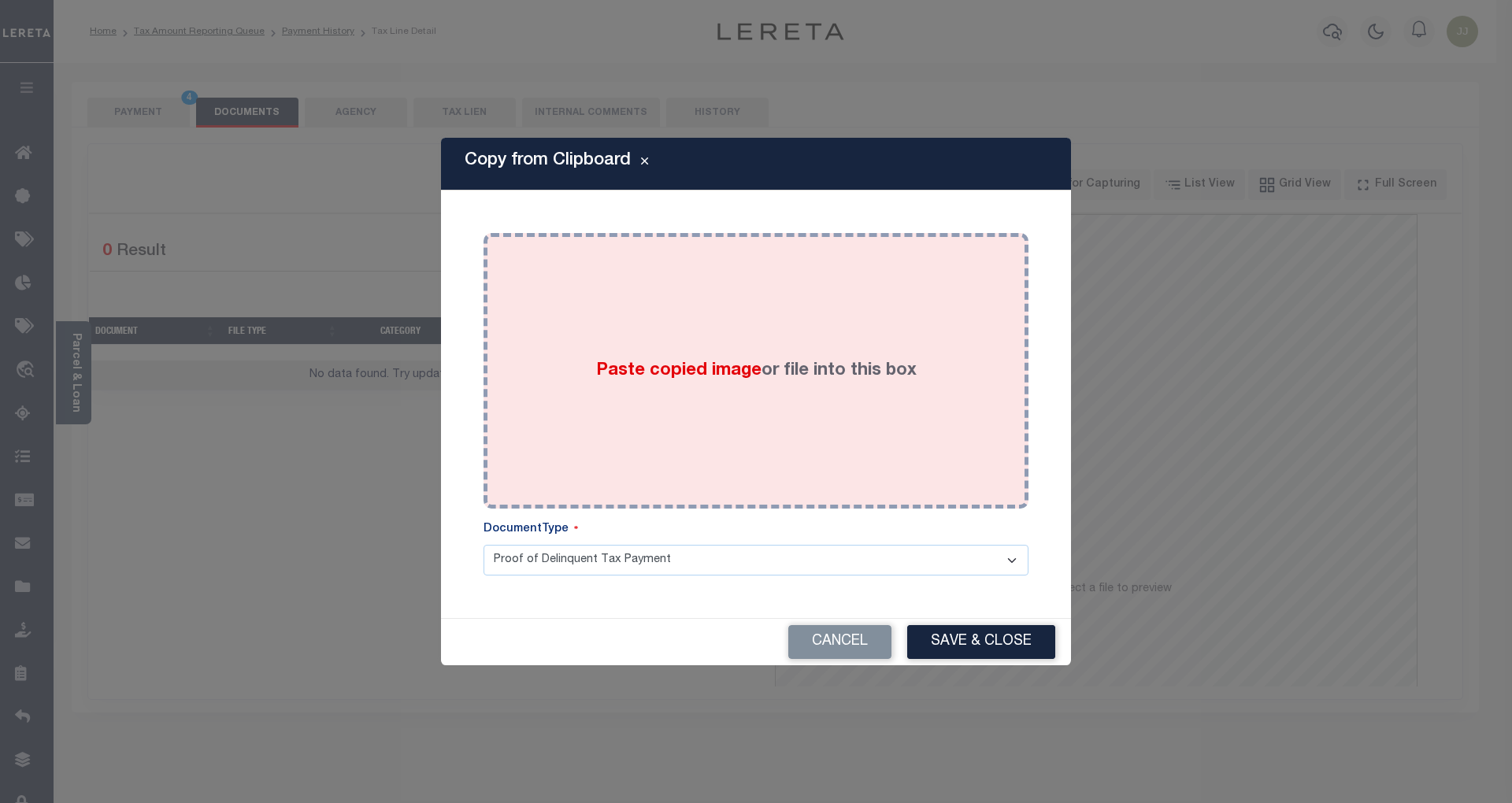
click at [669, 356] on div "Paste copied image or file into this box" at bounding box center [756, 370] width 521 height 252
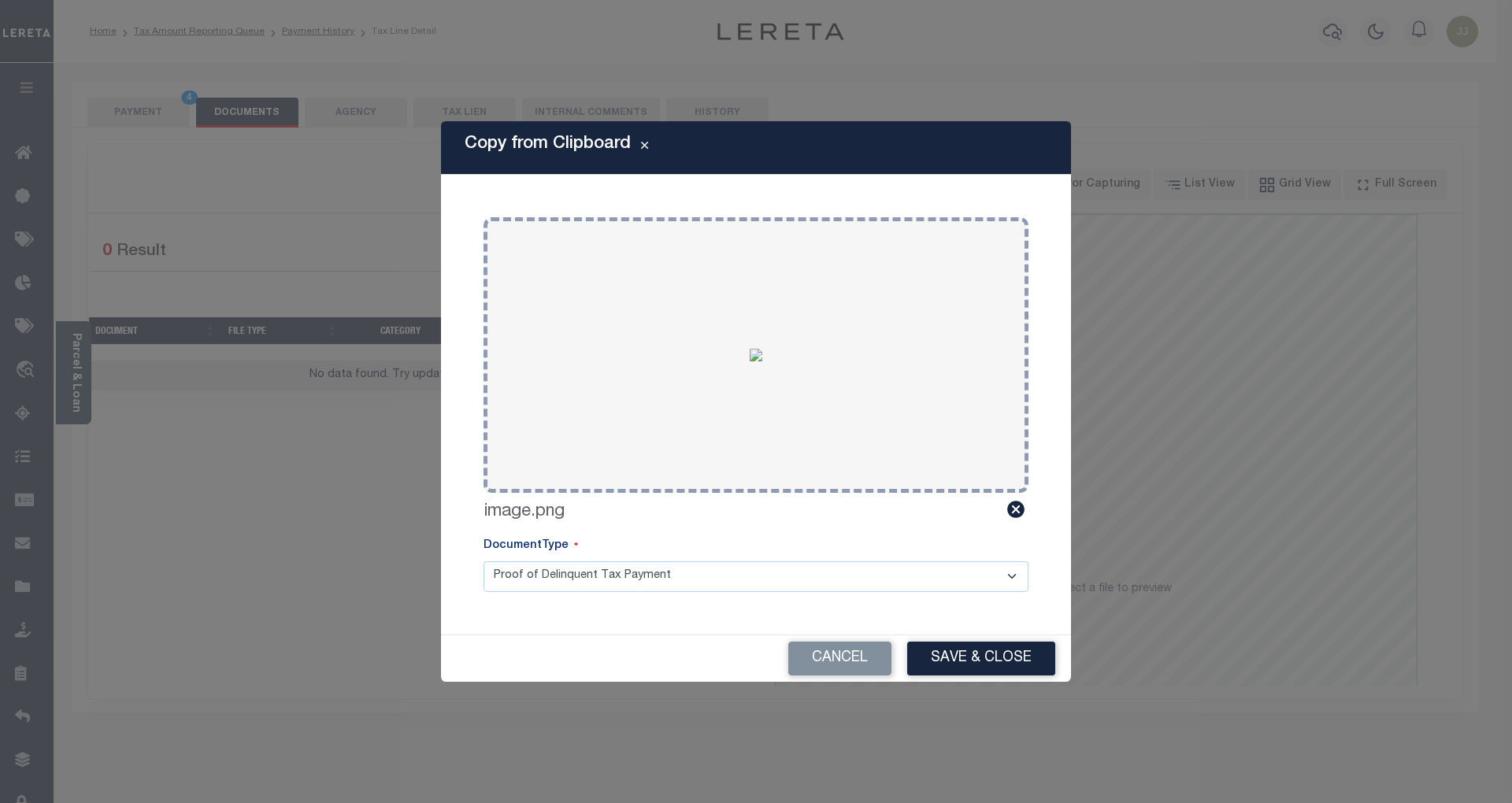
click at [974, 666] on button "Save & Close" at bounding box center [981, 659] width 148 height 34
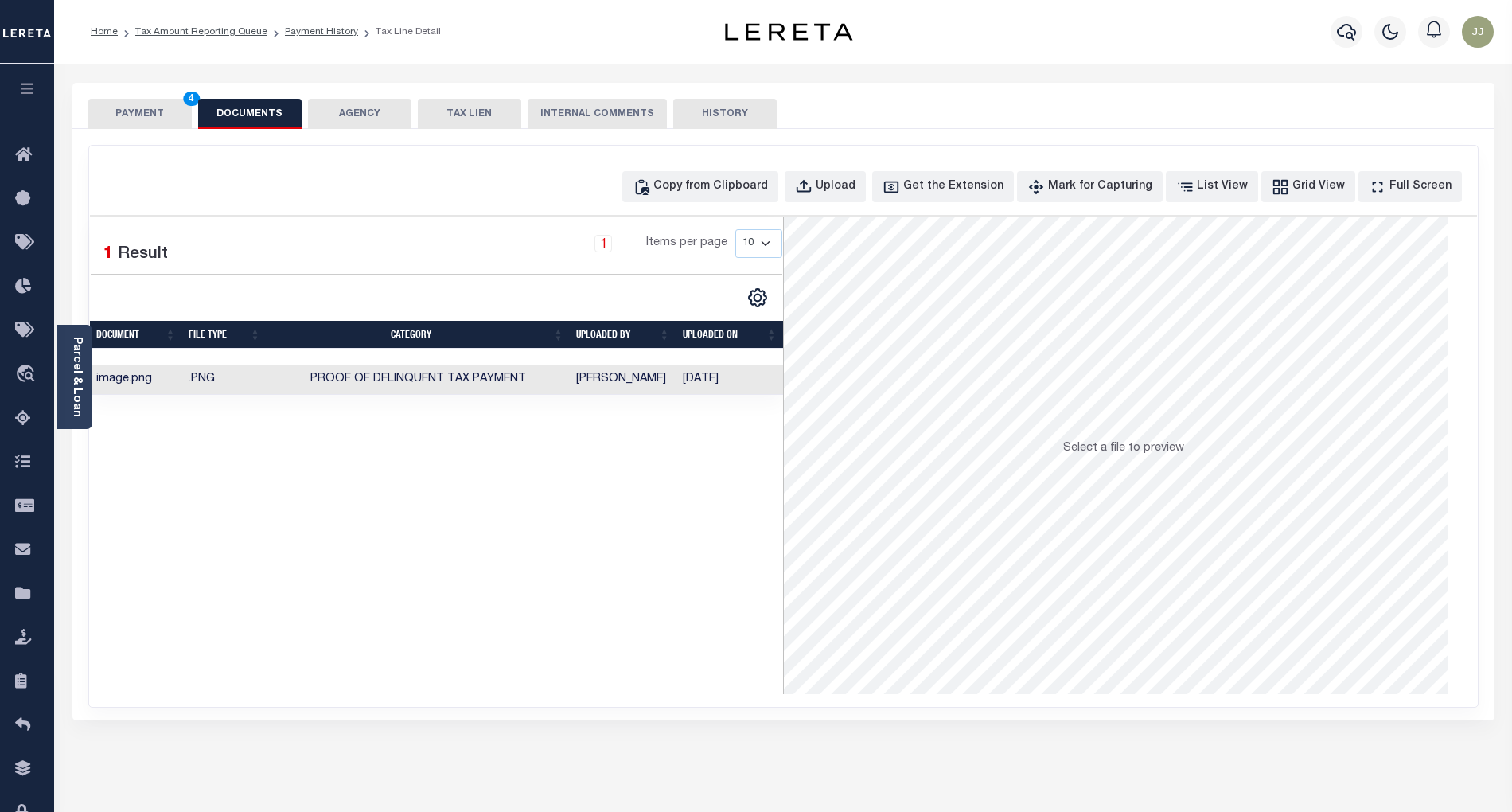
click at [134, 100] on button "PAYMENT 4" at bounding box center [140, 113] width 104 height 30
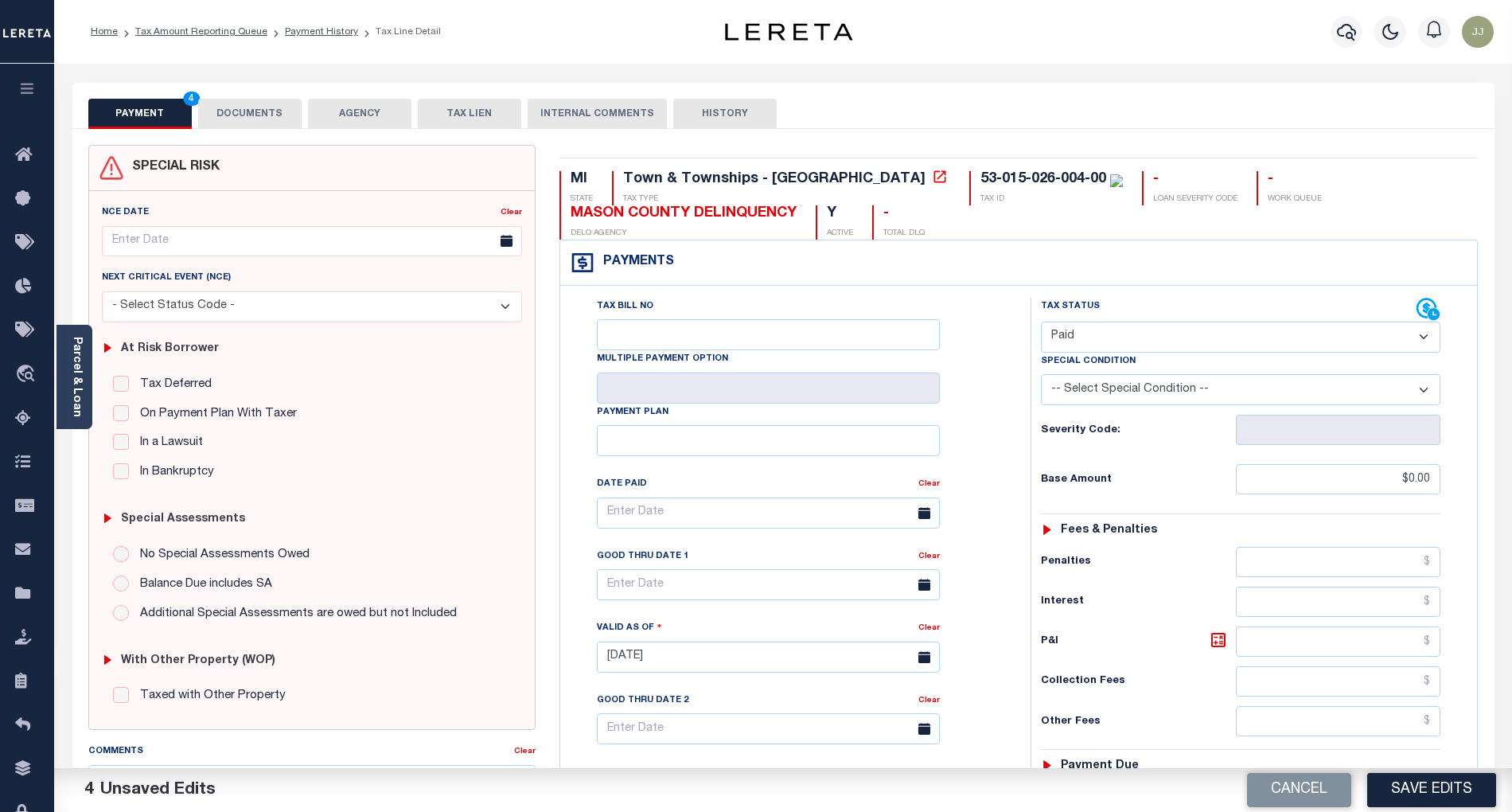
scroll to position [399, 0]
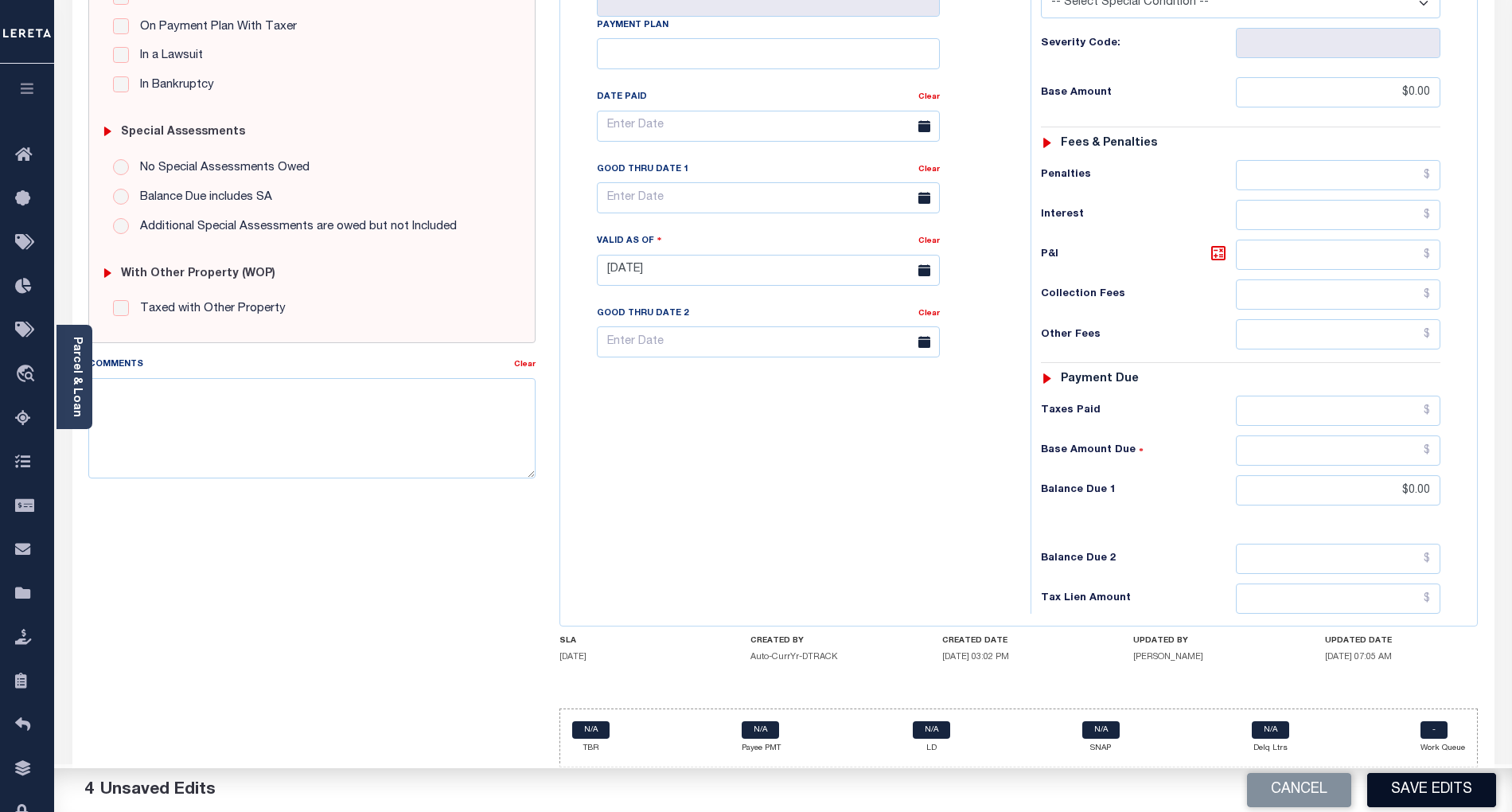
click at [1409, 791] on button "Save Edits" at bounding box center [1431, 791] width 129 height 34
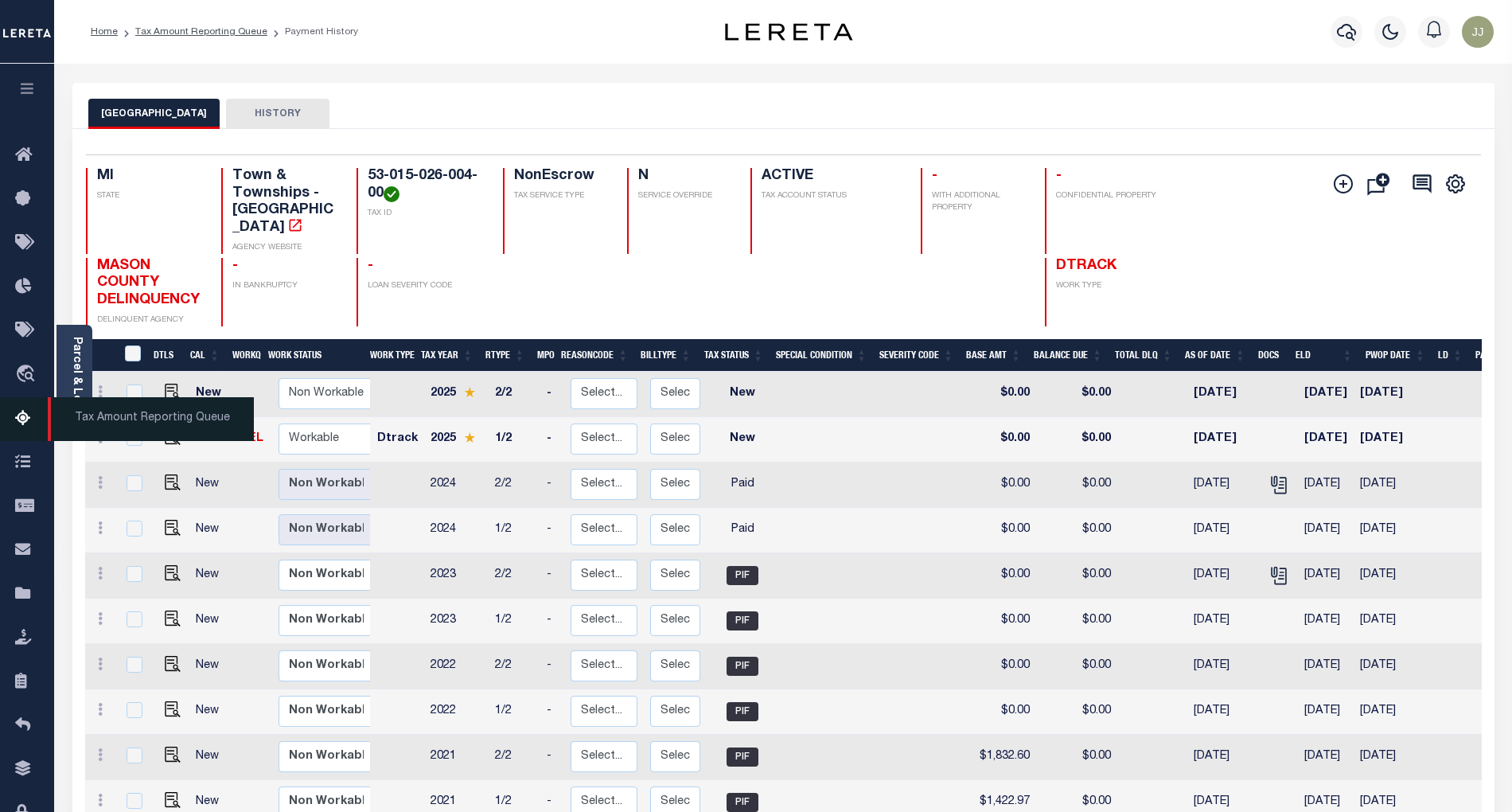
click at [27, 422] on icon at bounding box center [28, 419] width 26 height 20
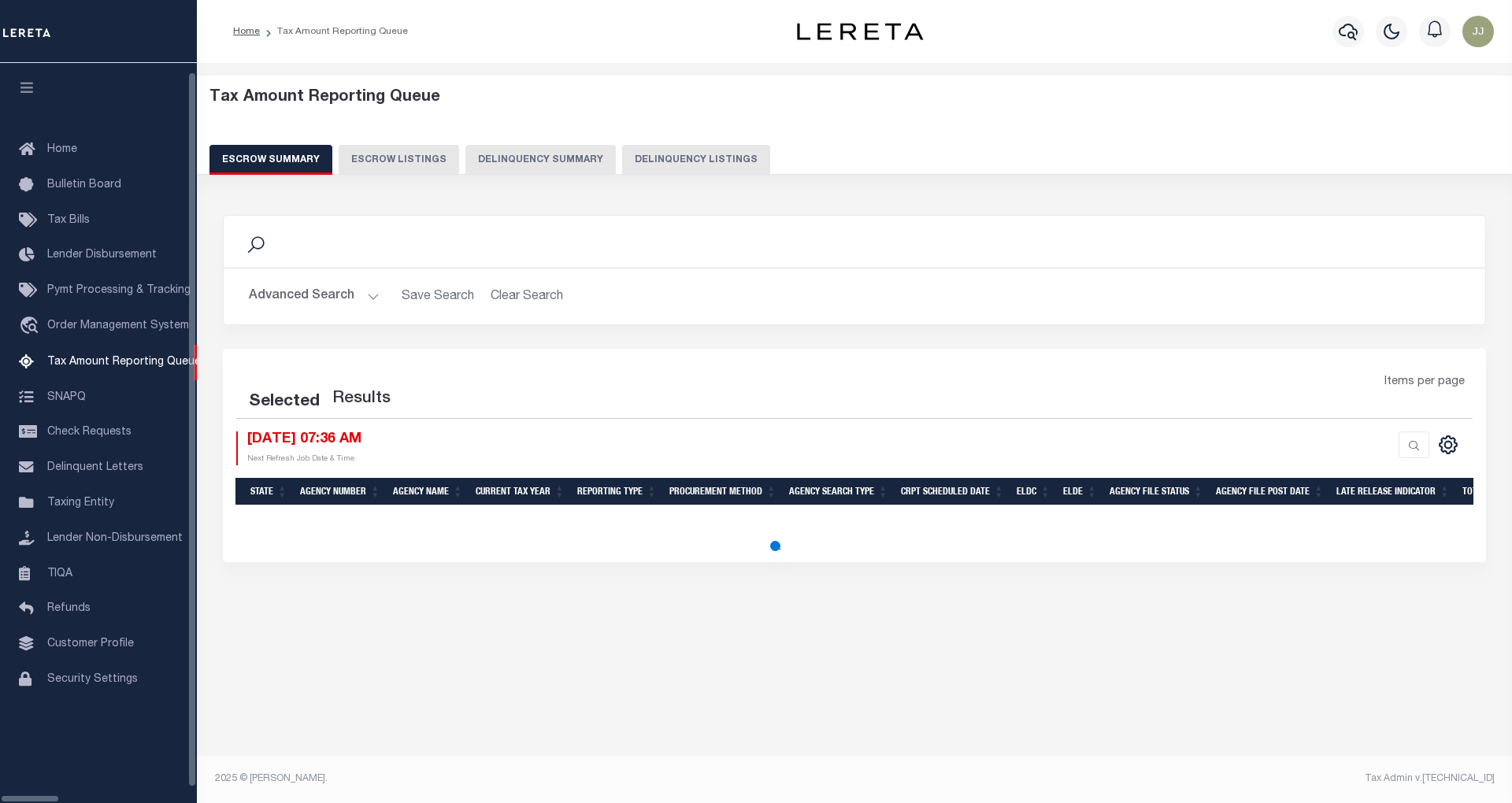
click at [628, 160] on button "Delinquency Listings" at bounding box center [696, 160] width 148 height 30
select select "100"
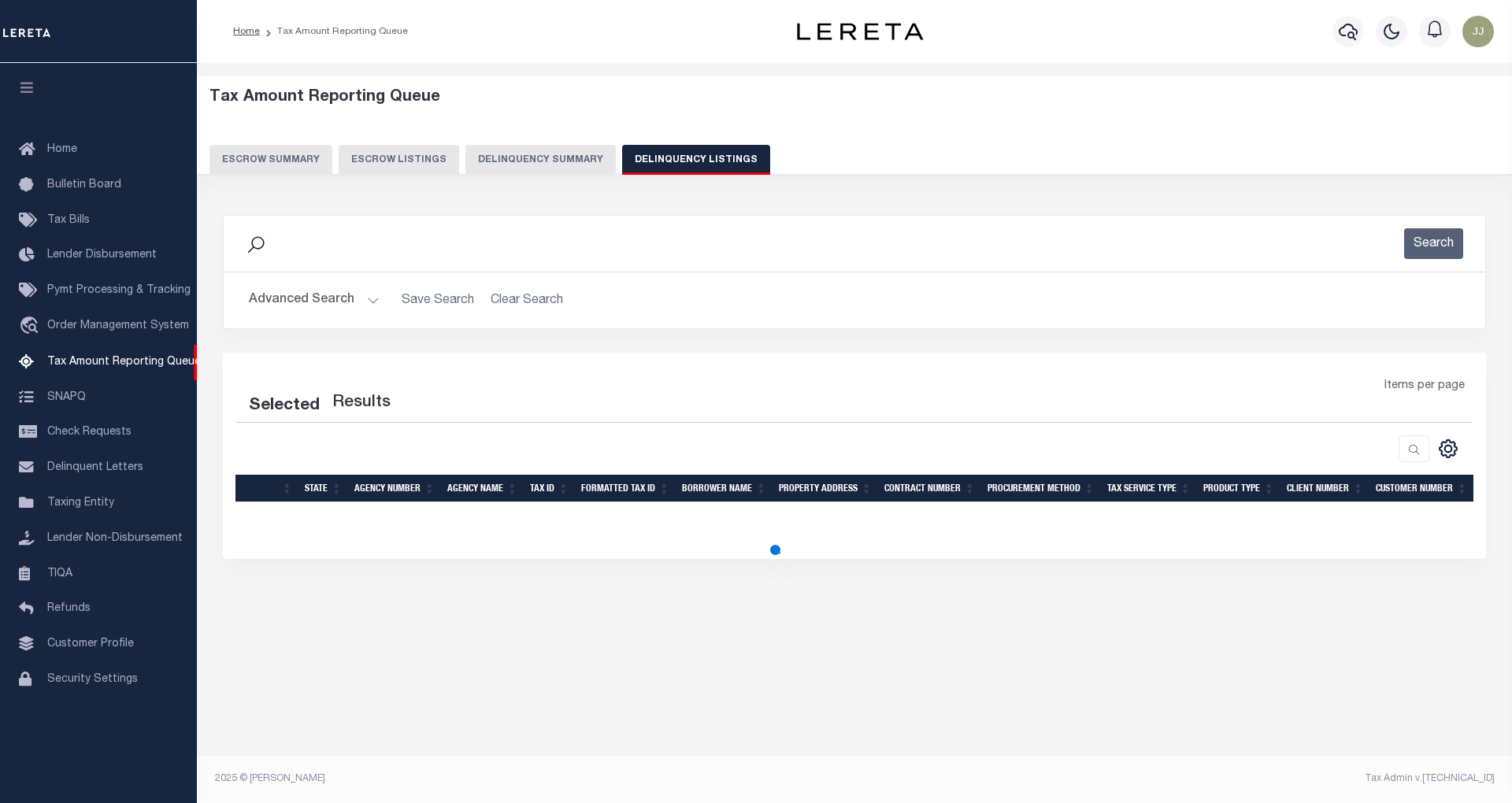
select select "100"
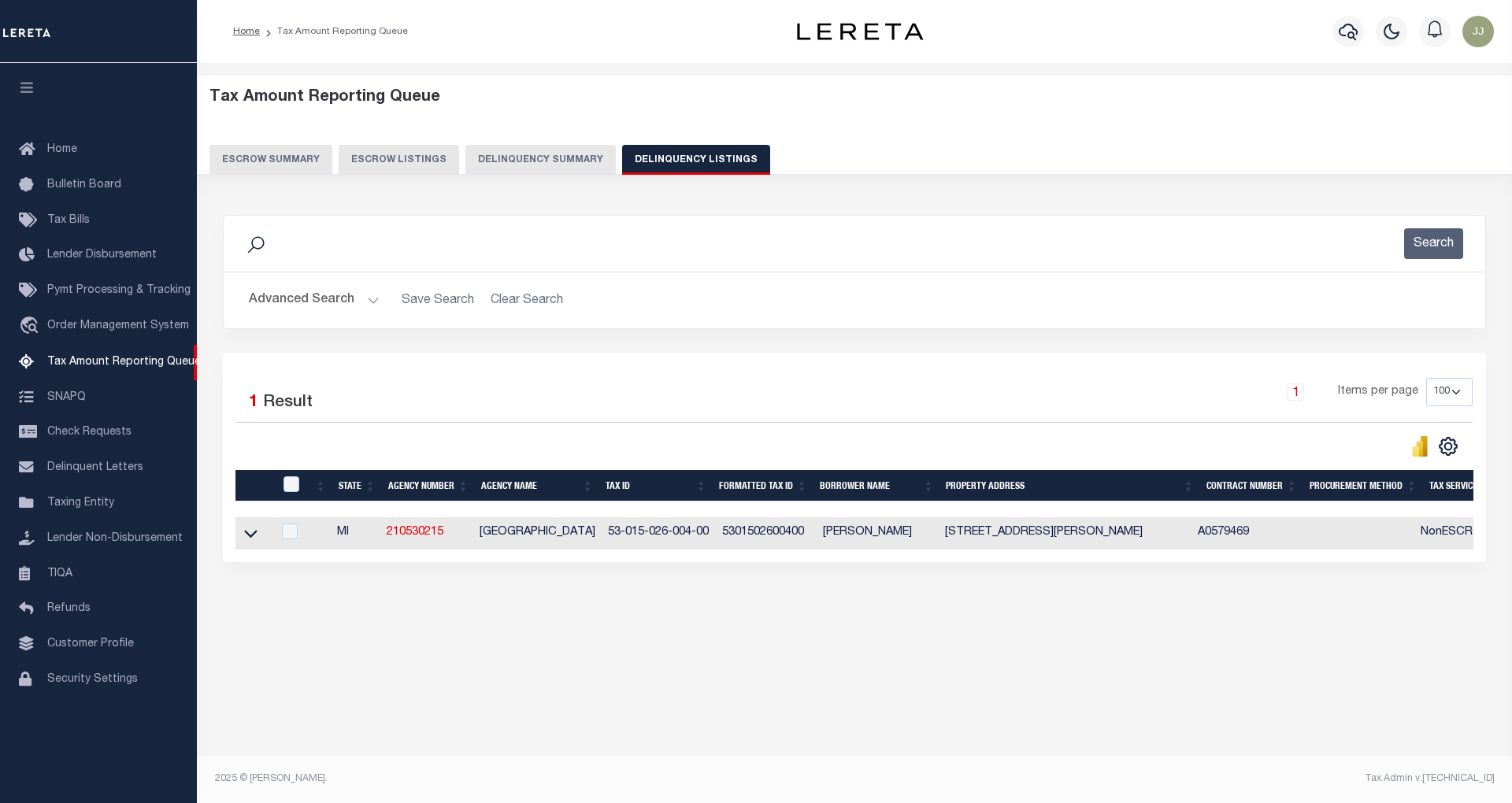
click at [345, 316] on button "Advanced Search" at bounding box center [314, 300] width 131 height 31
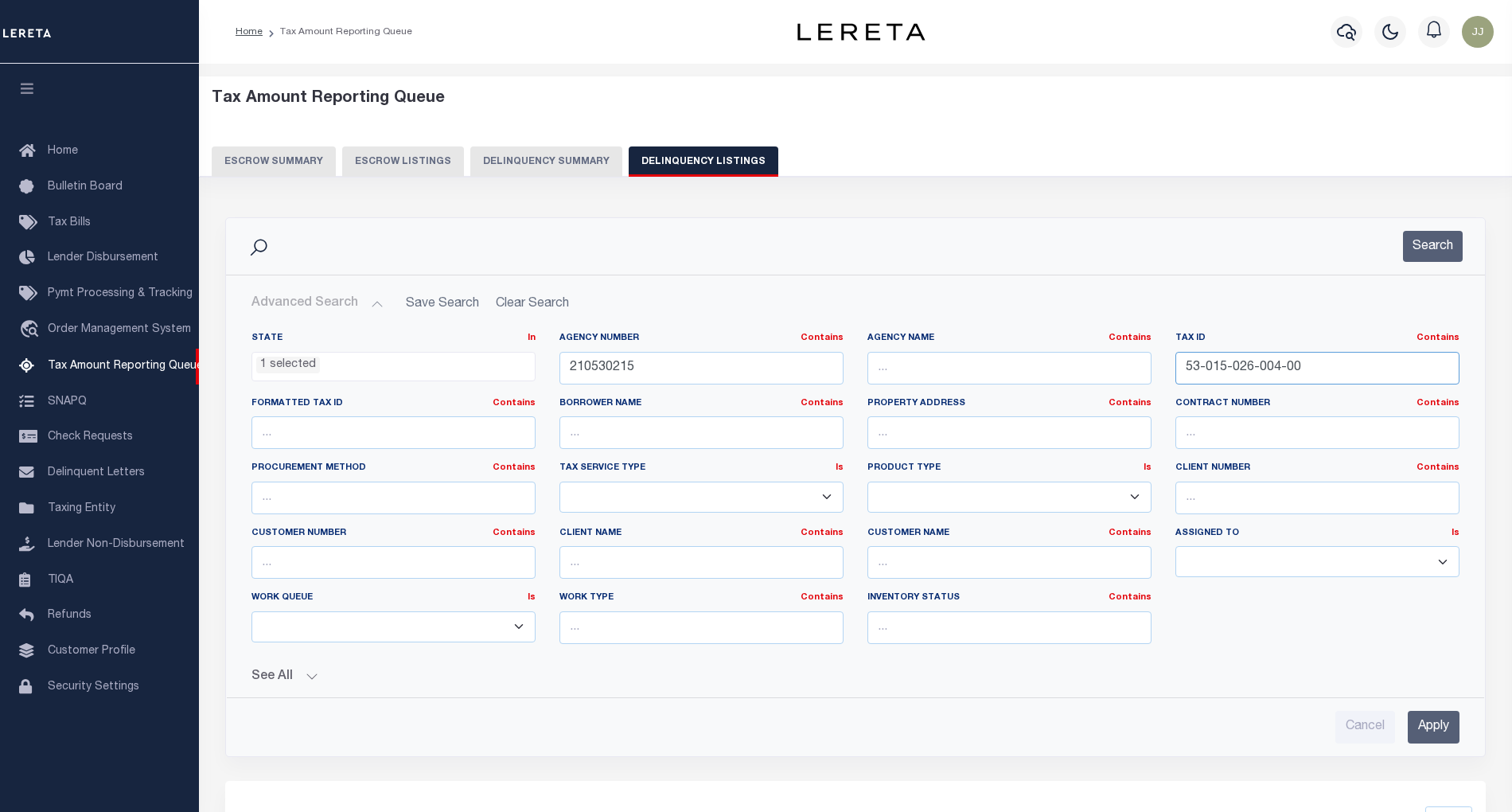
click at [1130, 367] on div "State In In AK AL AR AZ CA CO CT DC DE FL GA GU HI IA ID IL IN KS KY LA MA MD M…" at bounding box center [856, 494] width 1232 height 324
paste input "9-010"
type input "53-015-029-010-00"
click at [1430, 256] on button "Search" at bounding box center [1433, 246] width 60 height 31
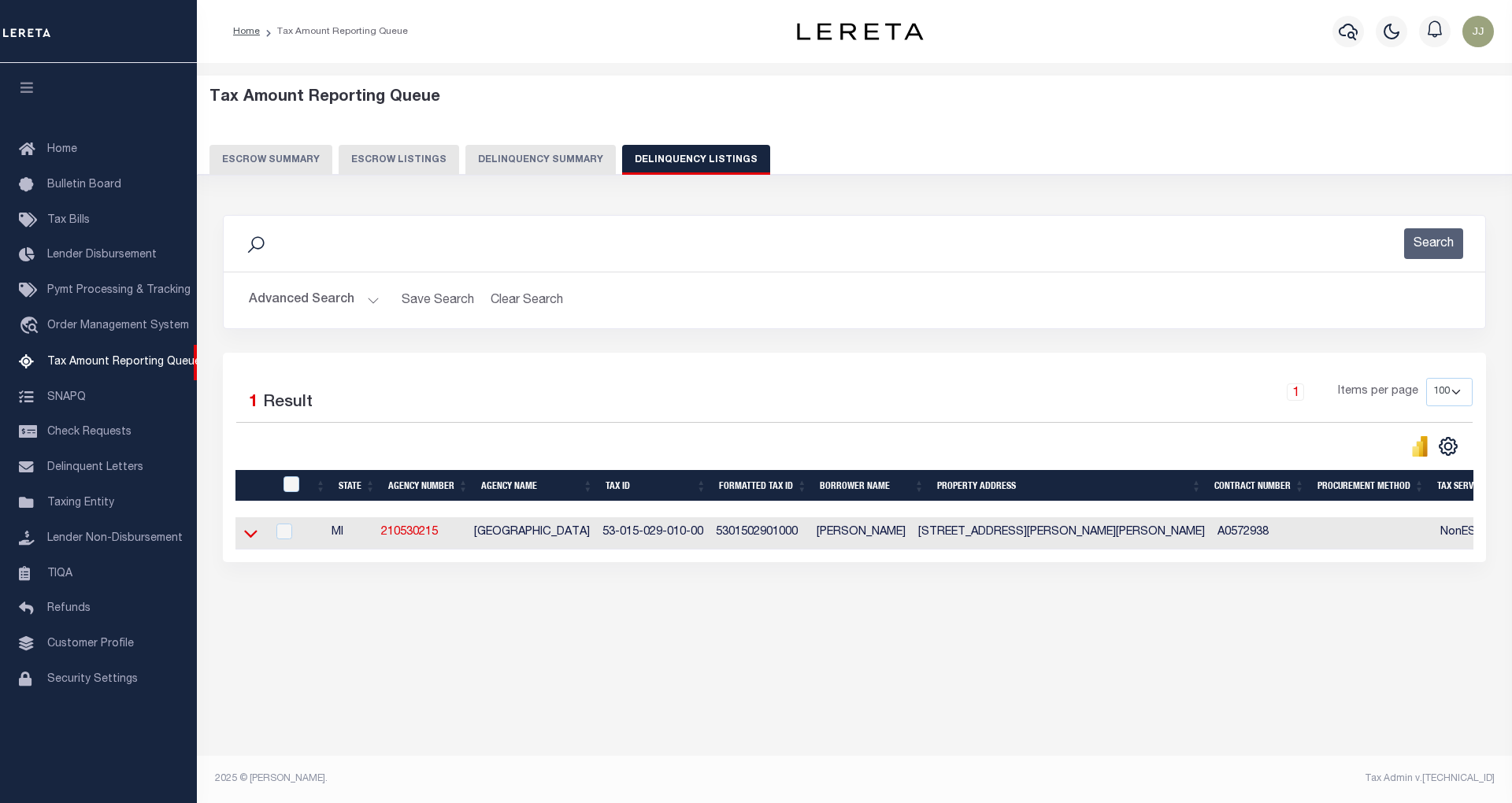
click at [253, 542] on icon at bounding box center [250, 533] width 14 height 16
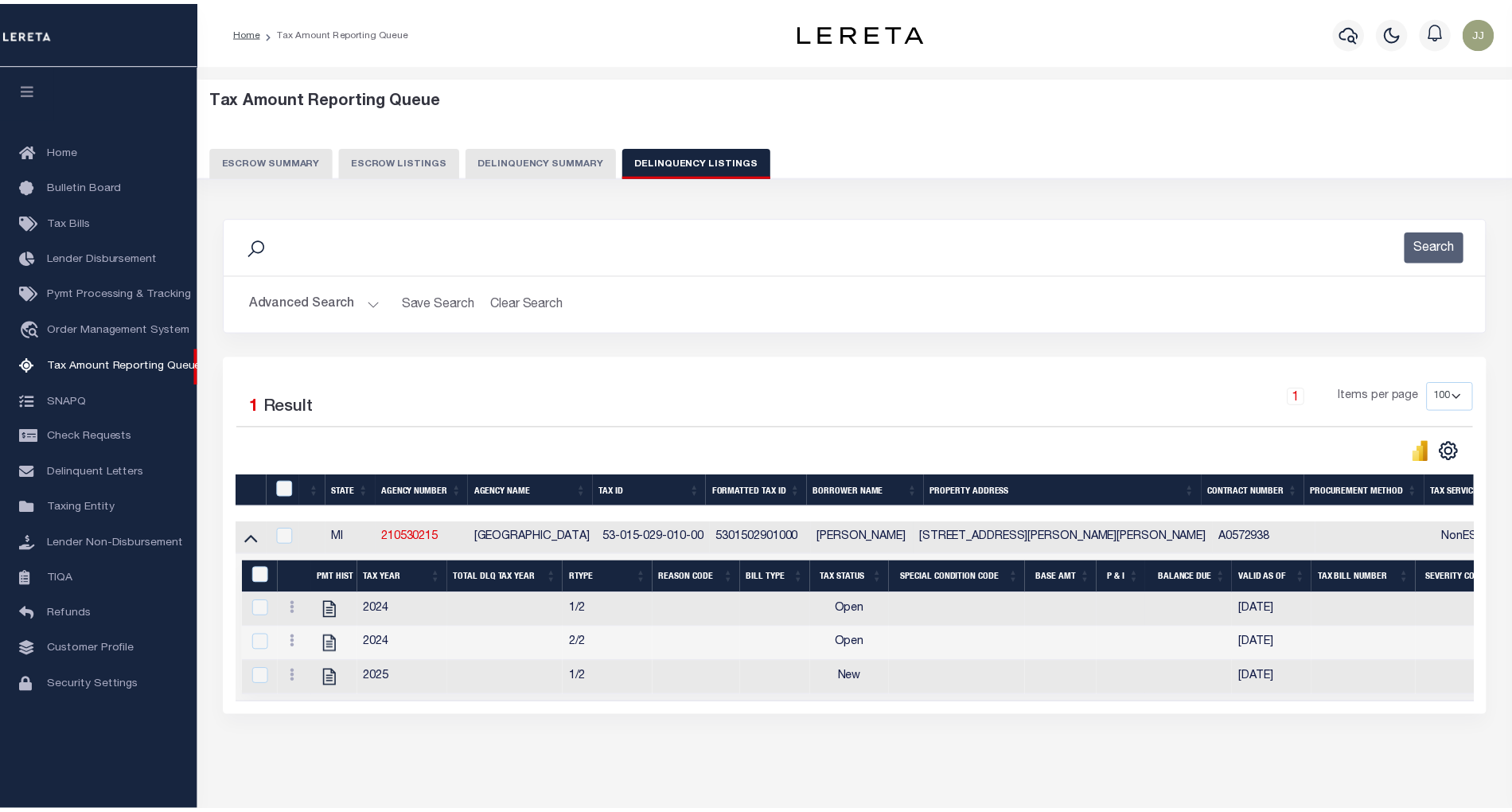
scroll to position [68, 0]
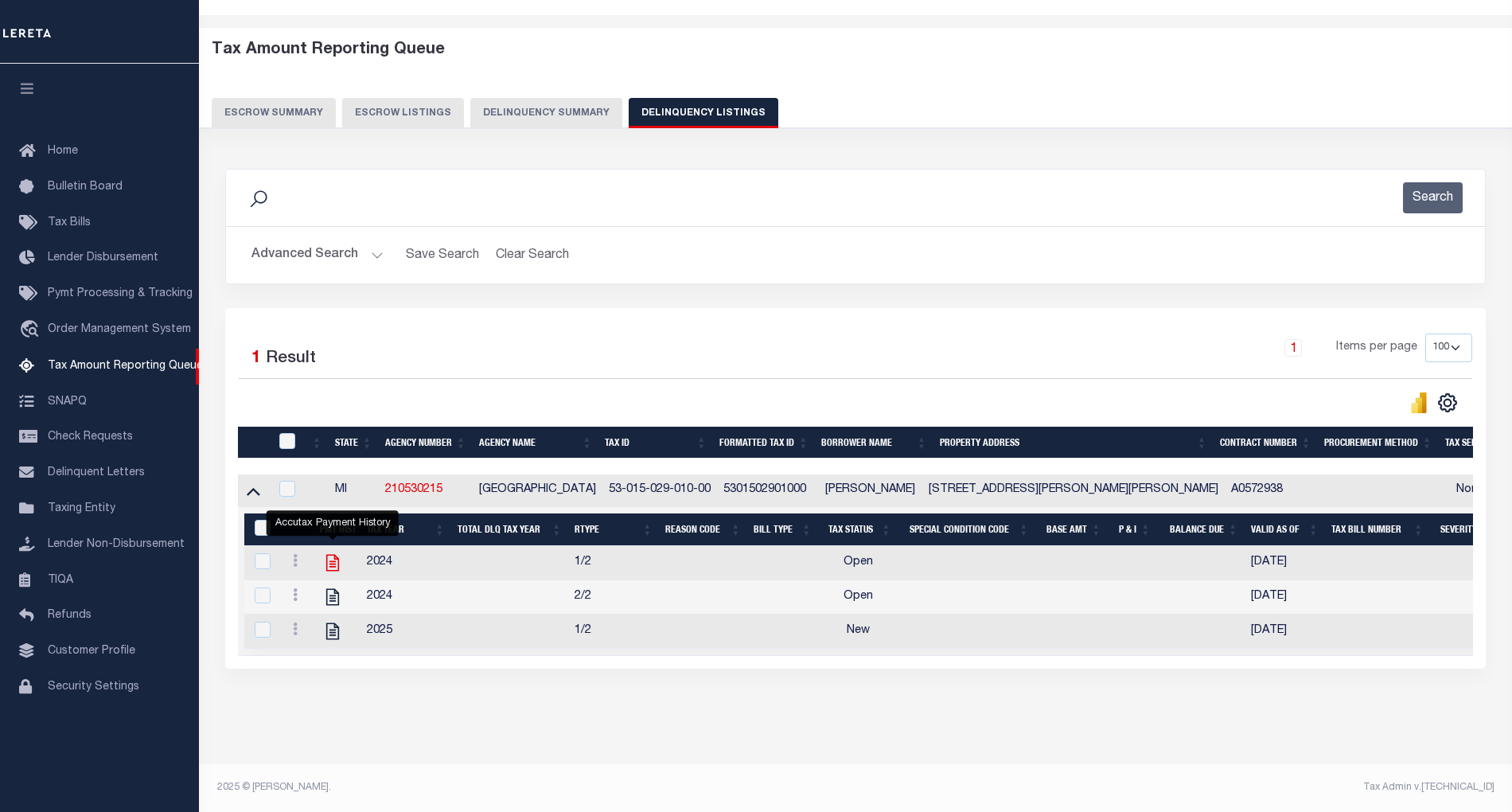
click at [324, 553] on icon "" at bounding box center [333, 563] width 21 height 21
checkbox input "true"
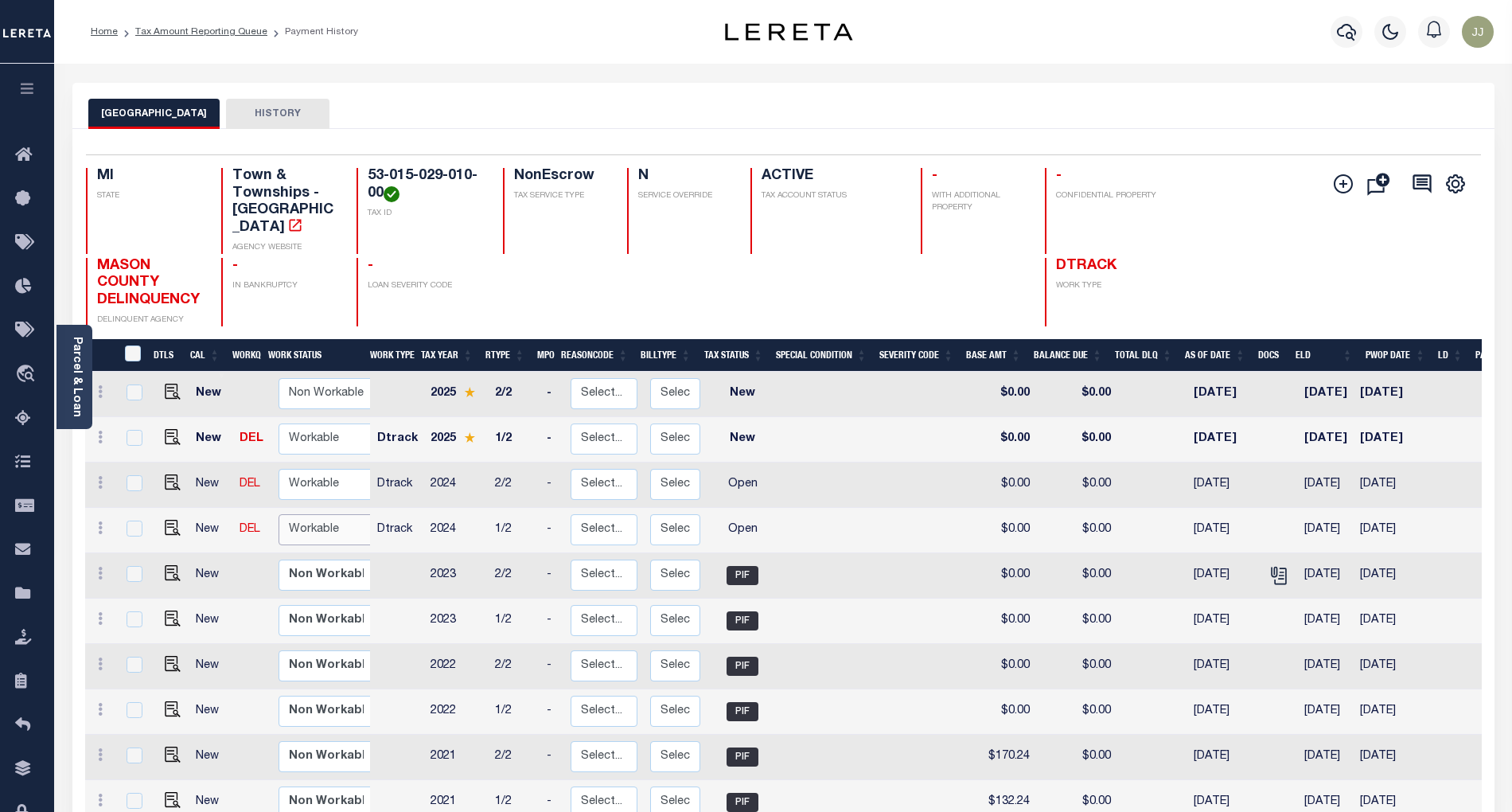
click at [345, 514] on select "Non Workable Workable" at bounding box center [326, 530] width 95 height 31
checkbox input "true"
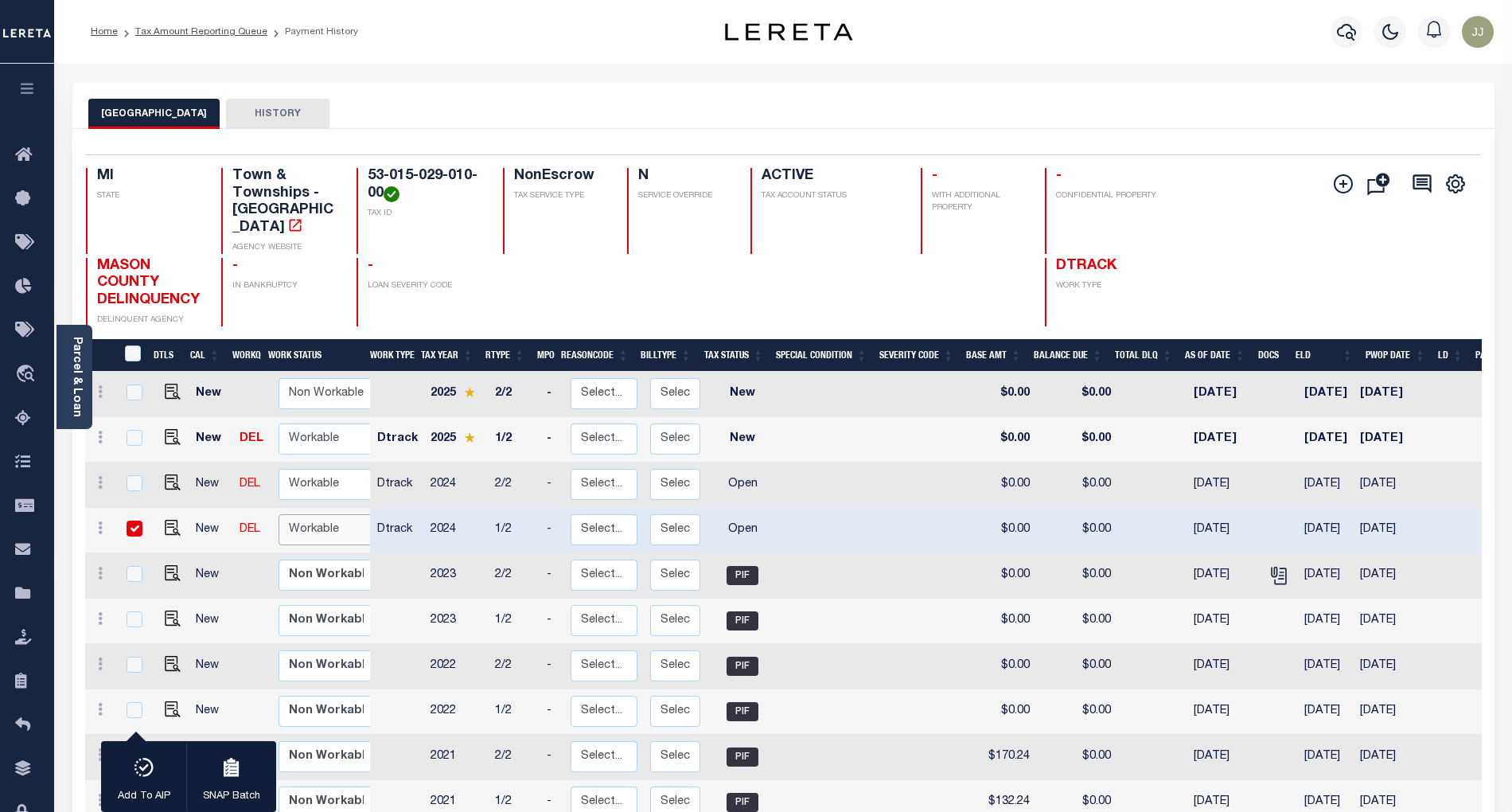
select select "true"
click at [279, 514] on select "Non Workable Workable" at bounding box center [326, 530] width 95 height 31
checkbox input "false"
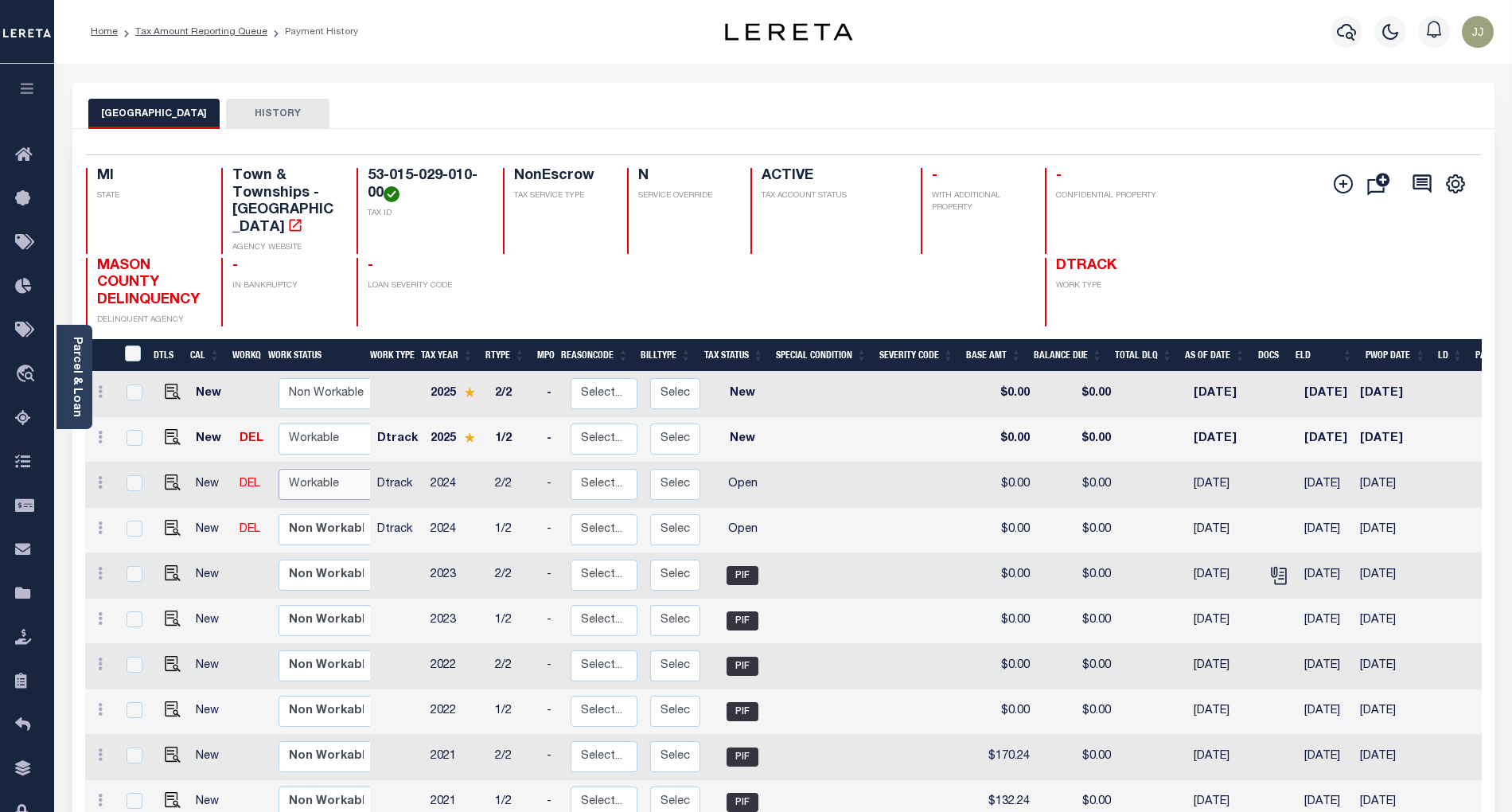
click at [323, 470] on select "Non Workable Workable" at bounding box center [326, 484] width 95 height 31
checkbox input "true"
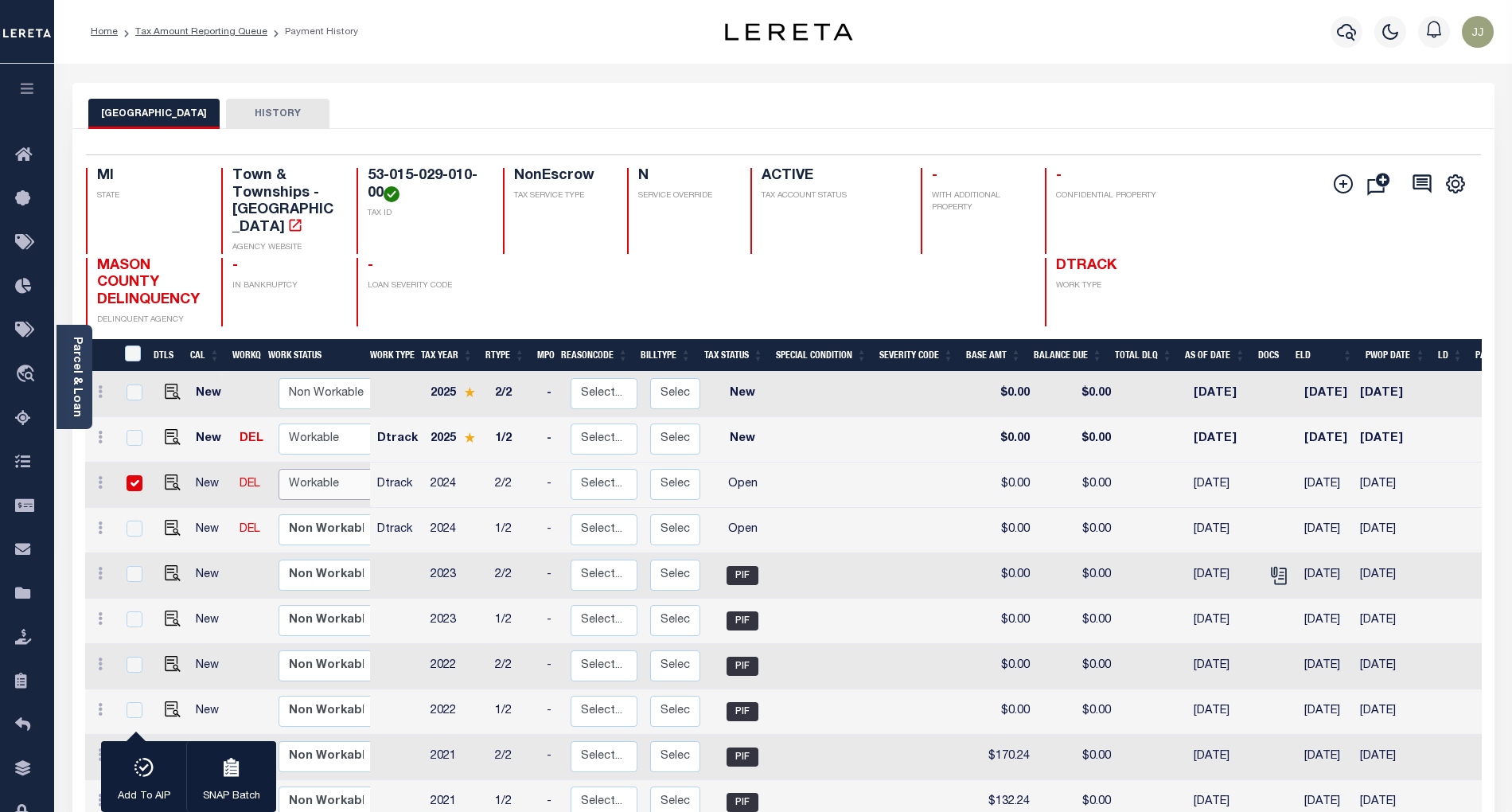
select select "true"
click at [279, 469] on select "Non Workable Workable" at bounding box center [326, 484] width 95 height 31
checkbox input "false"
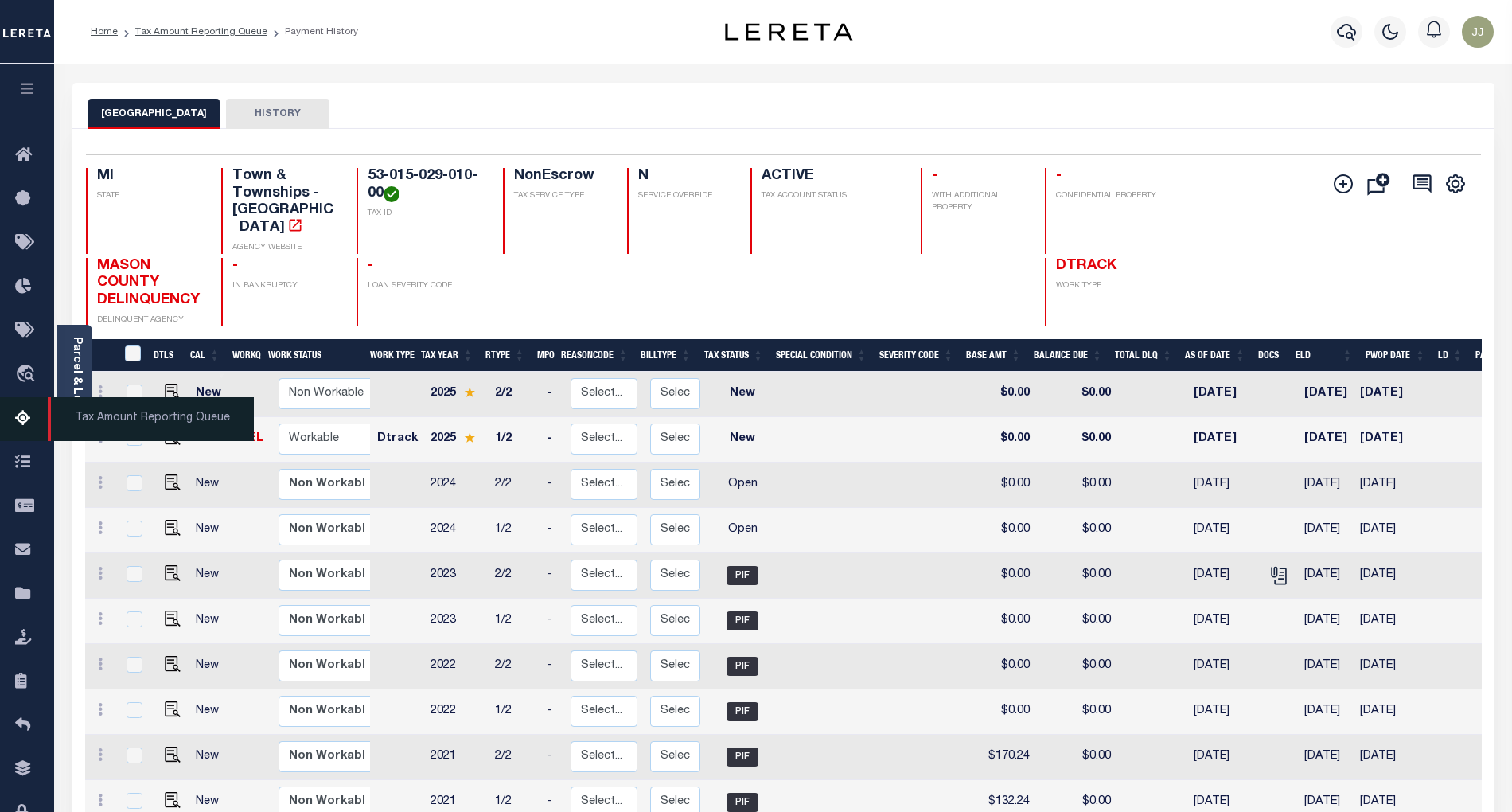
click at [39, 415] on icon at bounding box center [28, 419] width 26 height 20
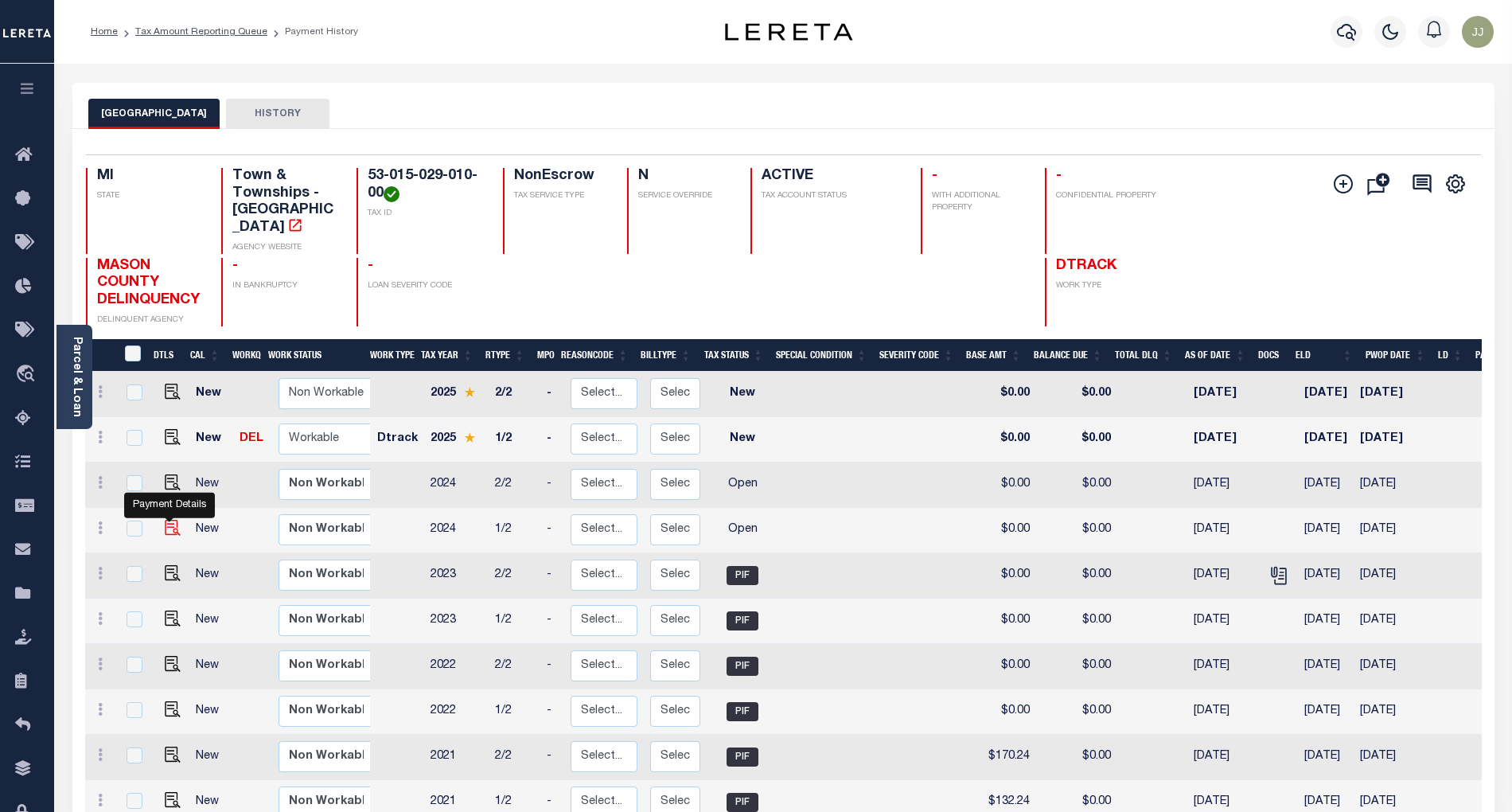
click at [170, 520] on img "" at bounding box center [172, 528] width 16 height 16
checkbox input "true"
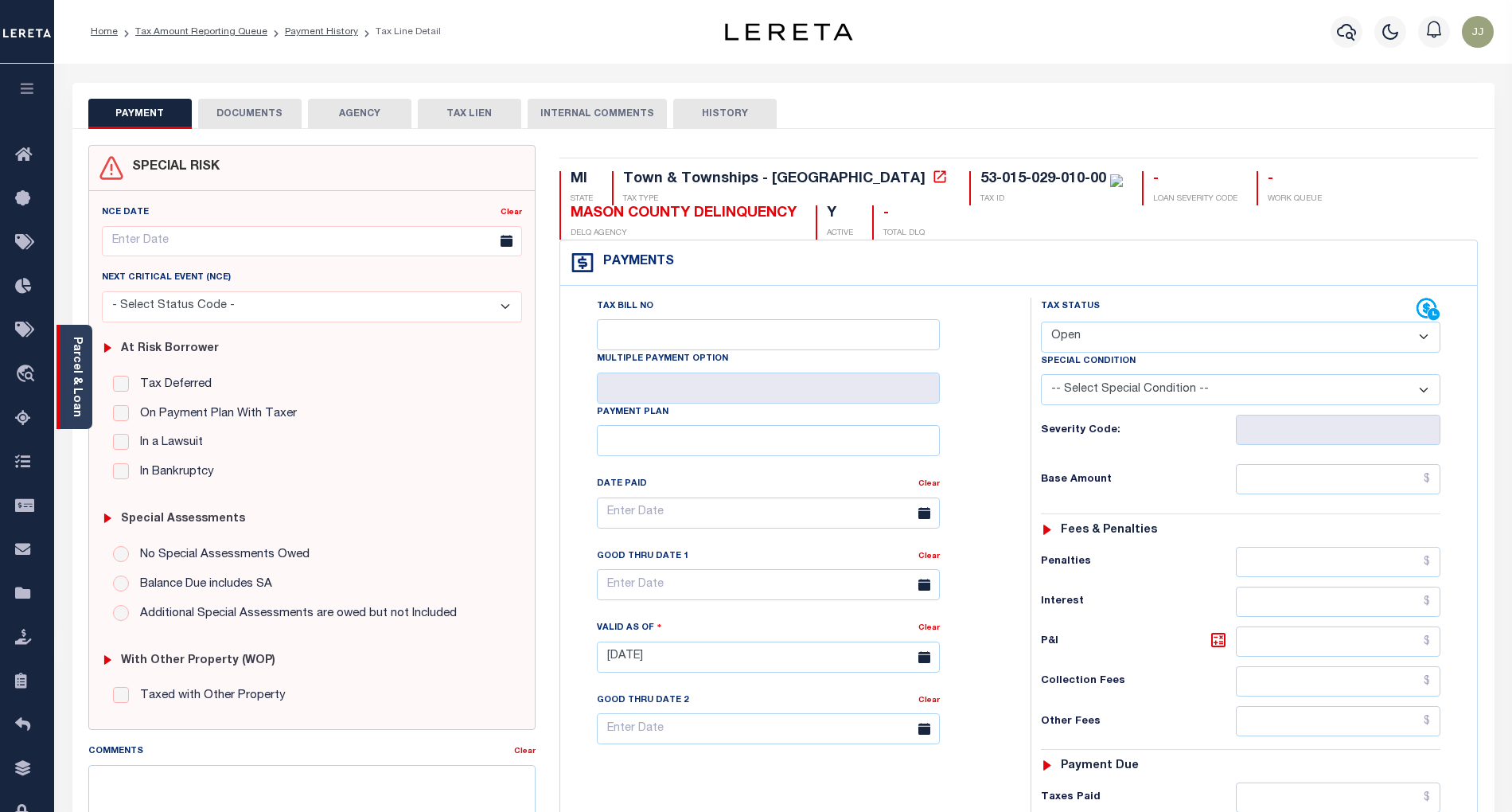
click at [88, 412] on div "Parcel & Loan" at bounding box center [75, 376] width 36 height 104
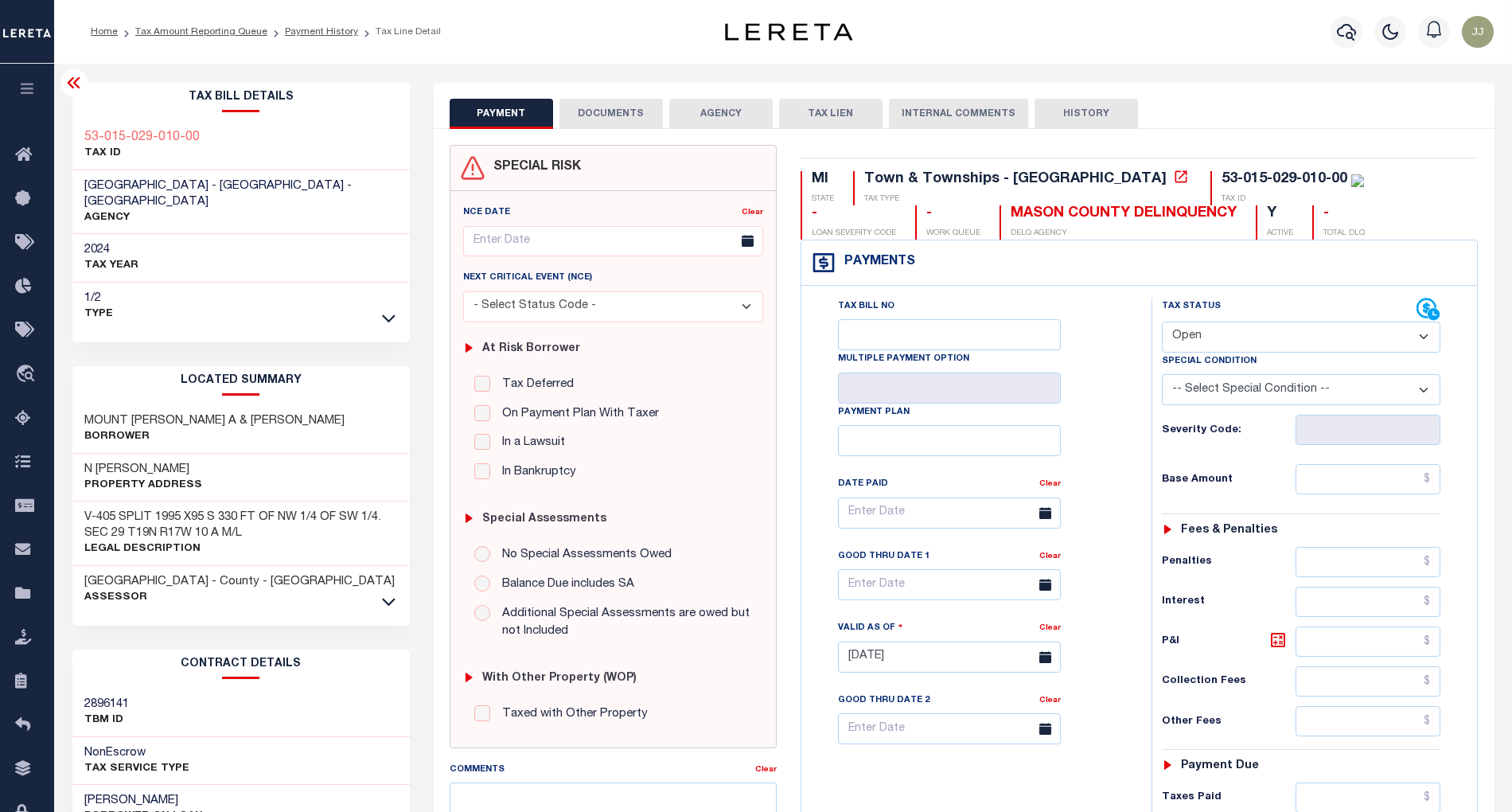
click at [1223, 342] on select "- Select Status Code - Open Due/Unpaid Paid Incomplete No Tax Due Internal Refu…" at bounding box center [1302, 337] width 280 height 31
select select "PYD"
click at [1162, 324] on select "- Select Status Code - Open Due/Unpaid Paid Incomplete No Tax Due Internal Refu…" at bounding box center [1302, 337] width 280 height 31
type input "[DATE]"
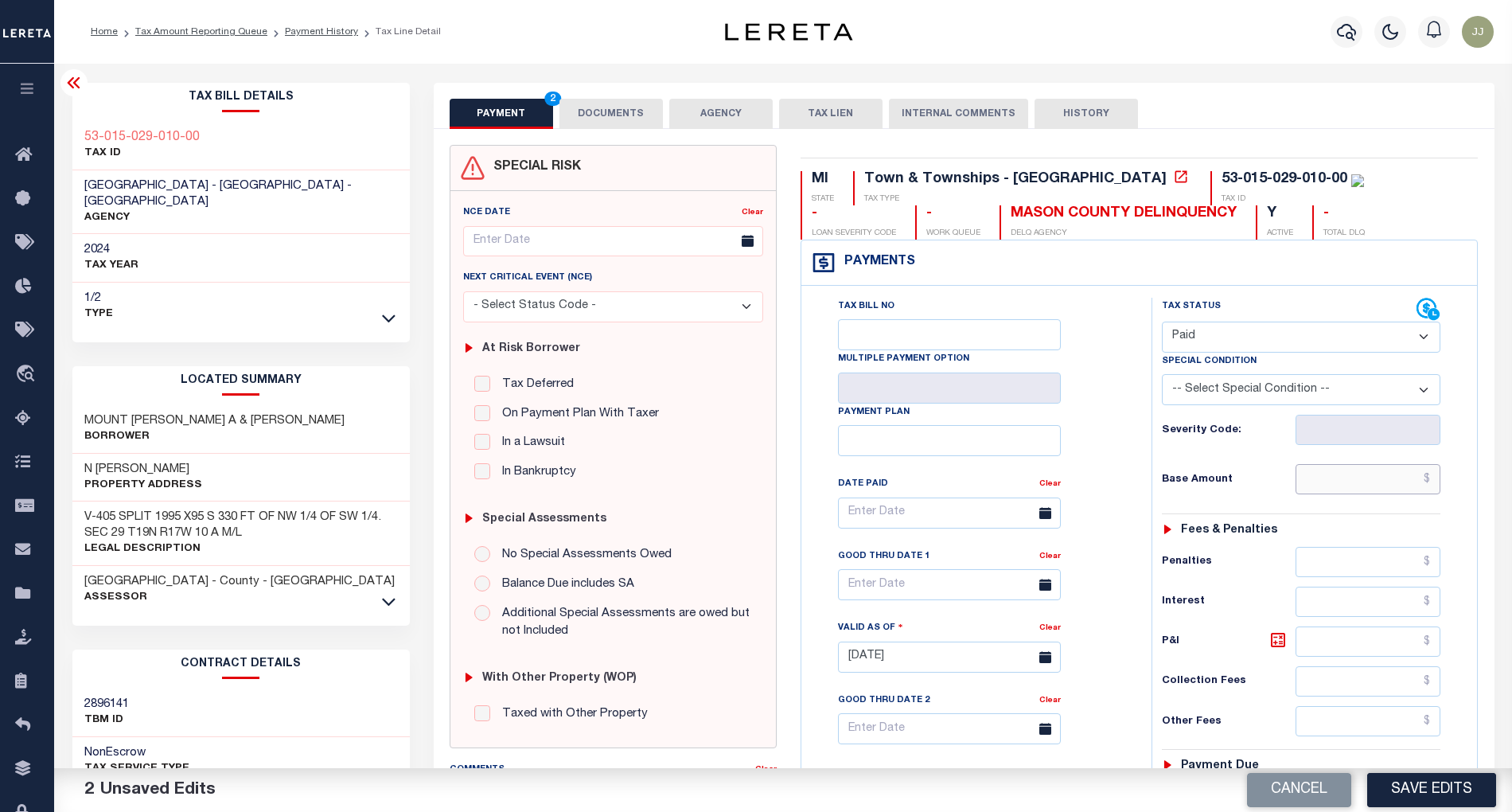
click at [1332, 484] on input "text" at bounding box center [1368, 479] width 145 height 30
type input "$0.00"
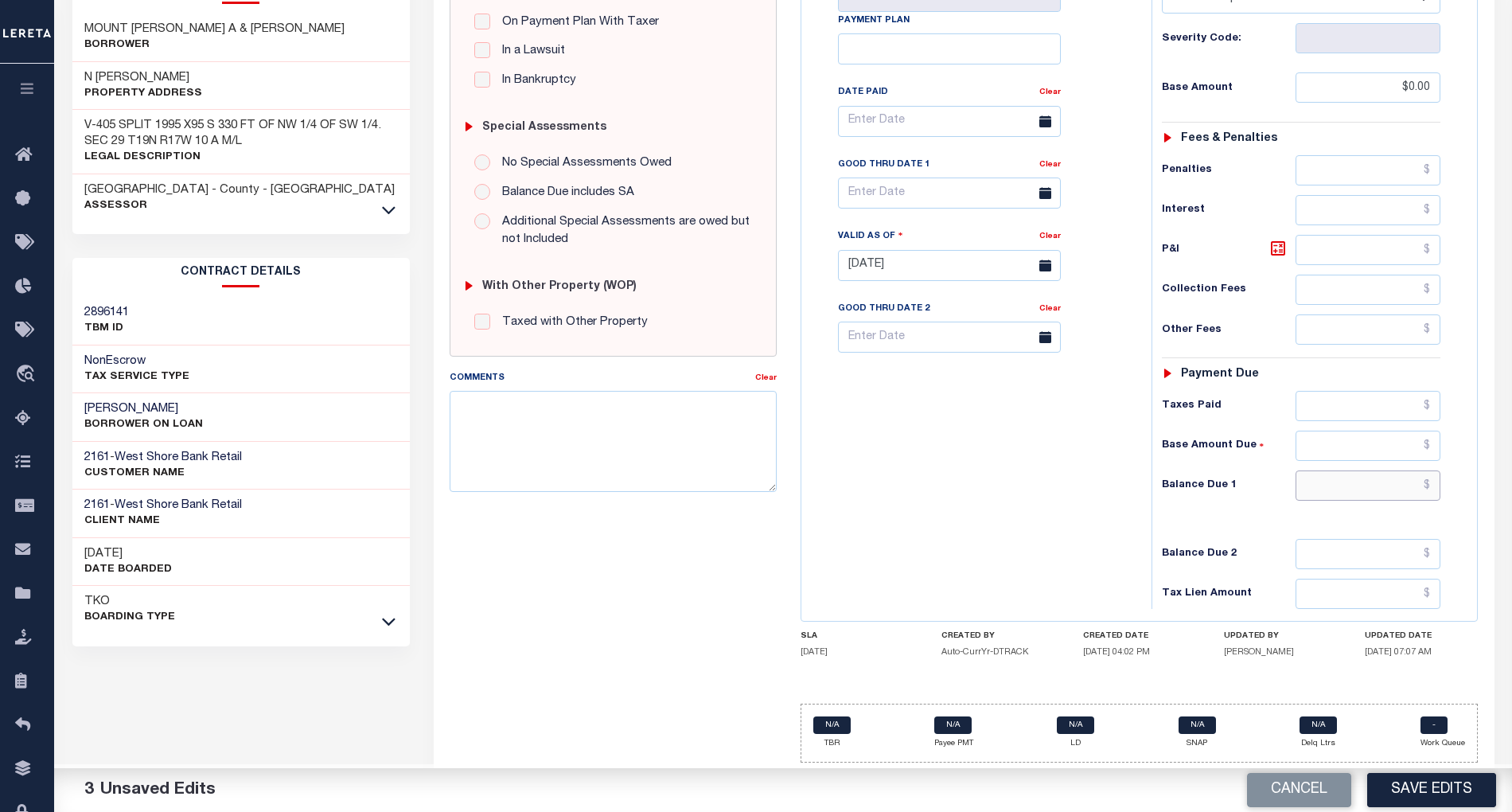
click at [1334, 488] on input "text" at bounding box center [1368, 485] width 145 height 30
type input "$0.00"
click at [1436, 791] on button "Save Edits" at bounding box center [1431, 791] width 129 height 34
checkbox input "false"
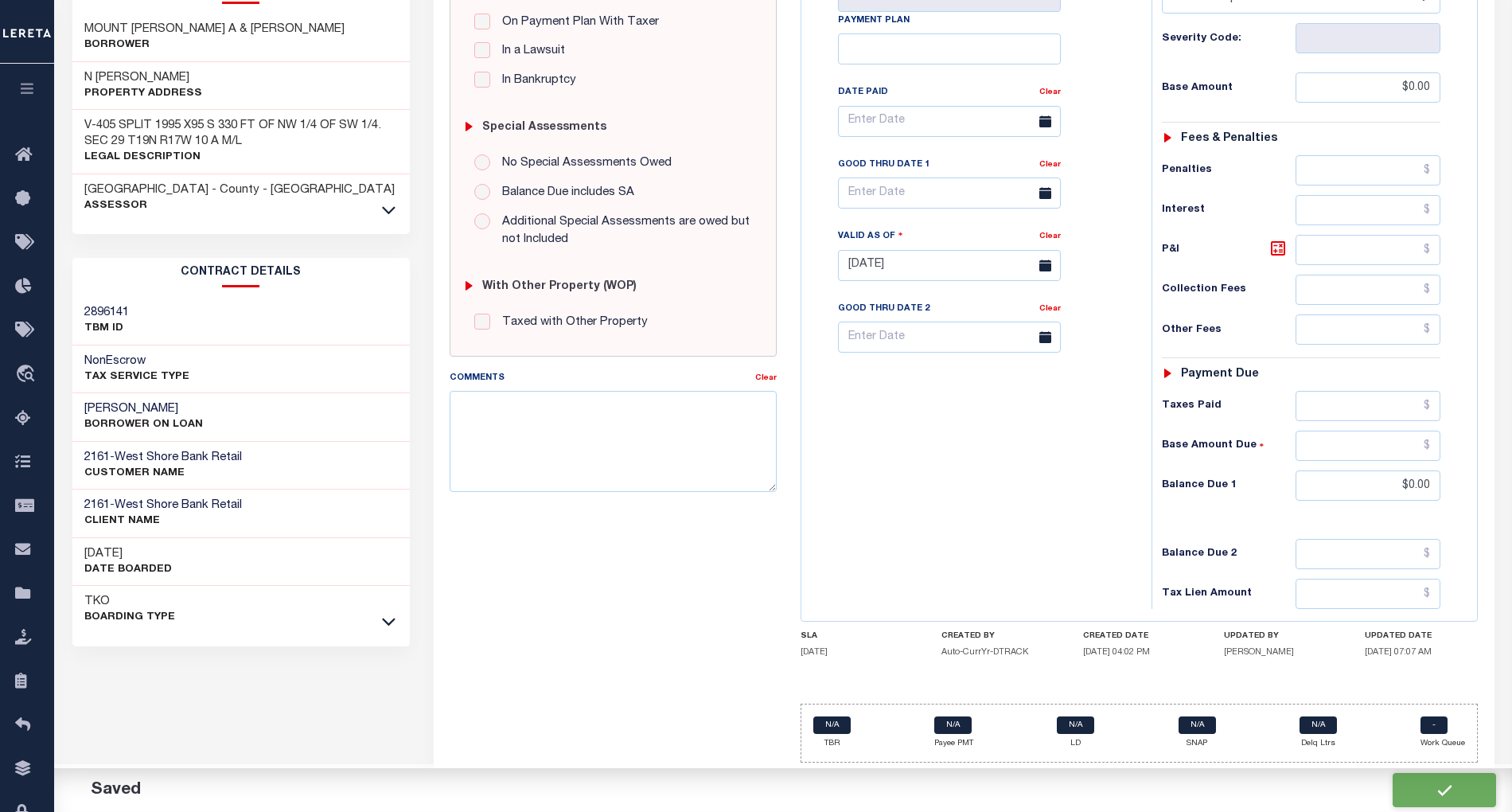
checkbox input "false"
type input "$0"
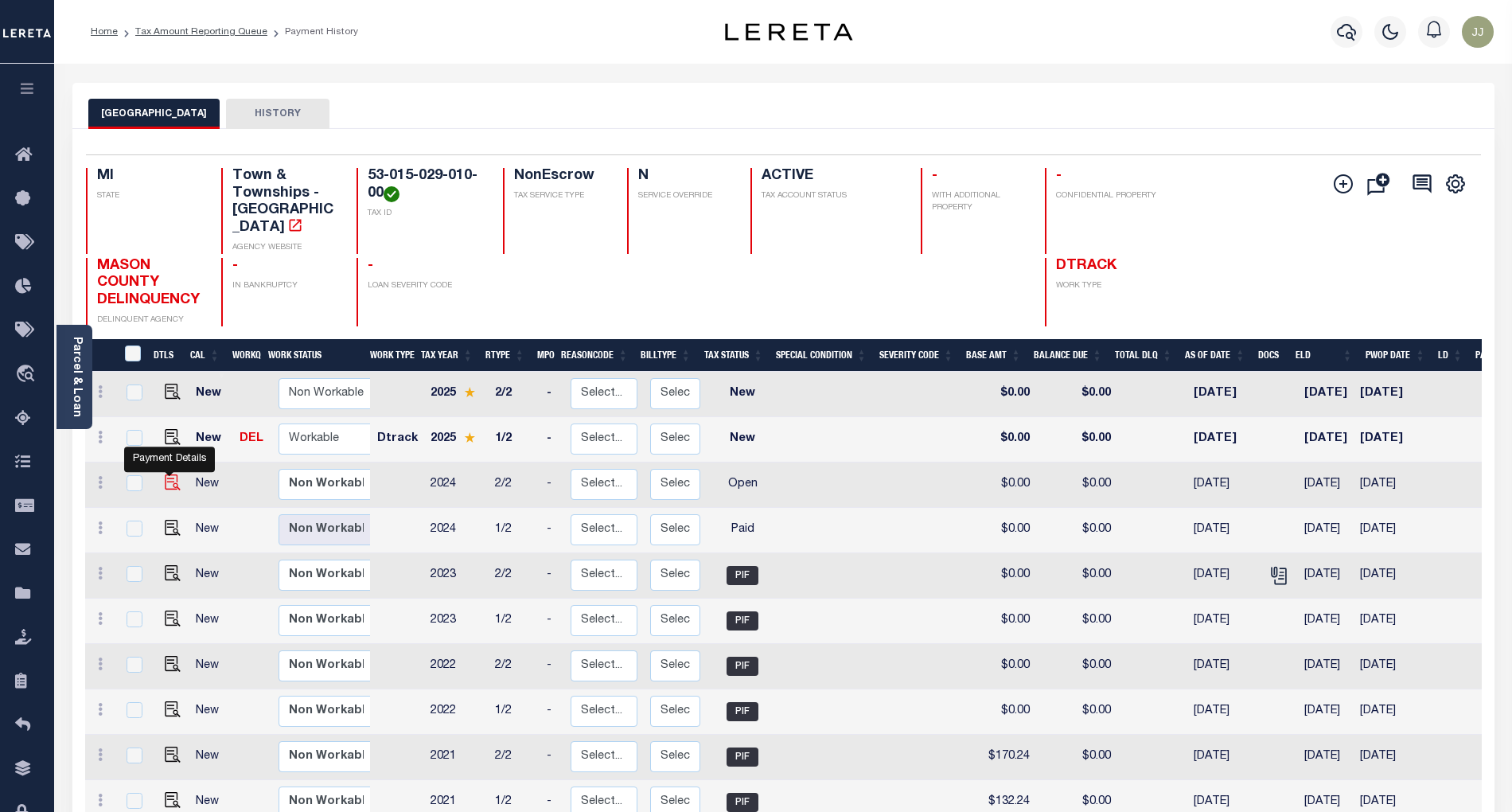
click at [172, 475] on img "" at bounding box center [172, 482] width 16 height 16
checkbox input "true"
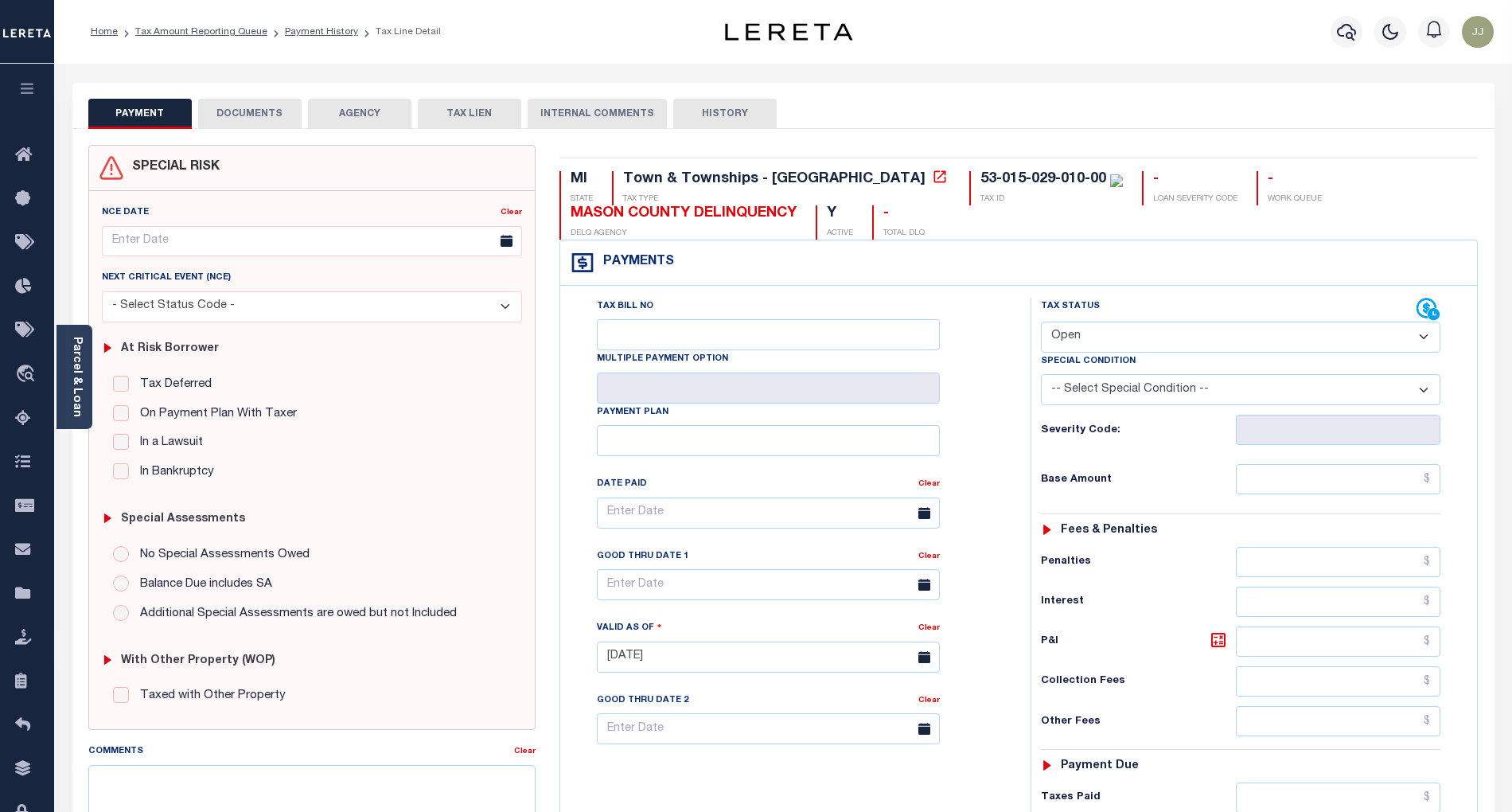
click at [1109, 338] on select "- Select Status Code - Open Due/Unpaid Paid Incomplete No Tax Due Internal Refu…" at bounding box center [1241, 337] width 400 height 31
select select "PYD"
click at [1041, 324] on select "- Select Status Code - Open Due/Unpaid Paid Incomplete No Tax Due Internal Refu…" at bounding box center [1241, 337] width 400 height 31
type input "[DATE]"
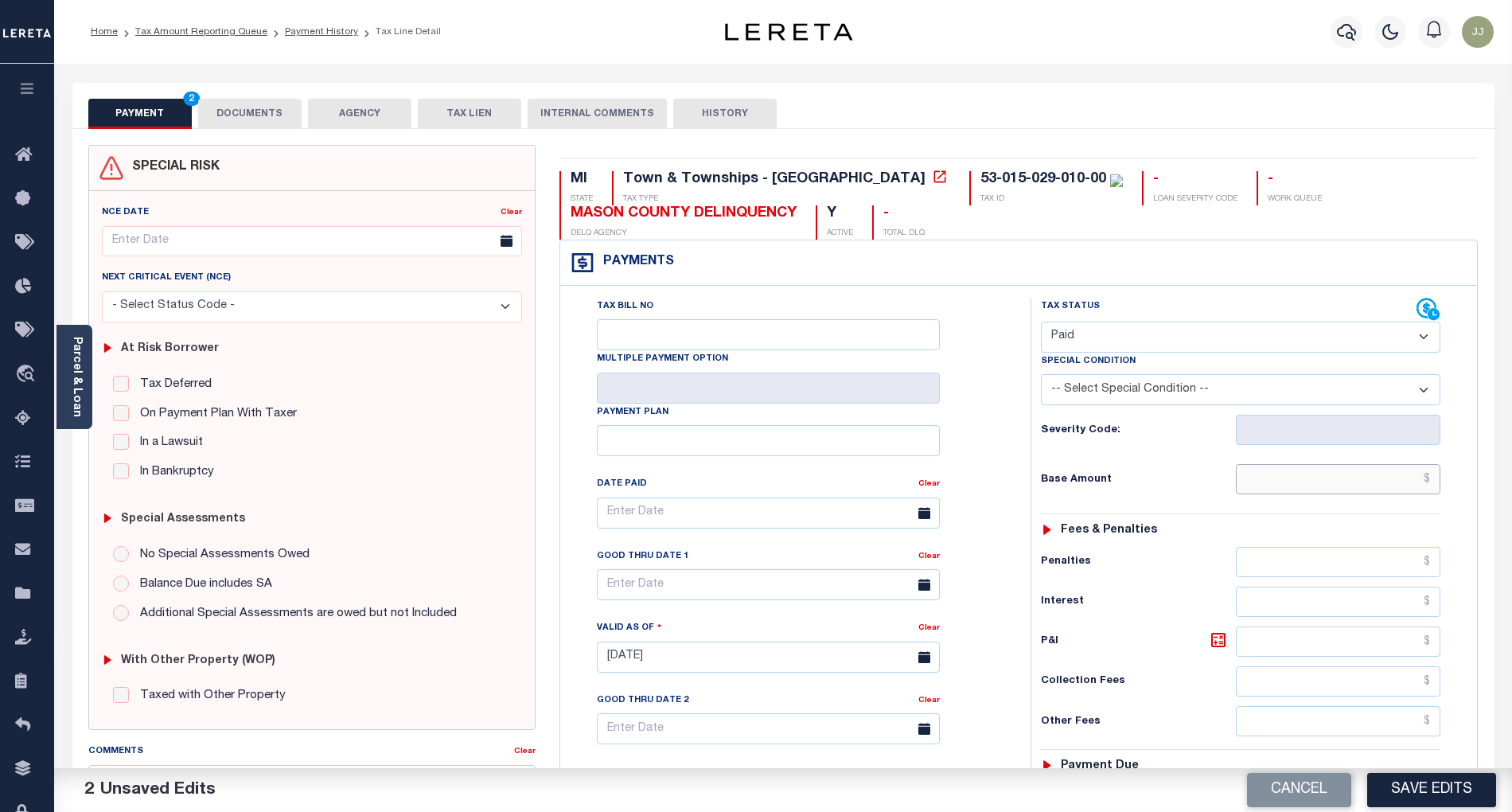
click at [1322, 490] on input "text" at bounding box center [1338, 479] width 205 height 30
type input "$0.00"
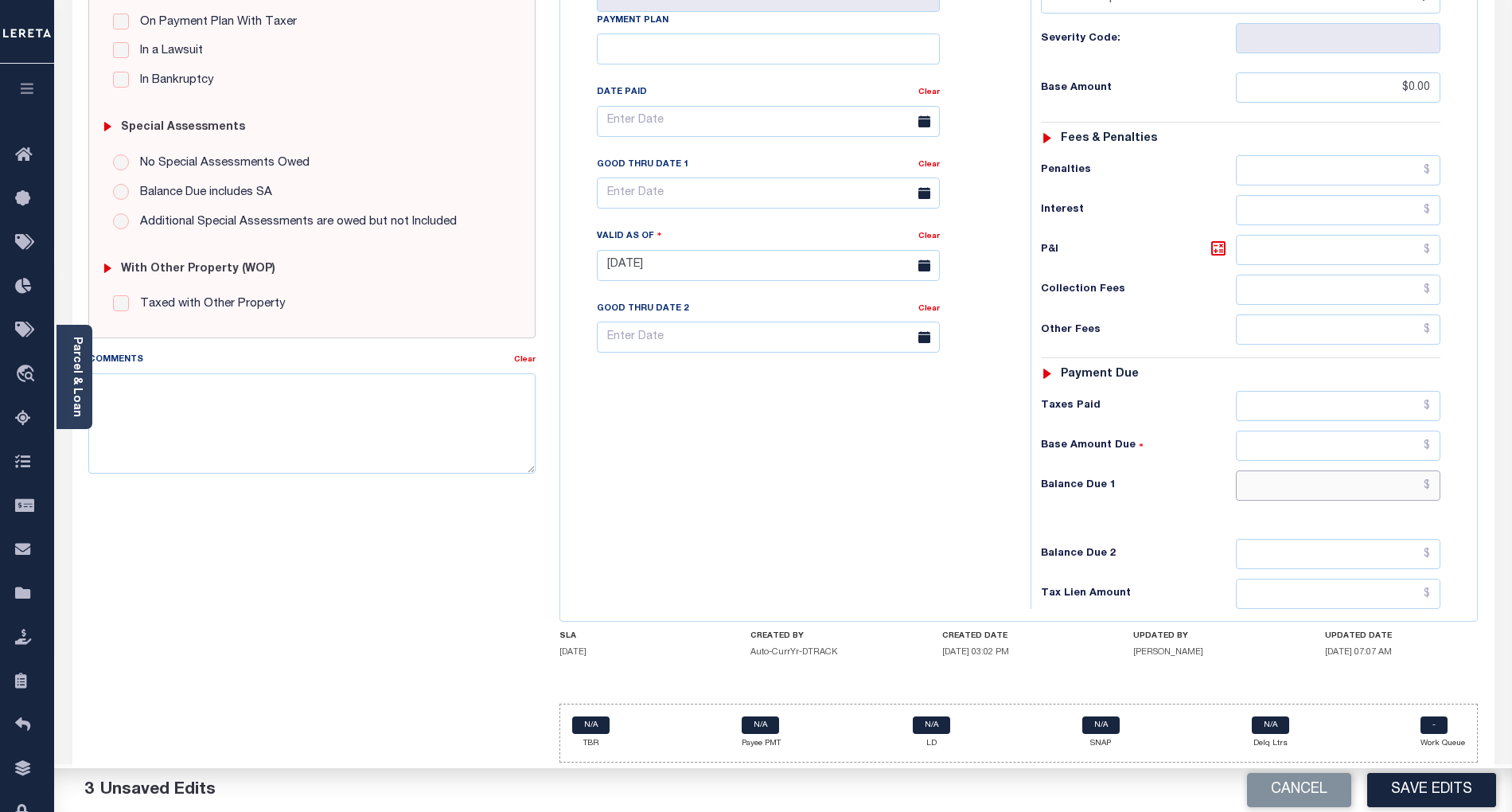
click at [1329, 490] on input "text" at bounding box center [1338, 485] width 205 height 30
type input "$0.00"
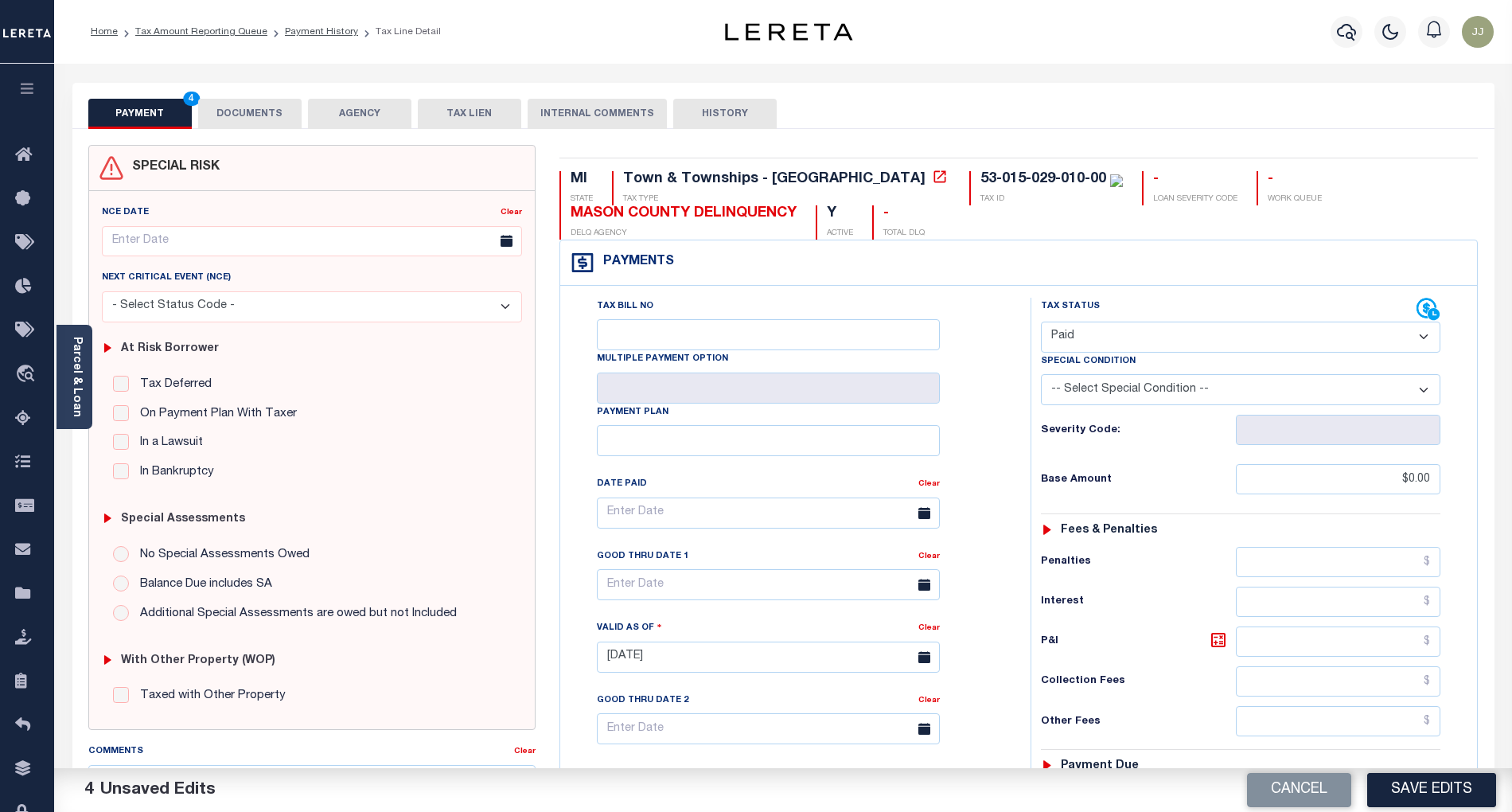
click at [248, 123] on button "DOCUMENTS" at bounding box center [250, 113] width 104 height 30
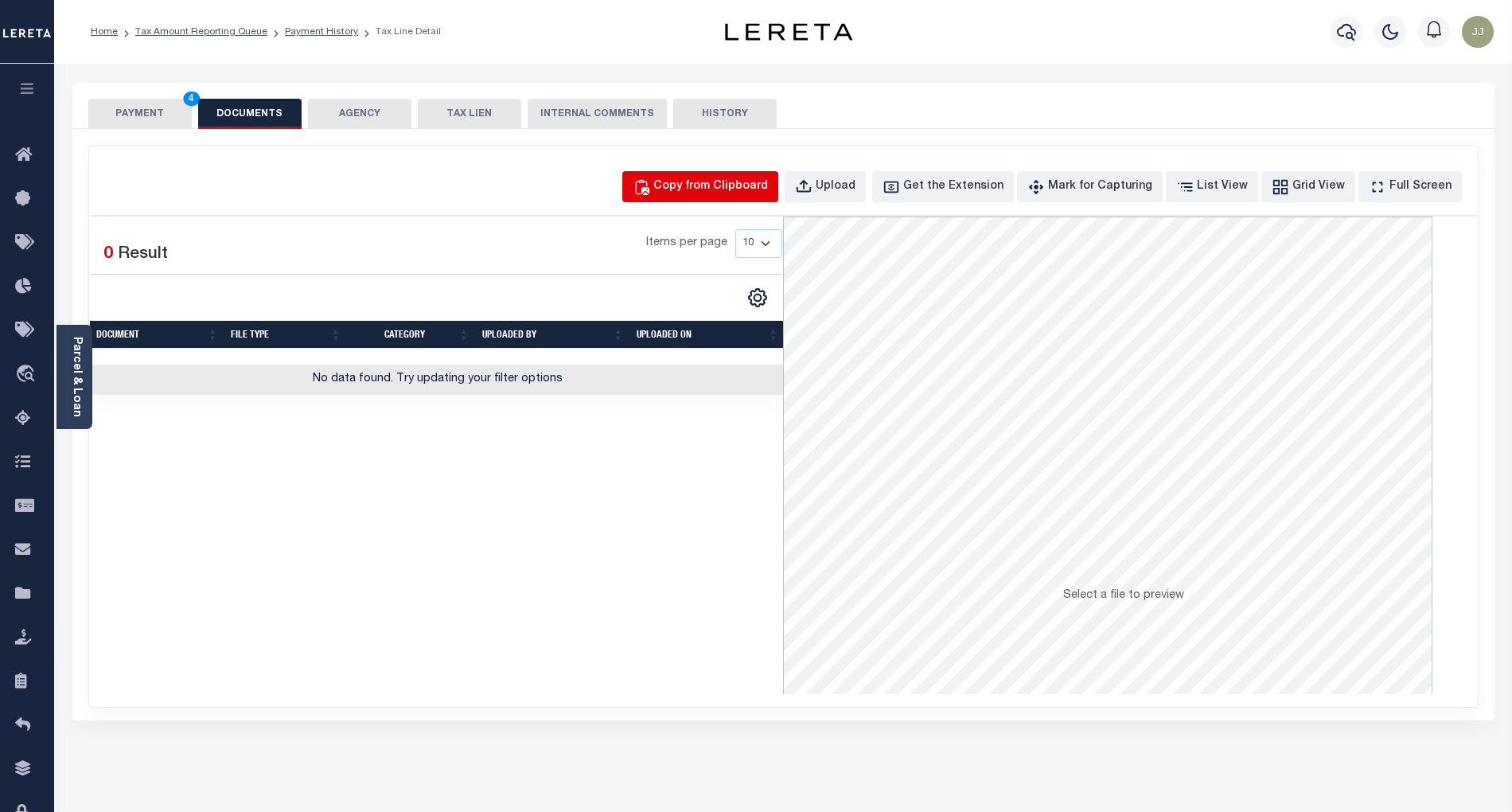
click at [735, 194] on div "Copy from Clipboard" at bounding box center [711, 187] width 115 height 17
select select "POP"
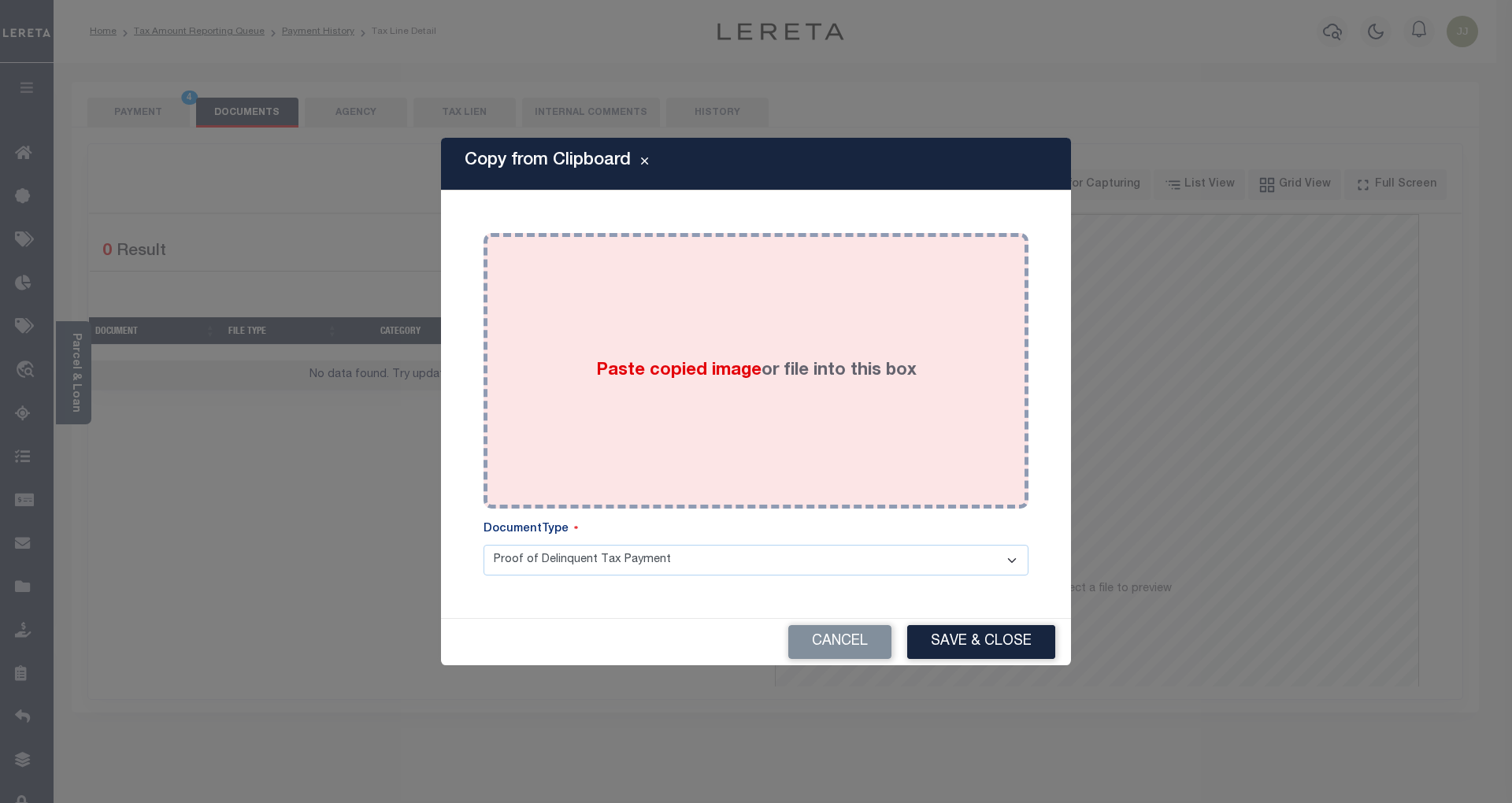
click at [702, 322] on div "Paste copied image or file into this box" at bounding box center [756, 370] width 521 height 252
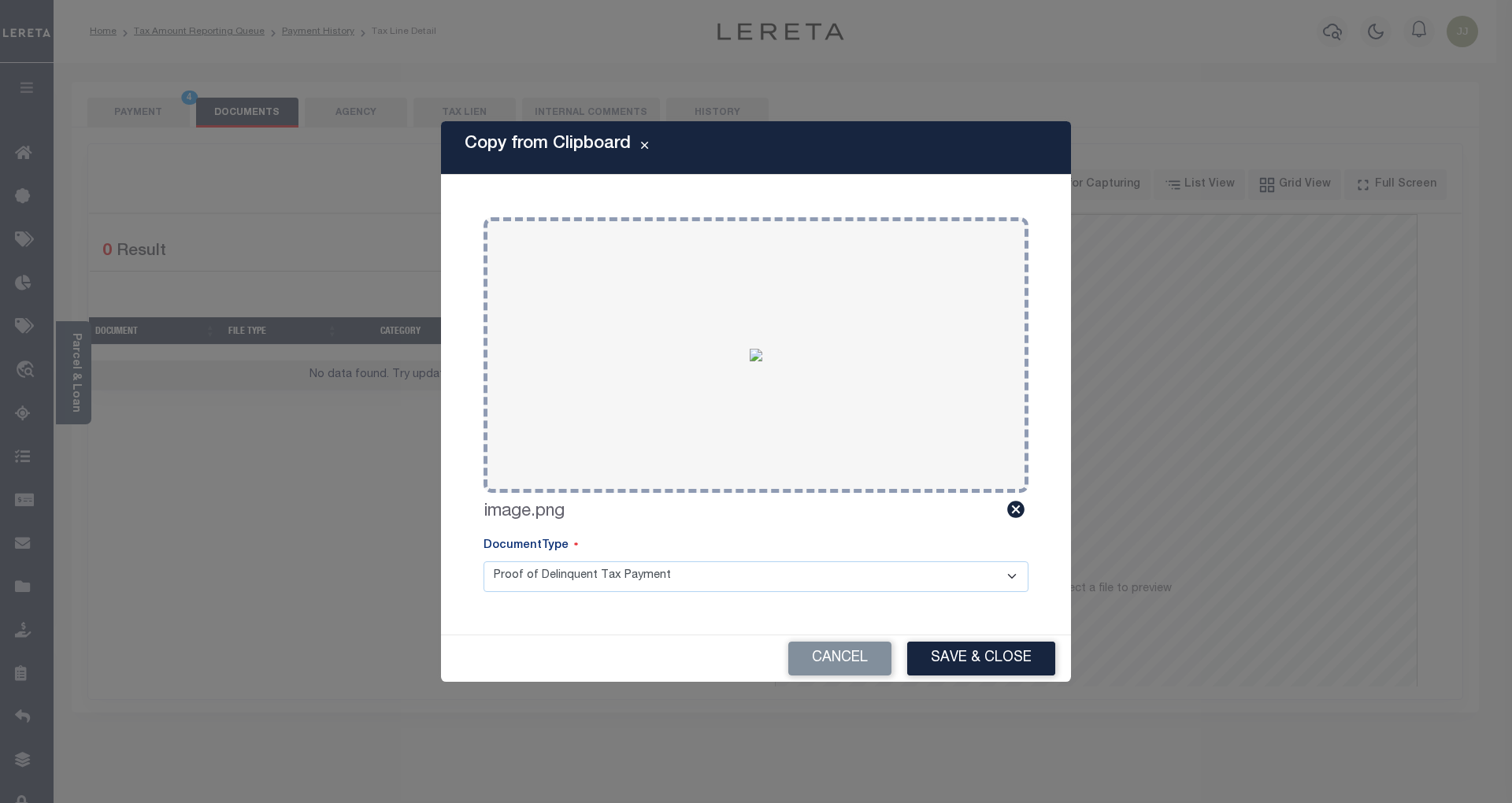
click at [997, 639] on div "Cancel Save & Close" at bounding box center [756, 658] width 630 height 47
click at [986, 645] on button "Save & Close" at bounding box center [981, 659] width 148 height 34
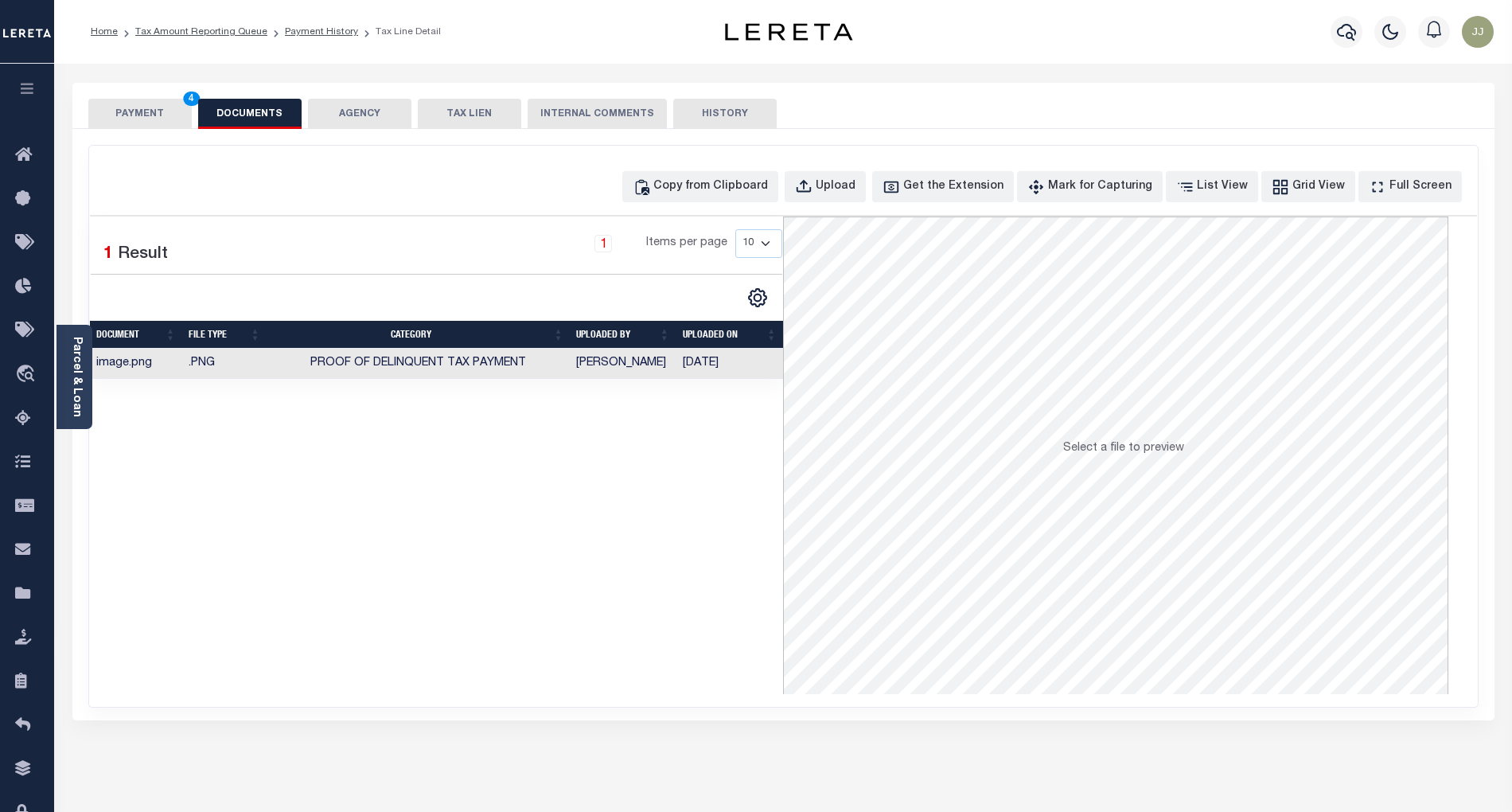
click at [122, 119] on button "PAYMENT 4" at bounding box center [140, 113] width 104 height 30
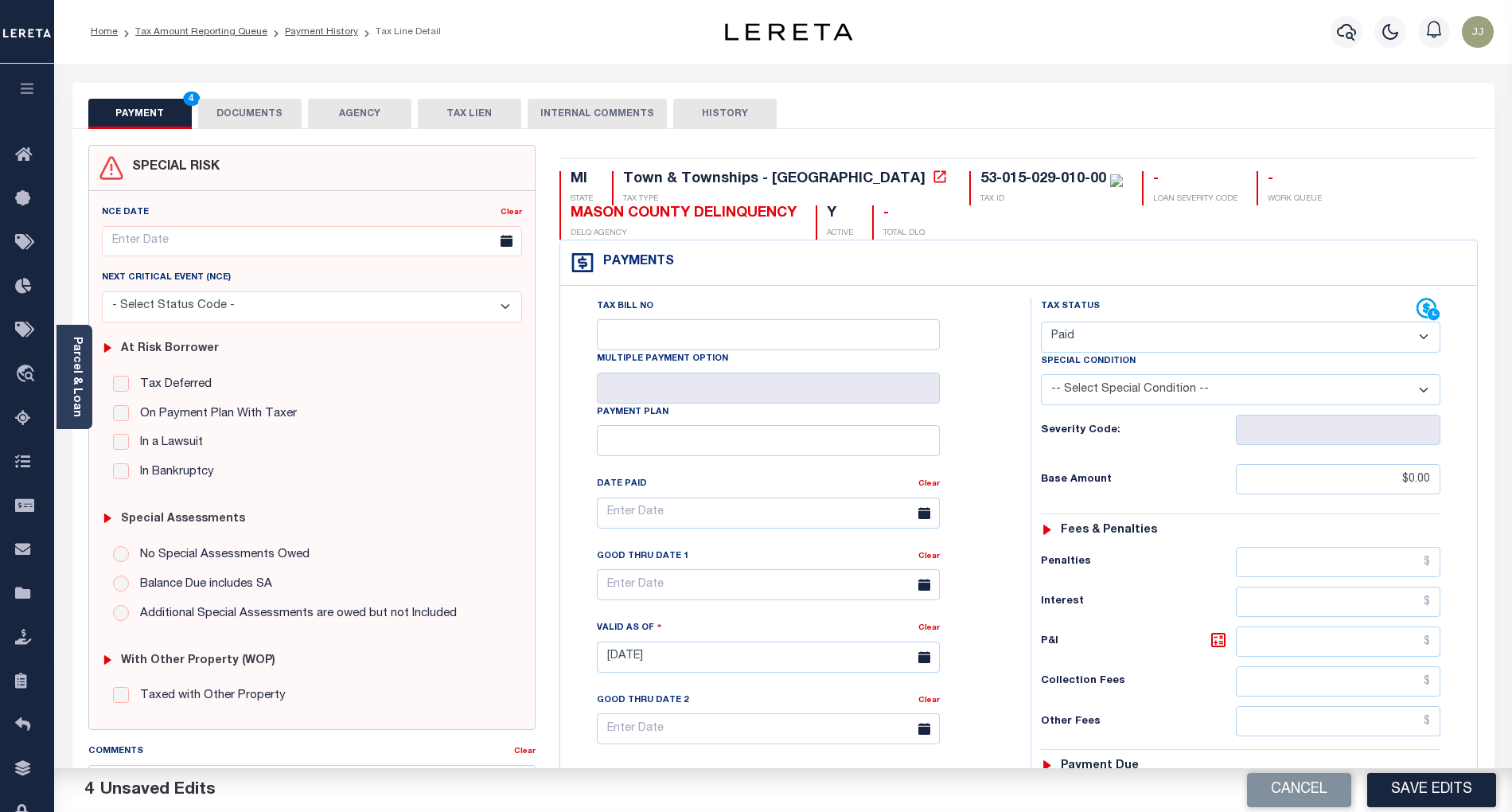
scroll to position [399, 0]
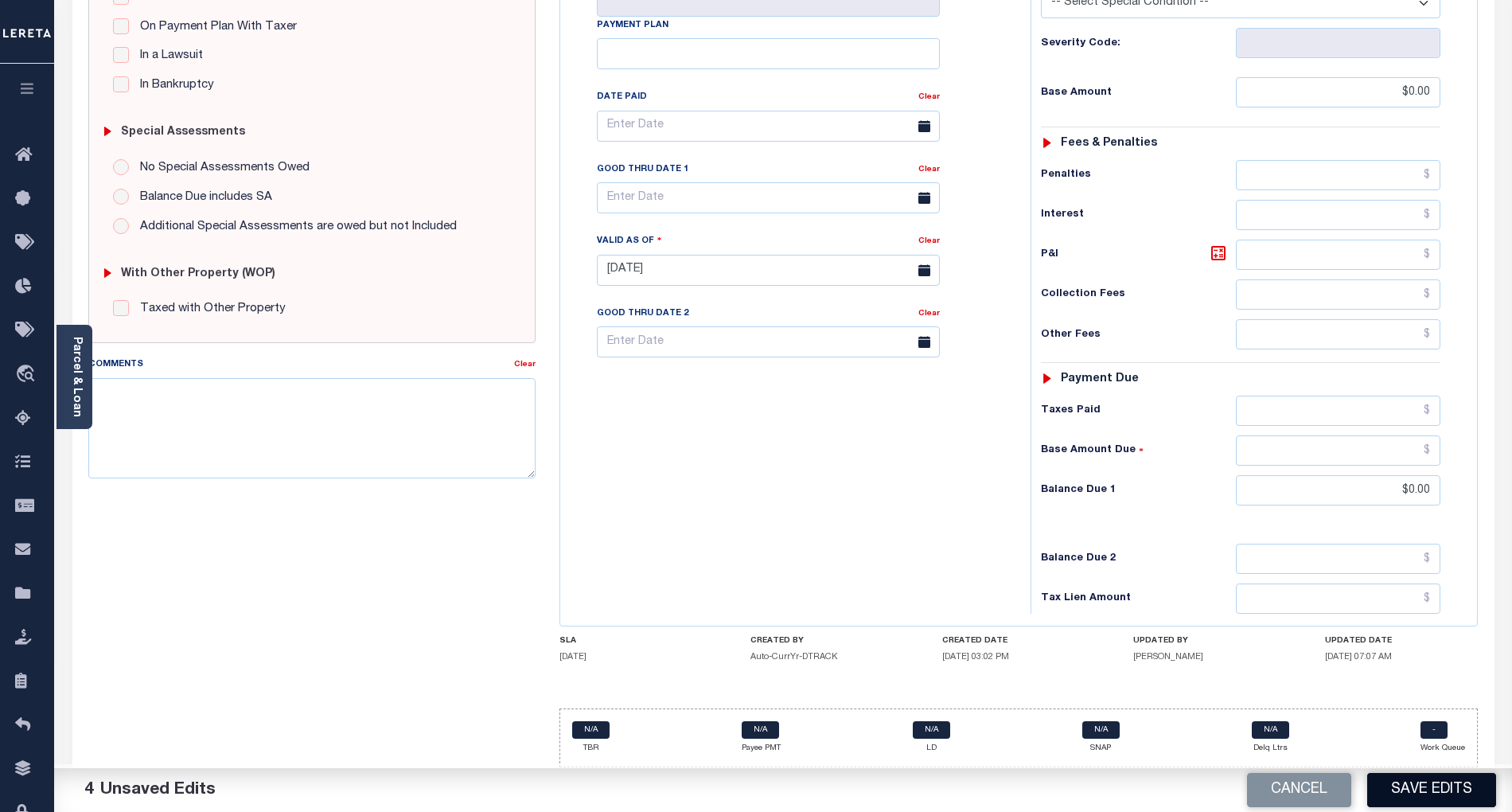
click at [1408, 796] on button "Save Edits" at bounding box center [1431, 791] width 129 height 34
checkbox input "false"
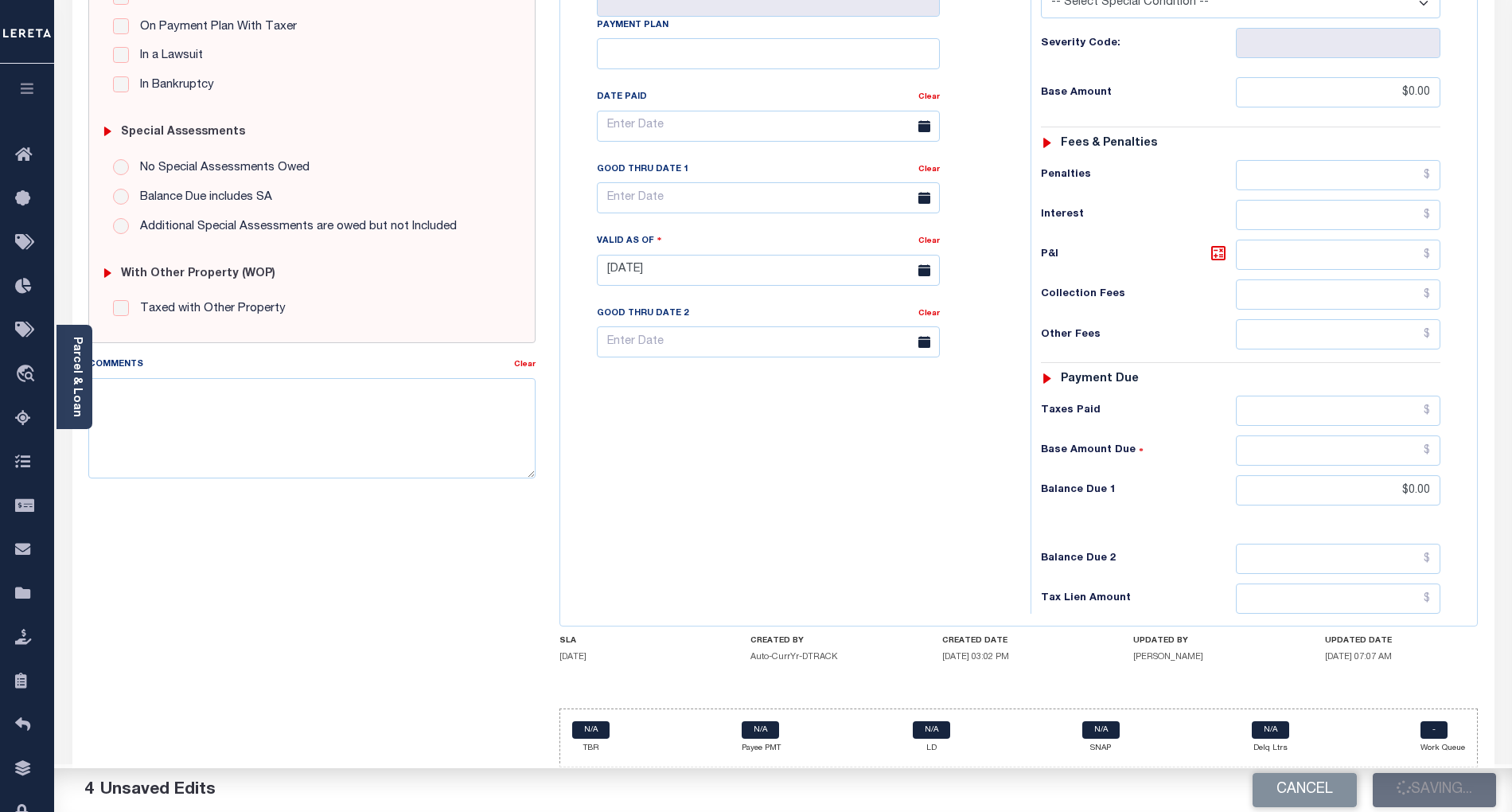
type input "$0"
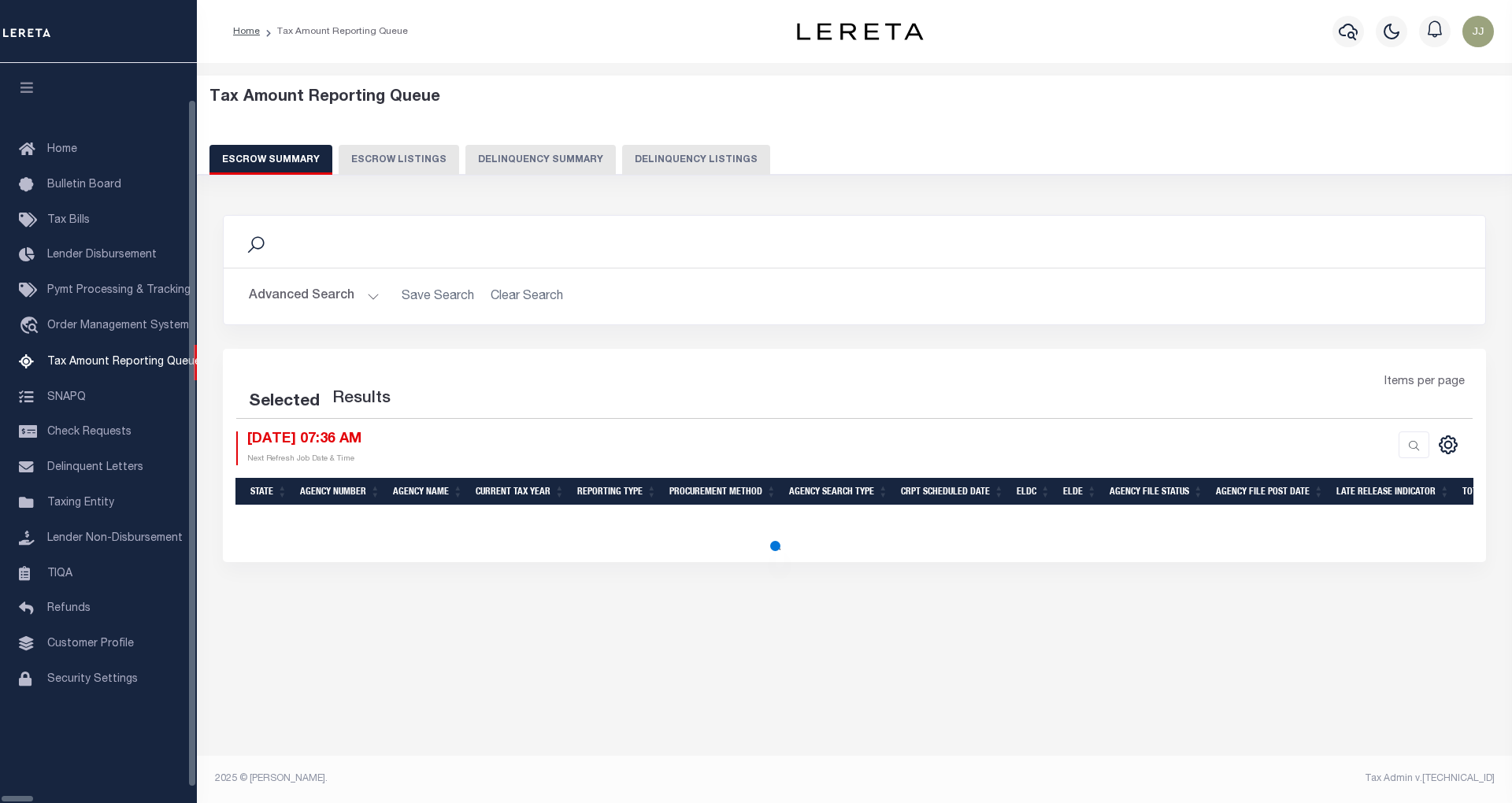
click at [627, 155] on button "Delinquency Listings" at bounding box center [696, 160] width 148 height 30
select select "MI"
select select "100"
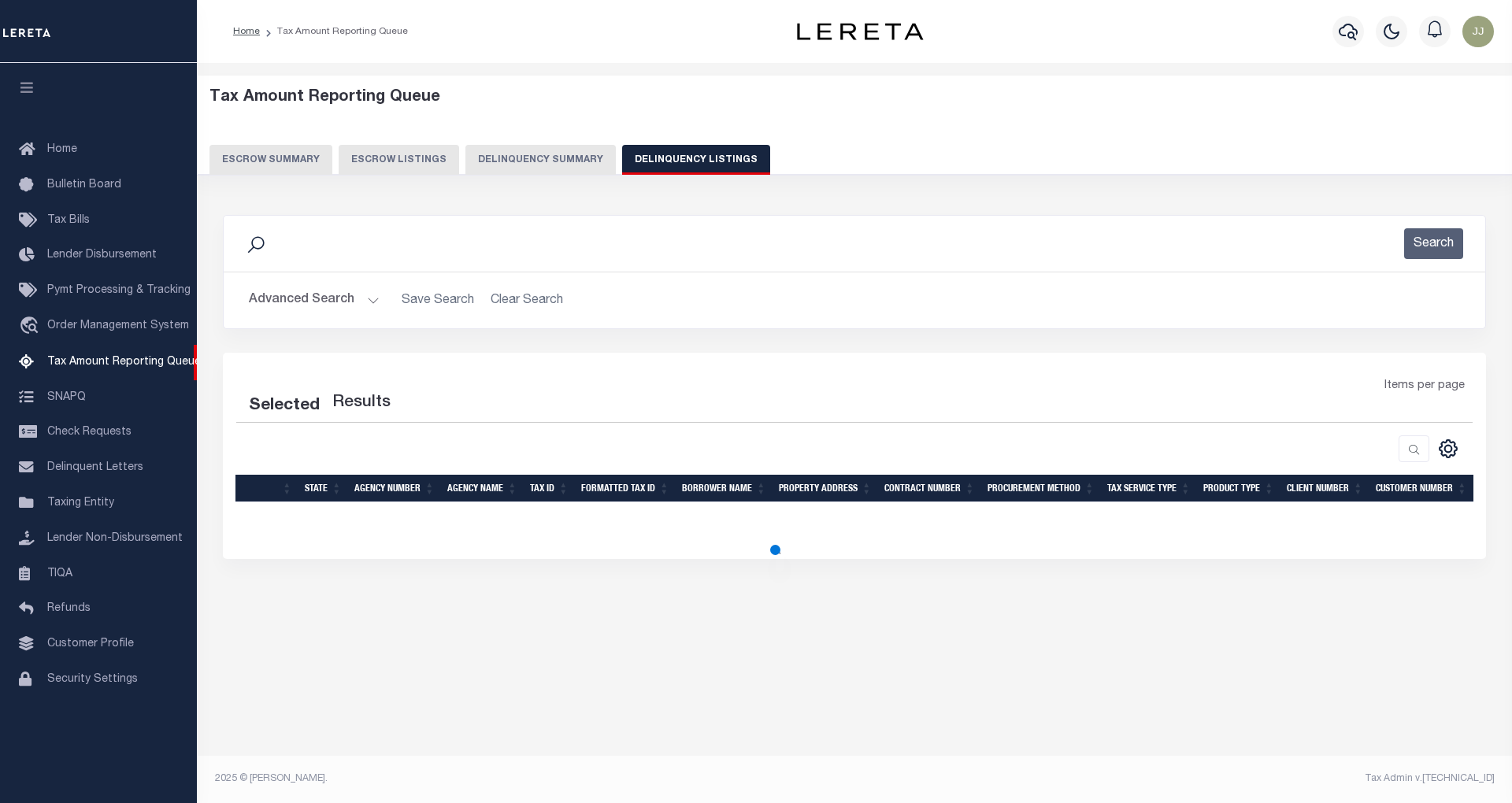
select select "100"
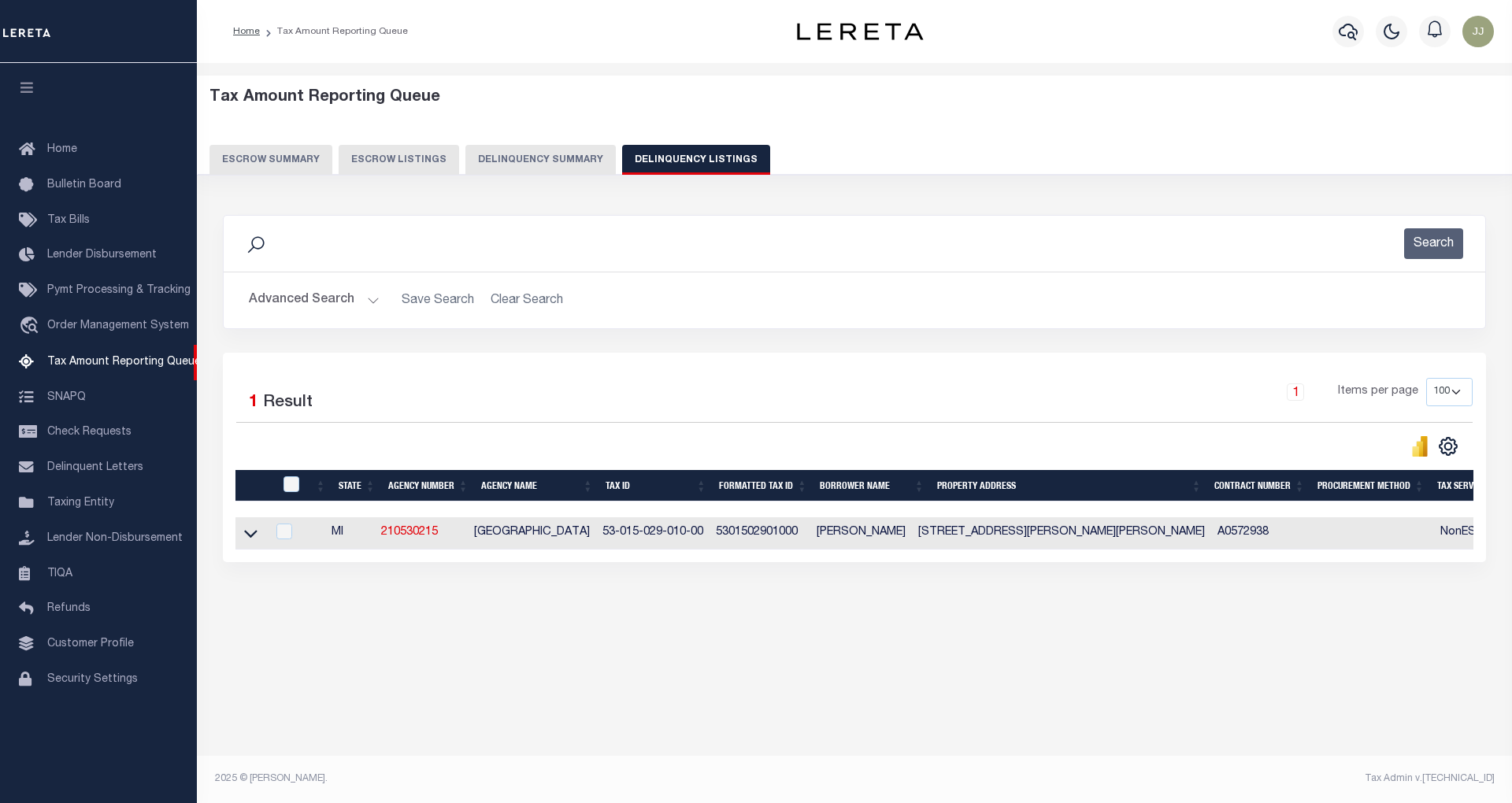
click at [352, 296] on button "Advanced Search" at bounding box center [314, 300] width 131 height 31
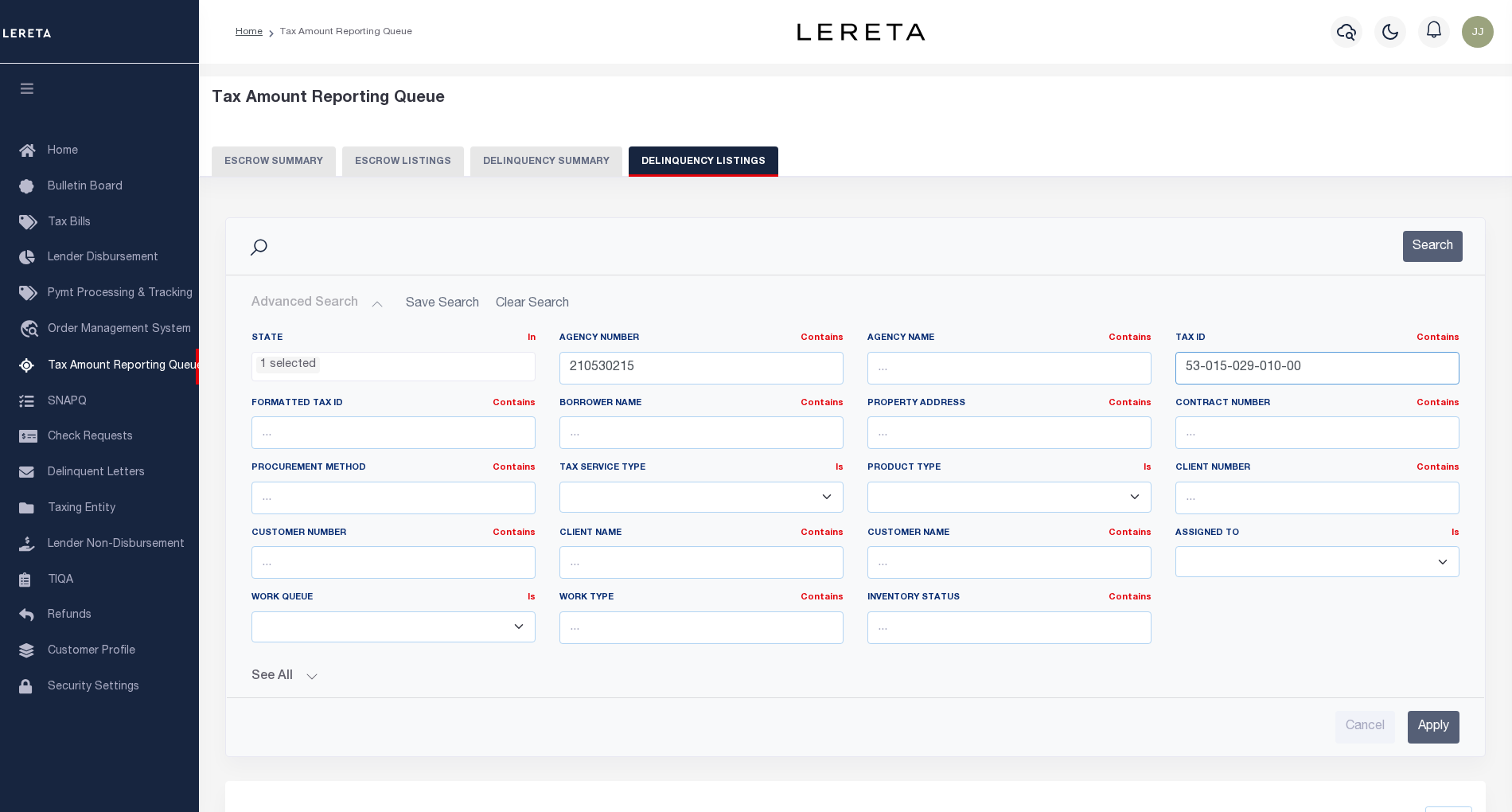
drag, startPoint x: 1326, startPoint y: 373, endPoint x: 1128, endPoint y: 371, distance: 198.0
click at [1128, 371] on div "State In In AK AL AR AZ CA CO CT DC DE FL GA GU HI IA ID IL IN KS KY LA MA MD M…" at bounding box center [856, 494] width 1232 height 324
paste input "2"
type input "53-015-029-010-20"
click at [1436, 257] on button "Search" at bounding box center [1433, 246] width 60 height 31
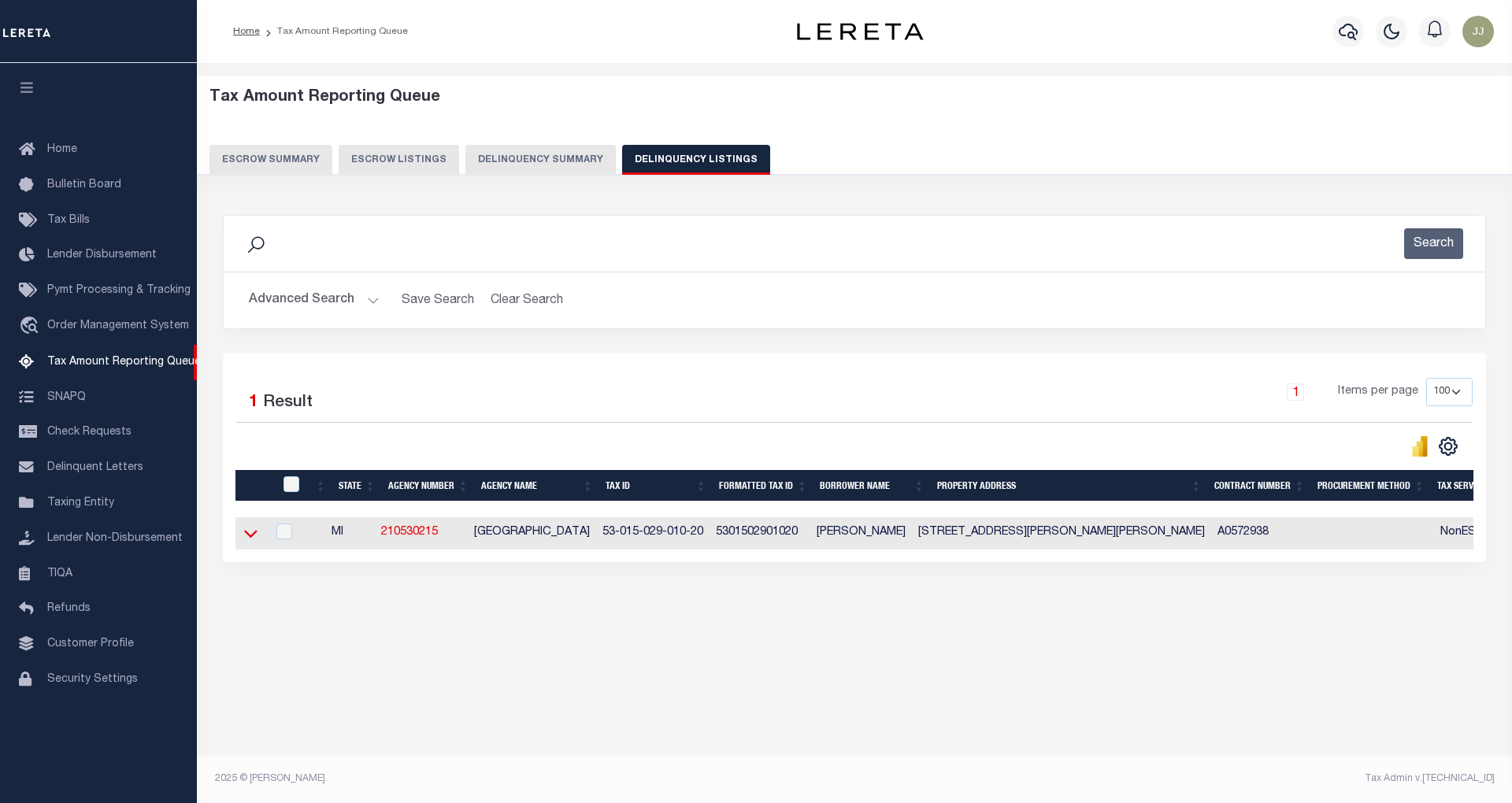
click at [249, 536] on icon at bounding box center [250, 533] width 14 height 16
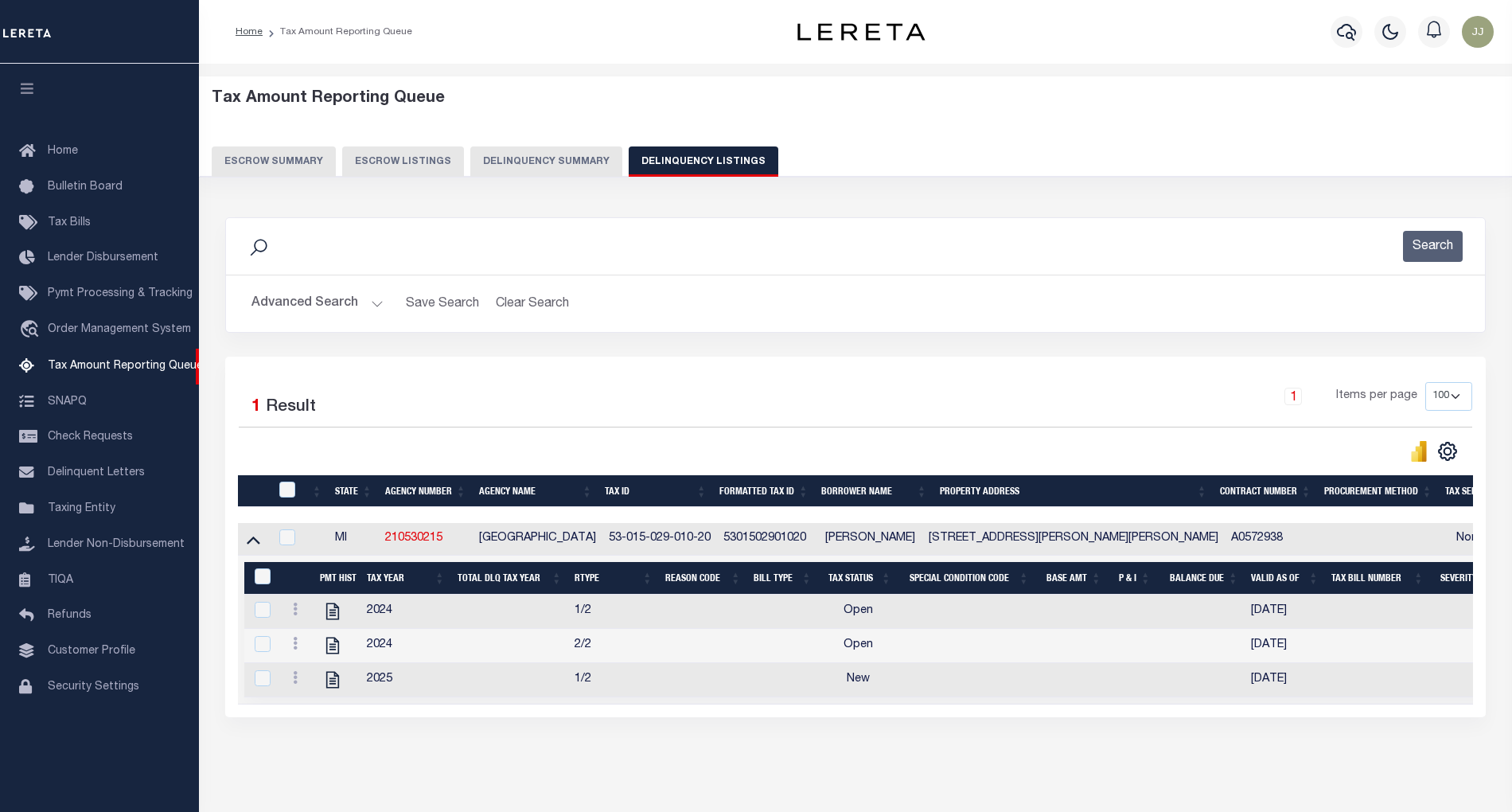
scroll to position [68, 0]
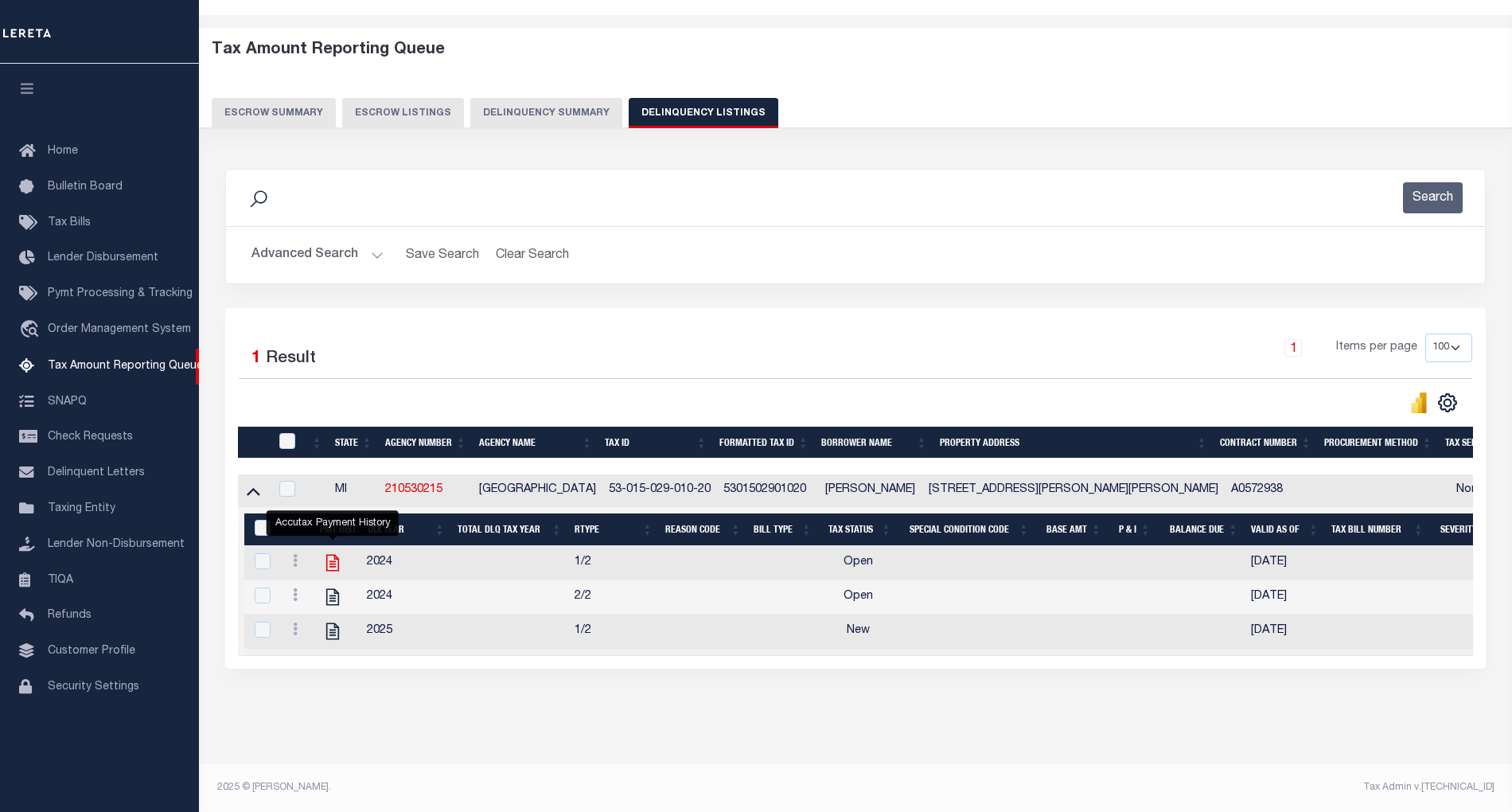
click at [338, 554] on icon "" at bounding box center [332, 562] width 13 height 16
checkbox input "true"
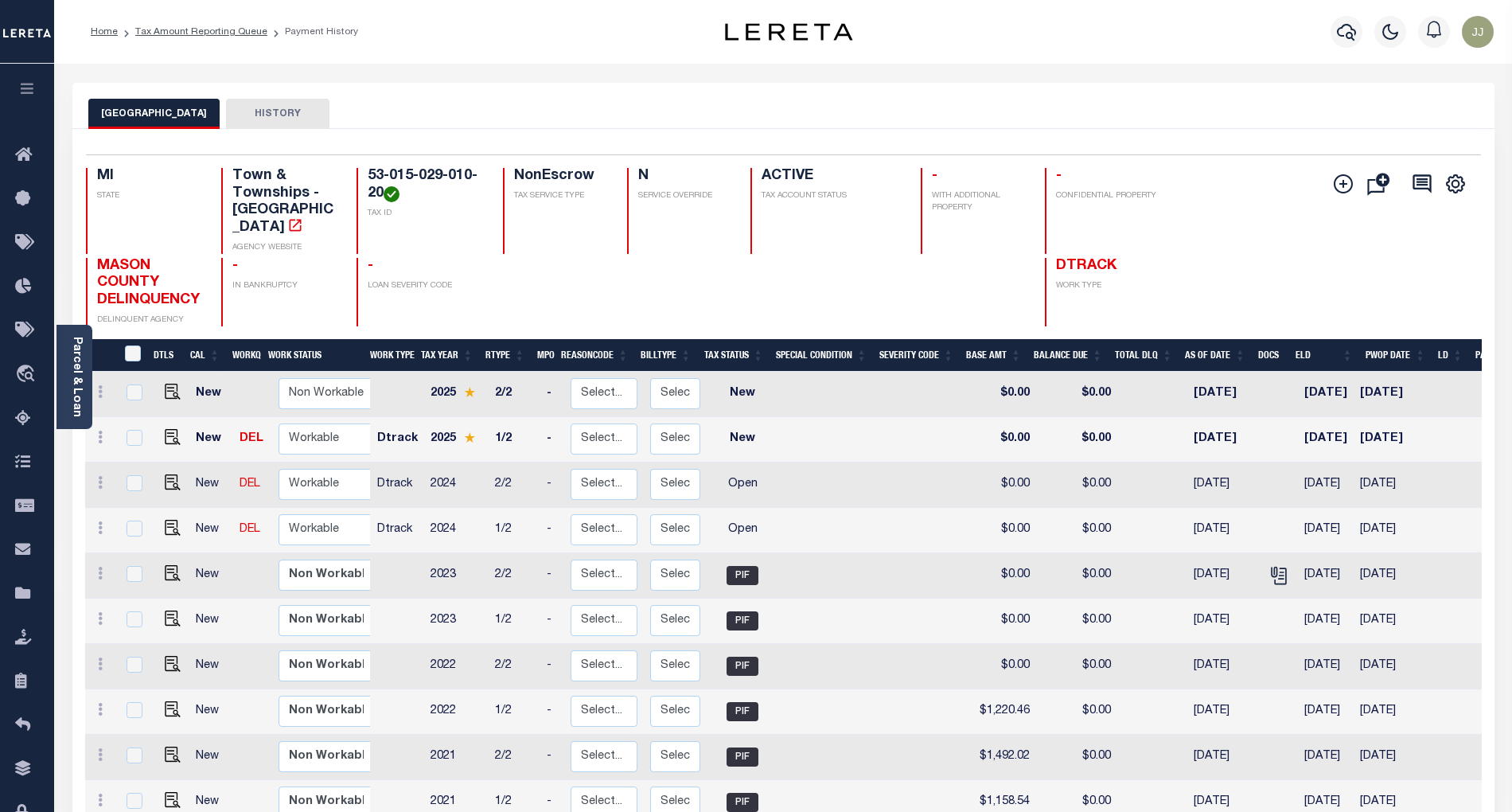
drag, startPoint x: 749, startPoint y: 3, endPoint x: 1026, endPoint y: 112, distance: 297.7
click at [1026, 112] on div "VICTORY TOWNSHIP HISTORY" at bounding box center [783, 113] width 1390 height 29
click at [335, 522] on select "Non Workable Workable" at bounding box center [326, 530] width 95 height 31
checkbox input "true"
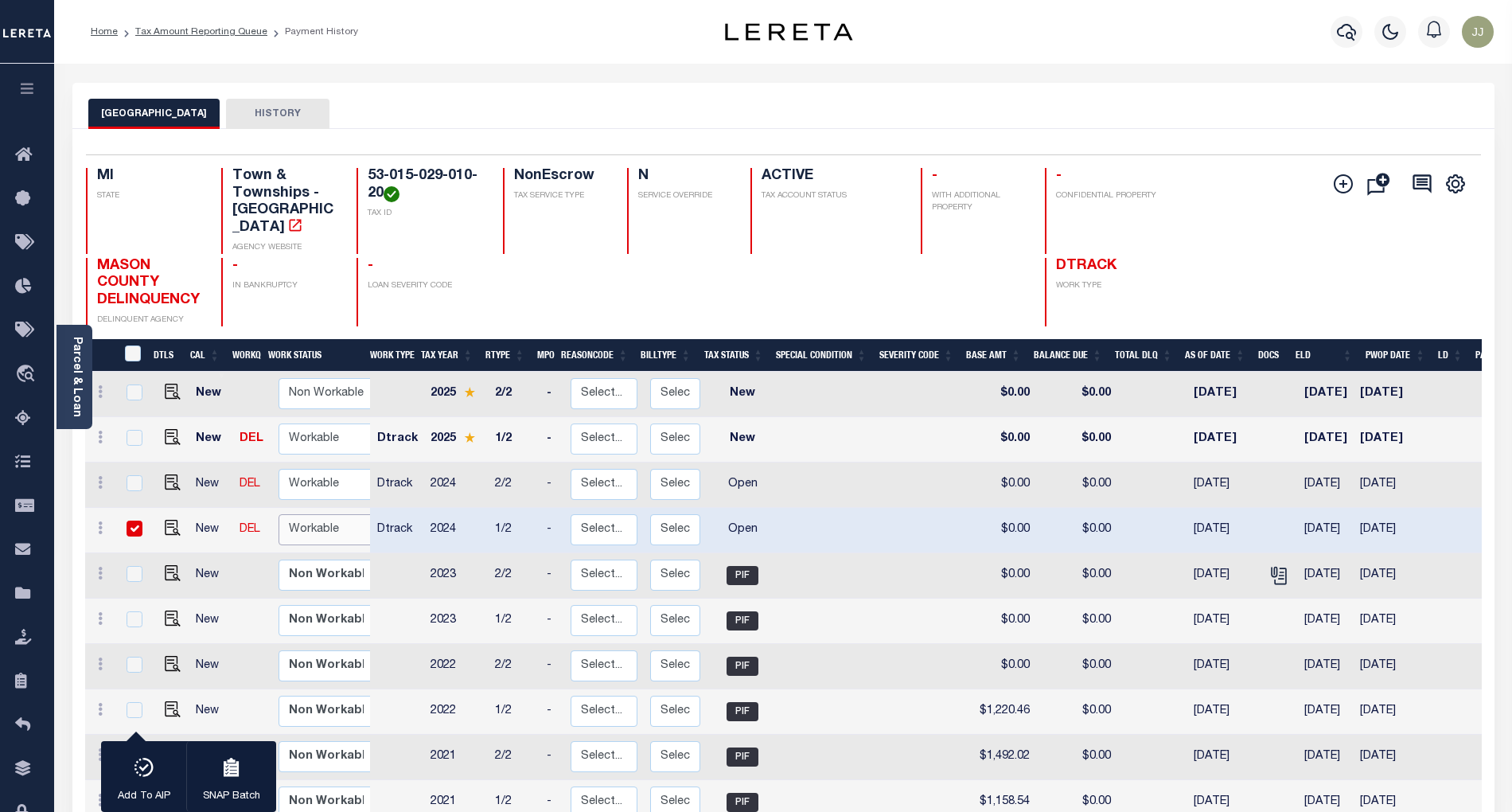
select select "true"
click at [279, 514] on select "Non Workable Workable" at bounding box center [326, 530] width 95 height 31
checkbox input "false"
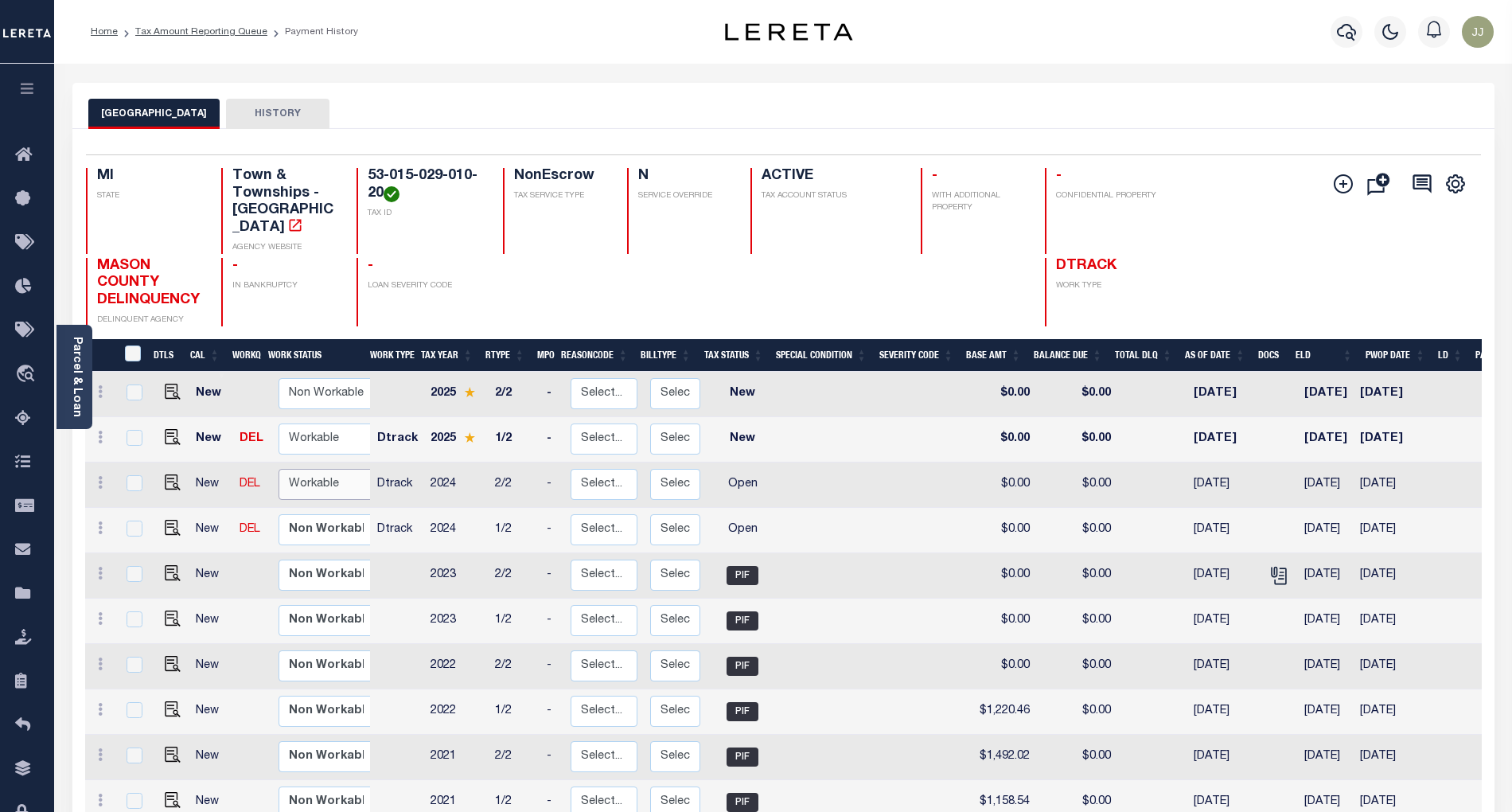
click at [306, 469] on select "Non Workable Workable" at bounding box center [326, 484] width 95 height 31
checkbox input "true"
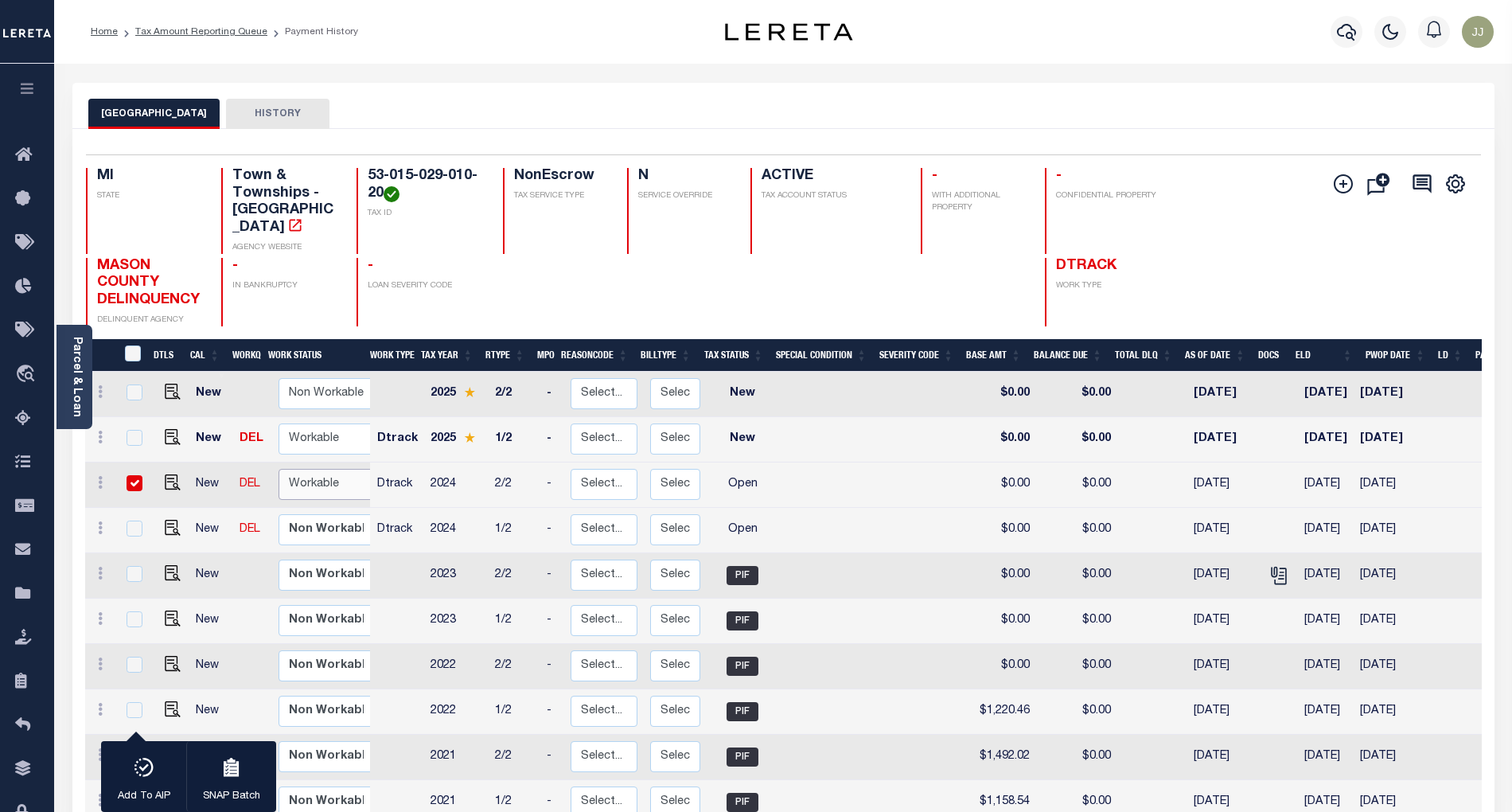
select select "true"
click at [279, 469] on select "Non Workable Workable" at bounding box center [326, 484] width 95 height 31
checkbox input "false"
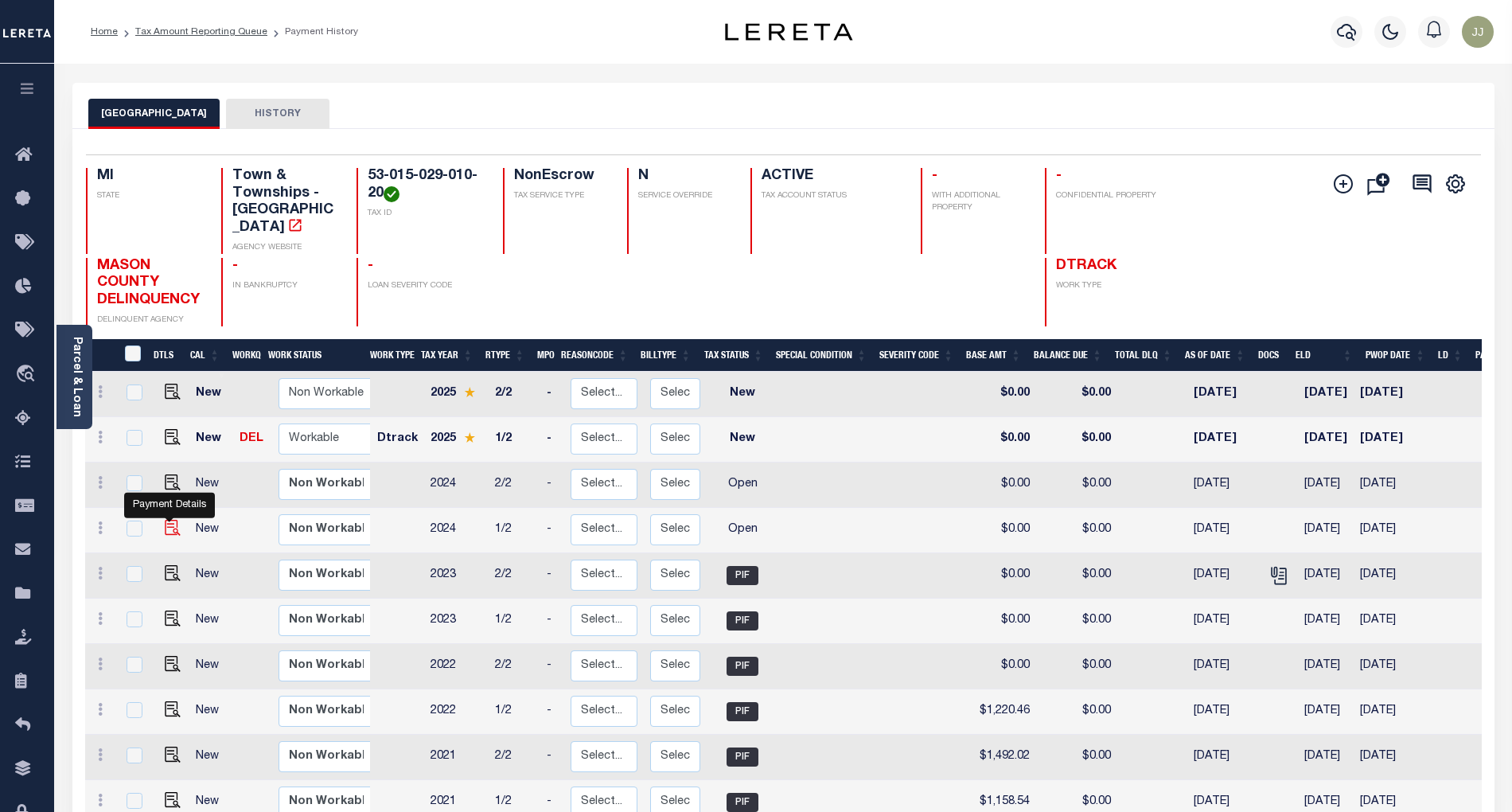
click at [165, 520] on img "" at bounding box center [172, 528] width 16 height 16
checkbox input "true"
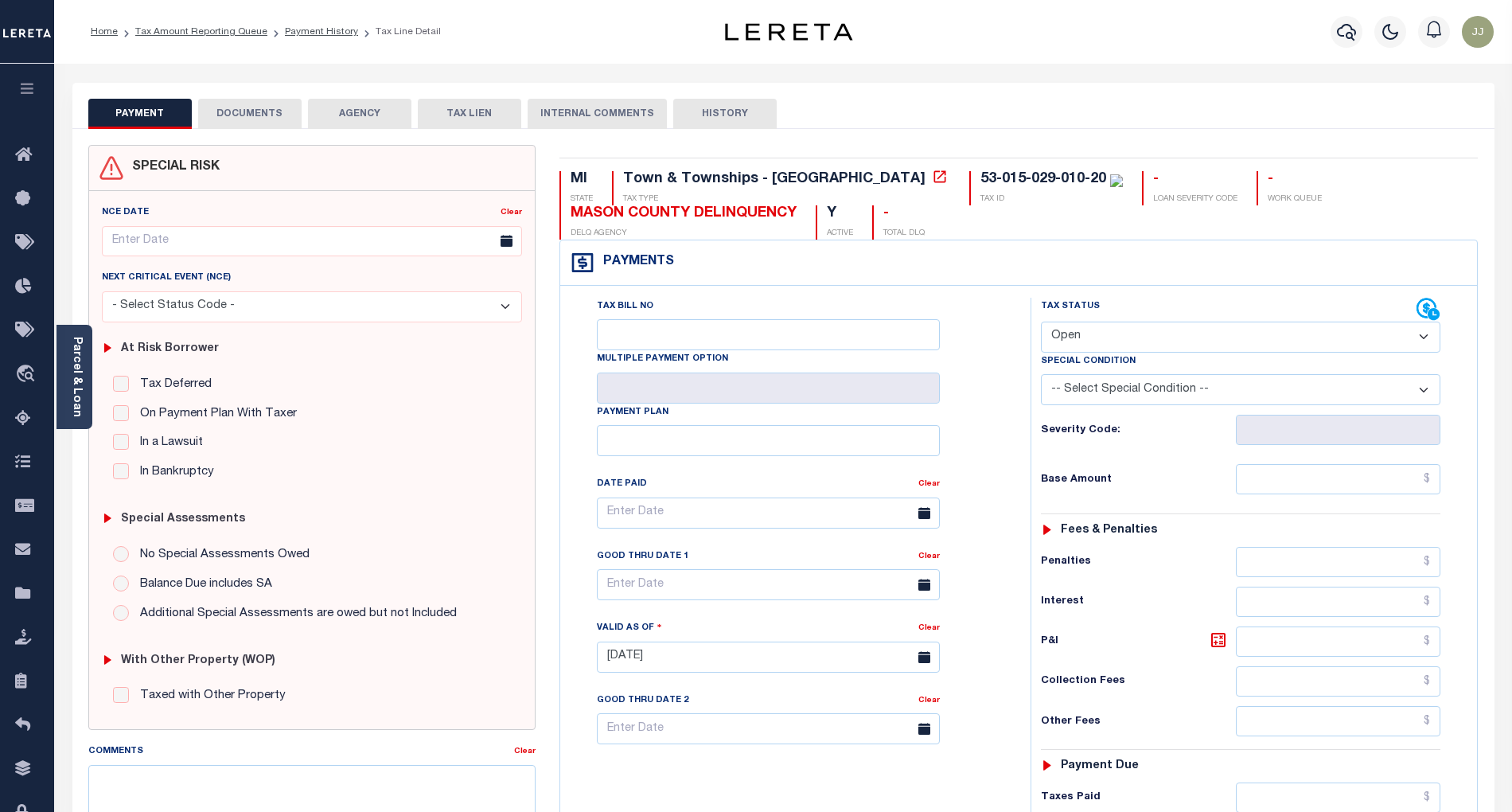
click at [1112, 331] on select "- Select Status Code - Open Due/Unpaid Paid Incomplete No Tax Due Internal Refu…" at bounding box center [1241, 337] width 400 height 31
select select "PYD"
click at [1041, 324] on select "- Select Status Code - Open Due/Unpaid Paid Incomplete No Tax Due Internal Refu…" at bounding box center [1241, 337] width 400 height 31
type input "[DATE]"
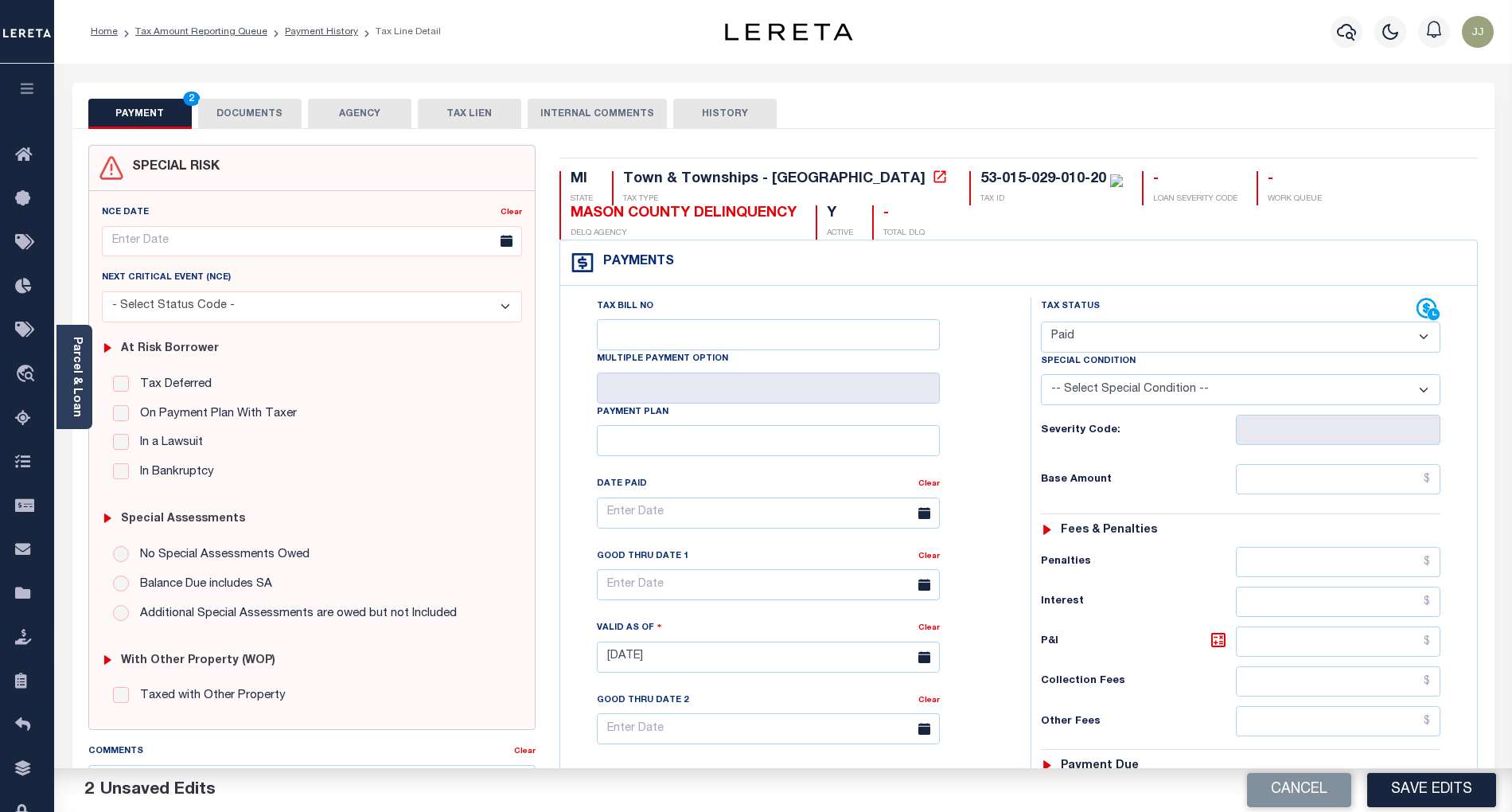
click at [233, 119] on button "DOCUMENTS" at bounding box center [250, 113] width 104 height 30
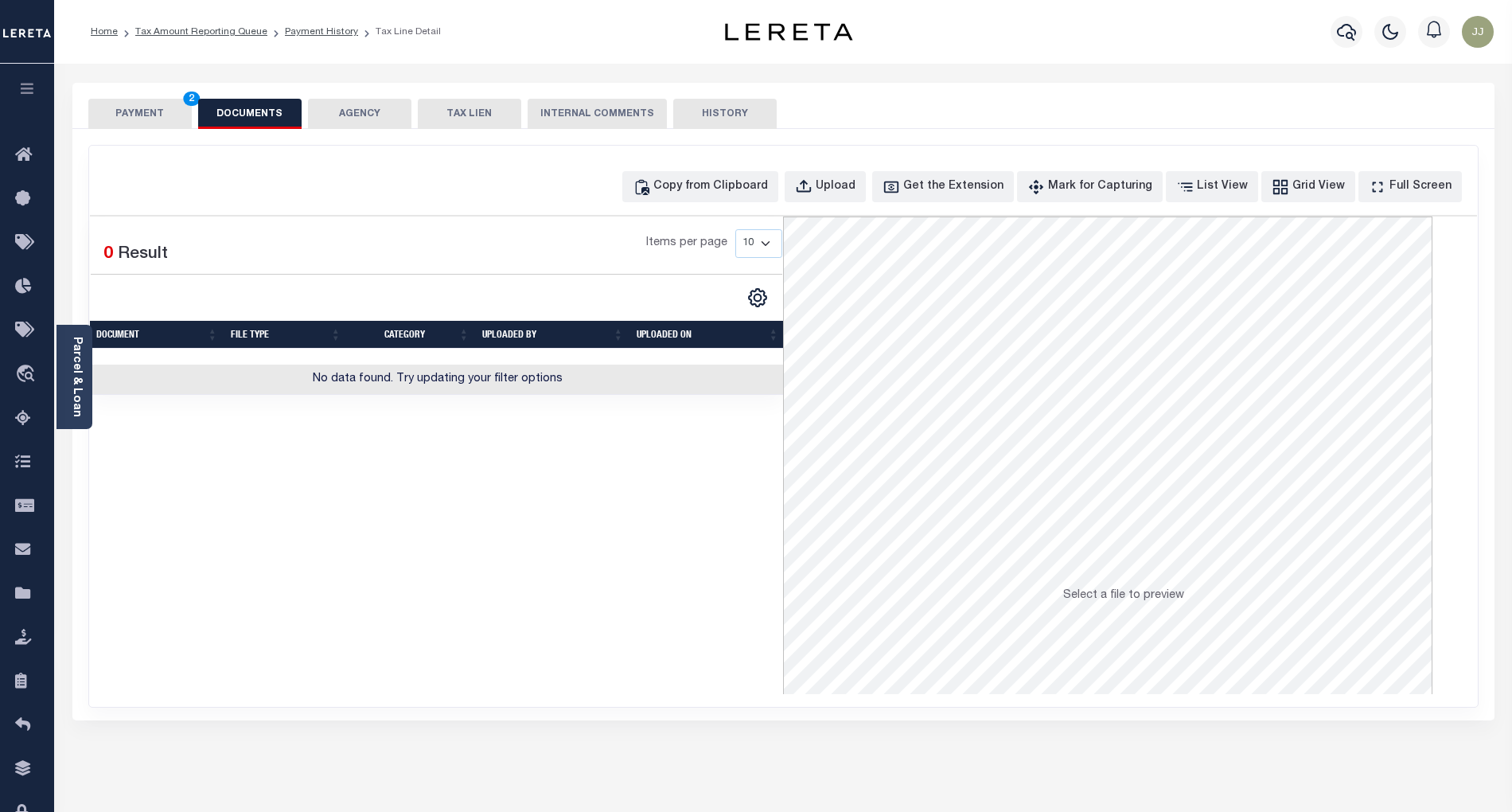
click at [159, 121] on button "PAYMENT 2" at bounding box center [140, 113] width 104 height 30
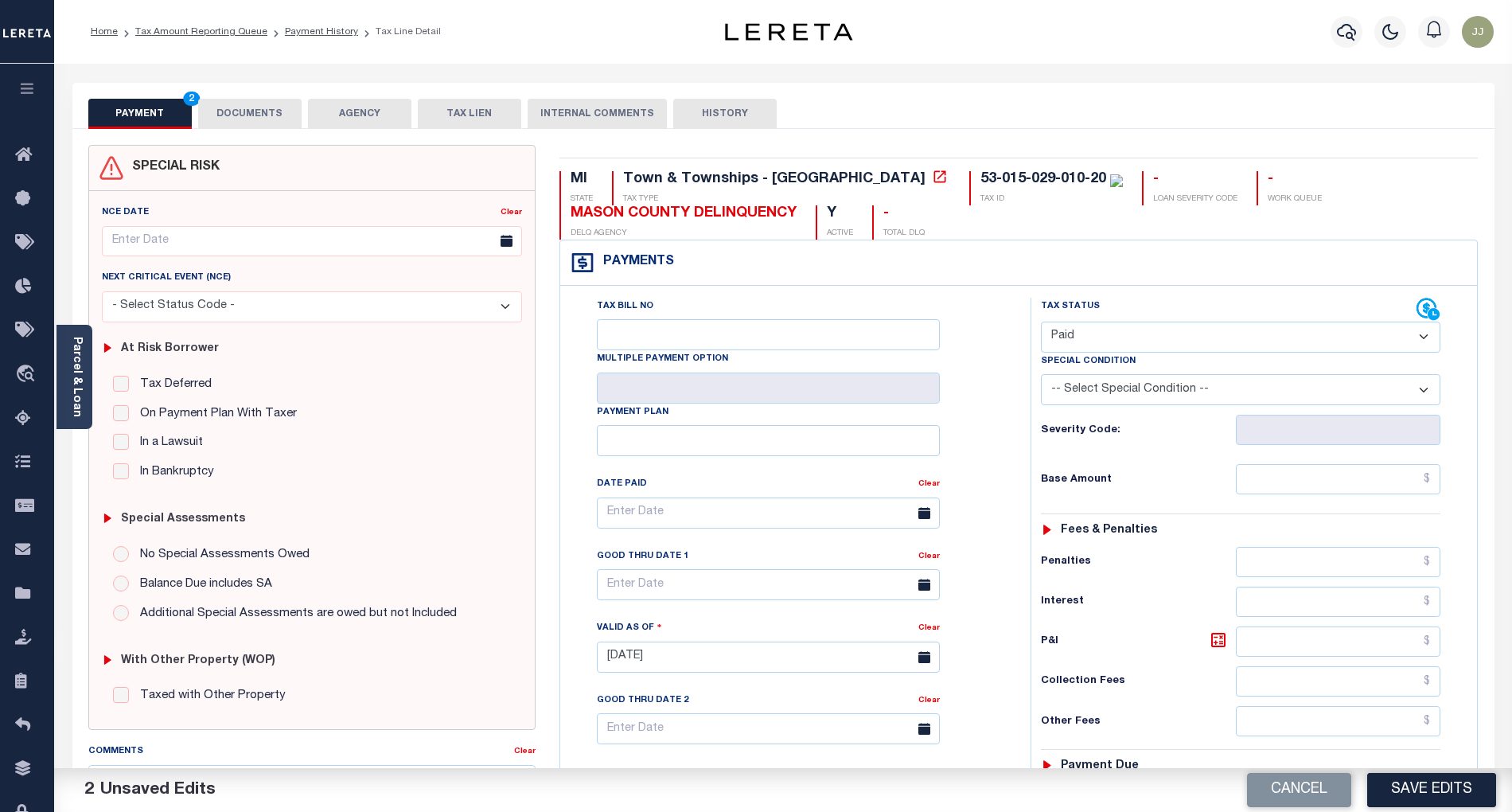
scroll to position [399, 0]
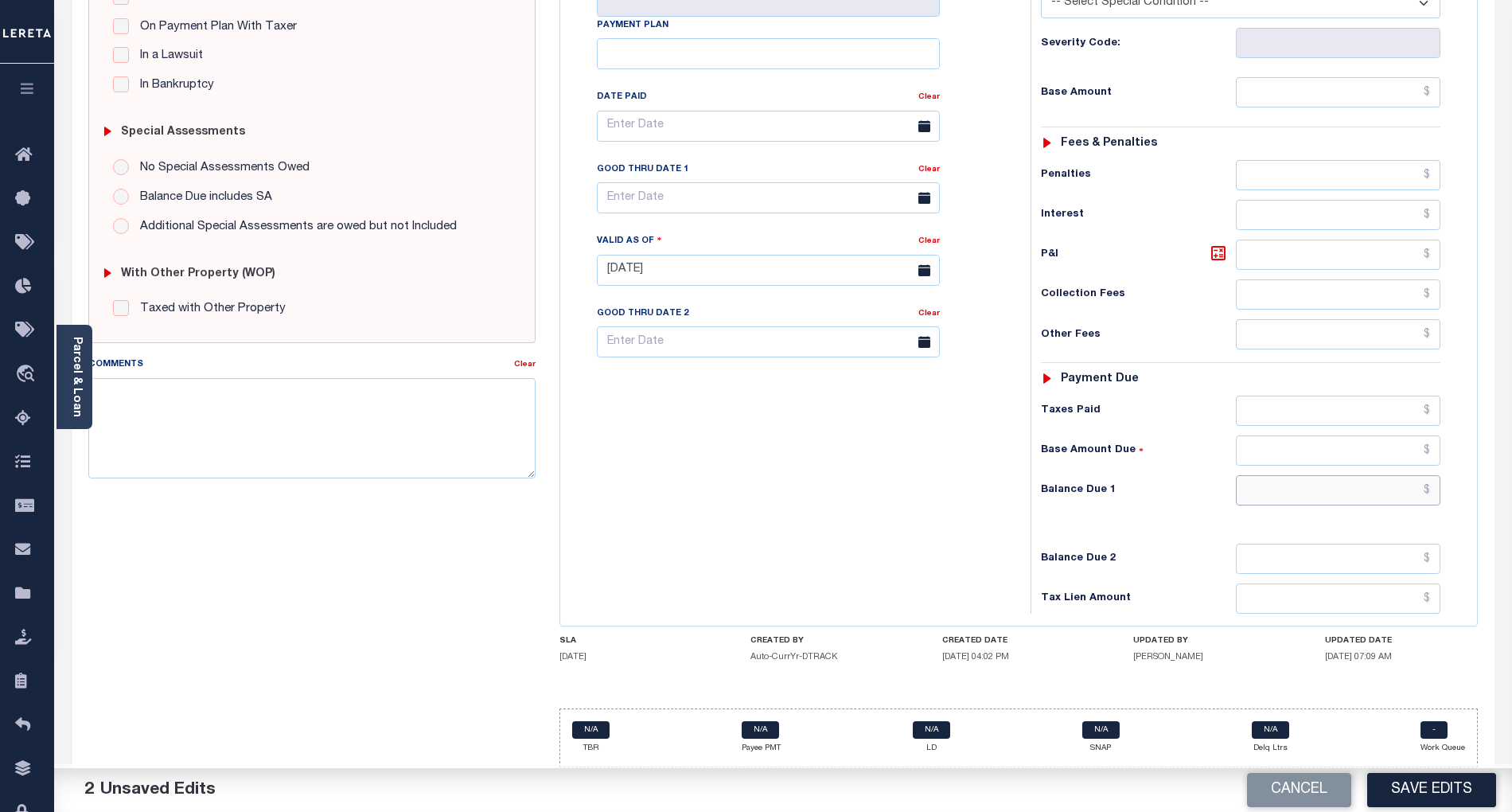
click at [1370, 500] on input "text" at bounding box center [1338, 490] width 205 height 30
type input "$0.00"
click at [1411, 786] on button "Save Edits" at bounding box center [1431, 791] width 129 height 34
checkbox input "false"
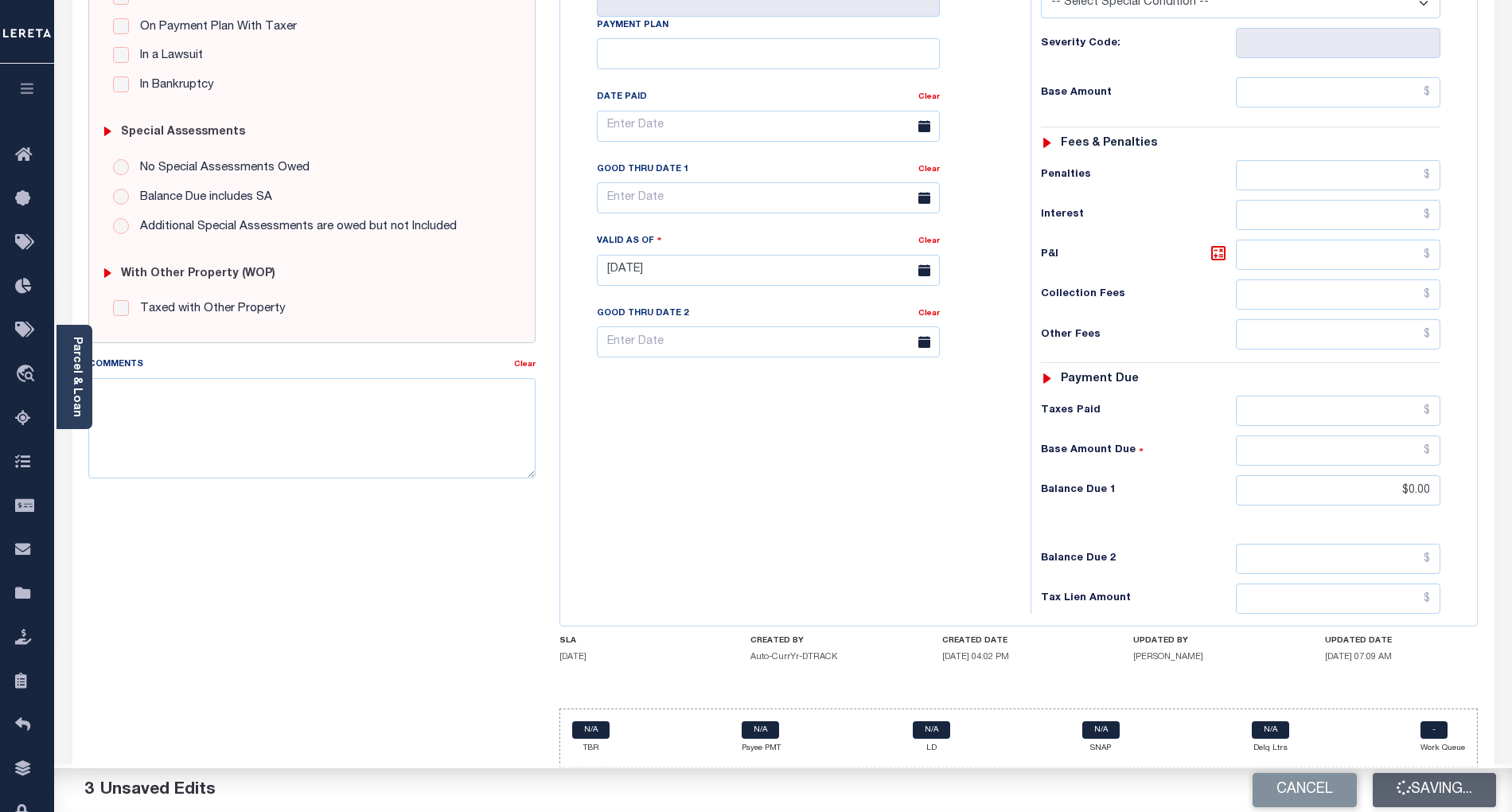
checkbox input "false"
type input "$0"
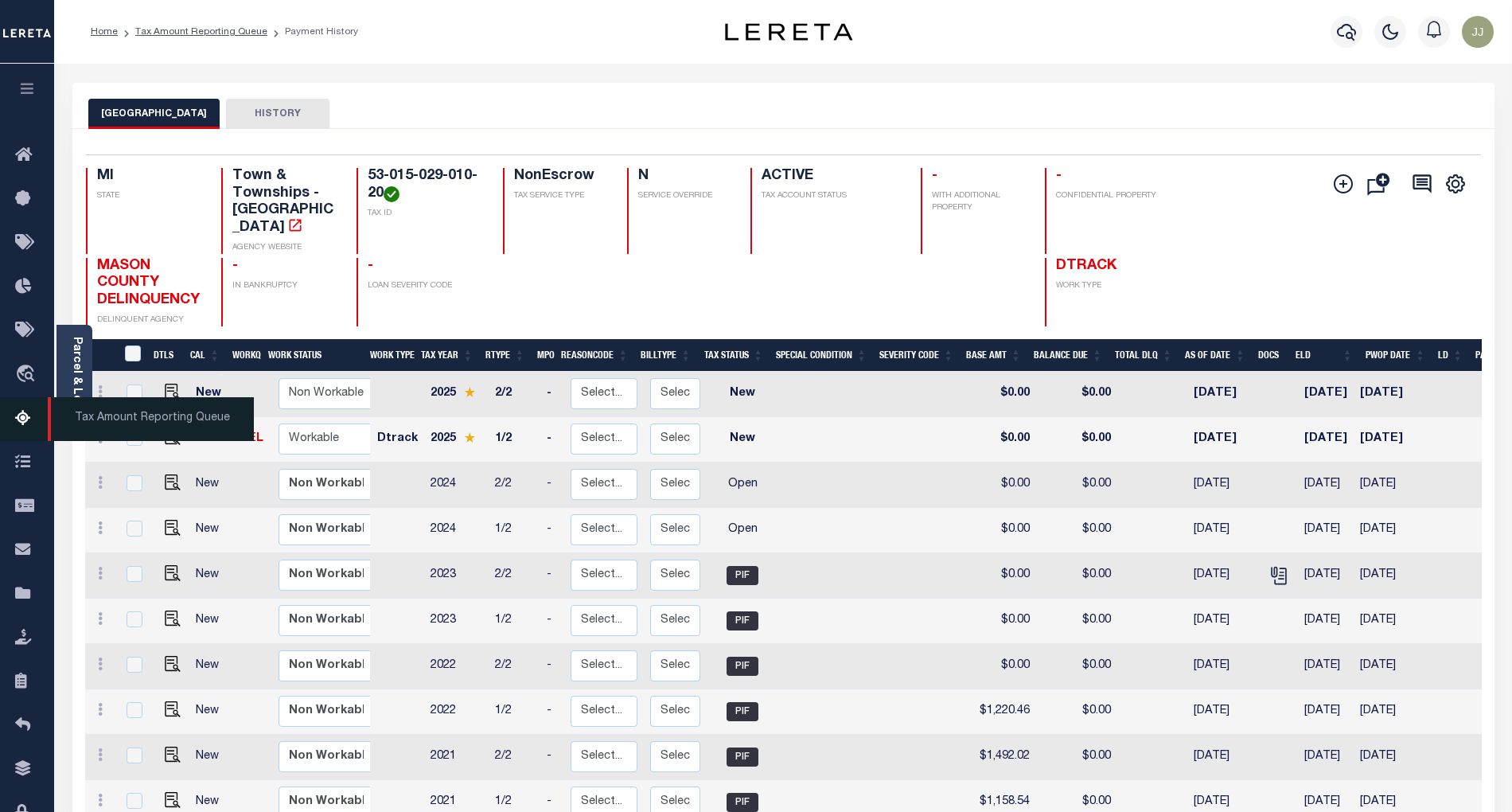
click at [27, 421] on icon at bounding box center [28, 419] width 26 height 20
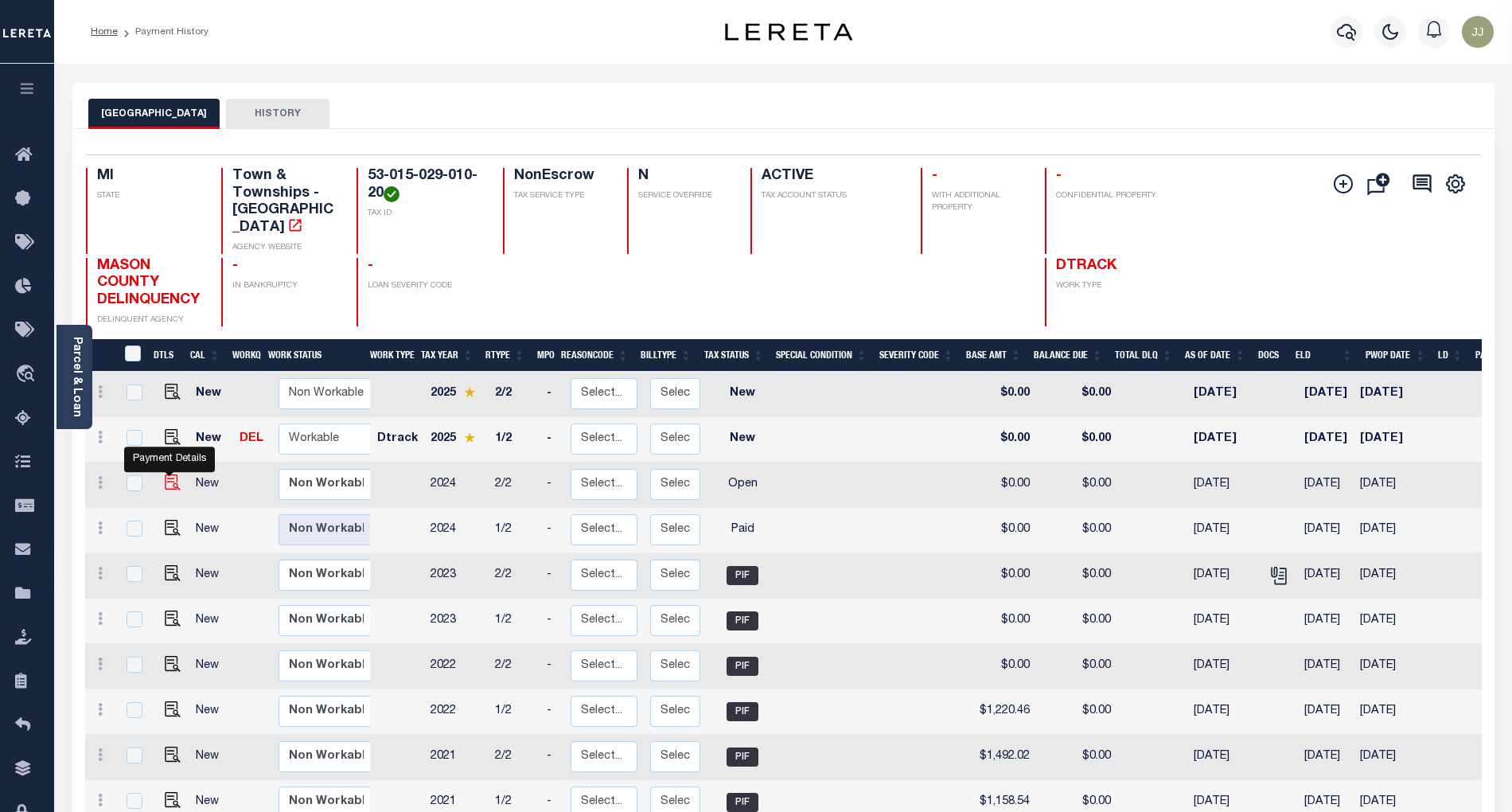
click at [172, 475] on img "" at bounding box center [172, 482] width 16 height 16
checkbox input "true"
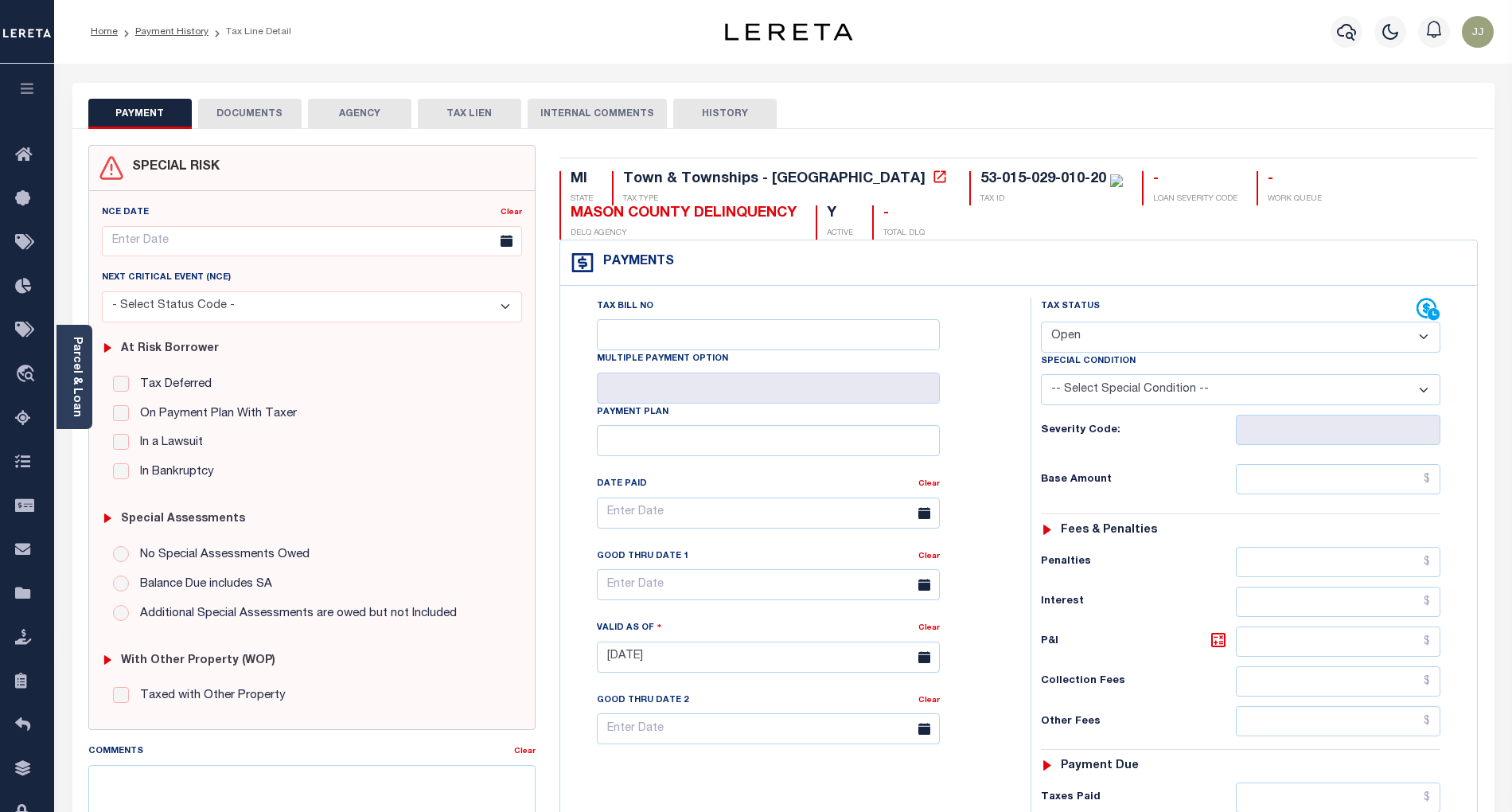
click at [1080, 350] on select "- Select Status Code - Open Due/Unpaid Paid Incomplete No Tax Due Internal Refu…" at bounding box center [1241, 337] width 400 height 31
select select "PYD"
click at [1041, 324] on select "- Select Status Code - Open Due/Unpaid Paid Incomplete No Tax Due Internal Refu…" at bounding box center [1241, 337] width 400 height 31
type input "10/02/2025"
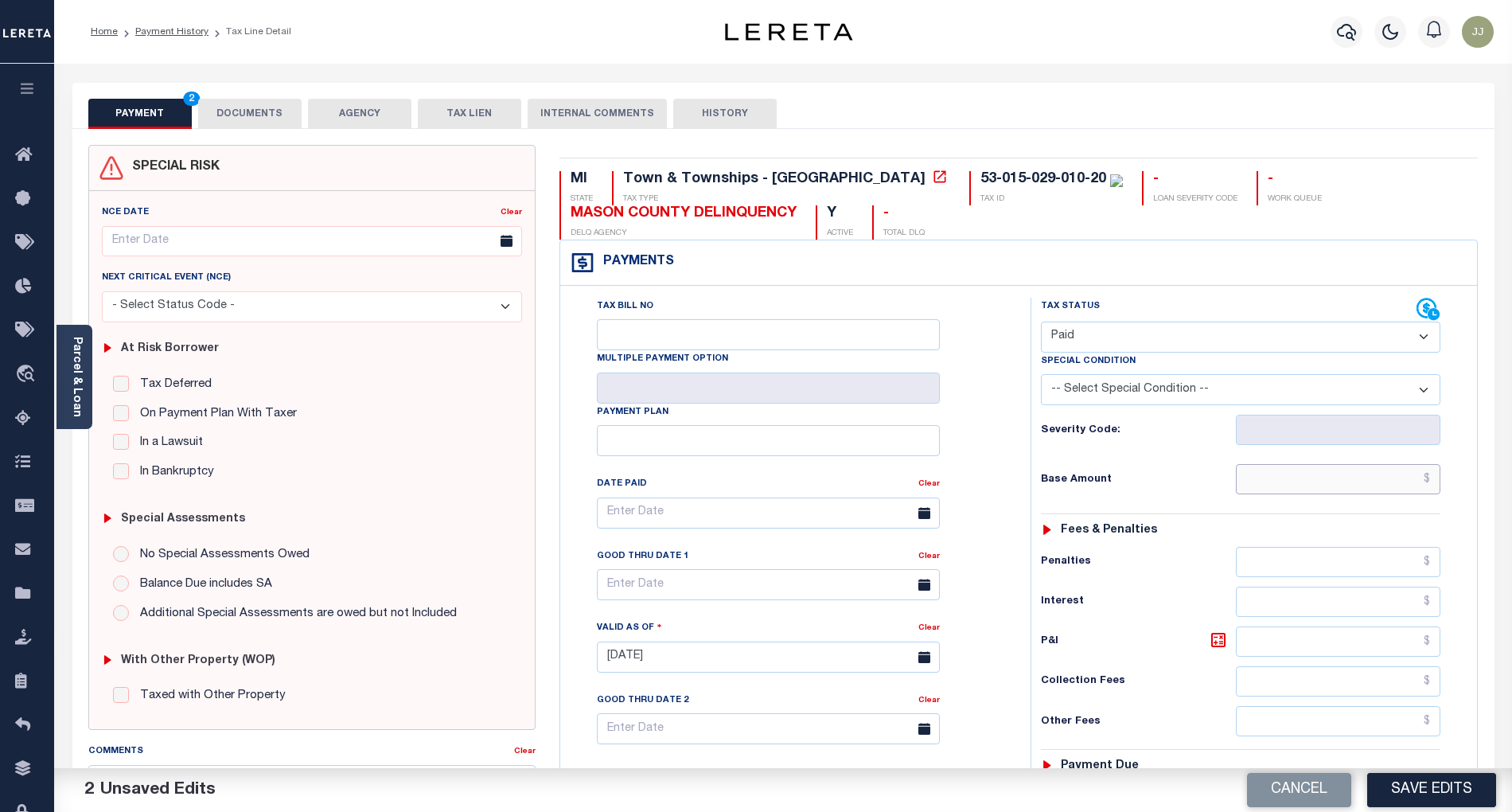
click at [1280, 475] on input "text" at bounding box center [1338, 479] width 205 height 30
type input "$0.00"
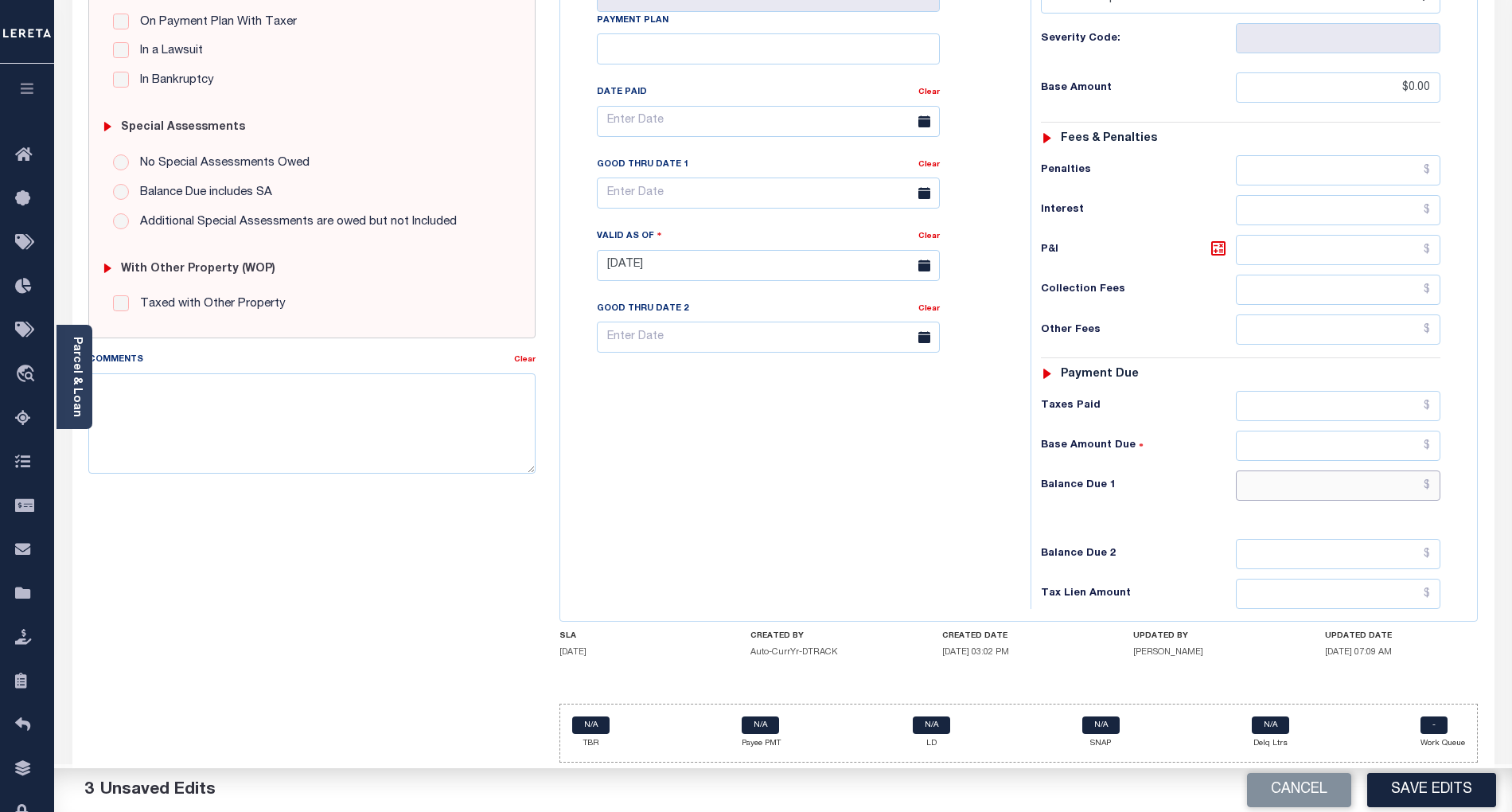
click at [1312, 488] on input "text" at bounding box center [1338, 485] width 205 height 30
type input "$0.00"
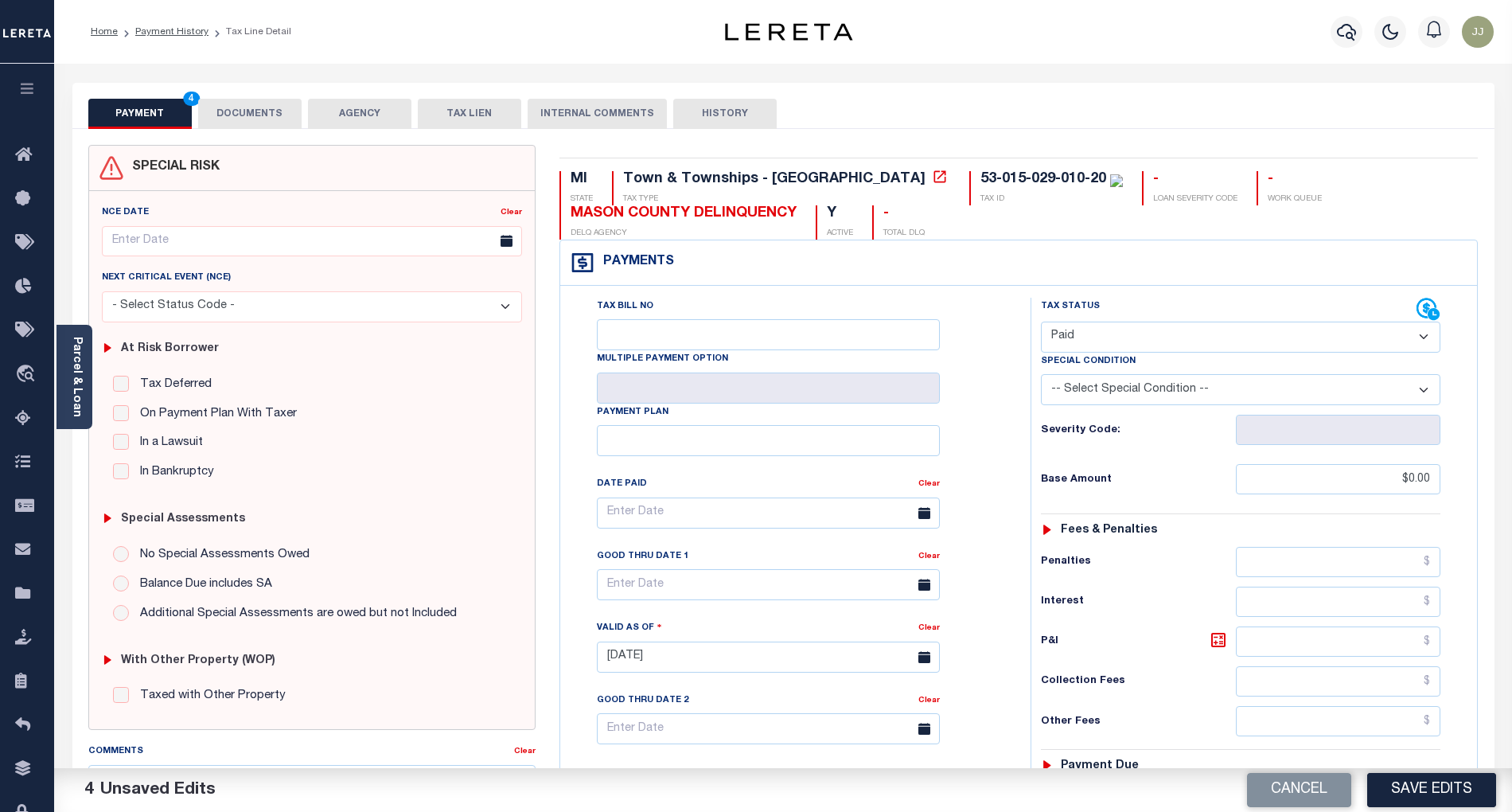
click at [236, 113] on button "DOCUMENTS" at bounding box center [250, 113] width 104 height 30
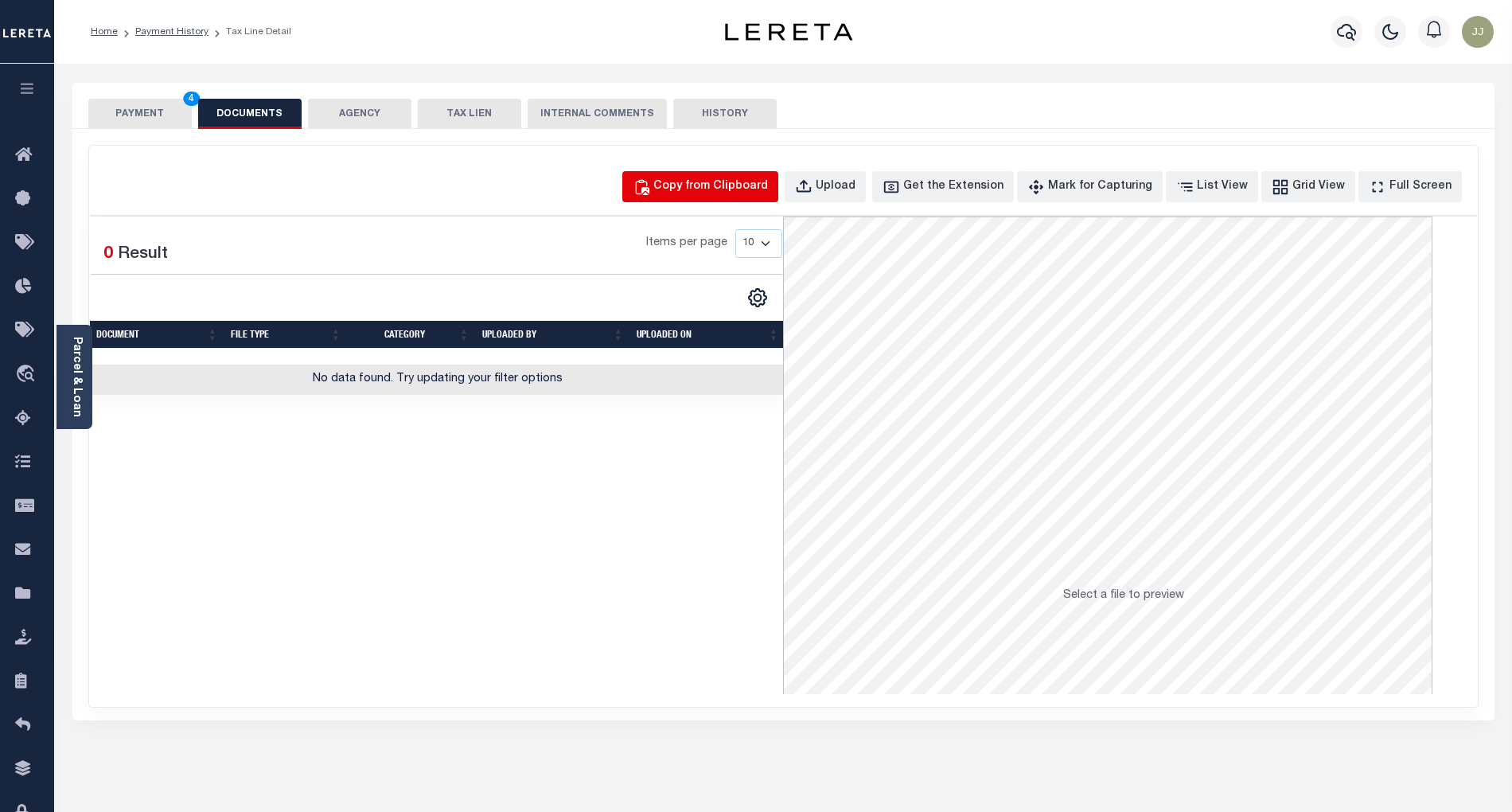
click at [729, 185] on div "Copy from Clipboard" at bounding box center [711, 187] width 115 height 17
select select "POP"
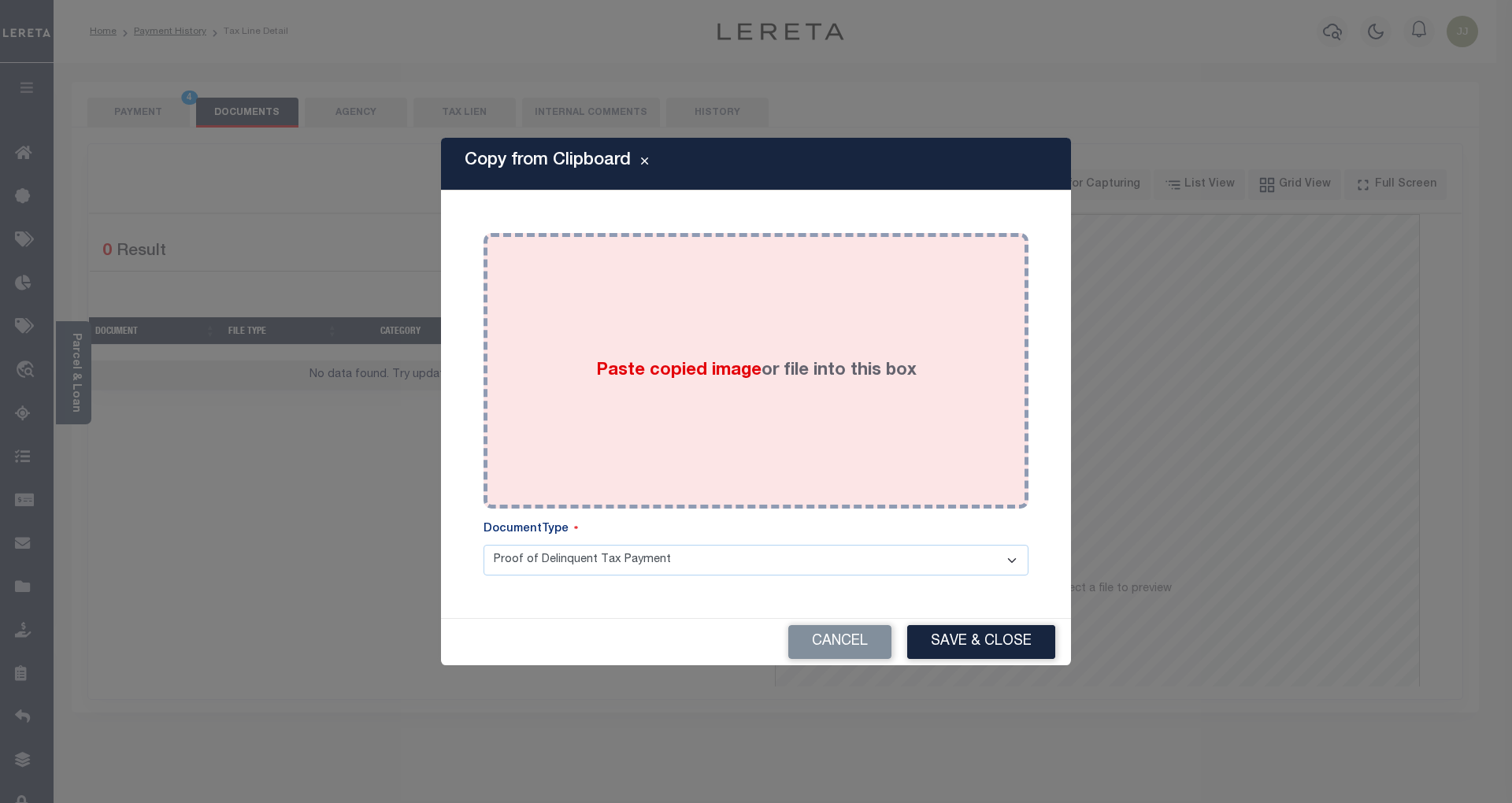
click at [702, 309] on div "Paste copied image or file into this box" at bounding box center [756, 370] width 521 height 252
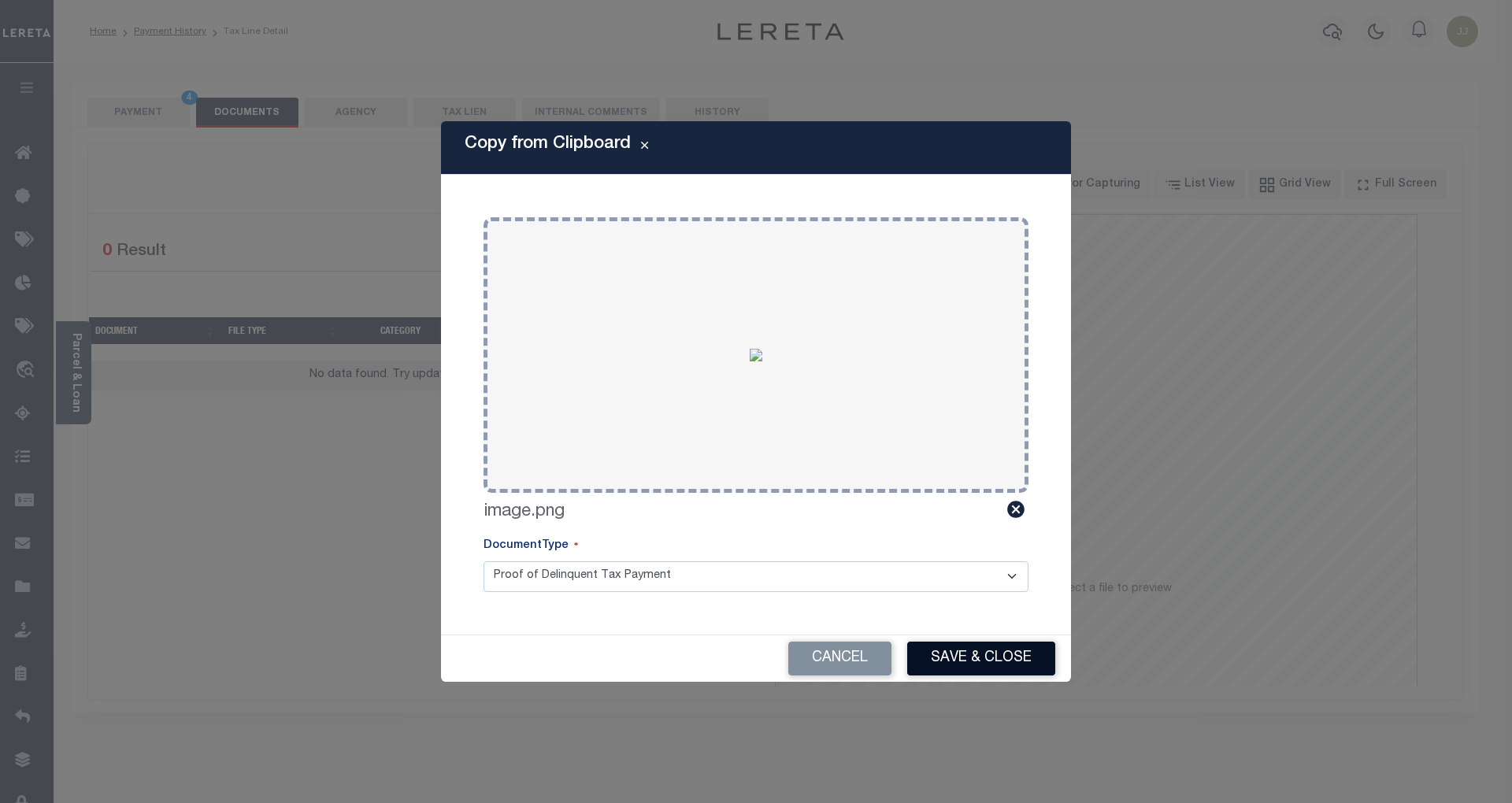
click at [946, 665] on button "Save & Close" at bounding box center [981, 659] width 148 height 34
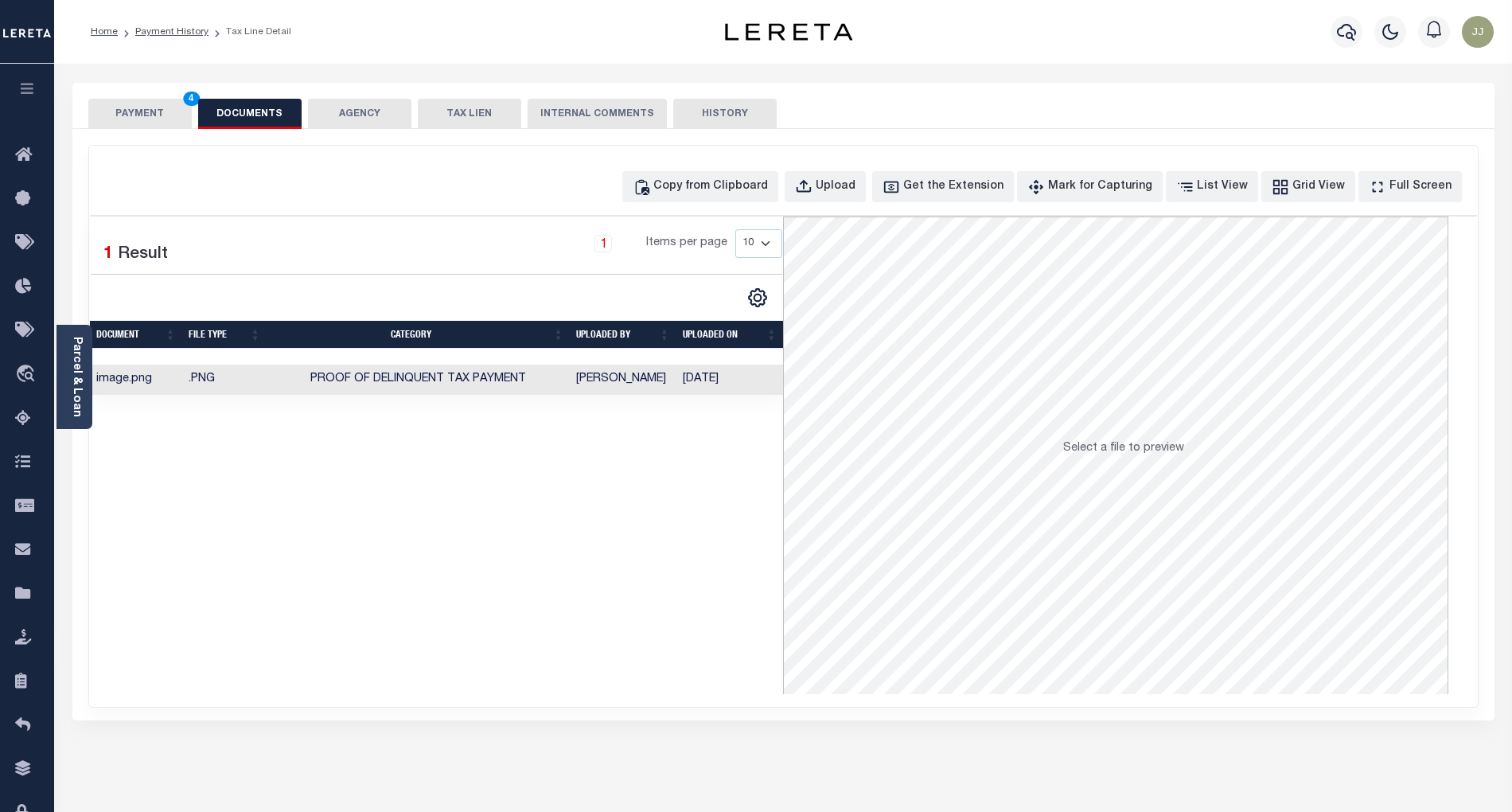
click at [159, 121] on button "PAYMENT 4" at bounding box center [140, 113] width 104 height 30
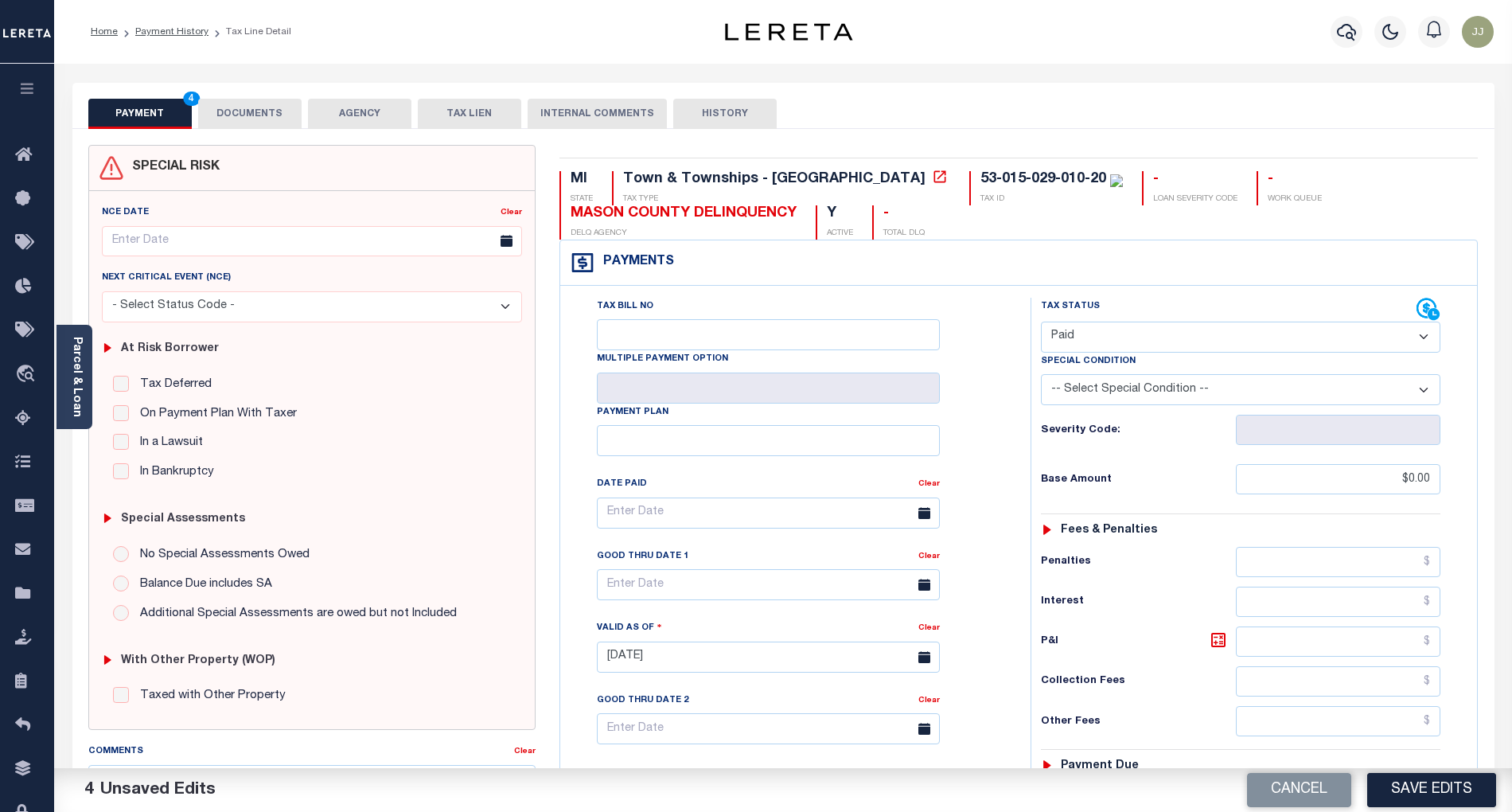
scroll to position [399, 0]
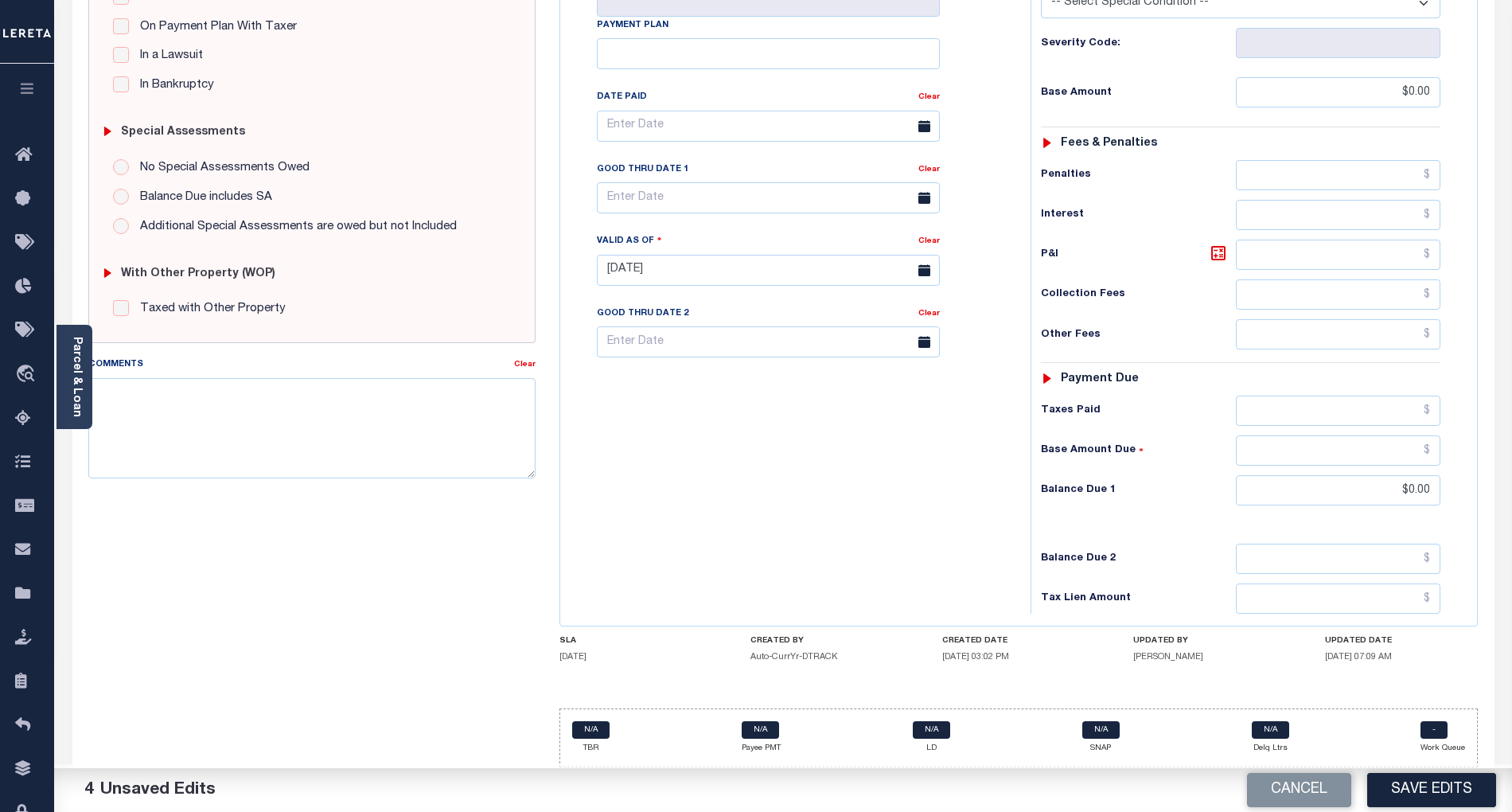
drag, startPoint x: 759, startPoint y: 572, endPoint x: 1335, endPoint y: 714, distance: 593.2
click at [762, 572] on div "Tax Bill No Multiple Payment Option Payment Plan Clear" at bounding box center [792, 262] width 455 height 703
click at [1412, 785] on button "Save Edits" at bounding box center [1431, 791] width 129 height 34
checkbox input "false"
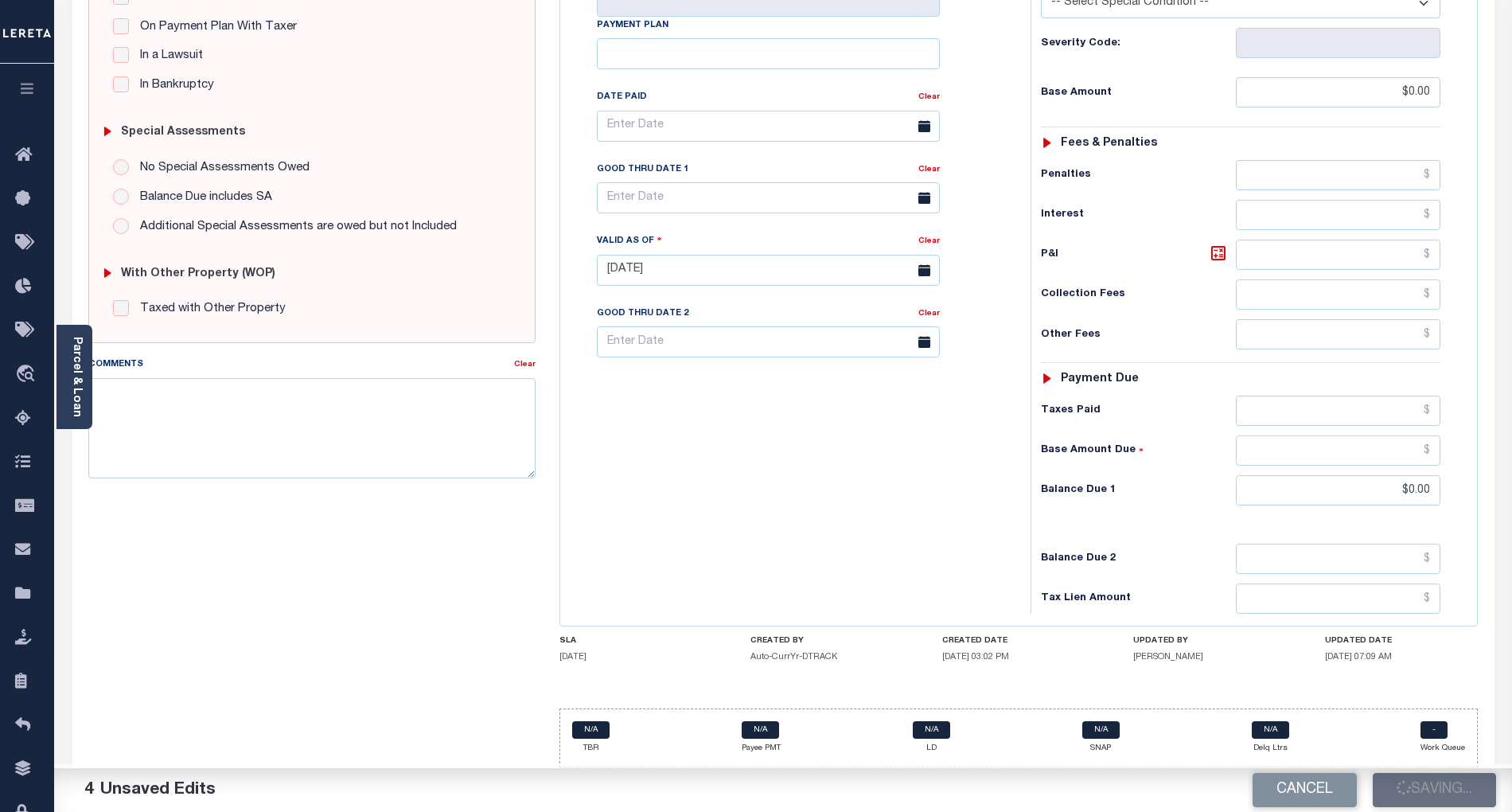
checkbox input "false"
type input "$0"
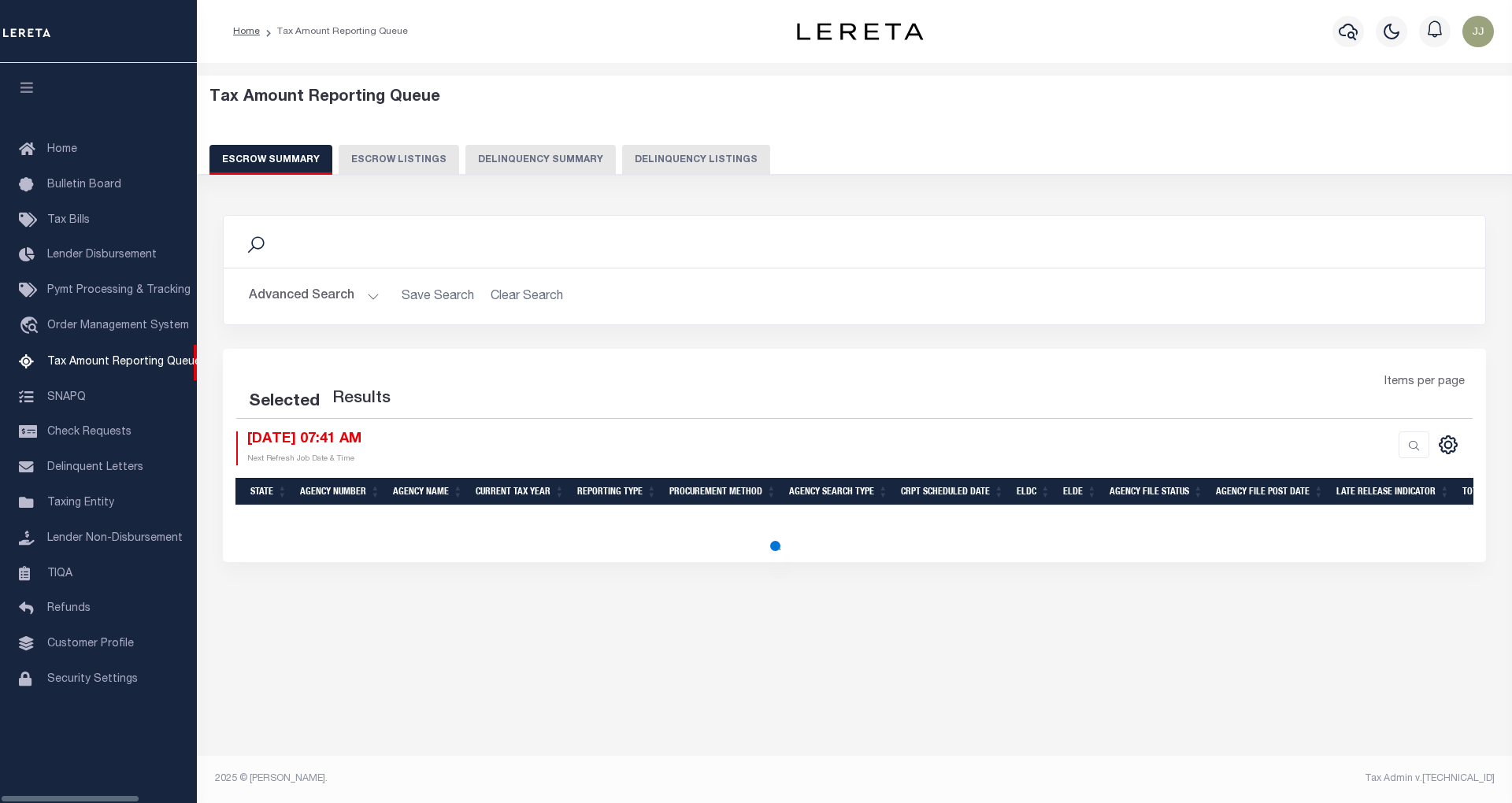
click at [690, 148] on button "Delinquency Listings" at bounding box center [696, 160] width 148 height 30
select select "100"
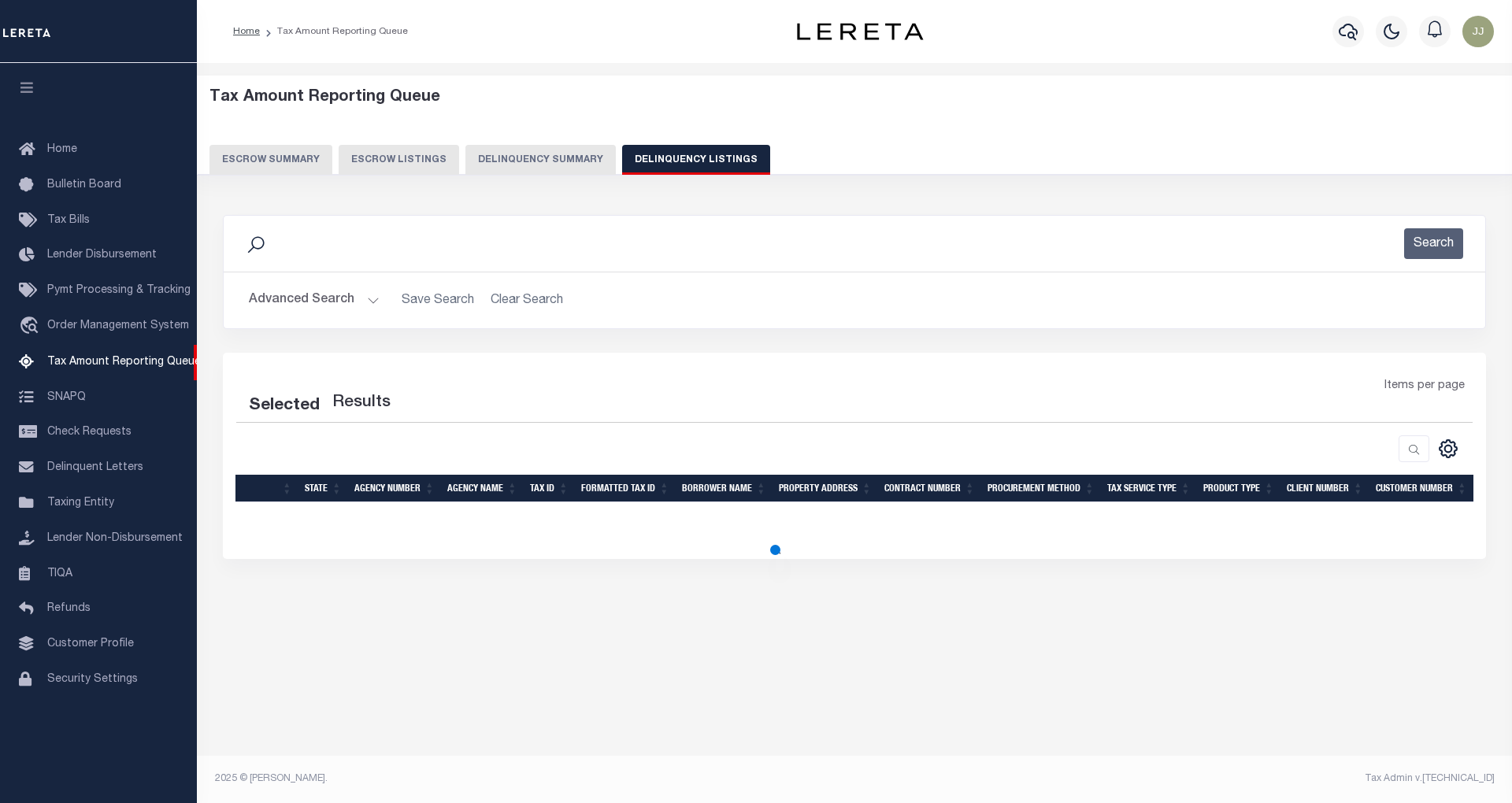
select select "100"
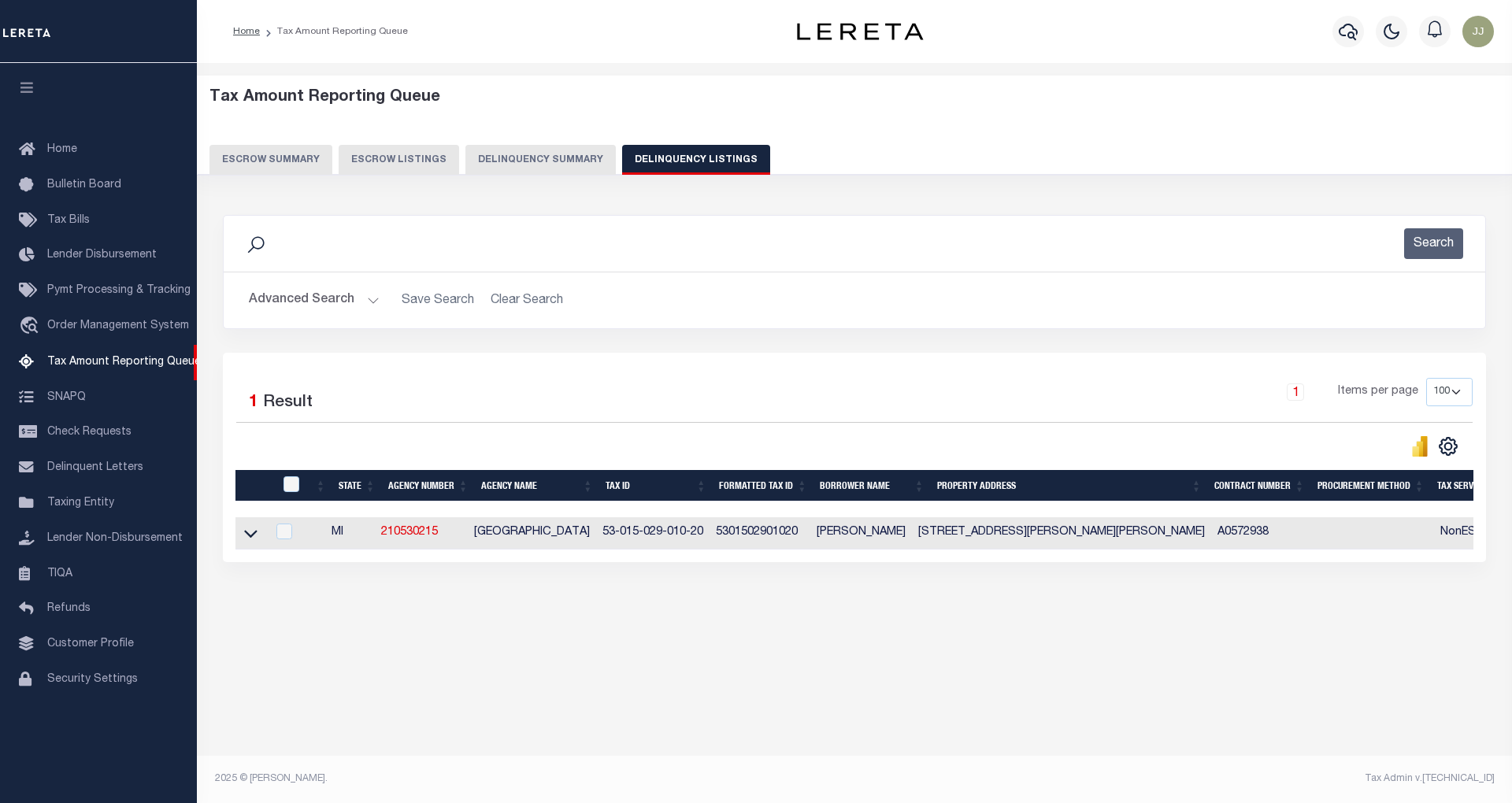
click at [302, 304] on button "Advanced Search" at bounding box center [314, 300] width 131 height 31
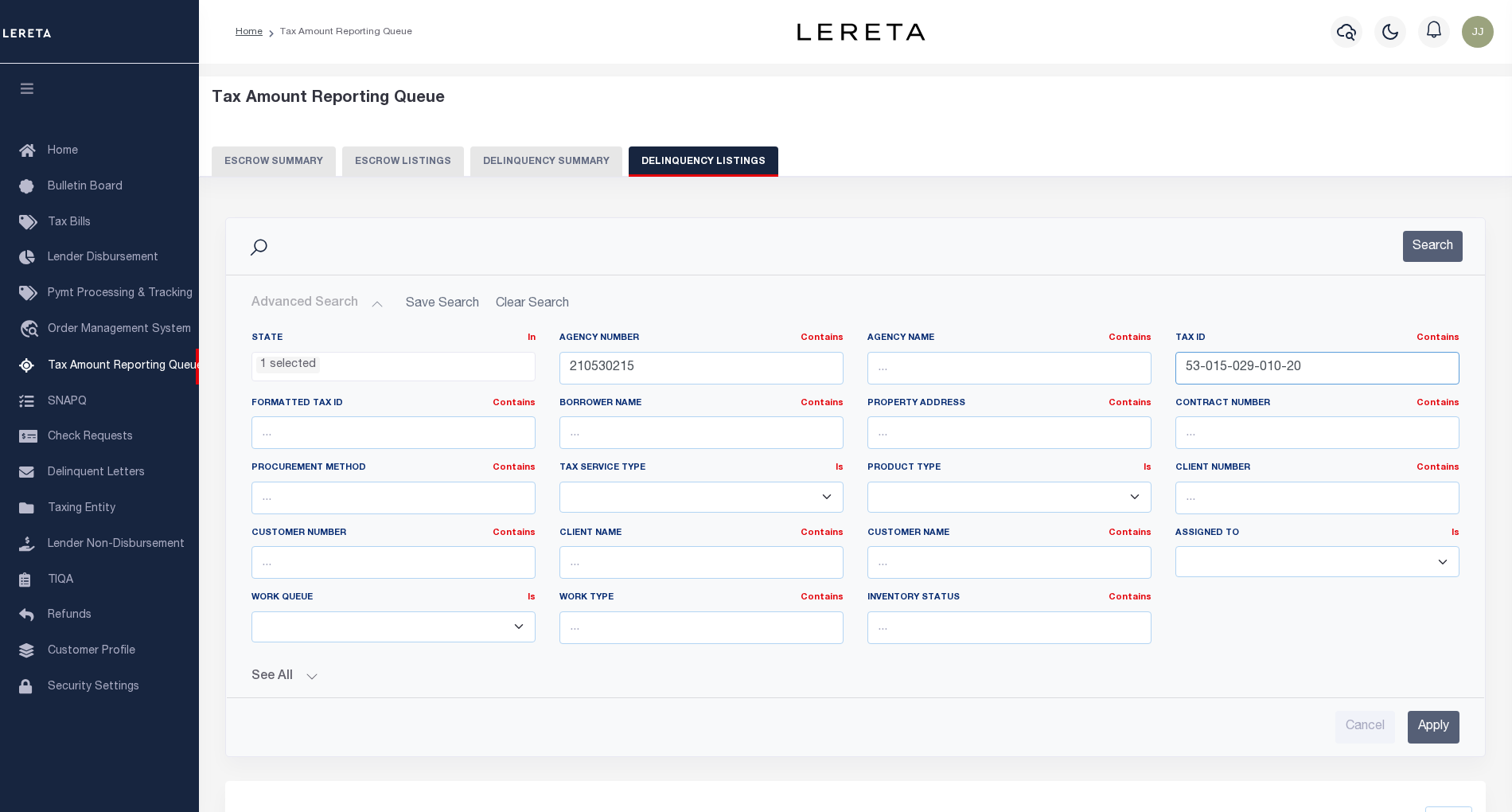
drag, startPoint x: 1354, startPoint y: 373, endPoint x: 1170, endPoint y: 377, distance: 184.0
click at [1170, 377] on div "Tax ID Contains Contains Is 53-015-029-010-20" at bounding box center [1317, 365] width 308 height 65
paste input "1-05"
type input "53-015-029-011-05"
click at [1430, 245] on button "Search" at bounding box center [1433, 246] width 60 height 31
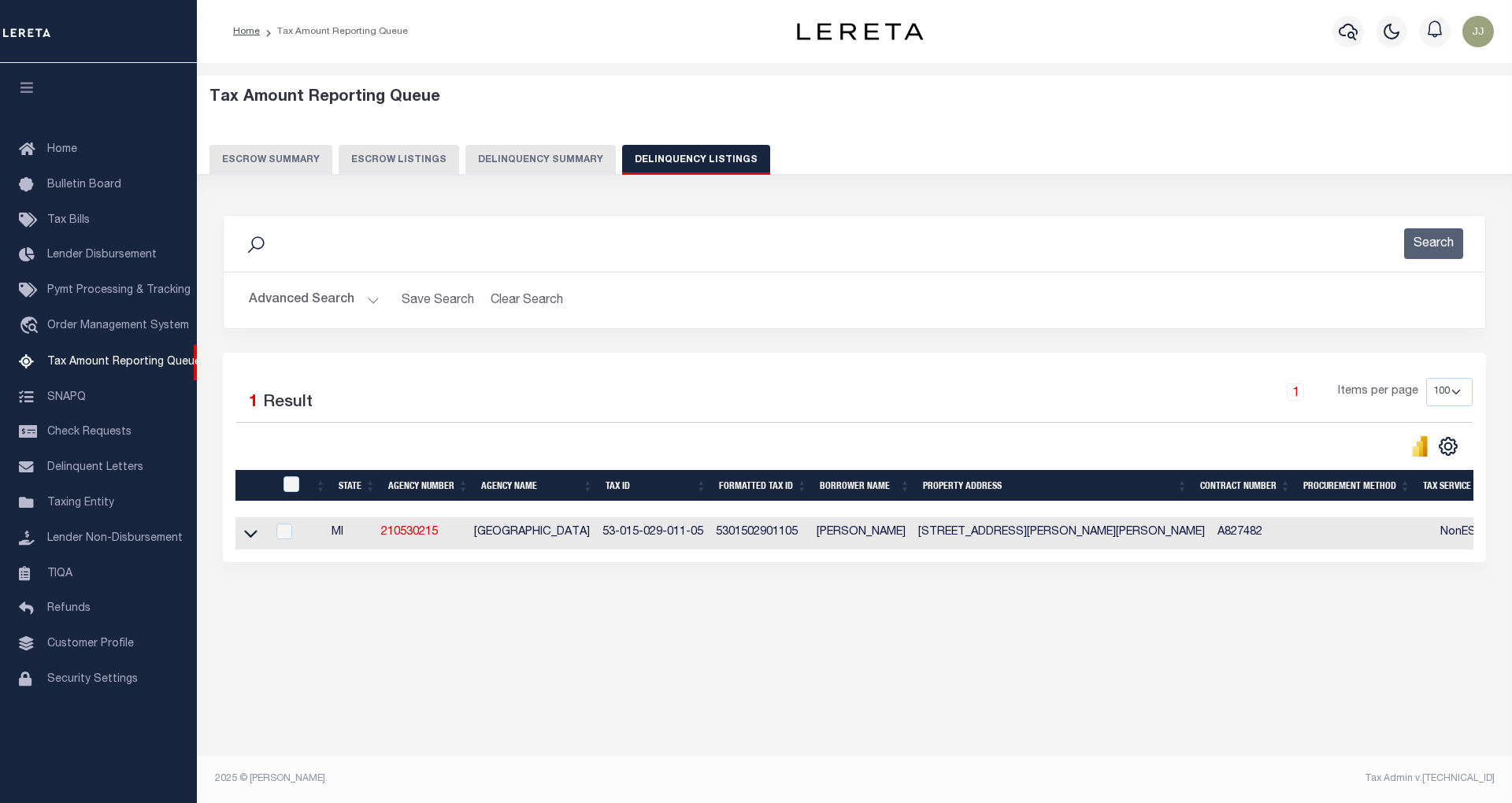
click at [239, 536] on td at bounding box center [250, 533] width 31 height 32
checkbox input "true"
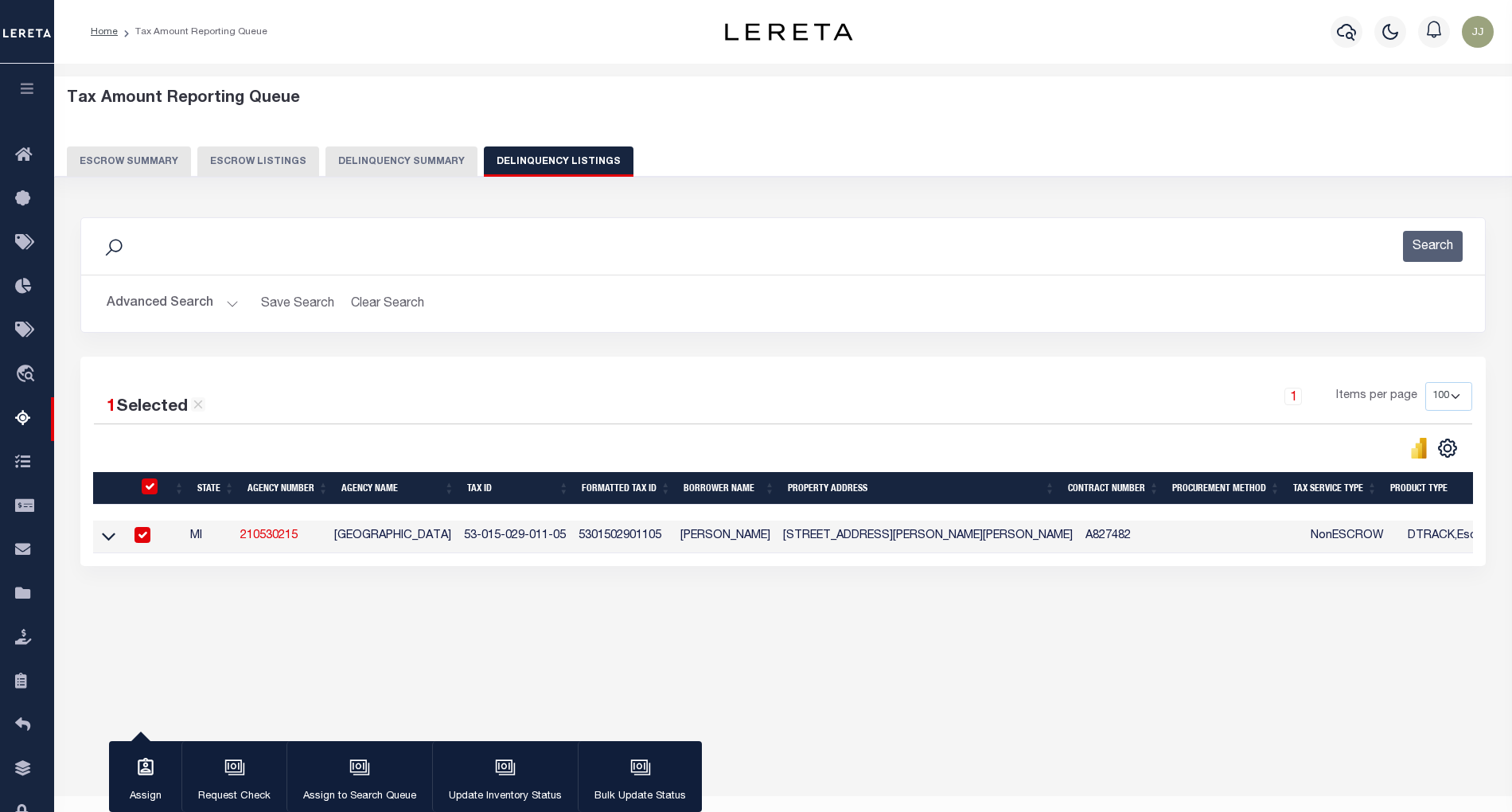
scroll to position [32, 0]
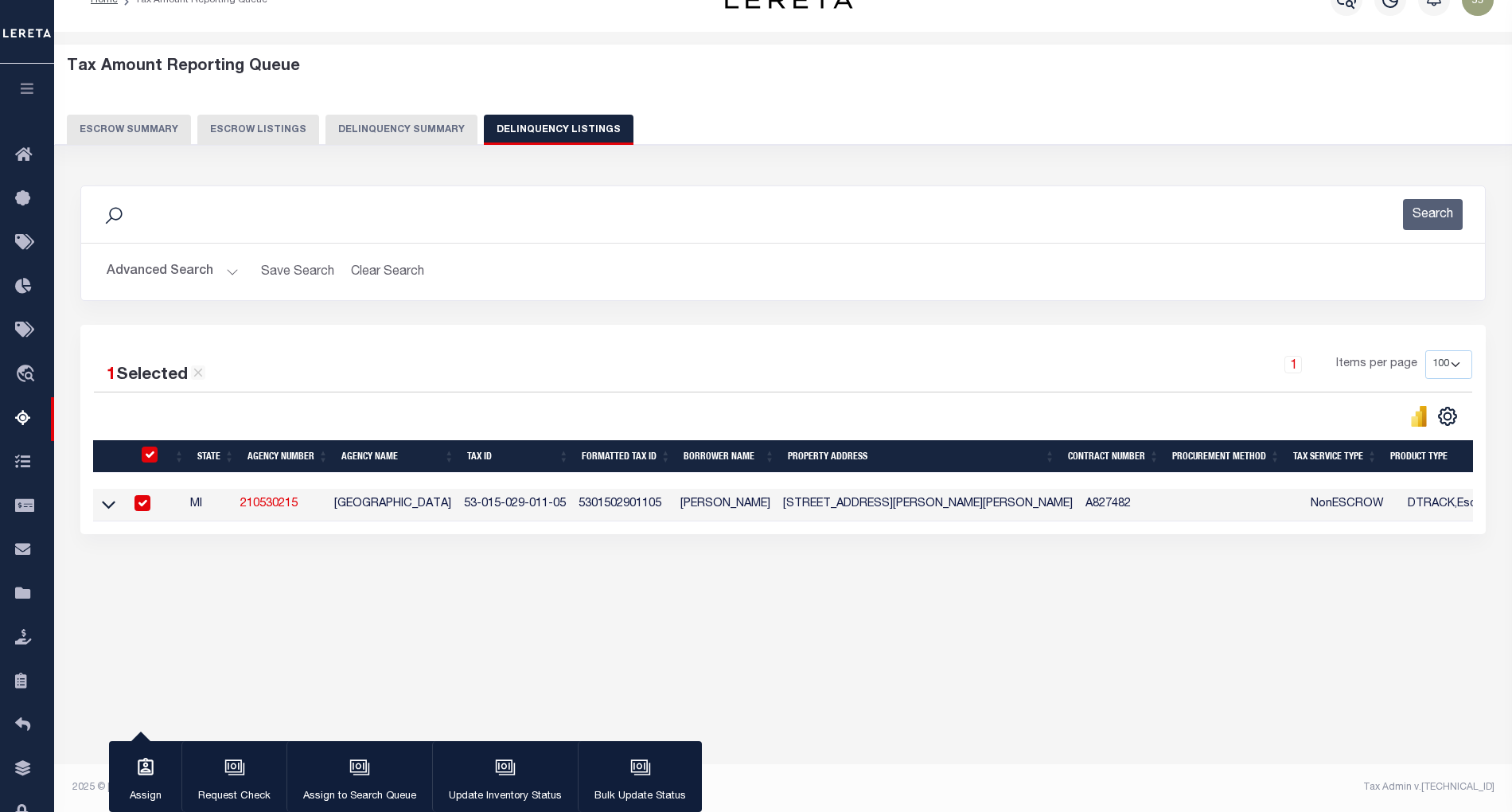
click at [142, 457] on input "checkbox" at bounding box center [149, 454] width 16 height 16
checkbox input "false"
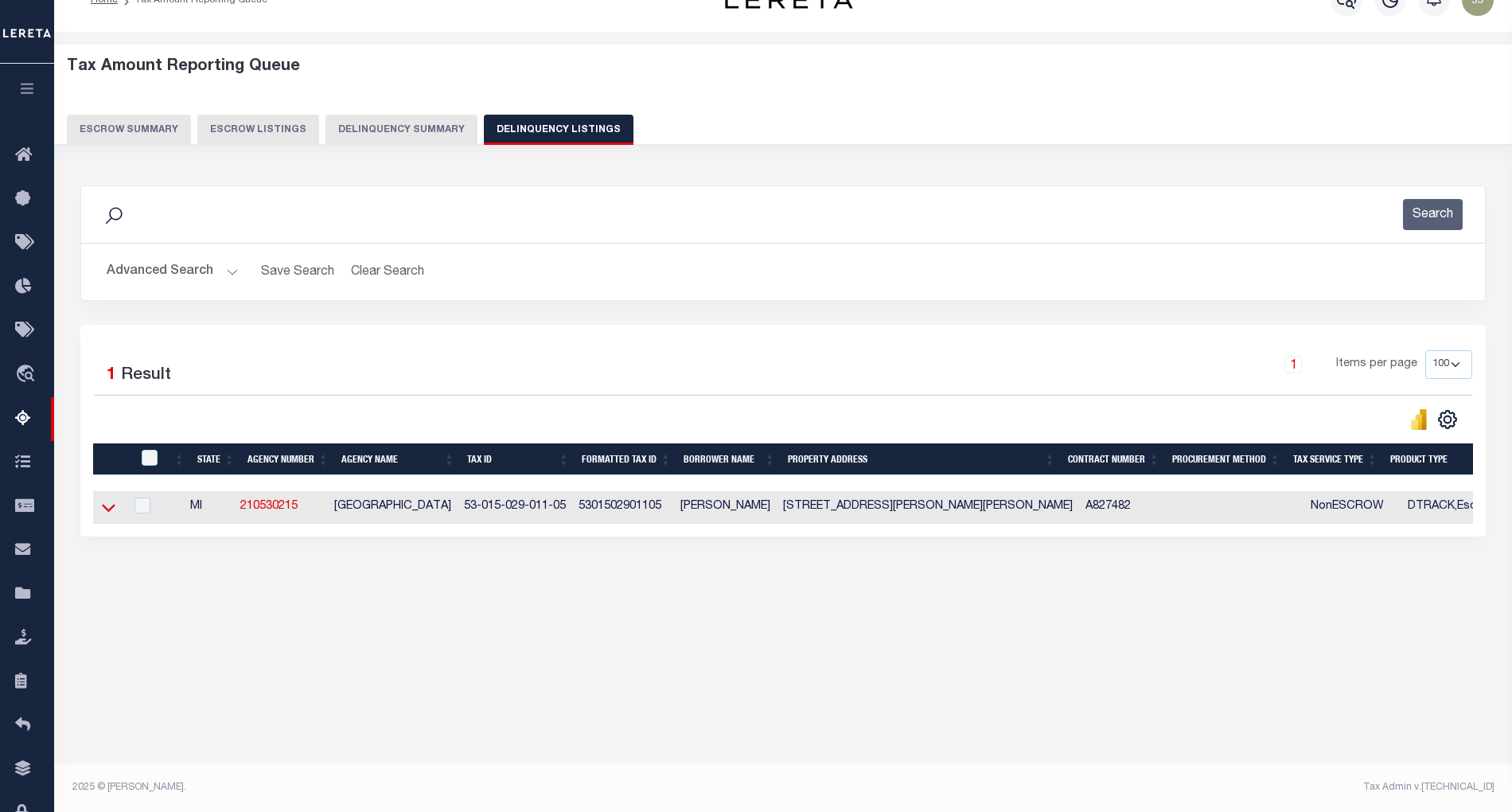
click at [106, 511] on icon at bounding box center [109, 506] width 14 height 16
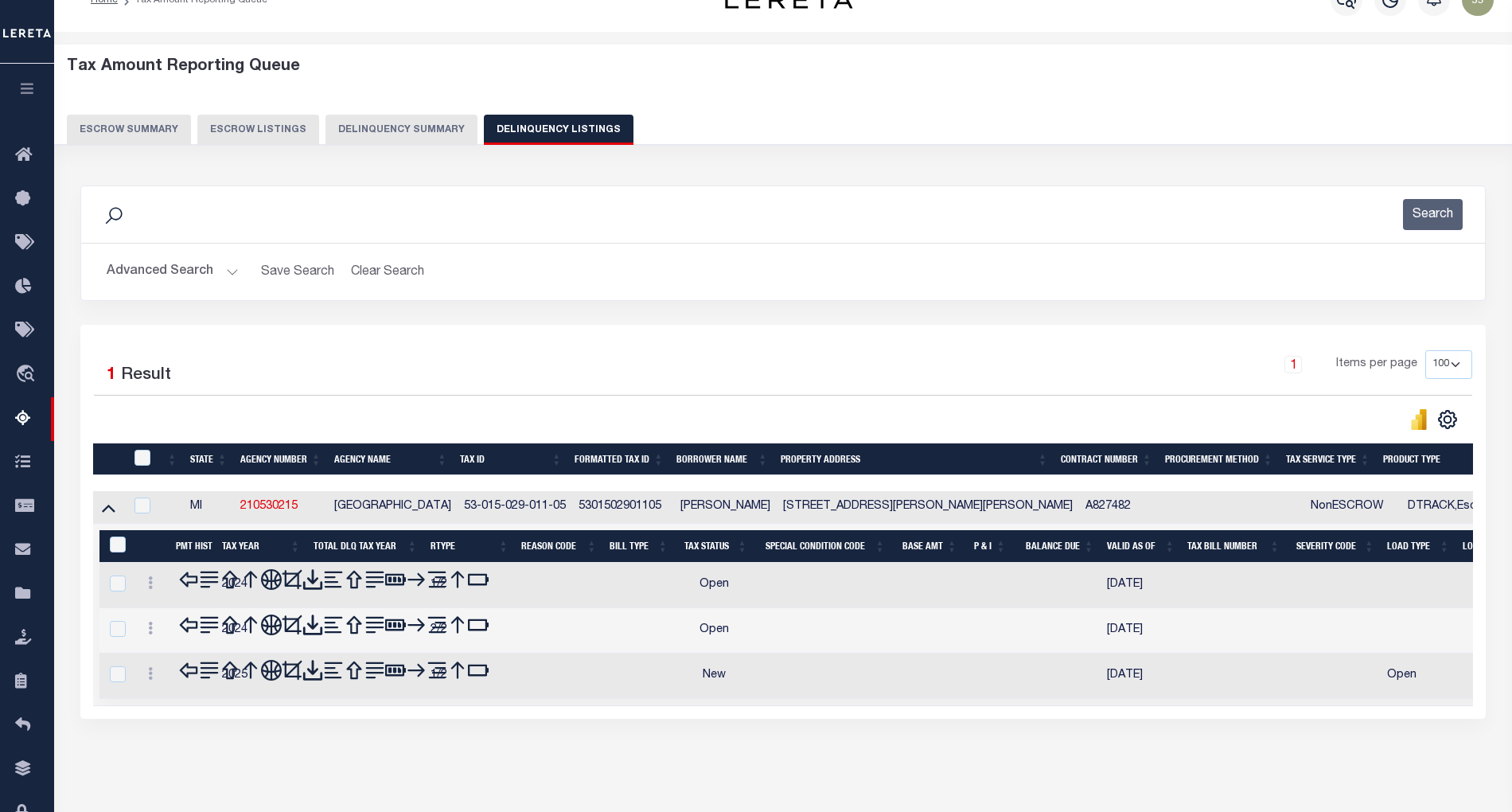
scroll to position [68, 0]
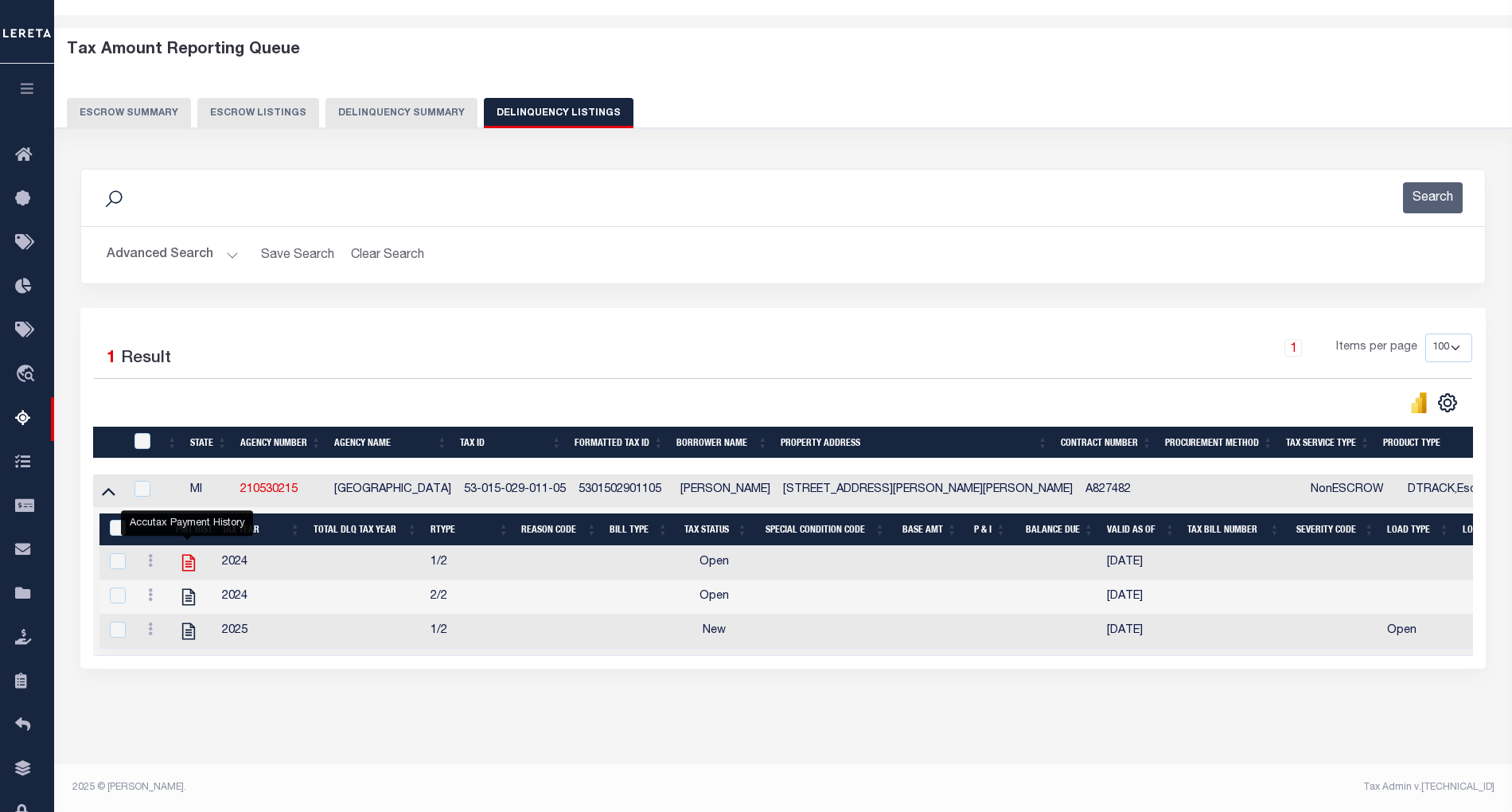
click at [190, 553] on icon "" at bounding box center [189, 563] width 21 height 21
checkbox input "true"
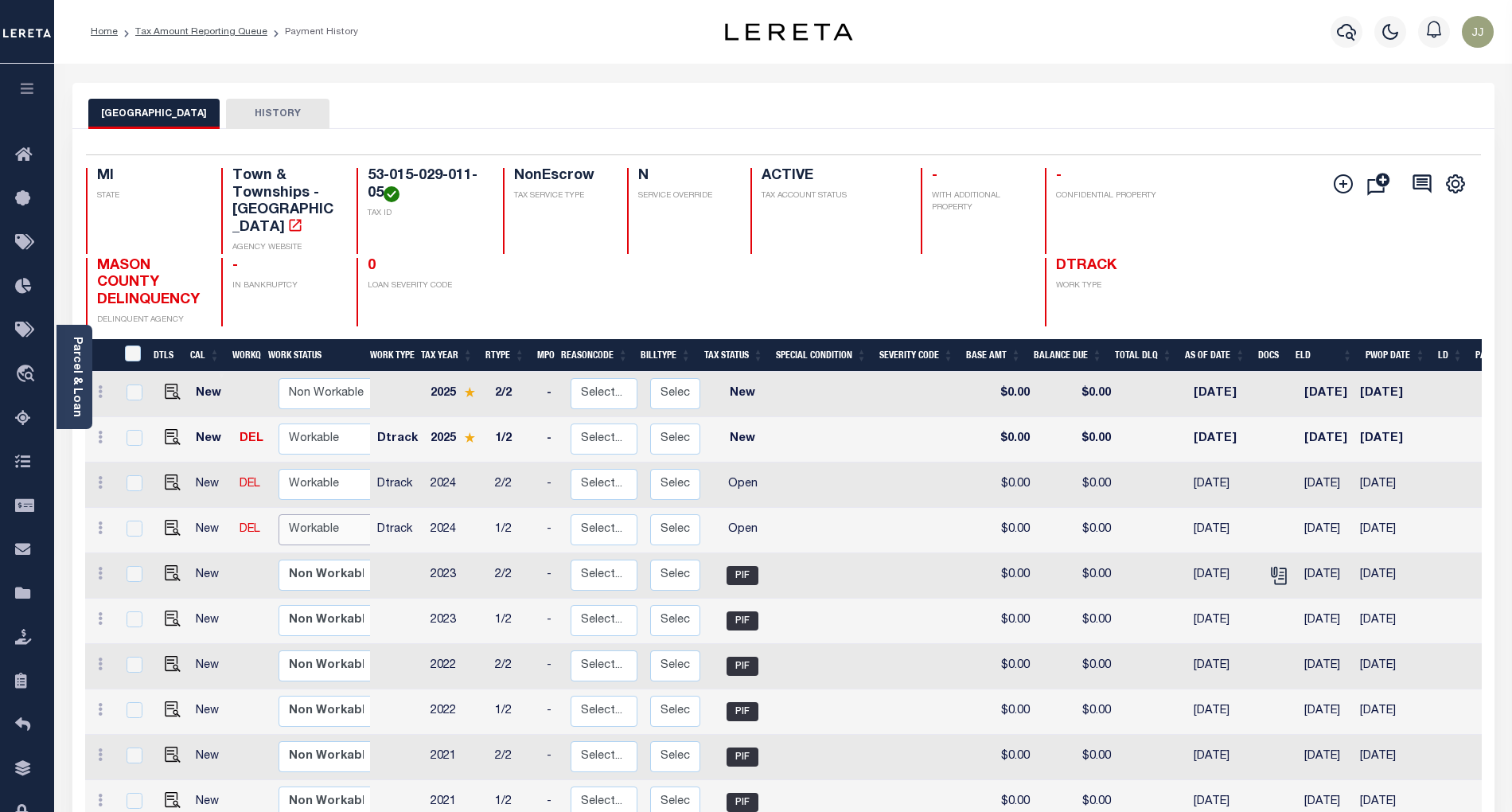
click at [332, 517] on select "Non Workable Workable" at bounding box center [326, 530] width 95 height 31
checkbox input "true"
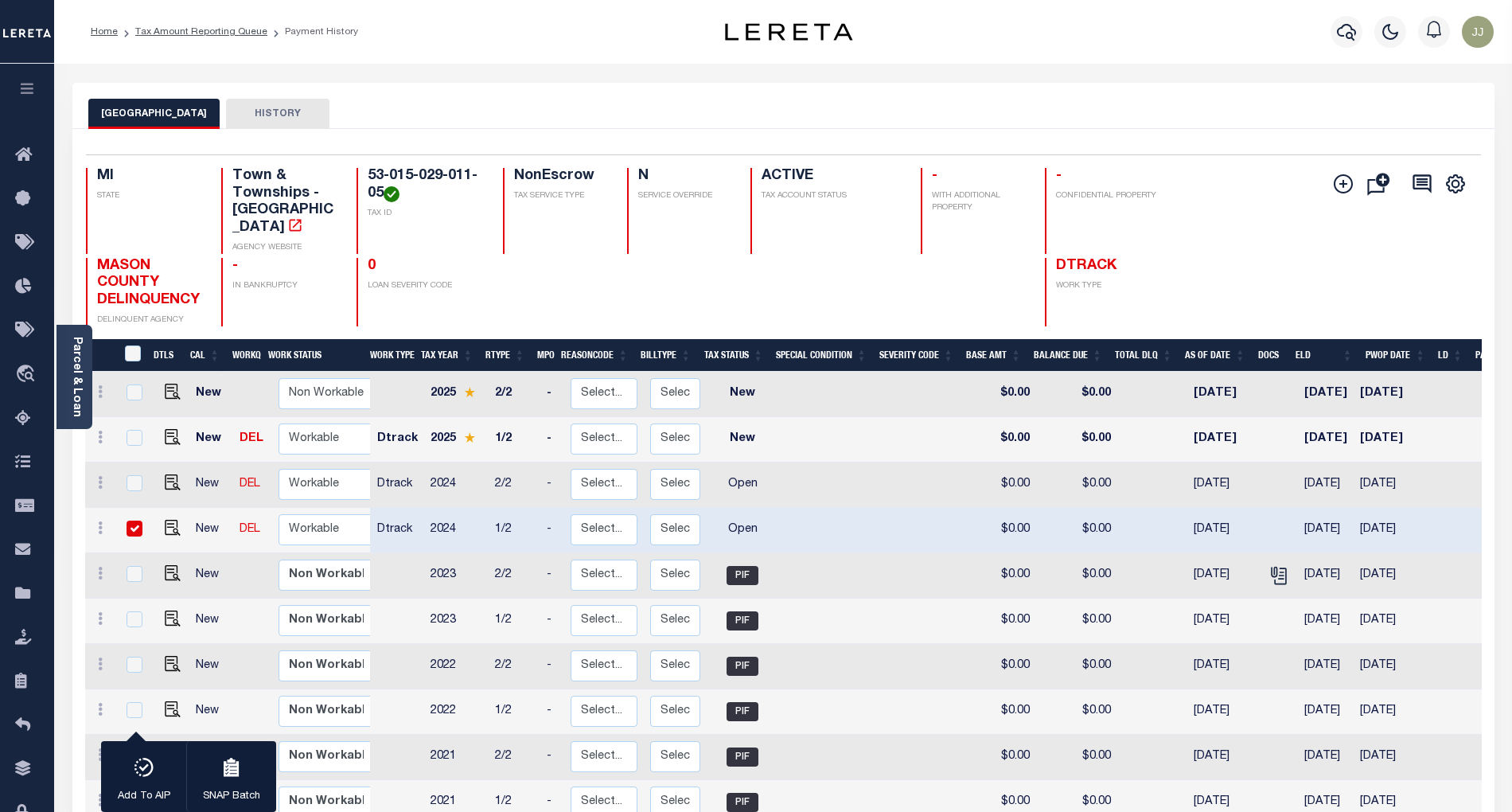
click at [670, 91] on div "VICTORY TOWNSHIP HISTORY" at bounding box center [783, 106] width 1422 height 46
click at [325, 527] on select "Non Workable Workable" at bounding box center [326, 530] width 95 height 31
checkbox input "false"
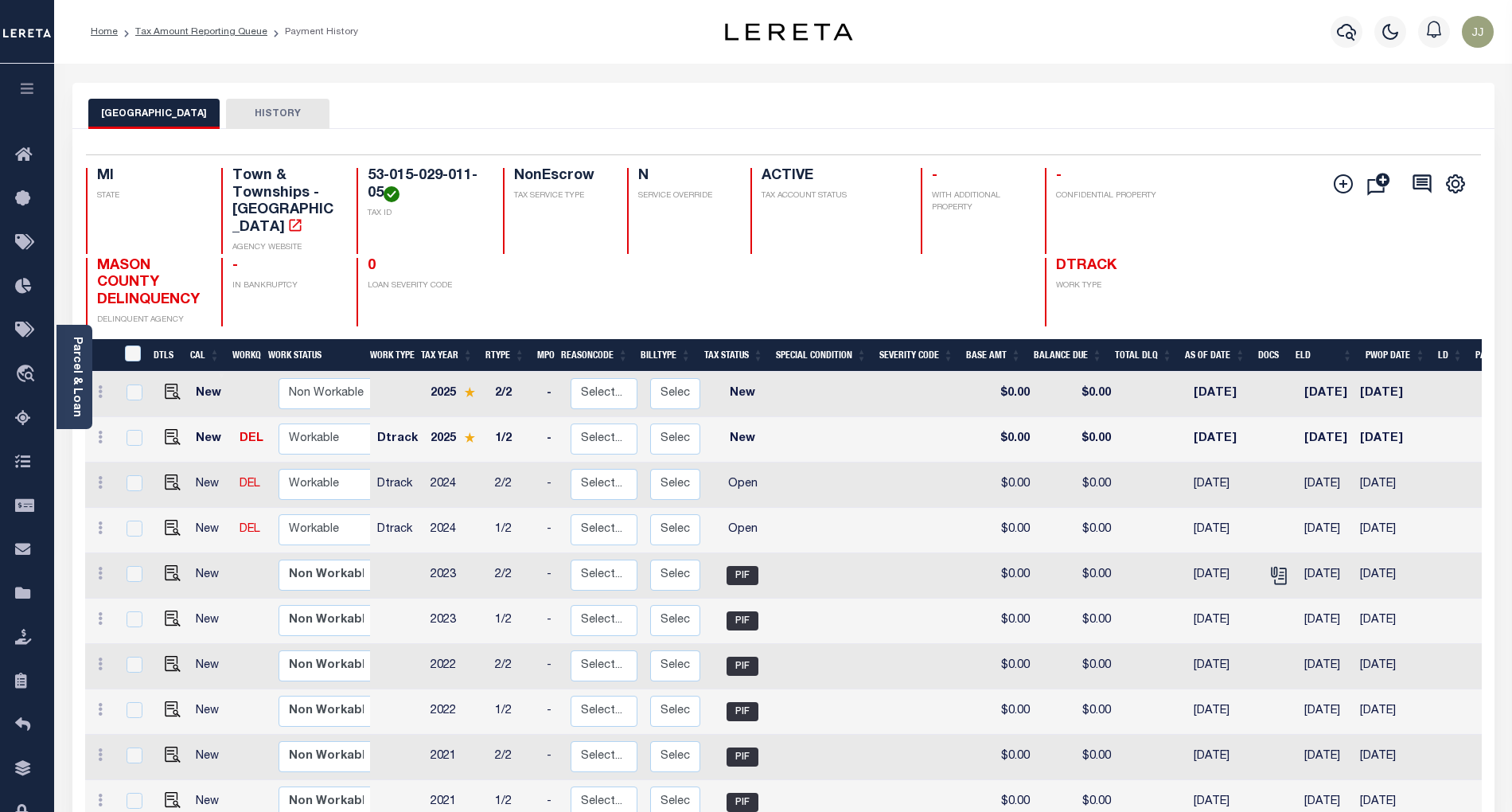
click at [915, 102] on div "VICTORY TOWNSHIP HISTORY" at bounding box center [783, 113] width 1390 height 29
click at [312, 514] on select "Non Workable Workable" at bounding box center [326, 530] width 95 height 31
checkbox input "true"
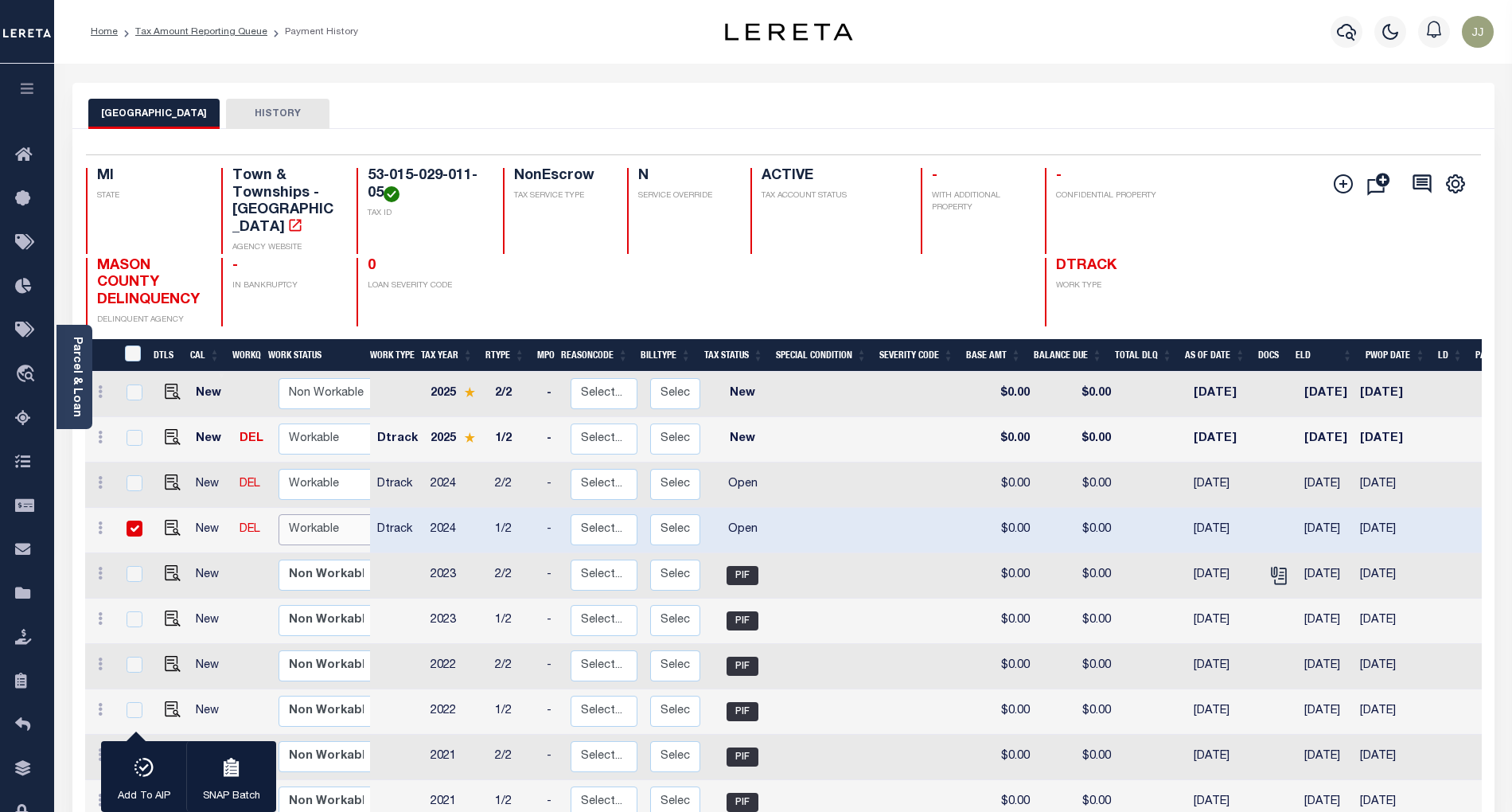
select select "true"
click at [279, 514] on select "Non Workable Workable" at bounding box center [326, 530] width 95 height 31
checkbox input "false"
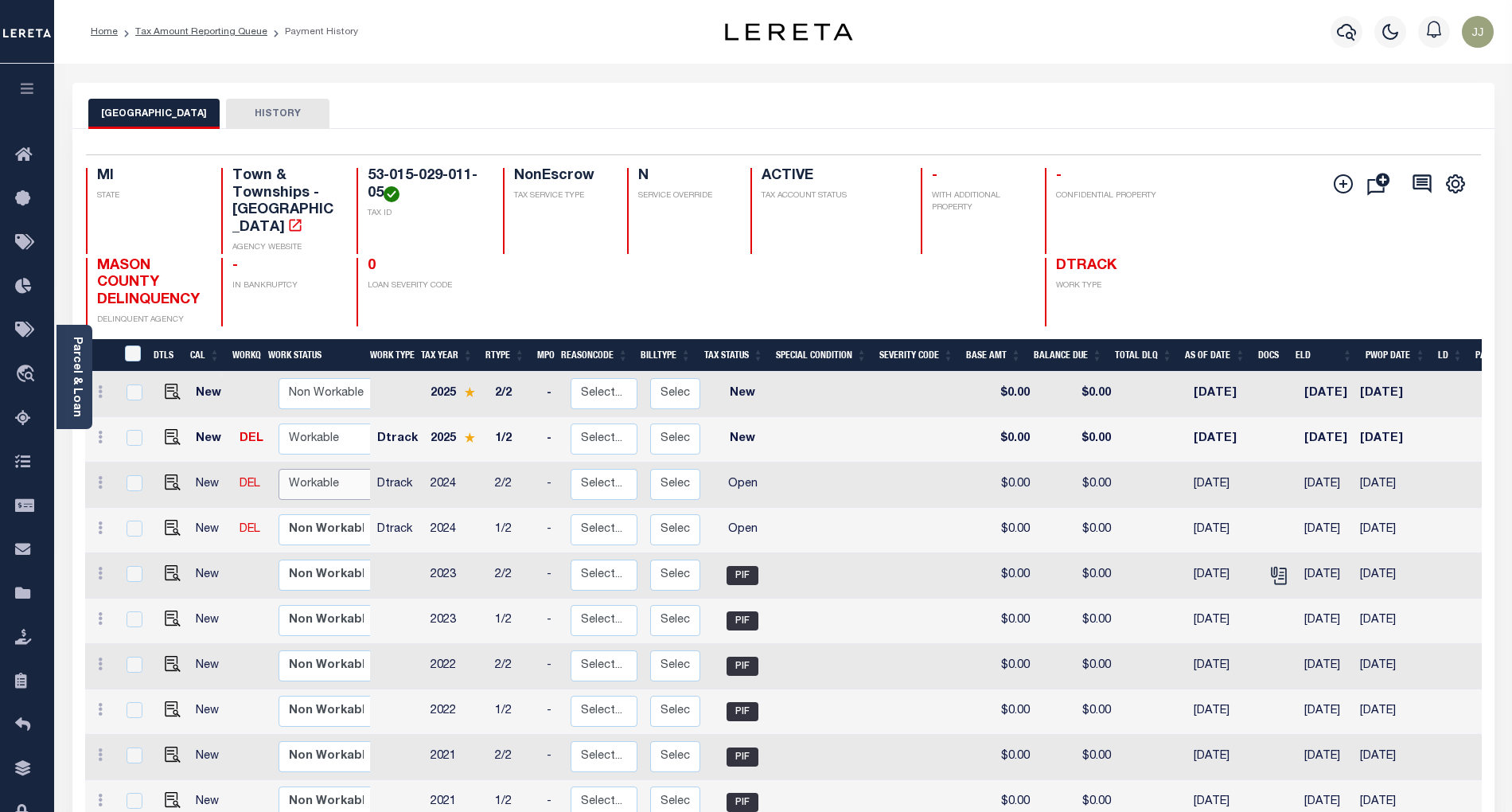
click at [323, 470] on select "Non Workable Workable" at bounding box center [326, 484] width 95 height 31
checkbox input "true"
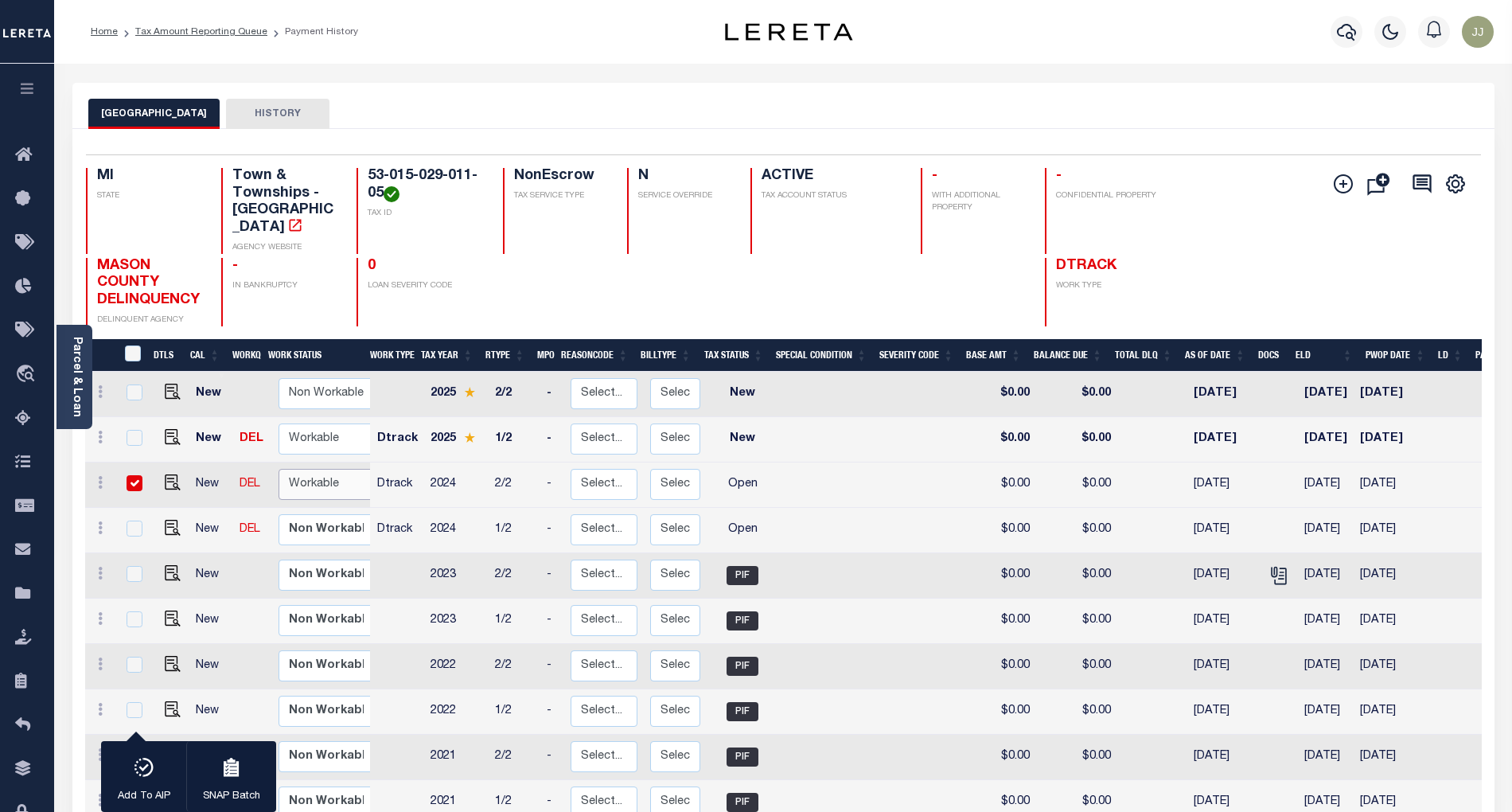
select select "true"
click at [279, 469] on select "Non Workable Workable" at bounding box center [326, 484] width 95 height 31
checkbox input "false"
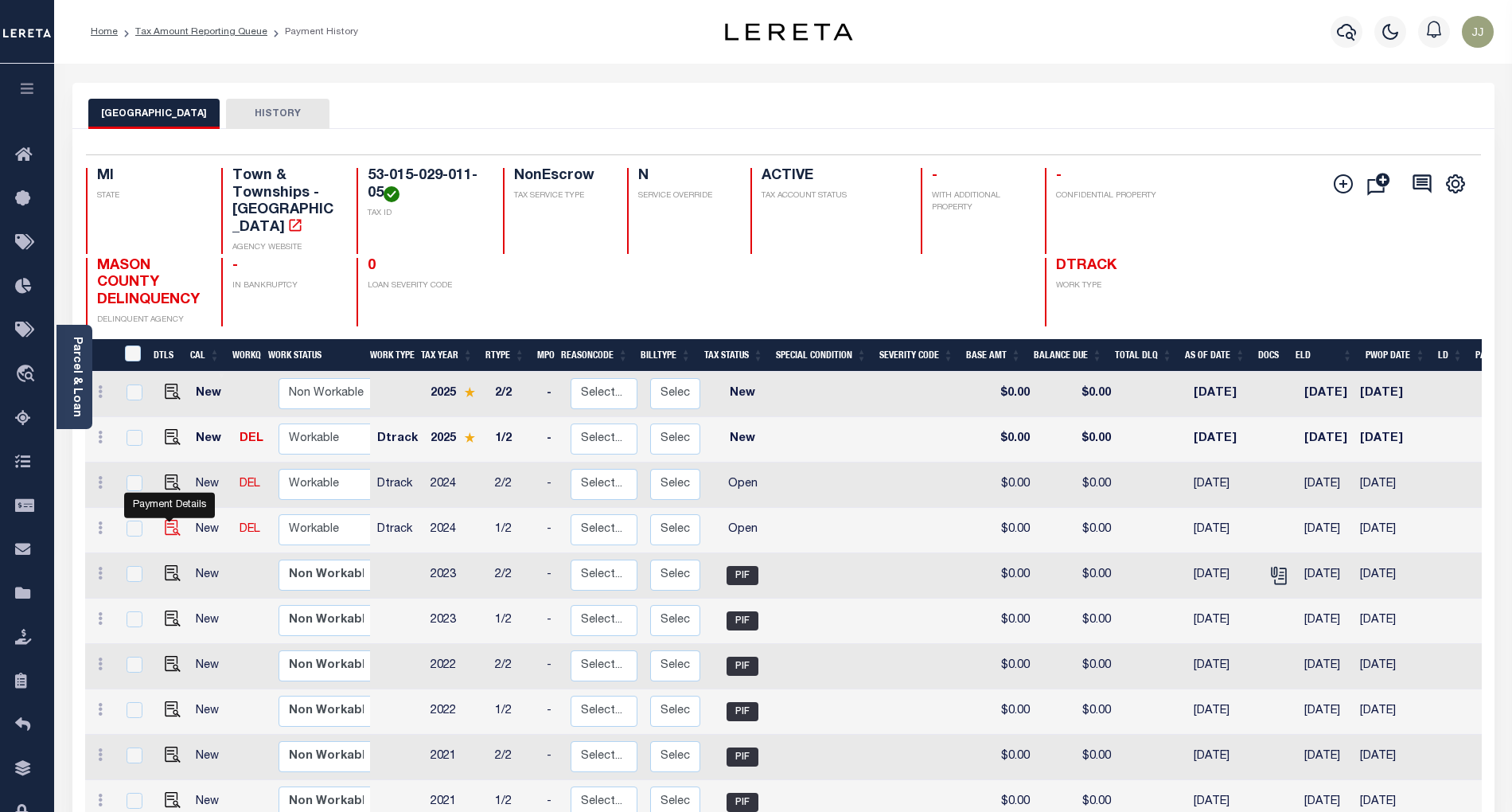
click at [170, 520] on img "" at bounding box center [172, 528] width 16 height 16
checkbox input "true"
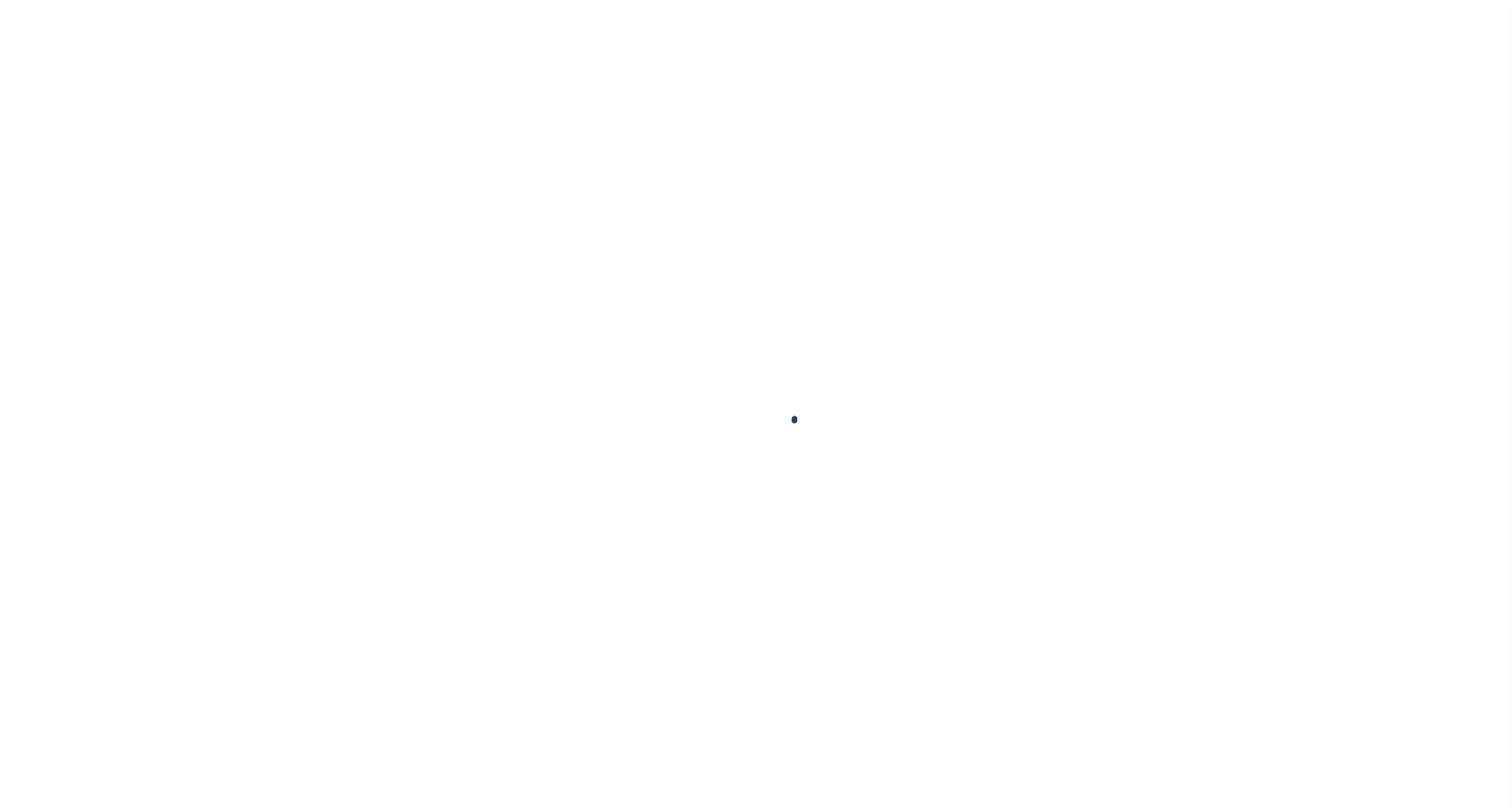
select select "OP2"
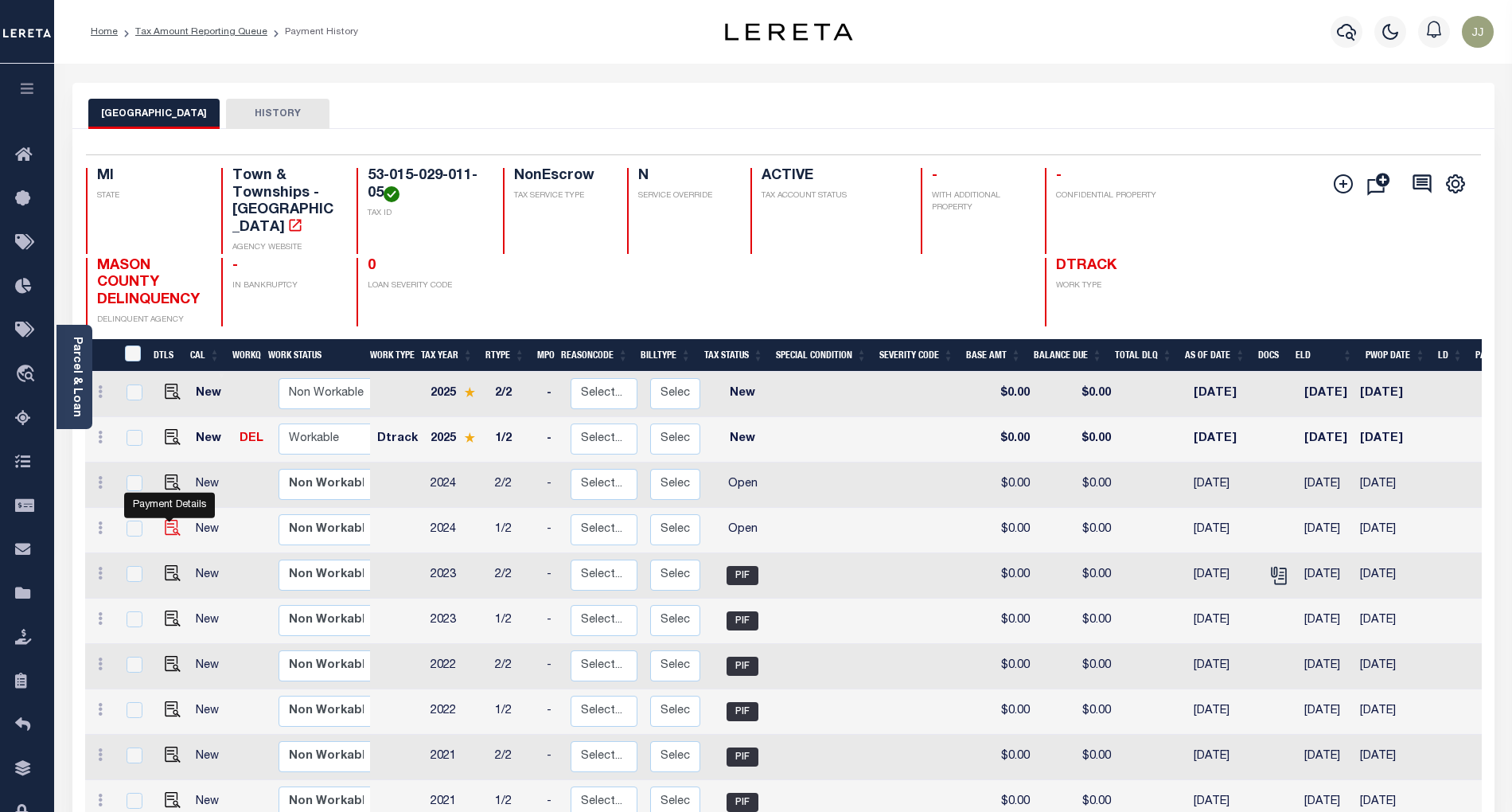
click at [169, 520] on img "" at bounding box center [172, 528] width 16 height 16
checkbox input "true"
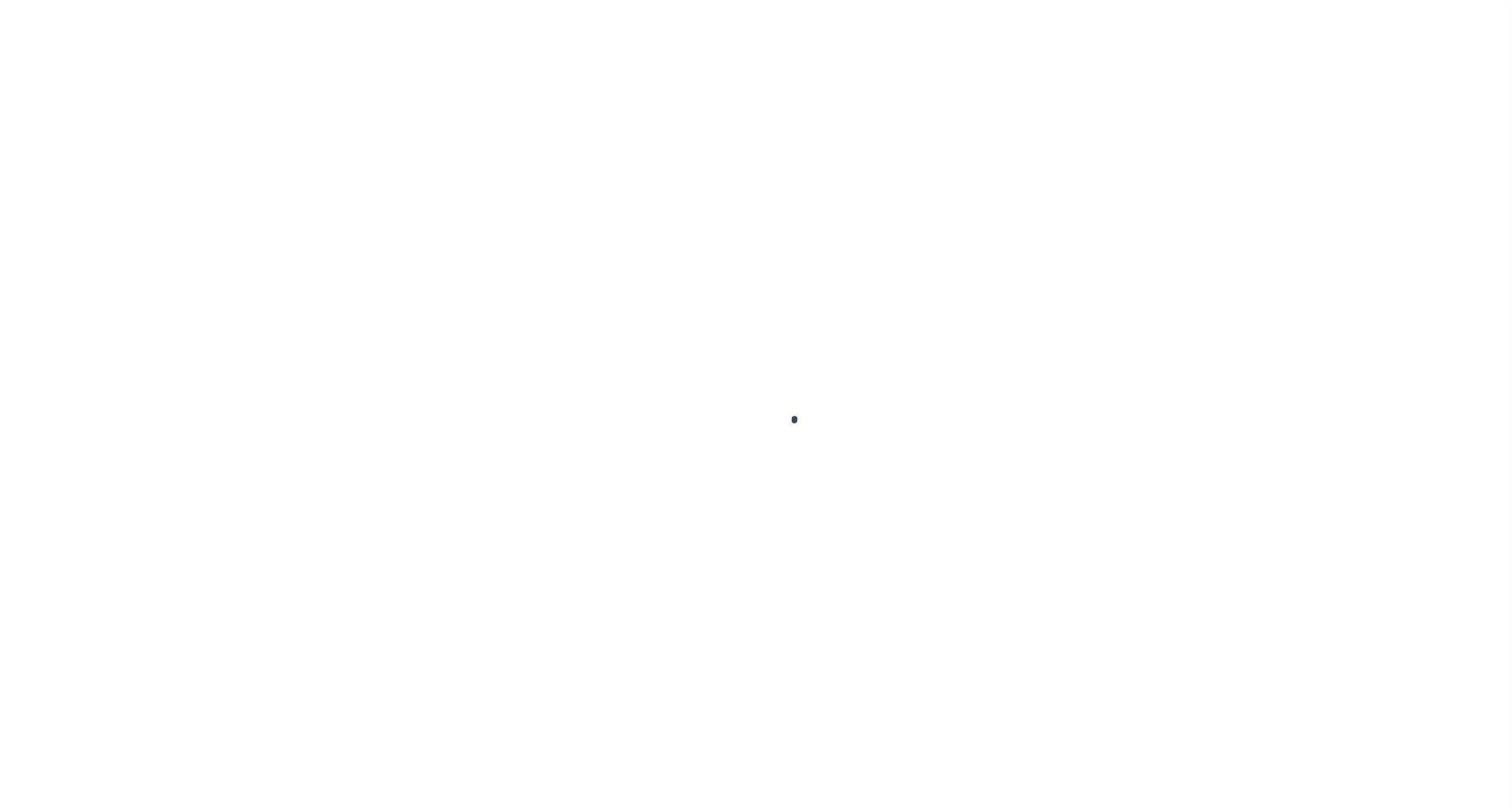
select select "OP2"
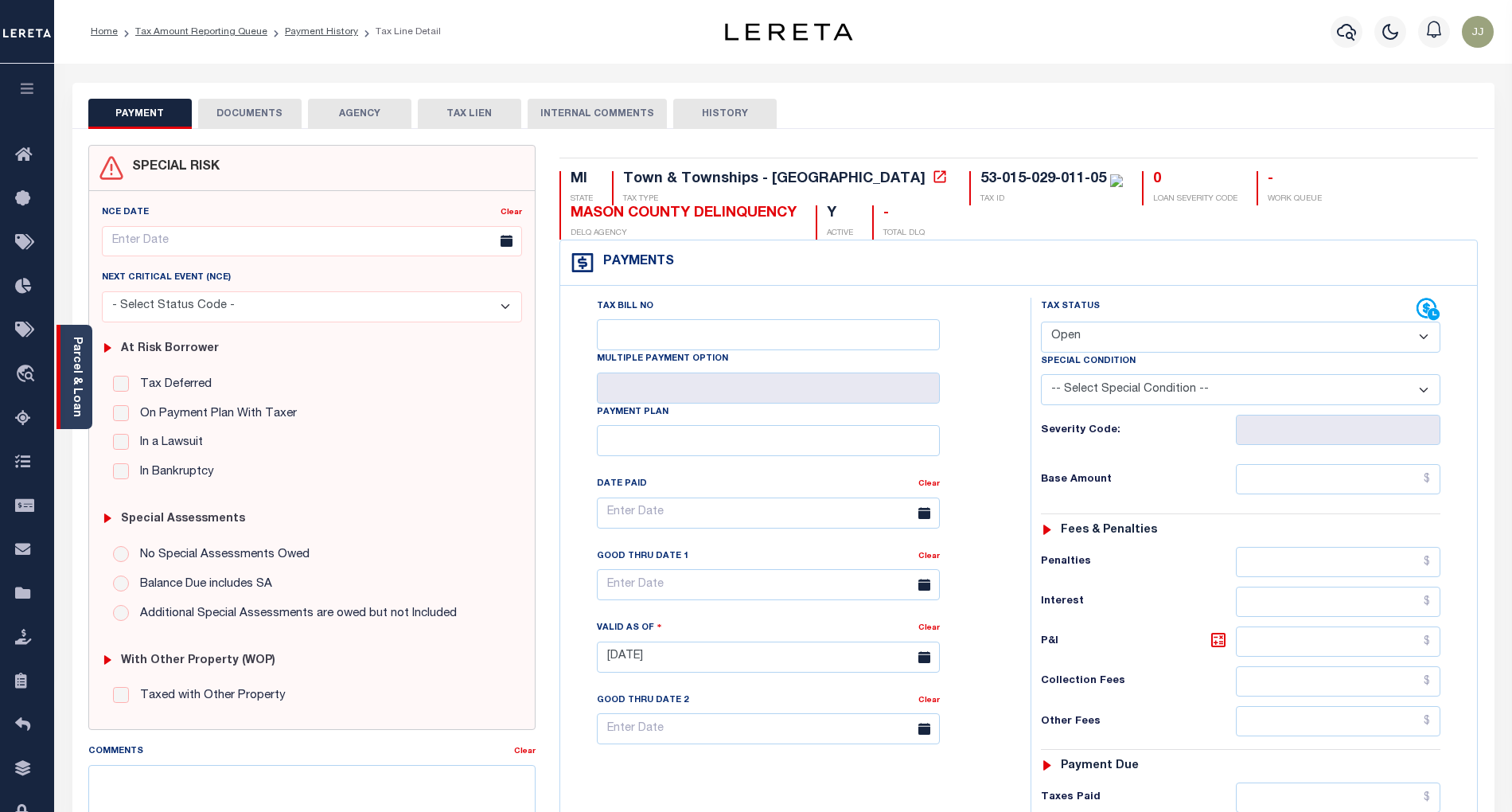
click at [73, 401] on link "Parcel & Loan" at bounding box center [76, 377] width 11 height 81
